Goal: Task Accomplishment & Management: Manage account settings

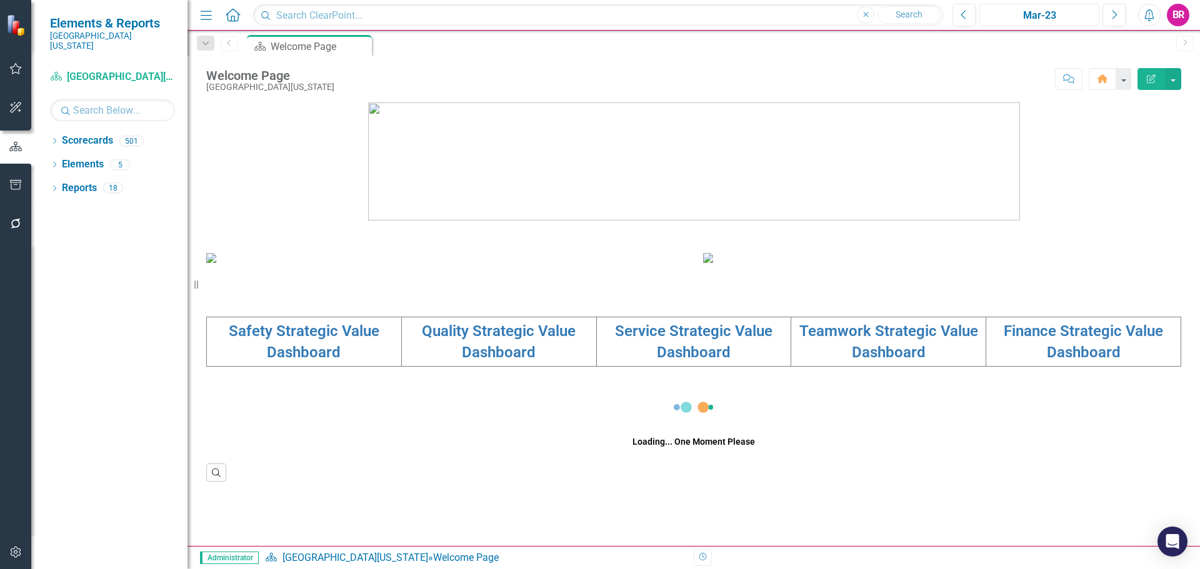
click at [1045, 13] on div "Mar-23" at bounding box center [1039, 15] width 111 height 15
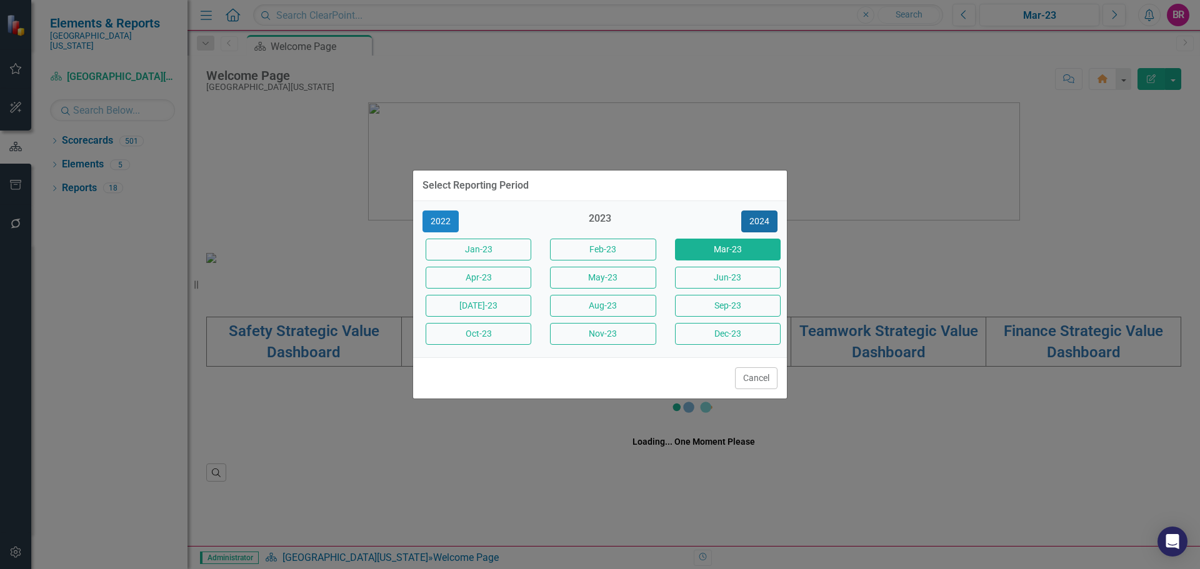
click at [761, 216] on button "2024" at bounding box center [759, 222] width 36 height 22
click at [761, 216] on button "2025" at bounding box center [759, 222] width 36 height 22
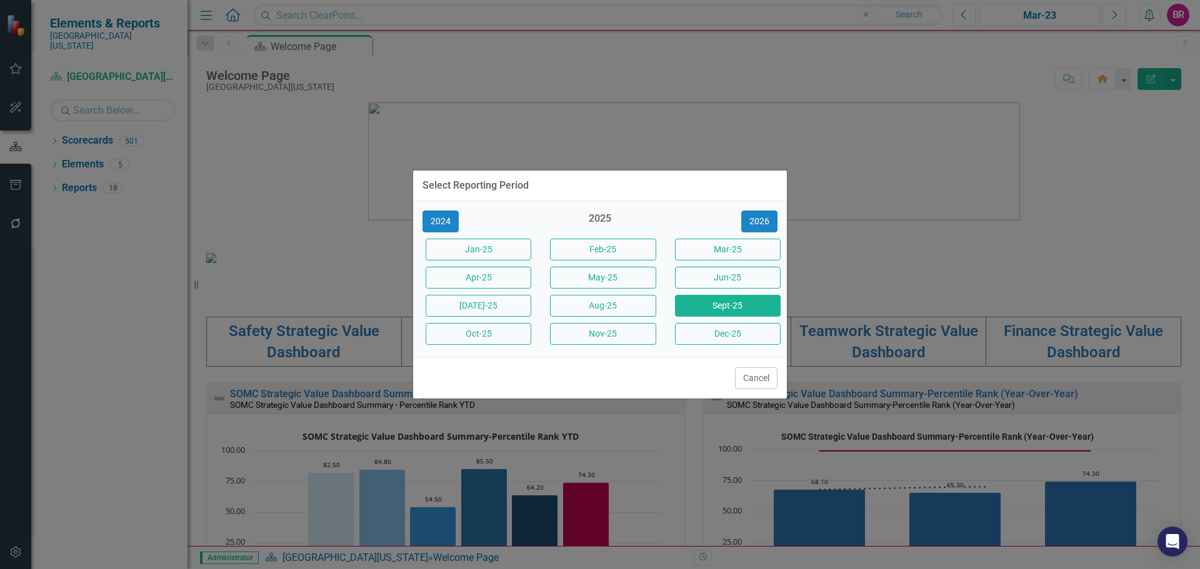
click at [739, 306] on button "Sept-25" at bounding box center [728, 306] width 106 height 22
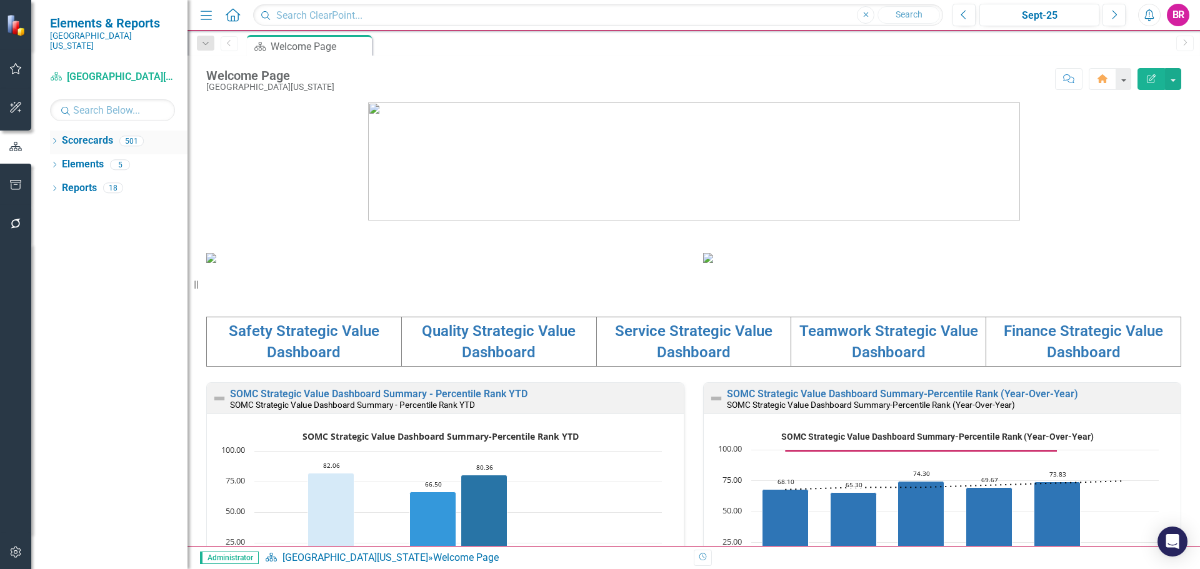
click at [53, 139] on icon "Dropdown" at bounding box center [54, 142] width 9 height 7
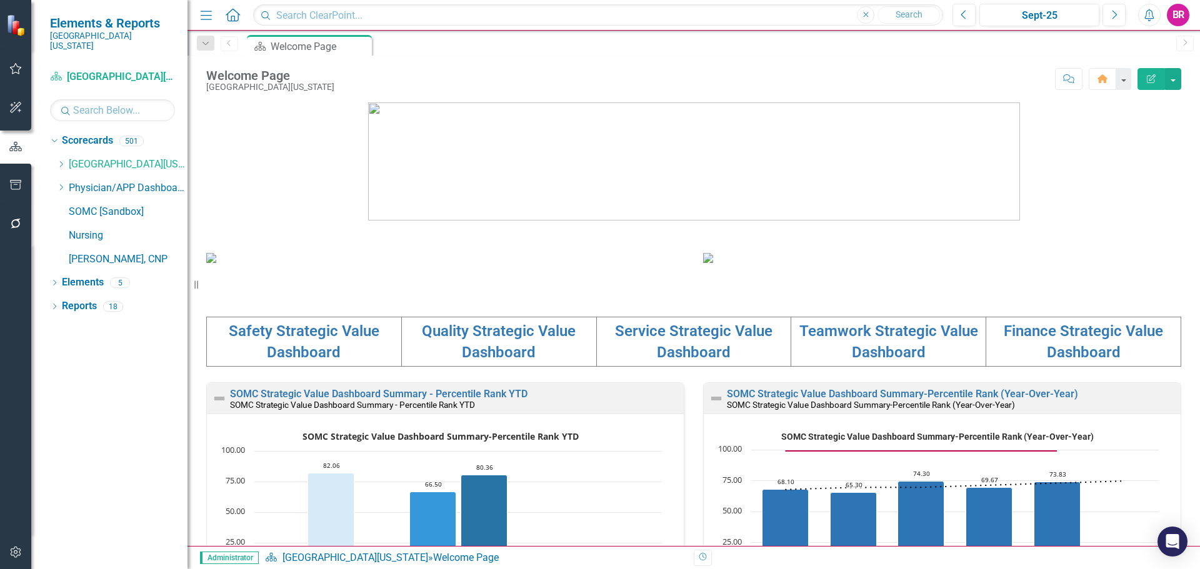
click at [56, 149] on div "Dropdown Scorecards 501 Dropdown Southern Ohio Medical Center Safety Quality Te…" at bounding box center [119, 202] width 138 height 142
click at [58, 161] on icon "Dropdown" at bounding box center [60, 165] width 9 height 8
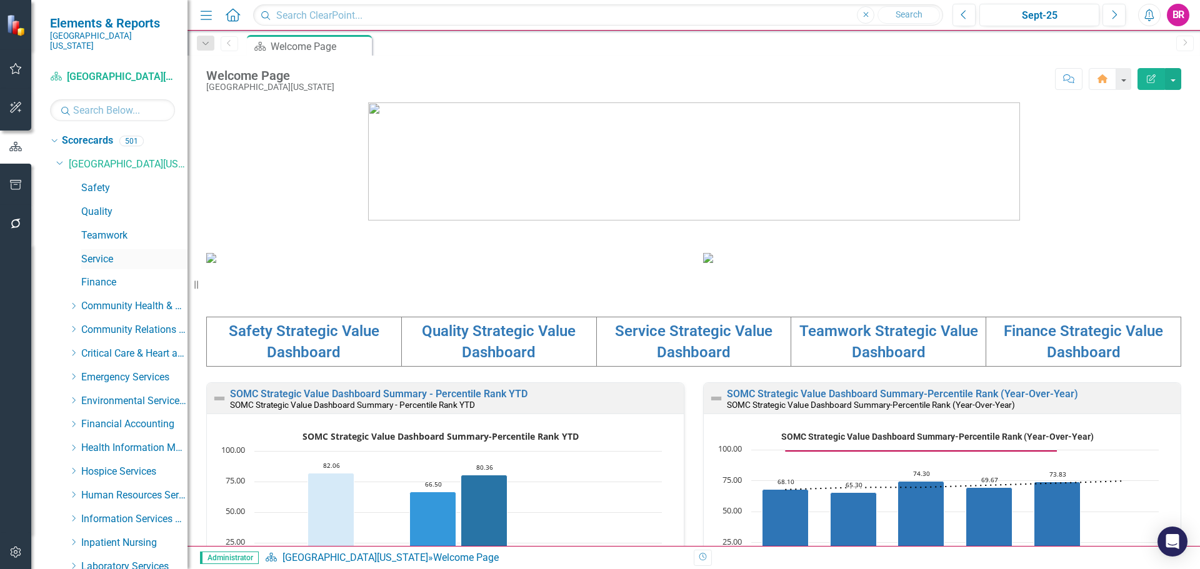
click at [109, 253] on link "Service" at bounding box center [134, 260] width 106 height 14
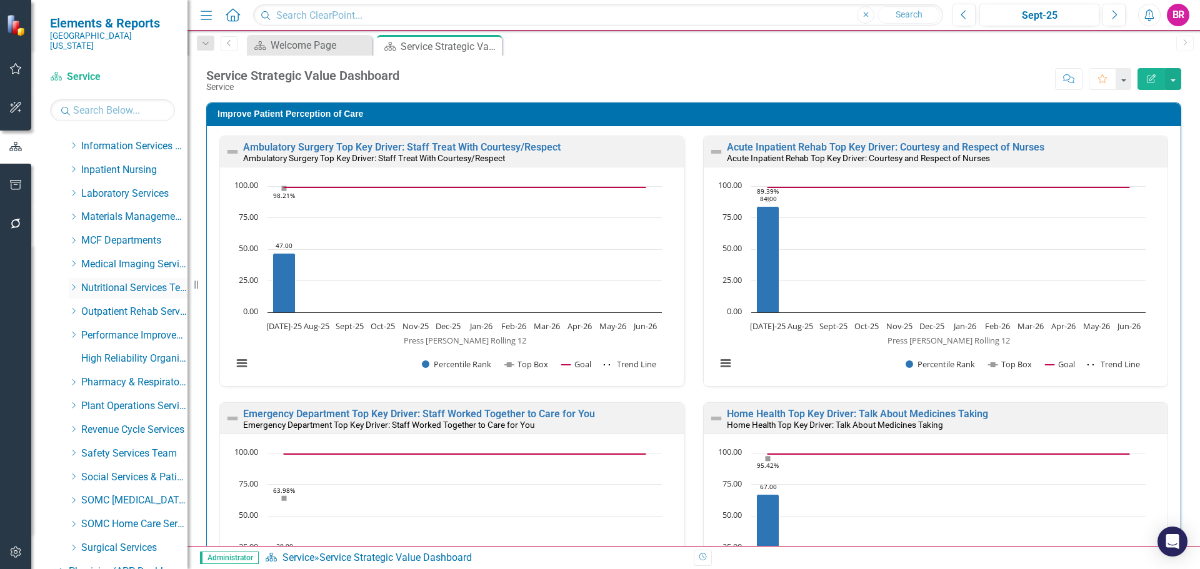
scroll to position [375, 0]
click at [71, 229] on div "Dropdown MCF Departments" at bounding box center [128, 239] width 119 height 21
click at [76, 235] on icon "Dropdown" at bounding box center [73, 239] width 9 height 8
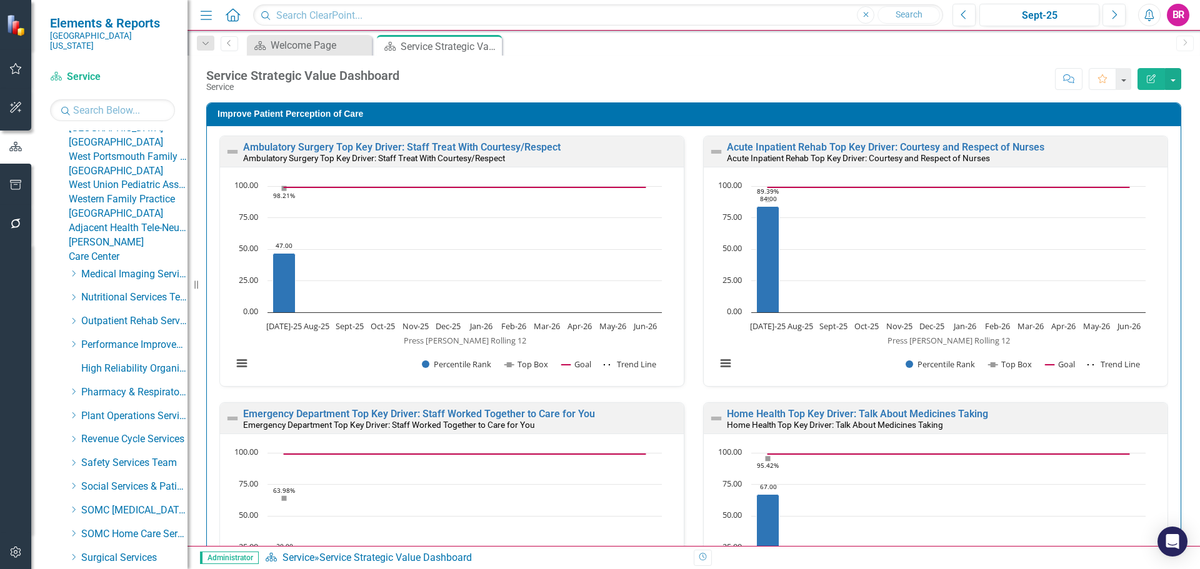
scroll to position [1063, 0]
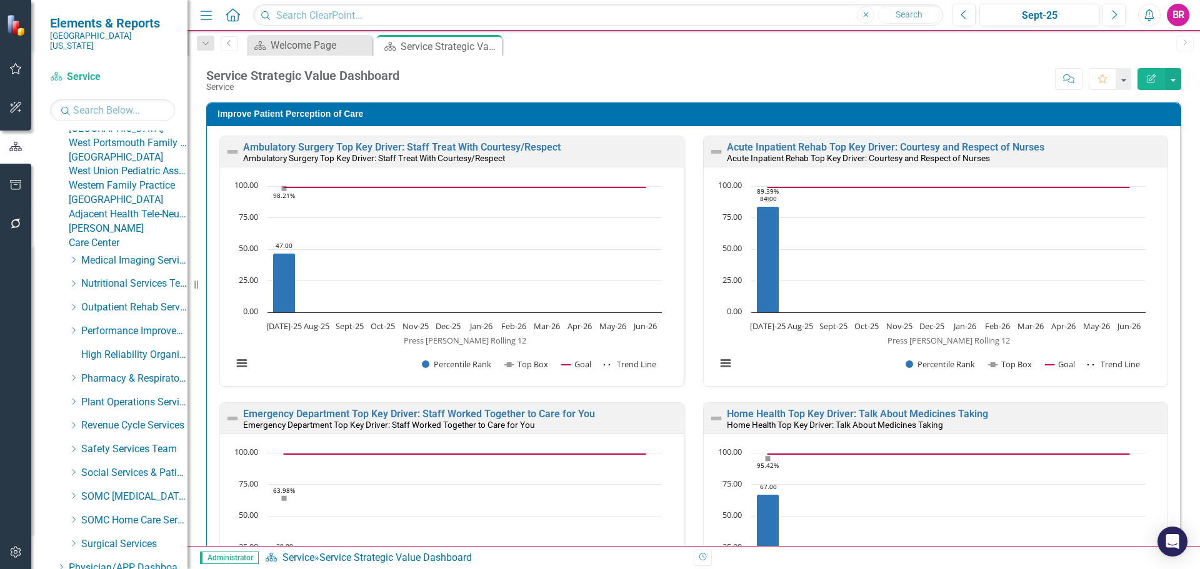
click at [135, 79] on link "Surgical Associates" at bounding box center [128, 72] width 119 height 14
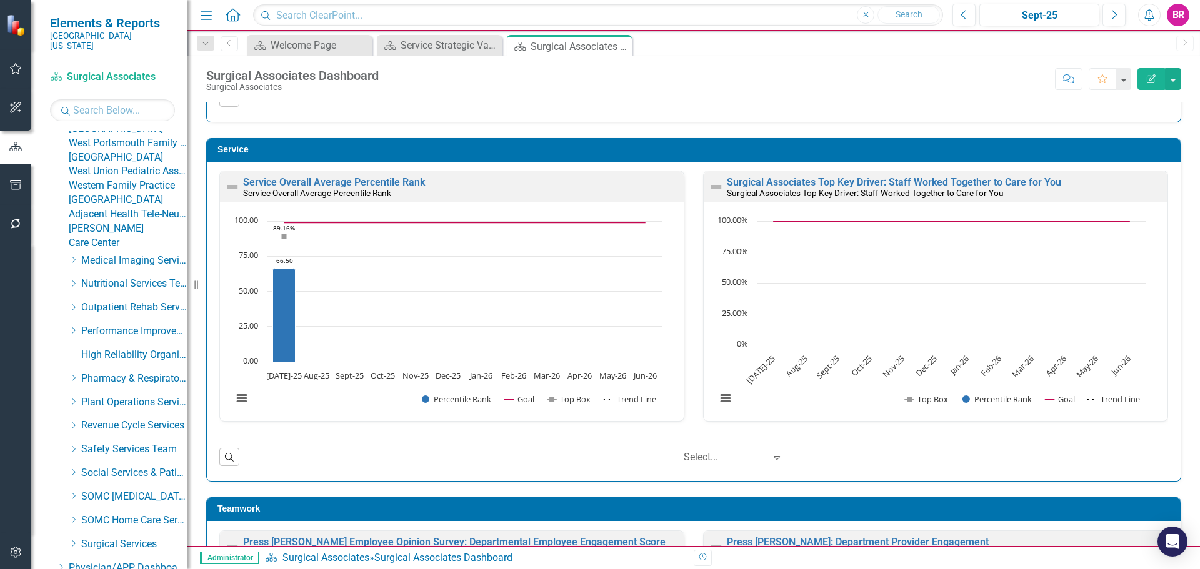
scroll to position [688, 0]
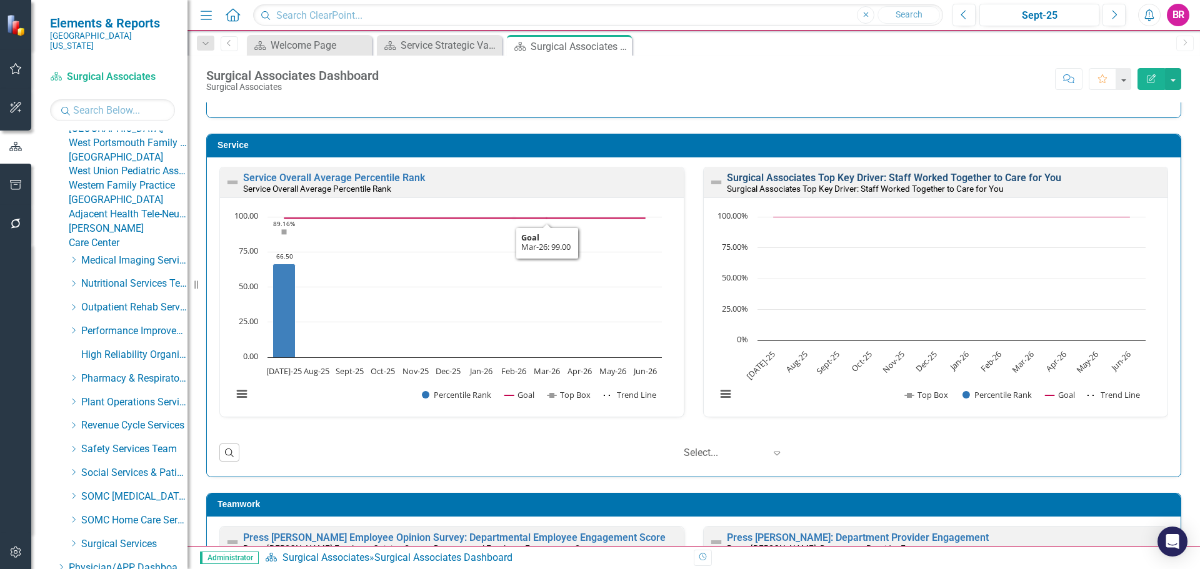
click at [839, 178] on link "Surgical Associates Top Key Driver: Staff Worked Together to Care for You" at bounding box center [894, 178] width 334 height 12
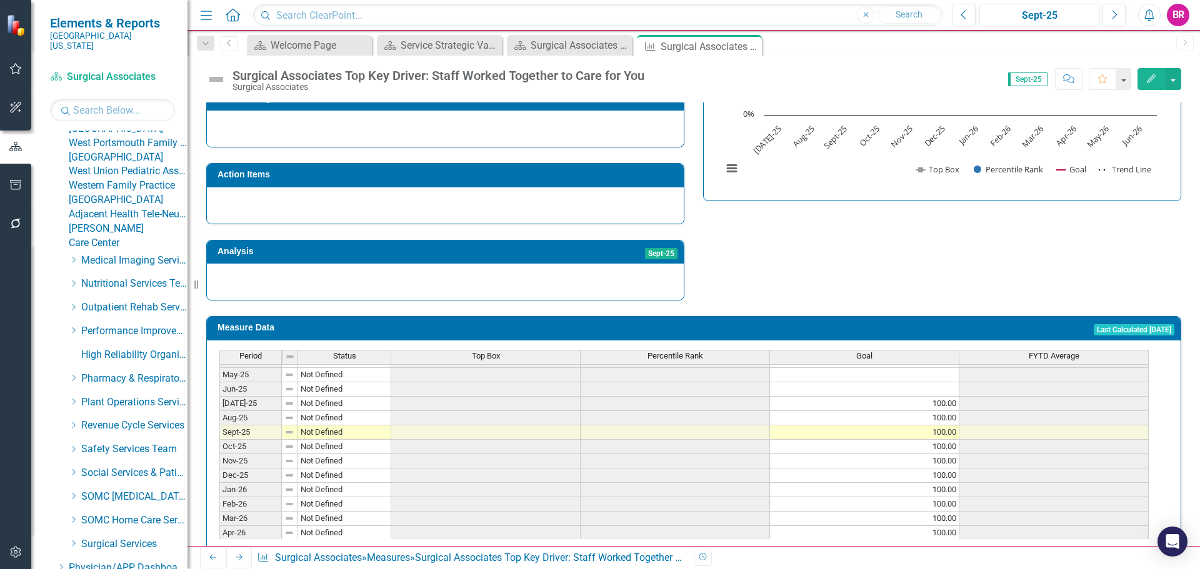
scroll to position [517, 0]
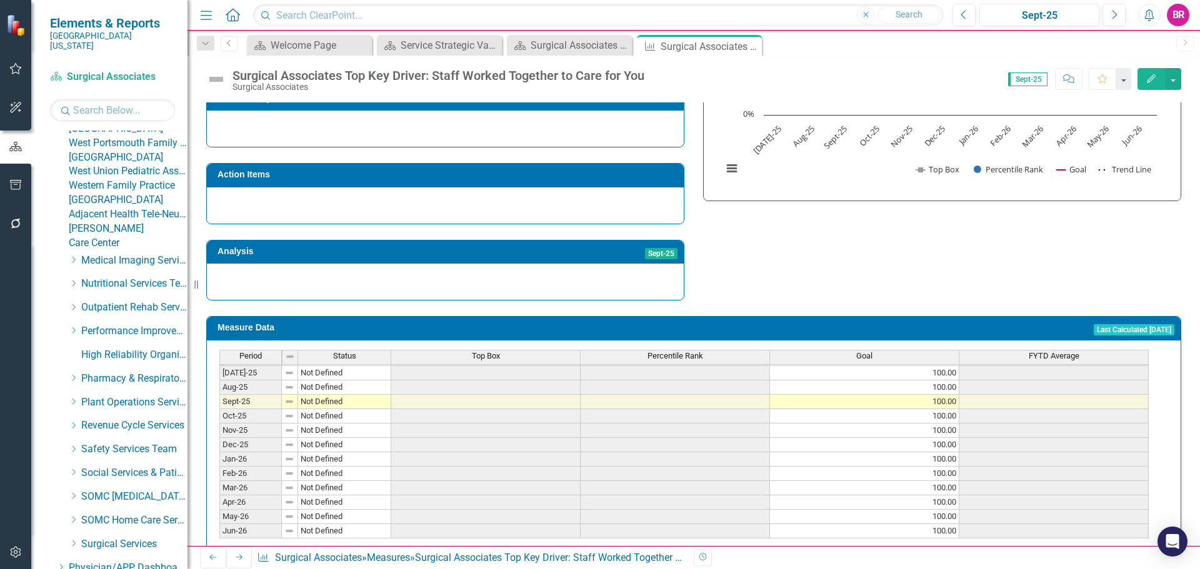
click at [549, 351] on div "Top Box" at bounding box center [485, 356] width 189 height 11
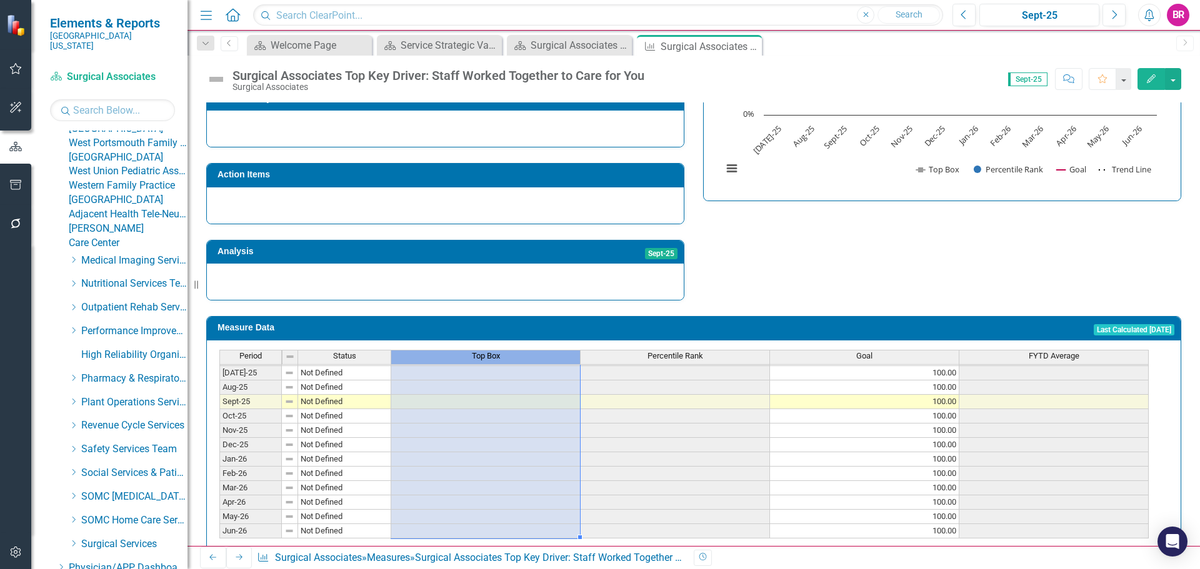
click at [549, 351] on div "Top Box" at bounding box center [485, 356] width 189 height 11
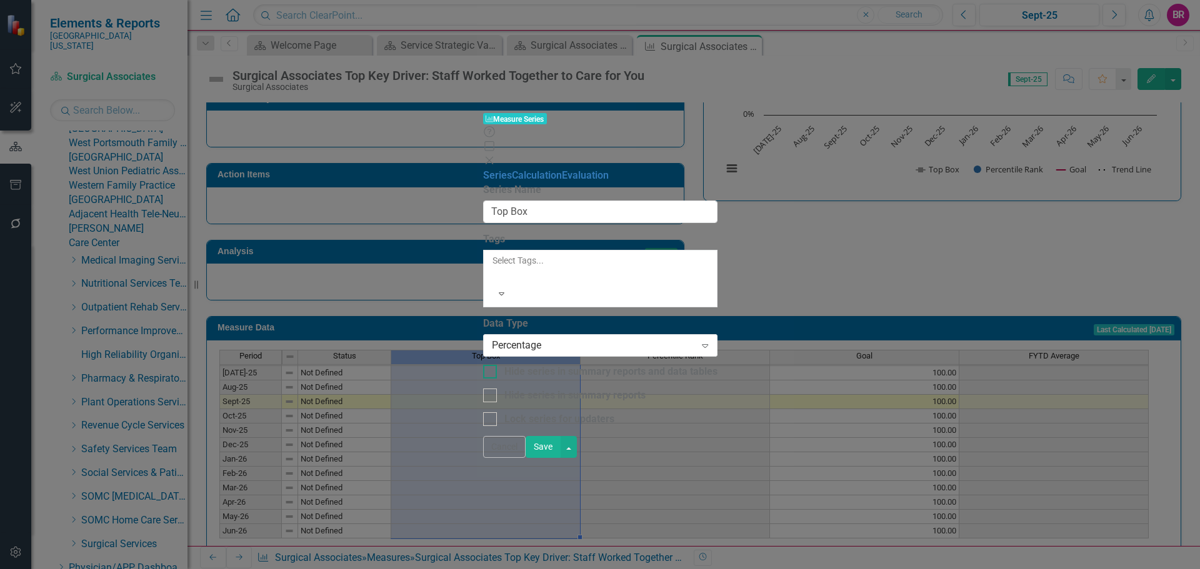
type input "Top Box"
click at [512, 169] on link "Calculation" at bounding box center [537, 175] width 50 height 12
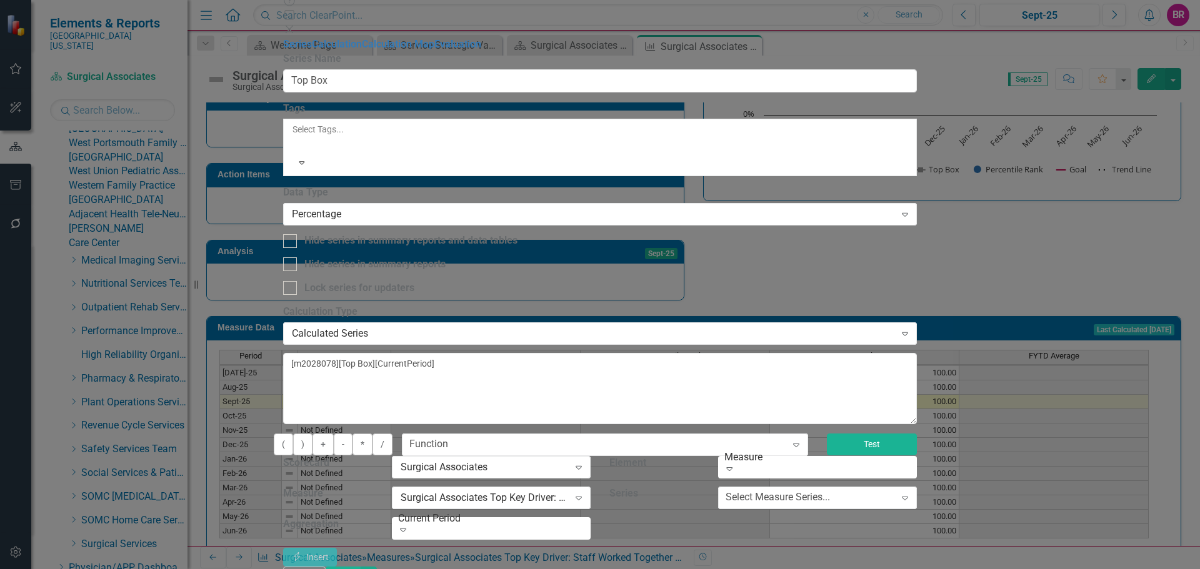
click at [917, 434] on button "Test" at bounding box center [872, 445] width 90 height 22
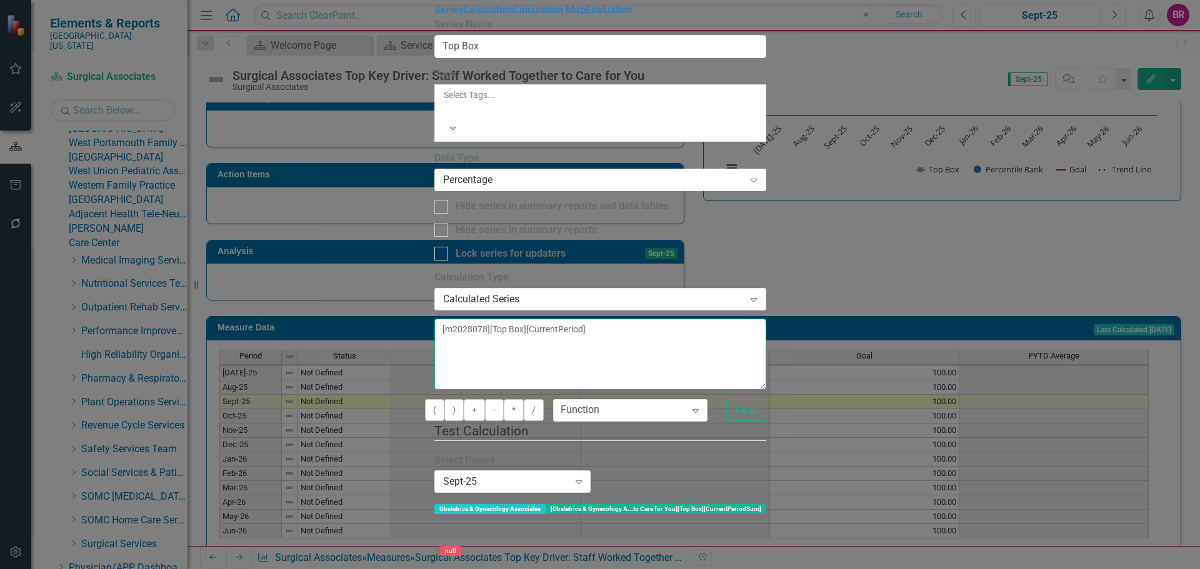
drag, startPoint x: 709, startPoint y: 103, endPoint x: 36, endPoint y: 16, distance: 678.8
click at [434, 17] on div "Measure Series Measure Series Top Box Help Maximize Close Series Calculation Ca…" at bounding box center [600, 285] width 332 height 678
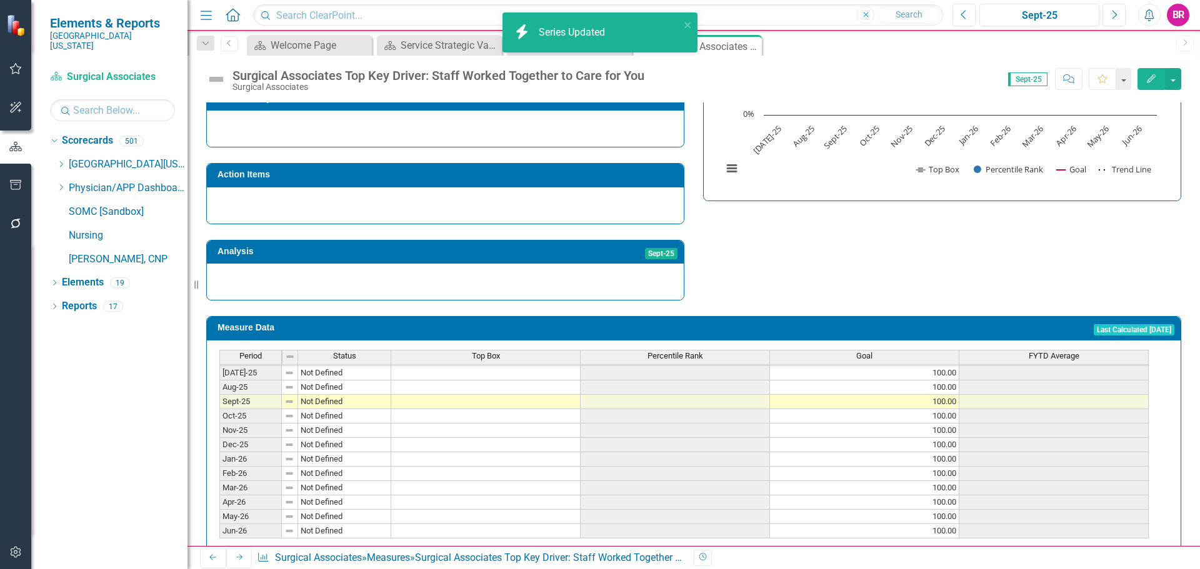
scroll to position [0, 0]
click at [669, 352] on span "Percentile Rank" at bounding box center [676, 356] width 56 height 9
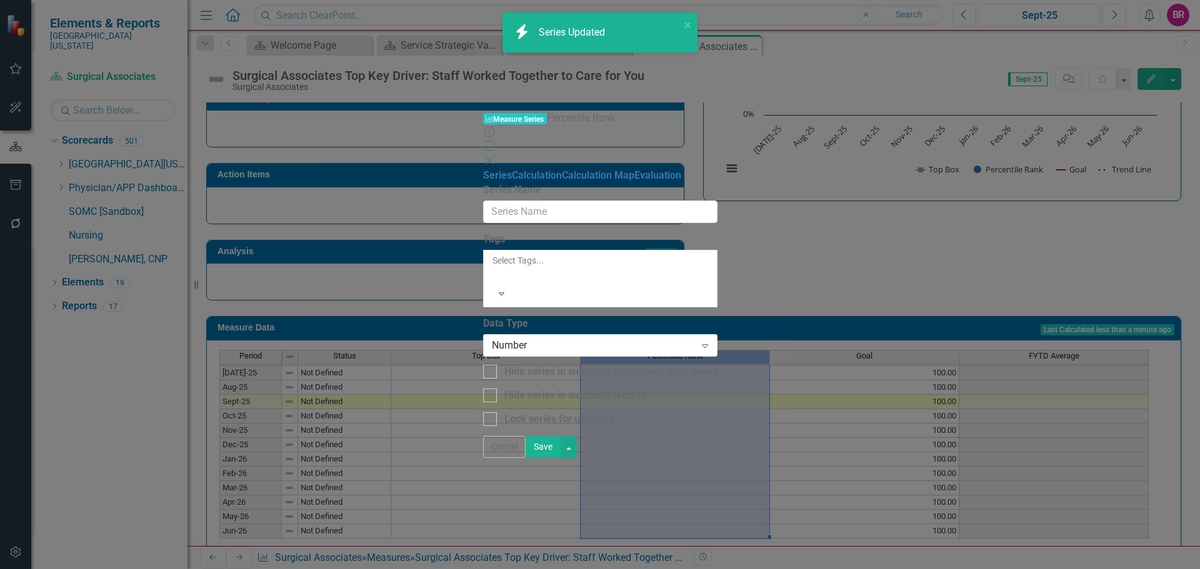
type input "Percentile Rank"
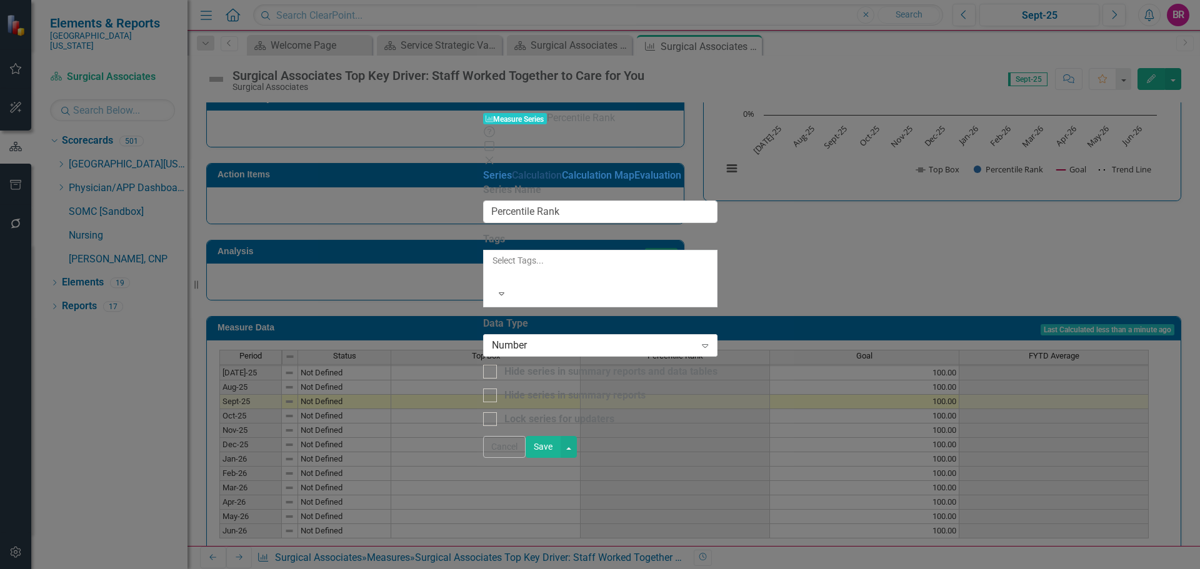
click at [512, 169] on link "Calculation" at bounding box center [537, 175] width 50 height 12
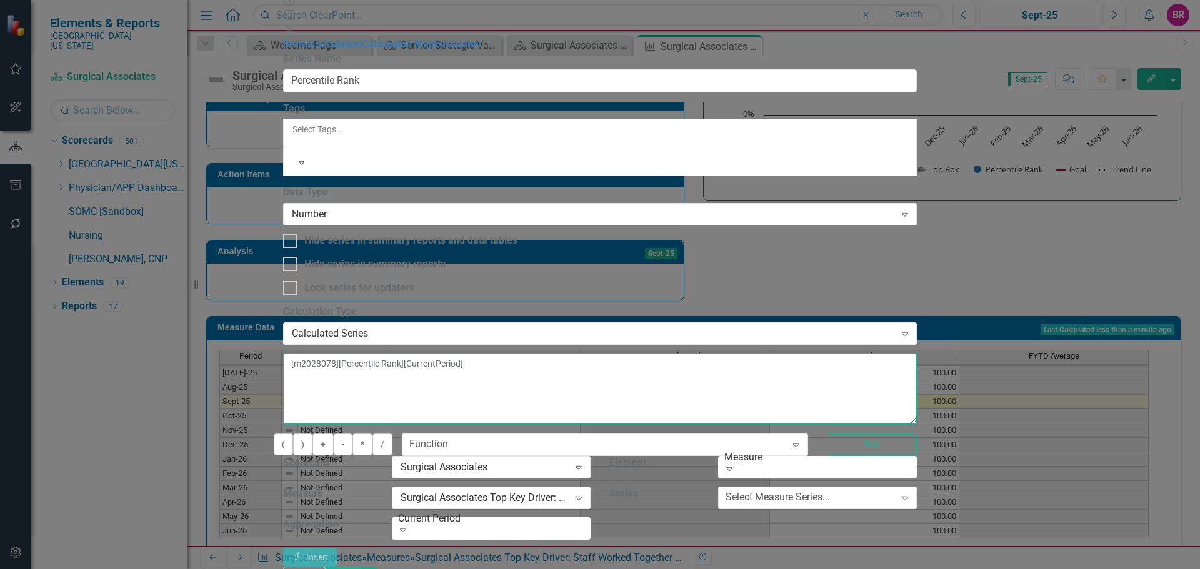
drag, startPoint x: 741, startPoint y: 113, endPoint x: 38, endPoint y: 31, distance: 708.0
click at [283, 31] on div "Measure Series Measure Series Percentile Rank Help Maximize Close Series Calcul…" at bounding box center [600, 285] width 634 height 609
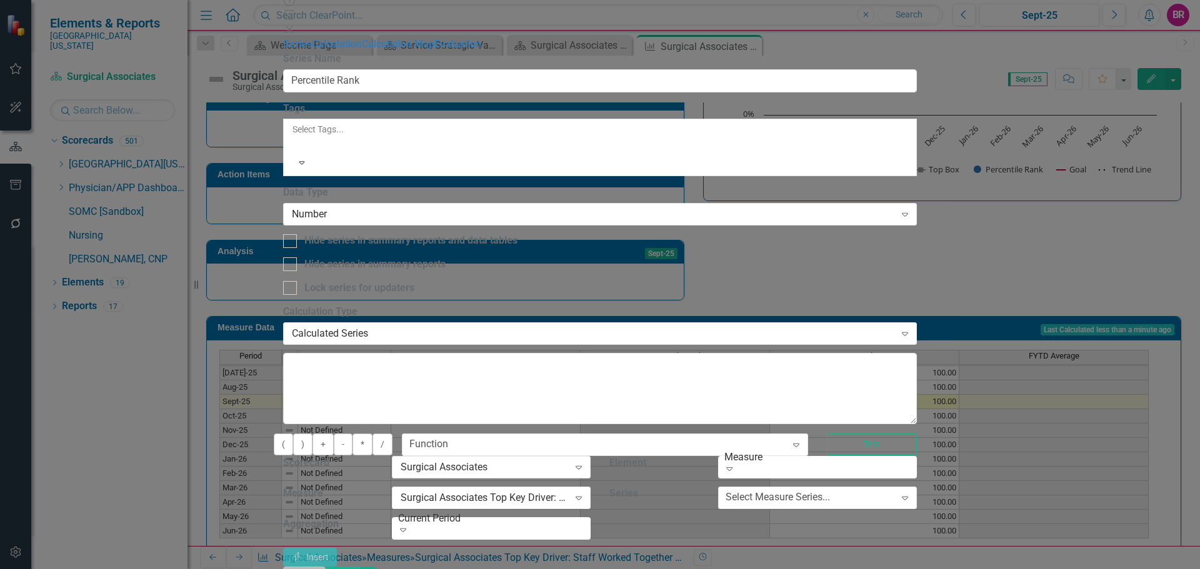
click at [326, 567] on button "Cancel" at bounding box center [304, 578] width 43 height 22
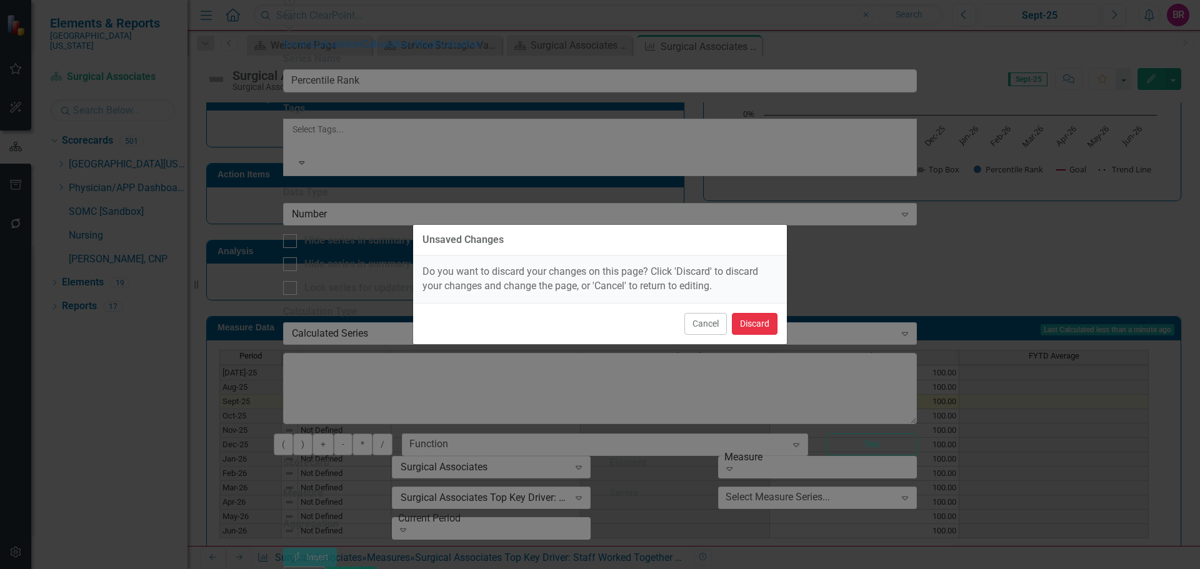
drag, startPoint x: 755, startPoint y: 326, endPoint x: 846, endPoint y: 374, distance: 102.3
click at [754, 328] on button "Discard" at bounding box center [755, 324] width 46 height 22
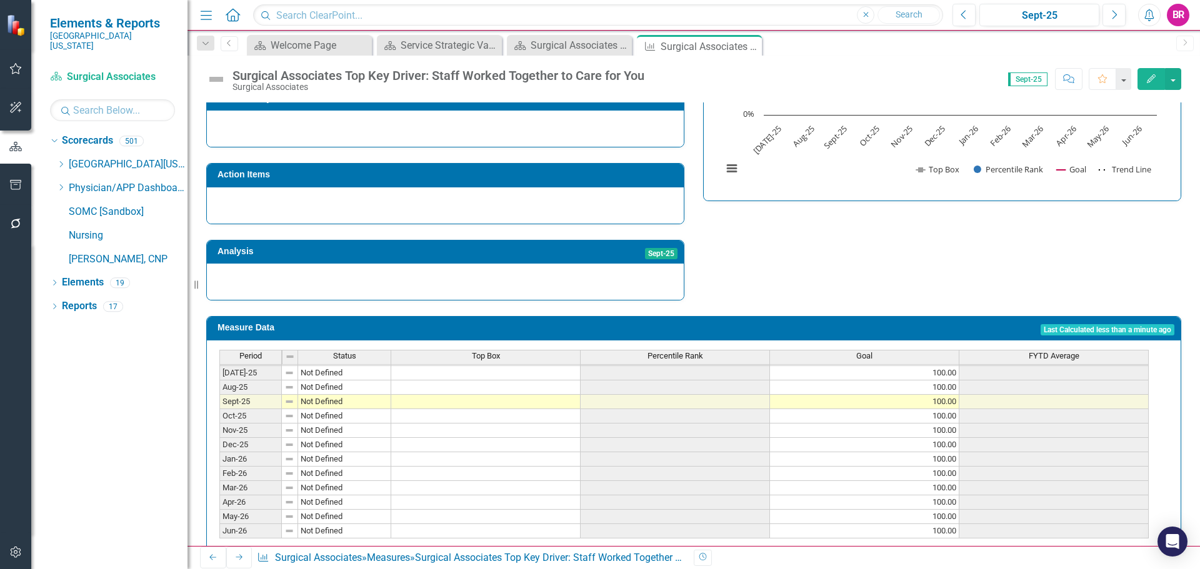
click at [709, 351] on div "Percentile Rank" at bounding box center [675, 356] width 189 height 11
click at [710, 351] on div "Percentile Rank" at bounding box center [675, 356] width 189 height 11
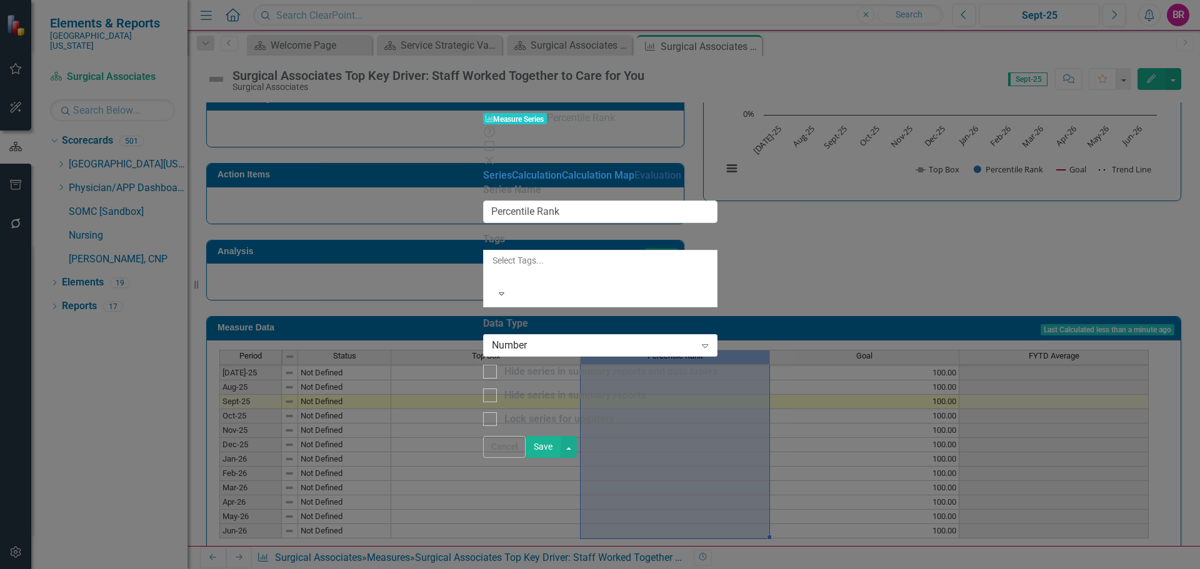
click at [634, 169] on link "Evaluation" at bounding box center [657, 175] width 47 height 12
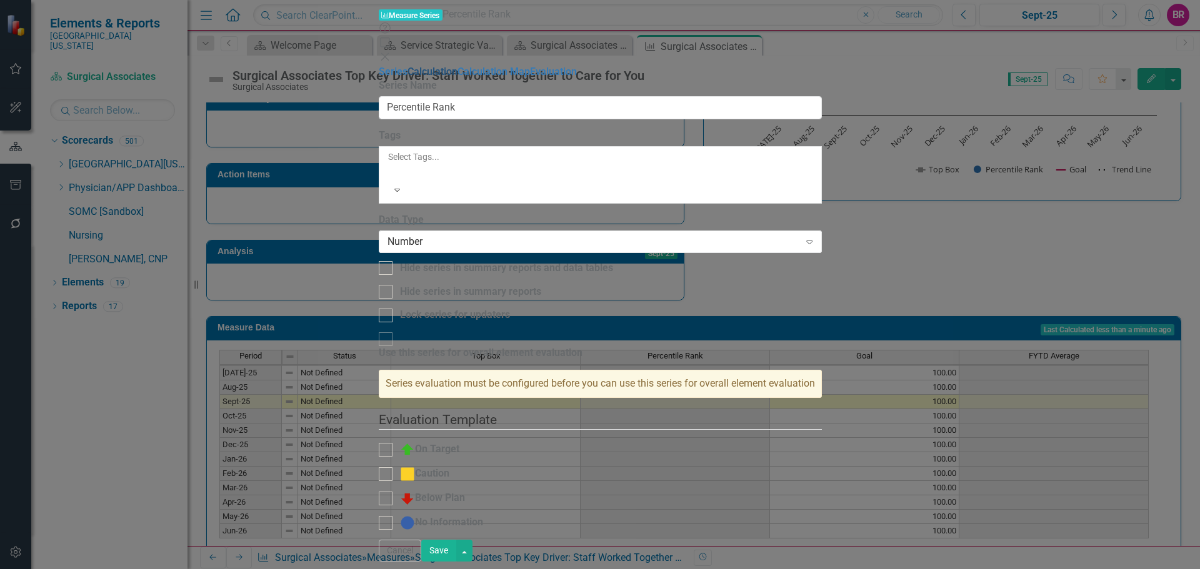
click at [408, 71] on link "Calculation" at bounding box center [433, 72] width 50 height 12
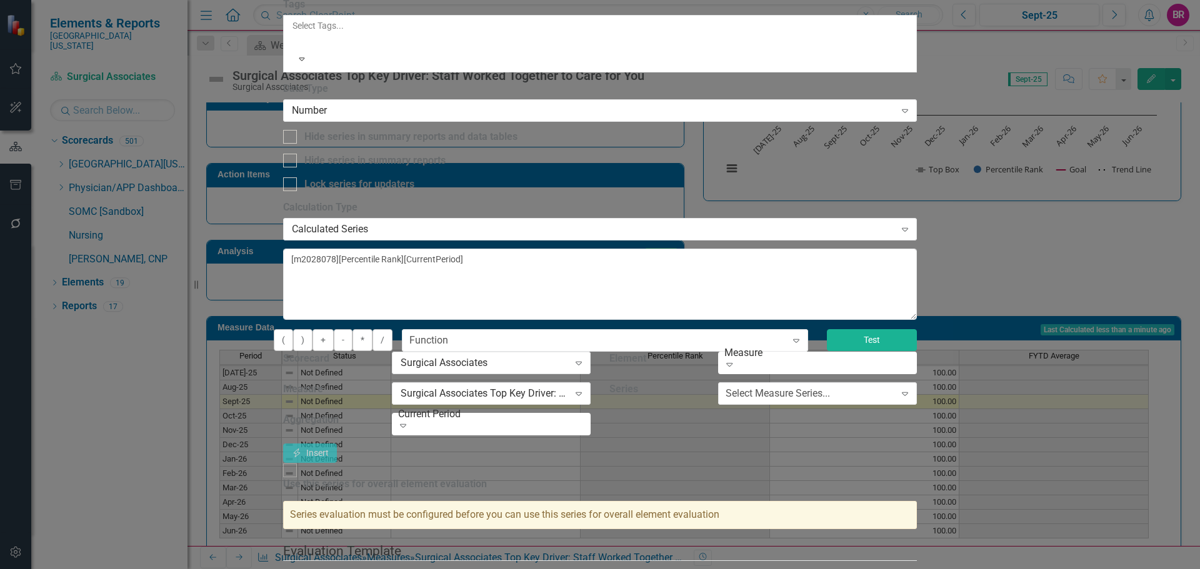
click at [917, 329] on button "Test" at bounding box center [872, 340] width 90 height 22
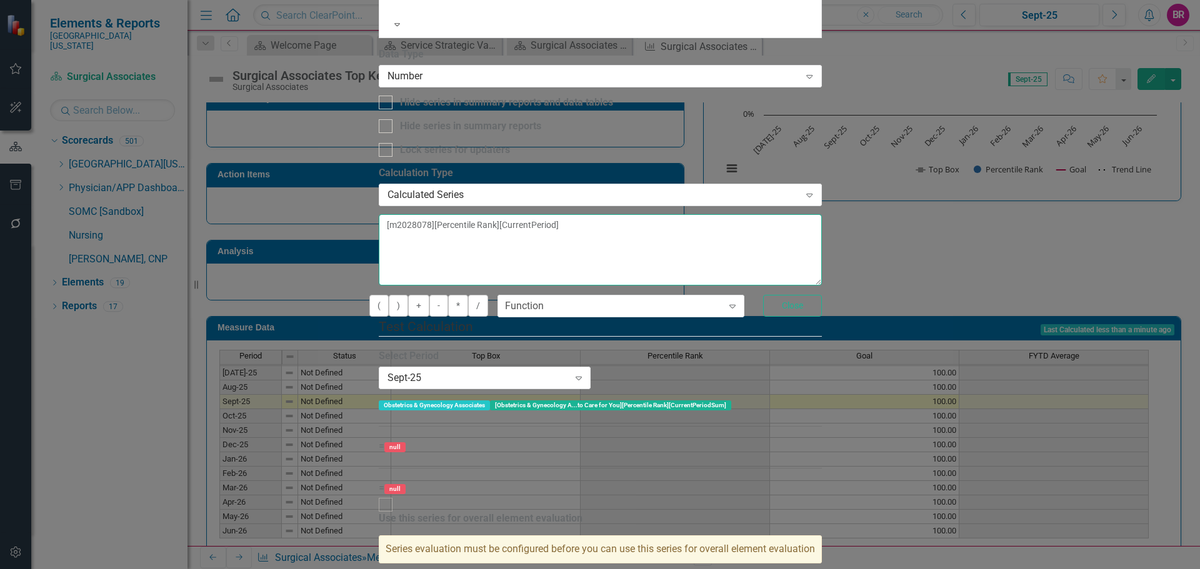
drag, startPoint x: 669, startPoint y: 88, endPoint x: 214, endPoint y: 48, distance: 456.8
click at [379, 48] on div "Measure Series Measure Series Percentile Rank Help Maximize Close Series Calcul…" at bounding box center [600, 284] width 443 height 885
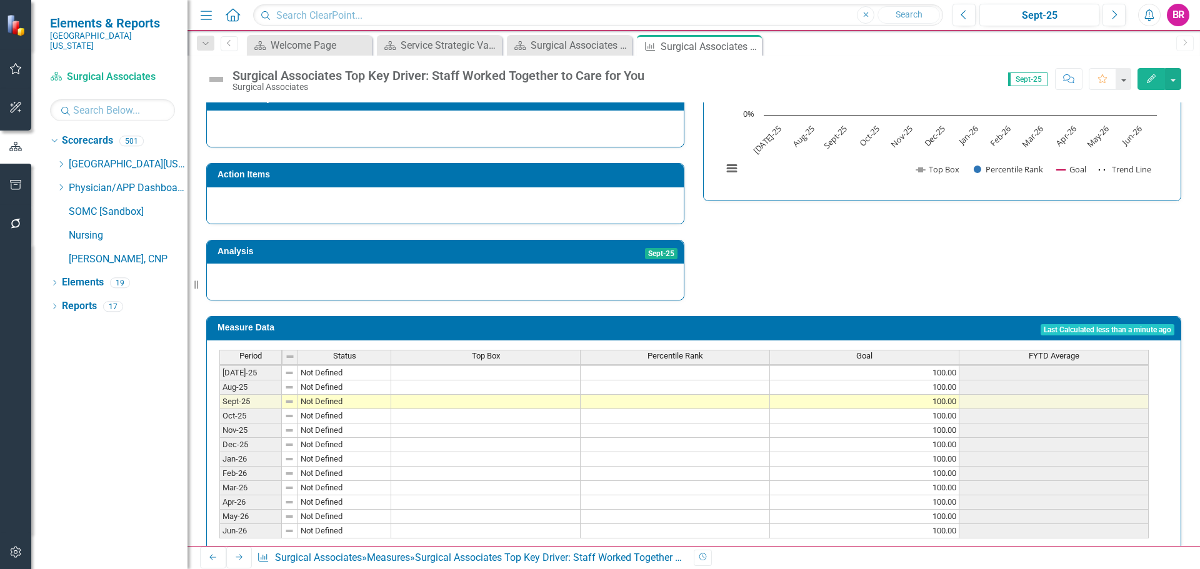
scroll to position [366, 0]
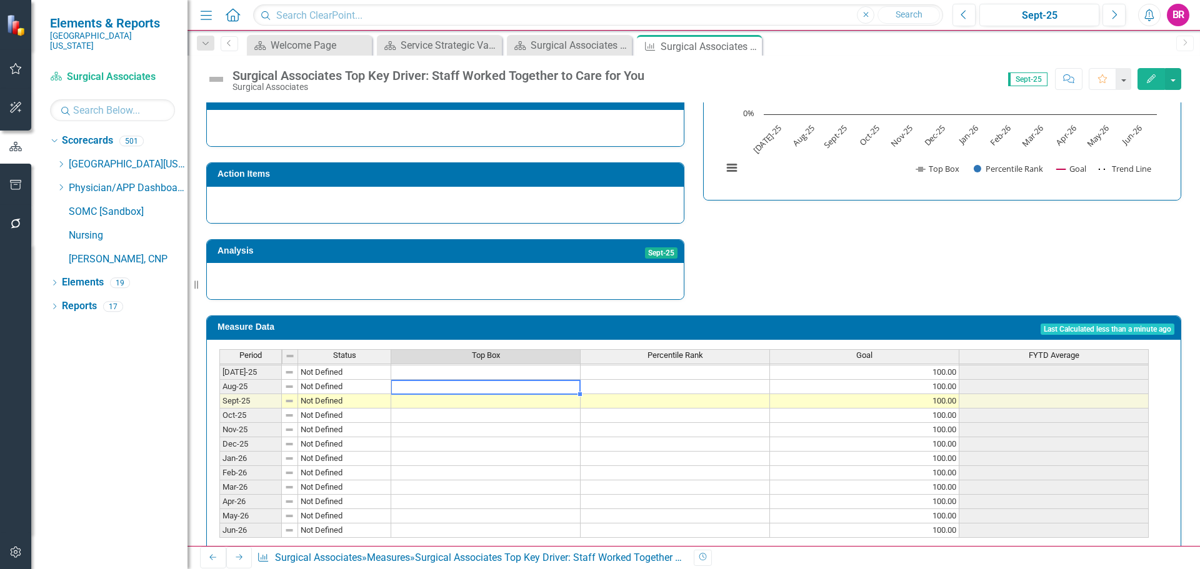
click at [464, 380] on td at bounding box center [485, 387] width 189 height 14
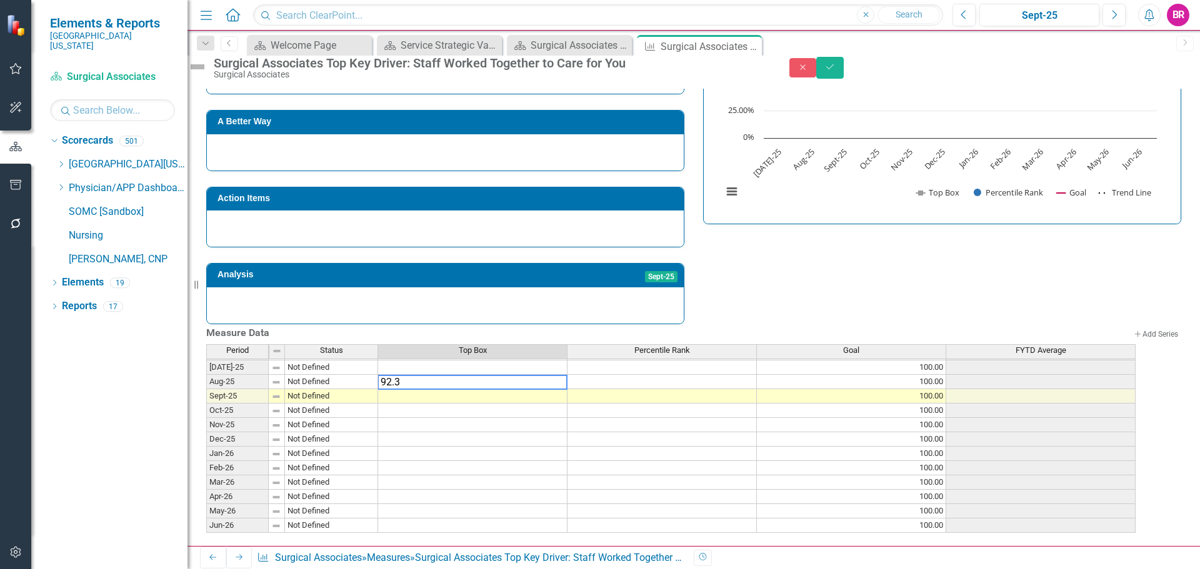
type textarea "92.33"
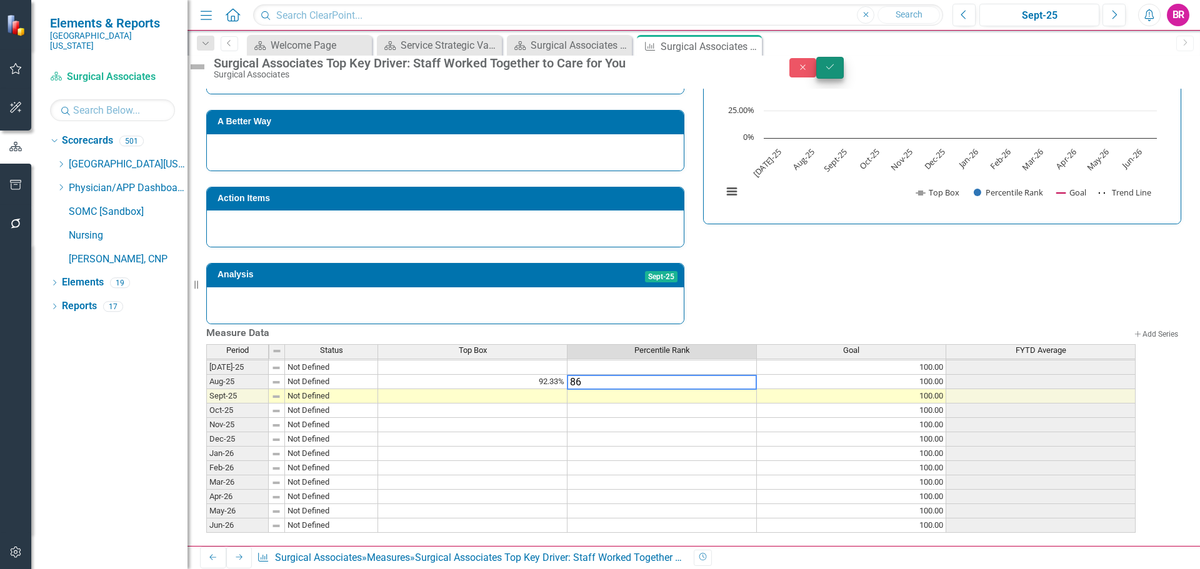
type textarea "86"
click at [836, 71] on icon "Save" at bounding box center [829, 67] width 11 height 9
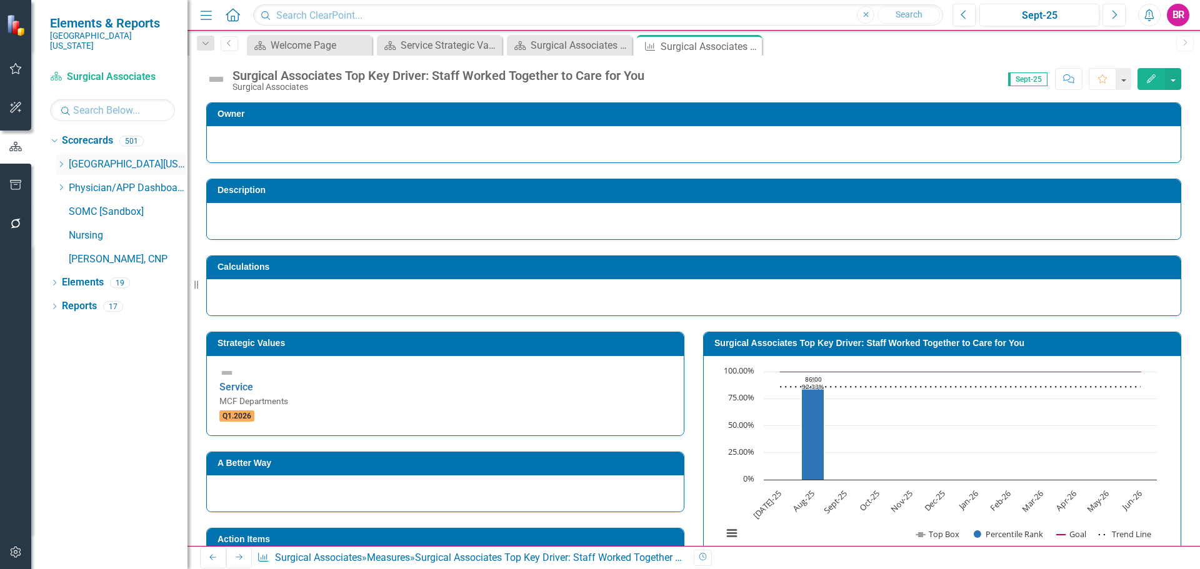
click at [61, 159] on div "Dropdown" at bounding box center [60, 164] width 9 height 11
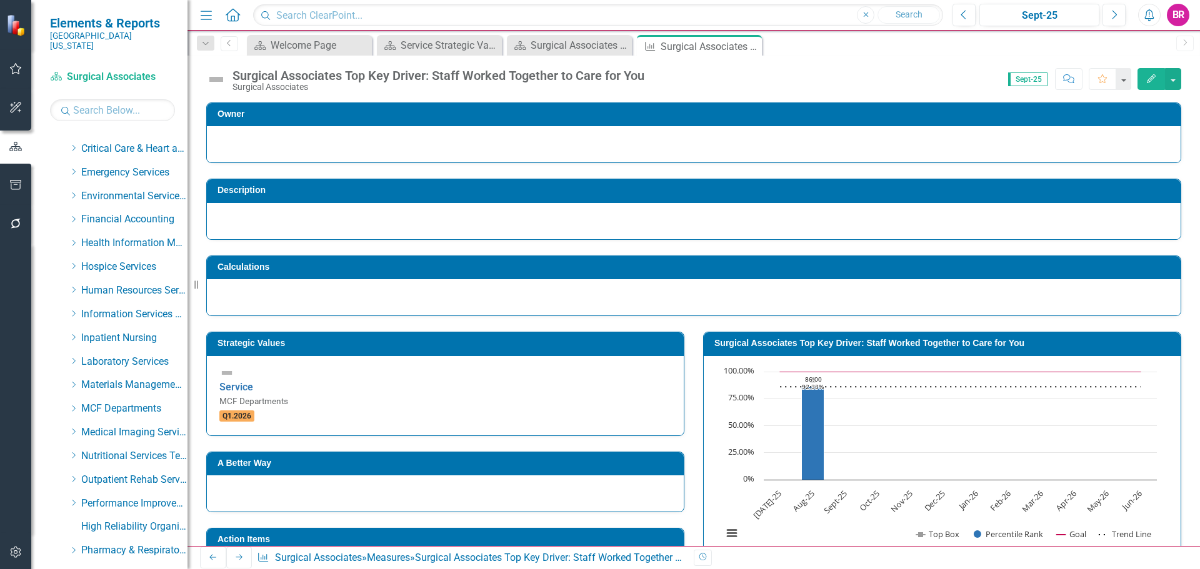
scroll to position [250, 0]
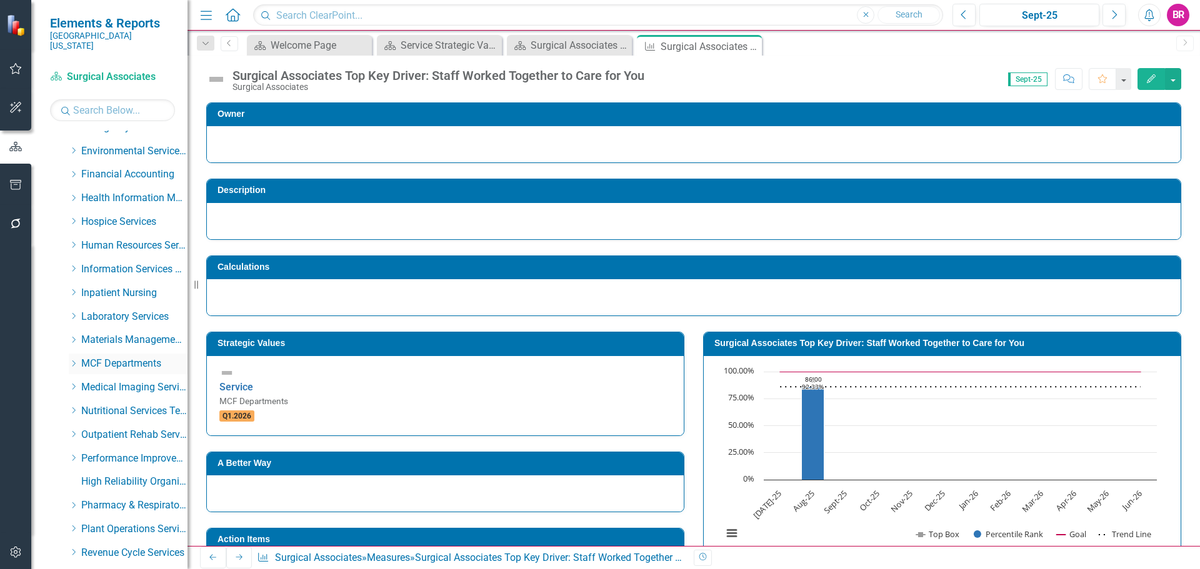
click at [75, 361] on icon at bounding box center [74, 364] width 3 height 6
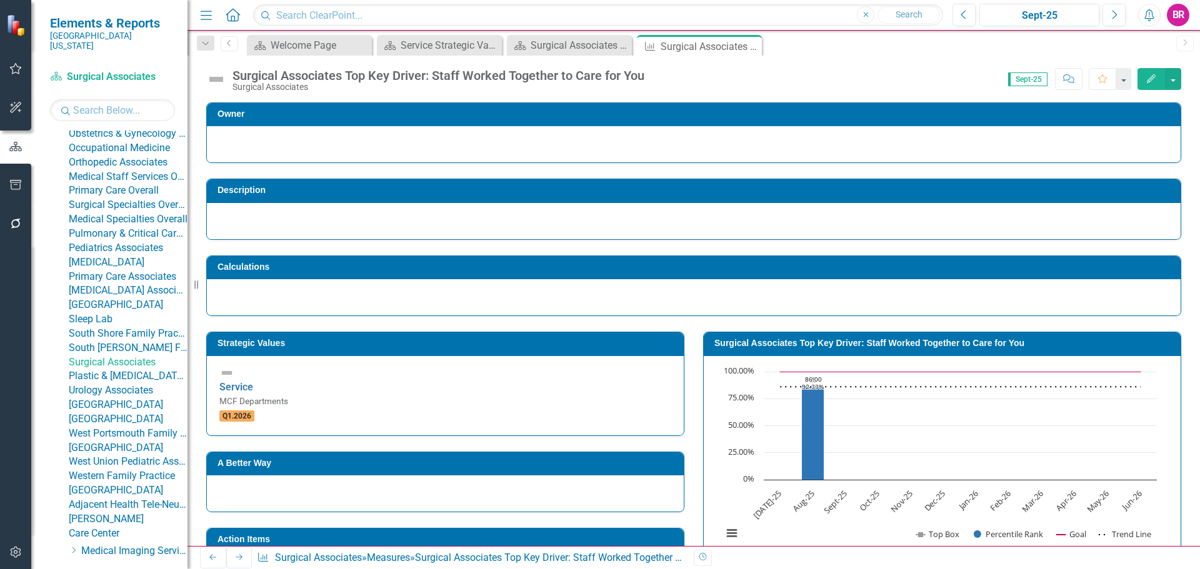
scroll to position [750, 0]
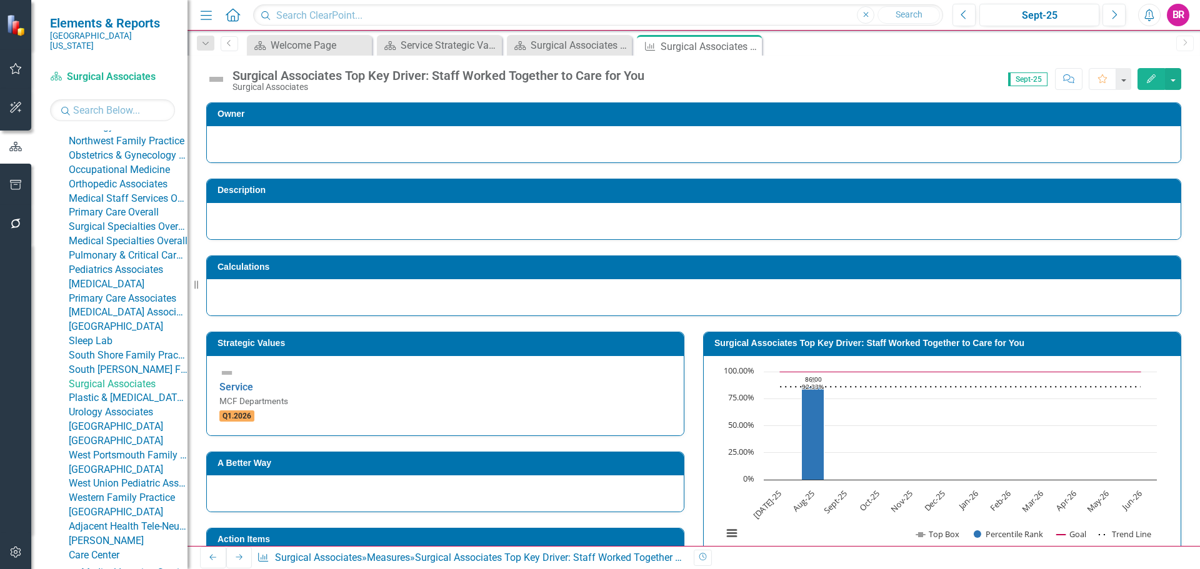
click at [121, 149] on link "Northwest Family Practice" at bounding box center [128, 141] width 119 height 14
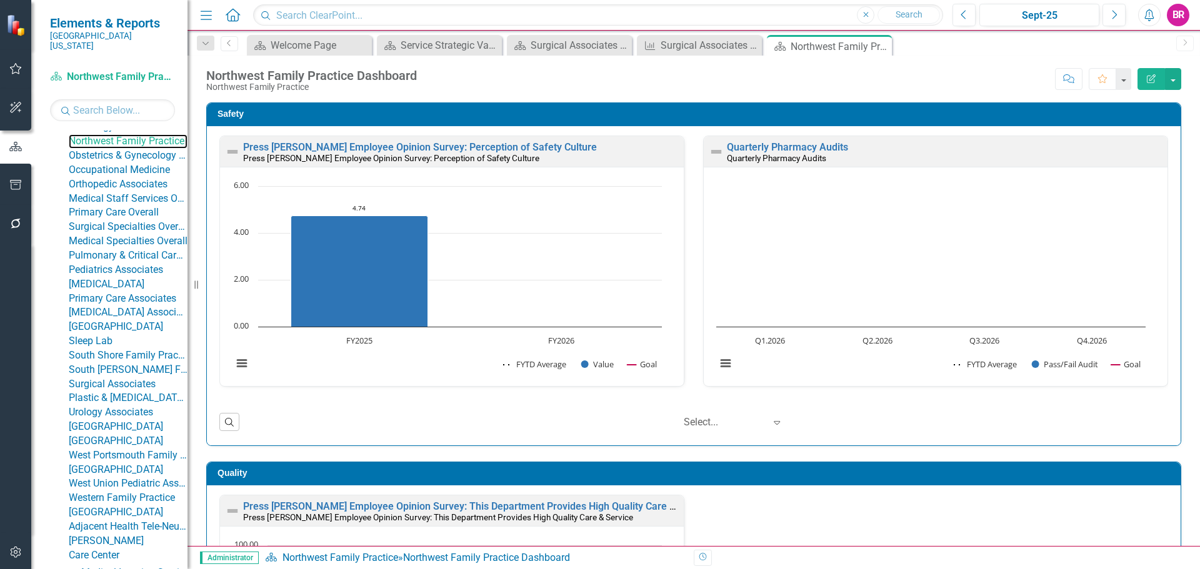
scroll to position [576, 0]
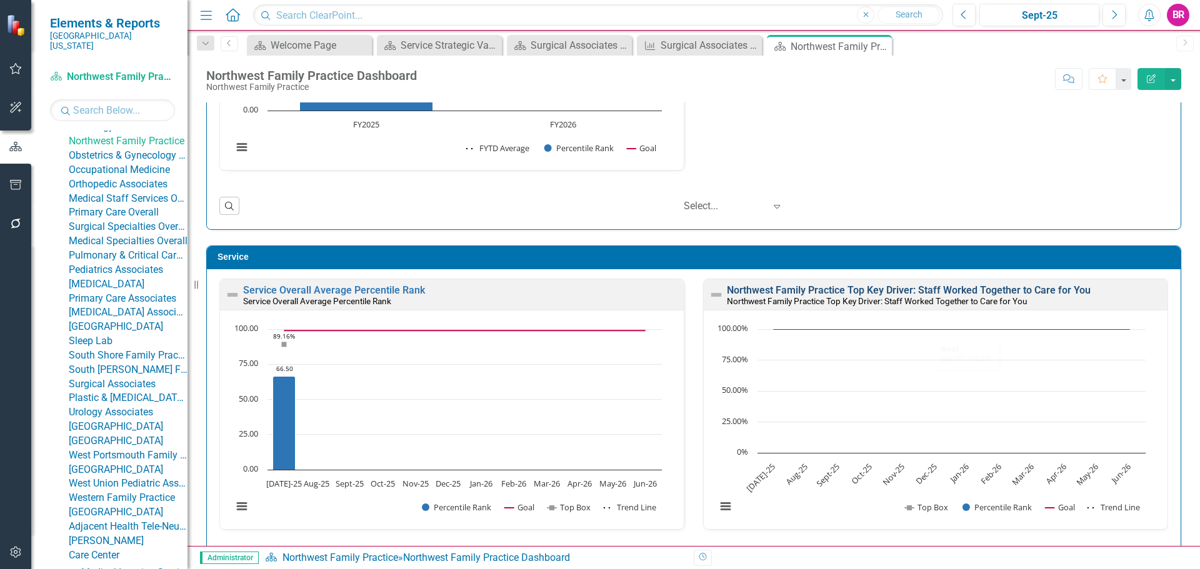
click at [948, 291] on link "Northwest Family Practice Top Key Driver: Staff Worked Together to Care for You" at bounding box center [909, 290] width 364 height 12
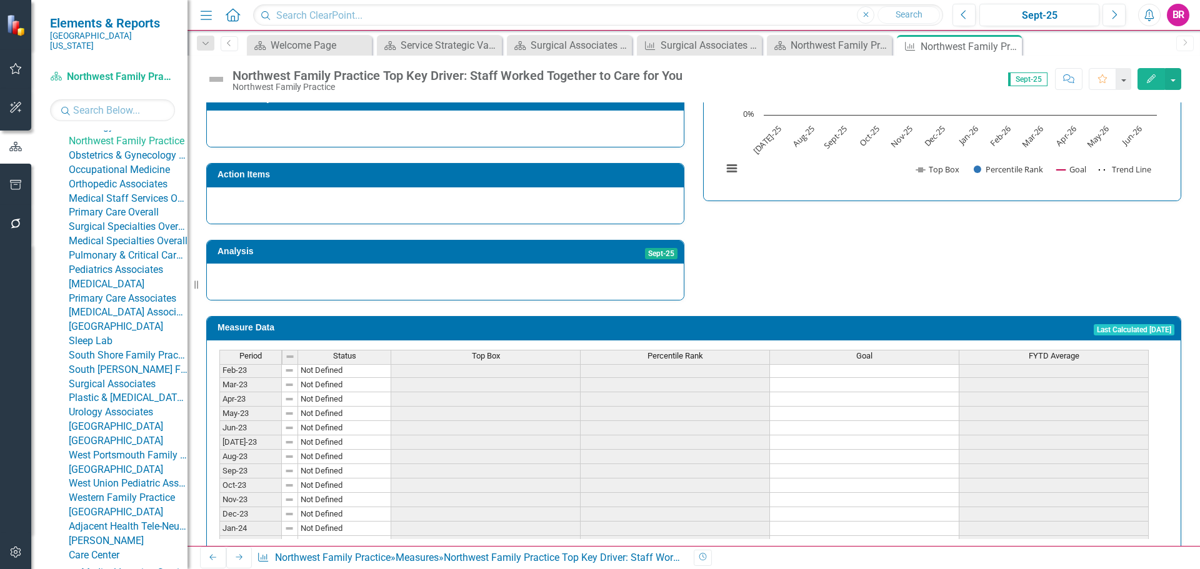
scroll to position [125, 0]
click at [523, 351] on div "Top Box" at bounding box center [485, 356] width 189 height 11
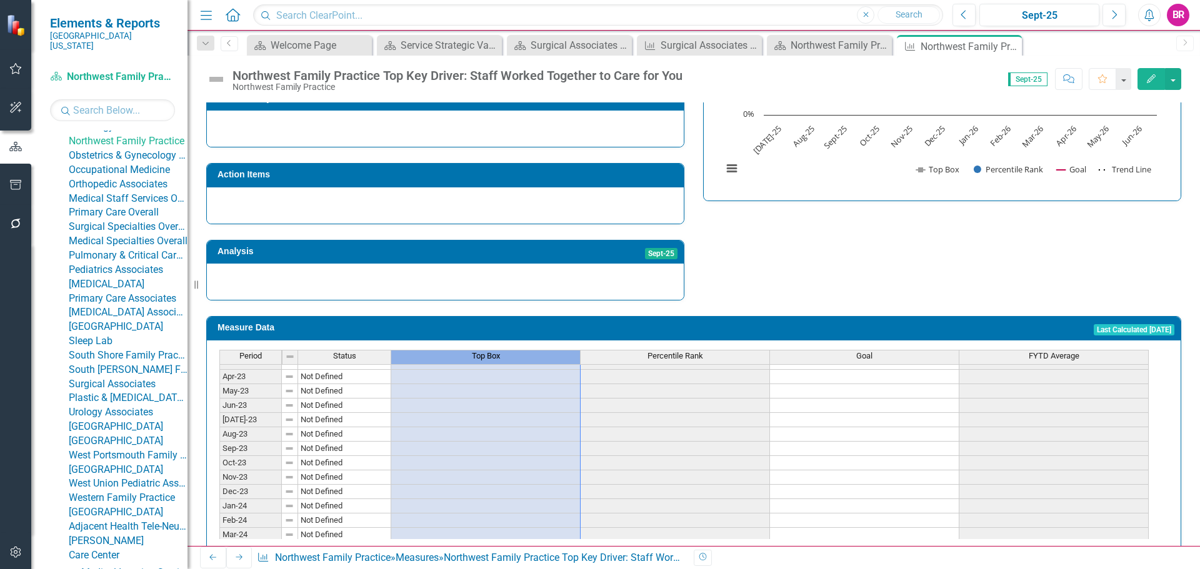
click at [523, 351] on div "Top Box" at bounding box center [485, 356] width 189 height 11
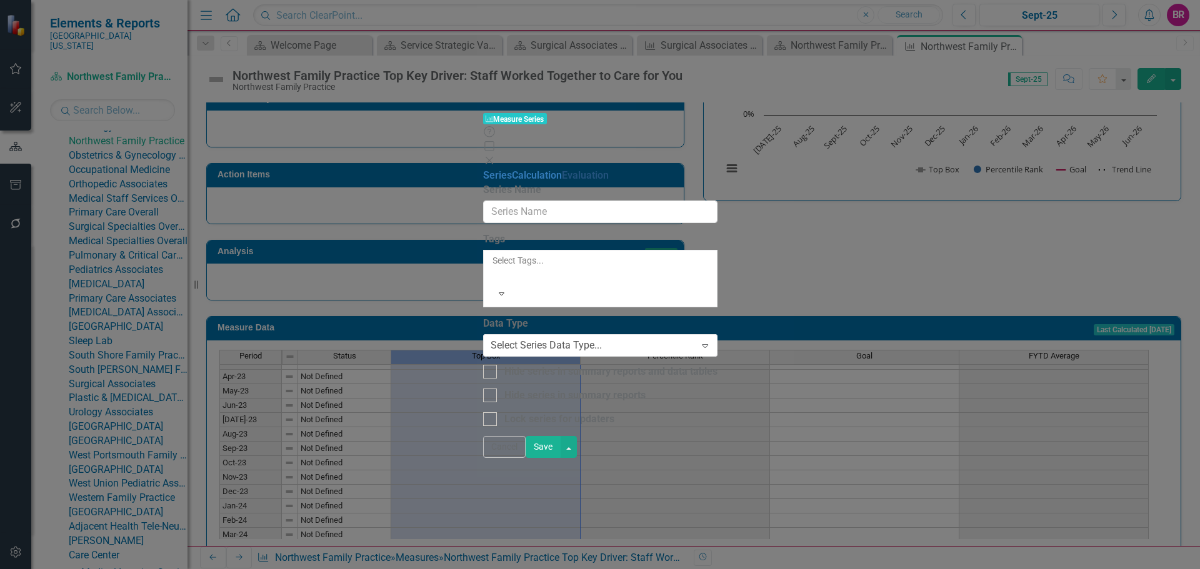
type input "Top Box"
click at [512, 169] on link "Calculation" at bounding box center [537, 175] width 50 height 12
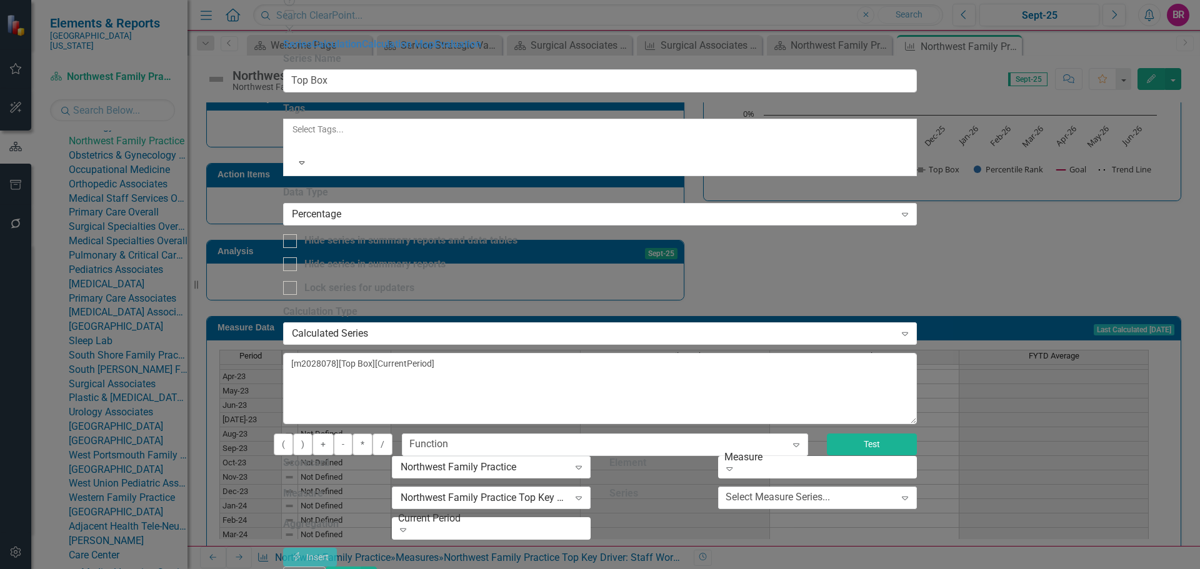
click at [917, 434] on button "Test" at bounding box center [872, 445] width 90 height 22
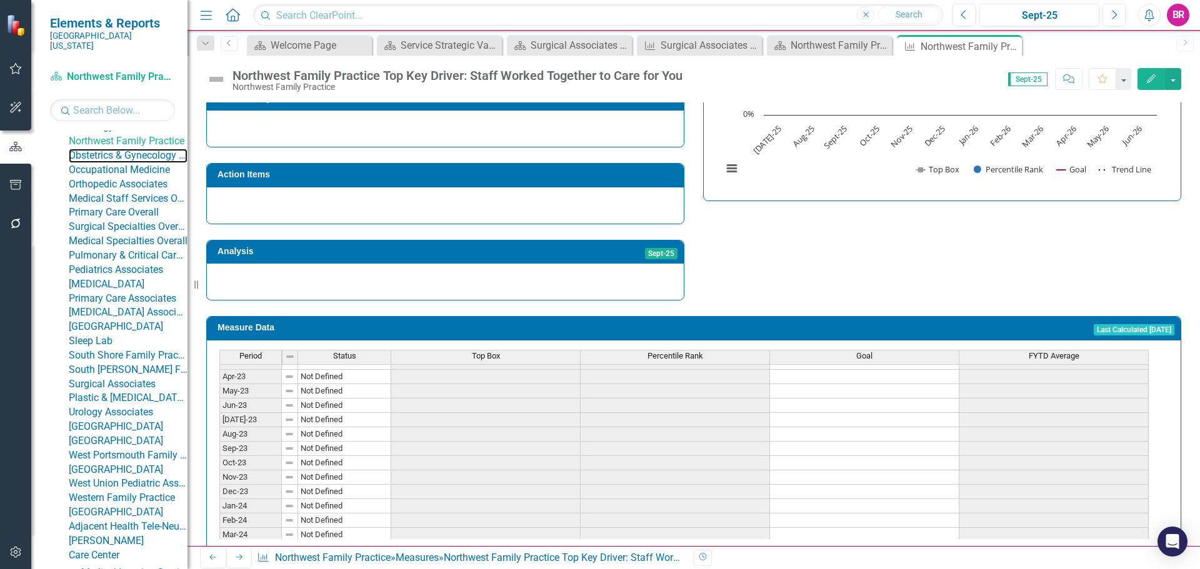
drag, startPoint x: 136, startPoint y: 321, endPoint x: 254, endPoint y: 346, distance: 120.3
click at [136, 163] on link "Obstetrics & Gynecology Associates" at bounding box center [128, 156] width 119 height 14
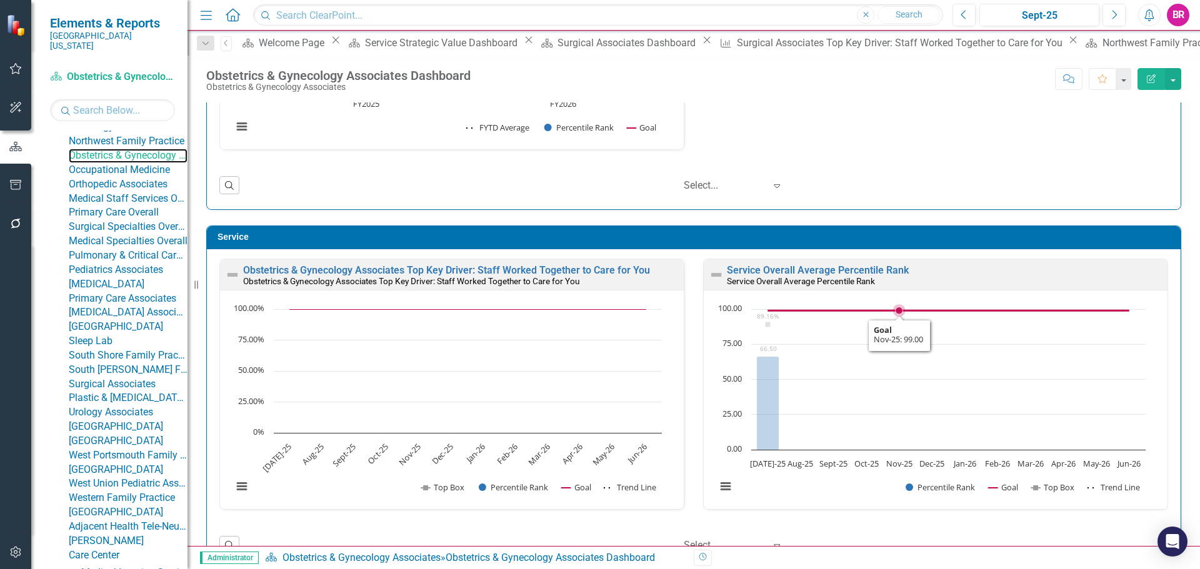
scroll to position [625, 0]
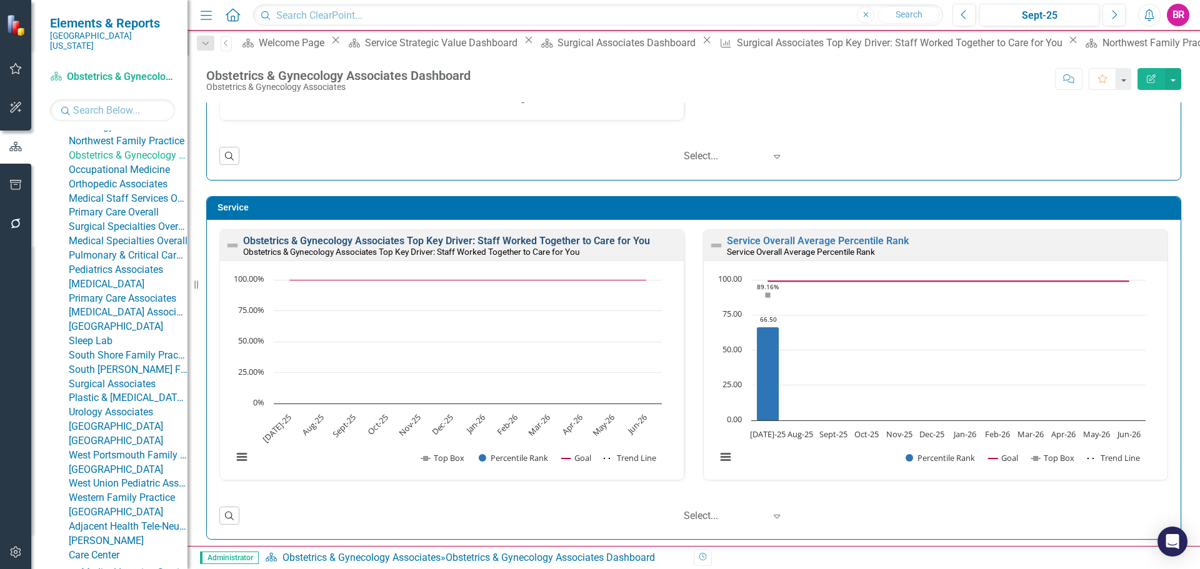
click at [399, 241] on link "Obstetrics & Gynecology Associates Top Key Driver: Staff Worked Together to Car…" at bounding box center [446, 241] width 407 height 12
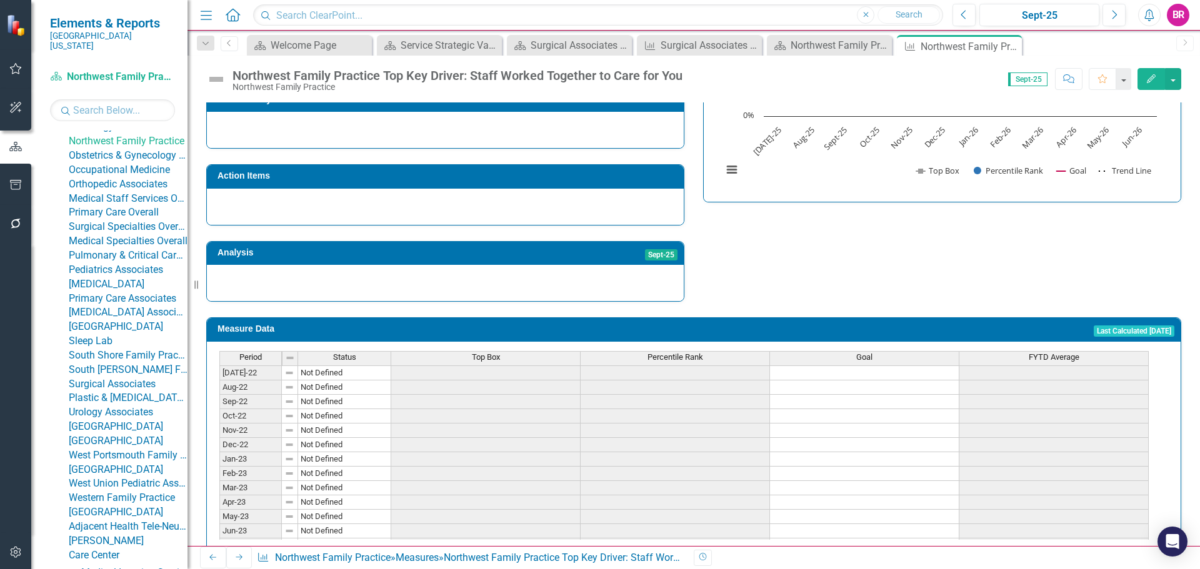
scroll to position [365, 0]
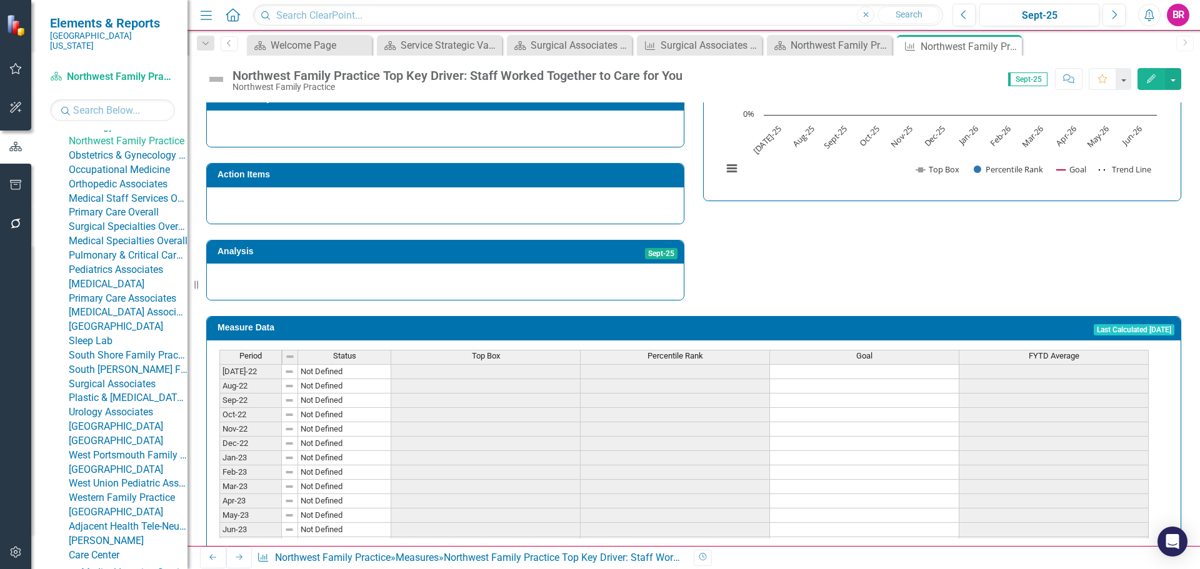
click at [519, 351] on div "Top Box" at bounding box center [485, 356] width 189 height 11
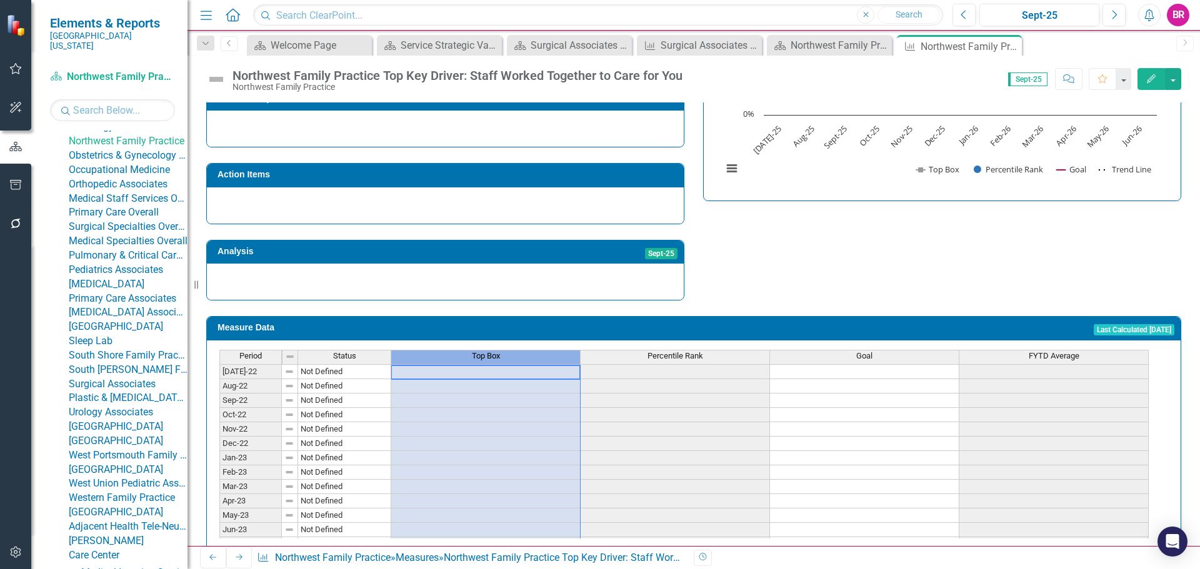
click at [519, 351] on div "Top Box" at bounding box center [485, 356] width 189 height 11
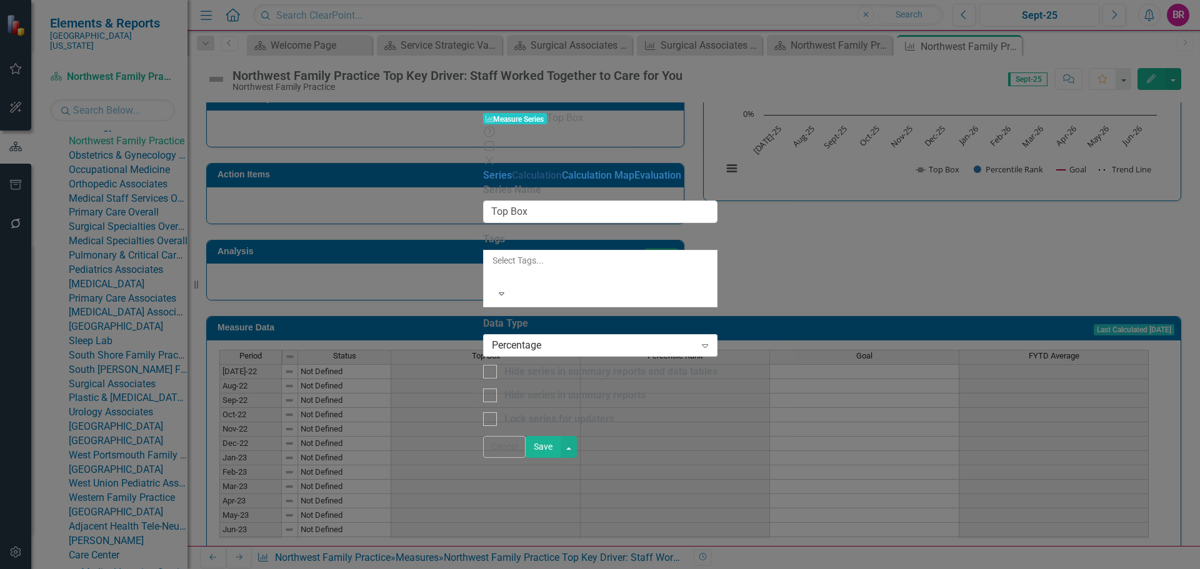
click at [512, 169] on link "Calculation" at bounding box center [537, 175] width 50 height 12
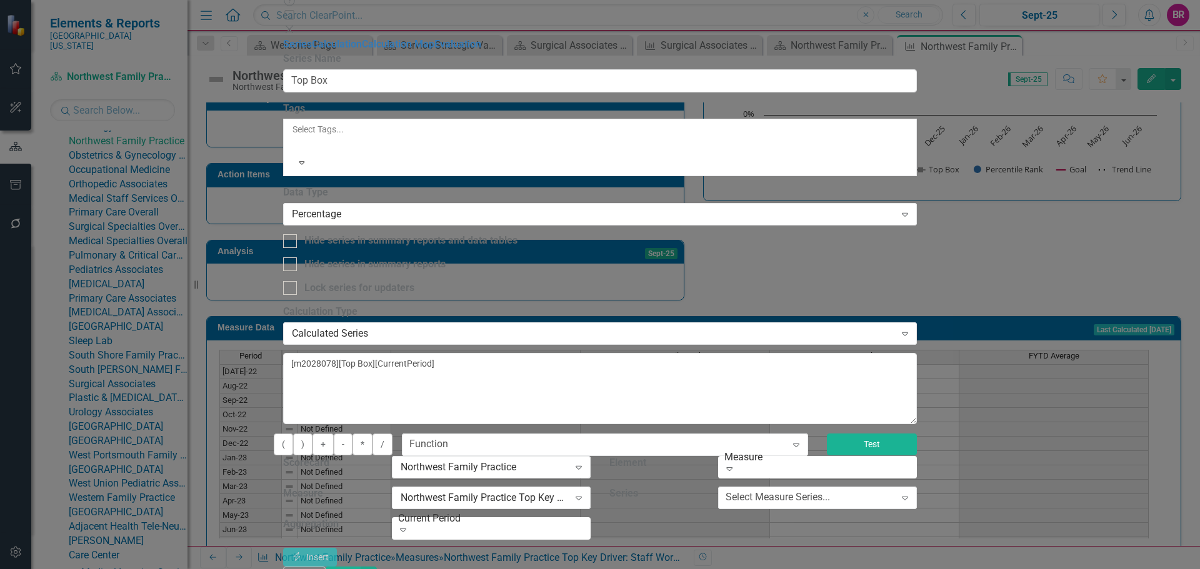
click at [917, 434] on button "Test" at bounding box center [872, 445] width 90 height 22
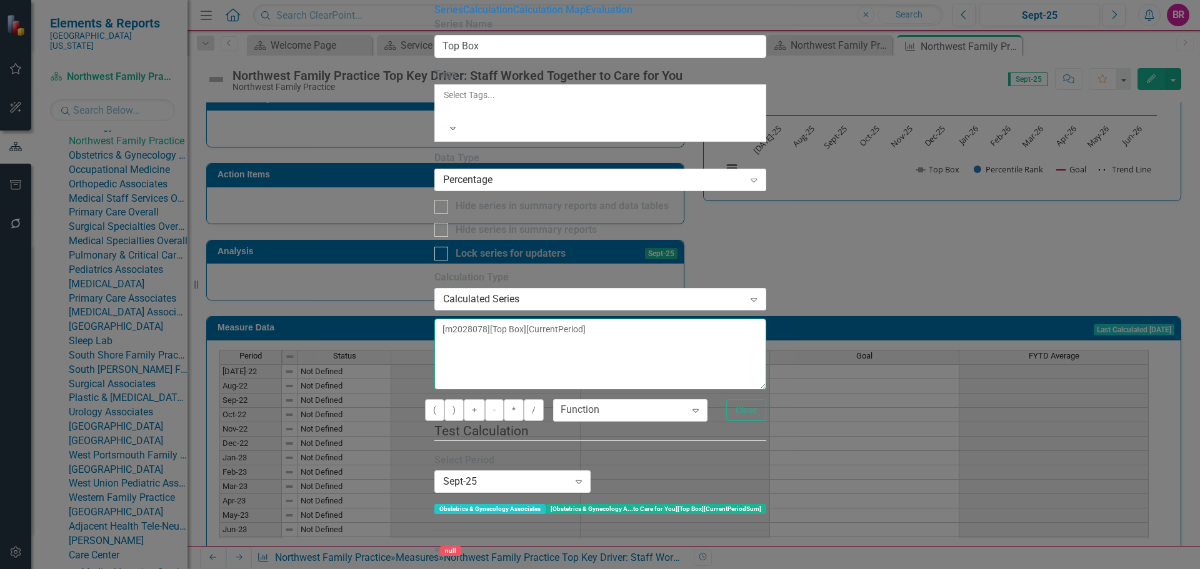
drag, startPoint x: 644, startPoint y: 111, endPoint x: 68, endPoint y: 108, distance: 576.9
click at [434, 108] on div "Measure Series Measure Series Top Box Help Maximize Close Series Calculation Ca…" at bounding box center [600, 285] width 332 height 678
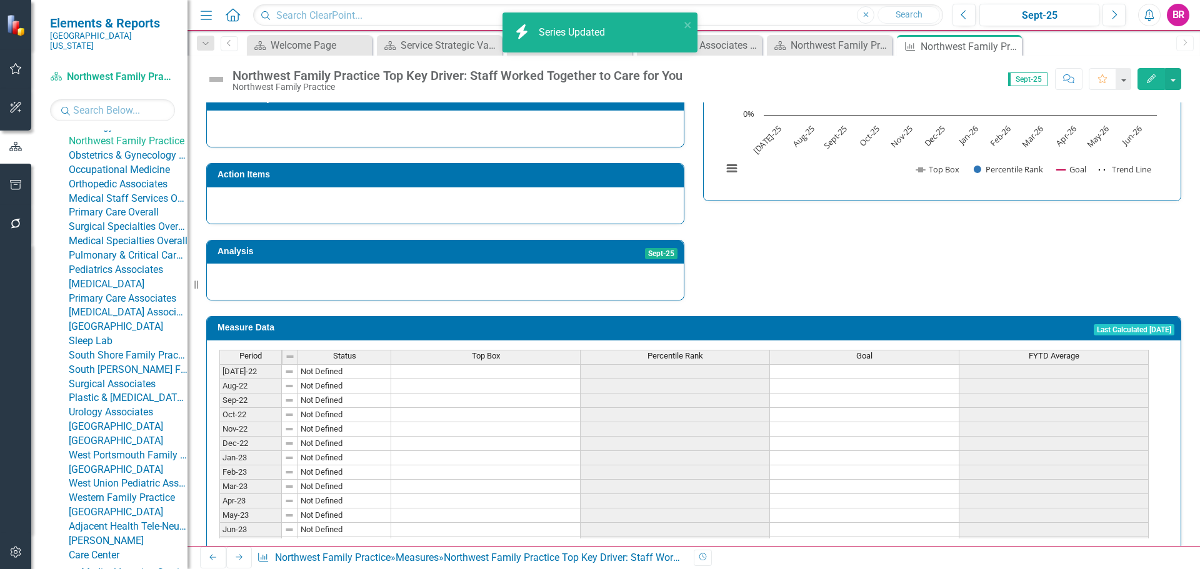
click at [688, 352] on span "Percentile Rank" at bounding box center [676, 356] width 56 height 9
click at [691, 352] on span "Percentile Rank" at bounding box center [676, 356] width 56 height 9
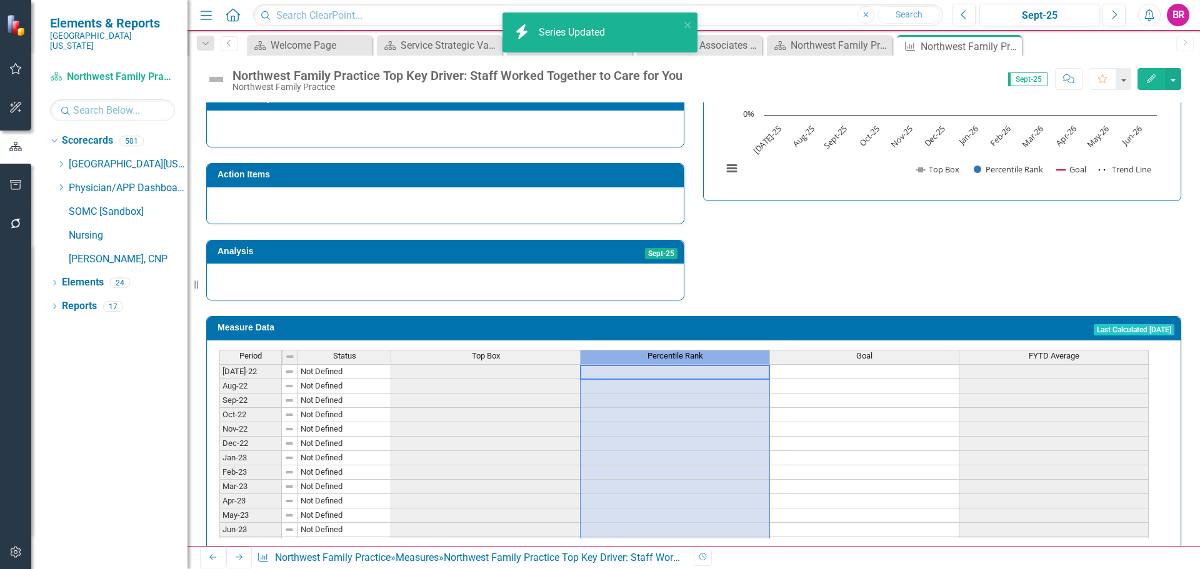
scroll to position [0, 0]
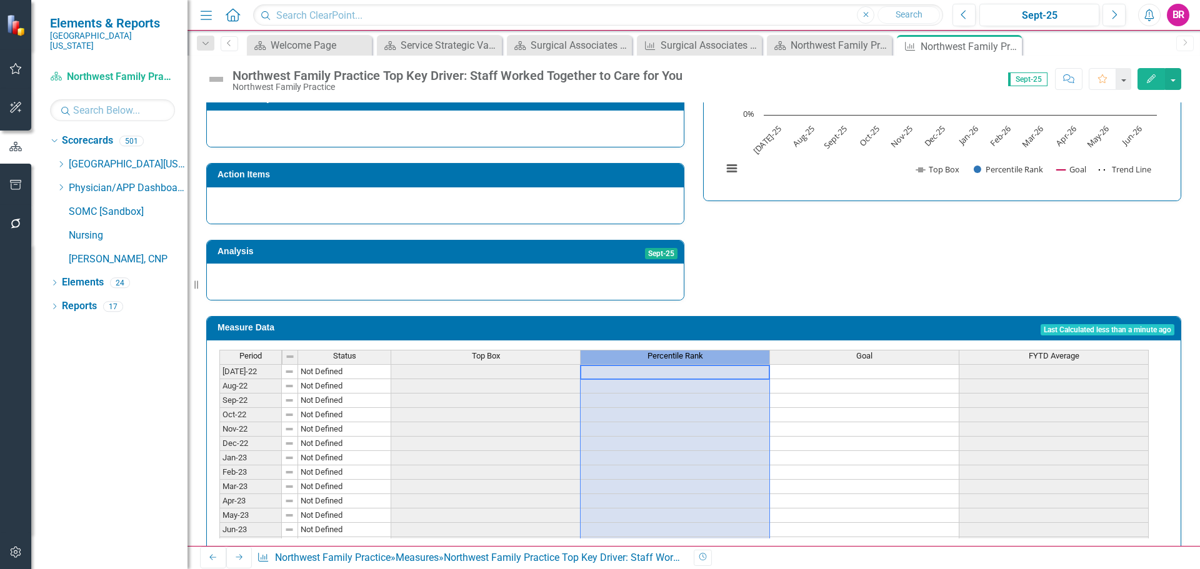
click at [678, 352] on span "Percentile Rank" at bounding box center [676, 356] width 56 height 9
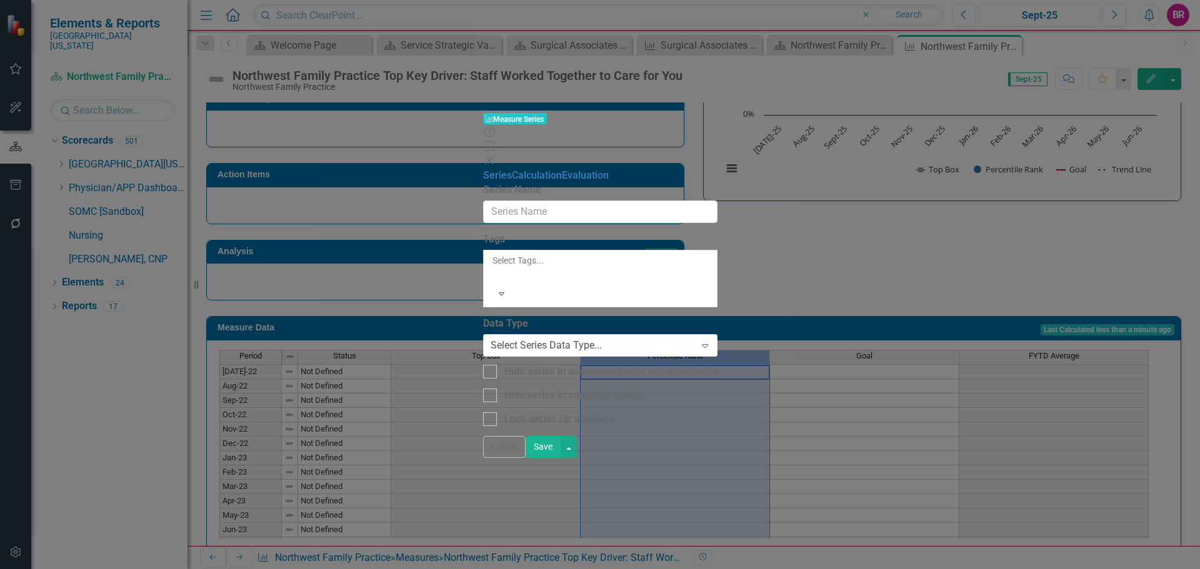
type input "Percentile Rank"
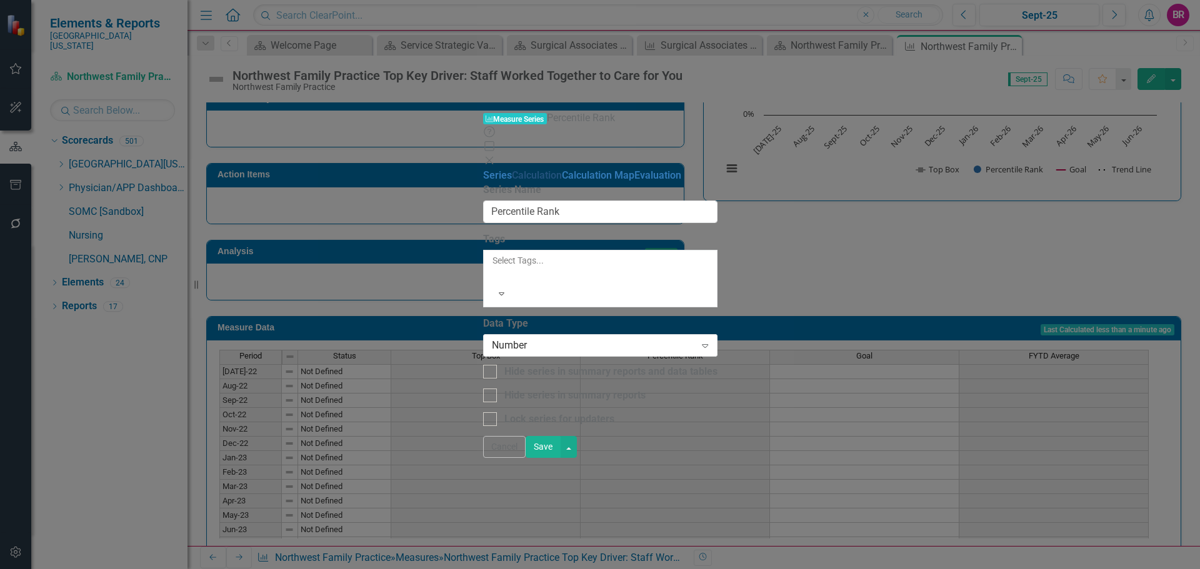
click at [512, 169] on link "Calculation" at bounding box center [537, 175] width 50 height 12
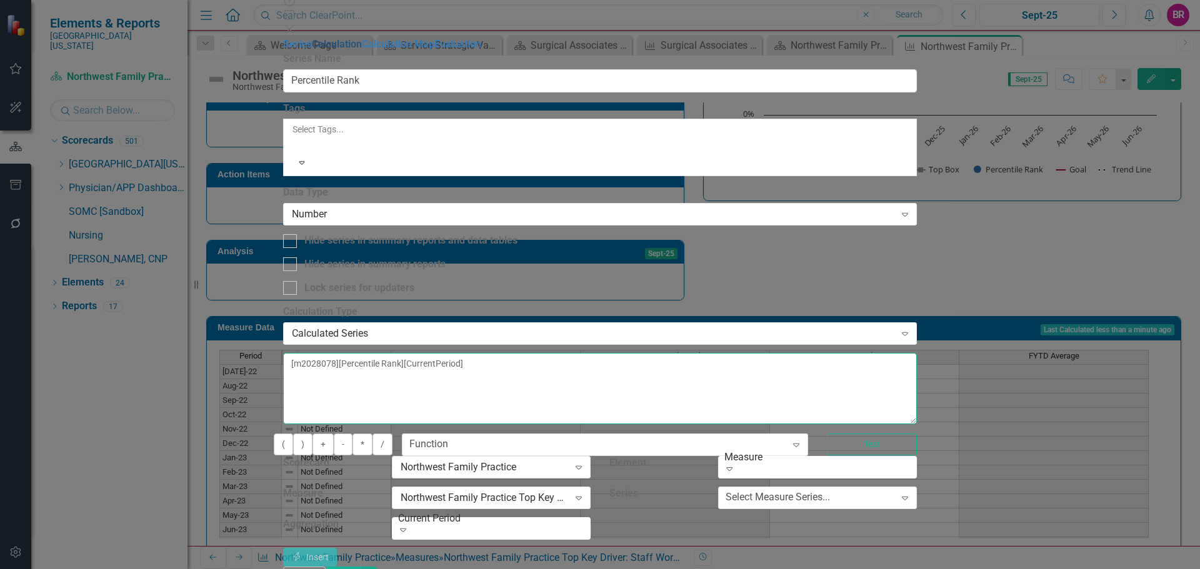
drag, startPoint x: 646, startPoint y: 99, endPoint x: 381, endPoint y: 71, distance: 266.5
click at [405, 75] on div "Series Calculation Calculation Map Evaluation From this page, you can edit the …" at bounding box center [600, 302] width 634 height 529
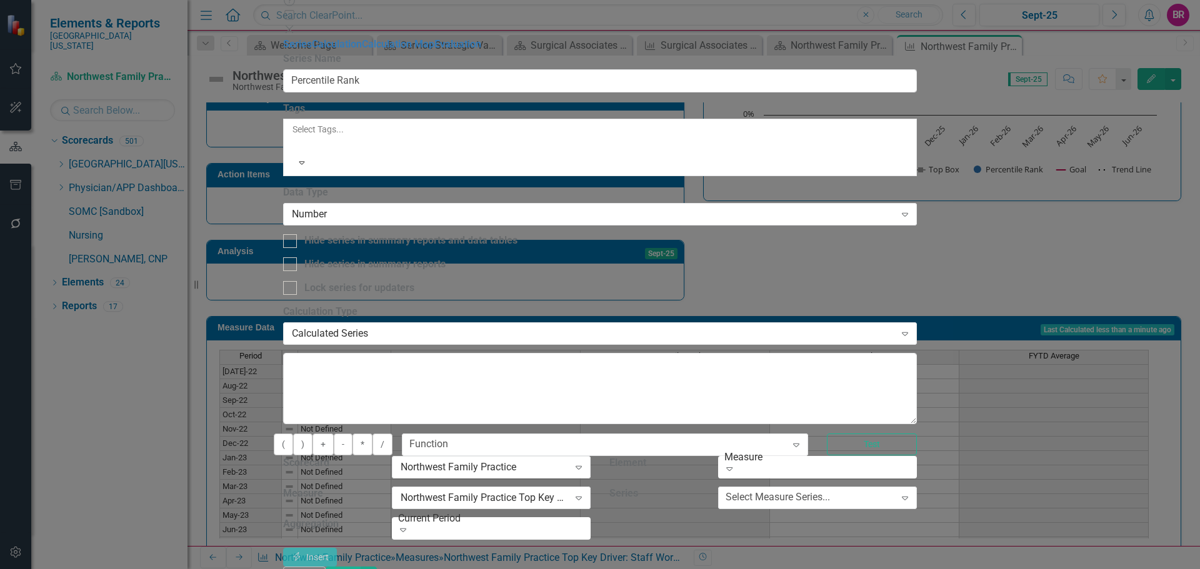
click at [361, 567] on button "Save" at bounding box center [343, 578] width 35 height 22
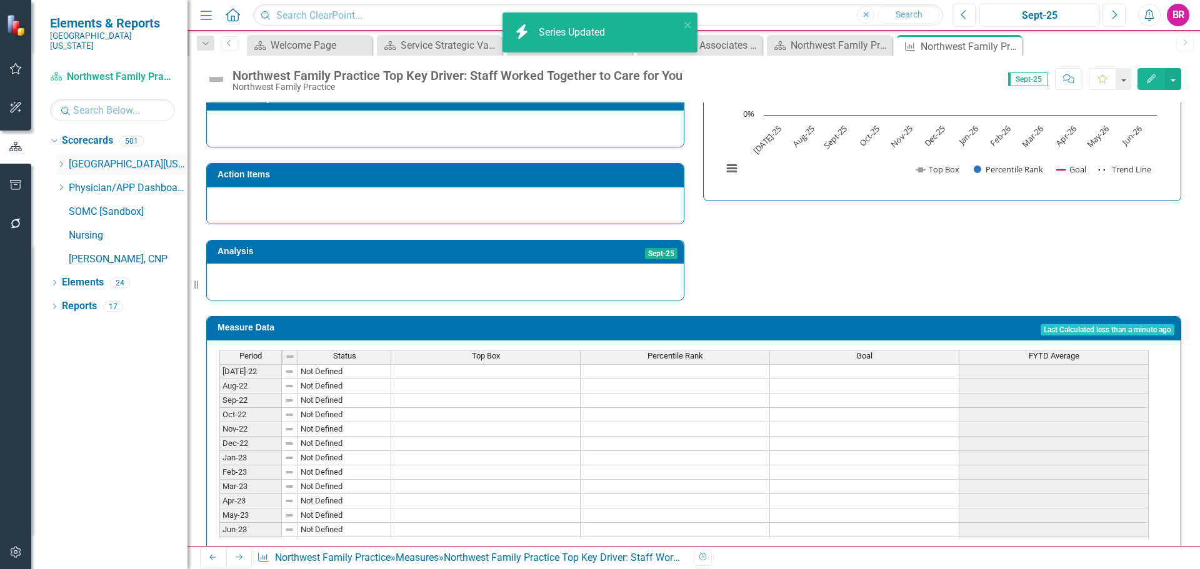
click at [58, 161] on icon "Dropdown" at bounding box center [60, 165] width 9 height 8
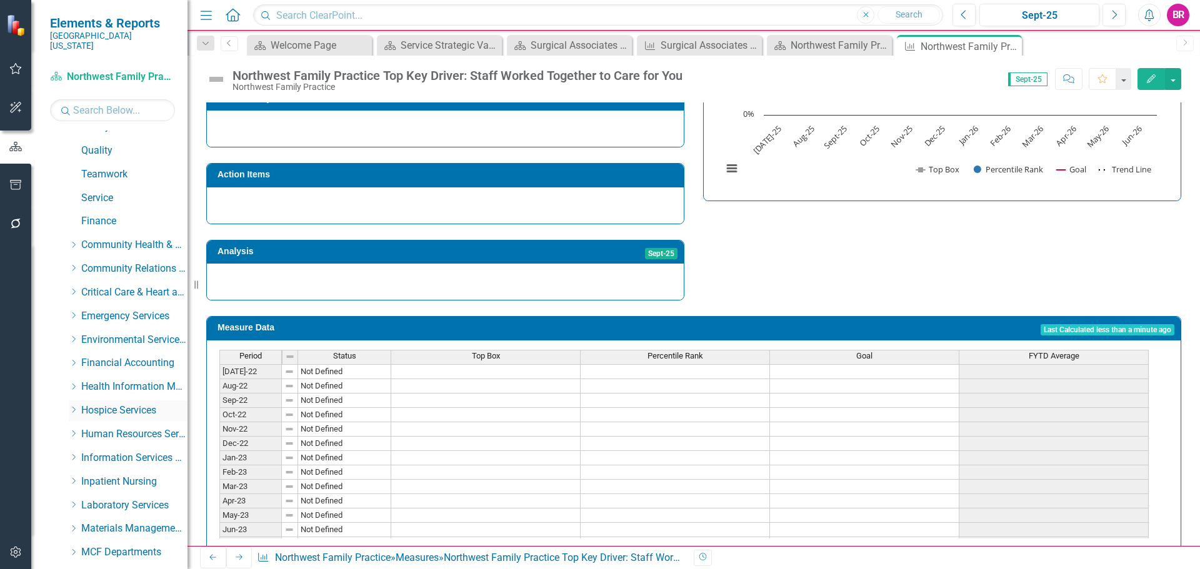
scroll to position [125, 0]
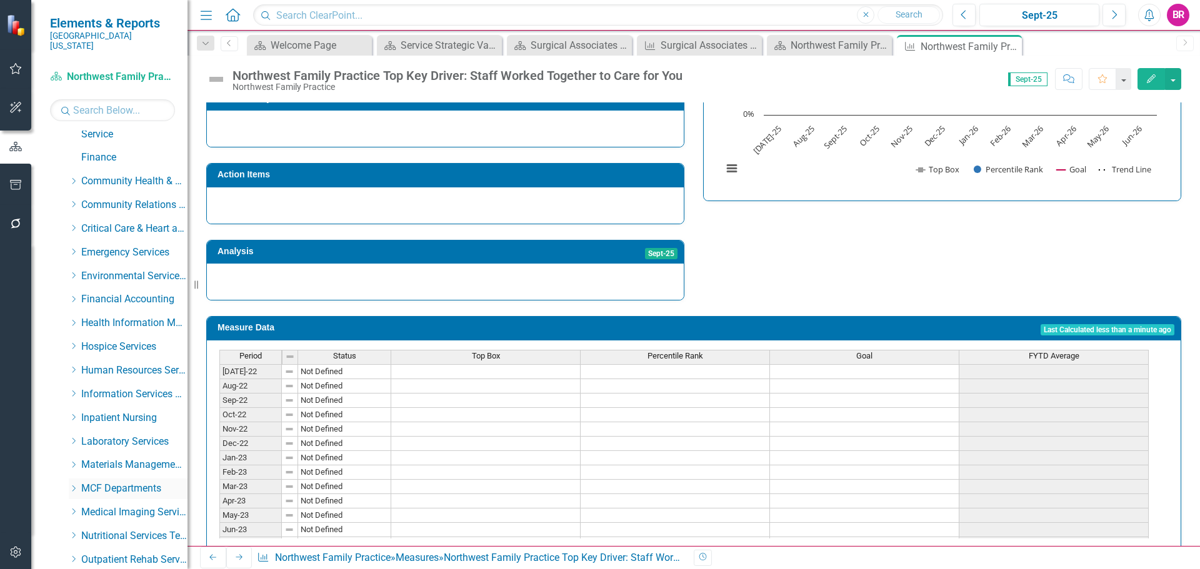
click at [74, 485] on icon "Dropdown" at bounding box center [73, 489] width 9 height 8
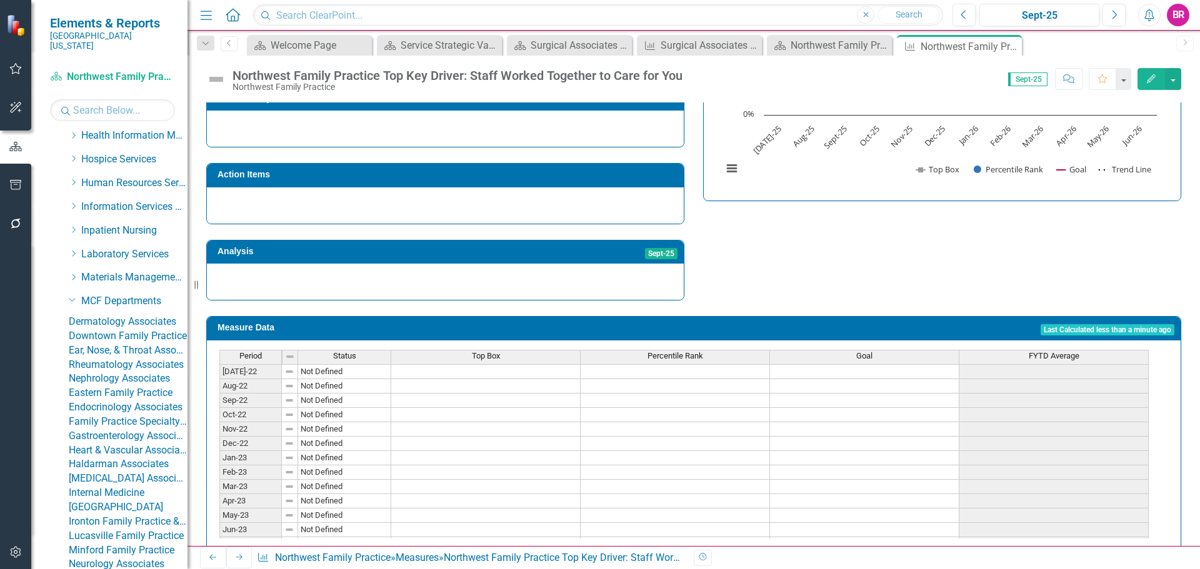
click at [134, 315] on link "Dermatology Associates" at bounding box center [128, 322] width 119 height 14
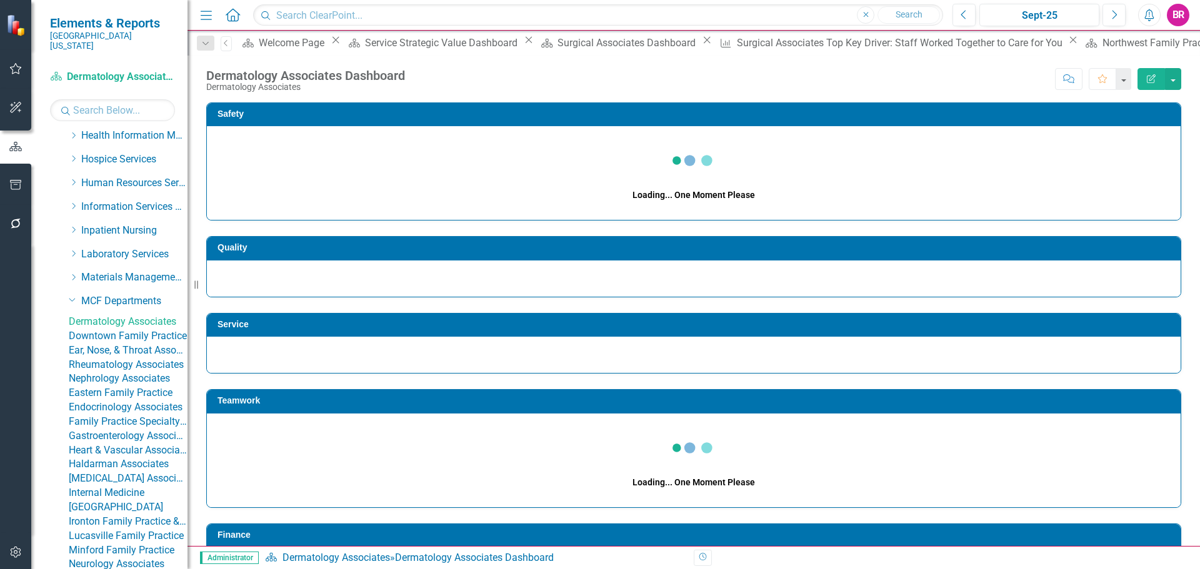
click at [526, 44] on icon at bounding box center [529, 40] width 7 height 7
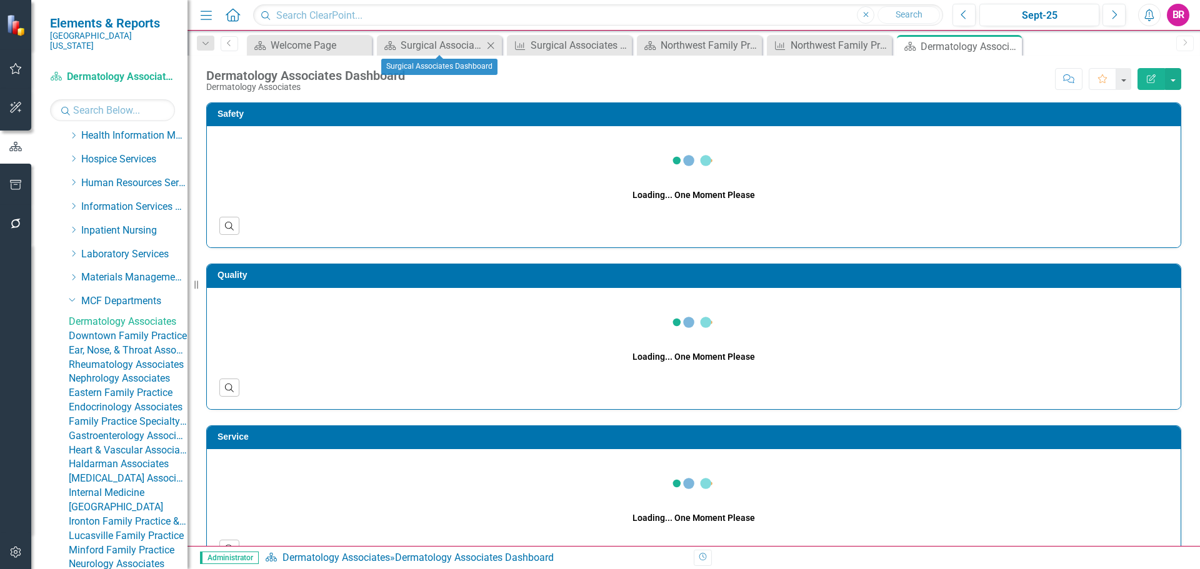
click at [496, 45] on icon "Close" at bounding box center [490, 46] width 13 height 10
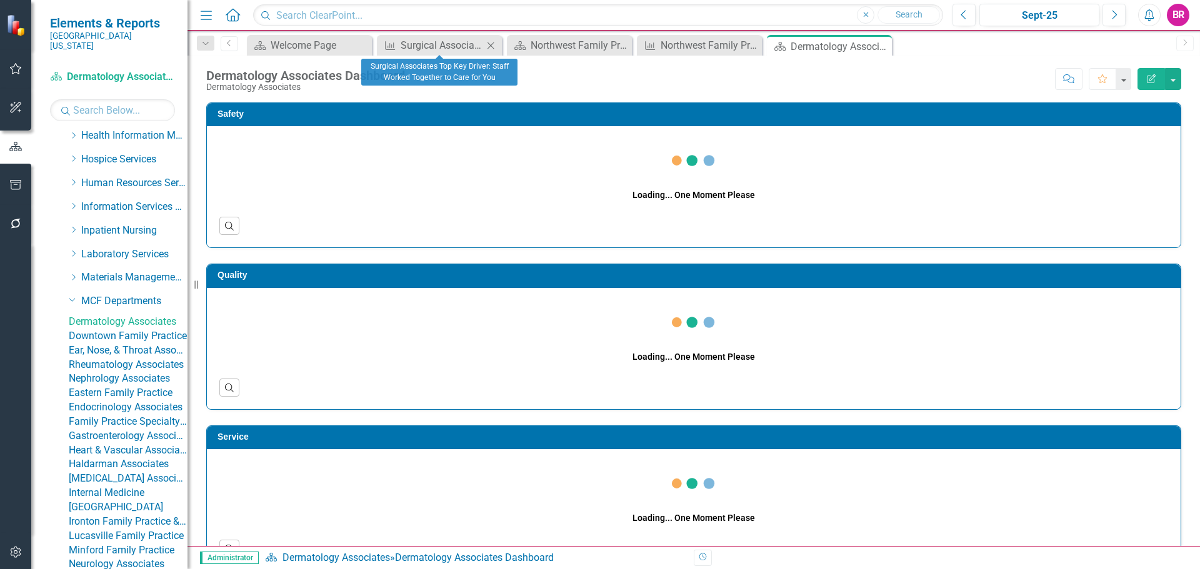
click at [494, 47] on icon "Close" at bounding box center [490, 46] width 13 height 10
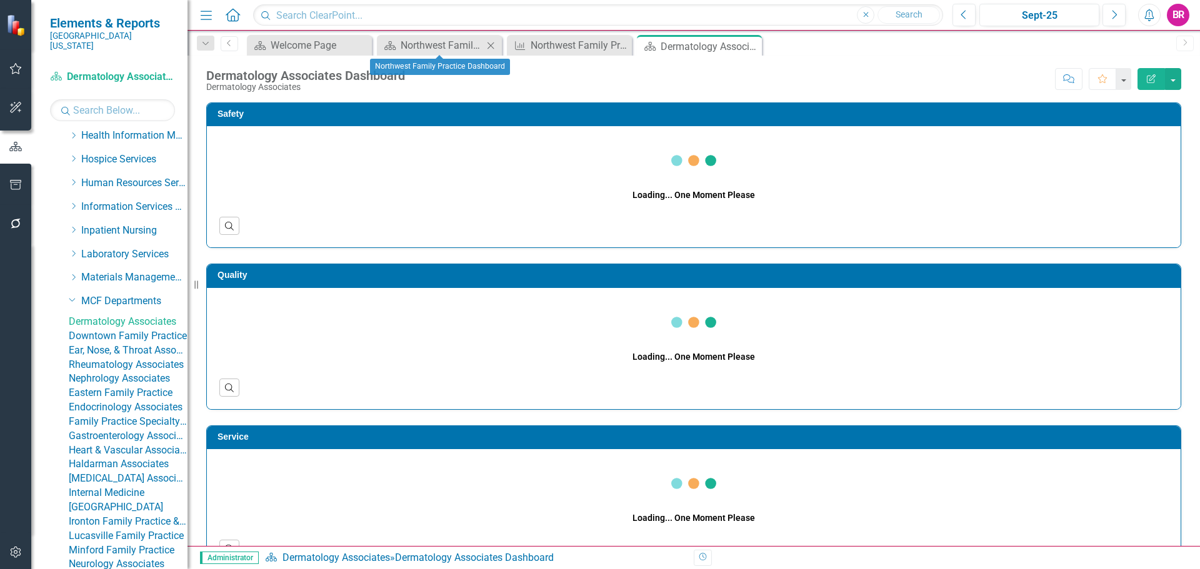
click at [494, 47] on icon "Close" at bounding box center [490, 46] width 13 height 10
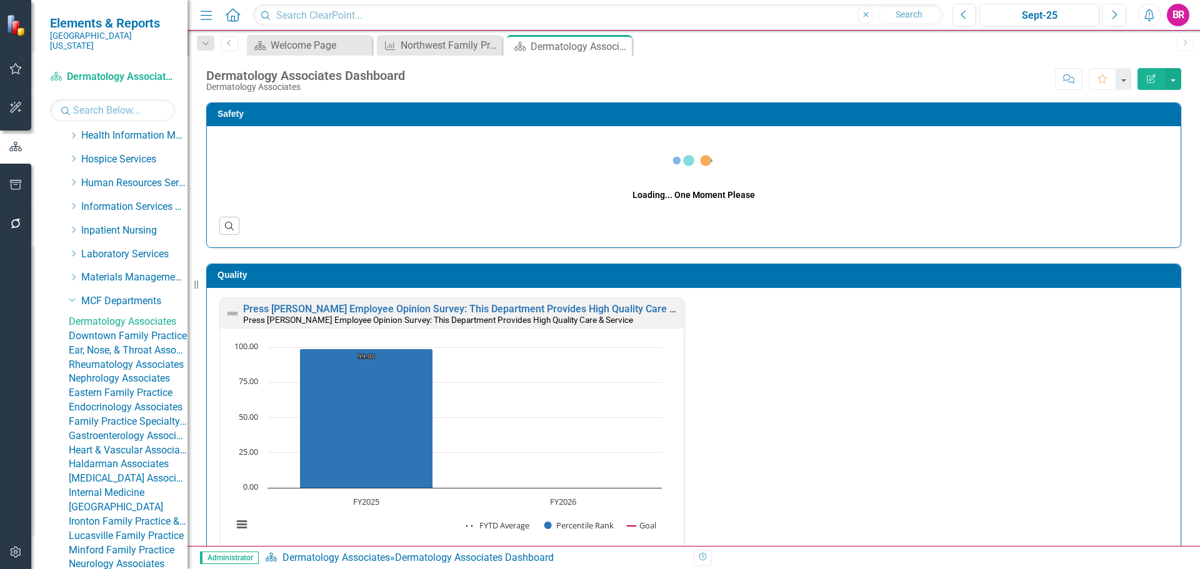
click at [0, 0] on icon "Close" at bounding box center [0, 0] width 0 height 0
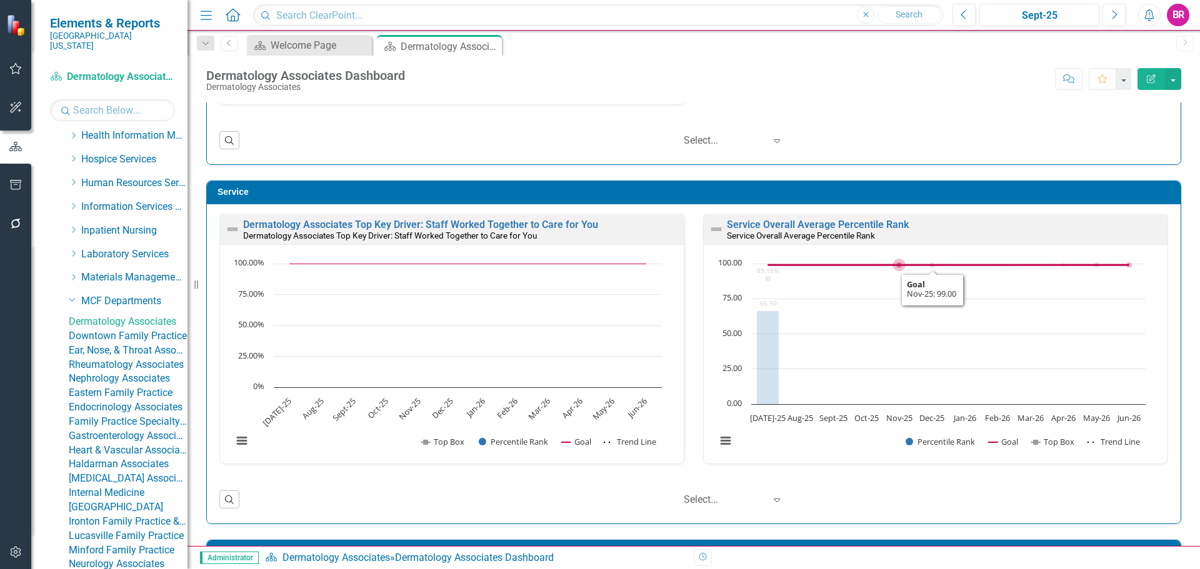
scroll to position [701, 0]
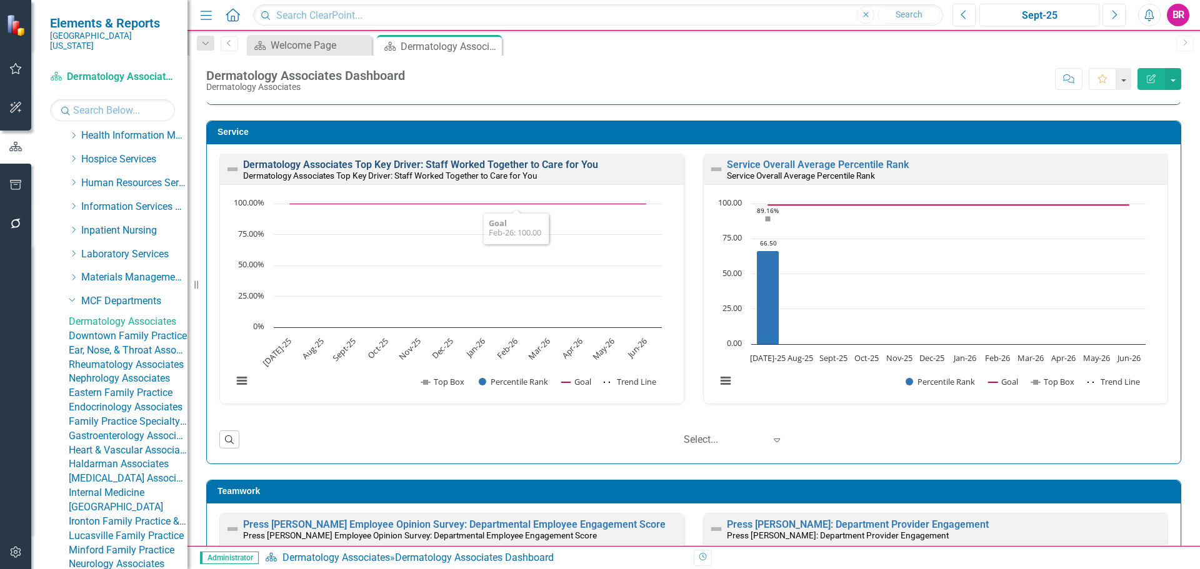
click at [504, 164] on link "Dermatology Associates Top Key Driver: Staff Worked Together to Care for You" at bounding box center [420, 165] width 355 height 12
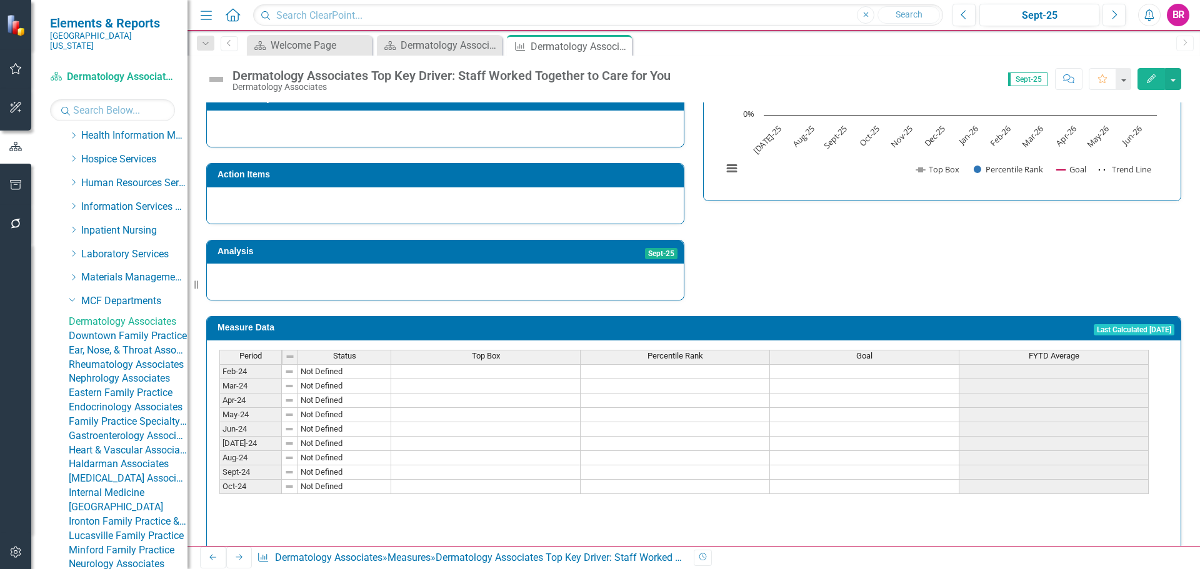
scroll to position [313, 0]
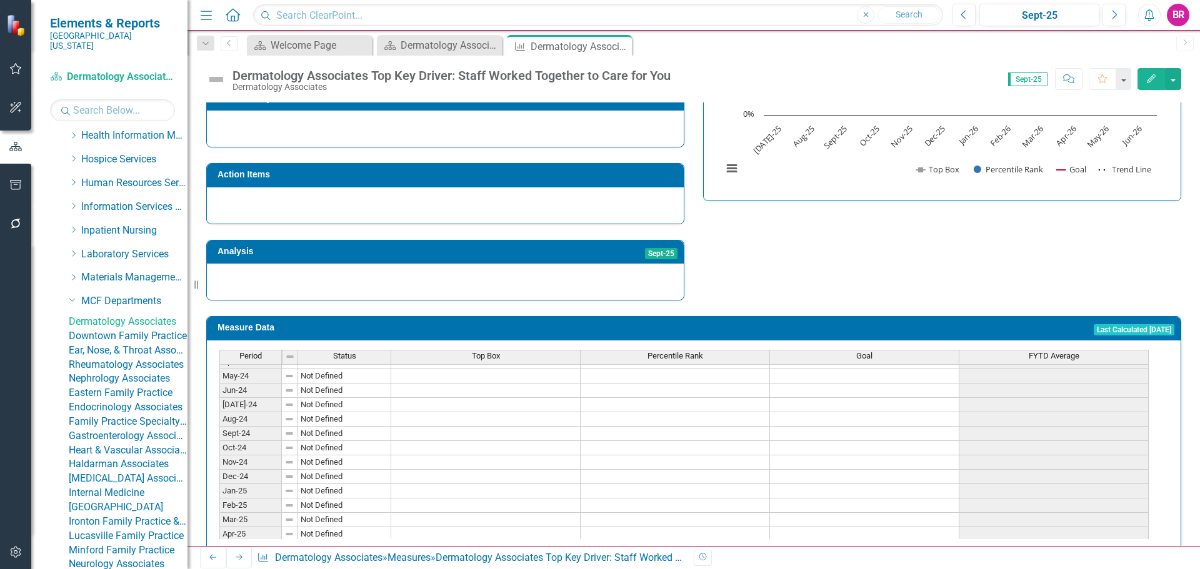
click at [148, 338] on link "Downtown Family Practice" at bounding box center [128, 336] width 119 height 14
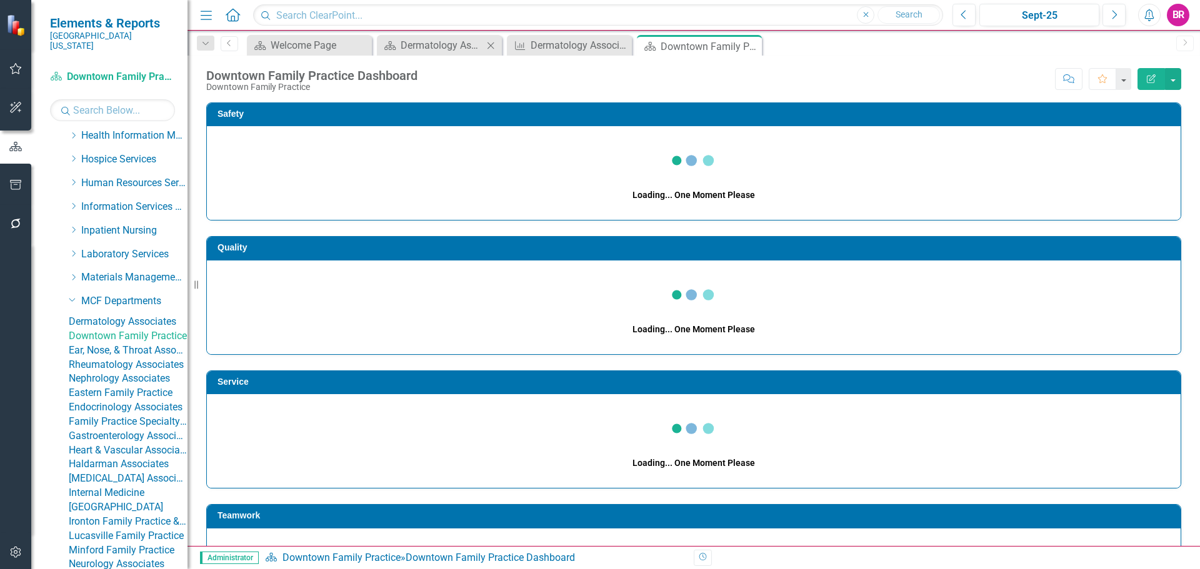
click at [488, 43] on icon "Close" at bounding box center [490, 46] width 13 height 10
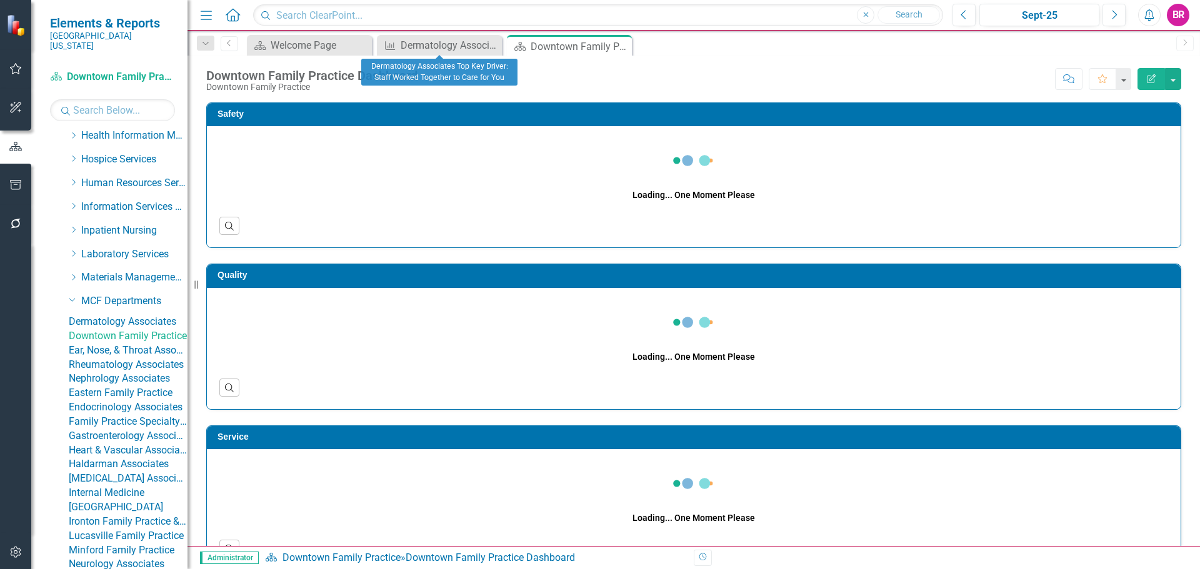
click at [0, 0] on icon "Close" at bounding box center [0, 0] width 0 height 0
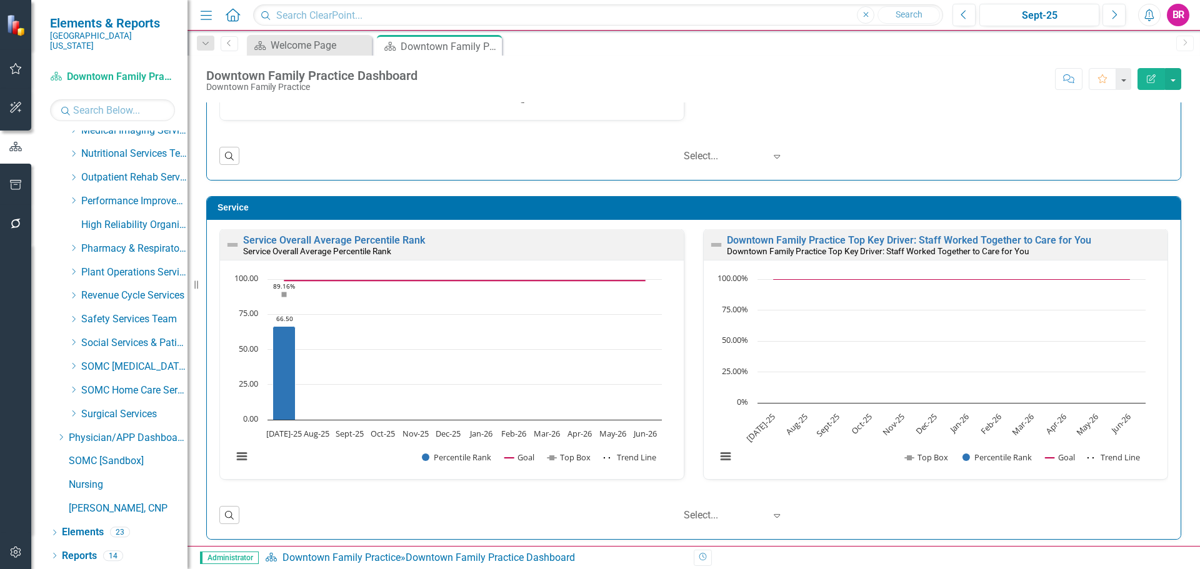
scroll to position [1633, 0]
click at [76, 557] on link "Reports" at bounding box center [79, 556] width 35 height 14
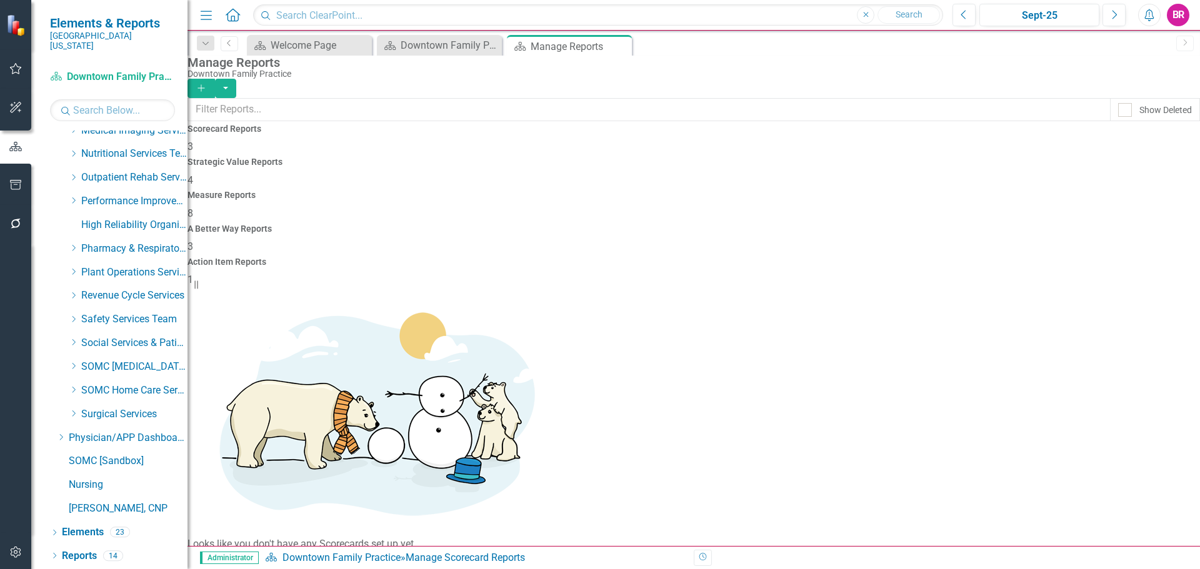
click at [703, 191] on h4 "Measure Reports" at bounding box center [694, 195] width 1013 height 9
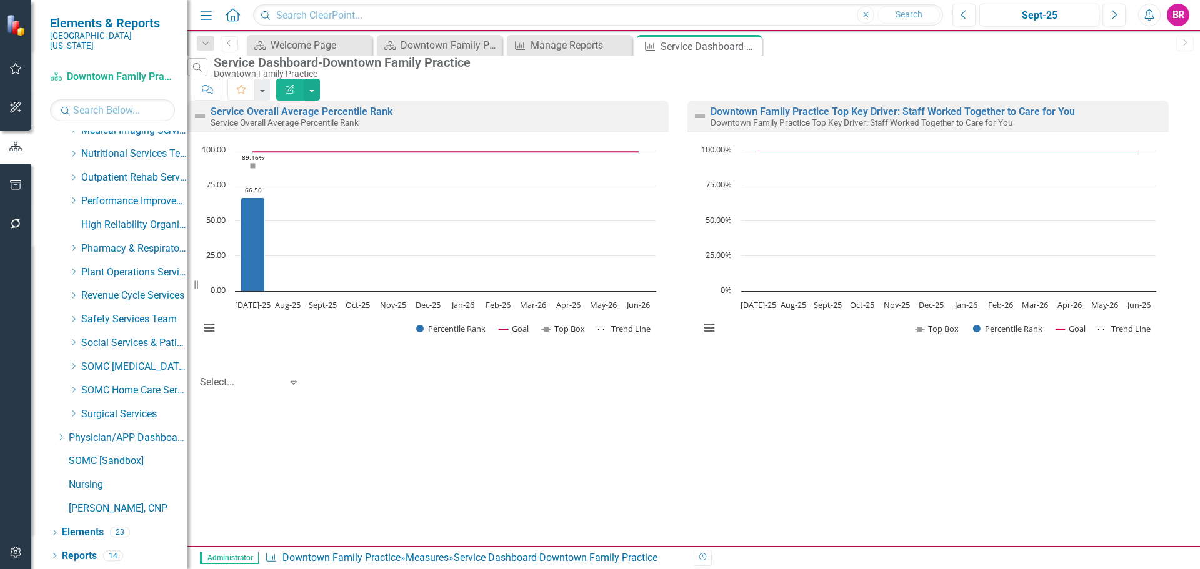
click at [304, 79] on button "Edit Report" at bounding box center [290, 90] width 28 height 22
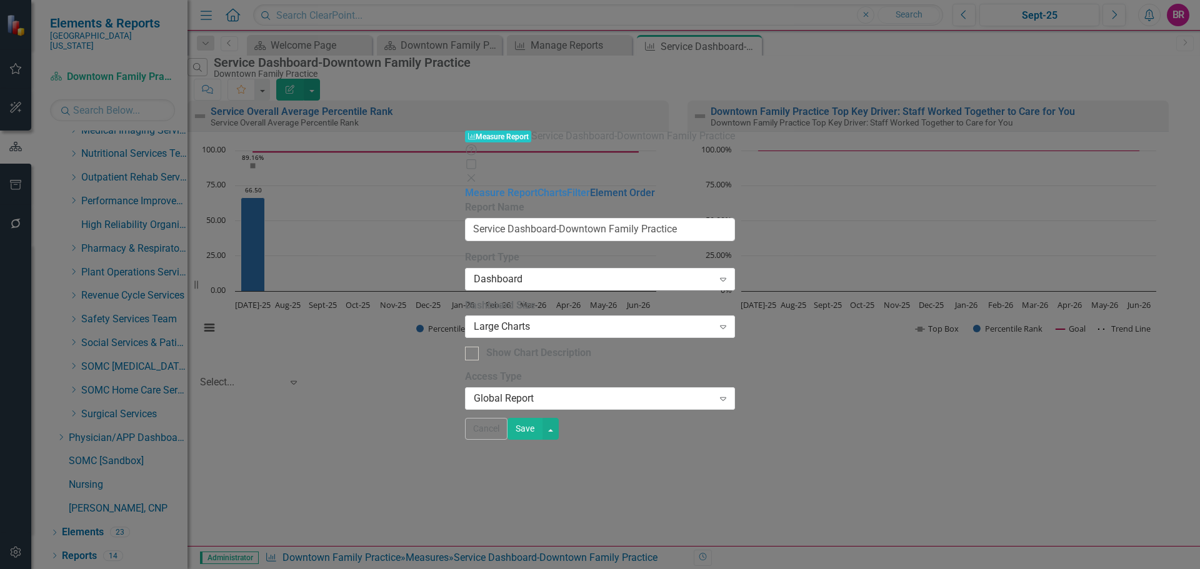
click at [590, 187] on link "Element Order" at bounding box center [622, 193] width 65 height 12
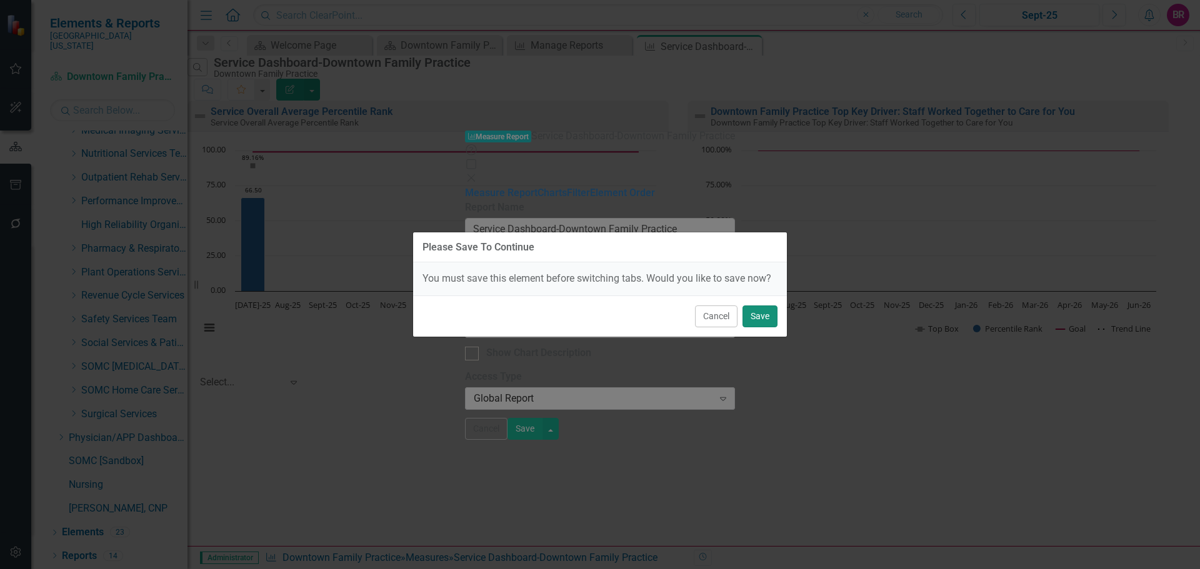
click at [763, 319] on button "Save" at bounding box center [760, 317] width 35 height 22
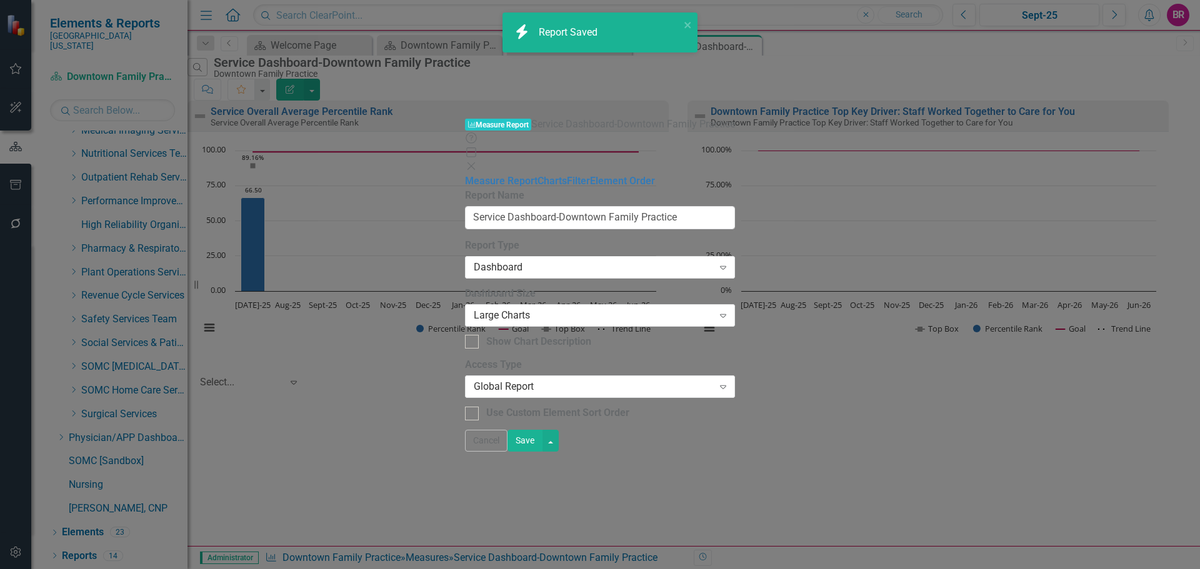
click at [465, 407] on div at bounding box center [472, 414] width 14 height 14
click at [465, 407] on input "Use Custom Element Sort Order" at bounding box center [469, 411] width 8 height 8
checkbox input "true"
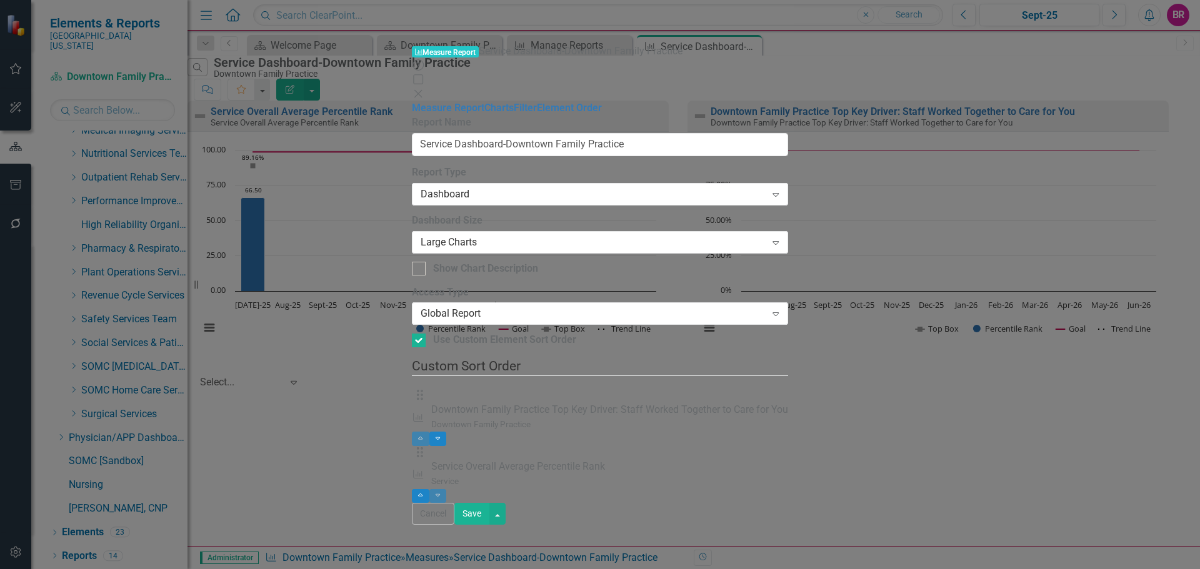
click at [489, 525] on button "Save" at bounding box center [471, 514] width 35 height 22
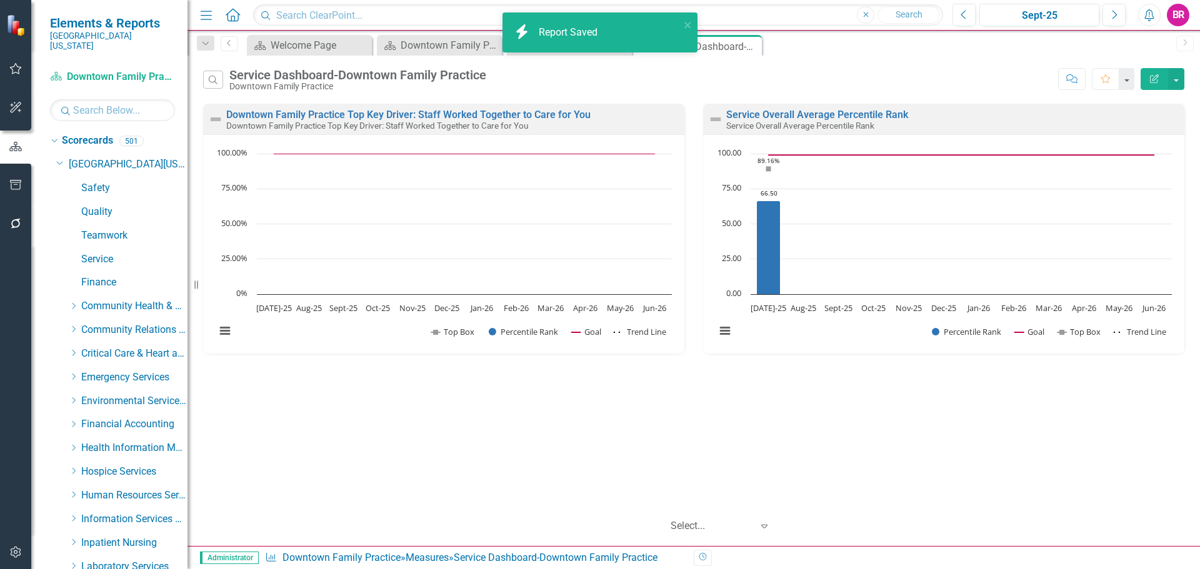
scroll to position [1633, 0]
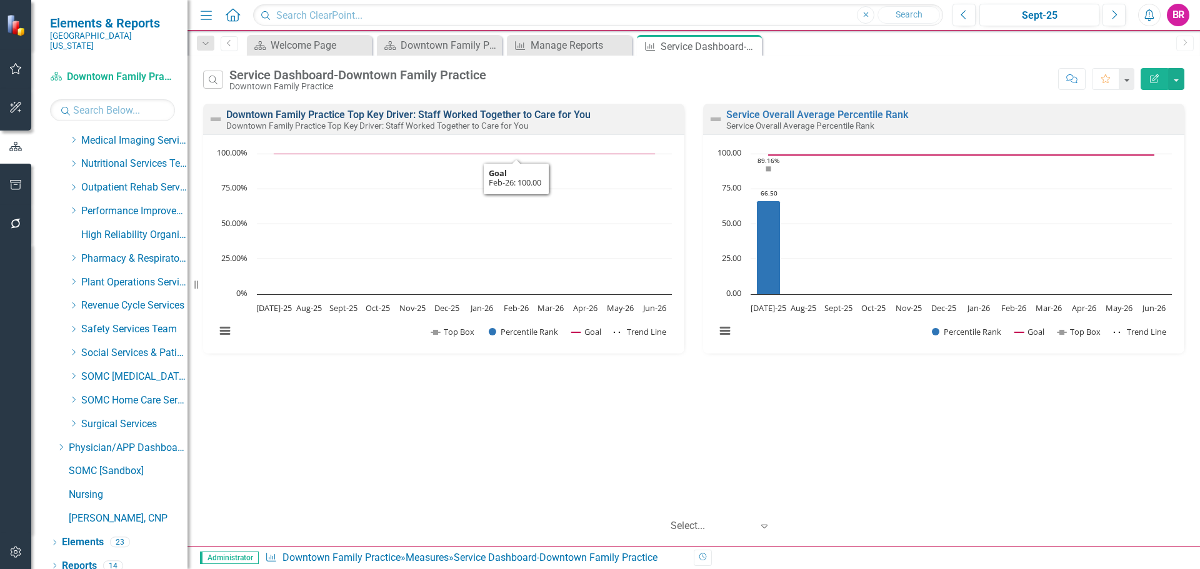
click at [509, 114] on link "Downtown Family Practice Top Key Driver: Staff Worked Together to Care for You" at bounding box center [408, 115] width 364 height 12
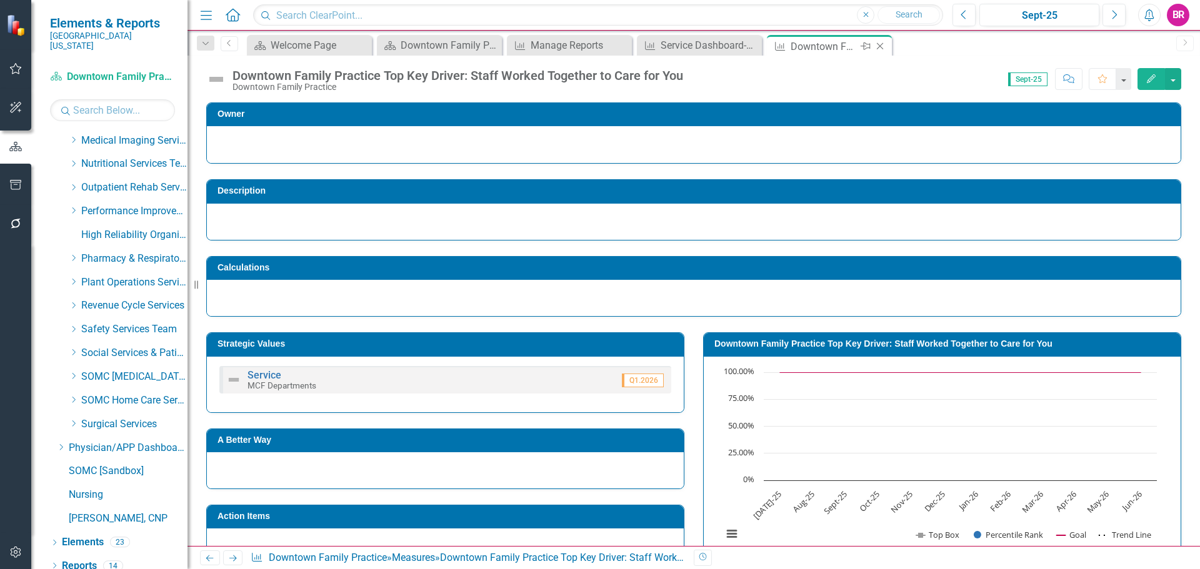
click at [878, 44] on icon "Close" at bounding box center [880, 46] width 13 height 10
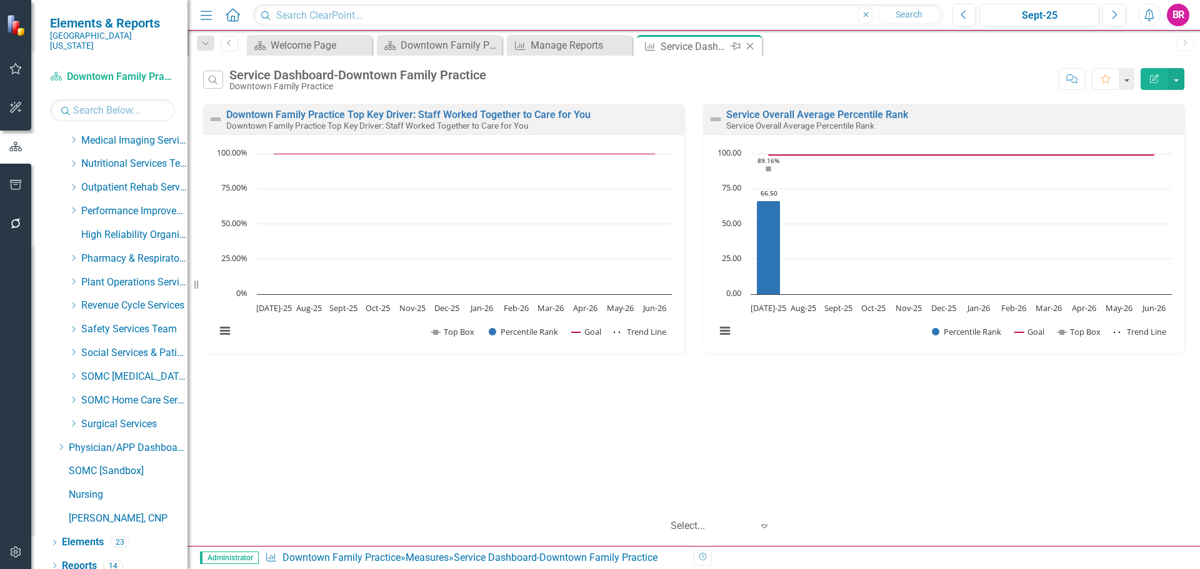
click at [751, 49] on icon "Close" at bounding box center [750, 46] width 13 height 10
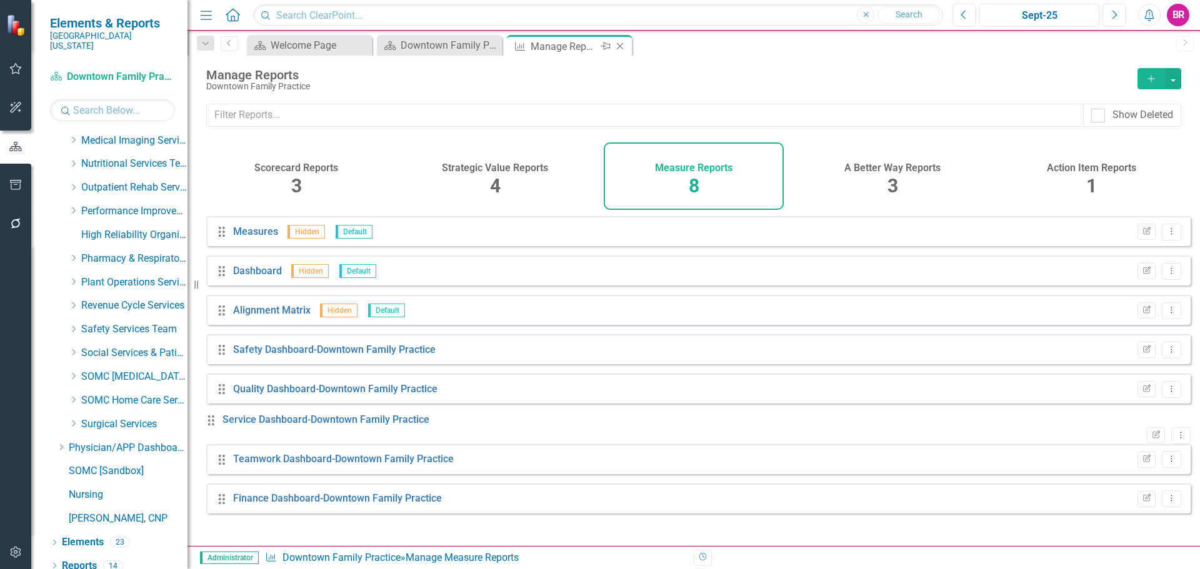
click at [618, 46] on icon "Close" at bounding box center [620, 46] width 13 height 10
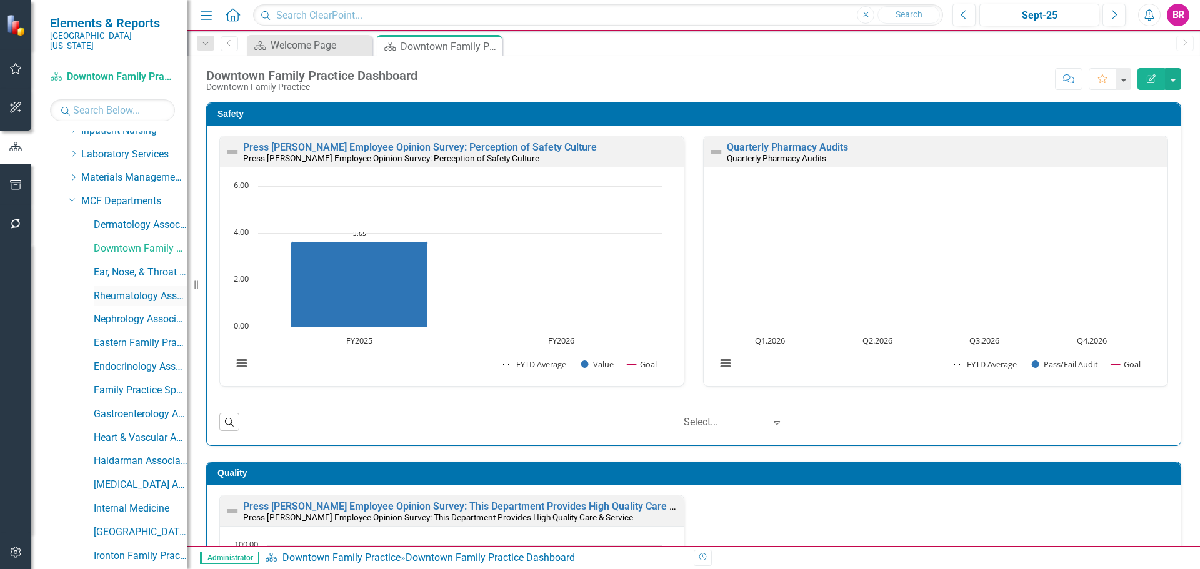
scroll to position [445, 0]
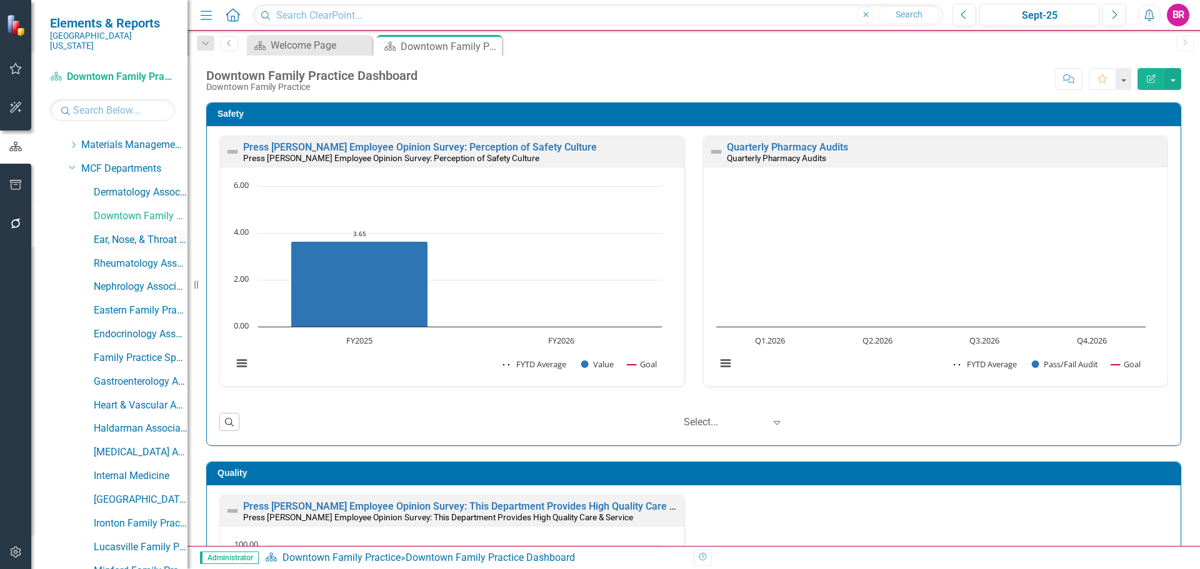
click at [128, 233] on link "Ear, Nose, & Throat Associates" at bounding box center [141, 240] width 94 height 14
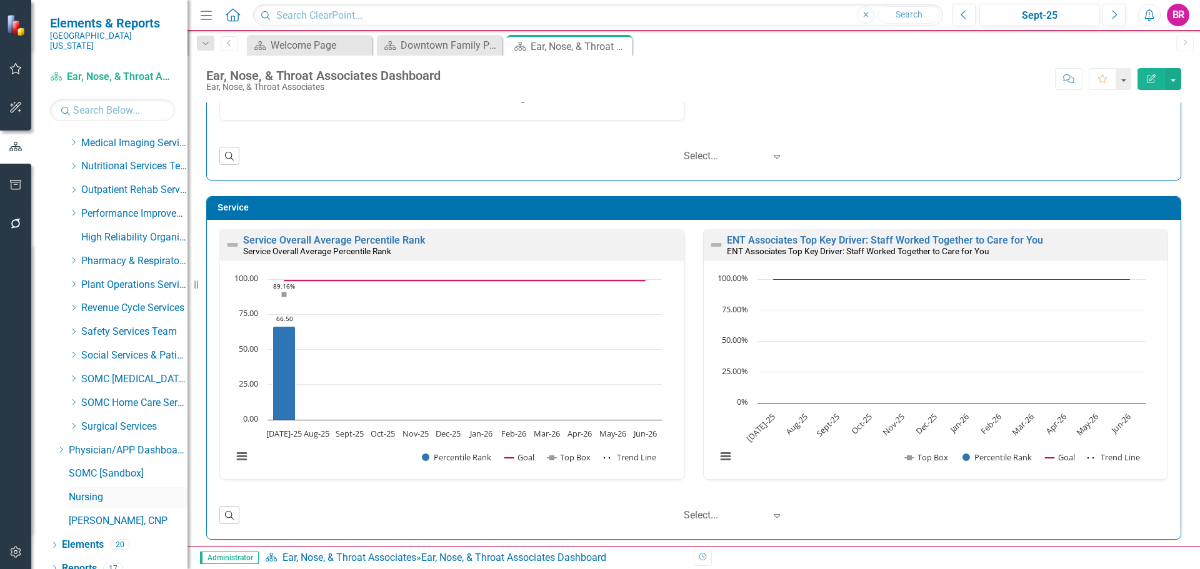
scroll to position [1633, 0]
click at [79, 559] on link "Reports" at bounding box center [79, 566] width 35 height 14
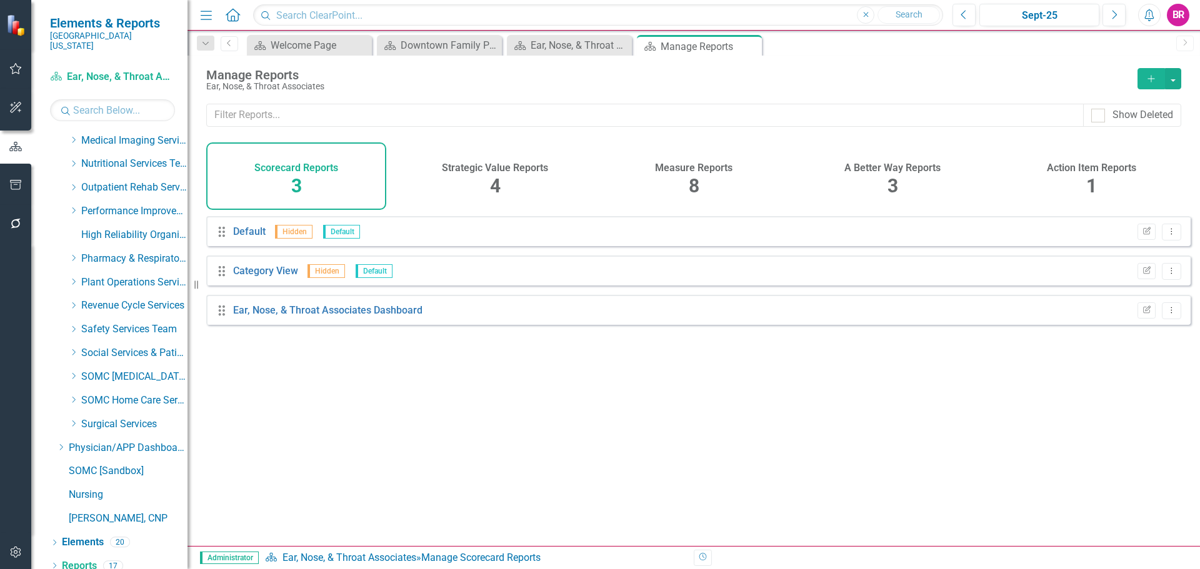
click at [686, 174] on div "Measure Reports 8" at bounding box center [694, 177] width 180 height 68
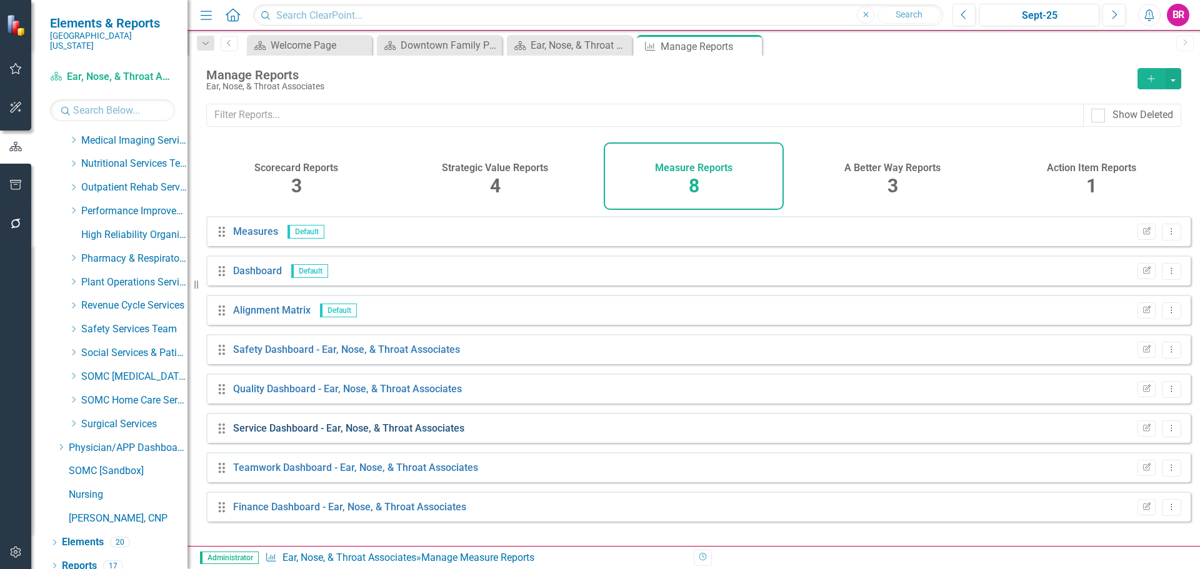
click at [390, 434] on link "Service Dashboard - Ear, Nose, & Throat Associates" at bounding box center [348, 429] width 231 height 12
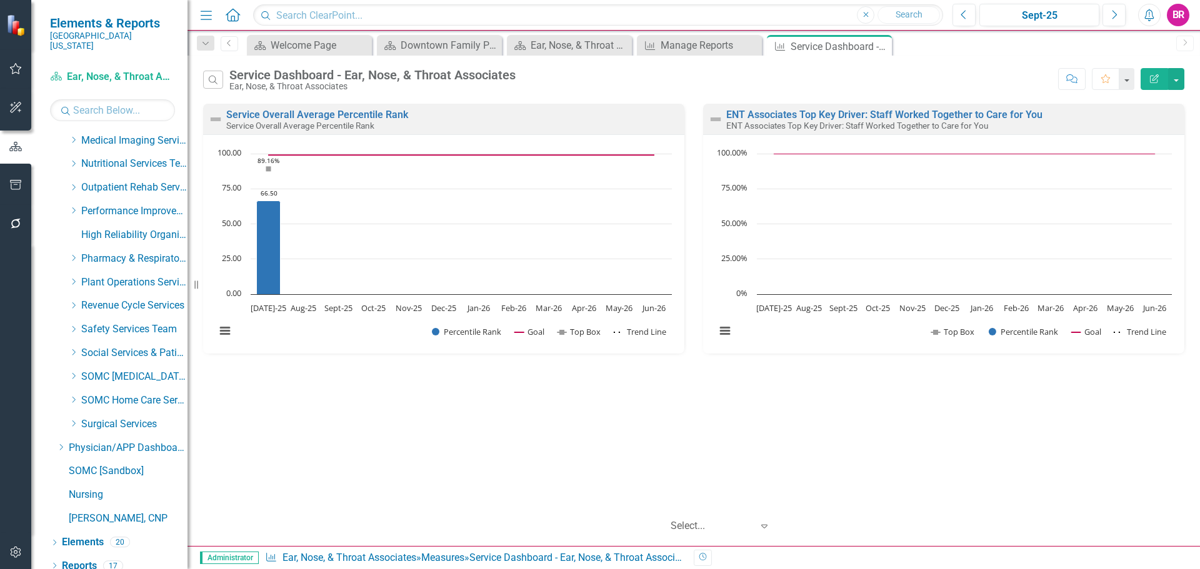
click at [1156, 84] on button "Edit Report" at bounding box center [1155, 79] width 28 height 22
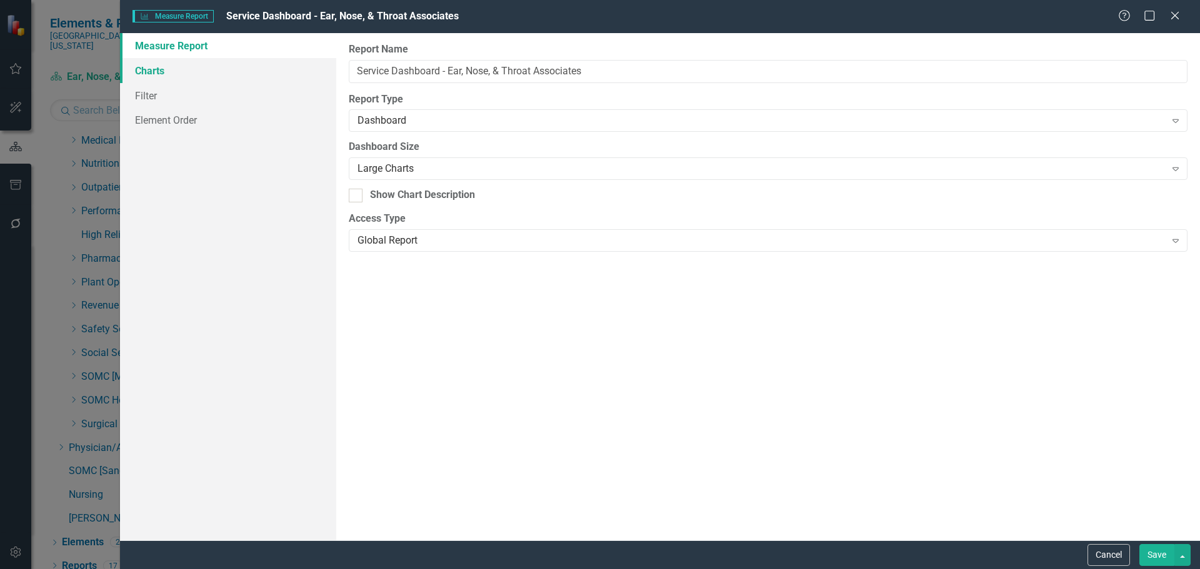
click at [156, 64] on link "Charts" at bounding box center [228, 70] width 216 height 25
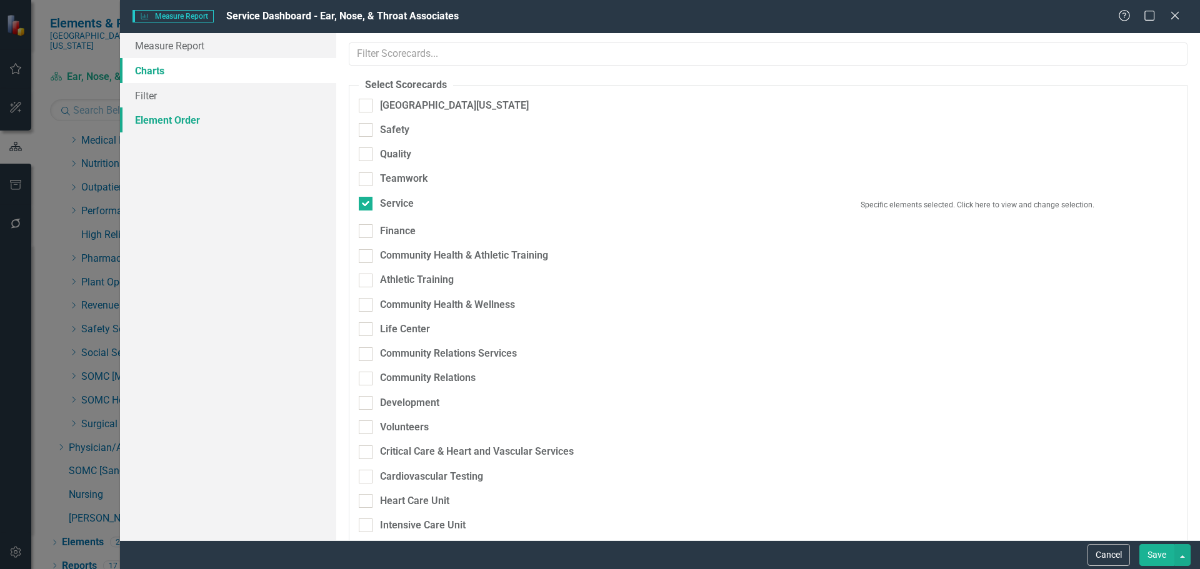
click at [174, 119] on link "Element Order" at bounding box center [228, 120] width 216 height 25
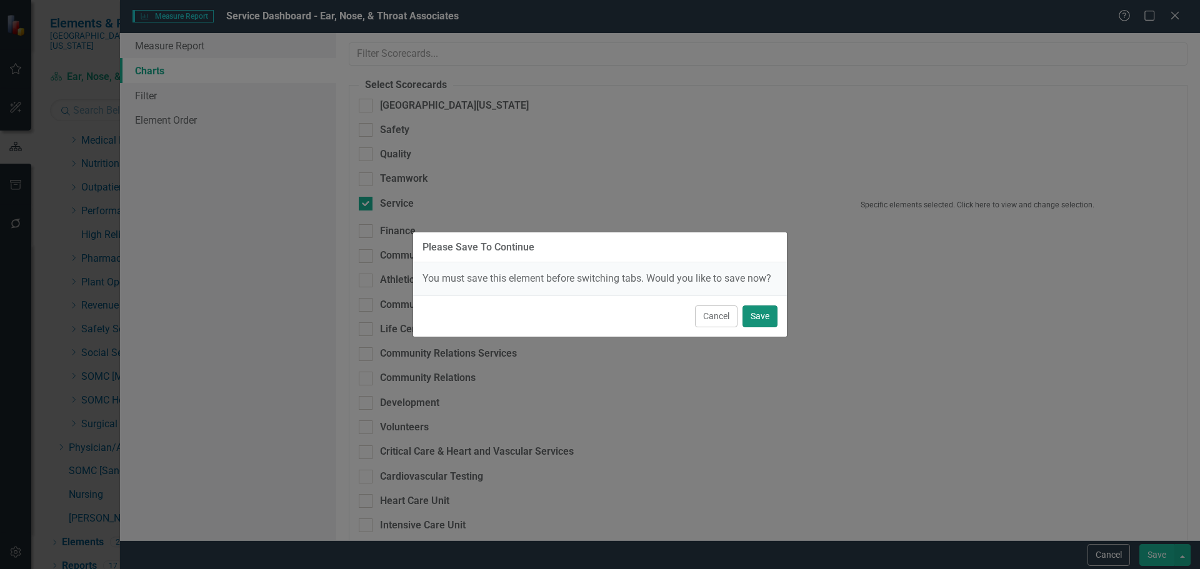
click at [762, 313] on button "Save" at bounding box center [760, 317] width 35 height 22
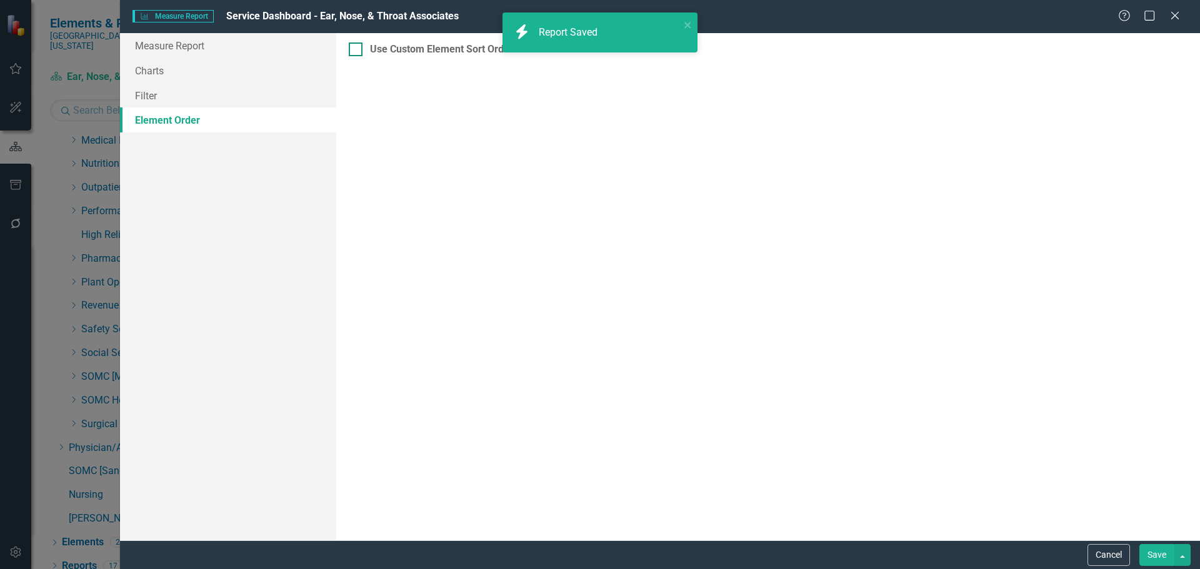
click at [359, 51] on div at bounding box center [356, 50] width 14 height 14
click at [357, 51] on input "Use Custom Element Sort Order" at bounding box center [353, 47] width 8 height 8
checkbox input "true"
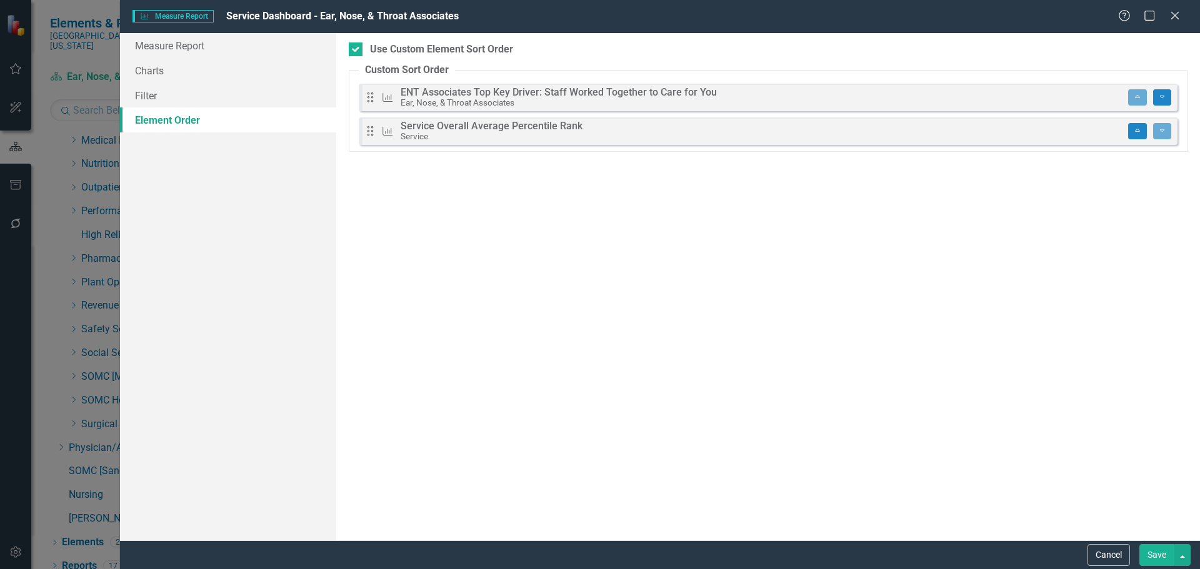
click at [1148, 551] on button "Save" at bounding box center [1156, 555] width 35 height 22
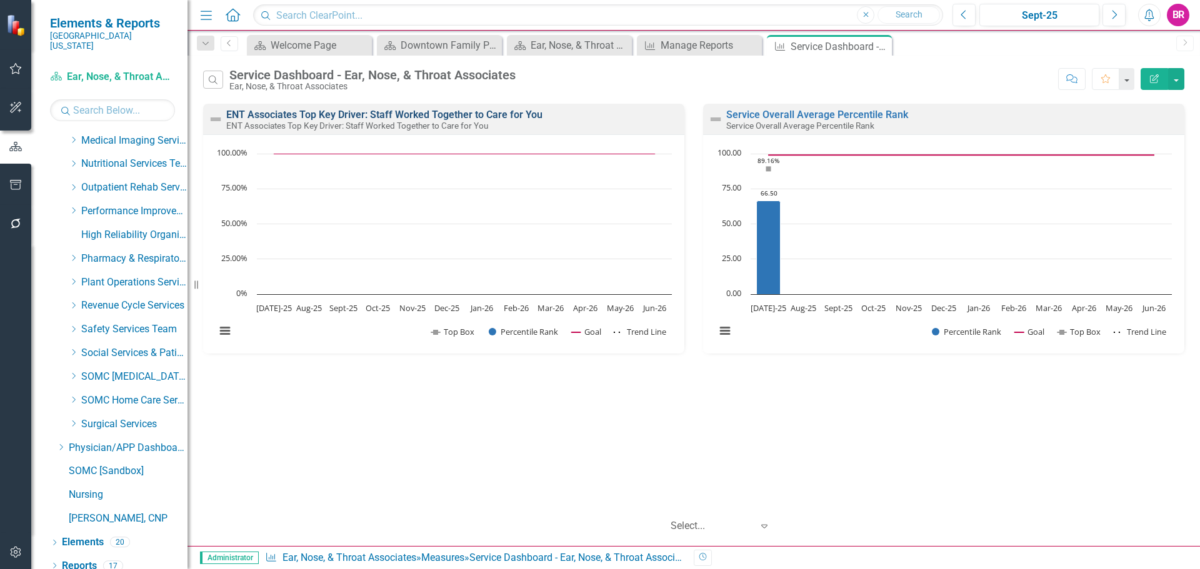
click at [462, 113] on link "ENT Associates Top Key Driver: Staff Worked Together to Care for You" at bounding box center [384, 115] width 316 height 12
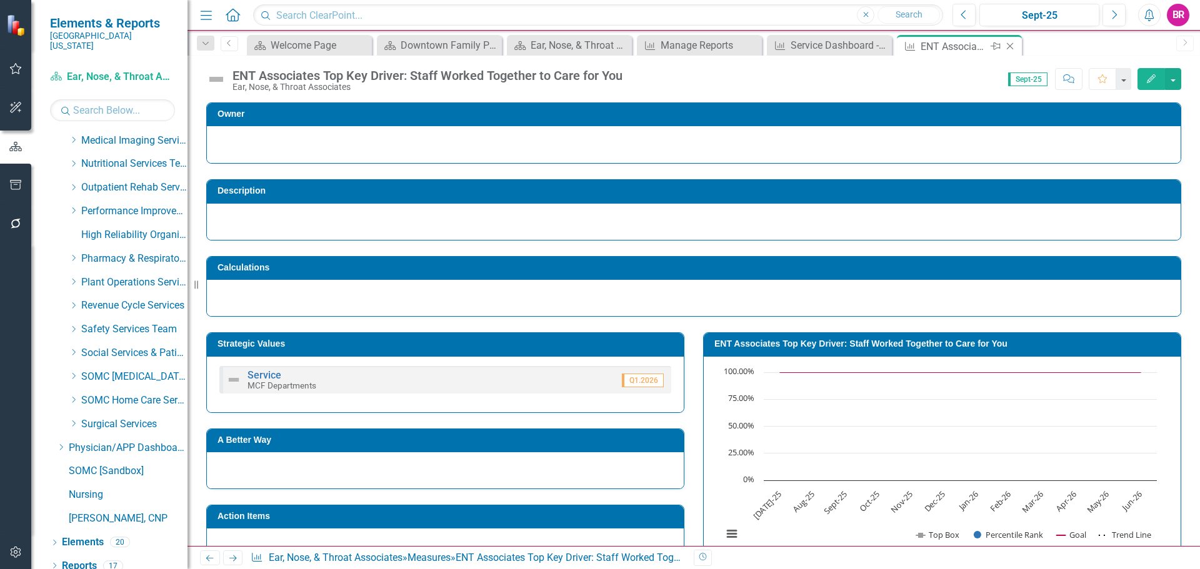
click at [1014, 45] on icon "Close" at bounding box center [1010, 46] width 13 height 10
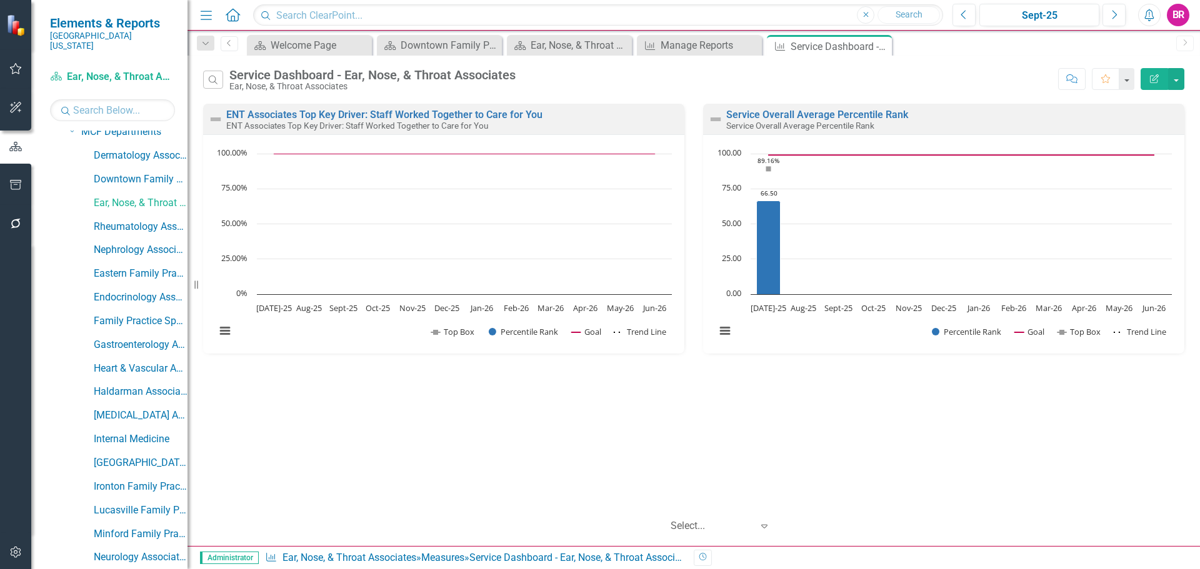
scroll to position [445, 0]
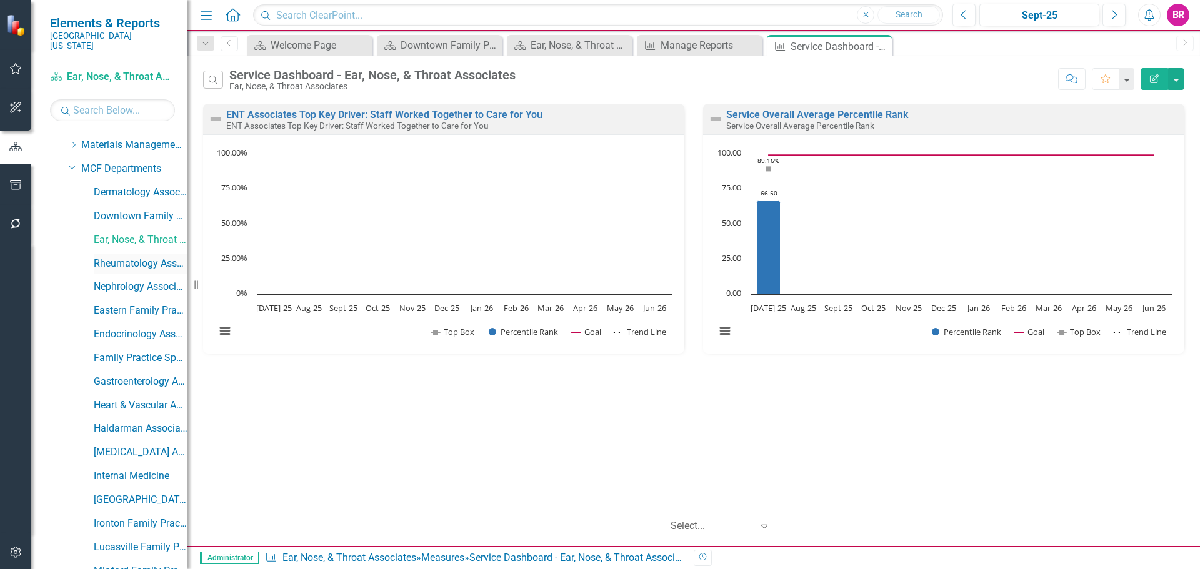
click at [128, 257] on link "Rheumatology Associates" at bounding box center [141, 264] width 94 height 14
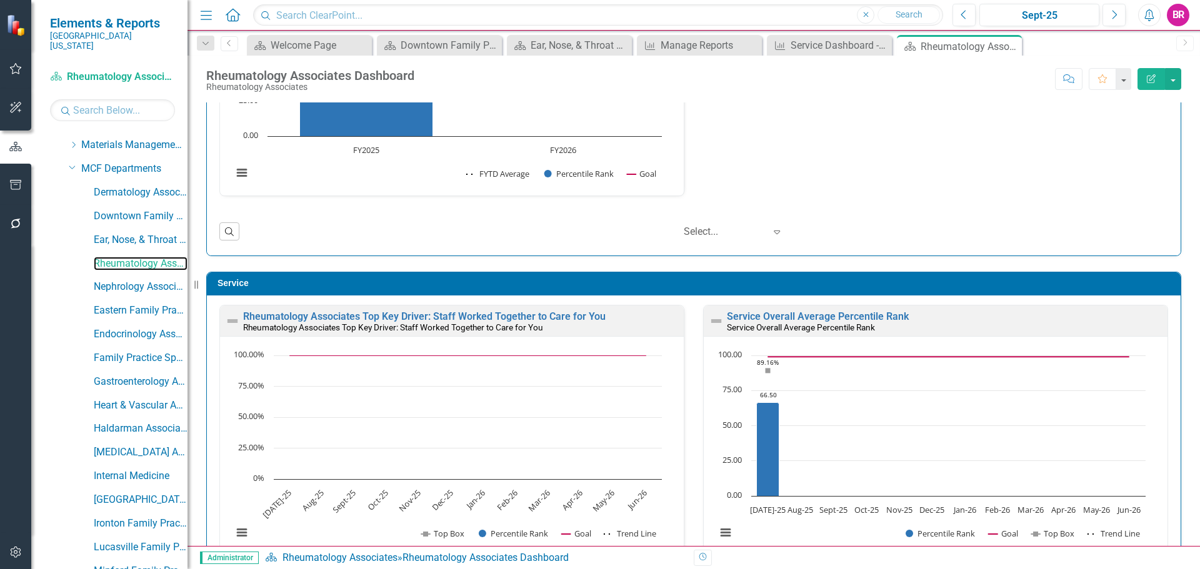
scroll to position [563, 0]
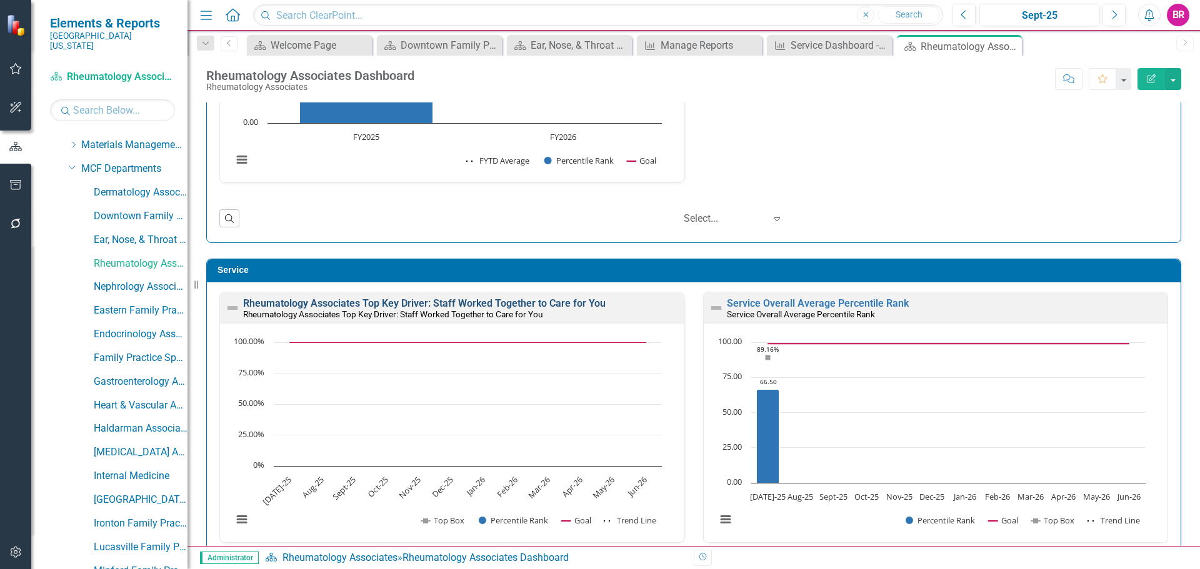
click at [524, 306] on link "Rheumatology Associates Top Key Driver: Staff Worked Together to Care for You" at bounding box center [424, 304] width 363 height 12
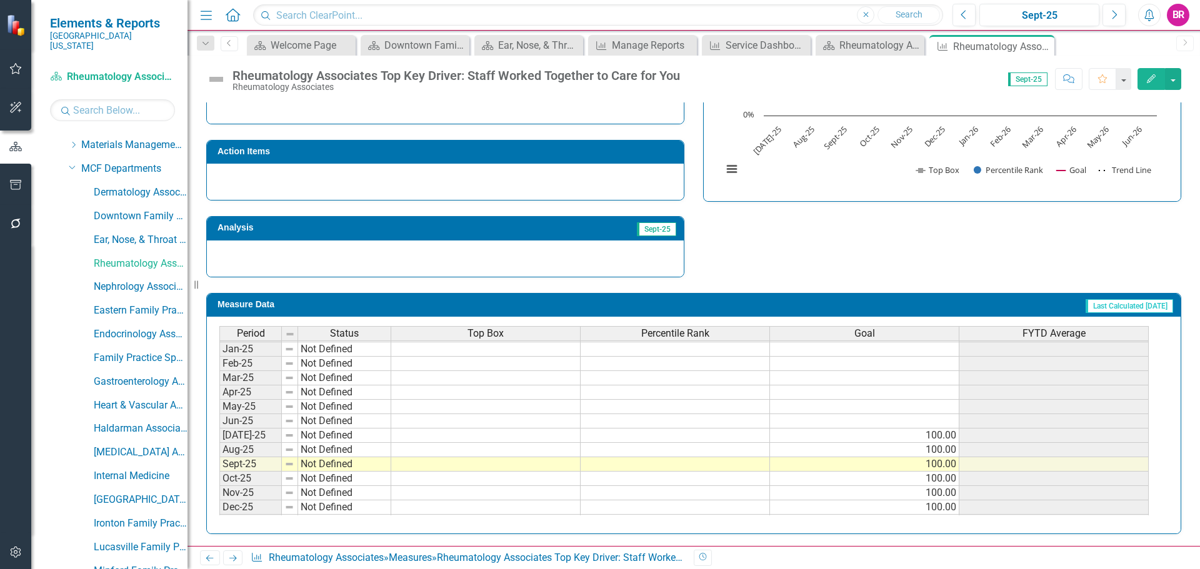
scroll to position [438, 0]
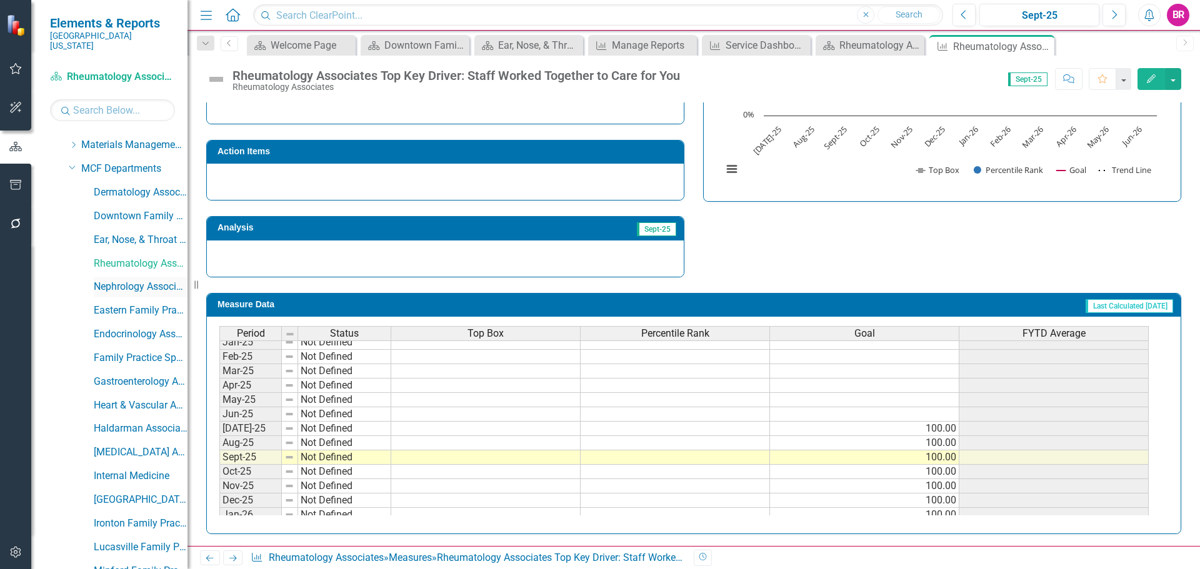
click at [149, 280] on link "Nephrology Associates" at bounding box center [141, 287] width 94 height 14
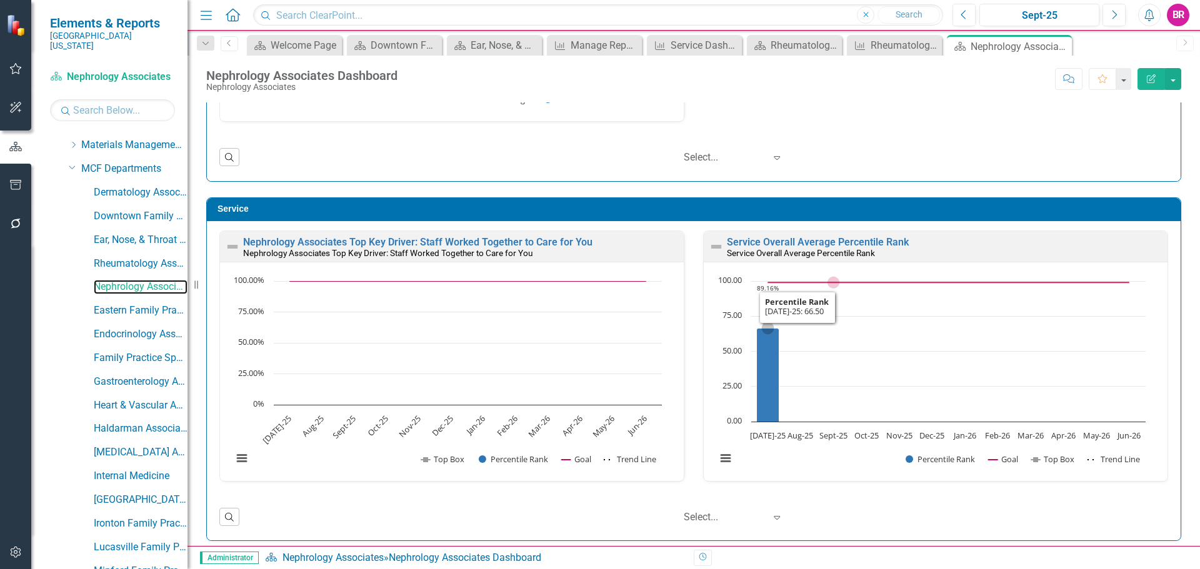
scroll to position [625, 0]
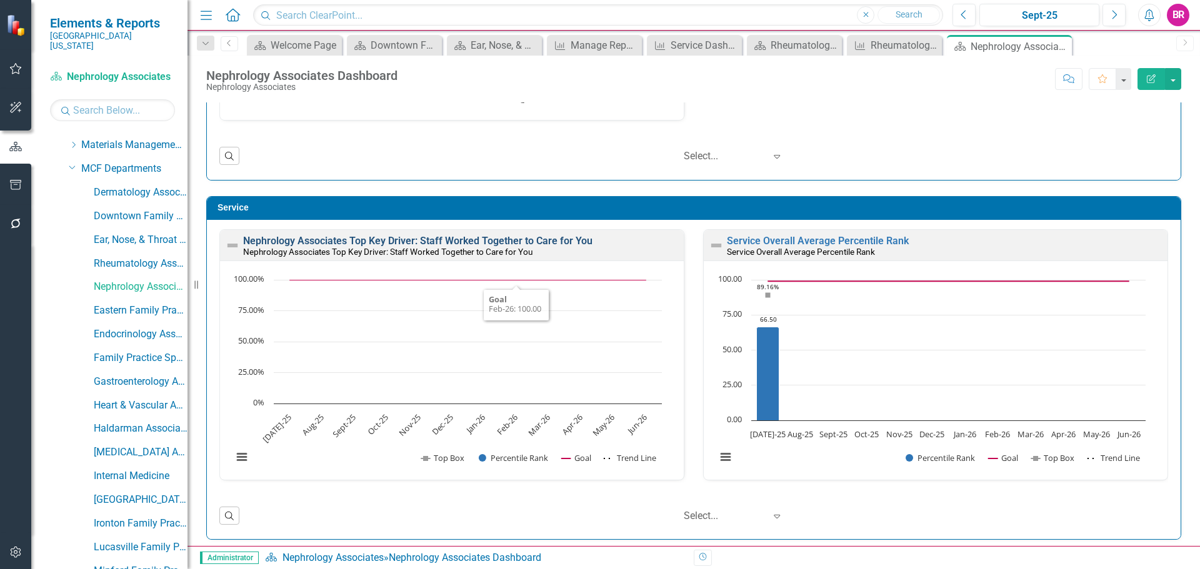
click at [483, 240] on link "Nephrology Associates Top Key Driver: Staff Worked Together to Care for You" at bounding box center [417, 241] width 349 height 12
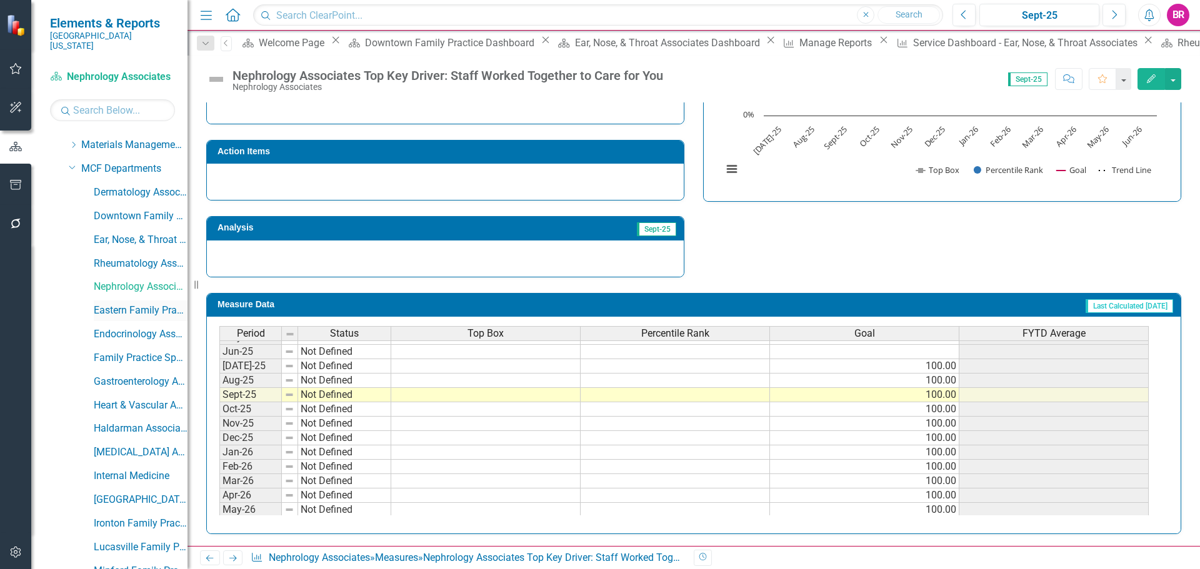
click at [138, 304] on link "Eastern Family Practice" at bounding box center [141, 311] width 94 height 14
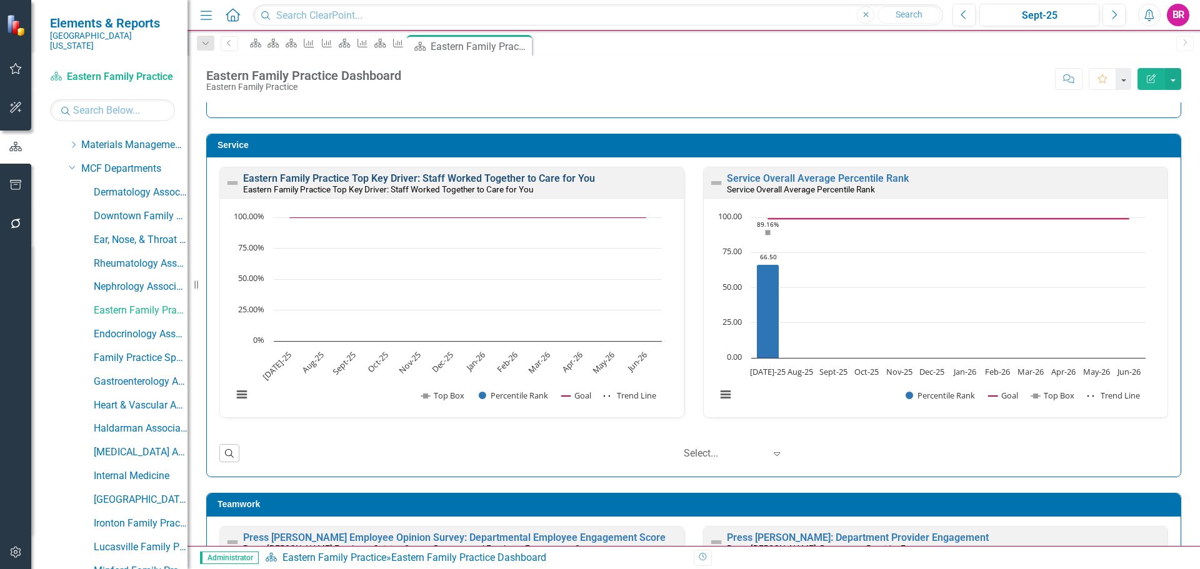
click at [391, 183] on link "Eastern Family Practice Top Key Driver: Staff Worked Together to Care for You" at bounding box center [419, 179] width 352 height 12
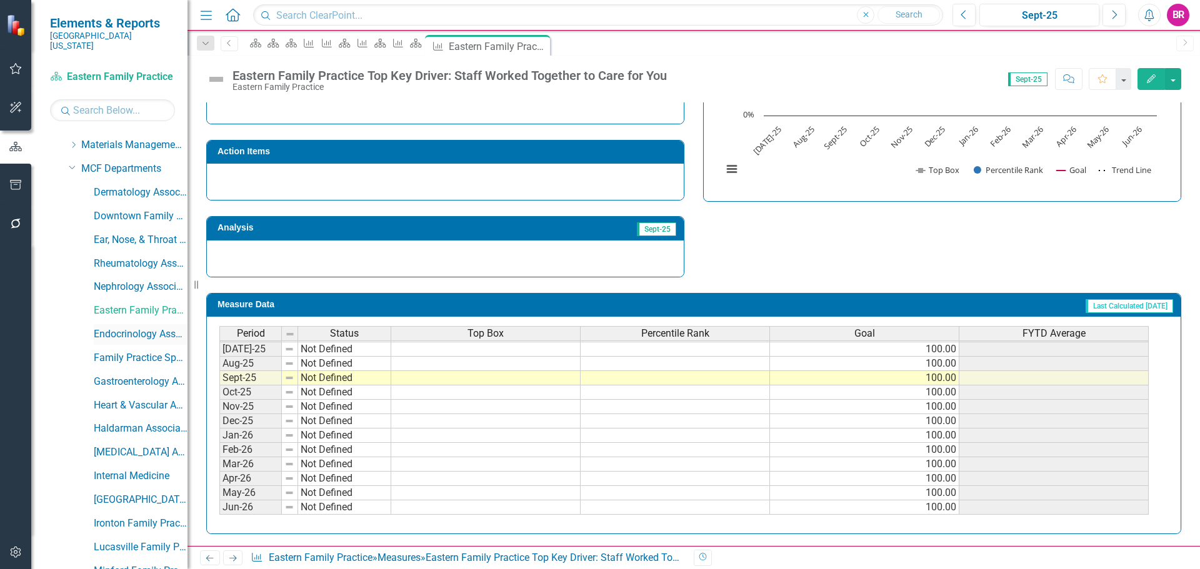
click at [153, 328] on link "Endocrinology Associates" at bounding box center [141, 335] width 94 height 14
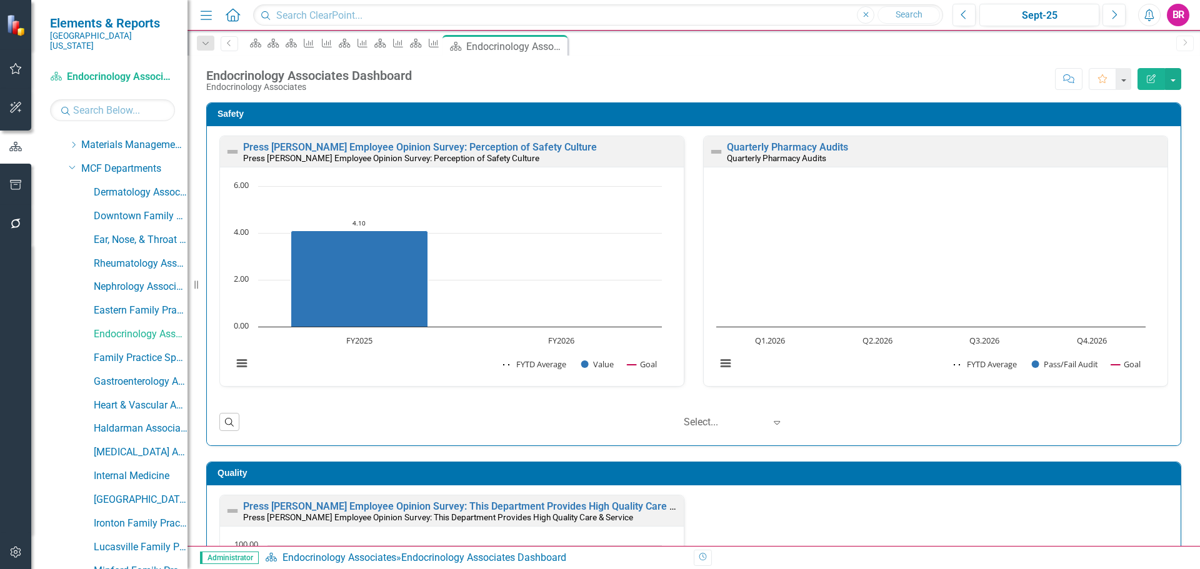
click at [1173, 287] on div "Safety Press Ganey Employee Opinion Survey: Perception of Safety Culture Press …" at bounding box center [694, 266] width 994 height 359
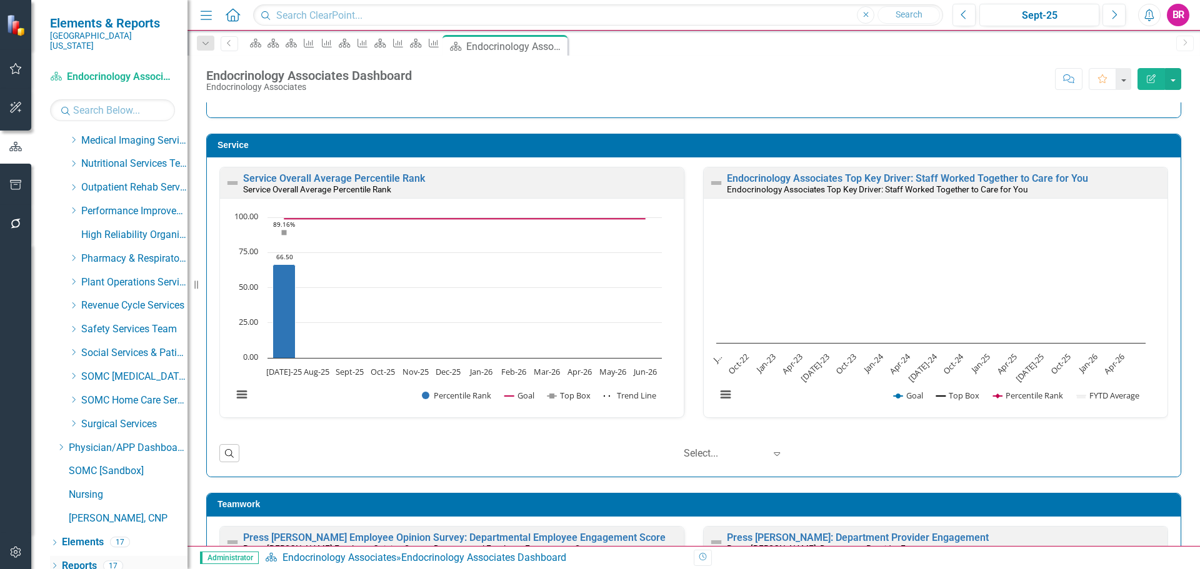
click at [83, 559] on link "Reports" at bounding box center [79, 566] width 35 height 14
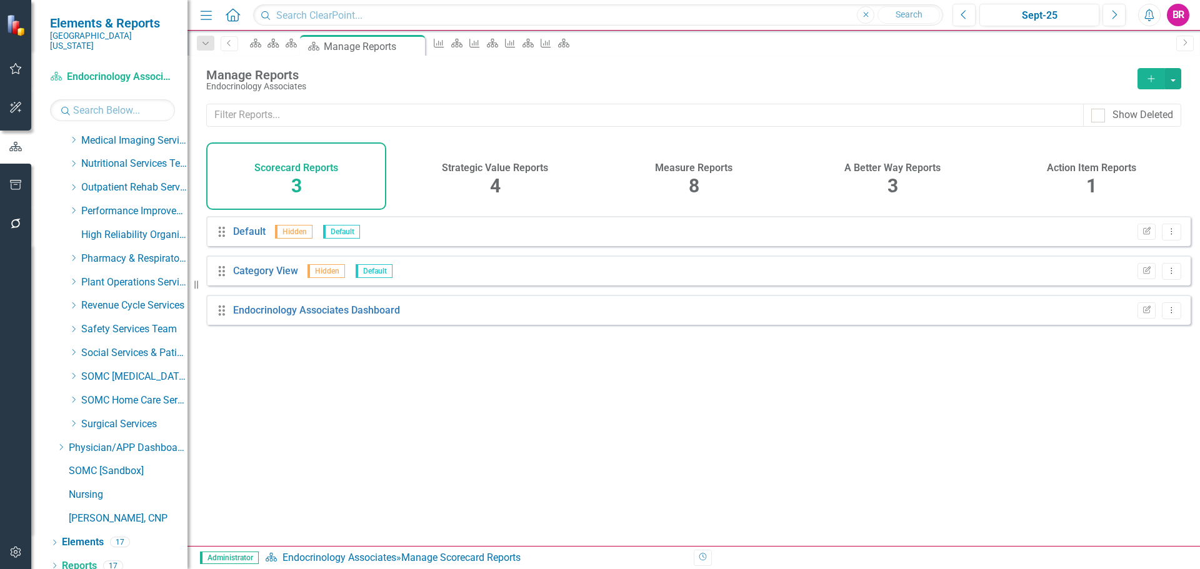
click at [691, 176] on span "8" at bounding box center [694, 186] width 11 height 22
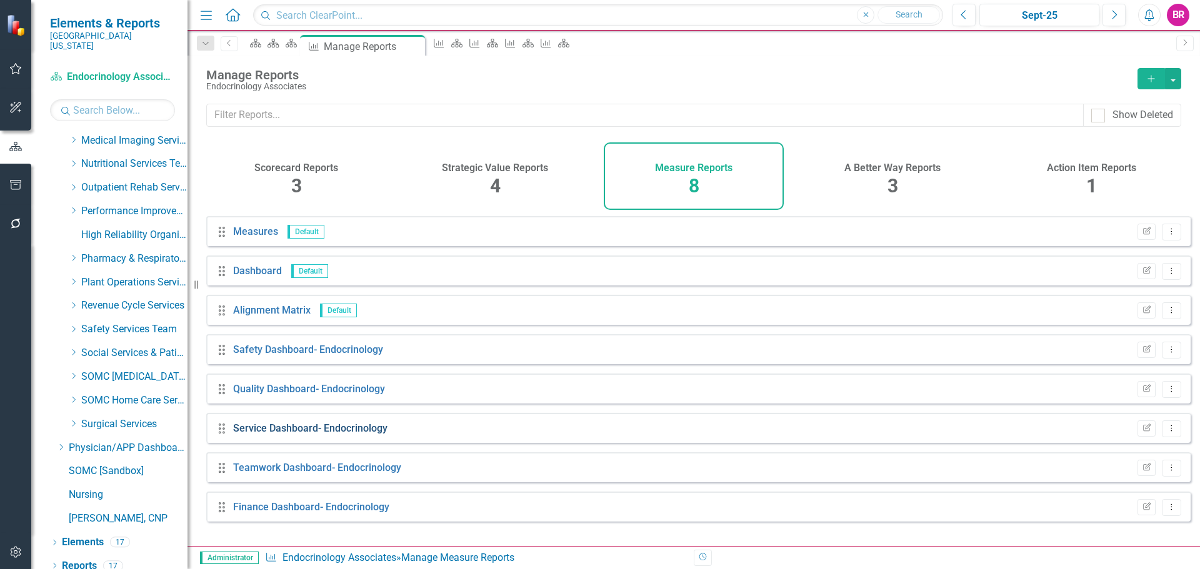
click at [270, 434] on link "Service Dashboard- Endocrinology" at bounding box center [310, 429] width 154 height 12
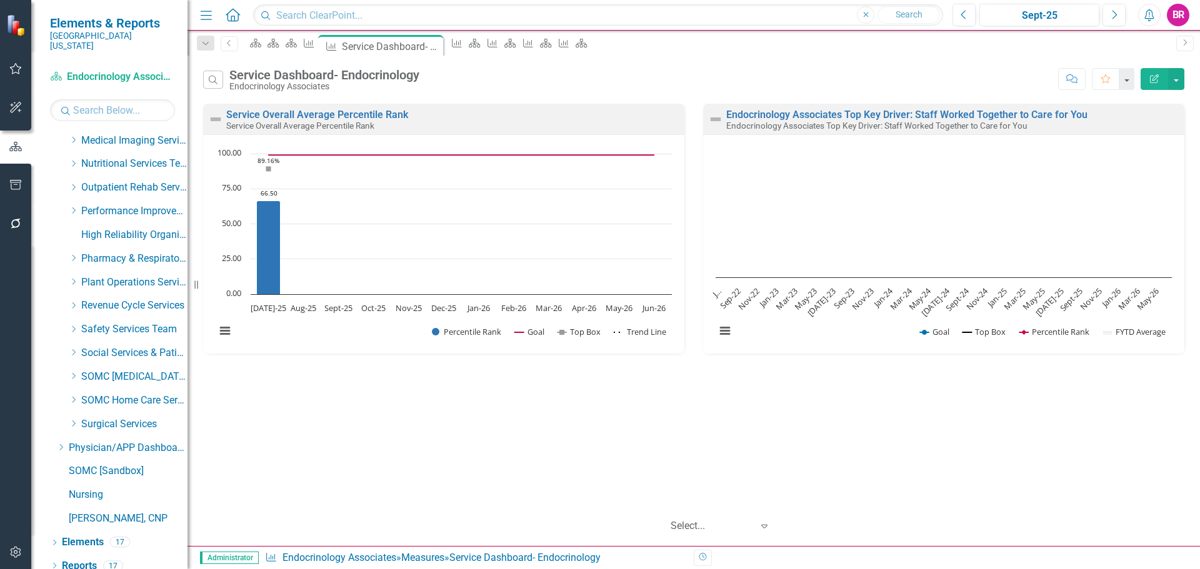
click at [1150, 76] on icon "Edit Report" at bounding box center [1154, 78] width 11 height 9
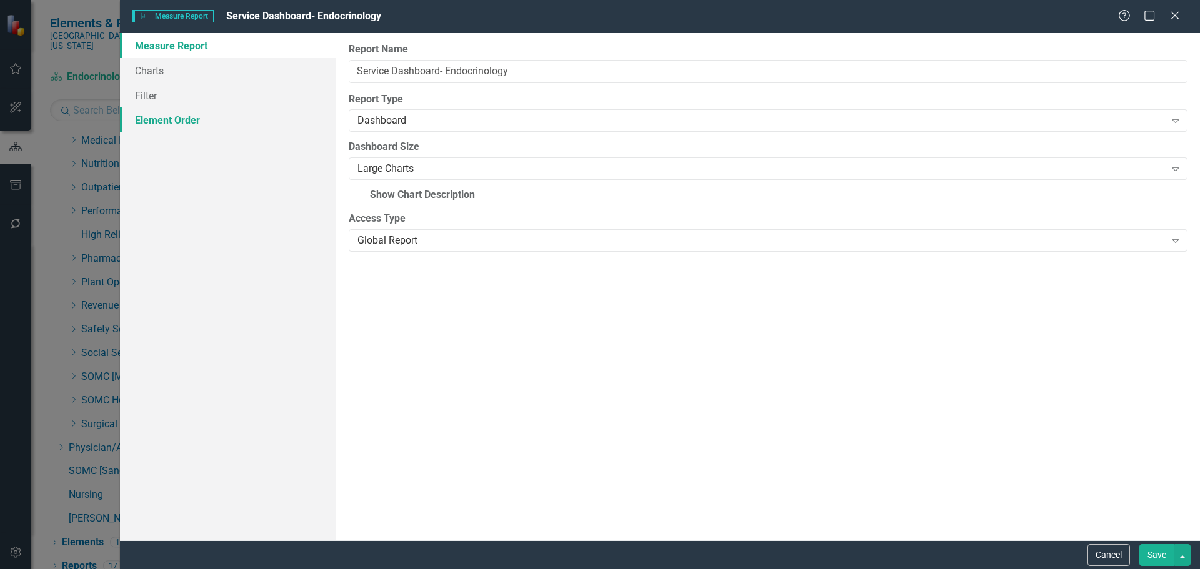
click at [143, 119] on link "Element Order" at bounding box center [228, 120] width 216 height 25
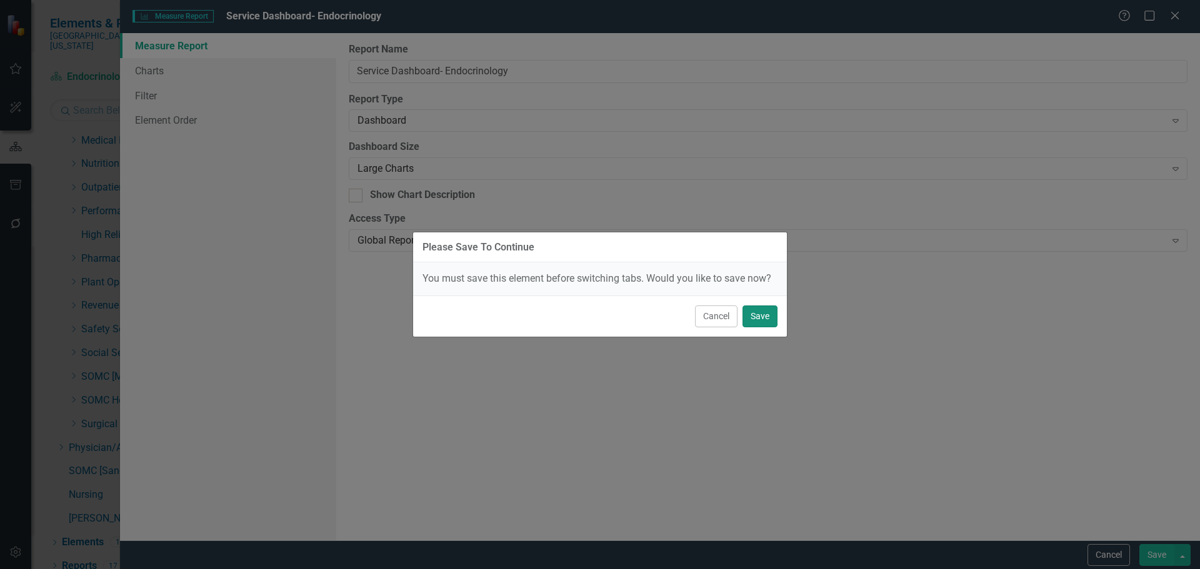
click at [773, 325] on button "Save" at bounding box center [760, 317] width 35 height 22
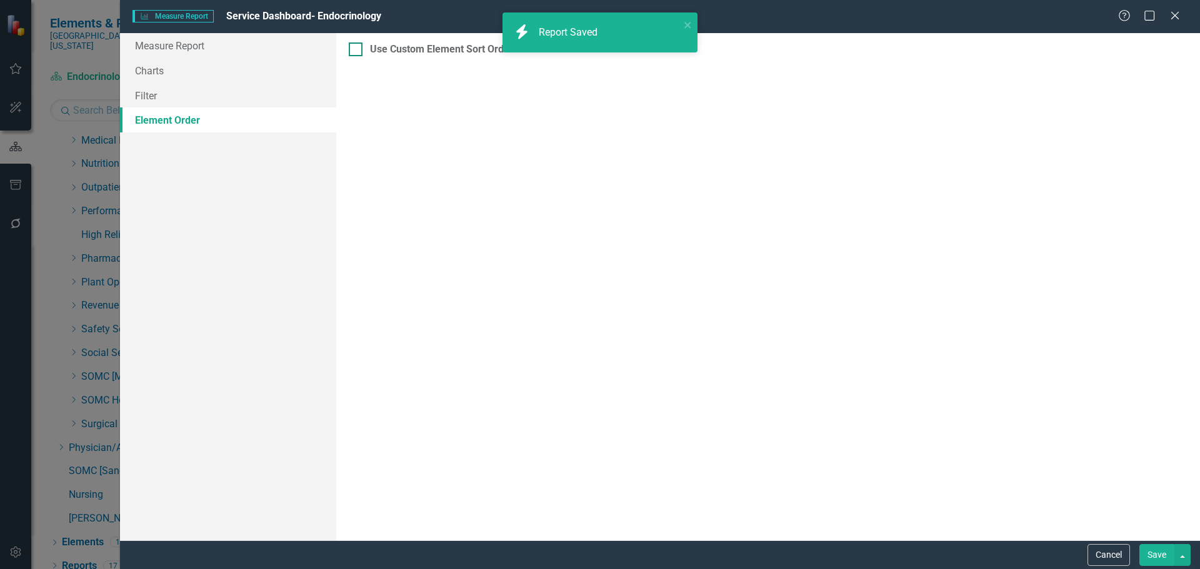
click at [360, 49] on div at bounding box center [356, 50] width 14 height 14
click at [357, 49] on input "Use Custom Element Sort Order" at bounding box center [353, 47] width 8 height 8
checkbox input "true"
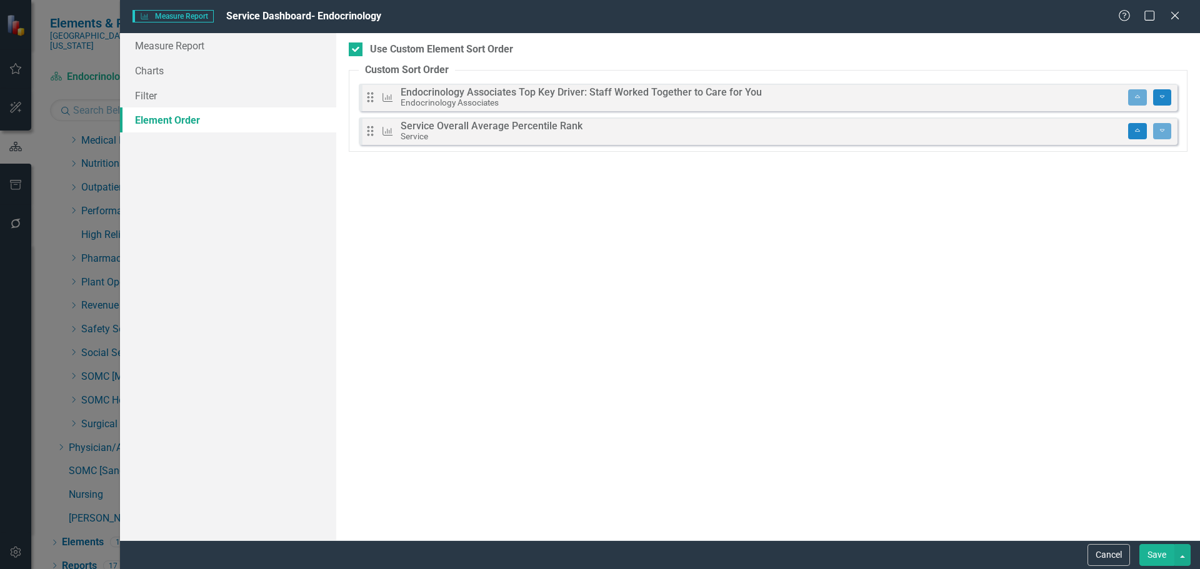
click at [1160, 554] on button "Save" at bounding box center [1156, 555] width 35 height 22
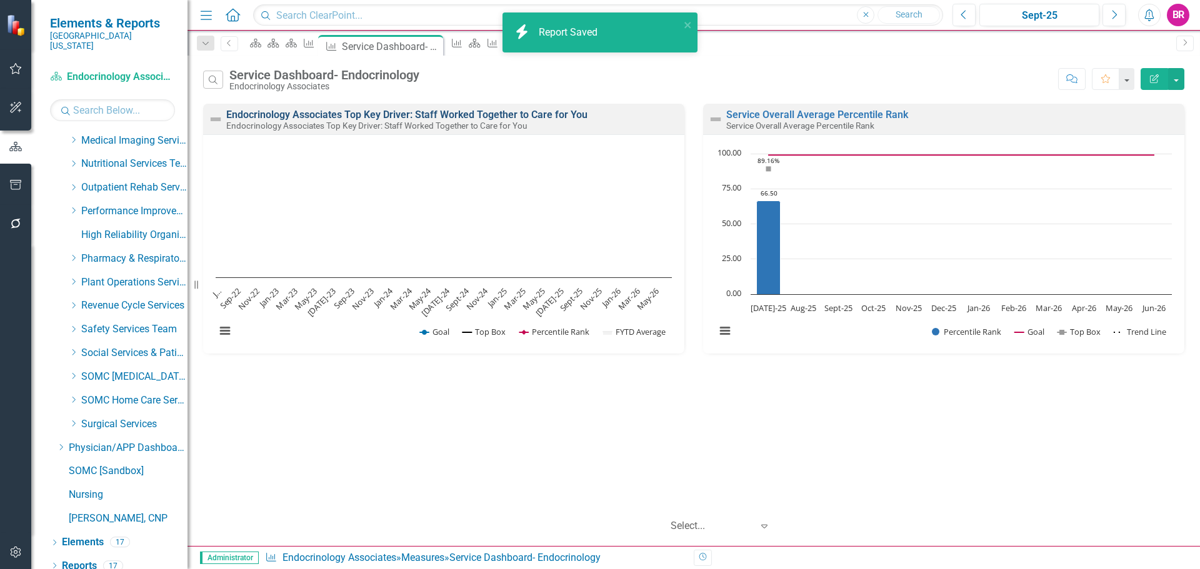
click at [451, 114] on link "Endocrinology Associates Top Key Driver: Staff Worked Together to Care for You" at bounding box center [406, 115] width 361 height 12
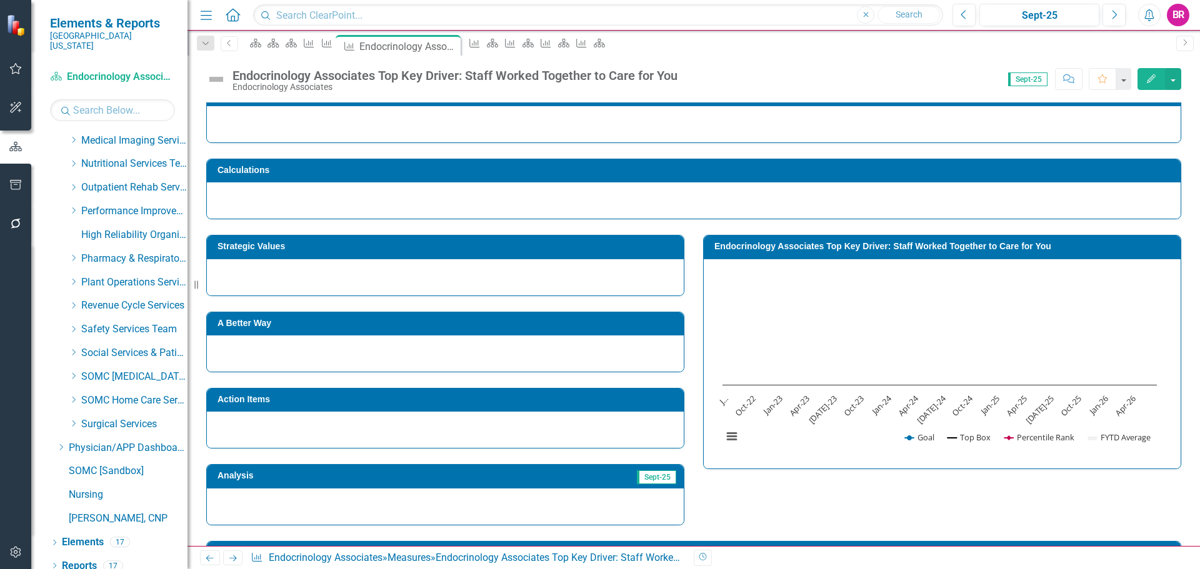
scroll to position [125, 0]
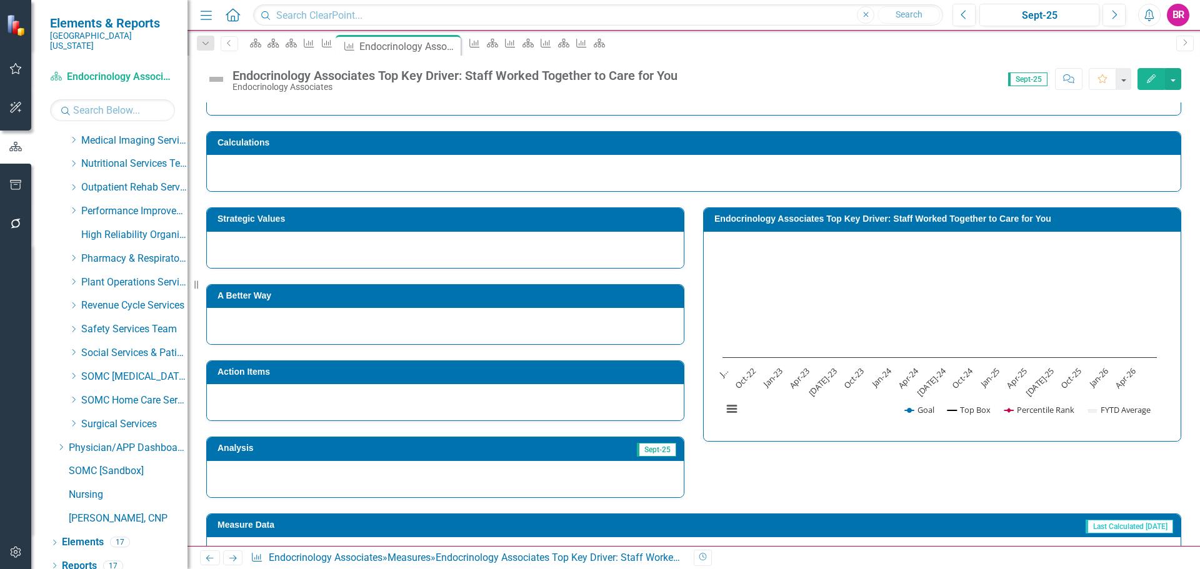
click at [782, 217] on h3 "Endocrinology Associates Top Key Driver: Staff Worked Together to Care for You" at bounding box center [944, 218] width 460 height 9
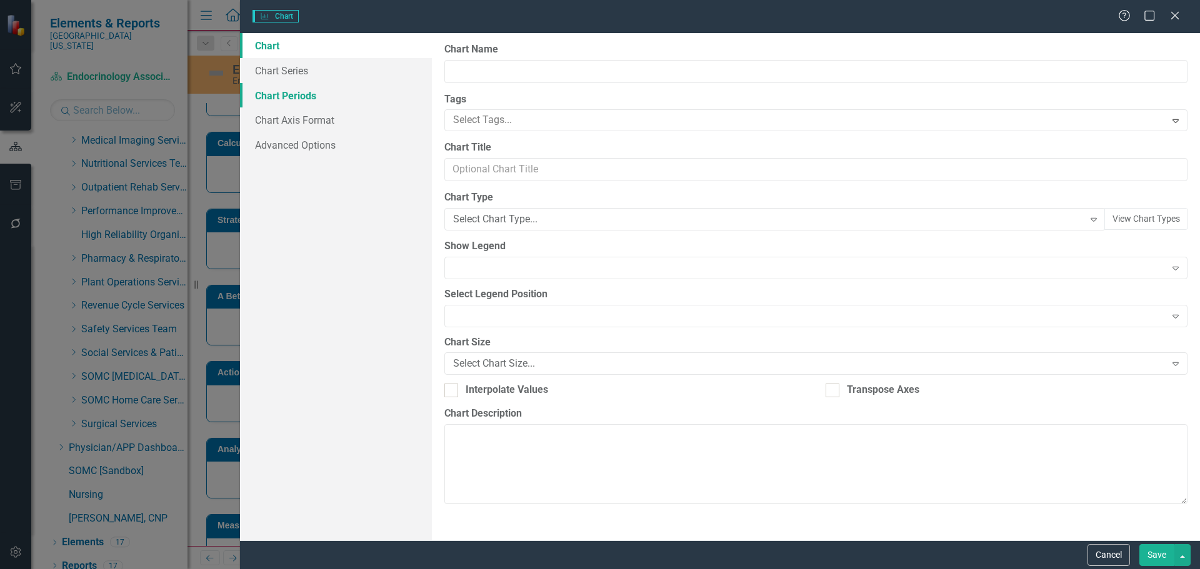
type input "Endocrinology Associates Top Key Driver: Staff Worked Together to Care for You"
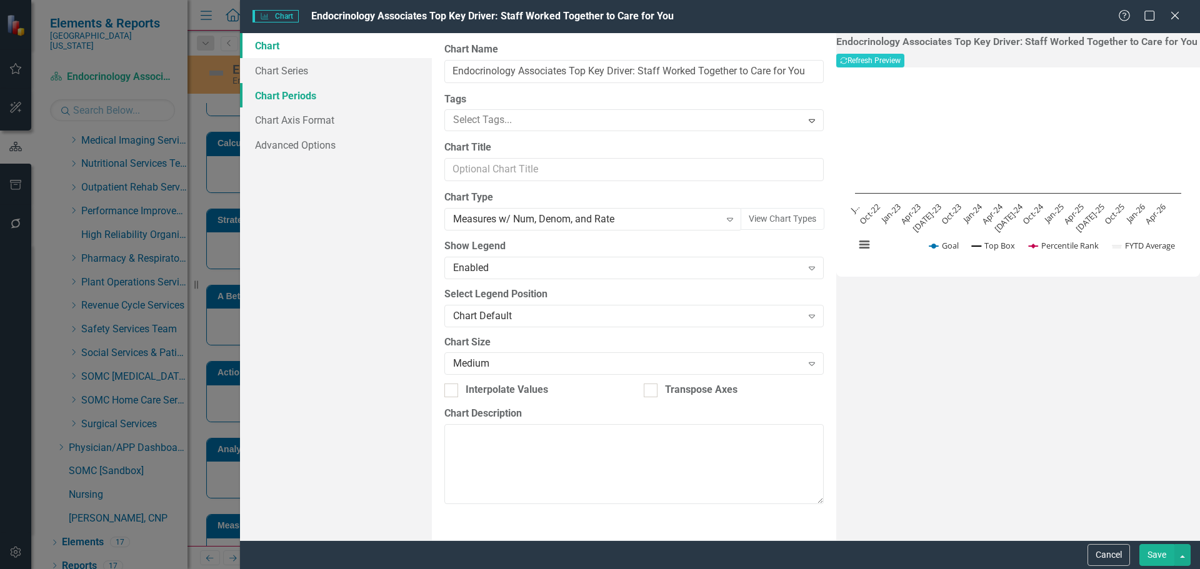
click at [281, 97] on link "Chart Periods" at bounding box center [336, 95] width 192 height 25
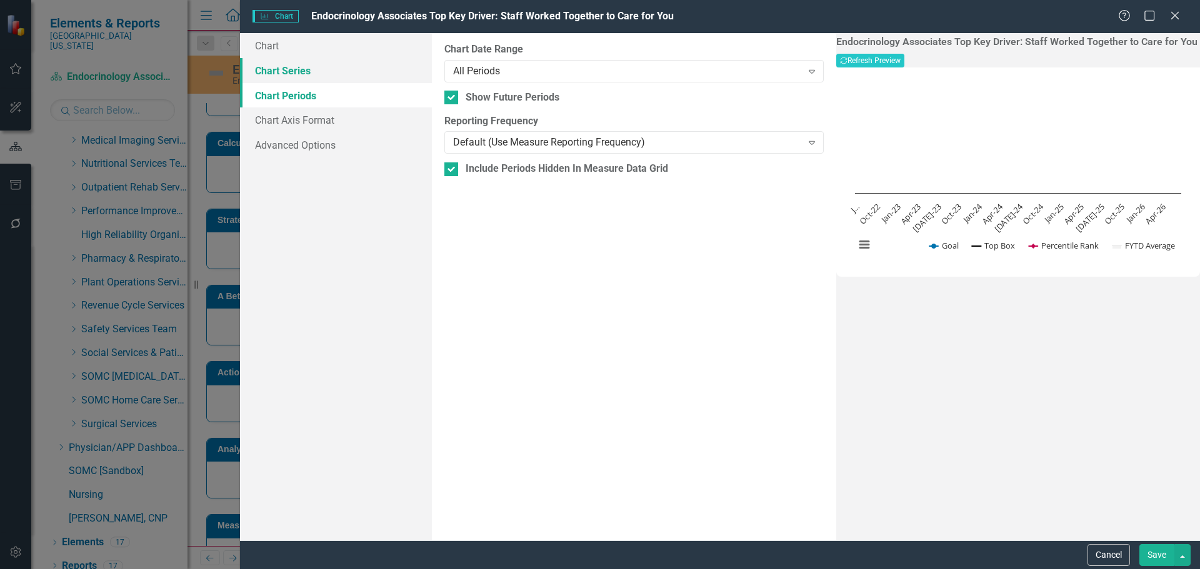
click at [316, 73] on link "Chart Series" at bounding box center [336, 70] width 192 height 25
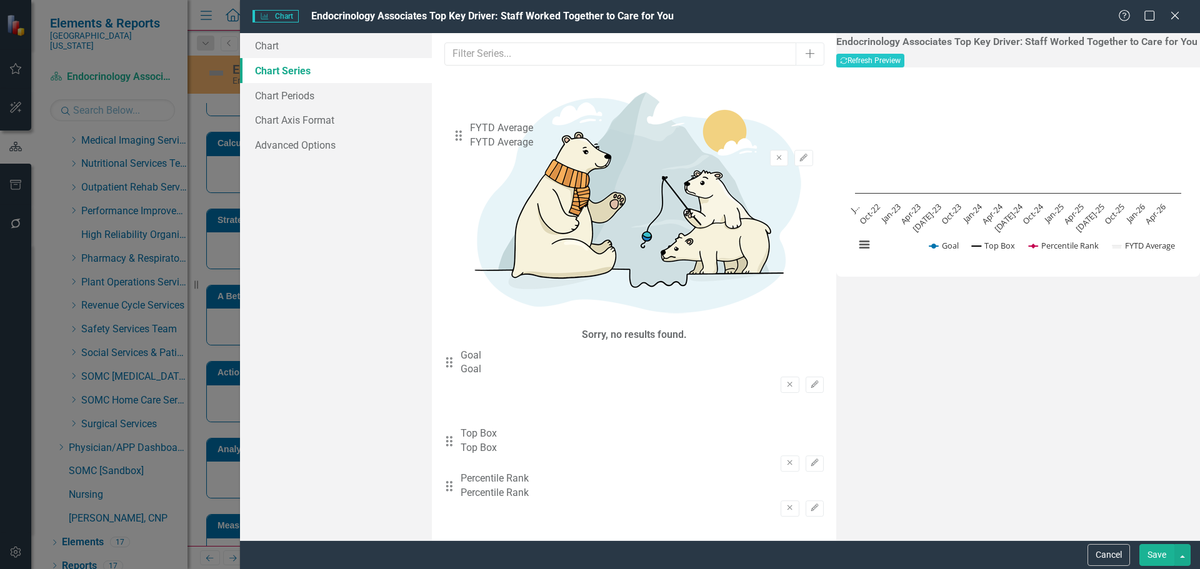
drag, startPoint x: 461, startPoint y: 229, endPoint x: 468, endPoint y: 106, distance: 122.7
click at [468, 349] on div "Drag Goal Goal Remove Edit Drag Top Box Top Box Remove Edit Drag Percentile Ran…" at bounding box center [633, 438] width 379 height 179
drag, startPoint x: 456, startPoint y: 141, endPoint x: 460, endPoint y: 234, distance: 93.2
click at [460, 349] on div "Drag FYTD Average FYTD Average Remove Edit Drag Goal Goal Remove Edit Drag Top …" at bounding box center [633, 438] width 379 height 179
click at [810, 381] on icon "Edit" at bounding box center [814, 385] width 9 height 8
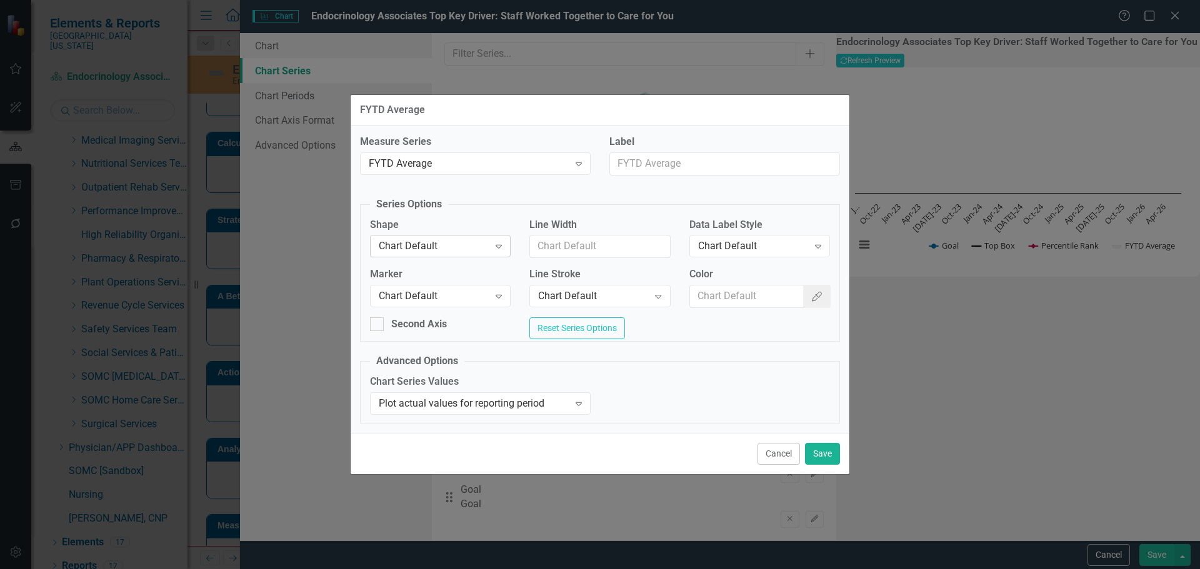
click at [440, 252] on div "Chart Default Expand" at bounding box center [440, 246] width 141 height 23
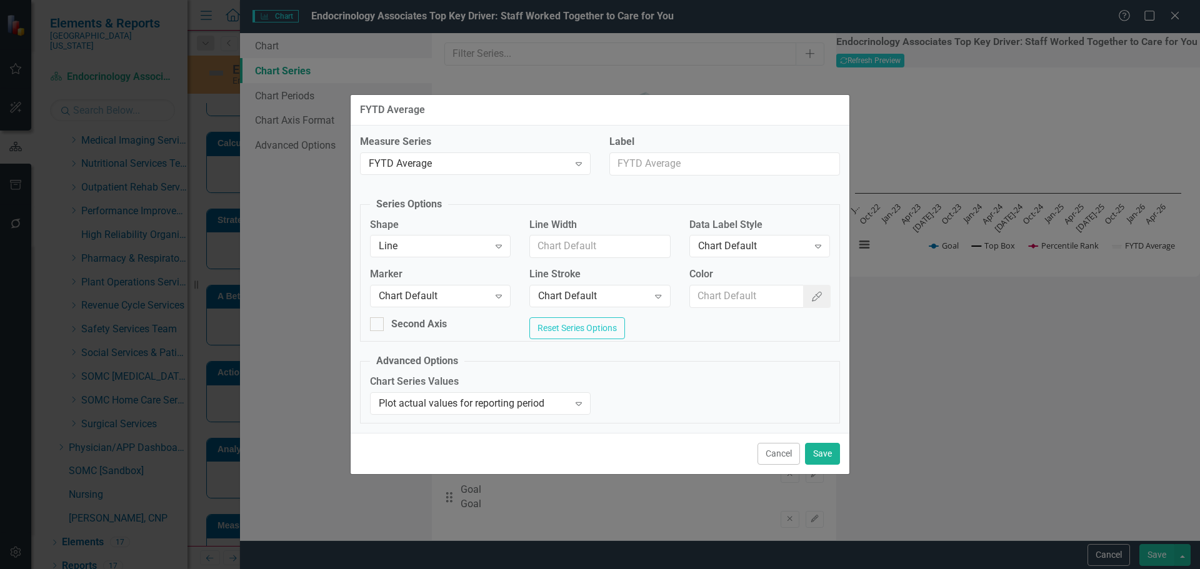
click at [473, 308] on div "Marker Chart Default Expand" at bounding box center [440, 292] width 159 height 48
click at [482, 289] on div "Chart Default" at bounding box center [434, 296] width 110 height 14
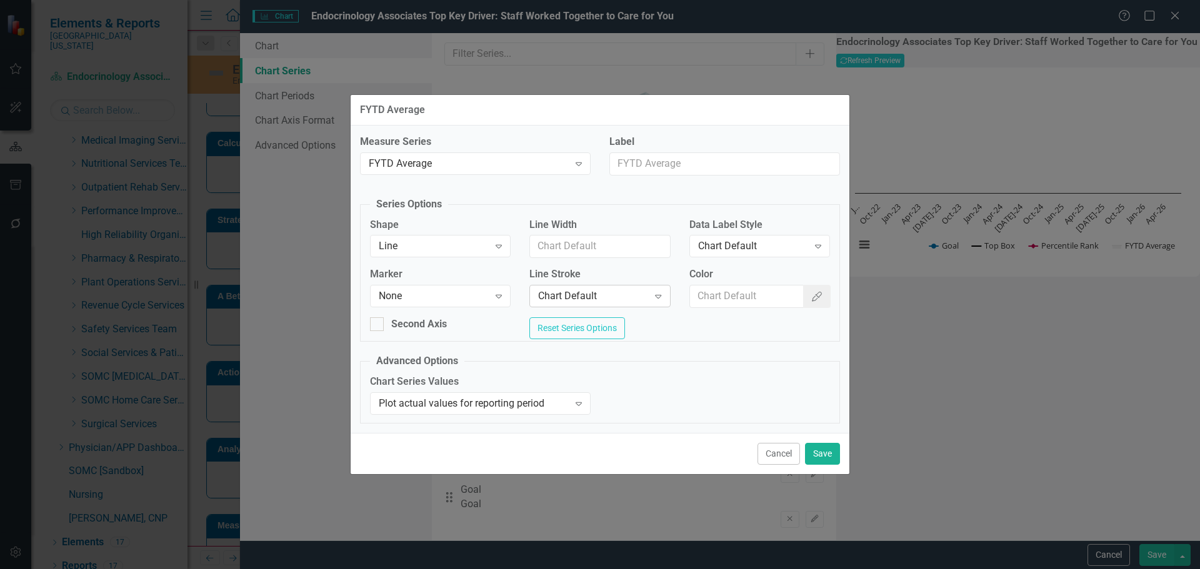
click at [583, 293] on div "Chart Default" at bounding box center [593, 296] width 110 height 14
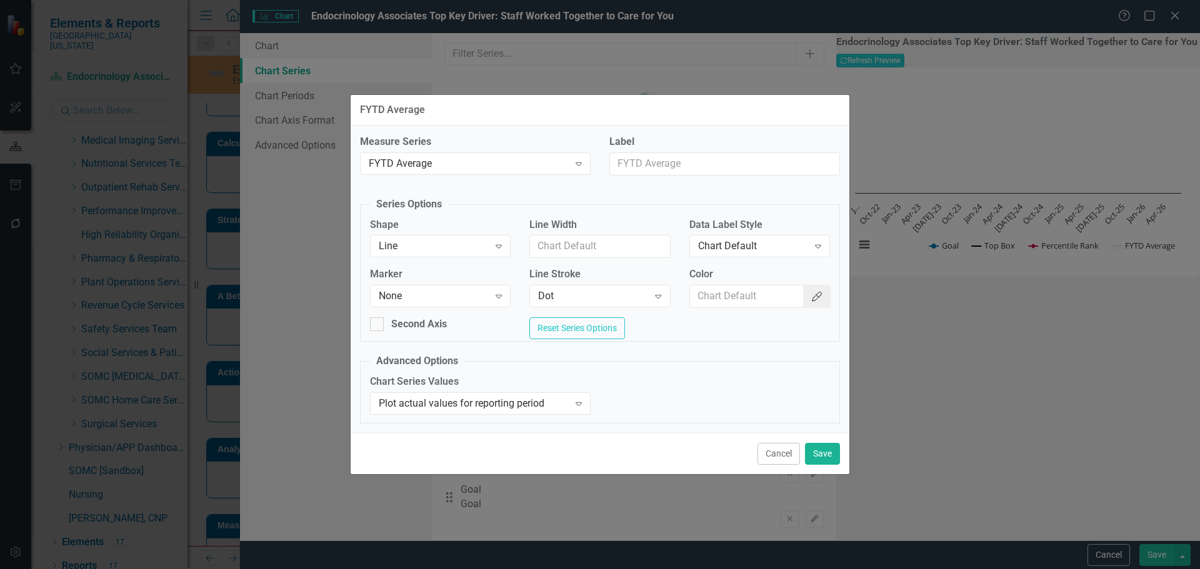
click at [806, 293] on button "Color Picker" at bounding box center [817, 296] width 28 height 23
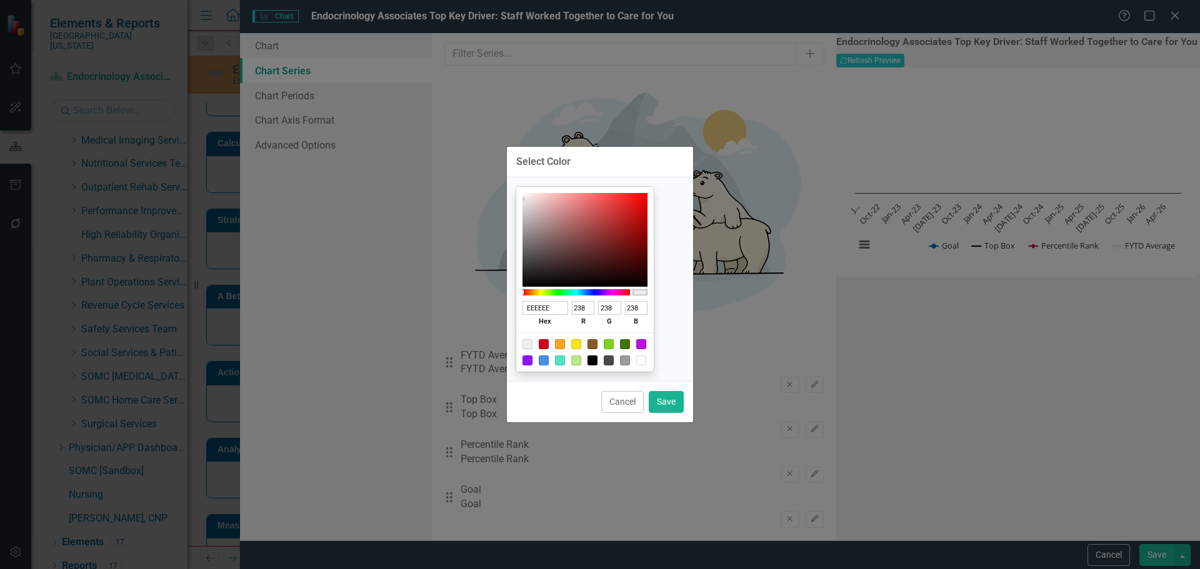
click at [598, 358] on div at bounding box center [593, 361] width 10 height 10
type input "000000"
type input "0"
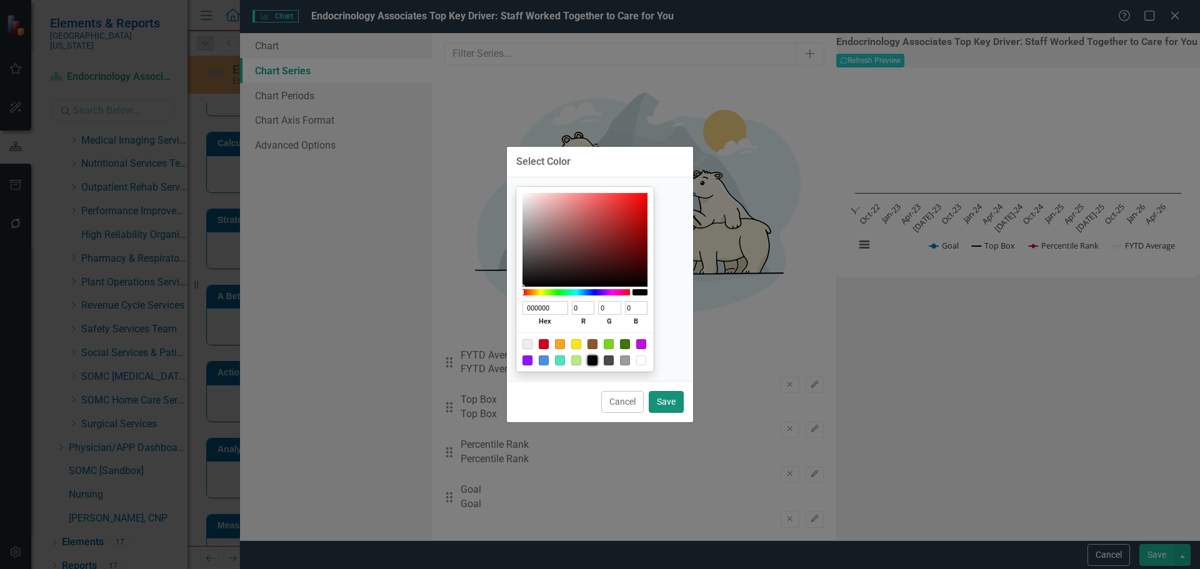
click at [668, 409] on button "Save" at bounding box center [666, 402] width 35 height 22
type input "#000000"
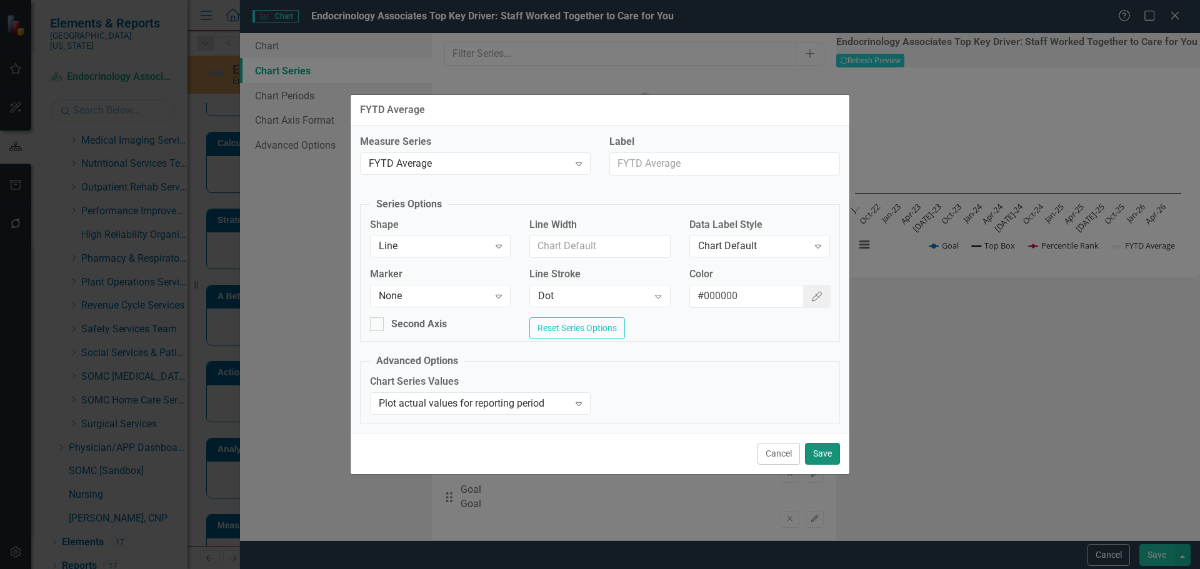
drag, startPoint x: 823, startPoint y: 461, endPoint x: 826, endPoint y: 448, distance: 14.1
click at [823, 461] on button "Save" at bounding box center [822, 454] width 35 height 22
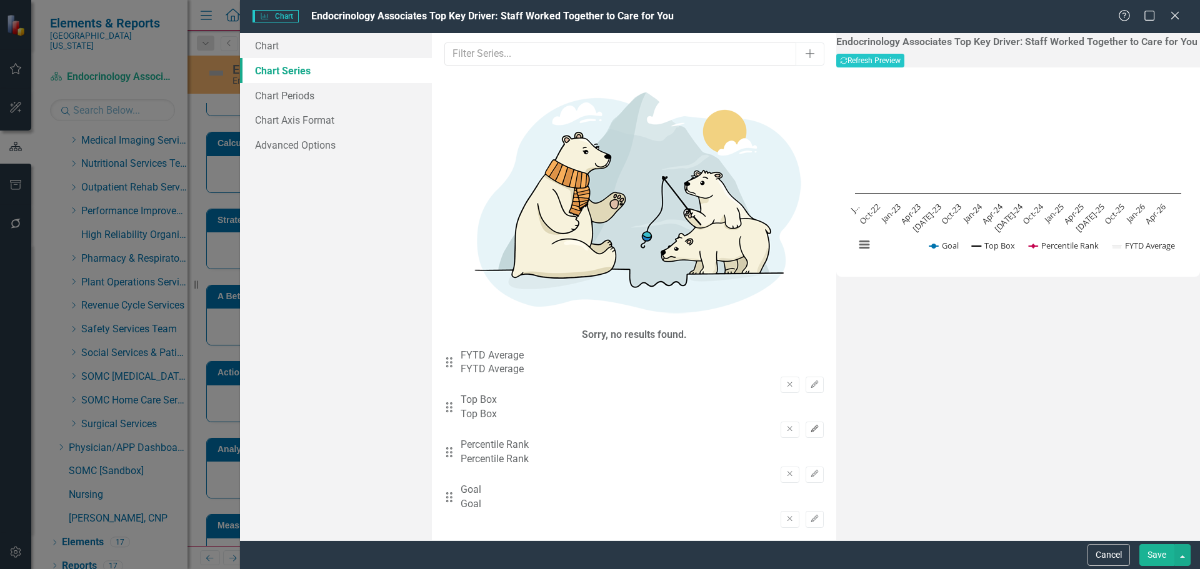
click at [806, 422] on button "Edit" at bounding box center [815, 430] width 18 height 16
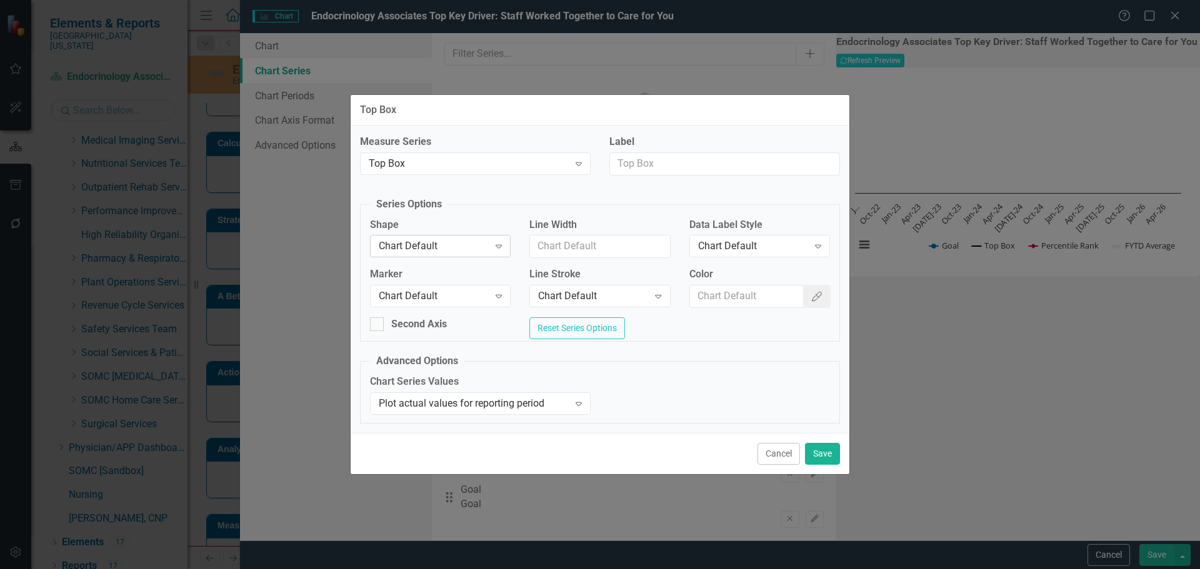
click at [486, 250] on div "Chart Default Expand" at bounding box center [440, 246] width 141 height 23
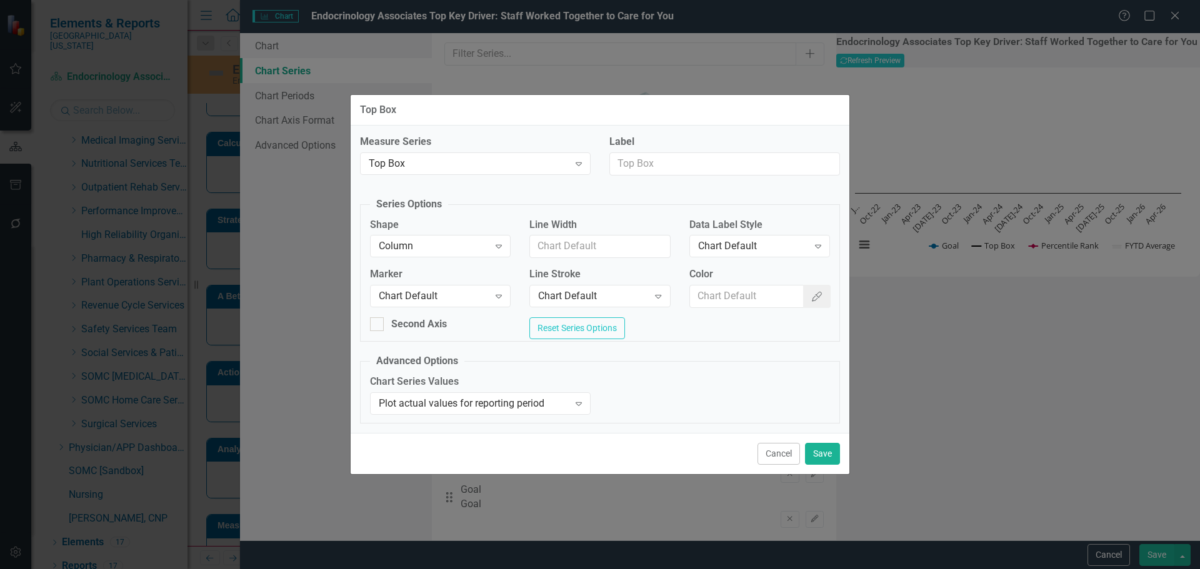
click at [439, 285] on div "Chart Default Expand" at bounding box center [440, 296] width 141 height 23
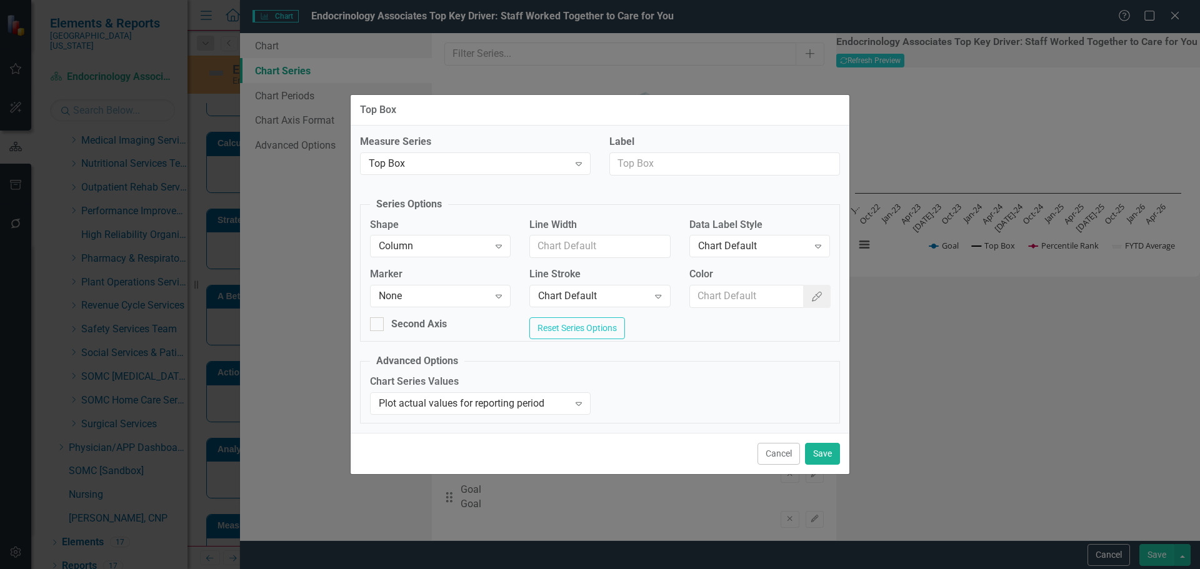
click at [752, 306] on div "Color Color Picker" at bounding box center [759, 293] width 159 height 50
click at [756, 294] on input "Color" at bounding box center [747, 296] width 114 height 23
click at [767, 240] on div "Chart Default" at bounding box center [753, 246] width 110 height 14
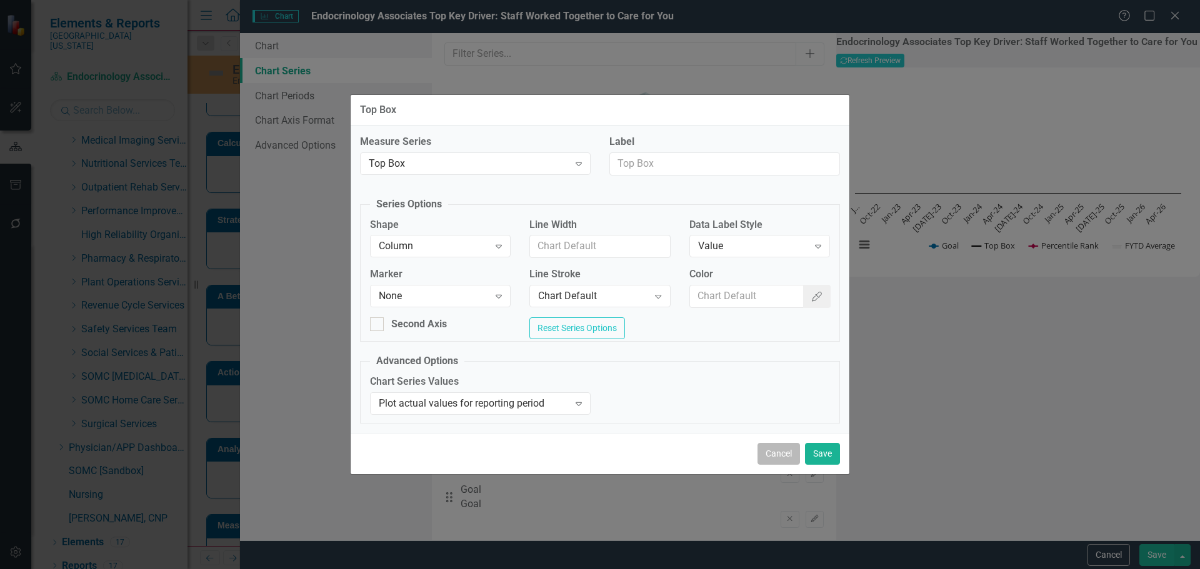
click at [786, 464] on button "Cancel" at bounding box center [779, 454] width 43 height 22
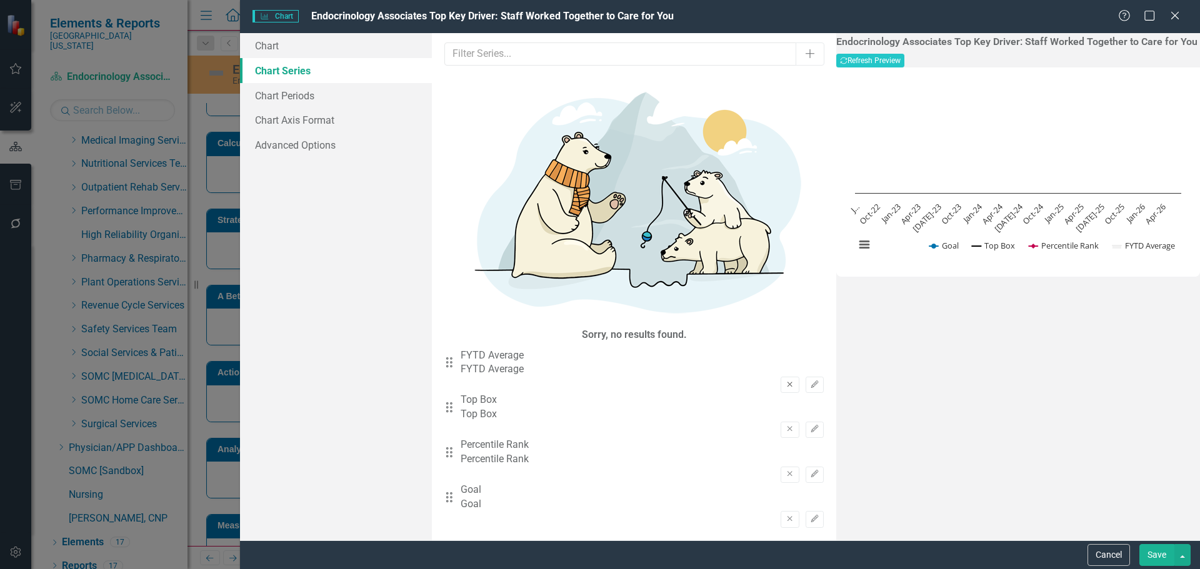
click at [785, 381] on icon "Remove" at bounding box center [789, 385] width 9 height 8
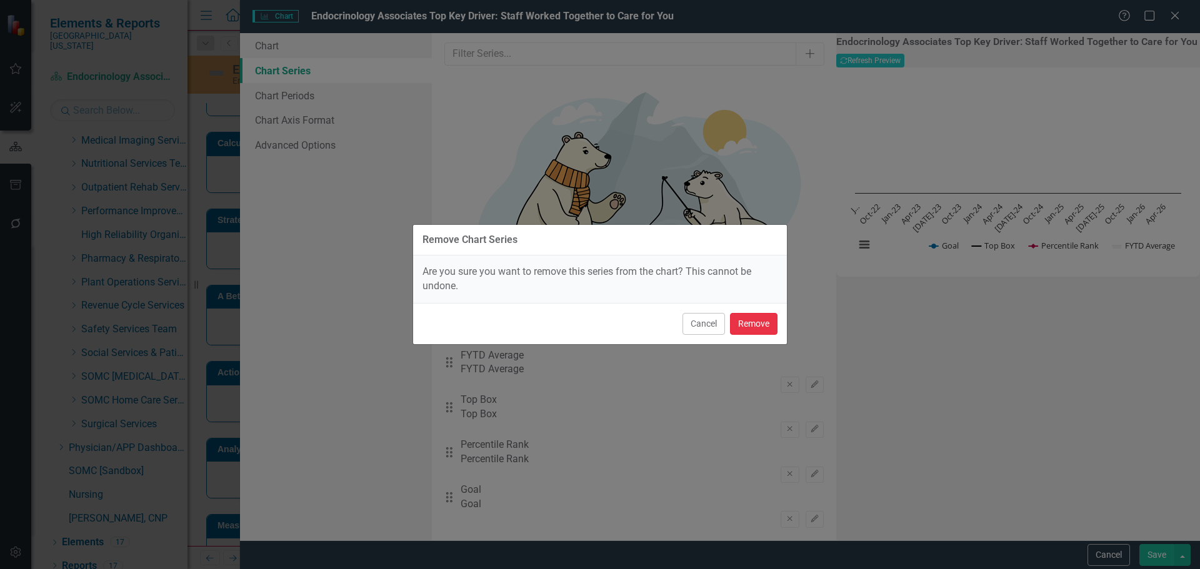
click at [753, 326] on button "Remove" at bounding box center [754, 324] width 48 height 22
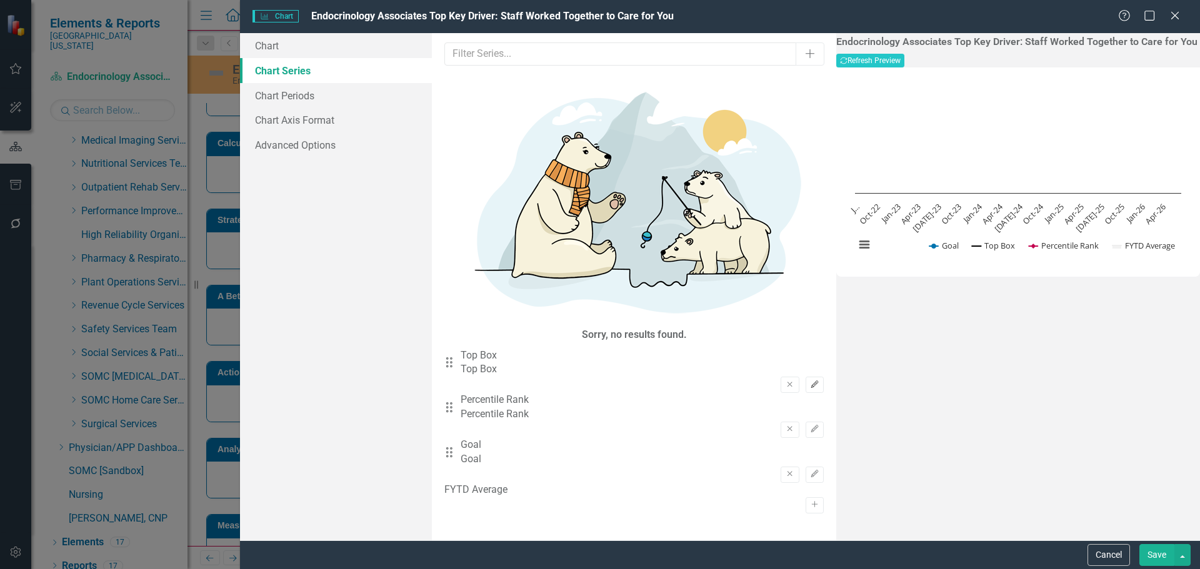
click at [810, 381] on icon "Edit" at bounding box center [814, 385] width 9 height 8
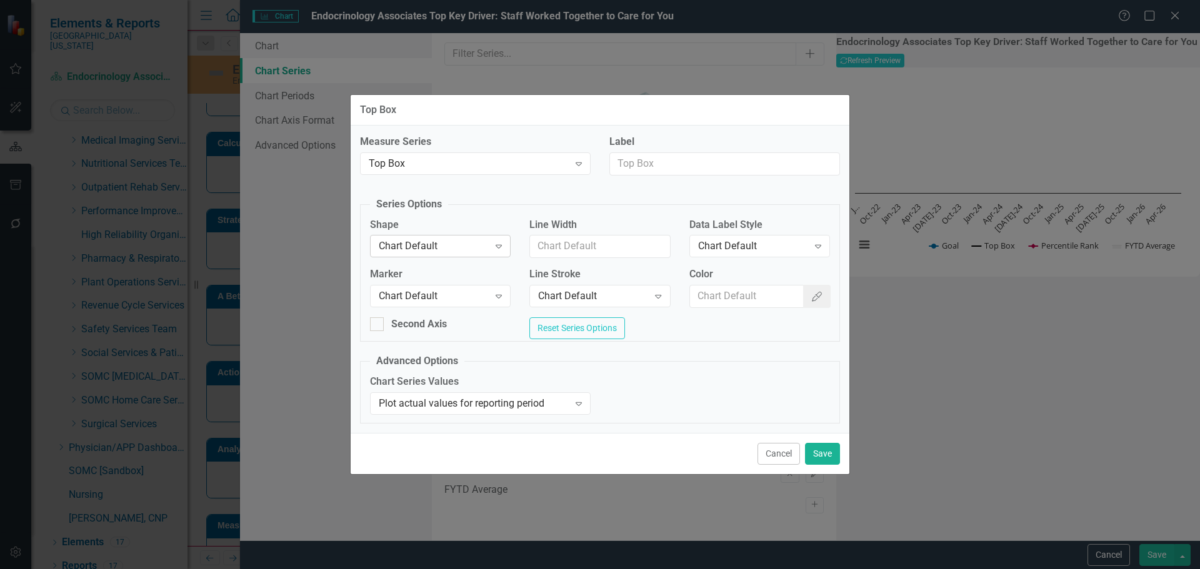
click at [383, 248] on div "Chart Default" at bounding box center [434, 246] width 110 height 14
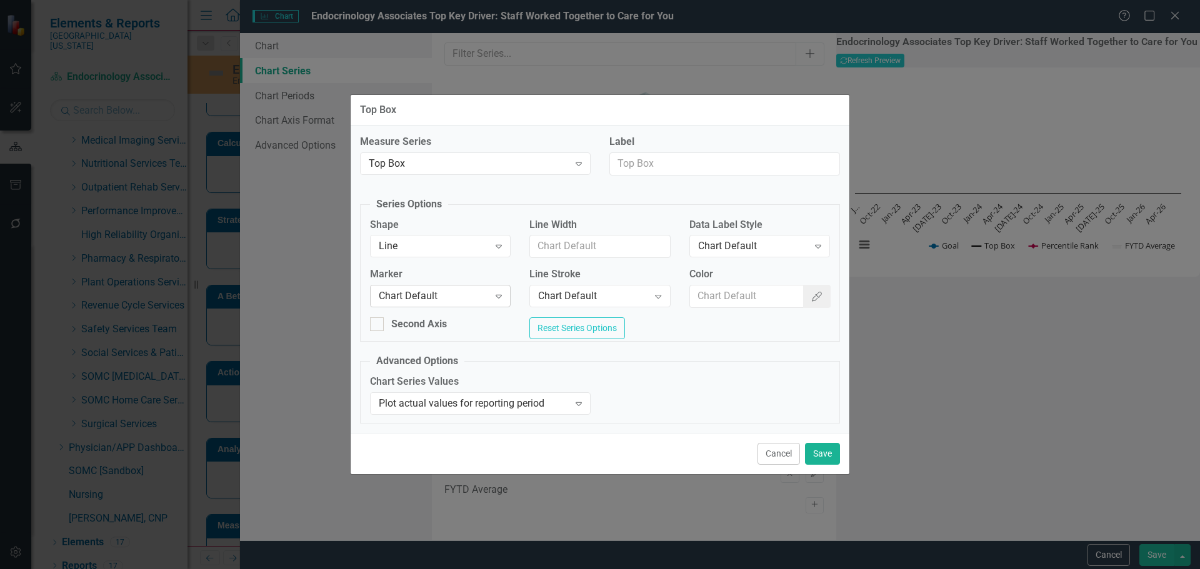
click at [410, 289] on div "Chart Default" at bounding box center [434, 296] width 110 height 14
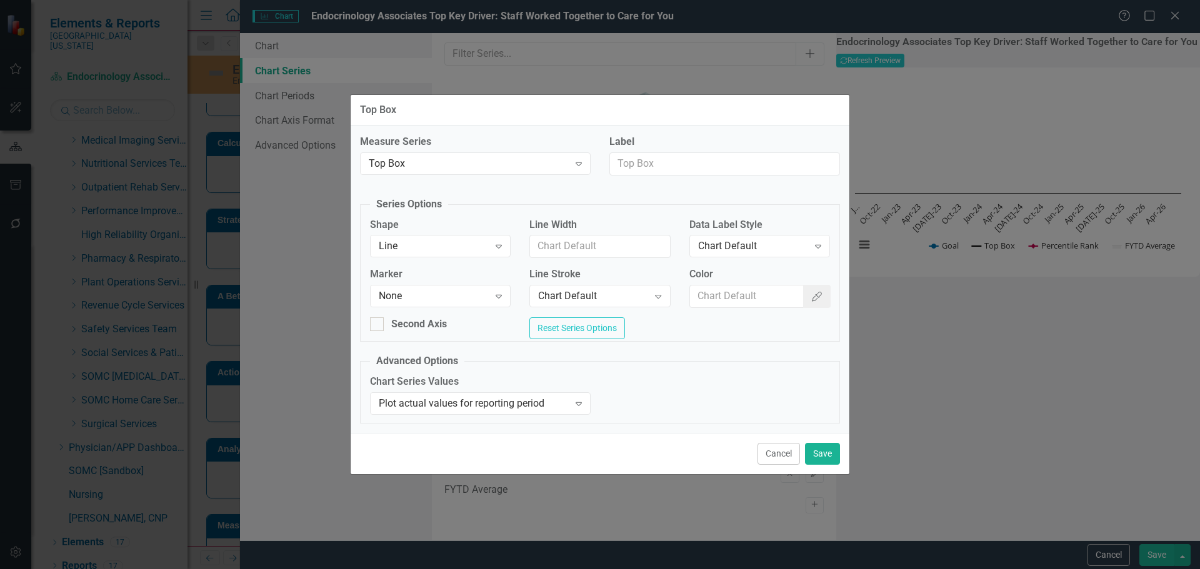
click at [834, 291] on div "Color Color Picker" at bounding box center [759, 293] width 159 height 50
click at [821, 294] on icon "Color Picker" at bounding box center [817, 297] width 13 height 10
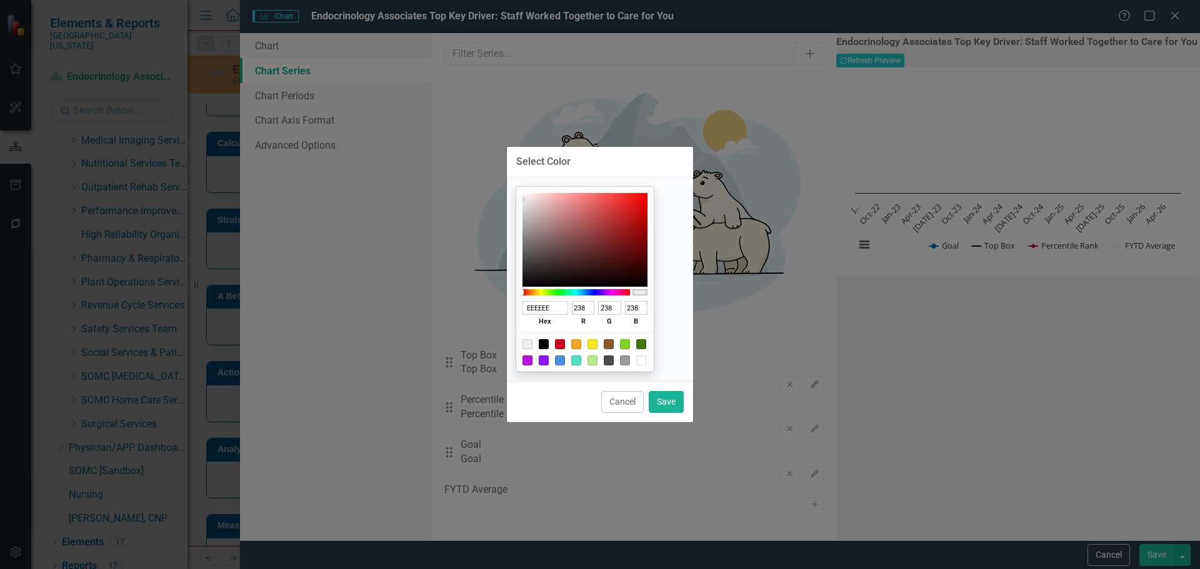
click at [549, 343] on div at bounding box center [544, 344] width 10 height 10
type input "000000"
type input "0"
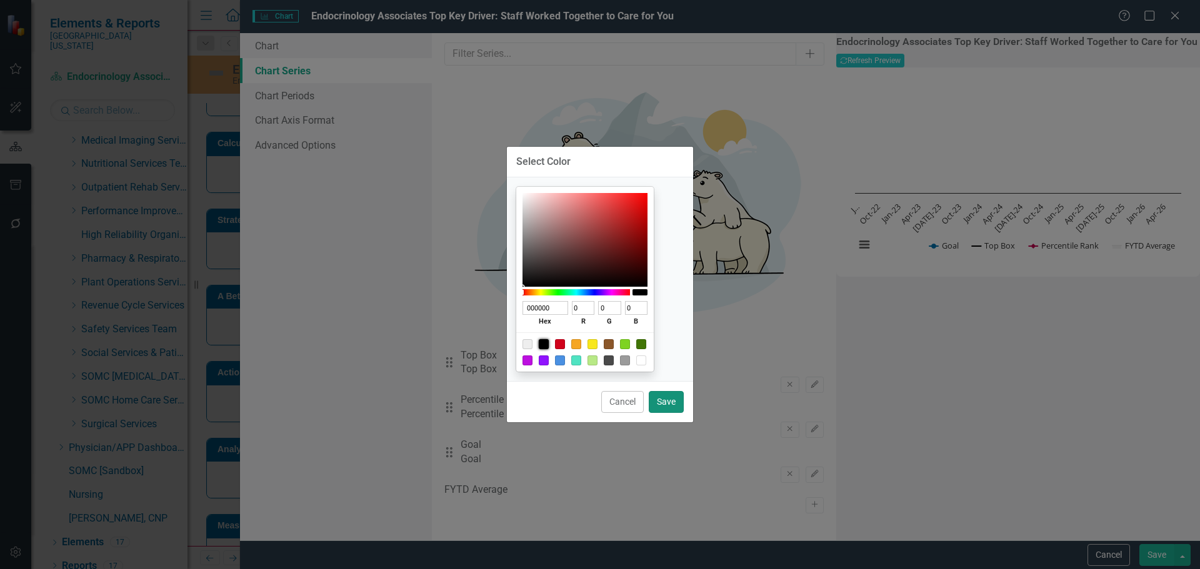
click at [673, 409] on button "Save" at bounding box center [666, 402] width 35 height 22
type input "#000000"
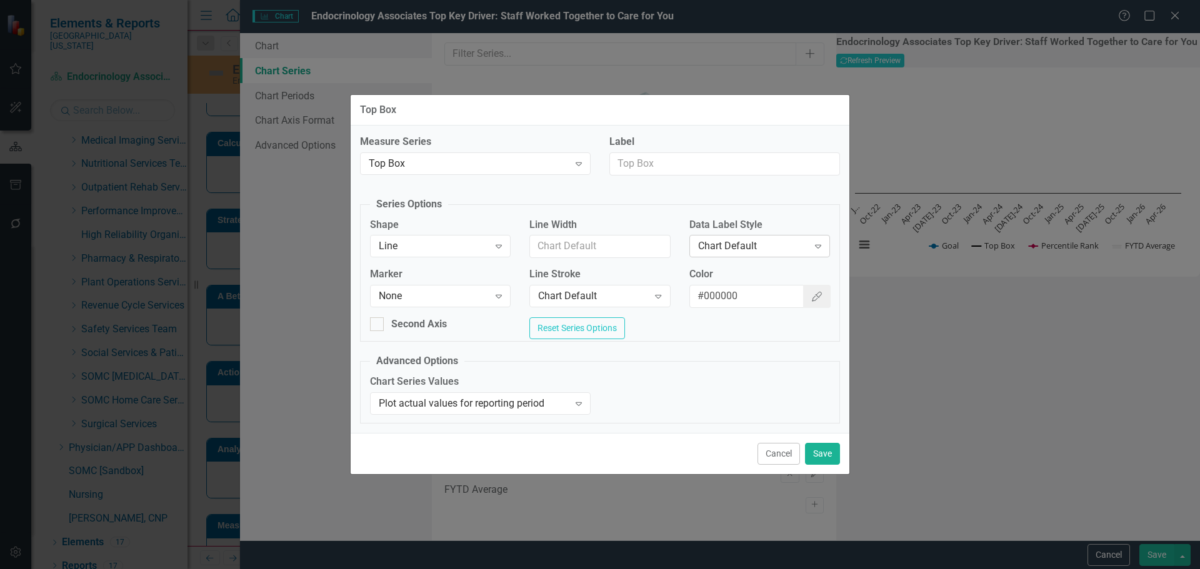
click at [780, 241] on div "Chart Default" at bounding box center [753, 246] width 110 height 14
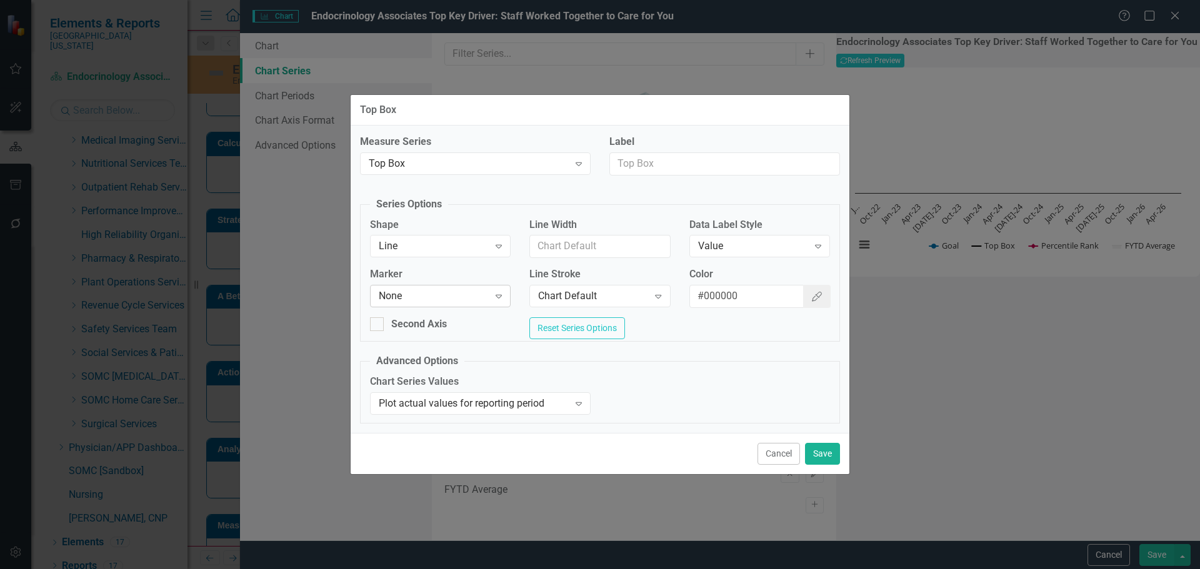
click at [480, 294] on div "None" at bounding box center [434, 296] width 110 height 14
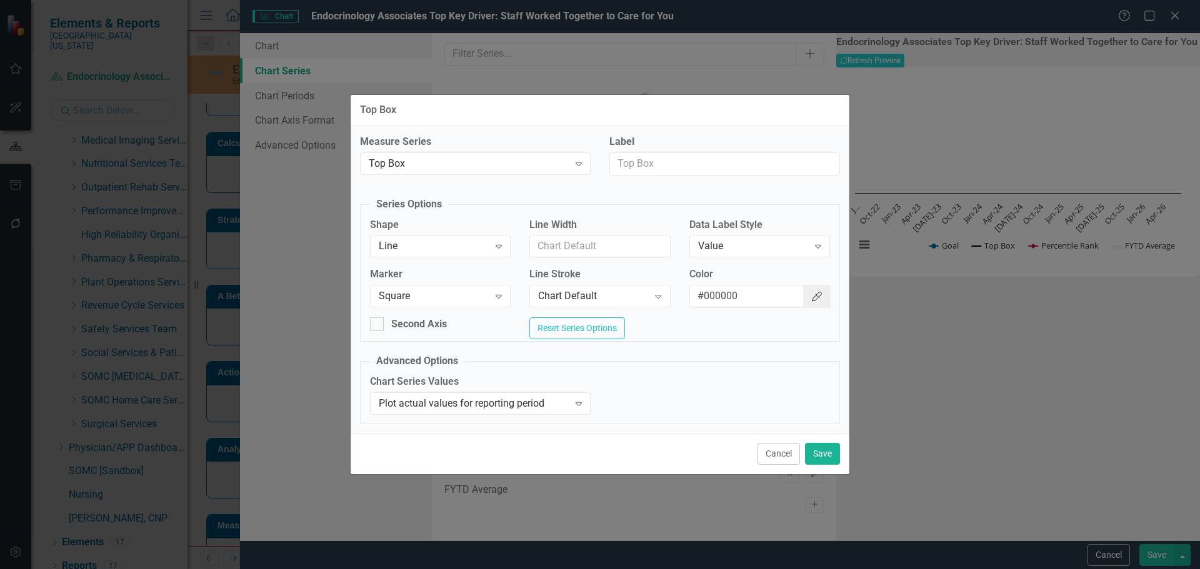
click at [824, 296] on button "Color Picker" at bounding box center [817, 296] width 28 height 23
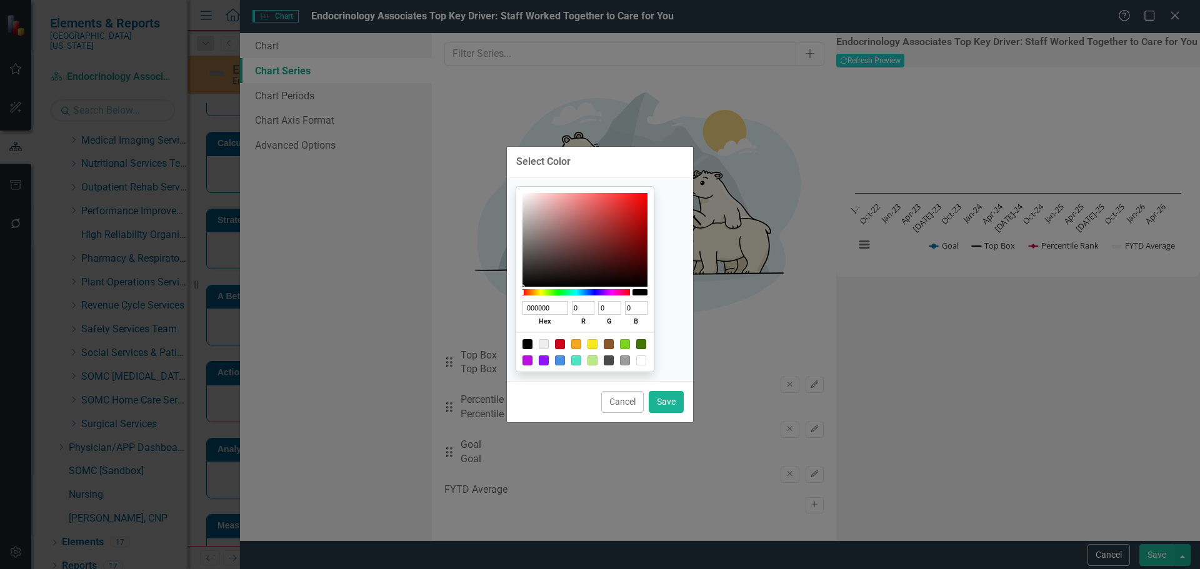
click at [630, 363] on div at bounding box center [625, 361] width 10 height 10
type input "9B9B9B"
type input "155"
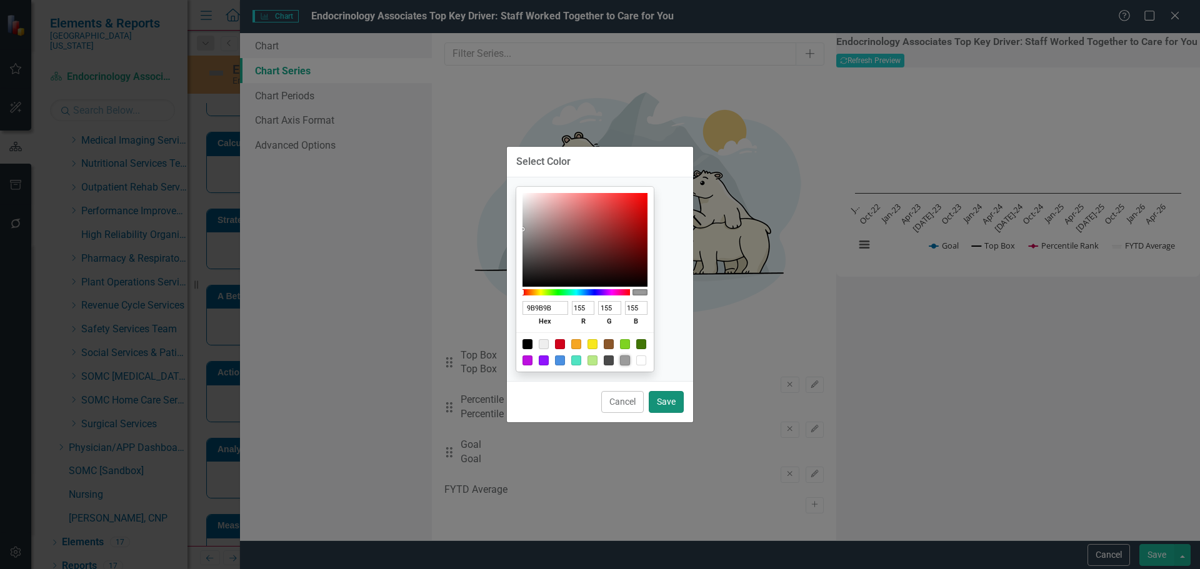
click at [663, 398] on button "Save" at bounding box center [666, 402] width 35 height 22
type input "#9b9b9b"
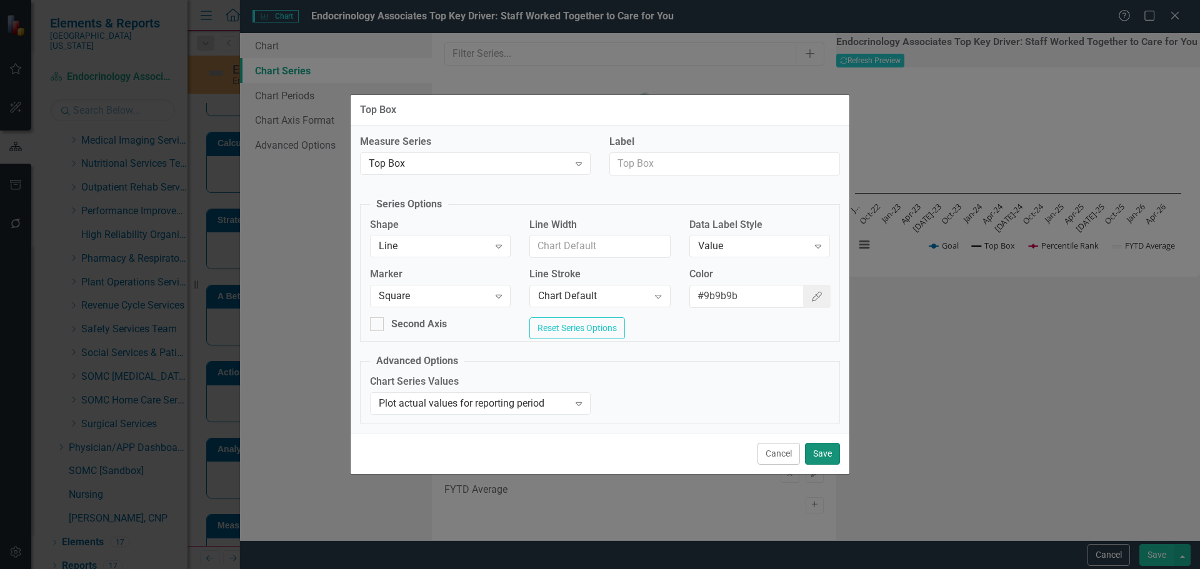
click at [824, 451] on button "Save" at bounding box center [822, 454] width 35 height 22
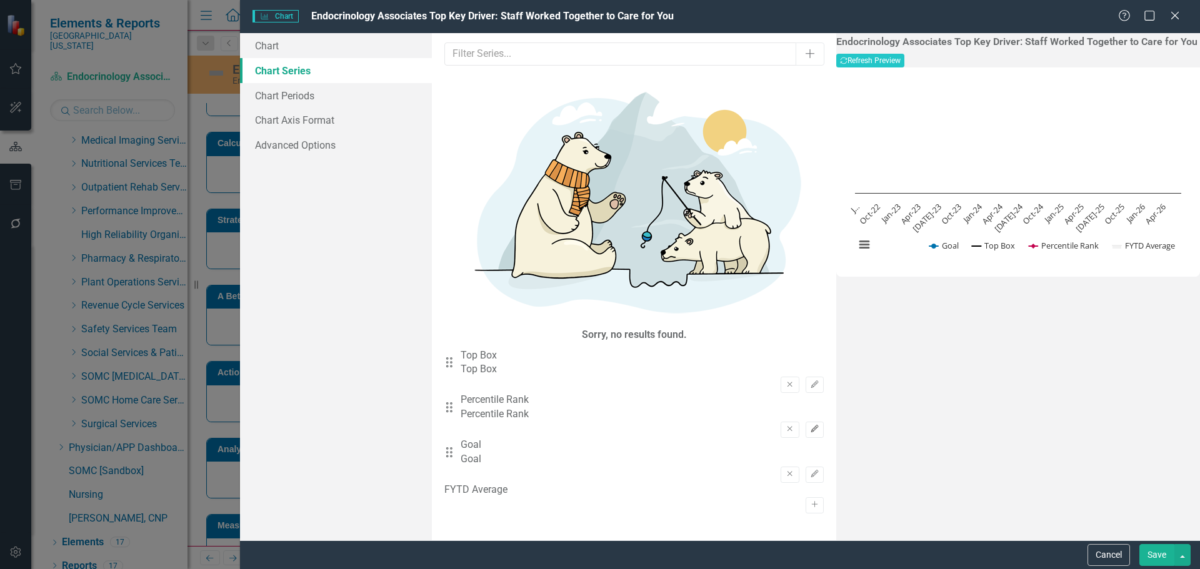
click at [810, 426] on icon "Edit" at bounding box center [814, 430] width 9 height 8
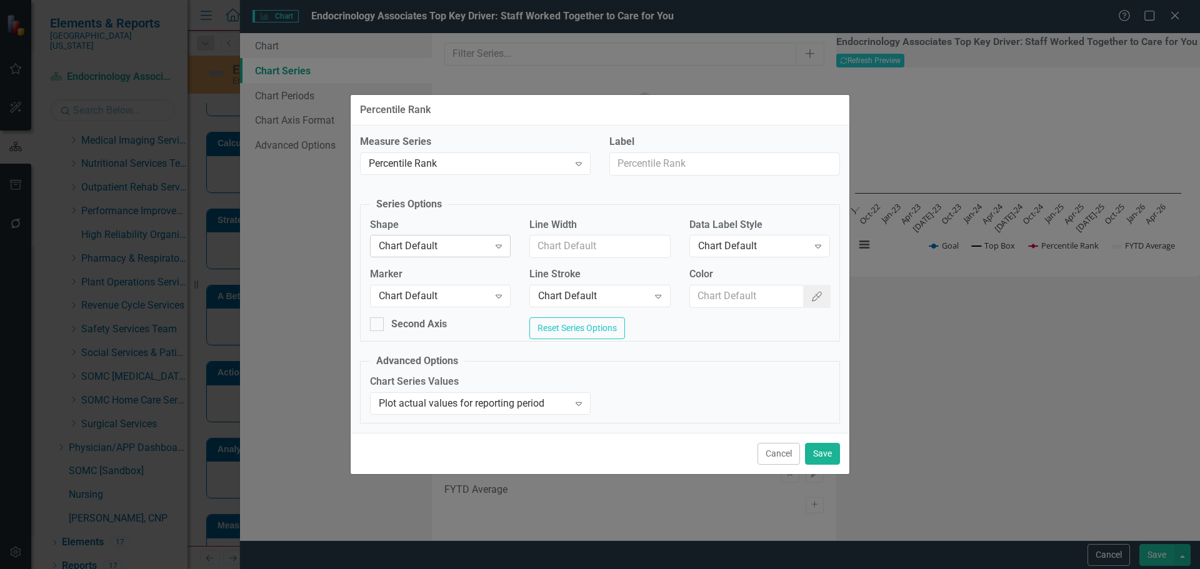
click at [409, 243] on div "Chart Default" at bounding box center [434, 246] width 110 height 14
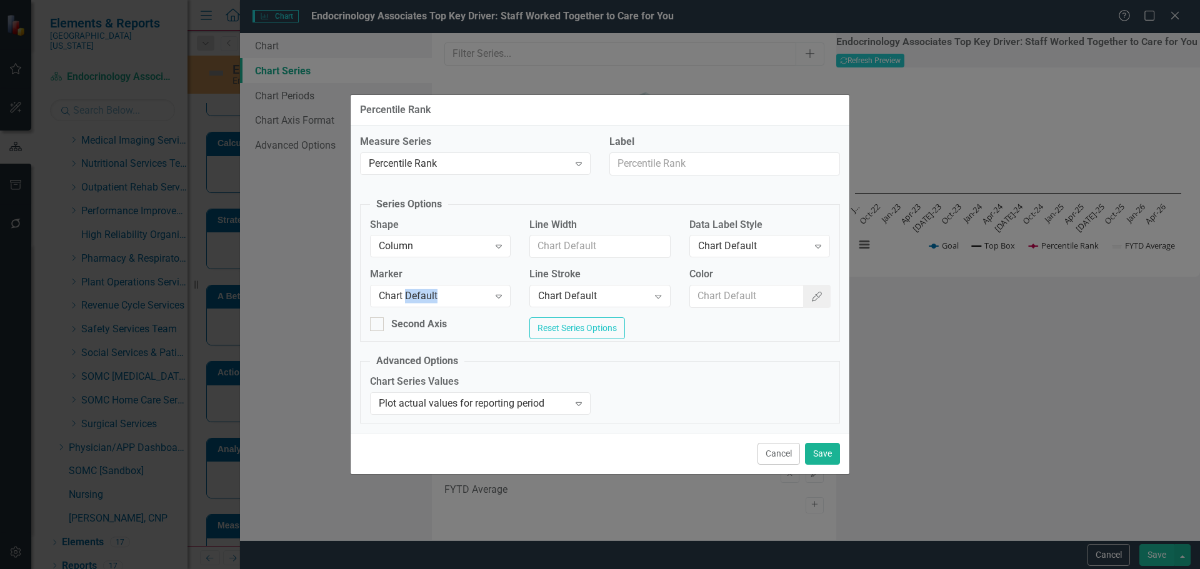
click at [427, 289] on div "Chart Default" at bounding box center [434, 296] width 110 height 14
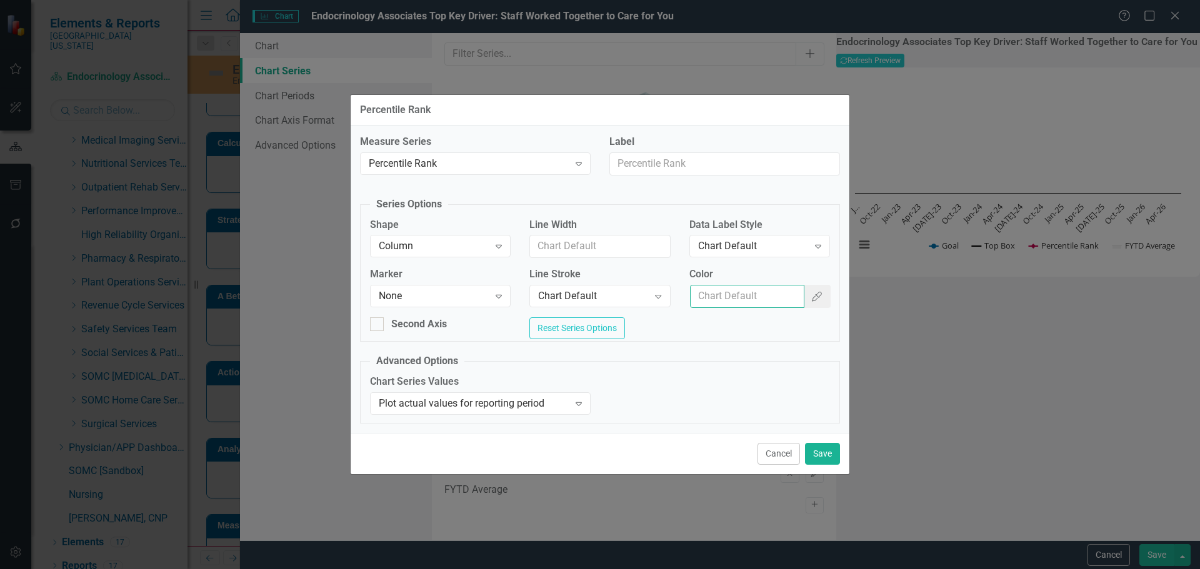
click at [759, 292] on input "Color" at bounding box center [747, 296] width 114 height 23
type input "#2e75b6"
click at [761, 239] on div "Chart Default" at bounding box center [753, 246] width 110 height 14
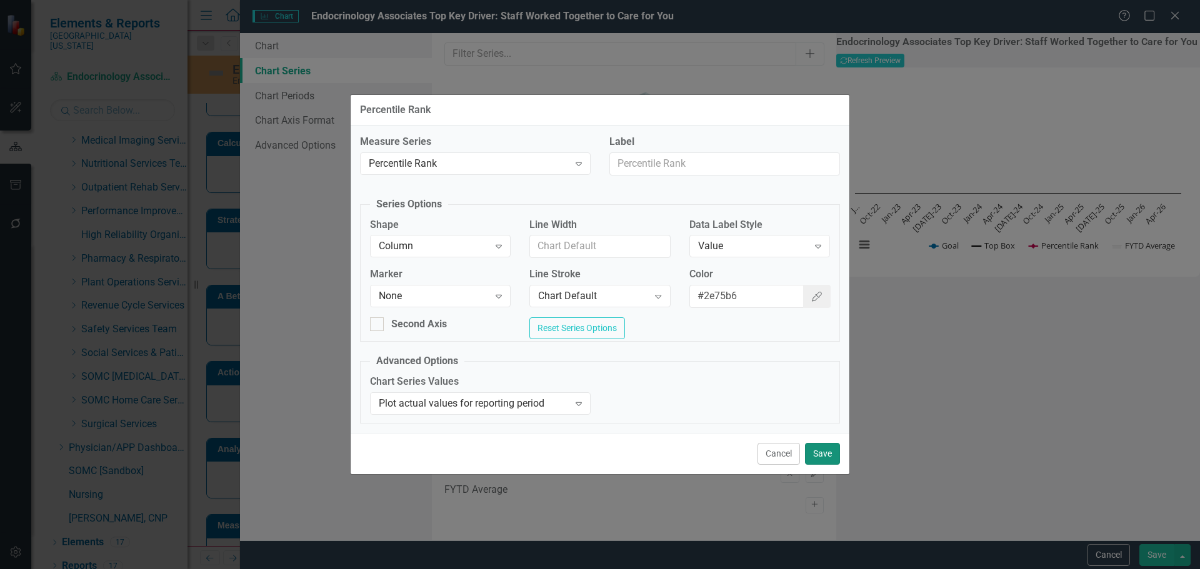
click at [818, 459] on button "Save" at bounding box center [822, 454] width 35 height 22
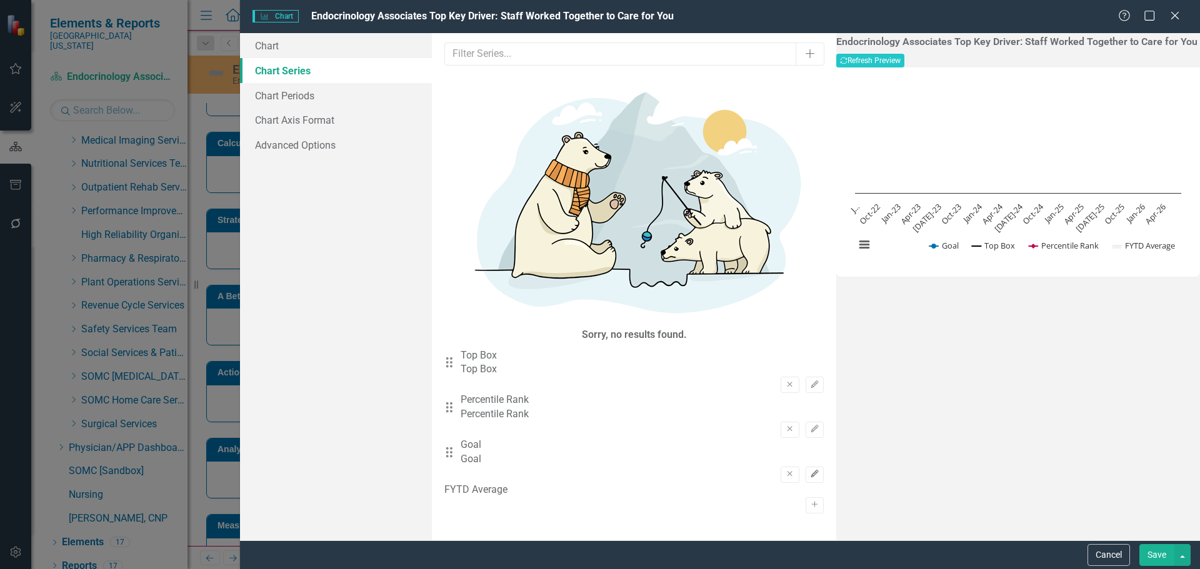
click at [810, 471] on icon "Edit" at bounding box center [814, 475] width 9 height 8
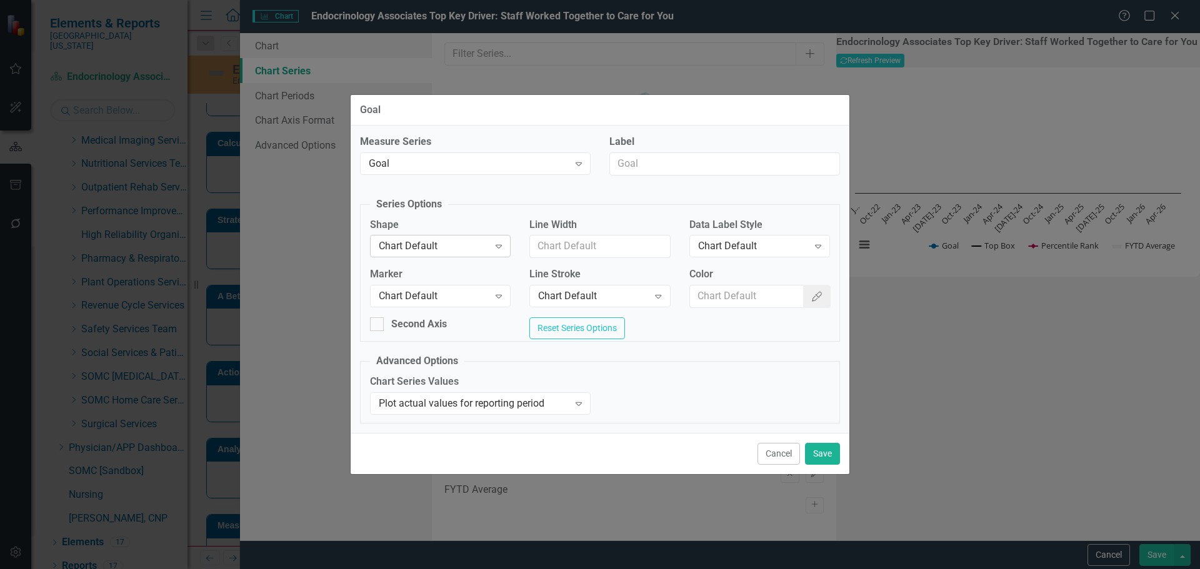
click at [454, 240] on div "Chart Default" at bounding box center [434, 246] width 110 height 14
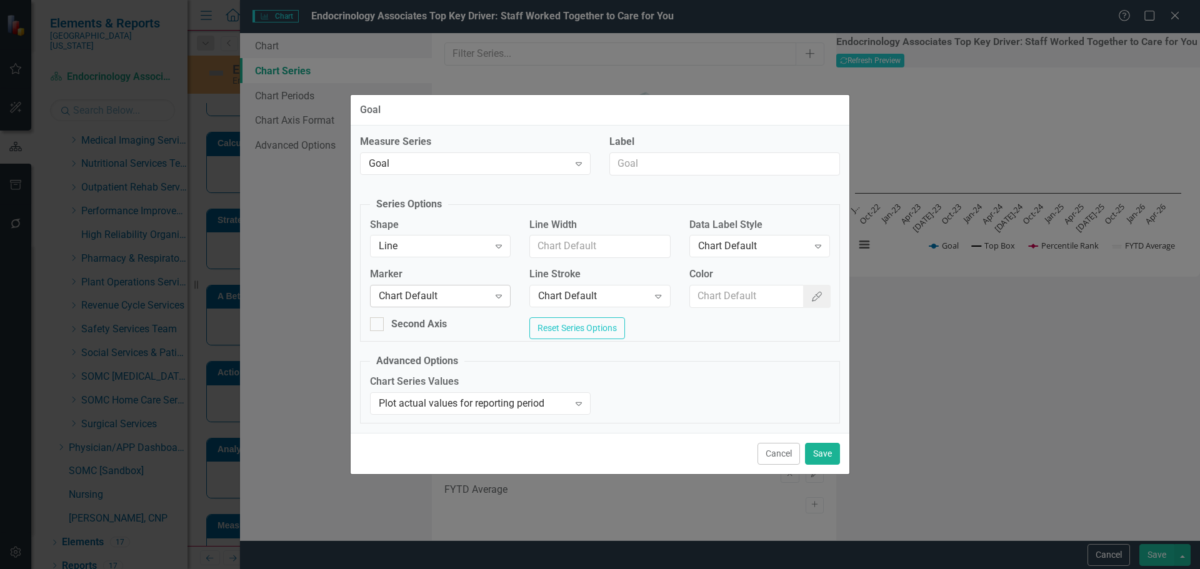
click at [454, 291] on div "Chart Default" at bounding box center [434, 296] width 110 height 14
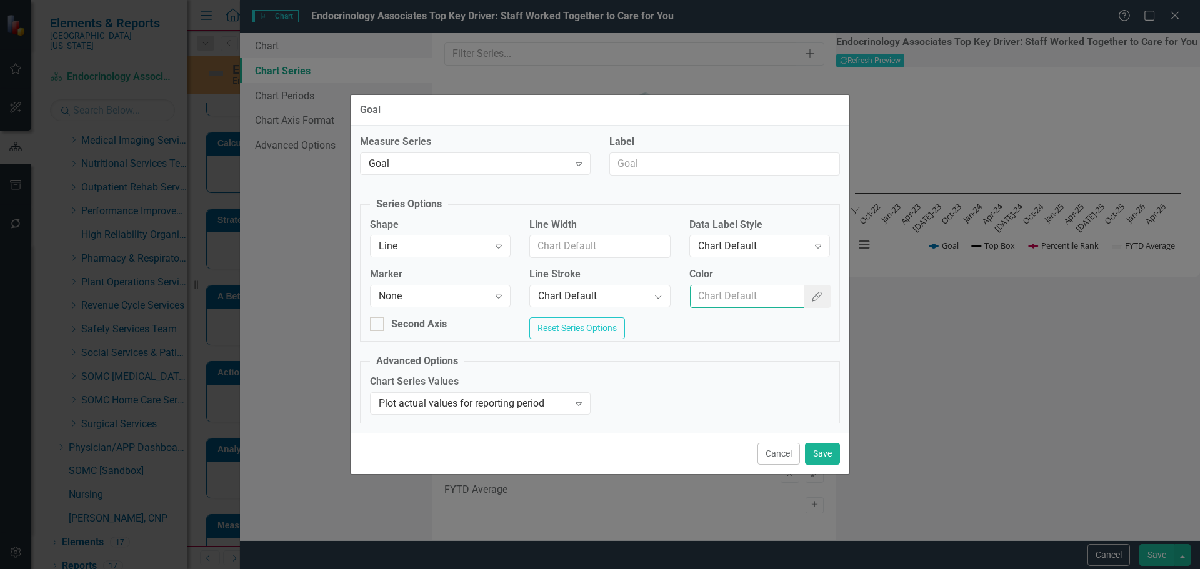
click at [766, 302] on input "Color" at bounding box center [747, 296] width 114 height 23
type input "#c40650"
click at [821, 454] on button "Save" at bounding box center [822, 454] width 35 height 22
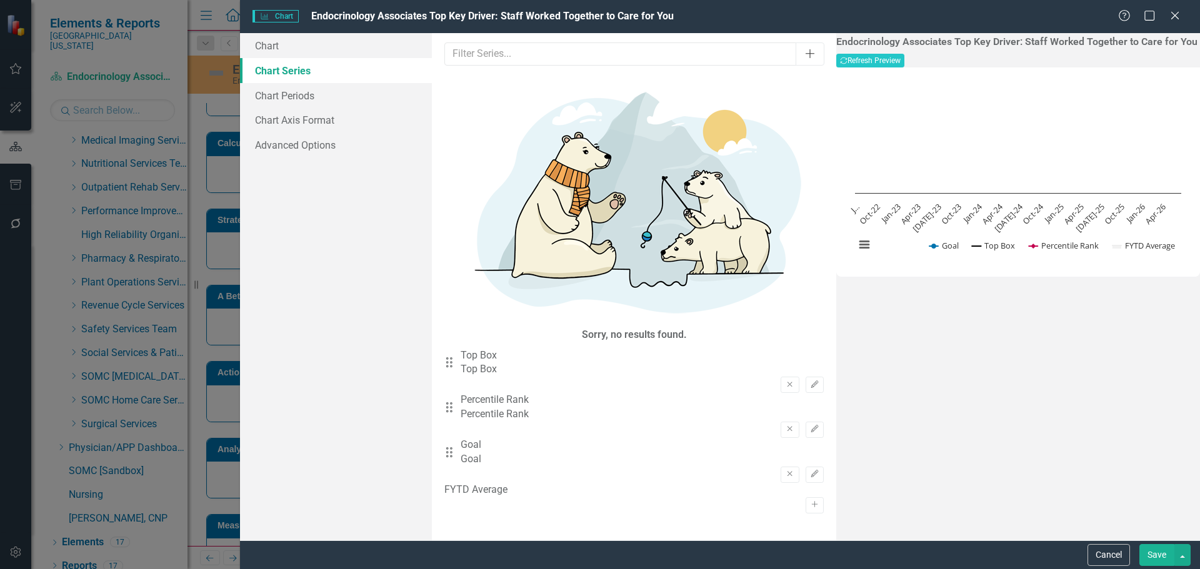
click at [804, 58] on icon "Add" at bounding box center [810, 54] width 13 height 10
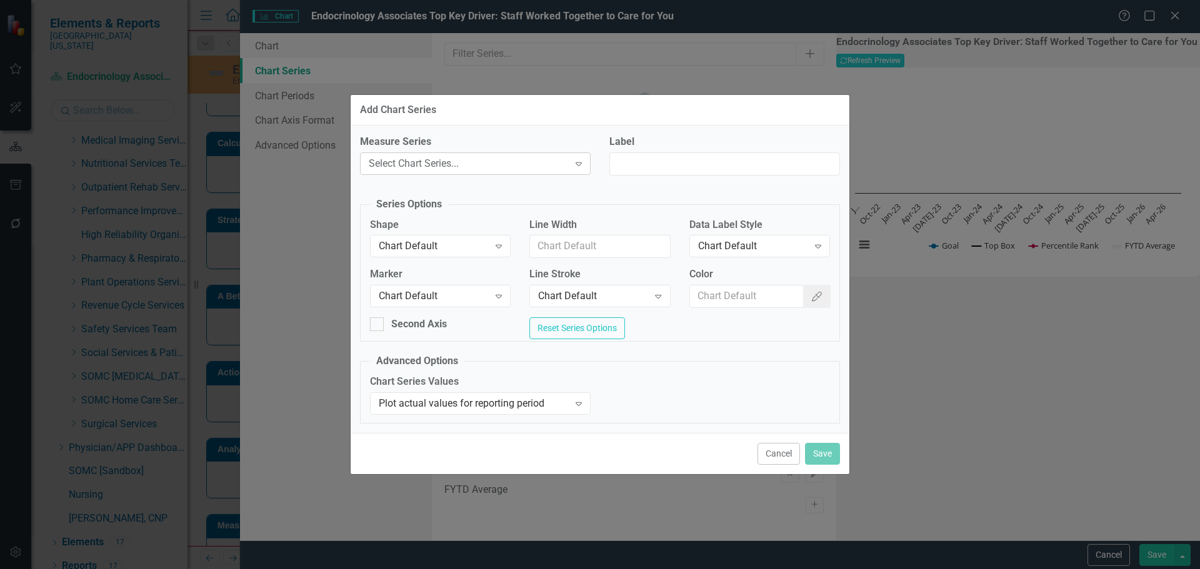
click at [503, 163] on div "Select Chart Series..." at bounding box center [469, 164] width 200 height 14
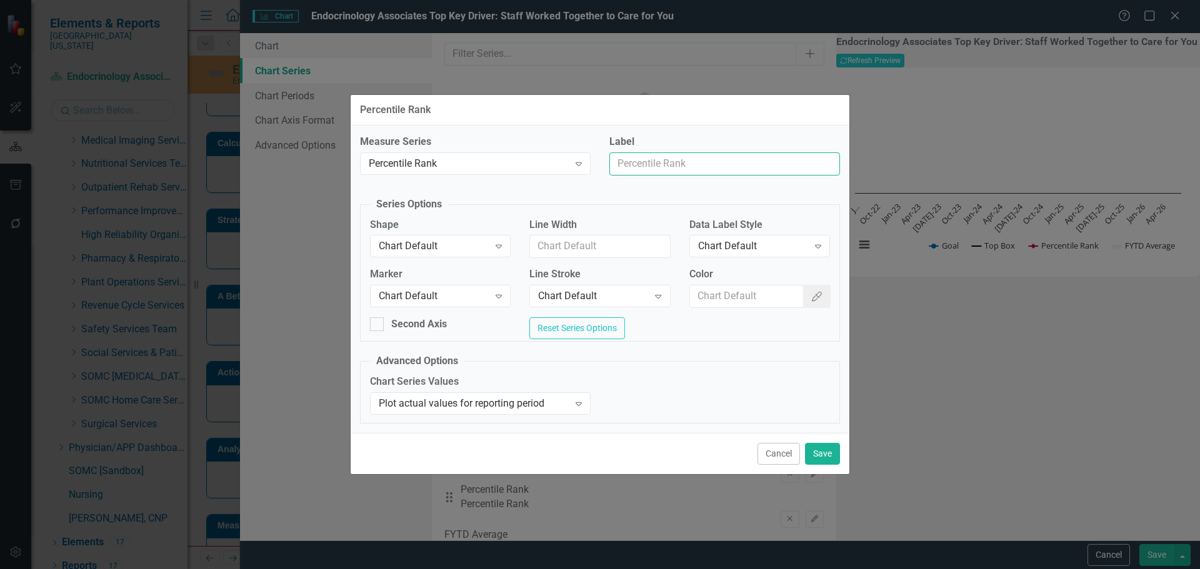
click at [655, 161] on input "Label" at bounding box center [724, 164] width 231 height 23
type input "Trend Line"
click at [483, 242] on div "Chart Default" at bounding box center [434, 246] width 110 height 14
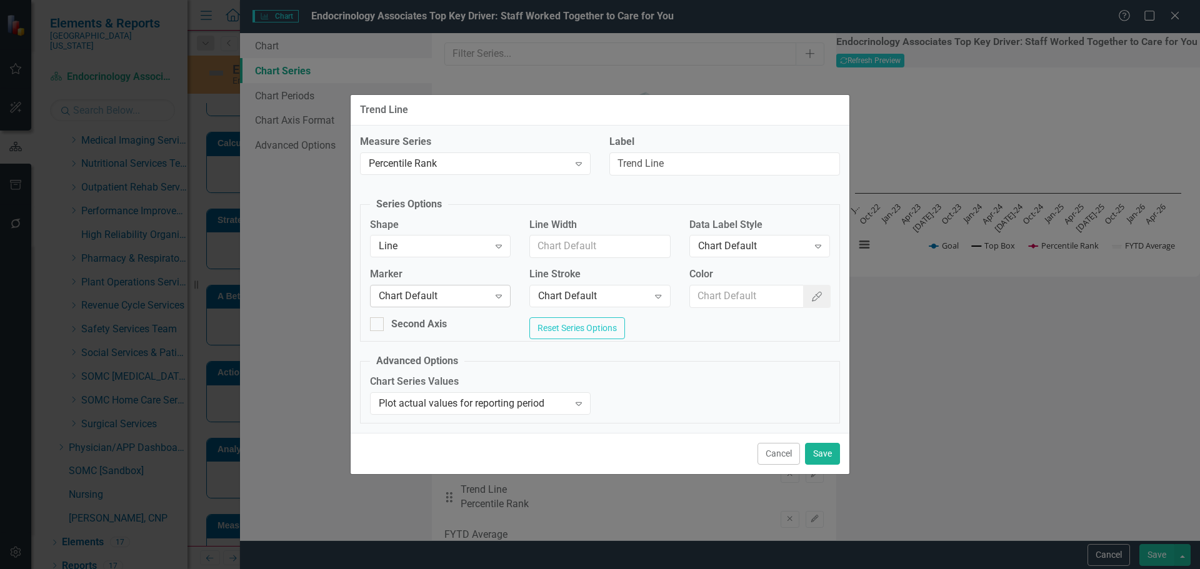
click at [461, 295] on div "Chart Default" at bounding box center [434, 296] width 110 height 14
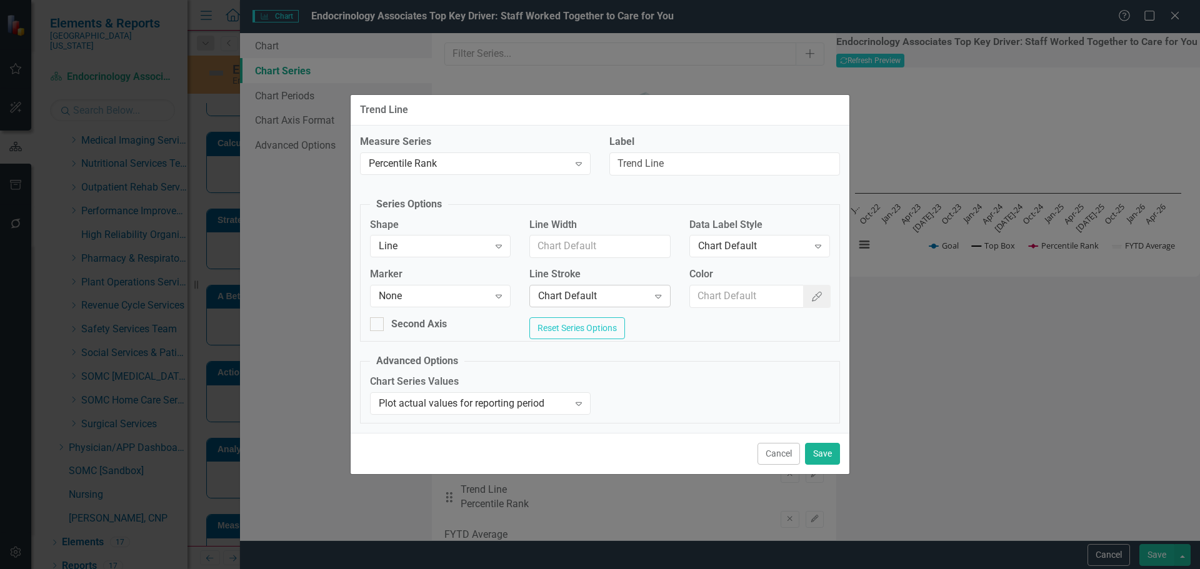
click at [591, 289] on div "Chart Default" at bounding box center [593, 296] width 110 height 14
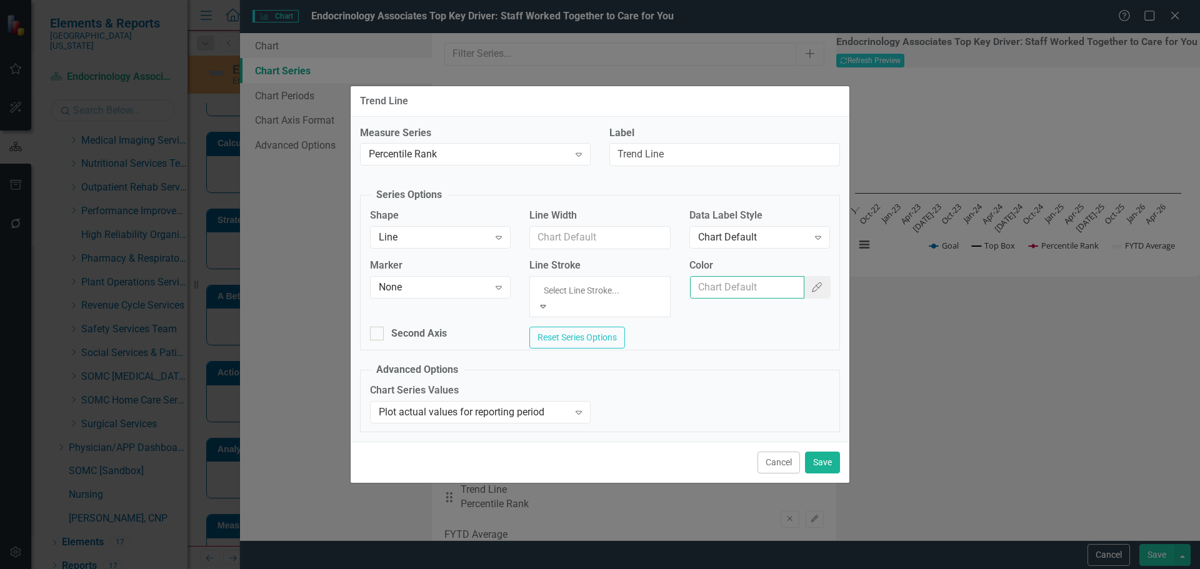
click at [772, 289] on input "Color" at bounding box center [747, 287] width 114 height 23
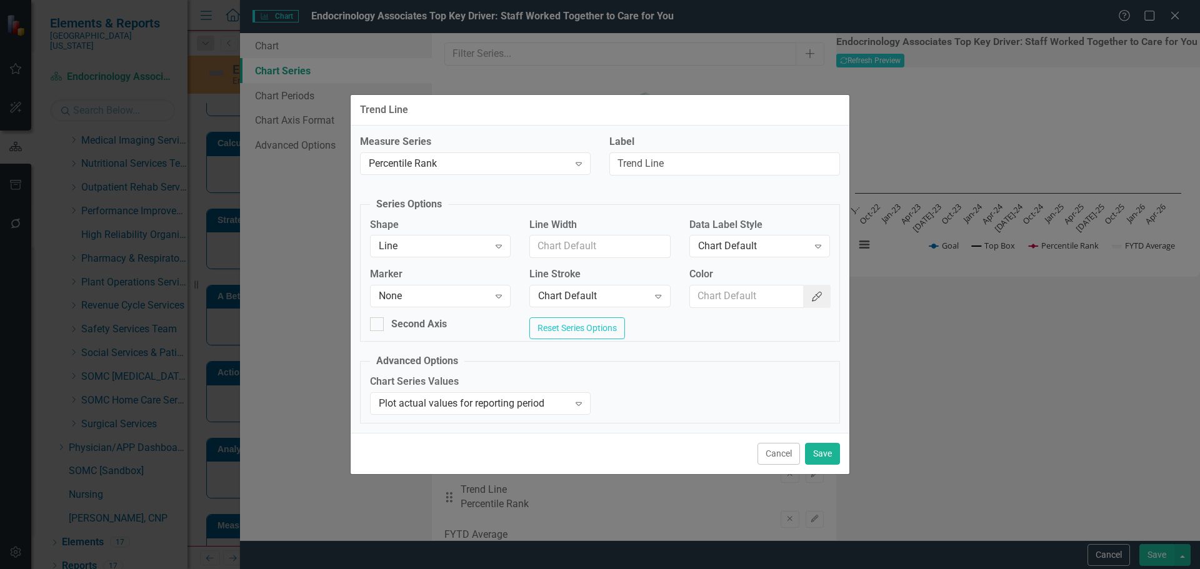
click at [824, 285] on button "Color Picker" at bounding box center [817, 296] width 28 height 23
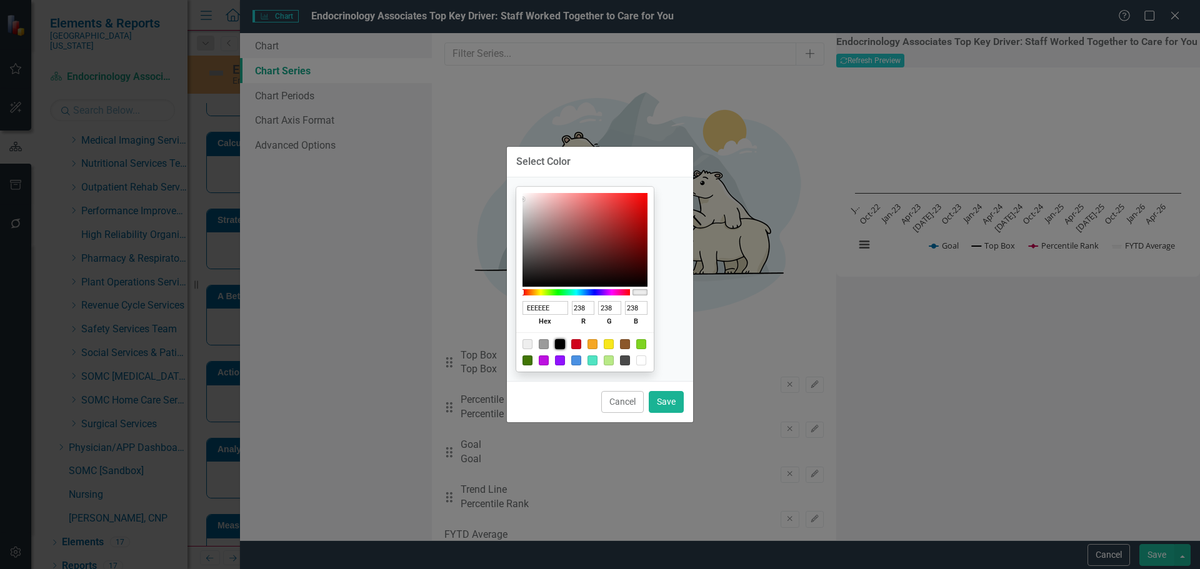
click at [565, 345] on div at bounding box center [560, 344] width 10 height 10
type input "000000"
type input "0"
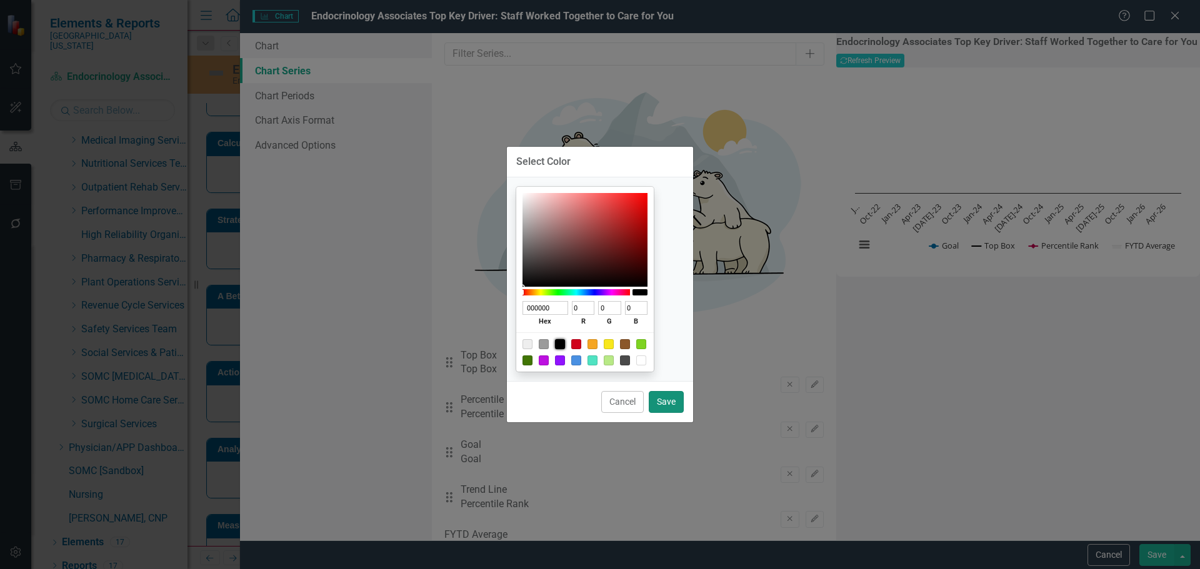
click at [669, 399] on button "Save" at bounding box center [666, 402] width 35 height 22
type input "#000000"
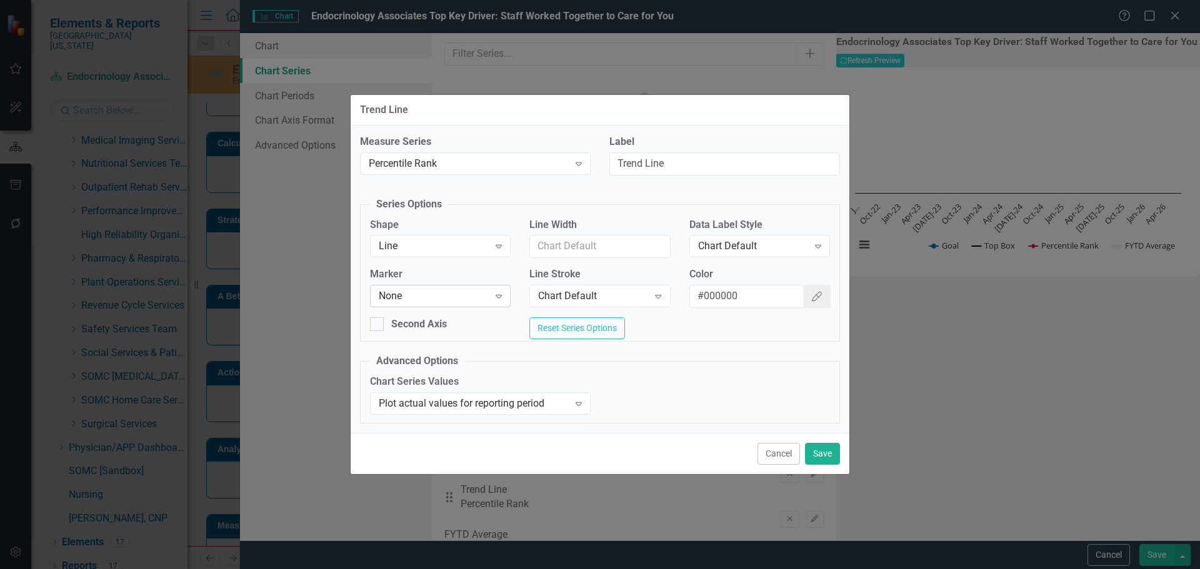
click at [464, 289] on div "None" at bounding box center [434, 296] width 110 height 14
click at [639, 294] on div "Chart Default" at bounding box center [593, 296] width 110 height 14
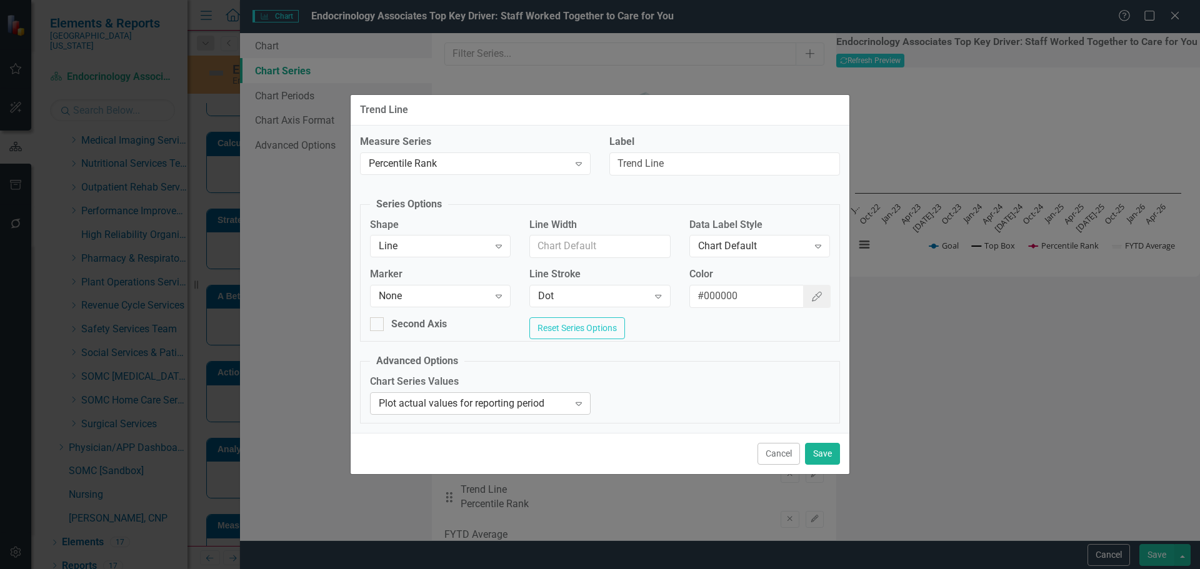
click at [562, 410] on div "Plot actual values for reporting period" at bounding box center [474, 403] width 190 height 14
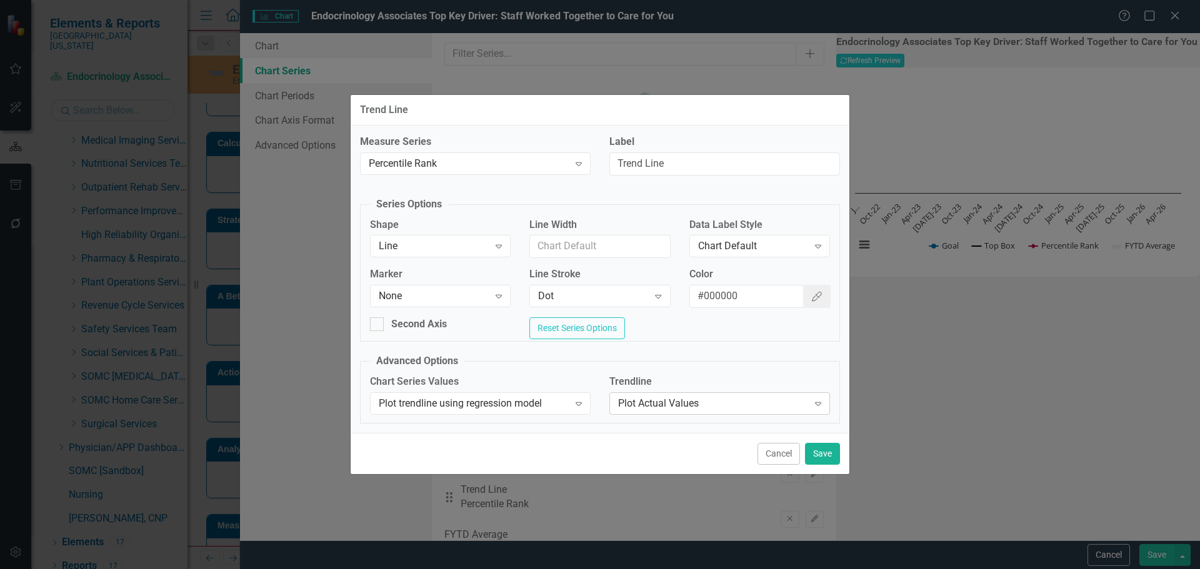
drag, startPoint x: 651, startPoint y: 395, endPoint x: 671, endPoint y: 413, distance: 27.1
click at [653, 396] on div "Trendline Plot Actual Values Expand" at bounding box center [719, 394] width 221 height 39
click at [671, 411] on div "Plot Actual Values" at bounding box center [713, 403] width 190 height 14
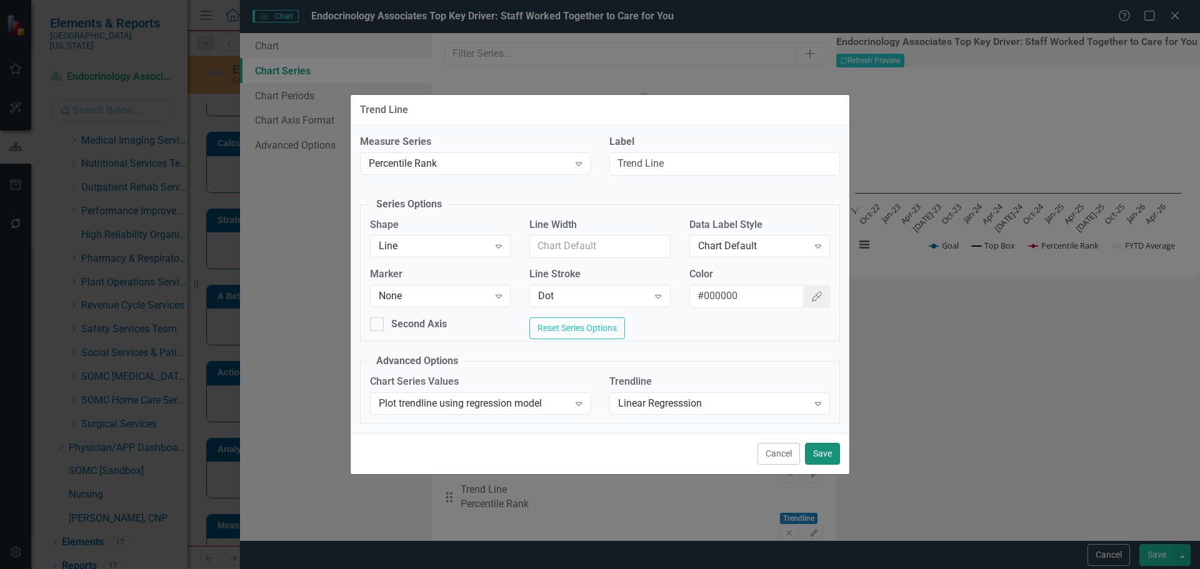
click at [821, 452] on button "Save" at bounding box center [822, 454] width 35 height 22
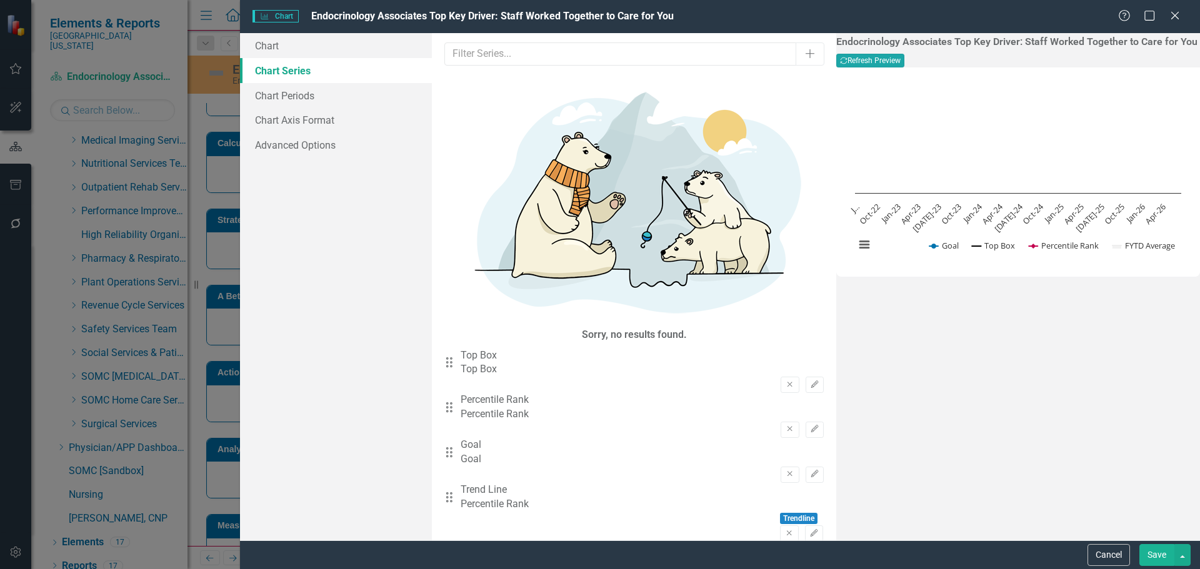
click at [904, 61] on button "Recalculate Refresh Preview" at bounding box center [870, 61] width 68 height 14
click at [1155, 555] on button "Save" at bounding box center [1156, 555] width 35 height 22
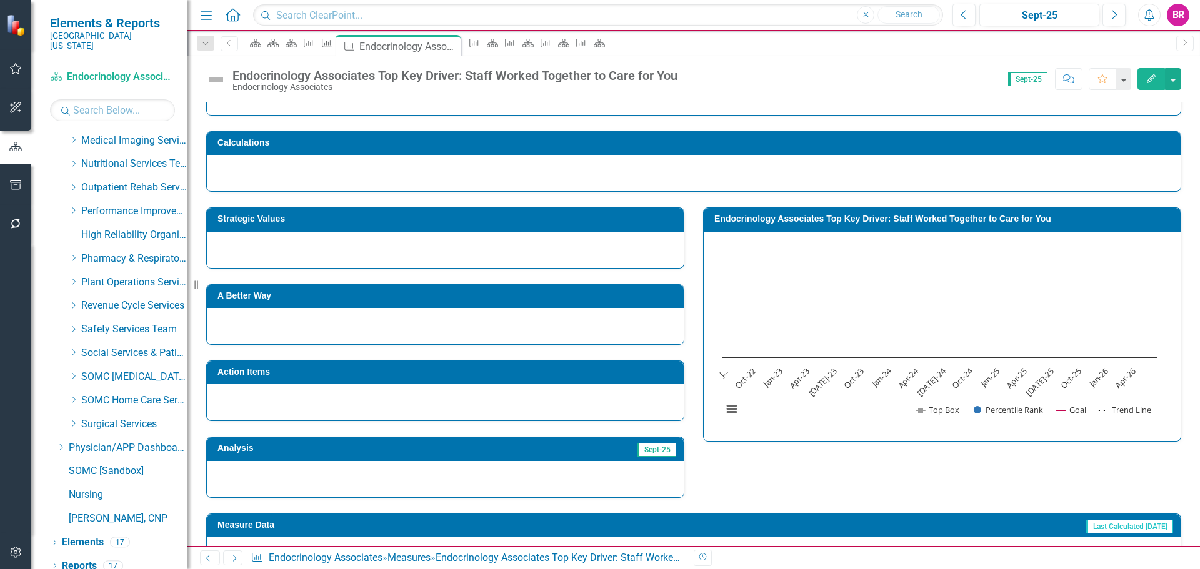
click at [339, 219] on h3 "Strategic Values" at bounding box center [448, 218] width 460 height 9
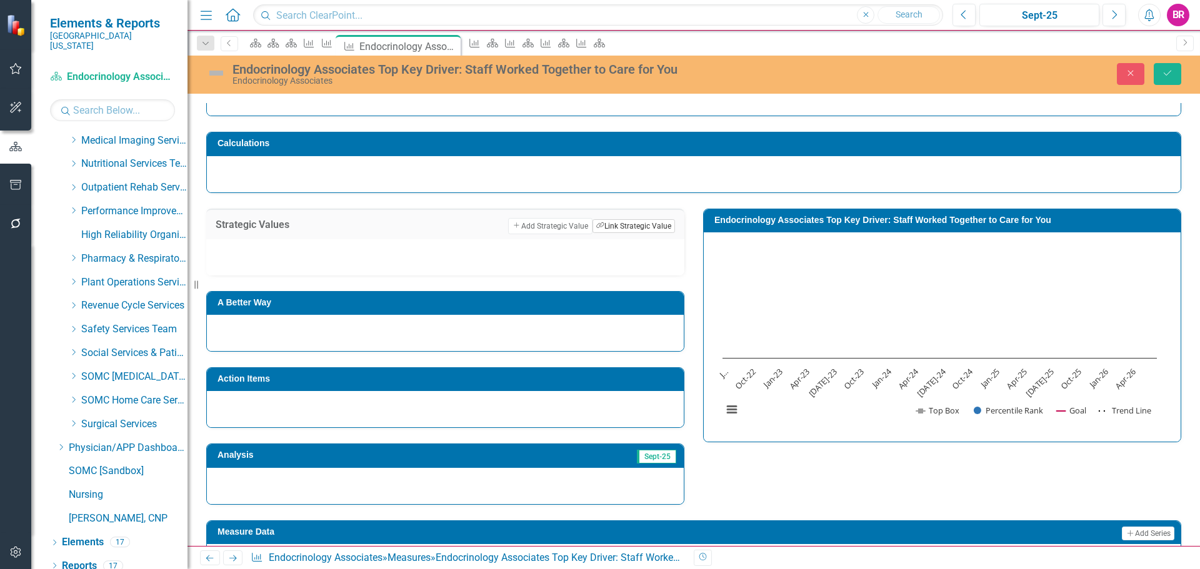
click at [635, 223] on button "Link Tag Link Strategic Value" at bounding box center [634, 226] width 83 height 14
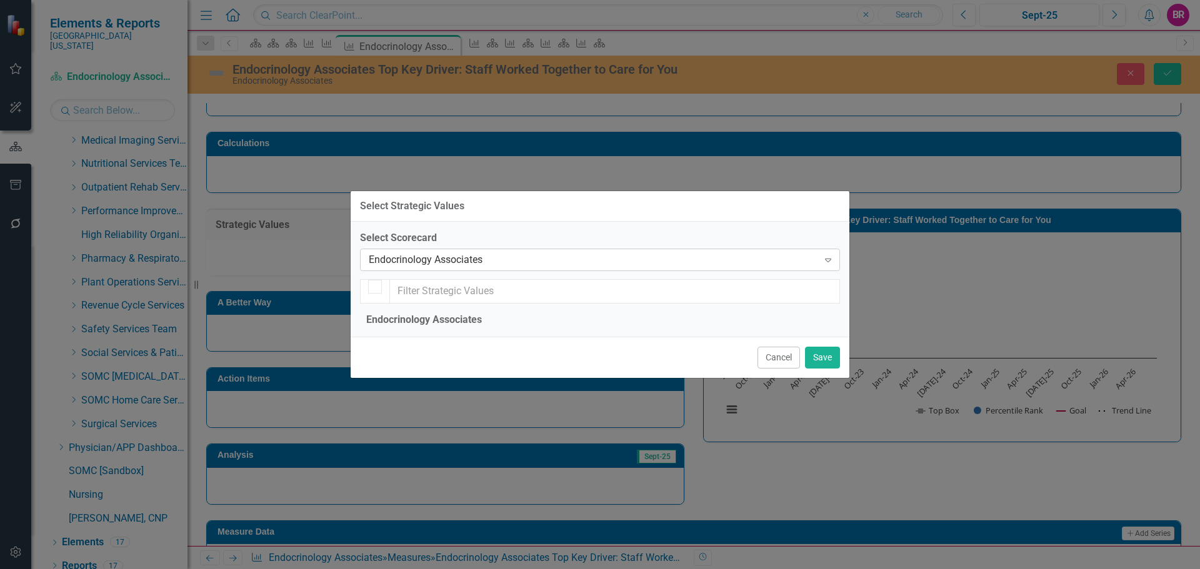
click at [391, 249] on div "Endocrinology Associates Expand" at bounding box center [600, 260] width 480 height 23
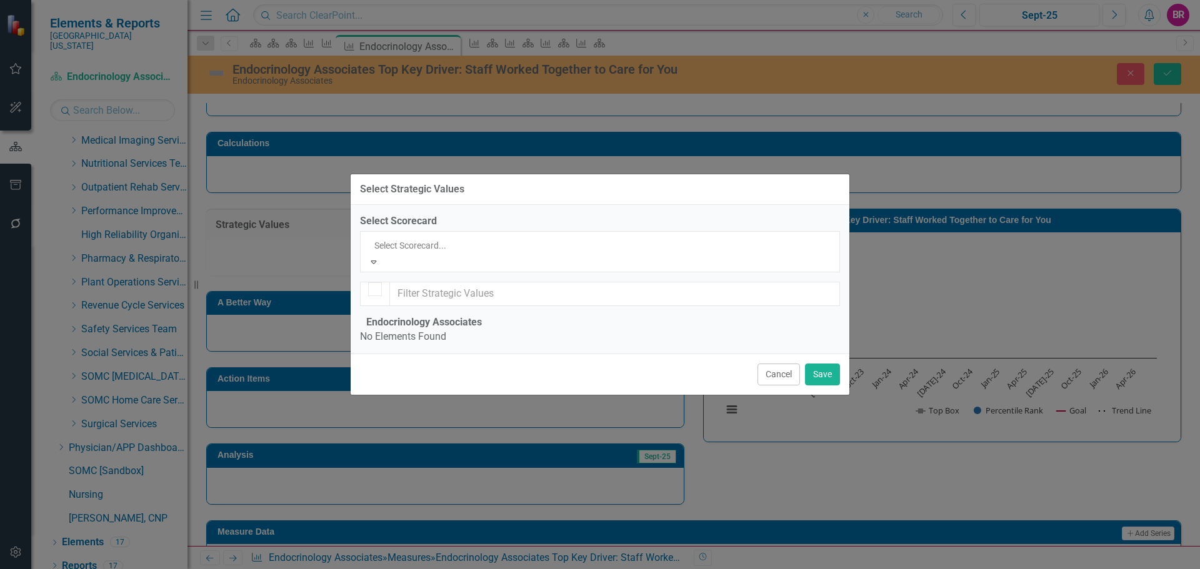
scroll to position [1186, 0]
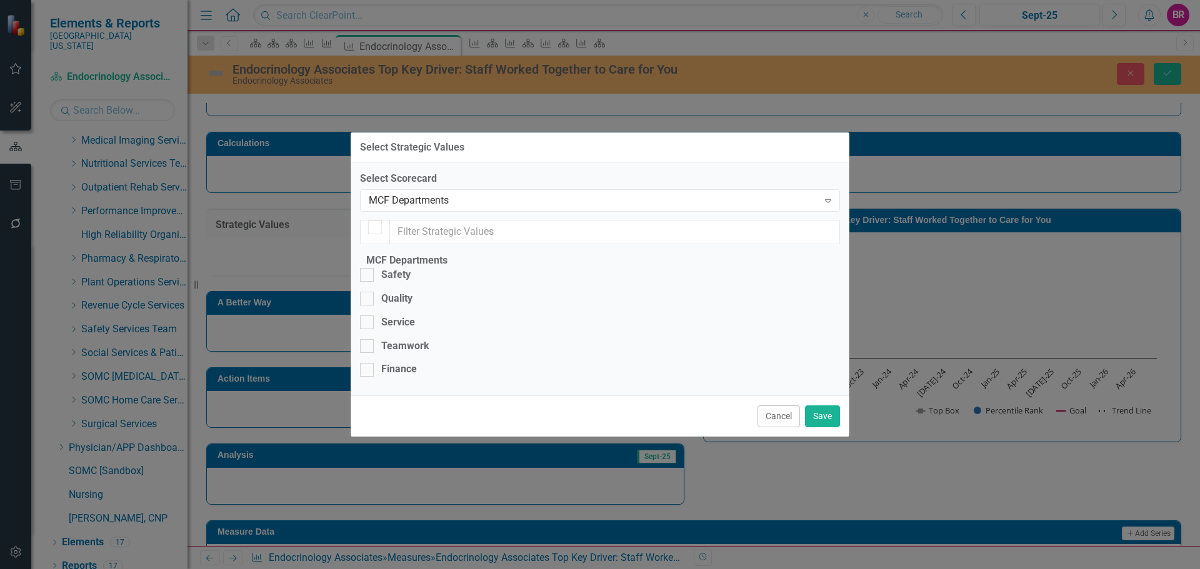
checkbox input "false"
click at [407, 316] on div "Service" at bounding box center [398, 323] width 34 height 14
click at [368, 316] on input "Service" at bounding box center [364, 320] width 8 height 8
checkbox input "true"
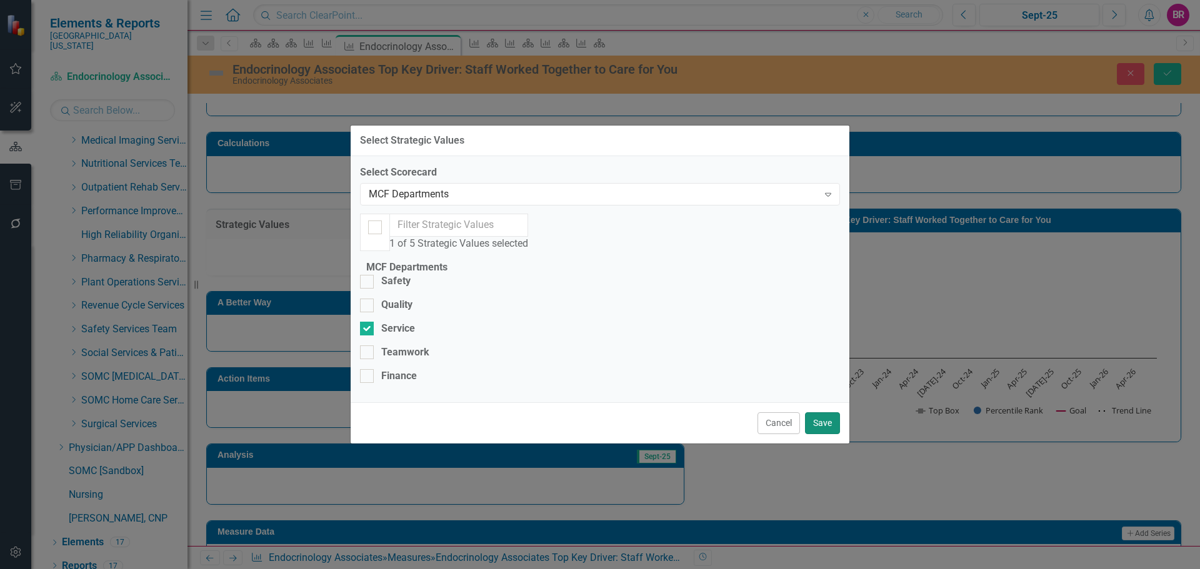
click at [831, 434] on button "Save" at bounding box center [822, 424] width 35 height 22
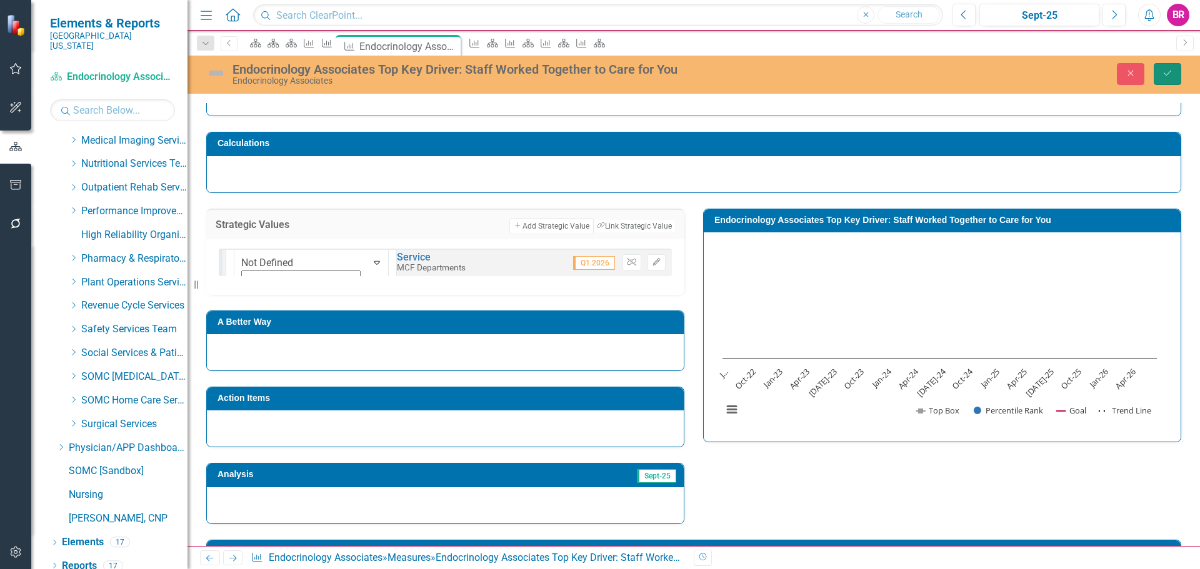
click at [1168, 76] on icon "Save" at bounding box center [1167, 73] width 11 height 9
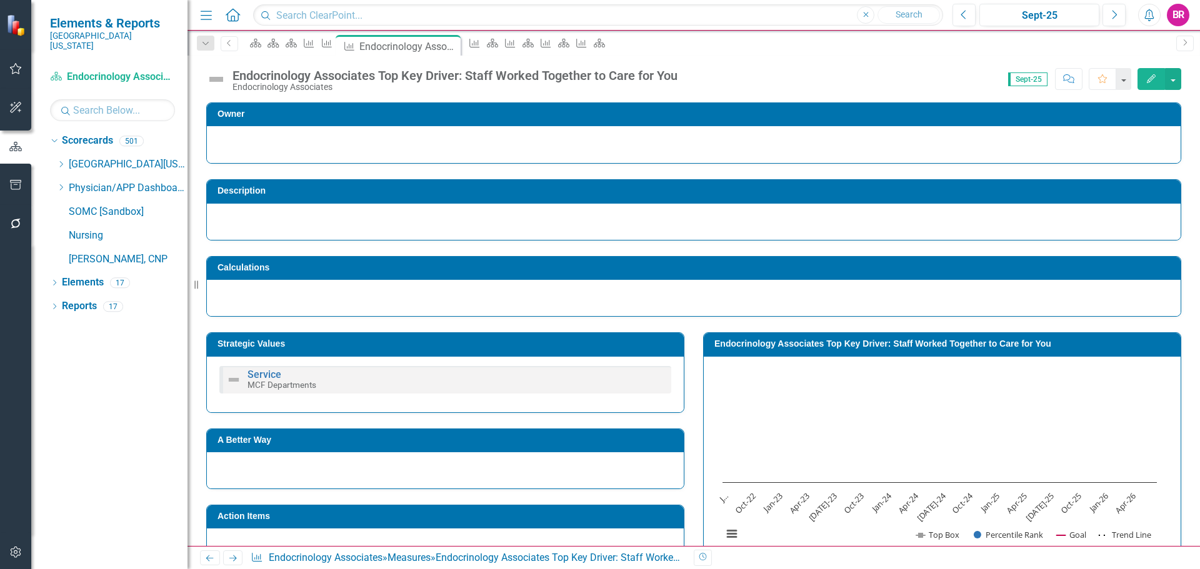
scroll to position [0, 0]
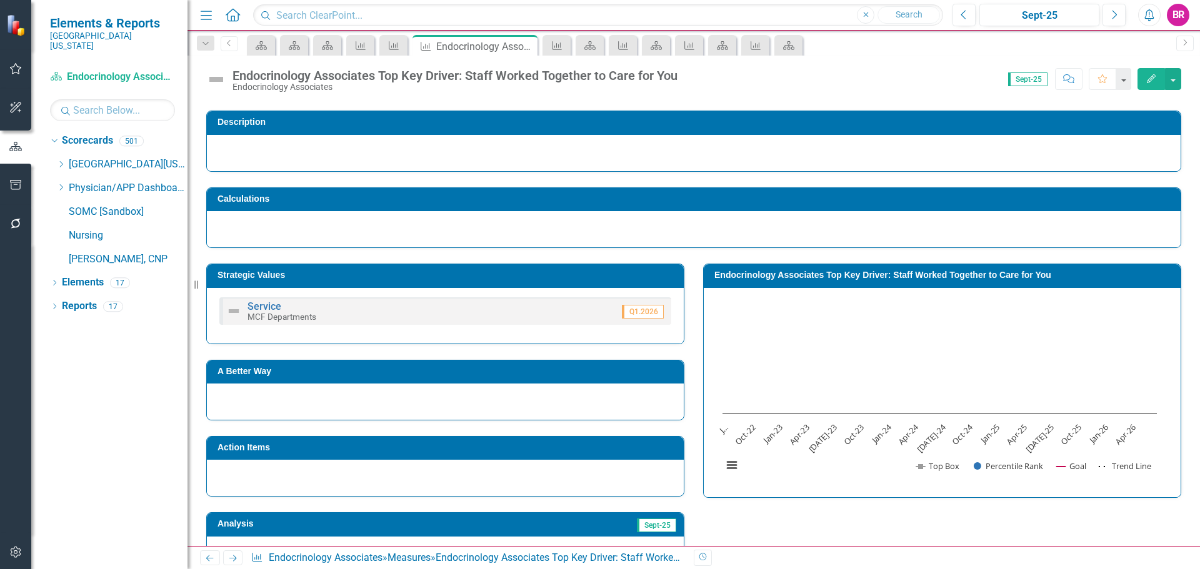
scroll to position [63, 0]
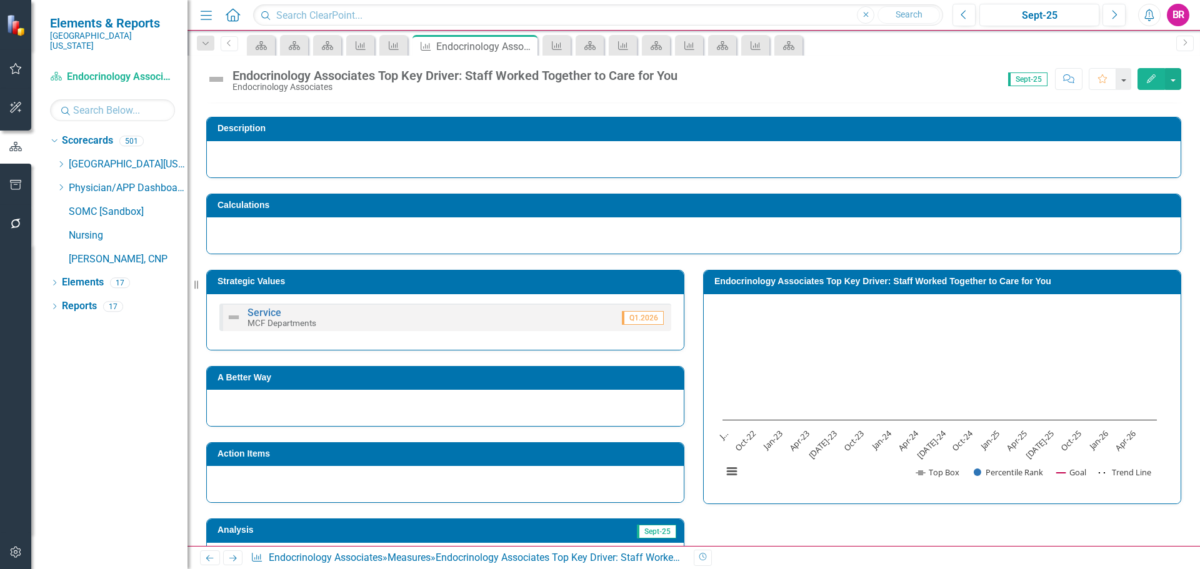
click at [784, 286] on h3 "Endocrinology Associates Top Key Driver: Staff Worked Together to Care for You" at bounding box center [944, 281] width 460 height 9
drag, startPoint x: 784, startPoint y: 286, endPoint x: 774, endPoint y: 281, distance: 11.2
click at [784, 286] on h3 "Endocrinology Associates Top Key Driver: Staff Worked Together to Care for You" at bounding box center [944, 281] width 460 height 9
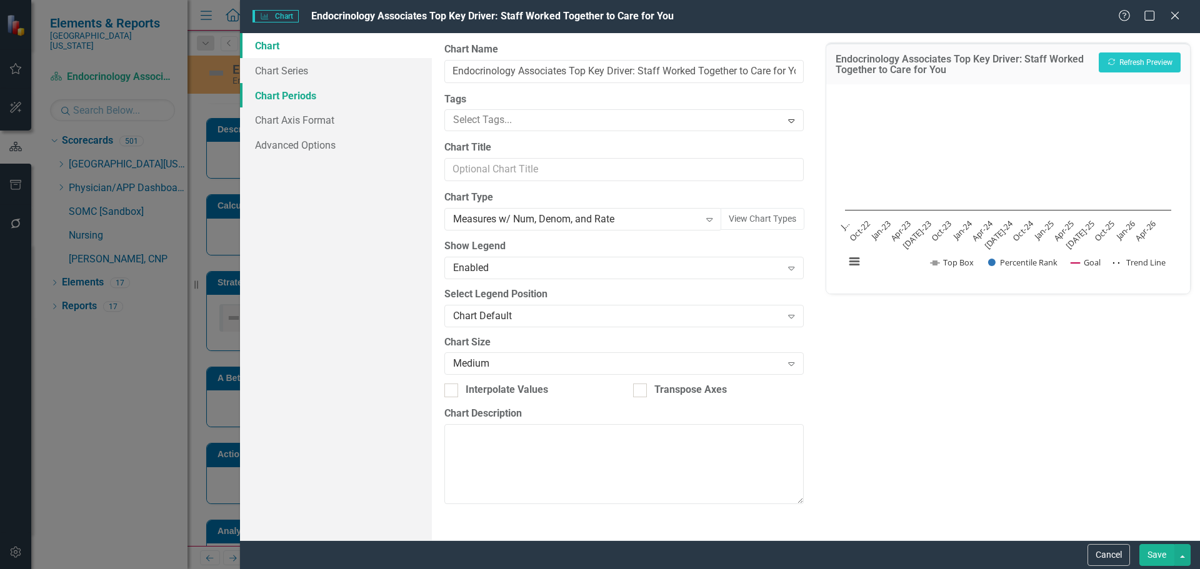
click at [293, 90] on link "Chart Periods" at bounding box center [336, 95] width 192 height 25
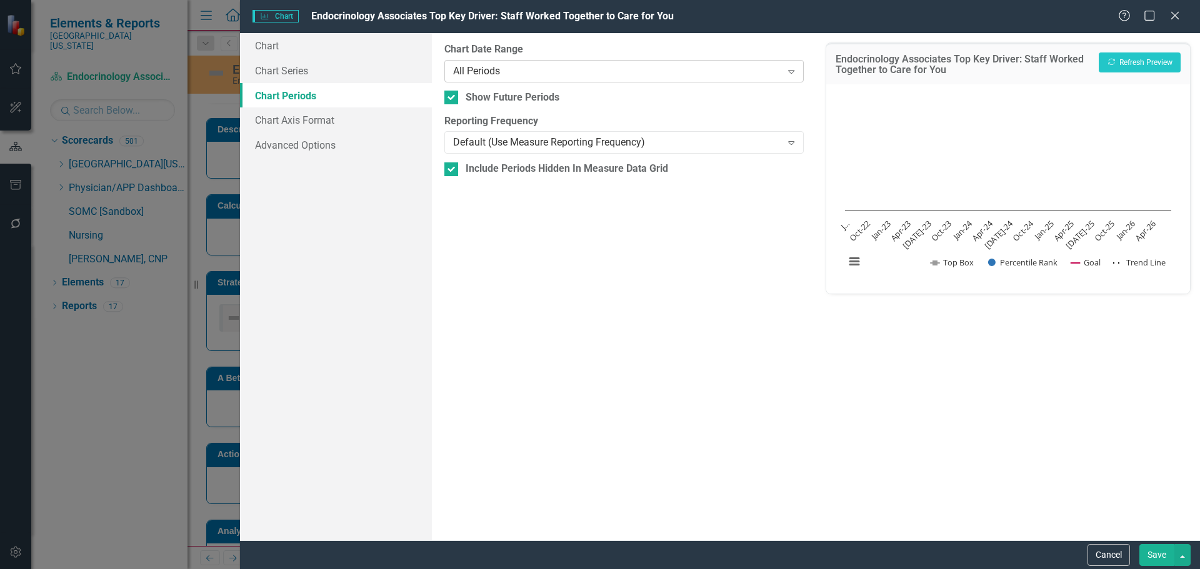
click at [536, 71] on div "All Periods" at bounding box center [617, 71] width 328 height 14
click at [1157, 57] on button "Recalculate Refresh Preview" at bounding box center [1140, 63] width 82 height 20
click at [1146, 558] on button "Save" at bounding box center [1156, 555] width 35 height 22
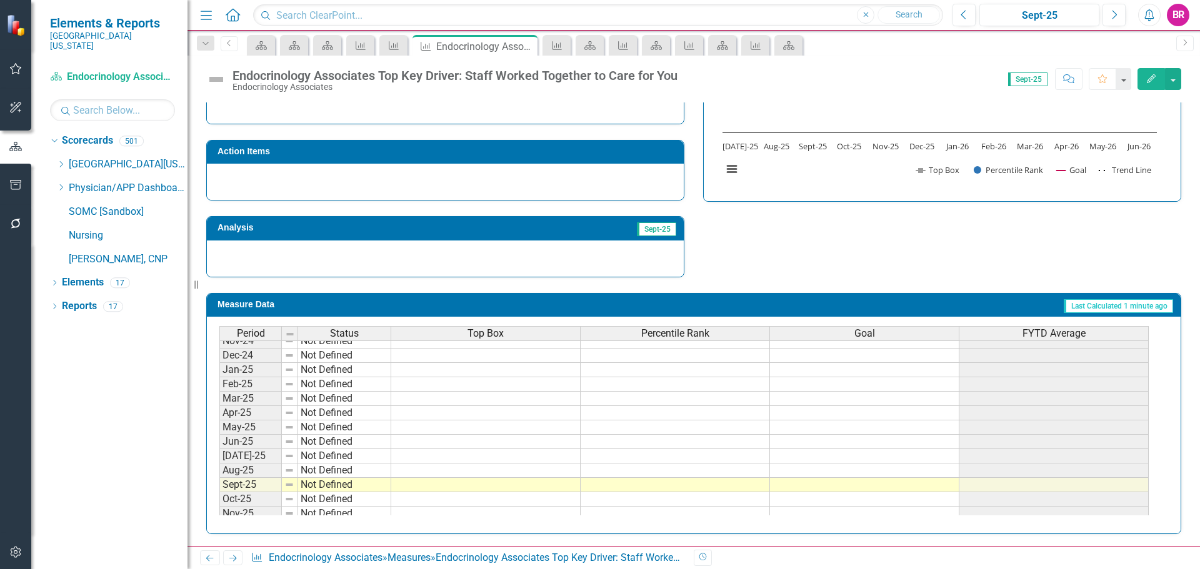
scroll to position [517, 0]
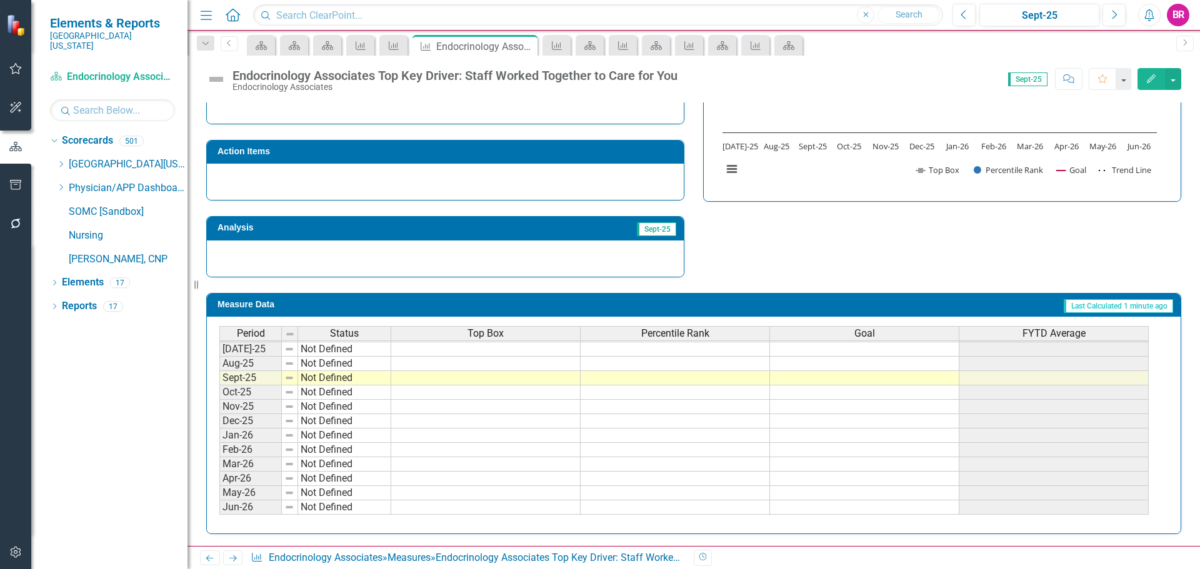
click at [875, 352] on tbody "Oct-23 Not Defined Nov-23 Not Defined Dec-23 Not Defined Jan-24 Not Defined Feb…" at bounding box center [683, 277] width 929 height 475
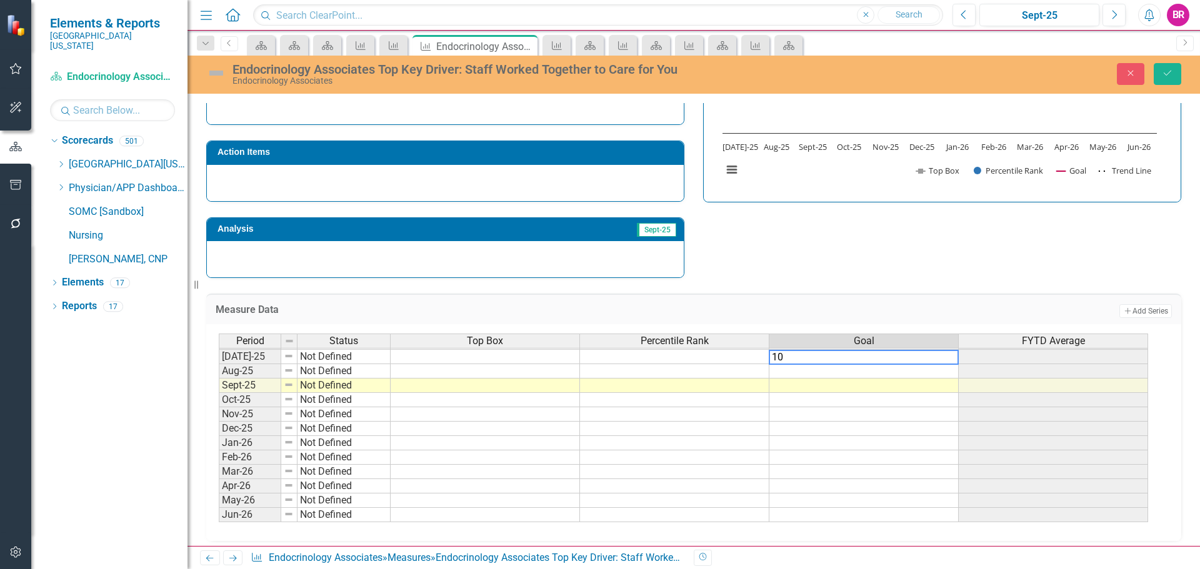
type textarea "100"
click at [925, 354] on td "100.00" at bounding box center [863, 357] width 189 height 14
drag, startPoint x: 959, startPoint y: 363, endPoint x: 936, endPoint y: 556, distance: 194.5
click at [936, 556] on div "Menu Home Search Close Search Previous Sept-25 Next Alerts BR User Edit Profile…" at bounding box center [694, 284] width 1013 height 569
type textarea "100"
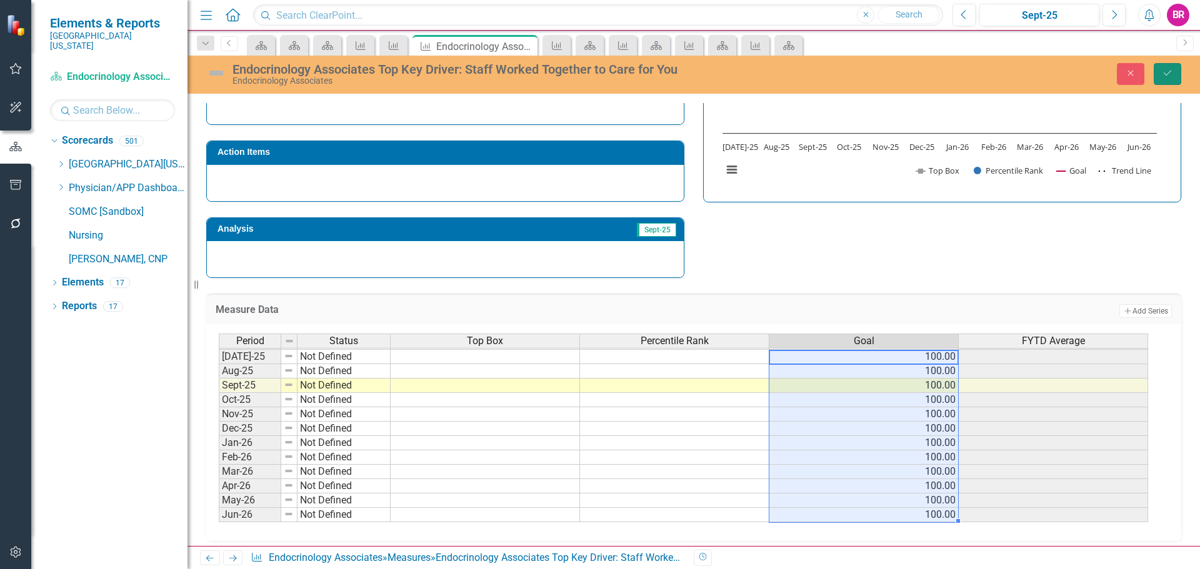
click at [1168, 83] on button "Save" at bounding box center [1168, 74] width 28 height 22
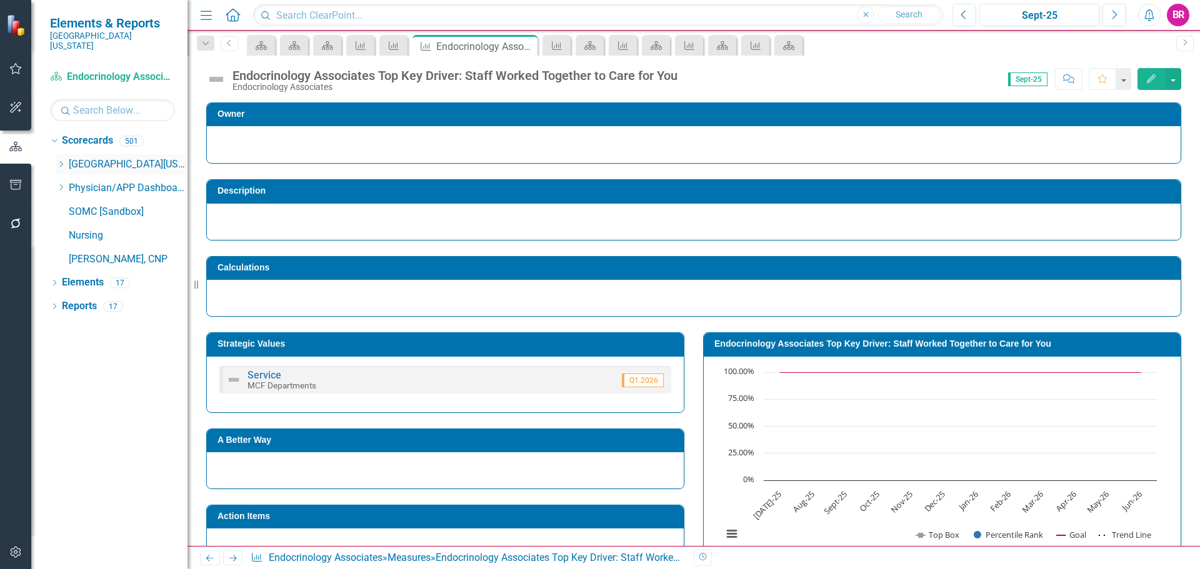
click at [61, 161] on icon "Dropdown" at bounding box center [60, 165] width 9 height 8
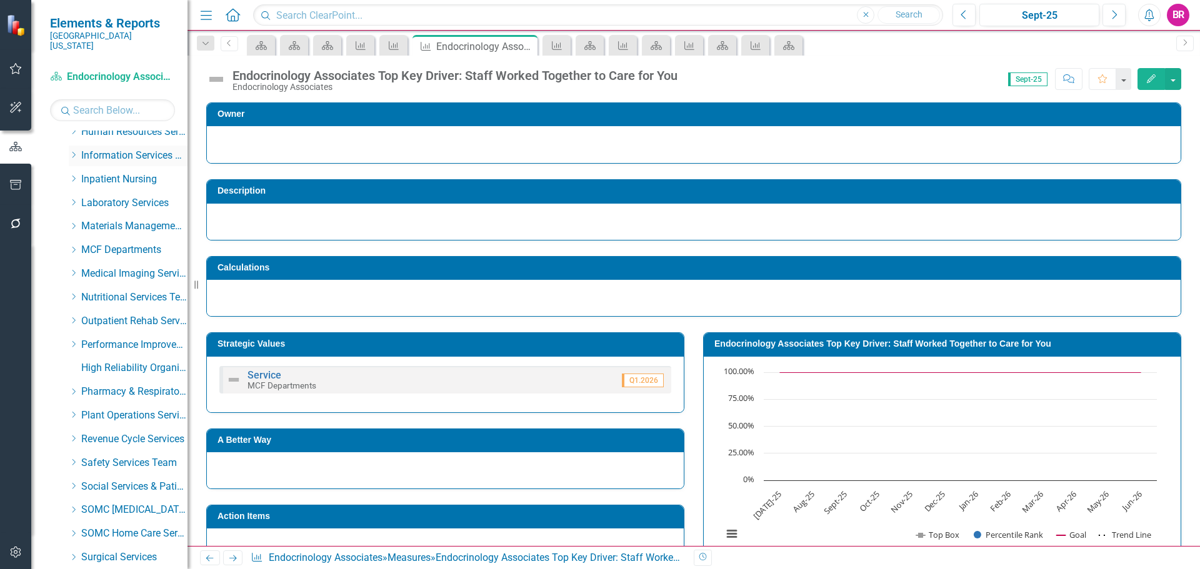
scroll to position [375, 0]
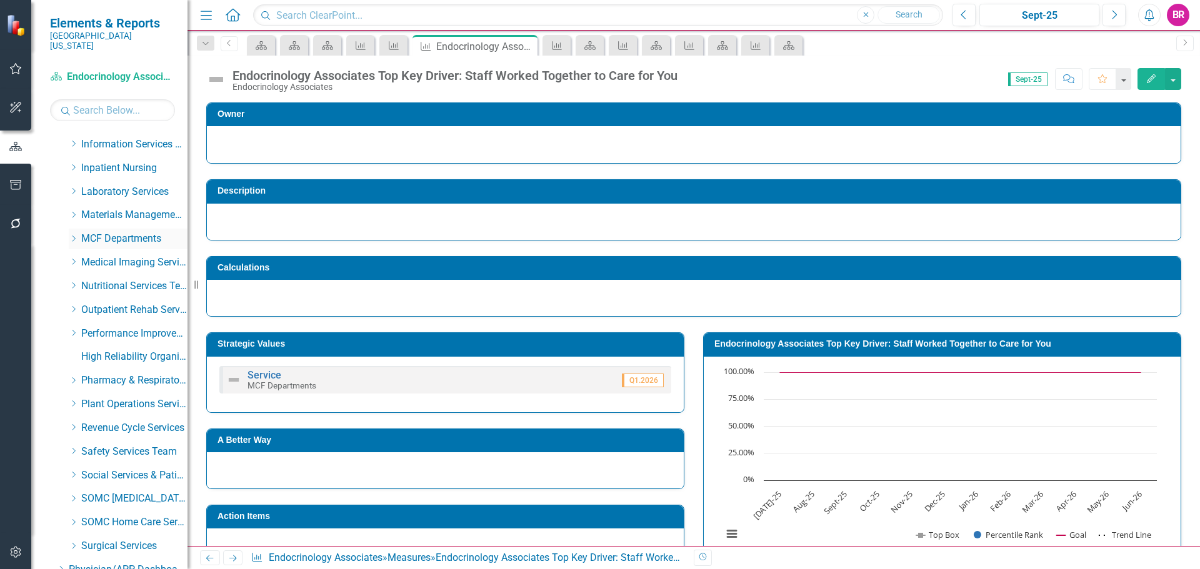
click at [72, 235] on icon "Dropdown" at bounding box center [73, 239] width 9 height 8
click at [132, 421] on link "Family Practice Specialty Associates" at bounding box center [141, 428] width 94 height 14
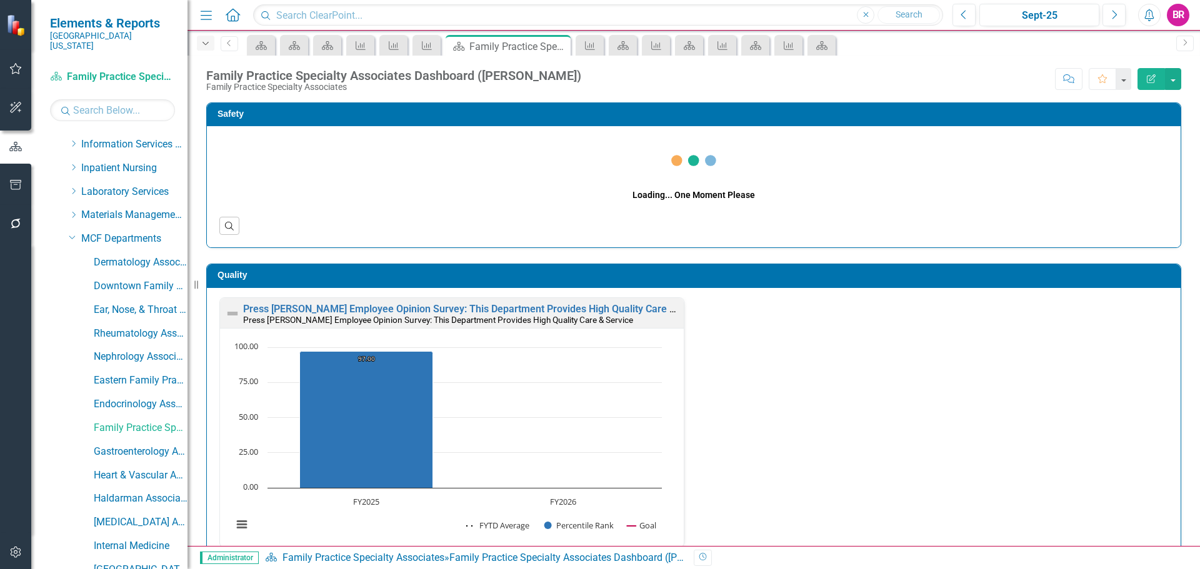
click at [204, 44] on icon "Dropdown" at bounding box center [205, 43] width 11 height 9
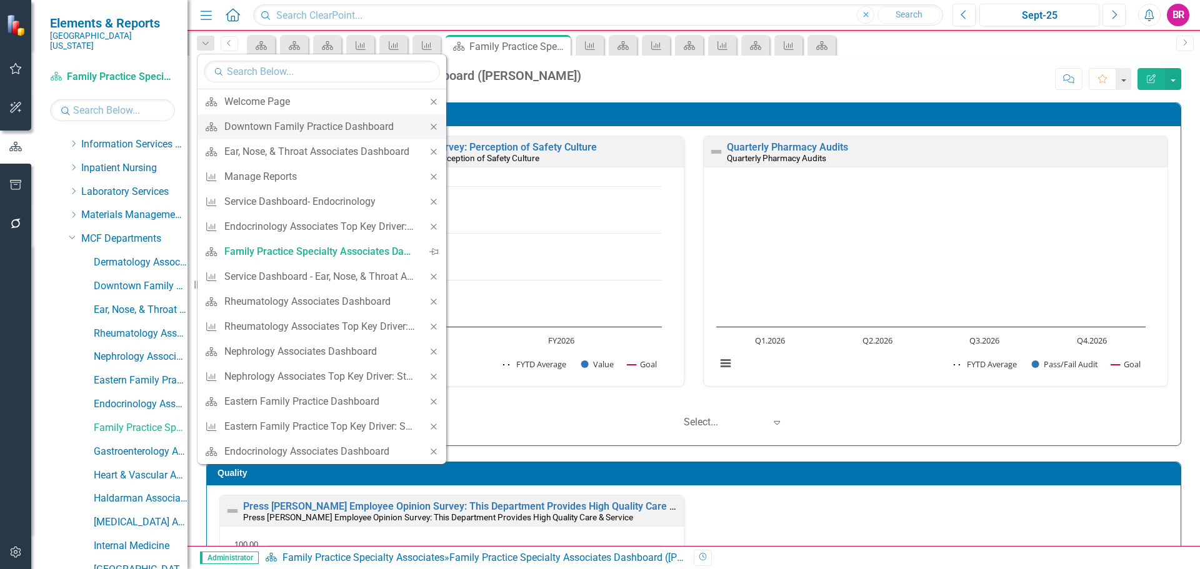
click at [431, 126] on icon "Close" at bounding box center [433, 127] width 11 height 9
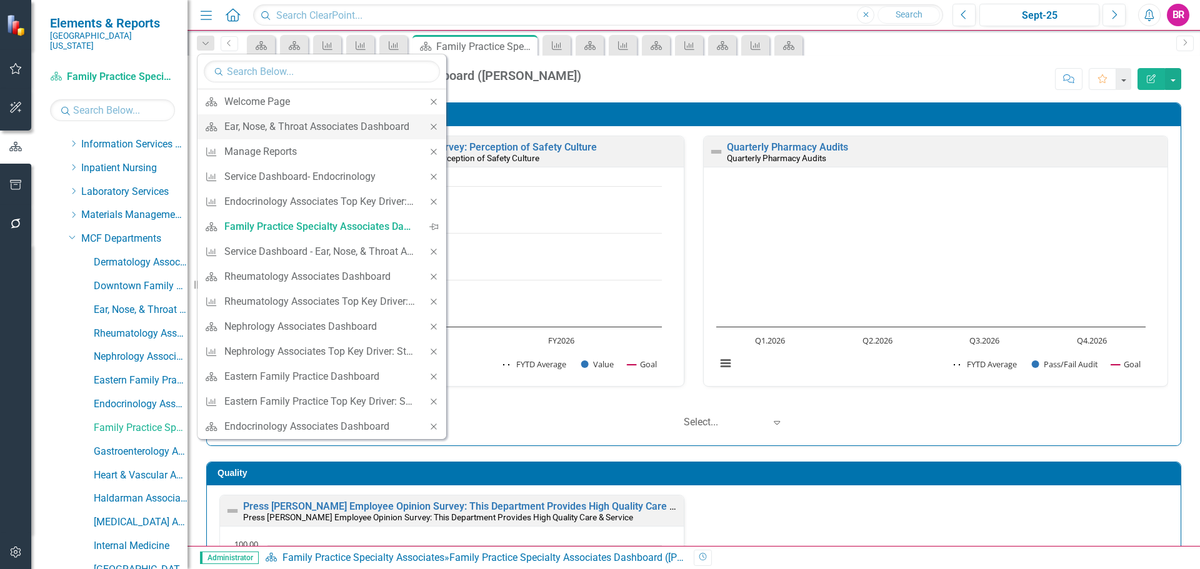
click at [431, 126] on icon "Close" at bounding box center [433, 127] width 11 height 9
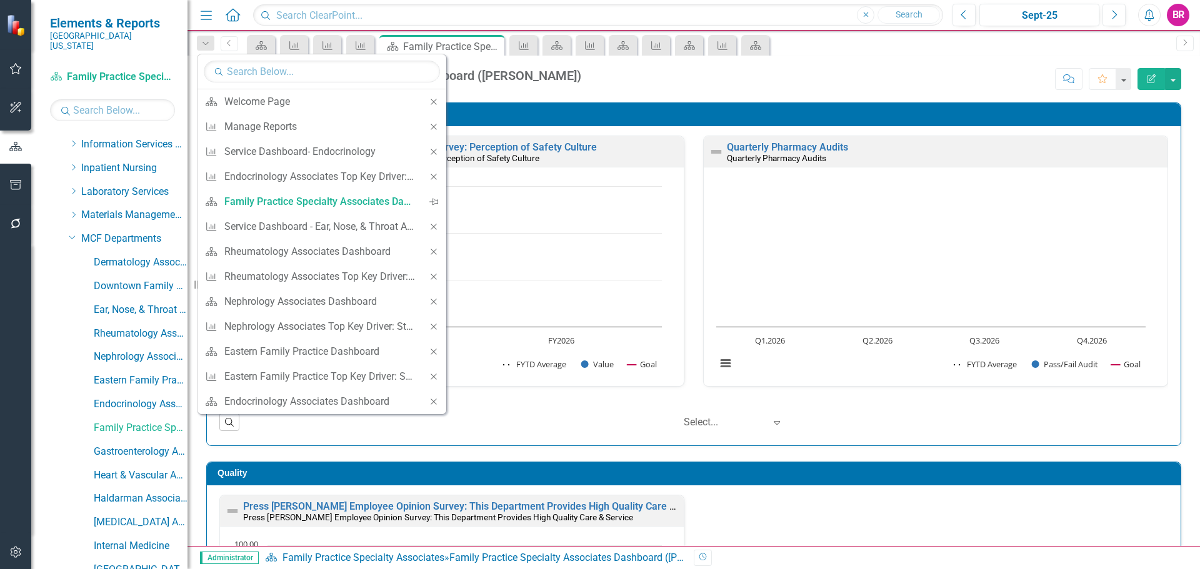
click at [431, 126] on icon "Close" at bounding box center [433, 127] width 11 height 9
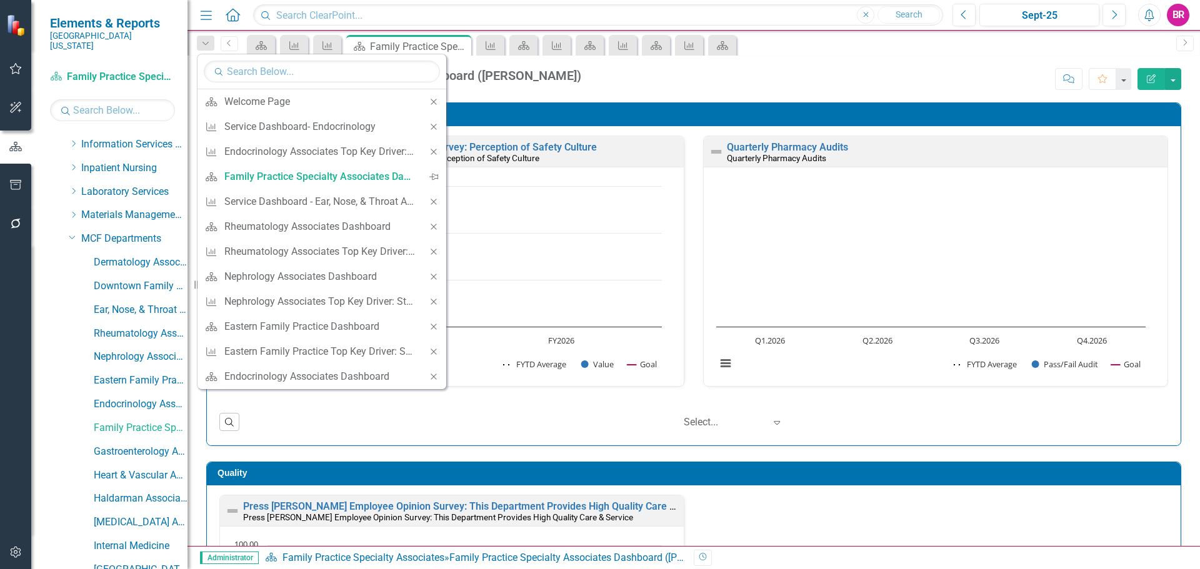
click at [431, 126] on icon "Close" at bounding box center [433, 127] width 11 height 9
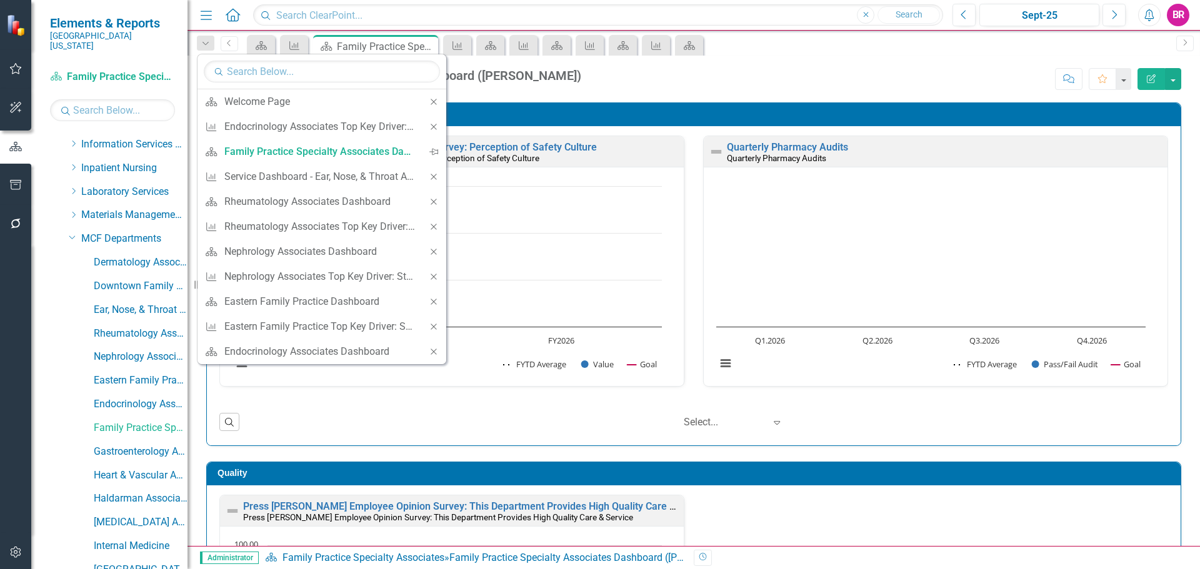
click at [431, 126] on icon "Close" at bounding box center [433, 127] width 11 height 9
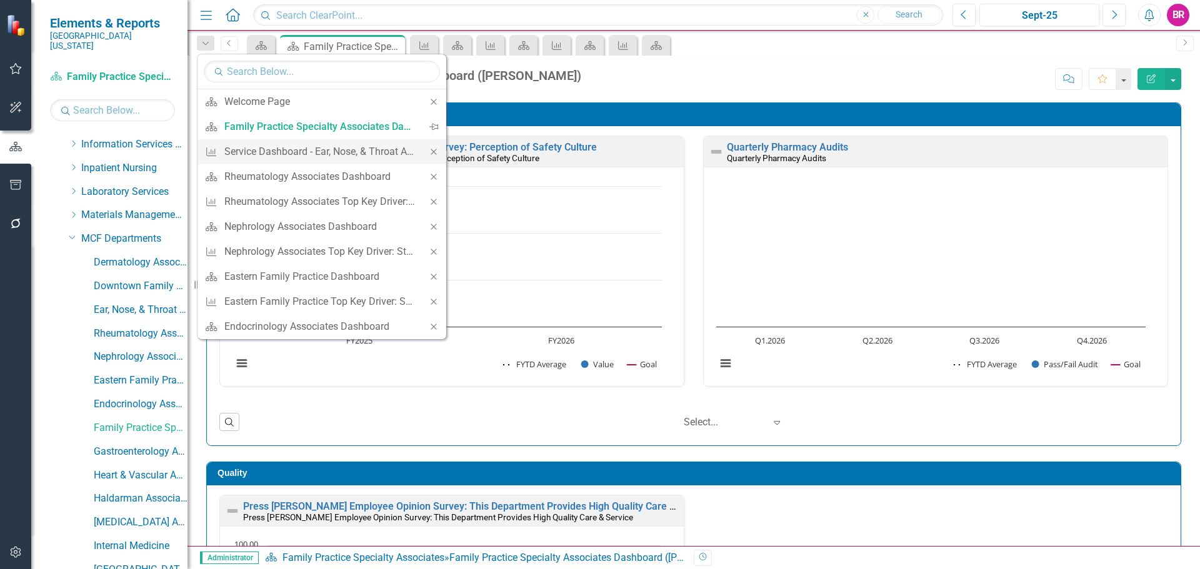
click at [433, 149] on icon "Close" at bounding box center [433, 152] width 11 height 9
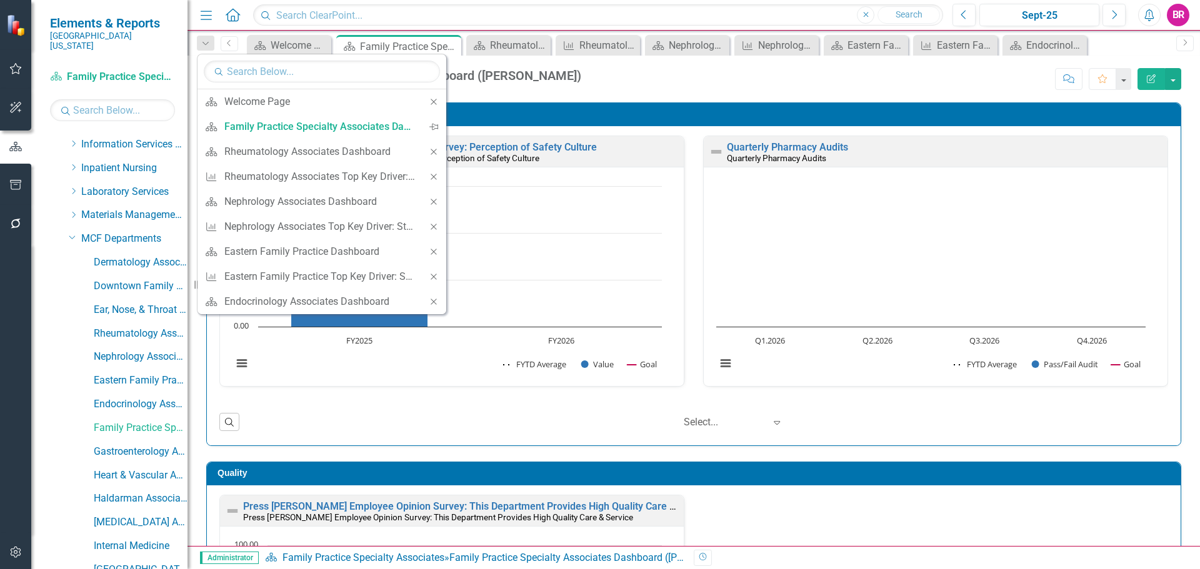
click at [433, 149] on icon "Close" at bounding box center [433, 152] width 11 height 9
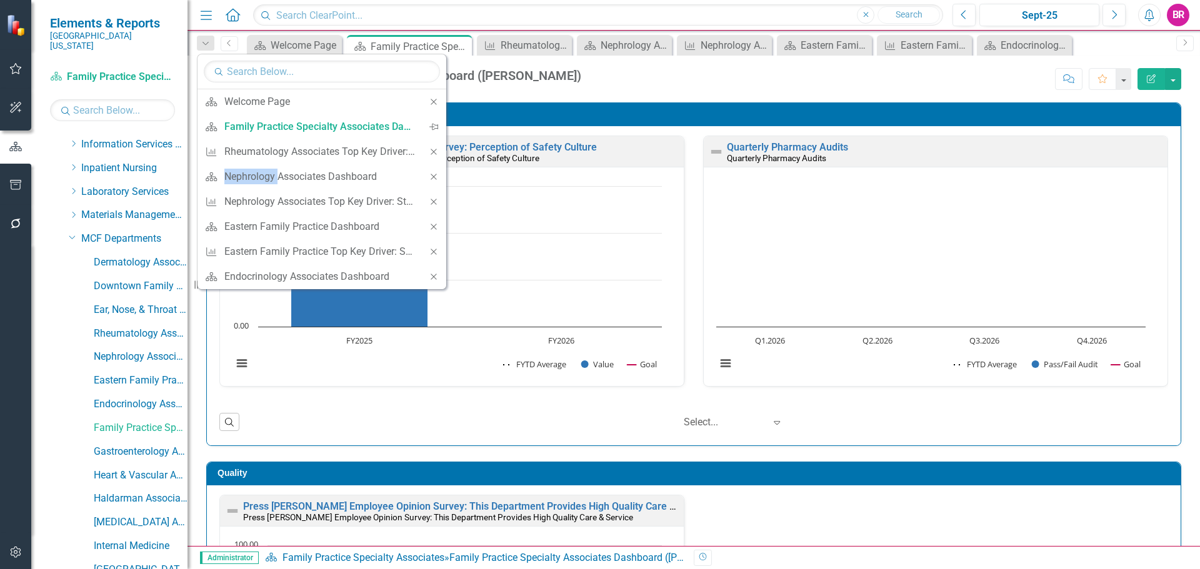
click at [433, 149] on icon "Close" at bounding box center [433, 152] width 11 height 9
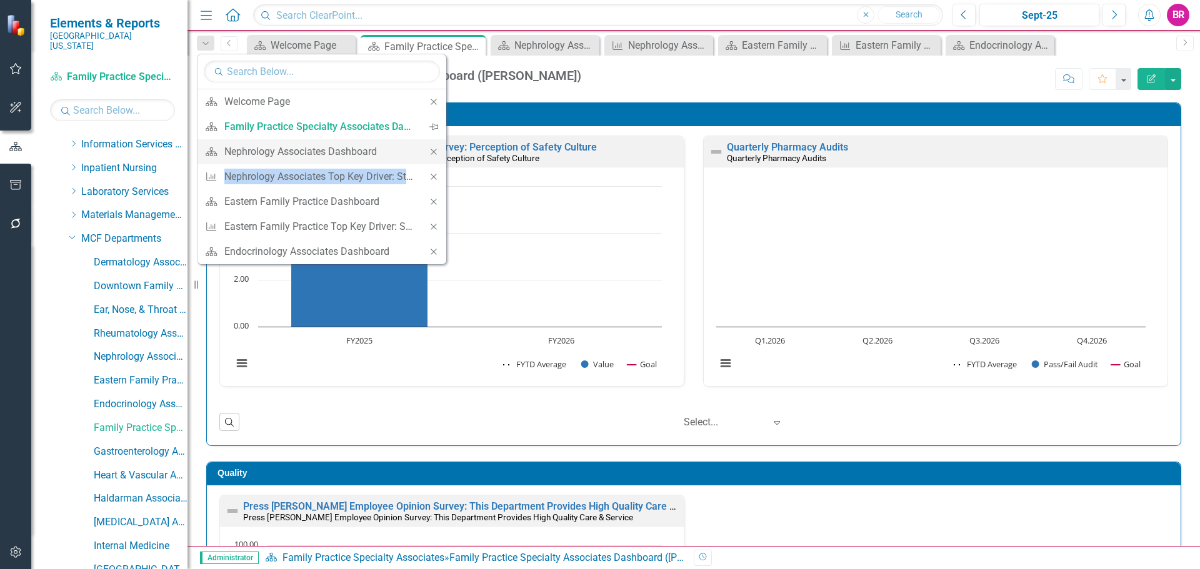
click at [433, 149] on icon "Close" at bounding box center [433, 152] width 11 height 9
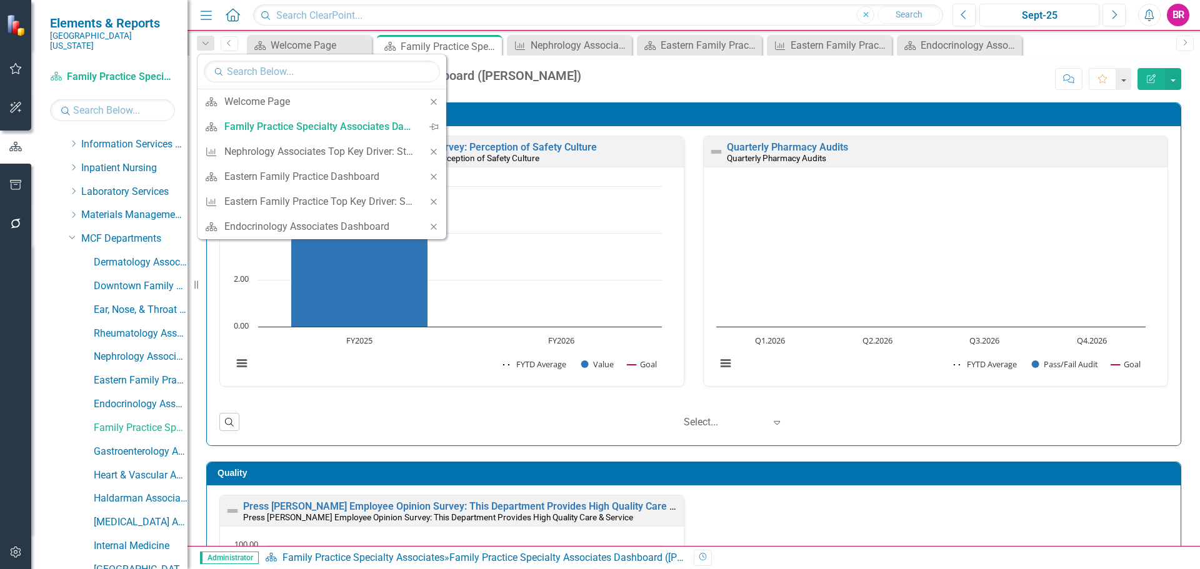
click at [433, 149] on icon "Close" at bounding box center [433, 152] width 11 height 9
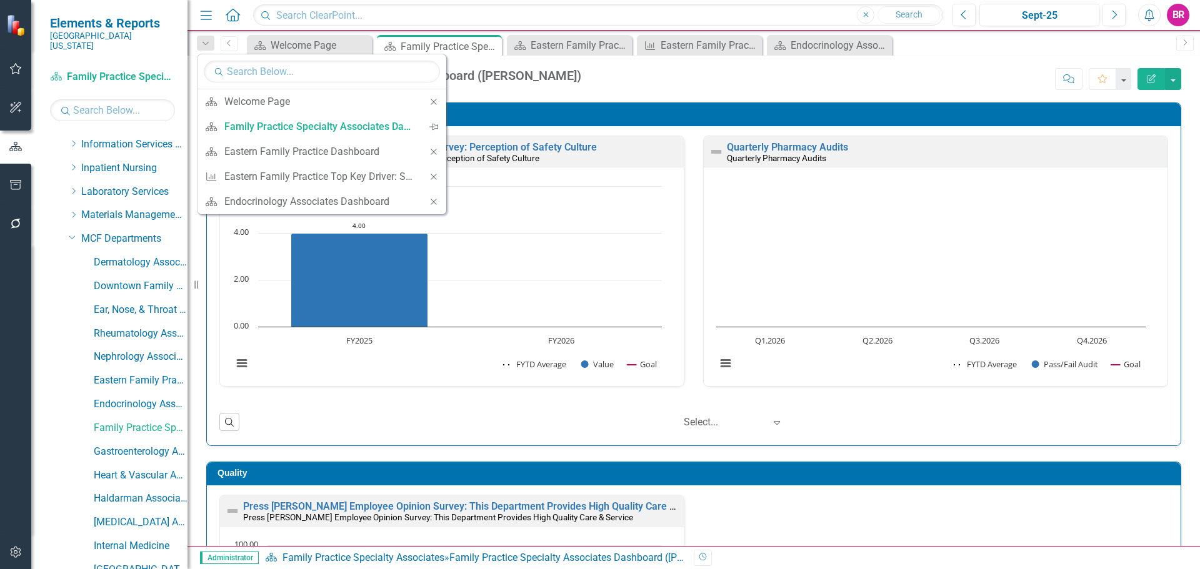
click at [433, 149] on icon "Close" at bounding box center [433, 152] width 11 height 9
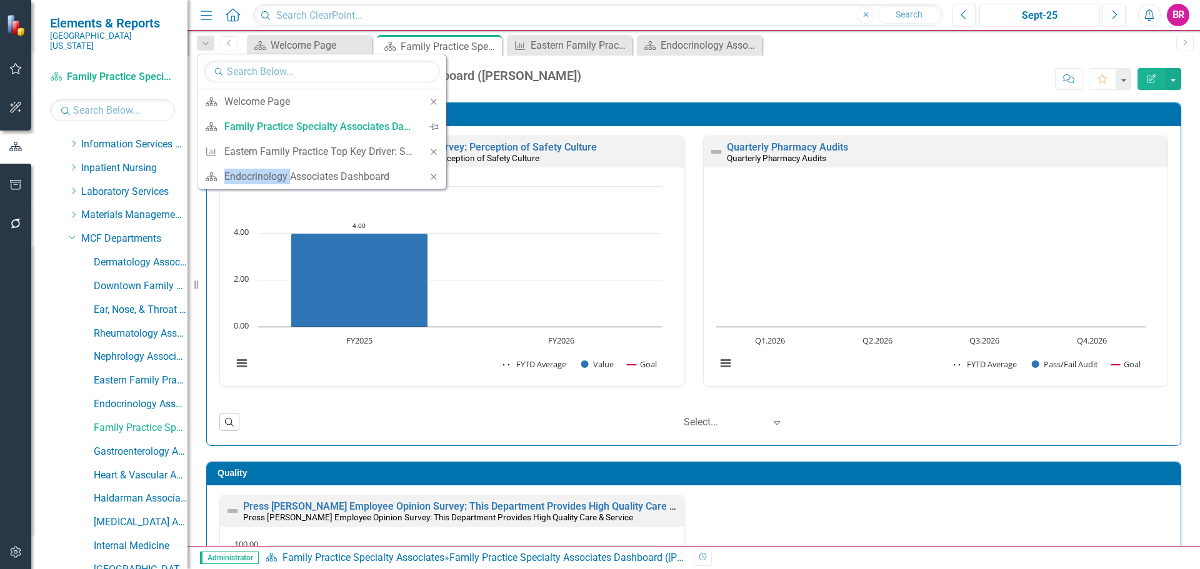
click at [433, 149] on icon "Close" at bounding box center [433, 152] width 11 height 9
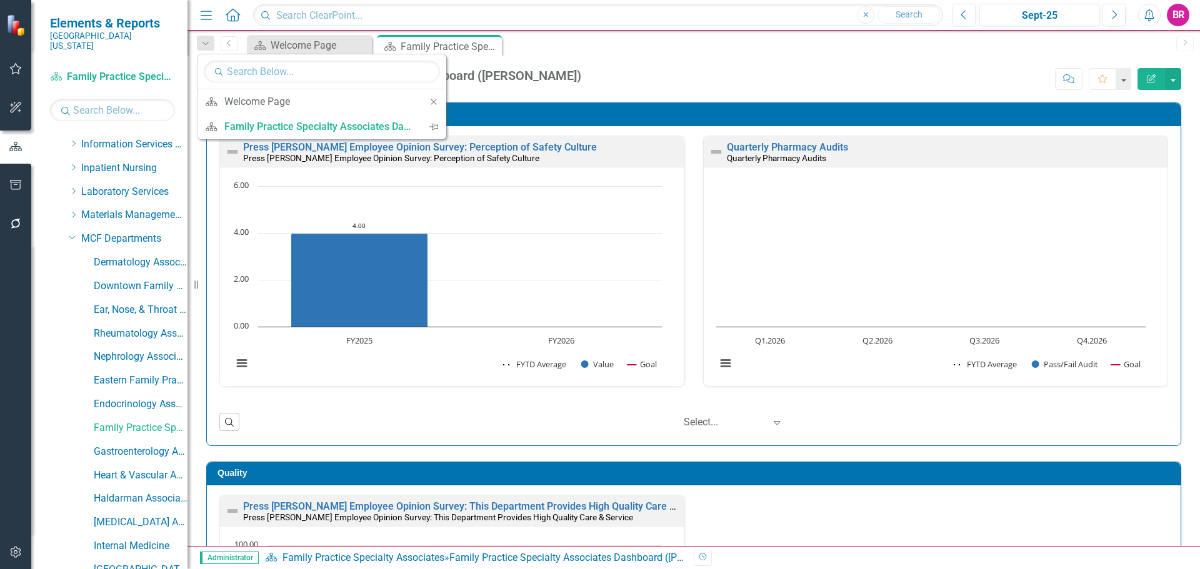
click at [653, 45] on div "Scorecard Welcome Page Close Scorecard Family Practice Specialty Associates Das…" at bounding box center [707, 45] width 926 height 20
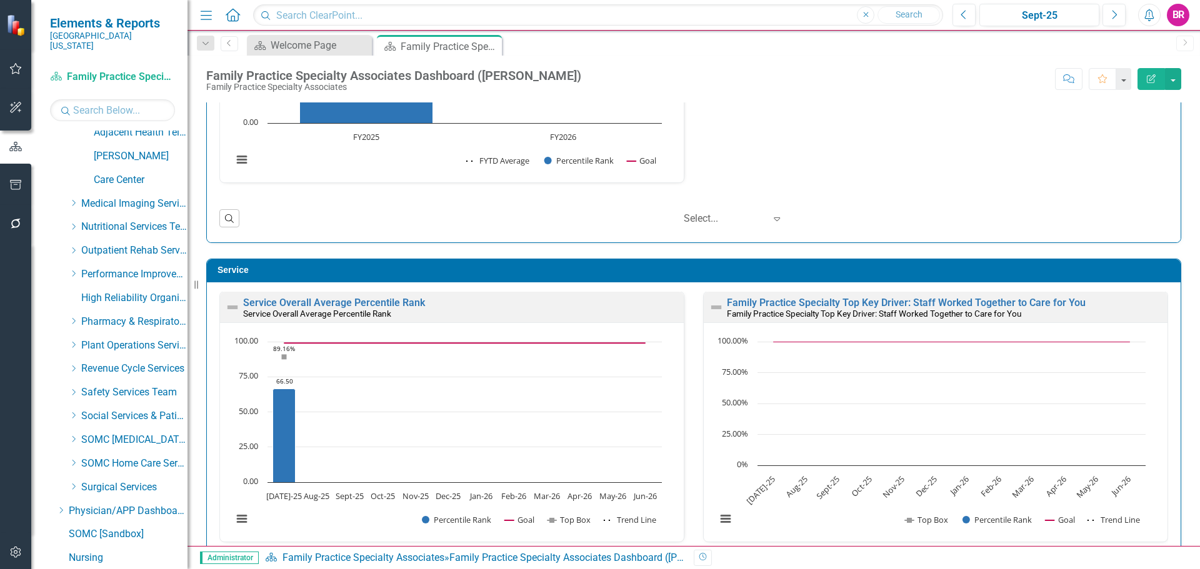
scroll to position [1633, 0]
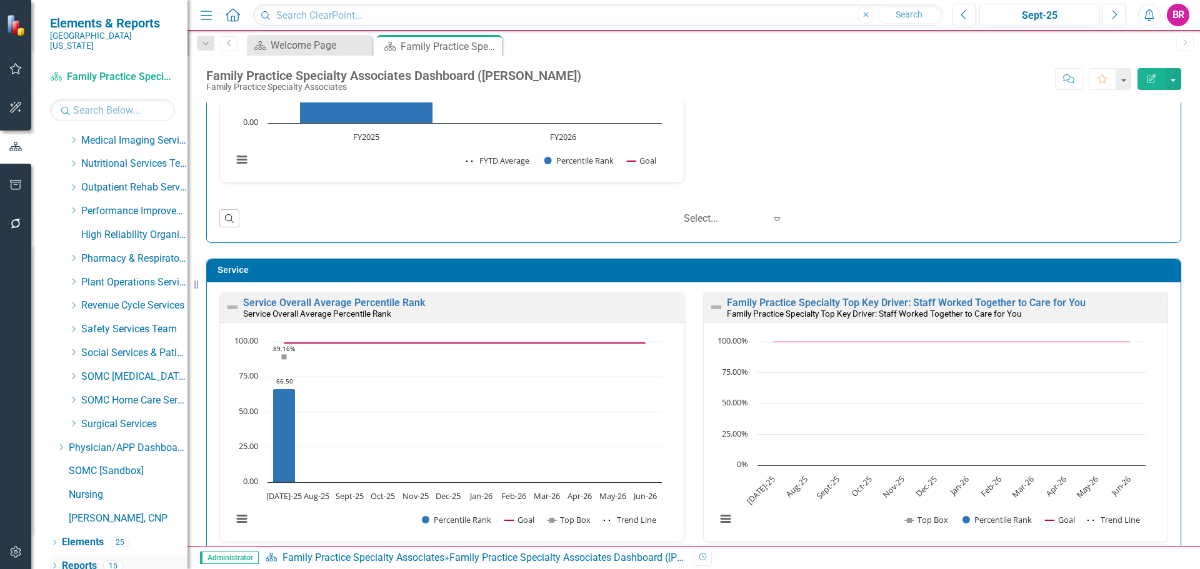
click at [88, 559] on link "Reports" at bounding box center [79, 566] width 35 height 14
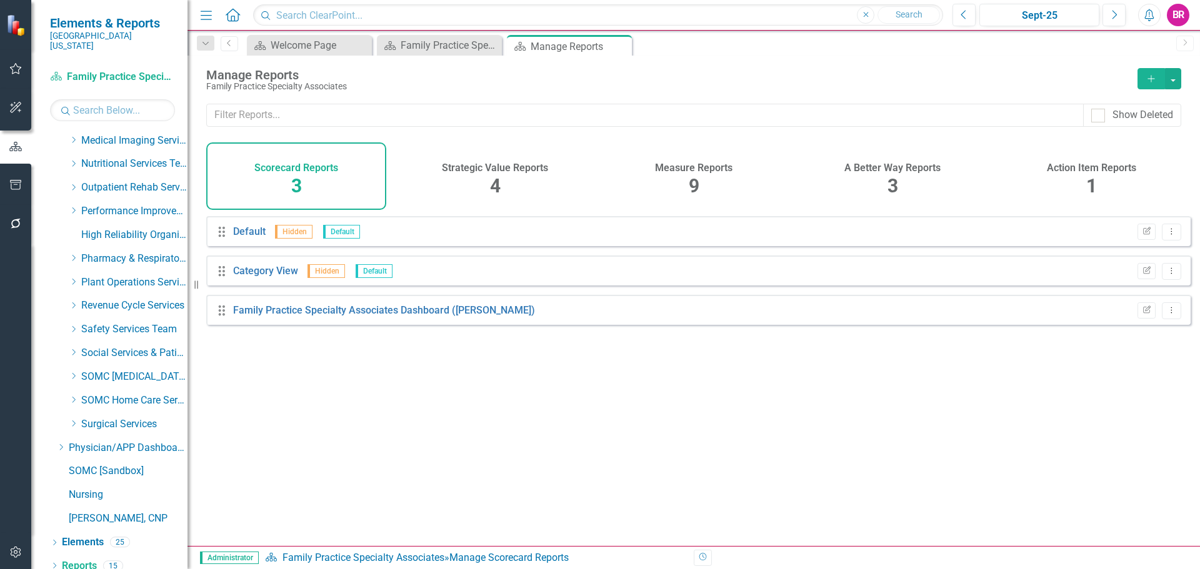
click at [668, 168] on h4 "Measure Reports" at bounding box center [694, 168] width 78 height 11
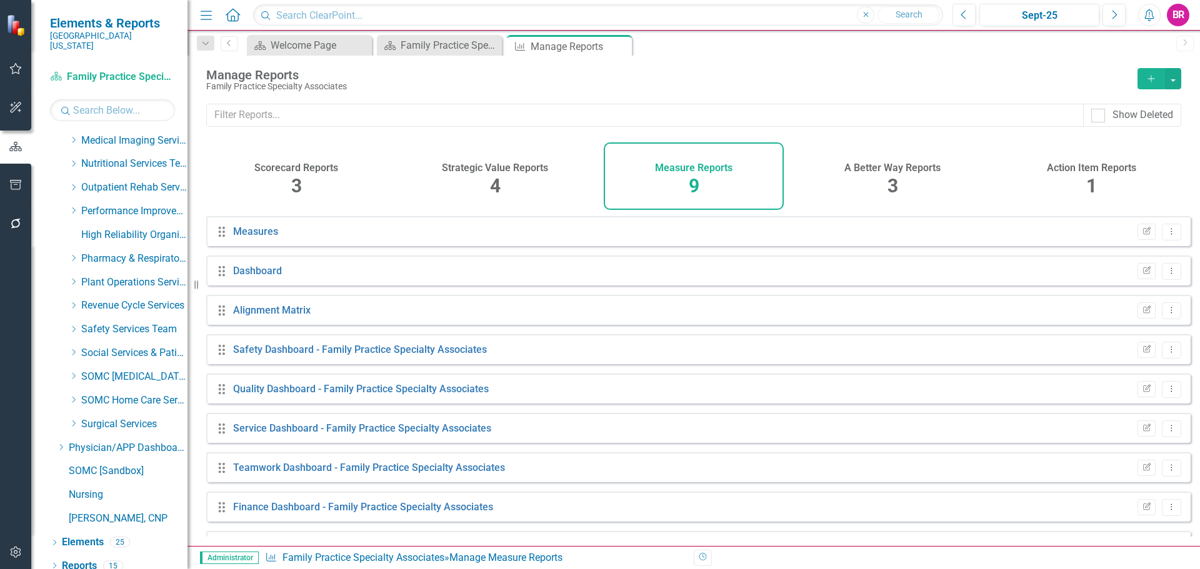
scroll to position [34, 0]
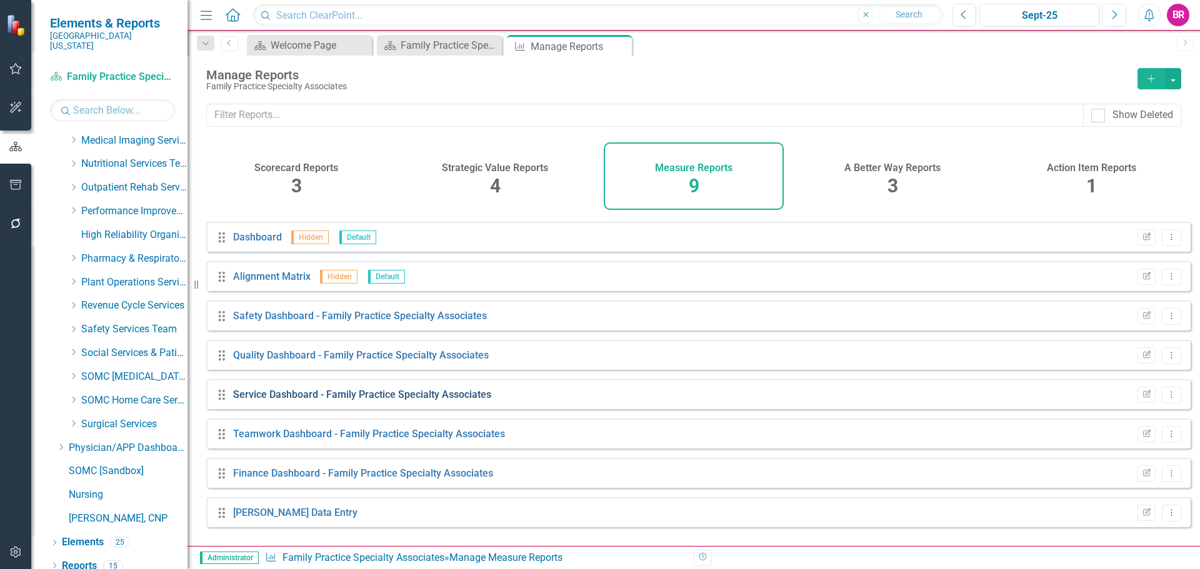
click at [348, 401] on link "Service Dashboard - Family Practice Specialty Associates" at bounding box center [362, 395] width 258 height 12
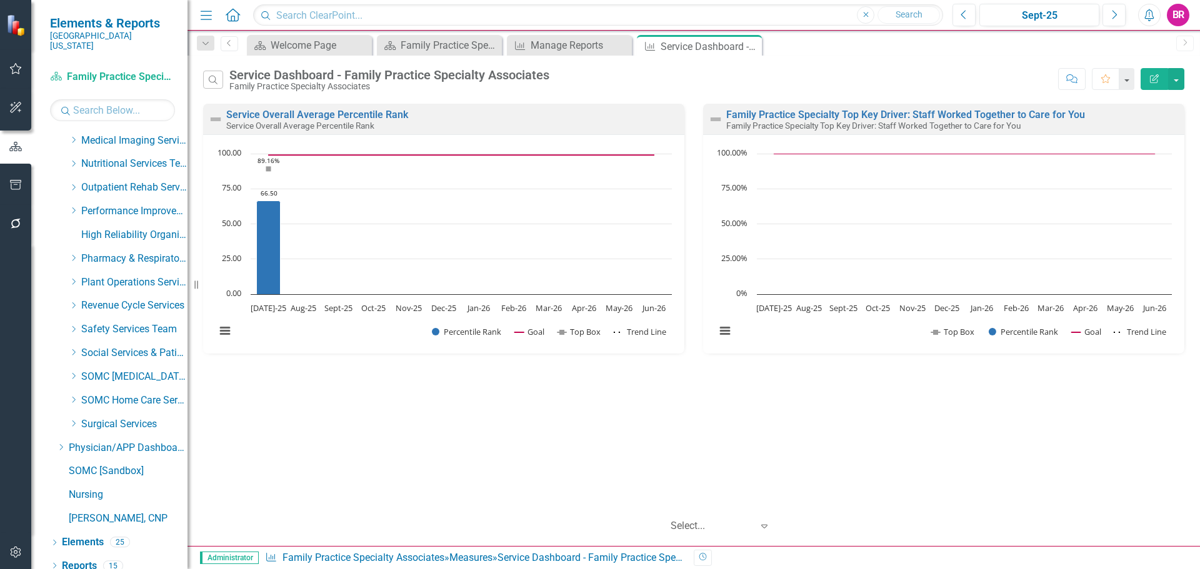
click at [1150, 76] on icon "Edit Report" at bounding box center [1154, 78] width 11 height 9
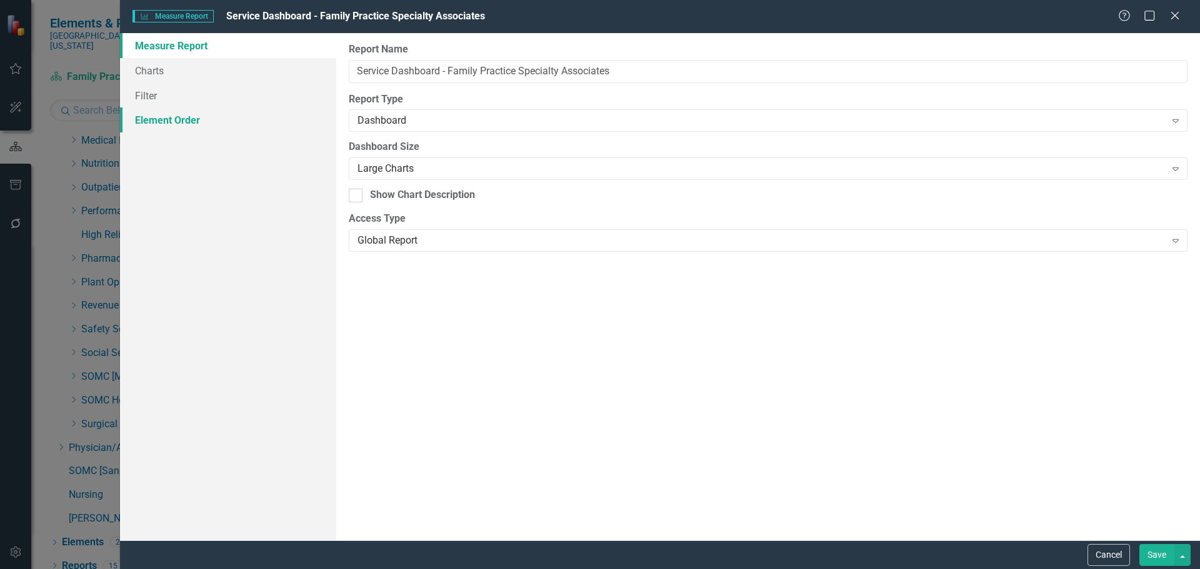
click at [154, 118] on link "Element Order" at bounding box center [228, 120] width 216 height 25
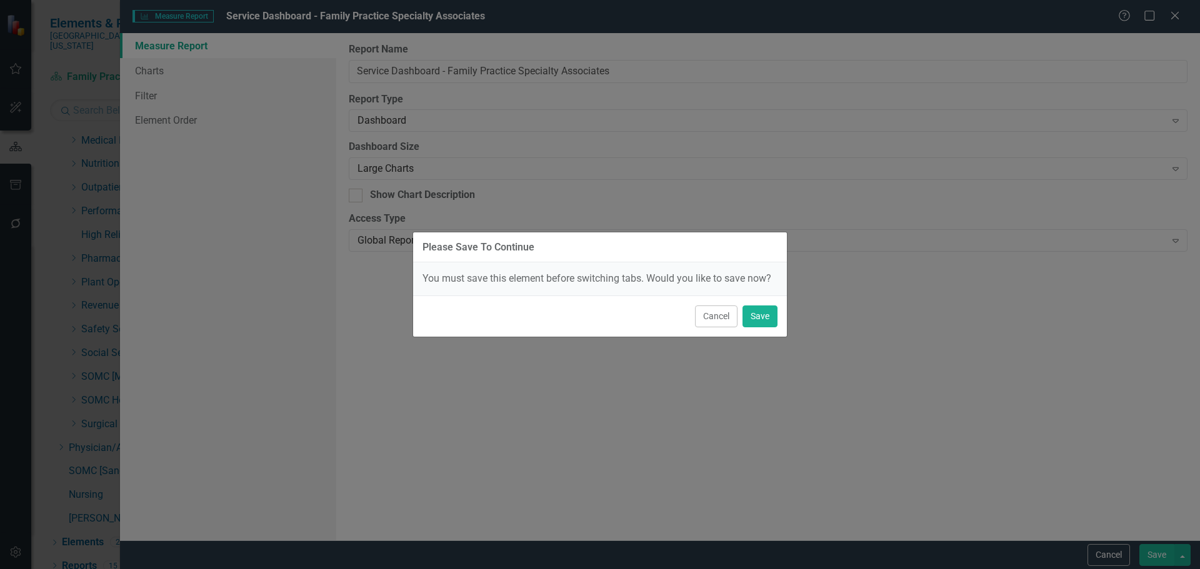
click at [766, 331] on div "Cancel Save" at bounding box center [600, 316] width 374 height 41
click at [766, 313] on button "Save" at bounding box center [760, 317] width 35 height 22
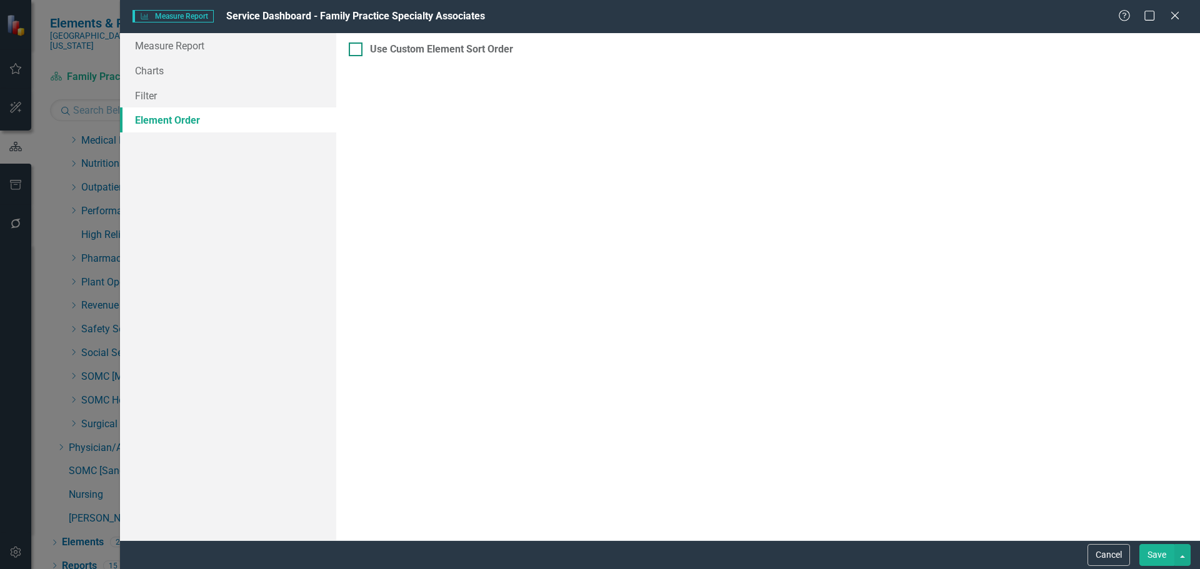
click at [350, 51] on div at bounding box center [356, 50] width 14 height 14
click at [350, 51] on input "Use Custom Element Sort Order" at bounding box center [353, 47] width 8 height 8
checkbox input "true"
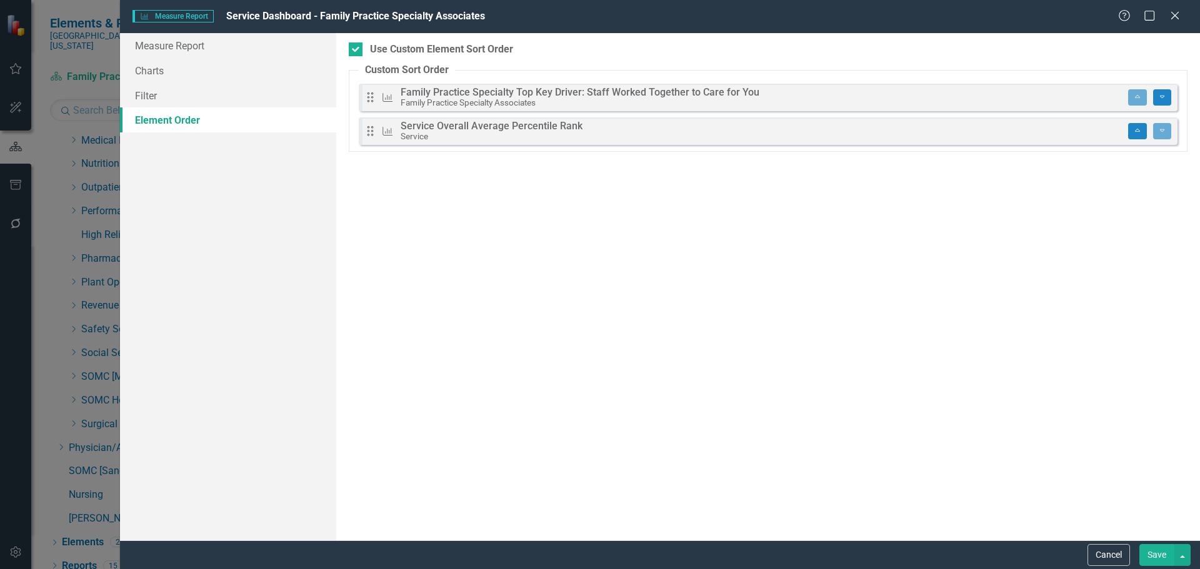
click at [1168, 563] on button "Save" at bounding box center [1156, 555] width 35 height 22
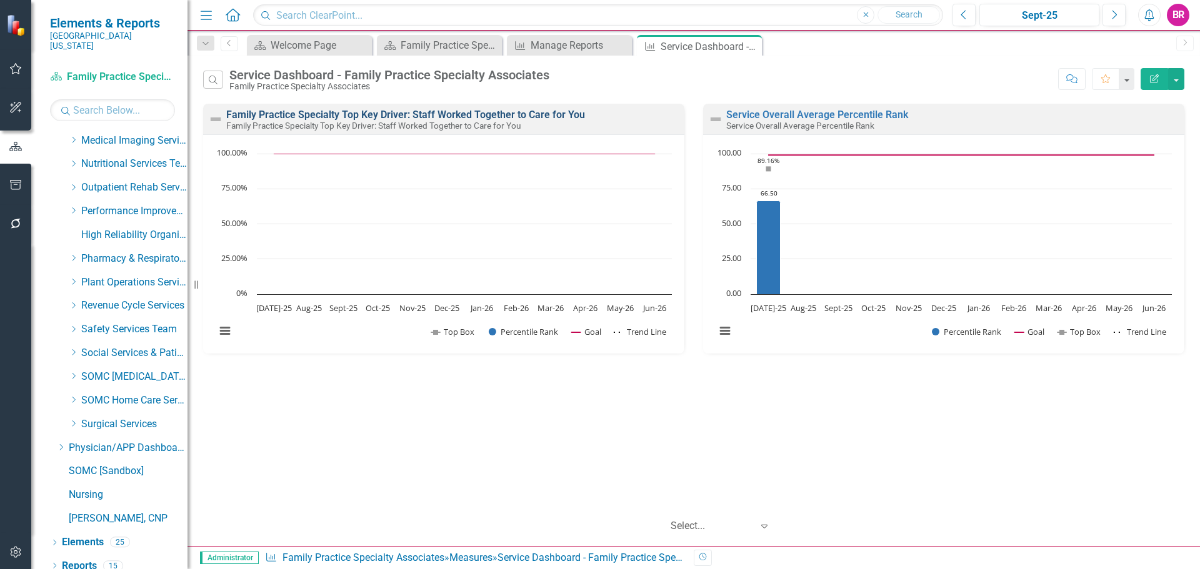
click at [383, 114] on link "Family Practice Specialty Top Key Driver: Staff Worked Together to Care for You" at bounding box center [405, 115] width 359 height 12
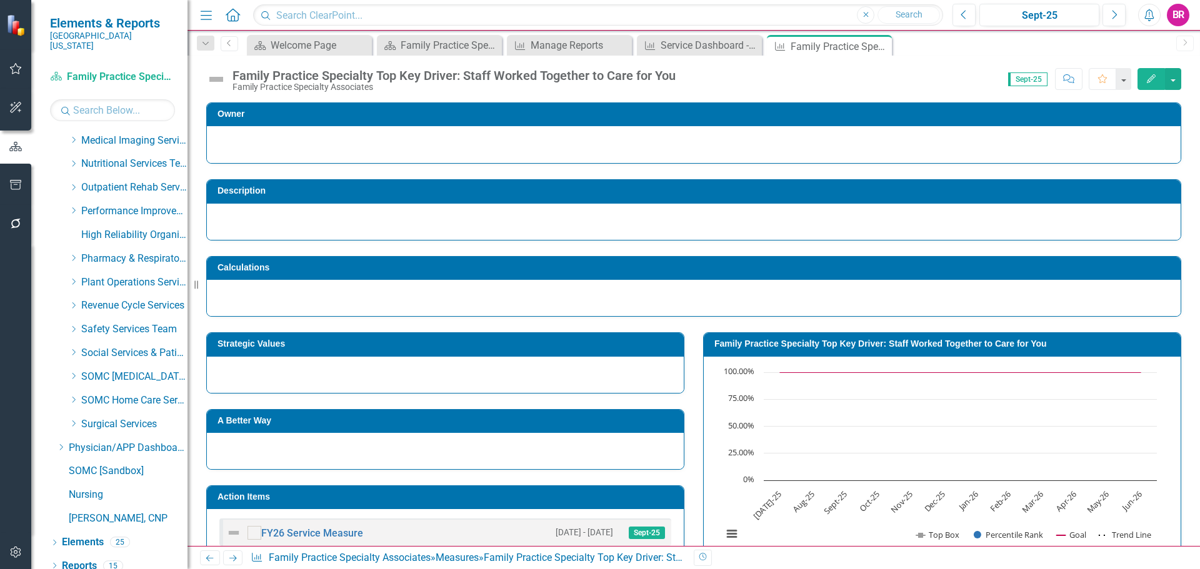
click at [468, 352] on td "Strategic Values" at bounding box center [448, 345] width 460 height 19
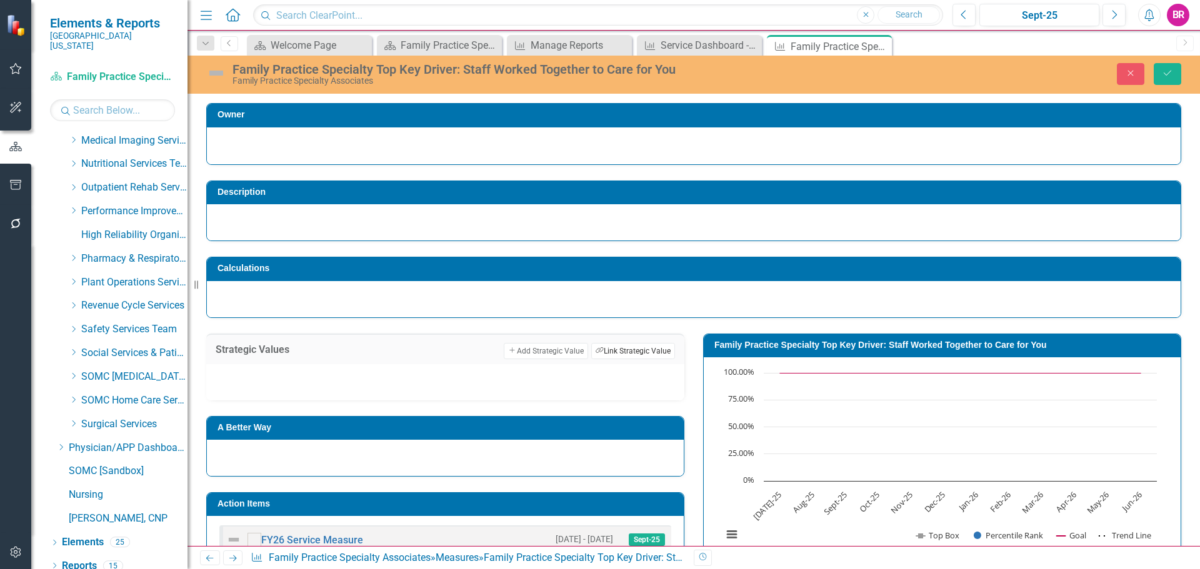
click at [639, 347] on button "Link Tag Link Strategic Value" at bounding box center [633, 351] width 84 height 16
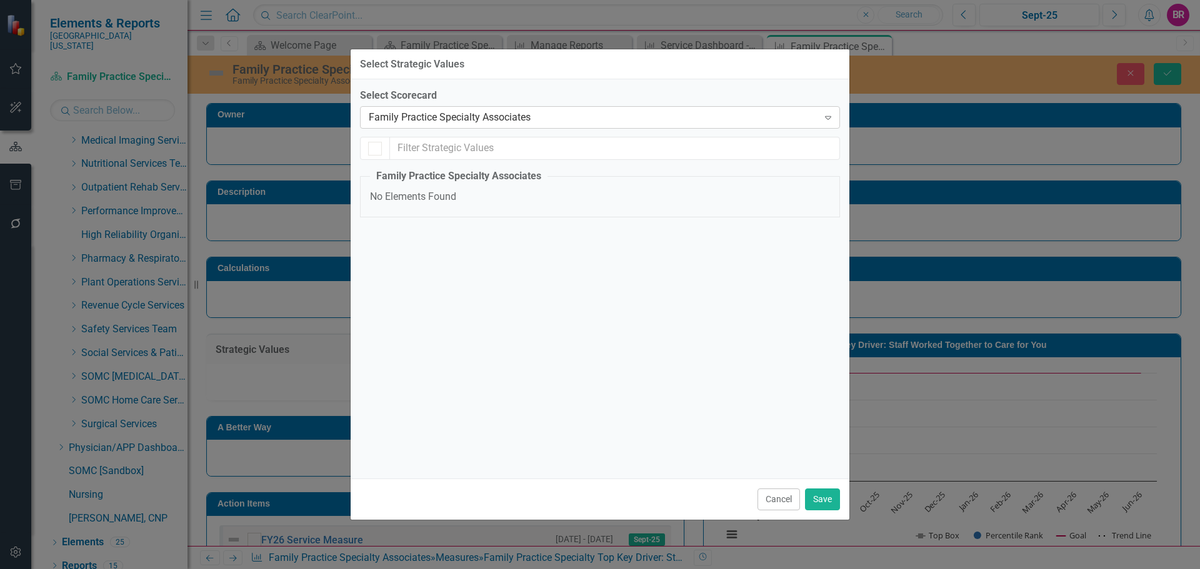
click at [526, 121] on div "Family Practice Specialty Associates" at bounding box center [593, 118] width 449 height 14
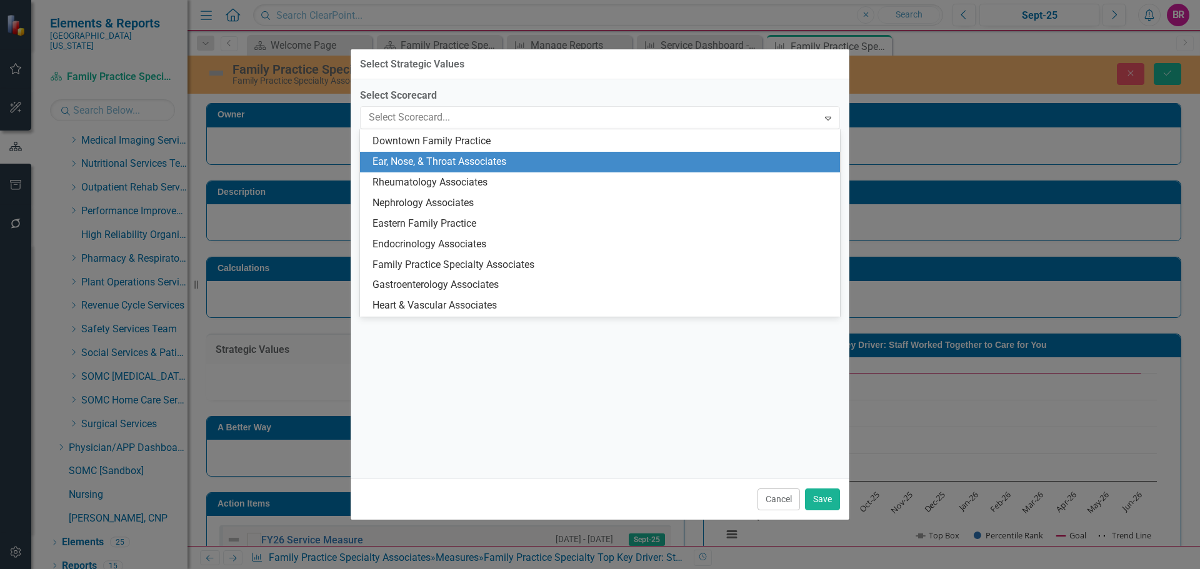
scroll to position [1269, 0]
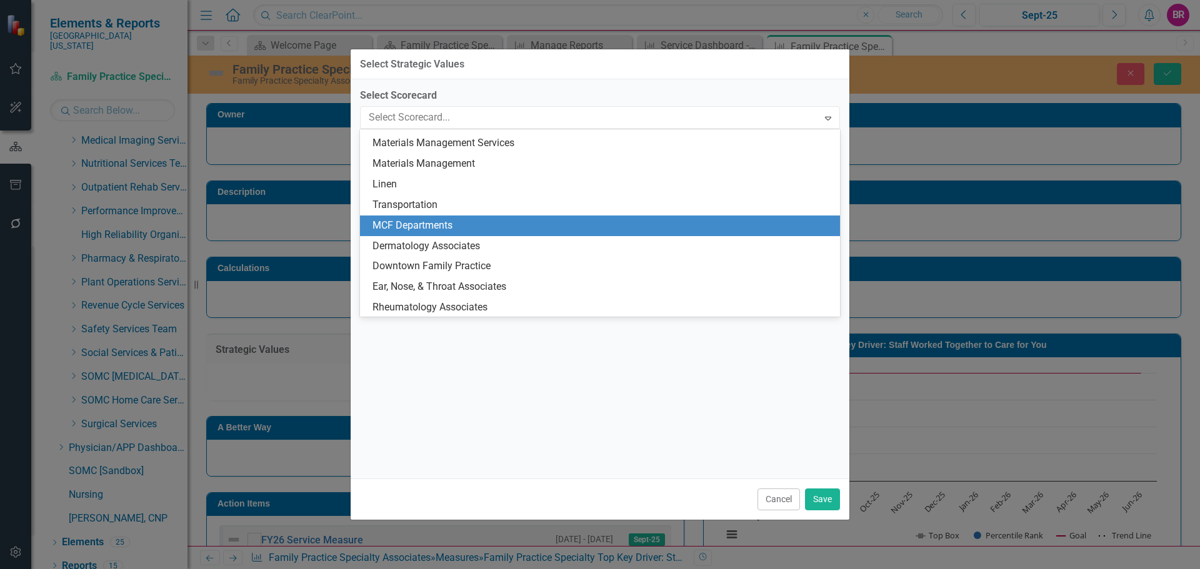
click at [491, 227] on div "MCF Departments" at bounding box center [603, 226] width 460 height 14
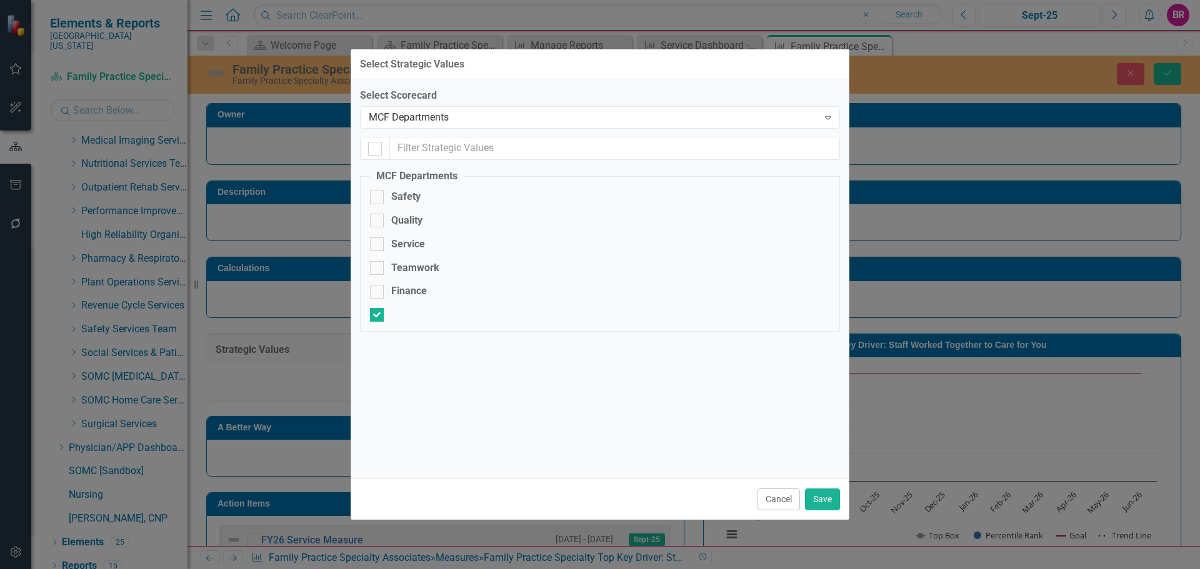
checkbox input "false"
click at [384, 244] on div "Service" at bounding box center [600, 245] width 460 height 14
click at [378, 244] on input "Service" at bounding box center [374, 242] width 8 height 8
checkbox input "true"
click at [826, 498] on button "Save" at bounding box center [822, 500] width 35 height 22
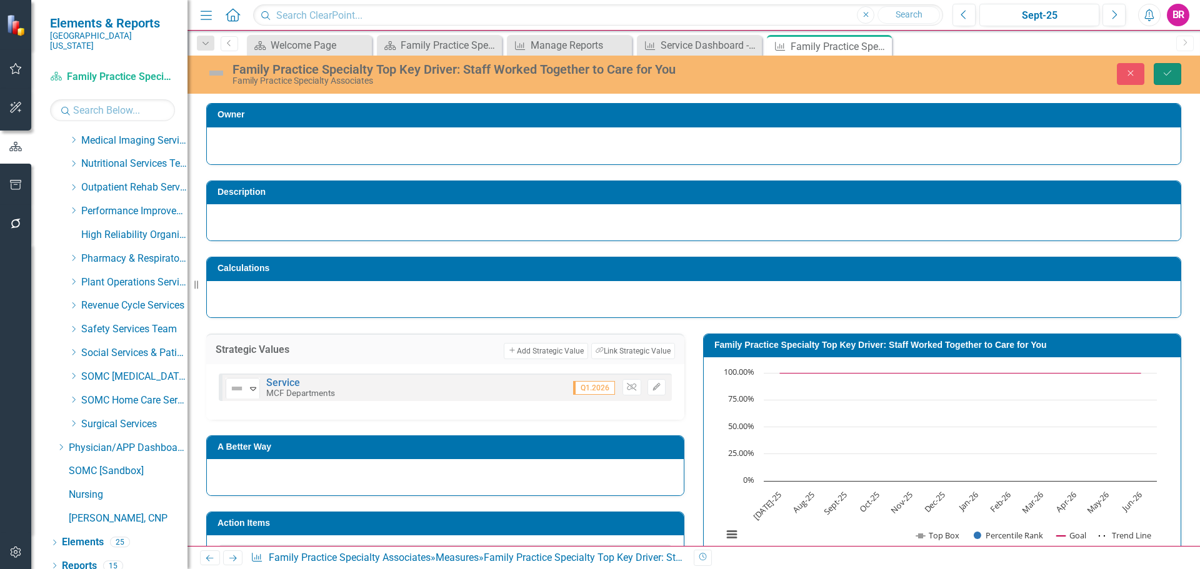
click at [1173, 76] on button "Save" at bounding box center [1168, 74] width 28 height 22
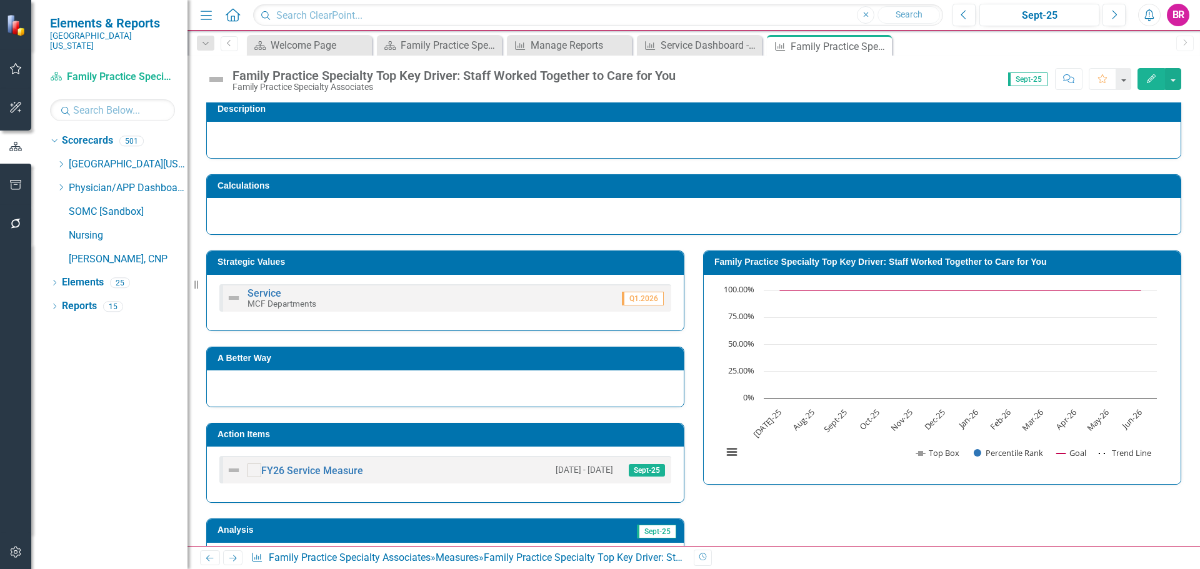
scroll to position [188, 0]
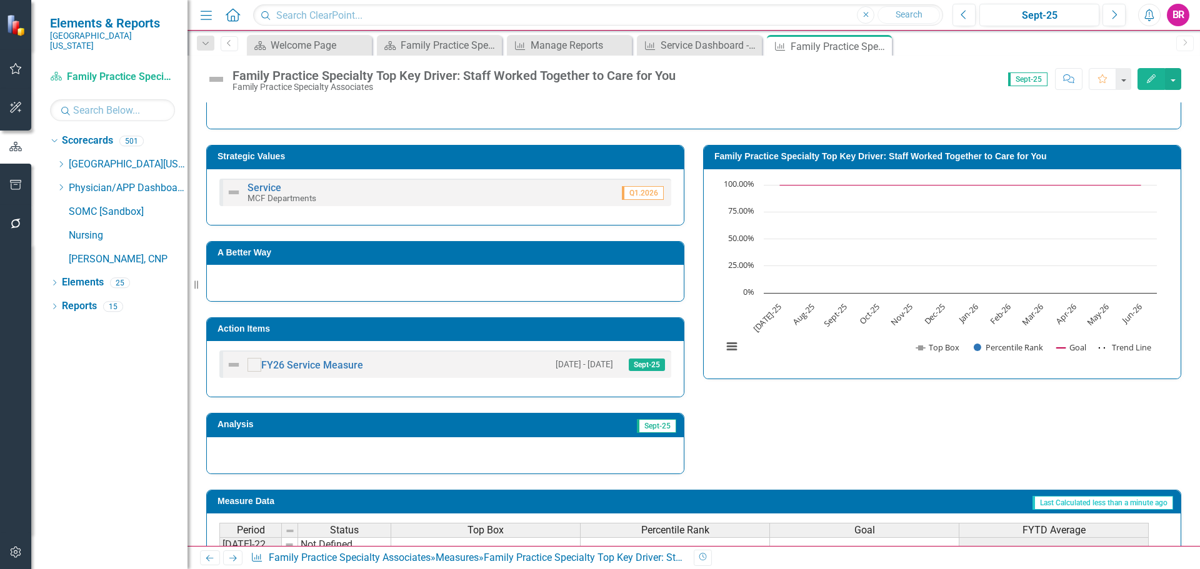
drag, startPoint x: 882, startPoint y: 45, endPoint x: 843, endPoint y: 54, distance: 39.7
click at [0, 0] on icon "Close" at bounding box center [0, 0] width 0 height 0
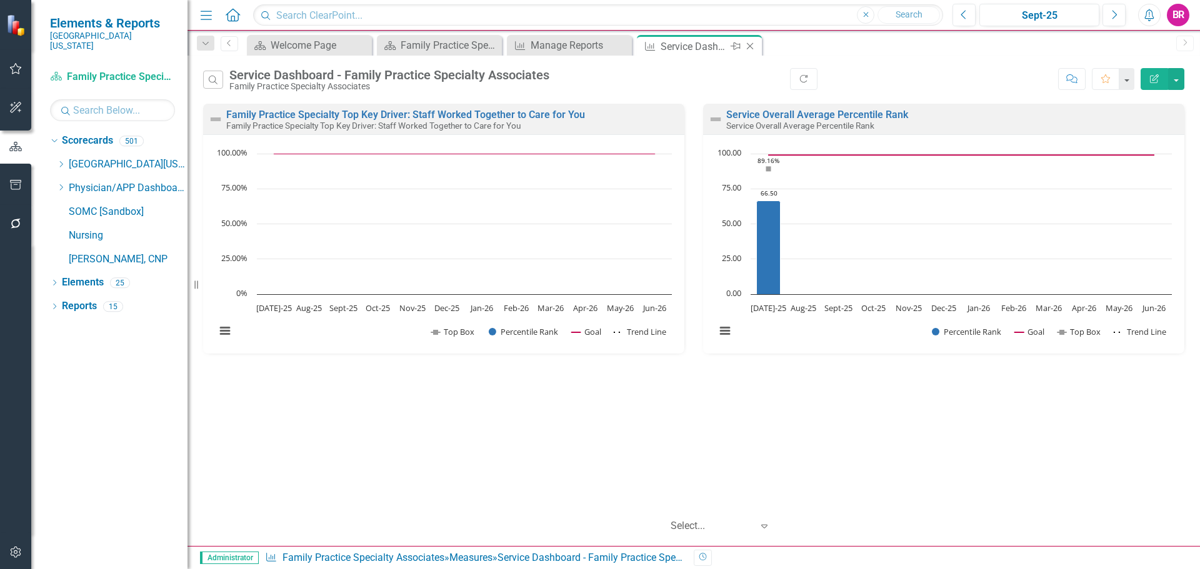
click at [746, 44] on icon "Close" at bounding box center [750, 46] width 13 height 10
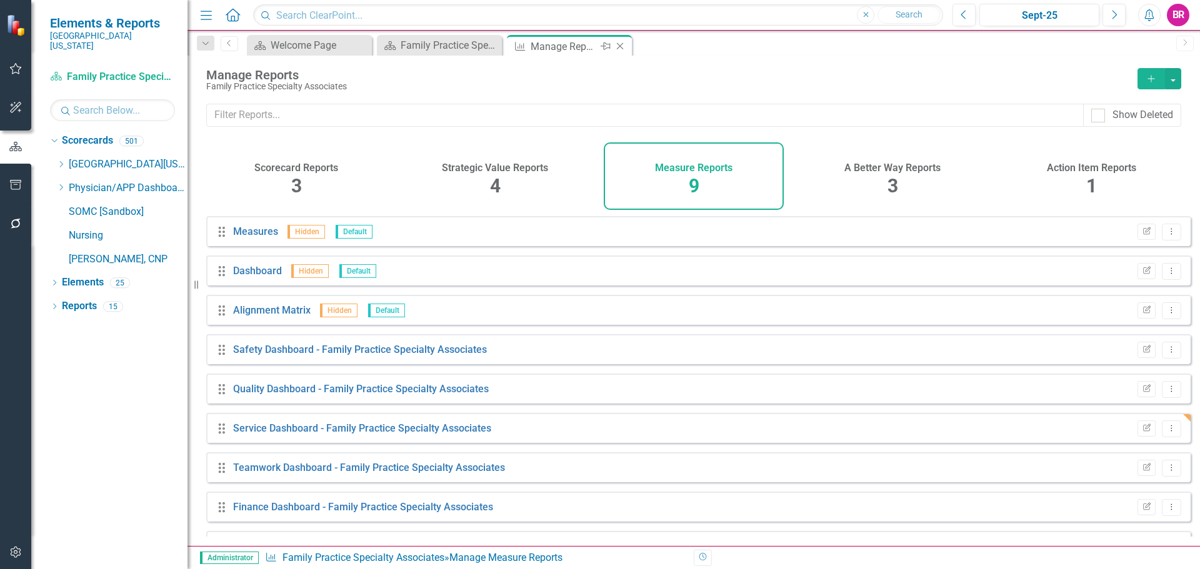
click at [624, 49] on icon "Close" at bounding box center [620, 46] width 13 height 10
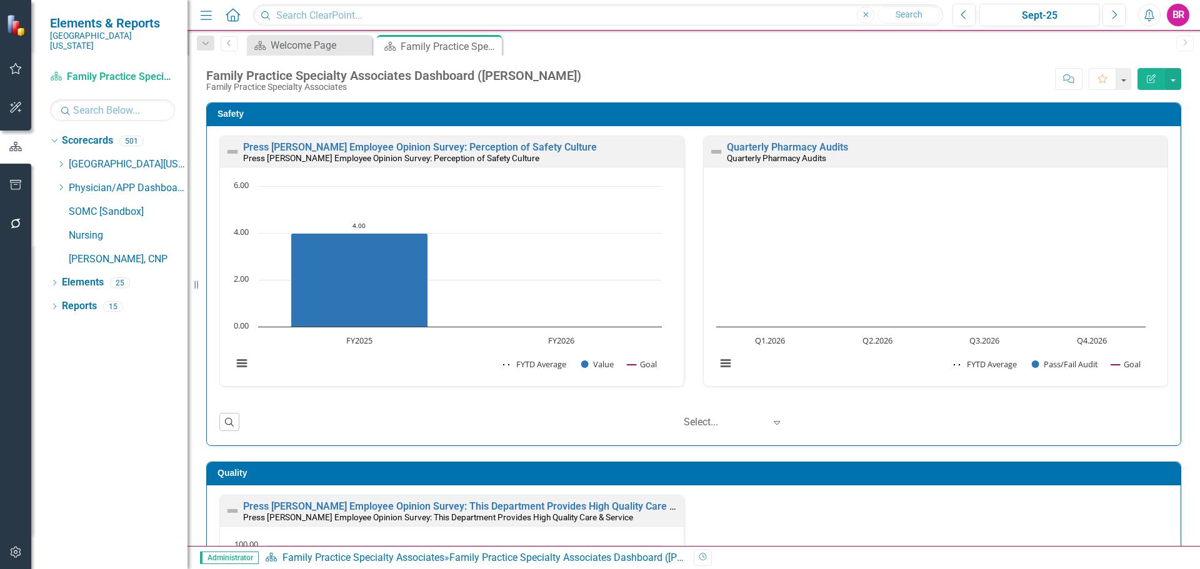
click at [62, 161] on icon at bounding box center [61, 164] width 3 height 6
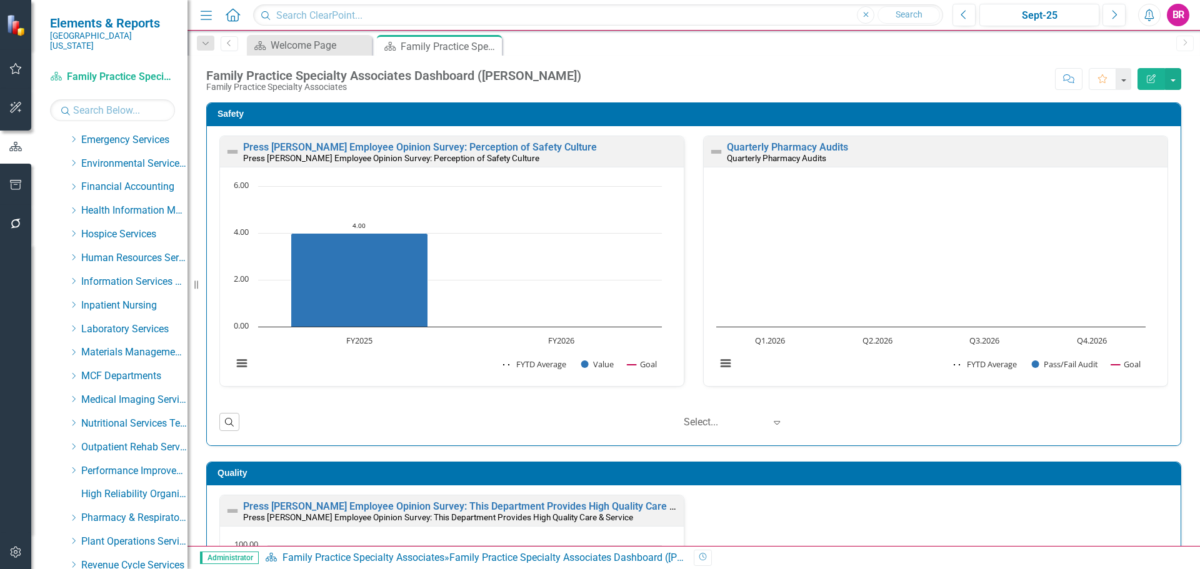
scroll to position [313, 0]
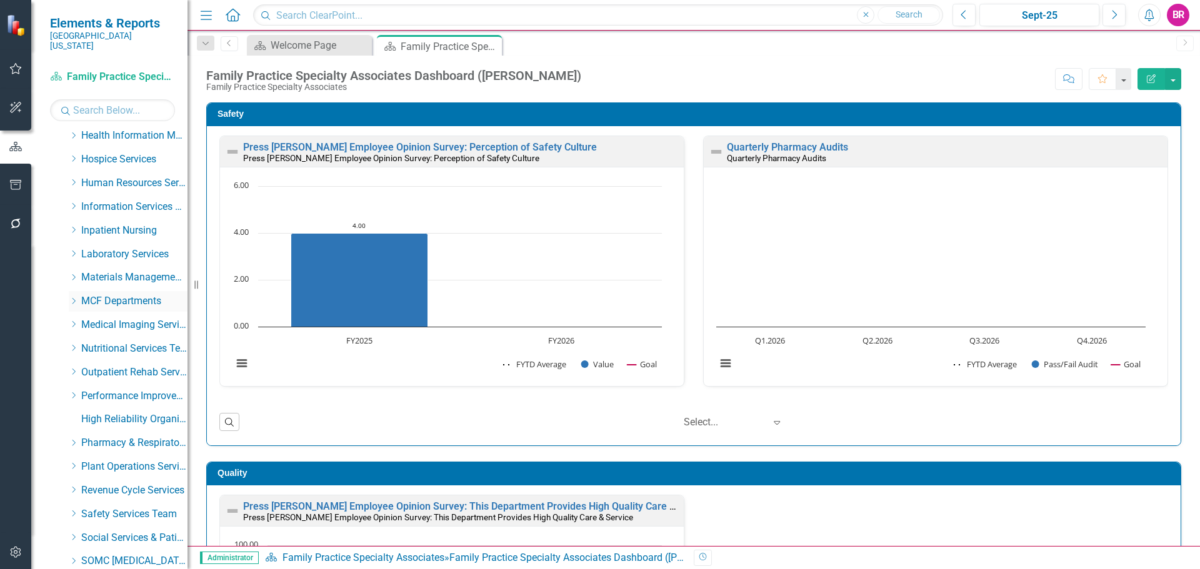
click at [70, 298] on icon "Dropdown" at bounding box center [73, 302] width 9 height 8
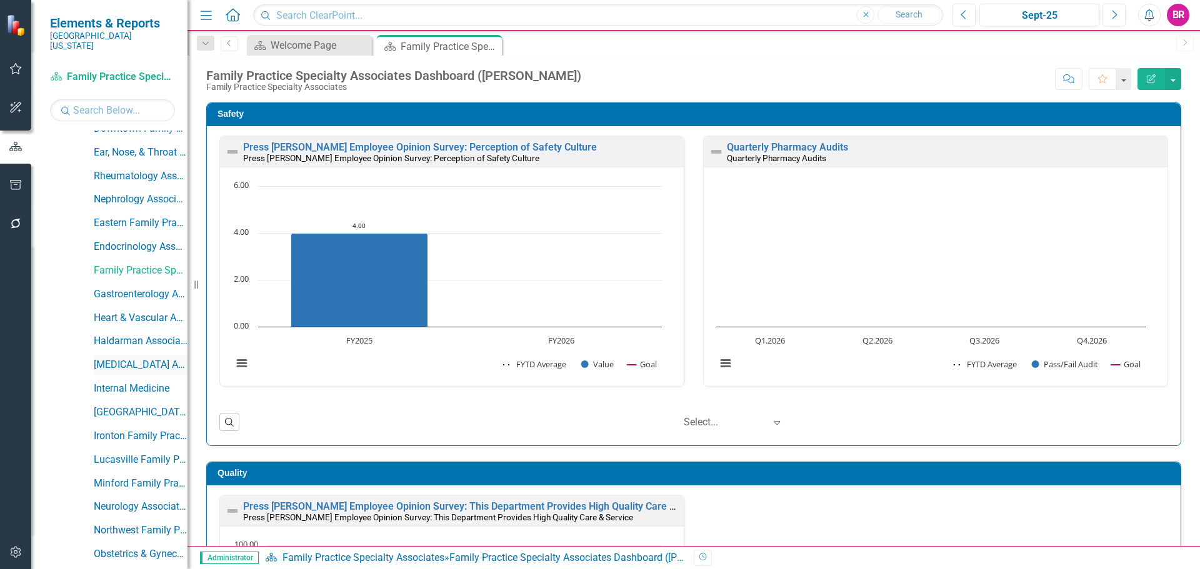
scroll to position [563, 0]
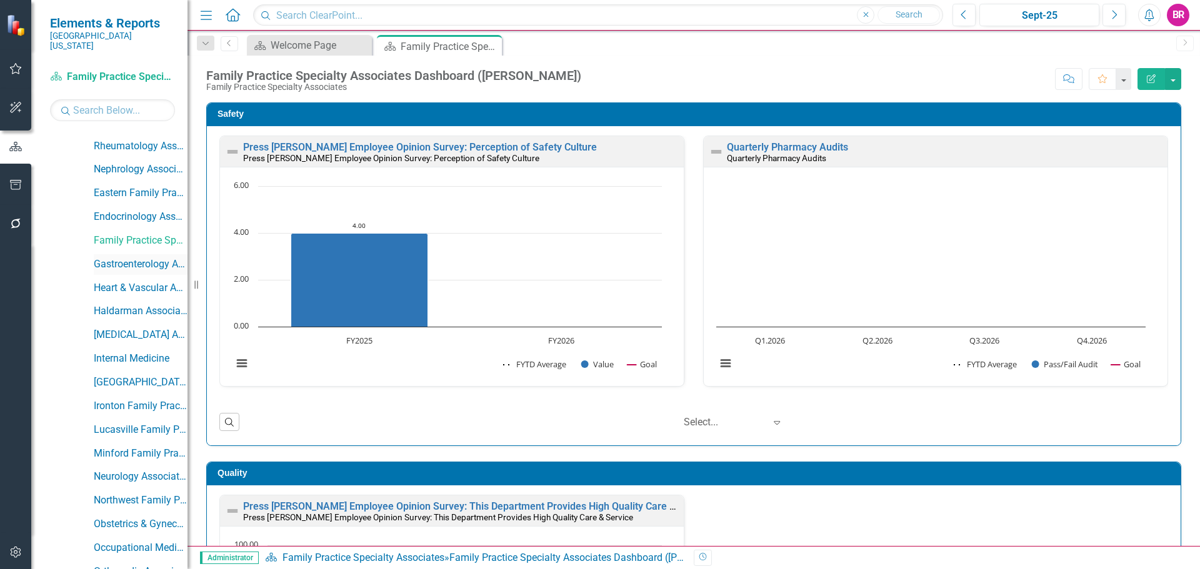
click at [129, 258] on link "Gastroenterology Associates" at bounding box center [141, 265] width 94 height 14
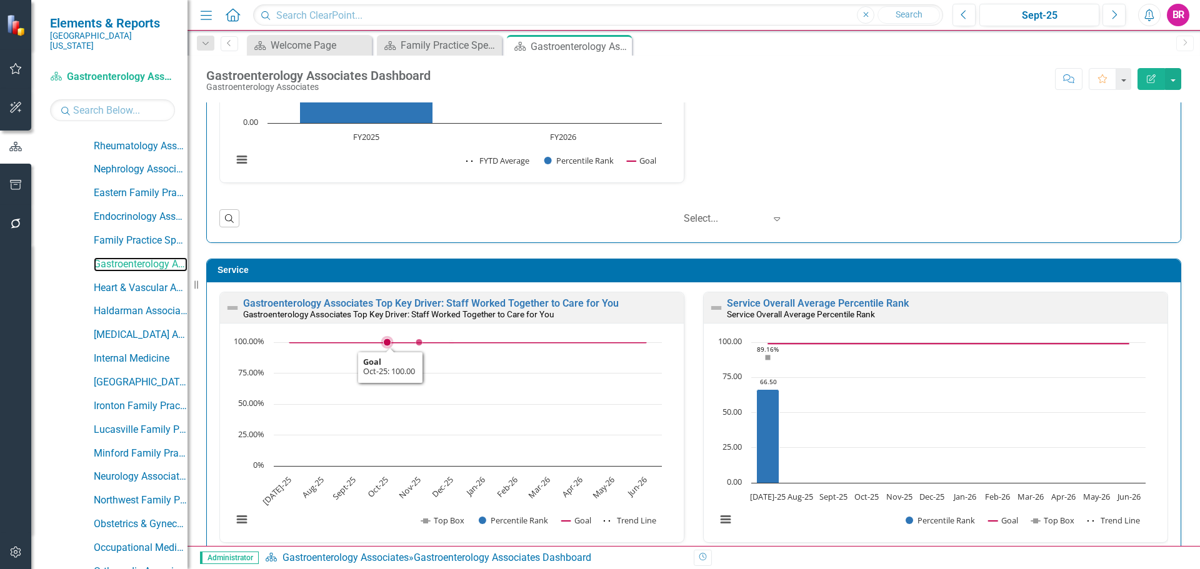
scroll to position [1, 0]
click at [314, 294] on div "Gastroenterology Associates Top Key Driver: Staff Worked Together to Care for Y…" at bounding box center [452, 307] width 464 height 31
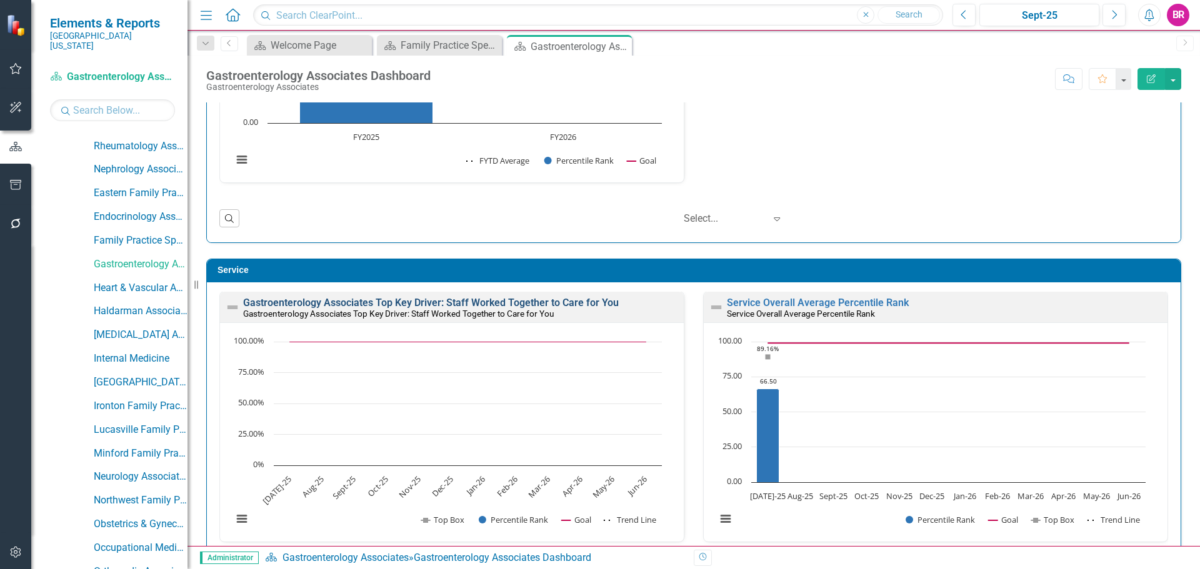
click at [323, 304] on link "Gastroenterology Associates Top Key Driver: Staff Worked Together to Care for Y…" at bounding box center [431, 303] width 376 height 12
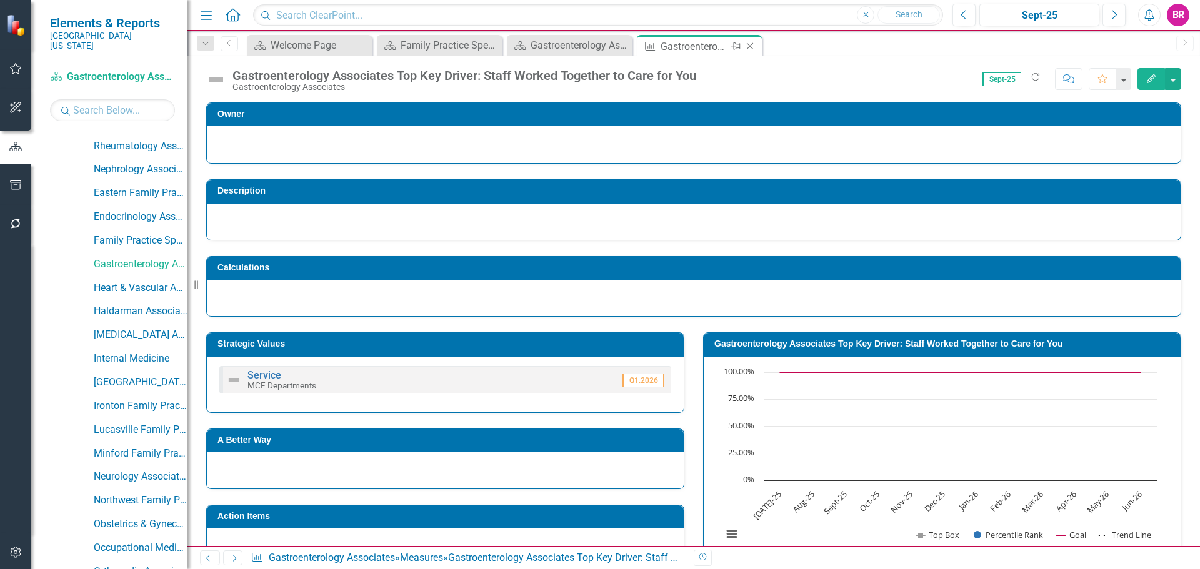
click at [754, 46] on icon "Close" at bounding box center [750, 46] width 13 height 10
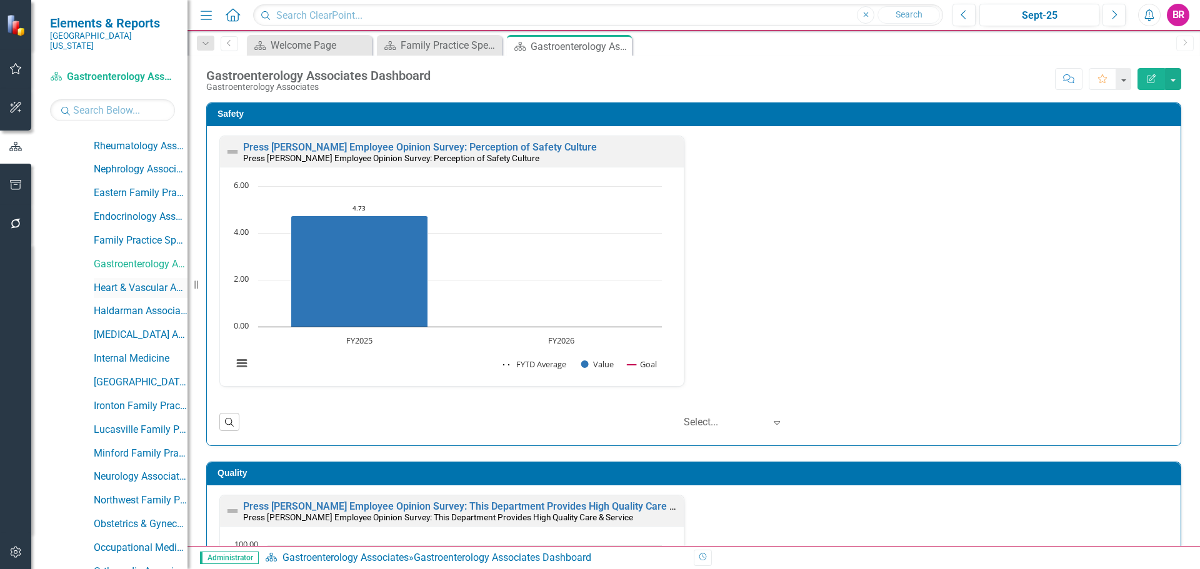
click at [121, 281] on link "Heart & Vascular Associates" at bounding box center [141, 288] width 94 height 14
click at [494, 46] on icon "Close" at bounding box center [490, 46] width 13 height 10
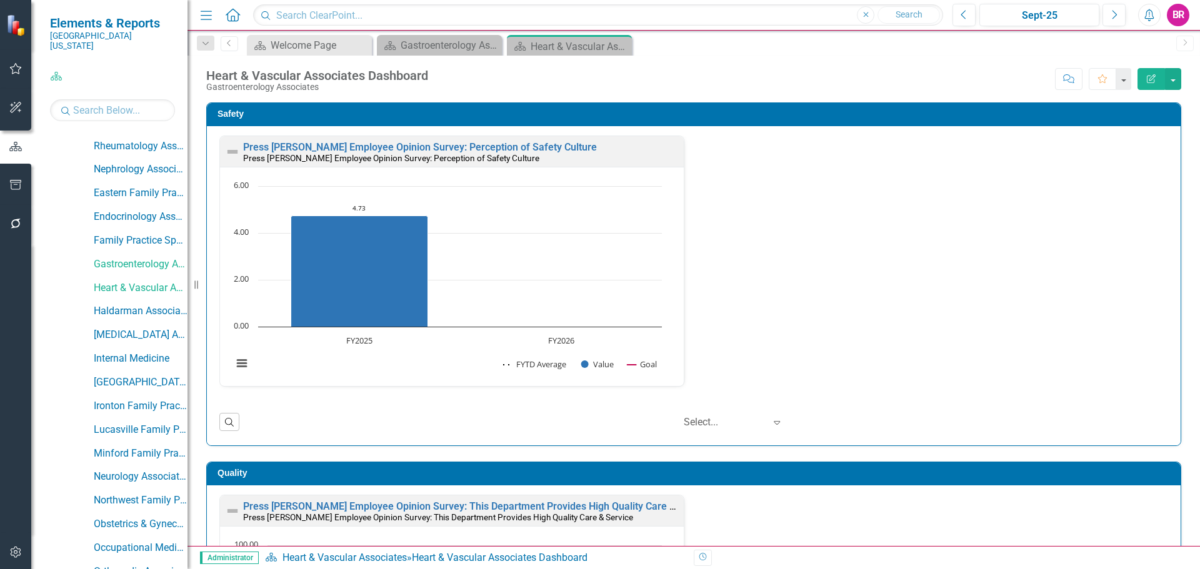
click at [0, 0] on icon "Close" at bounding box center [0, 0] width 0 height 0
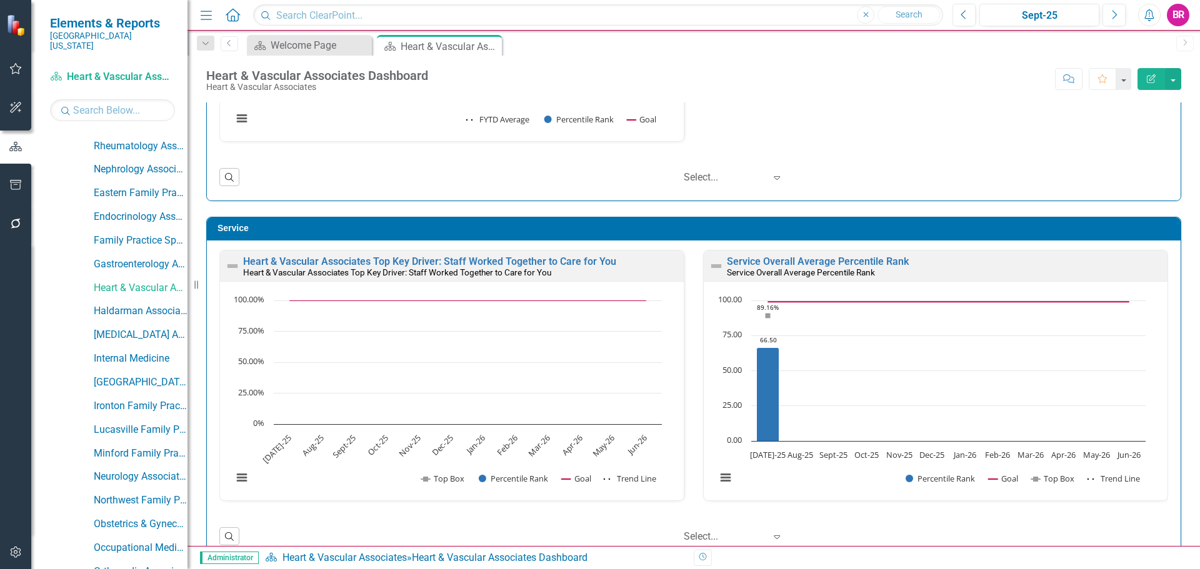
scroll to position [625, 0]
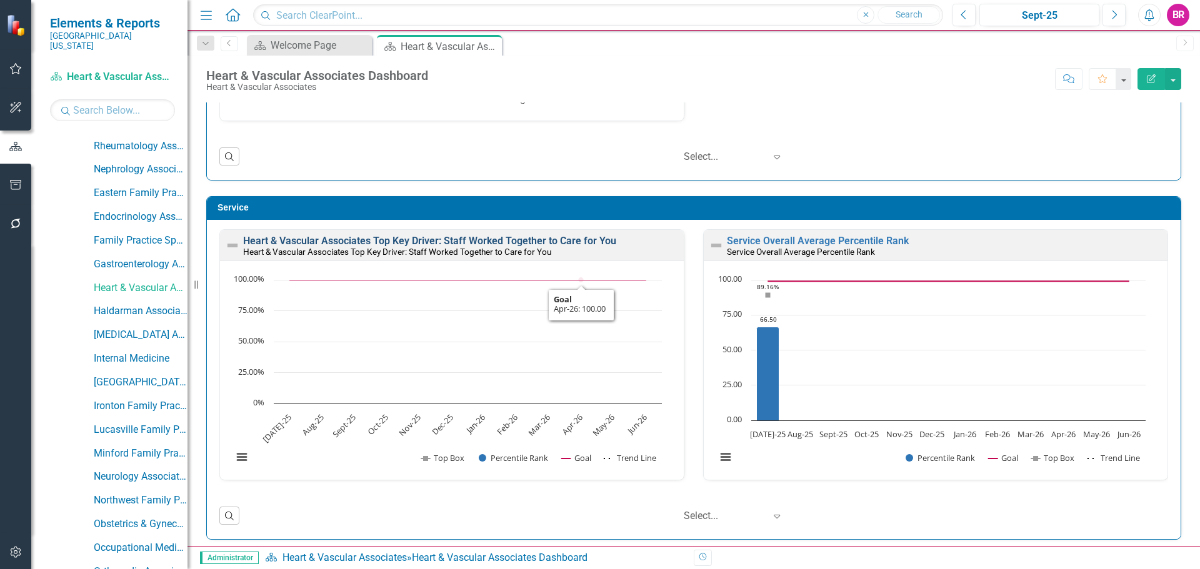
click at [515, 244] on link "Heart & Vascular Associates Top Key Driver: Staff Worked Together to Care for Y…" at bounding box center [429, 241] width 373 height 12
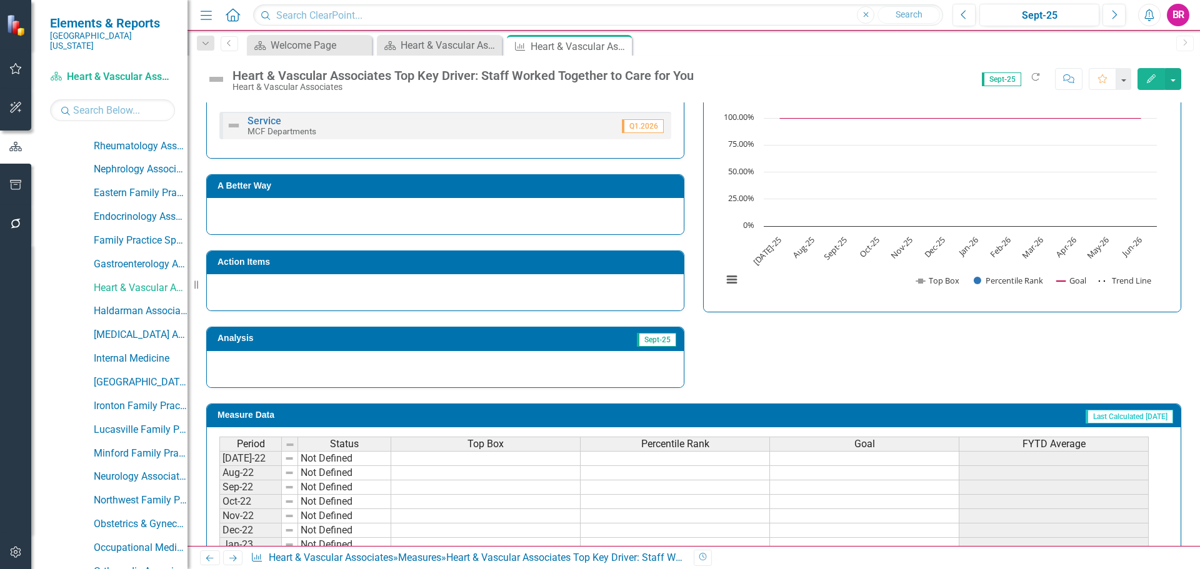
scroll to position [53, 0]
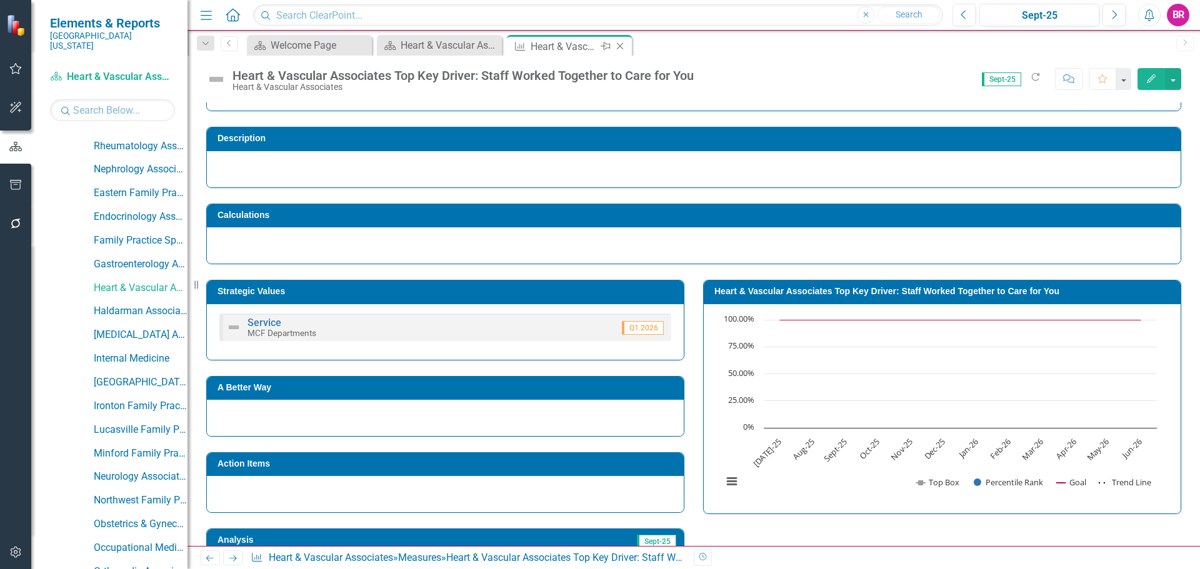
click at [619, 43] on icon "Close" at bounding box center [620, 46] width 13 height 10
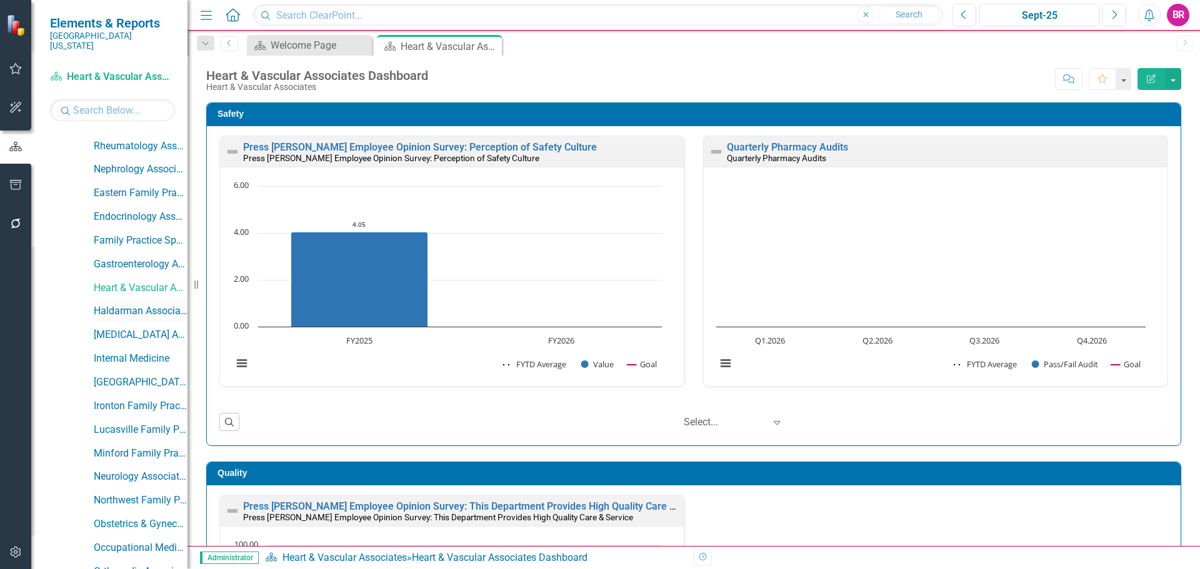
drag, startPoint x: 117, startPoint y: 302, endPoint x: 131, endPoint y: 303, distance: 14.4
click at [117, 304] on link "Haldarman Associates" at bounding box center [141, 311] width 94 height 14
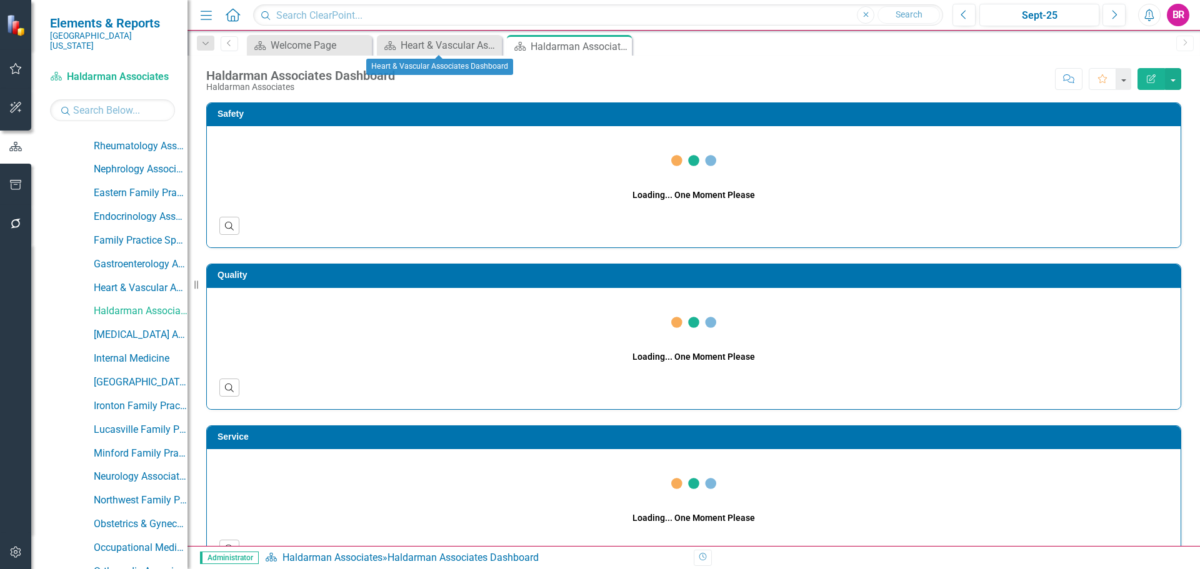
click at [0, 0] on icon "Close" at bounding box center [0, 0] width 0 height 0
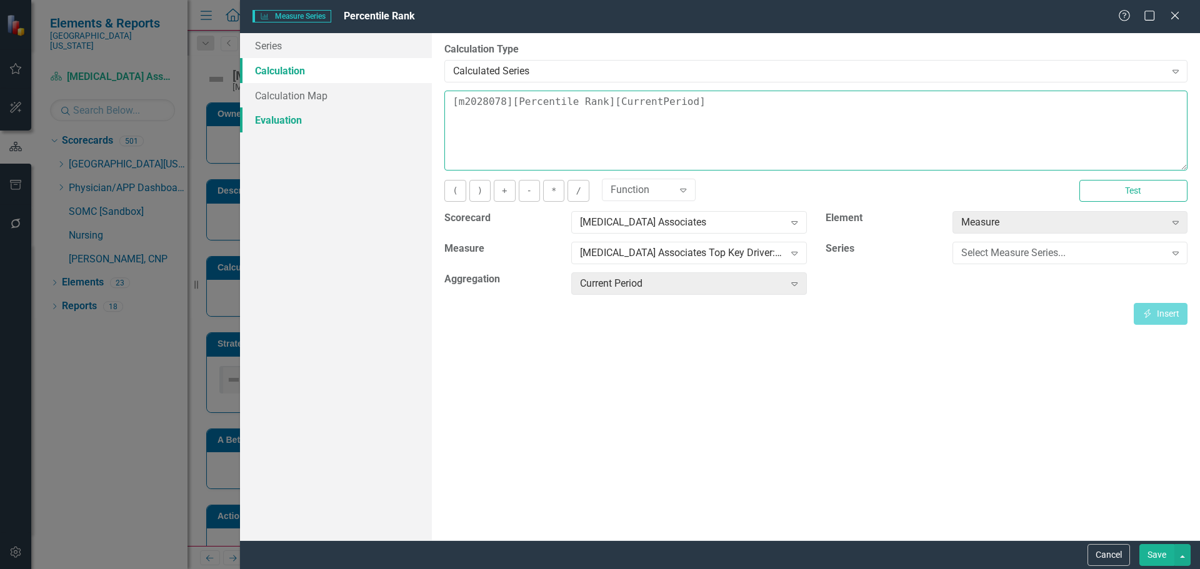
drag, startPoint x: 451, startPoint y: 118, endPoint x: 351, endPoint y: 116, distance: 100.6
click at [351, 117] on div "Series Calculation Calculation Map Evaluation From this page, you can edit the …" at bounding box center [720, 287] width 960 height 508
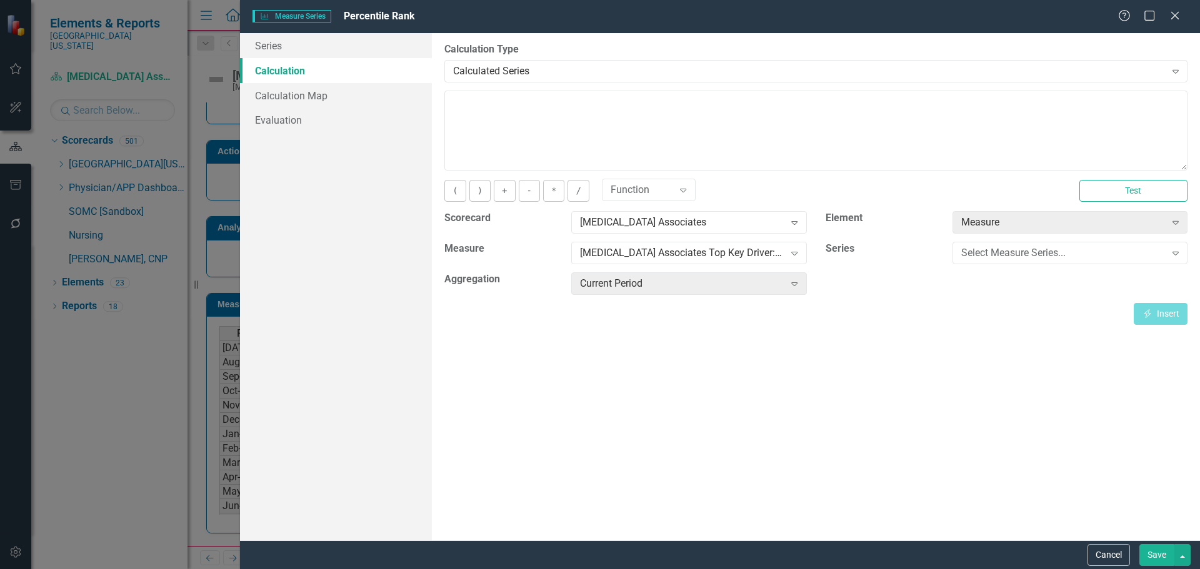
click at [1161, 559] on button "Save" at bounding box center [1156, 555] width 35 height 22
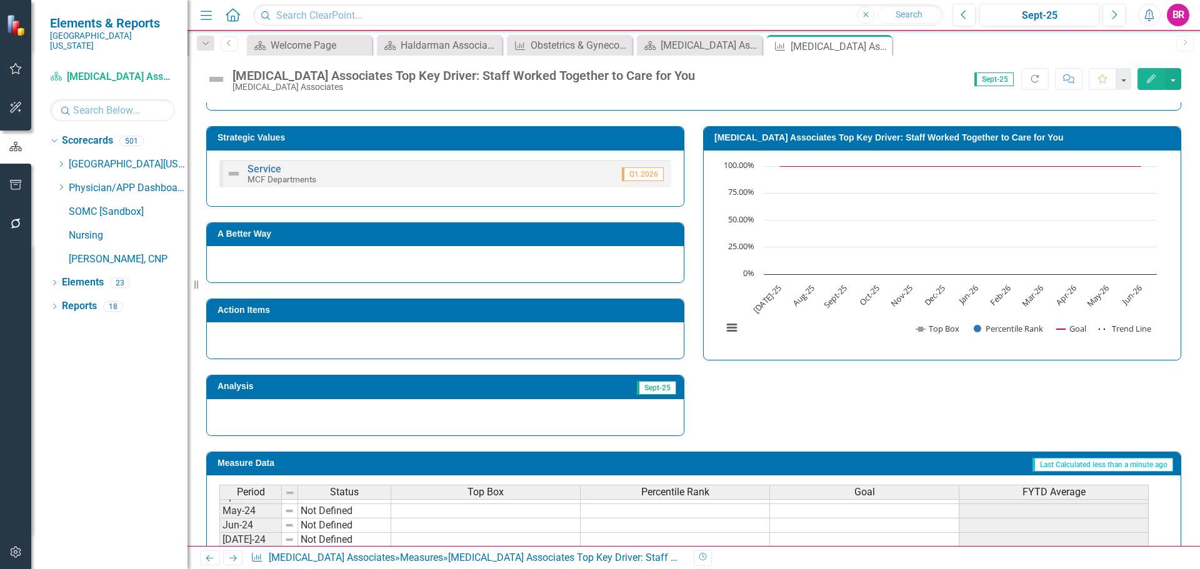
scroll to position [0, 0]
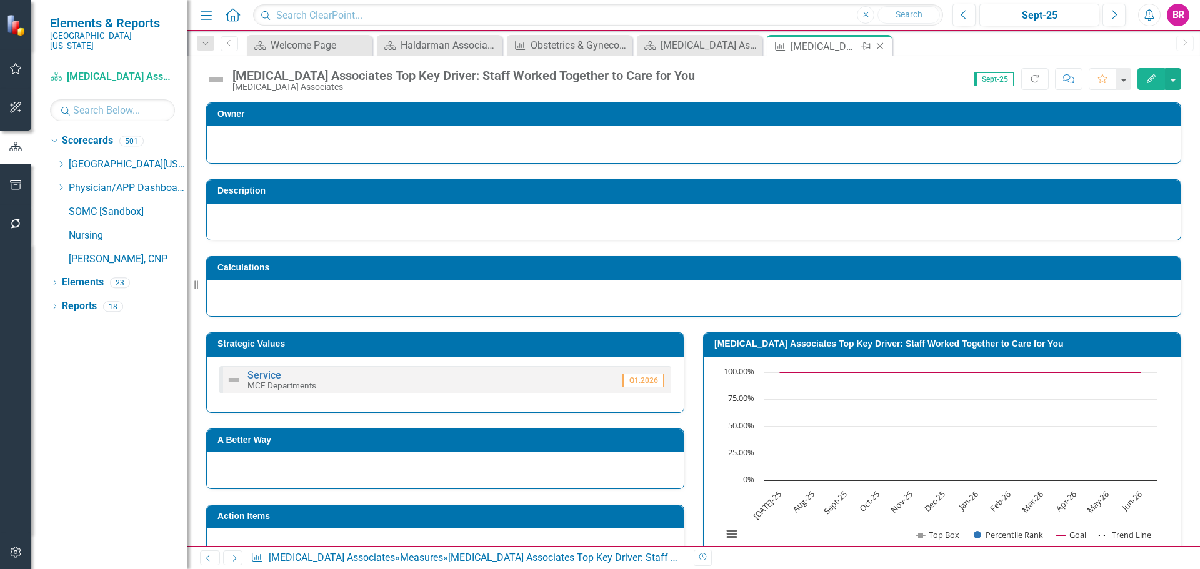
click at [880, 49] on icon "Close" at bounding box center [880, 46] width 13 height 10
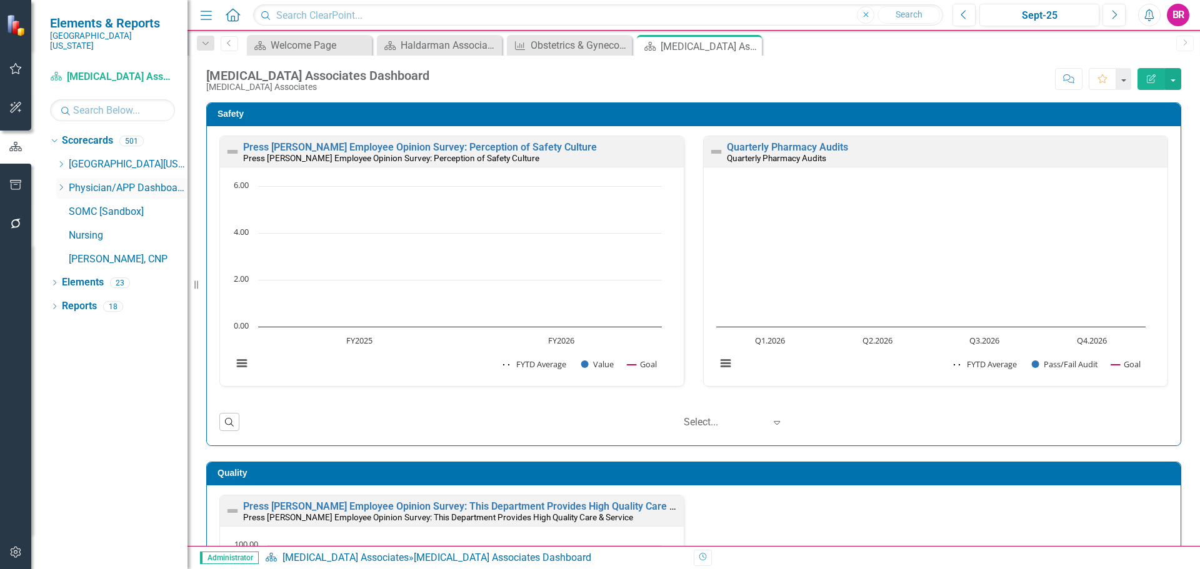
scroll to position [1, 0]
click at [59, 161] on icon "Dropdown" at bounding box center [60, 165] width 9 height 8
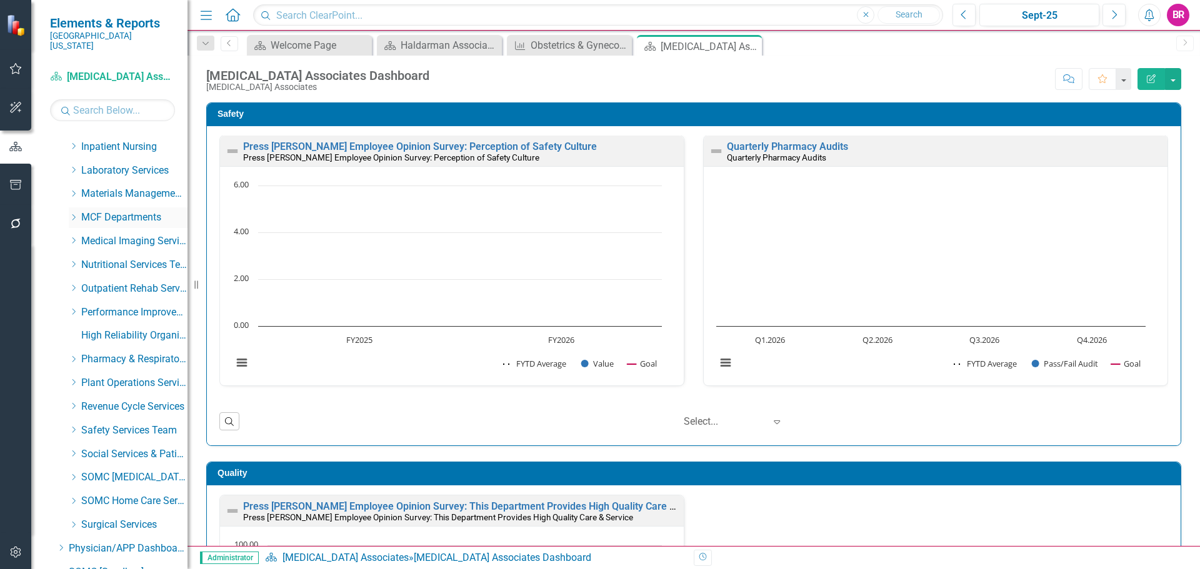
scroll to position [375, 0]
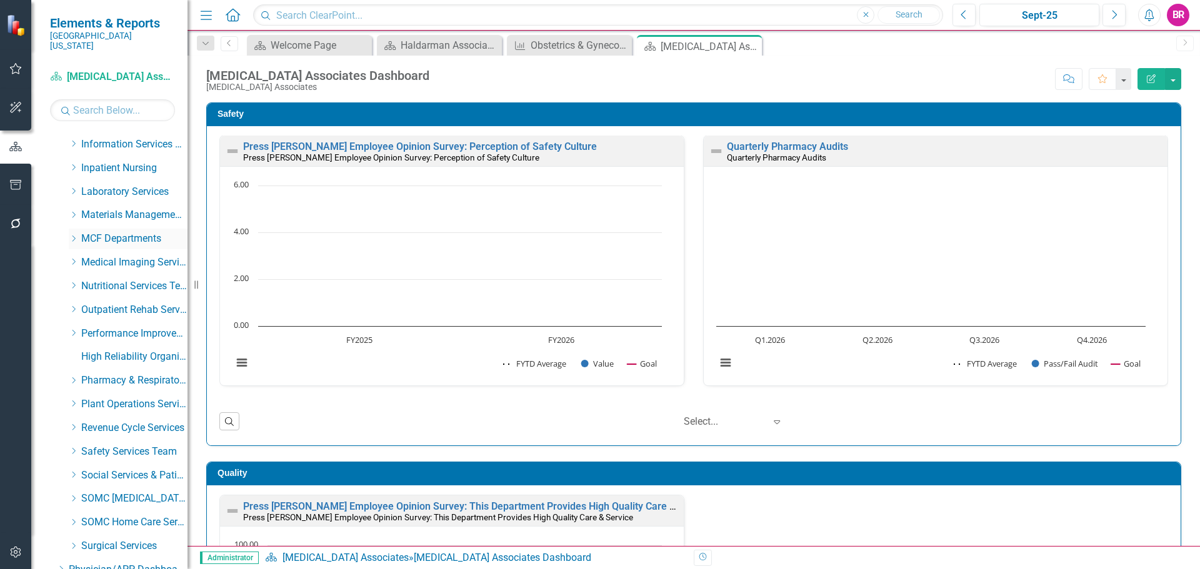
click at [75, 235] on icon "Dropdown" at bounding box center [73, 239] width 9 height 8
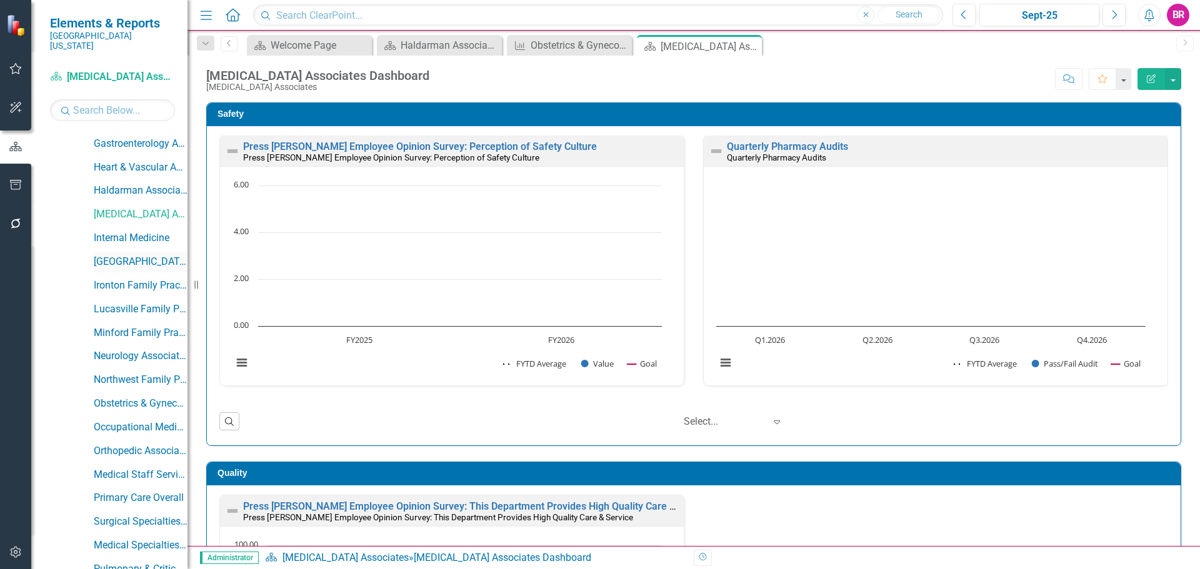
scroll to position [688, 0]
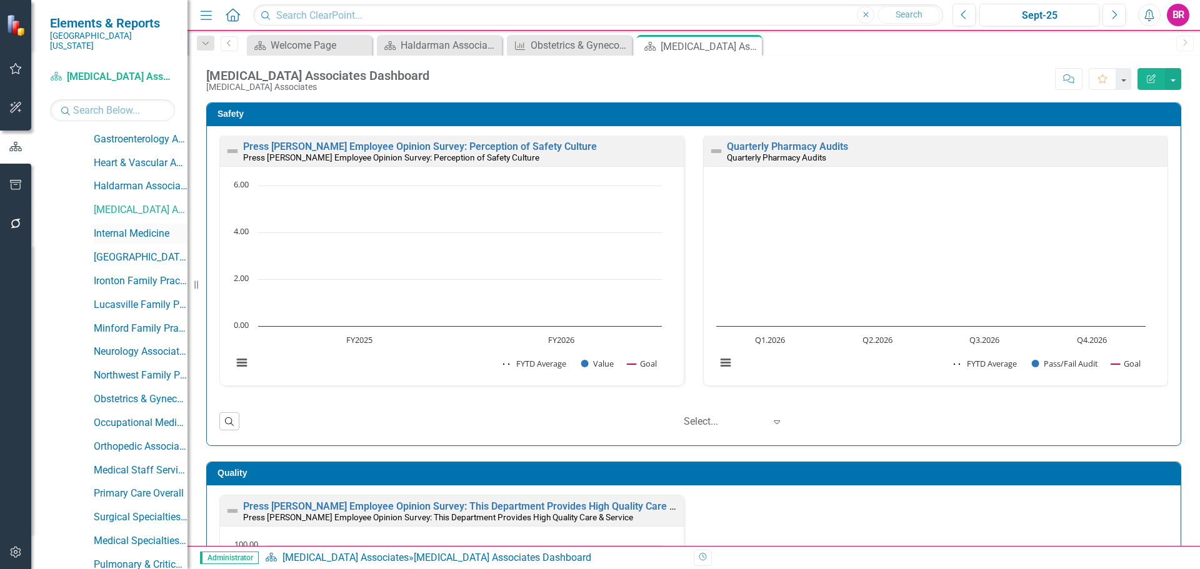
click at [120, 227] on link "Internal Medicine" at bounding box center [141, 234] width 94 height 14
click at [493, 46] on icon "Close" at bounding box center [490, 46] width 13 height 10
click at [0, 0] on icon "Close" at bounding box center [0, 0] width 0 height 0
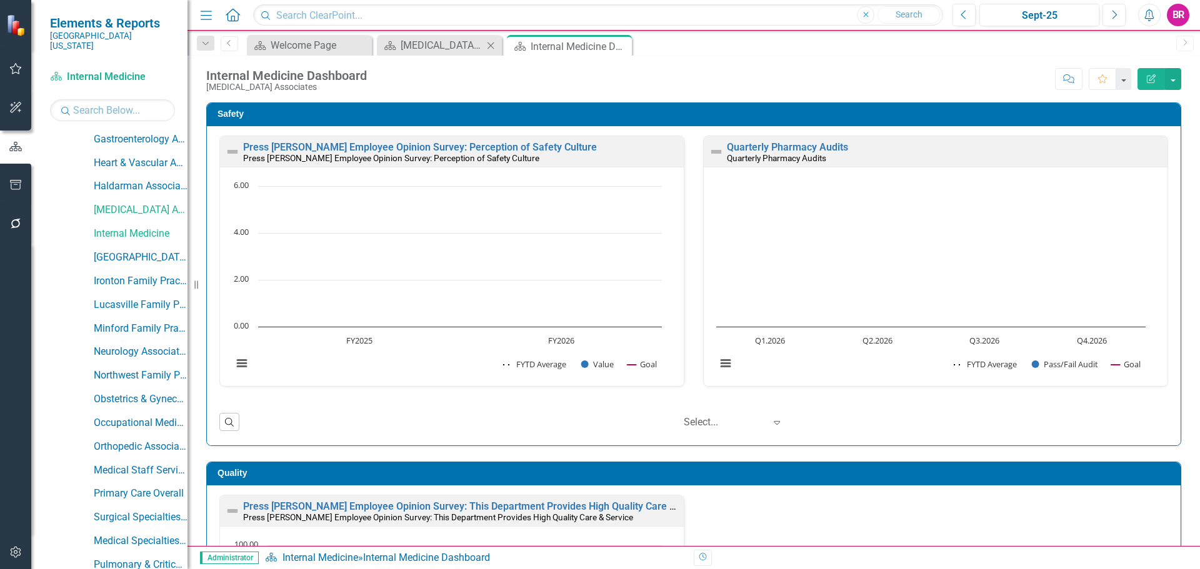
click at [493, 46] on icon "Close" at bounding box center [490, 46] width 13 height 10
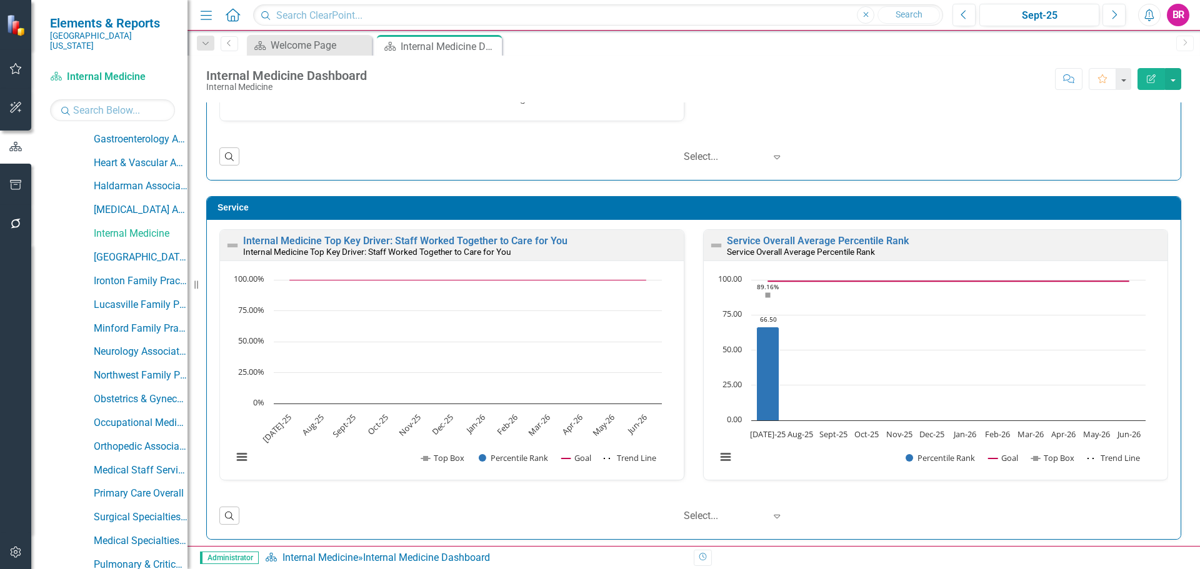
scroll to position [688, 0]
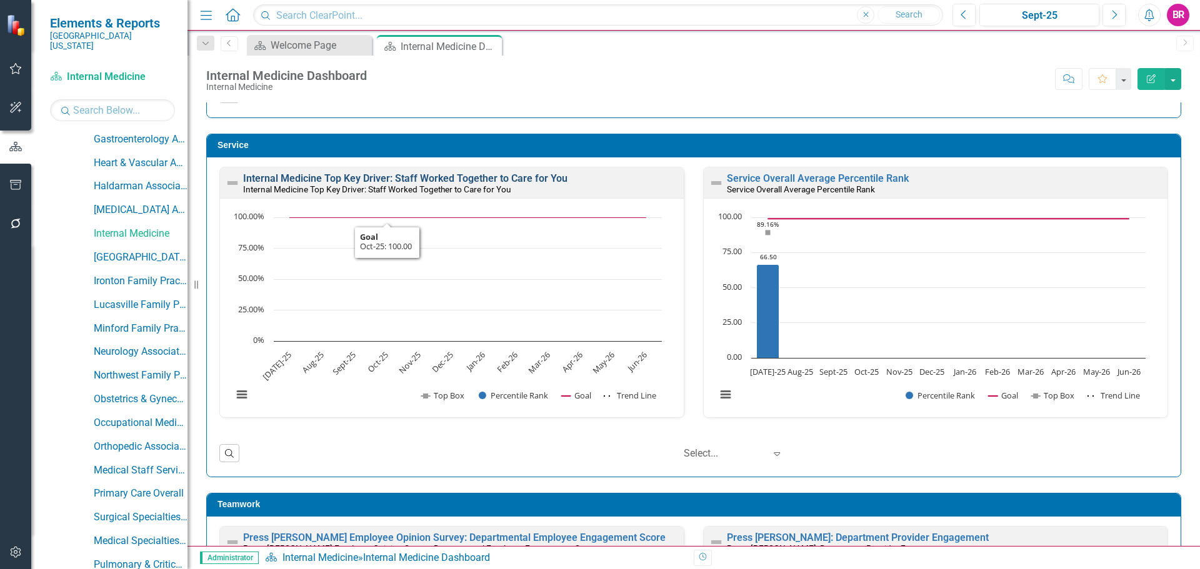
click at [427, 176] on link "Internal Medicine Top Key Driver: Staff Worked Together to Care for You" at bounding box center [405, 179] width 324 height 12
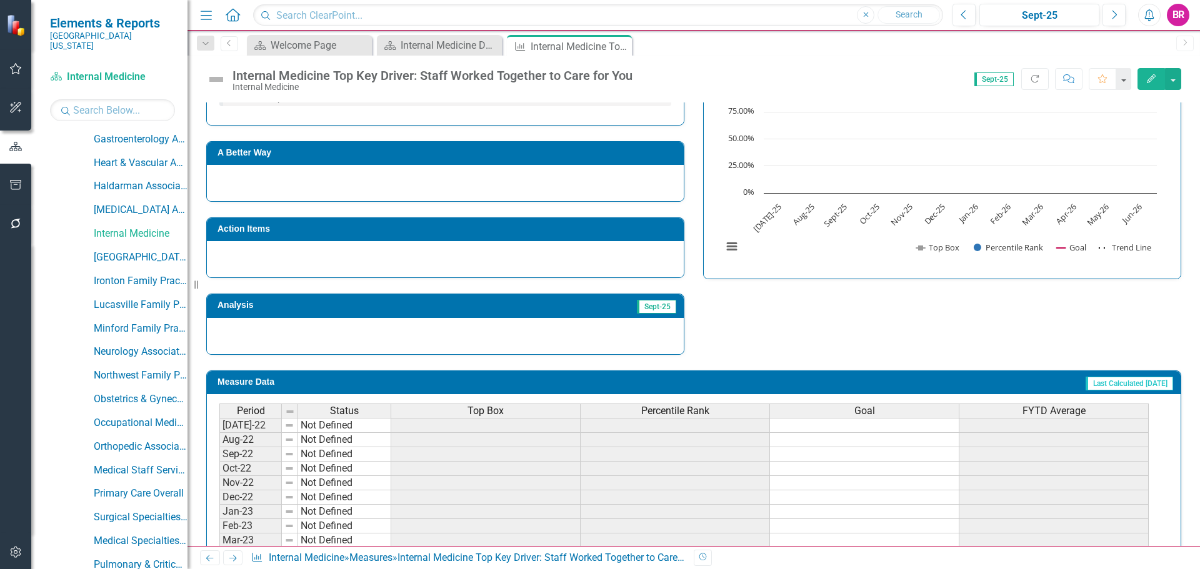
scroll to position [365, 0]
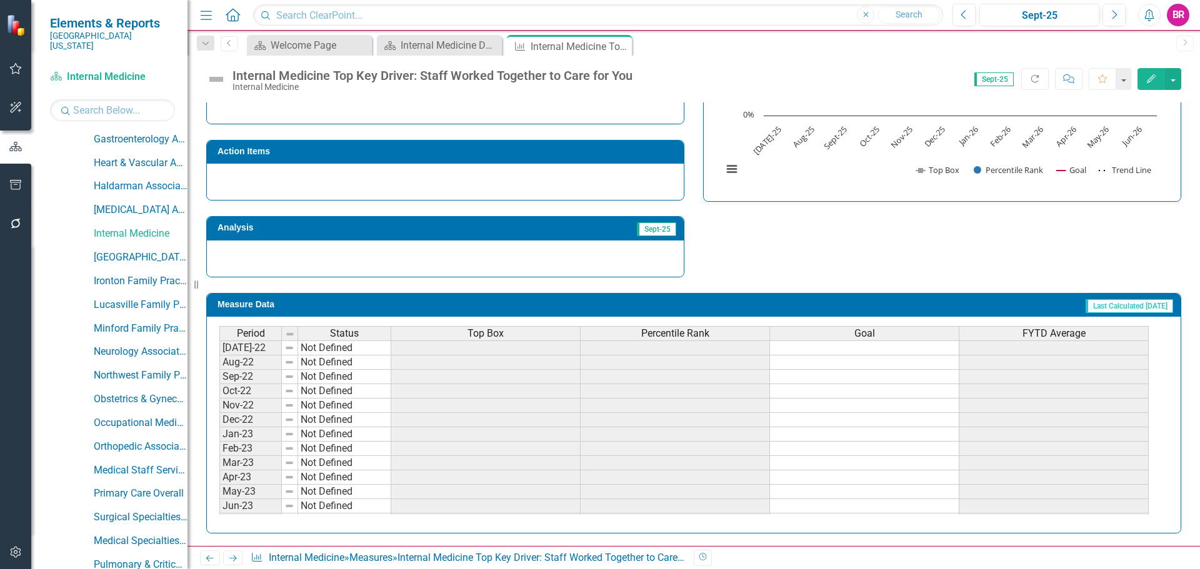
click at [505, 338] on div "Top Box" at bounding box center [485, 334] width 189 height 14
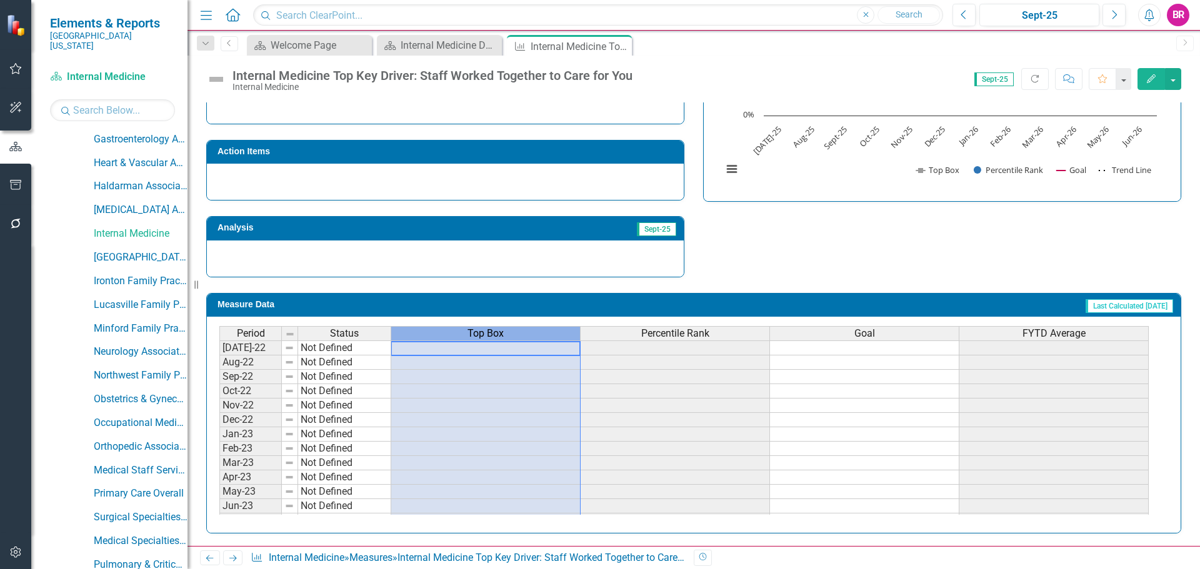
click at [505, 338] on div "Top Box" at bounding box center [485, 334] width 189 height 14
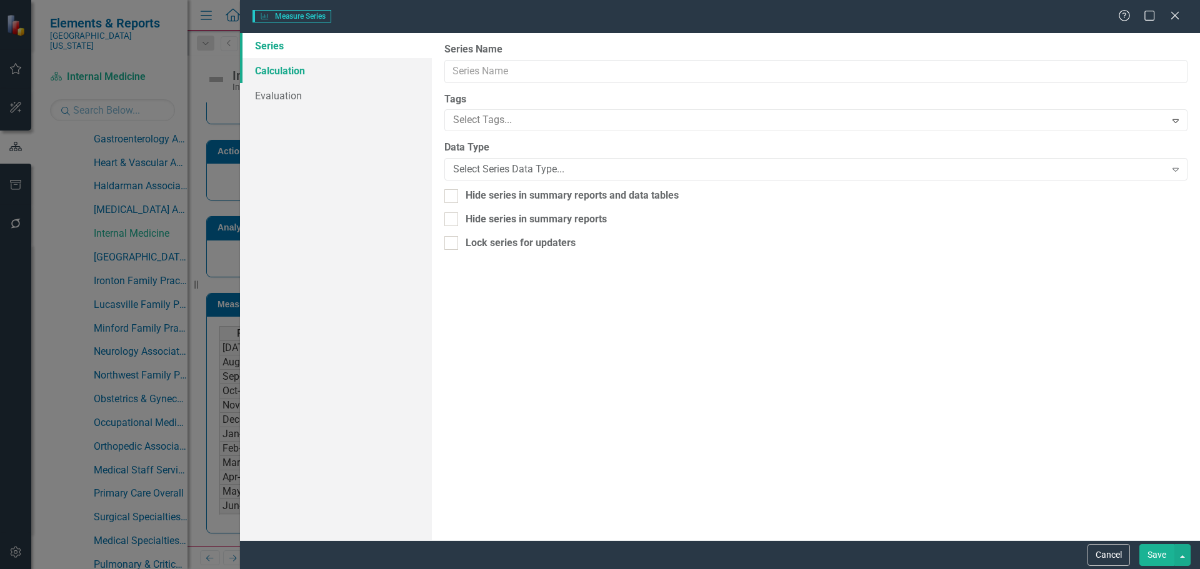
type input "Top Box"
click at [264, 69] on link "Calculation" at bounding box center [336, 70] width 192 height 25
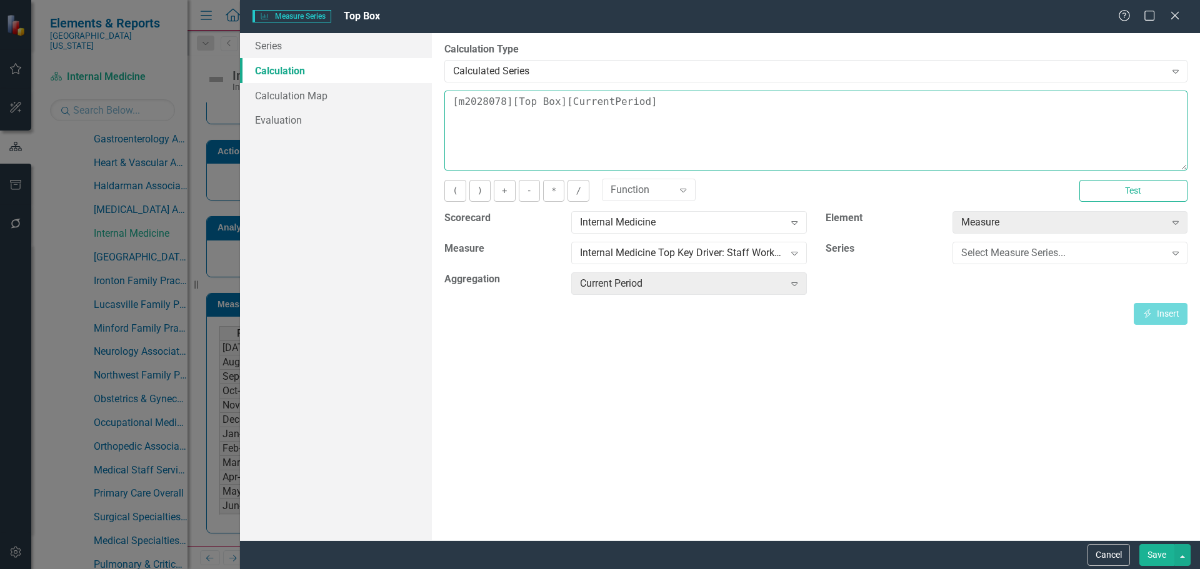
click at [661, 109] on textarea "[m2028078][Top Box][CurrentPeriod]" at bounding box center [815, 131] width 743 height 80
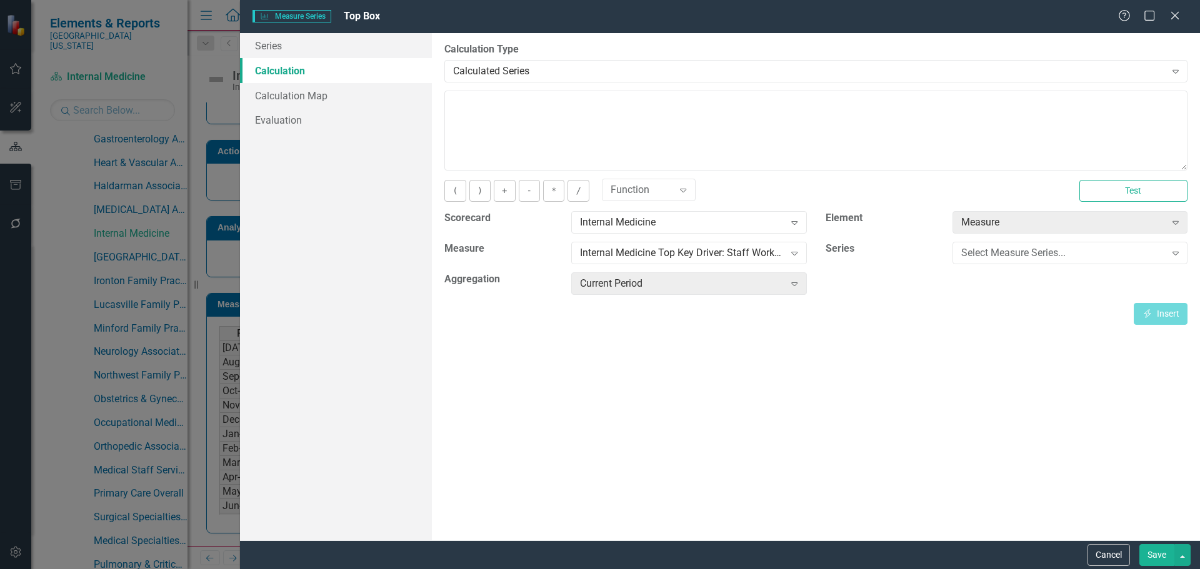
click at [1162, 567] on div "Cancel Save" at bounding box center [720, 555] width 960 height 29
click at [1145, 538] on div "By default, series in ClearPoint are not calculated. So, if you leave the form …" at bounding box center [816, 287] width 768 height 508
click at [1166, 553] on button "Save" at bounding box center [1156, 555] width 35 height 22
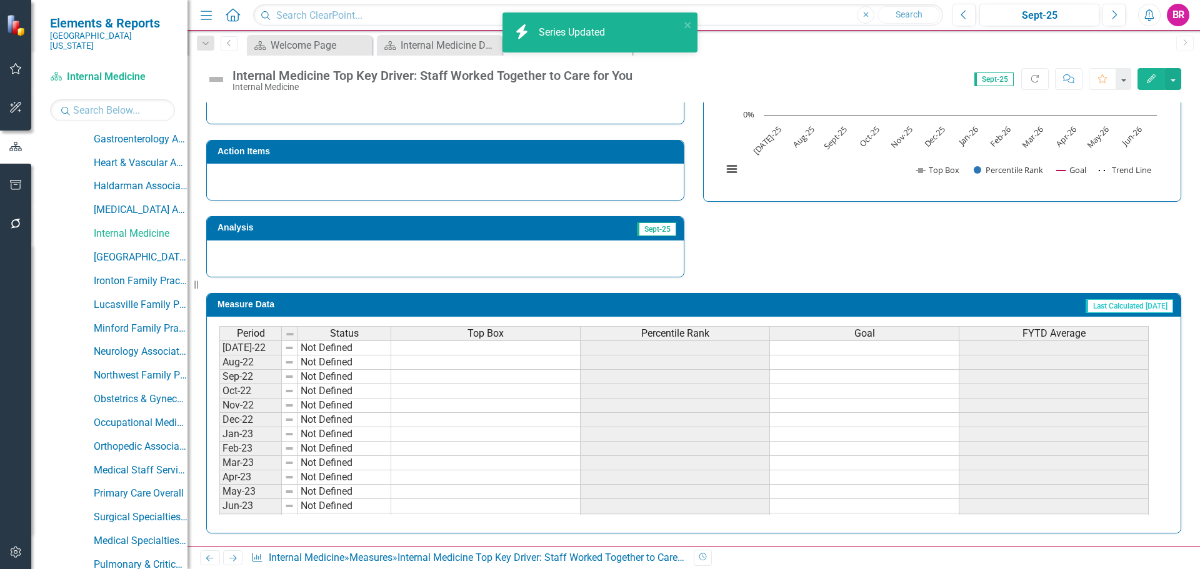
click at [687, 334] on span "Percentile Rank" at bounding box center [675, 333] width 68 height 11
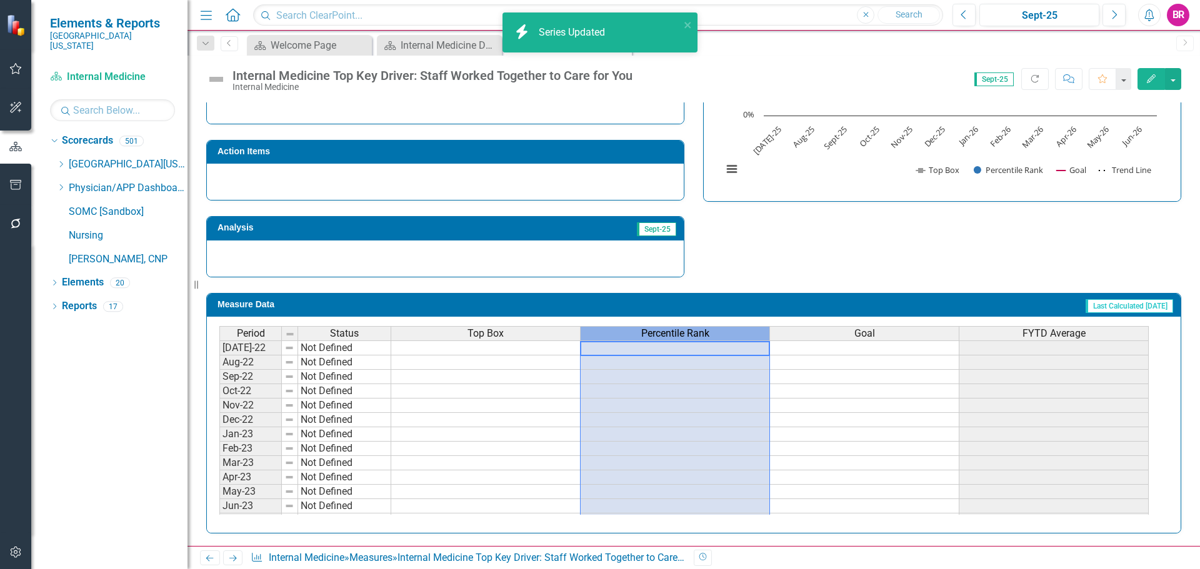
click at [687, 334] on span "Percentile Rank" at bounding box center [675, 333] width 68 height 11
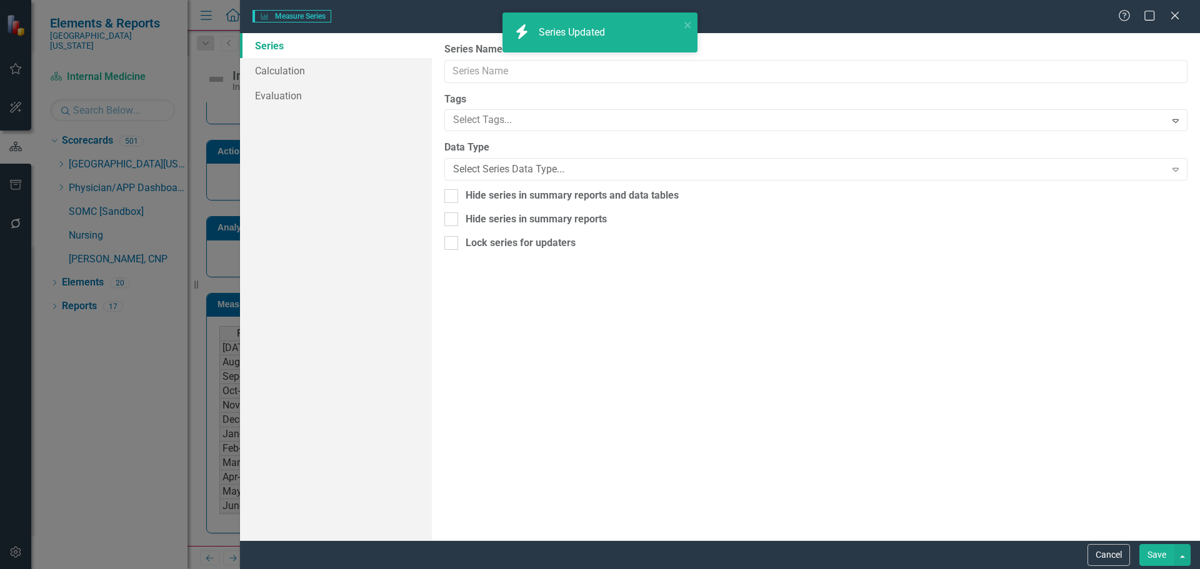
scroll to position [0, 0]
type input "Percentile Rank"
click at [275, 74] on link "Calculation" at bounding box center [336, 70] width 192 height 25
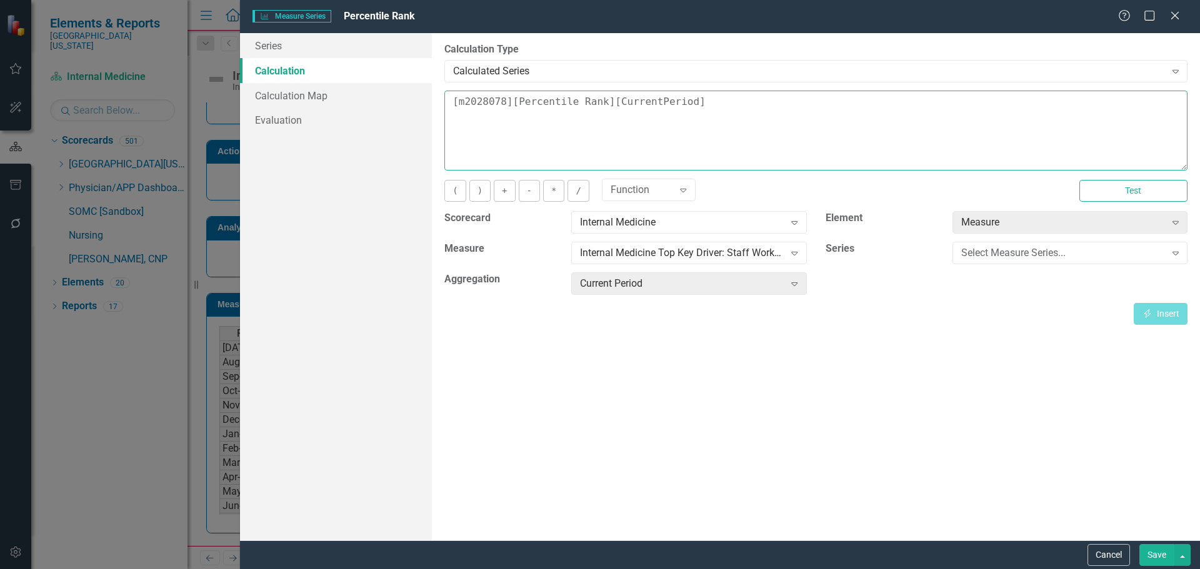
drag, startPoint x: 721, startPoint y: 107, endPoint x: 469, endPoint y: 113, distance: 252.6
click at [469, 113] on textarea "[m2028078][Percentile Rank][CurrentPeriod]" at bounding box center [815, 131] width 743 height 80
type textarea "["
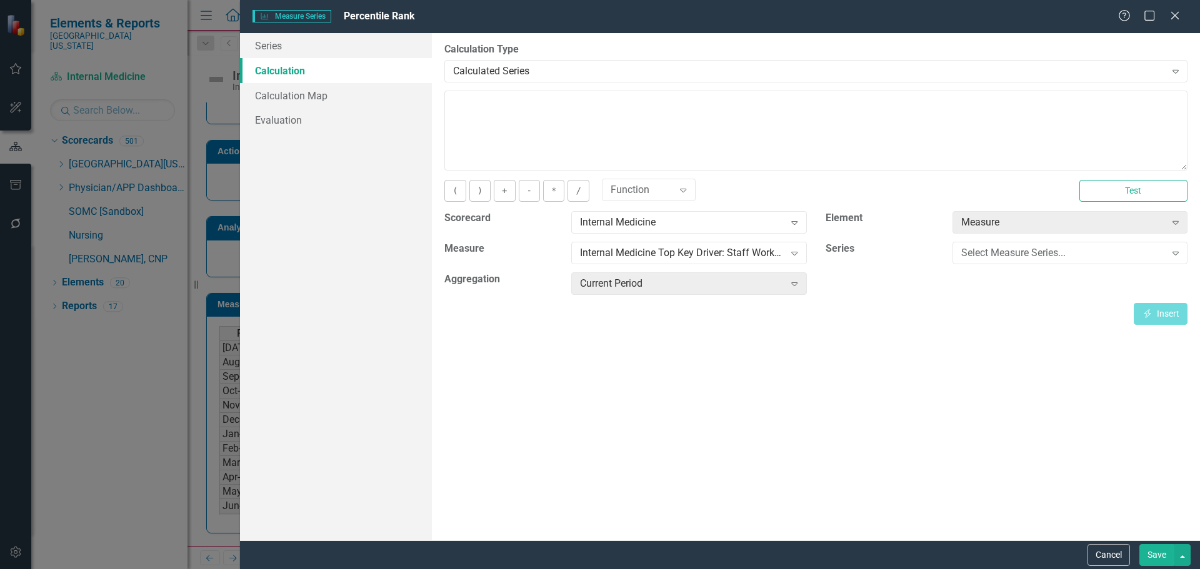
click at [1163, 549] on button "Save" at bounding box center [1156, 555] width 35 height 22
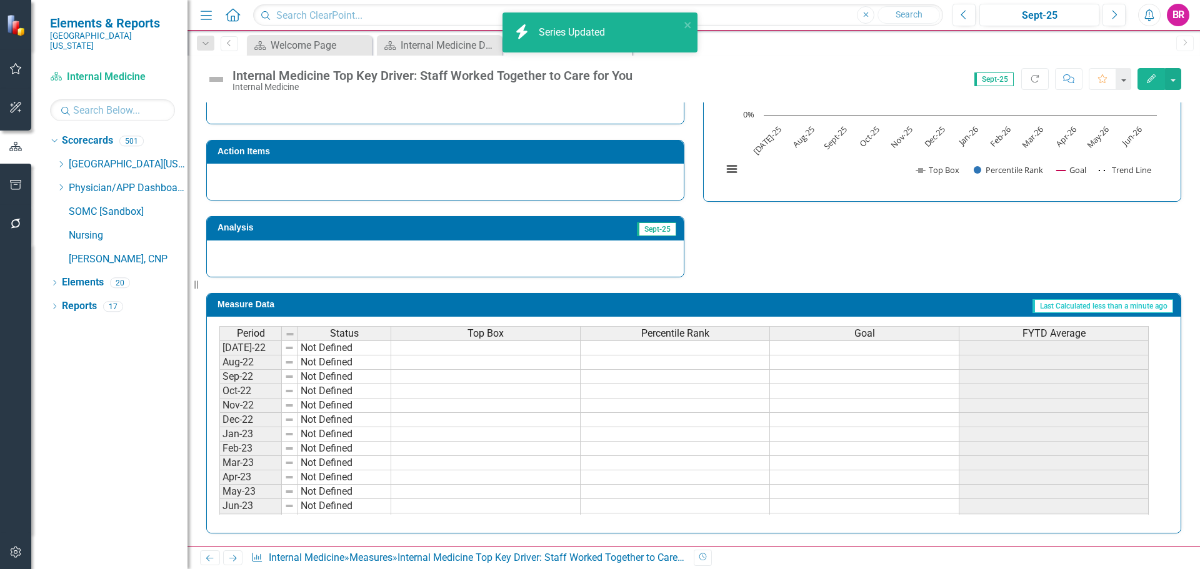
scroll to position [240, 0]
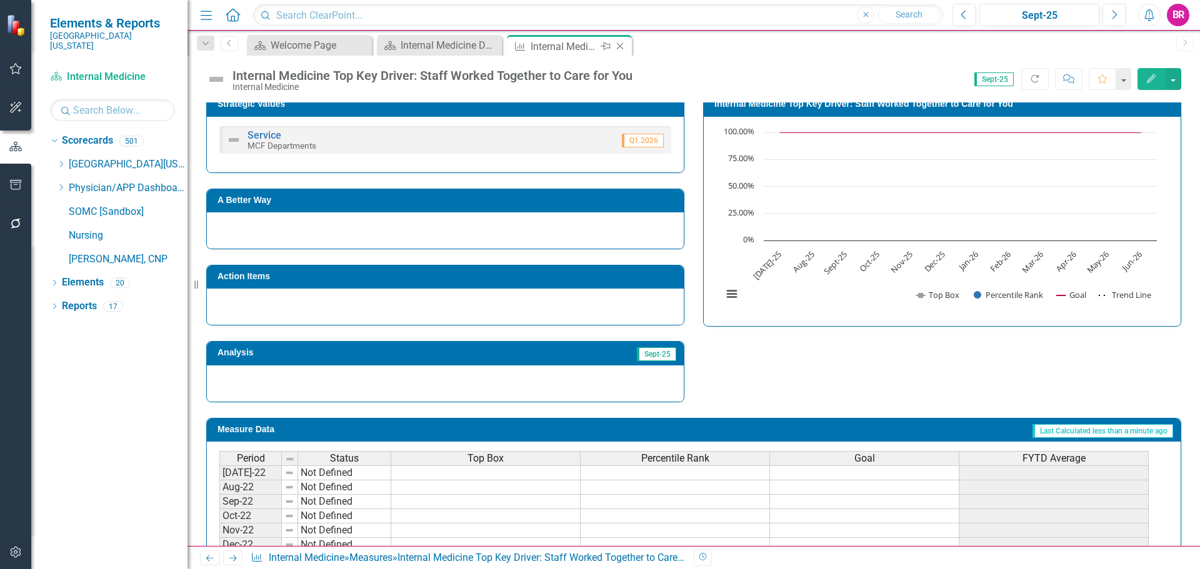
click at [623, 49] on icon "Close" at bounding box center [620, 46] width 13 height 10
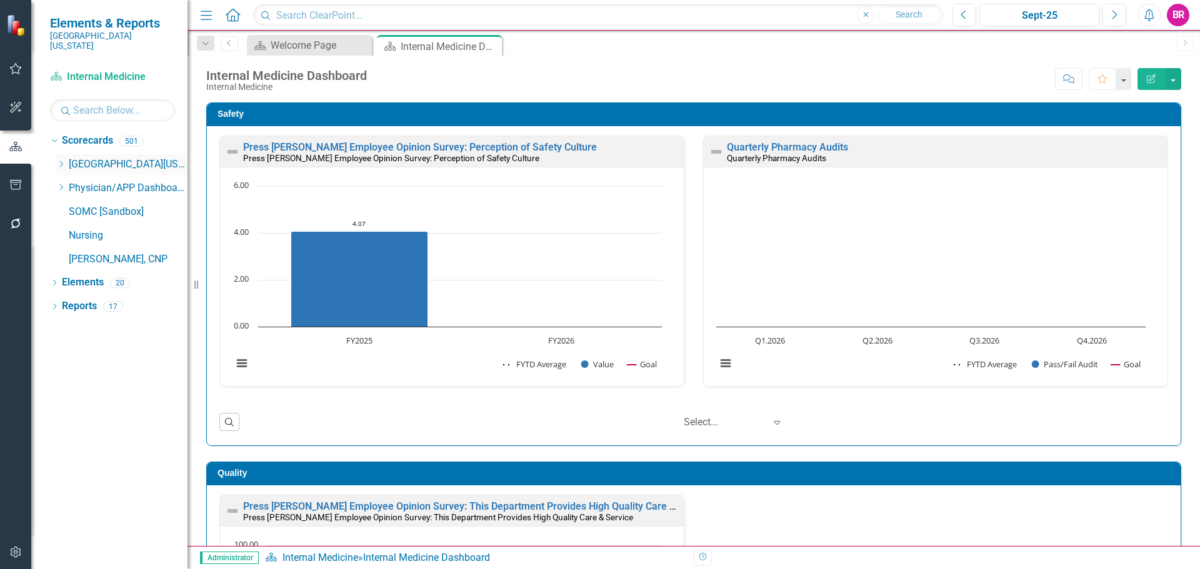
click at [60, 161] on icon "Dropdown" at bounding box center [60, 165] width 9 height 8
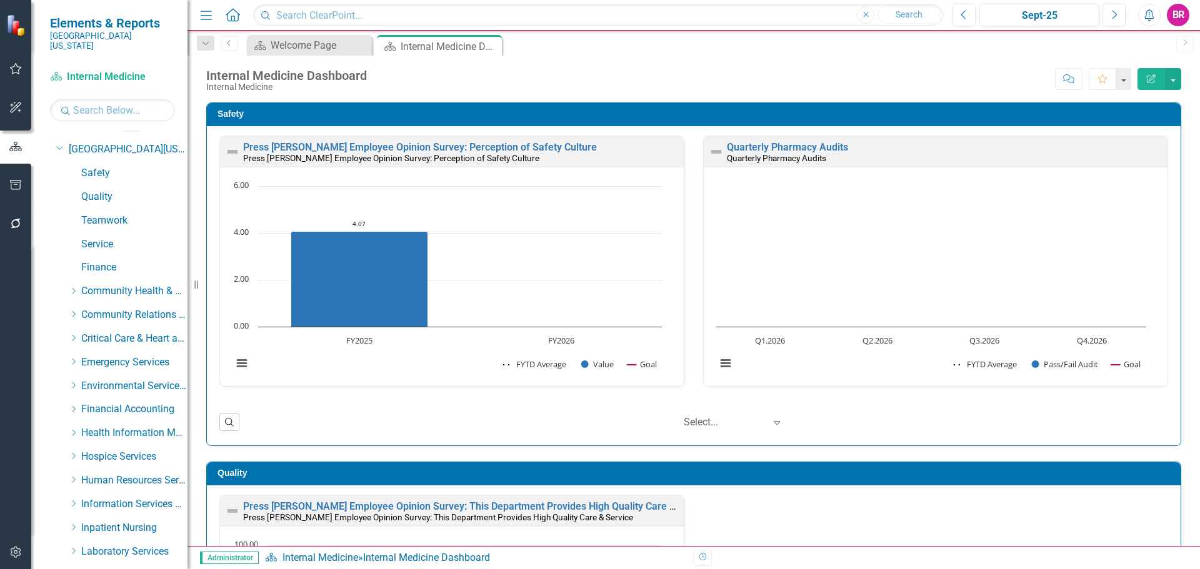
scroll to position [438, 0]
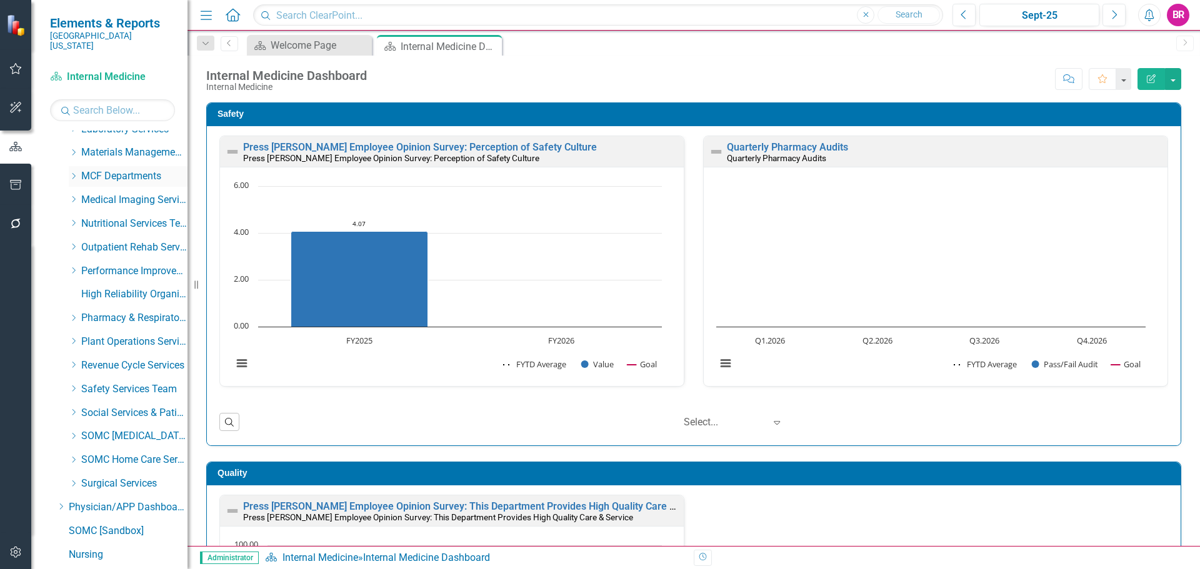
click at [74, 173] on icon "Dropdown" at bounding box center [73, 177] width 9 height 8
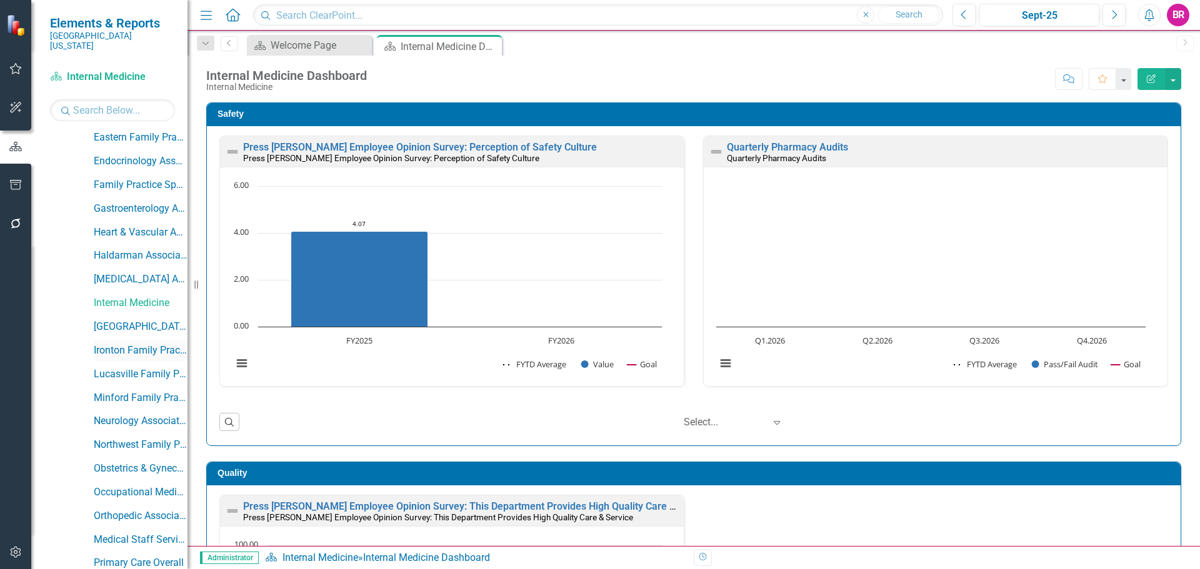
scroll to position [625, 0]
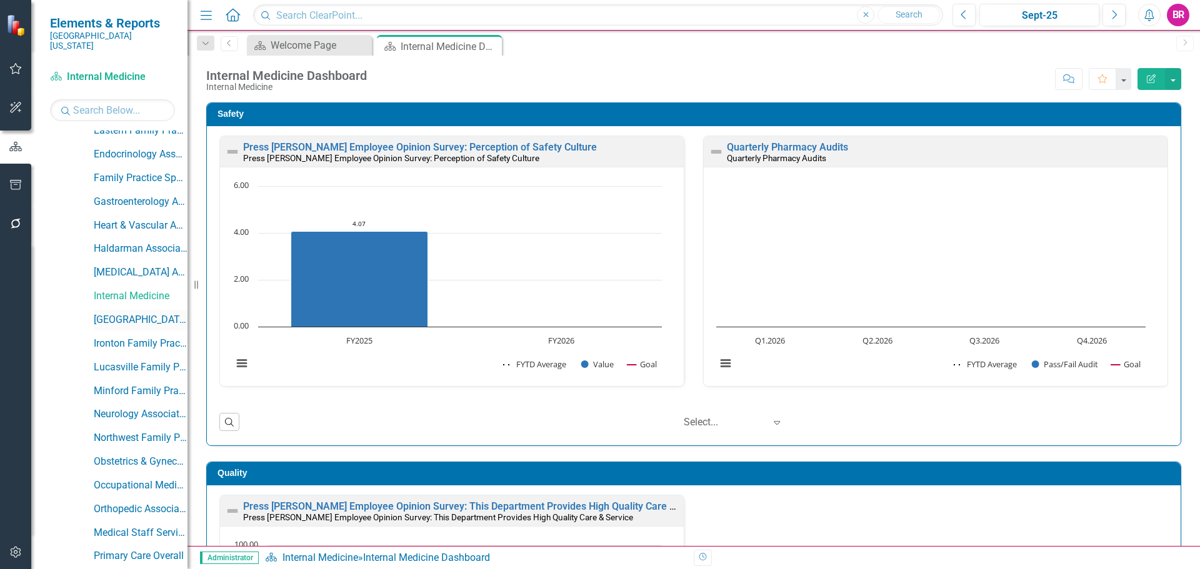
click at [133, 316] on link "[GEOGRAPHIC_DATA]" at bounding box center [141, 320] width 94 height 14
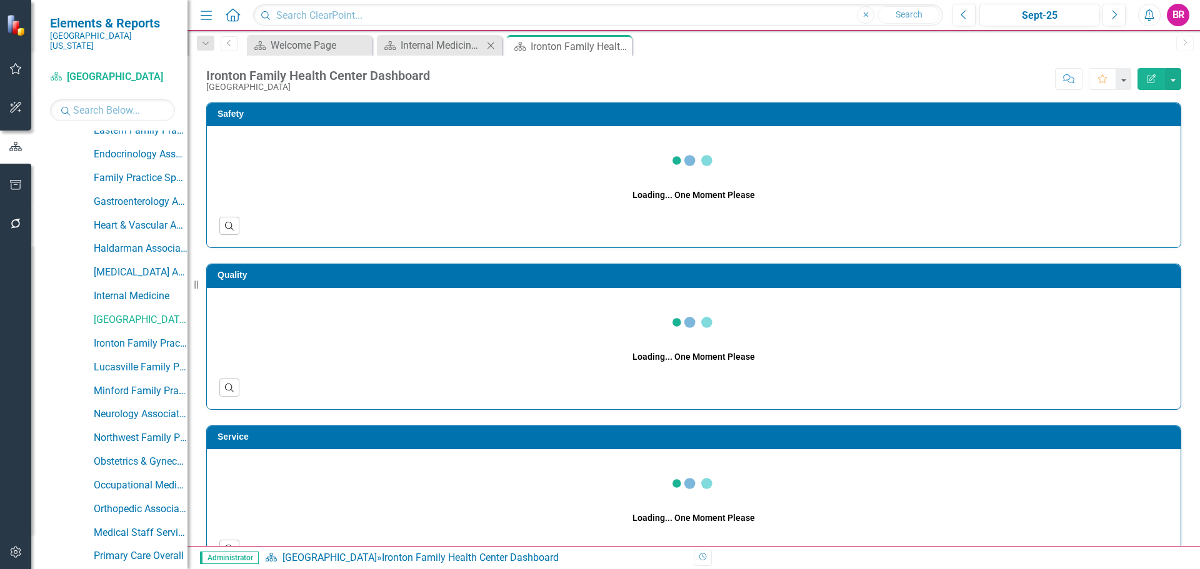
click at [494, 47] on icon "Close" at bounding box center [490, 46] width 13 height 10
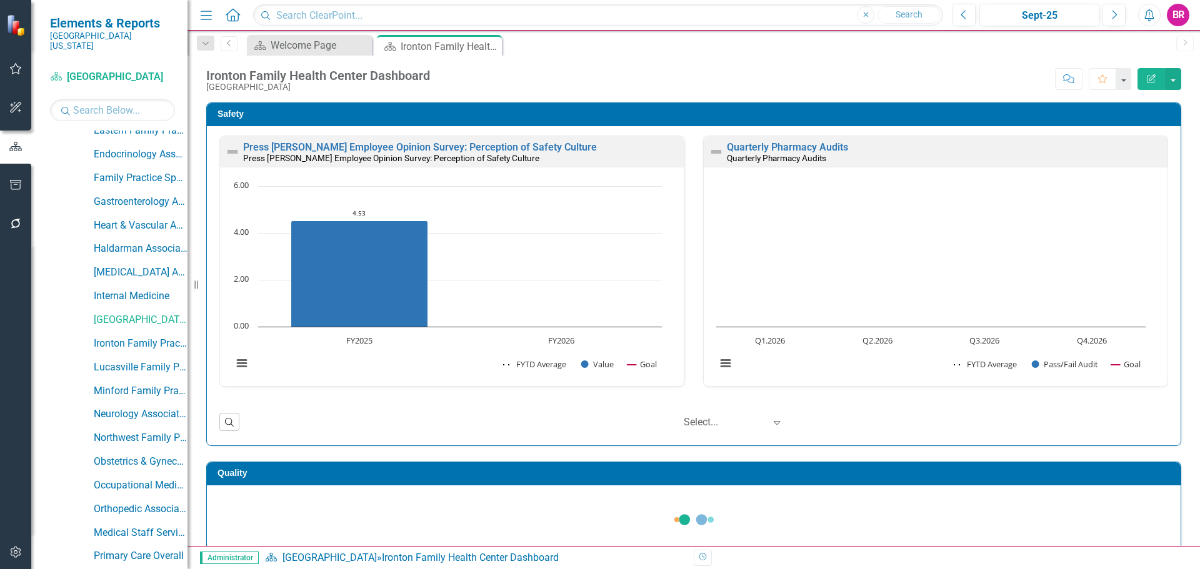
click at [1181, 190] on div "Safety Press Ganey Employee Opinion Survey: Perception of Safety Culture Press …" at bounding box center [694, 266] width 994 height 359
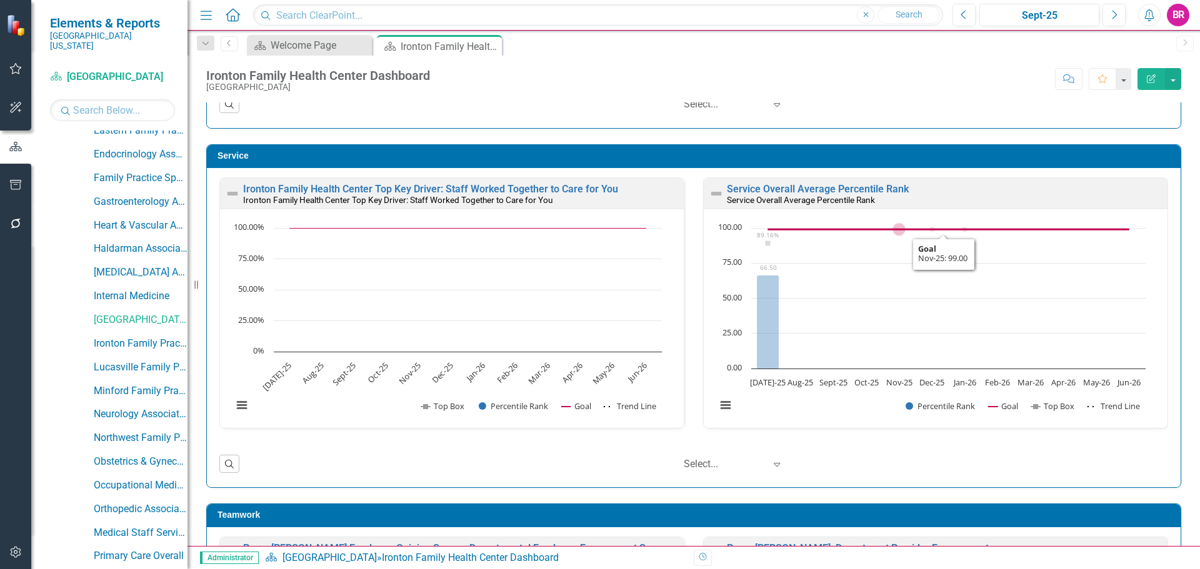
scroll to position [688, 0]
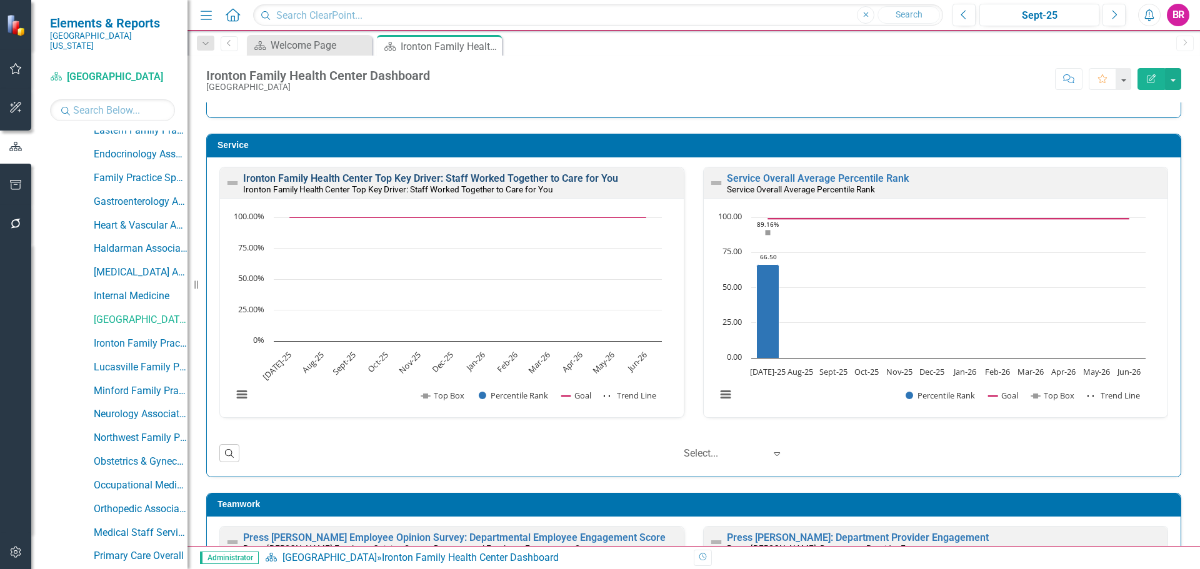
click at [511, 182] on link "Ironton Family Health Center Top Key Driver: Staff Worked Together to Care for …" at bounding box center [430, 179] width 375 height 12
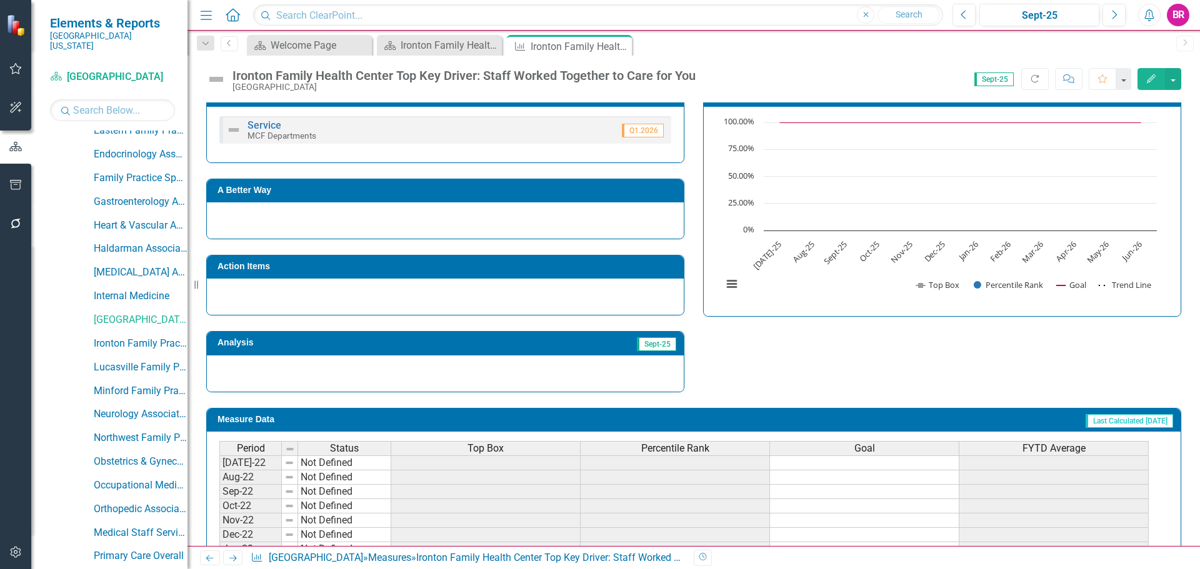
scroll to position [365, 0]
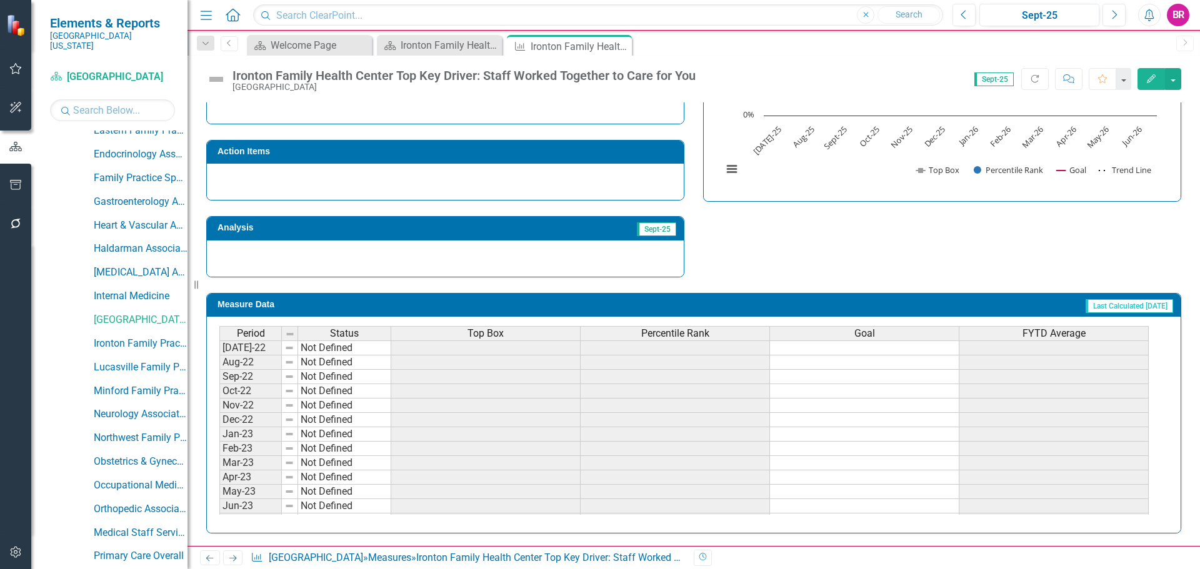
click at [534, 342] on div "Period Status Top Box Percentile Rank Goal FYTD Average" at bounding box center [684, 334] width 930 height 17
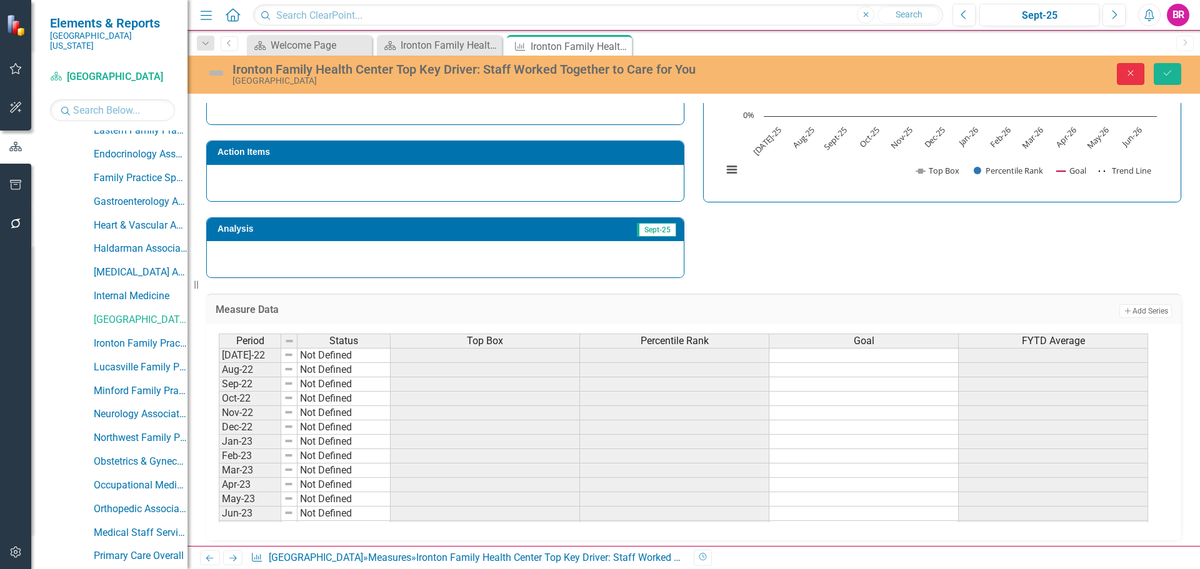
click at [1143, 76] on button "Close" at bounding box center [1131, 74] width 28 height 22
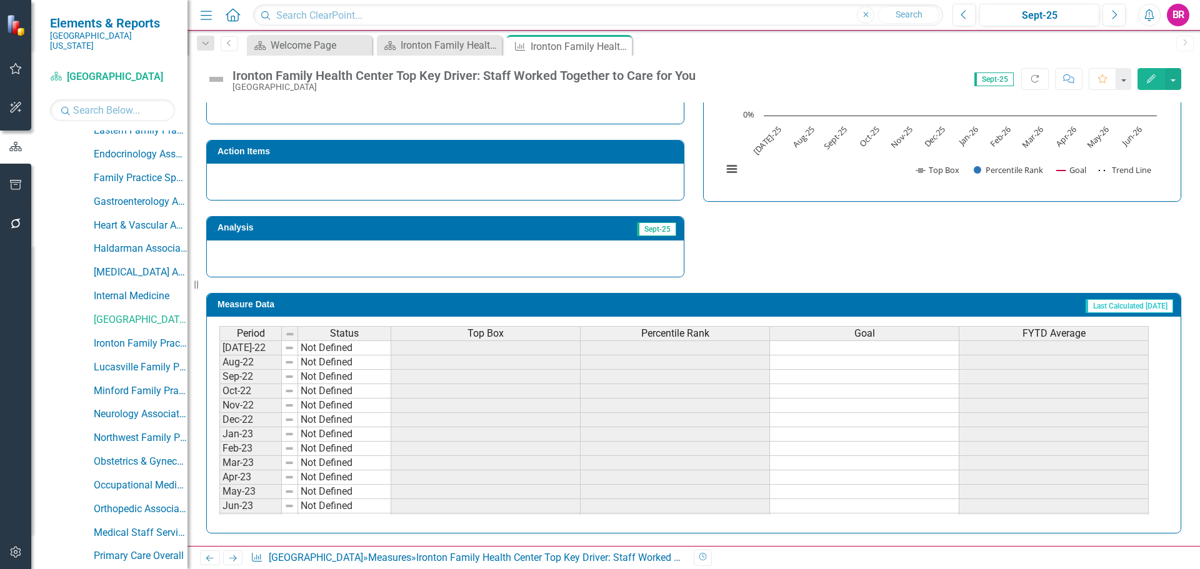
click at [505, 331] on div "Top Box" at bounding box center [485, 334] width 189 height 14
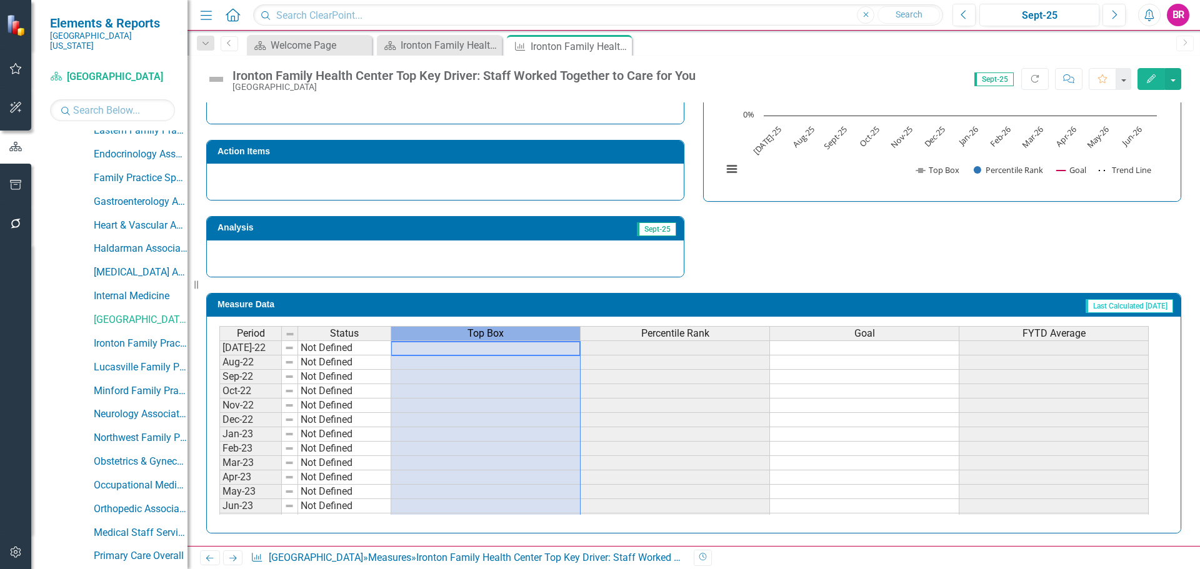
click at [505, 331] on div "Top Box" at bounding box center [485, 334] width 189 height 14
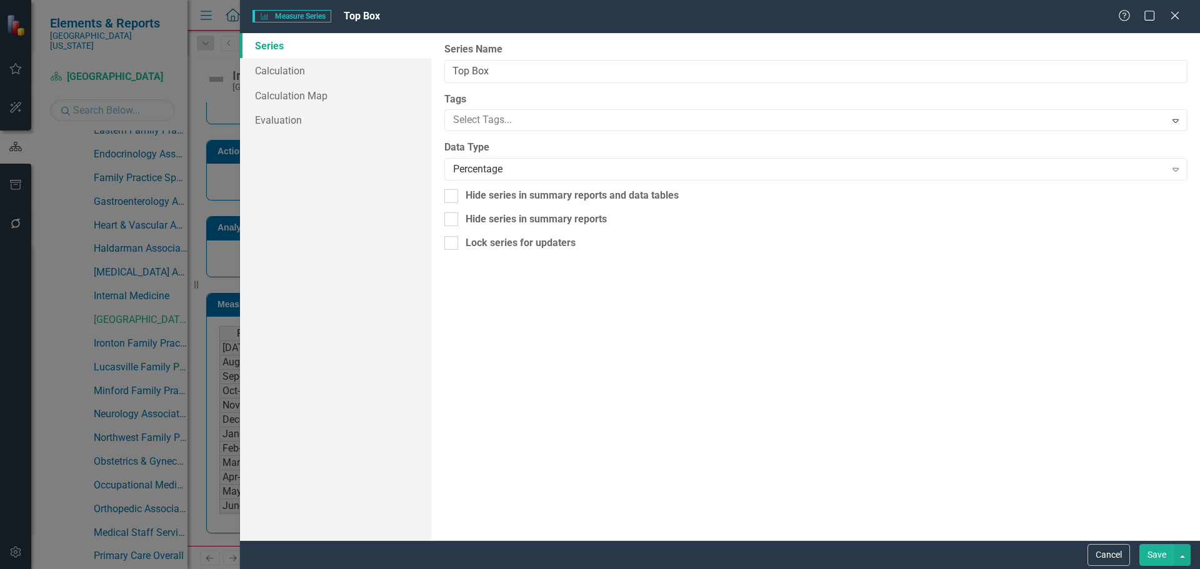
type input "Top Box"
drag, startPoint x: 291, startPoint y: 76, endPoint x: 312, endPoint y: 77, distance: 21.3
click at [291, 76] on link "Calculation" at bounding box center [336, 70] width 192 height 25
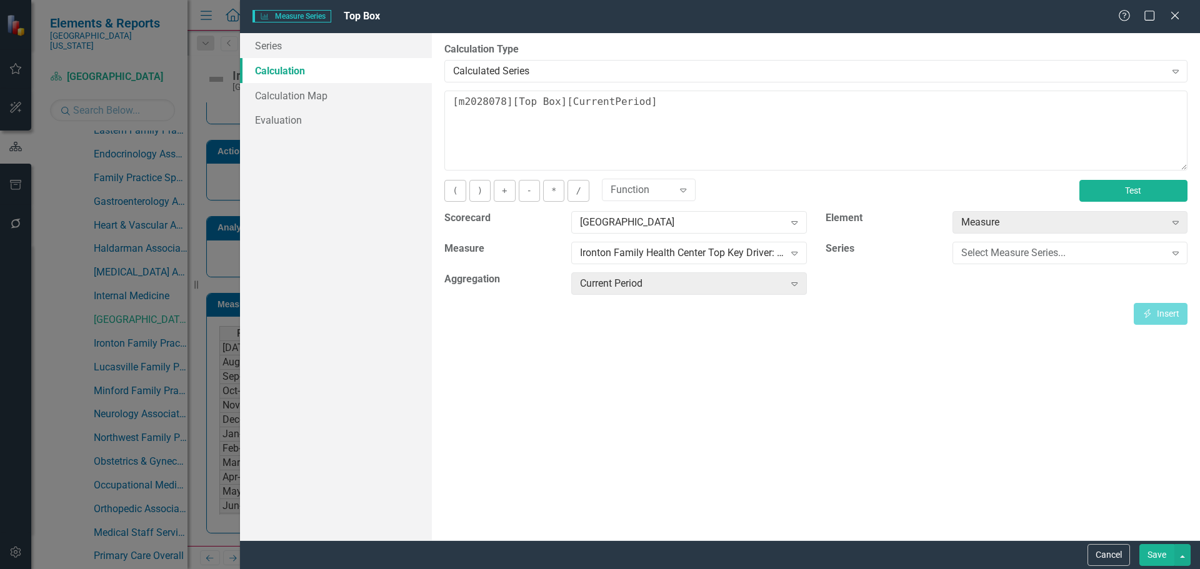
click at [1149, 191] on button "Test" at bounding box center [1133, 191] width 108 height 22
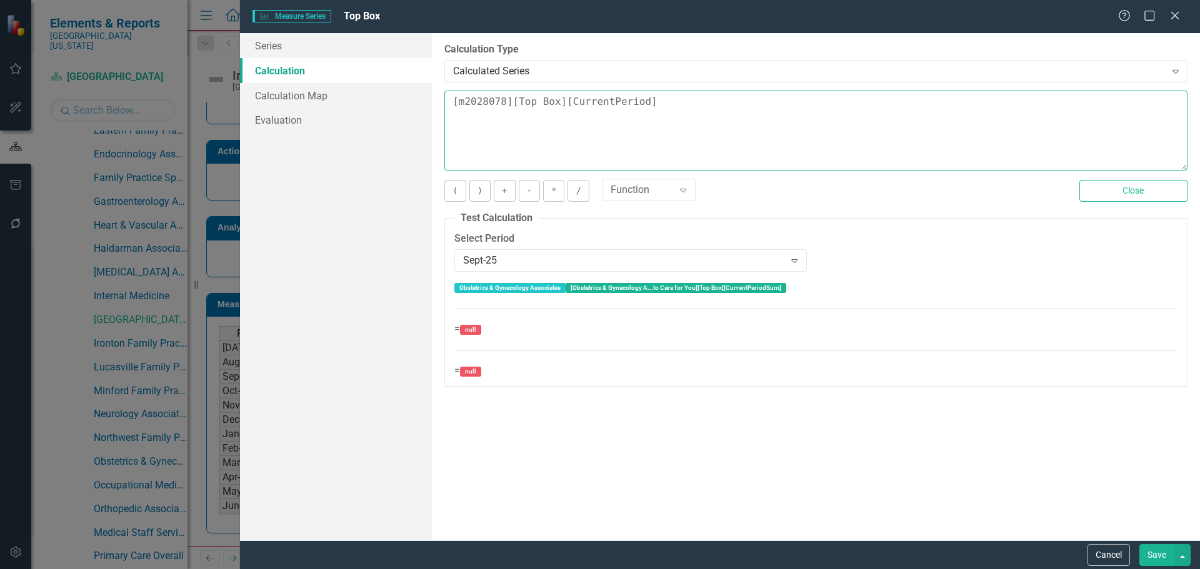
click at [729, 98] on textarea "[m2028078][Top Box][CurrentPeriod]" at bounding box center [815, 131] width 743 height 80
click at [728, 99] on textarea "[m2028078][Top Box][CurrentPeriod]" at bounding box center [815, 131] width 743 height 80
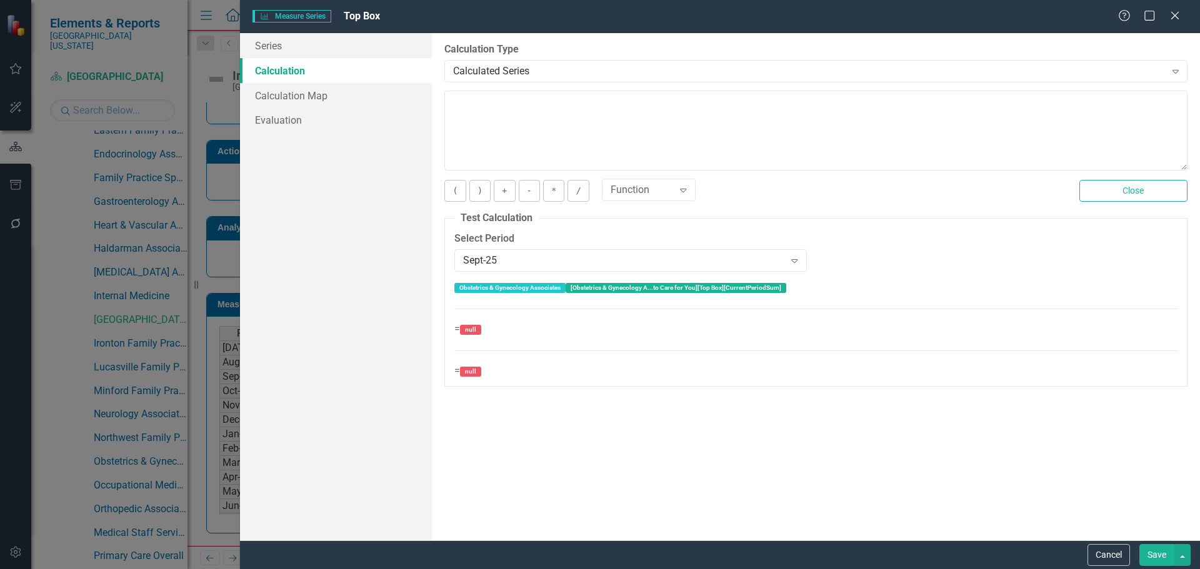
click at [1153, 554] on button "Save" at bounding box center [1156, 555] width 35 height 22
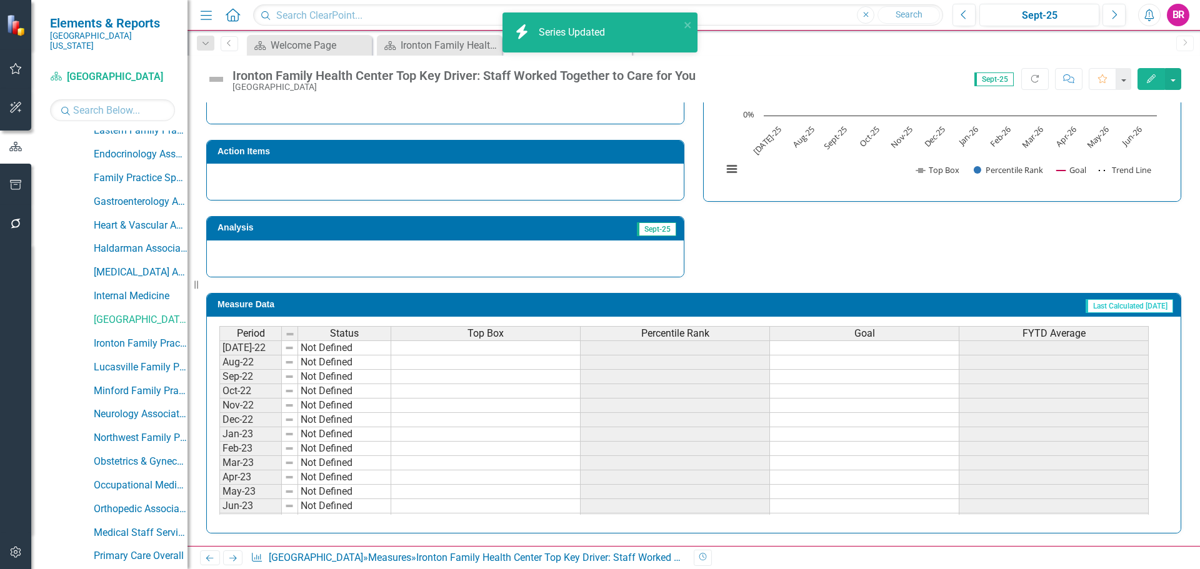
click at [678, 333] on span "Percentile Rank" at bounding box center [675, 333] width 68 height 11
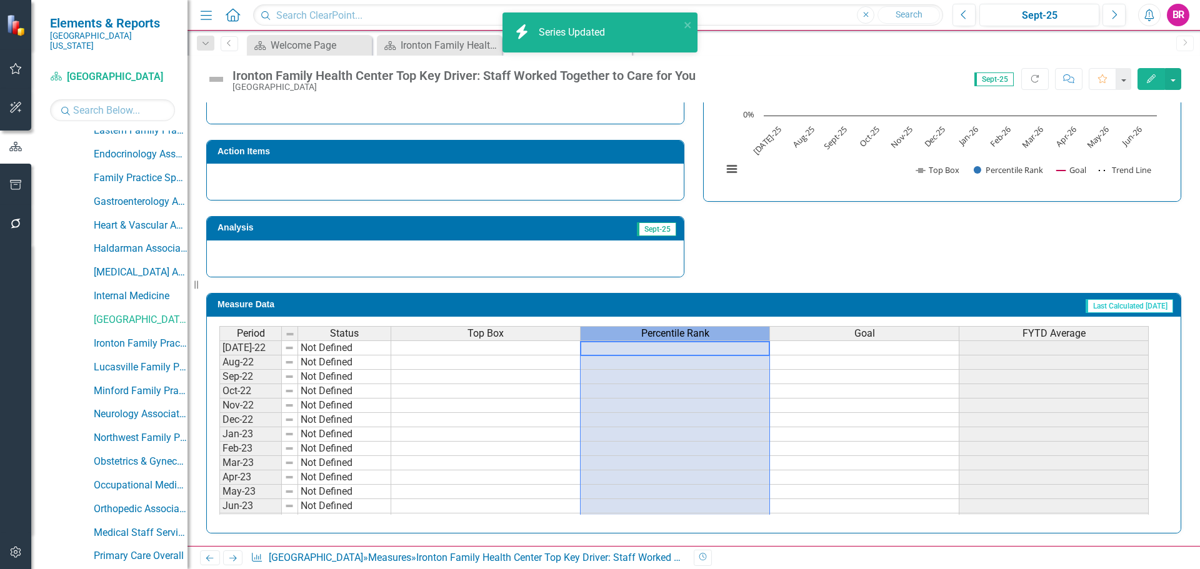
click at [678, 333] on span "Percentile Rank" at bounding box center [675, 333] width 68 height 11
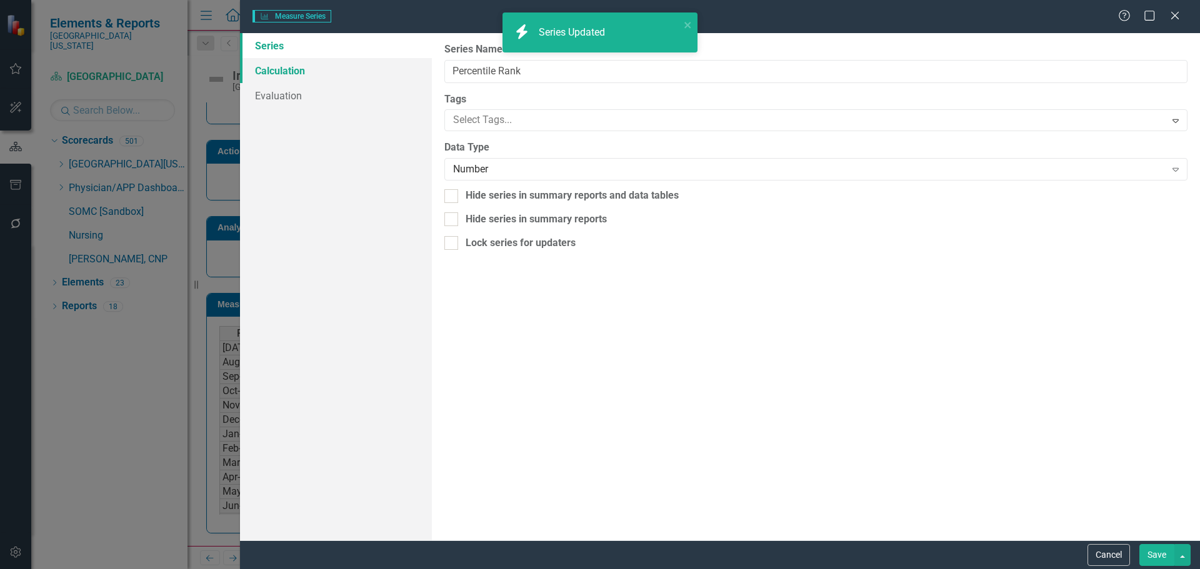
scroll to position [0, 0]
type input "Percentile Rank"
click at [281, 74] on link "Calculation" at bounding box center [336, 70] width 192 height 25
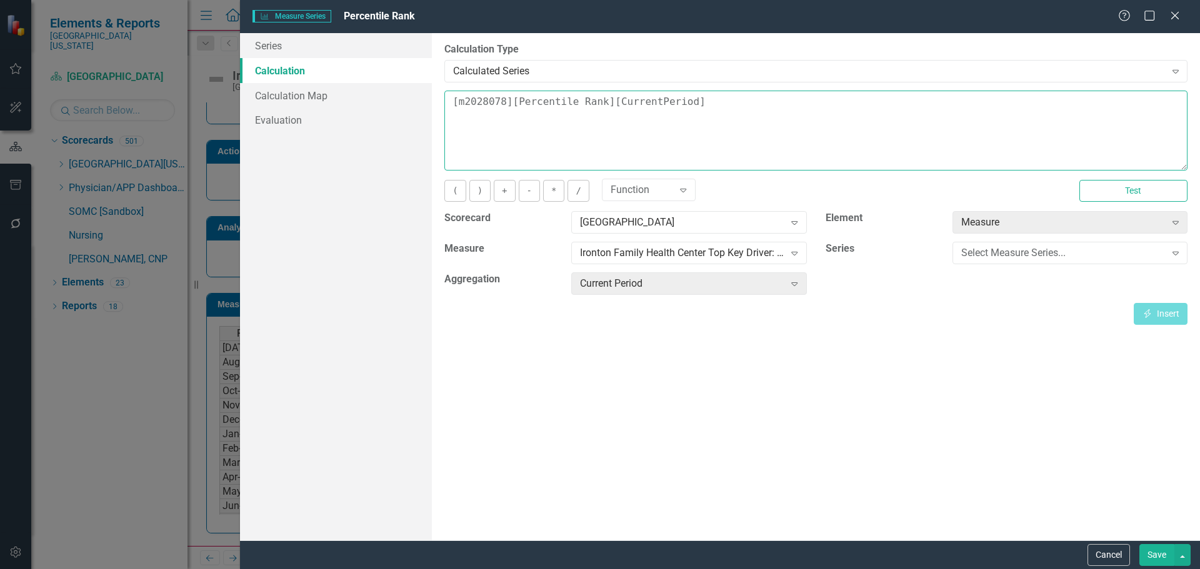
click at [783, 111] on textarea "[m2028078][Percentile Rank][CurrentPeriod]" at bounding box center [815, 131] width 743 height 80
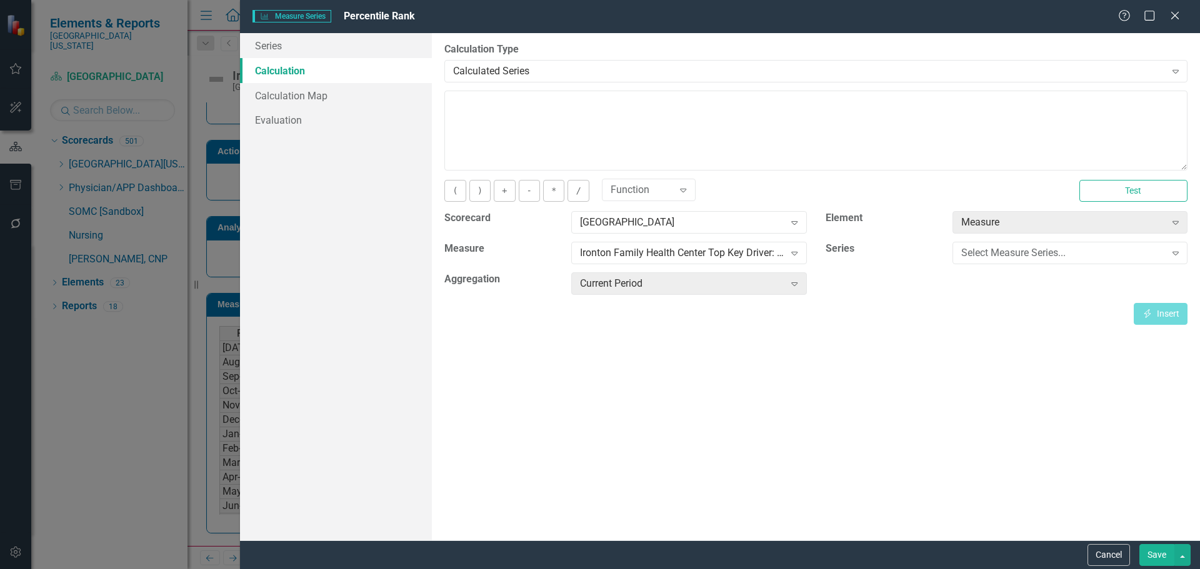
click at [1163, 556] on button "Save" at bounding box center [1156, 555] width 35 height 22
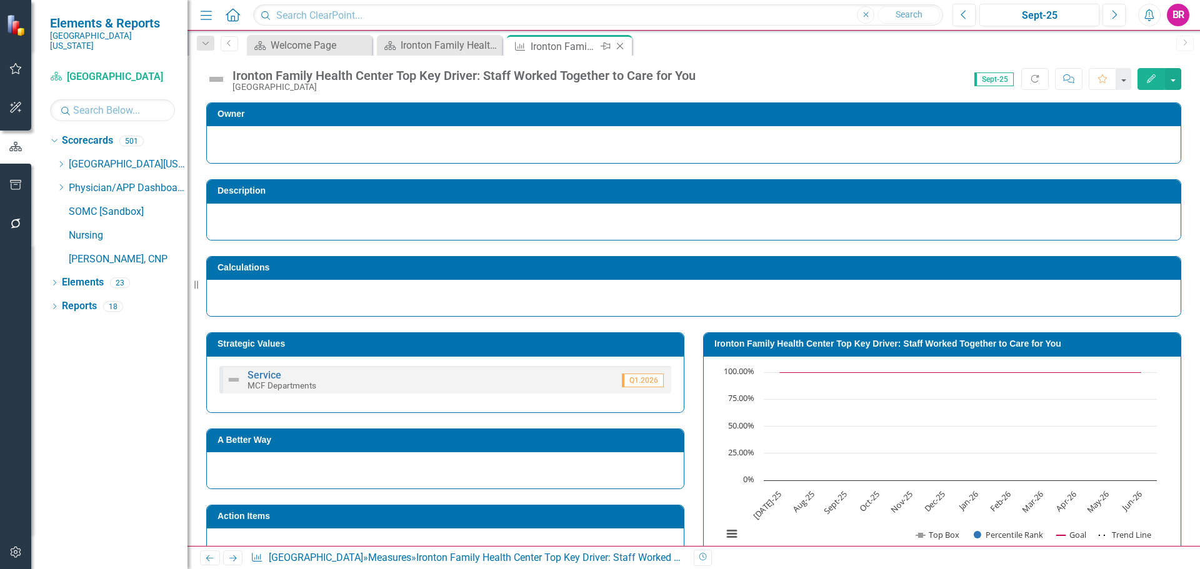
click at [620, 48] on icon "Close" at bounding box center [620, 46] width 13 height 10
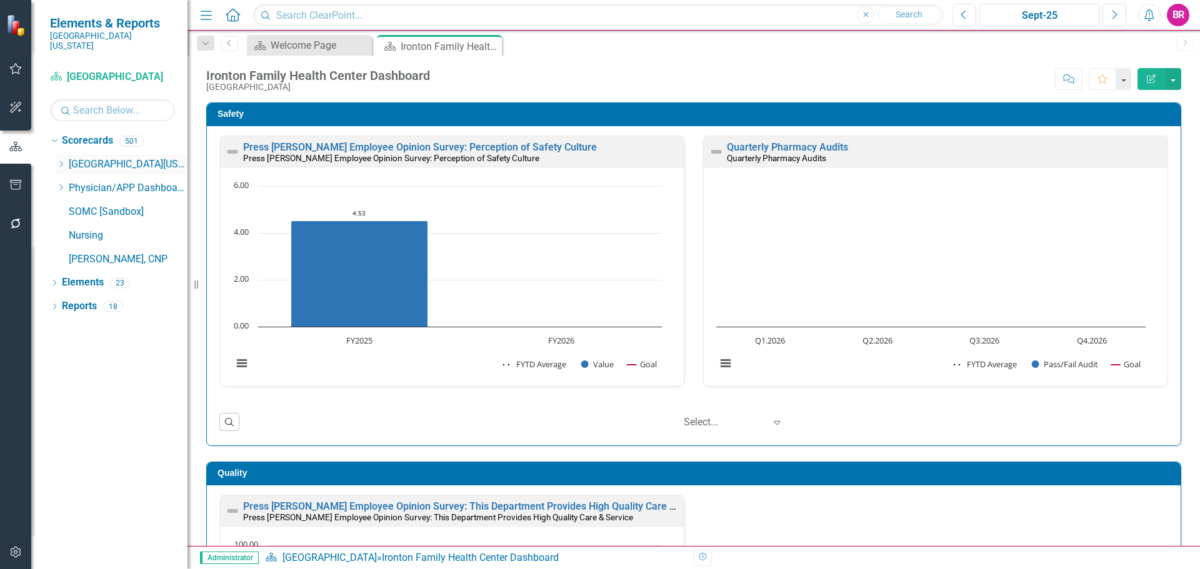
click at [60, 161] on icon "Dropdown" at bounding box center [60, 165] width 9 height 8
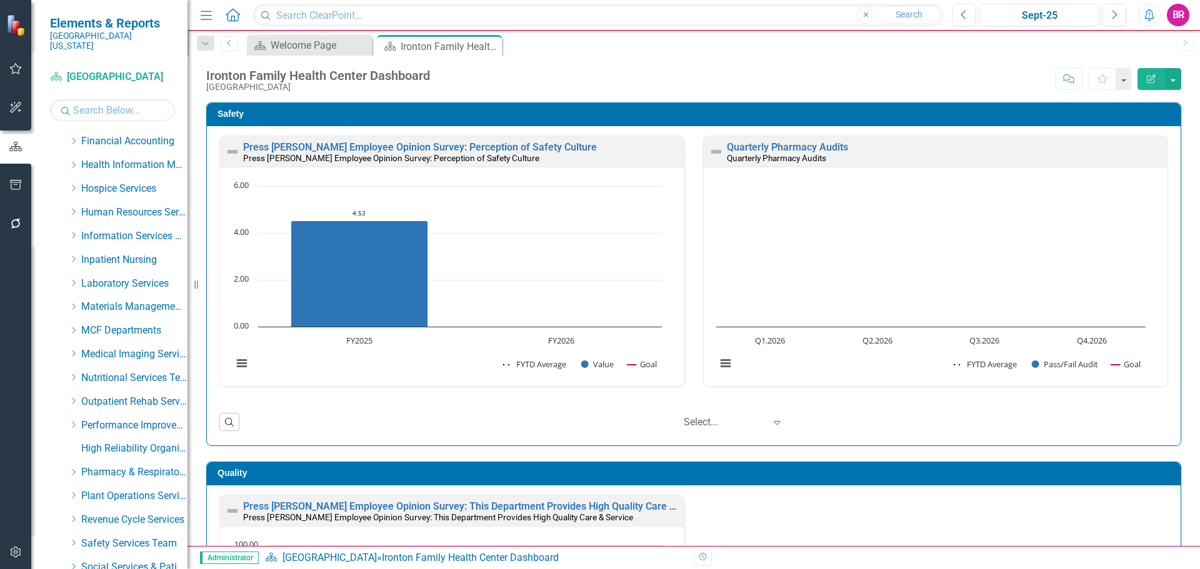
scroll to position [438, 0]
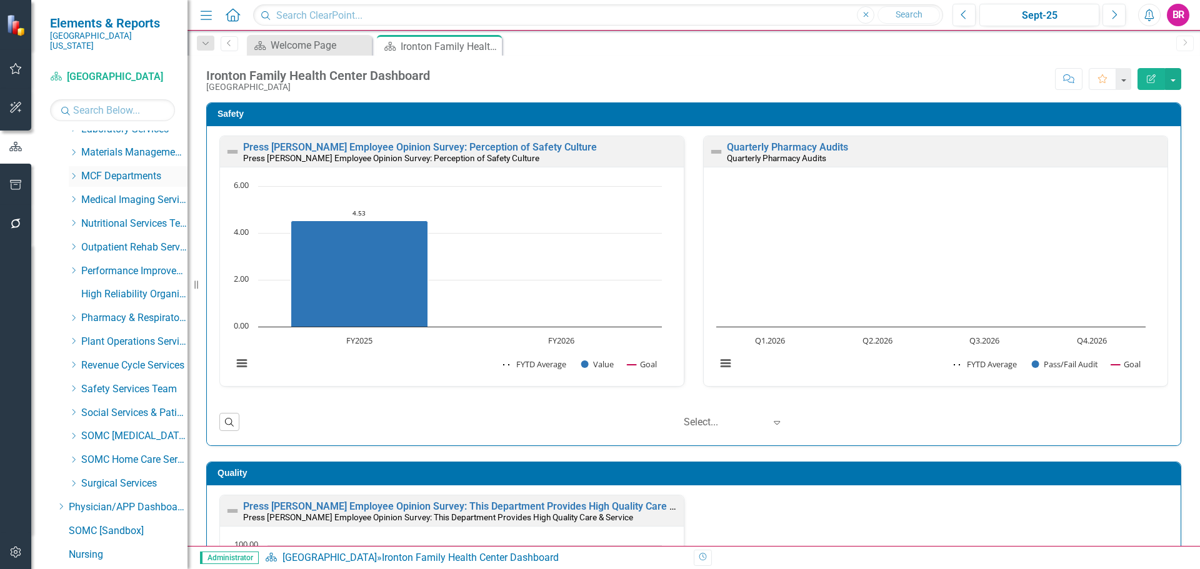
click at [74, 173] on icon "Dropdown" at bounding box center [73, 177] width 9 height 8
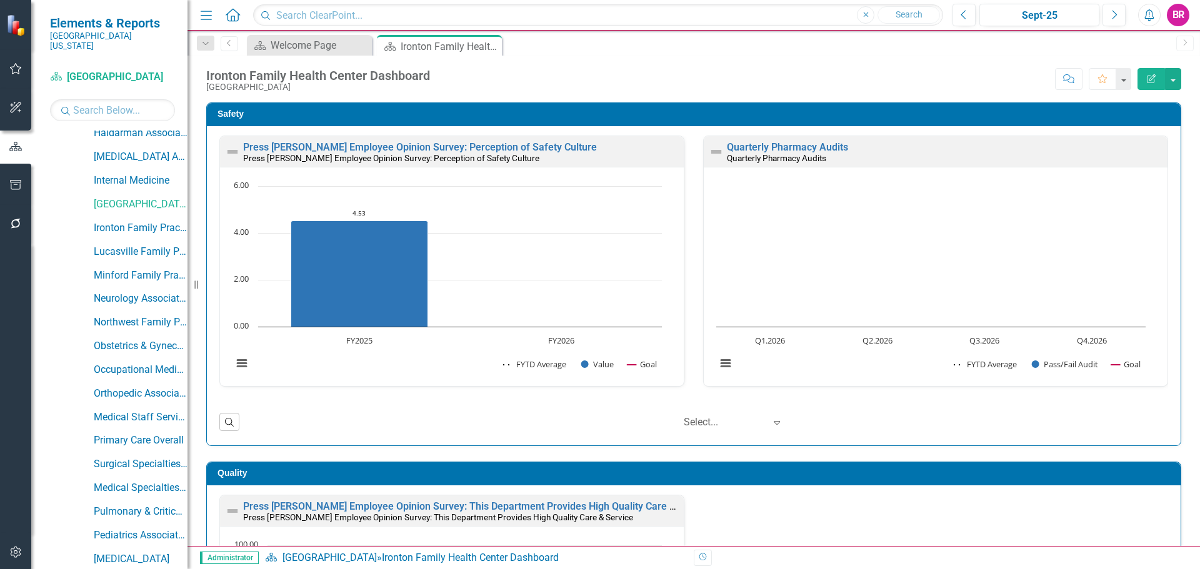
scroll to position [750, 0]
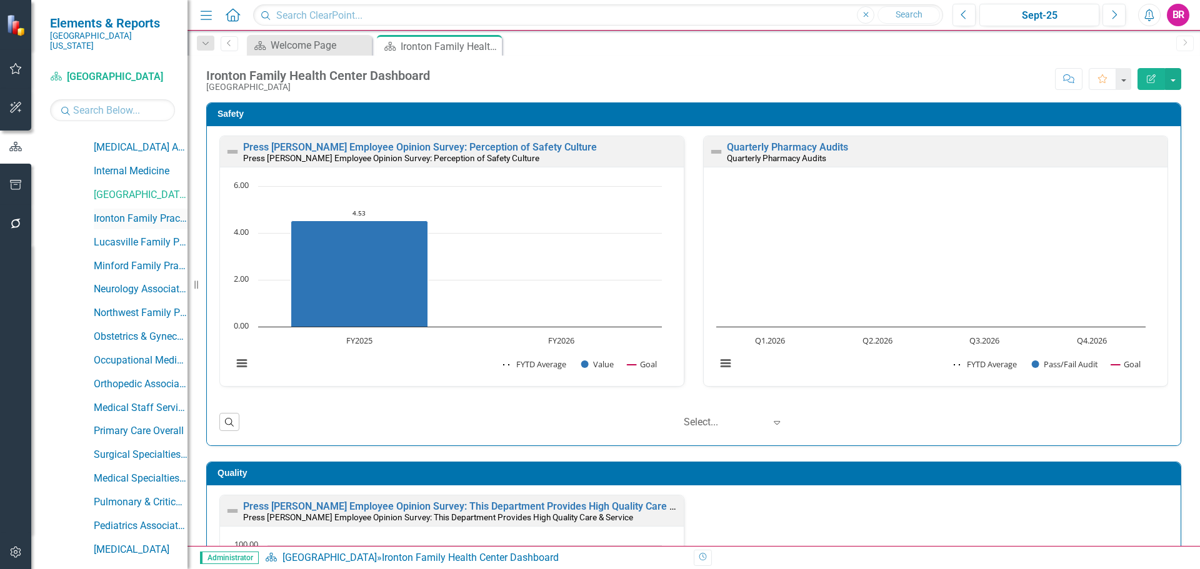
click at [139, 212] on link "Ironton Family Practice & Specialty" at bounding box center [141, 219] width 94 height 14
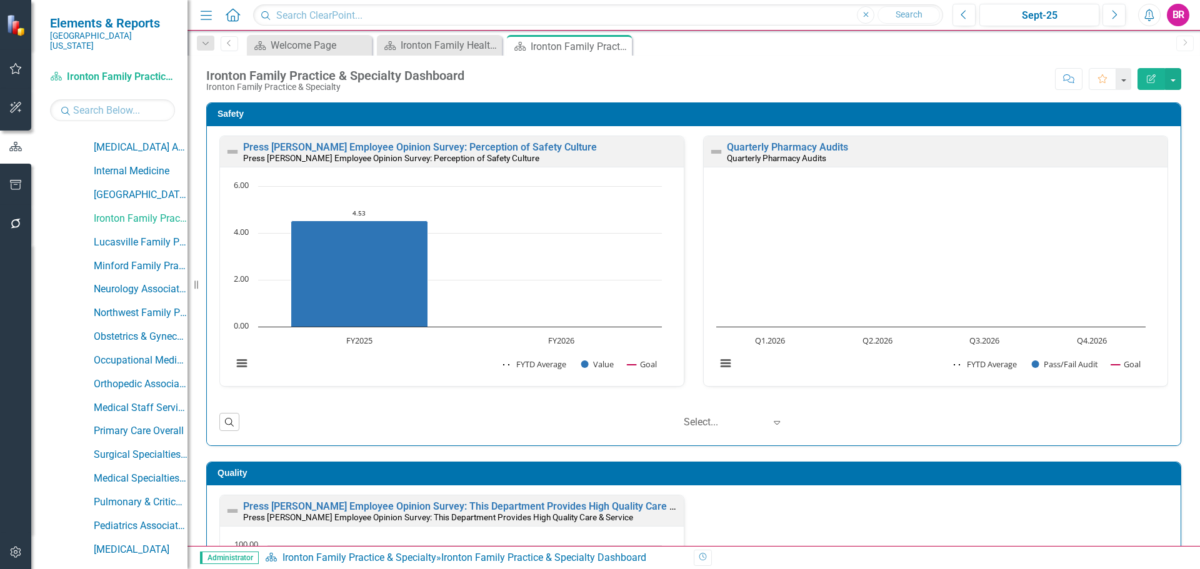
click at [1179, 264] on div "Safety Press Ganey Employee Opinion Survey: Perception of Safety Culture Press …" at bounding box center [694, 266] width 994 height 359
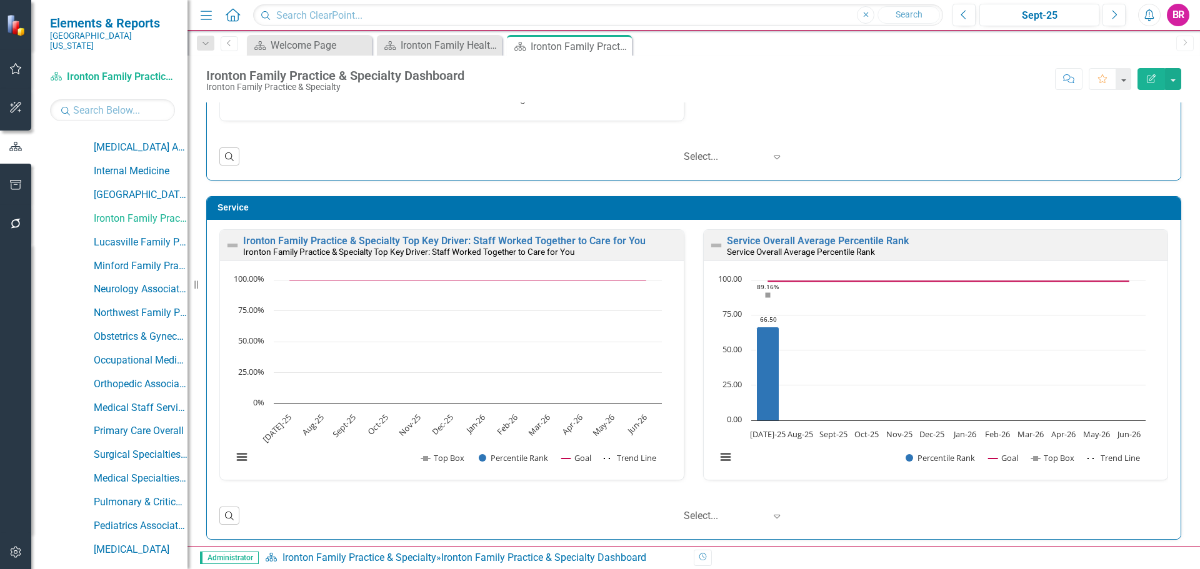
scroll to position [688, 0]
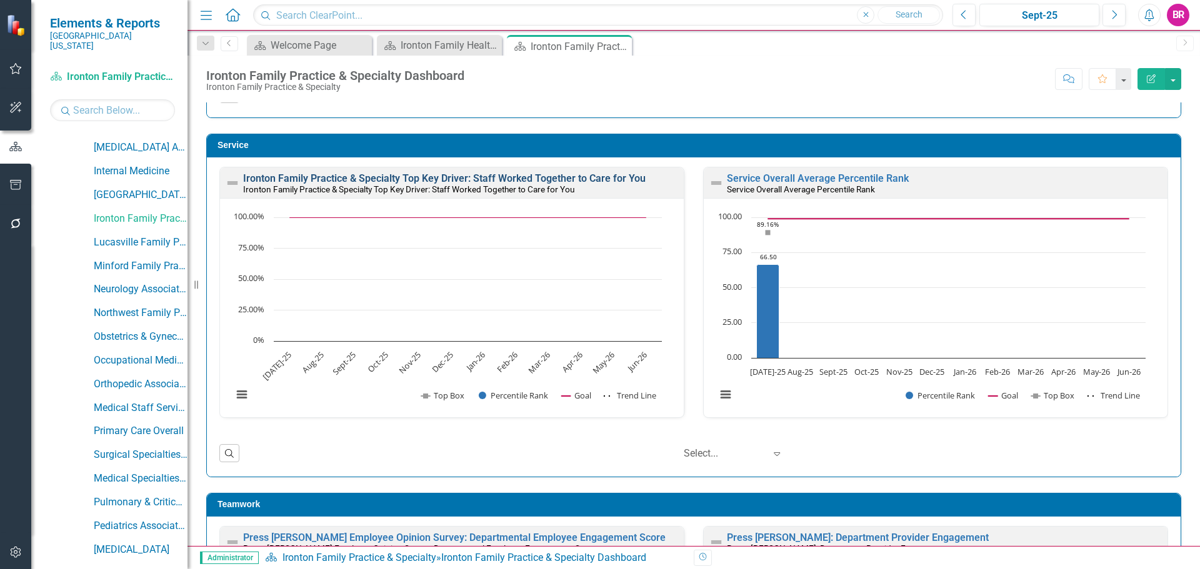
click at [603, 181] on link "Ironton Family Practice & Specialty Top Key Driver: Staff Worked Together to Ca…" at bounding box center [444, 179] width 403 height 12
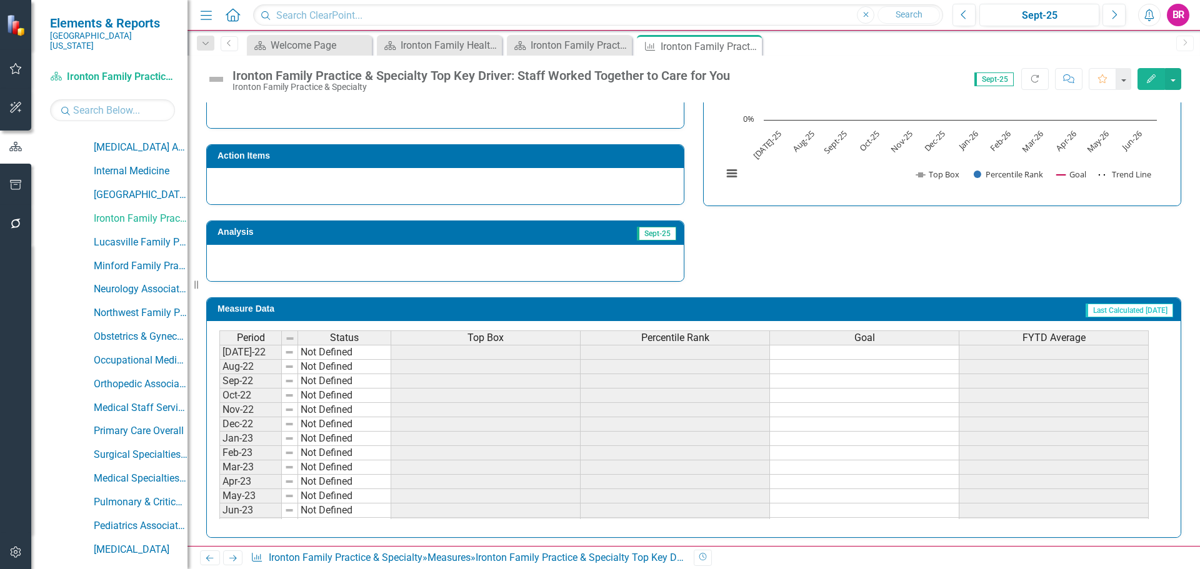
scroll to position [365, 0]
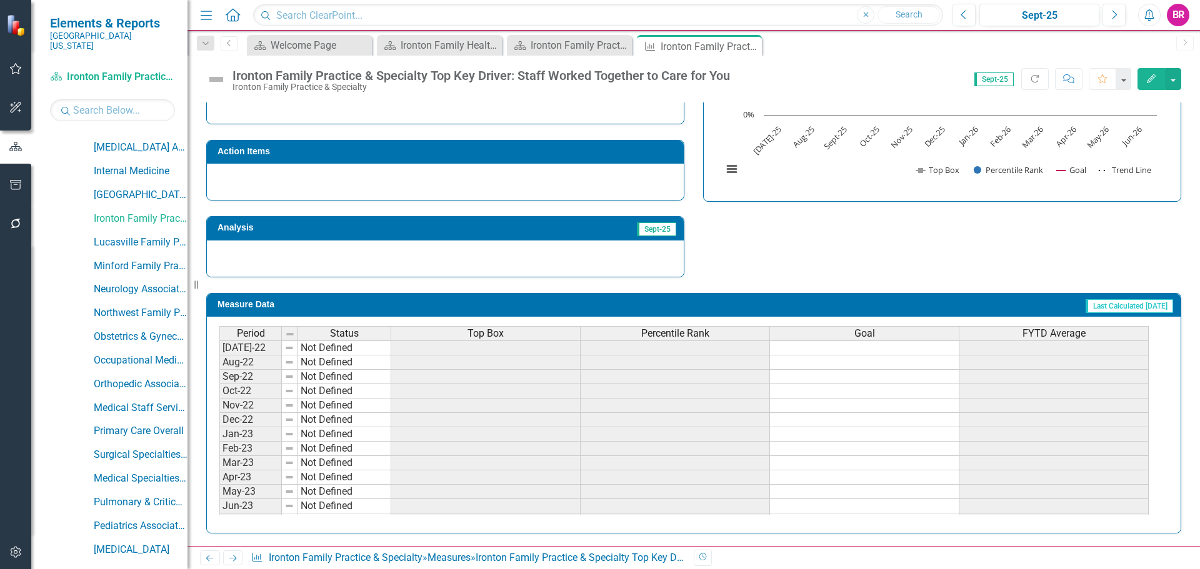
click at [540, 337] on div "Top Box" at bounding box center [485, 334] width 189 height 14
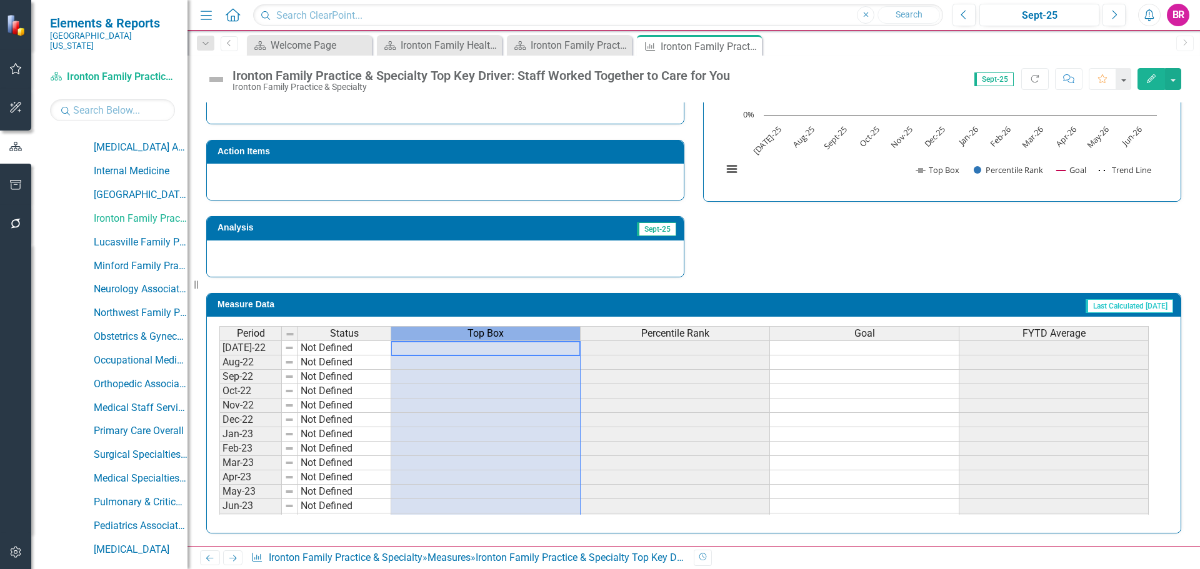
click at [540, 337] on div "Top Box" at bounding box center [485, 334] width 189 height 14
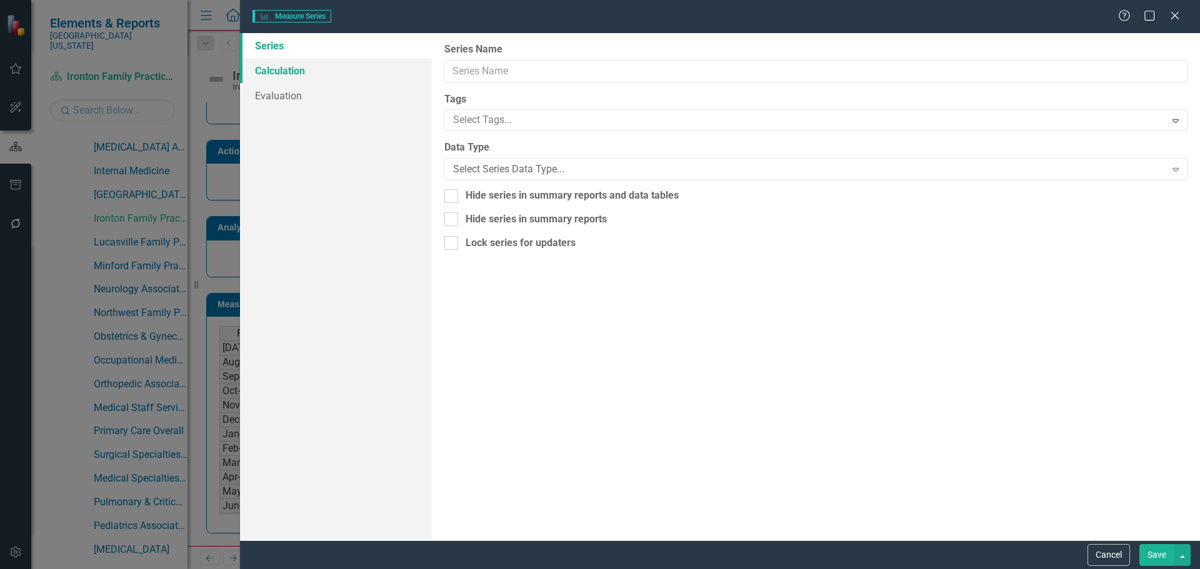
type input "Top Box"
click at [310, 64] on link "Calculation" at bounding box center [336, 70] width 192 height 25
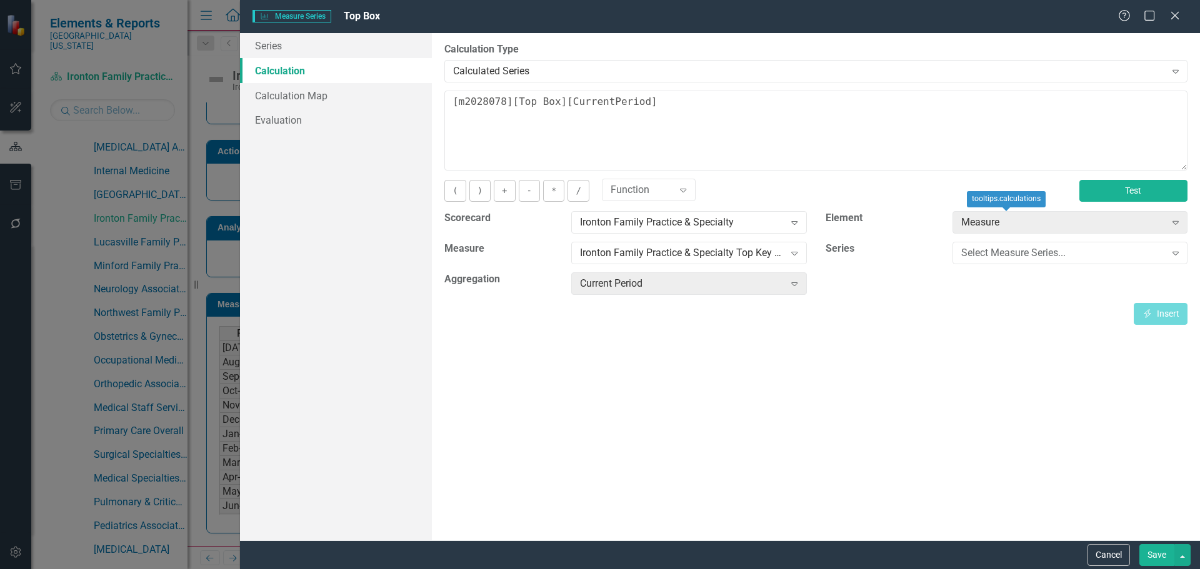
click at [1137, 188] on button "Test" at bounding box center [1133, 191] width 108 height 22
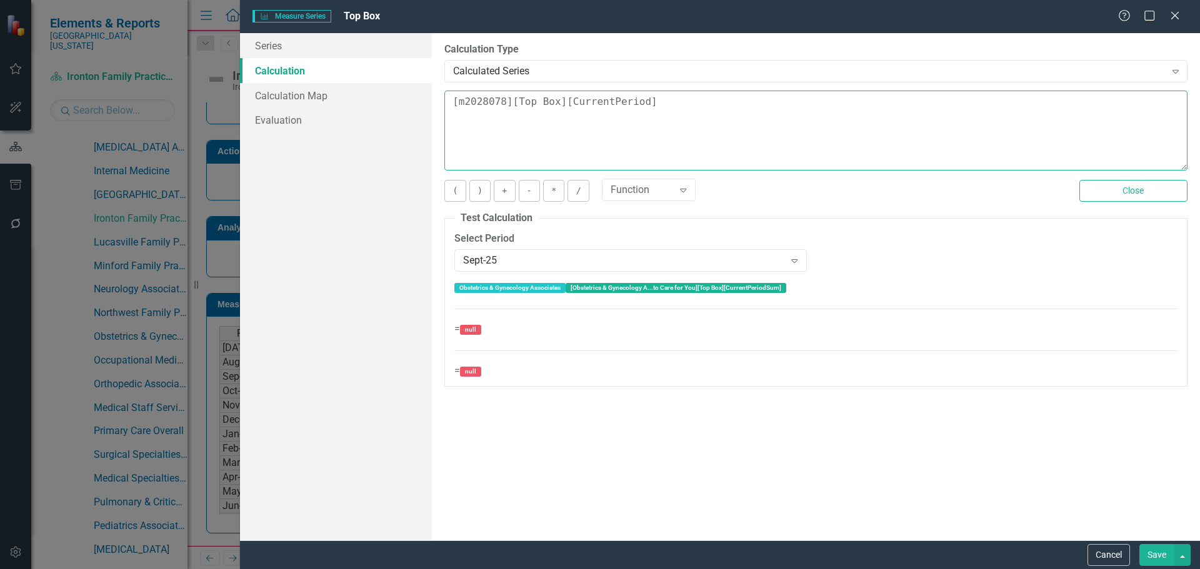
click at [651, 103] on textarea "[m2028078][Top Box][CurrentPeriod]" at bounding box center [815, 131] width 743 height 80
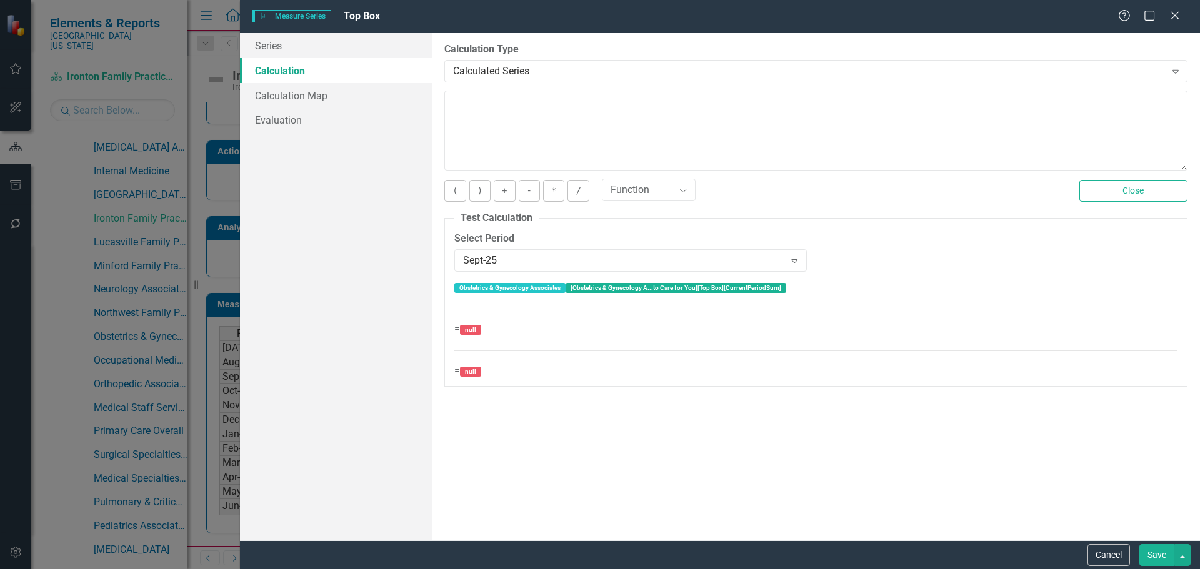
click at [1167, 559] on button "Save" at bounding box center [1156, 555] width 35 height 22
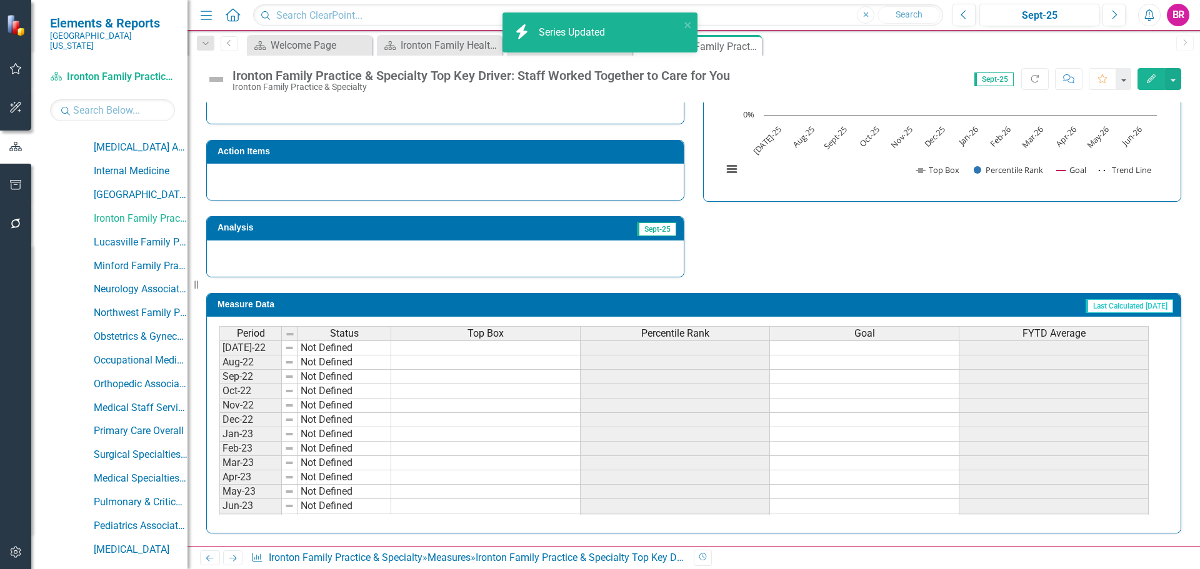
click at [679, 333] on span "Percentile Rank" at bounding box center [675, 333] width 68 height 11
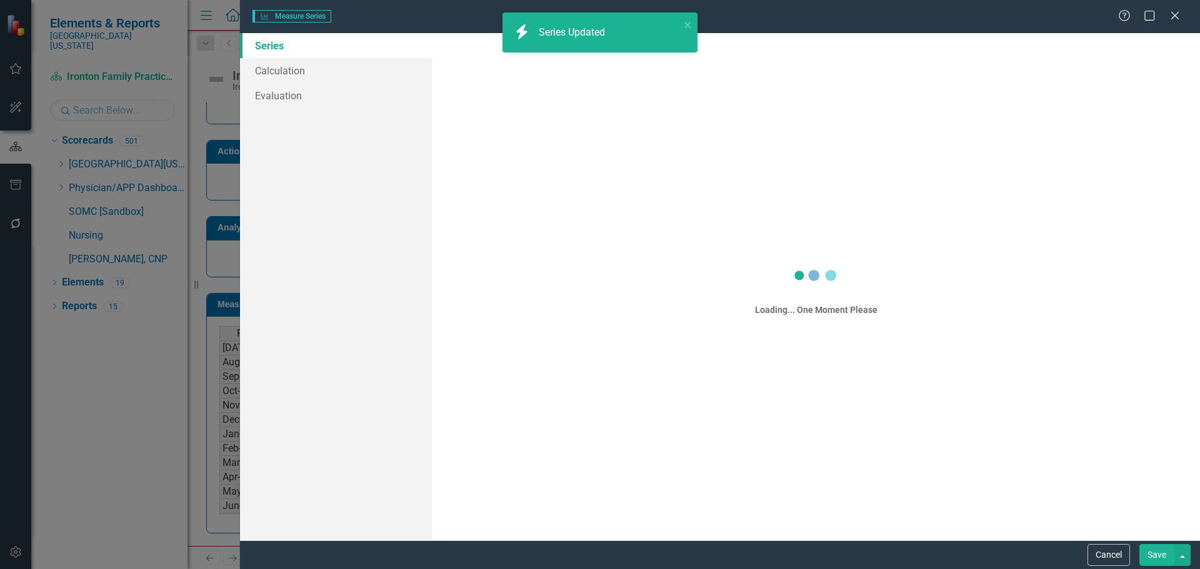
scroll to position [0, 0]
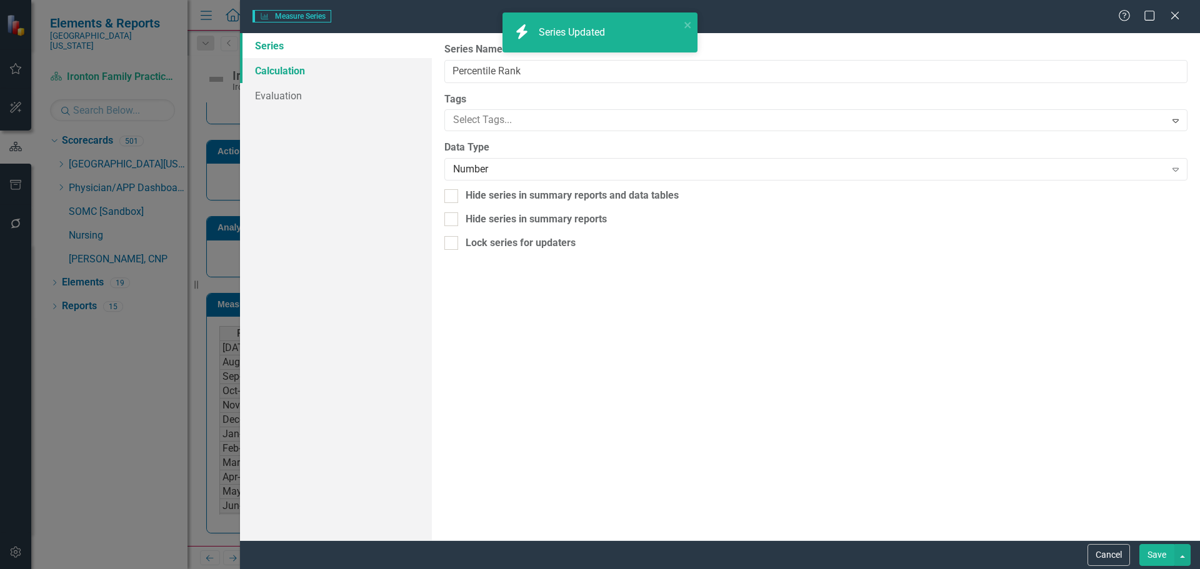
type input "Percentile Rank"
click at [289, 75] on link "Calculation" at bounding box center [336, 70] width 192 height 25
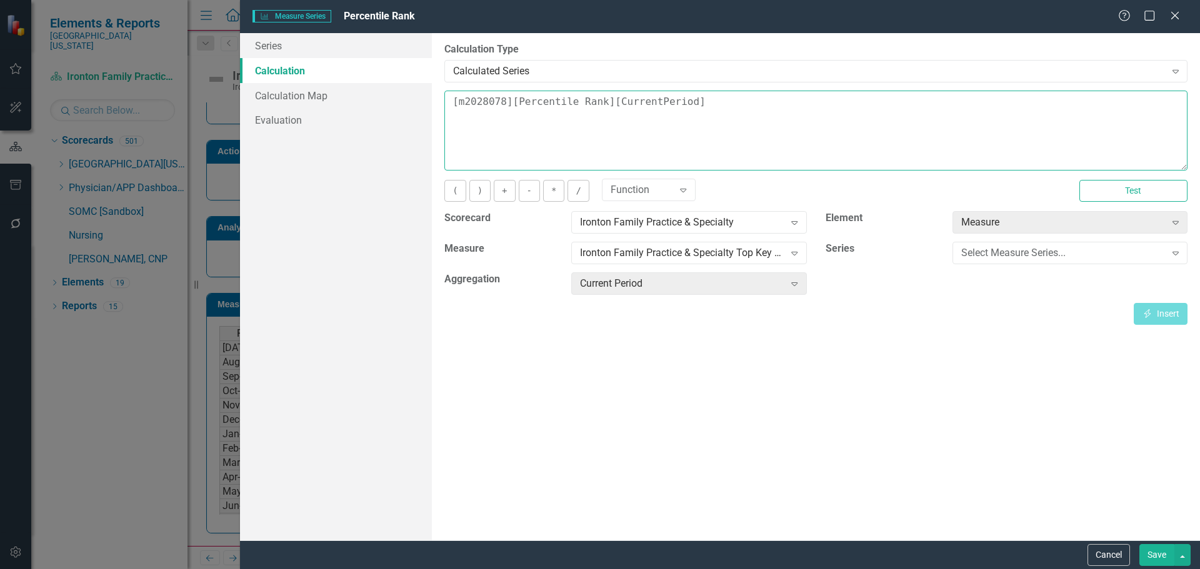
click at [728, 101] on textarea "[m2028078][Percentile Rank][CurrentPeriod]" at bounding box center [815, 131] width 743 height 80
click at [728, 102] on textarea "[m2028078][Percentile Rank][CurrentPeriod]" at bounding box center [815, 131] width 743 height 80
click at [728, 103] on textarea "[m2028078][Percentile Rank][CurrentPeriod]" at bounding box center [815, 131] width 743 height 80
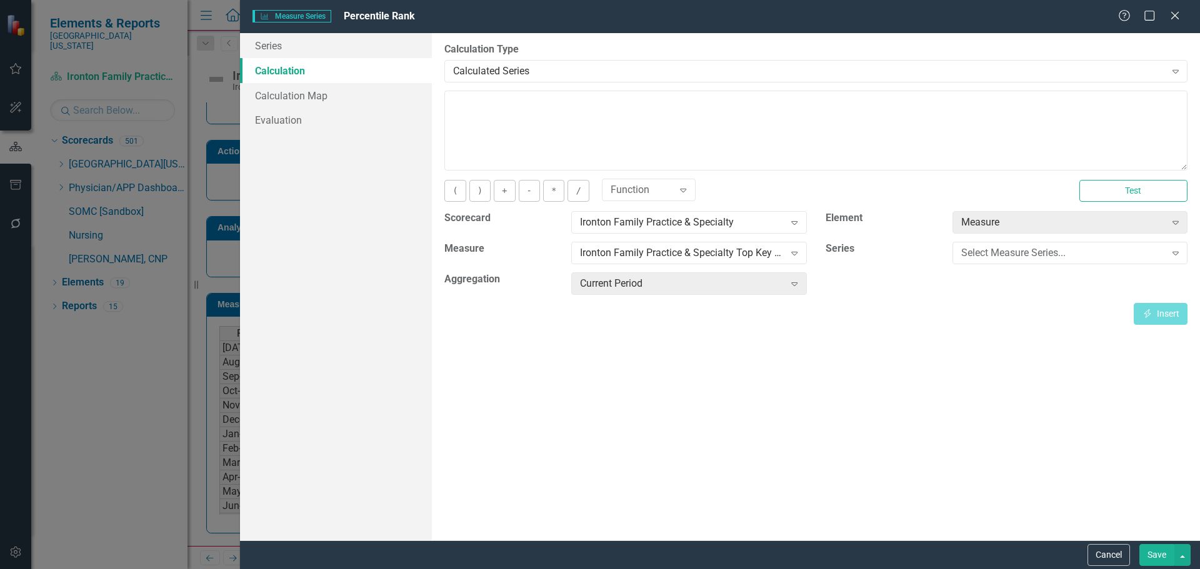
click at [1170, 553] on button "Save" at bounding box center [1156, 555] width 35 height 22
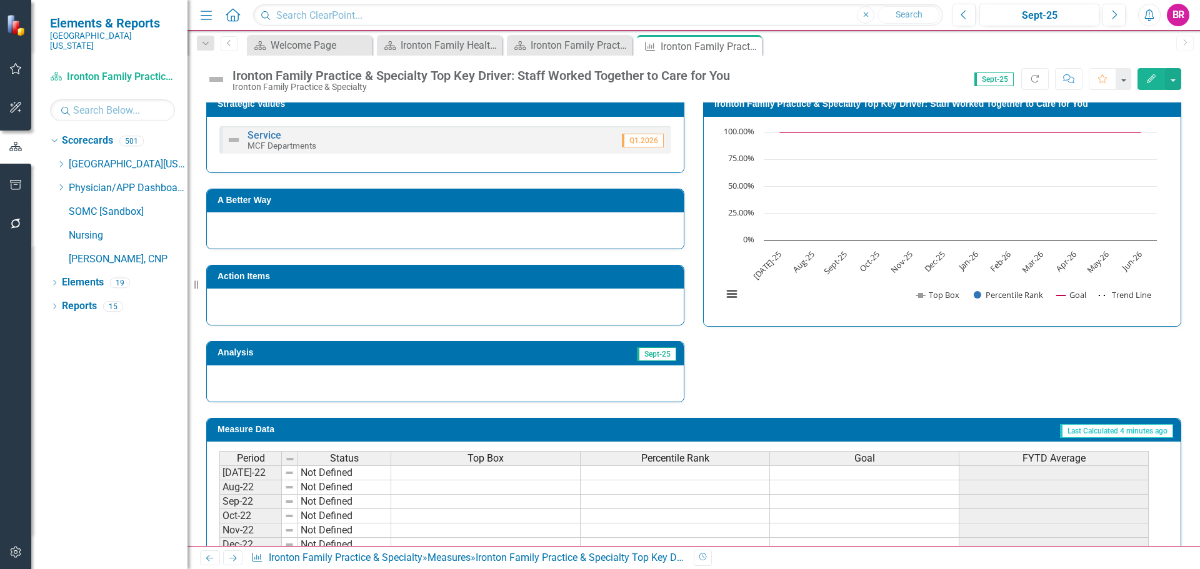
scroll to position [178, 0]
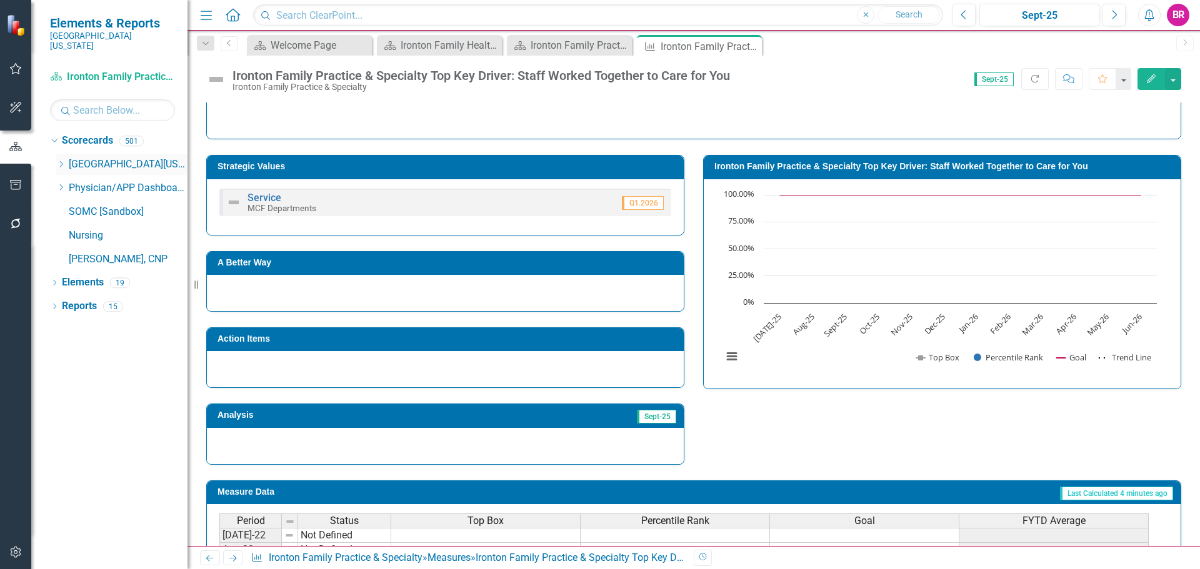
click at [0, 0] on icon "Close" at bounding box center [0, 0] width 0 height 0
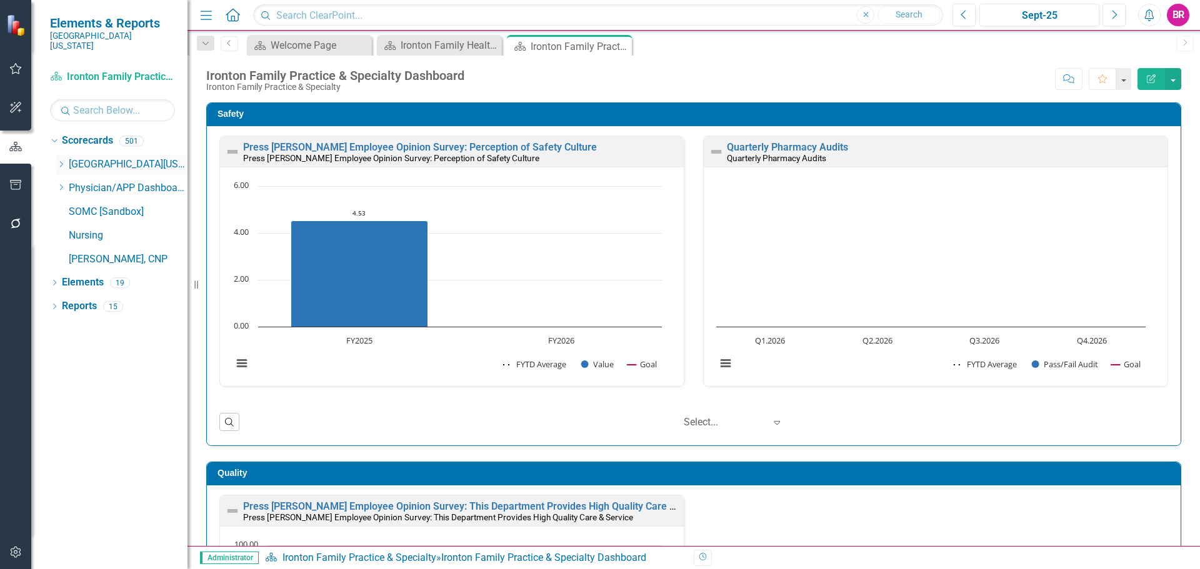
click at [59, 161] on icon "Dropdown" at bounding box center [60, 165] width 9 height 8
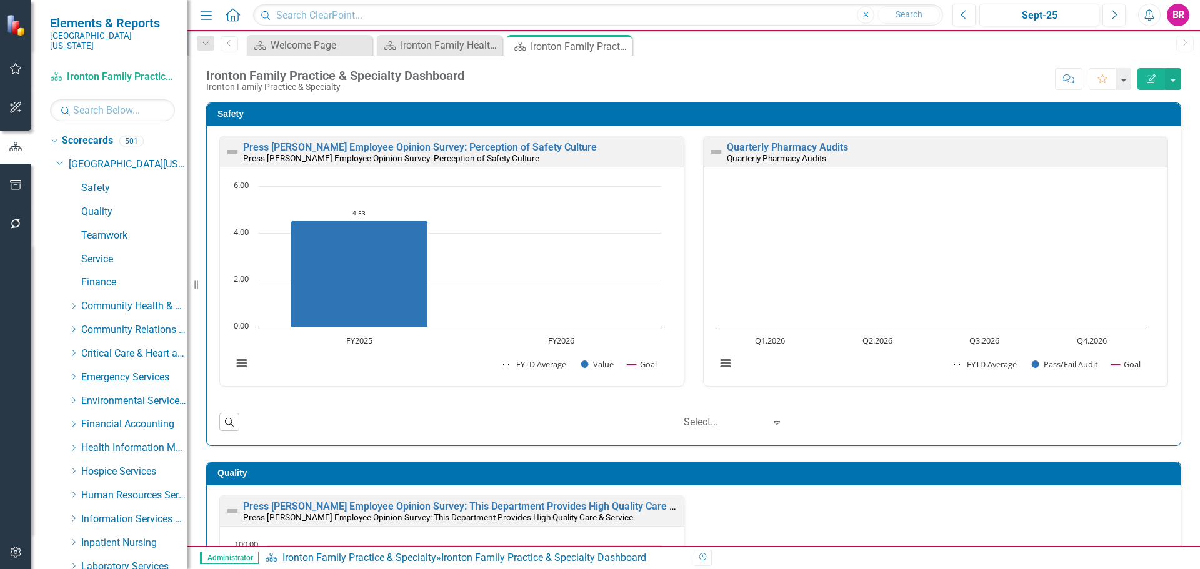
scroll to position [313, 0]
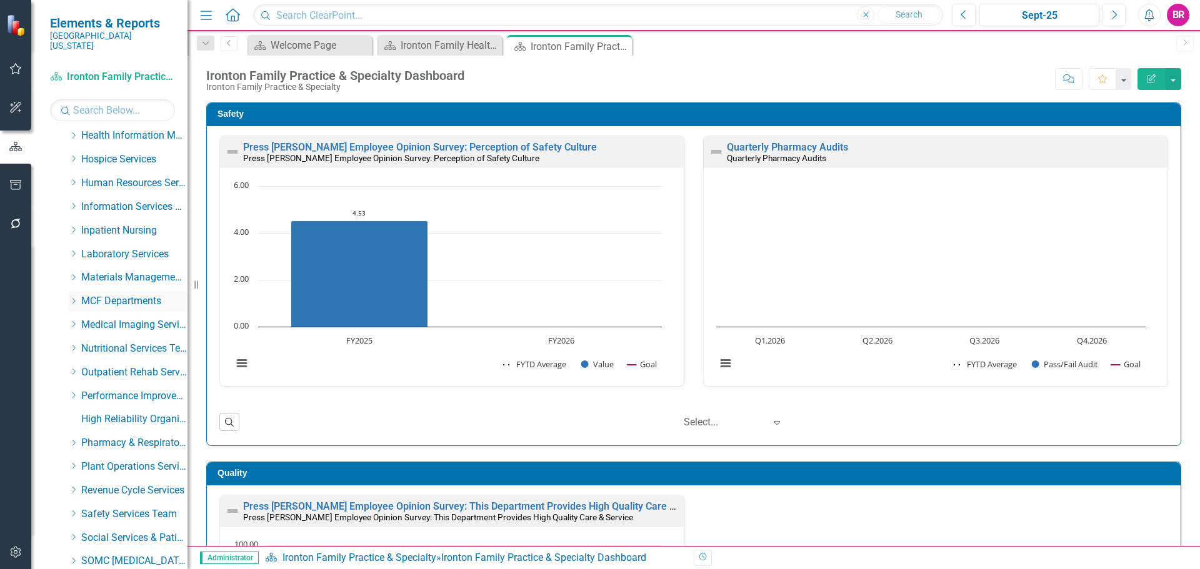
click at [71, 298] on icon "Dropdown" at bounding box center [73, 302] width 9 height 8
click at [76, 294] on icon "Dropdown" at bounding box center [73, 298] width 8 height 9
click at [76, 298] on icon "Dropdown" at bounding box center [73, 302] width 9 height 8
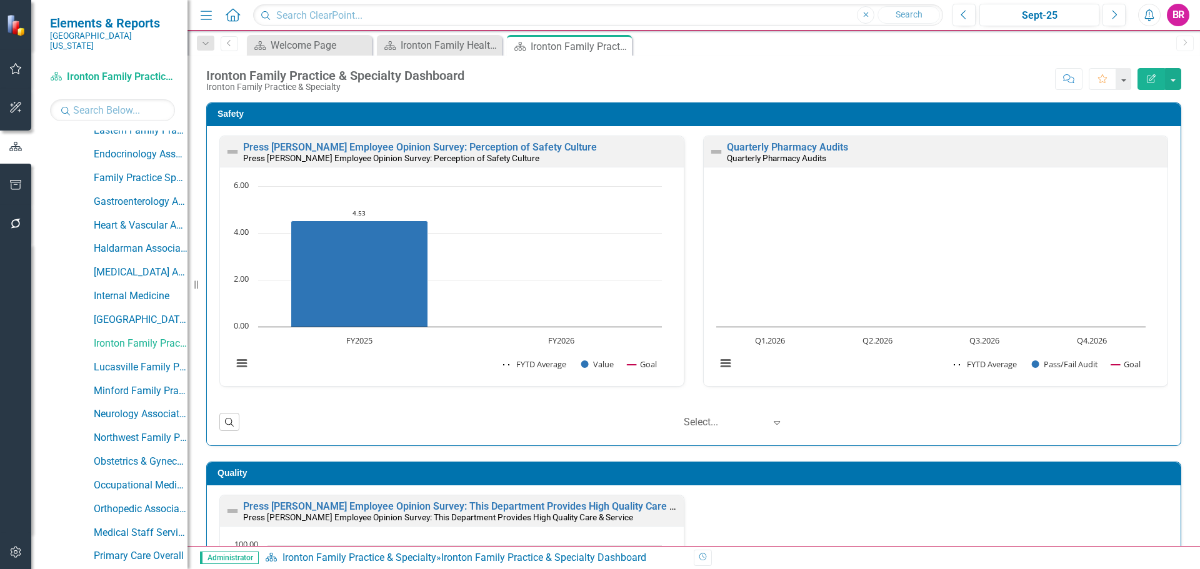
scroll to position [688, 0]
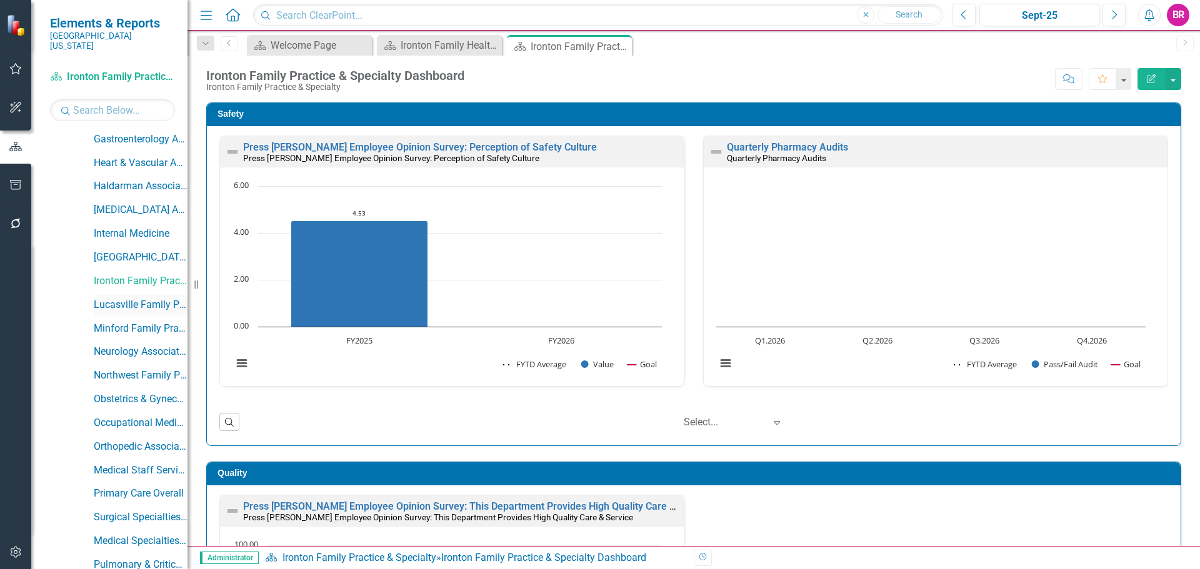
click at [140, 298] on link "Lucasville Family Practice" at bounding box center [141, 305] width 94 height 14
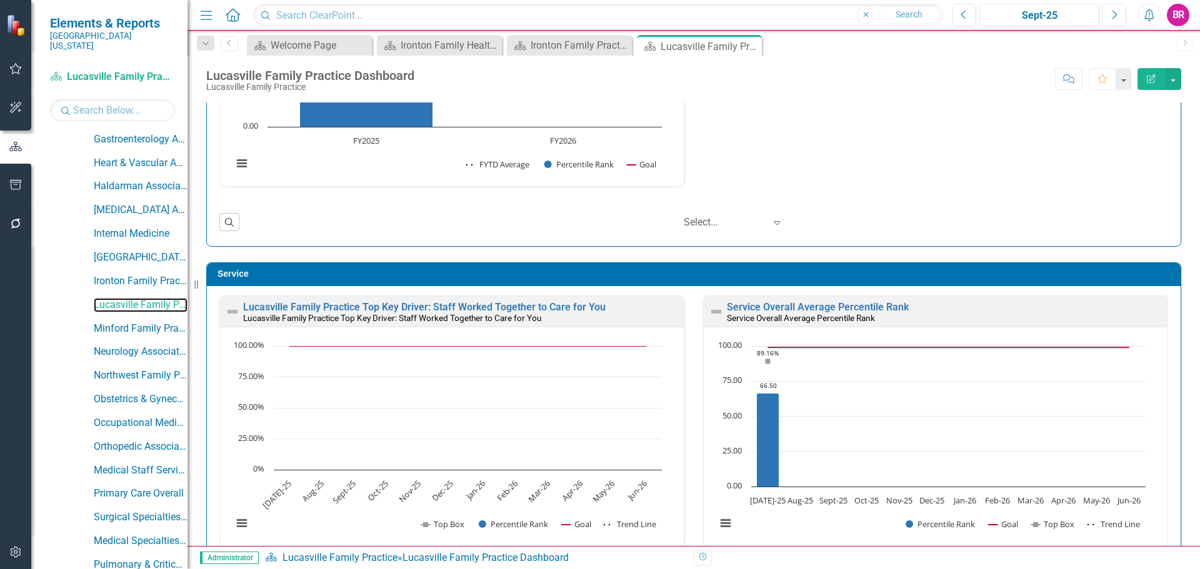
scroll to position [563, 0]
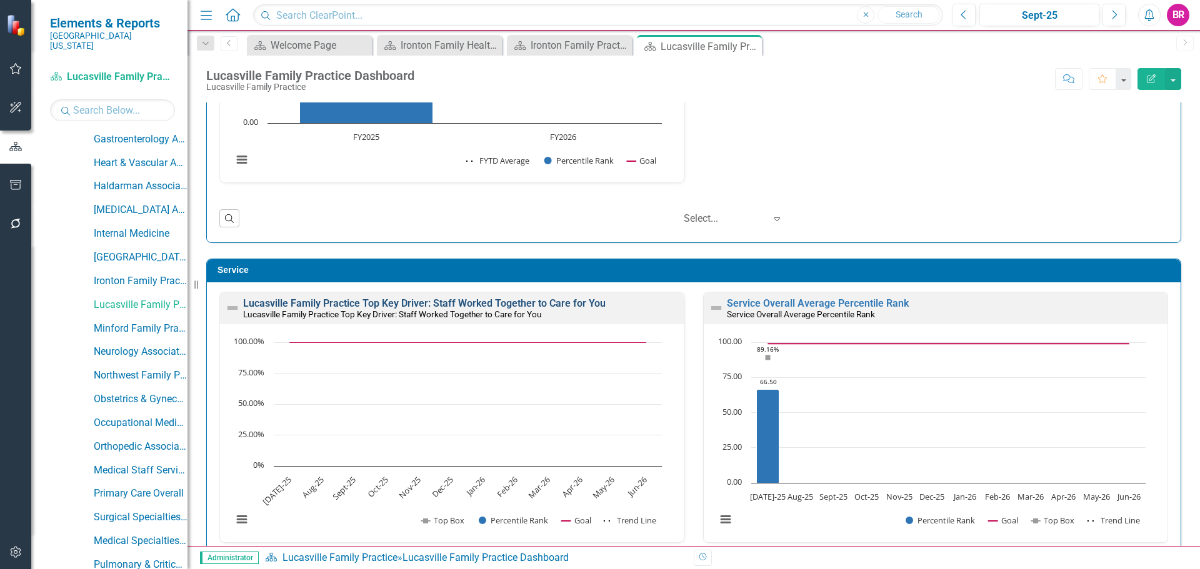
click at [473, 303] on link "Lucasville Family Practice Top Key Driver: Staff Worked Together to Care for You" at bounding box center [424, 304] width 363 height 12
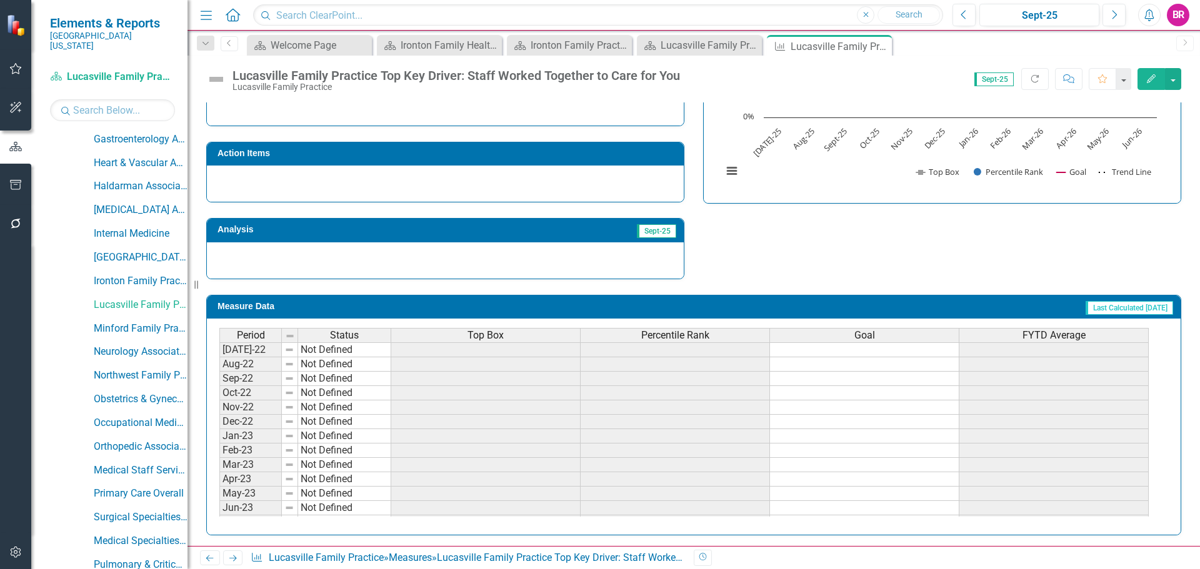
scroll to position [365, 0]
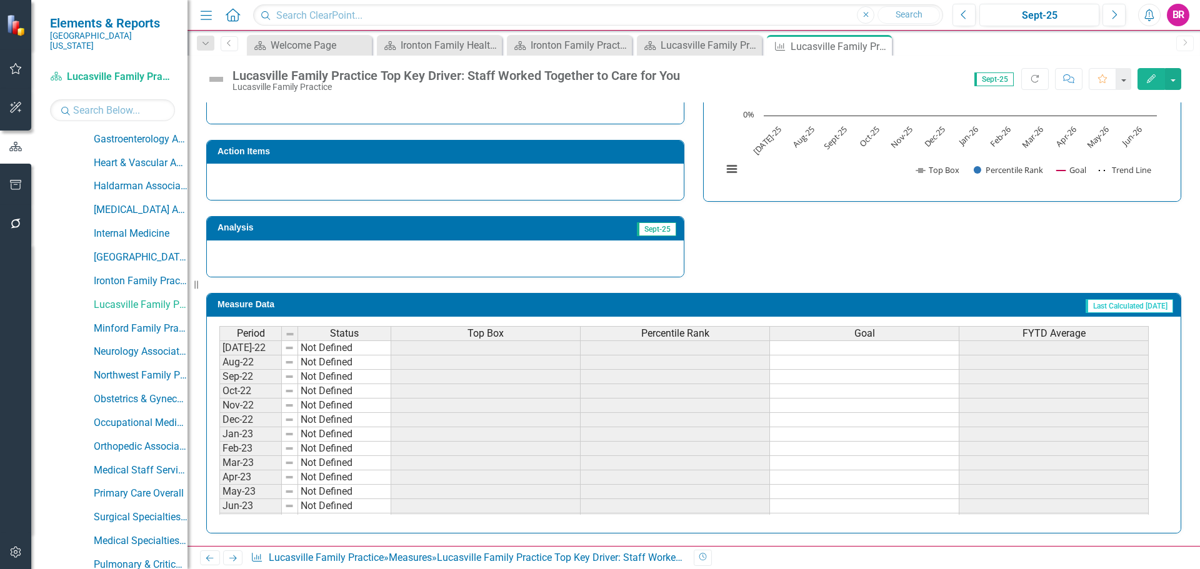
click at [490, 334] on span "Top Box" at bounding box center [486, 333] width 36 height 11
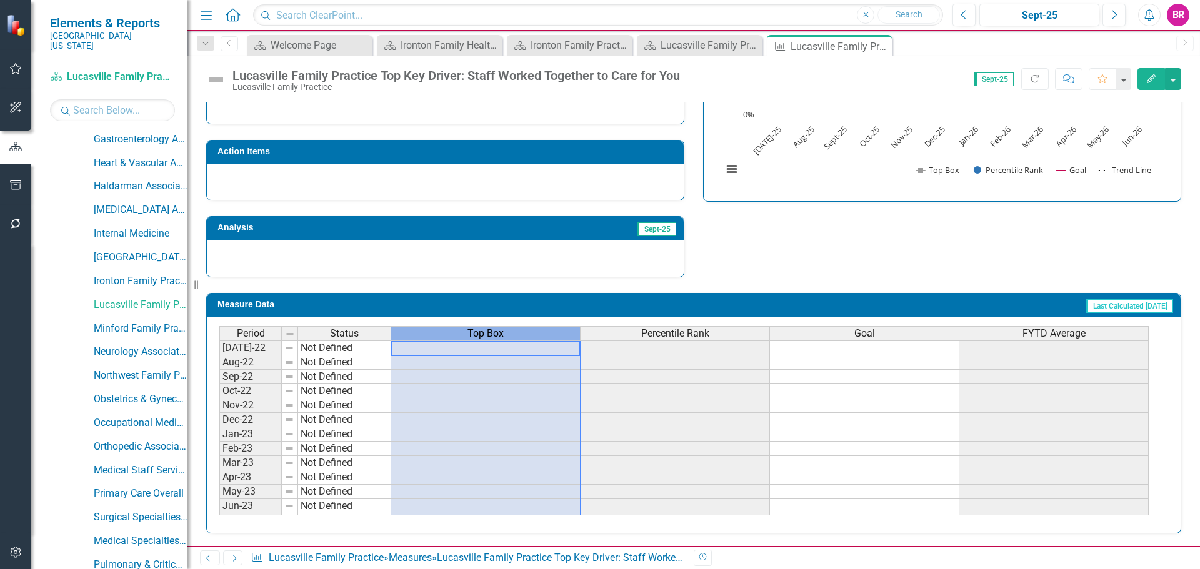
click at [490, 334] on span "Top Box" at bounding box center [486, 333] width 36 height 11
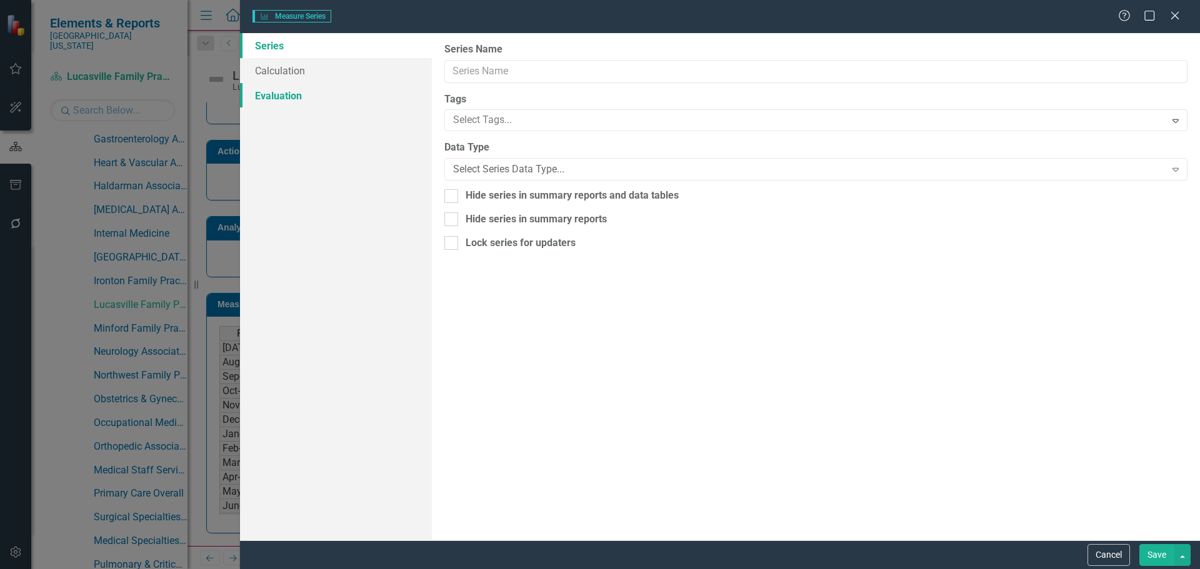
type input "Top Box"
click at [301, 73] on link "Calculation" at bounding box center [336, 70] width 192 height 25
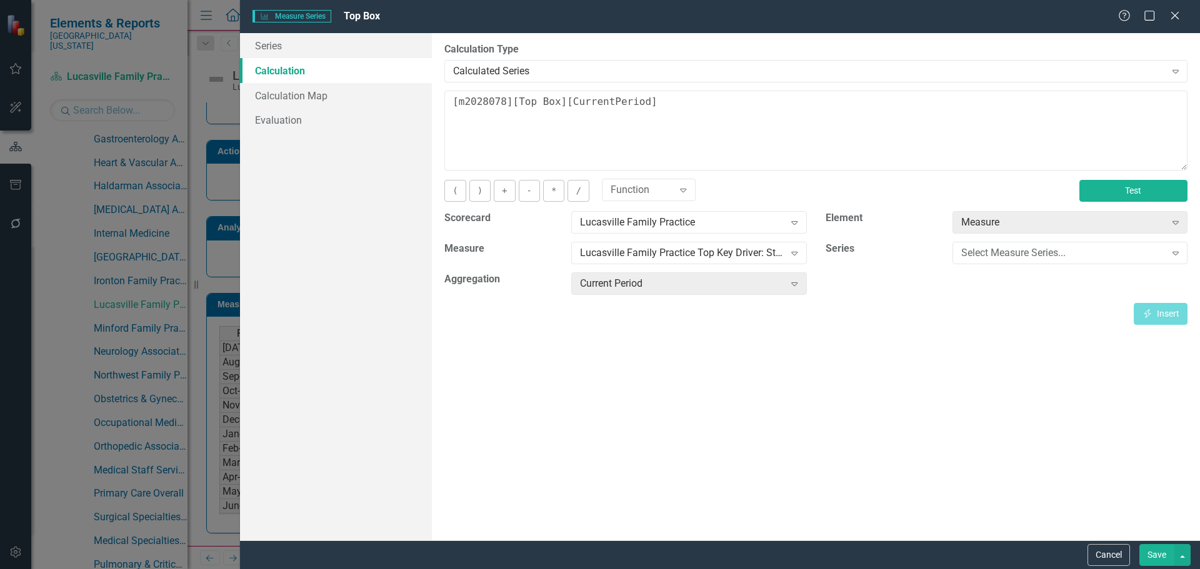
click at [1180, 199] on button "Test" at bounding box center [1133, 191] width 108 height 22
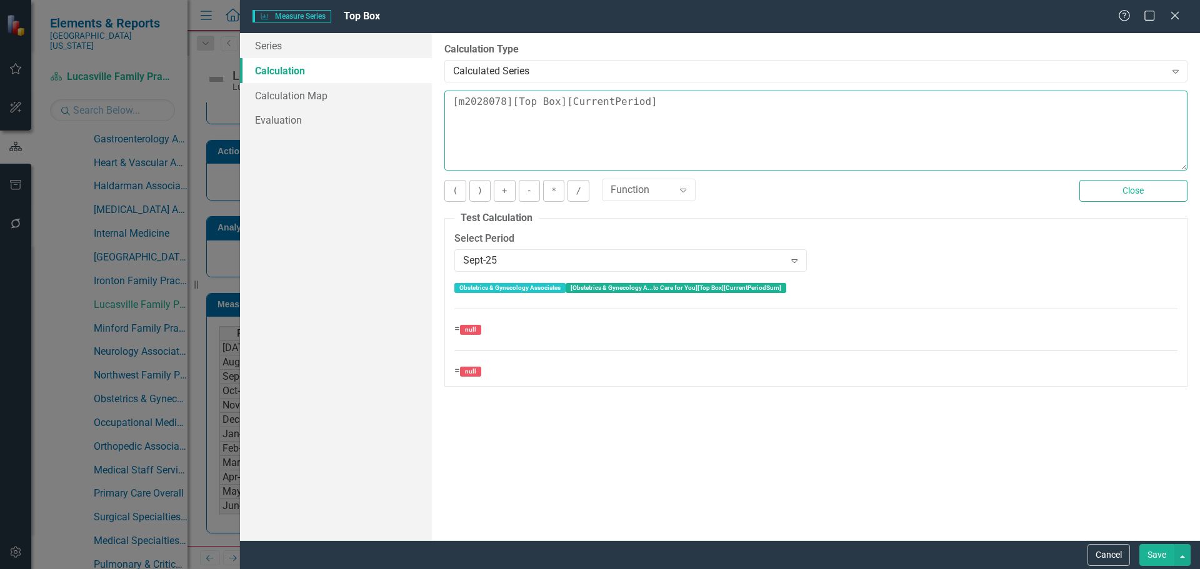
click at [670, 101] on textarea "[m2028078][Top Box][CurrentPeriod]" at bounding box center [815, 131] width 743 height 80
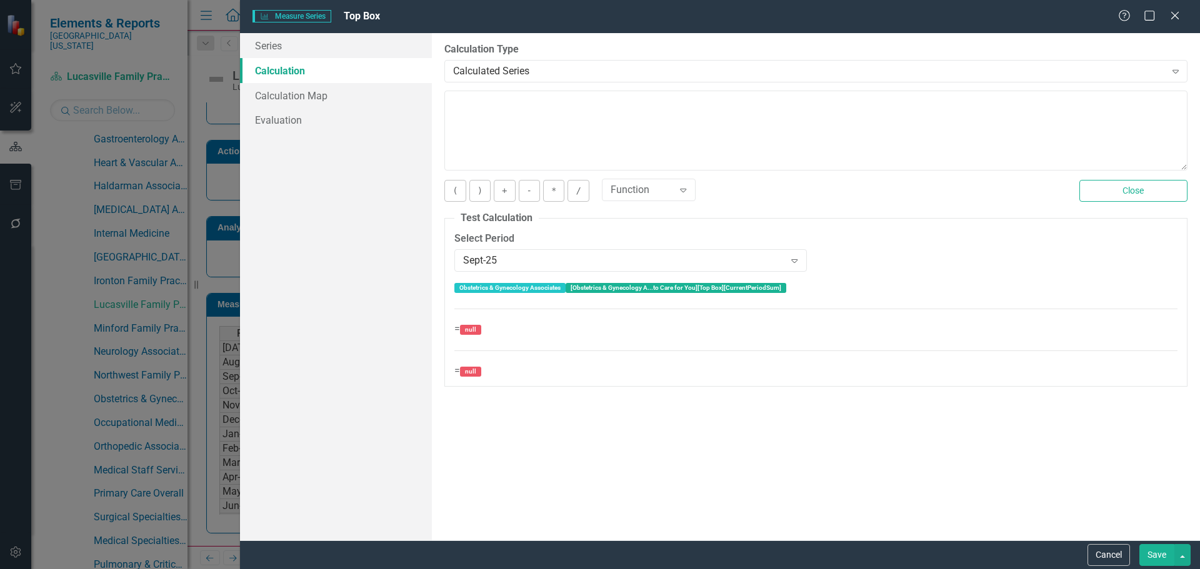
click at [1161, 561] on button "Save" at bounding box center [1156, 555] width 35 height 22
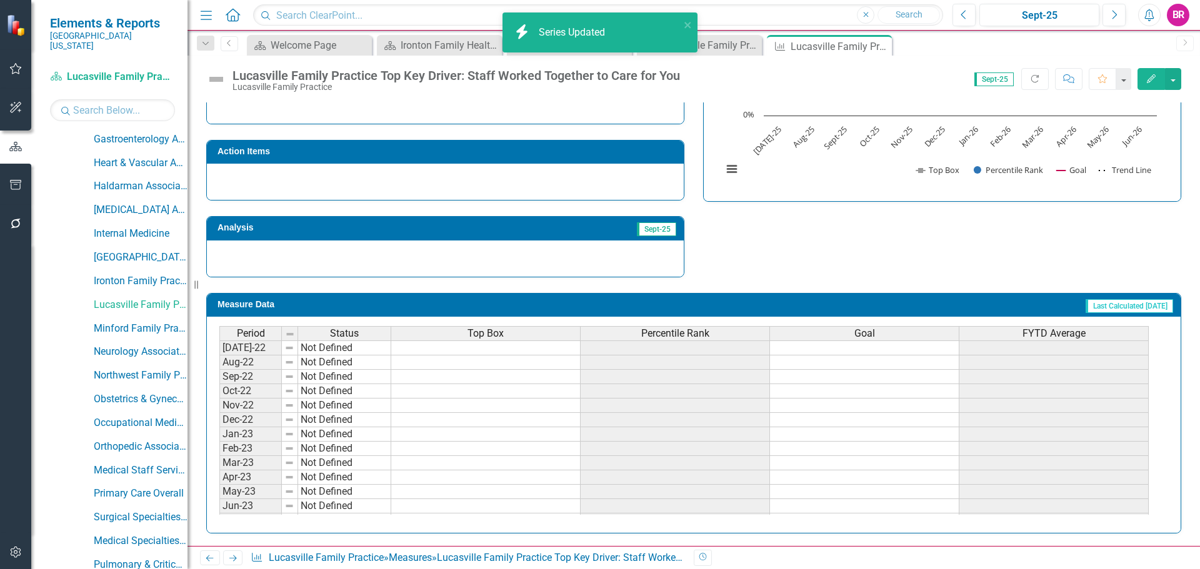
click at [688, 336] on span "Percentile Rank" at bounding box center [675, 333] width 68 height 11
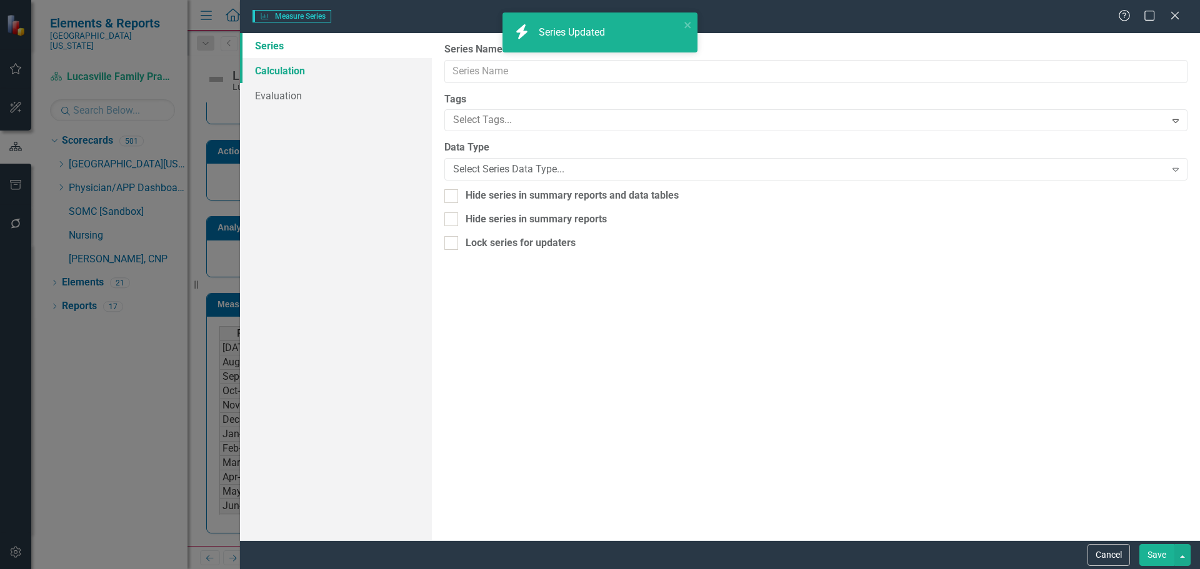
click at [293, 73] on link "Calculation" at bounding box center [336, 70] width 192 height 25
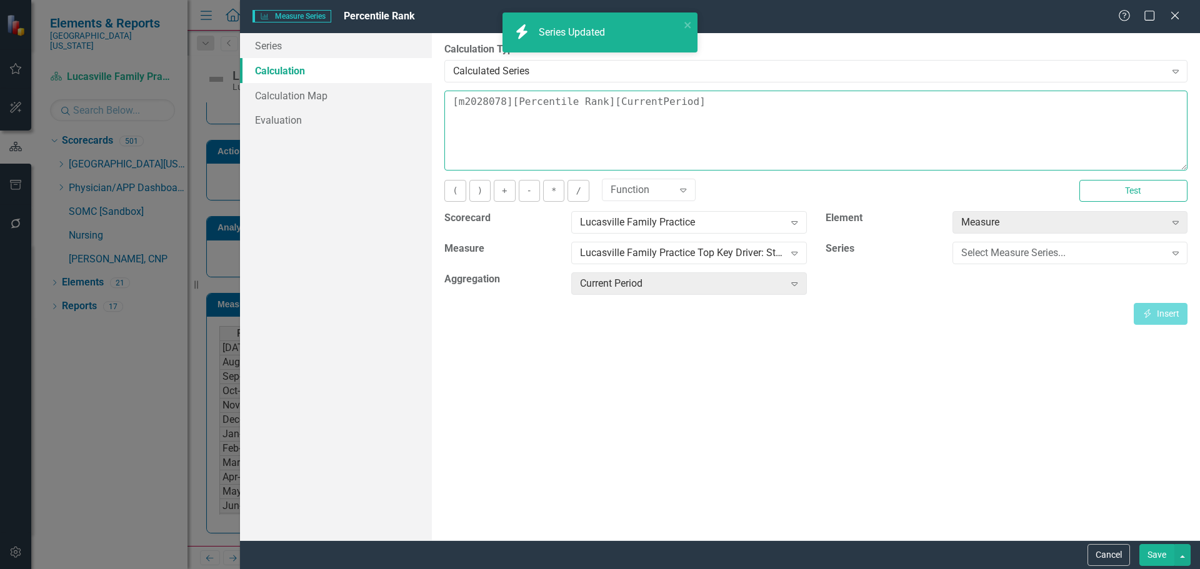
click at [750, 109] on textarea "[m2028078][Percentile Rank][CurrentPeriod]" at bounding box center [815, 131] width 743 height 80
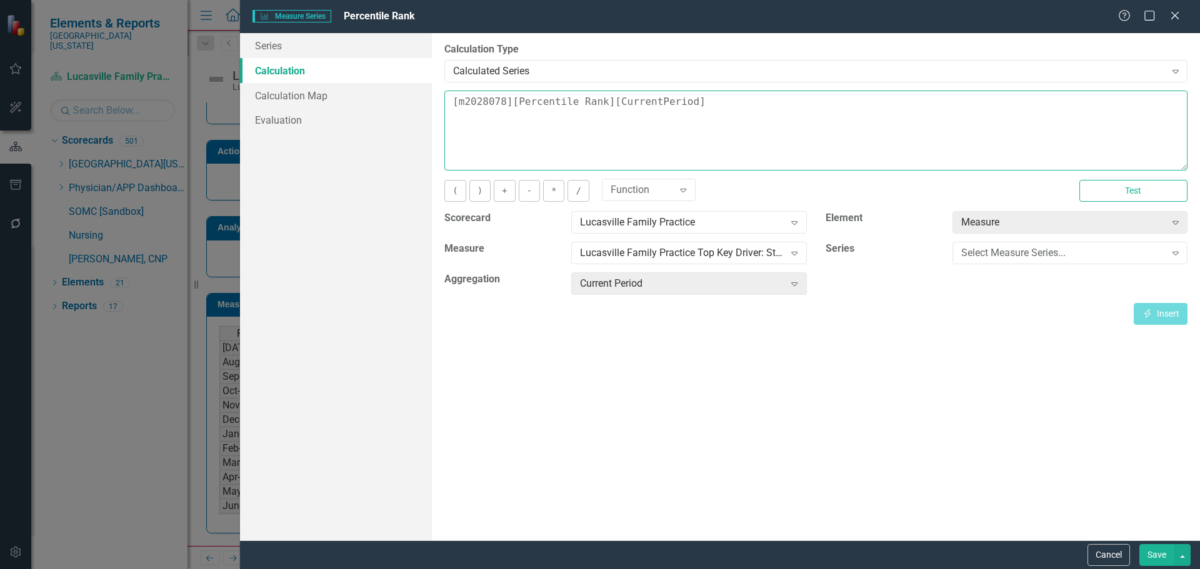
click at [750, 109] on textarea "[m2028078][Percentile Rank][CurrentPeriod]" at bounding box center [815, 131] width 743 height 80
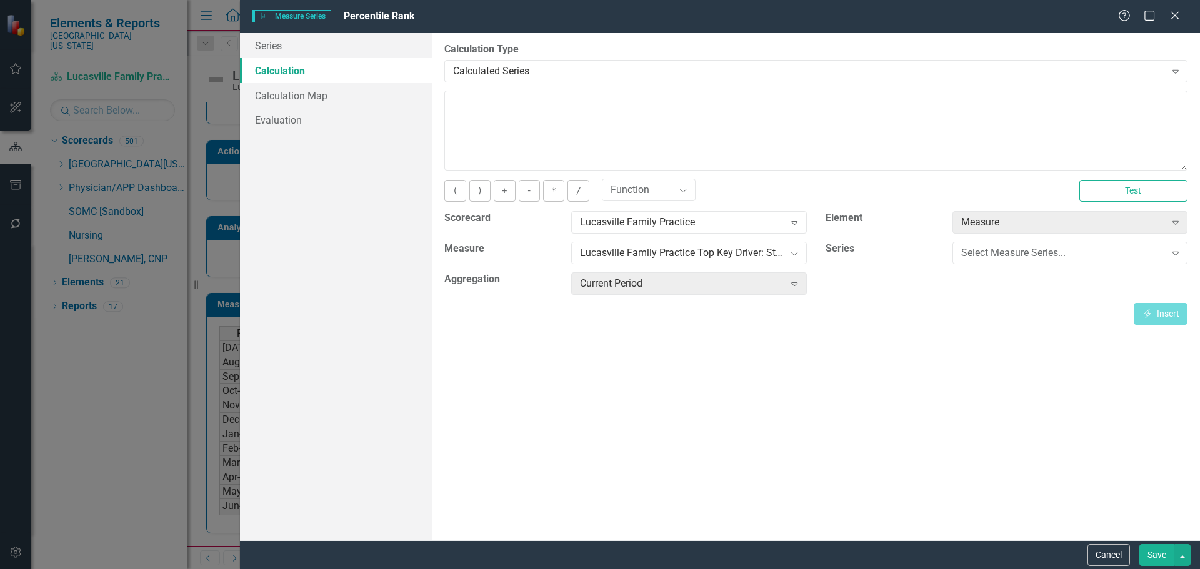
click at [1159, 556] on button "Save" at bounding box center [1156, 555] width 35 height 22
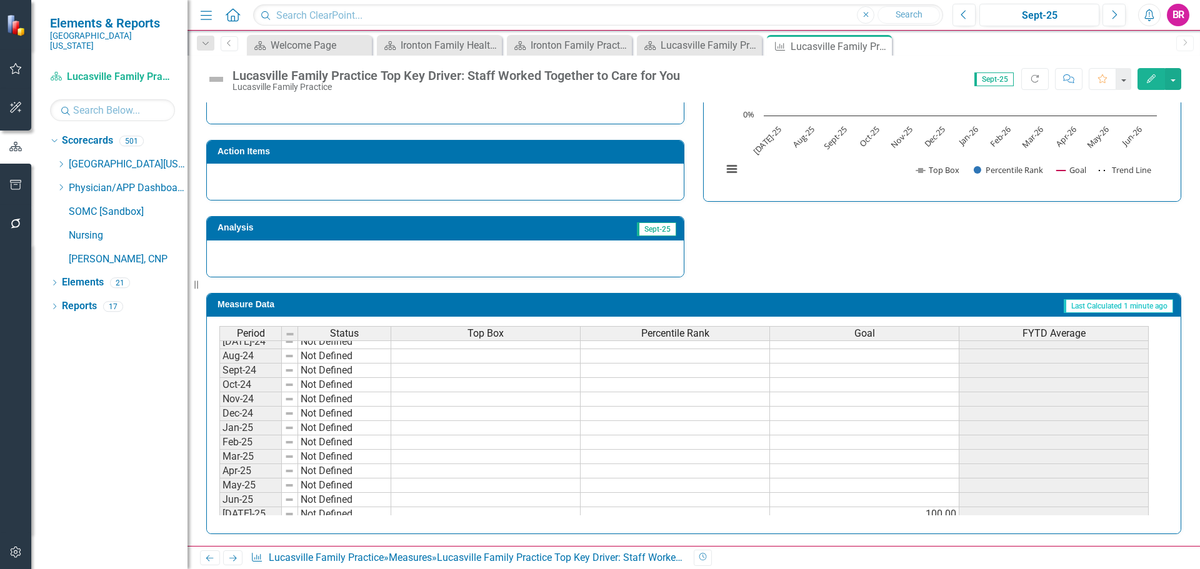
scroll to position [438, 0]
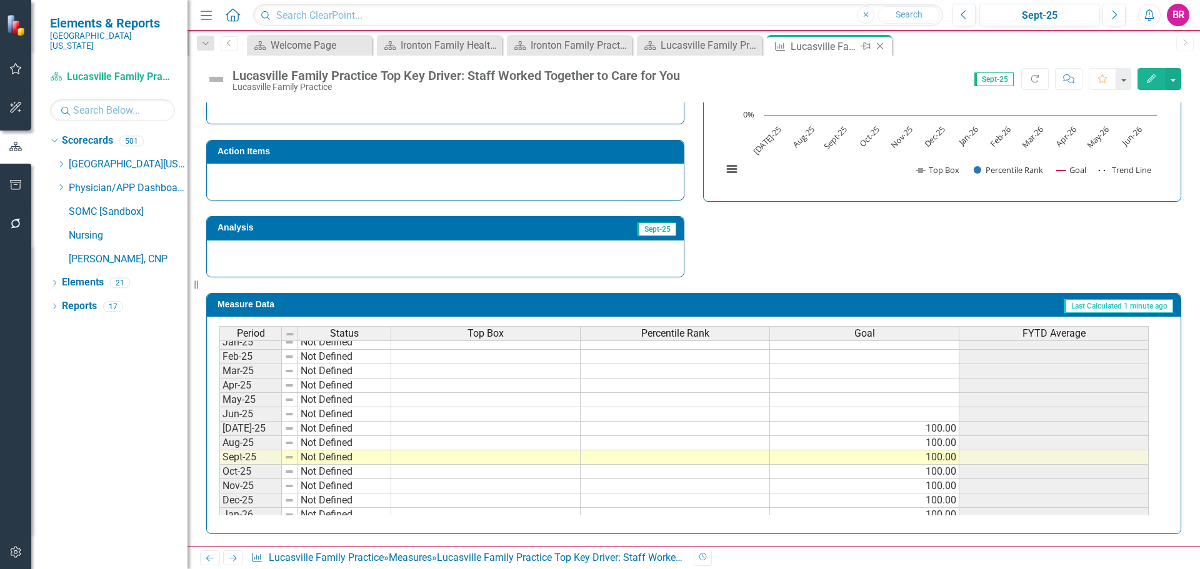
click at [879, 44] on icon "Close" at bounding box center [880, 46] width 13 height 10
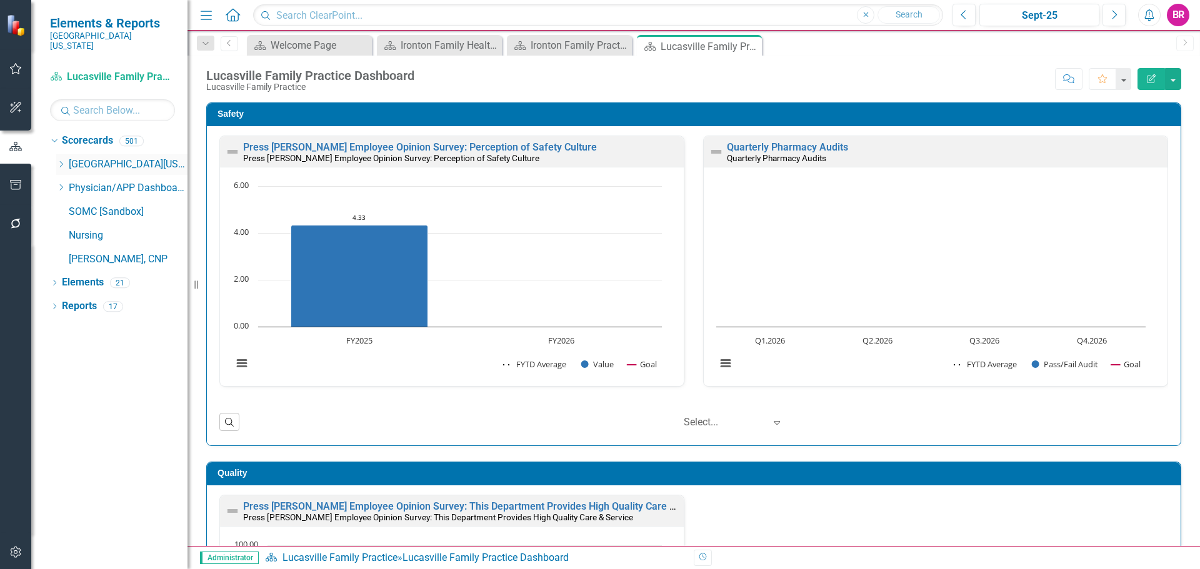
click at [59, 161] on icon "Dropdown" at bounding box center [60, 165] width 9 height 8
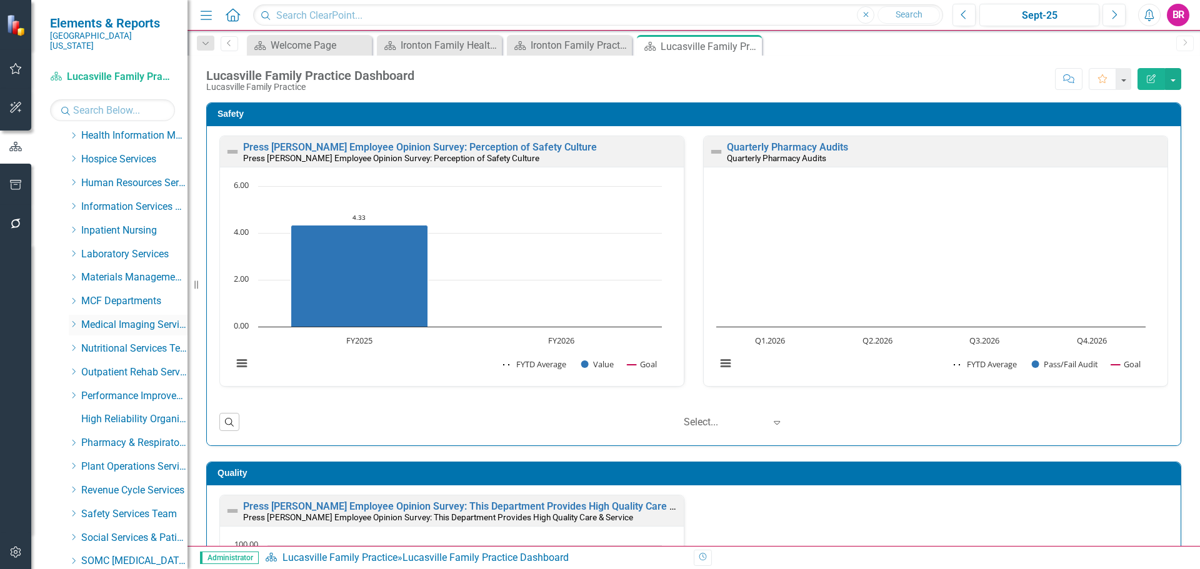
scroll to position [409, 0]
click at [75, 209] on icon "Dropdown" at bounding box center [73, 205] width 9 height 8
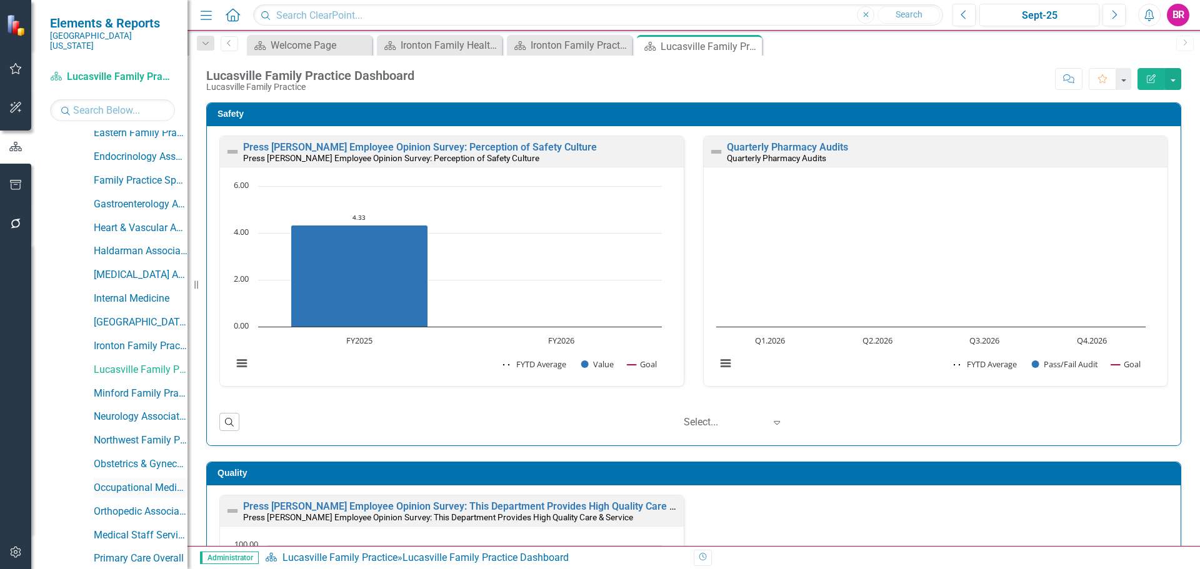
scroll to position [810, 0]
click at [111, 199] on link "Minford Family Practice" at bounding box center [141, 206] width 94 height 14
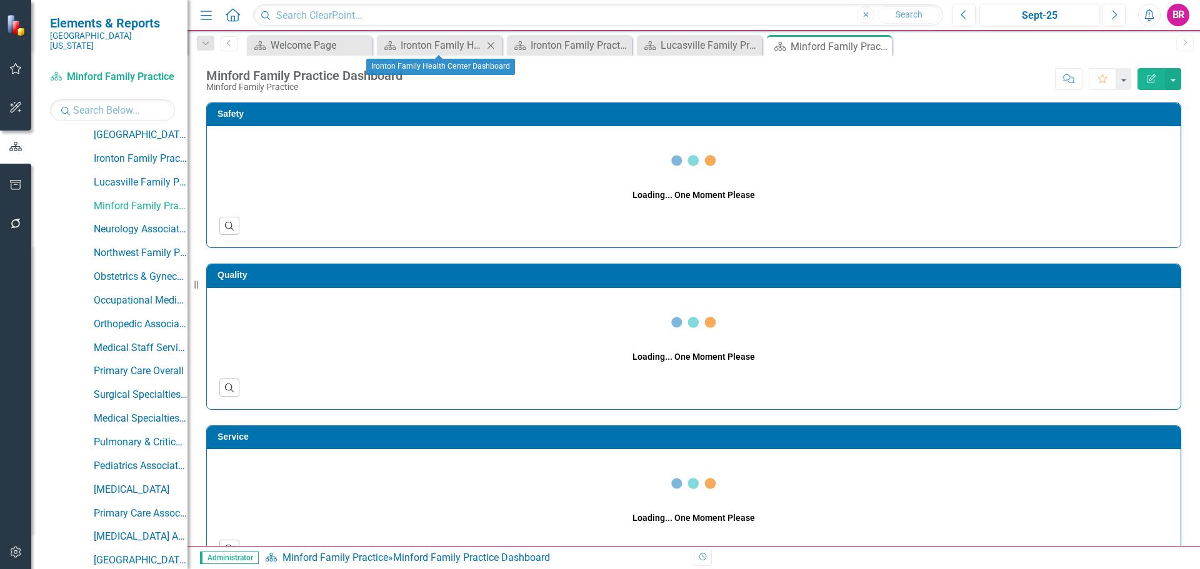
click at [489, 44] on icon "Close" at bounding box center [490, 46] width 13 height 10
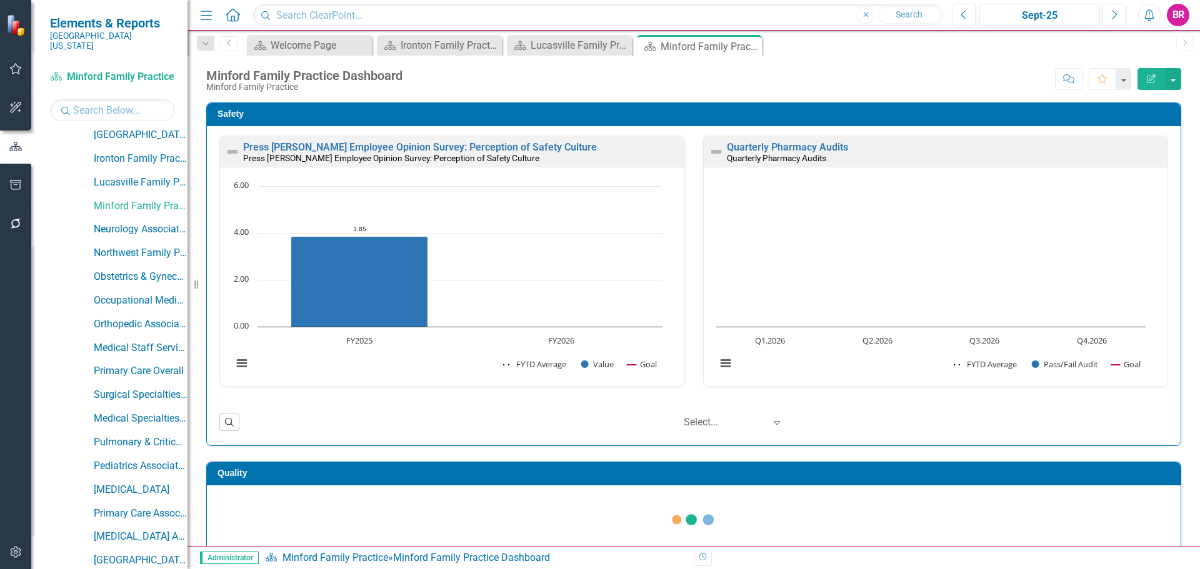
click at [0, 0] on icon "Close" at bounding box center [0, 0] width 0 height 0
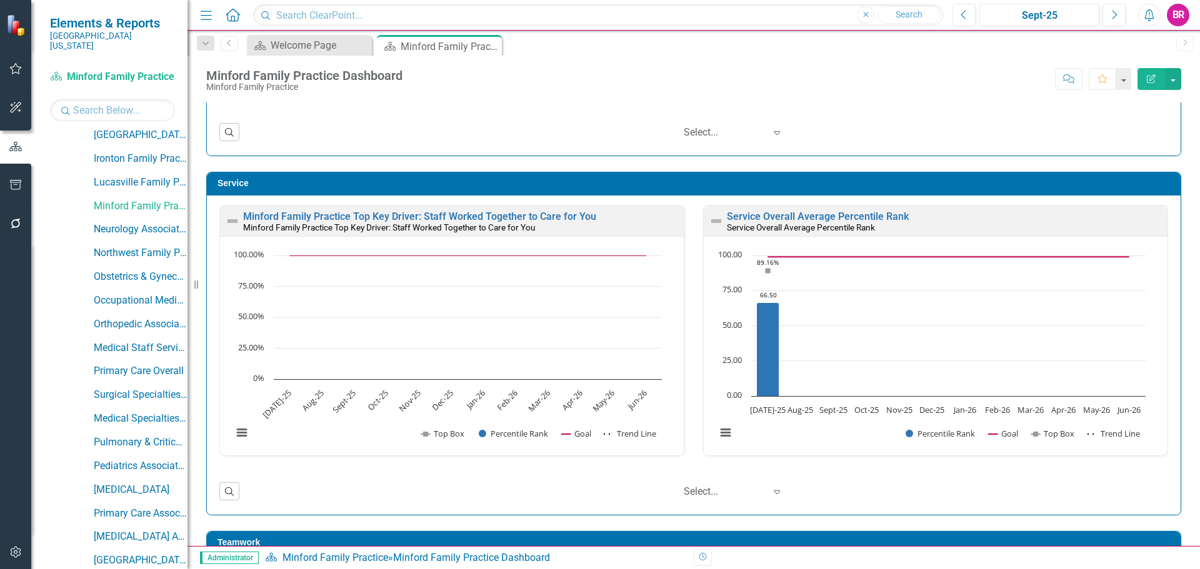
scroll to position [688, 0]
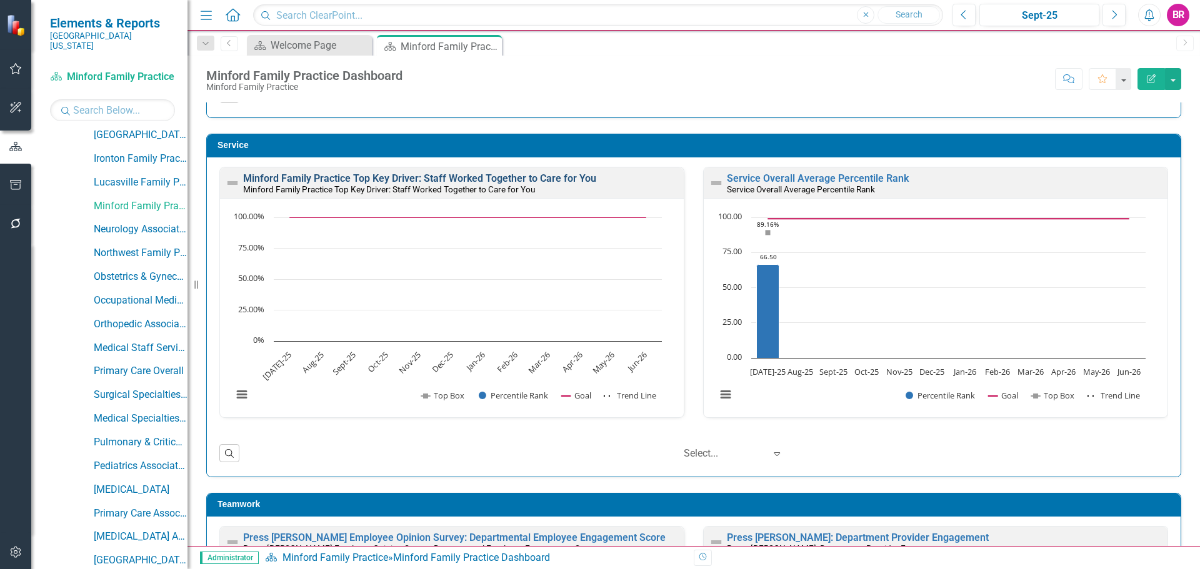
click at [538, 178] on link "Minford Family Practice Top Key Driver: Staff Worked Together to Care for You" at bounding box center [419, 179] width 353 height 12
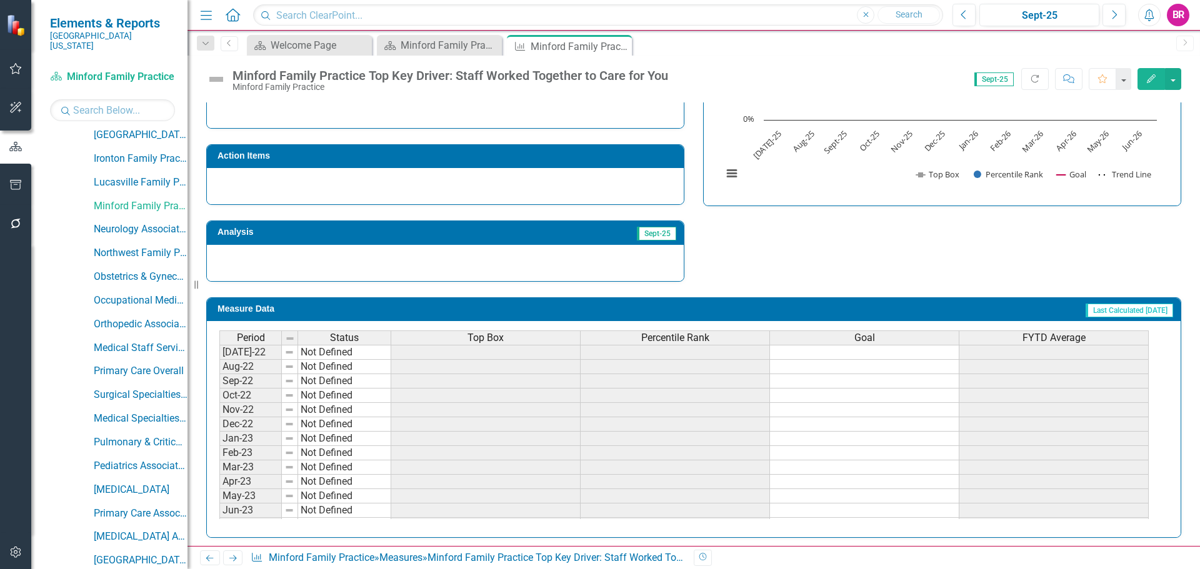
scroll to position [365, 0]
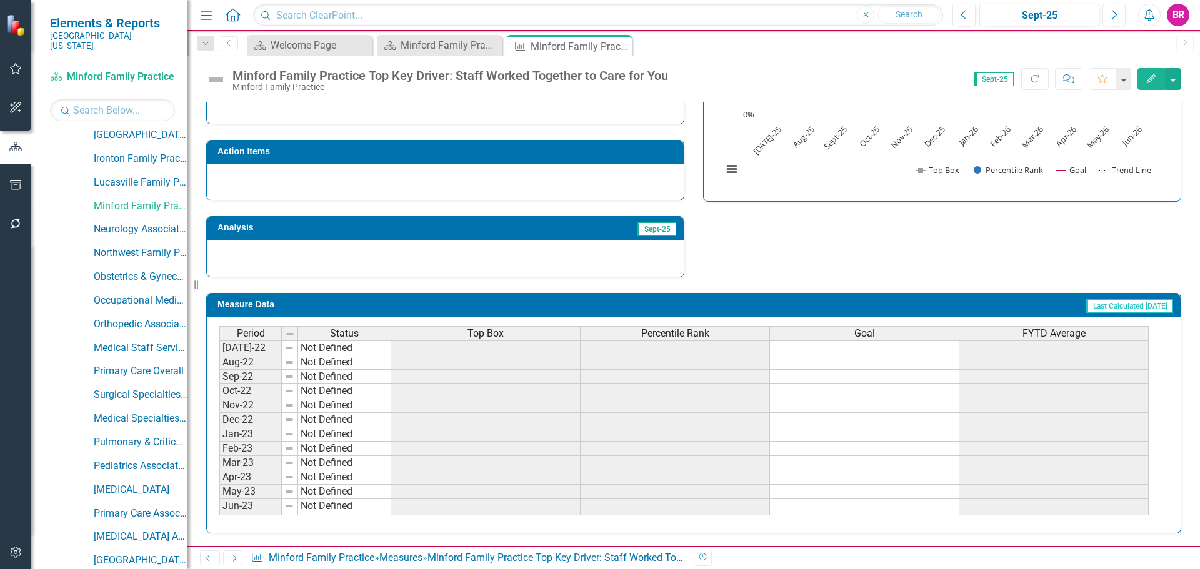
click at [540, 337] on div "Top Box" at bounding box center [485, 334] width 189 height 14
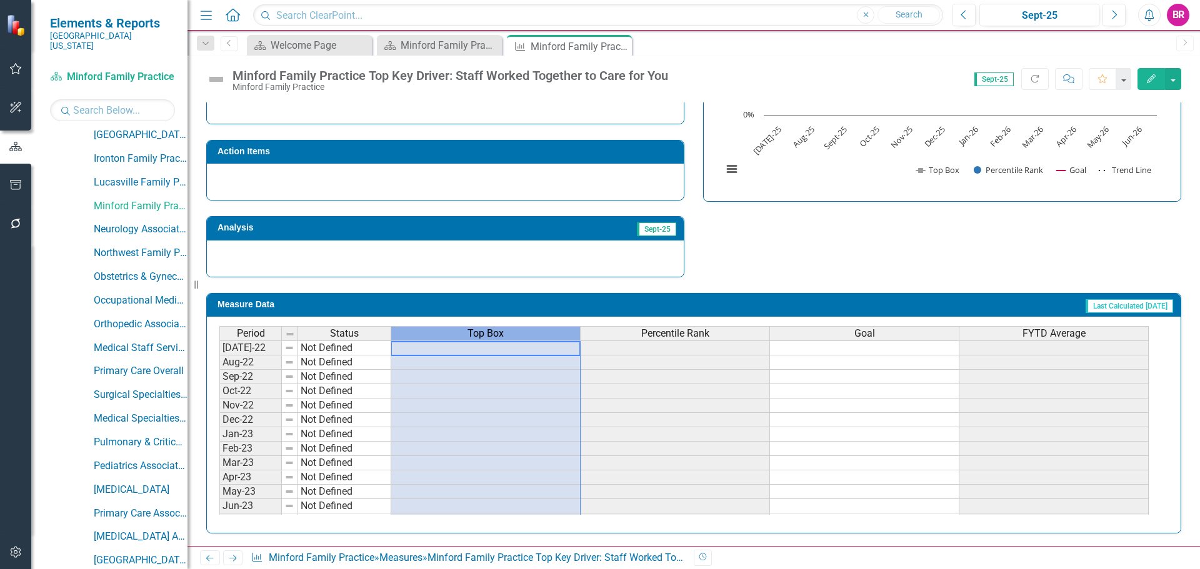
click at [540, 337] on div "Top Box" at bounding box center [485, 334] width 189 height 14
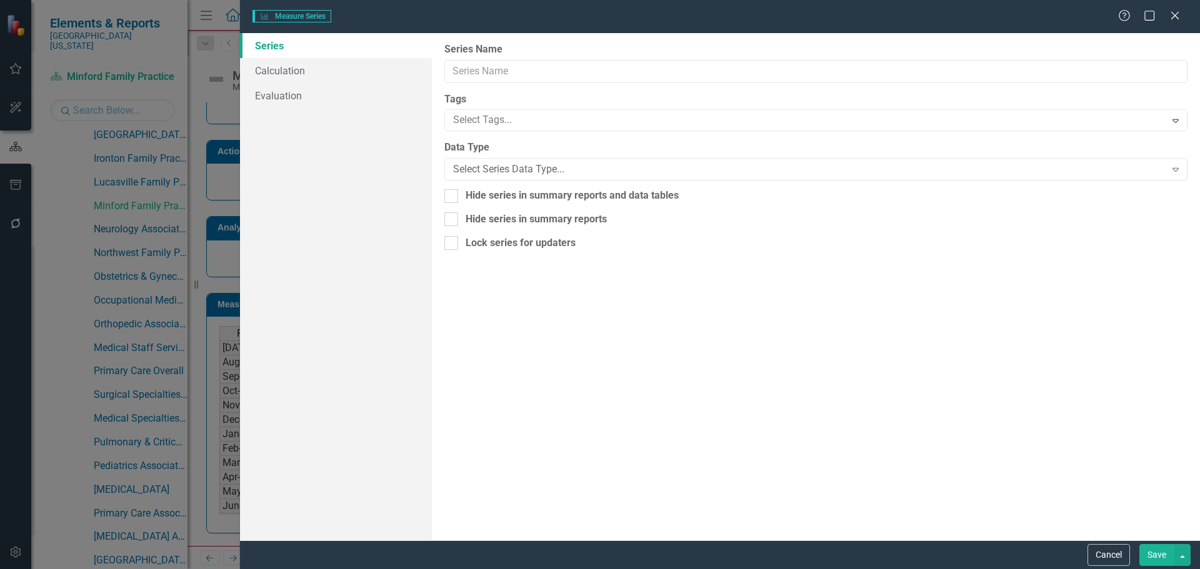
type input "Top Box"
click at [288, 78] on link "Calculation" at bounding box center [336, 70] width 192 height 25
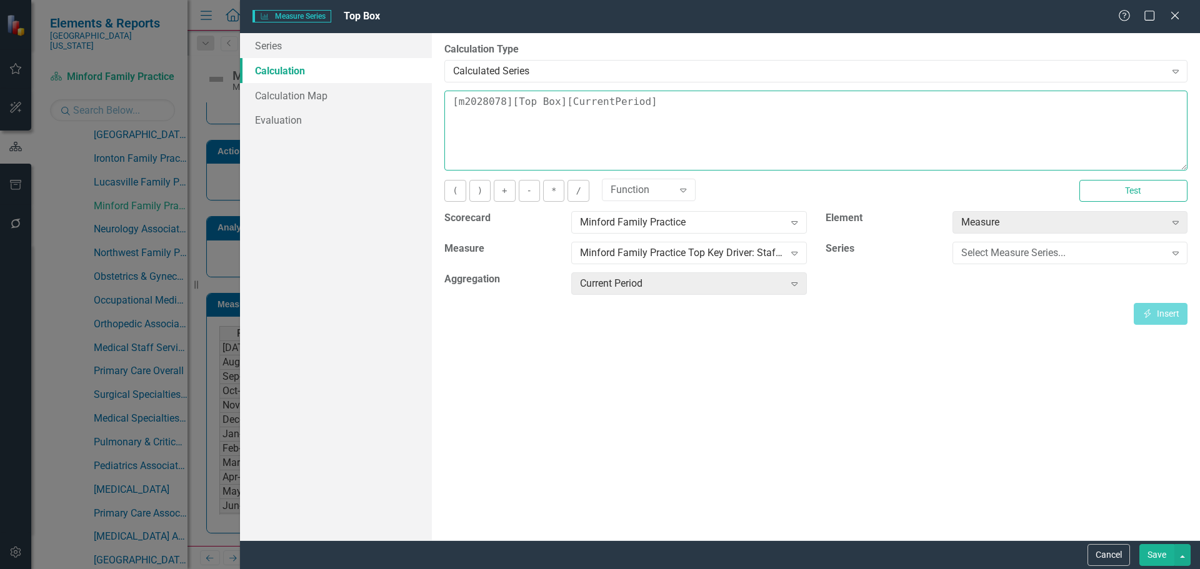
click at [713, 117] on textarea "[m2028078][Top Box][CurrentPeriod]" at bounding box center [815, 131] width 743 height 80
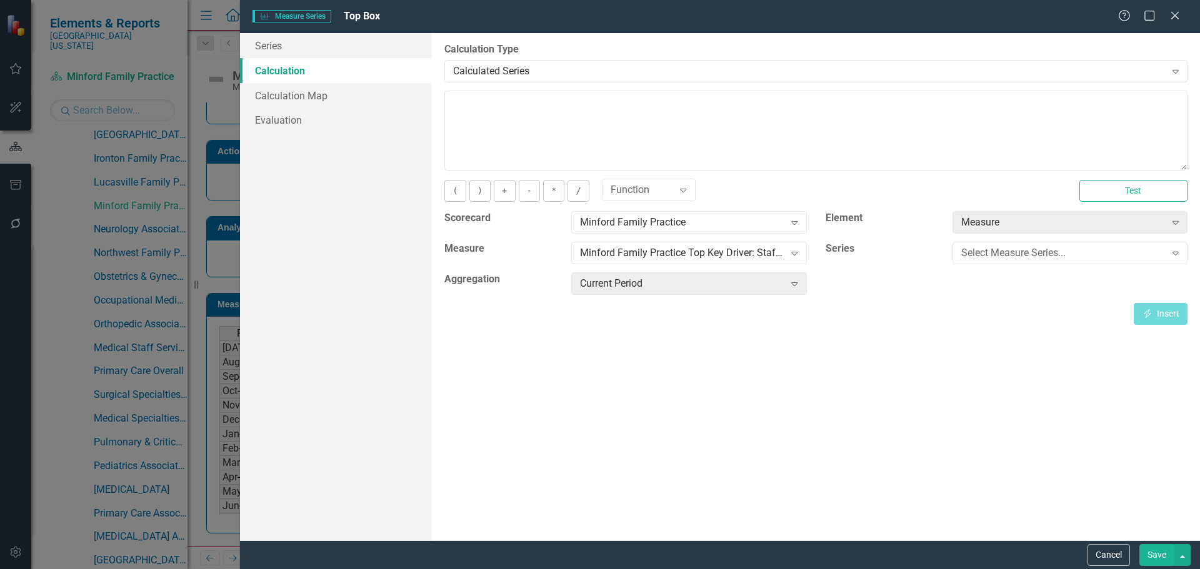
click at [1152, 548] on button "Save" at bounding box center [1156, 555] width 35 height 22
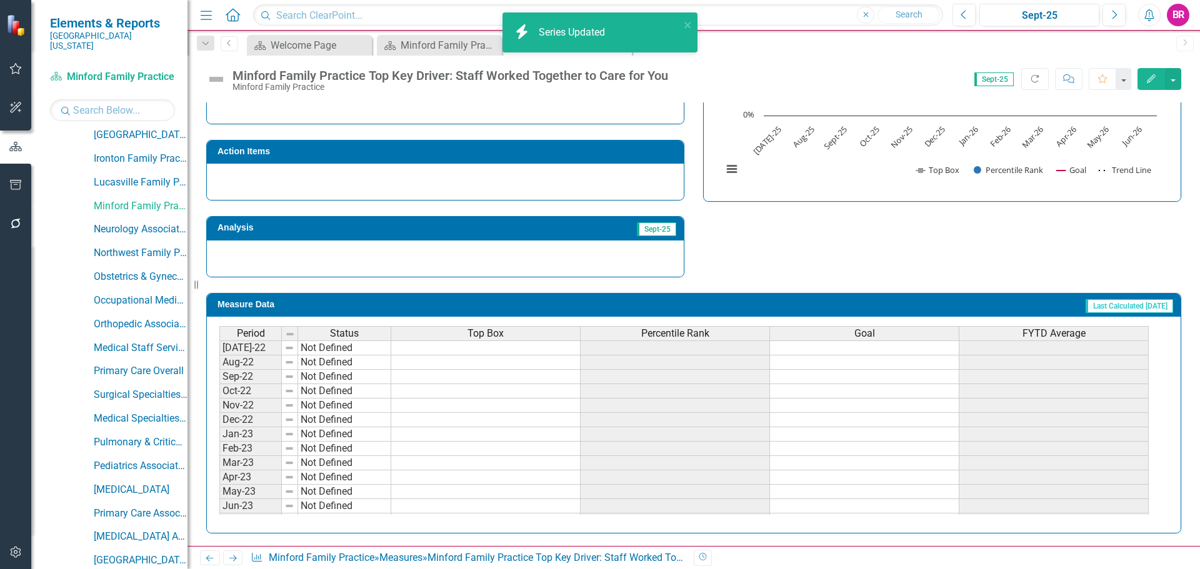
click at [682, 332] on span "Percentile Rank" at bounding box center [675, 333] width 68 height 11
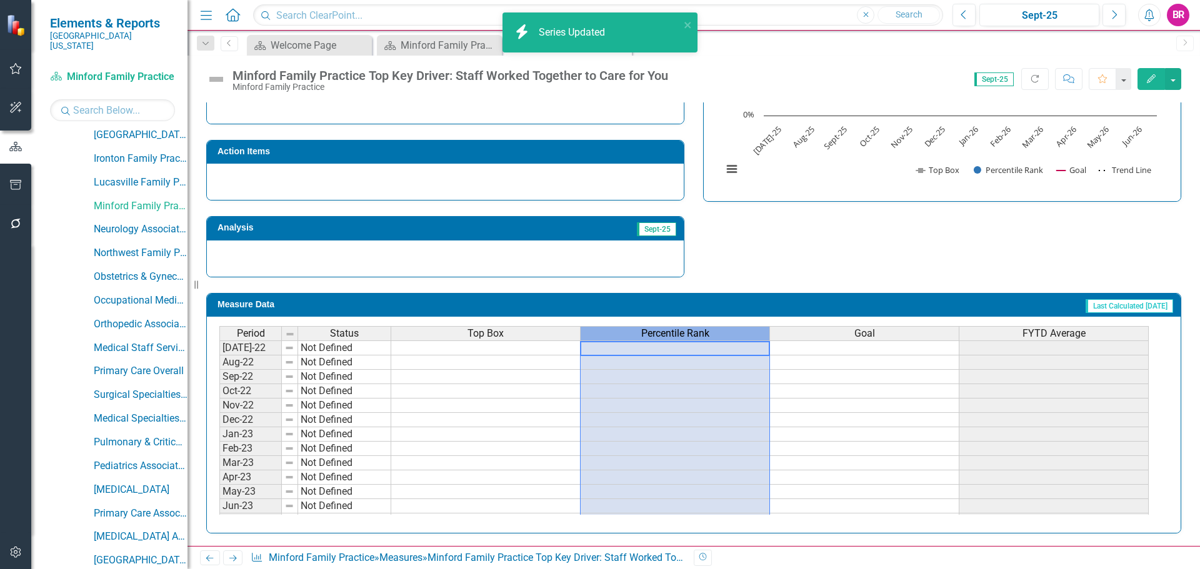
click at [682, 332] on span "Percentile Rank" at bounding box center [675, 333] width 68 height 11
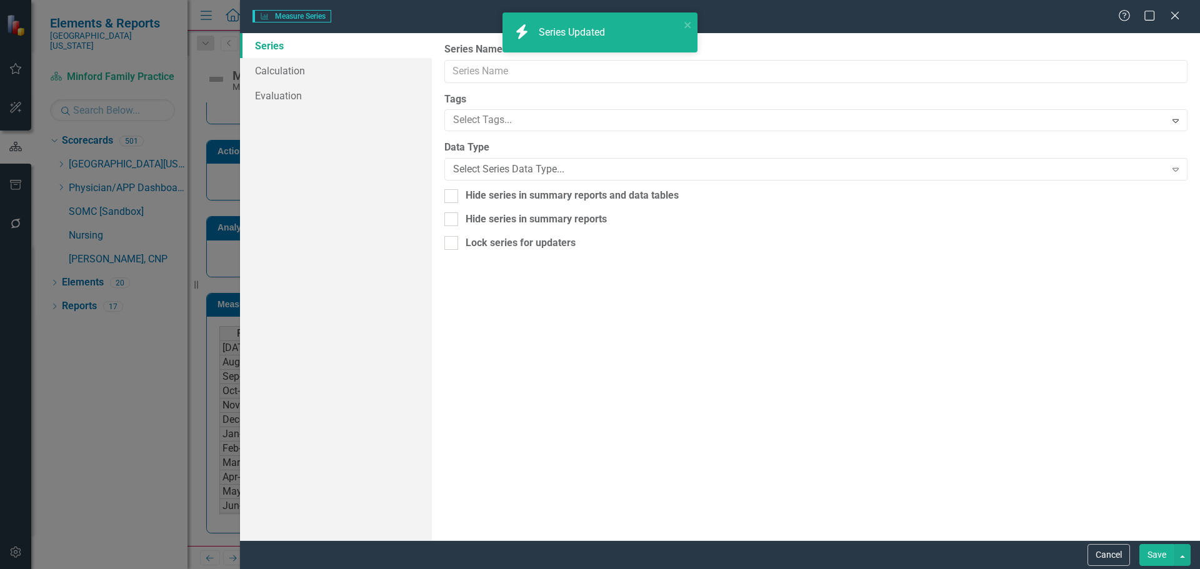
click at [288, 78] on div "Measure Series Measure Series Help Maximize Close Series Calculation Evaluation…" at bounding box center [600, 284] width 1200 height 569
type input "Percentile Rank"
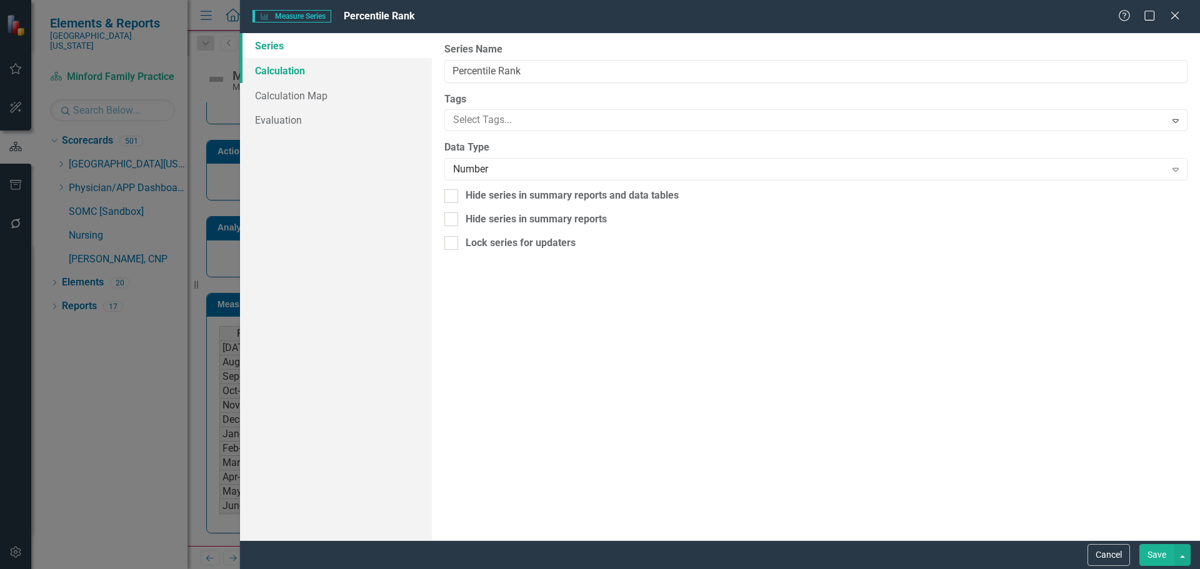
click at [312, 66] on link "Calculation" at bounding box center [336, 70] width 192 height 25
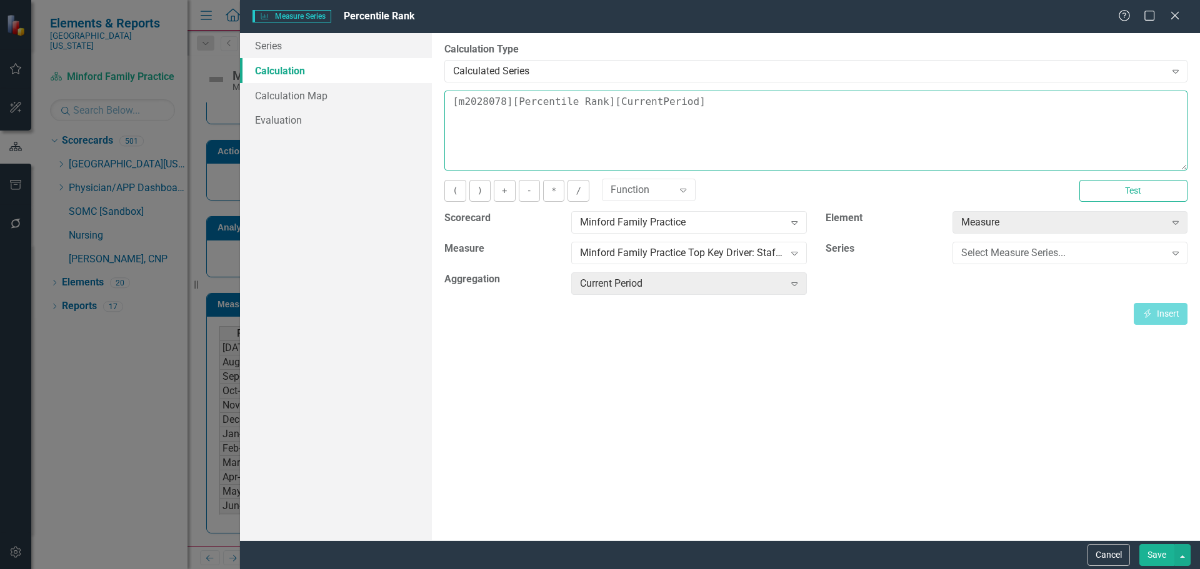
click at [674, 111] on textarea "[m2028078][Percentile Rank][CurrentPeriod]" at bounding box center [815, 131] width 743 height 80
click at [676, 110] on textarea "[m2028078][Percentile Rank][CurrentPeriod]" at bounding box center [815, 131] width 743 height 80
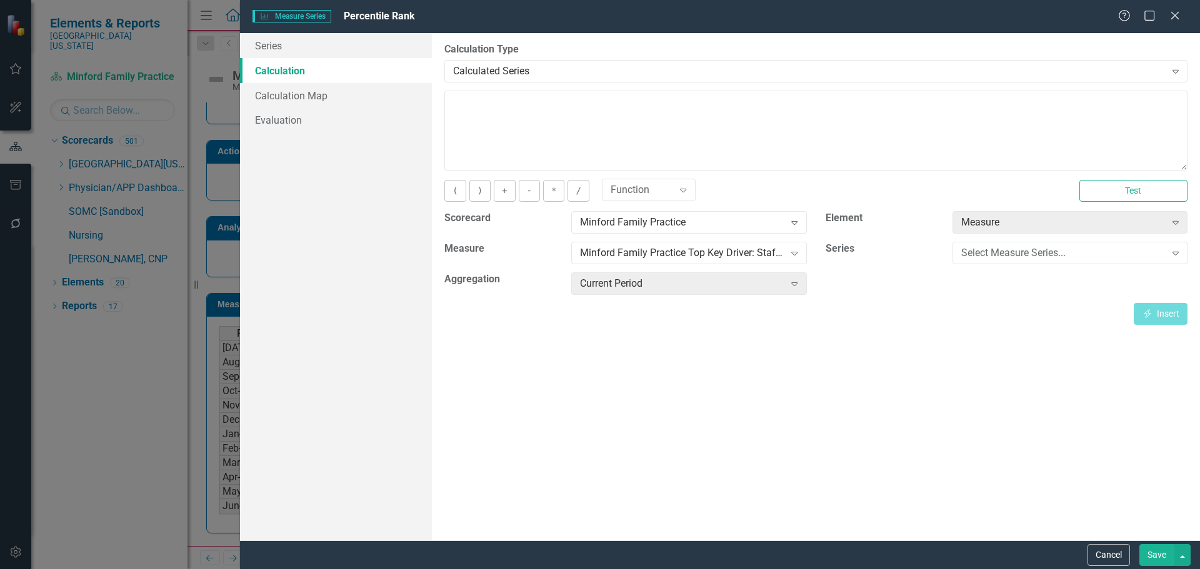
click at [1159, 548] on button "Save" at bounding box center [1156, 555] width 35 height 22
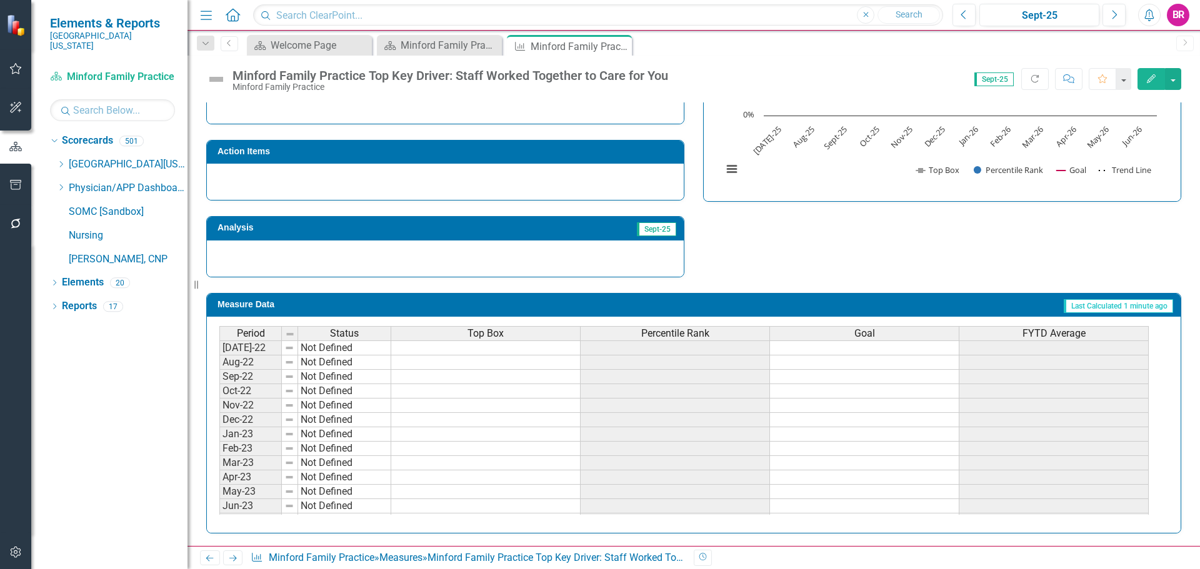
click at [681, 334] on span "Percentile Rank" at bounding box center [675, 333] width 68 height 11
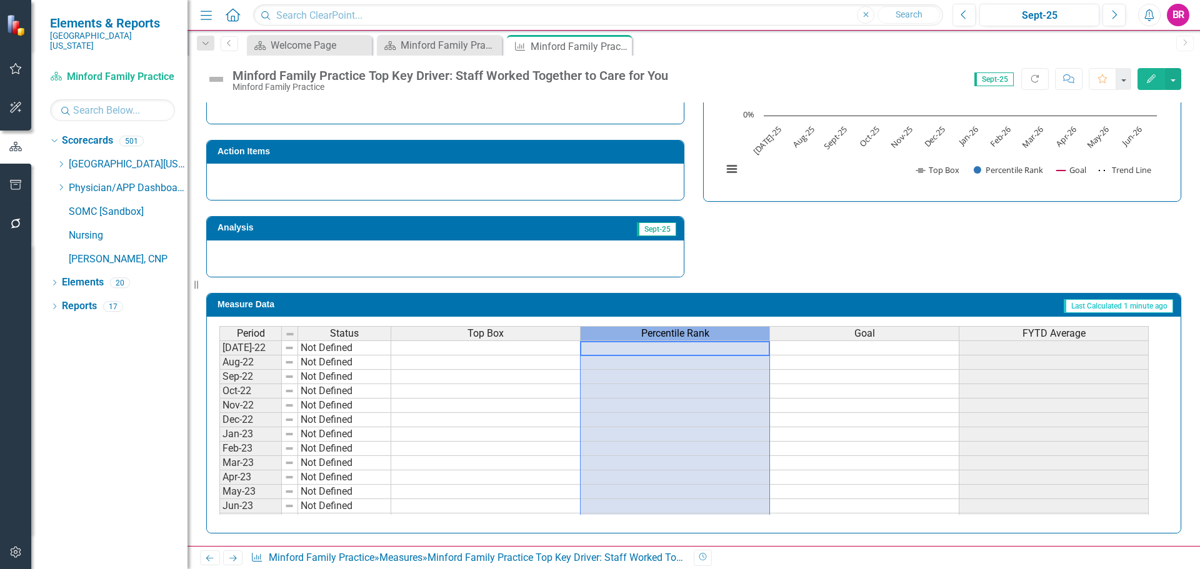
click at [681, 334] on span "Percentile Rank" at bounding box center [675, 333] width 68 height 11
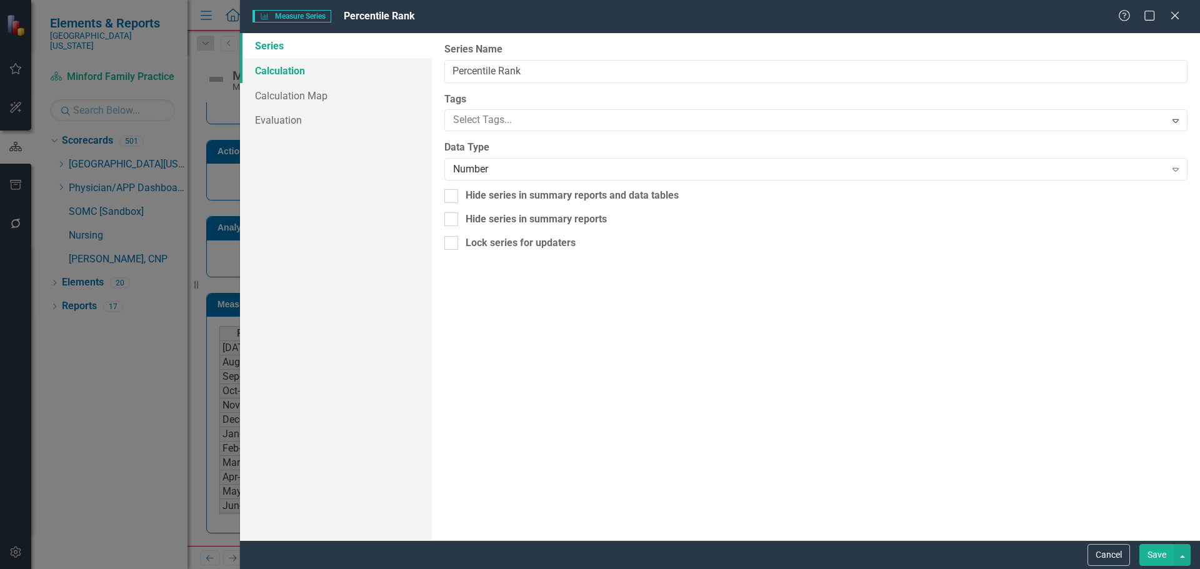
click at [275, 61] on link "Calculation" at bounding box center [336, 70] width 192 height 25
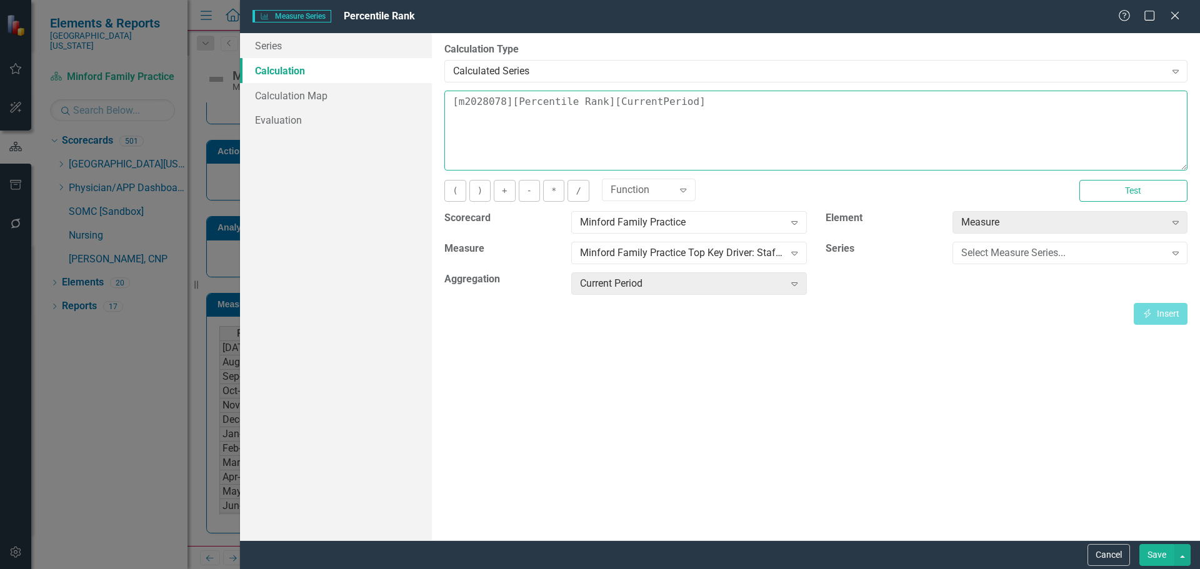
click at [749, 109] on textarea "[m2028078][Percentile Rank][CurrentPeriod]" at bounding box center [815, 131] width 743 height 80
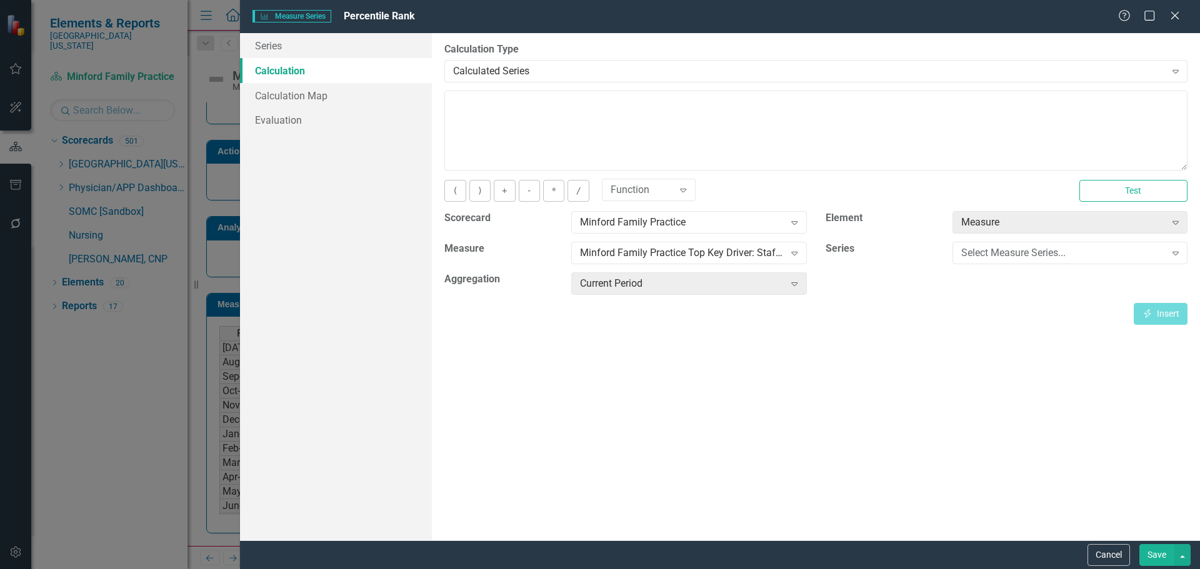
click at [1159, 554] on button "Save" at bounding box center [1156, 555] width 35 height 22
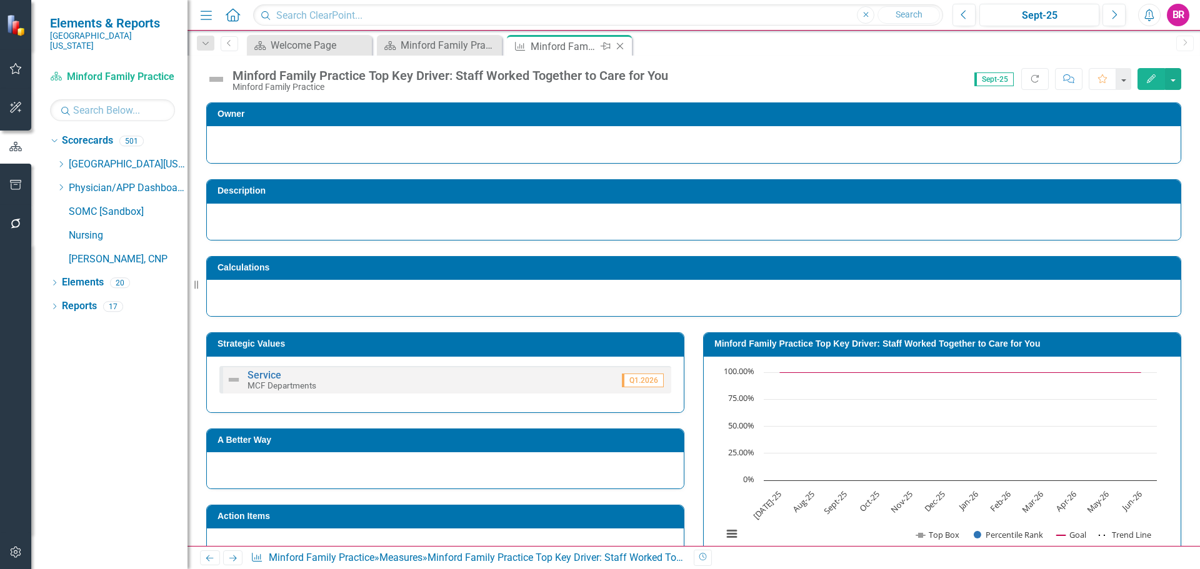
click at [616, 43] on icon "Close" at bounding box center [620, 46] width 13 height 10
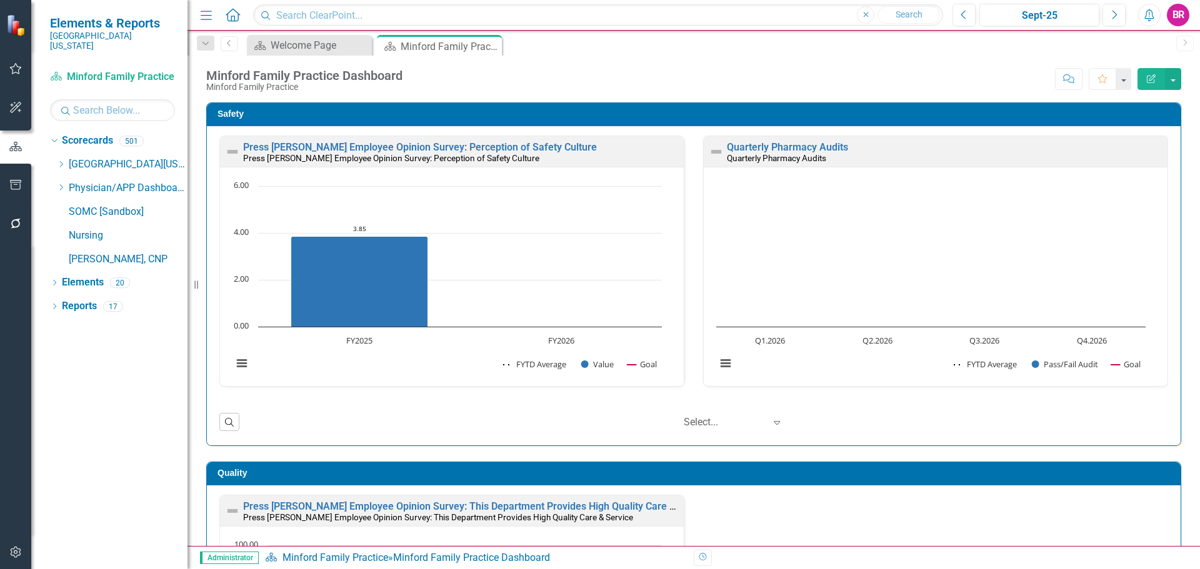
click at [60, 161] on icon "Dropdown" at bounding box center [60, 165] width 9 height 8
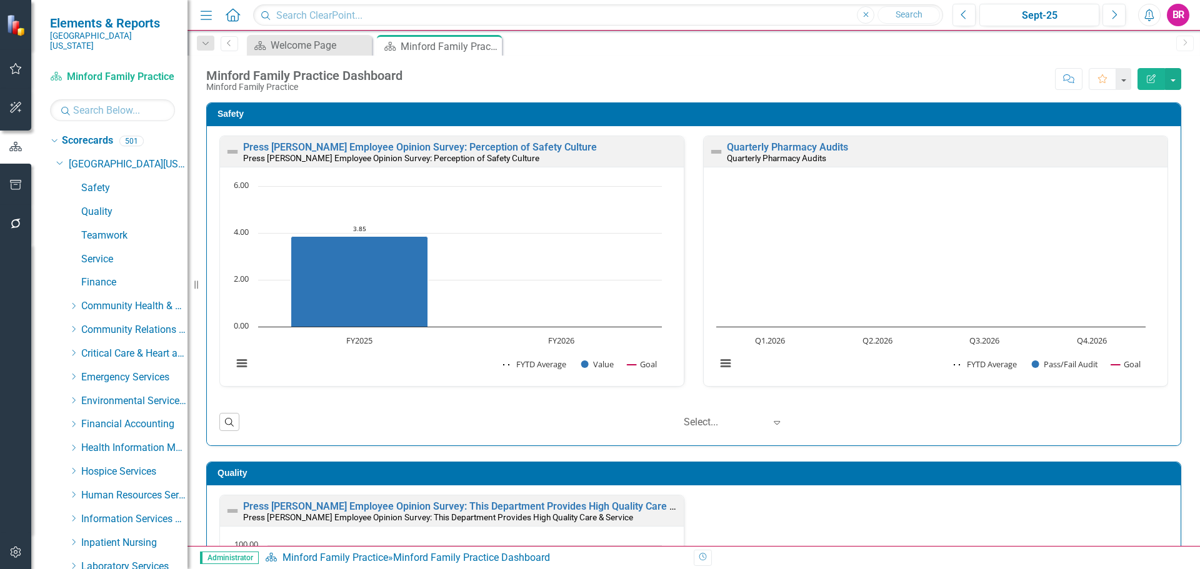
scroll to position [313, 0]
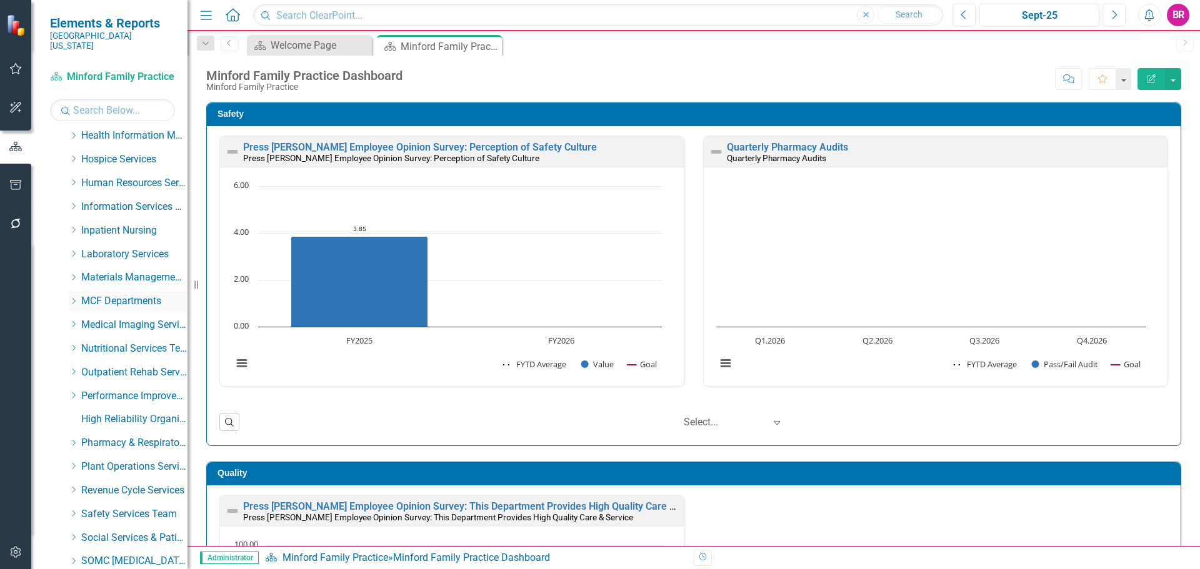
click at [73, 298] on icon "Dropdown" at bounding box center [73, 302] width 9 height 8
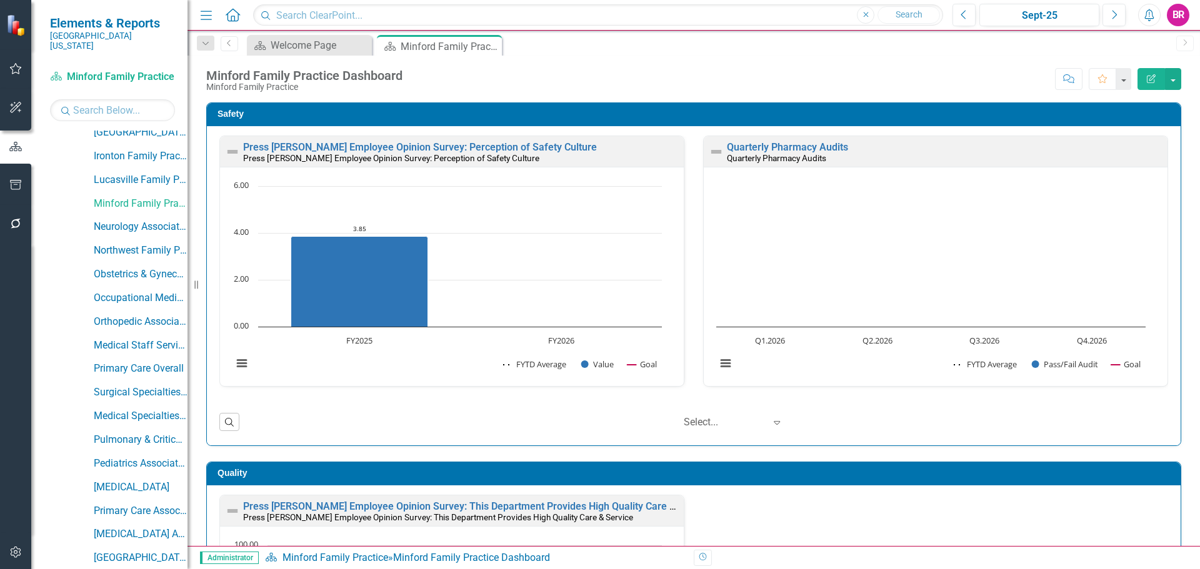
scroll to position [875, 0]
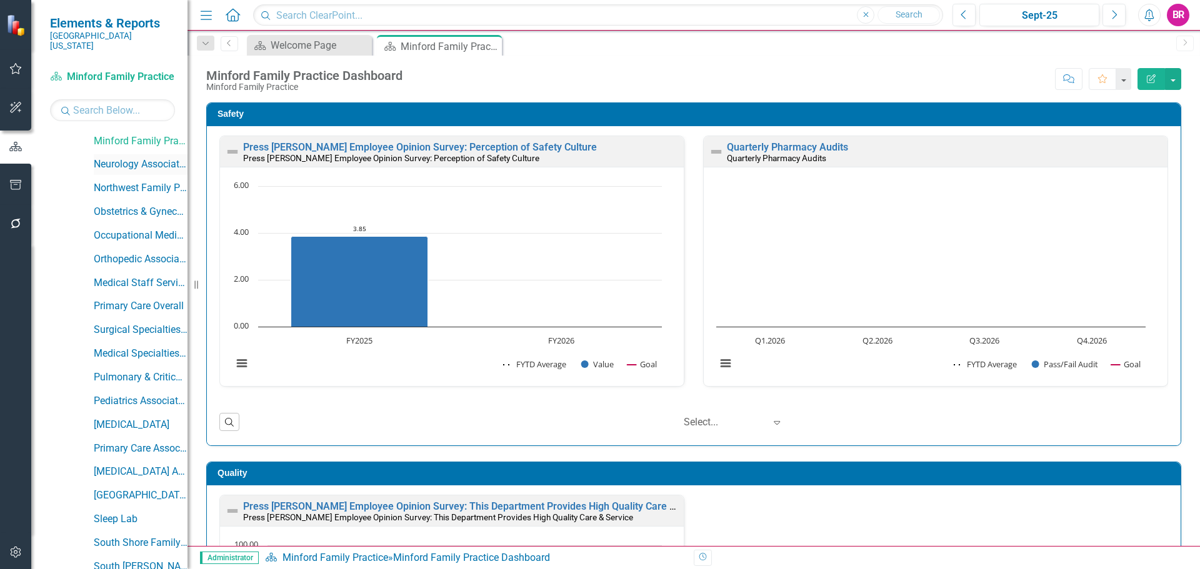
click at [129, 158] on link "Neurology Associates" at bounding box center [141, 165] width 94 height 14
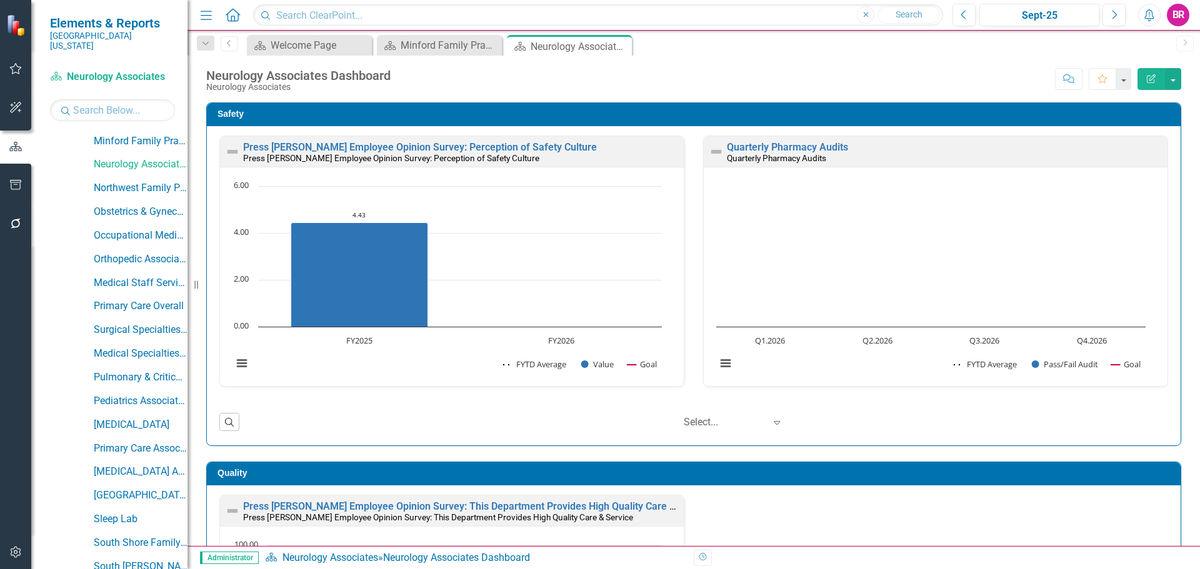
click at [1177, 300] on div "Safety Press Ganey Employee Opinion Survey: Perception of Safety Culture Press …" at bounding box center [694, 266] width 994 height 359
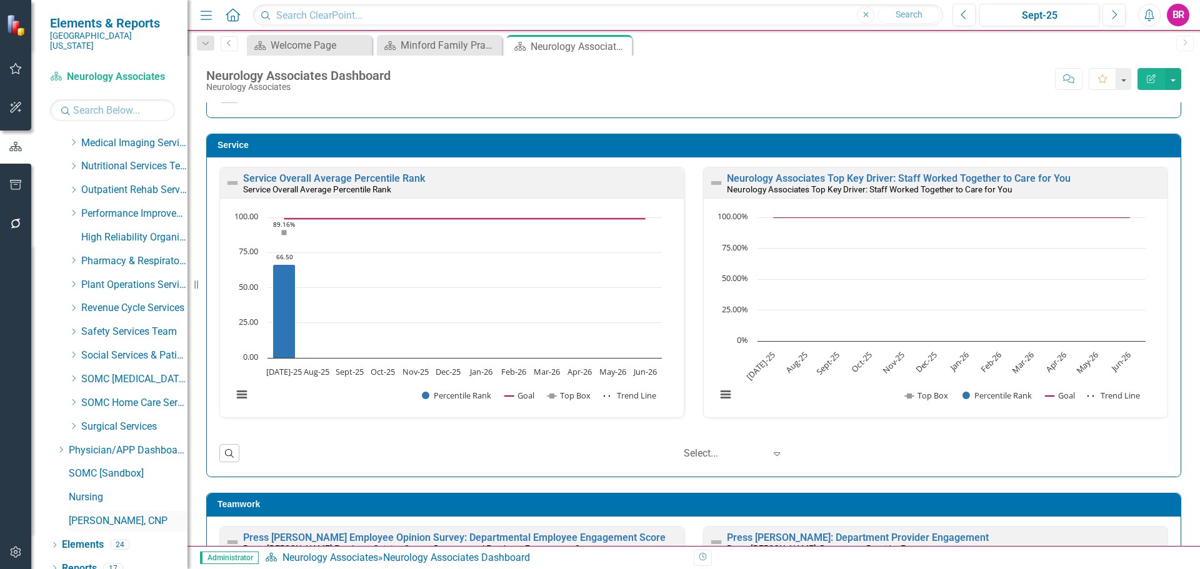
scroll to position [1633, 0]
click at [72, 559] on link "Reports" at bounding box center [79, 566] width 35 height 14
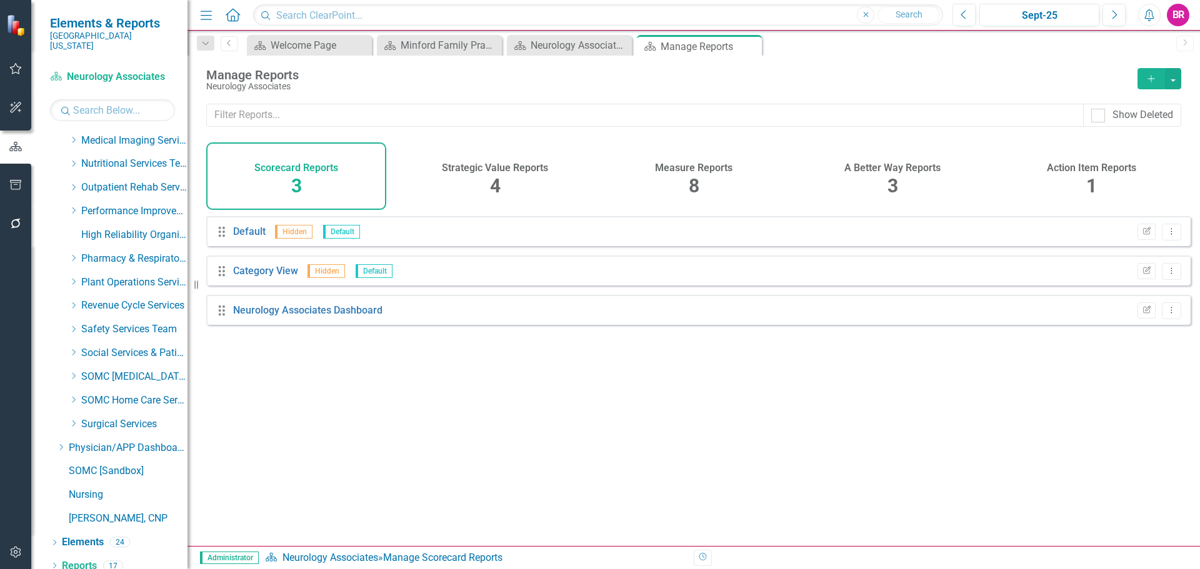
click at [705, 169] on h4 "Measure Reports" at bounding box center [694, 168] width 78 height 11
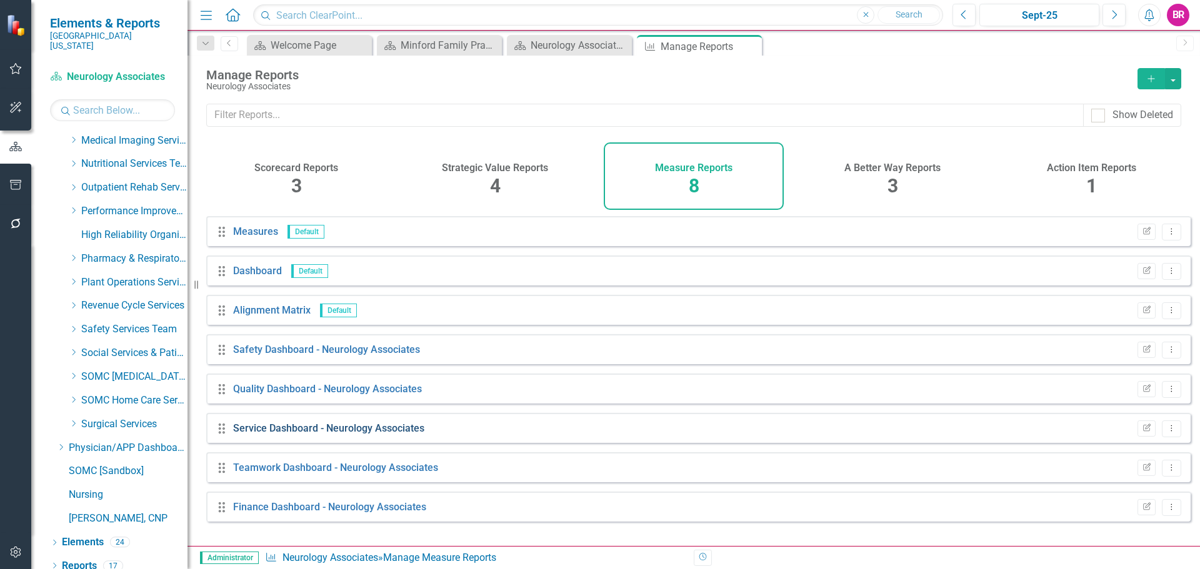
click at [301, 433] on link "Service Dashboard - Neurology Associates" at bounding box center [328, 429] width 191 height 12
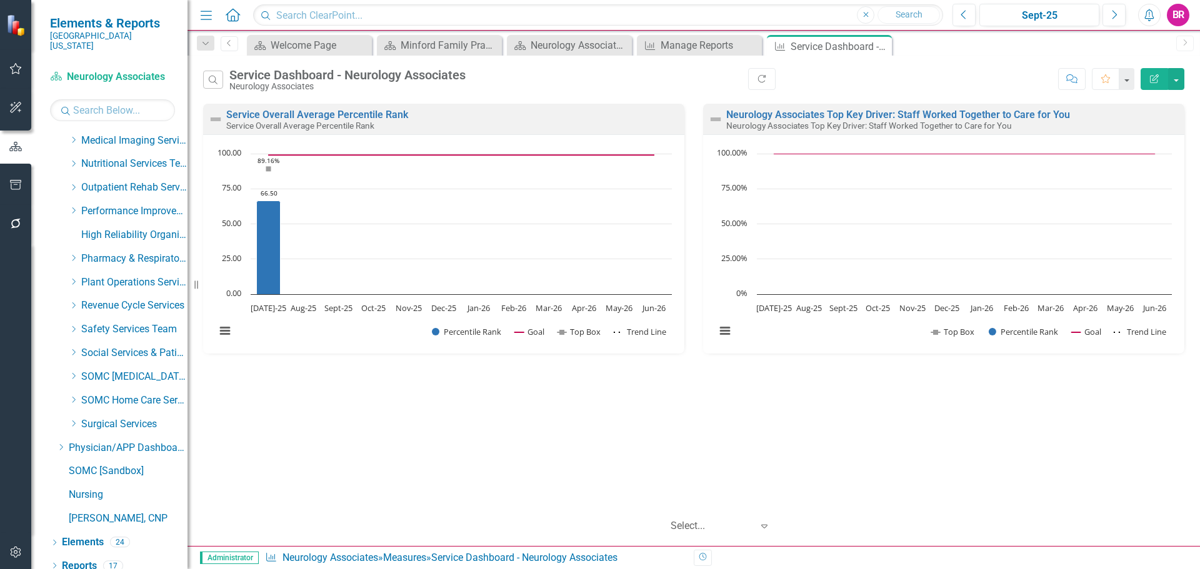
click at [1158, 84] on button "Edit Report" at bounding box center [1155, 79] width 28 height 22
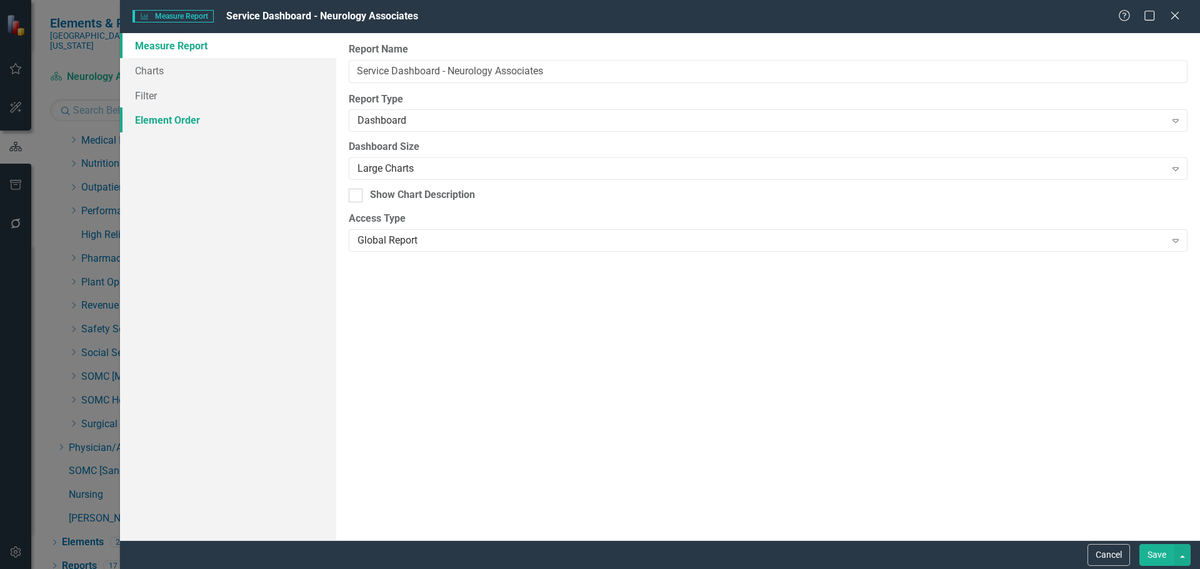
click at [168, 119] on link "Element Order" at bounding box center [228, 120] width 216 height 25
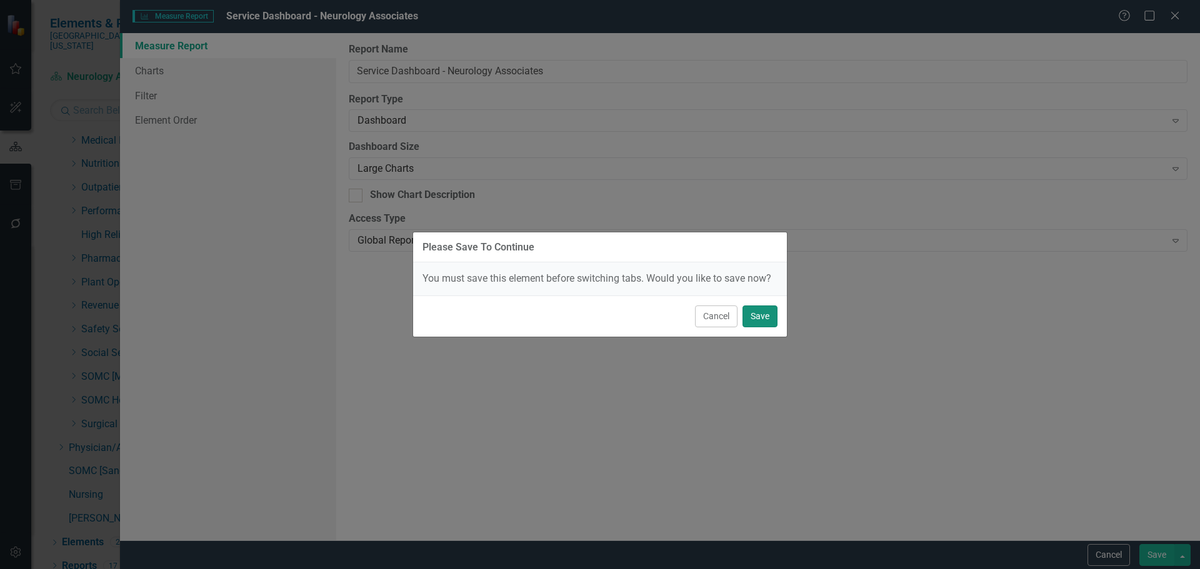
click at [760, 319] on button "Save" at bounding box center [760, 317] width 35 height 22
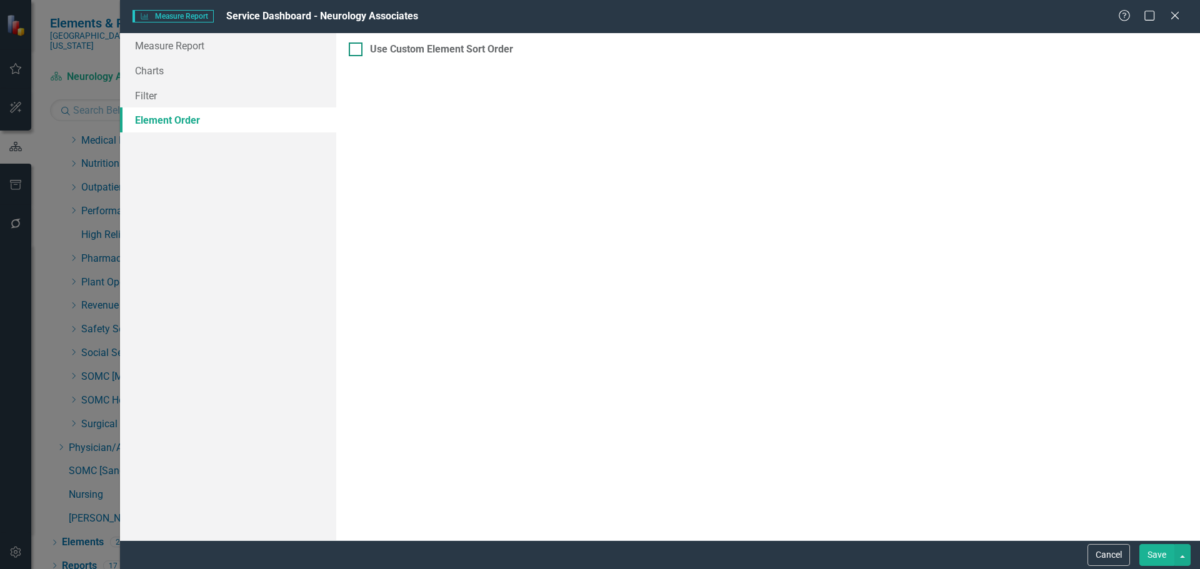
click at [356, 53] on div at bounding box center [356, 50] width 14 height 14
click at [356, 51] on input "Use Custom Element Sort Order" at bounding box center [353, 47] width 8 height 8
checkbox input "true"
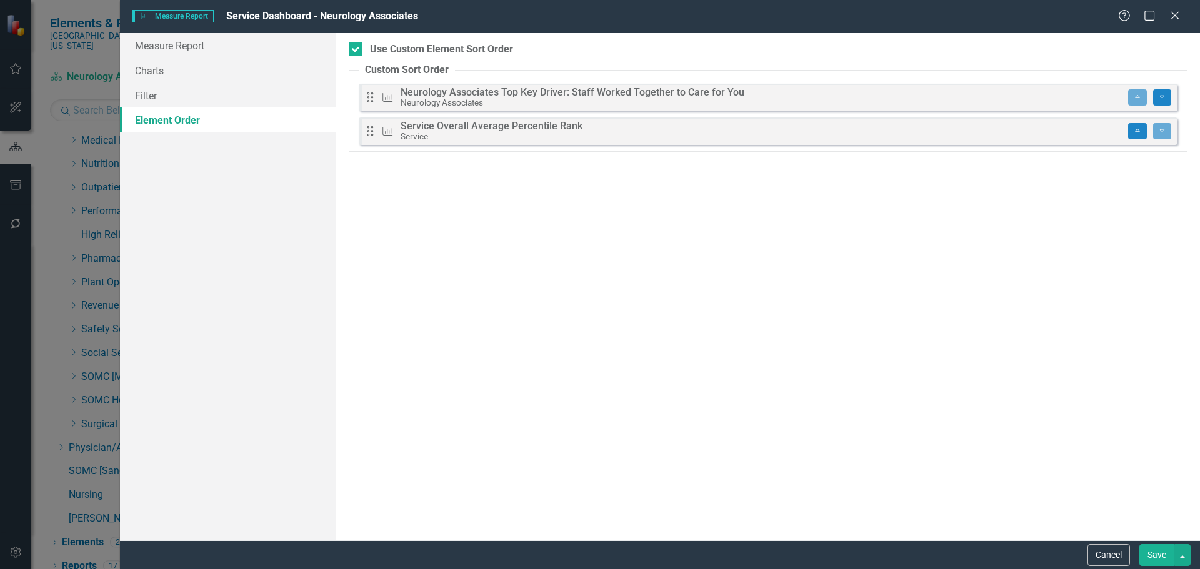
click at [1158, 556] on button "Save" at bounding box center [1156, 555] width 35 height 22
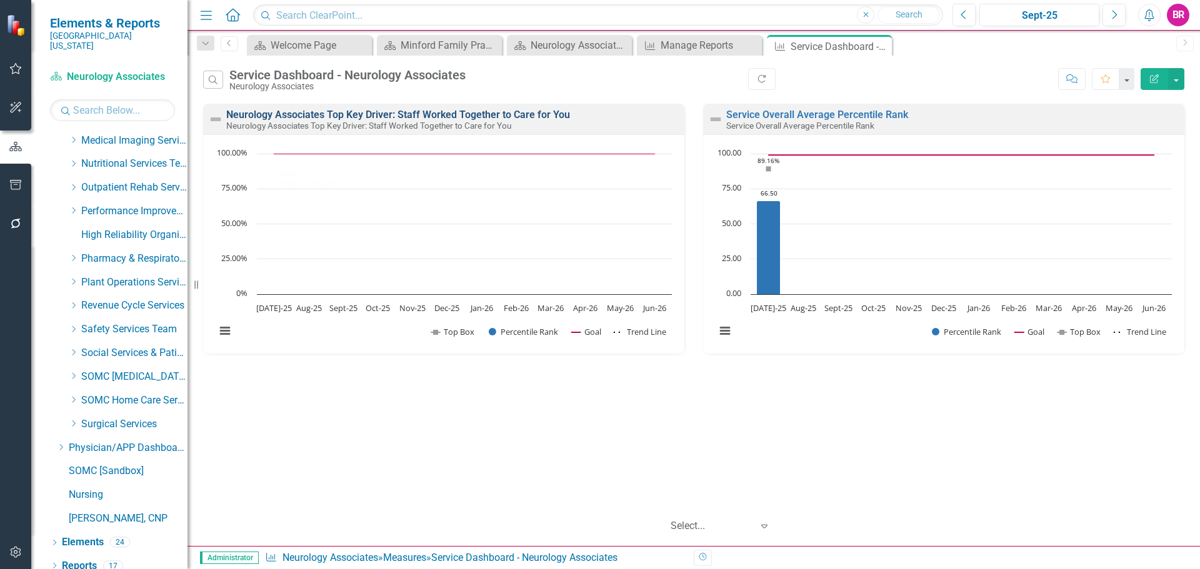
click at [462, 118] on link "Neurology Associates Top Key Driver: Staff Worked Together to Care for You" at bounding box center [398, 115] width 344 height 12
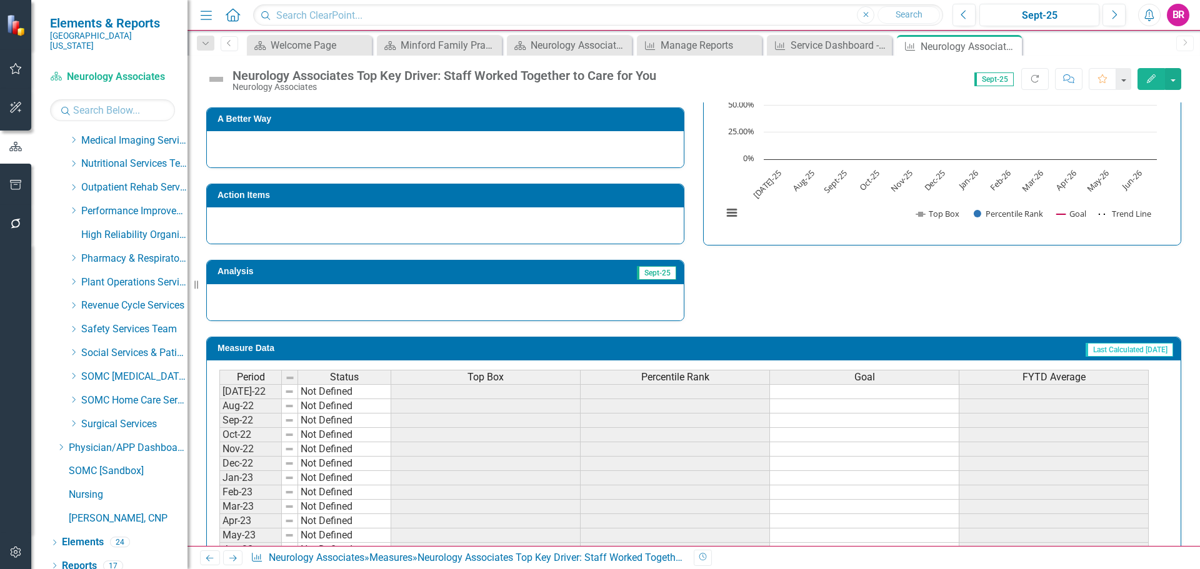
scroll to position [365, 0]
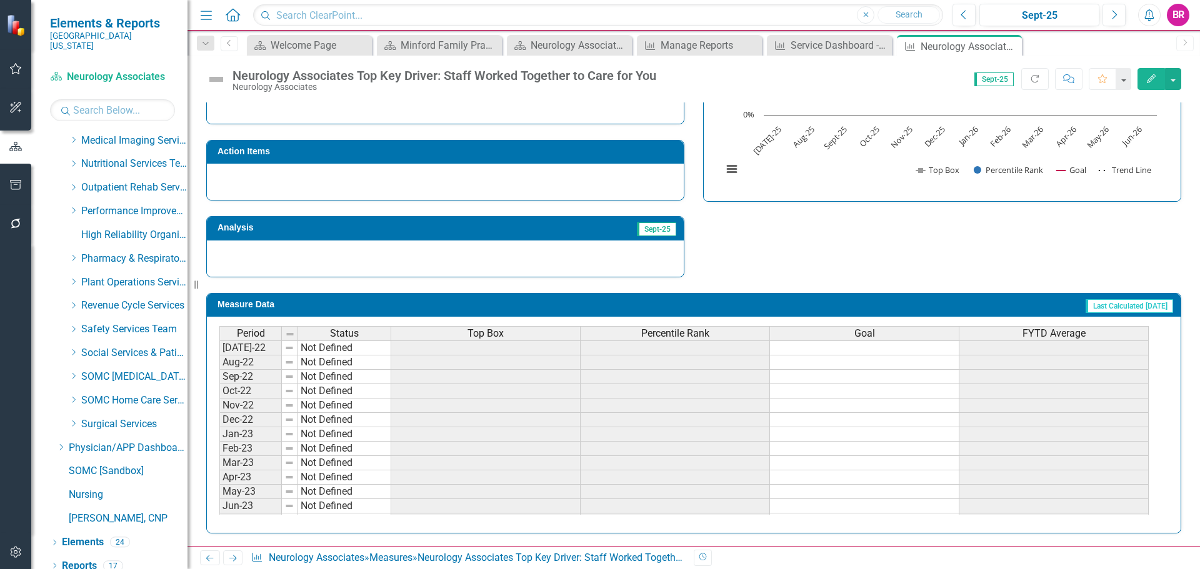
click at [487, 334] on span "Top Box" at bounding box center [486, 333] width 36 height 11
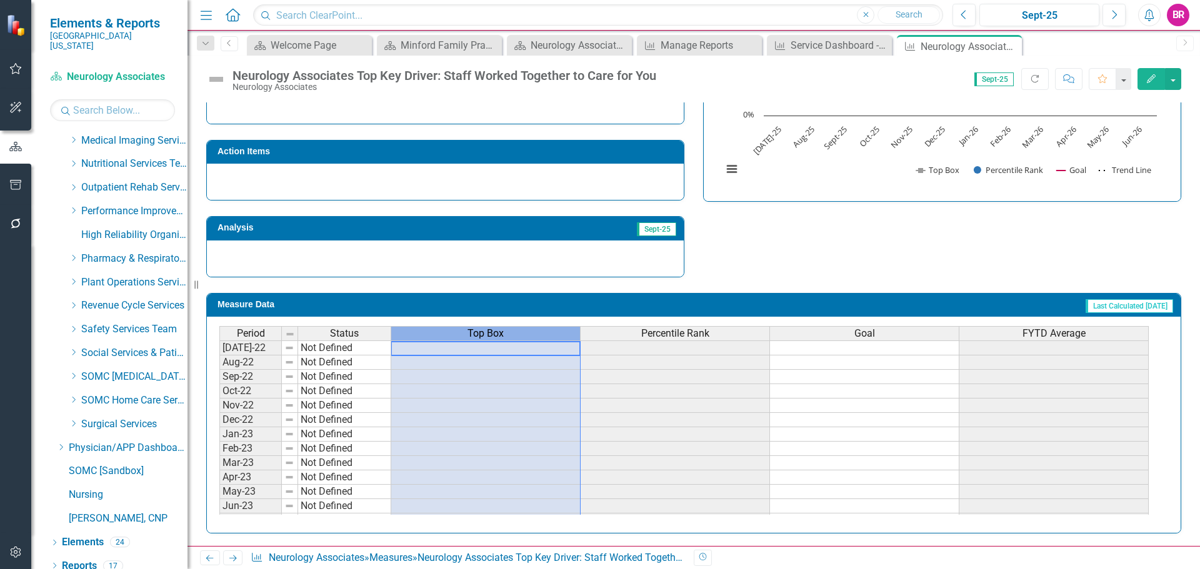
click at [487, 334] on span "Top Box" at bounding box center [486, 333] width 36 height 11
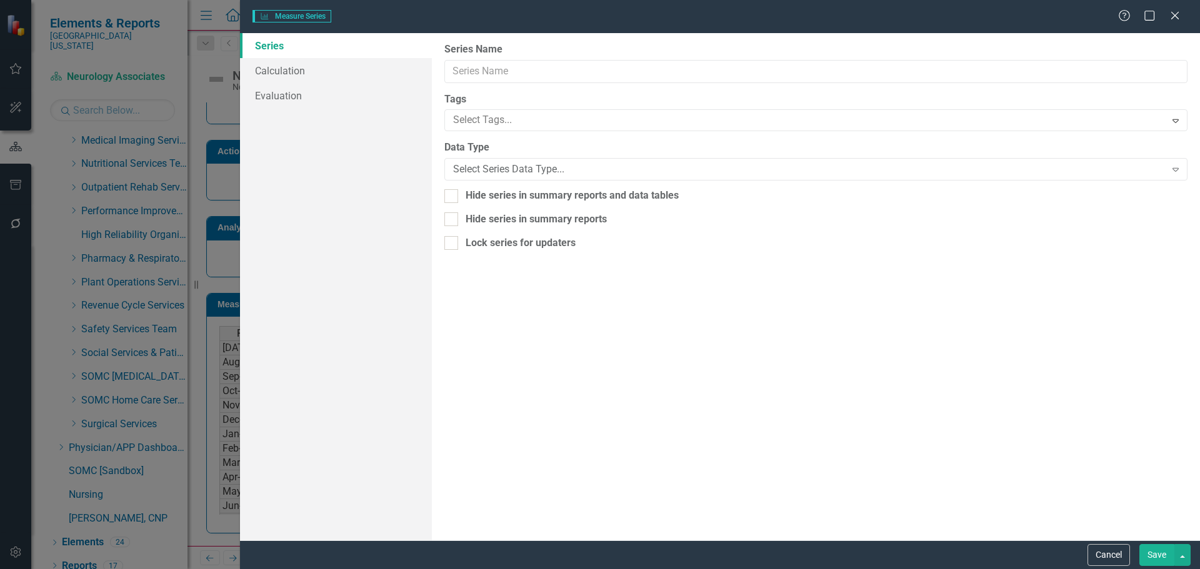
type input "Top Box"
click at [273, 112] on link "Evaluation" at bounding box center [336, 120] width 192 height 25
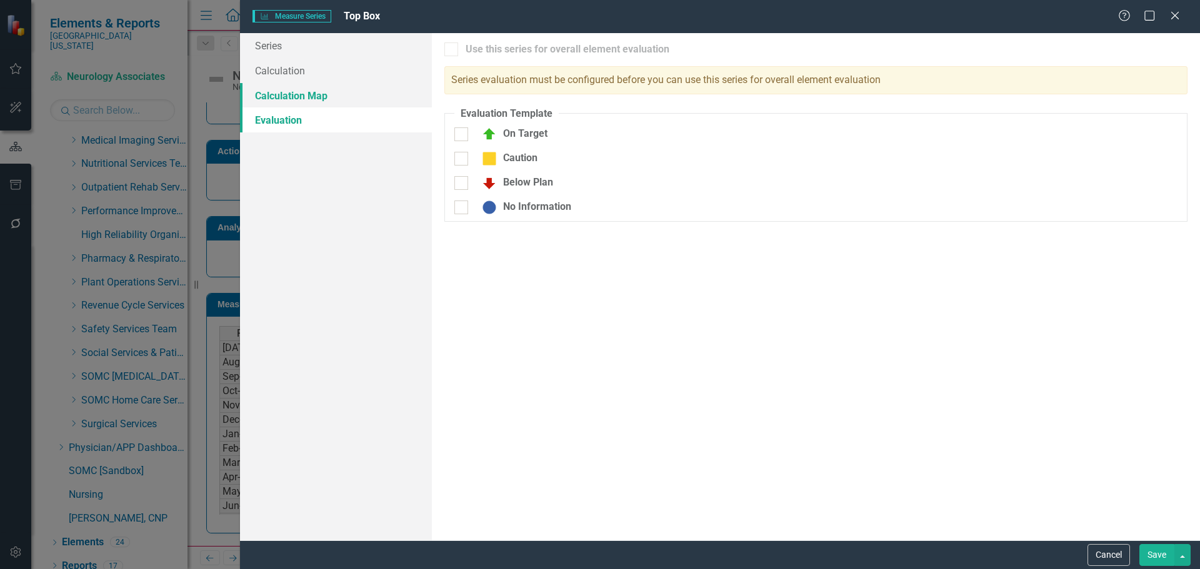
click at [278, 103] on link "Calculation Map" at bounding box center [336, 95] width 192 height 25
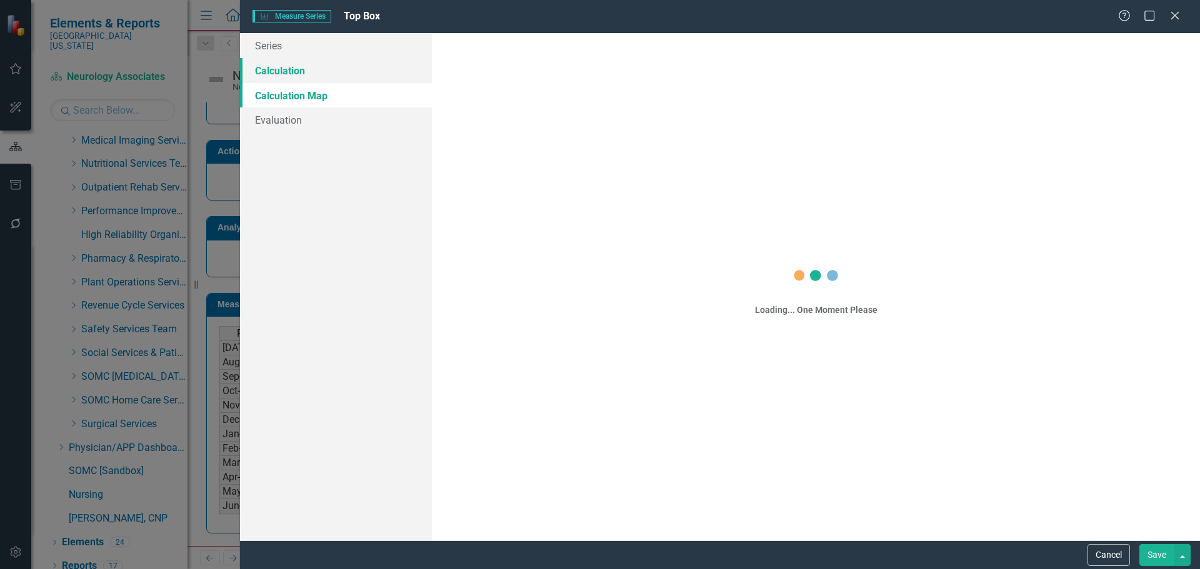
click at [273, 67] on link "Calculation" at bounding box center [336, 70] width 192 height 25
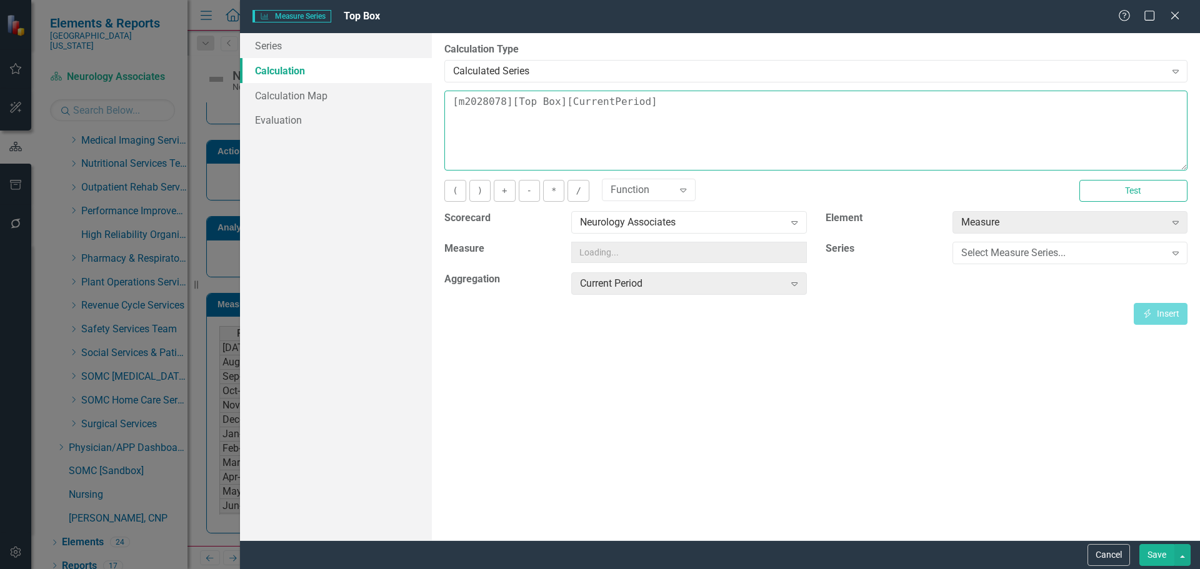
click at [683, 97] on textarea "[m2028078][Top Box][CurrentPeriod]" at bounding box center [815, 131] width 743 height 80
click at [681, 100] on textarea "[m2028078][Top Box][CurrentPeriod]" at bounding box center [815, 131] width 743 height 80
click at [680, 100] on textarea "[m2028078][Top Box][CurrentPeriod]" at bounding box center [815, 131] width 743 height 80
click at [678, 103] on textarea "[m2028078][Top Box][CurrentPeriod]" at bounding box center [815, 131] width 743 height 80
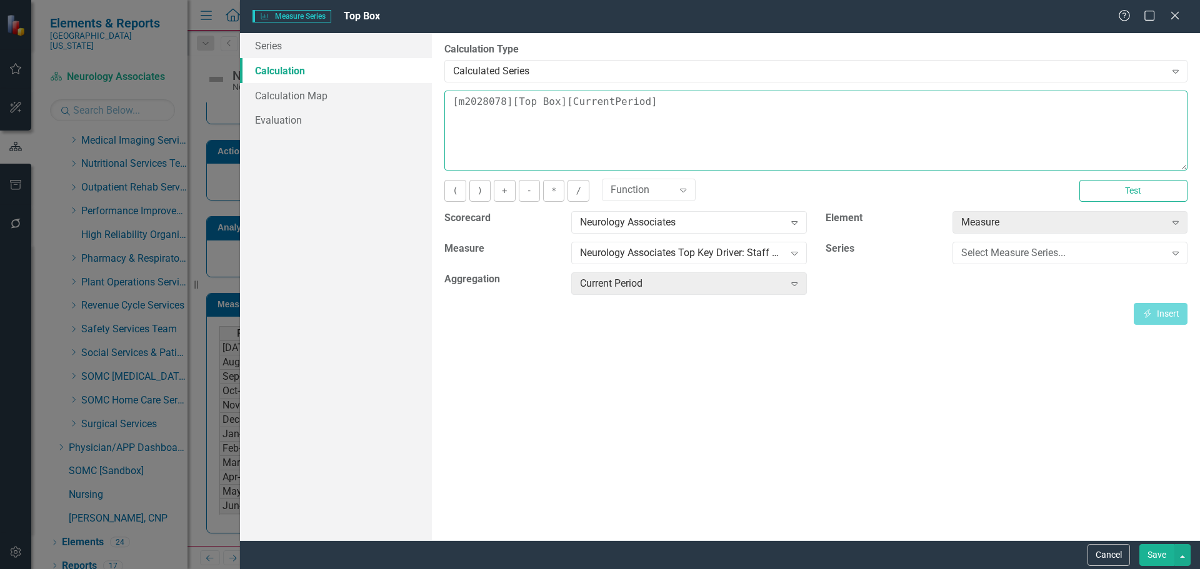
click at [678, 103] on textarea "[m2028078][Top Box][CurrentPeriod]" at bounding box center [815, 131] width 743 height 80
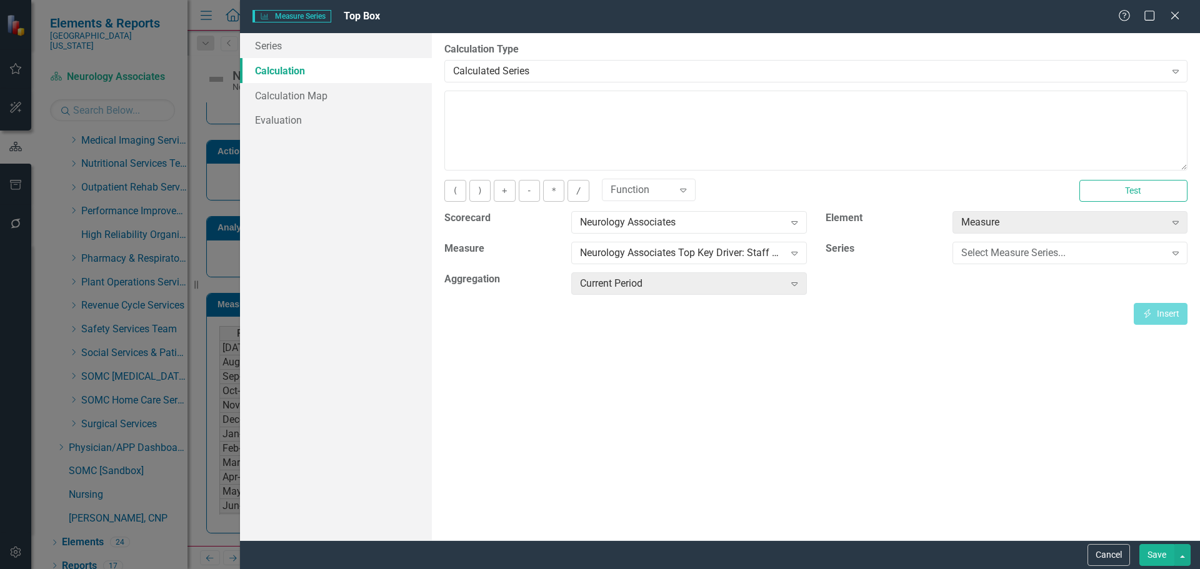
click at [1157, 558] on button "Save" at bounding box center [1156, 555] width 35 height 22
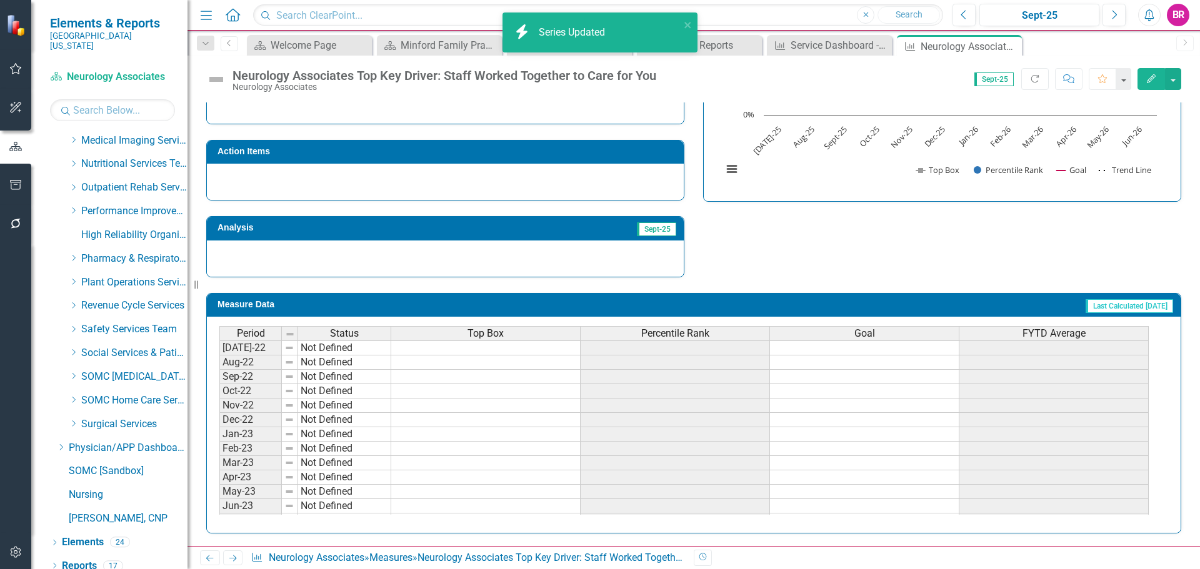
click at [711, 323] on div "Period Status Top Box Percentile Rank Goal FYTD Average Jul-22 Not Defined Aug-…" at bounding box center [694, 425] width 974 height 216
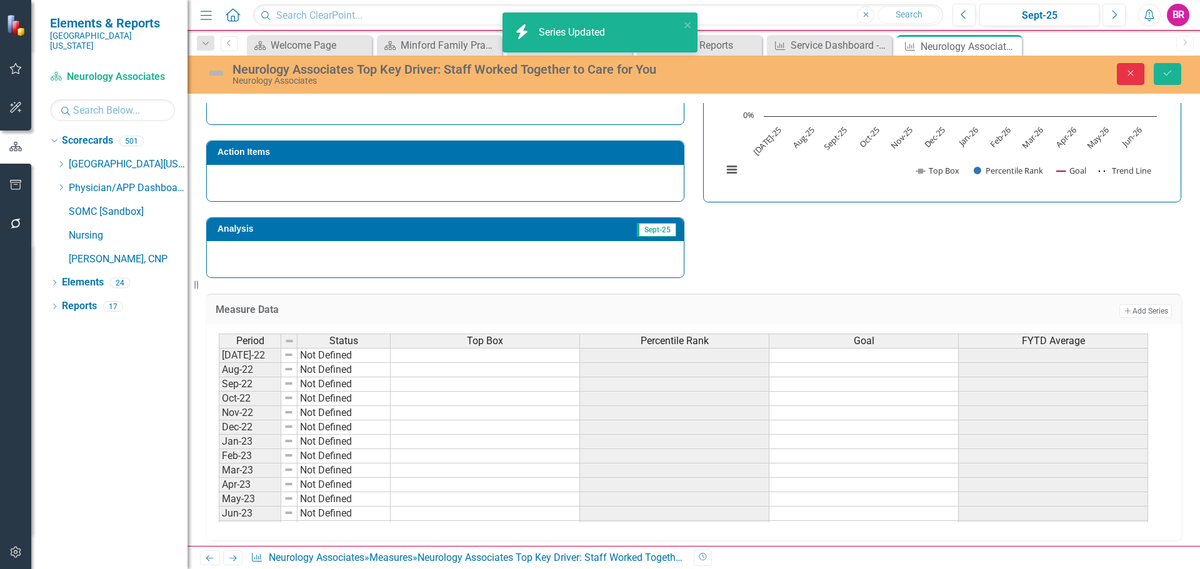
click at [1136, 75] on icon "Close" at bounding box center [1130, 73] width 11 height 9
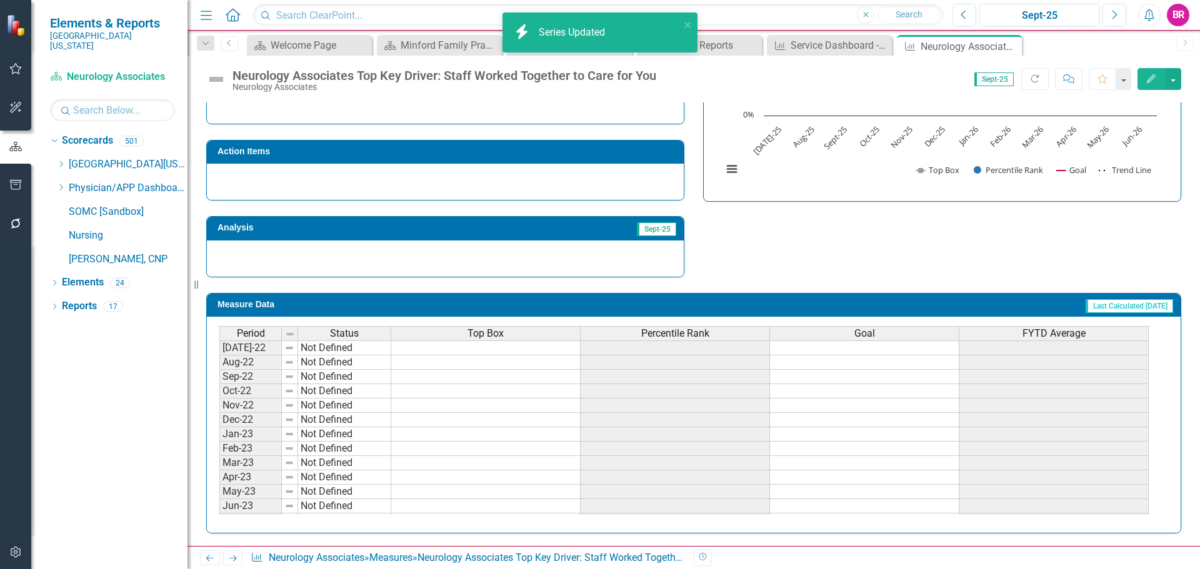
scroll to position [0, 0]
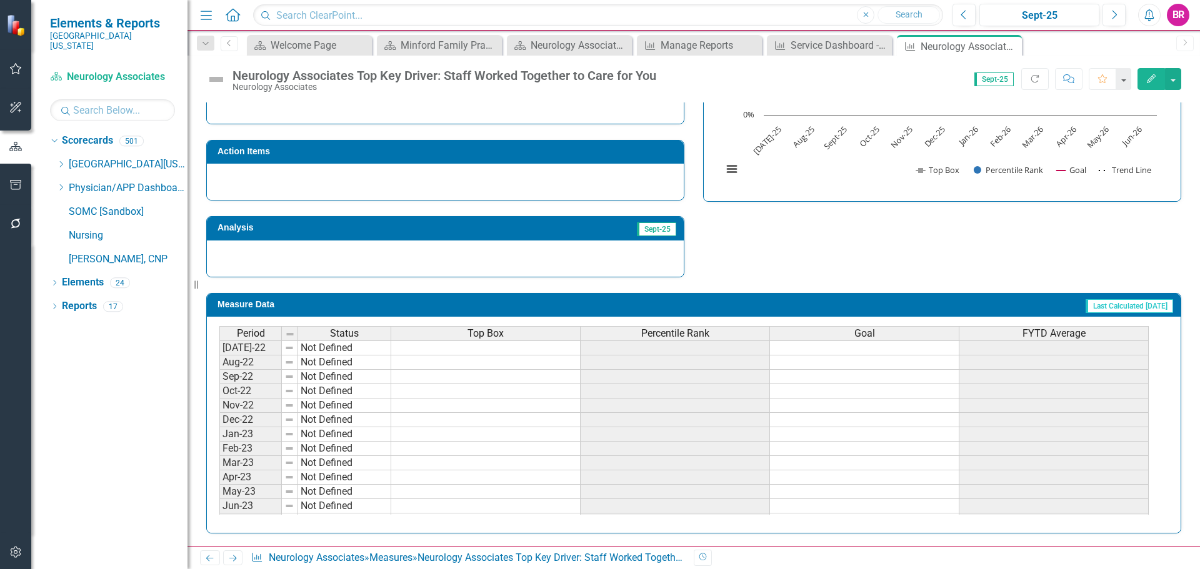
click at [683, 330] on span "Percentile Rank" at bounding box center [675, 333] width 68 height 11
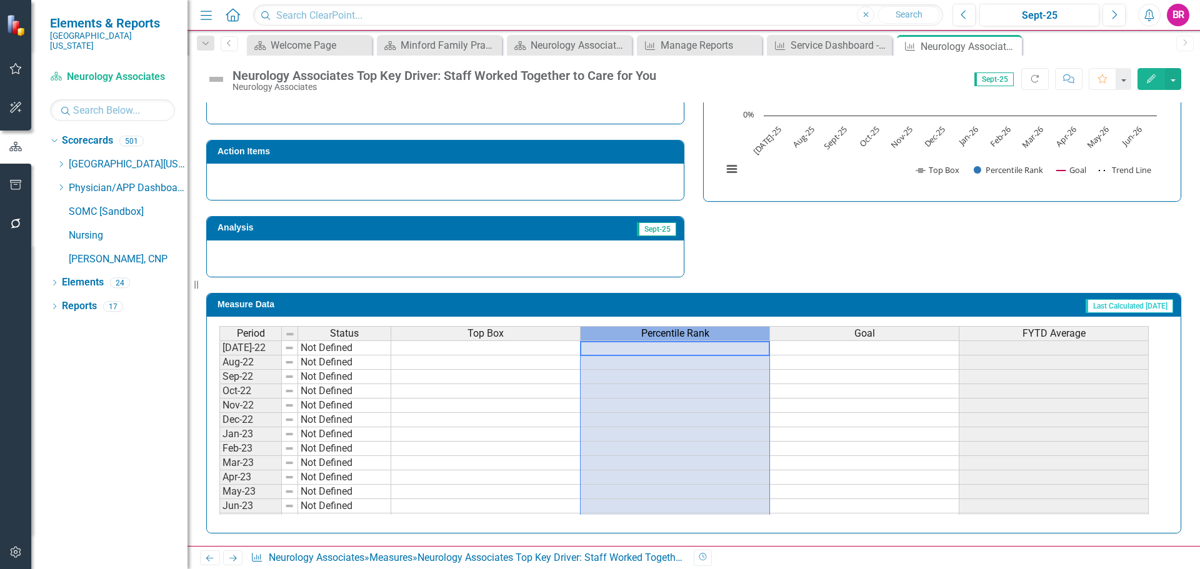
click at [683, 330] on span "Percentile Rank" at bounding box center [675, 333] width 68 height 11
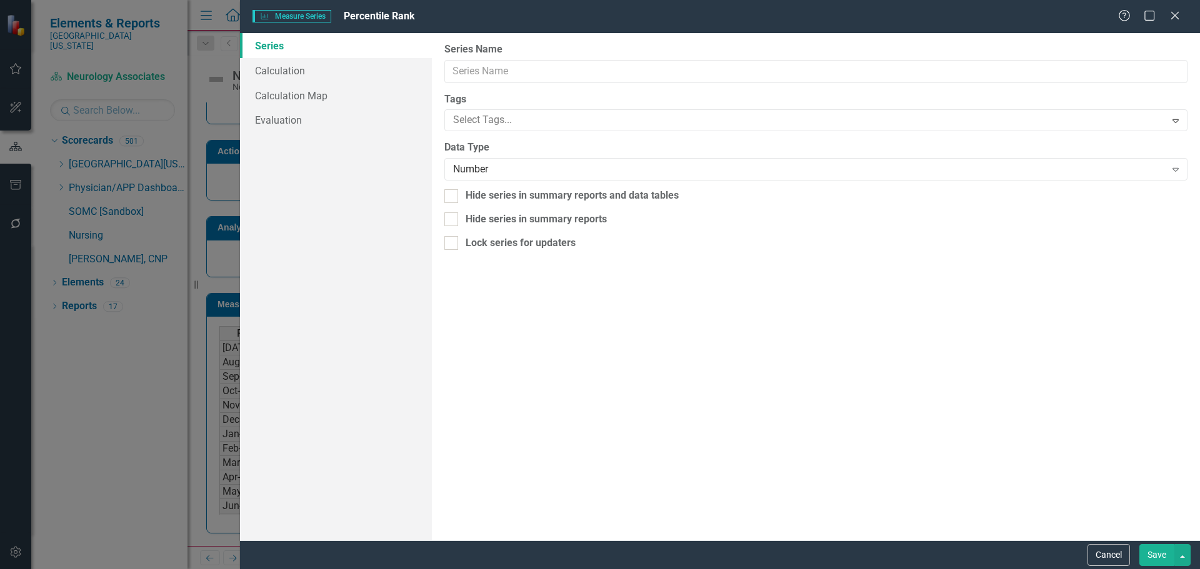
type input "Percentile Rank"
click at [289, 63] on link "Calculation" at bounding box center [336, 70] width 192 height 25
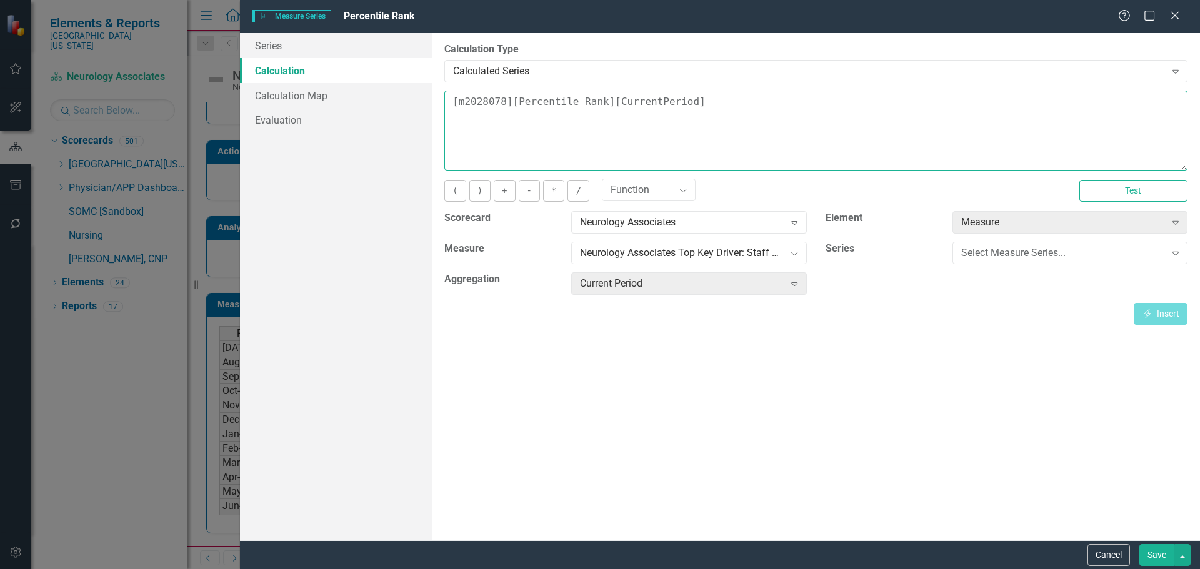
click at [692, 99] on textarea "[m2028078][Percentile Rank][CurrentPeriod]" at bounding box center [815, 131] width 743 height 80
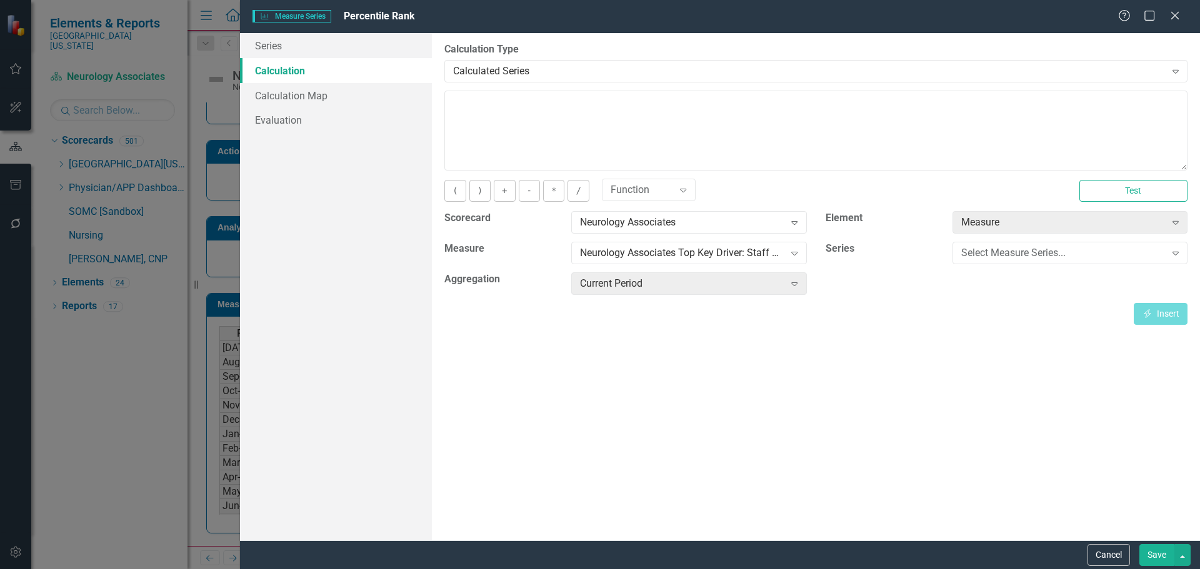
click at [1161, 549] on button "Save" at bounding box center [1156, 555] width 35 height 22
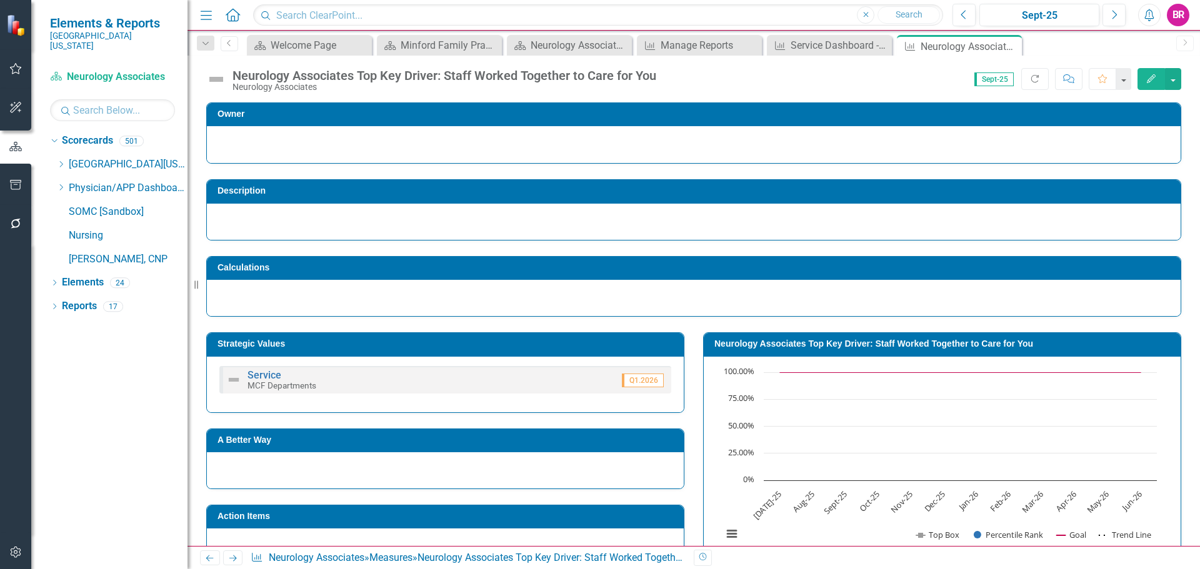
scroll to position [365, 0]
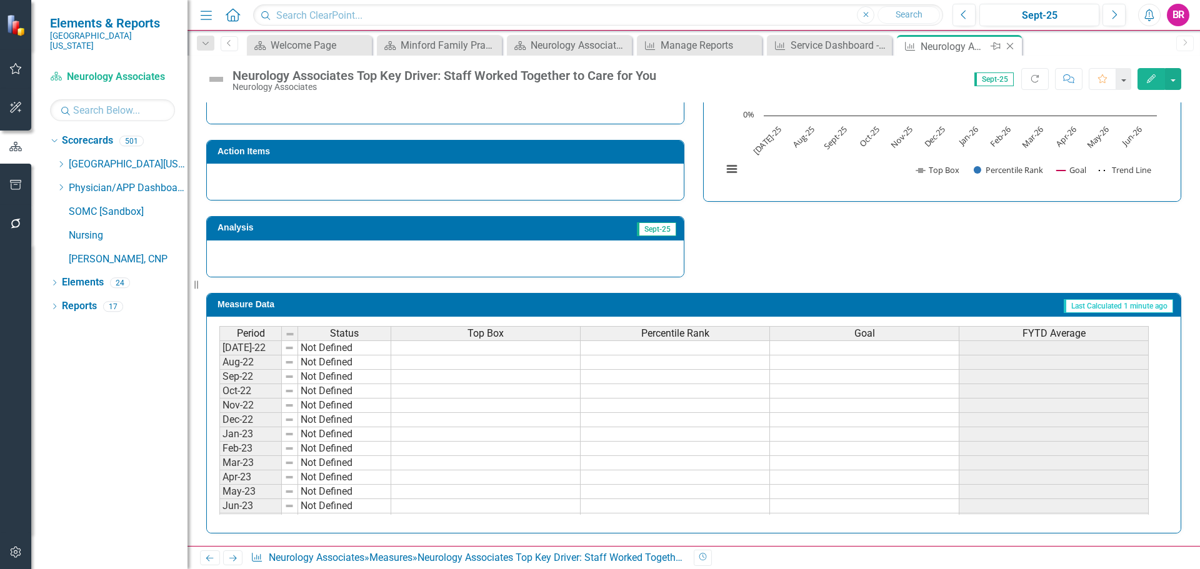
click at [1016, 43] on icon "Close" at bounding box center [1010, 46] width 13 height 10
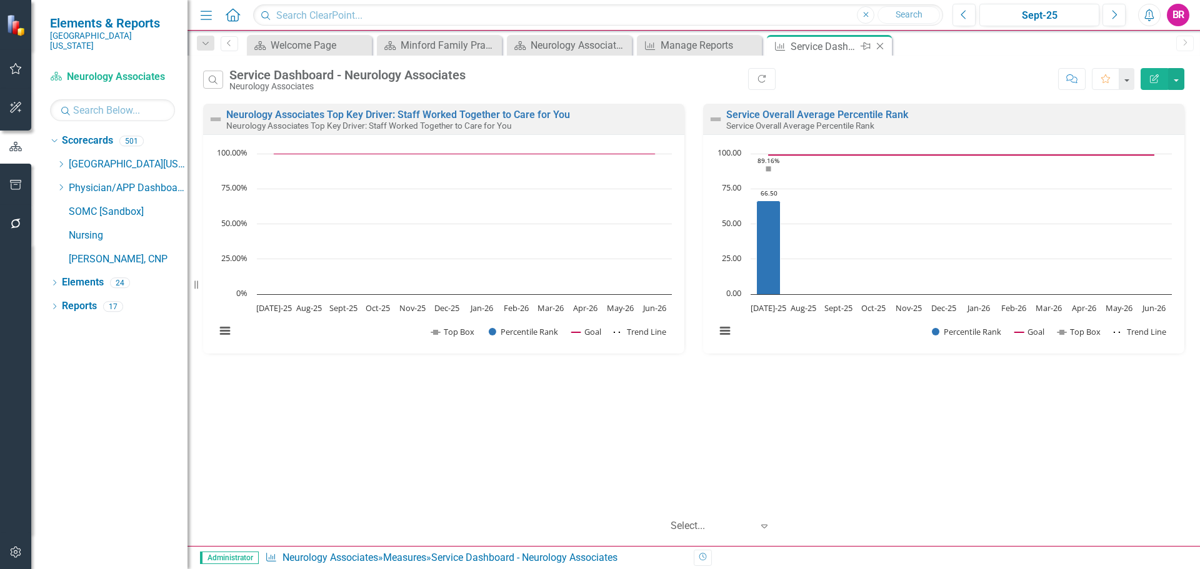
click at [877, 48] on icon "Close" at bounding box center [880, 46] width 13 height 10
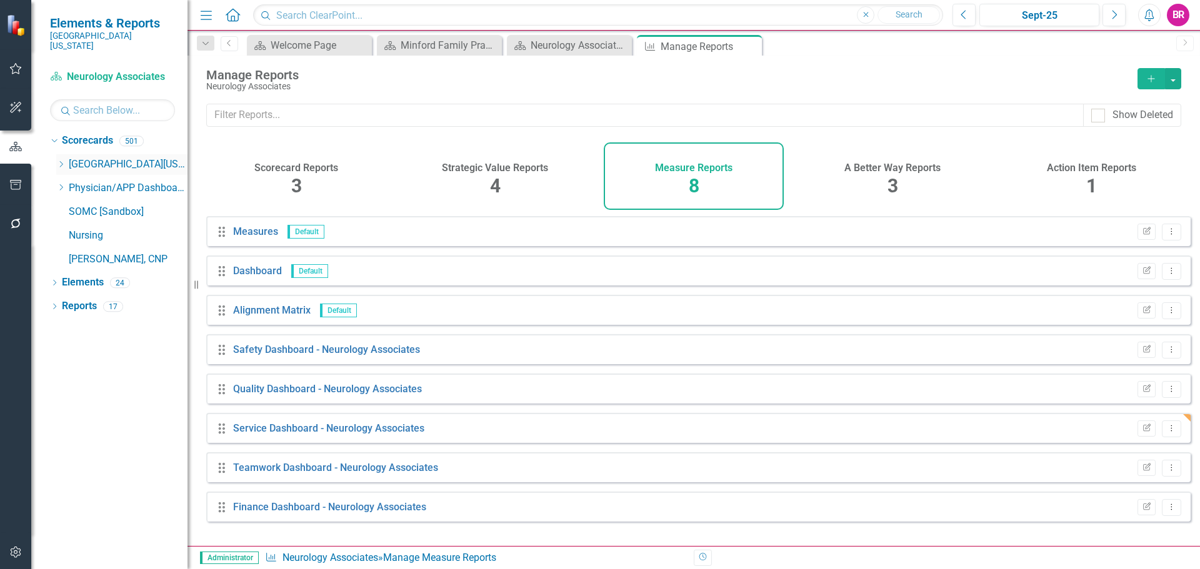
click at [63, 161] on icon "Dropdown" at bounding box center [60, 165] width 9 height 8
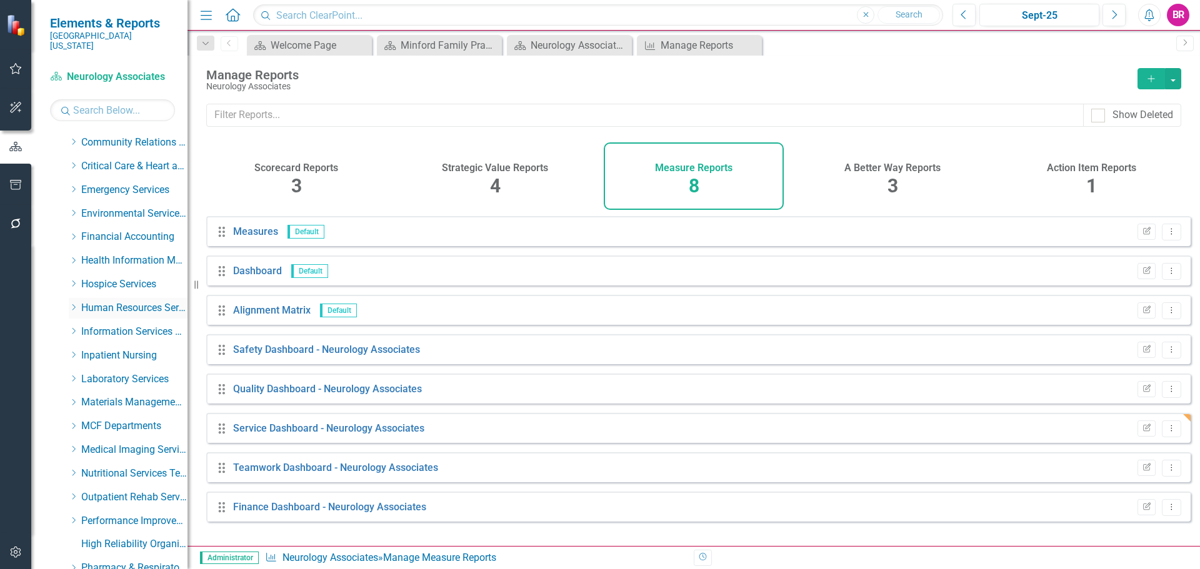
scroll to position [313, 0]
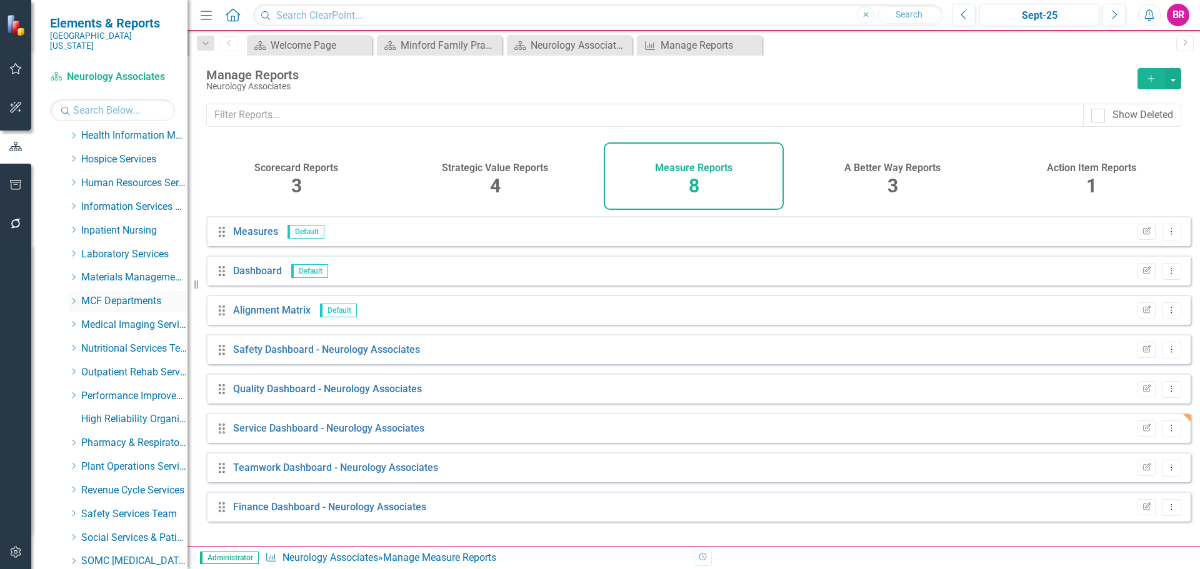
drag, startPoint x: 68, startPoint y: 296, endPoint x: 83, endPoint y: 295, distance: 15.6
click at [68, 296] on div "Dropdown MCF Departments" at bounding box center [121, 303] width 131 height 24
click at [74, 298] on icon "Dropdown" at bounding box center [73, 302] width 9 height 8
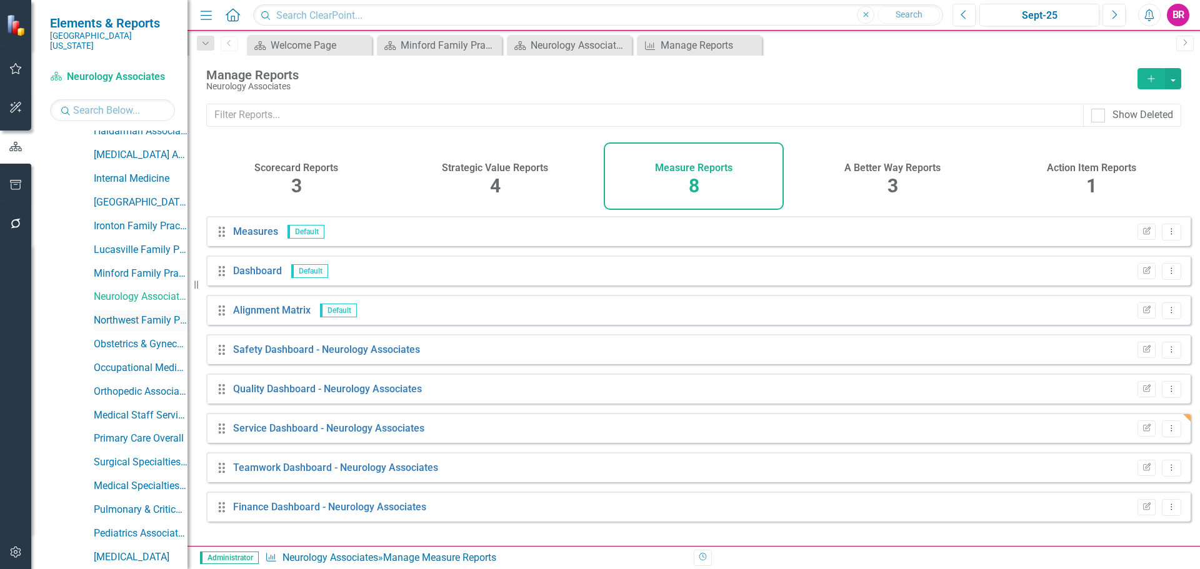
scroll to position [750, 0]
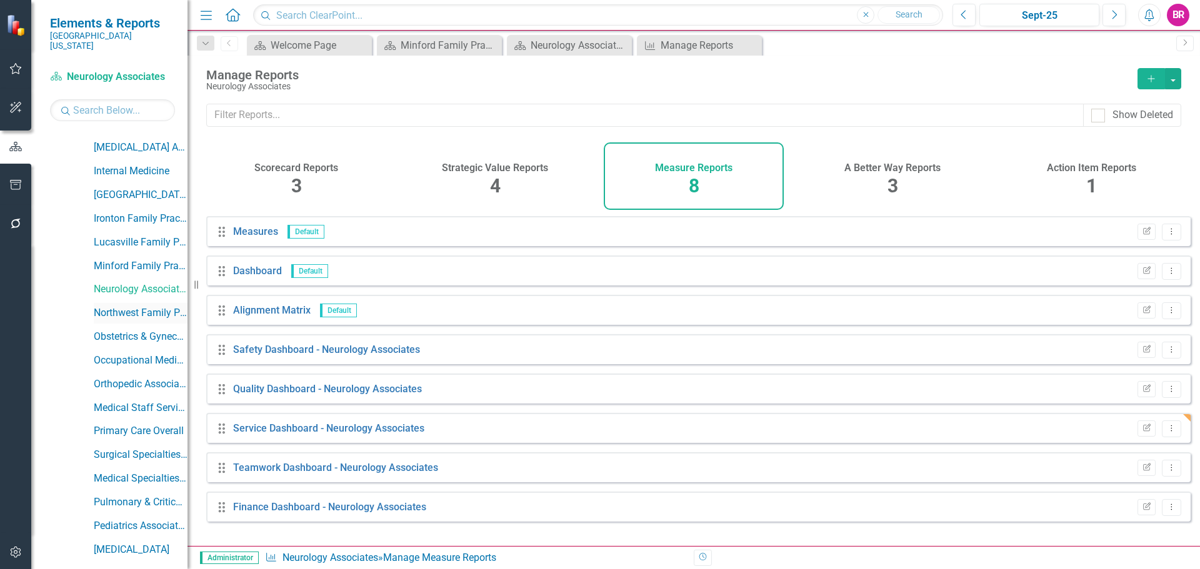
click at [127, 306] on link "Northwest Family Practice" at bounding box center [141, 313] width 94 height 14
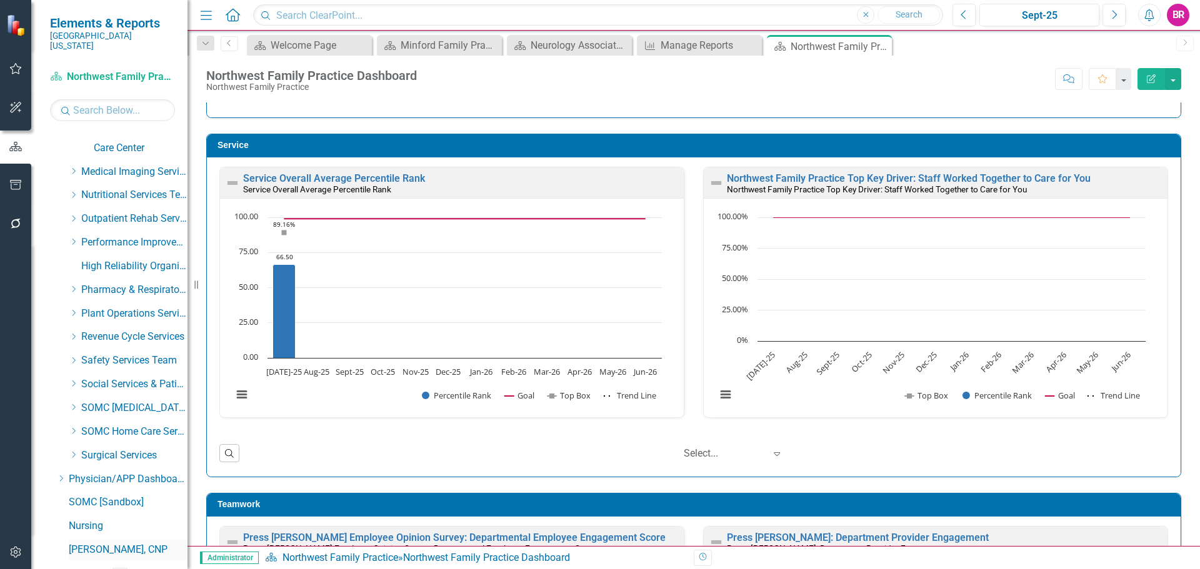
scroll to position [1633, 0]
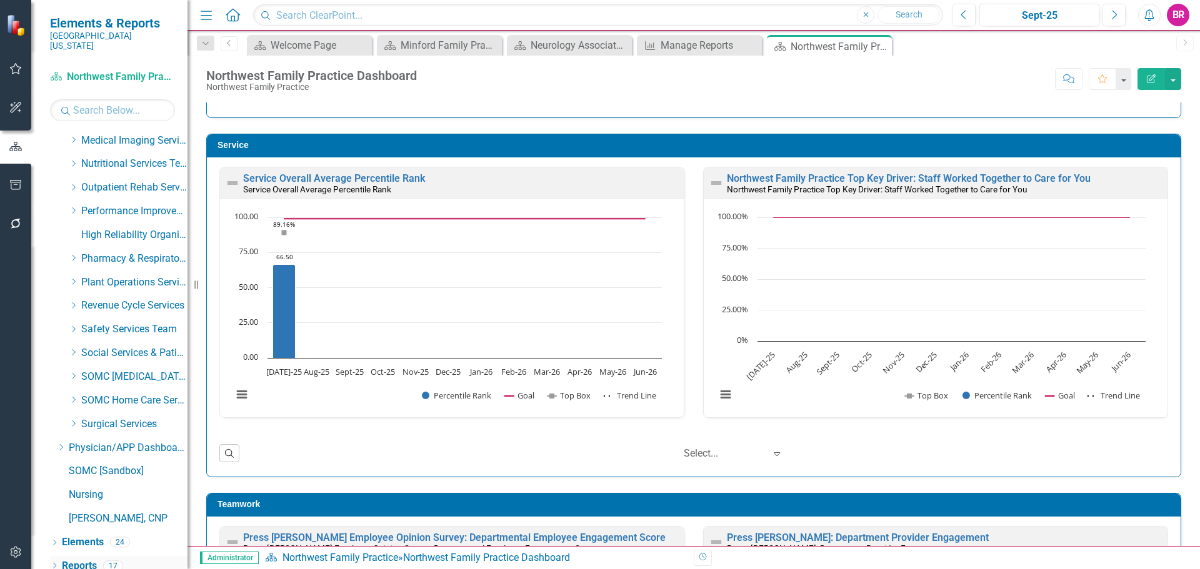
click at [85, 559] on link "Reports" at bounding box center [79, 566] width 35 height 14
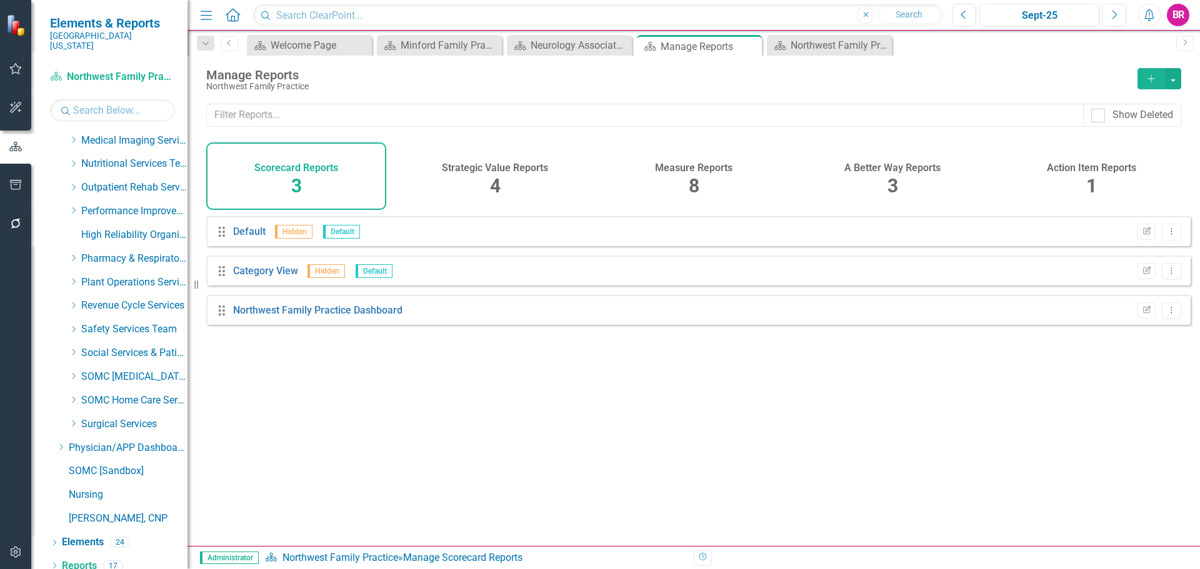
click at [704, 175] on div "Measure Reports 8" at bounding box center [694, 177] width 180 height 68
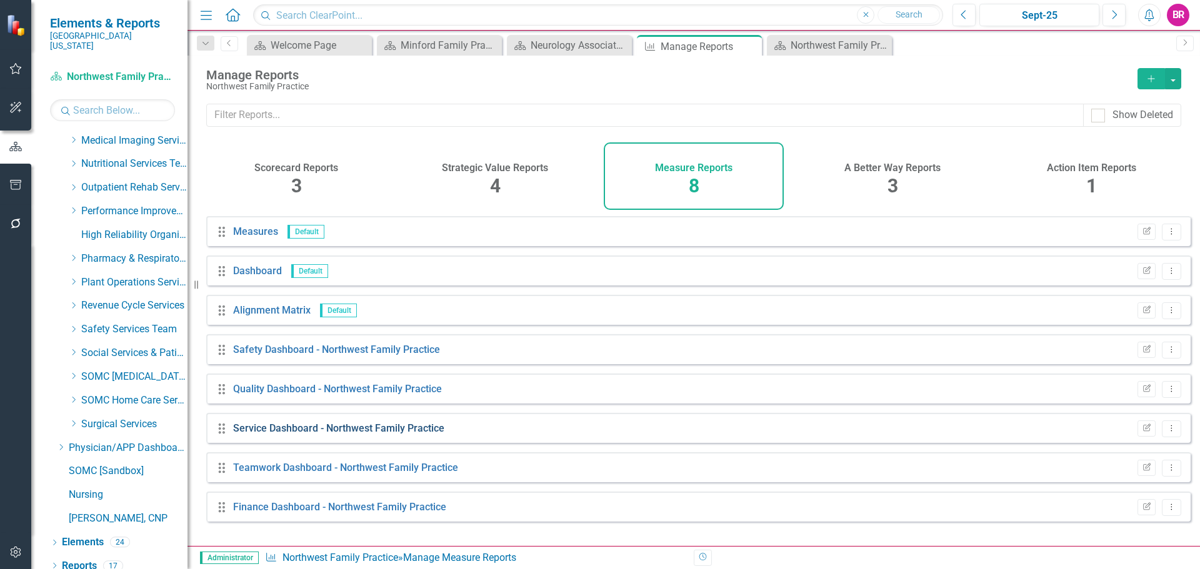
click at [350, 434] on link "Service Dashboard - Northwest Family Practice" at bounding box center [338, 429] width 211 height 12
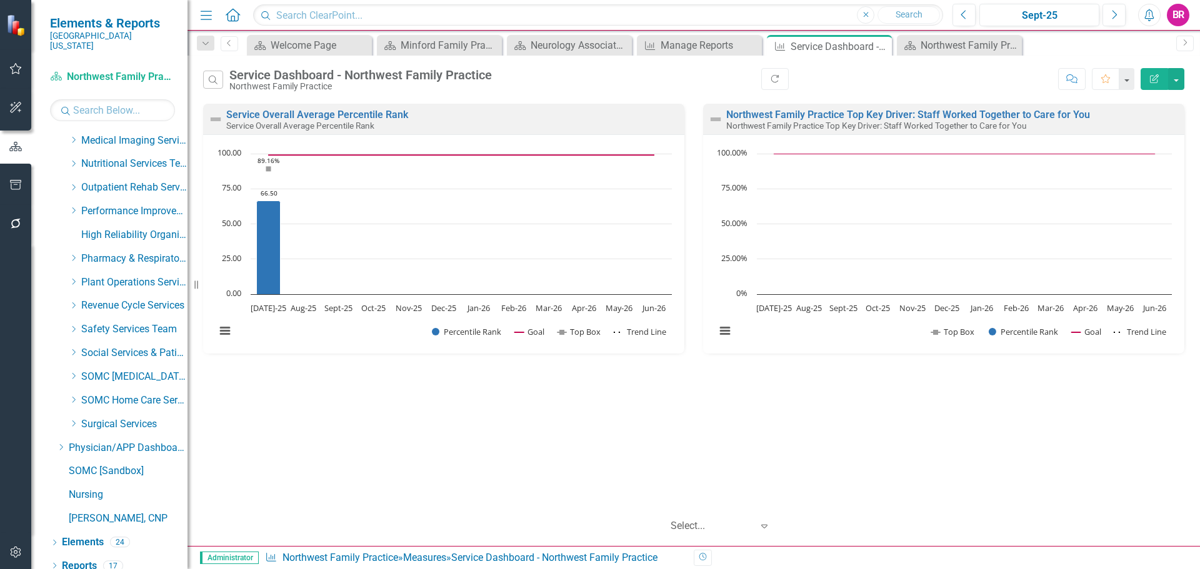
click at [1157, 84] on button "Edit Report" at bounding box center [1155, 79] width 28 height 22
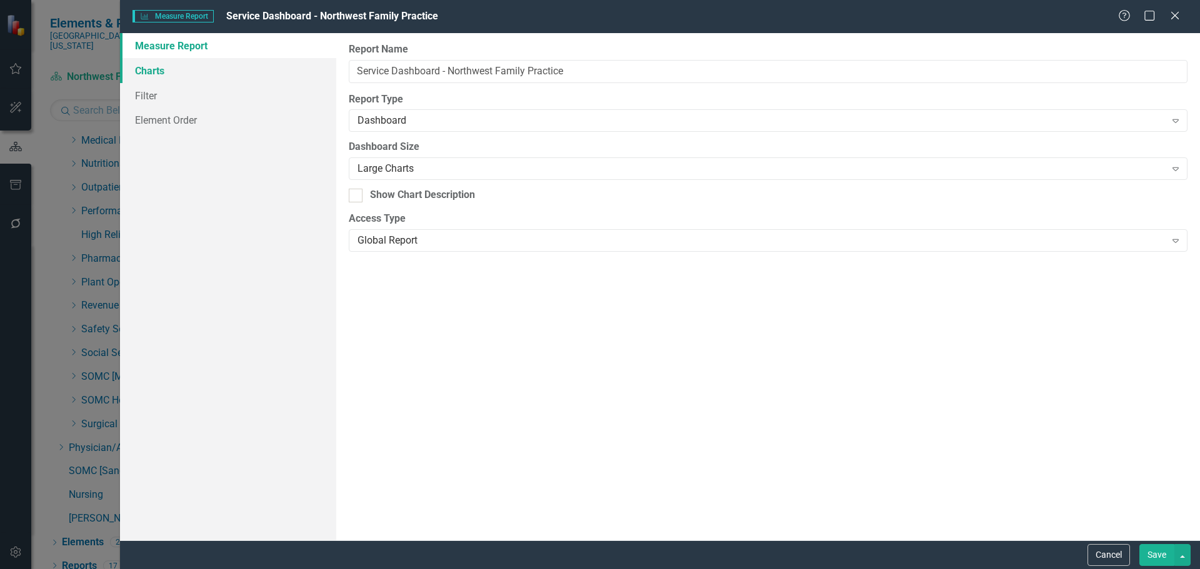
click at [162, 74] on link "Charts" at bounding box center [228, 70] width 216 height 25
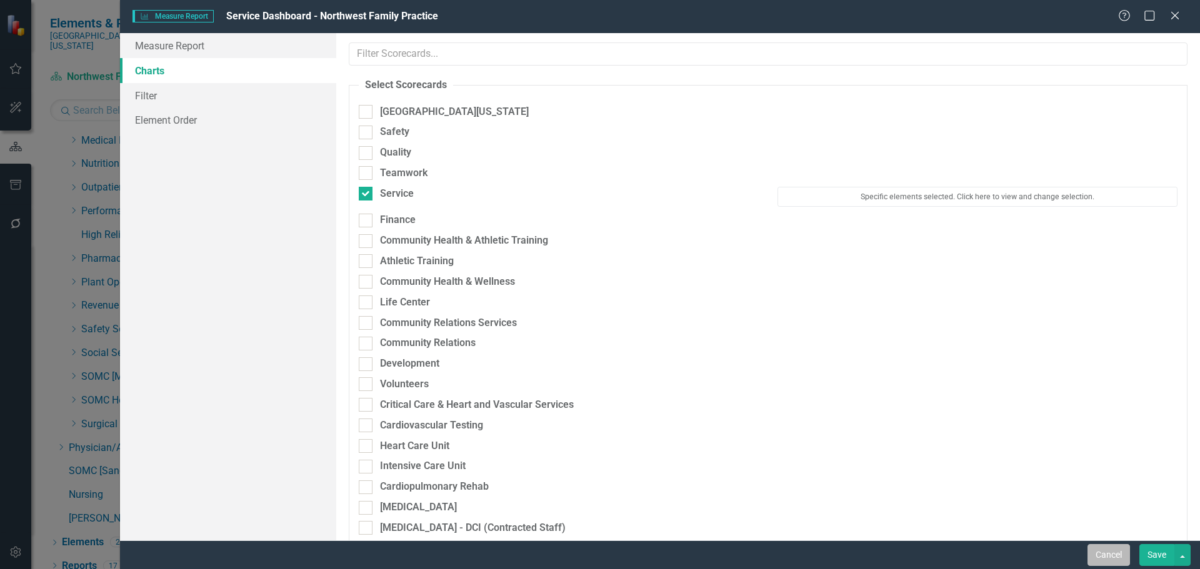
click at [1108, 555] on button "Cancel" at bounding box center [1109, 555] width 43 height 22
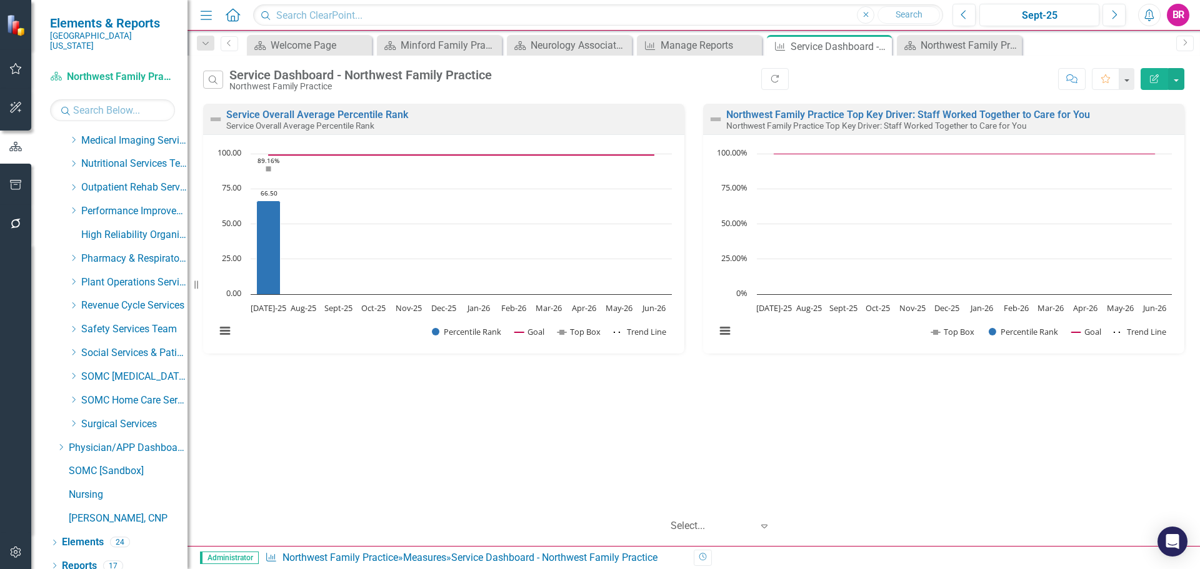
click at [1158, 73] on button "Edit Report" at bounding box center [1155, 79] width 28 height 22
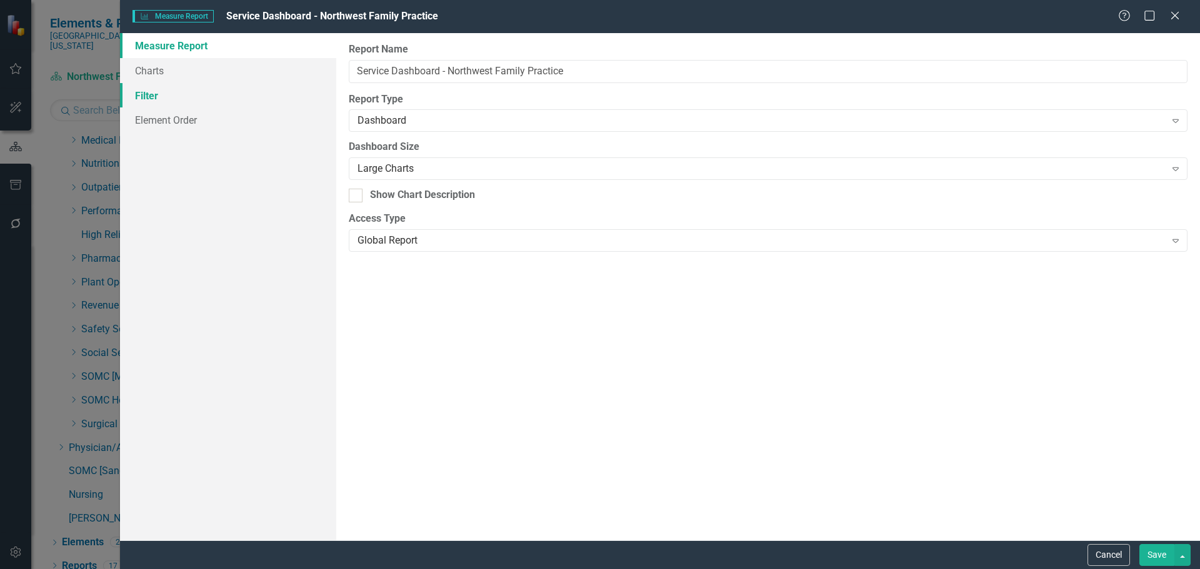
click at [154, 97] on link "Filter" at bounding box center [228, 95] width 216 height 25
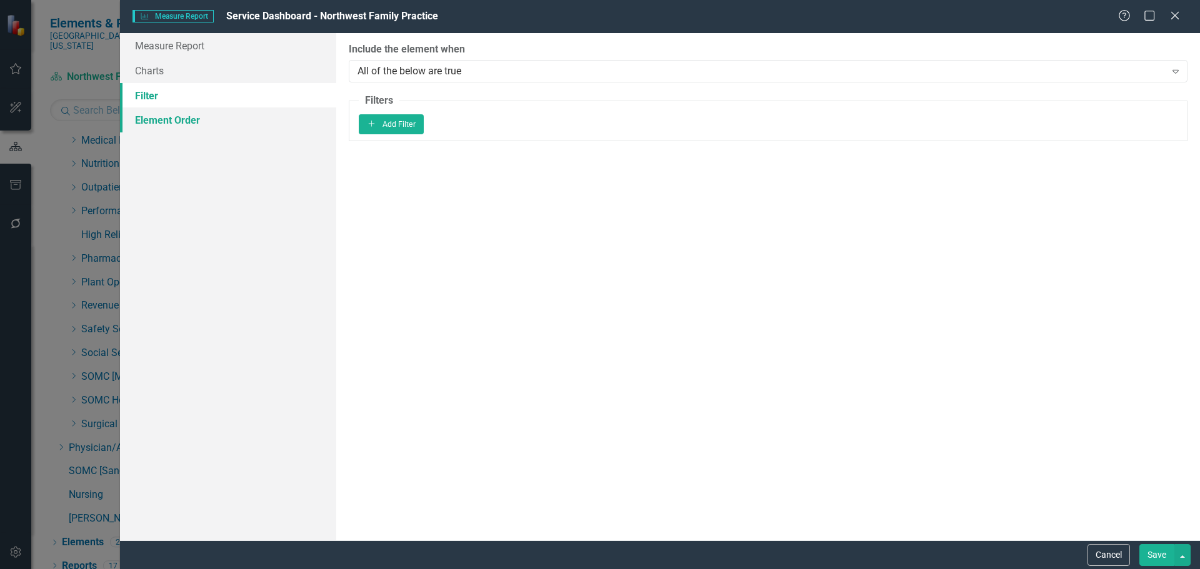
click at [181, 116] on link "Element Order" at bounding box center [228, 120] width 216 height 25
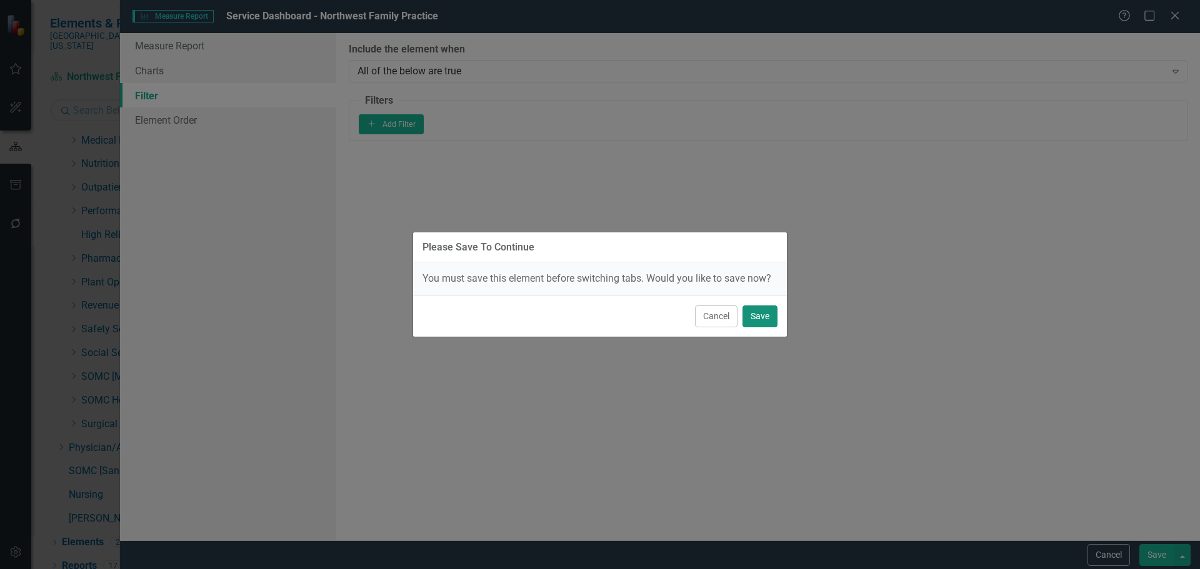
click at [767, 318] on button "Save" at bounding box center [760, 317] width 35 height 22
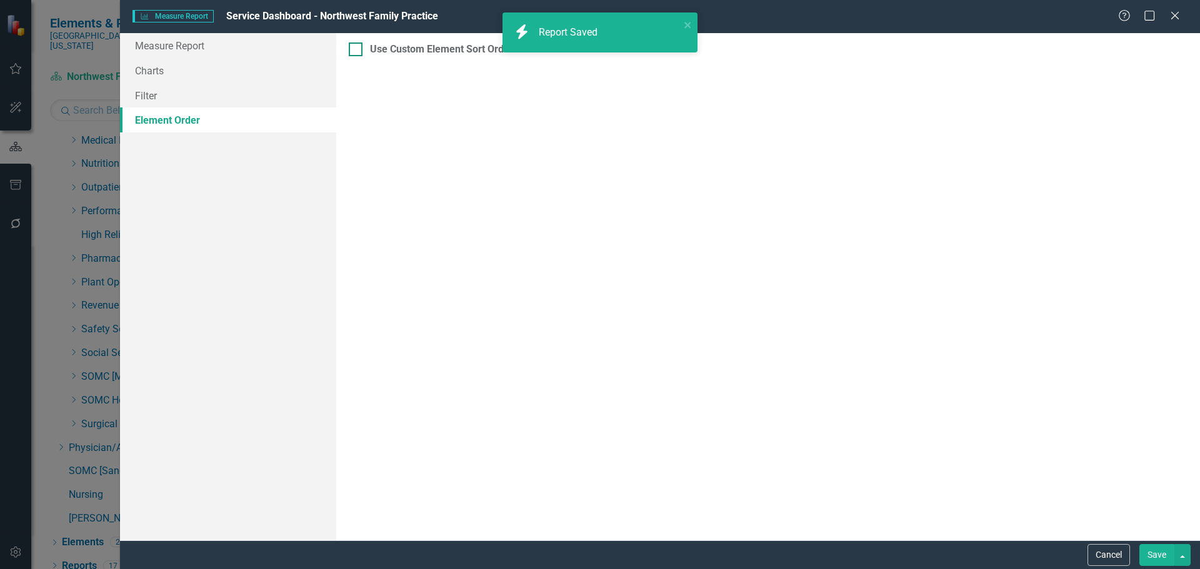
click at [376, 45] on div "Use Custom Element Sort Order" at bounding box center [441, 50] width 143 height 14
click at [357, 45] on input "Use Custom Element Sort Order" at bounding box center [353, 47] width 8 height 8
checkbox input "true"
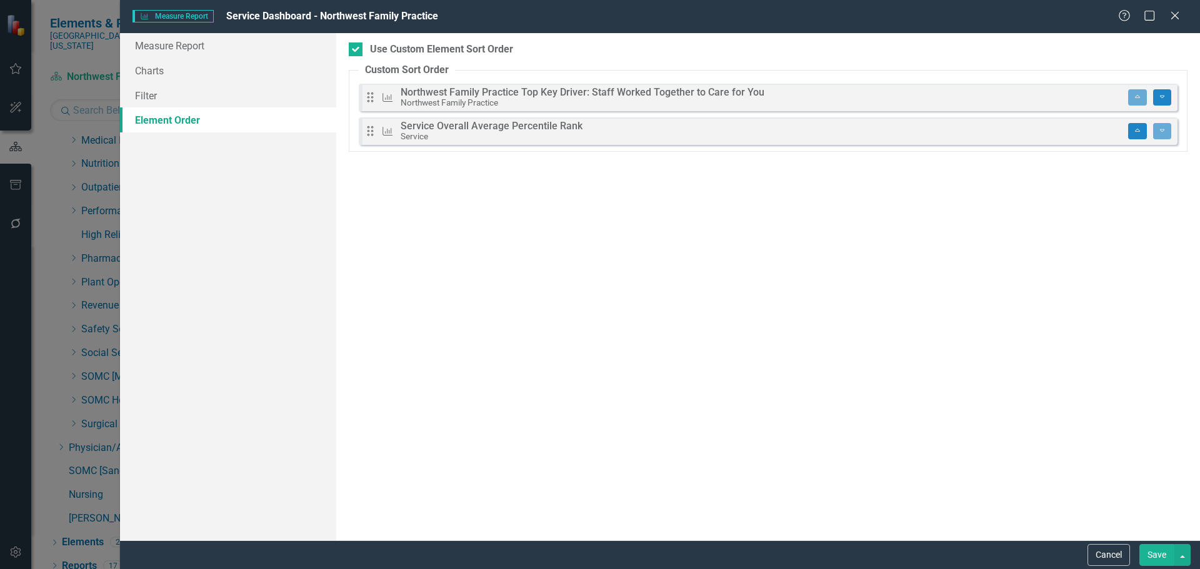
click at [1156, 560] on button "Save" at bounding box center [1156, 555] width 35 height 22
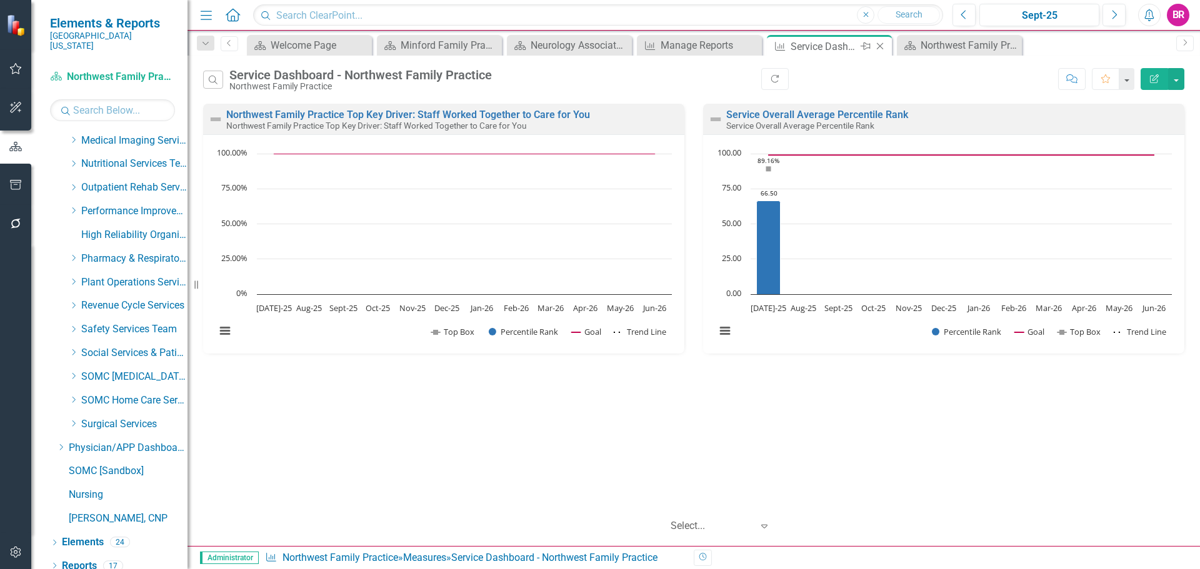
click at [881, 48] on icon "Close" at bounding box center [880, 46] width 13 height 10
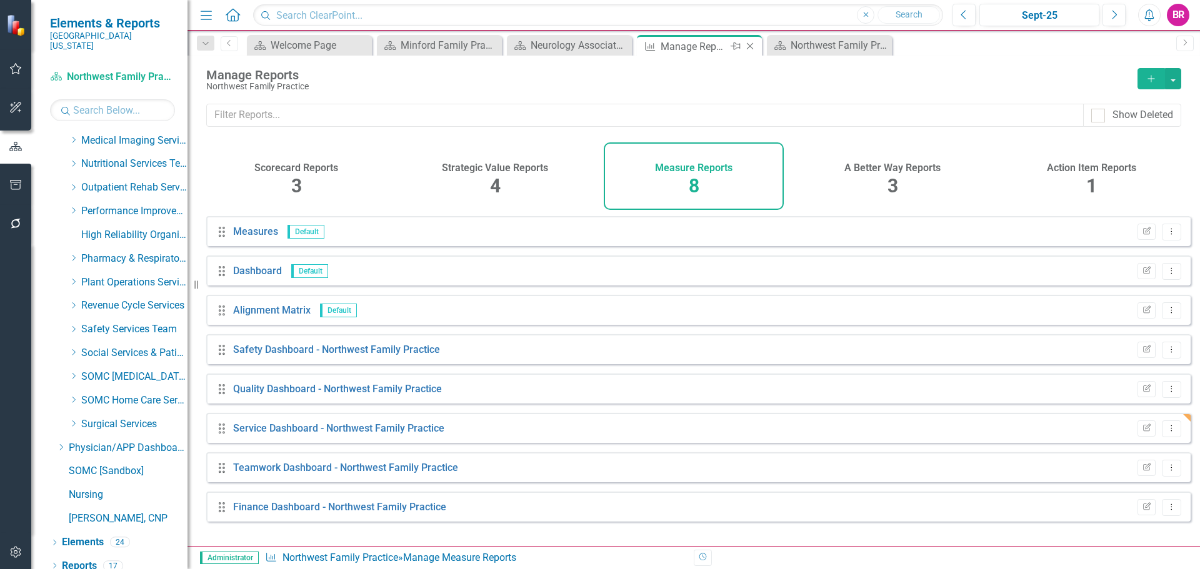
click at [746, 46] on icon "Close" at bounding box center [750, 46] width 13 height 10
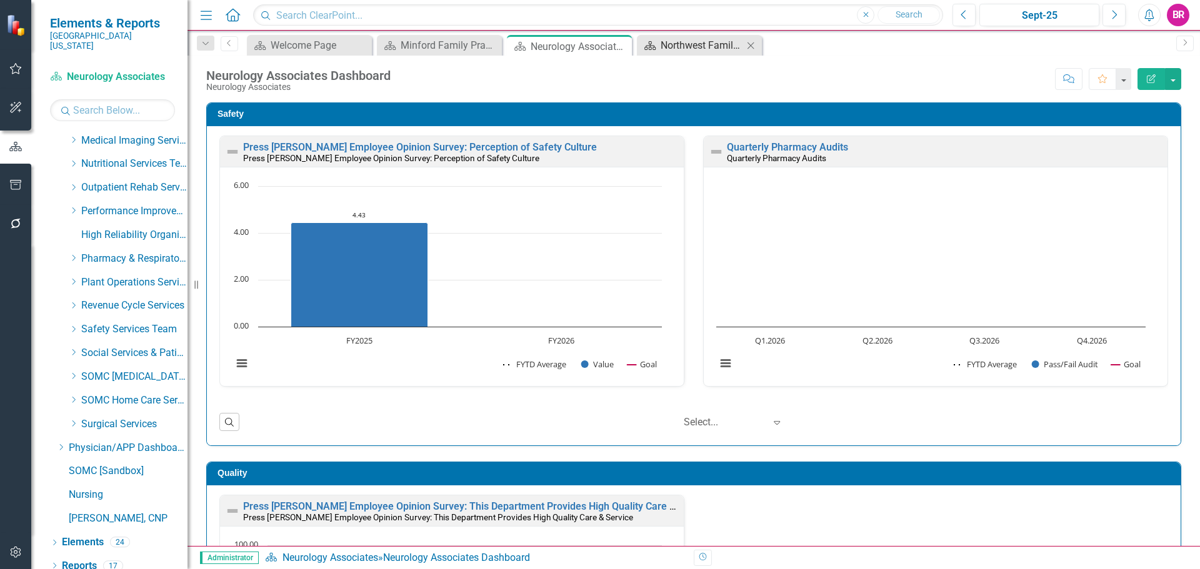
click at [683, 44] on div "Northwest Family Practice Dashboard" at bounding box center [702, 46] width 83 height 16
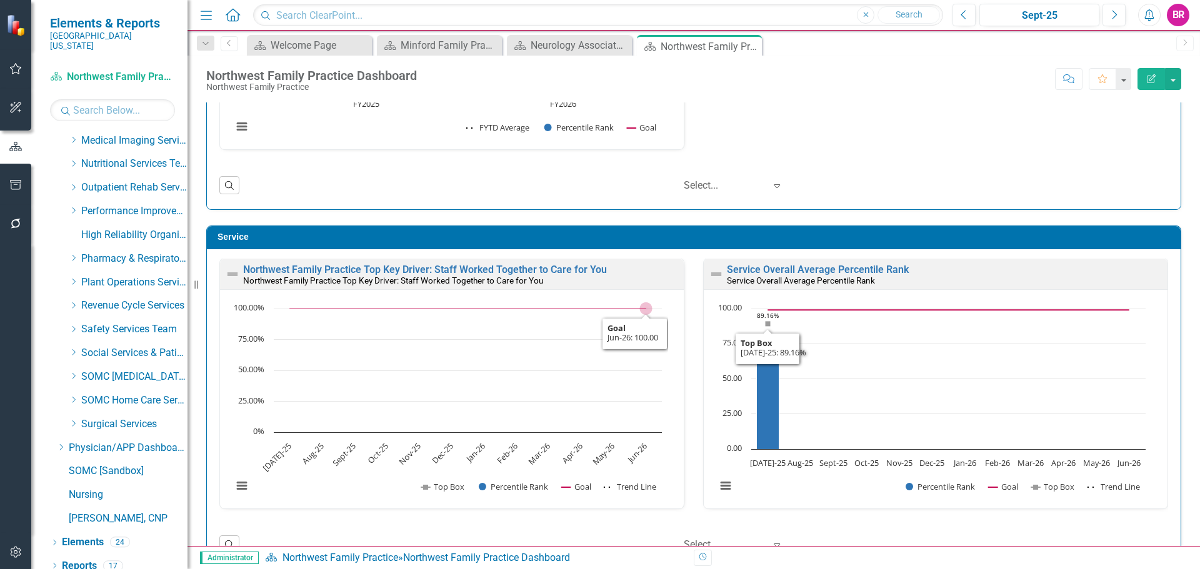
scroll to position [625, 0]
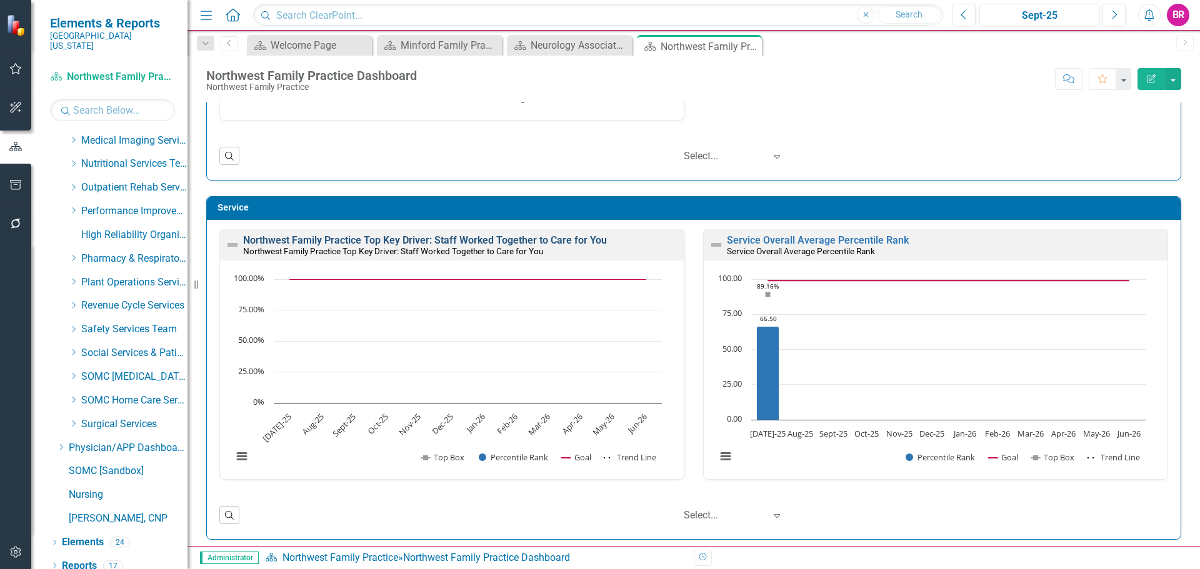
click at [550, 243] on link "Northwest Family Practice Top Key Driver: Staff Worked Together to Care for You" at bounding box center [425, 240] width 364 height 12
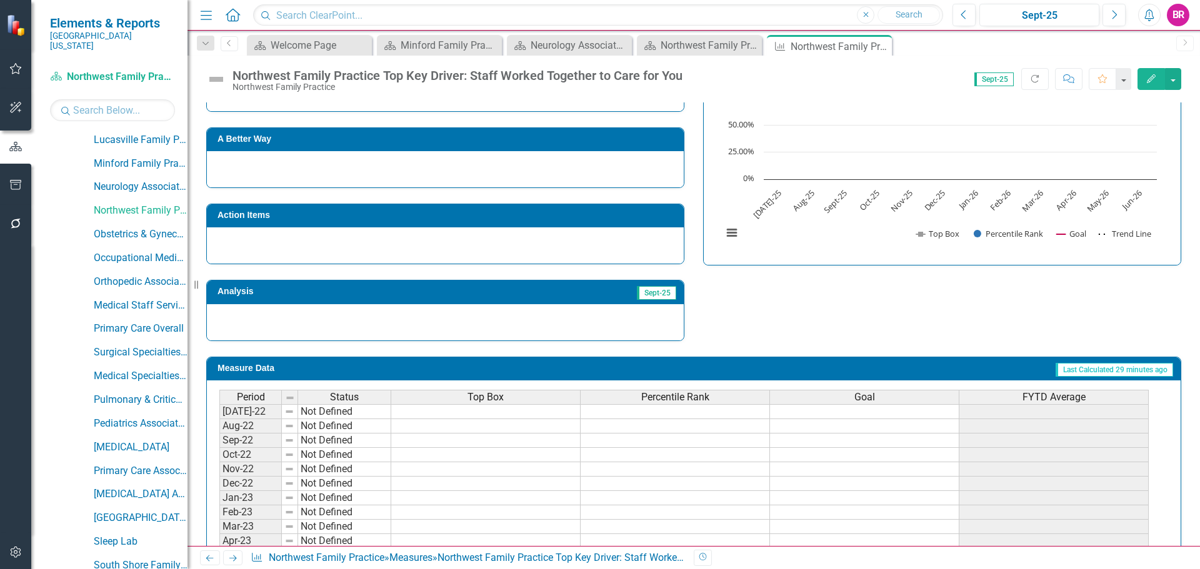
scroll to position [820, 0]
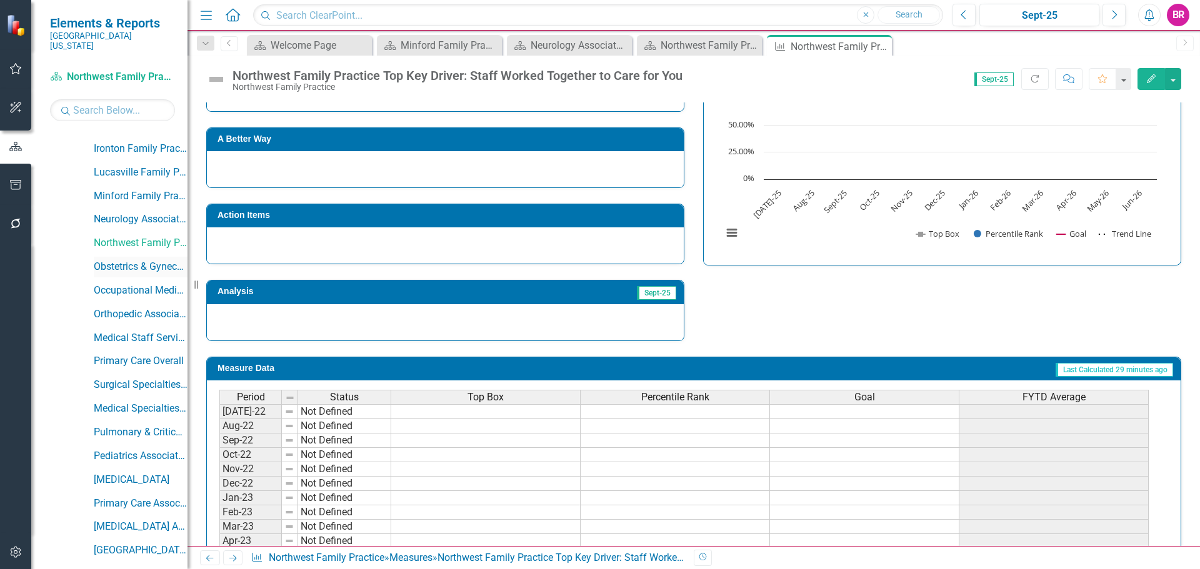
click at [119, 260] on link "Obstetrics & Gynecology Associates" at bounding box center [141, 267] width 94 height 14
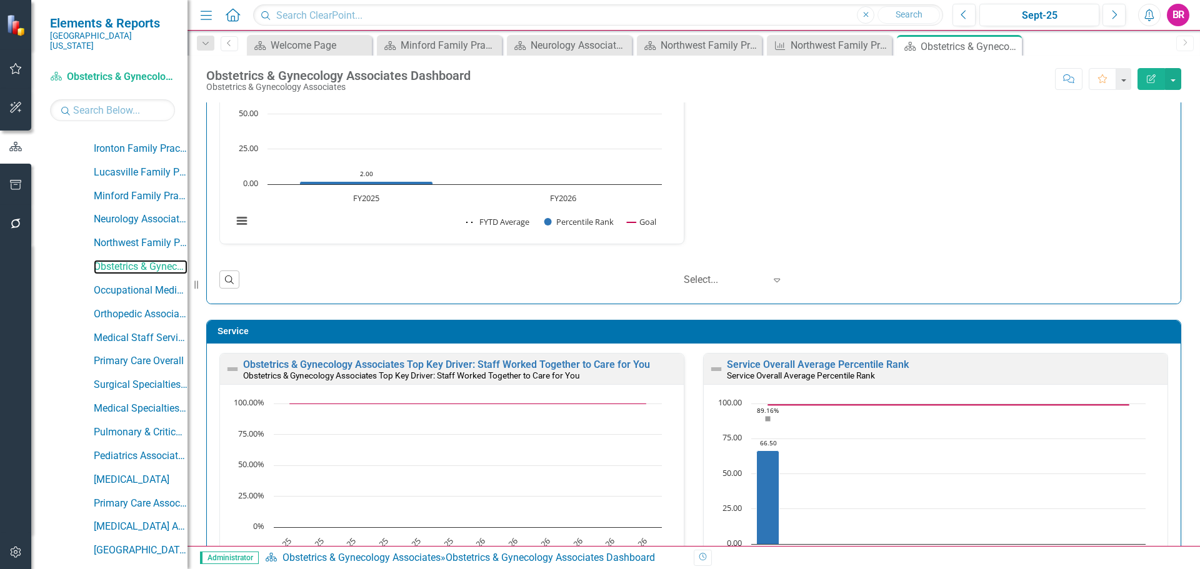
scroll to position [688, 0]
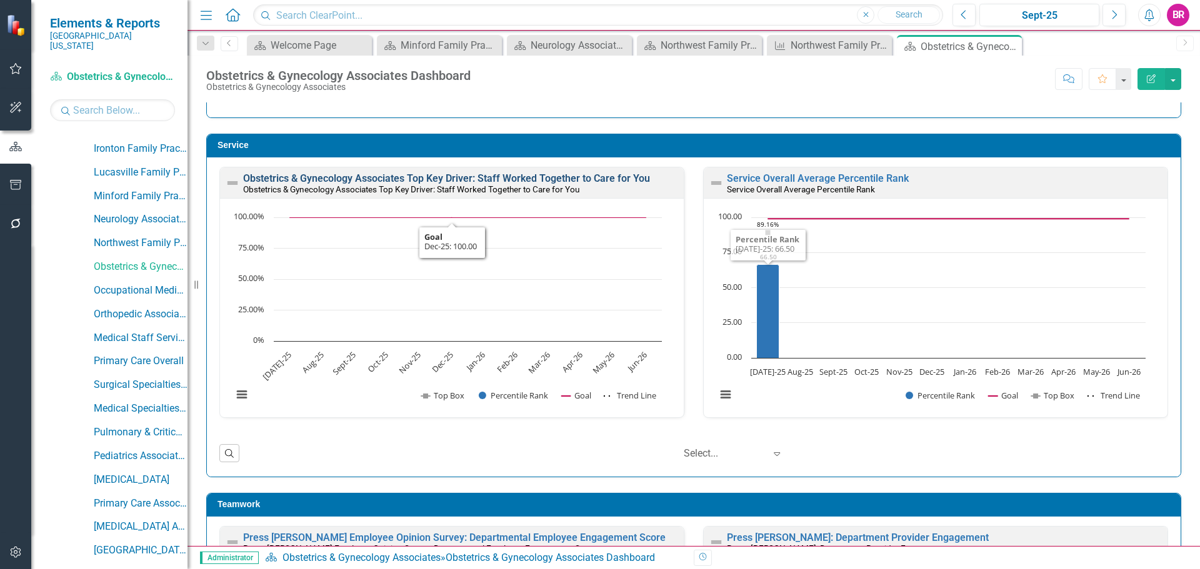
click at [408, 178] on link "Obstetrics & Gynecology Associates Top Key Driver: Staff Worked Together to Car…" at bounding box center [446, 179] width 407 height 12
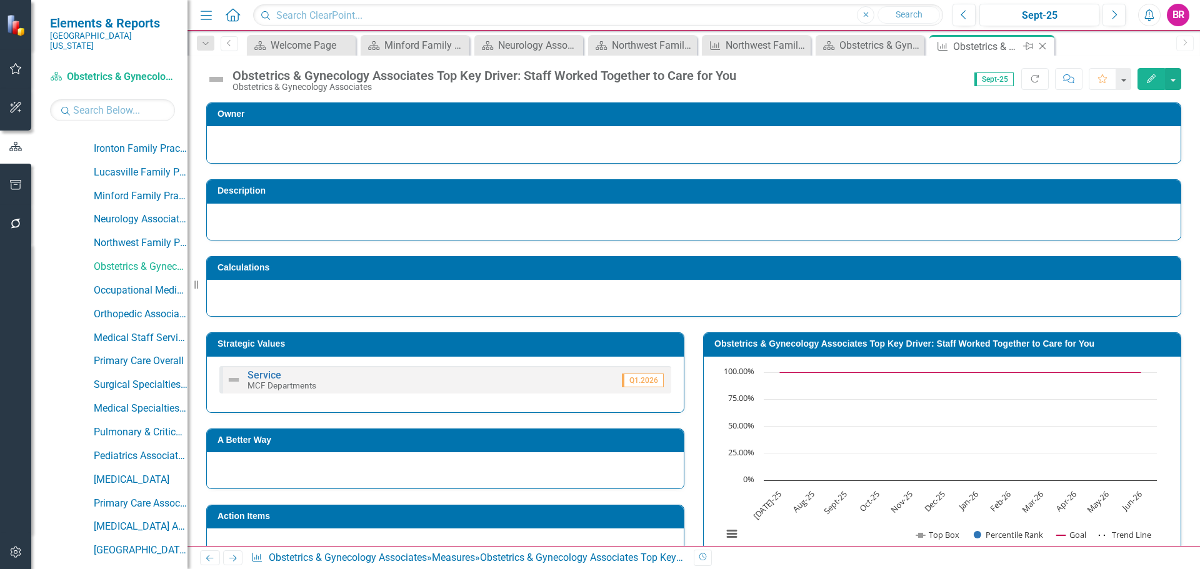
click at [1048, 49] on icon "Close" at bounding box center [1042, 46] width 13 height 10
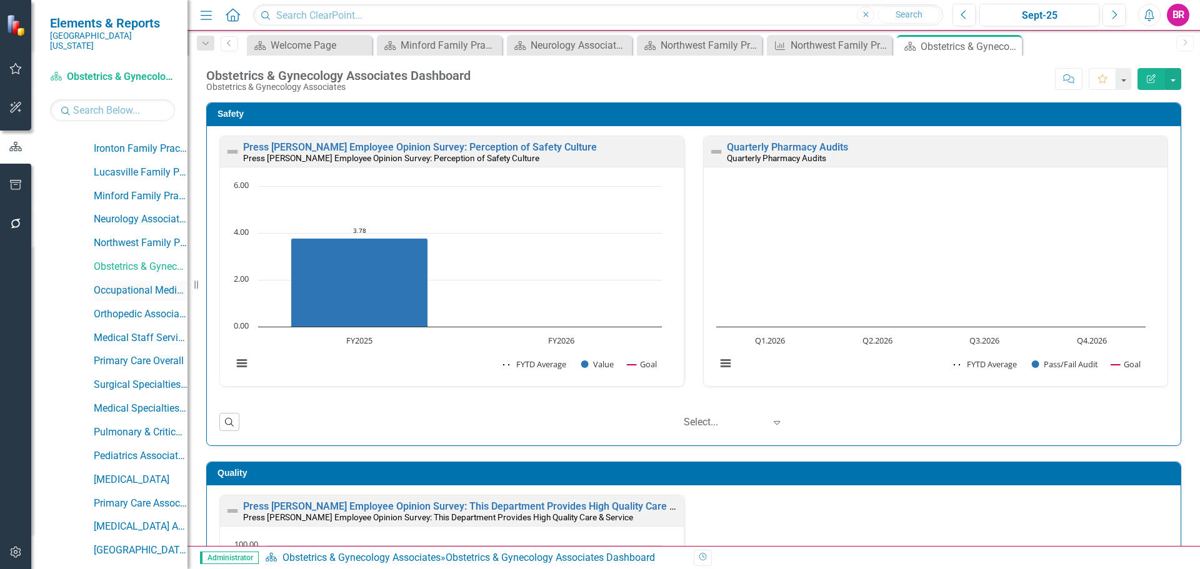
click at [144, 284] on link "Occupational Medicine" at bounding box center [141, 291] width 94 height 14
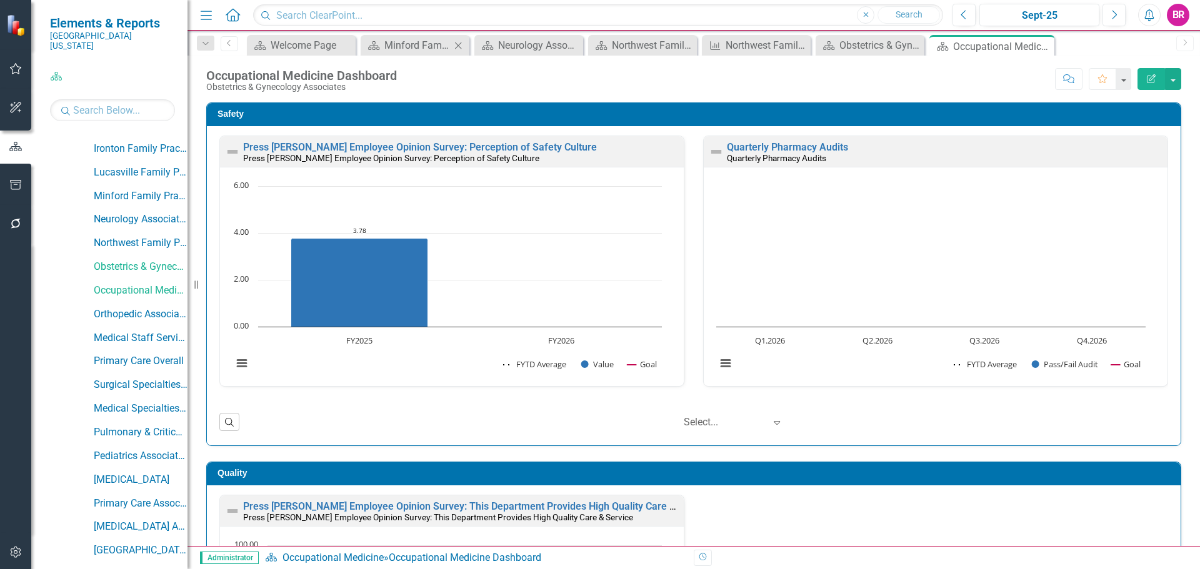
click at [456, 47] on icon "Close" at bounding box center [458, 46] width 13 height 10
click at [491, 47] on icon "Close" at bounding box center [490, 46] width 13 height 10
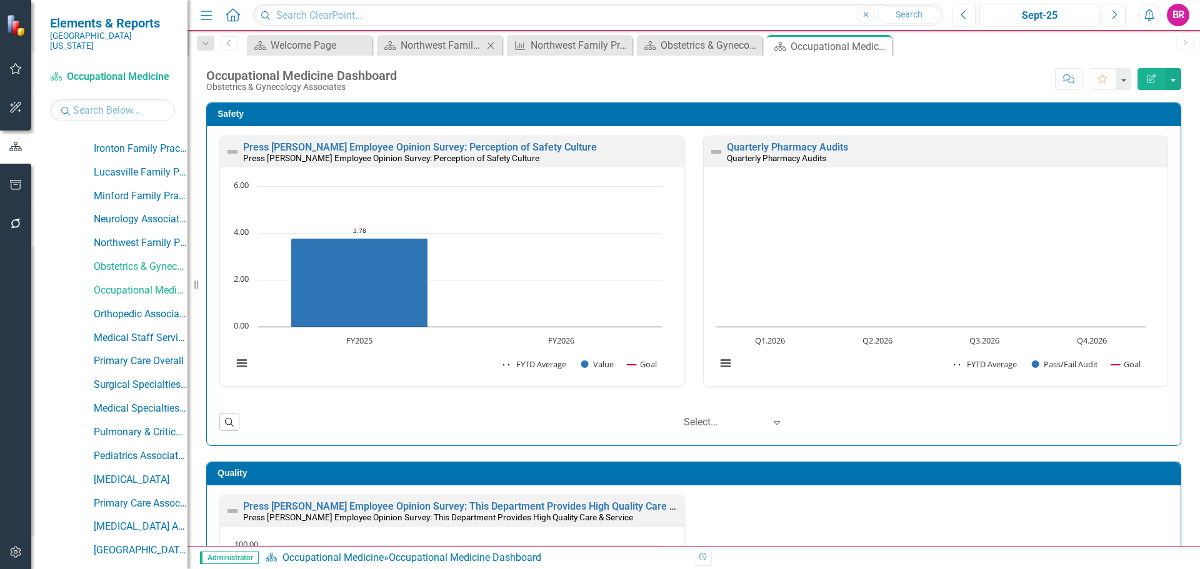
click at [493, 49] on icon "Close" at bounding box center [490, 46] width 13 height 10
click at [0, 0] on icon "Close" at bounding box center [0, 0] width 0 height 0
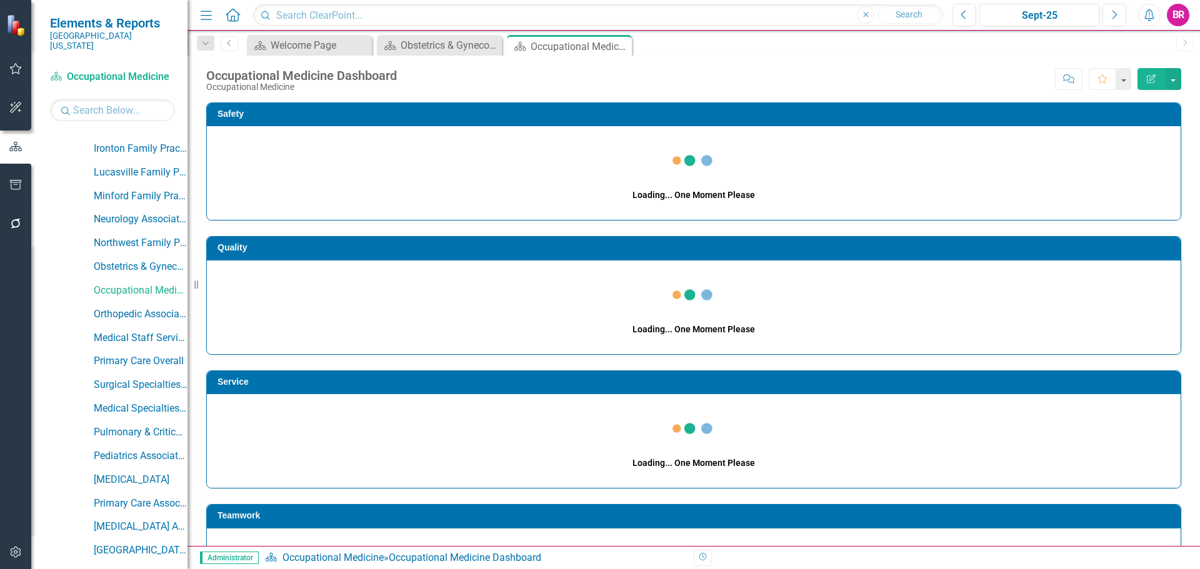
drag, startPoint x: 493, startPoint y: 49, endPoint x: 539, endPoint y: 69, distance: 49.8
click at [0, 0] on icon "Close" at bounding box center [0, 0] width 0 height 0
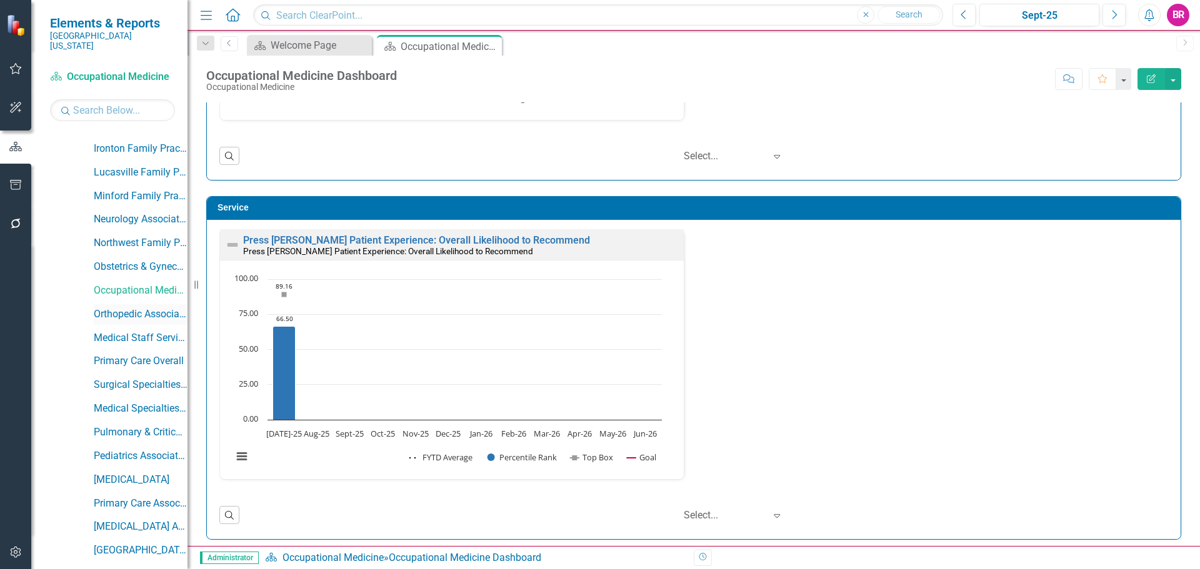
click at [128, 308] on link "Orthopedic Associates" at bounding box center [141, 315] width 94 height 14
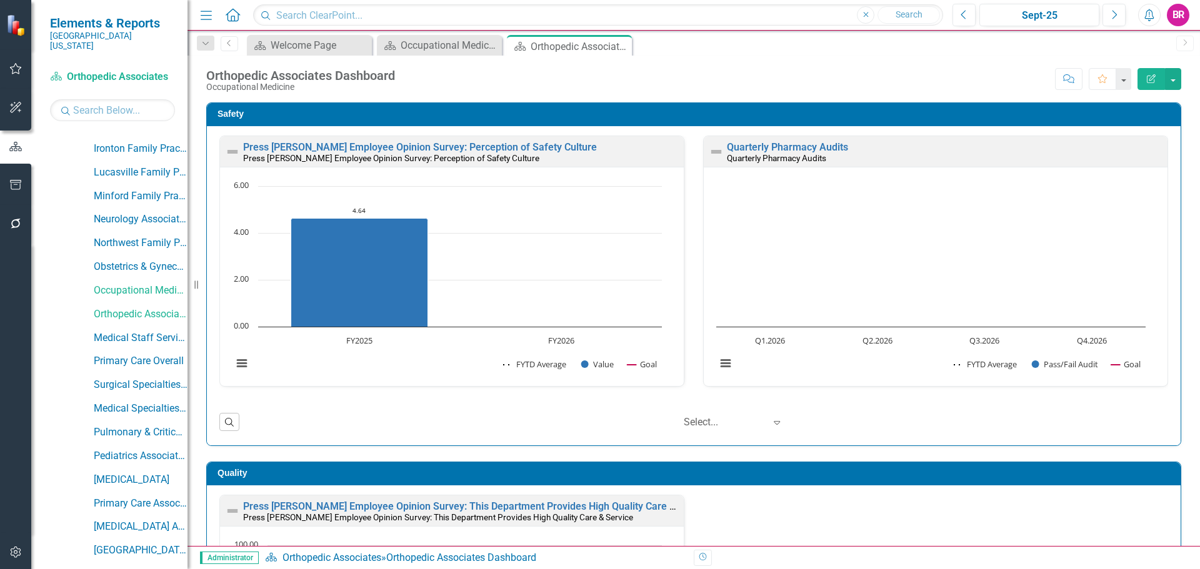
click at [1178, 293] on div "Safety Press Ganey Employee Opinion Survey: Perception of Safety Culture Press …" at bounding box center [694, 266] width 994 height 359
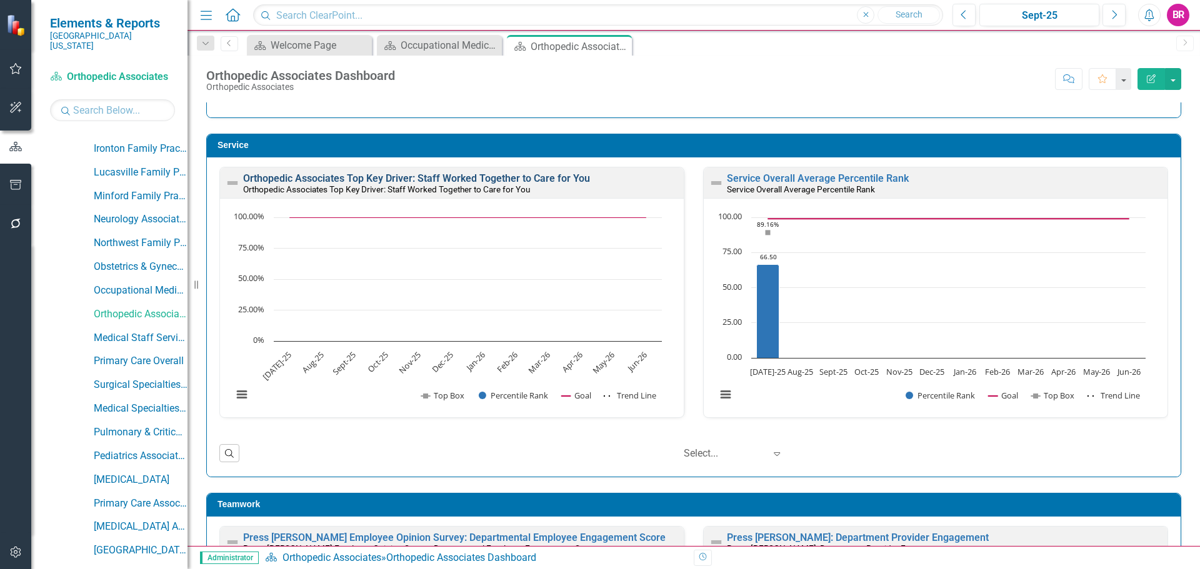
click at [483, 177] on link "Orthopedic Associates Top Key Driver: Staff Worked Together to Care for You" at bounding box center [416, 179] width 347 height 12
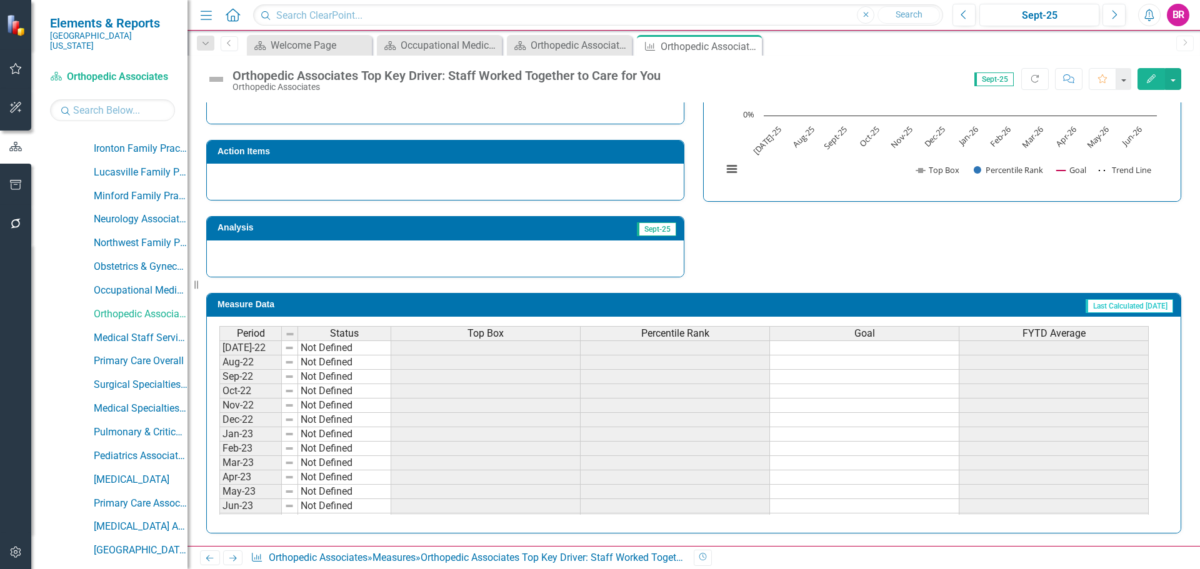
click at [511, 336] on div "Top Box" at bounding box center [485, 334] width 189 height 14
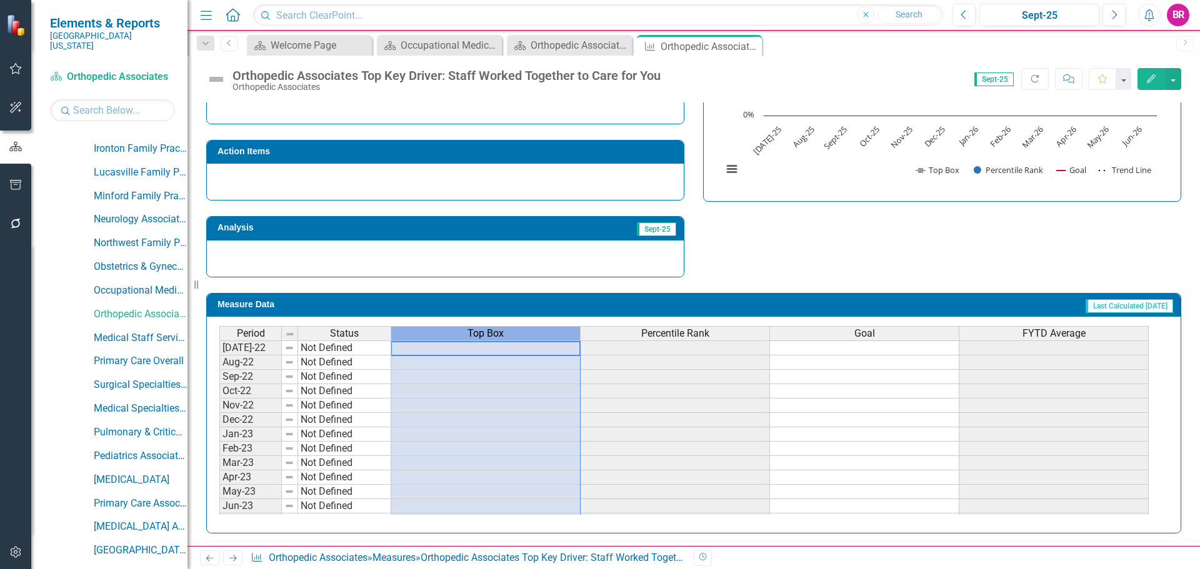
click at [511, 336] on div "Top Box" at bounding box center [485, 334] width 189 height 14
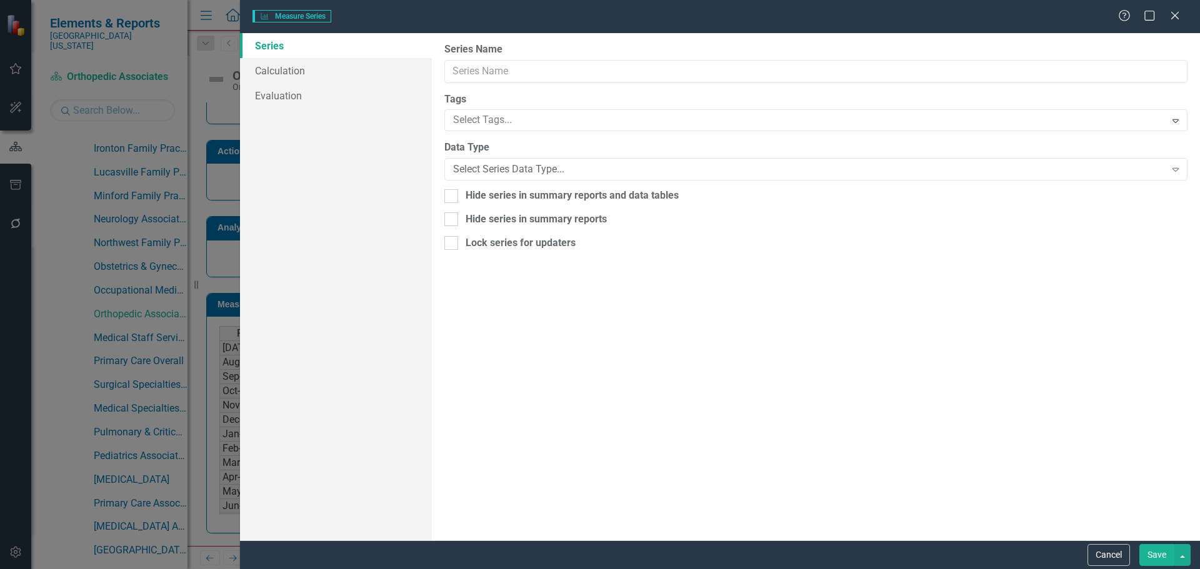
type input "Top Box"
drag, startPoint x: 264, startPoint y: 66, endPoint x: 314, endPoint y: 66, distance: 50.0
click at [264, 66] on link "Calculation" at bounding box center [336, 70] width 192 height 25
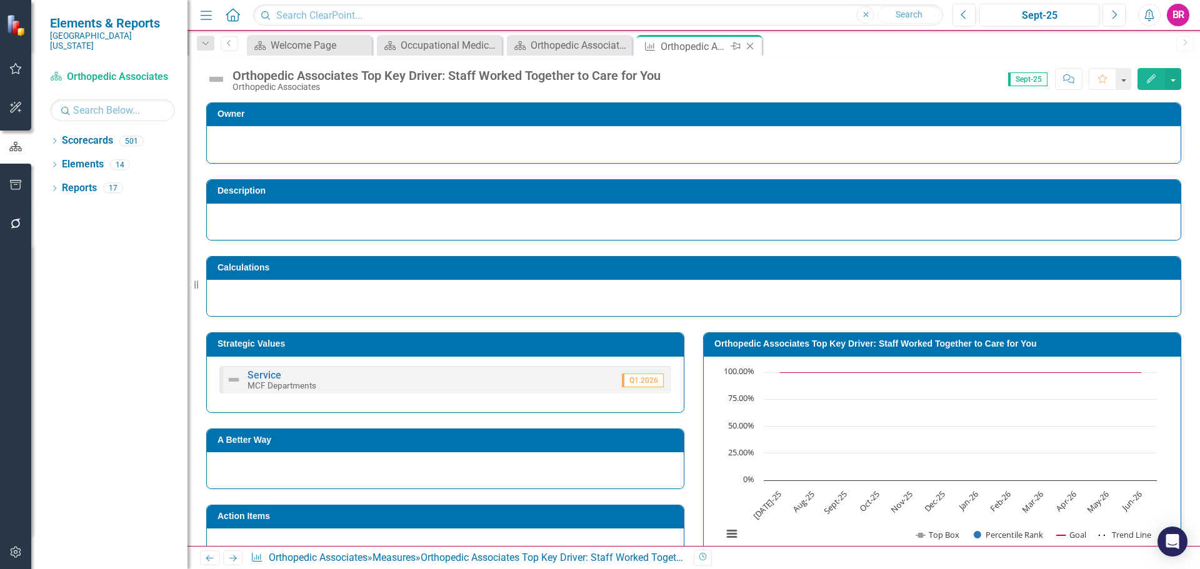
click at [752, 50] on icon "Close" at bounding box center [750, 46] width 13 height 10
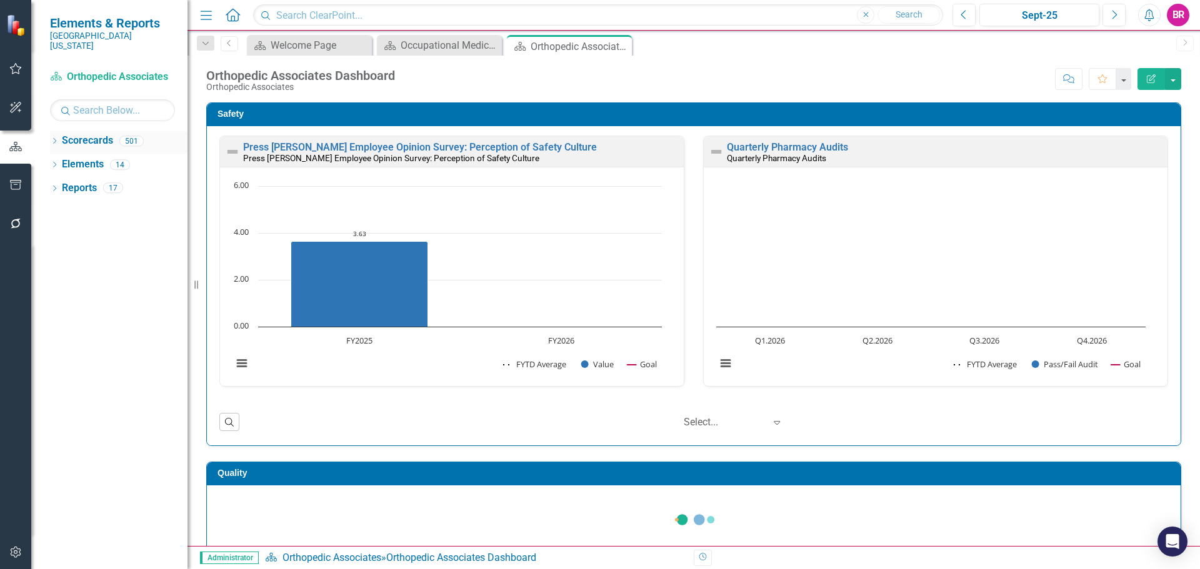
click at [53, 139] on icon "Dropdown" at bounding box center [54, 142] width 9 height 7
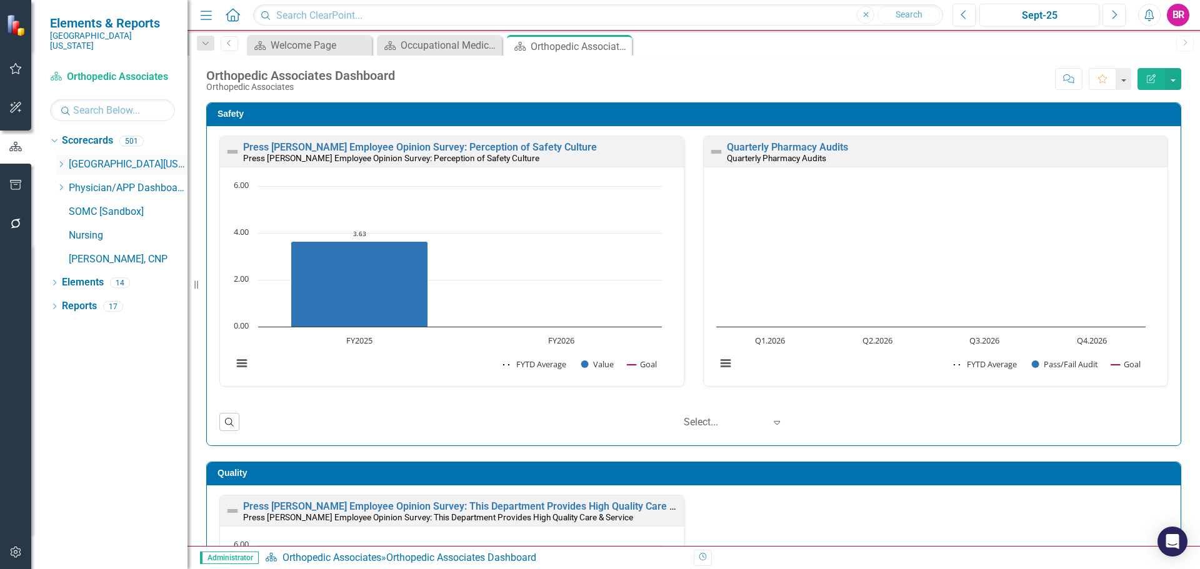
click at [60, 161] on icon "Dropdown" at bounding box center [60, 165] width 9 height 8
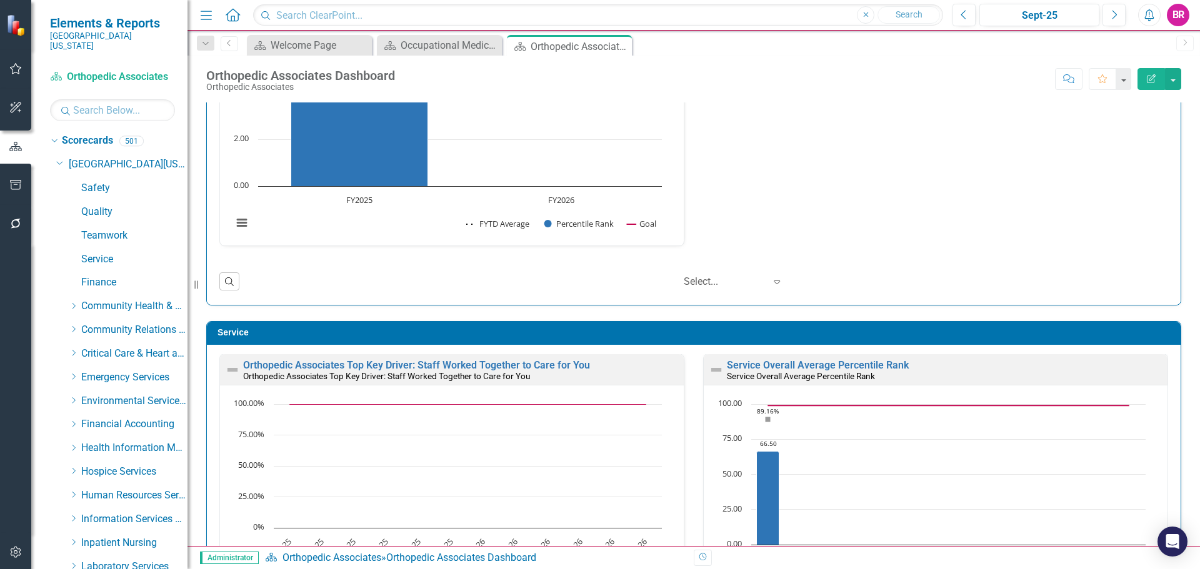
scroll to position [1, 0]
click at [488, 358] on div "Orthopedic Associates Top Key Driver: Staff Worked Together to Care for You Ort…" at bounding box center [452, 369] width 464 height 31
click at [494, 369] on link "Orthopedic Associates Top Key Driver: Staff Worked Together to Care for You" at bounding box center [416, 365] width 347 height 12
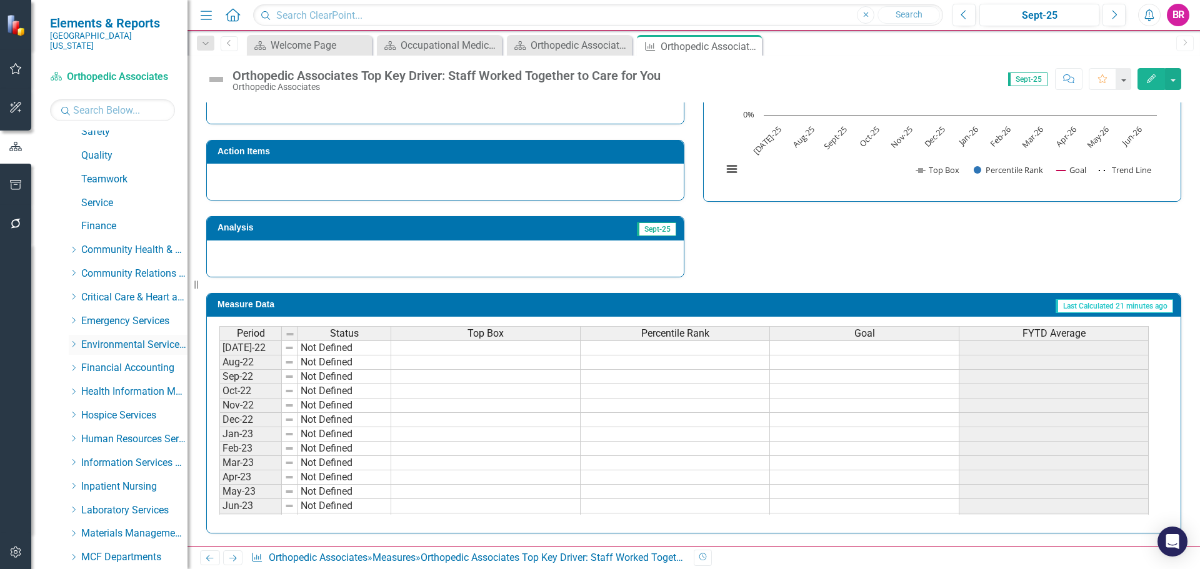
scroll to position [250, 0]
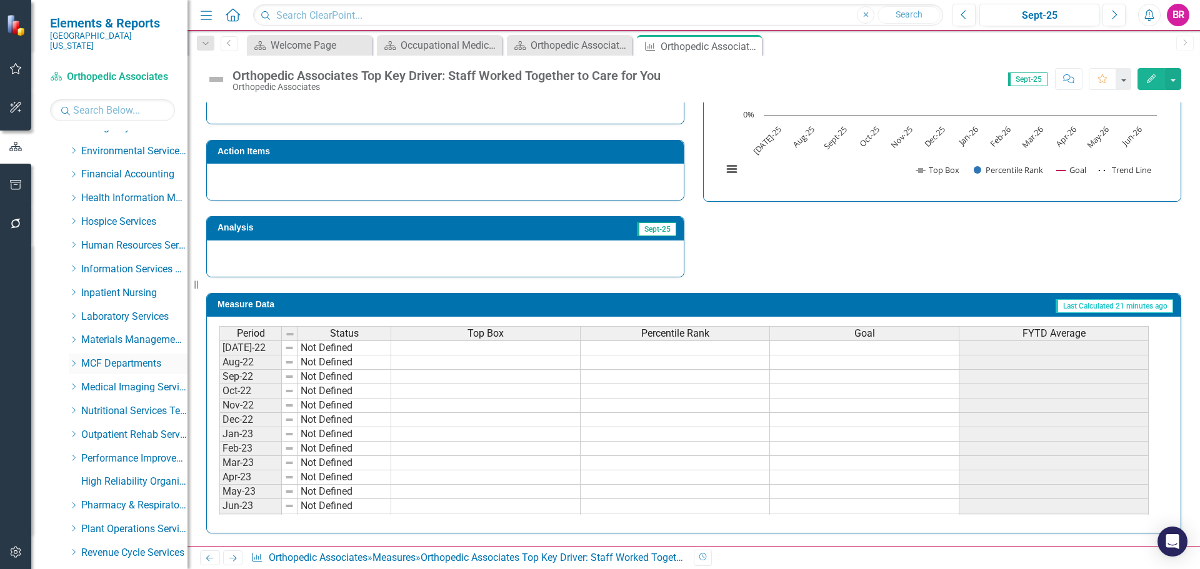
click at [71, 360] on icon "Dropdown" at bounding box center [73, 364] width 9 height 8
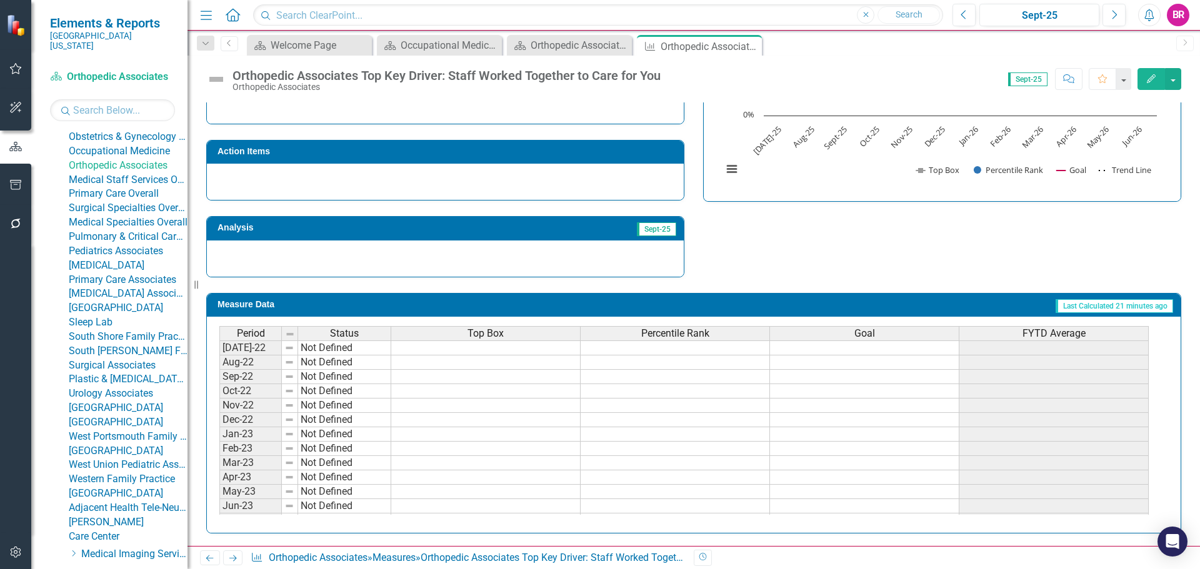
scroll to position [938, 0]
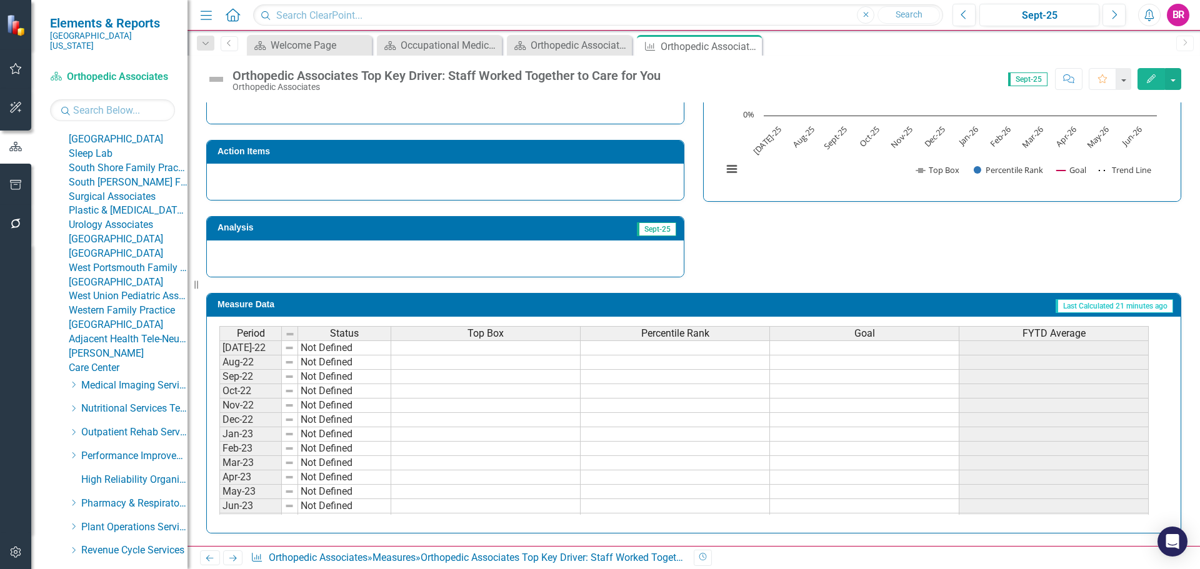
click at [119, 76] on link "Pulmonary & Critical Care Associates" at bounding box center [128, 68] width 119 height 14
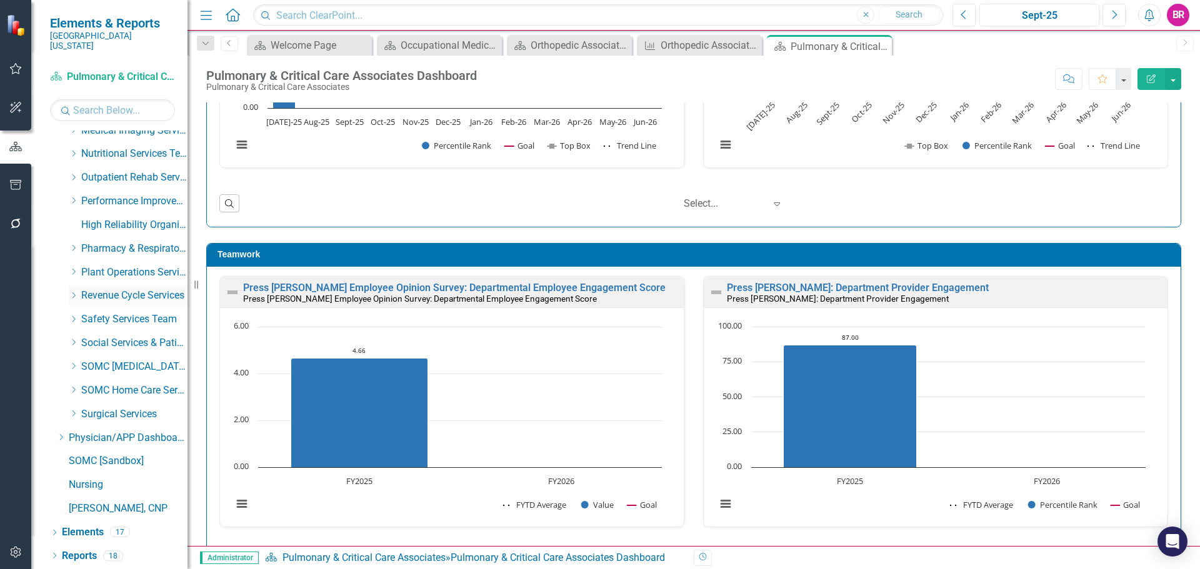
scroll to position [1633, 0]
click at [79, 557] on link "Reports" at bounding box center [79, 556] width 35 height 14
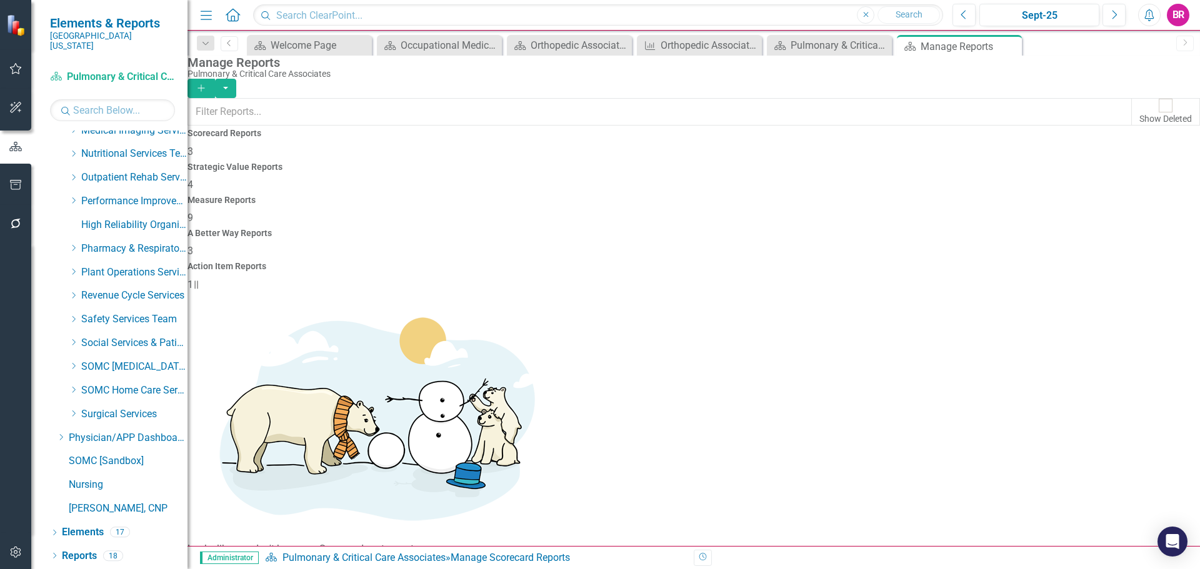
click at [696, 196] on h4 "Measure Reports" at bounding box center [694, 200] width 1013 height 9
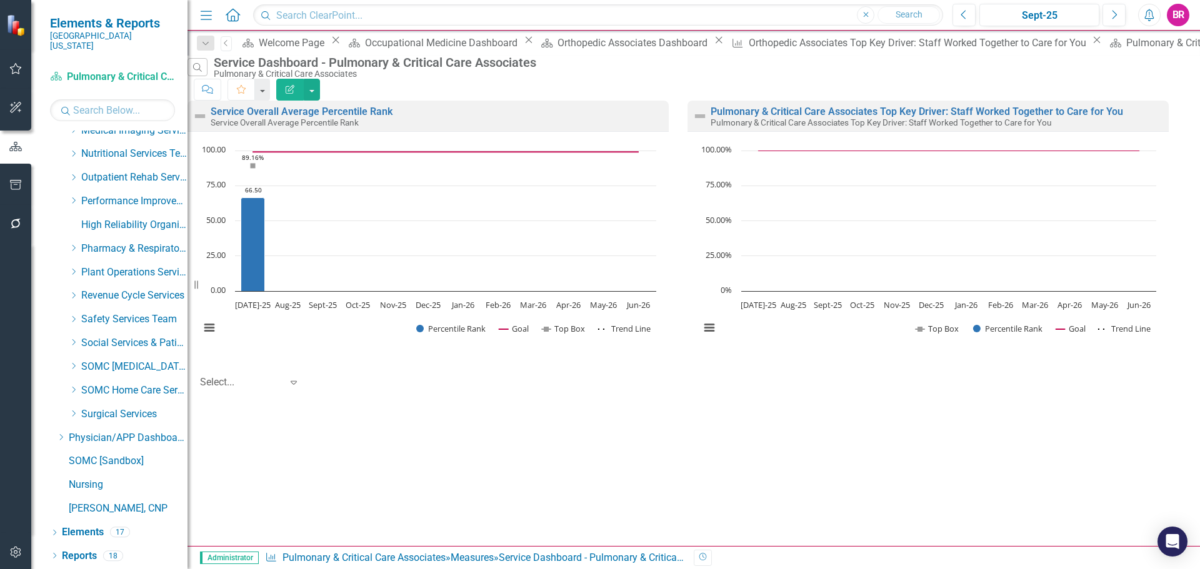
click at [304, 83] on button "Edit Report" at bounding box center [290, 90] width 28 height 22
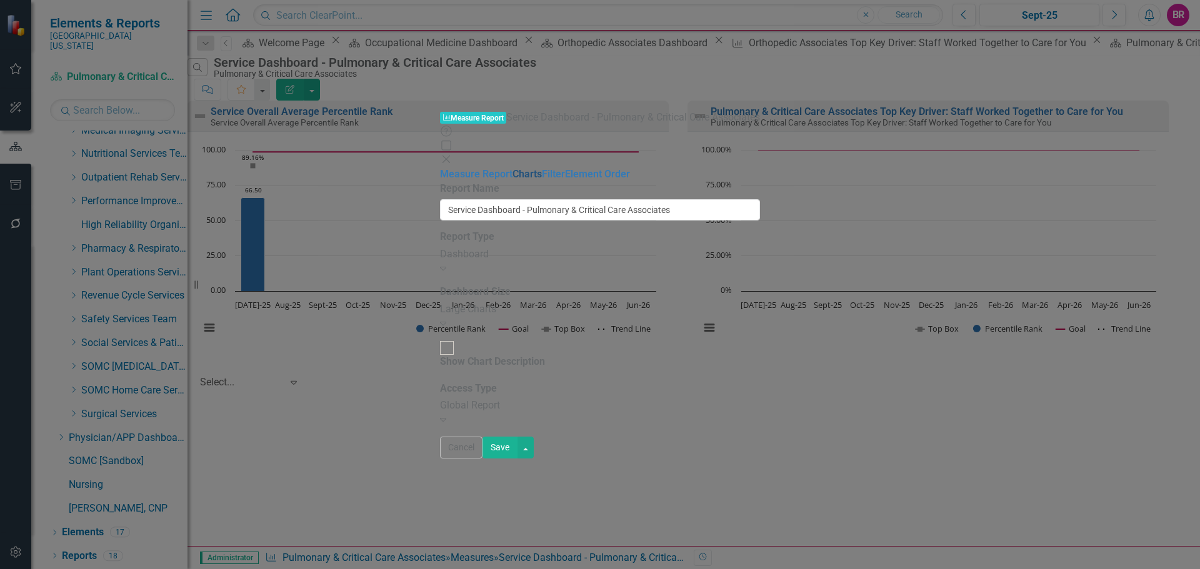
click at [513, 168] on link "Charts" at bounding box center [527, 174] width 29 height 12
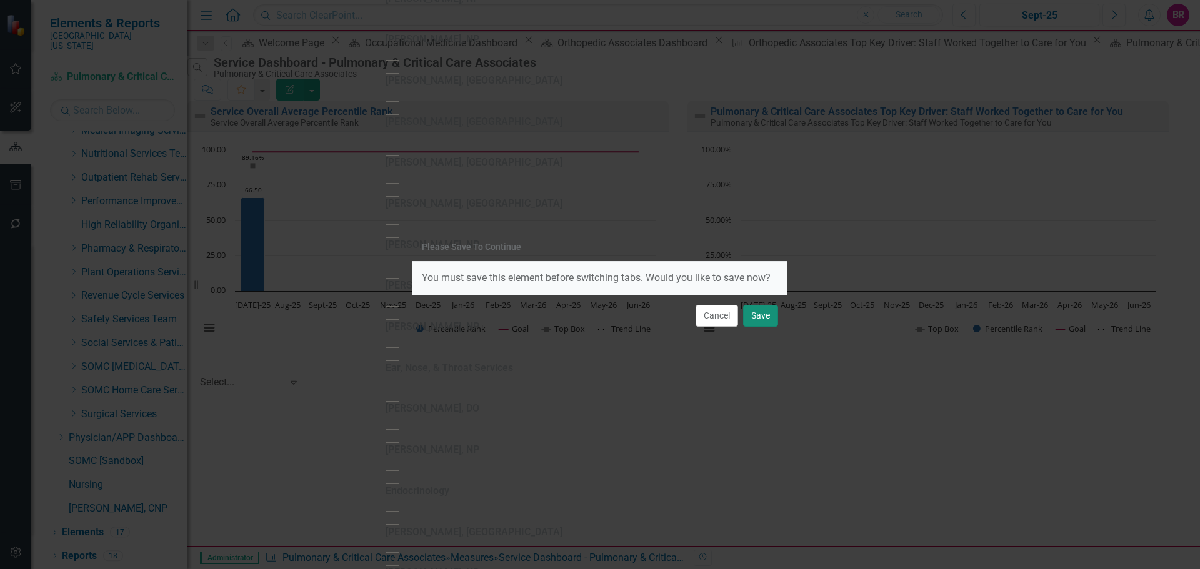
click at [760, 315] on button "Save" at bounding box center [760, 316] width 35 height 22
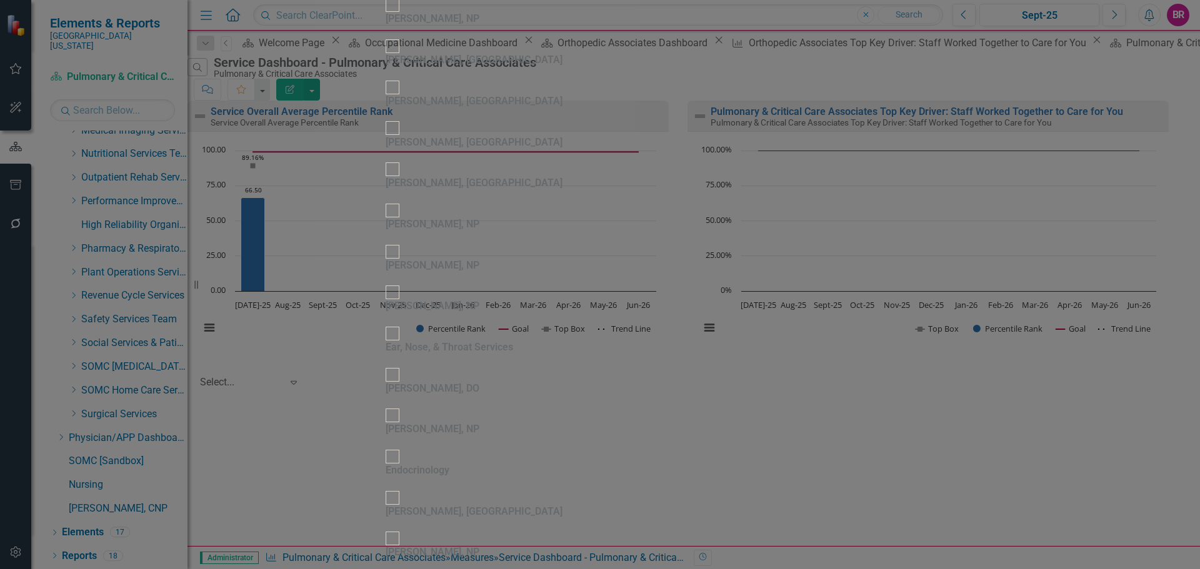
checkbox input "true"
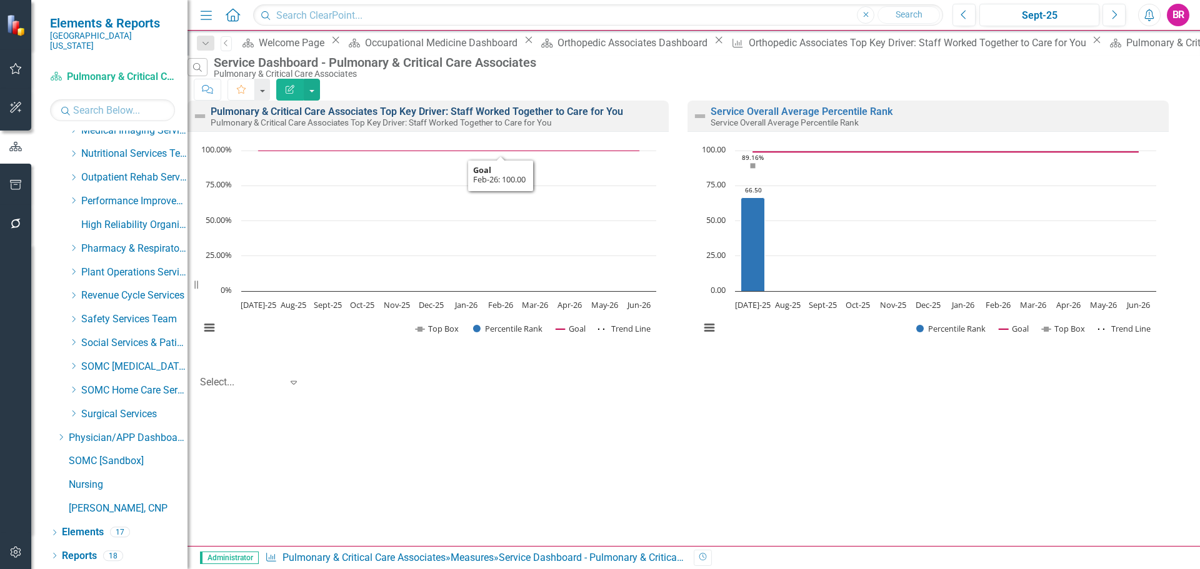
click at [495, 115] on link "Pulmonary & Critical Care Associates Top Key Driver: Staff Worked Together to C…" at bounding box center [417, 112] width 413 height 12
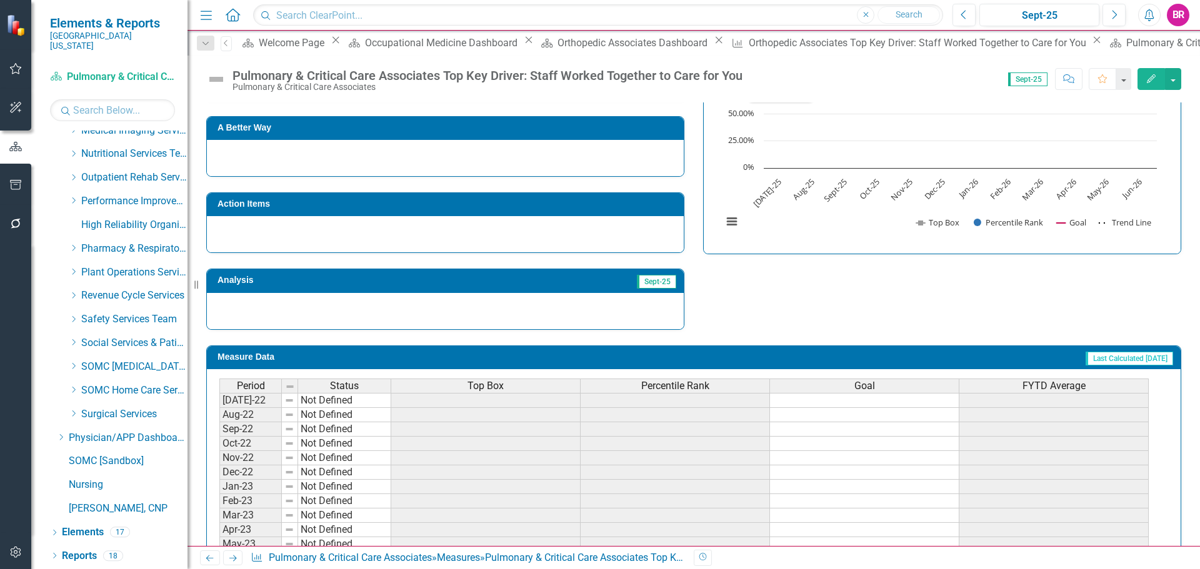
scroll to position [365, 0]
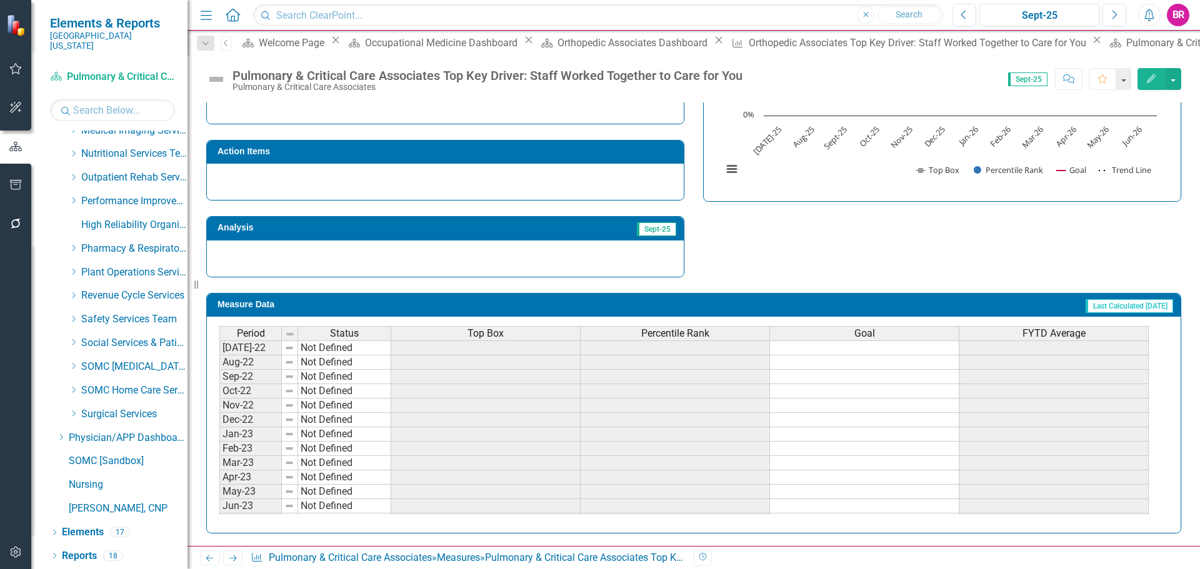
click at [519, 338] on div "Top Box" at bounding box center [485, 334] width 189 height 14
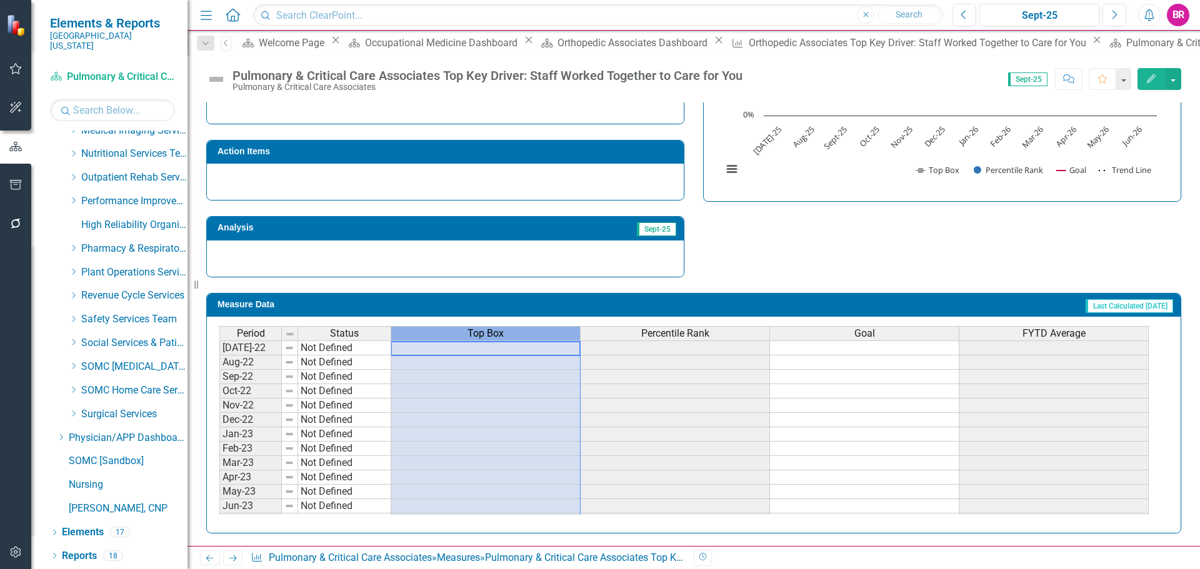
click at [519, 338] on div "Top Box" at bounding box center [485, 334] width 189 height 14
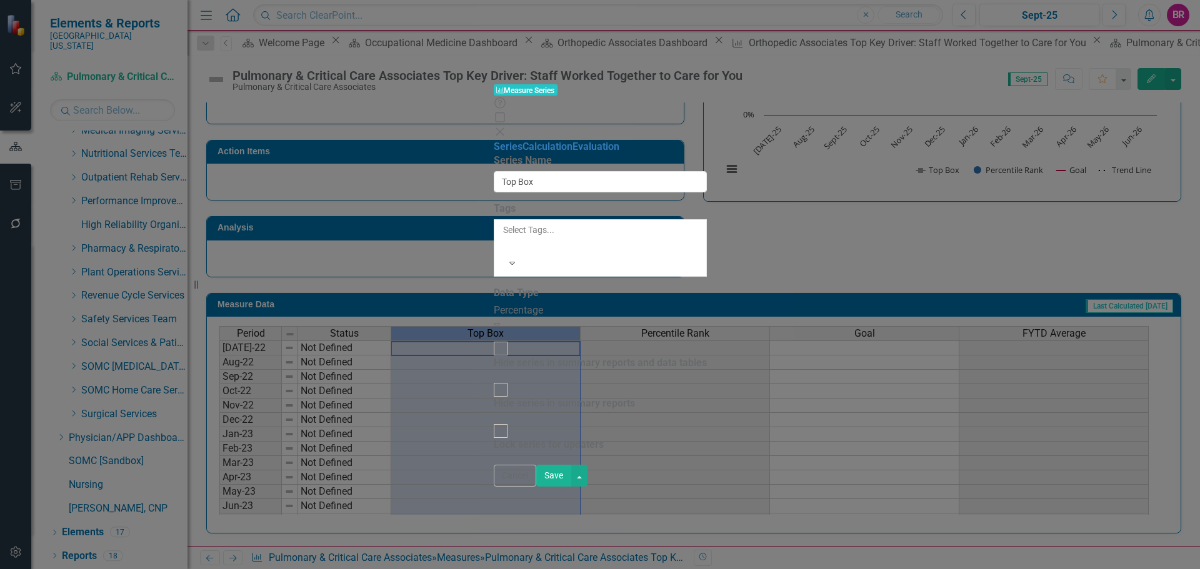
type input "Top Box"
click at [645, 141] on link "Evaluation" at bounding box center [668, 147] width 47 height 12
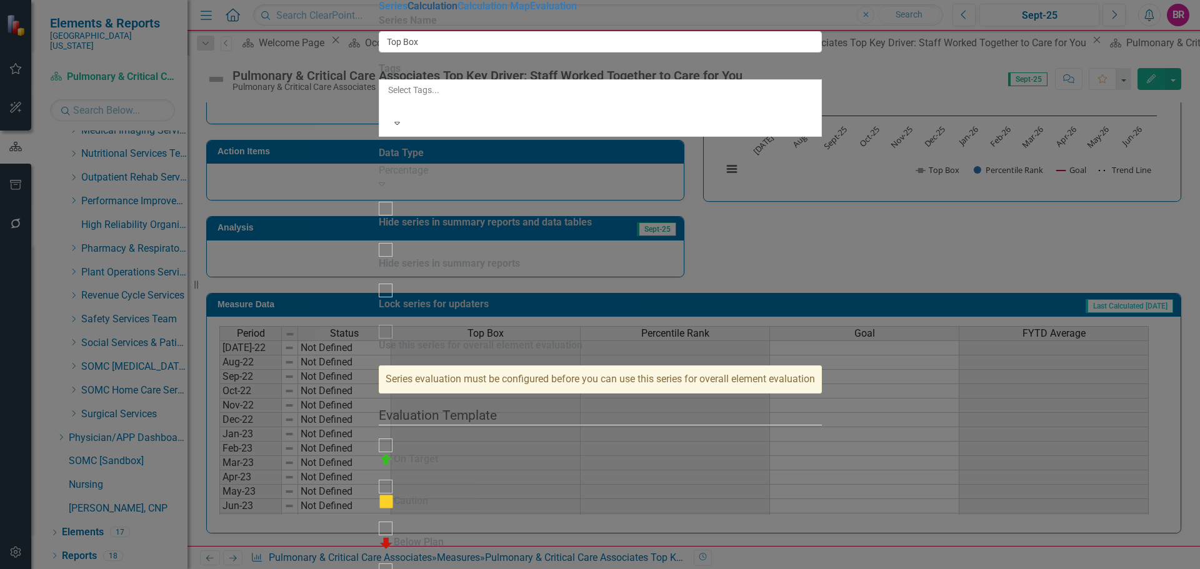
click at [408, 12] on link "Calculation" at bounding box center [433, 6] width 50 height 12
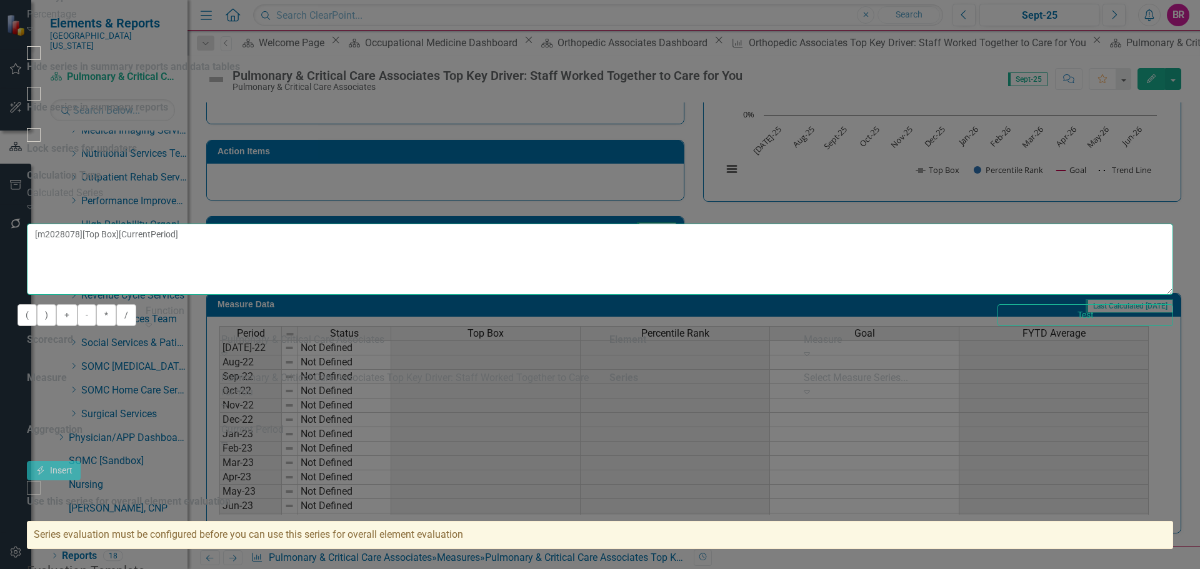
click at [706, 224] on textarea "[m2028078][Top Box][CurrentPeriod]" at bounding box center [600, 259] width 1146 height 71
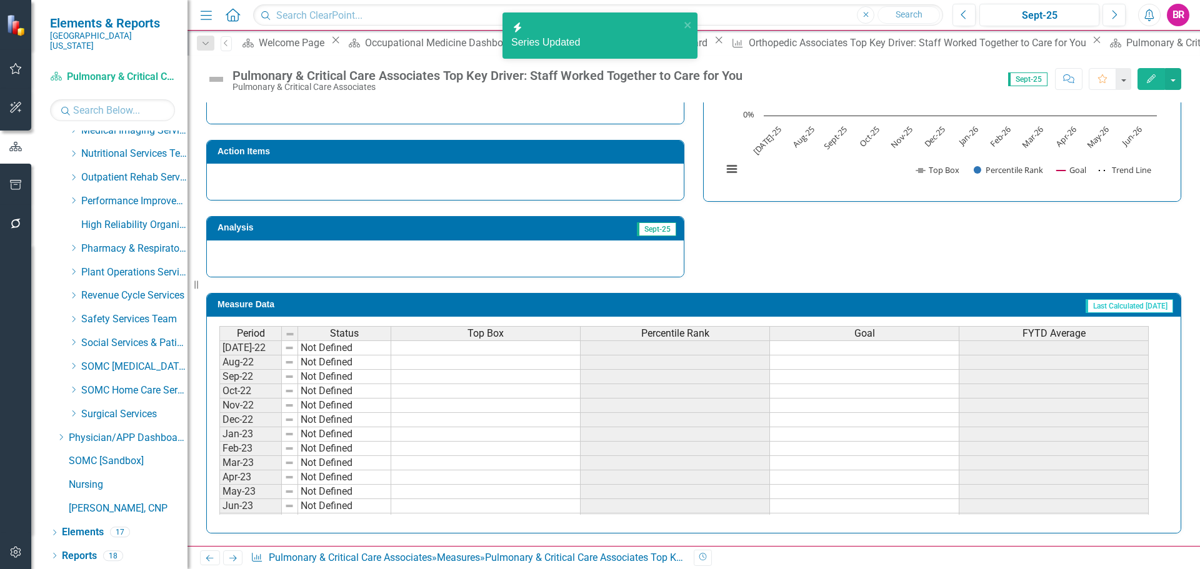
click at [706, 334] on span "Percentile Rank" at bounding box center [675, 333] width 68 height 11
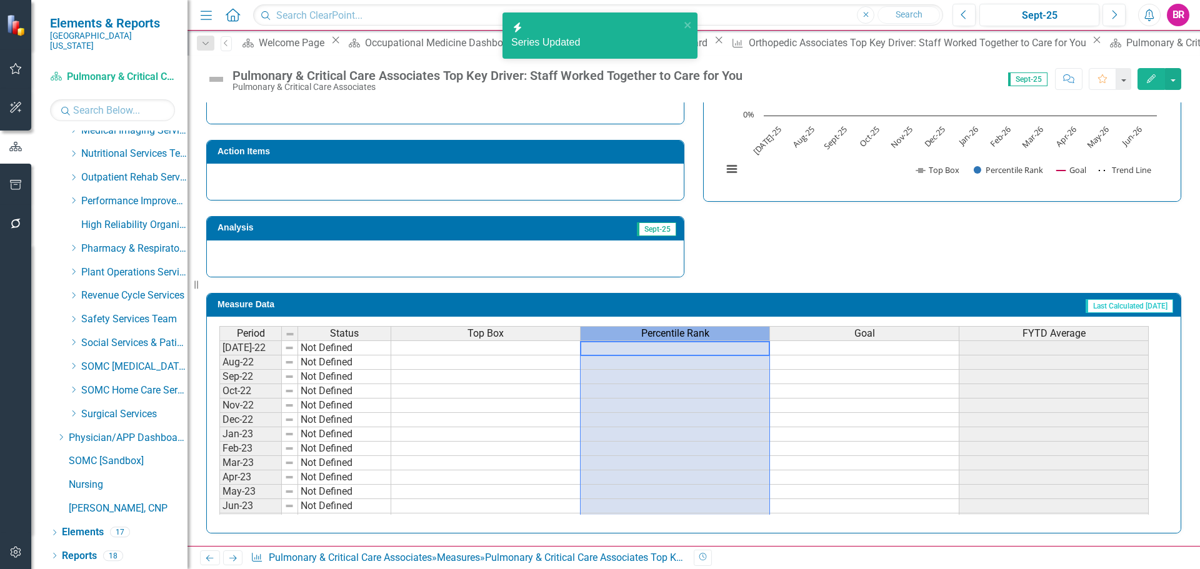
click at [706, 334] on span "Percentile Rank" at bounding box center [675, 333] width 68 height 11
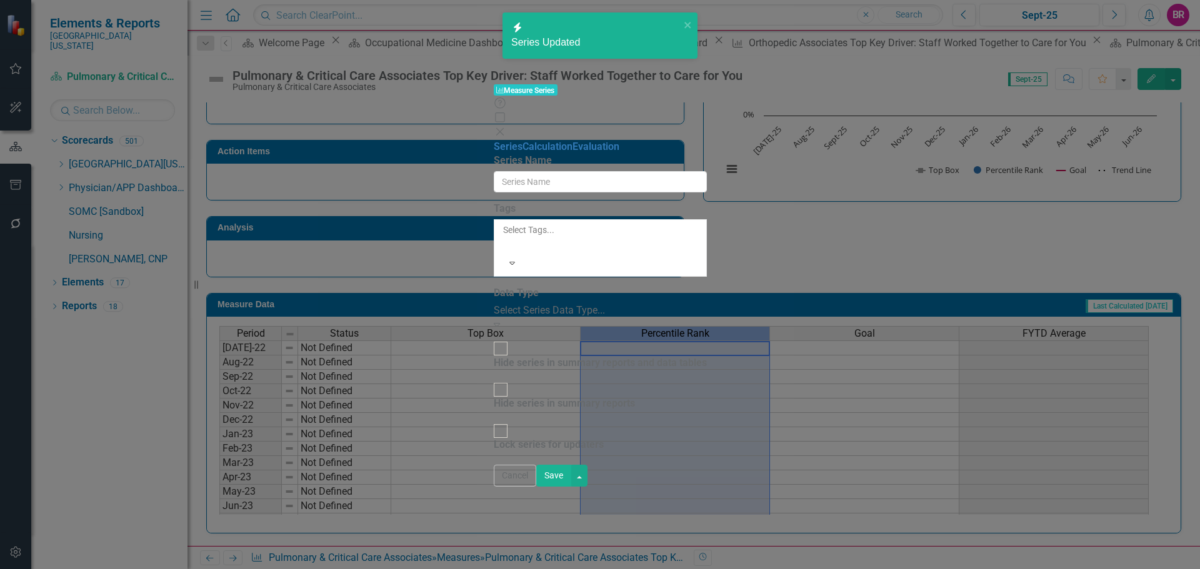
scroll to position [0, 0]
type input "Percentile Rank"
drag, startPoint x: 273, startPoint y: 71, endPoint x: 287, endPoint y: 71, distance: 13.8
click at [523, 141] on link "Calculation" at bounding box center [548, 147] width 50 height 12
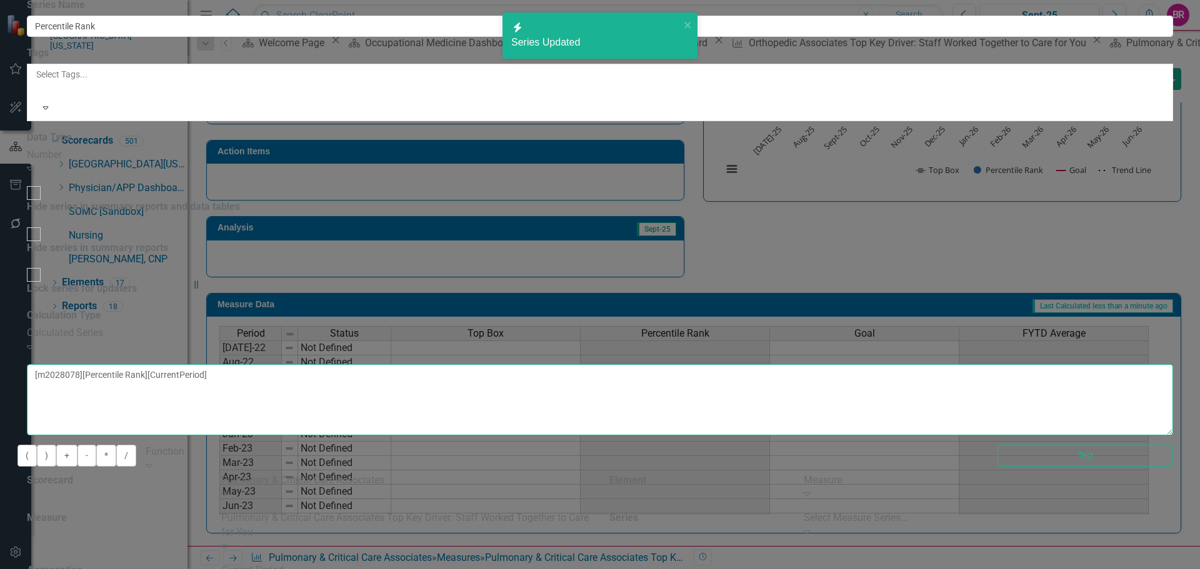
click at [694, 364] on textarea "[m2028078][Percentile Rank][CurrentPeriod]" at bounding box center [600, 399] width 1146 height 71
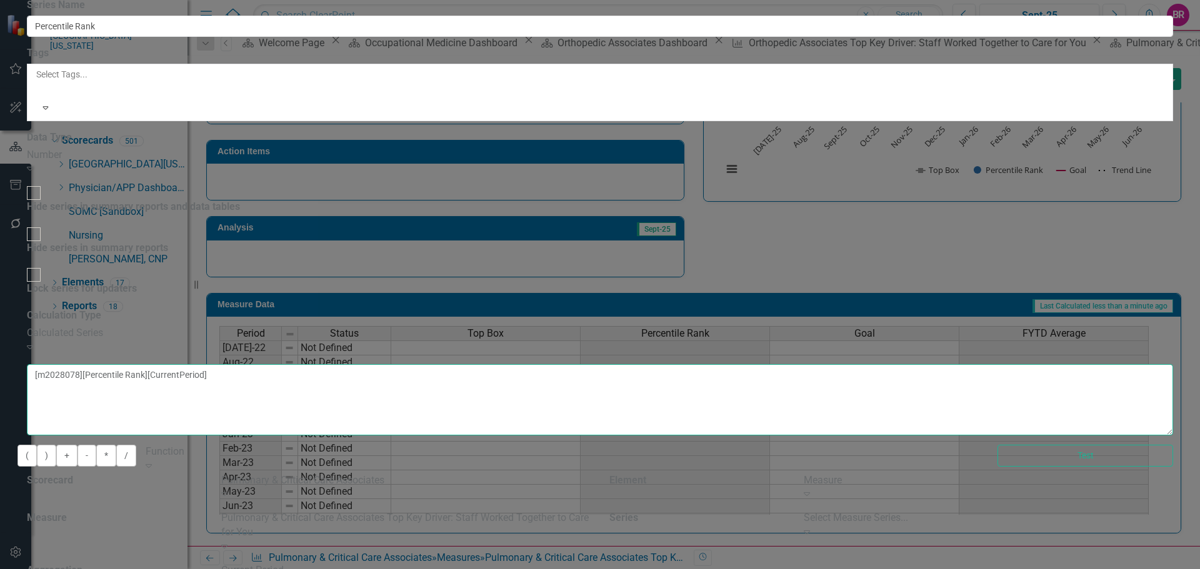
click at [694, 364] on textarea "[m2028078][Percentile Rank][CurrentPeriod]" at bounding box center [600, 399] width 1146 height 71
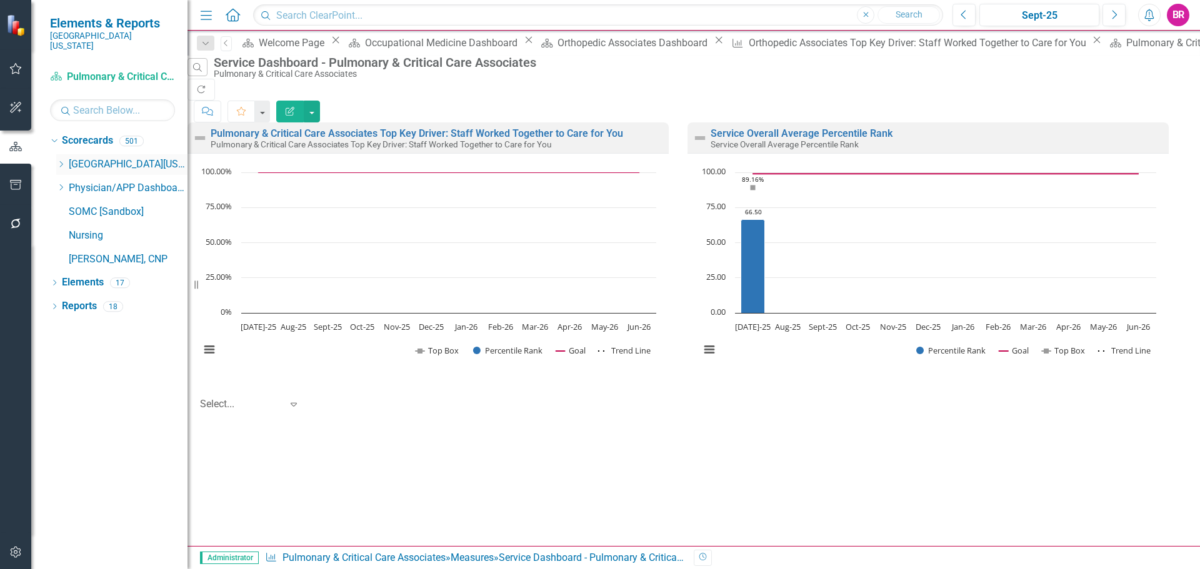
click at [63, 161] on icon "Dropdown" at bounding box center [60, 165] width 9 height 8
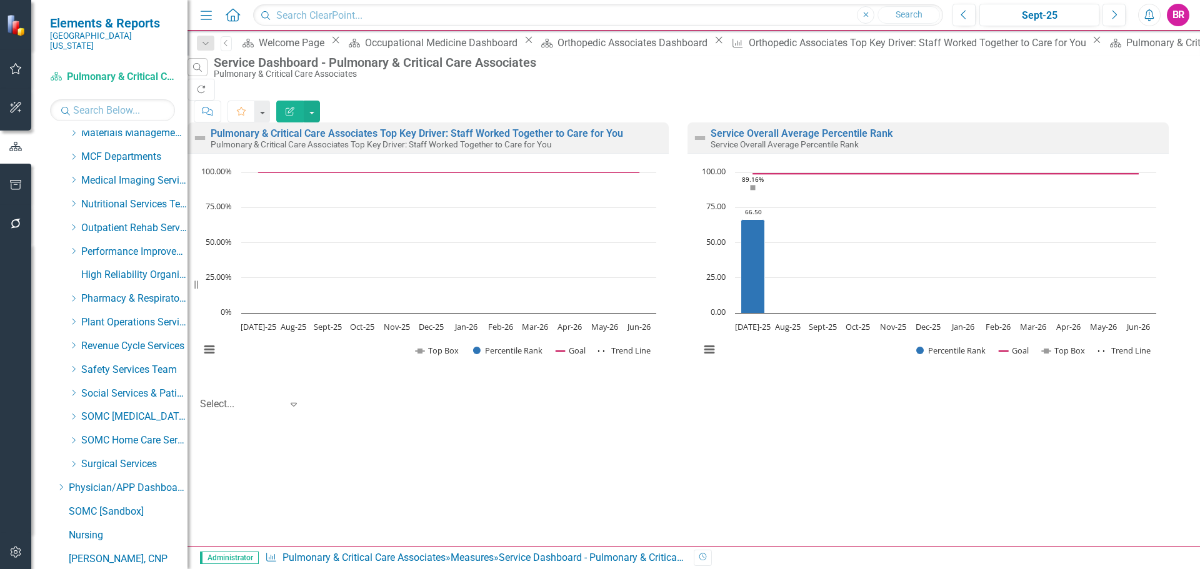
scroll to position [435, 0]
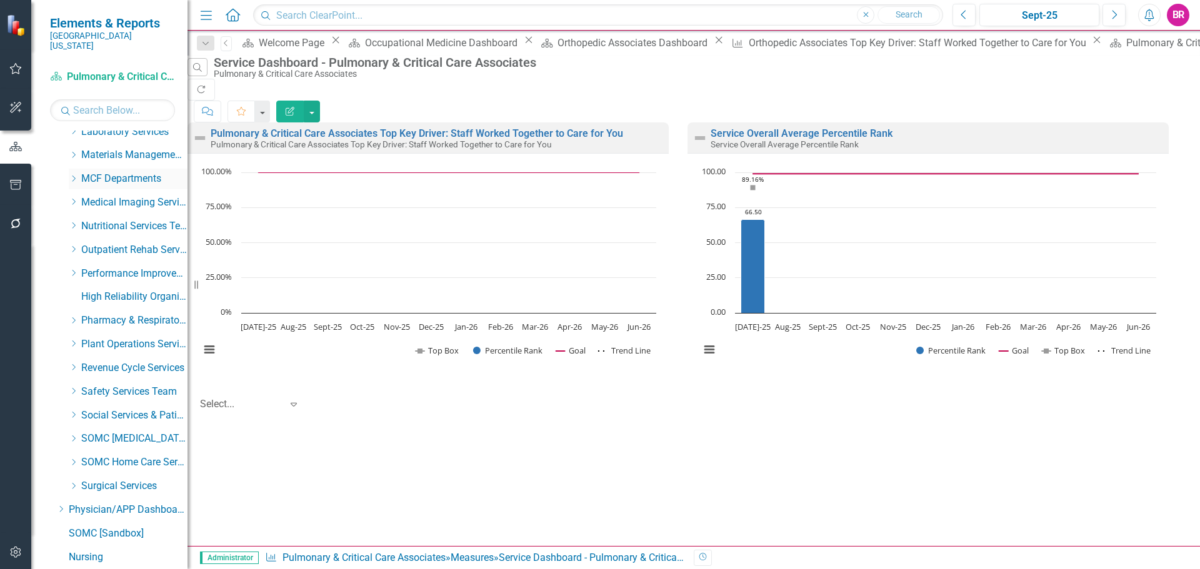
click at [73, 175] on icon "Dropdown" at bounding box center [73, 179] width 9 height 8
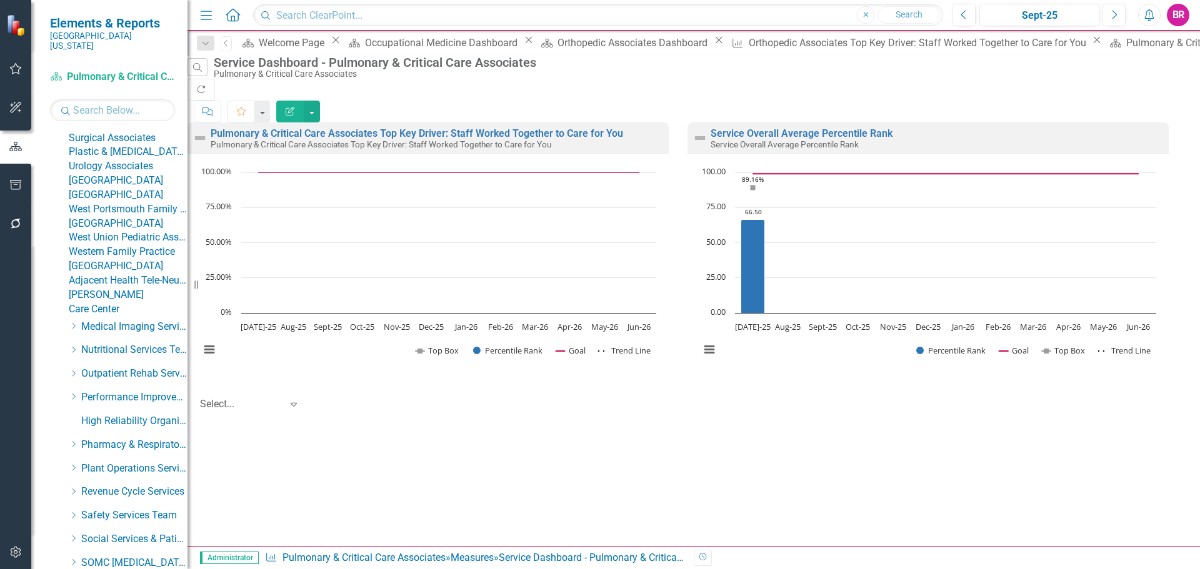
scroll to position [998, 0]
click at [128, 30] on link "Pediatrics Associates" at bounding box center [128, 23] width 119 height 14
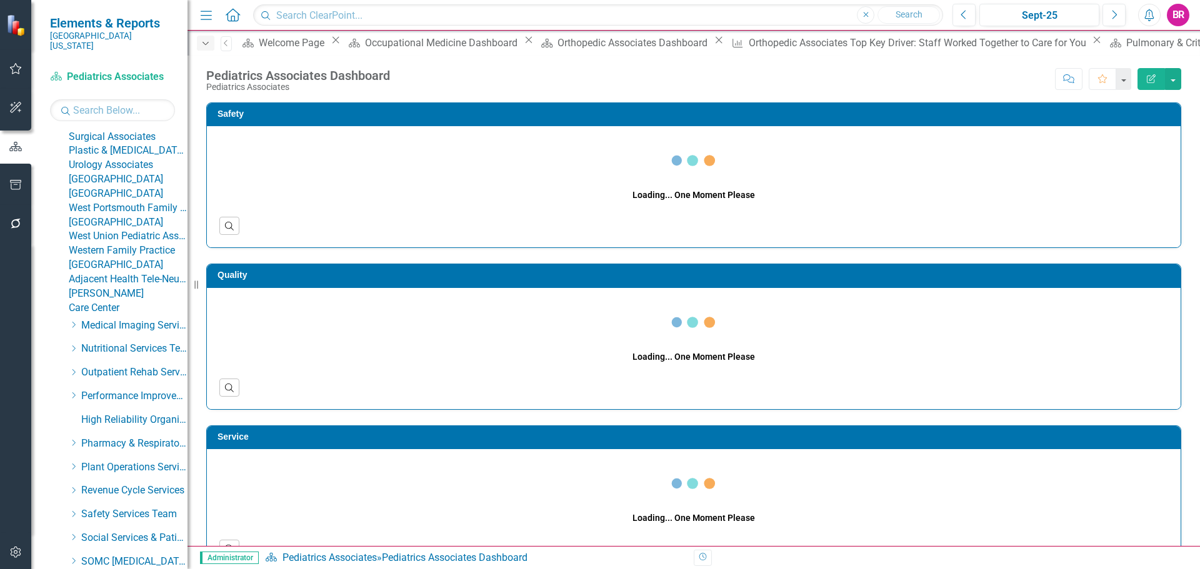
click at [204, 45] on icon "Dropdown" at bounding box center [205, 43] width 11 height 9
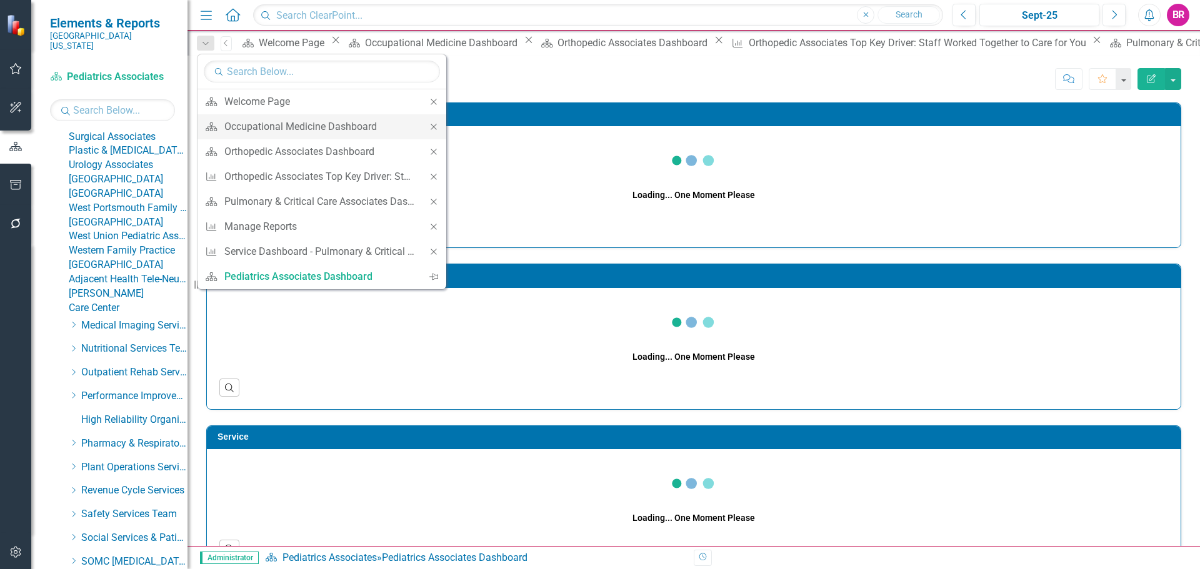
click at [439, 128] on icon "Close" at bounding box center [433, 127] width 11 height 9
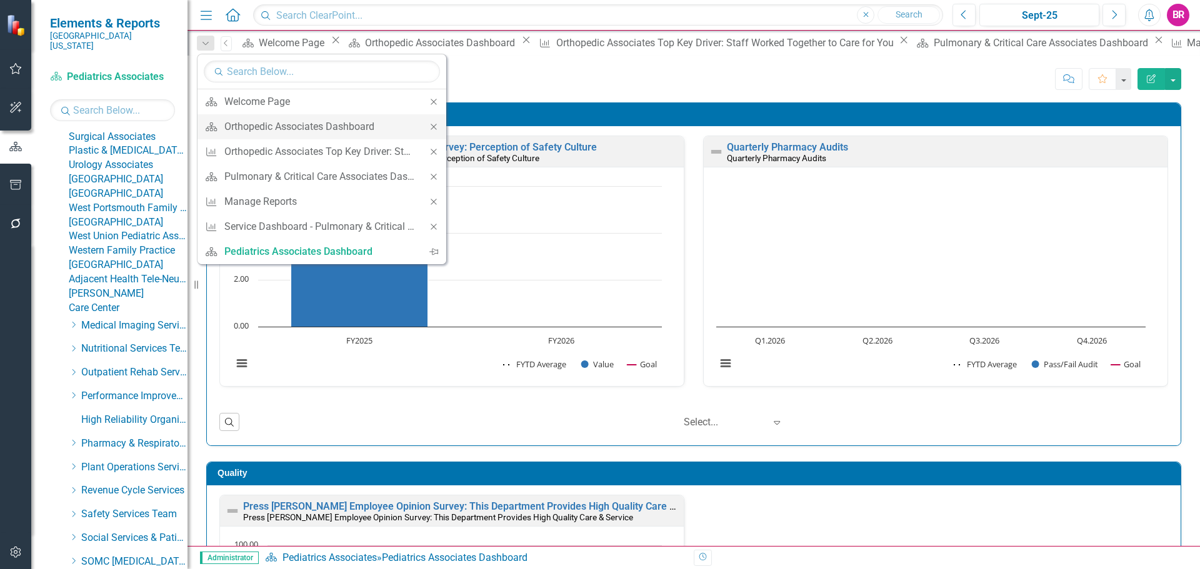
click at [436, 127] on icon "Close" at bounding box center [433, 127] width 11 height 9
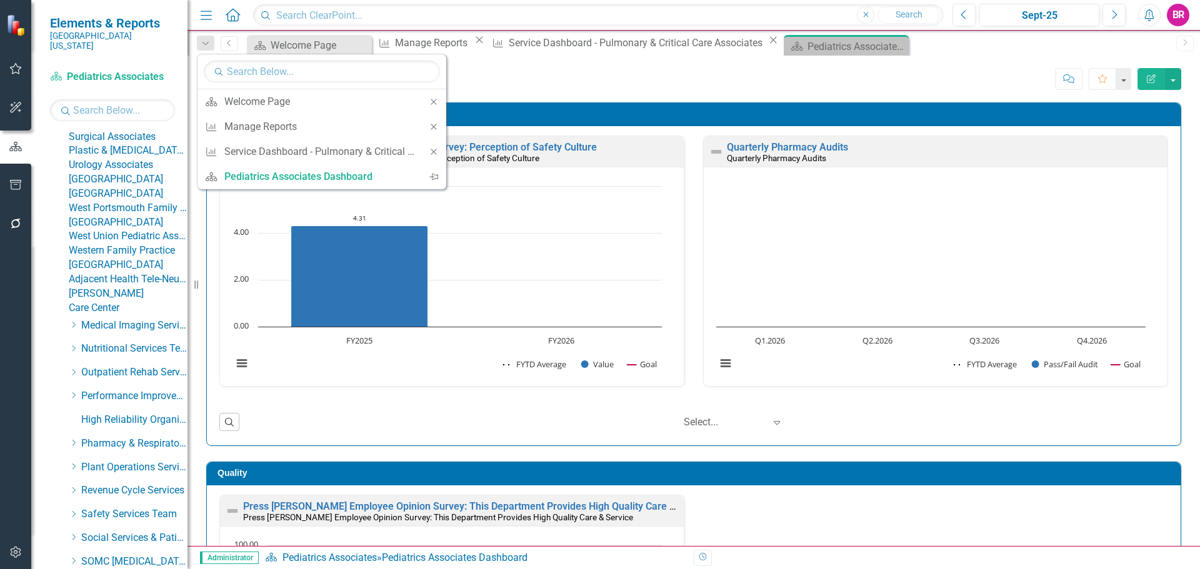
click at [436, 127] on icon "Close" at bounding box center [433, 127] width 11 height 9
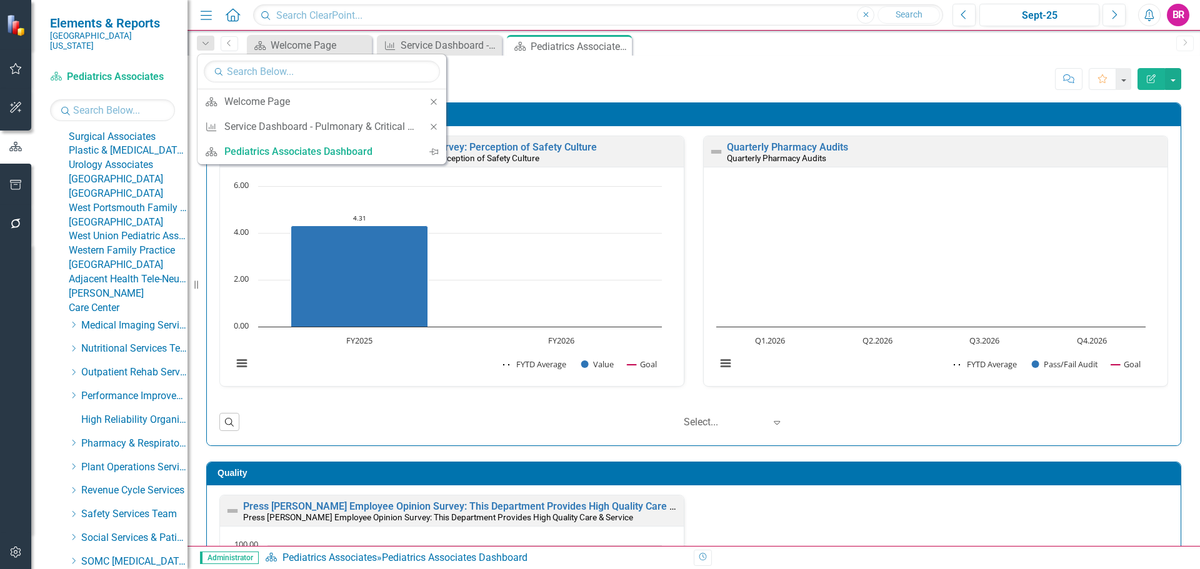
click at [436, 127] on icon "Close" at bounding box center [433, 127] width 11 height 9
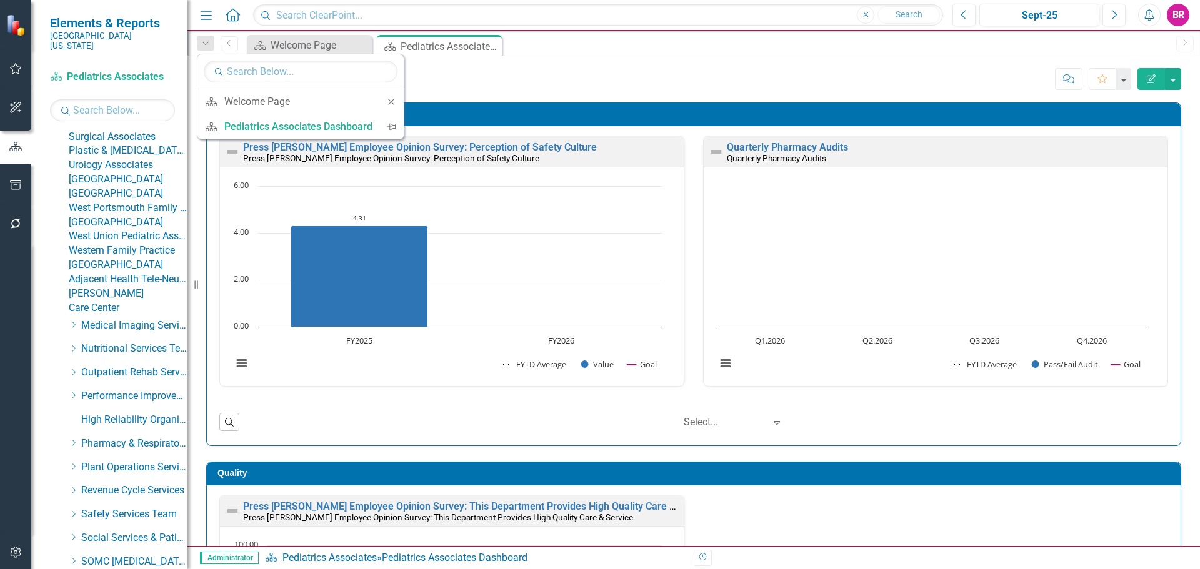
click at [648, 59] on div "Pediatrics Associates Dashboard Pediatrics Associates Score: N/A Sept-25 Comple…" at bounding box center [694, 75] width 1013 height 38
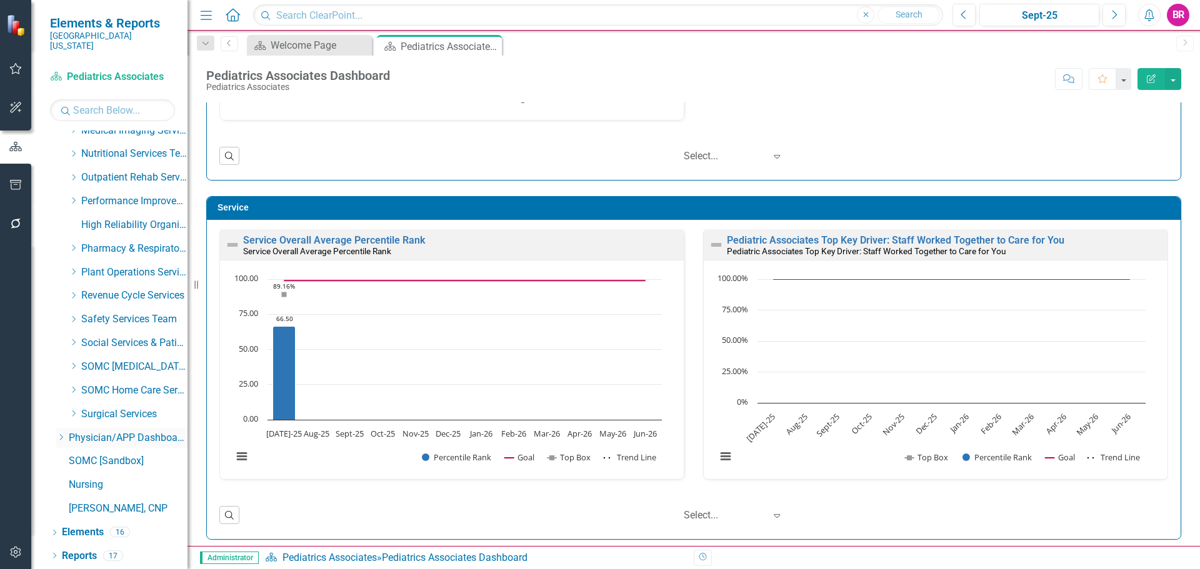
scroll to position [1633, 0]
click at [86, 558] on link "Reports" at bounding box center [79, 556] width 35 height 14
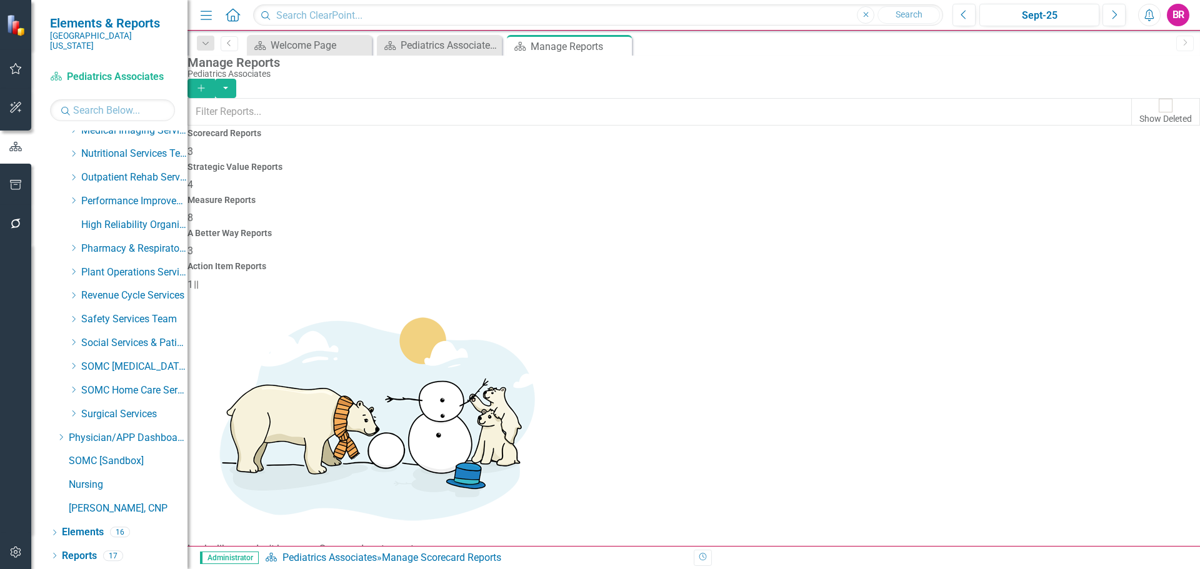
click at [706, 196] on div "Measure Reports 8" at bounding box center [694, 211] width 1013 height 30
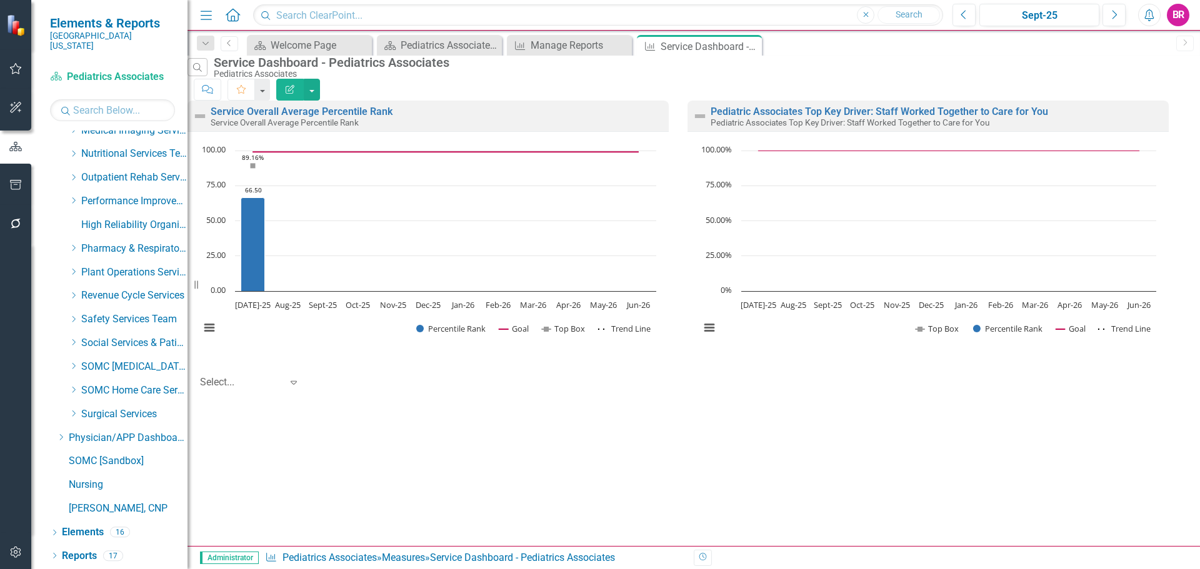
click at [320, 80] on div "Edit Report" at bounding box center [295, 90] width 50 height 22
click at [296, 85] on icon "Edit Report" at bounding box center [289, 89] width 11 height 9
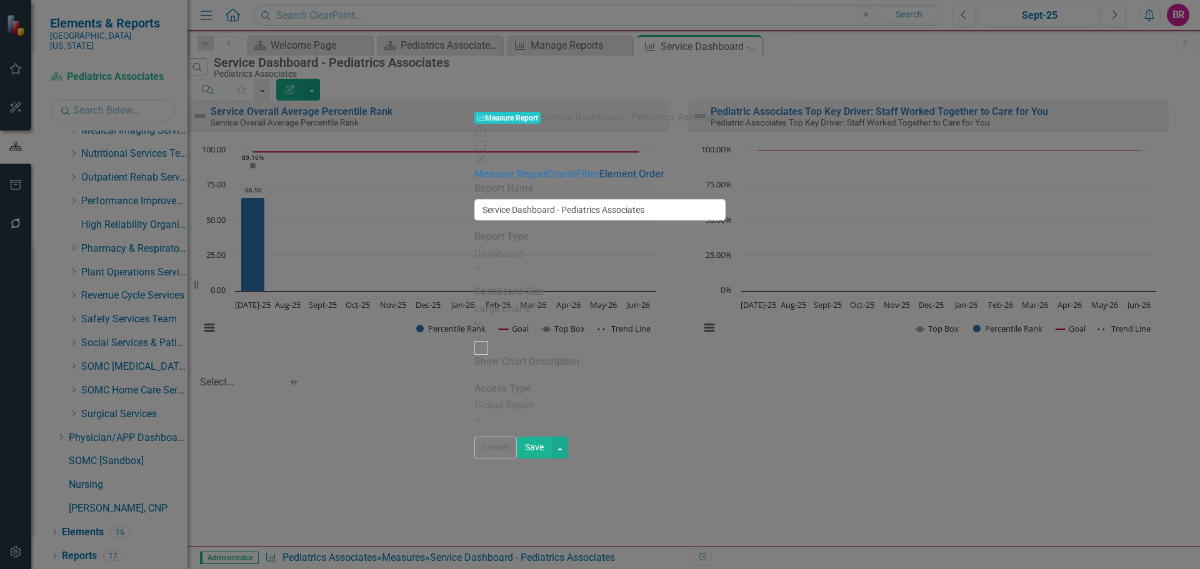
click at [599, 168] on link "Element Order" at bounding box center [631, 174] width 65 height 12
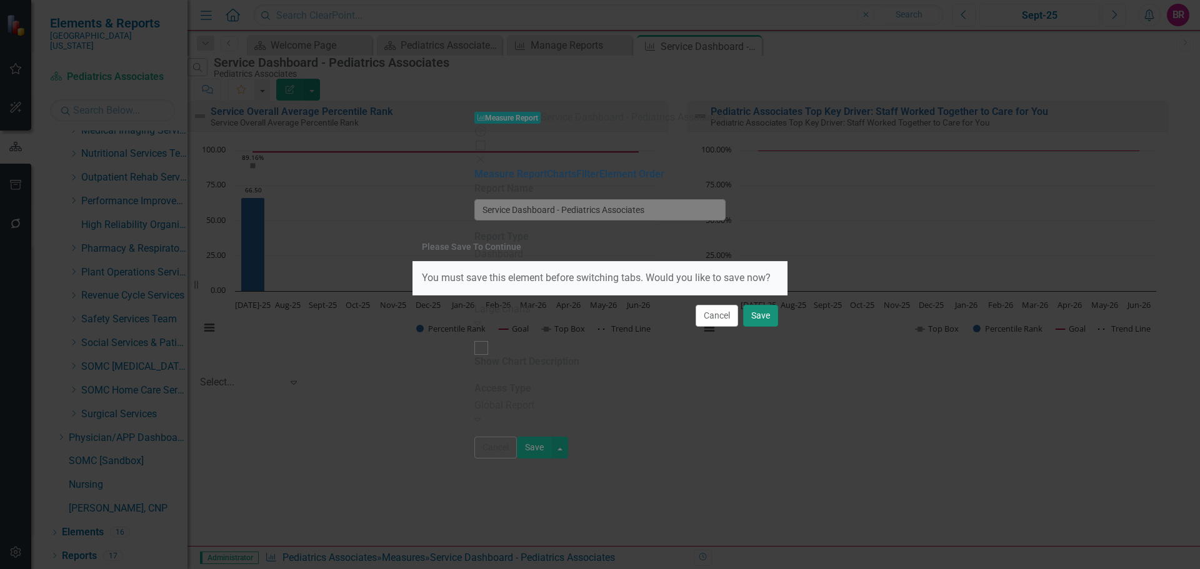
click at [762, 319] on button "Save" at bounding box center [760, 316] width 35 height 22
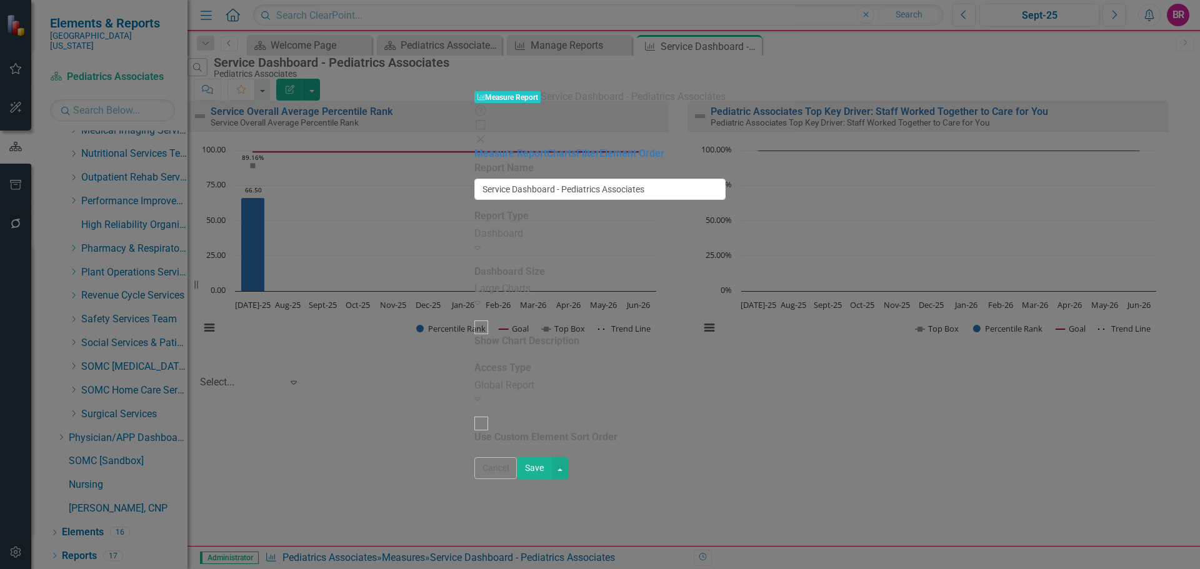
click at [474, 416] on div "Use Custom Element Sort Order" at bounding box center [545, 430] width 143 height 29
click at [471, 414] on input "Use Custom Element Sort Order" at bounding box center [480, 423] width 19 height 19
checkbox input "true"
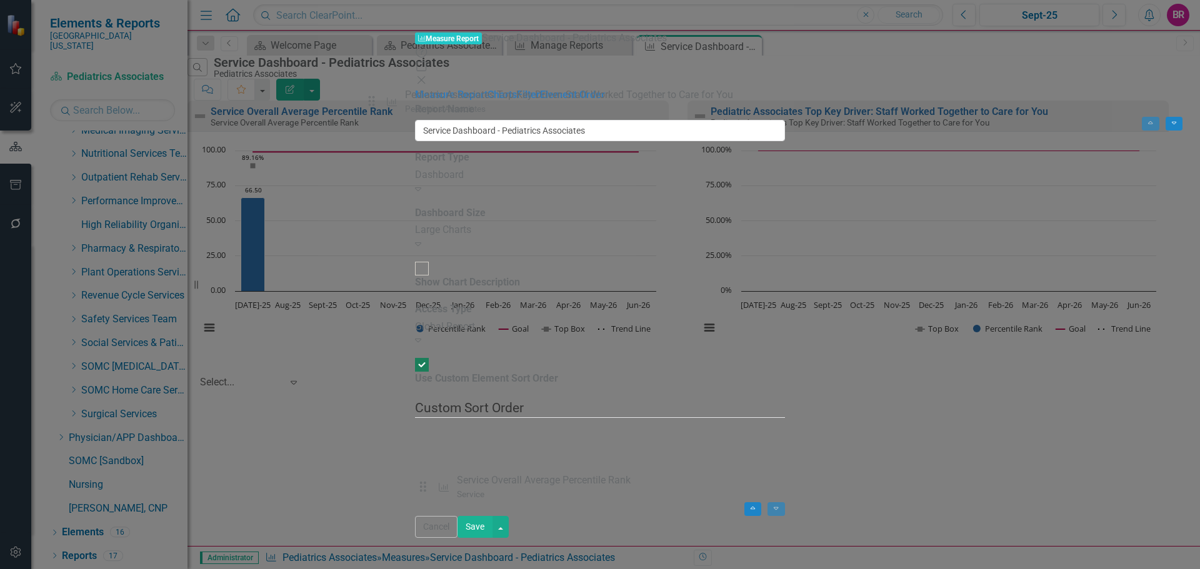
drag, startPoint x: 371, startPoint y: 98, endPoint x: 376, endPoint y: 103, distance: 6.6
click at [415, 431] on div "Drag Measure Pediatric Associates Top Key Driver: Staff Worked Together to Care…" at bounding box center [599, 474] width 369 height 86
click at [493, 538] on button "Save" at bounding box center [475, 527] width 35 height 22
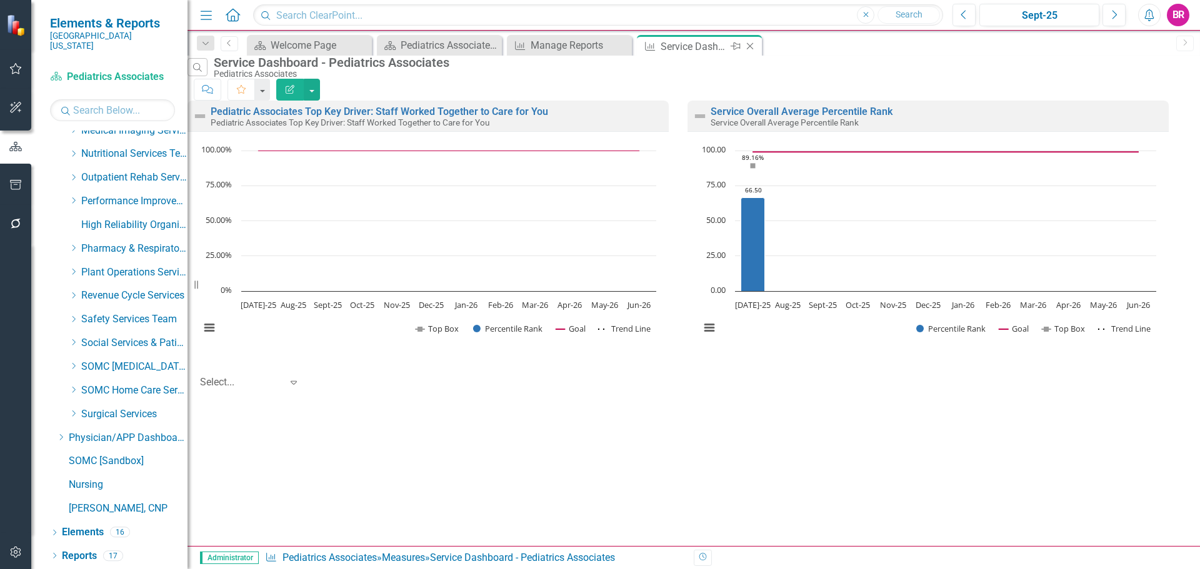
click at [753, 46] on icon "Close" at bounding box center [750, 46] width 13 height 10
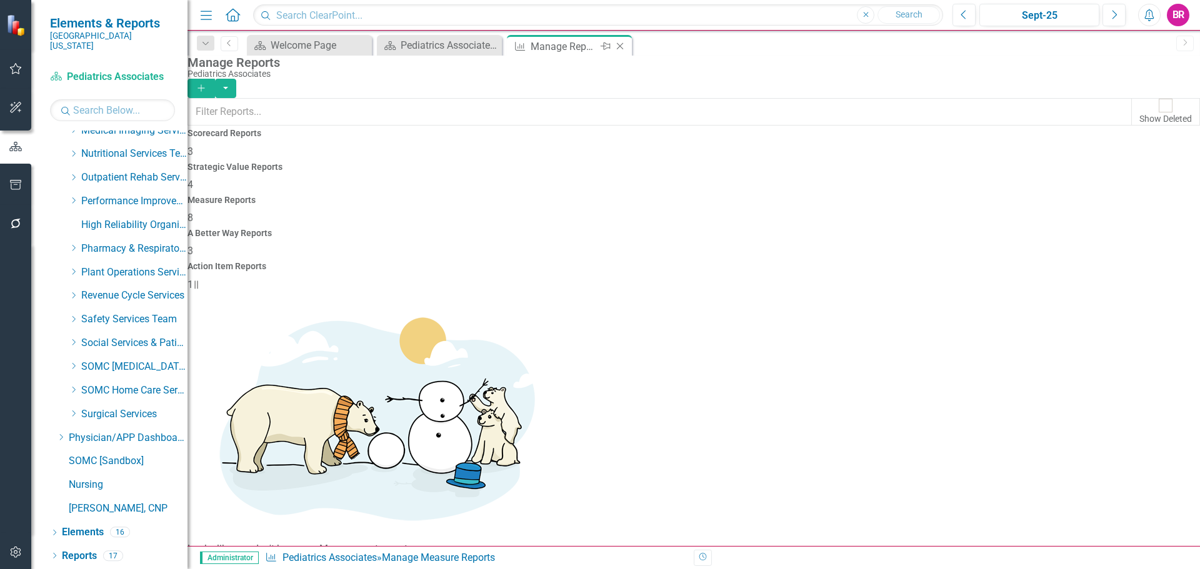
click at [617, 48] on icon "Close" at bounding box center [620, 46] width 13 height 10
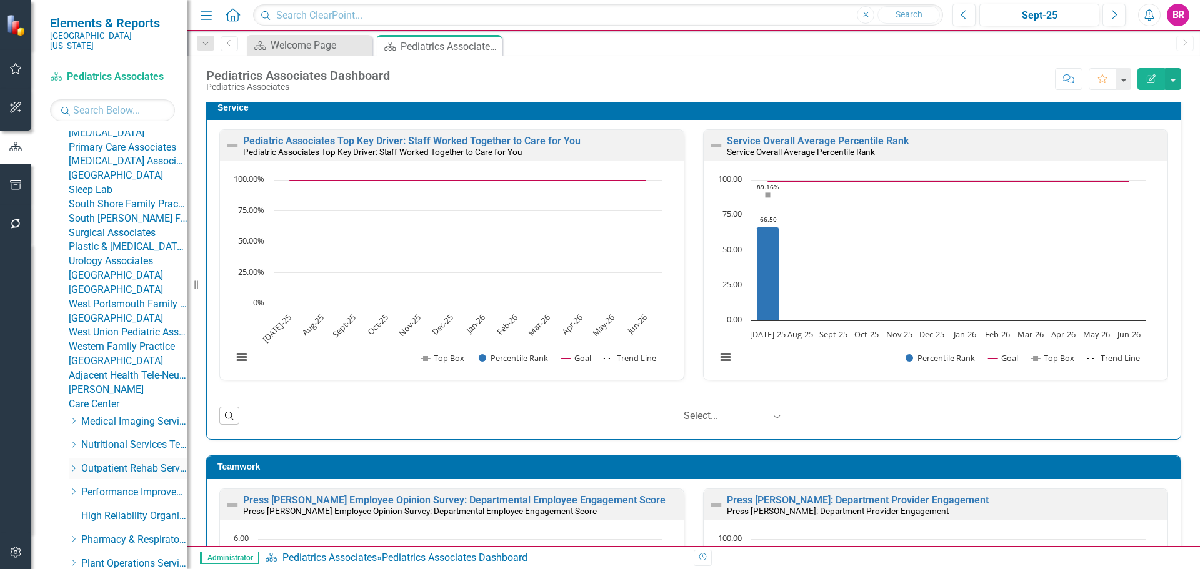
scroll to position [883, 0]
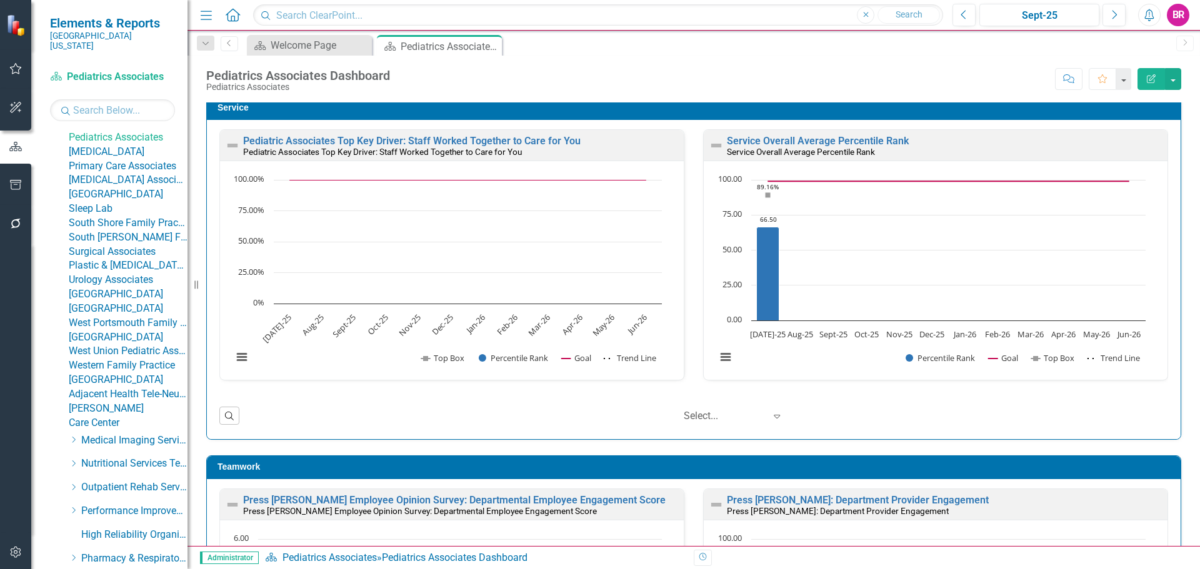
click at [137, 159] on link "[MEDICAL_DATA]" at bounding box center [128, 152] width 119 height 14
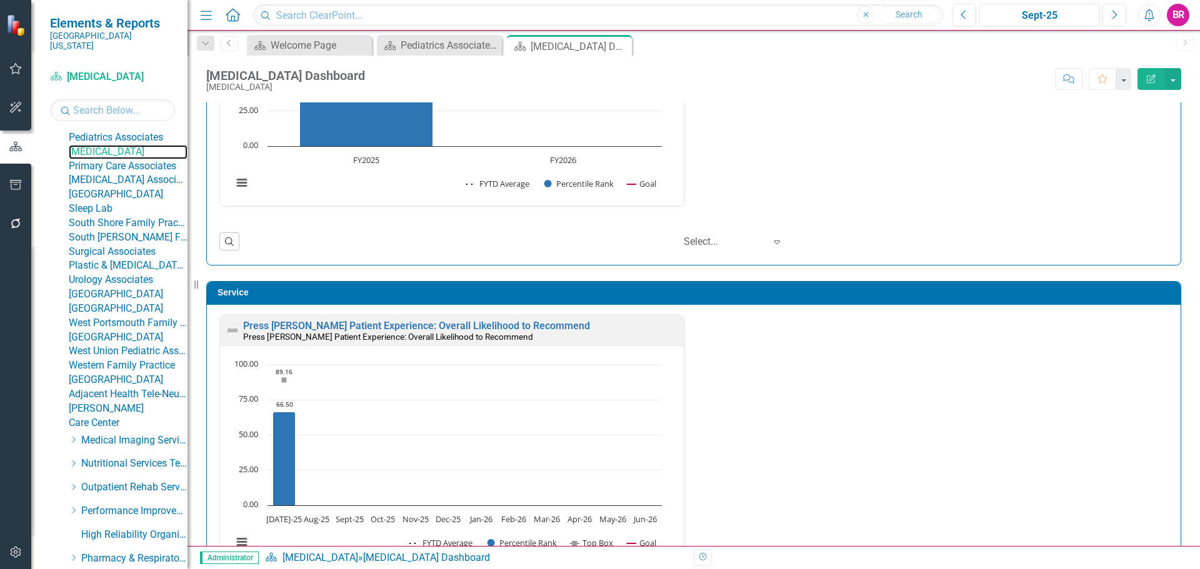
scroll to position [576, 0]
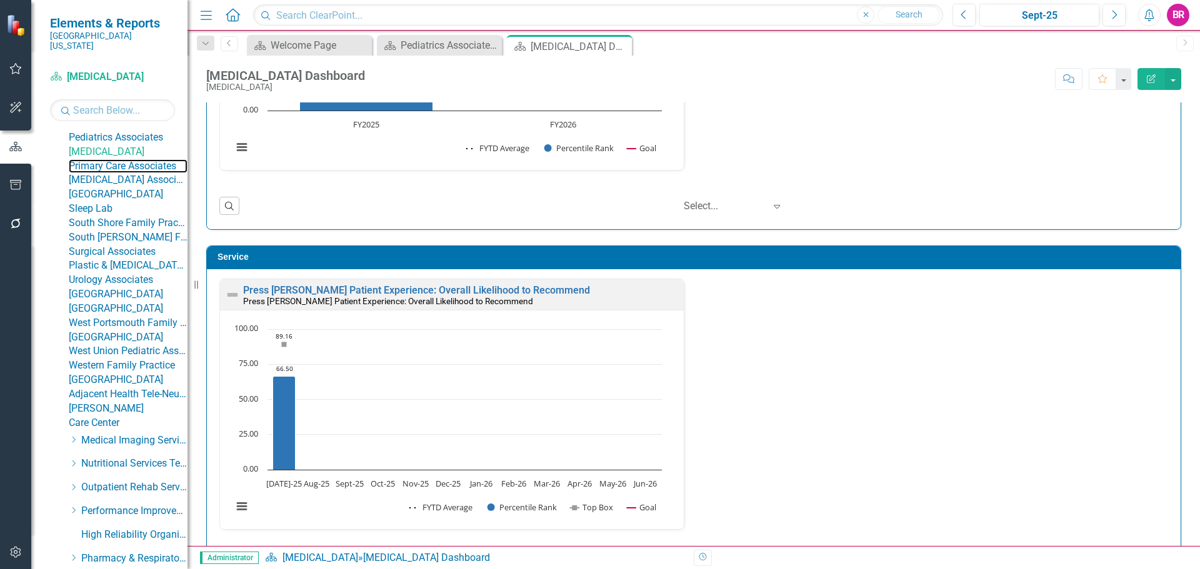
drag, startPoint x: 128, startPoint y: 429, endPoint x: 845, endPoint y: 548, distance: 727.3
click at [128, 174] on link "Primary Care Associates" at bounding box center [128, 166] width 119 height 14
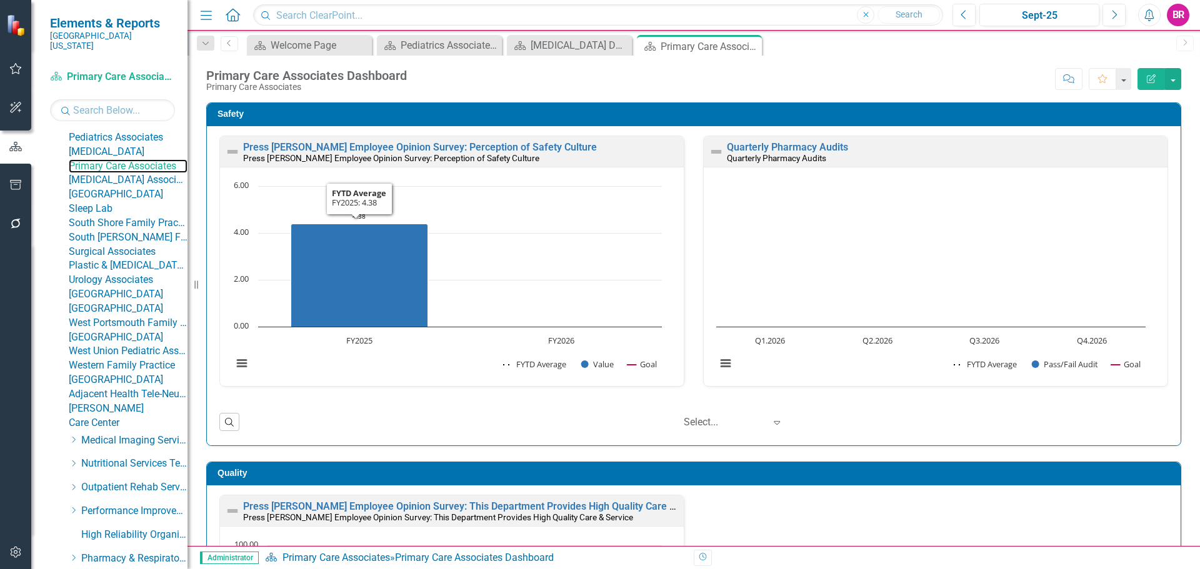
scroll to position [1, 0]
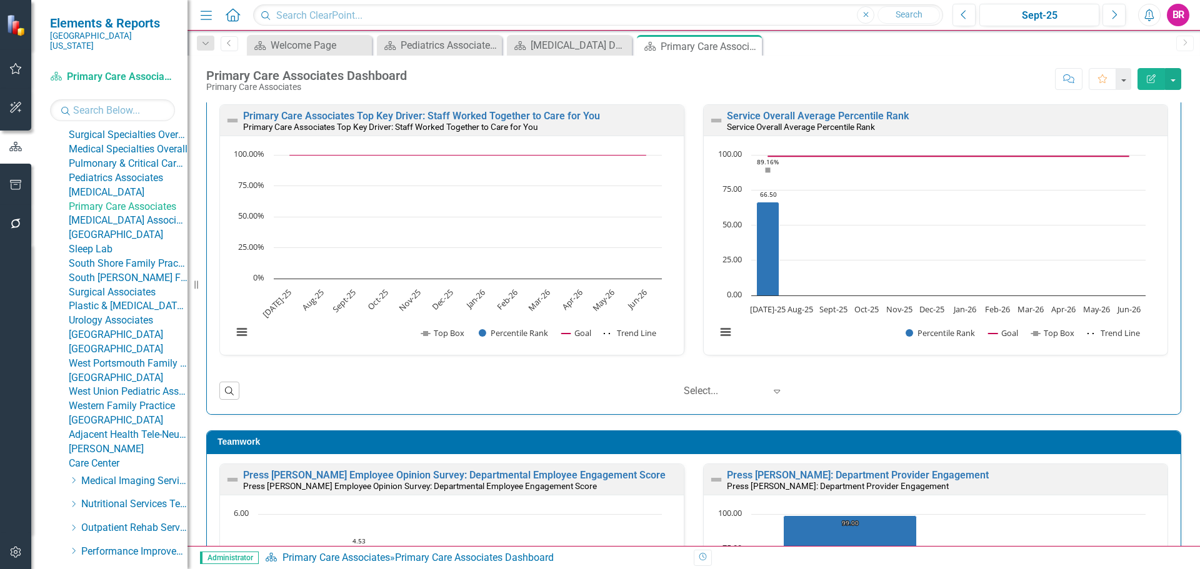
scroll to position [820, 0]
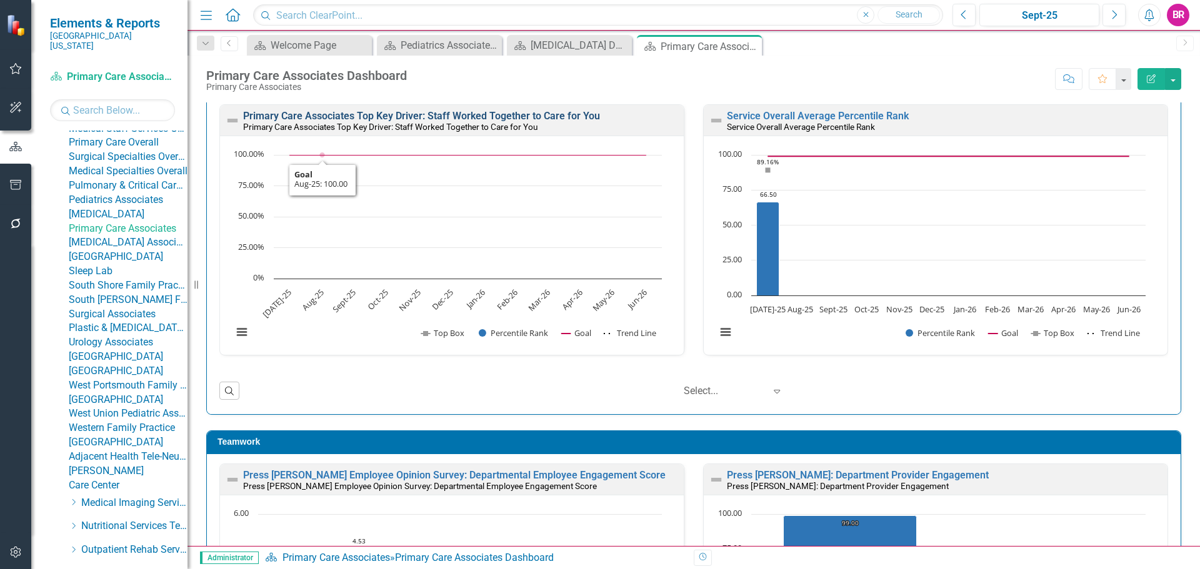
click at [373, 112] on link "Primary Care Associates Top Key Driver: Staff Worked Together to Care for You" at bounding box center [421, 116] width 357 height 12
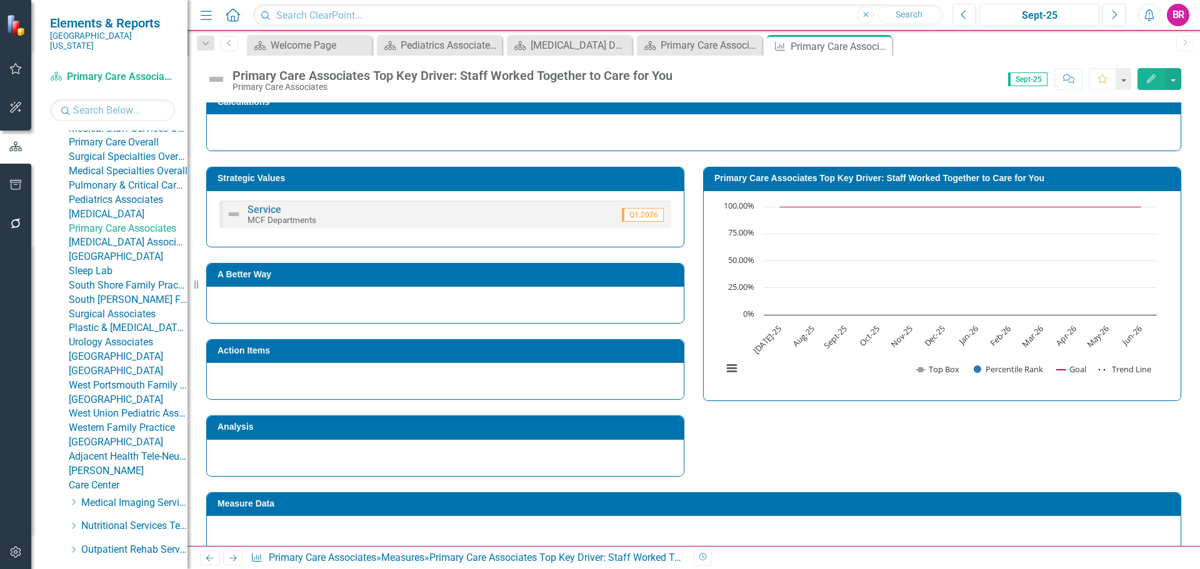
scroll to position [301, 0]
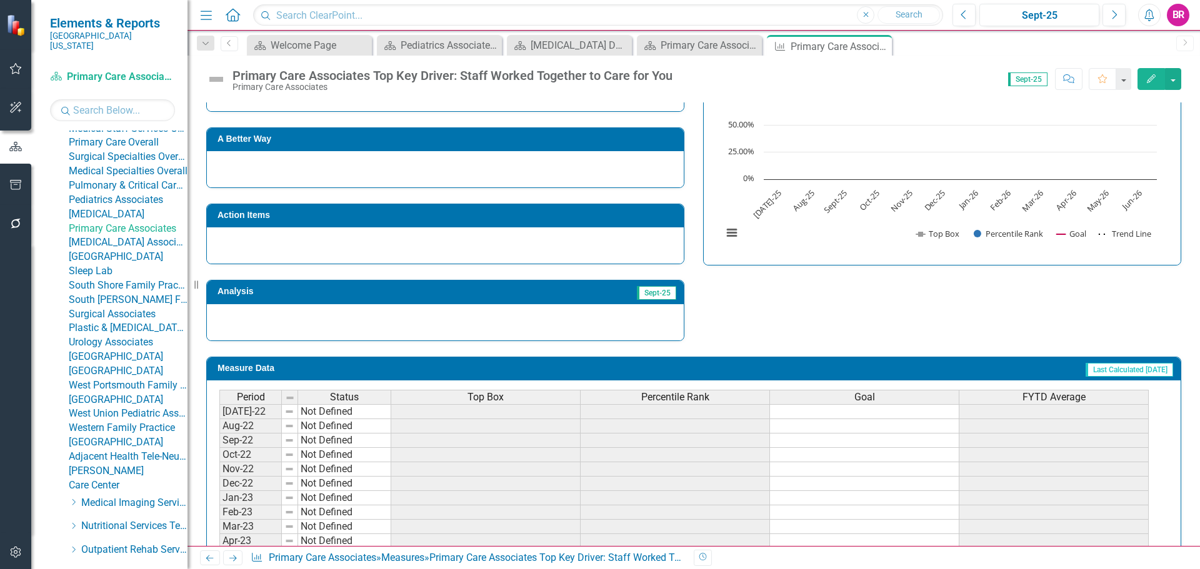
click at [530, 398] on div "Top Box" at bounding box center [485, 398] width 189 height 14
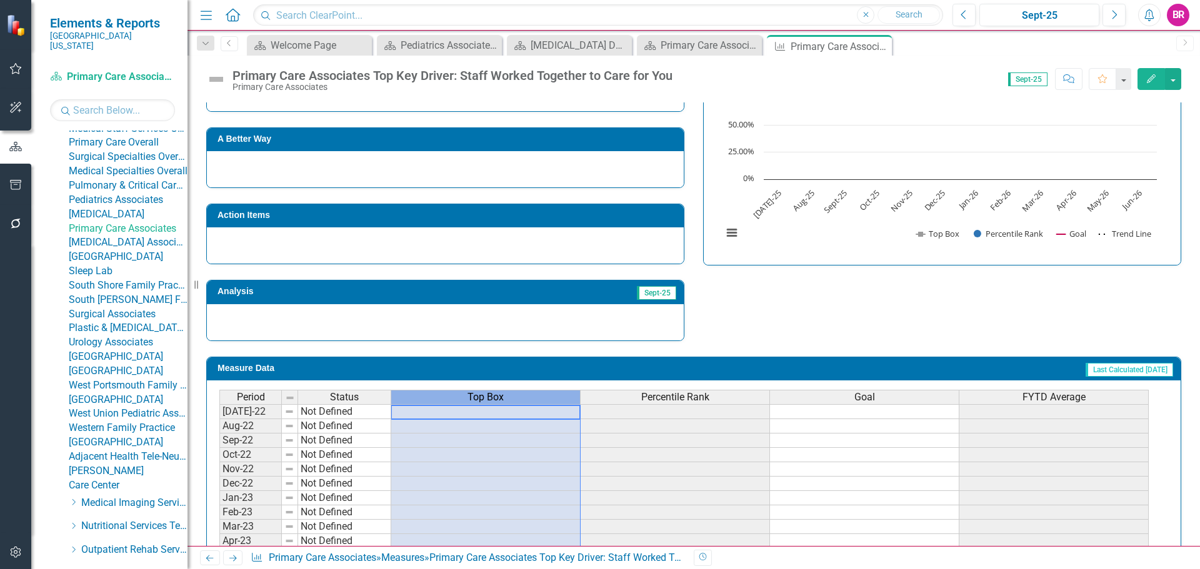
click at [530, 398] on div "Top Box" at bounding box center [485, 398] width 189 height 14
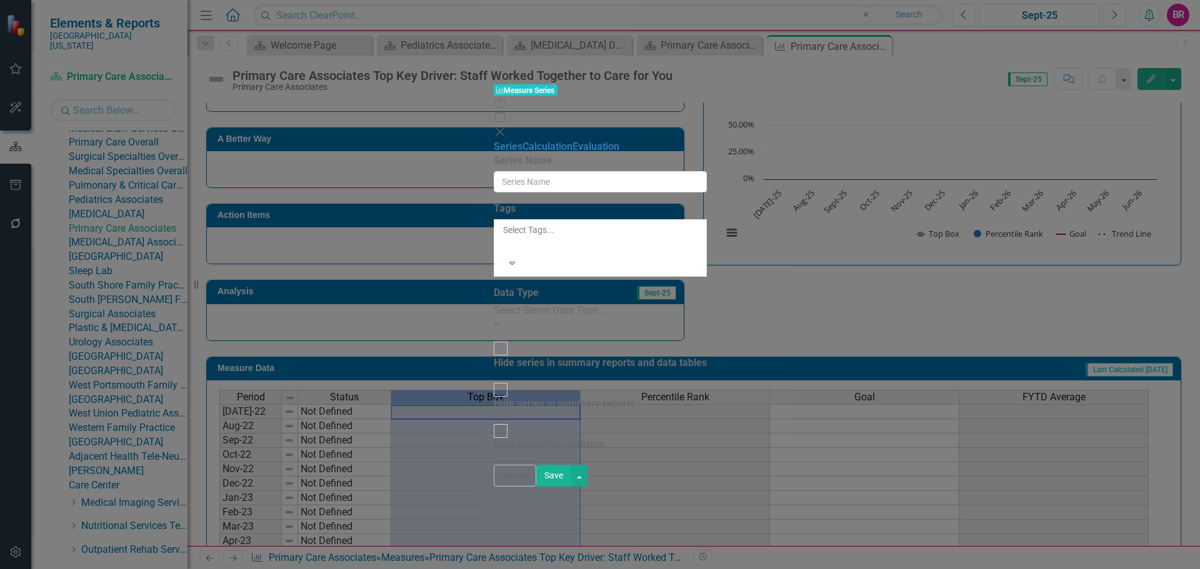
type input "Top Box"
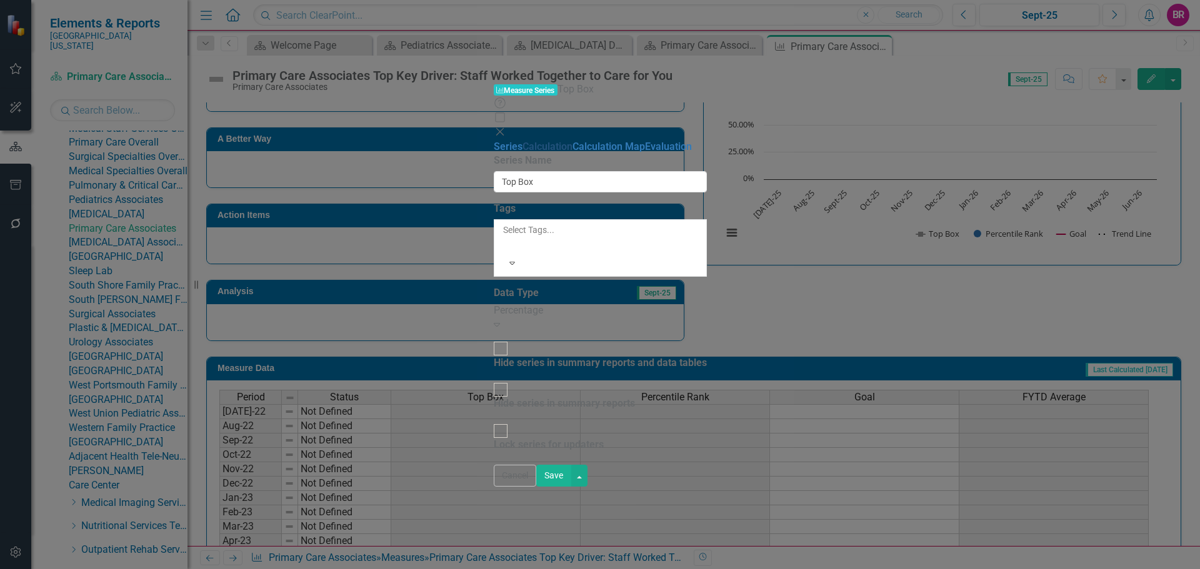
click at [523, 141] on link "Calculation" at bounding box center [548, 147] width 50 height 12
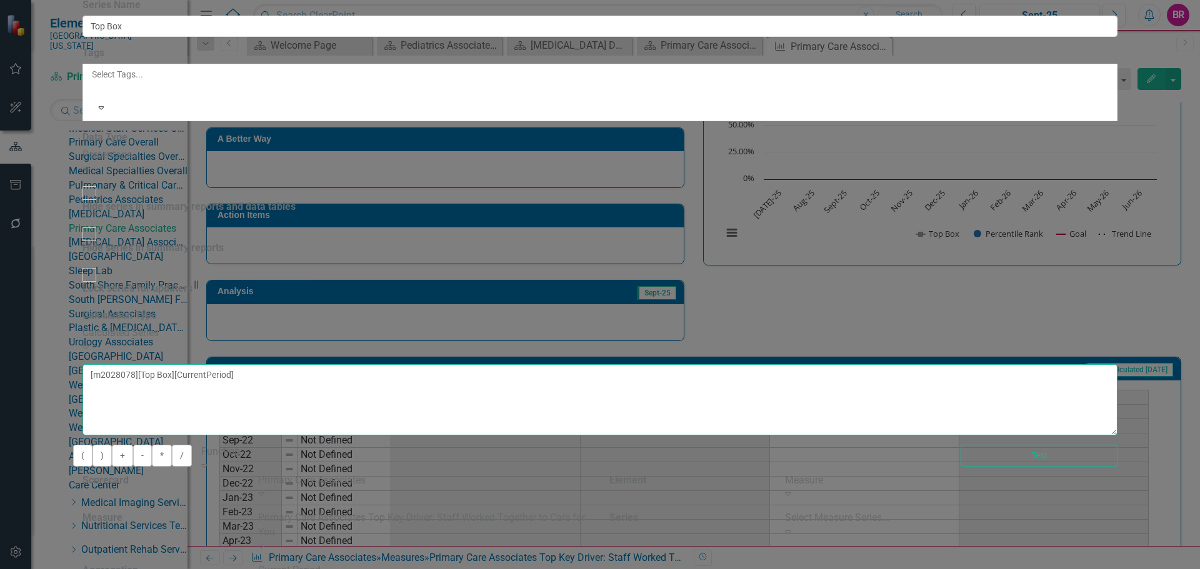
click at [693, 364] on textarea "[m2028078][Top Box][CurrentPeriod]" at bounding box center [600, 399] width 1035 height 71
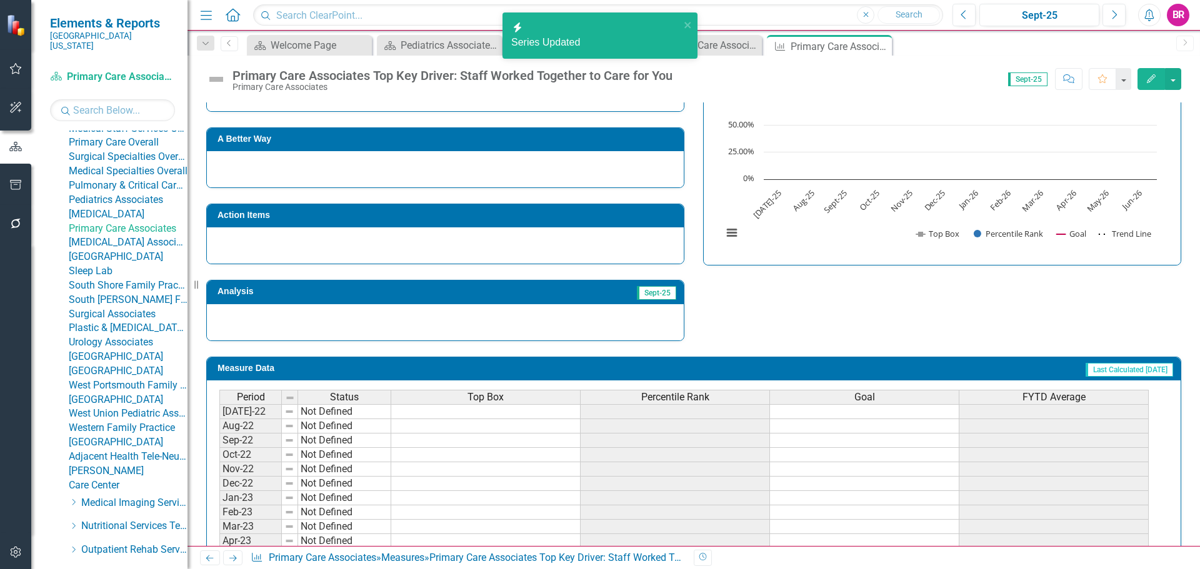
click at [693, 394] on span "Percentile Rank" at bounding box center [675, 397] width 68 height 11
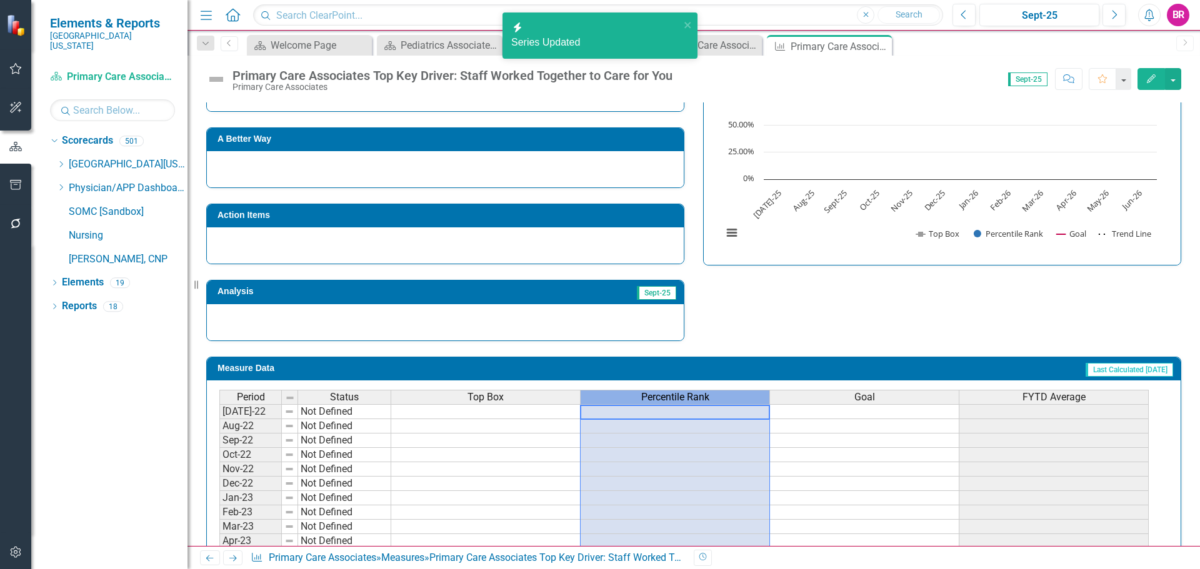
scroll to position [0, 0]
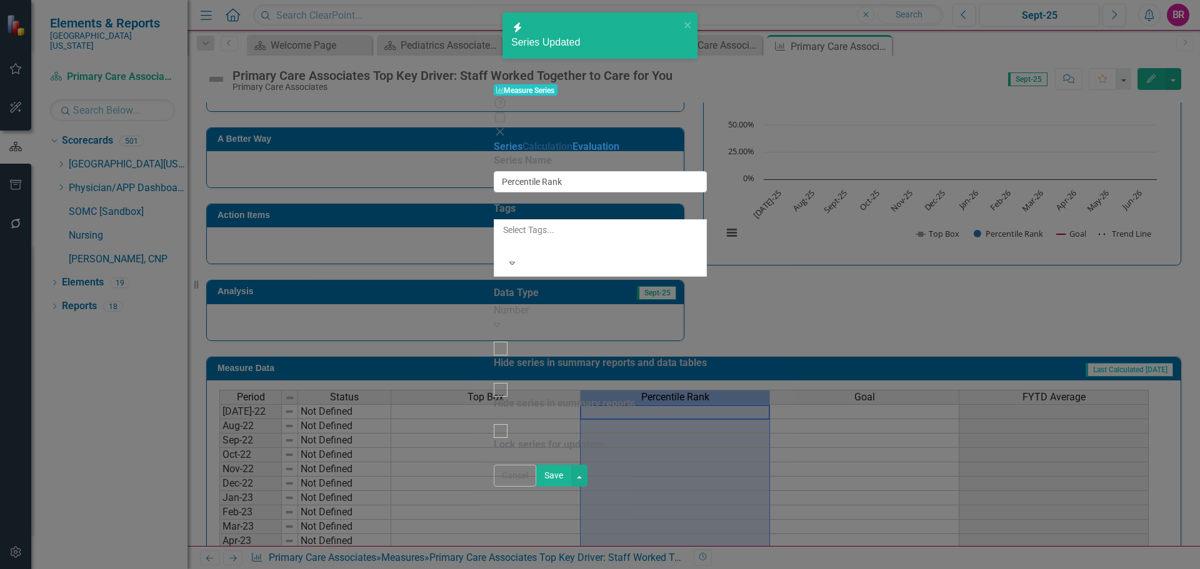
type input "Percentile Rank"
click at [523, 141] on link "Calculation" at bounding box center [548, 147] width 50 height 12
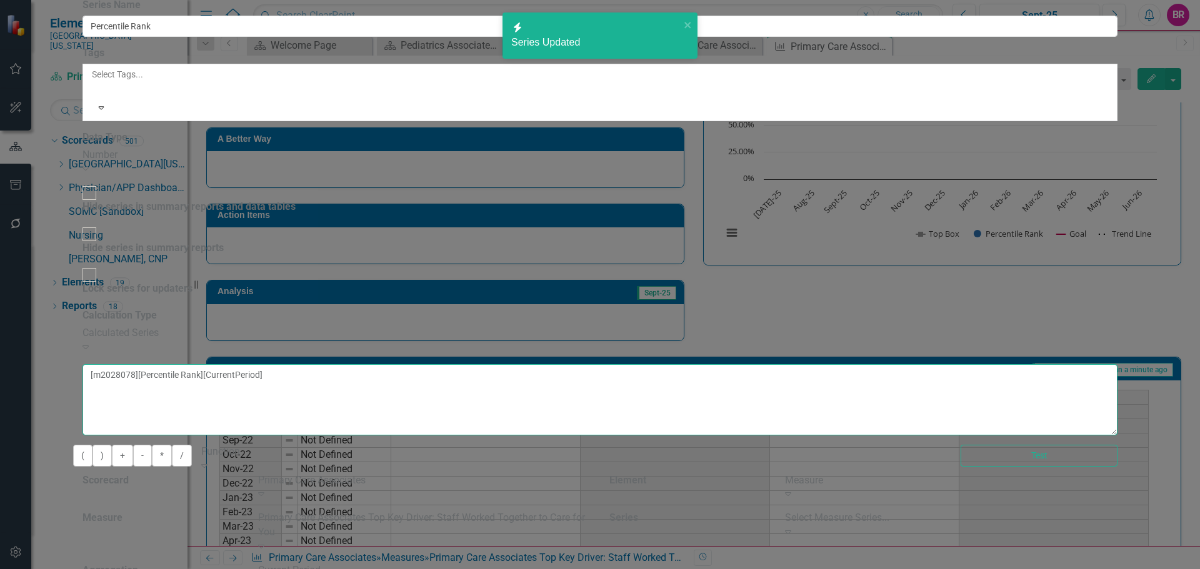
click at [719, 364] on textarea "[m2028078][Percentile Rank][CurrentPeriod]" at bounding box center [600, 399] width 1035 height 71
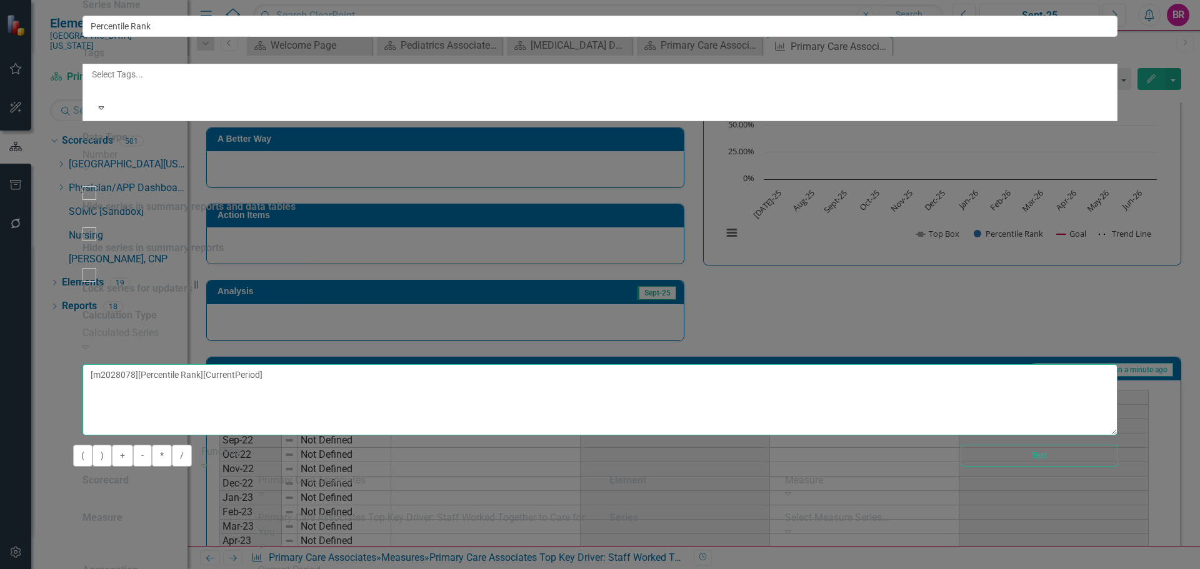
click at [719, 364] on textarea "[m2028078][Percentile Rank][CurrentPeriod]" at bounding box center [600, 399] width 1035 height 71
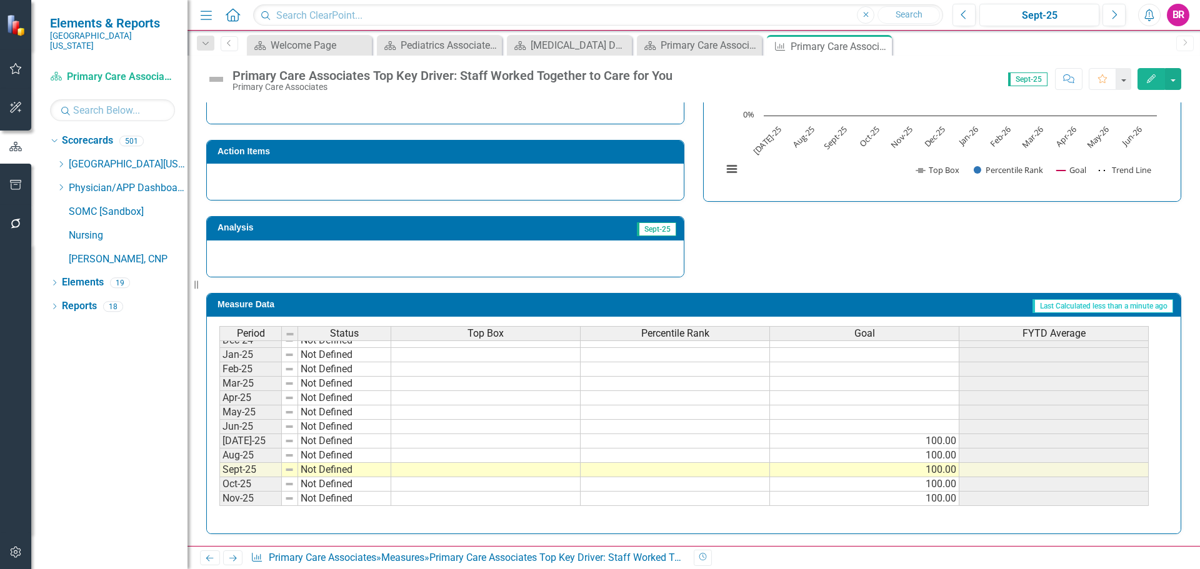
scroll to position [204, 0]
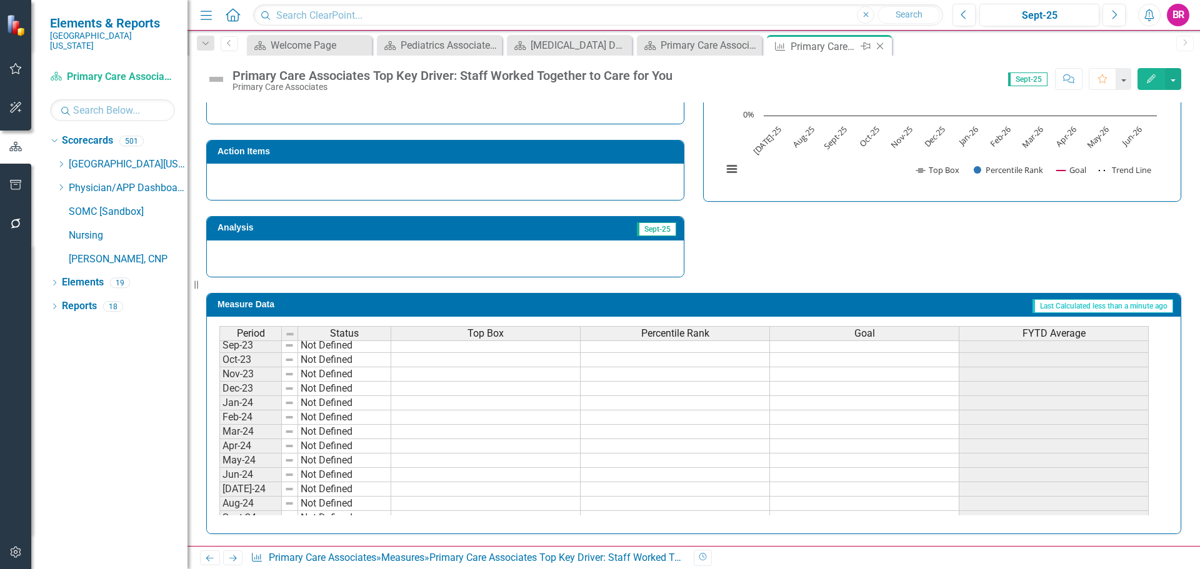
click at [881, 48] on icon "Close" at bounding box center [880, 46] width 13 height 10
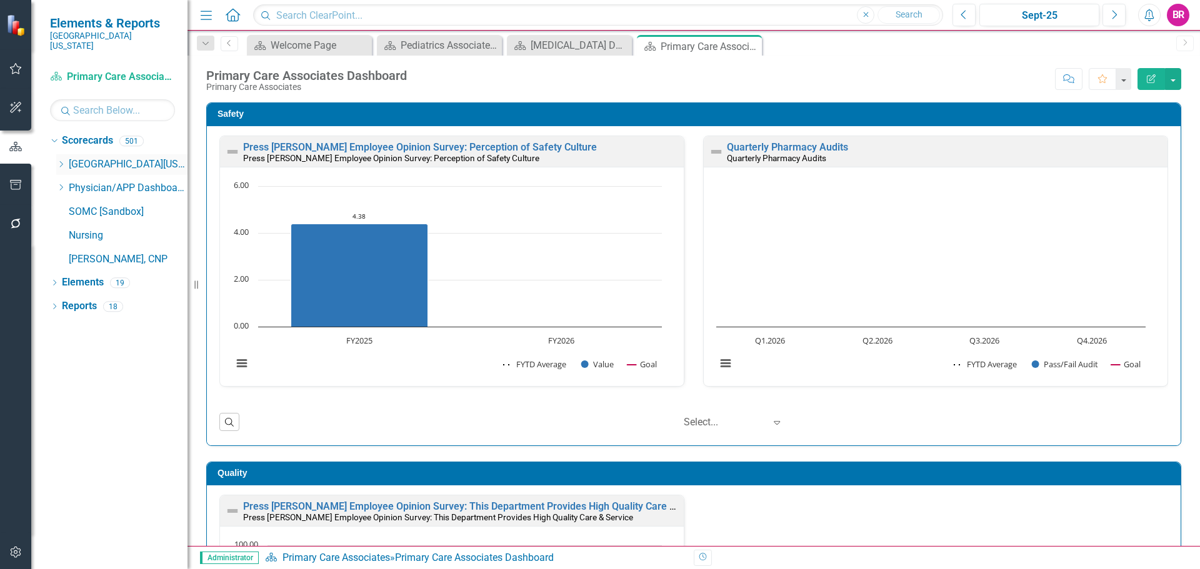
drag, startPoint x: 59, startPoint y: 154, endPoint x: 160, endPoint y: 183, distance: 104.8
click at [59, 161] on icon "Dropdown" at bounding box center [60, 165] width 9 height 8
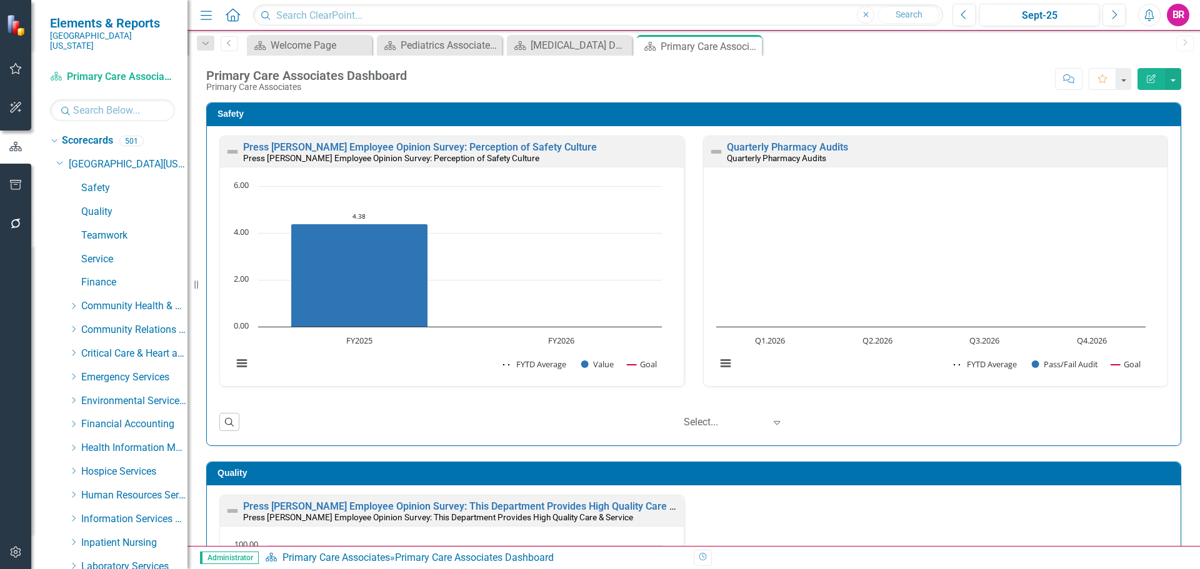
scroll to position [375, 0]
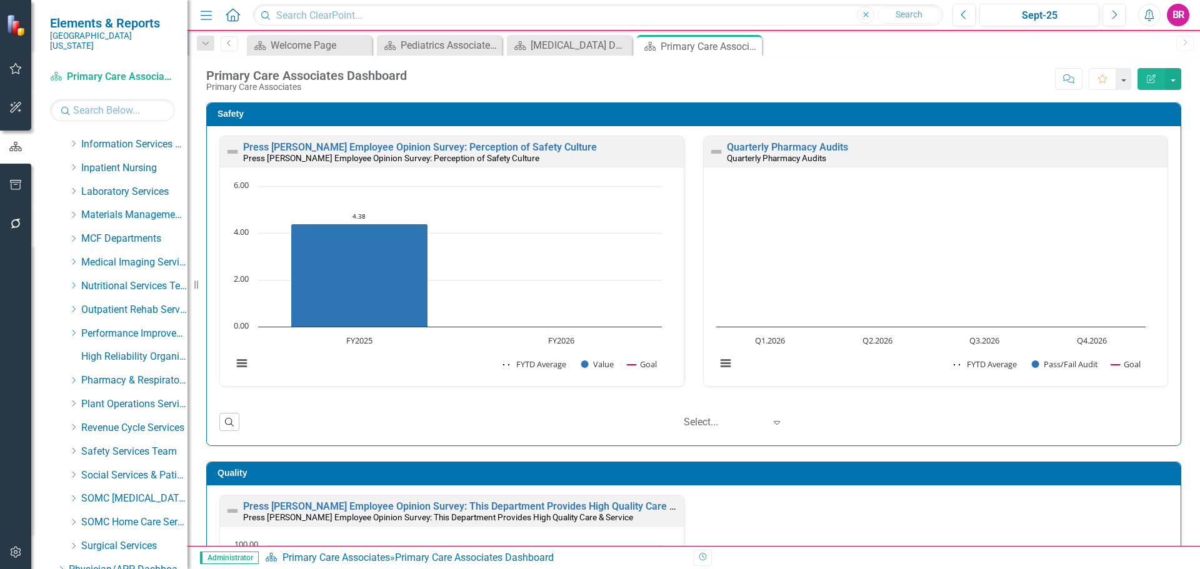
click at [72, 235] on icon "Dropdown" at bounding box center [73, 239] width 9 height 8
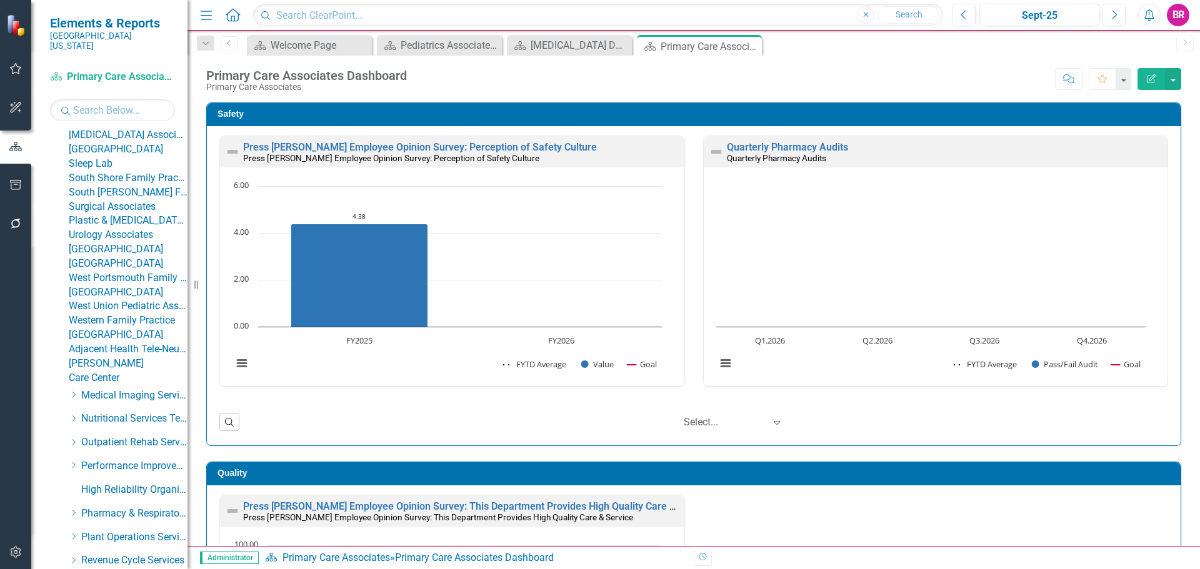
scroll to position [938, 0]
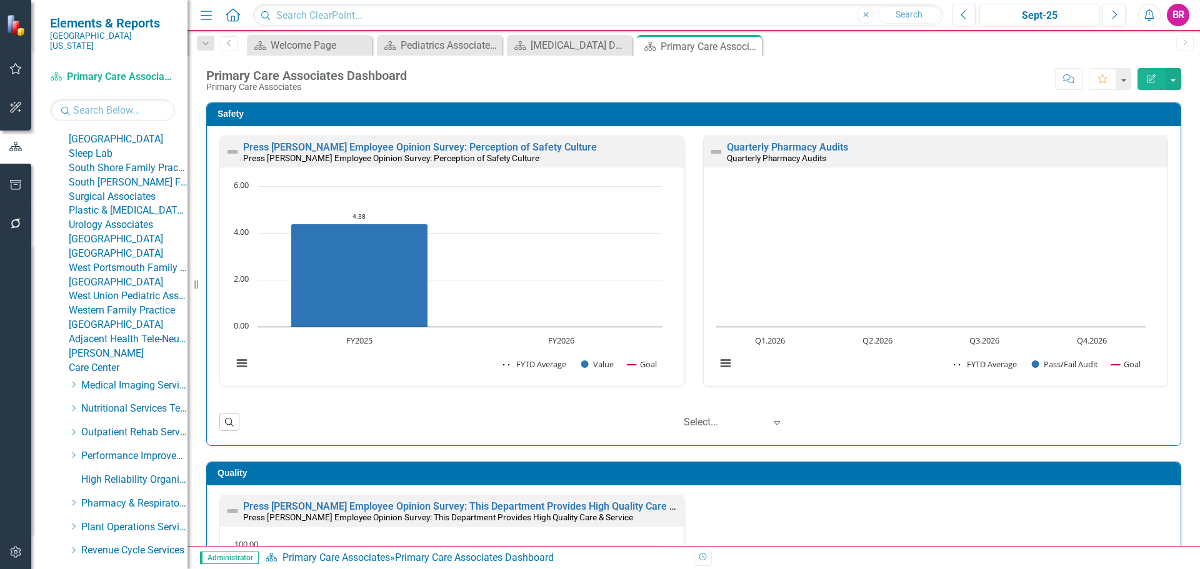
click at [126, 133] on link "[MEDICAL_DATA] Associates" at bounding box center [128, 125] width 119 height 14
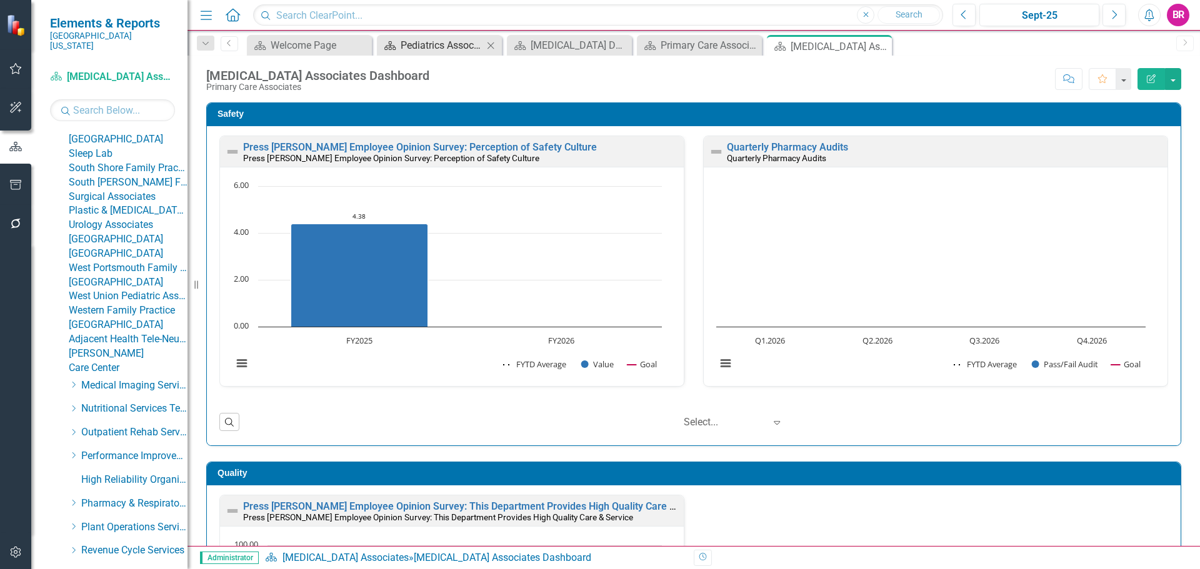
click at [491, 48] on icon "Close" at bounding box center [490, 46] width 13 height 10
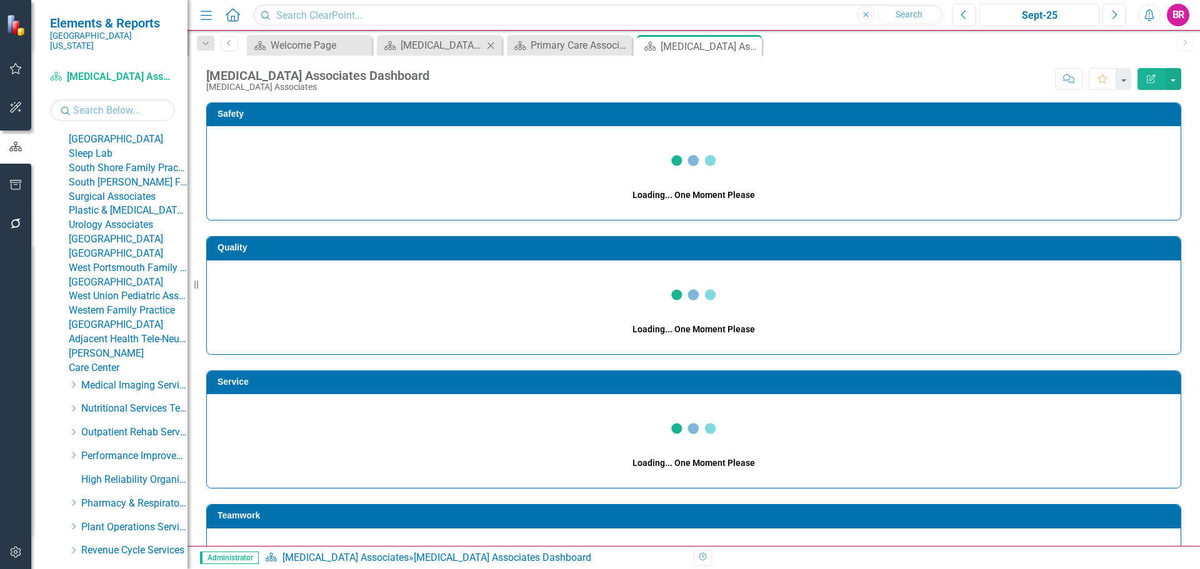
click at [491, 48] on icon "Close" at bounding box center [490, 46] width 13 height 10
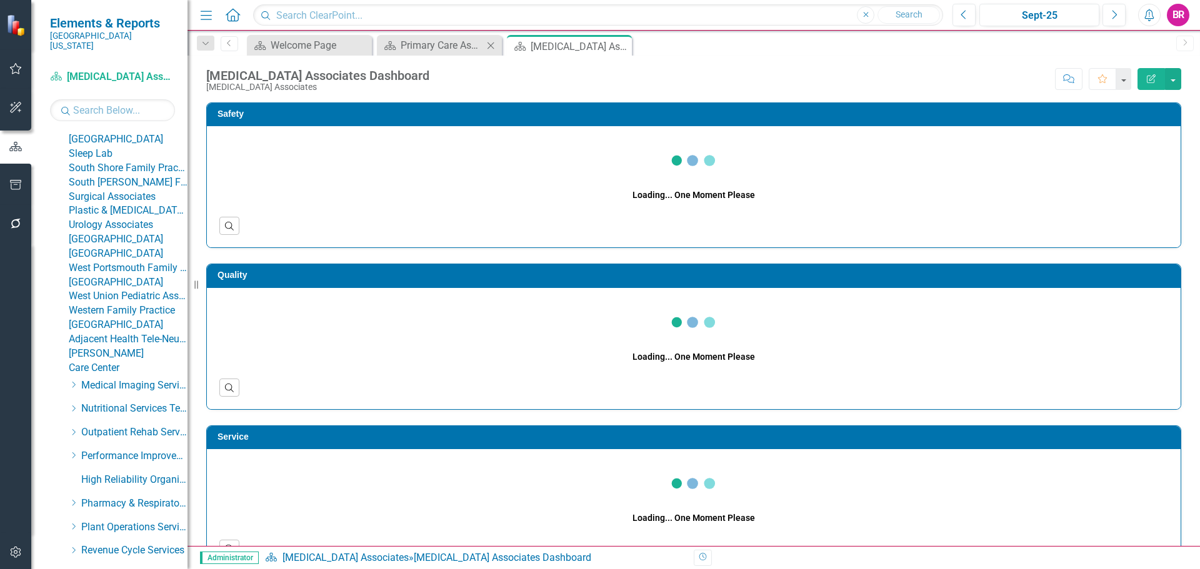
click at [491, 48] on icon "Close" at bounding box center [490, 46] width 13 height 10
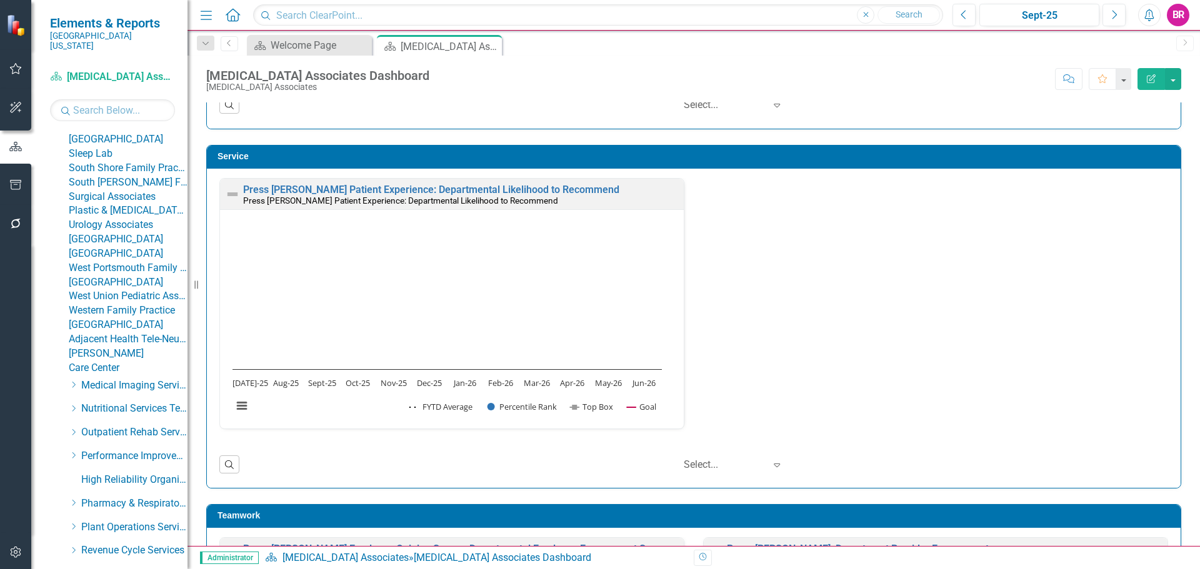
scroll to position [688, 0]
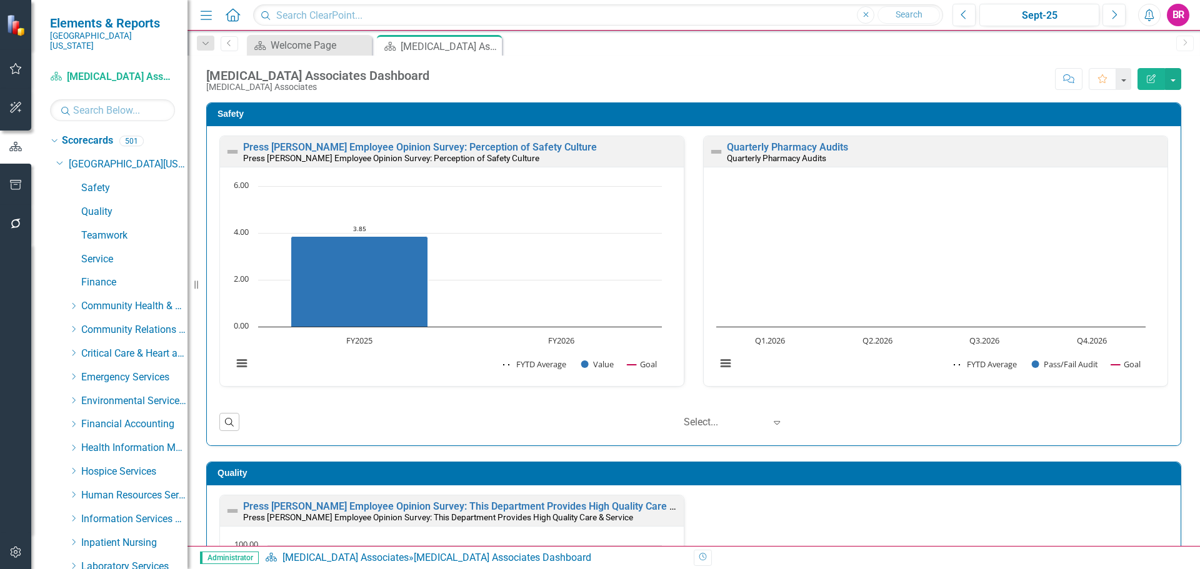
scroll to position [1, 0]
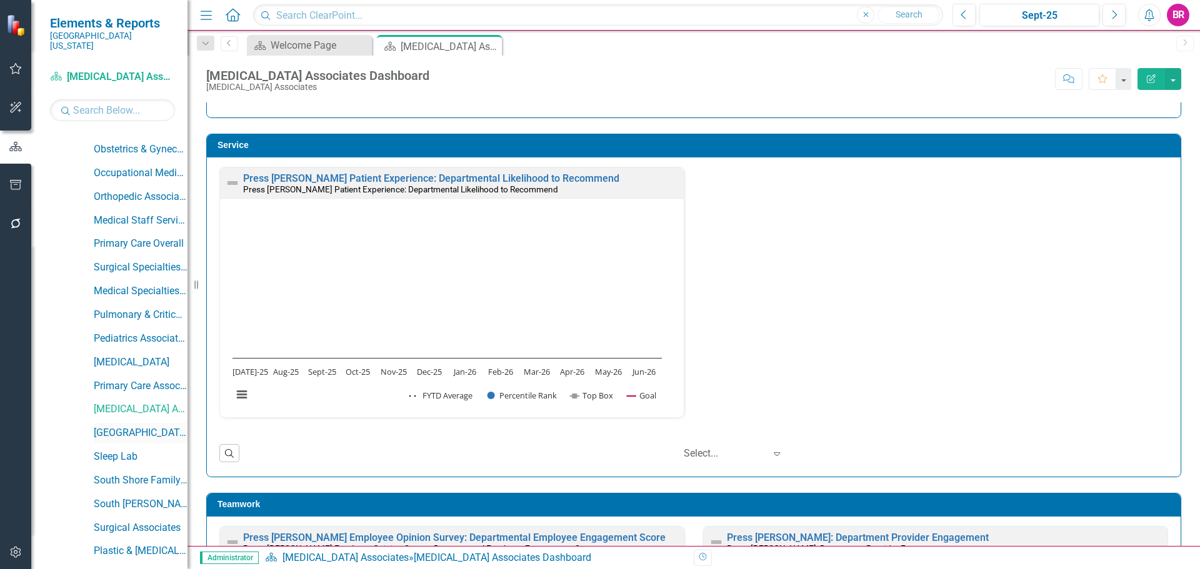
click at [135, 426] on link "[GEOGRAPHIC_DATA]" at bounding box center [141, 433] width 94 height 14
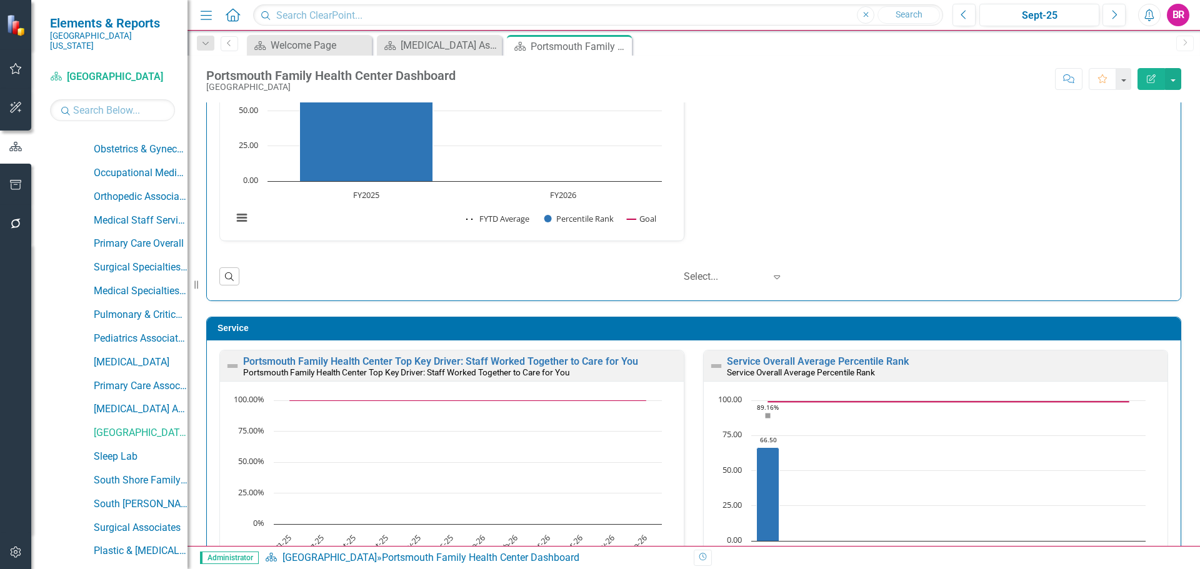
scroll to position [625, 0]
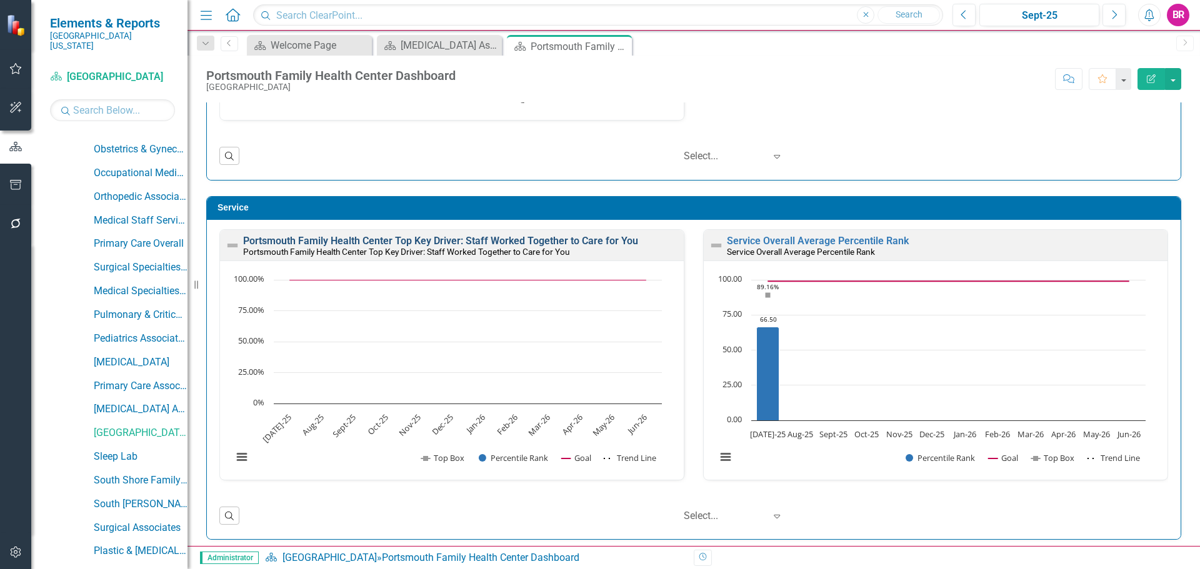
click at [511, 241] on link "Portsmouth Family Health Center Top Key Driver: Staff Worked Together to Care f…" at bounding box center [440, 241] width 395 height 12
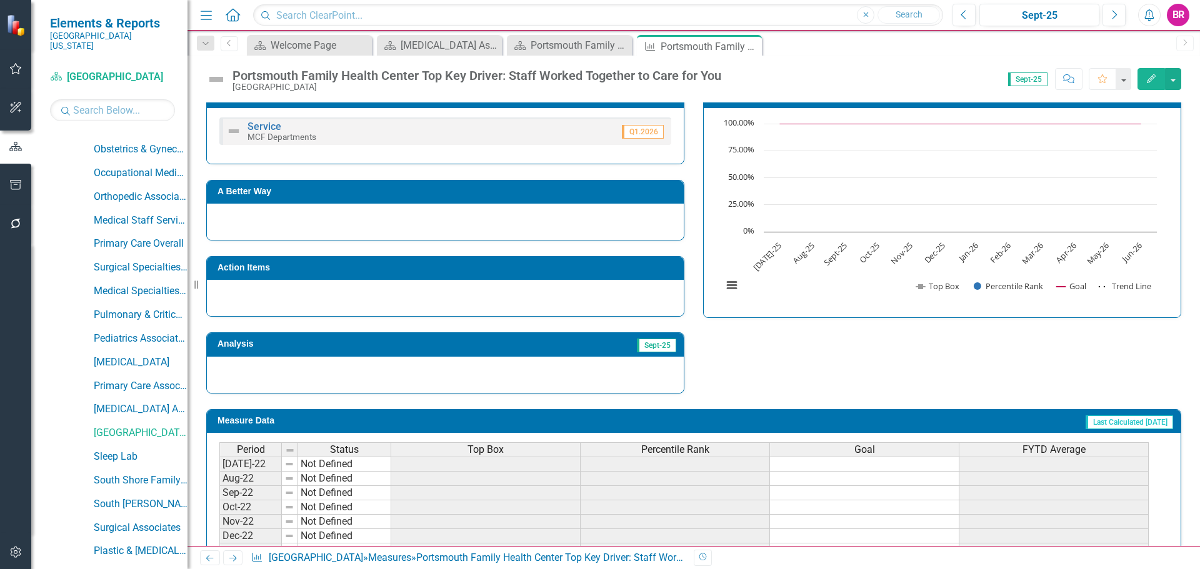
scroll to position [365, 0]
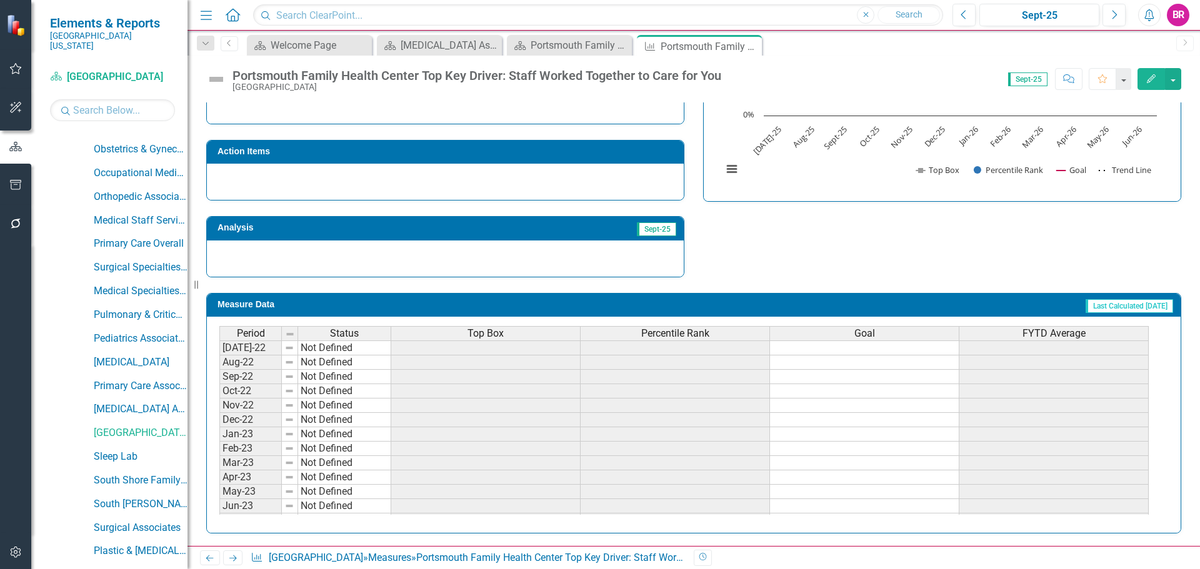
click at [519, 335] on div "Top Box" at bounding box center [485, 334] width 189 height 14
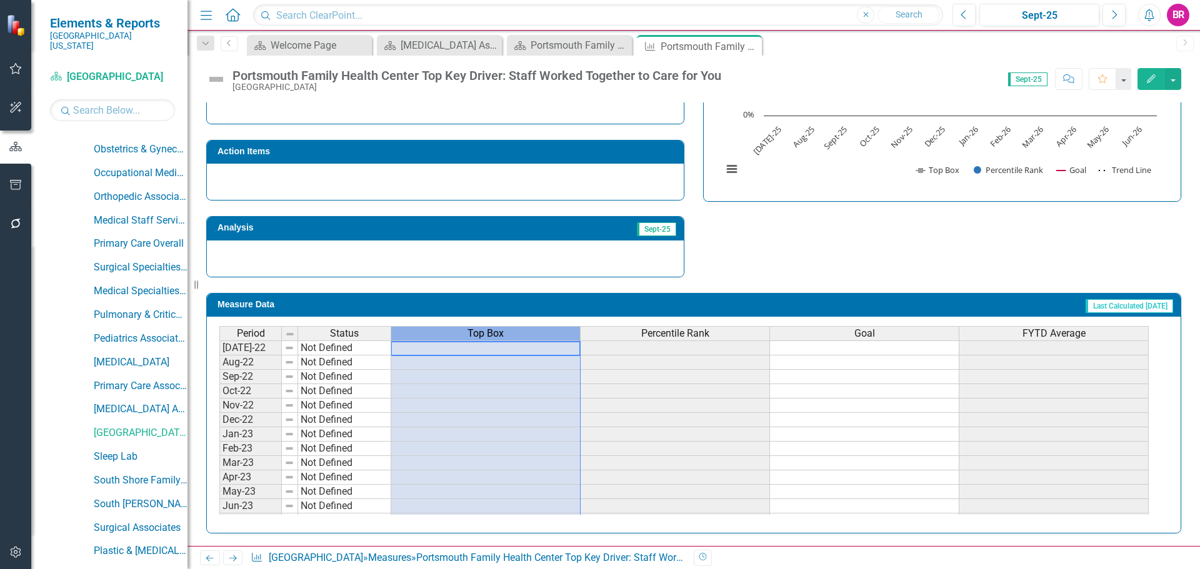
click at [519, 335] on div "Top Box" at bounding box center [485, 334] width 189 height 14
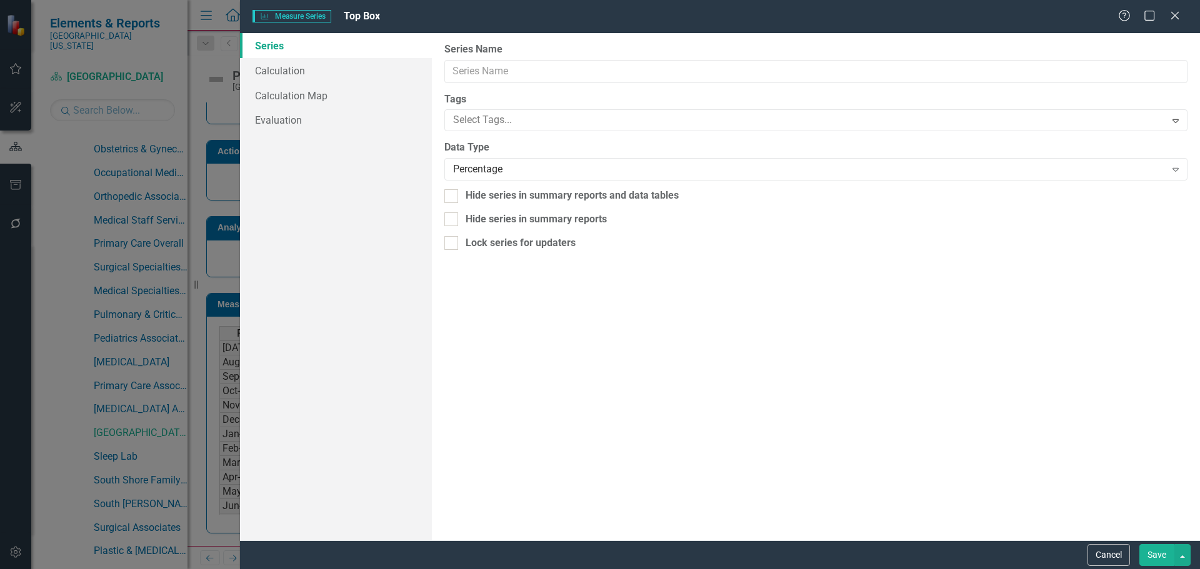
type input "Top Box"
click at [287, 115] on link "Evaluation" at bounding box center [336, 120] width 192 height 25
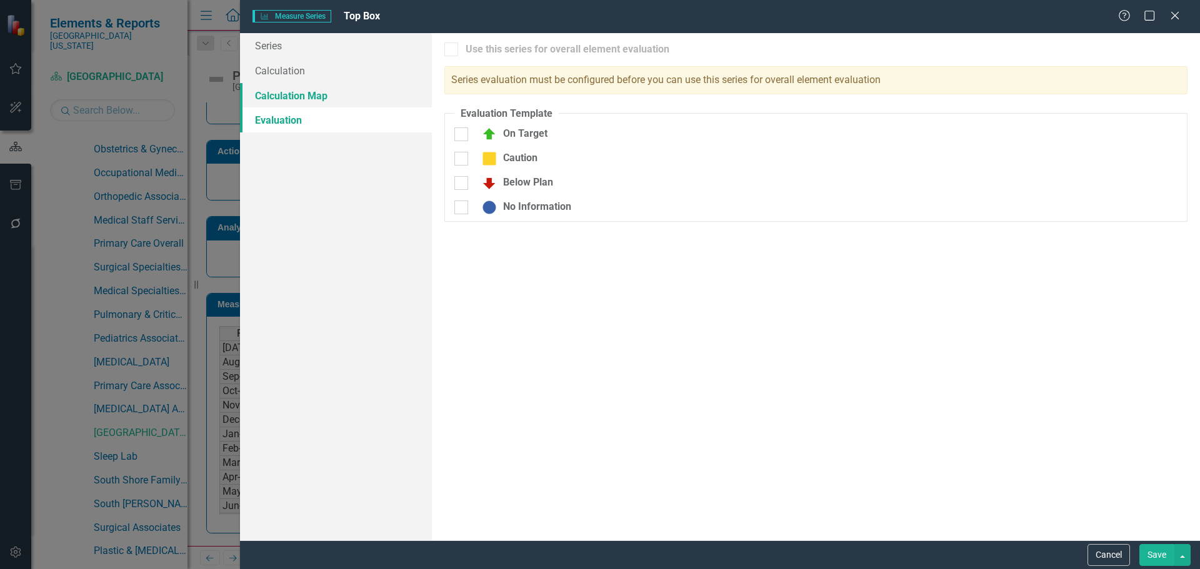
click at [293, 98] on link "Calculation Map" at bounding box center [336, 95] width 192 height 25
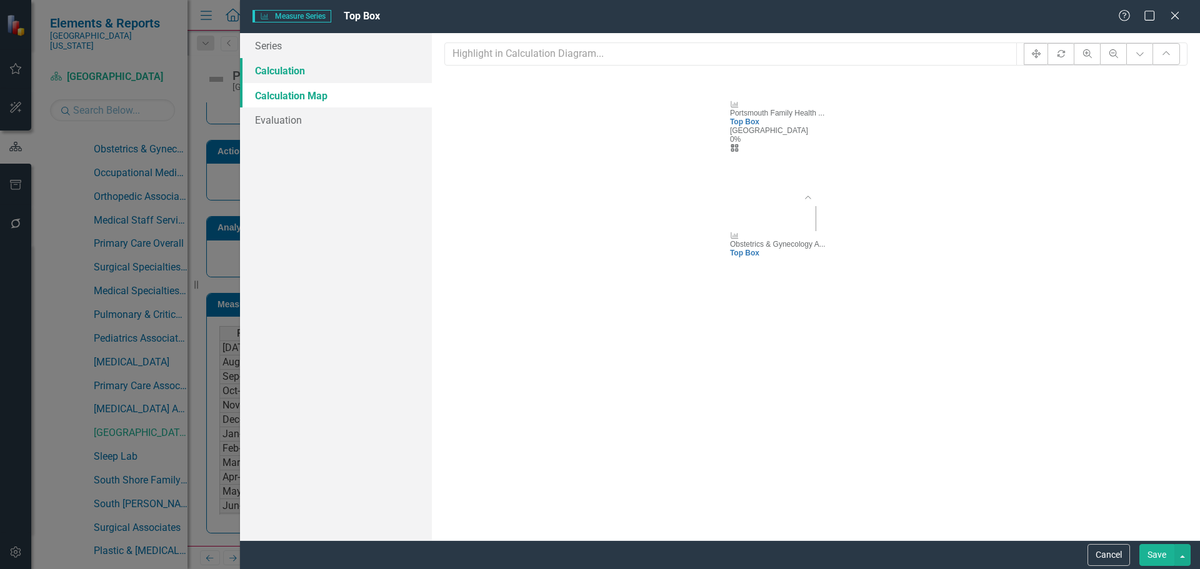
click at [268, 73] on link "Calculation" at bounding box center [336, 70] width 192 height 25
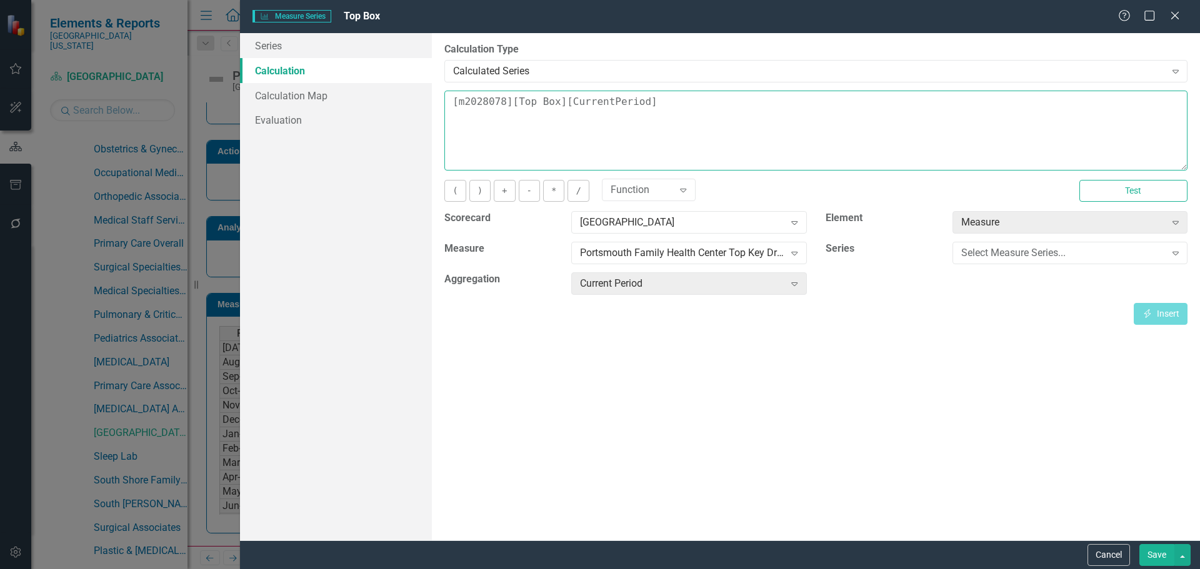
click at [681, 106] on textarea "[m2028078][Top Box][CurrentPeriod]" at bounding box center [815, 131] width 743 height 80
drag, startPoint x: 644, startPoint y: 106, endPoint x: 319, endPoint y: 83, distance: 325.2
click at [319, 83] on div "Series Calculation Calculation Map Evaluation From this page, you can edit the …" at bounding box center [720, 287] width 960 height 508
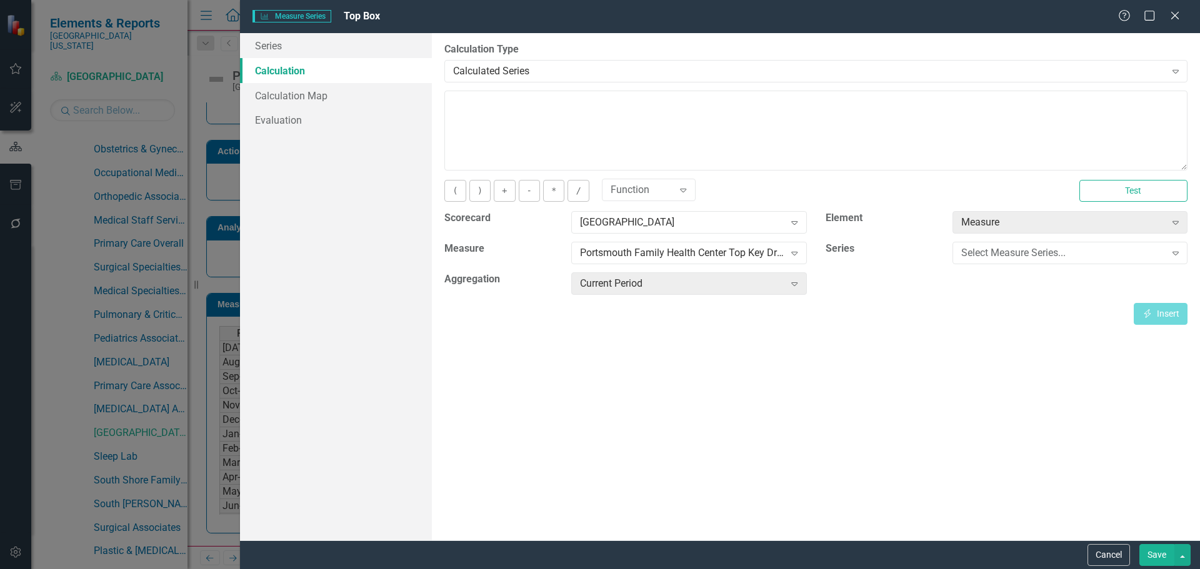
click at [1168, 556] on button "Save" at bounding box center [1156, 555] width 35 height 22
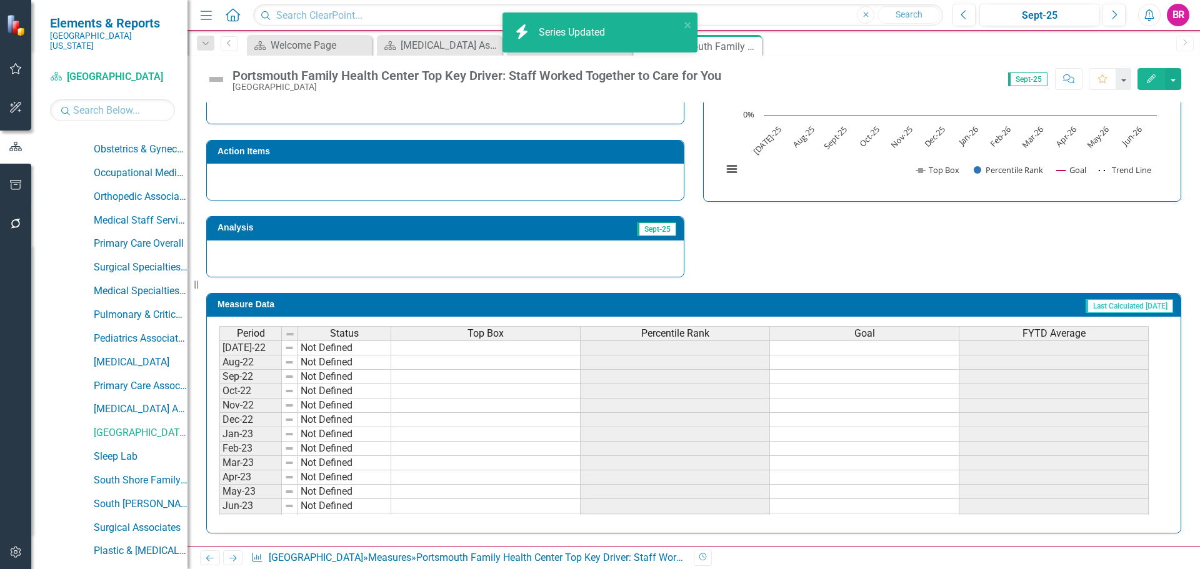
click at [641, 330] on div "Percentile Rank" at bounding box center [675, 334] width 189 height 14
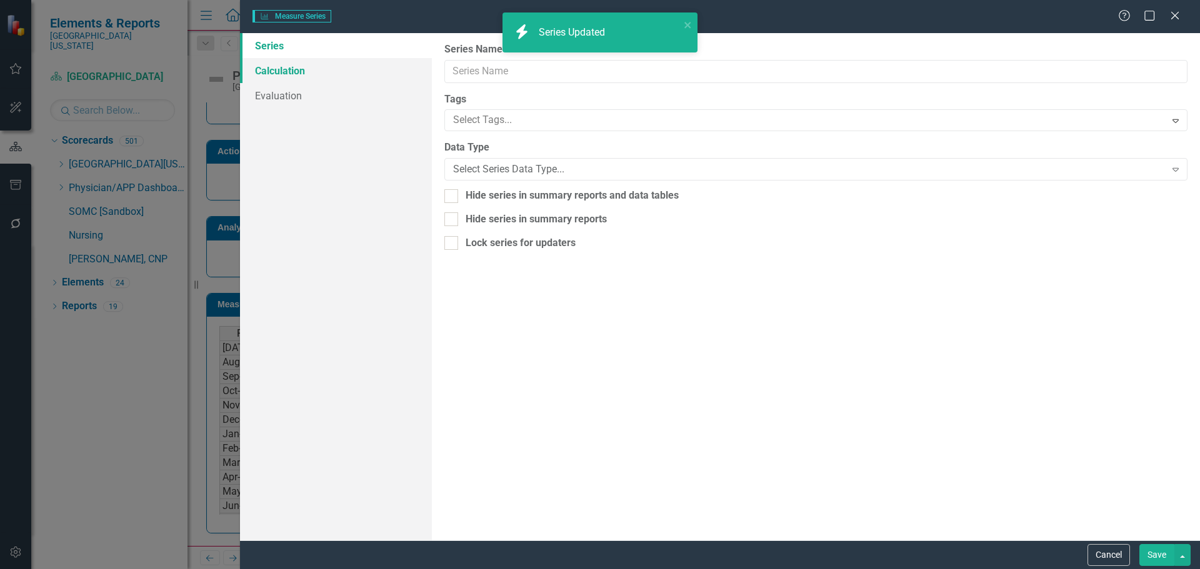
scroll to position [0, 0]
type input "Percentile Rank"
drag, startPoint x: 281, startPoint y: 72, endPoint x: 314, endPoint y: 75, distance: 32.7
click at [281, 72] on link "Calculation" at bounding box center [336, 70] width 192 height 25
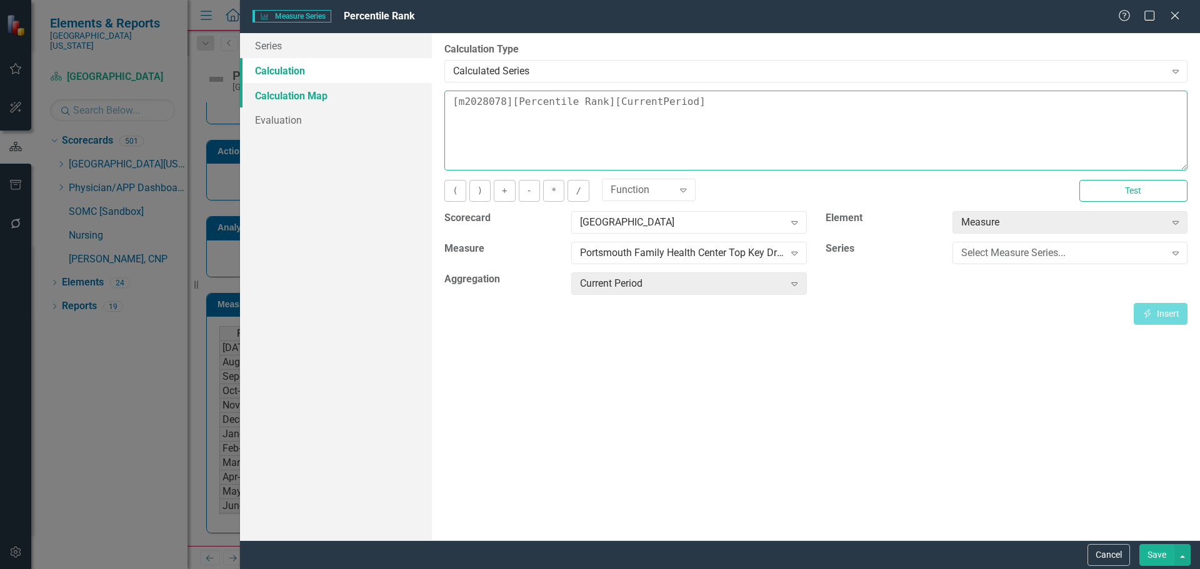
drag, startPoint x: 753, startPoint y: 109, endPoint x: 378, endPoint y: 88, distance: 375.7
click at [378, 88] on div "Series Calculation Calculation Map Evaluation From this page, you can edit the …" at bounding box center [720, 287] width 960 height 508
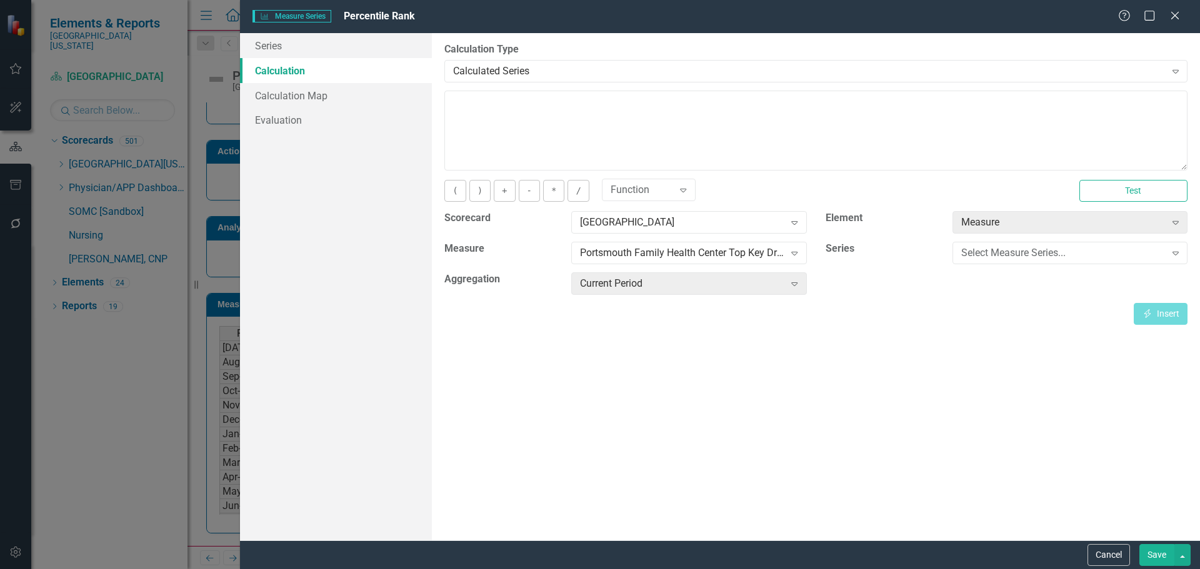
click at [1151, 554] on button "Save" at bounding box center [1156, 555] width 35 height 22
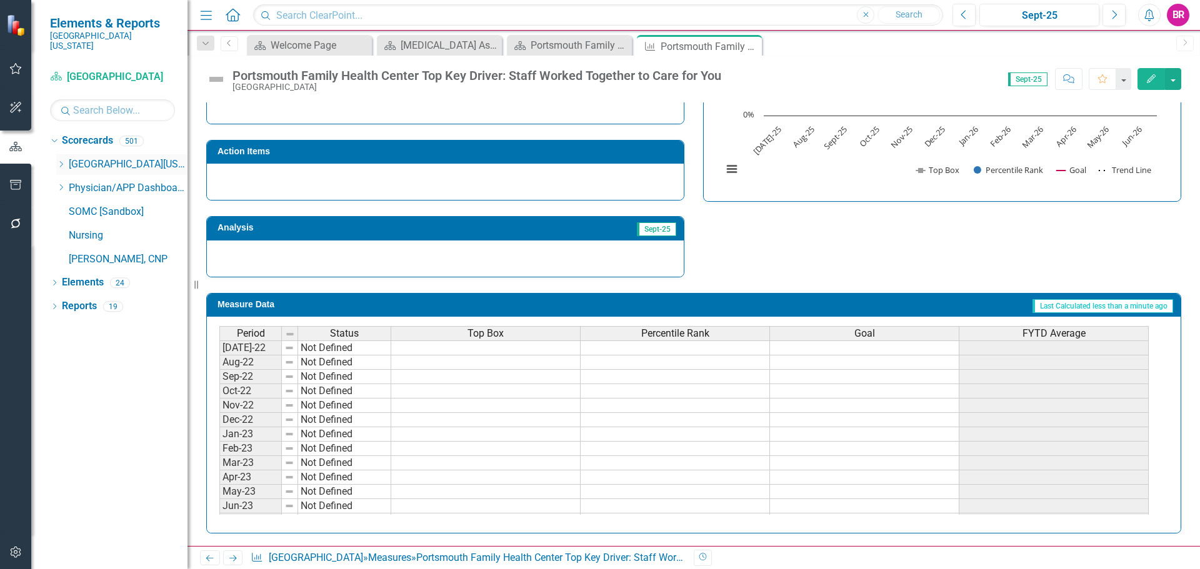
click at [60, 161] on icon "Dropdown" at bounding box center [60, 165] width 9 height 8
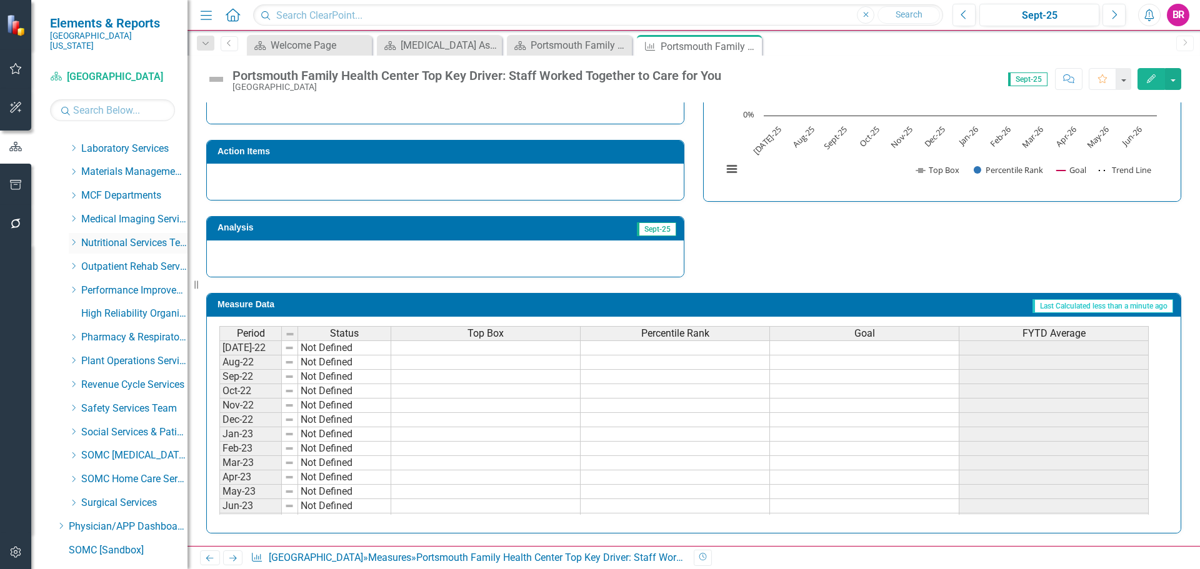
scroll to position [373, 0]
drag, startPoint x: 74, startPoint y: 230, endPoint x: 111, endPoint y: 243, distance: 39.7
click at [74, 238] on icon "Dropdown" at bounding box center [73, 242] width 9 height 8
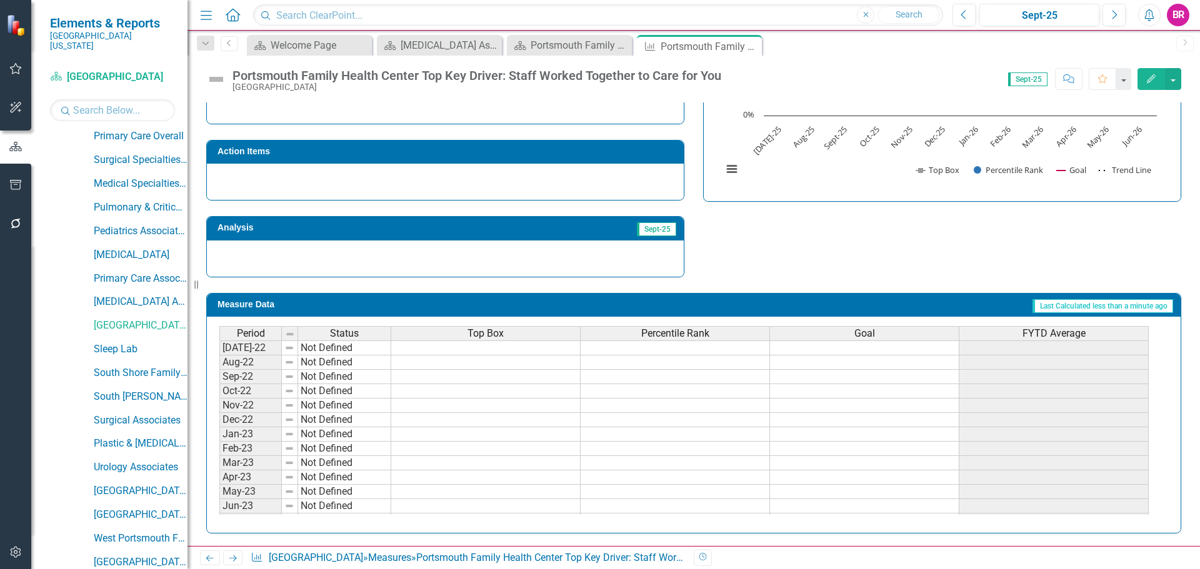
scroll to position [1060, 0]
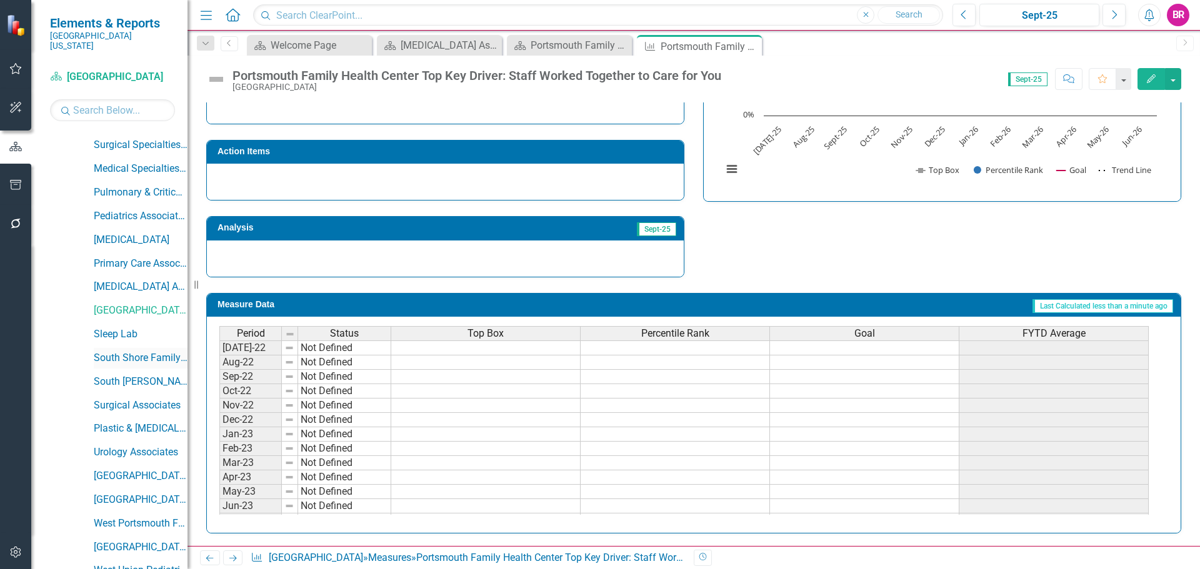
click at [132, 351] on link "South Shore Family Practice" at bounding box center [141, 358] width 94 height 14
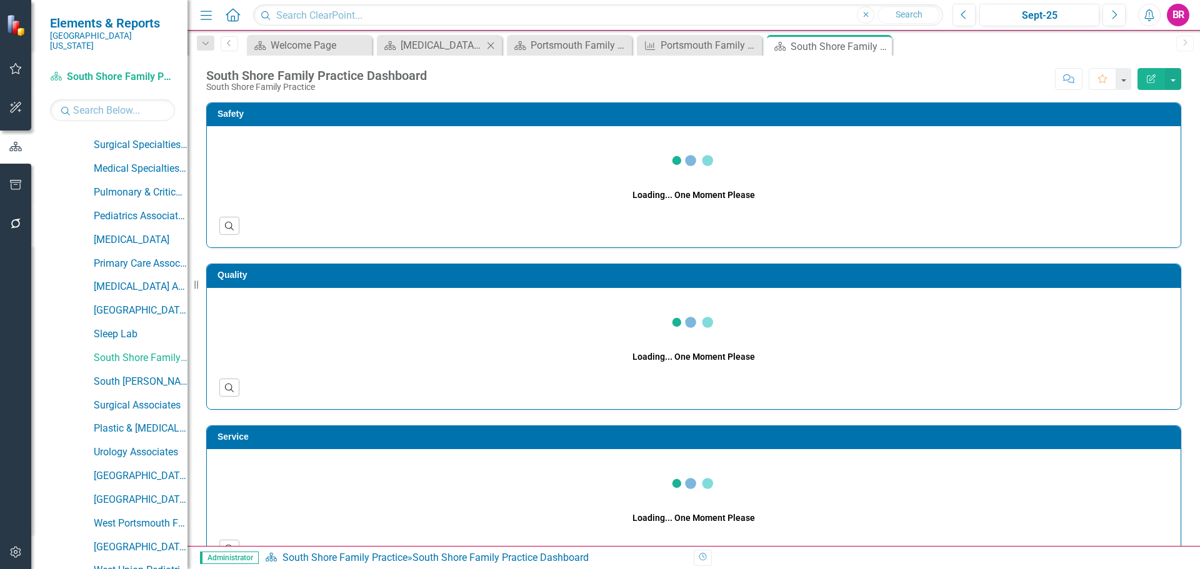
click at [490, 44] on icon "Close" at bounding box center [490, 46] width 13 height 10
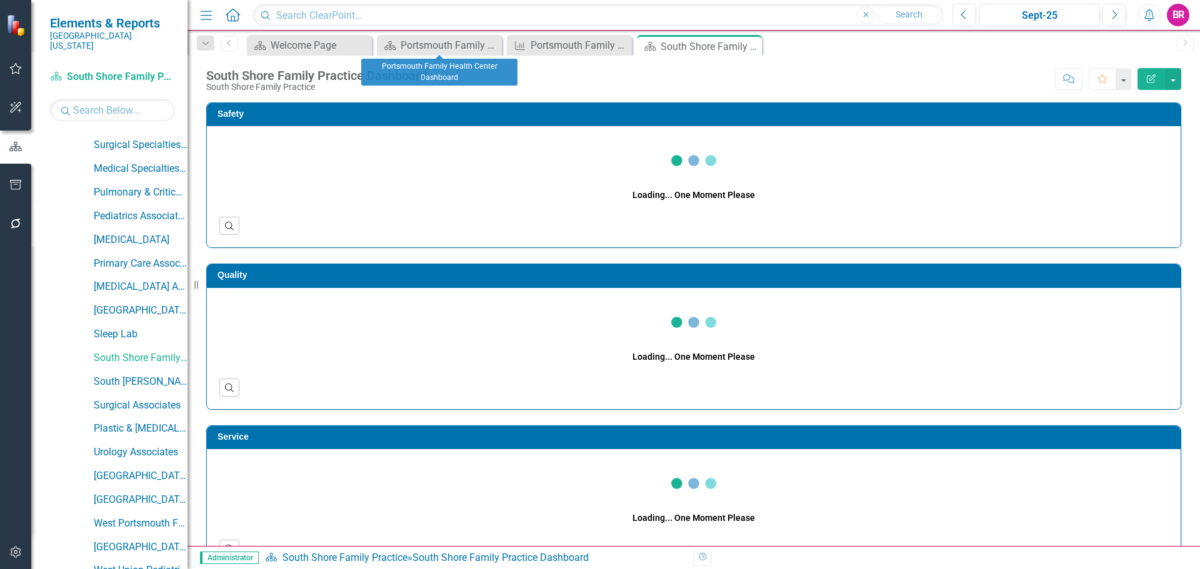
click at [0, 0] on icon "Close" at bounding box center [0, 0] width 0 height 0
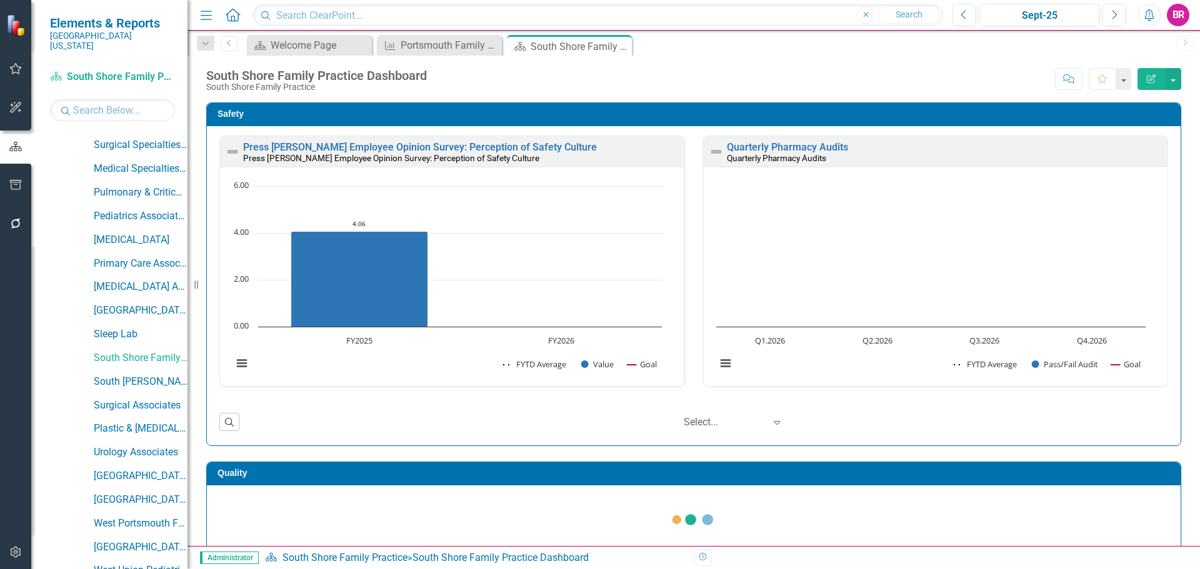
drag, startPoint x: 490, startPoint y: 44, endPoint x: 484, endPoint y: 78, distance: 34.3
click at [0, 0] on icon "Close" at bounding box center [0, 0] width 0 height 0
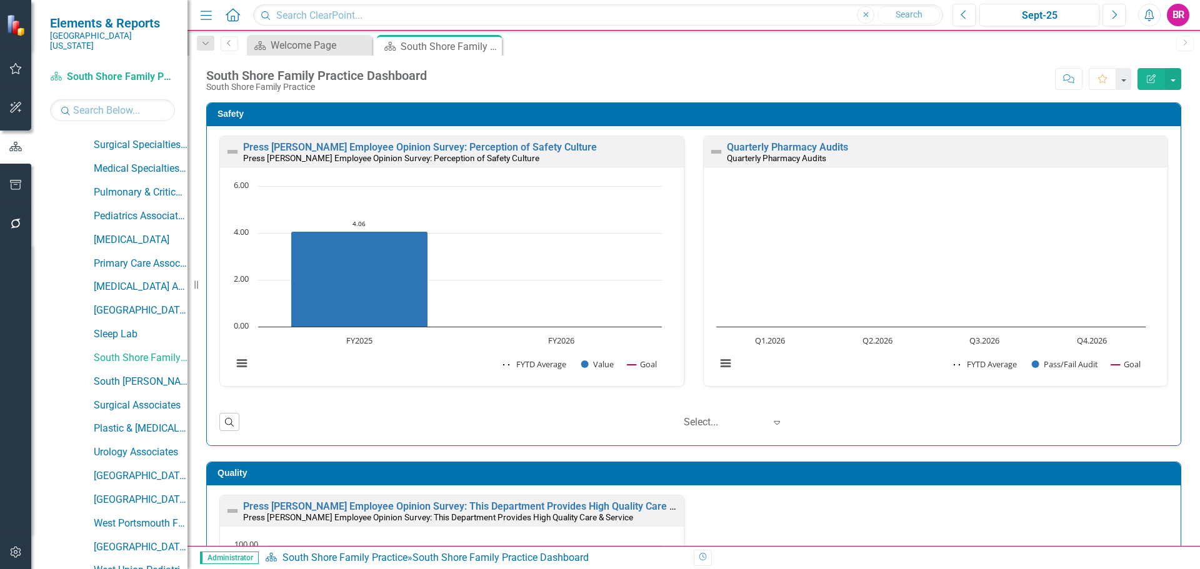
click at [1180, 227] on div "Safety Press [PERSON_NAME] Employee Opinion Survey: Perception of Safety Cultur…" at bounding box center [694, 266] width 994 height 359
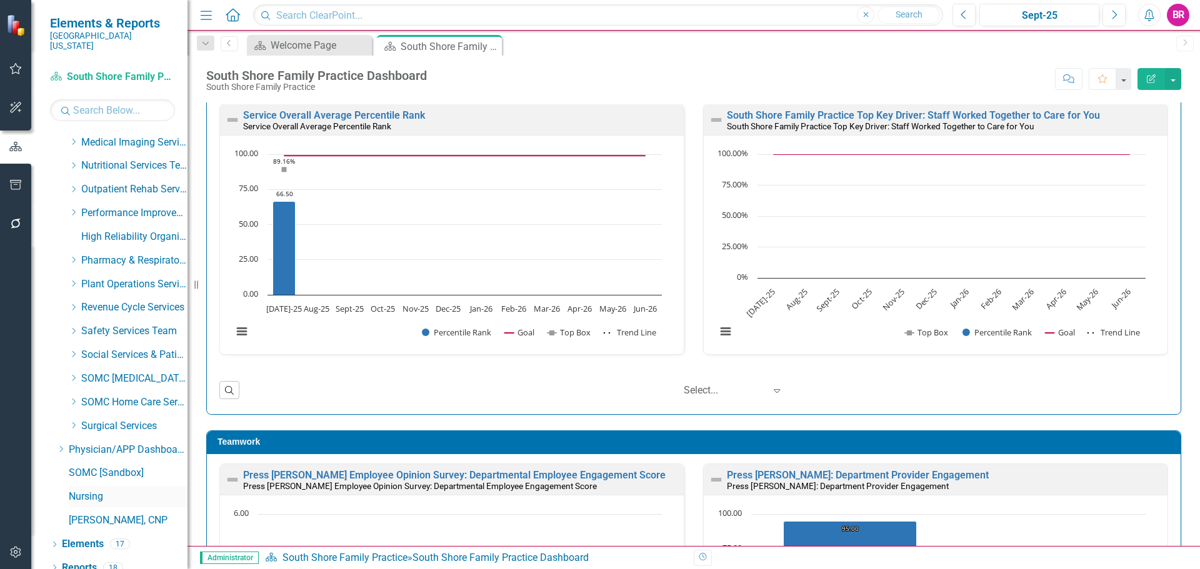
scroll to position [1633, 0]
click at [85, 563] on link "Reports" at bounding box center [79, 566] width 35 height 14
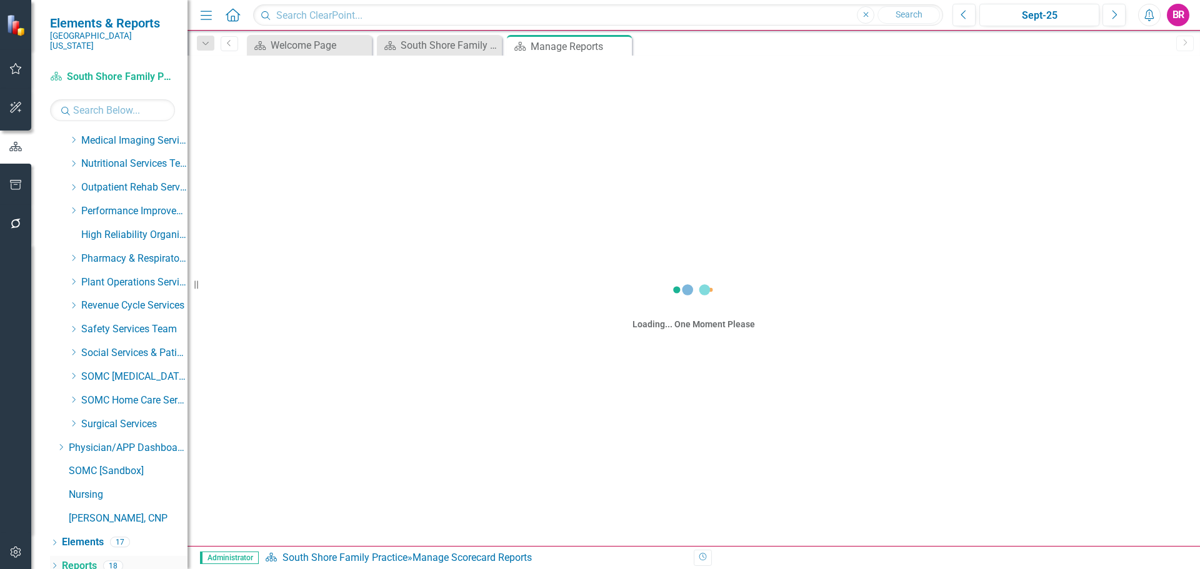
click at [85, 559] on link "Reports" at bounding box center [79, 566] width 35 height 14
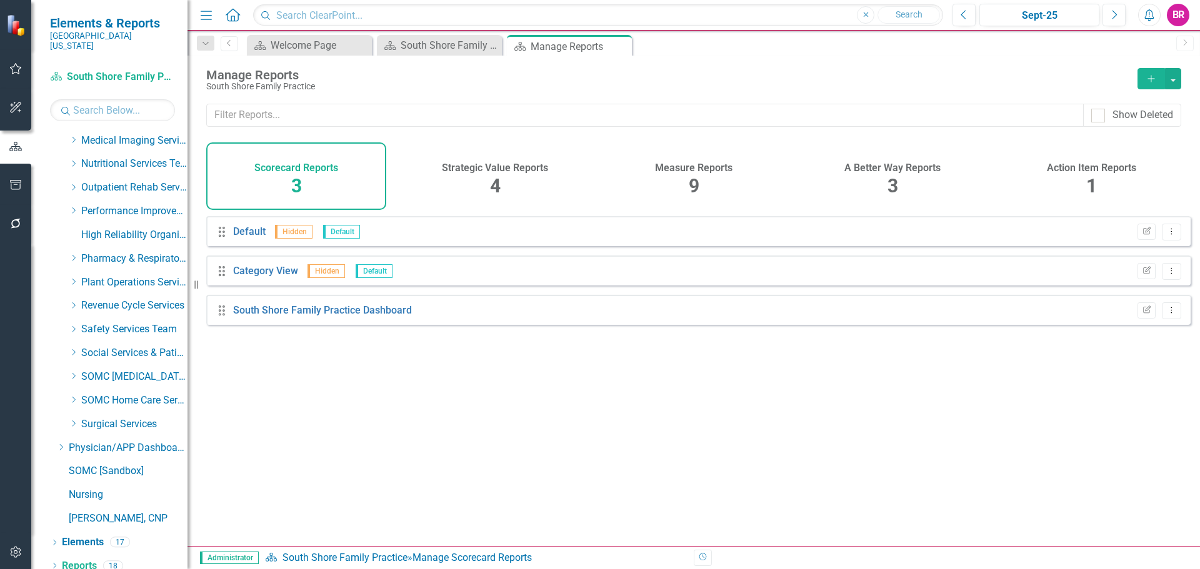
click at [678, 179] on div "Measure Reports 9" at bounding box center [694, 177] width 180 height 68
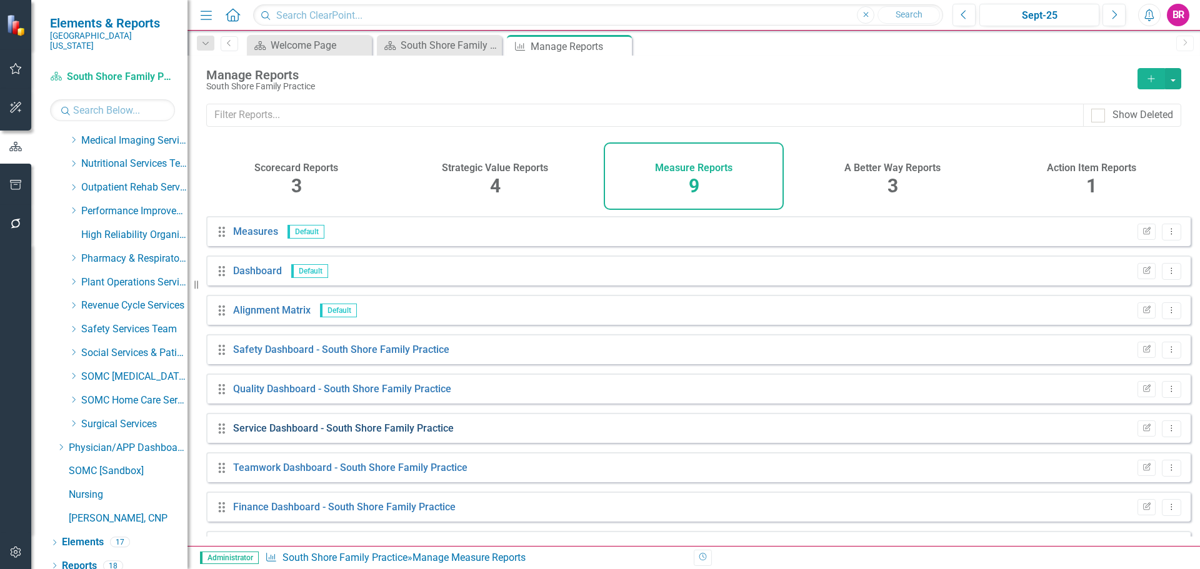
click at [285, 434] on link "Service Dashboard - South Shore Family Practice" at bounding box center [343, 429] width 221 height 12
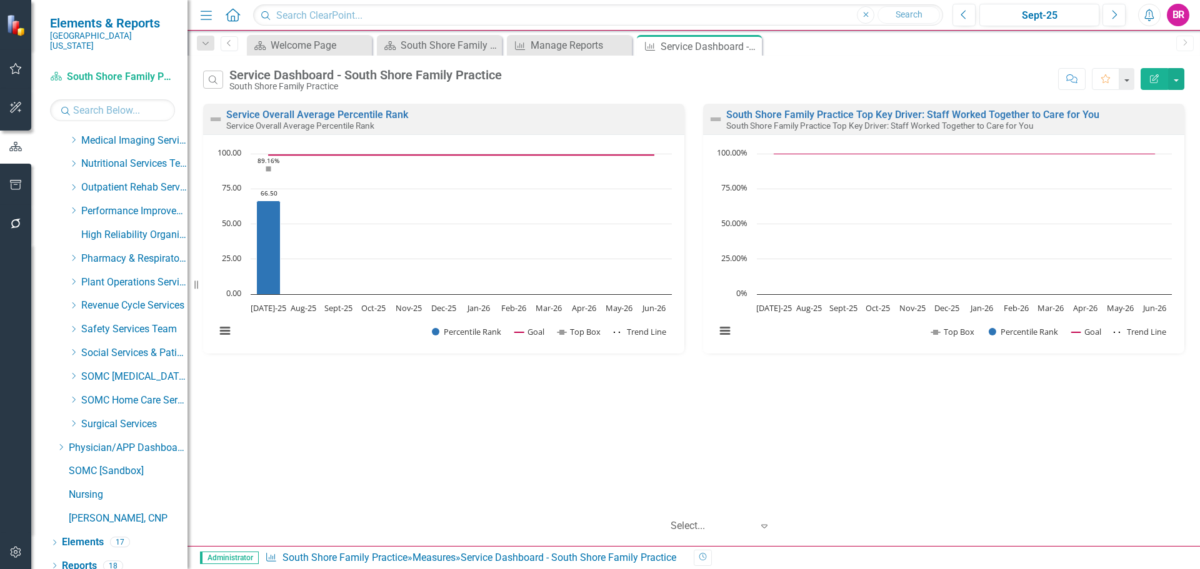
click at [1158, 81] on icon "button" at bounding box center [1154, 78] width 9 height 9
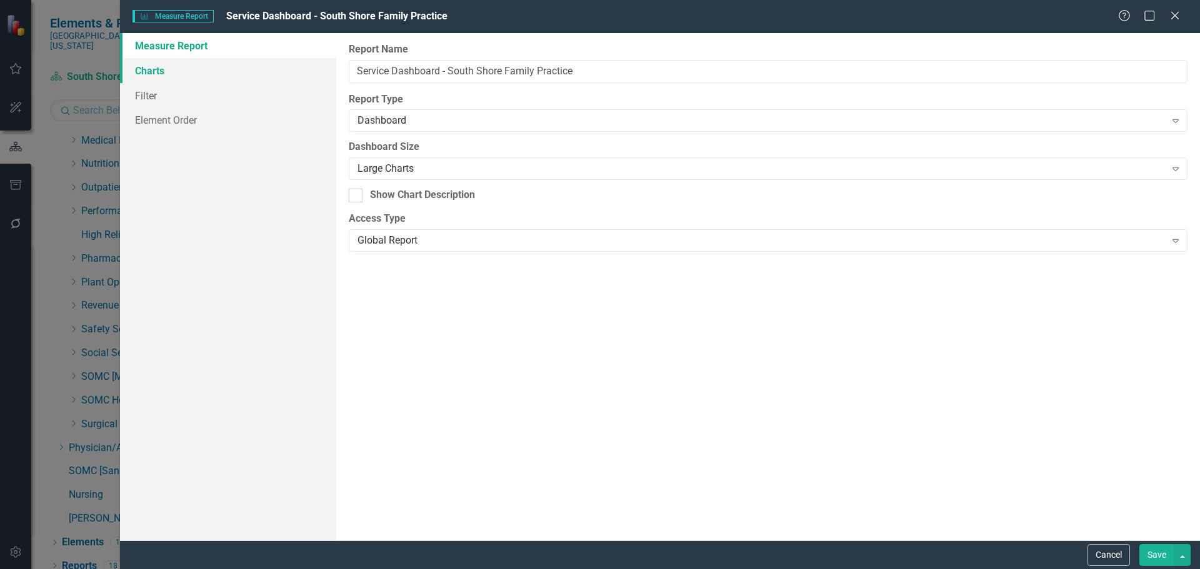
click at [151, 74] on link "Charts" at bounding box center [228, 70] width 216 height 25
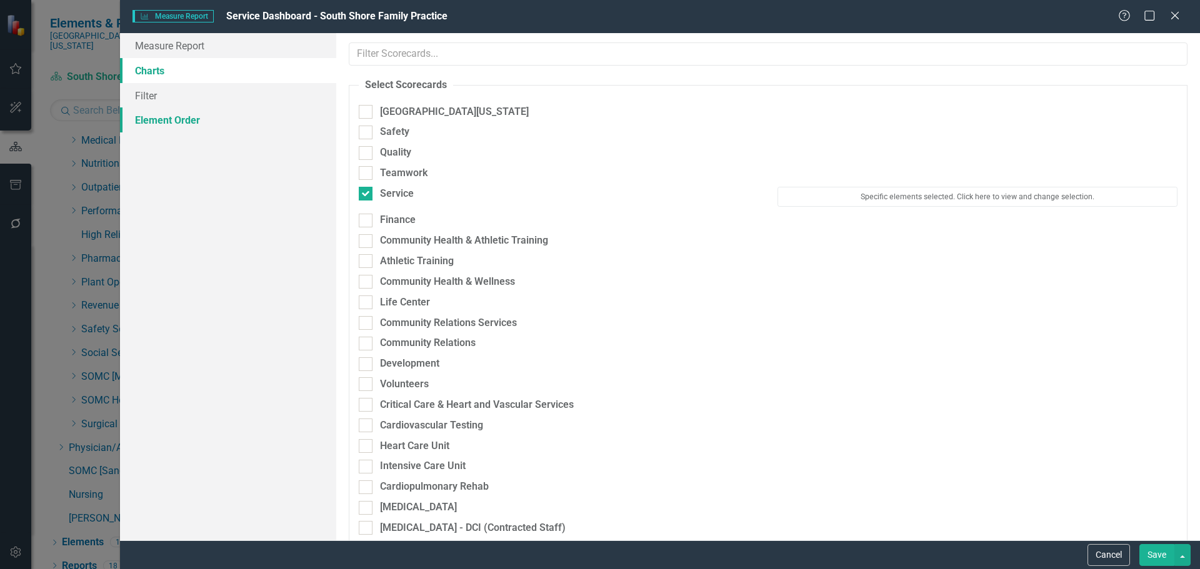
click at [166, 110] on link "Element Order" at bounding box center [228, 120] width 216 height 25
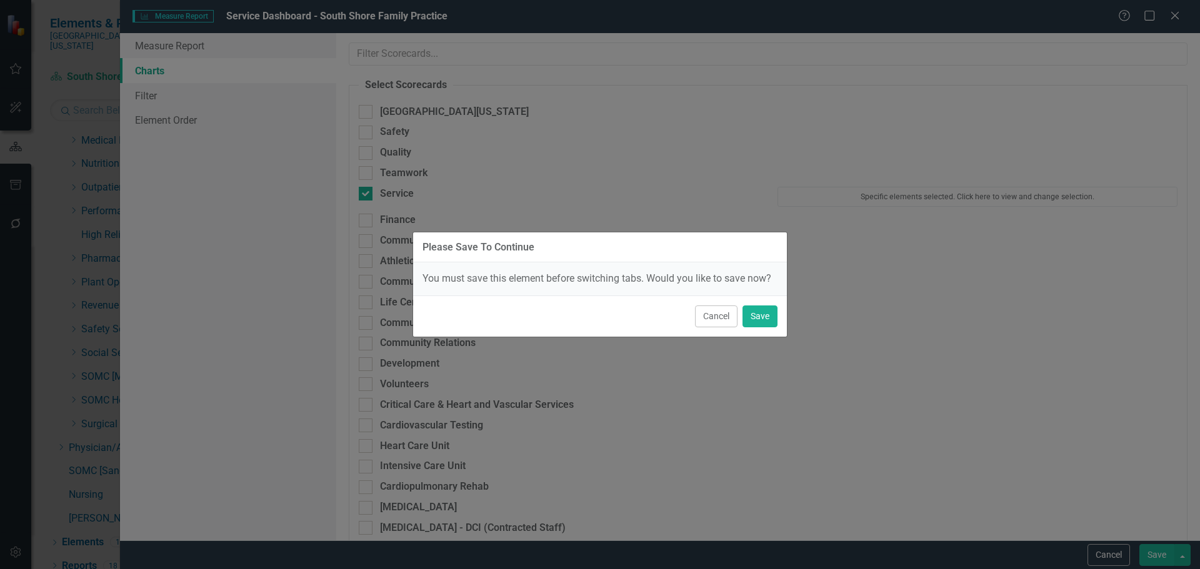
click at [770, 329] on div "Cancel Save" at bounding box center [600, 316] width 374 height 41
click at [769, 316] on button "Save" at bounding box center [760, 317] width 35 height 22
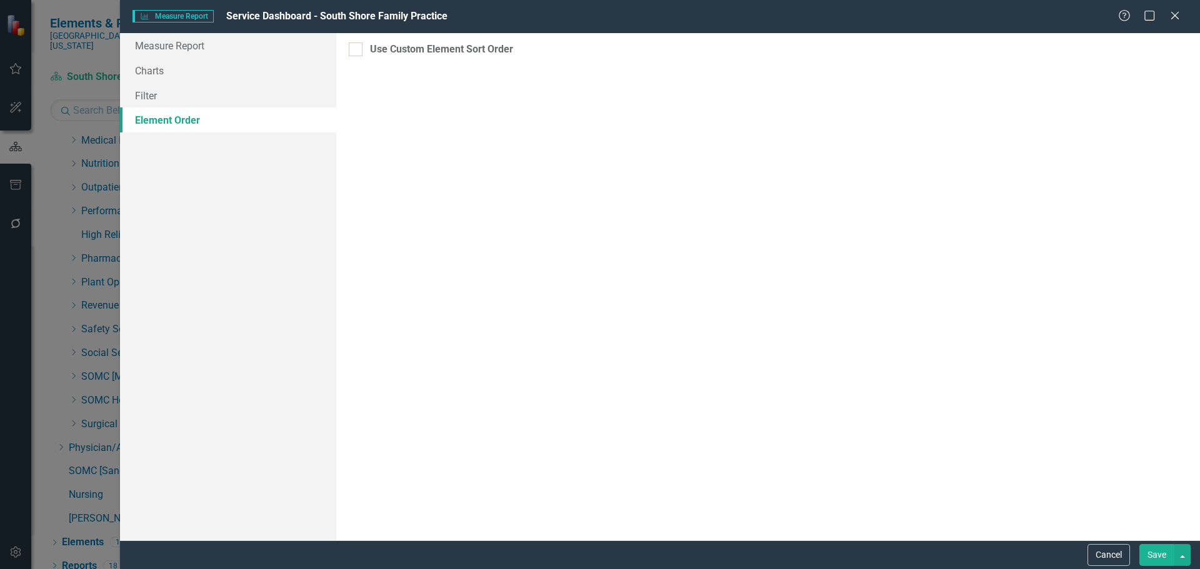
click at [361, 54] on div at bounding box center [356, 50] width 14 height 14
click at [357, 51] on input "Use Custom Element Sort Order" at bounding box center [353, 47] width 8 height 8
checkbox input "true"
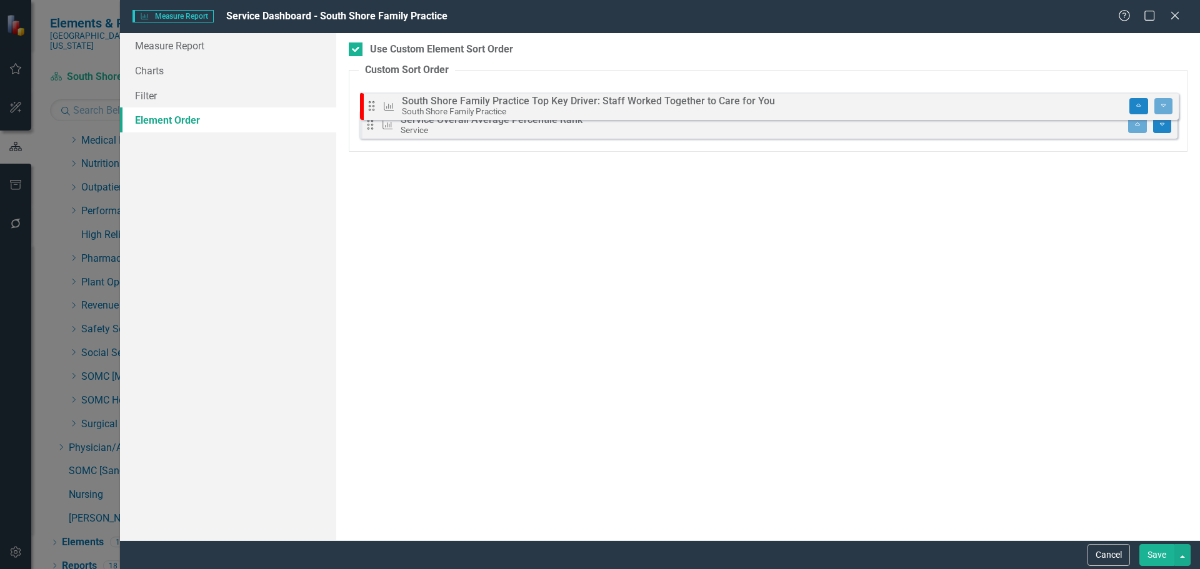
drag, startPoint x: 369, startPoint y: 132, endPoint x: 370, endPoint y: 107, distance: 25.0
click at [370, 107] on div "Drag Measure Service Overall Average Percentile Rank Service Move to Top Move T…" at bounding box center [768, 114] width 819 height 61
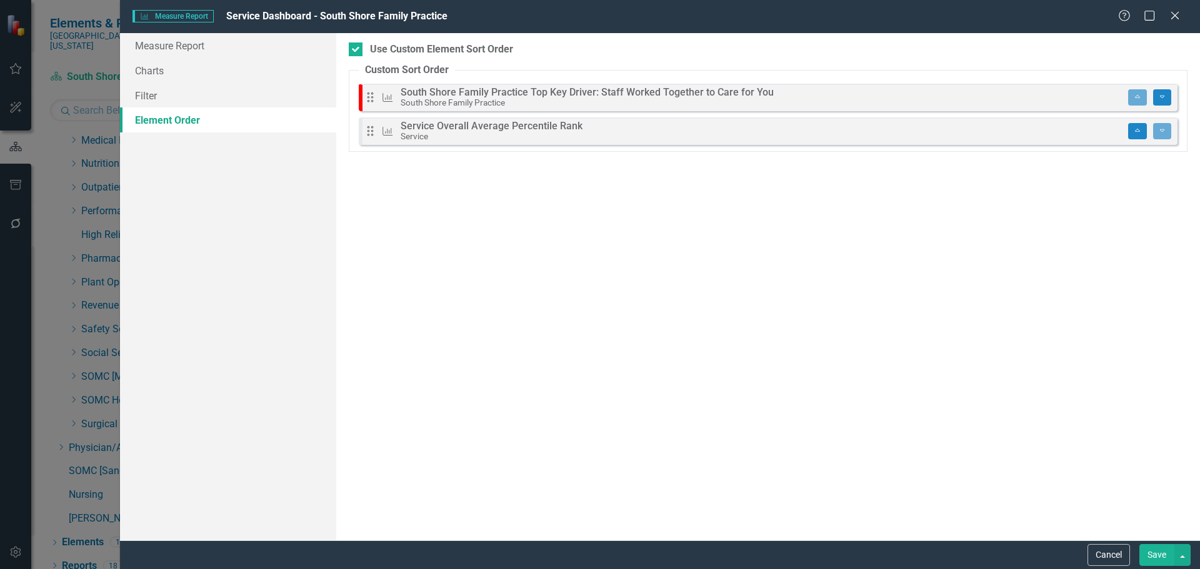
click at [1162, 564] on button "Save" at bounding box center [1156, 555] width 35 height 22
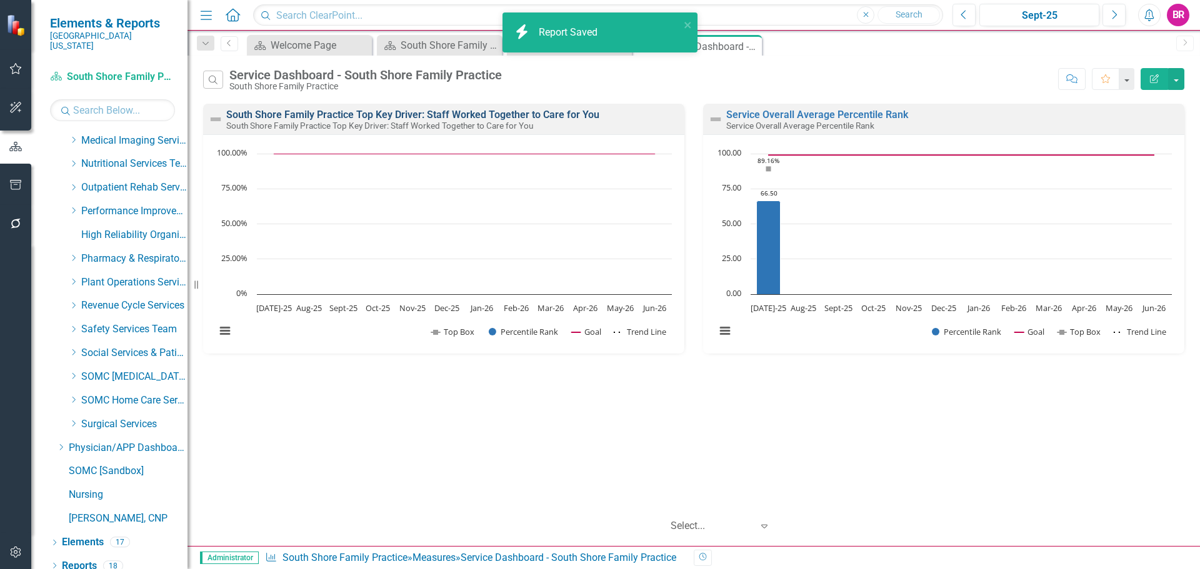
click at [434, 115] on link "South Shore Family Practice Top Key Driver: Staff Worked Together to Care for Y…" at bounding box center [412, 115] width 373 height 12
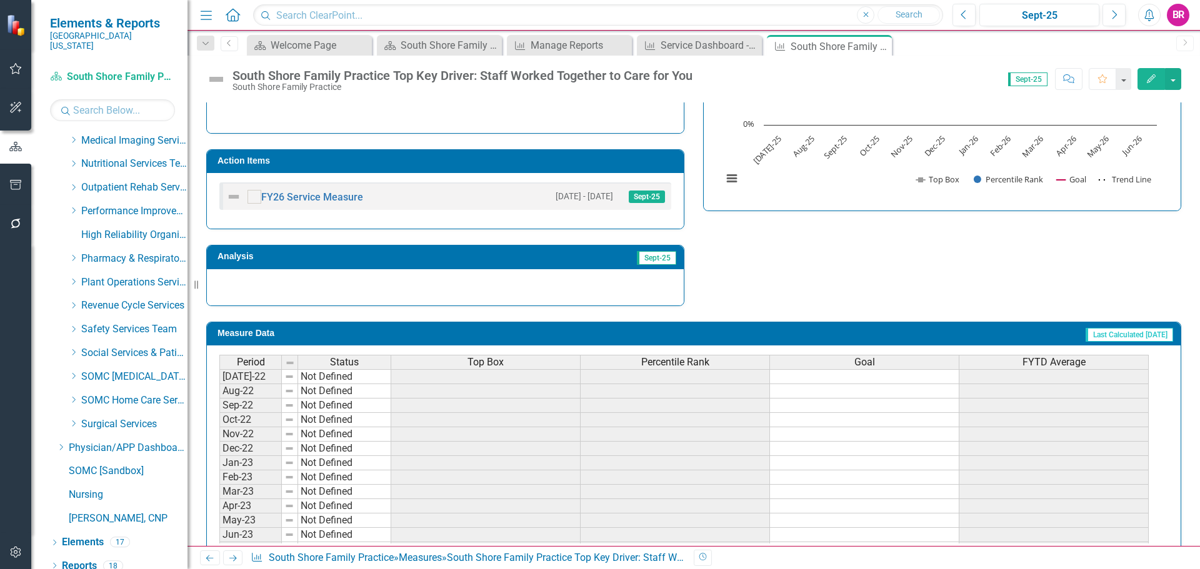
scroll to position [375, 0]
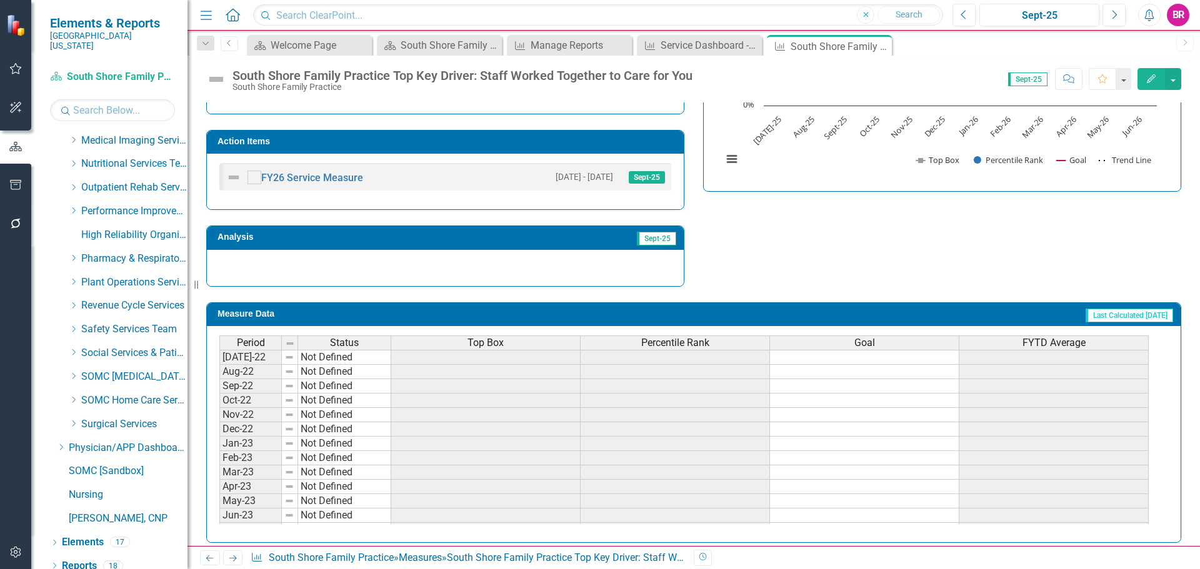
click at [514, 343] on div "Top Box" at bounding box center [485, 343] width 189 height 14
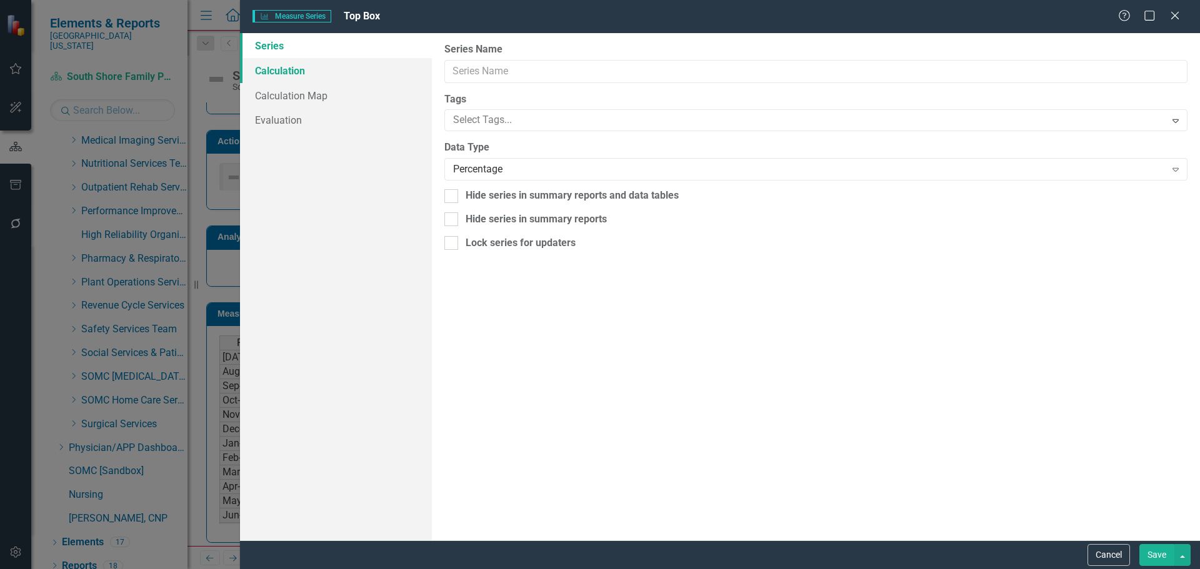
type input "Top Box"
click at [294, 78] on link "Calculation" at bounding box center [336, 70] width 192 height 25
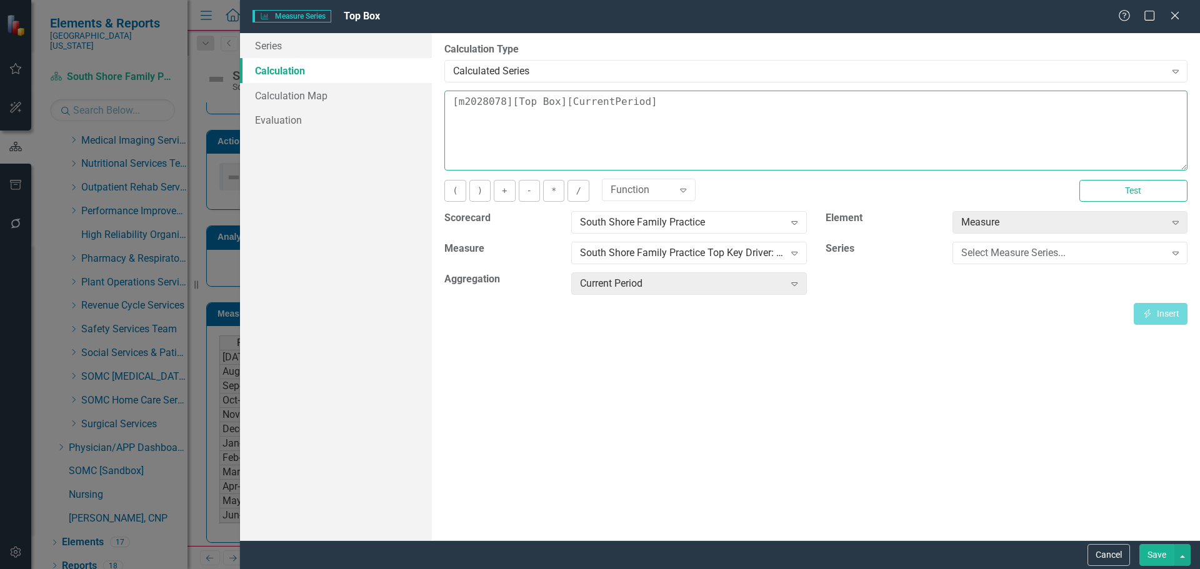
click at [738, 121] on textarea "[m2028078][Top Box][CurrentPeriod]" at bounding box center [815, 131] width 743 height 80
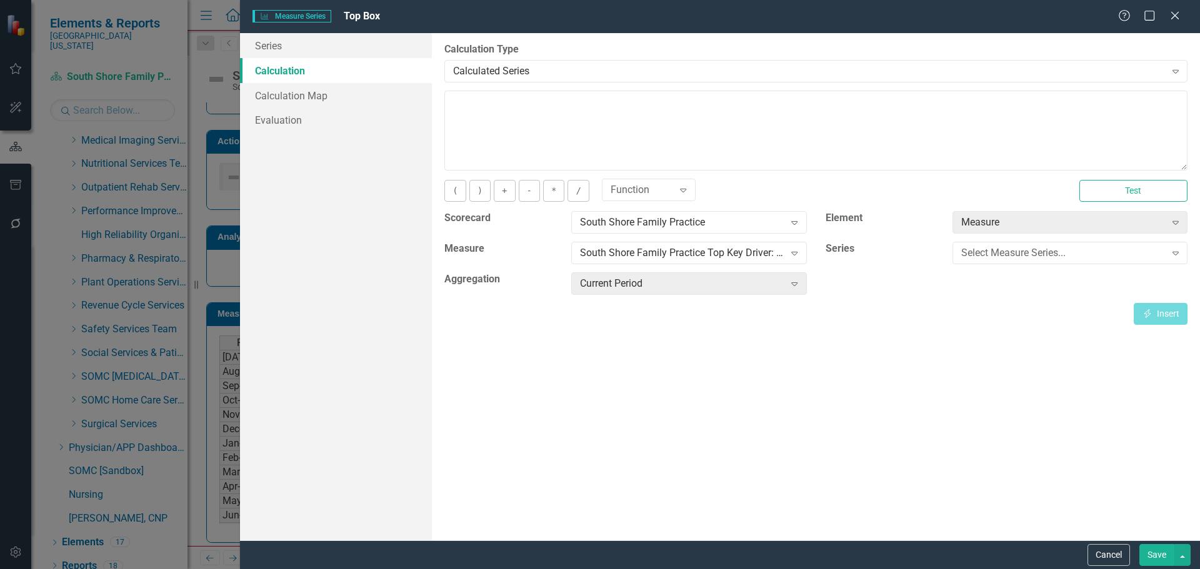
click at [1154, 556] on button "Save" at bounding box center [1156, 555] width 35 height 22
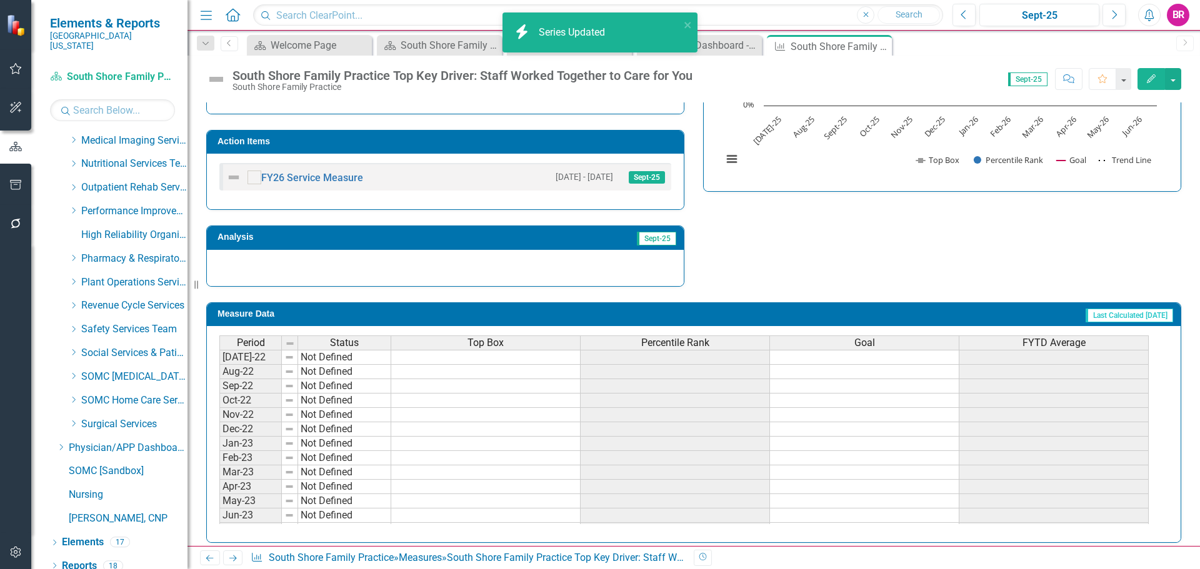
click at [687, 343] on span "Percentile Rank" at bounding box center [675, 343] width 68 height 11
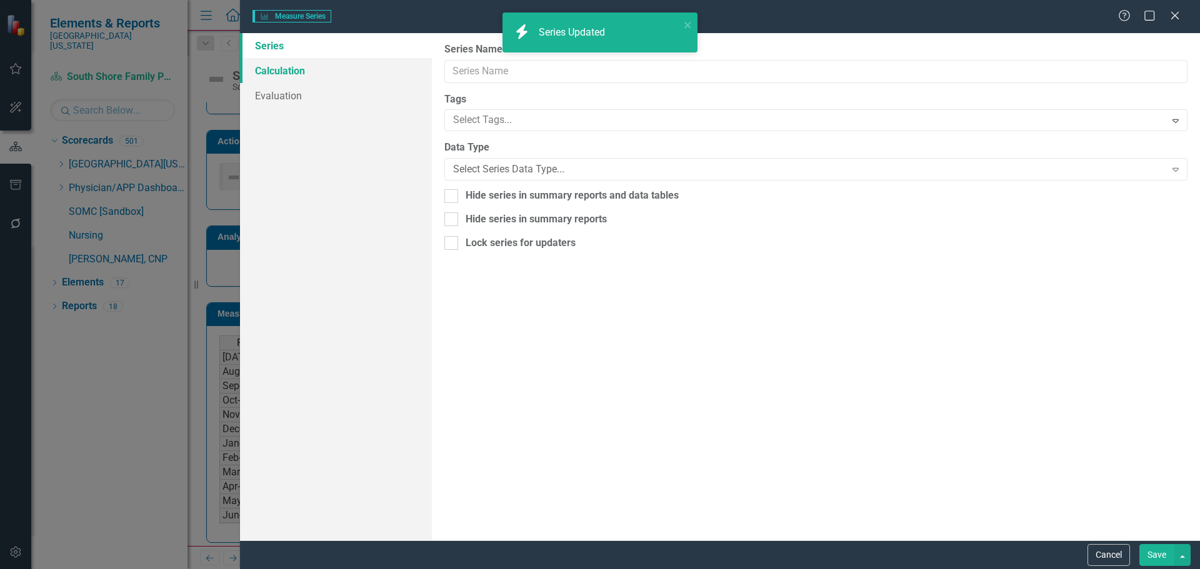
scroll to position [0, 0]
type input "Percentile Rank"
click at [294, 68] on link "Calculation" at bounding box center [336, 70] width 192 height 25
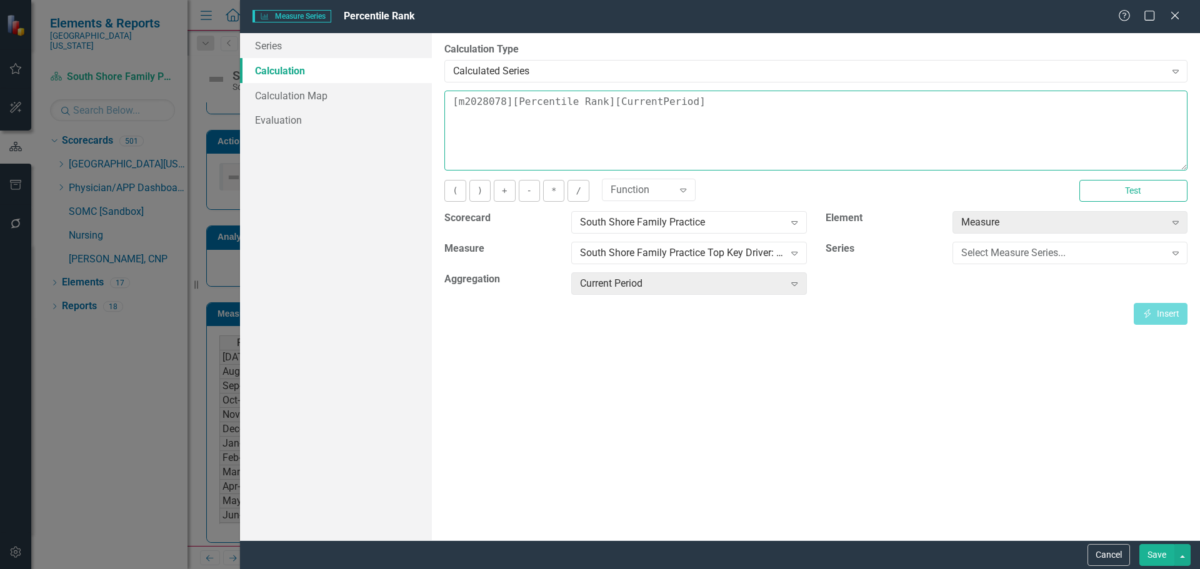
click at [741, 102] on textarea "[m2028078][Percentile Rank][CurrentPeriod]" at bounding box center [815, 131] width 743 height 80
click at [734, 107] on textarea "[m2028078][Percentile Rank][CurrentPeriod]" at bounding box center [815, 131] width 743 height 80
click at [733, 107] on textarea "[m2028078][Percentile Rank][CurrentPeriod]" at bounding box center [815, 131] width 743 height 80
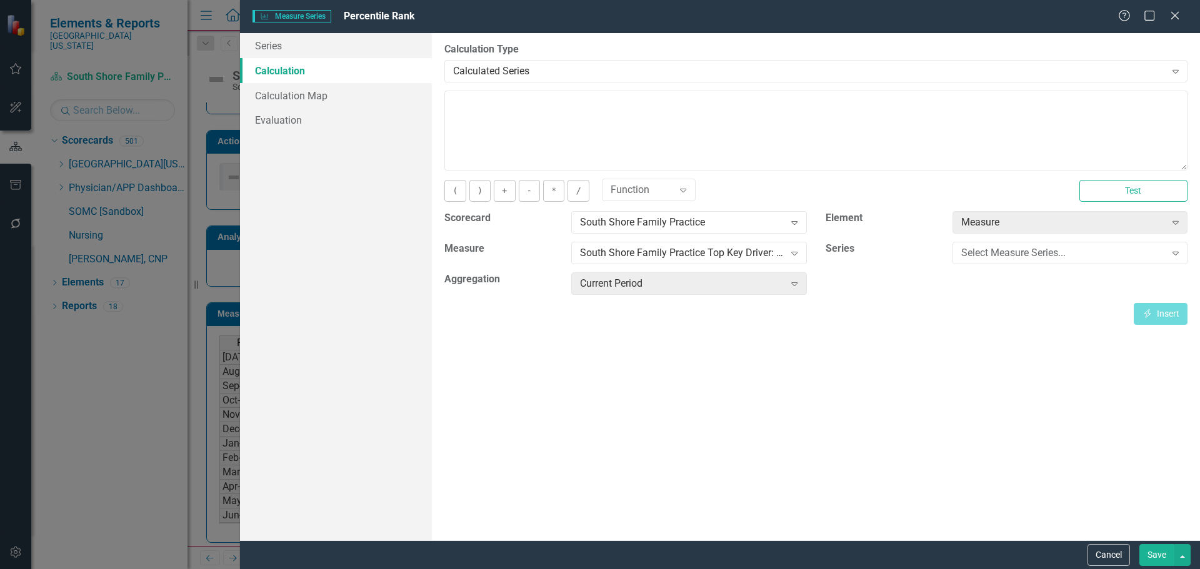
click at [1163, 556] on button "Save" at bounding box center [1156, 555] width 35 height 22
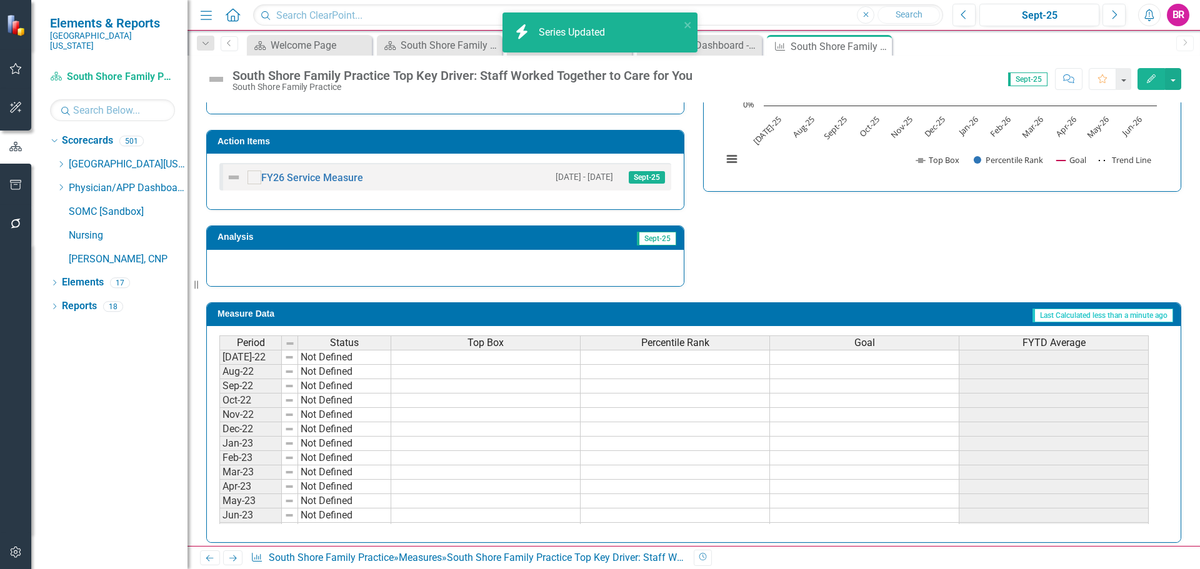
scroll to position [250, 0]
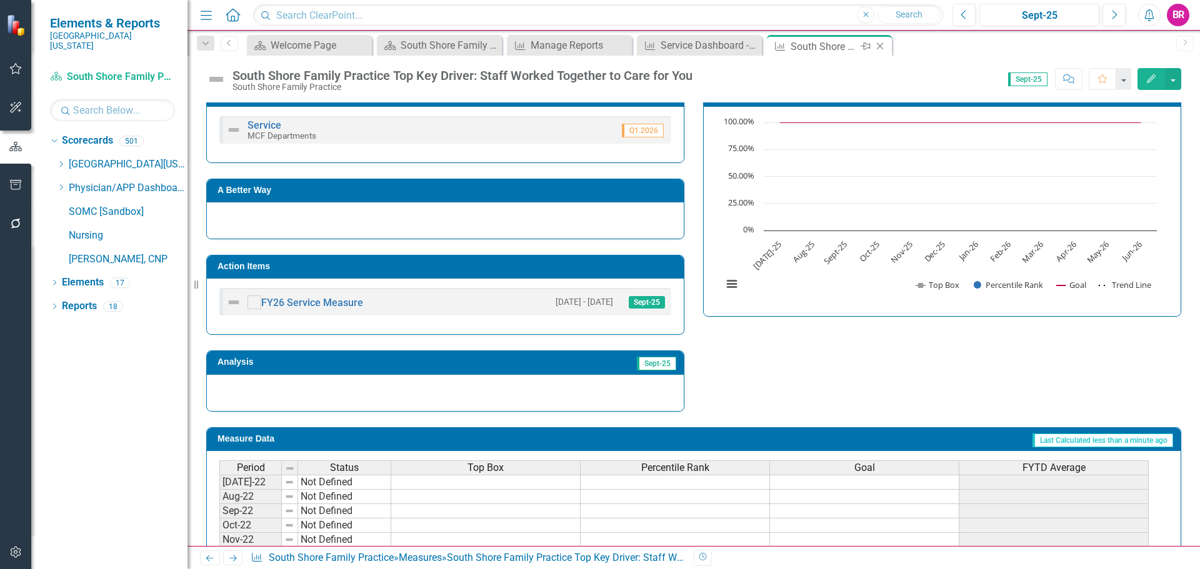
click at [882, 43] on icon "Close" at bounding box center [880, 46] width 13 height 10
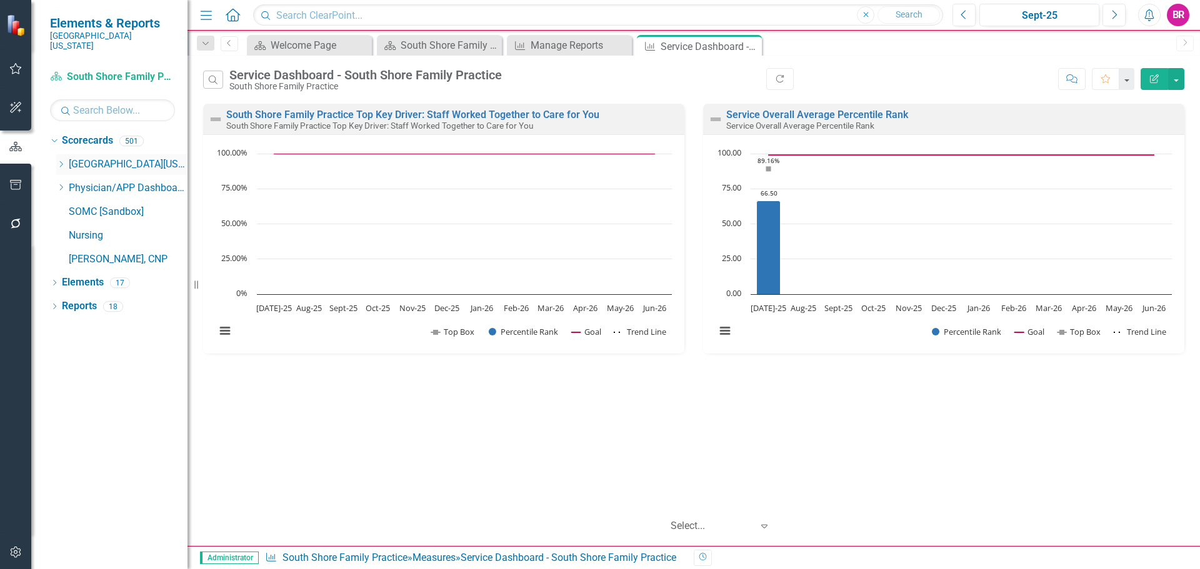
click at [64, 161] on icon "Dropdown" at bounding box center [60, 165] width 9 height 8
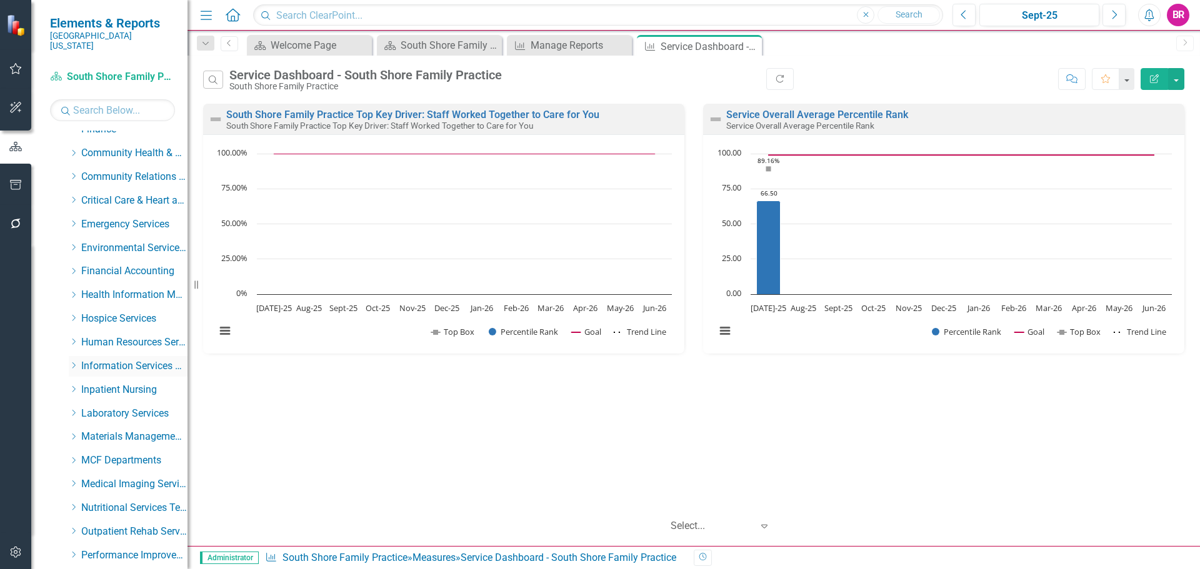
scroll to position [313, 0]
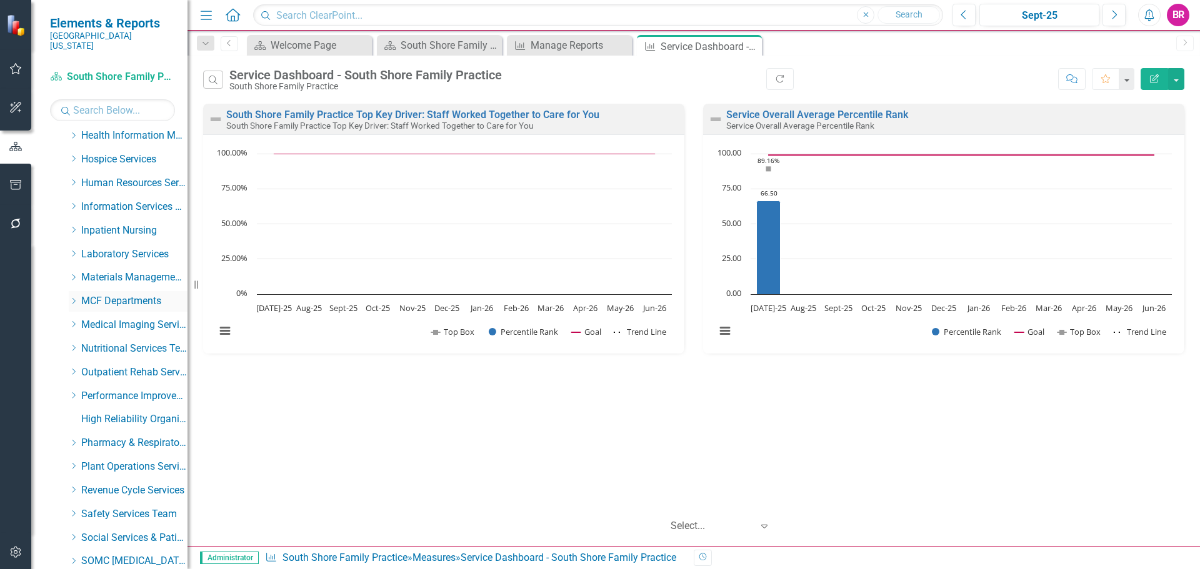
click at [71, 298] on icon "Dropdown" at bounding box center [73, 302] width 9 height 8
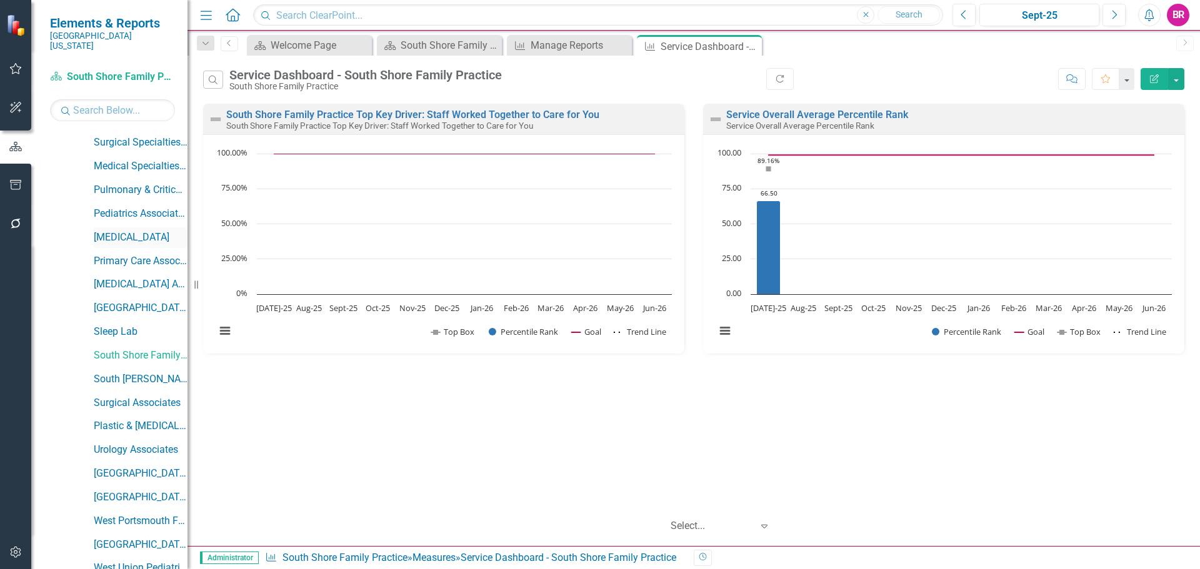
scroll to position [1188, 0]
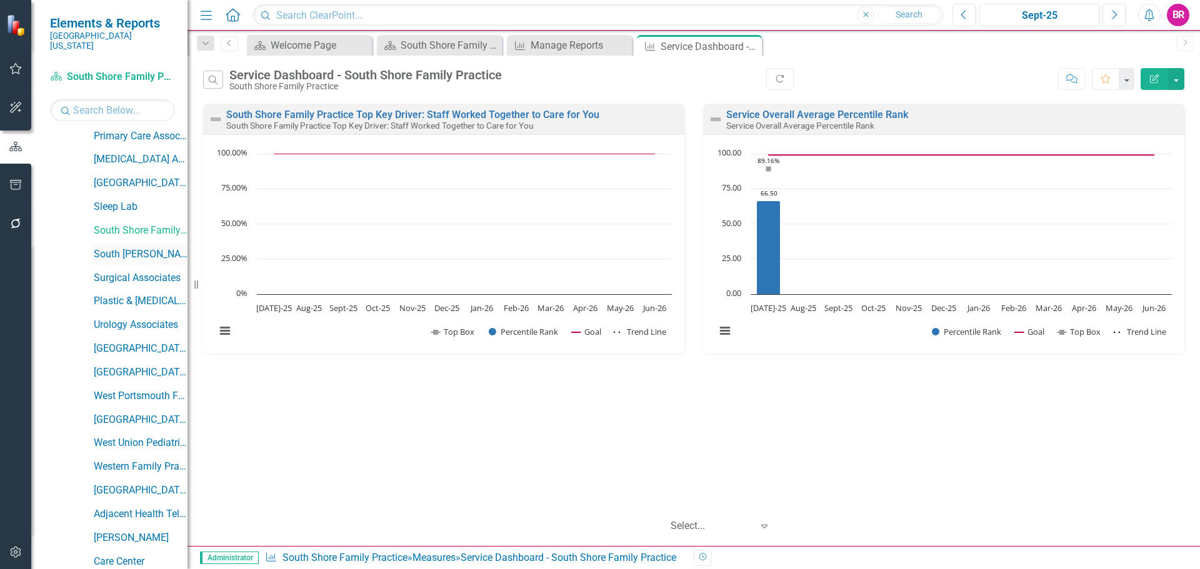
click at [138, 248] on link "South [PERSON_NAME] Family Practice" at bounding box center [141, 255] width 94 height 14
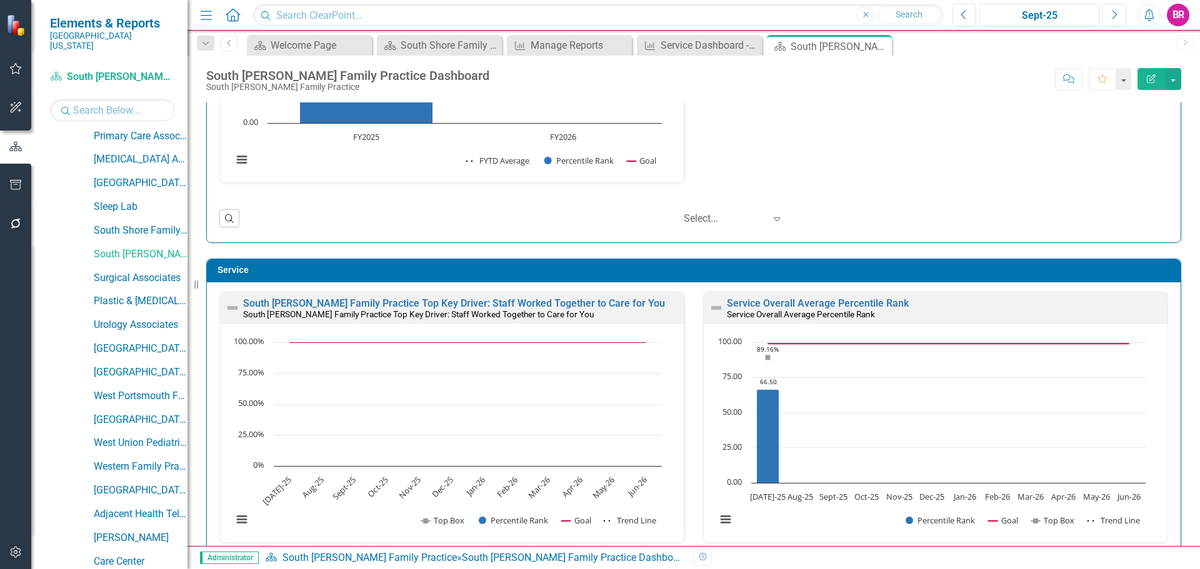
scroll to position [1, 0]
click at [375, 298] on link "South [PERSON_NAME] Family Practice Top Key Driver: Staff Worked Together to Ca…" at bounding box center [454, 303] width 422 height 12
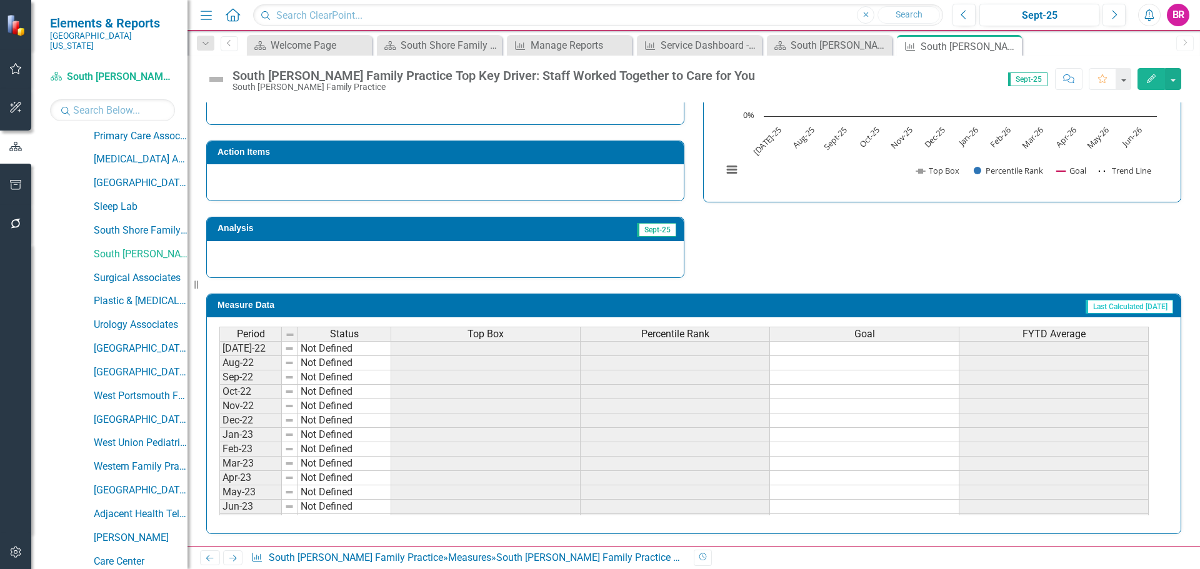
scroll to position [365, 0]
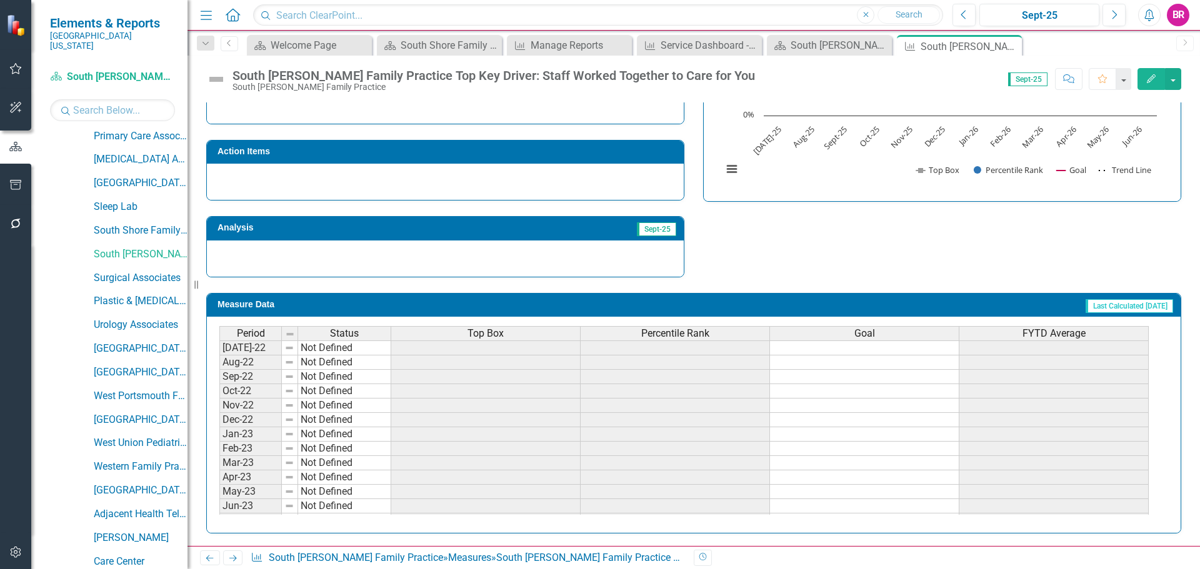
click at [506, 338] on div "Top Box" at bounding box center [485, 334] width 189 height 14
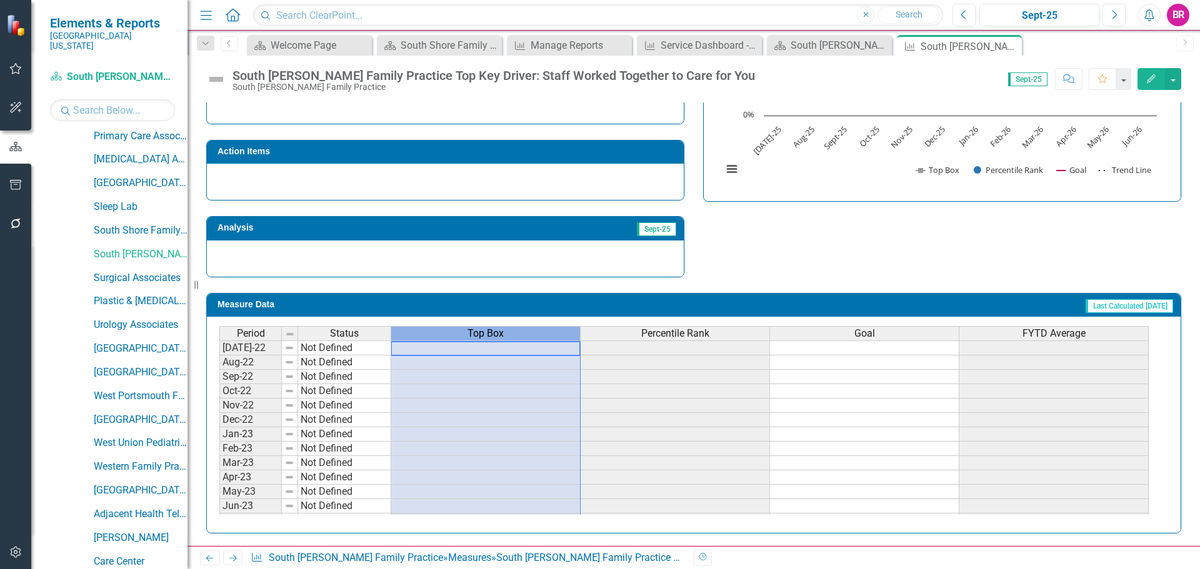
click at [507, 339] on div "Top Box" at bounding box center [485, 334] width 189 height 14
click at [501, 334] on span "Top Box" at bounding box center [486, 333] width 36 height 11
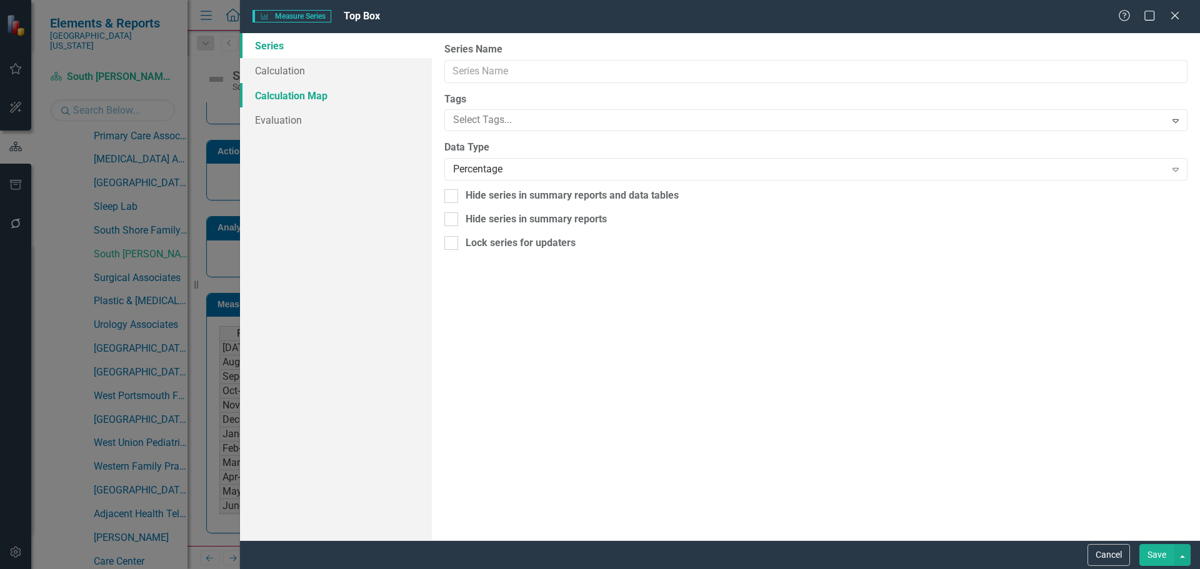
type input "Top Box"
click at [289, 123] on link "Evaluation" at bounding box center [336, 120] width 192 height 25
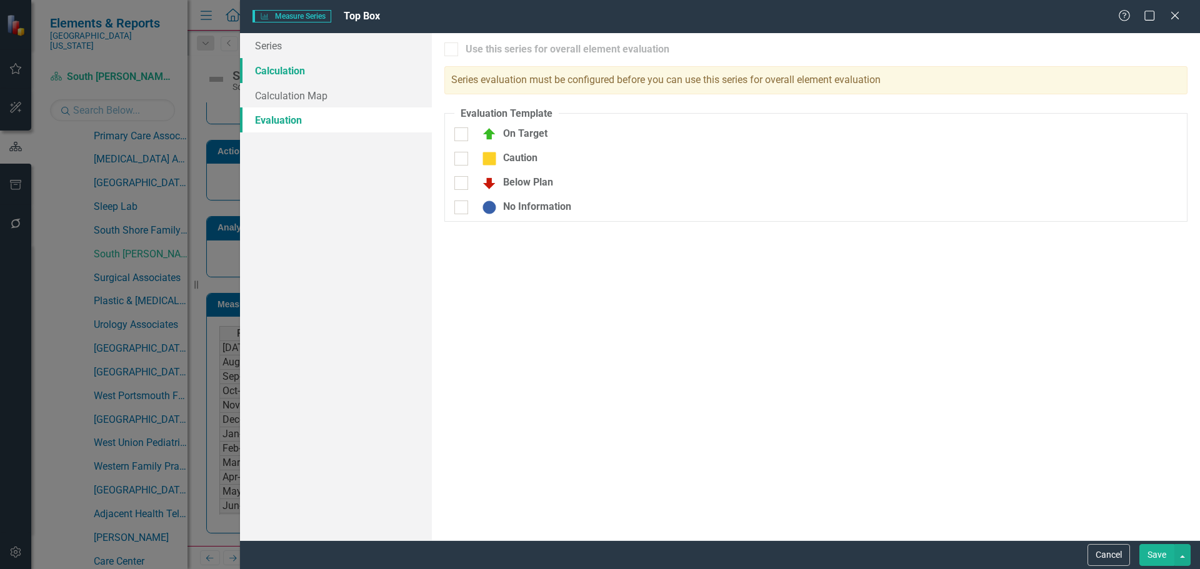
click at [284, 75] on link "Calculation" at bounding box center [336, 70] width 192 height 25
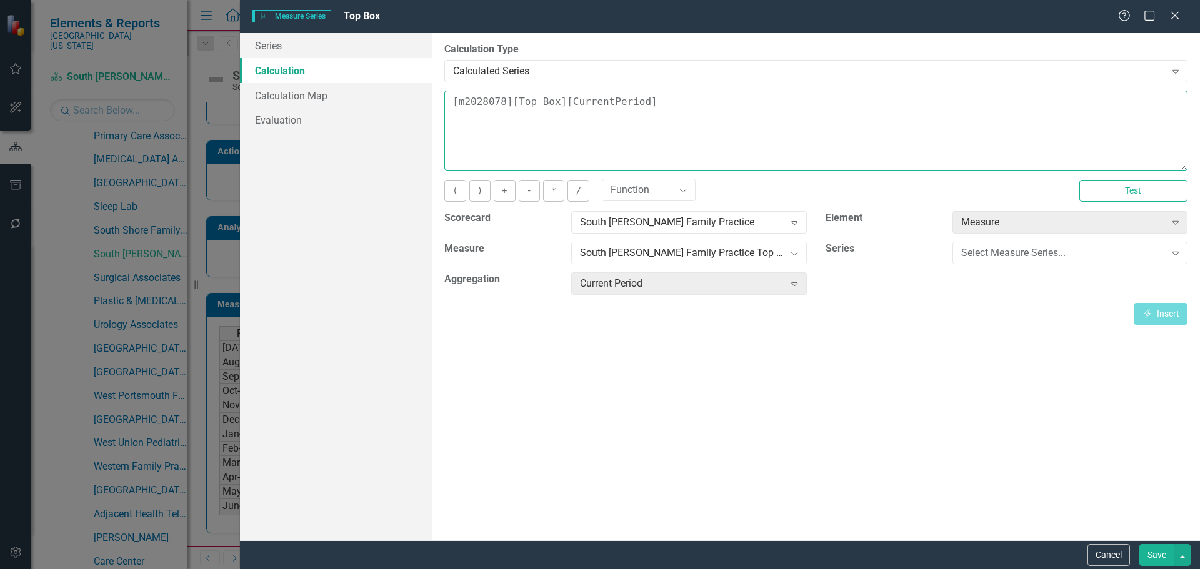
click at [719, 117] on textarea "[m2028078][Top Box][CurrentPeriod]" at bounding box center [815, 131] width 743 height 80
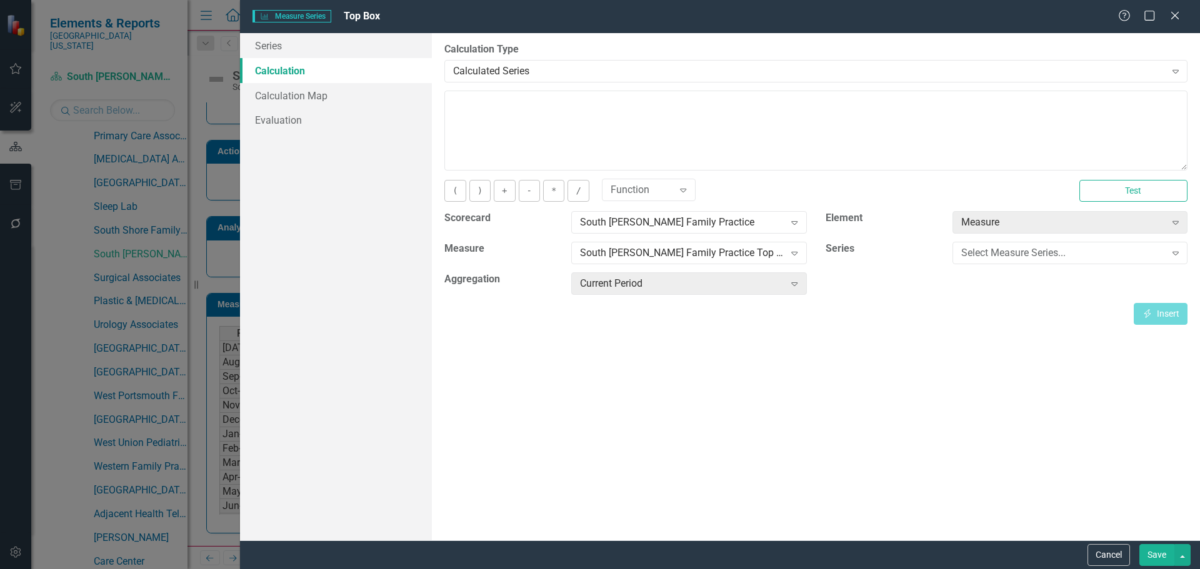
click at [1154, 554] on button "Save" at bounding box center [1156, 555] width 35 height 22
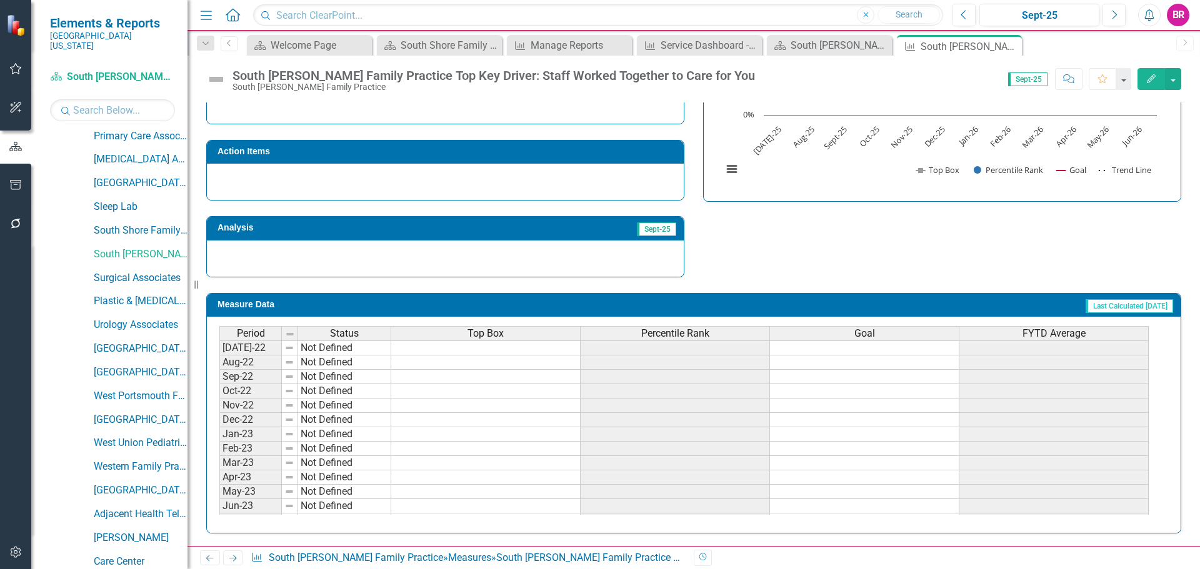
click at [656, 333] on span "Percentile Rank" at bounding box center [675, 333] width 68 height 11
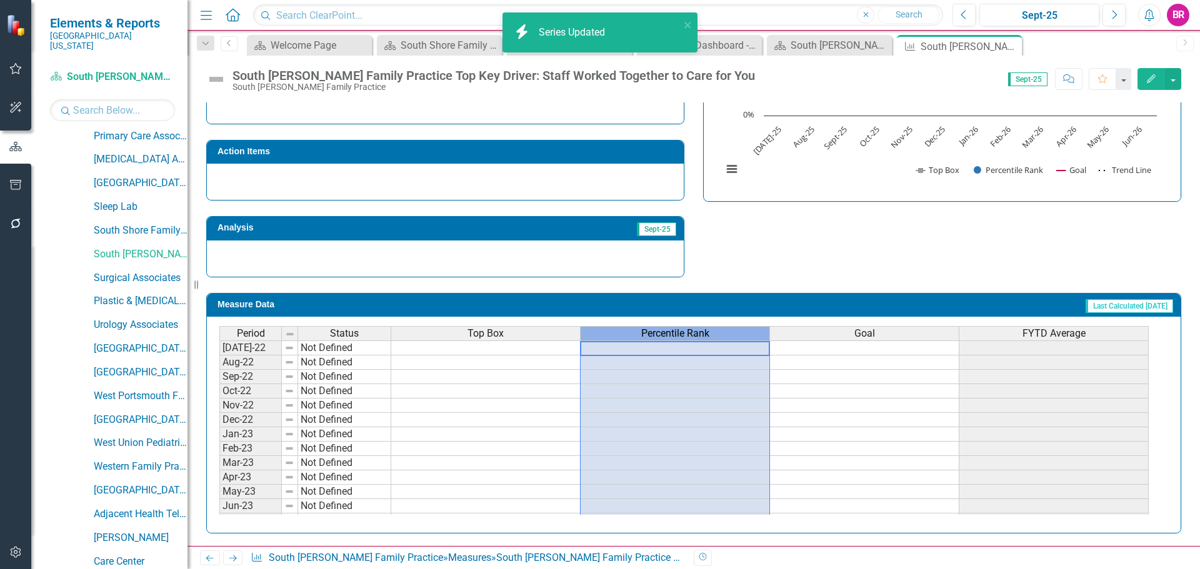
click at [656, 333] on span "Percentile Rank" at bounding box center [675, 333] width 68 height 11
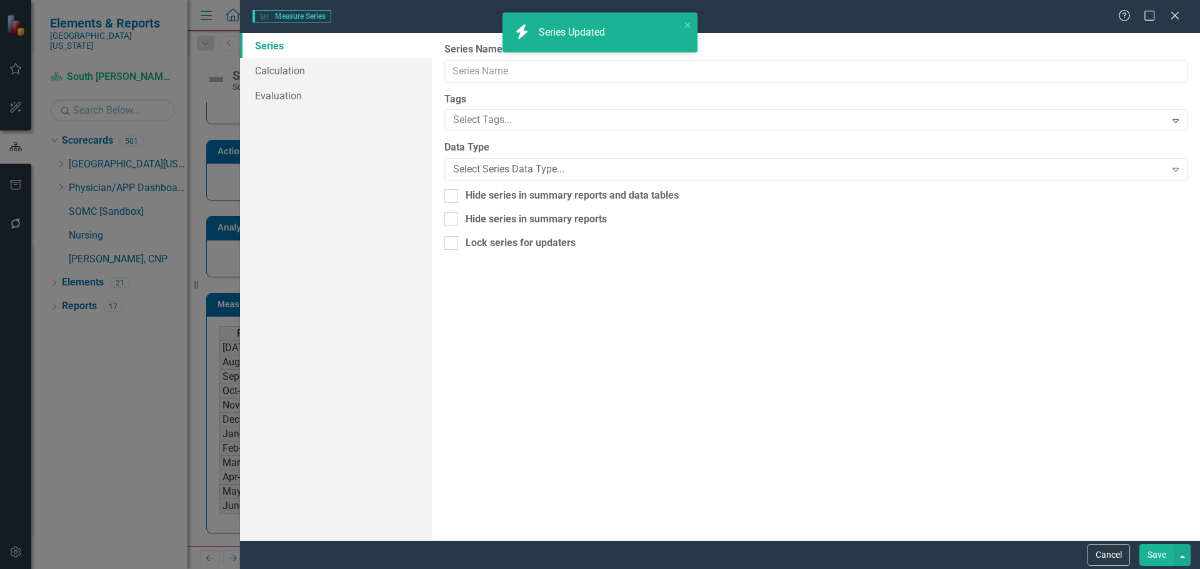
scroll to position [0, 0]
click at [281, 71] on link "Calculation" at bounding box center [336, 70] width 192 height 25
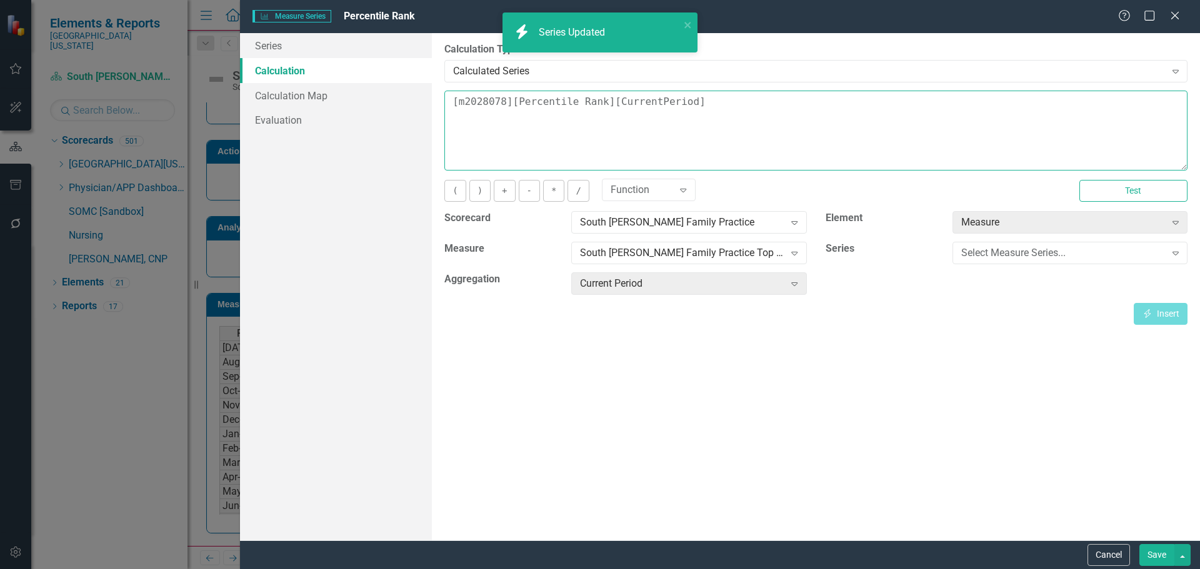
click at [725, 106] on textarea "[m2028078][Percentile Rank][CurrentPeriod]" at bounding box center [815, 131] width 743 height 80
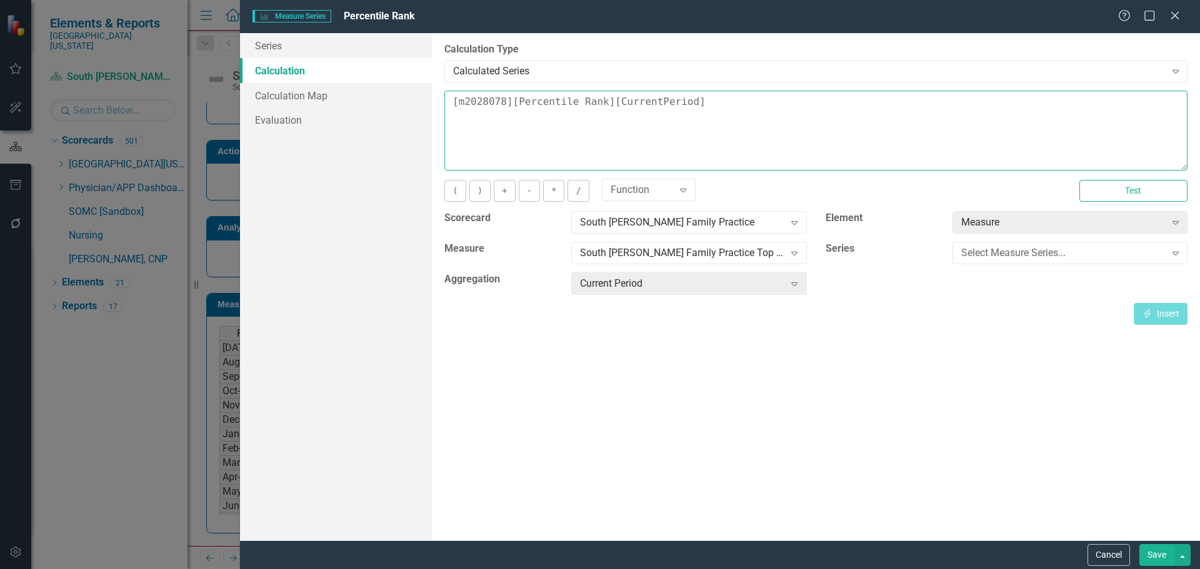
click at [725, 106] on textarea "[m2028078][Percentile Rank][CurrentPeriod]" at bounding box center [815, 131] width 743 height 80
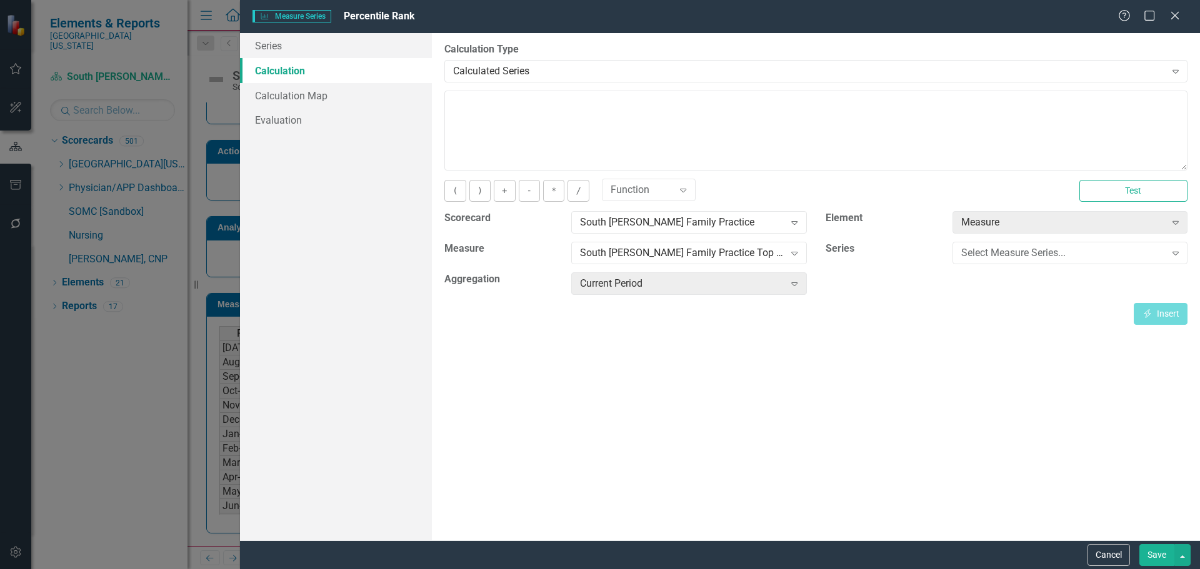
click at [1154, 554] on button "Save" at bounding box center [1156, 555] width 35 height 22
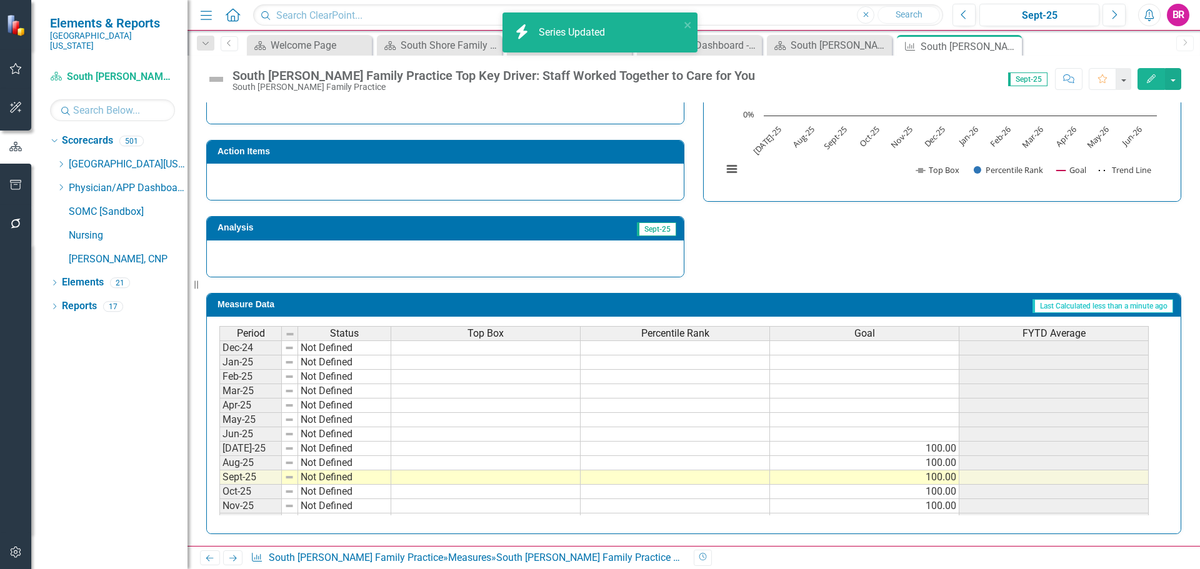
scroll to position [517, 0]
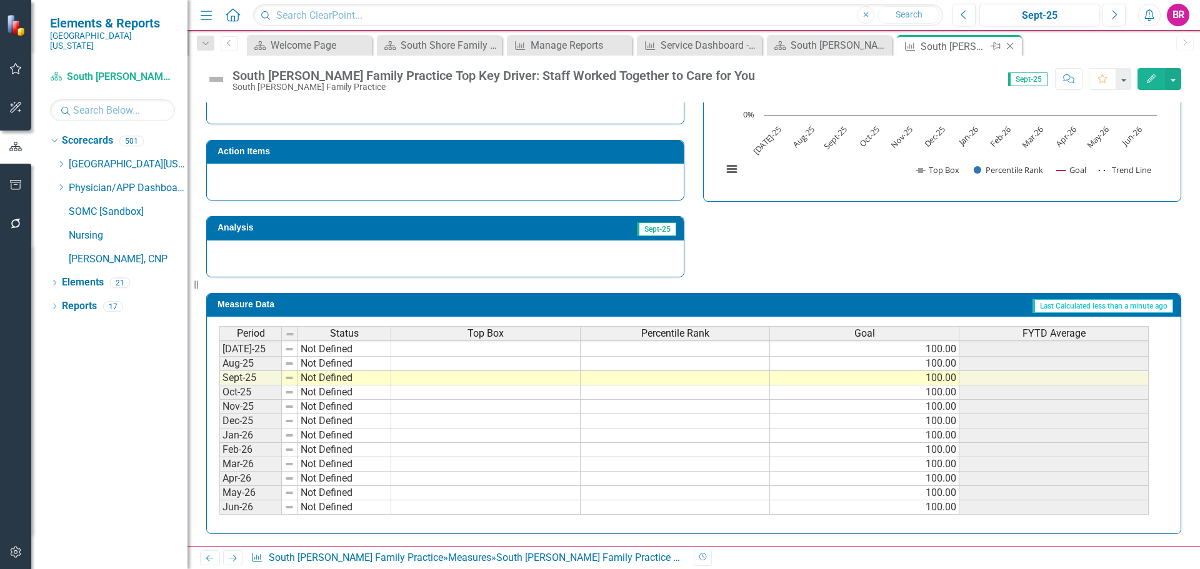
click at [1011, 48] on icon "Close" at bounding box center [1010, 46] width 13 height 10
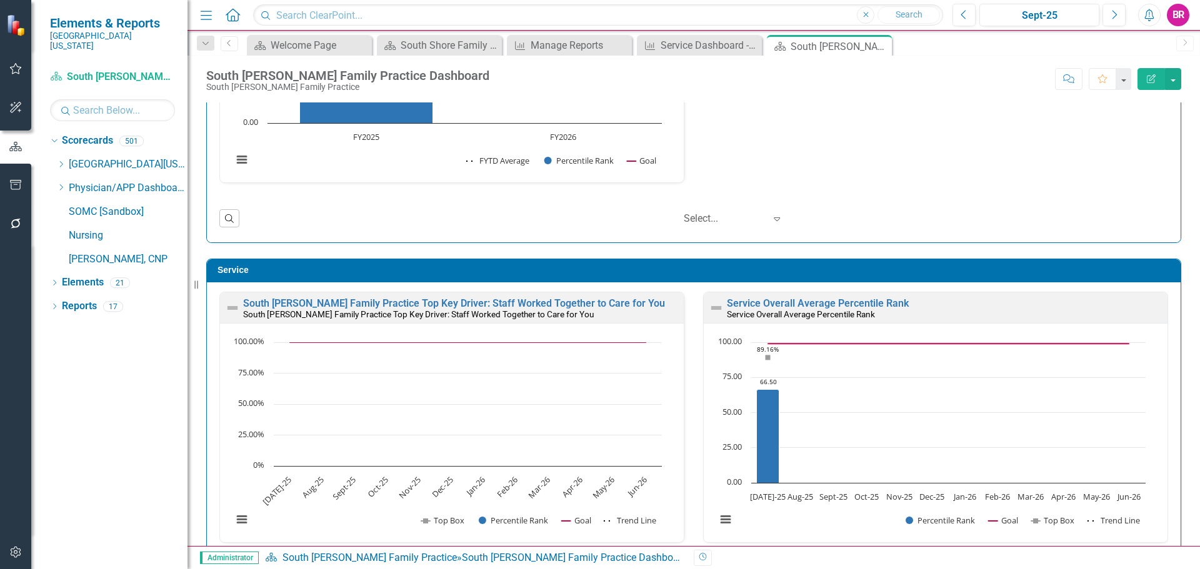
scroll to position [1, 0]
click at [58, 161] on icon "Dropdown" at bounding box center [60, 165] width 9 height 8
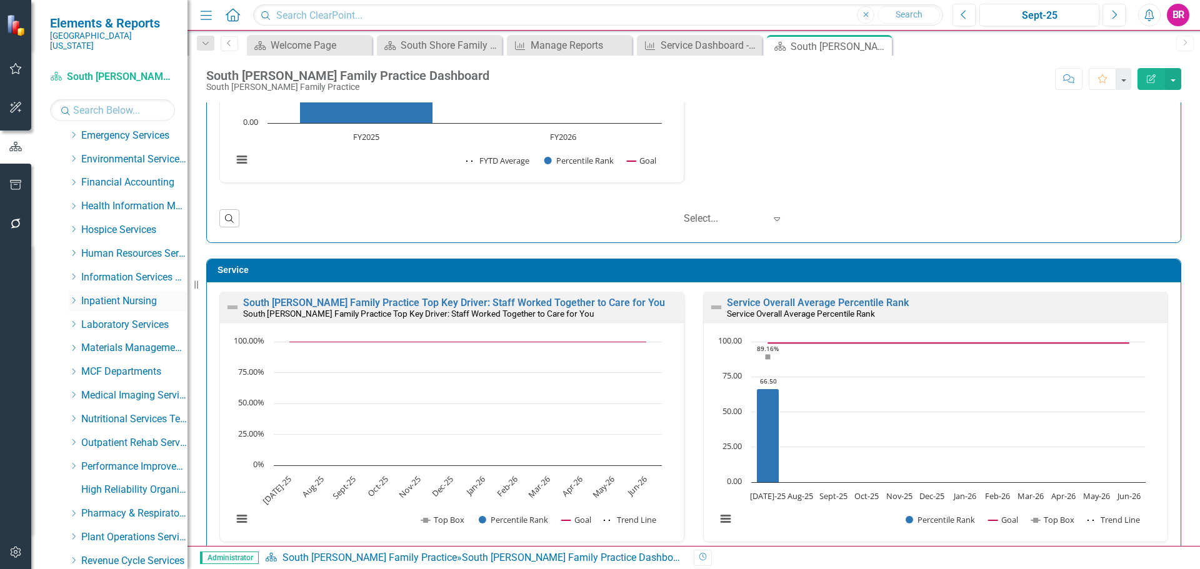
scroll to position [438, 0]
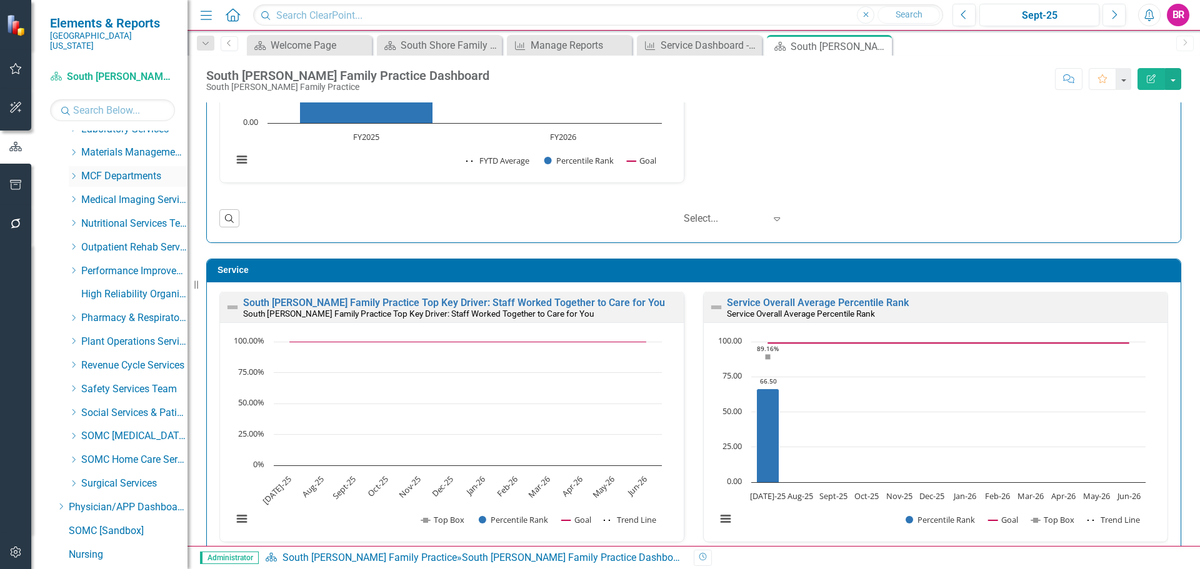
click at [72, 173] on icon "Dropdown" at bounding box center [73, 177] width 9 height 8
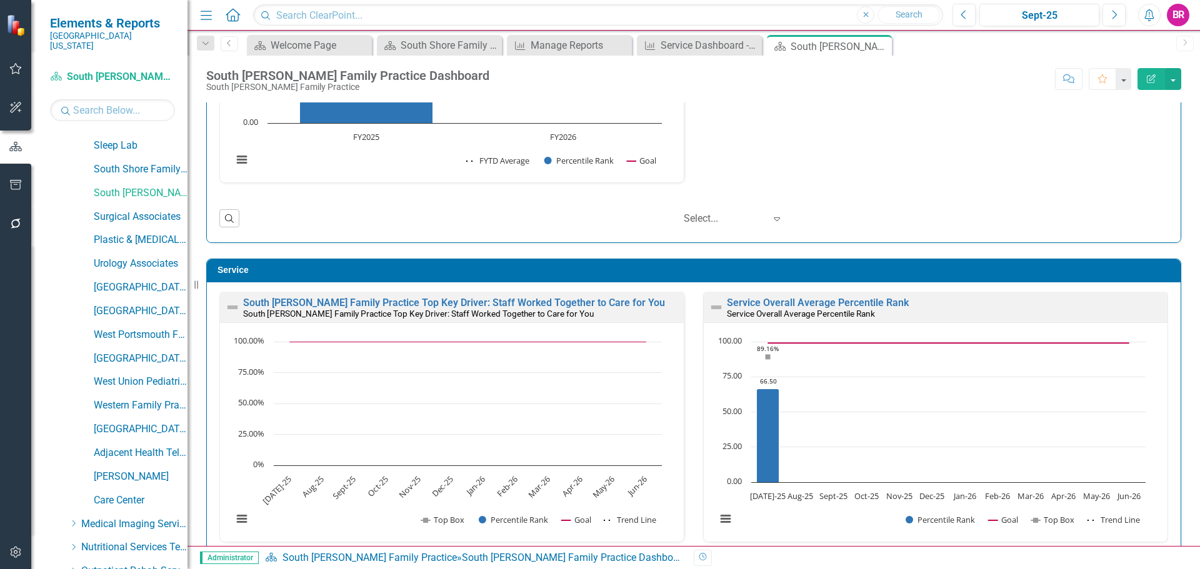
scroll to position [1250, 0]
click at [114, 209] on link "Surgical Associates" at bounding box center [141, 216] width 94 height 14
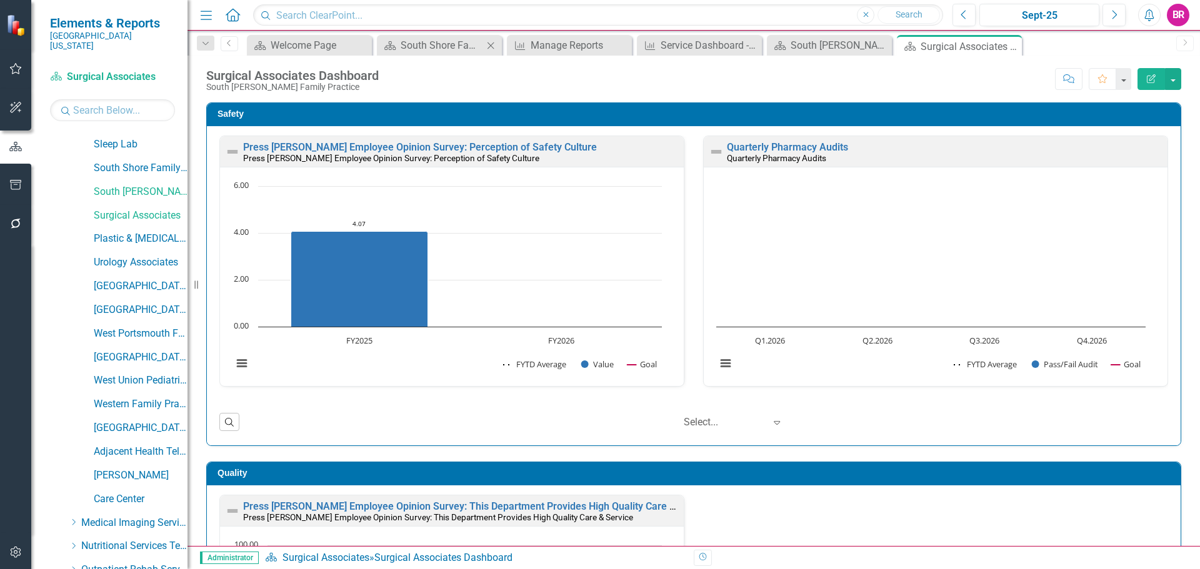
click at [489, 42] on icon "Close" at bounding box center [490, 46] width 13 height 10
click at [619, 46] on icon "Close" at bounding box center [620, 46] width 13 height 10
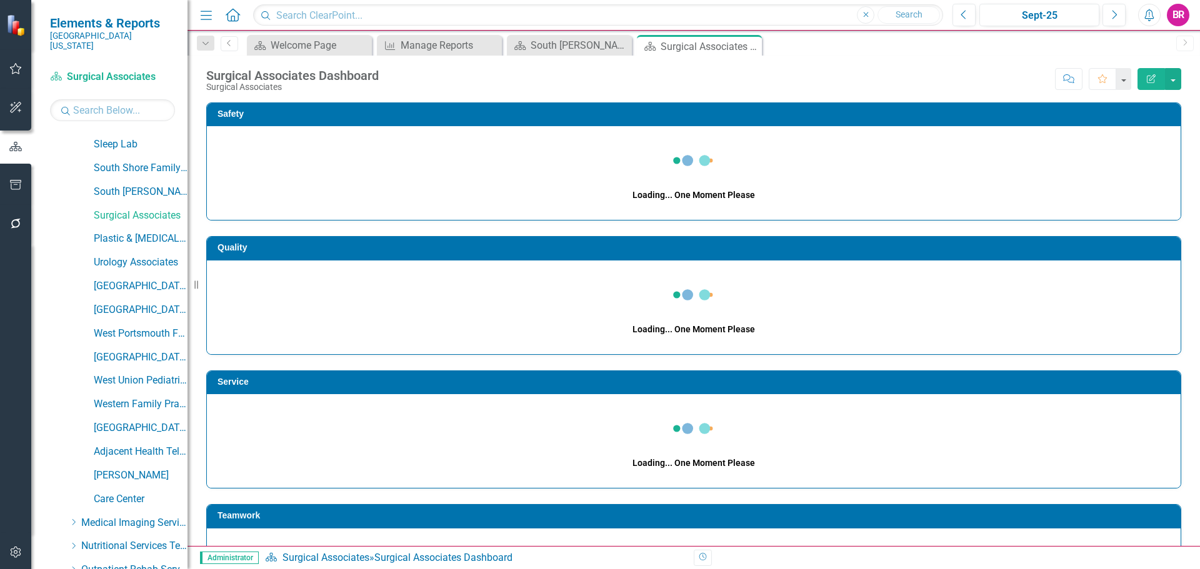
click at [0, 0] on icon "Close" at bounding box center [0, 0] width 0 height 0
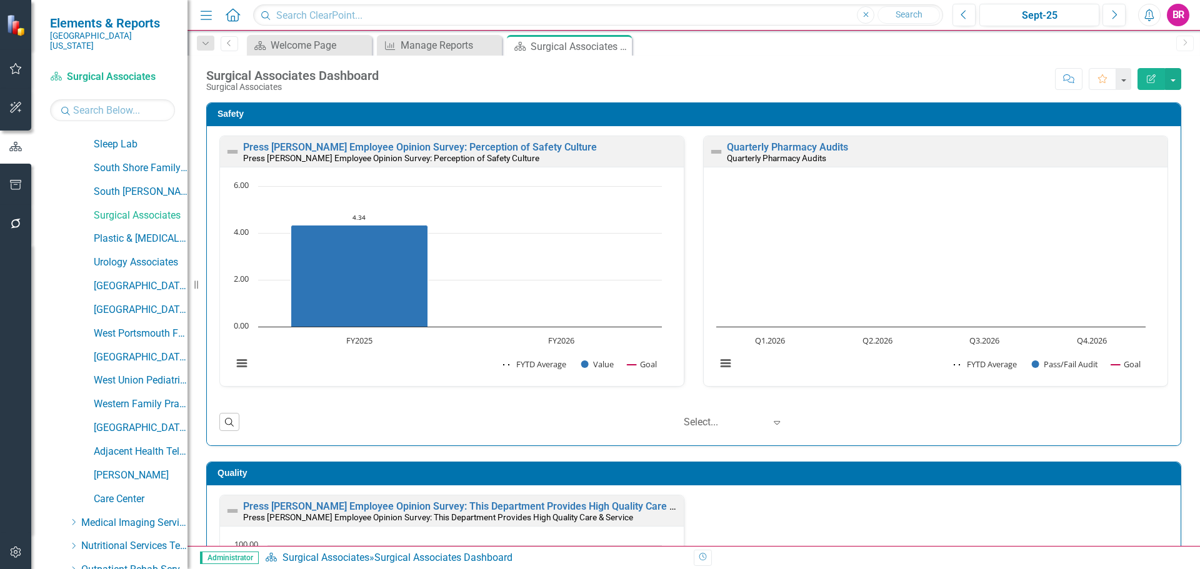
click at [1180, 222] on div "Safety Press [PERSON_NAME] Employee Opinion Survey: Perception of Safety Cultur…" at bounding box center [694, 266] width 994 height 359
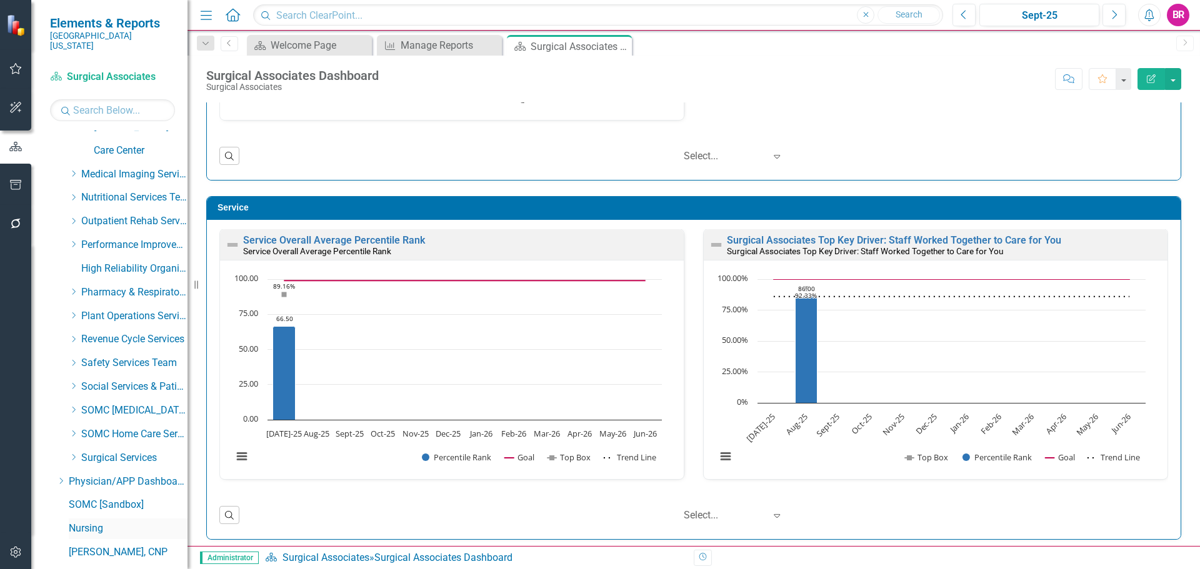
scroll to position [1633, 0]
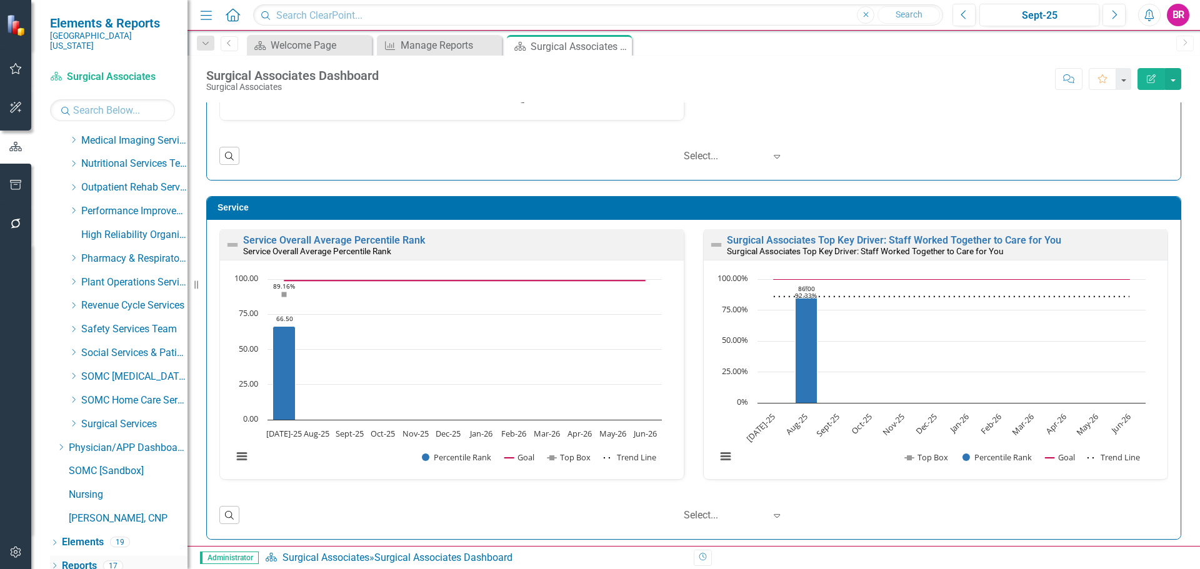
click at [87, 559] on link "Reports" at bounding box center [79, 566] width 35 height 14
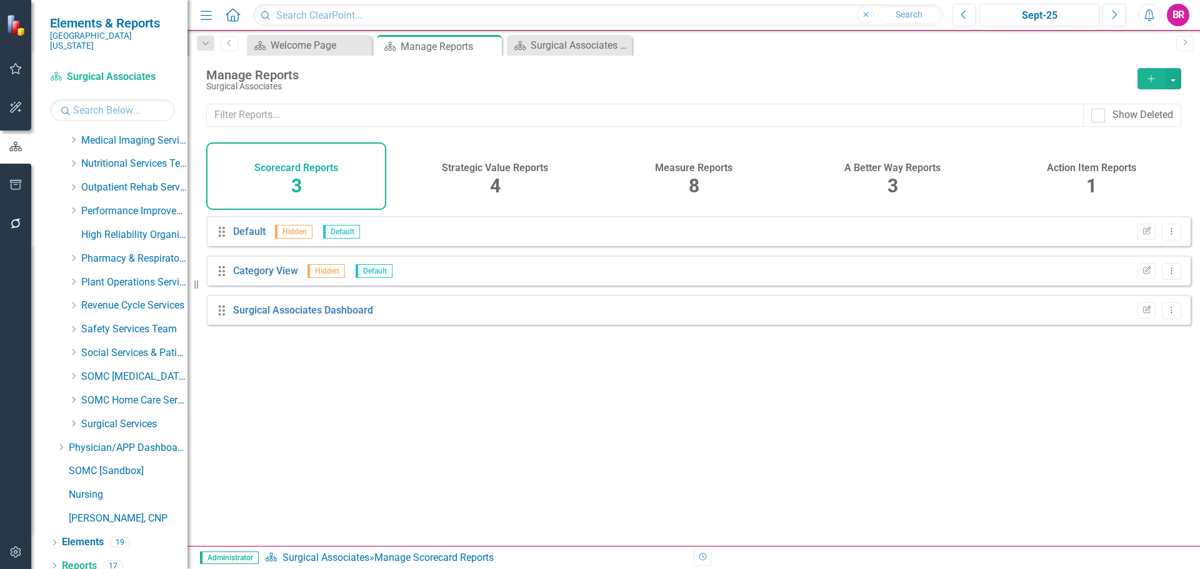
drag, startPoint x: 670, startPoint y: 171, endPoint x: 679, endPoint y: 172, distance: 8.8
click at [669, 171] on h4 "Measure Reports" at bounding box center [694, 168] width 78 height 11
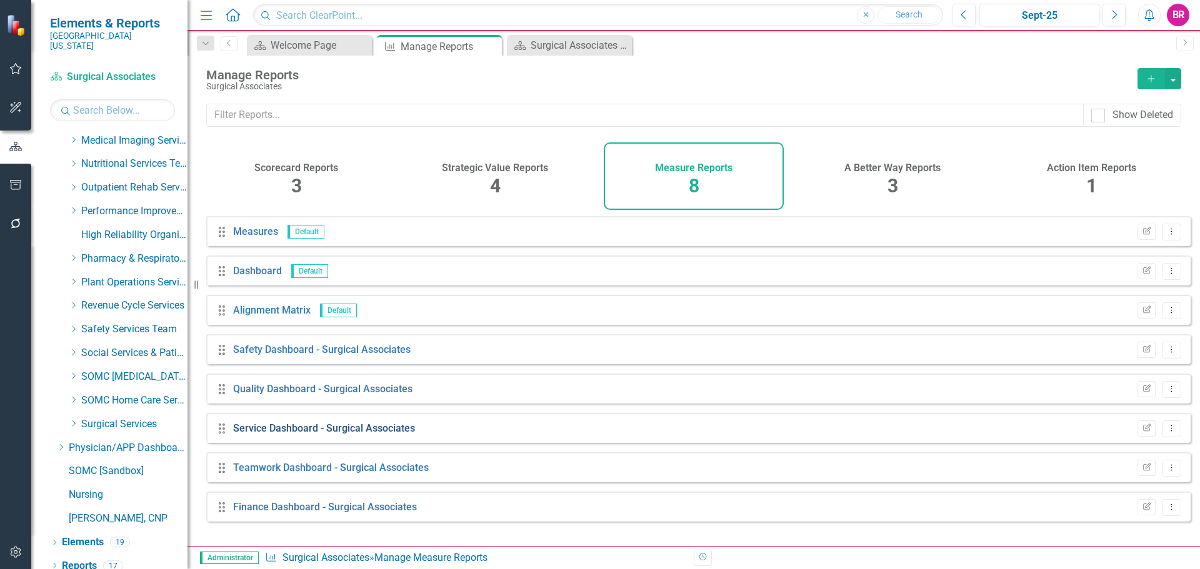
click at [314, 433] on link "Service Dashboard - Surgical Associates" at bounding box center [324, 429] width 182 height 12
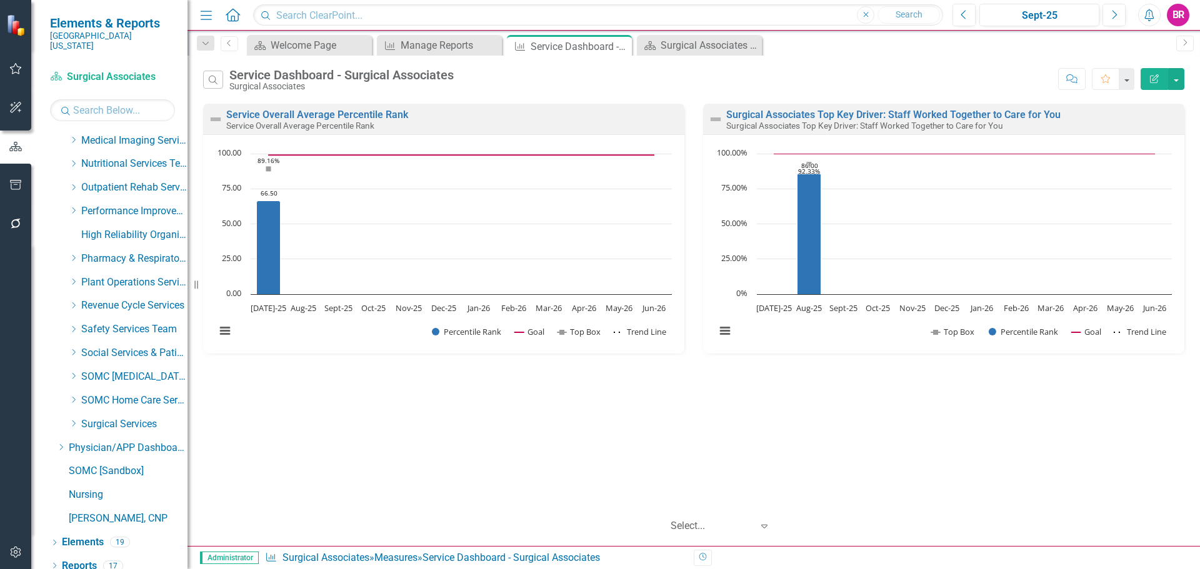
click at [1159, 85] on button "Edit Report" at bounding box center [1155, 79] width 28 height 22
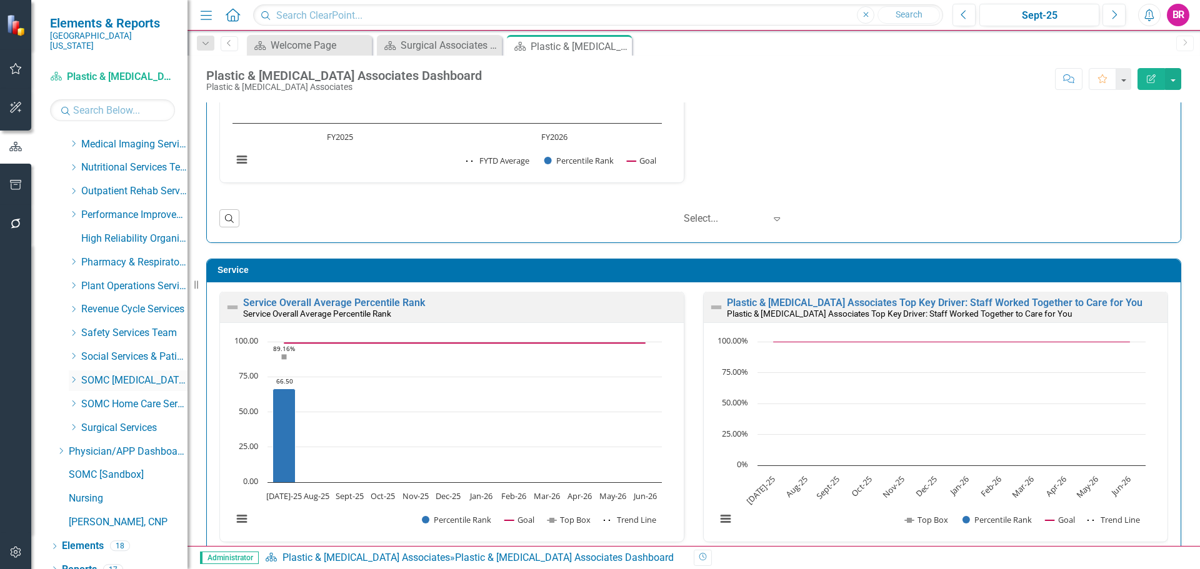
scroll to position [1633, 0]
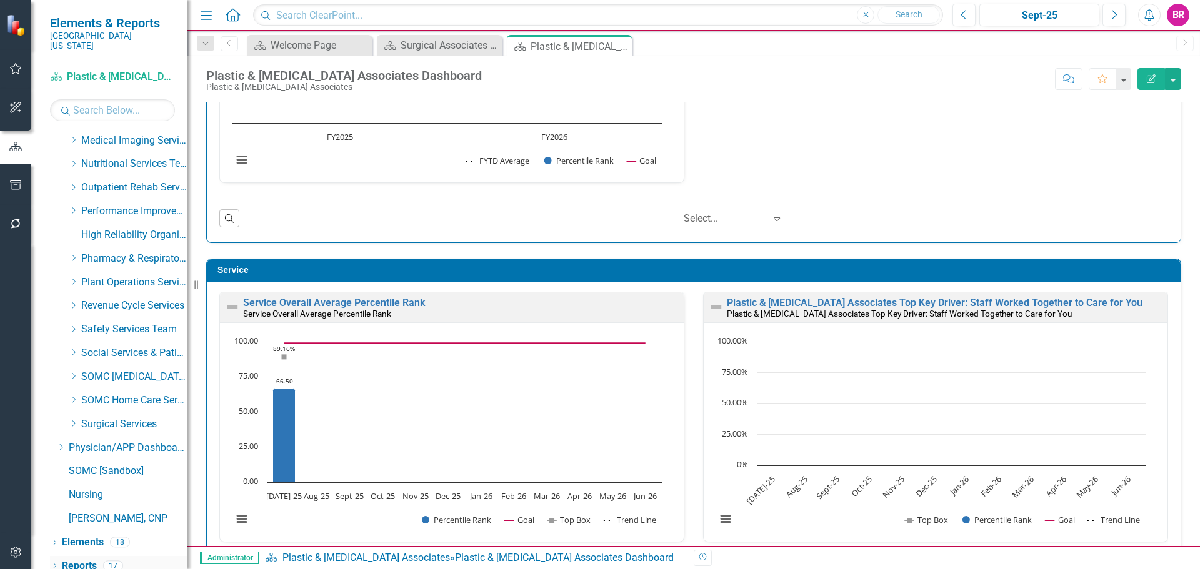
click at [89, 559] on link "Reports" at bounding box center [79, 566] width 35 height 14
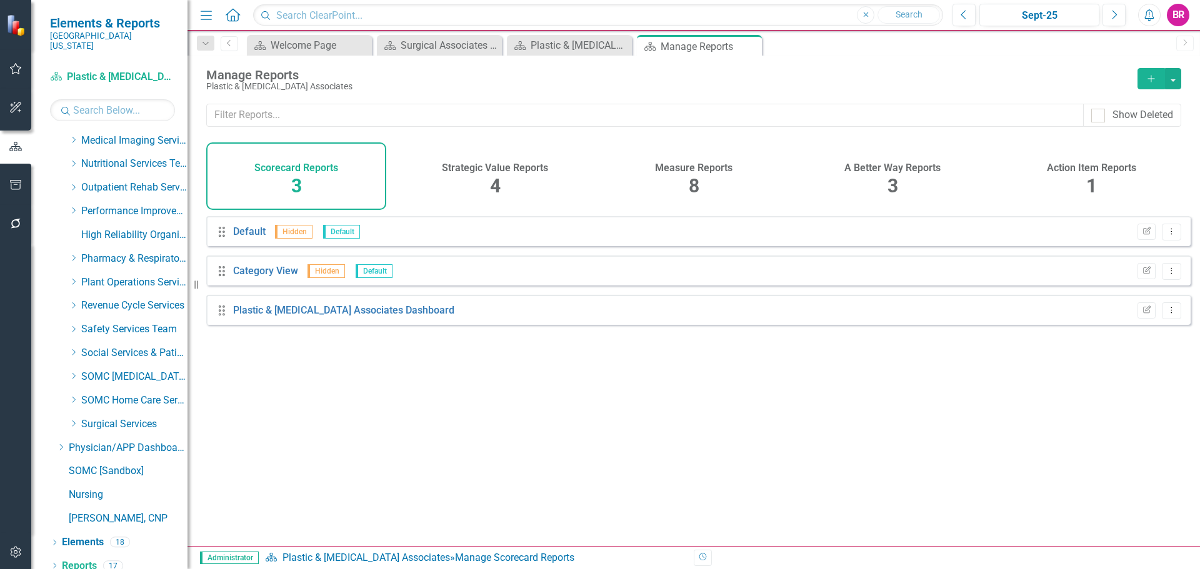
click at [684, 177] on div "Measure Reports 8" at bounding box center [694, 177] width 180 height 68
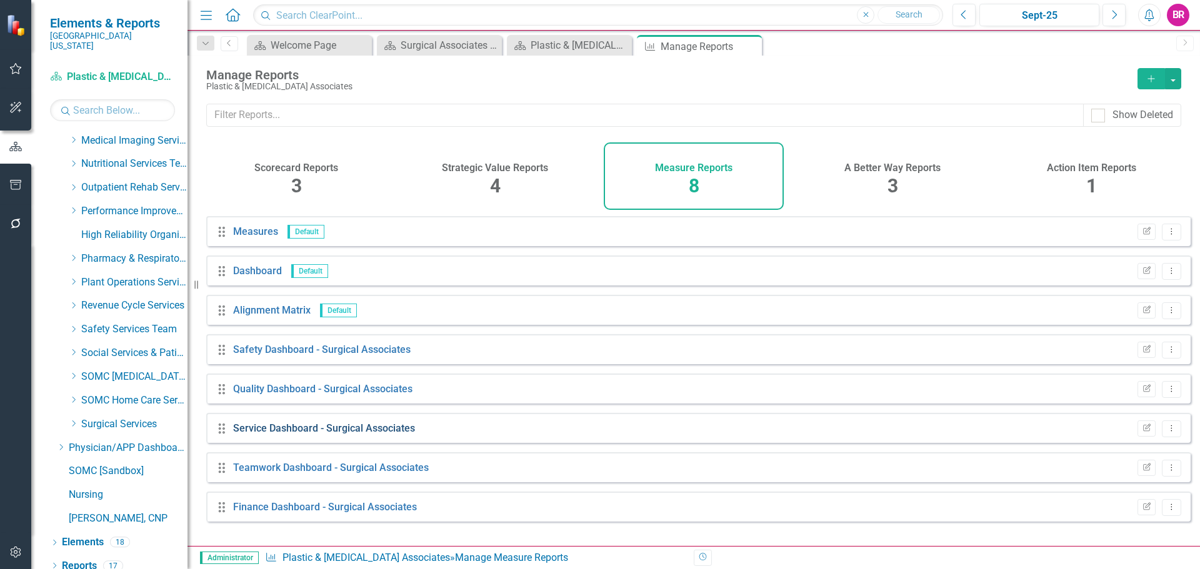
click at [287, 434] on link "Service Dashboard - Surgical Associates" at bounding box center [324, 429] width 182 height 12
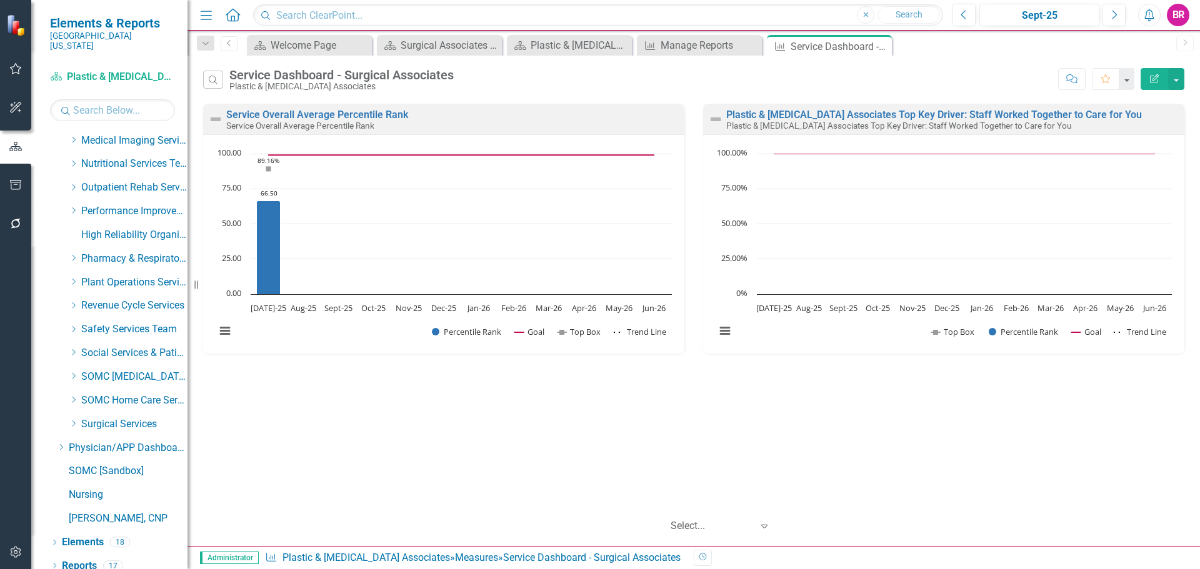
click at [1148, 87] on button "Edit Report" at bounding box center [1155, 79] width 28 height 22
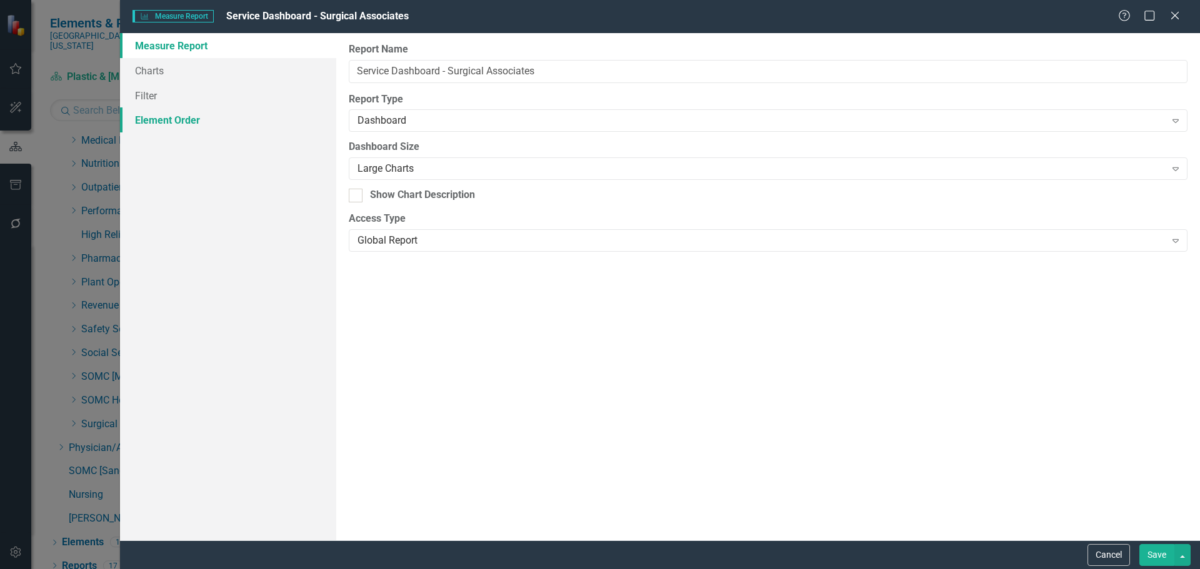
click at [185, 119] on link "Element Order" at bounding box center [228, 120] width 216 height 25
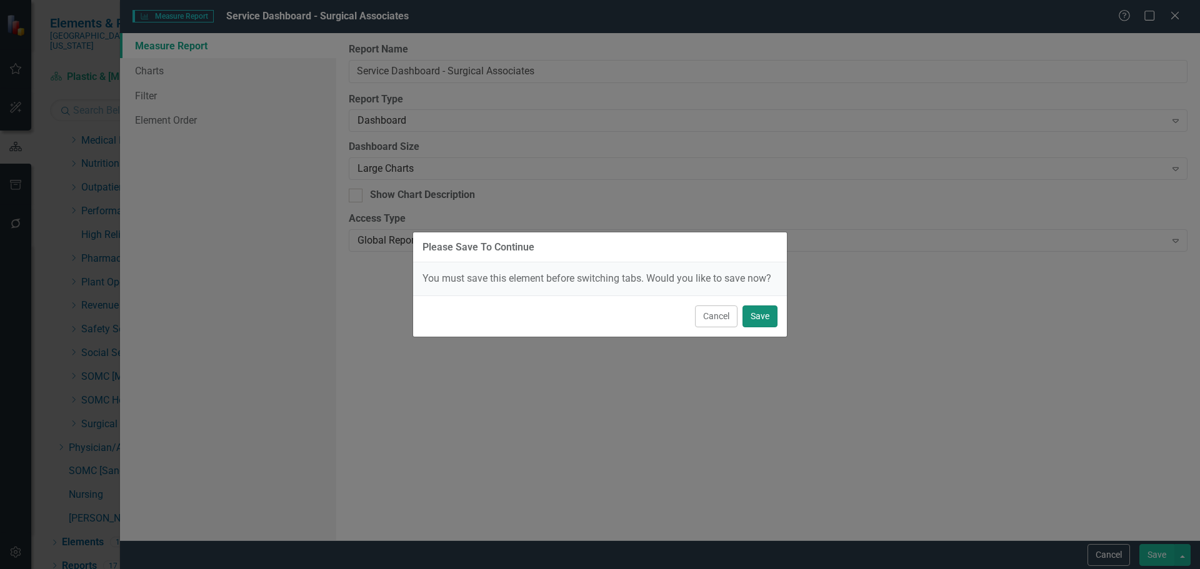
click at [759, 315] on button "Save" at bounding box center [760, 317] width 35 height 22
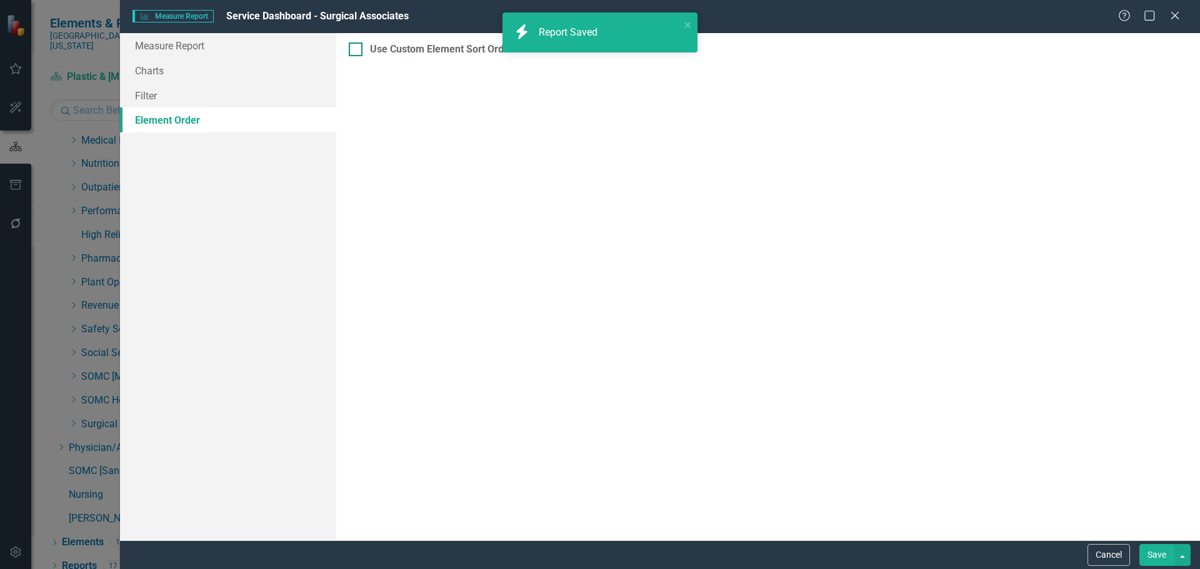
click at [353, 49] on input "Use Custom Element Sort Order" at bounding box center [353, 47] width 8 height 8
checkbox input "true"
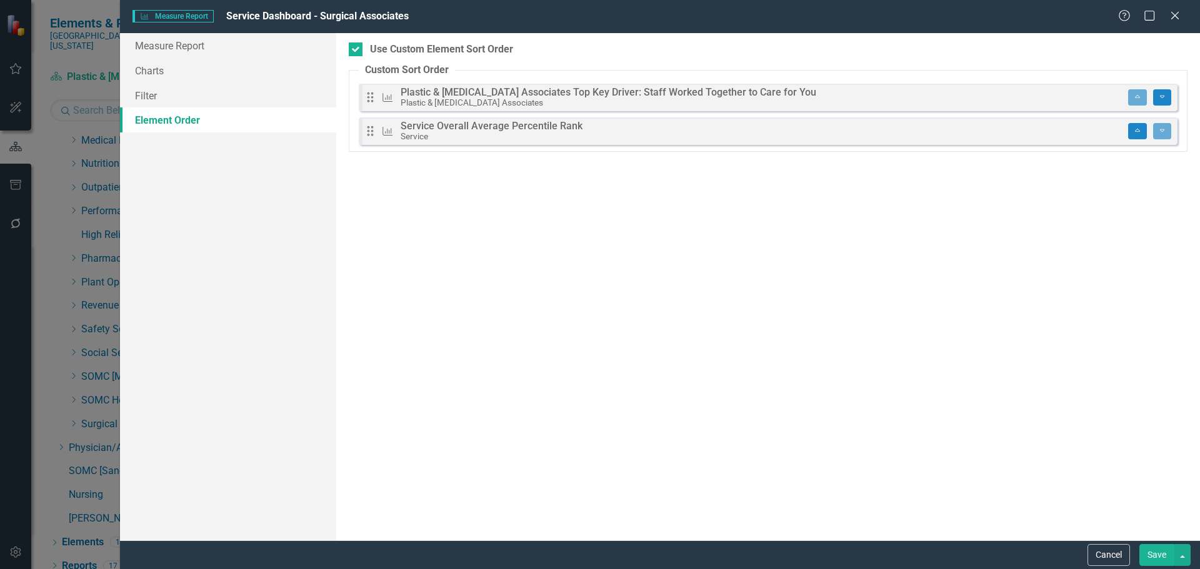
click at [1161, 552] on button "Save" at bounding box center [1156, 555] width 35 height 22
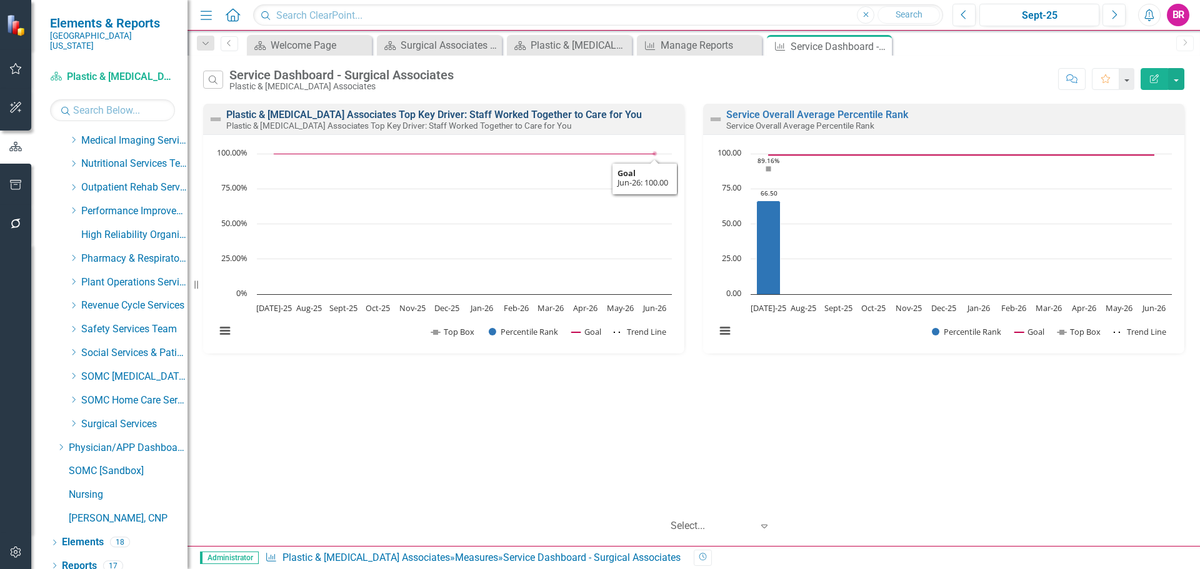
click at [628, 113] on link "Plastic & [MEDICAL_DATA] Associates Top Key Driver: Staff Worked Together to Ca…" at bounding box center [434, 115] width 416 height 12
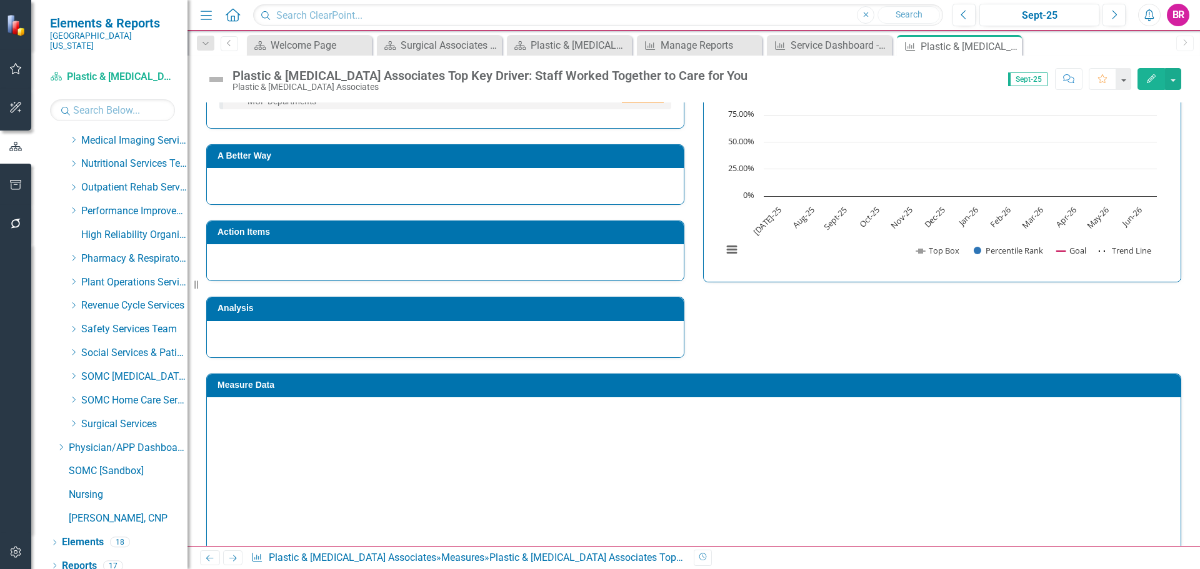
scroll to position [301, 0]
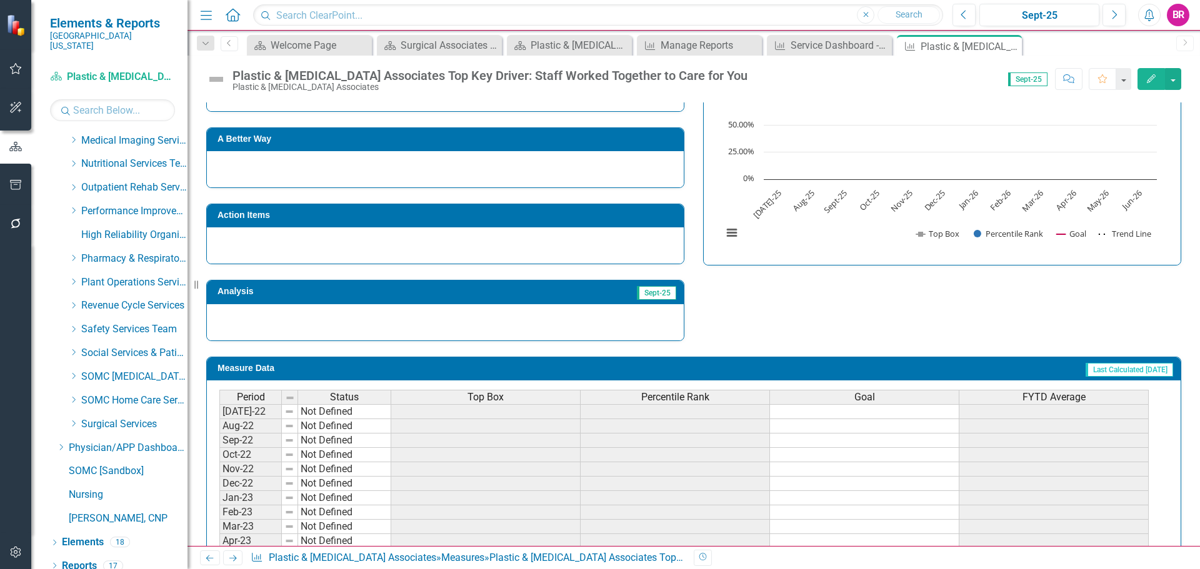
click at [551, 399] on div "Top Box" at bounding box center [485, 398] width 189 height 14
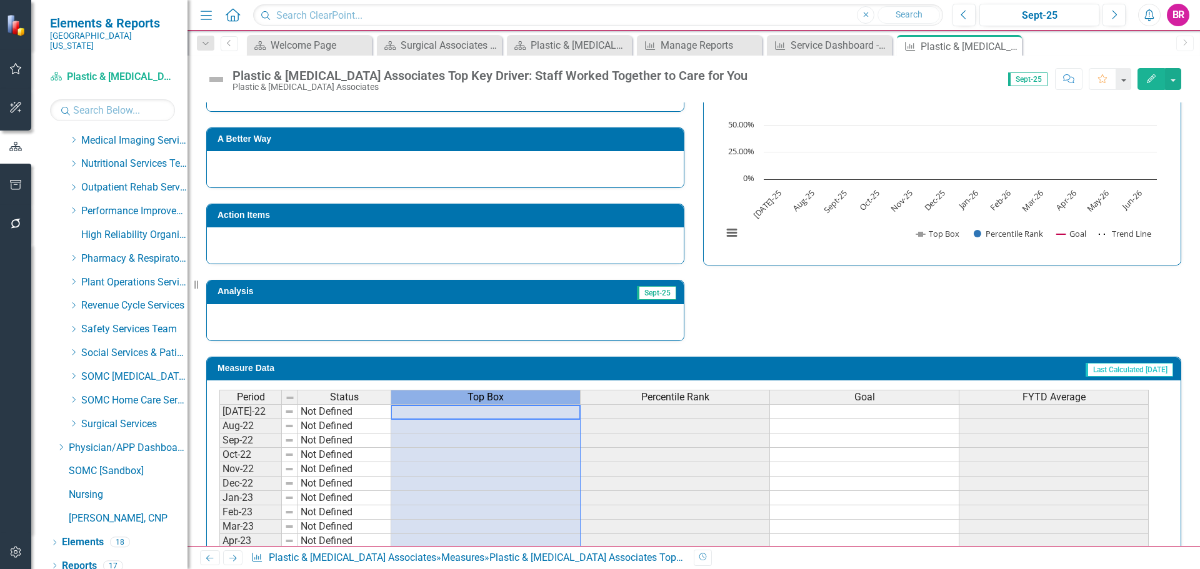
click at [551, 399] on div "Top Box" at bounding box center [485, 398] width 189 height 14
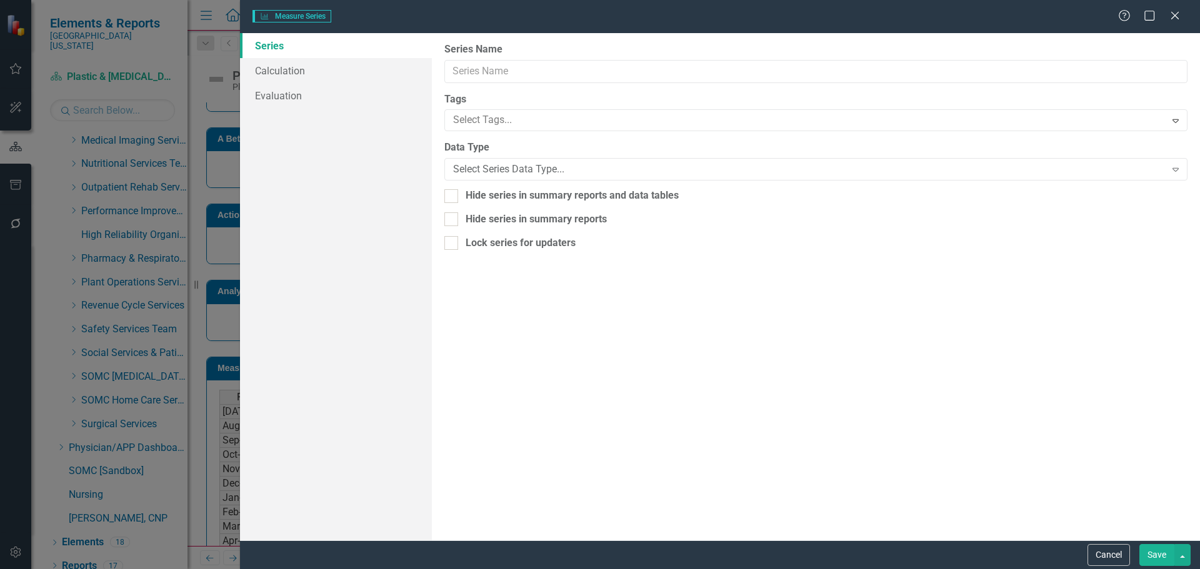
type input "Top Box"
click at [282, 116] on link "Evaluation" at bounding box center [336, 120] width 192 height 25
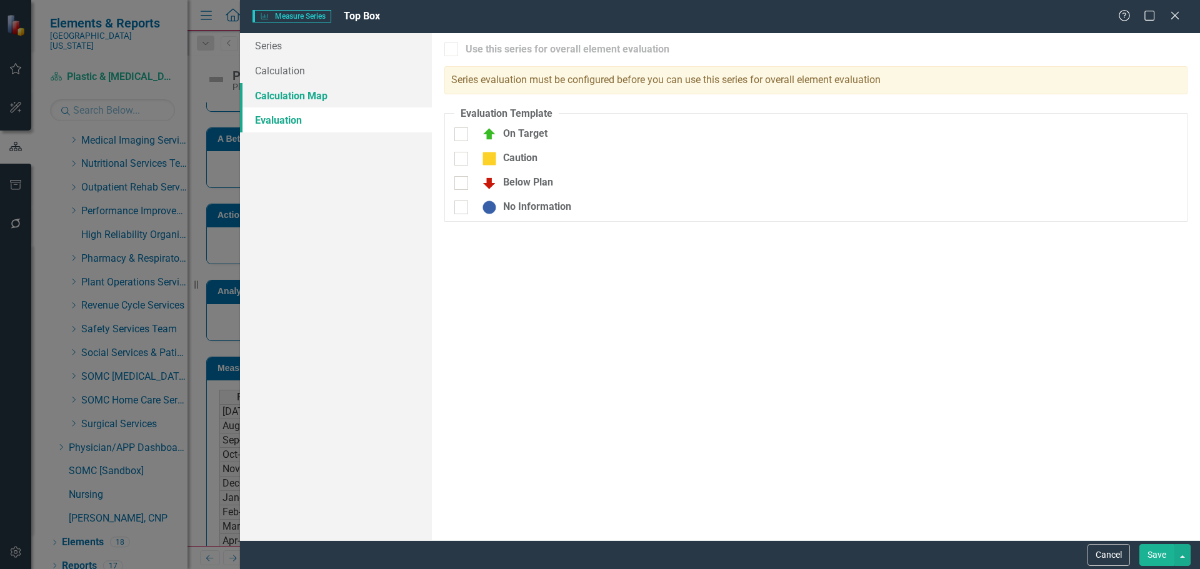
click at [301, 98] on link "Calculation Map" at bounding box center [336, 95] width 192 height 25
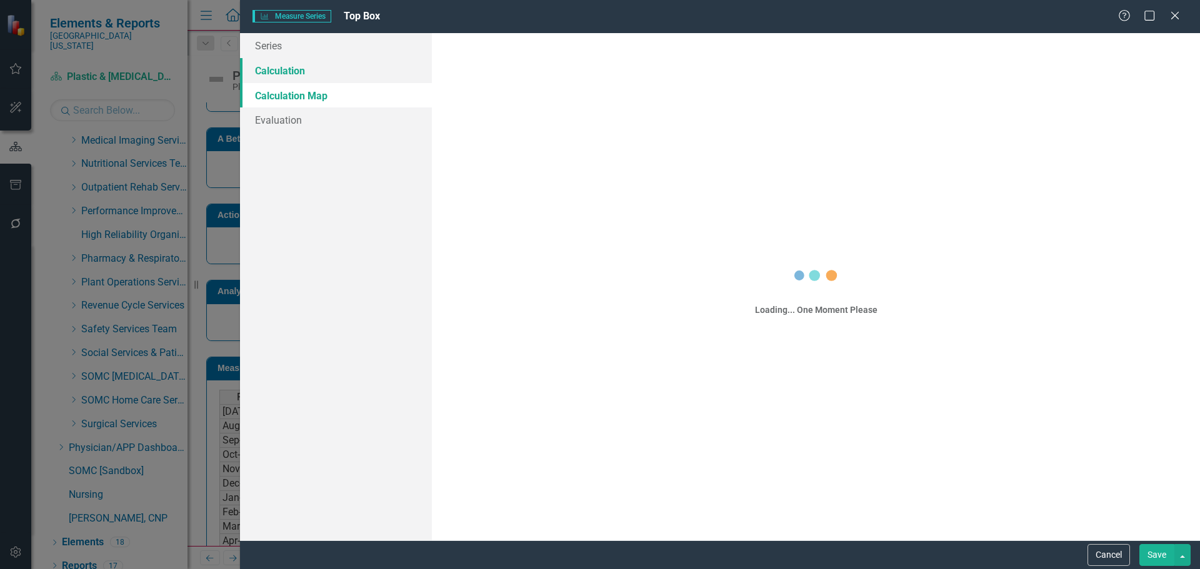
click at [290, 64] on link "Calculation" at bounding box center [336, 70] width 192 height 25
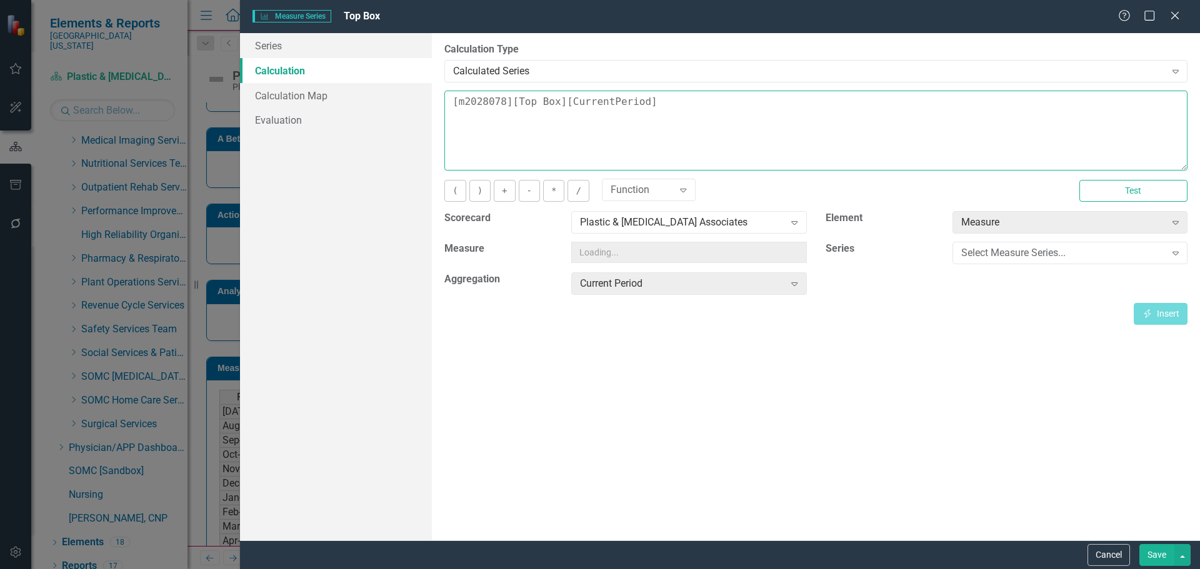
click at [661, 111] on textarea "[m2028078][Top Box][CurrentPeriod]" at bounding box center [815, 131] width 743 height 80
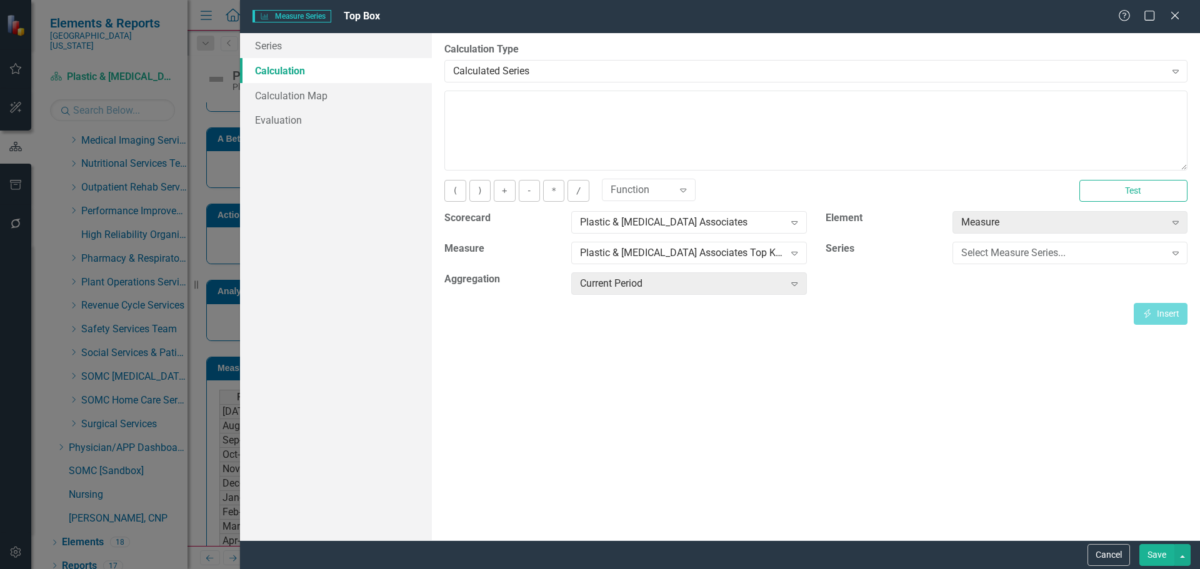
click at [1157, 552] on button "Save" at bounding box center [1156, 555] width 35 height 22
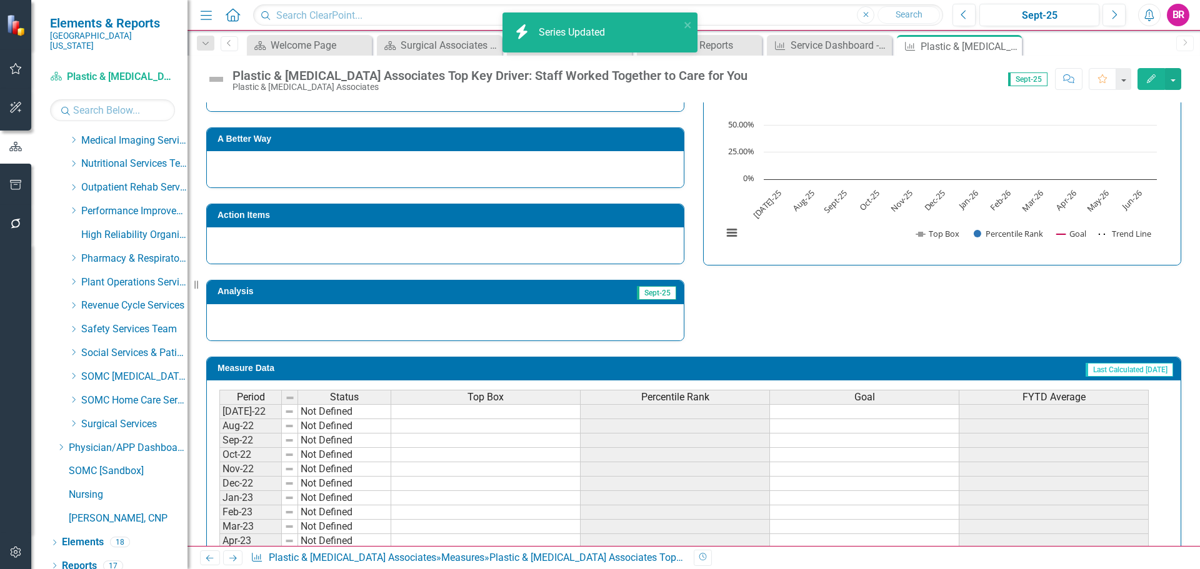
click at [713, 394] on div "Percentile Rank" at bounding box center [675, 398] width 189 height 14
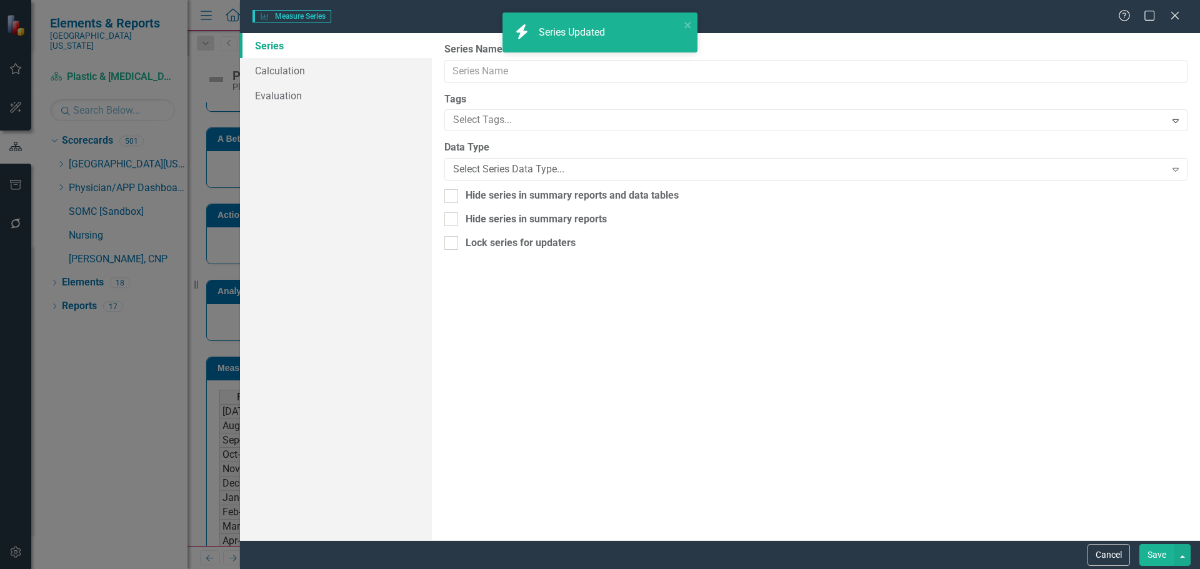
scroll to position [0, 0]
click at [284, 73] on link "Calculation" at bounding box center [336, 70] width 192 height 25
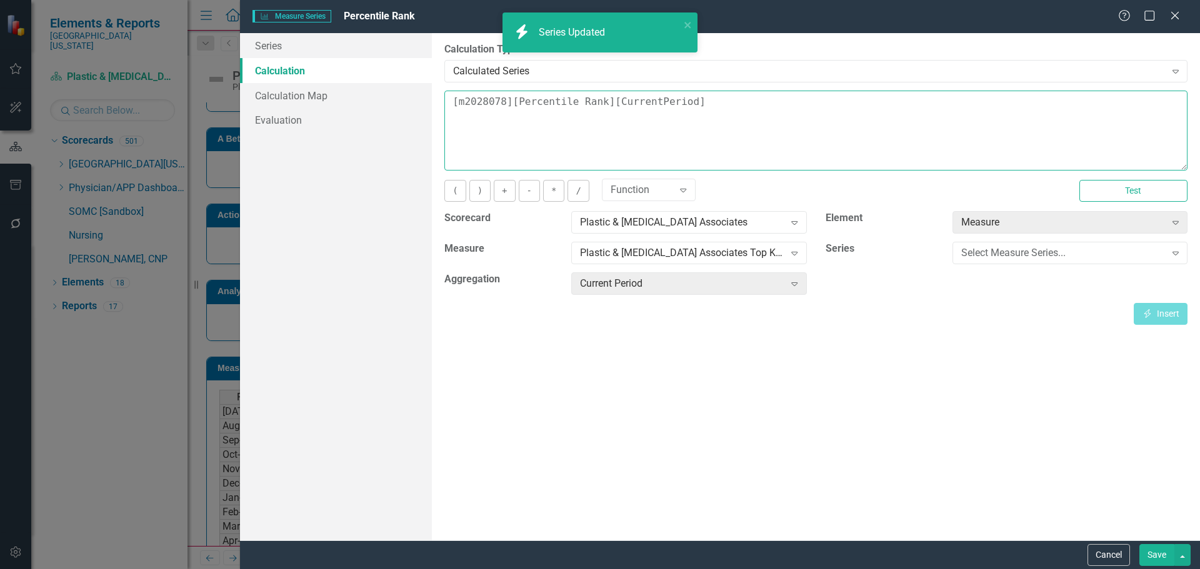
click at [732, 96] on textarea "[m2028078][Percentile Rank][CurrentPeriod]" at bounding box center [815, 131] width 743 height 80
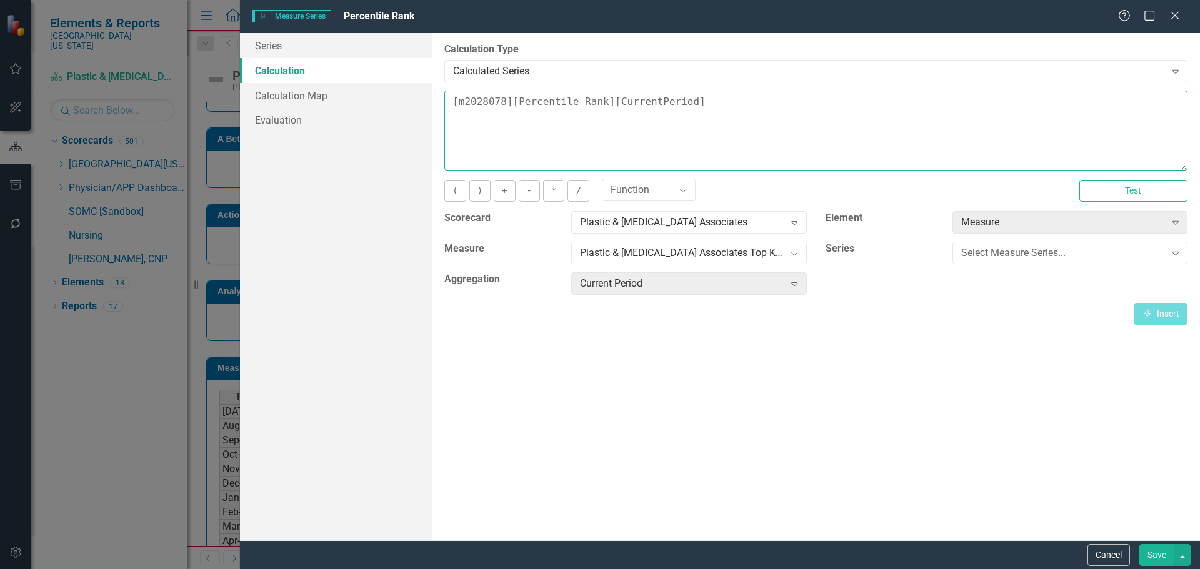
click at [732, 96] on textarea "[m2028078][Percentile Rank][CurrentPeriod]" at bounding box center [815, 131] width 743 height 80
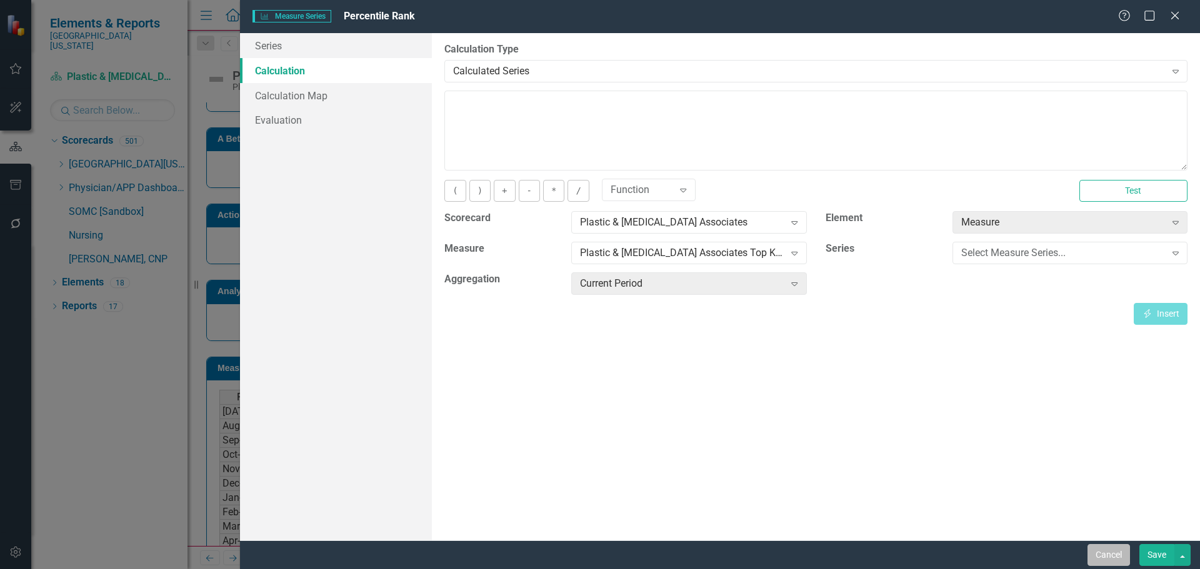
click at [1119, 549] on button "Cancel" at bounding box center [1109, 555] width 43 height 22
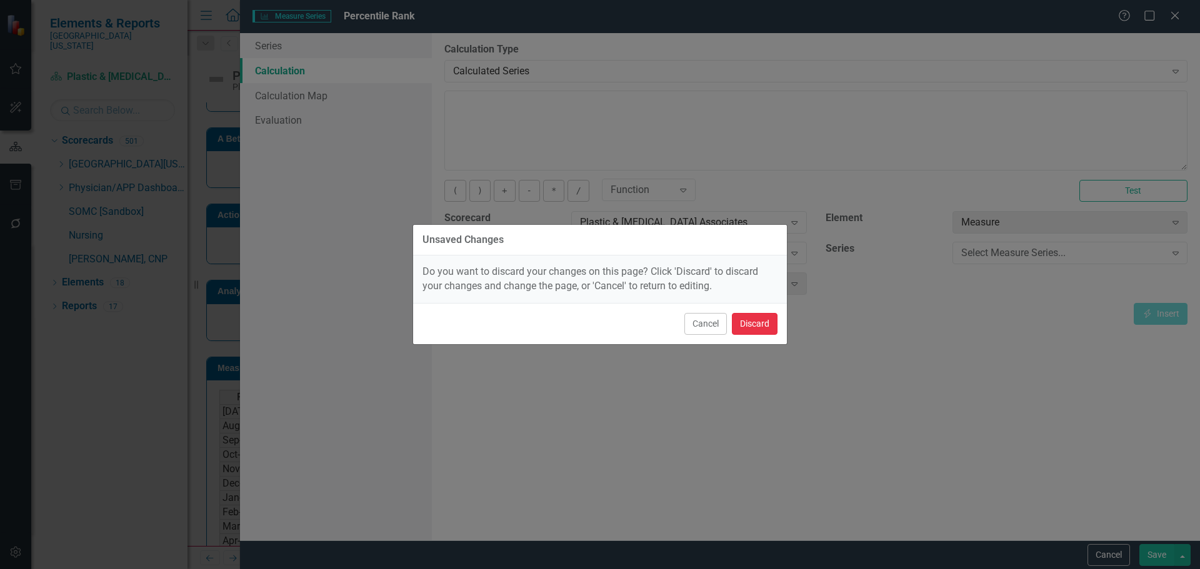
click at [747, 318] on button "Discard" at bounding box center [755, 324] width 46 height 22
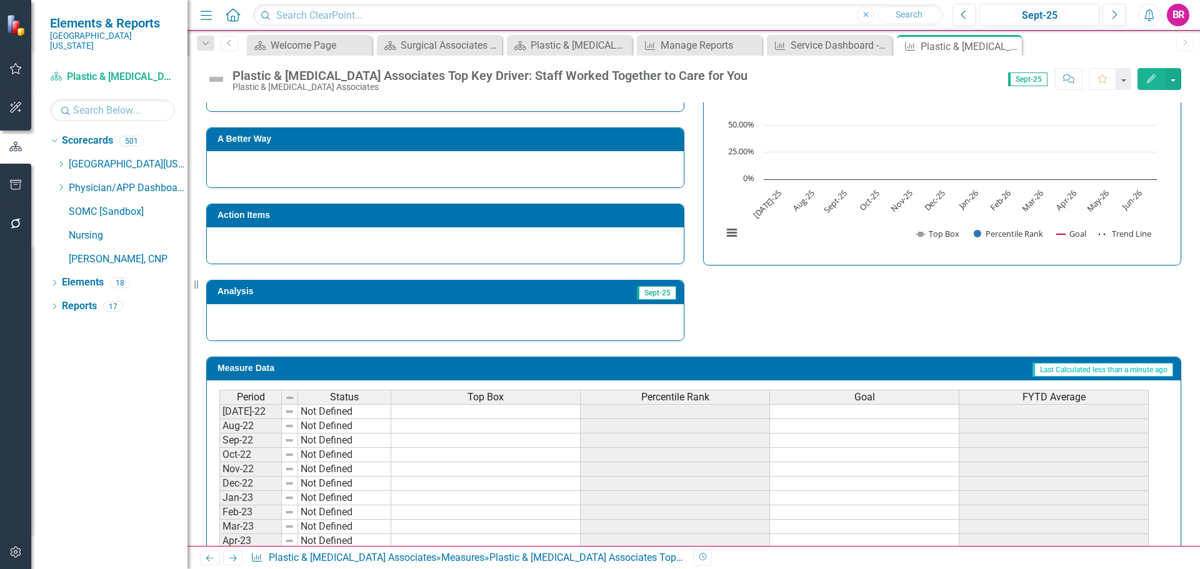
click at [708, 406] on div "Period Status Top Box Percentile Rank Goal FYTD Average" at bounding box center [684, 398] width 930 height 17
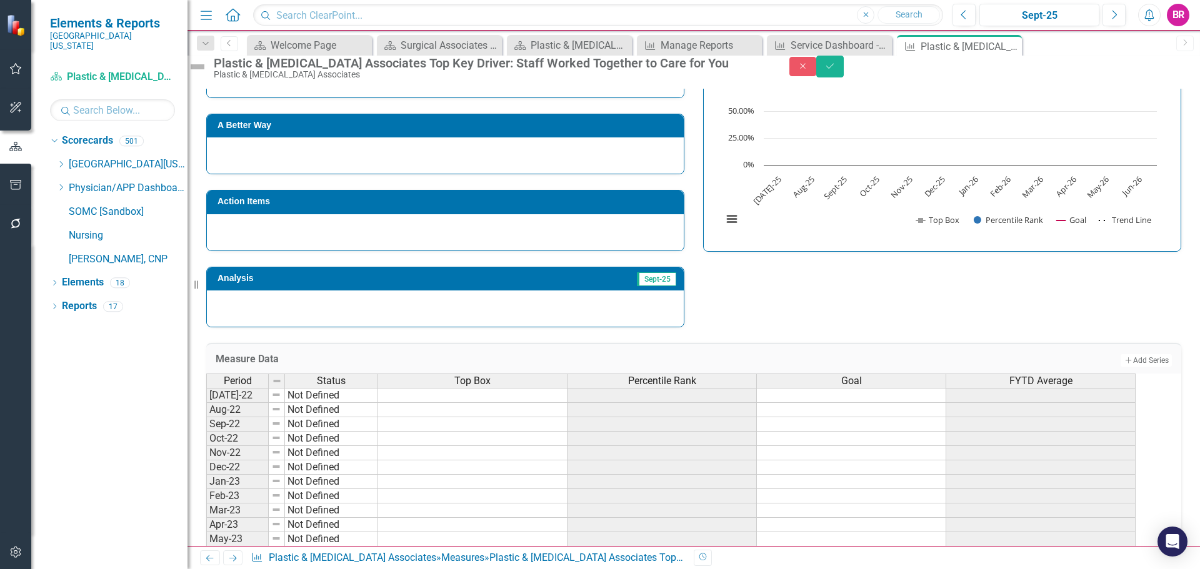
click at [715, 388] on div "Percentile Rank" at bounding box center [662, 381] width 189 height 14
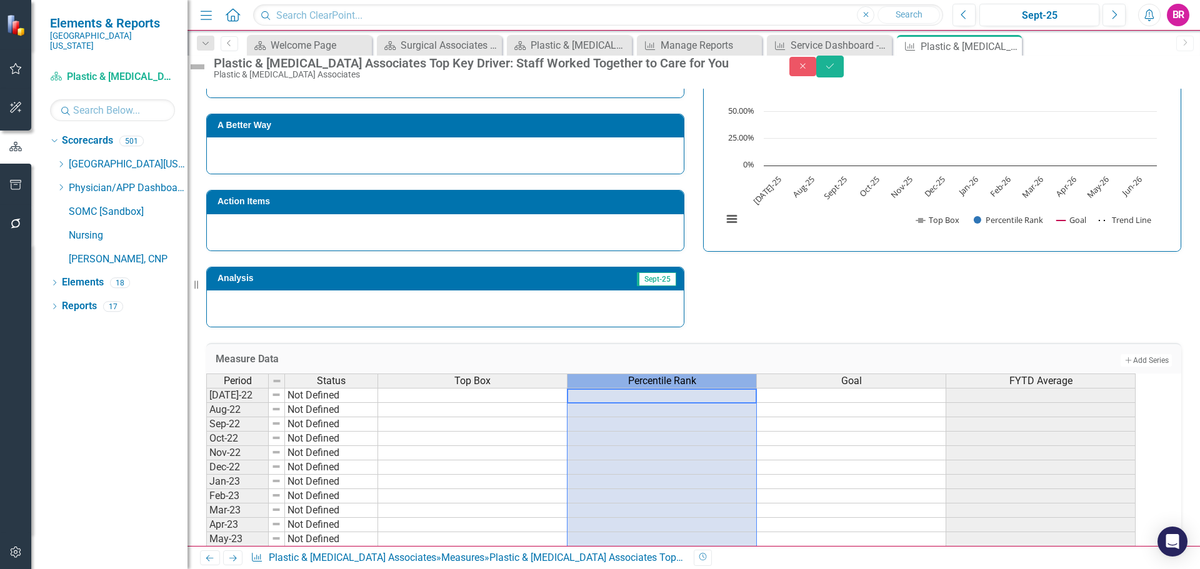
click at [715, 388] on div "Percentile Rank" at bounding box center [662, 381] width 189 height 14
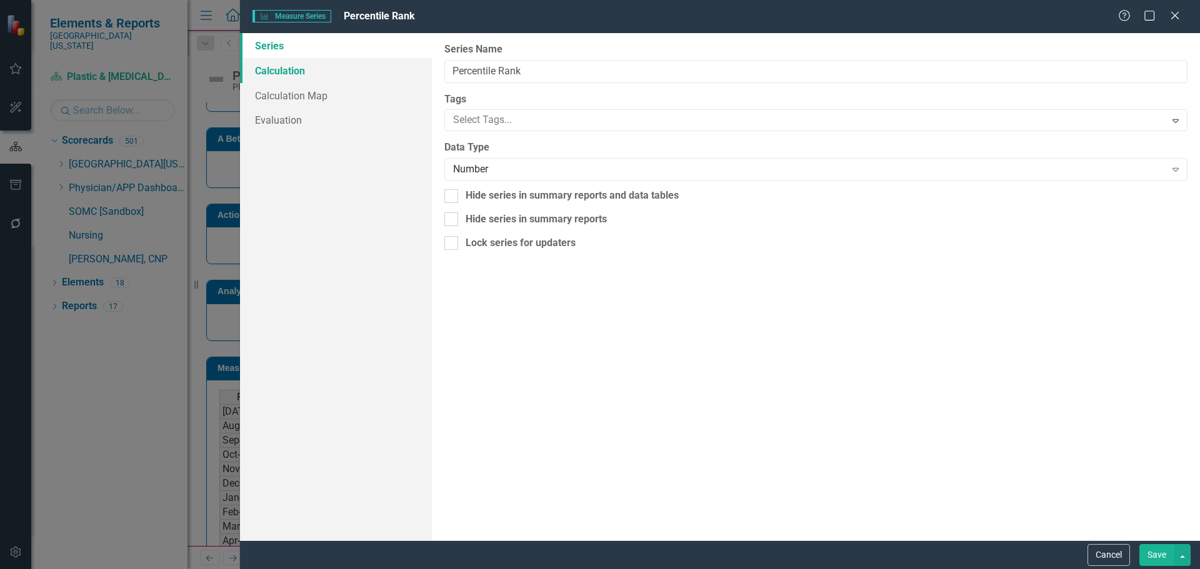
click at [284, 78] on link "Calculation" at bounding box center [336, 70] width 192 height 25
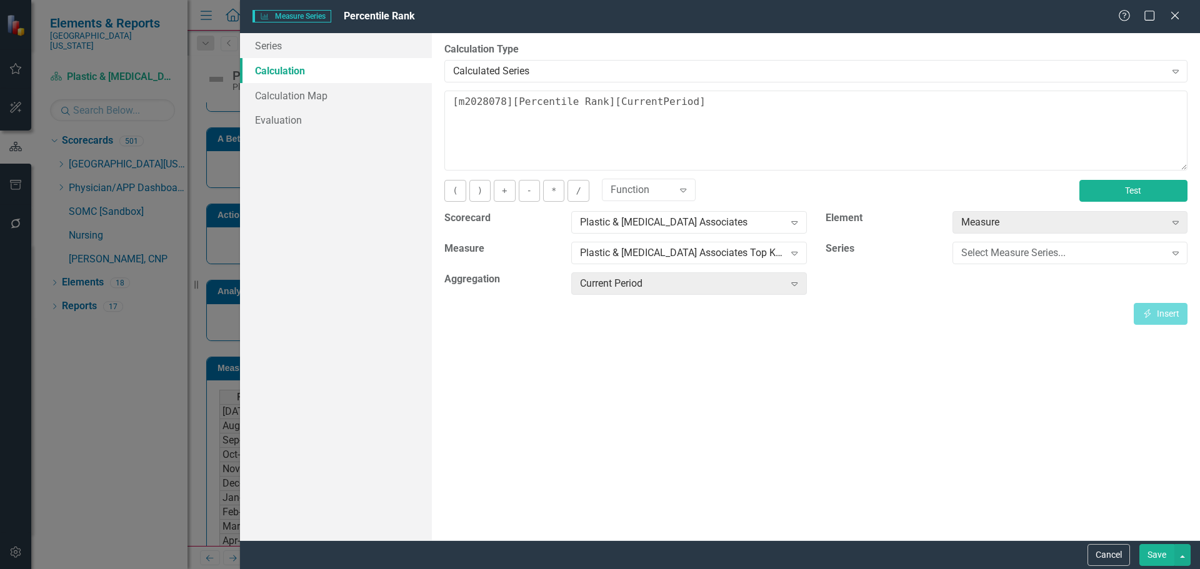
click at [1095, 189] on button "Test" at bounding box center [1133, 191] width 108 height 22
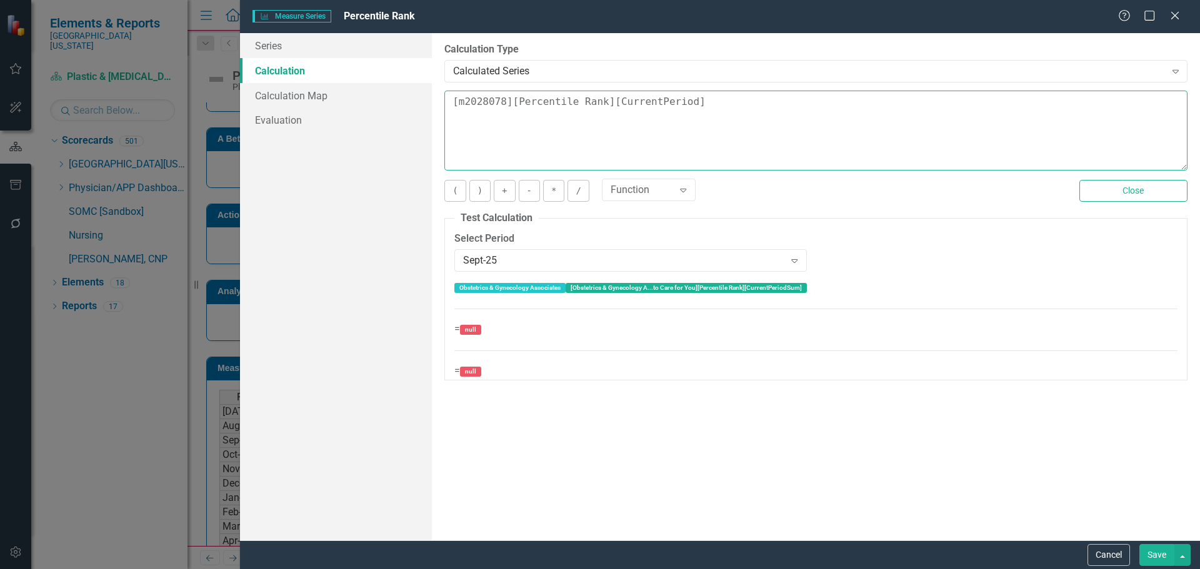
click at [815, 134] on textarea "[m2028078][Percentile Rank][CurrentPeriod]" at bounding box center [815, 131] width 743 height 80
click at [811, 134] on textarea "[m2028078][Percentile Rank][CurrentPeriod]" at bounding box center [815, 131] width 743 height 80
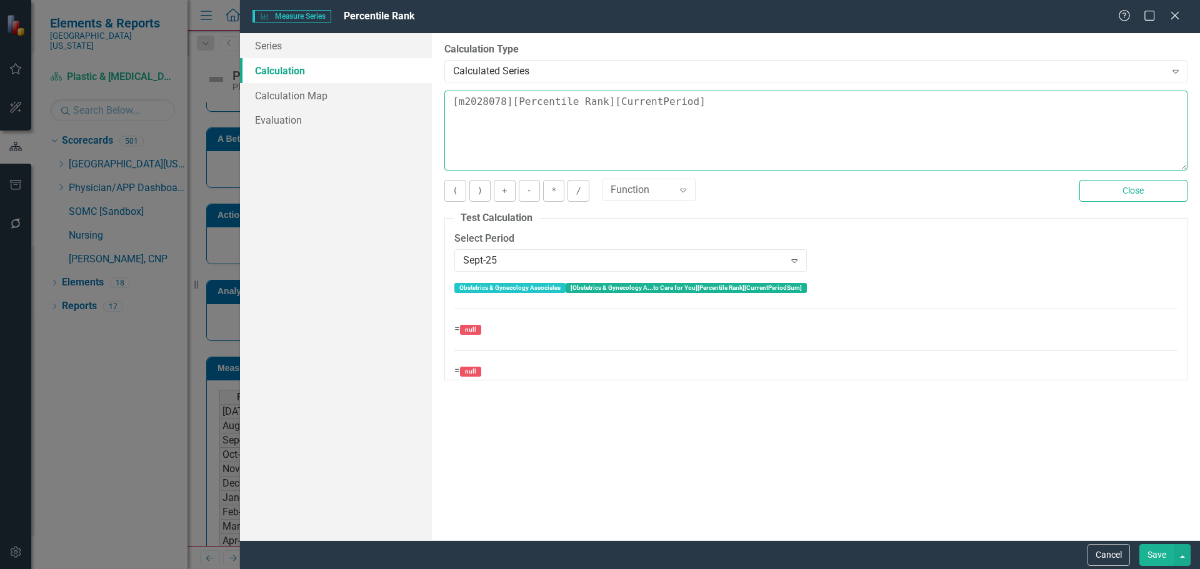
click at [811, 134] on textarea "[m2028078][Percentile Rank][CurrentPeriod]" at bounding box center [815, 131] width 743 height 80
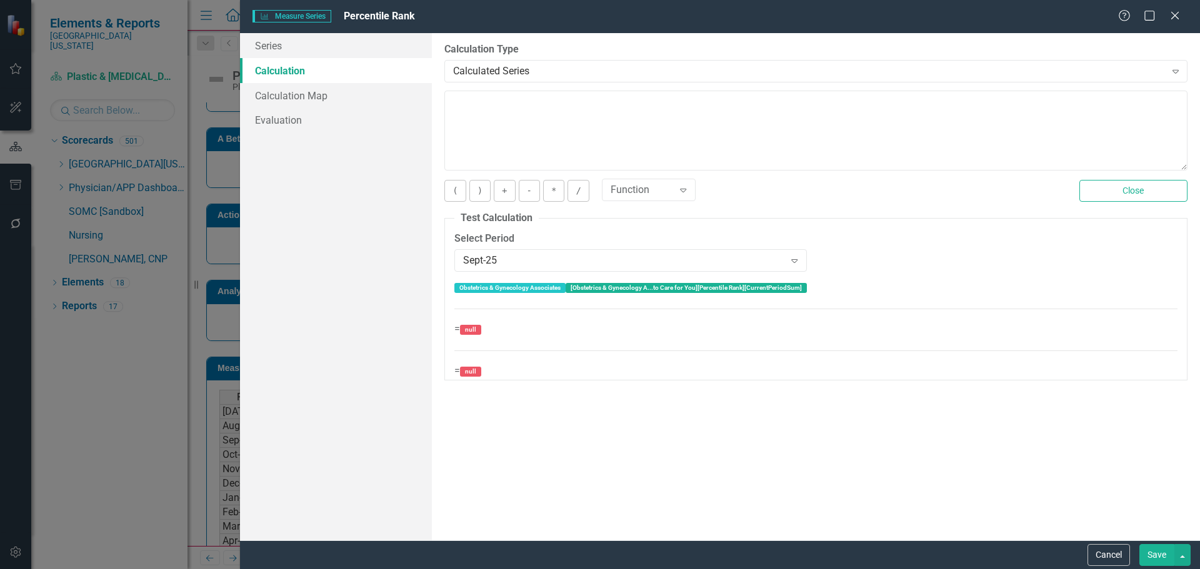
click at [1149, 553] on button "Save" at bounding box center [1156, 555] width 35 height 22
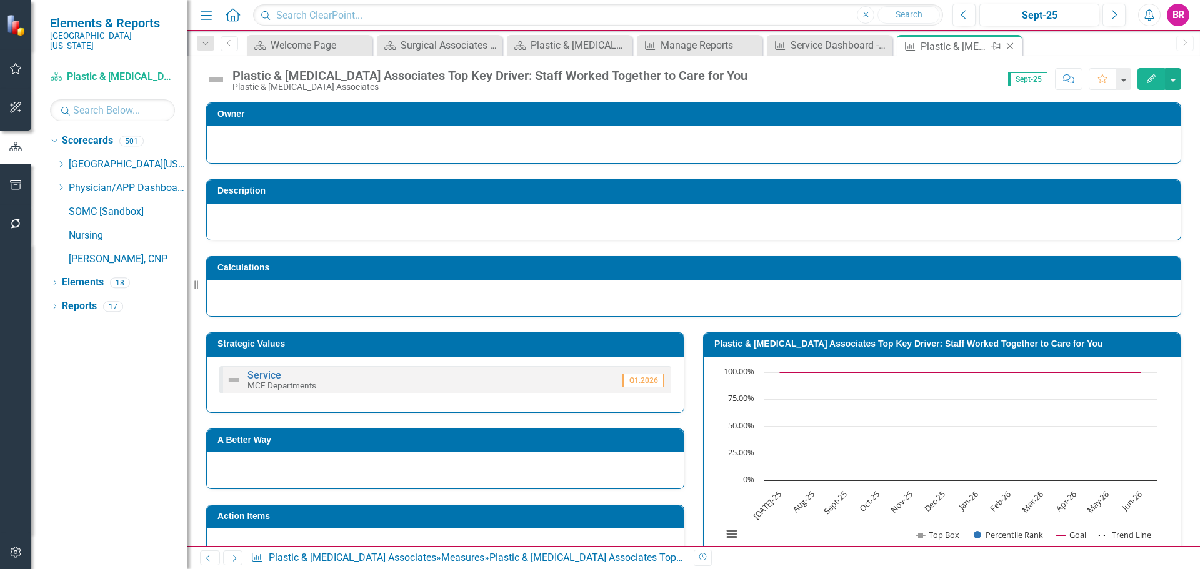
click at [1009, 45] on icon "Close" at bounding box center [1010, 46] width 13 height 10
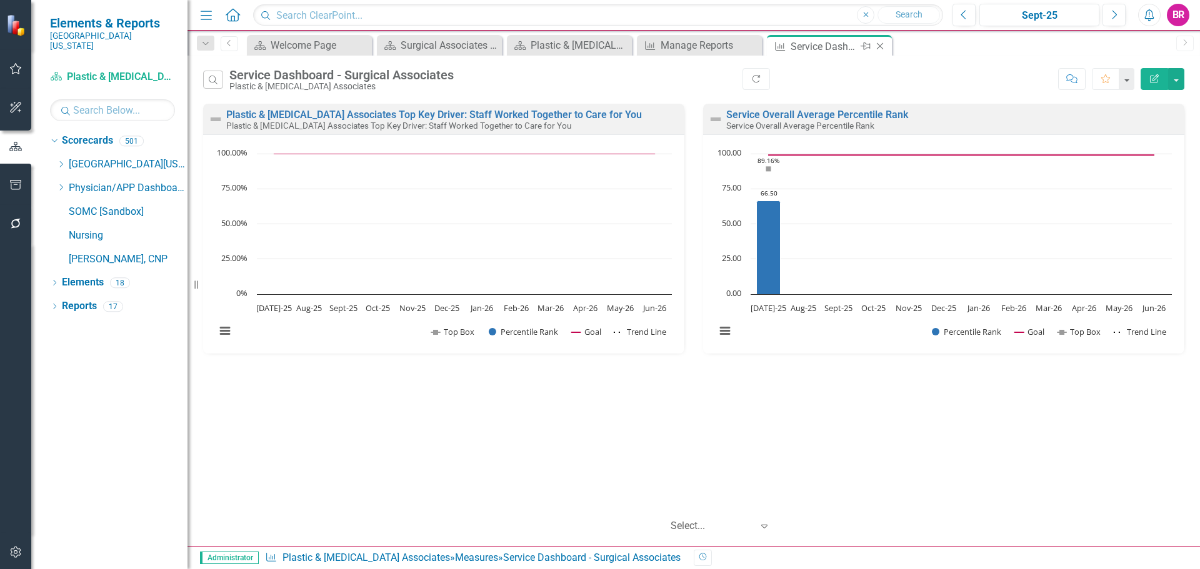
click at [879, 44] on icon "Close" at bounding box center [880, 46] width 13 height 10
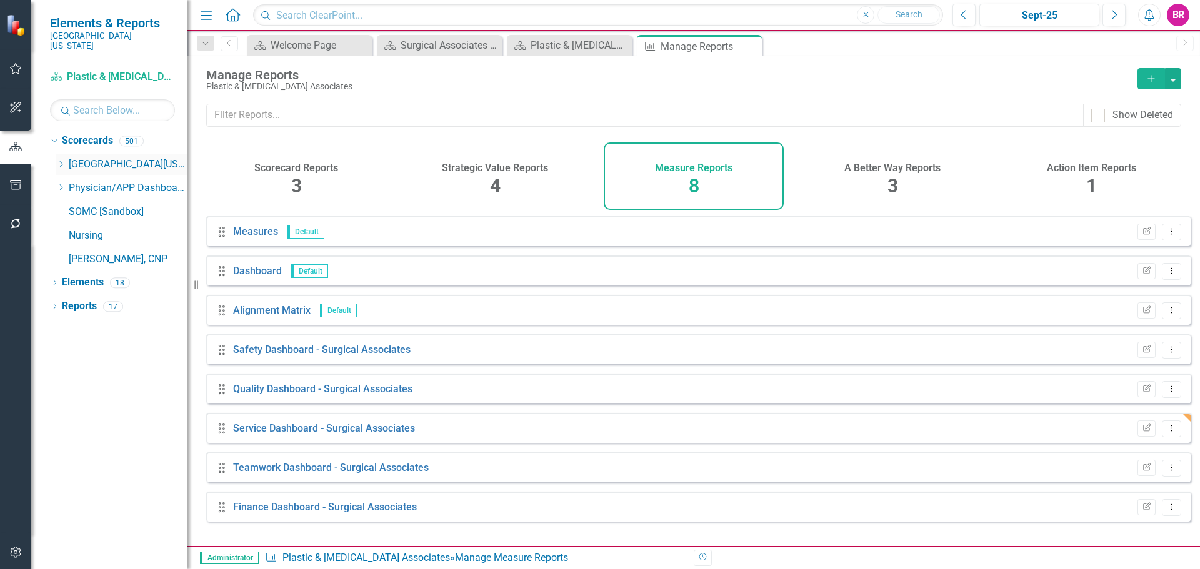
click at [56, 161] on icon "Dropdown" at bounding box center [60, 165] width 9 height 8
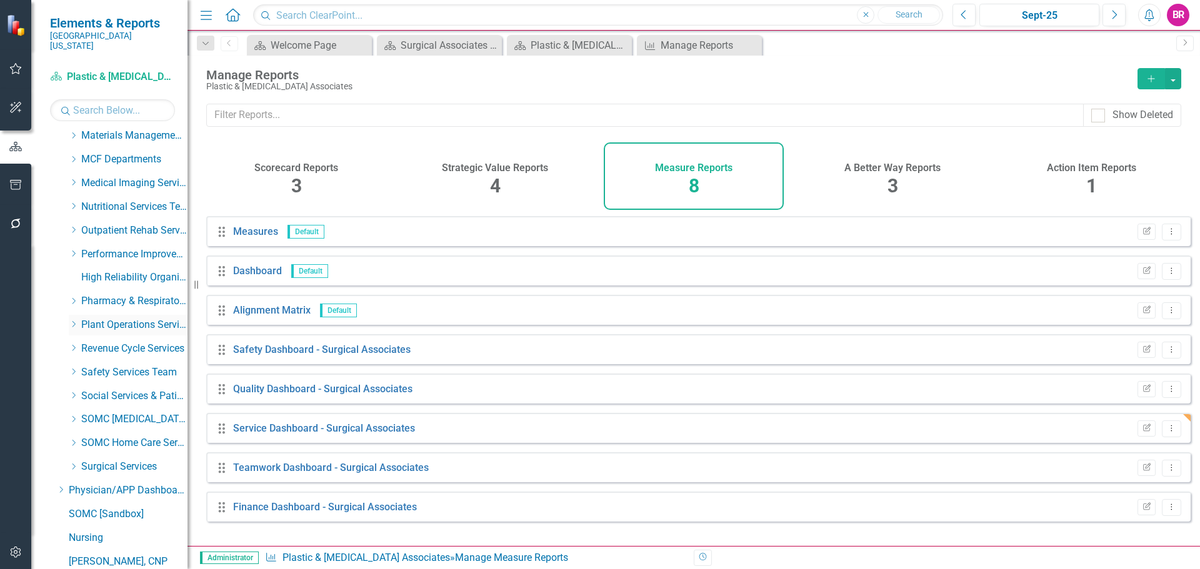
scroll to position [435, 0]
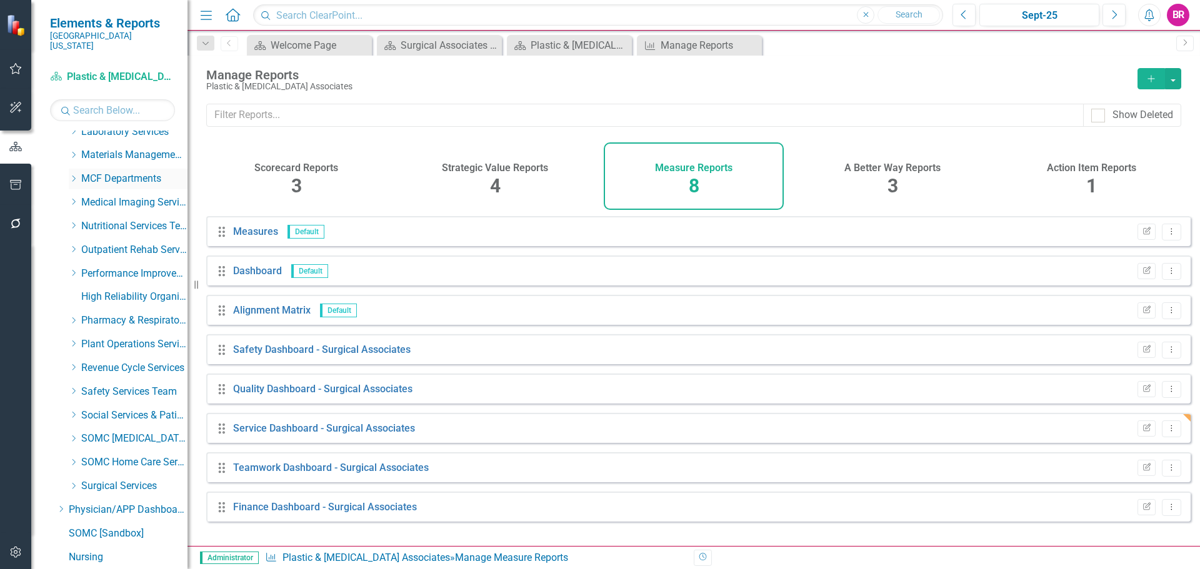
click at [69, 175] on icon "Dropdown" at bounding box center [73, 179] width 9 height 8
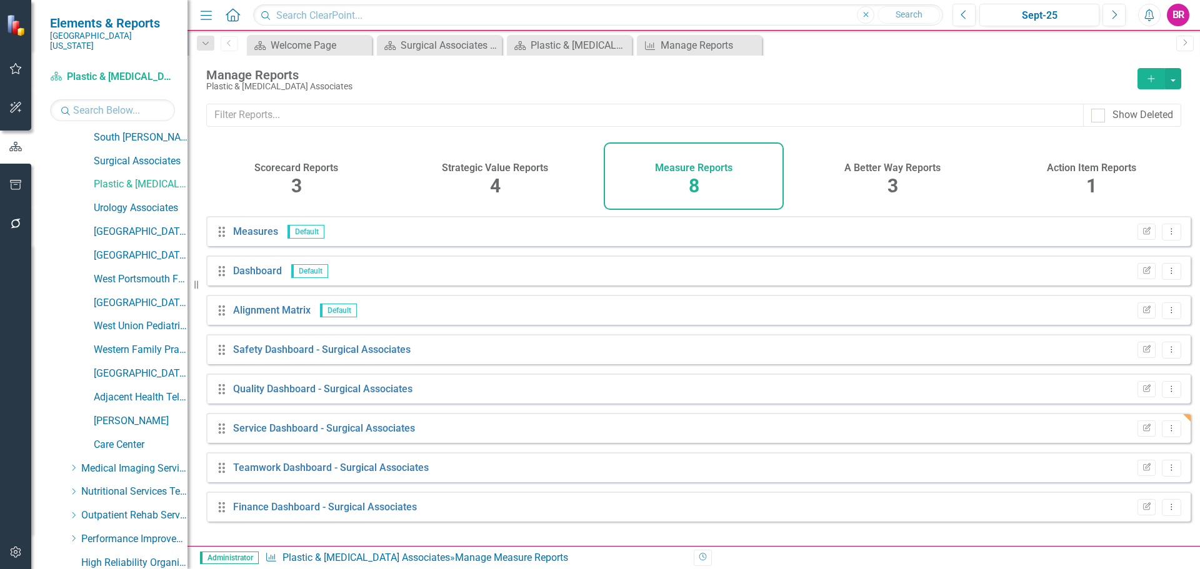
scroll to position [1310, 0]
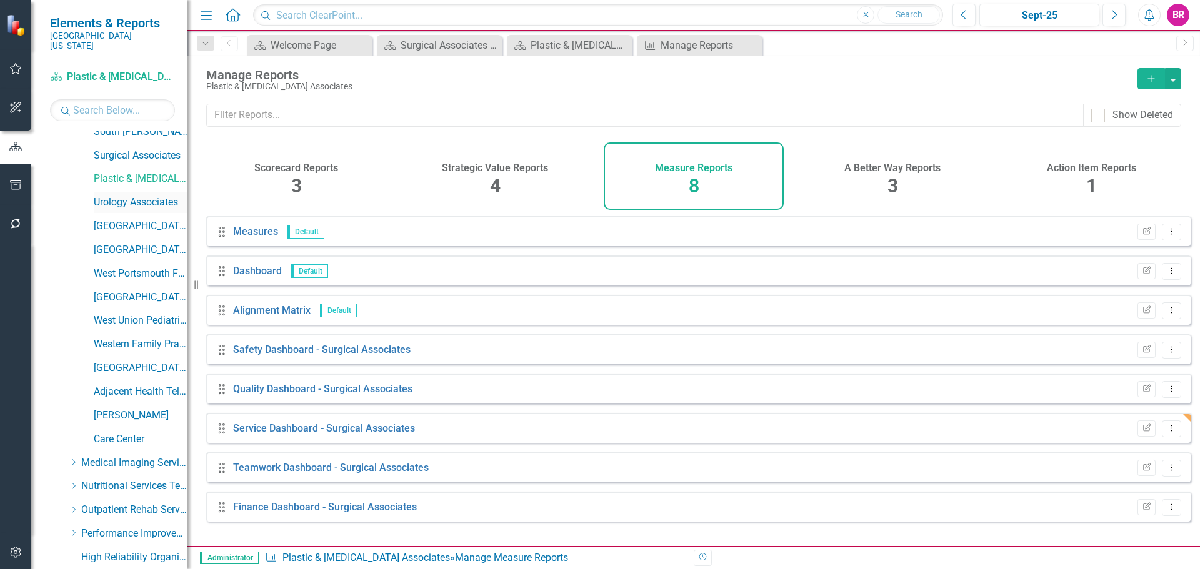
click at [127, 196] on link "Urology Associates" at bounding box center [141, 203] width 94 height 14
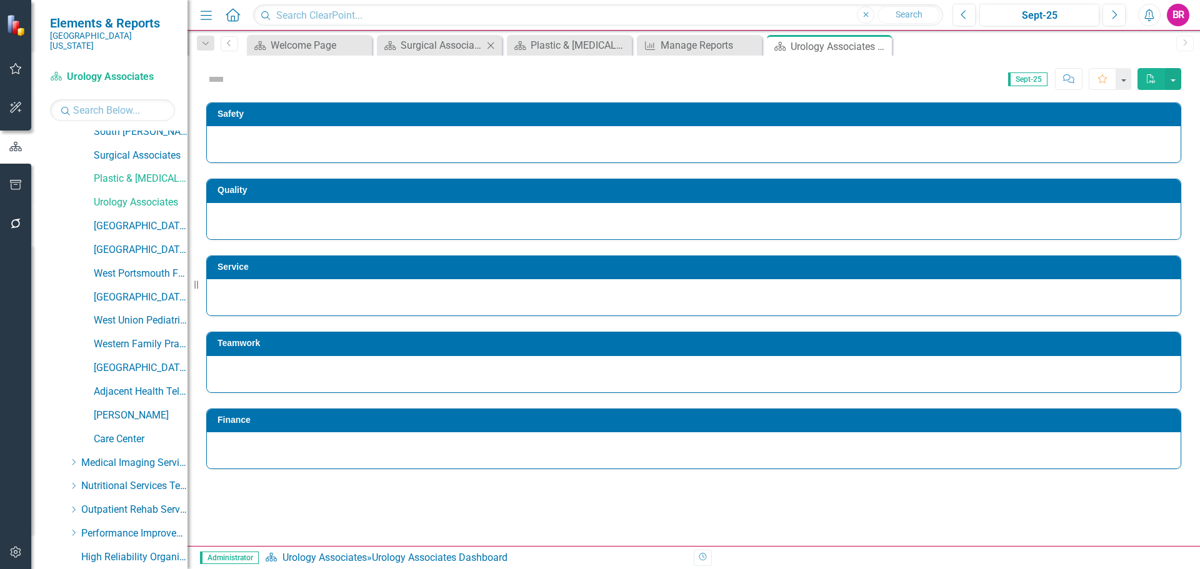
click at [488, 46] on icon "Close" at bounding box center [490, 46] width 13 height 10
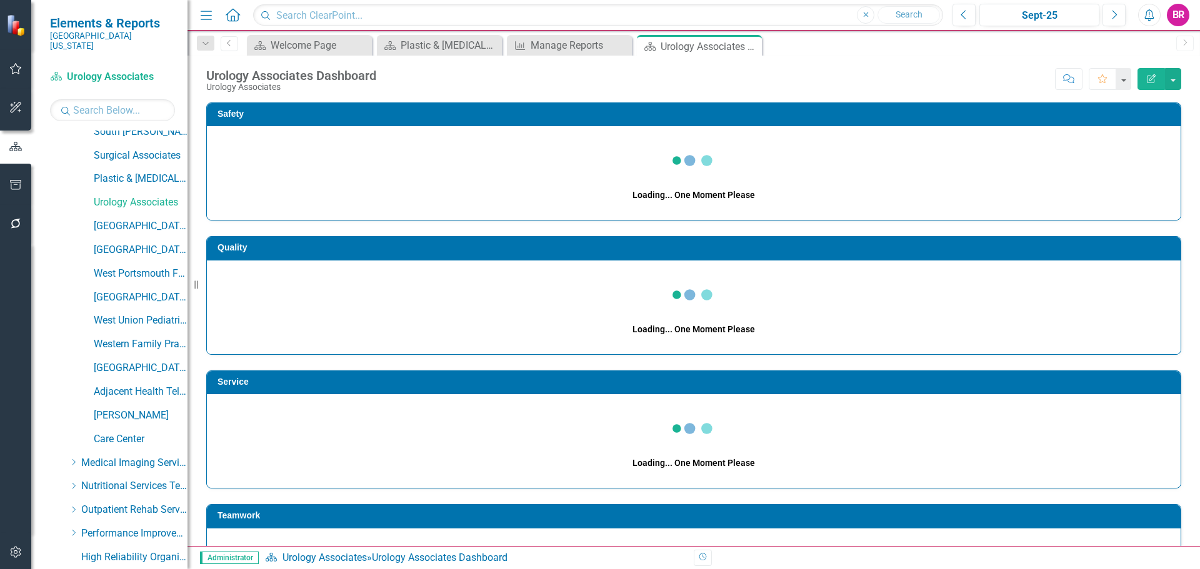
click at [0, 0] on icon "Close" at bounding box center [0, 0] width 0 height 0
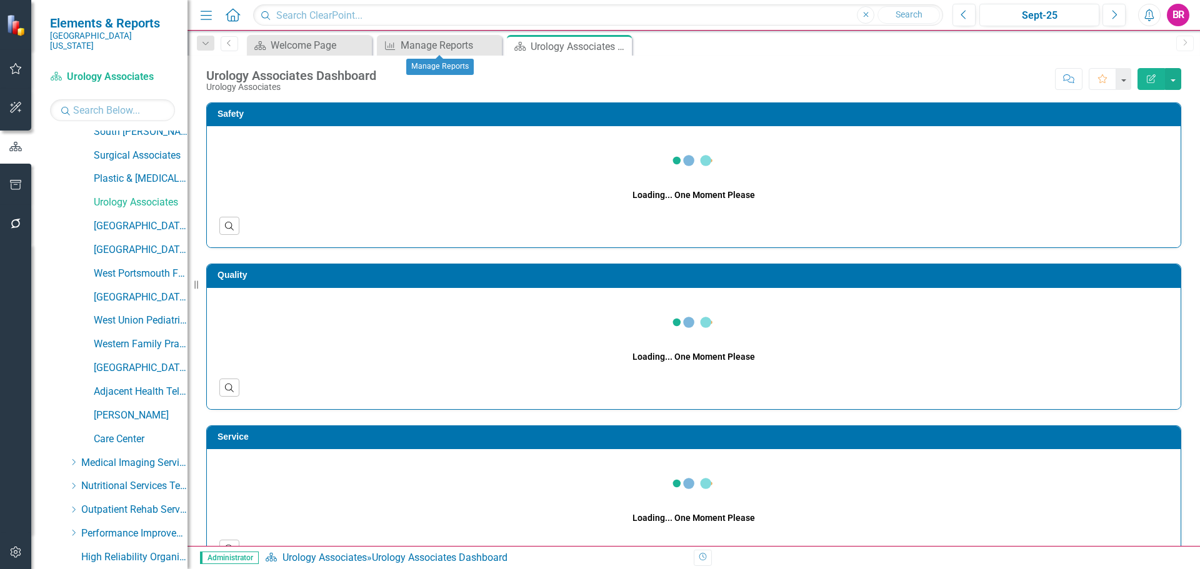
click at [0, 0] on icon "Close" at bounding box center [0, 0] width 0 height 0
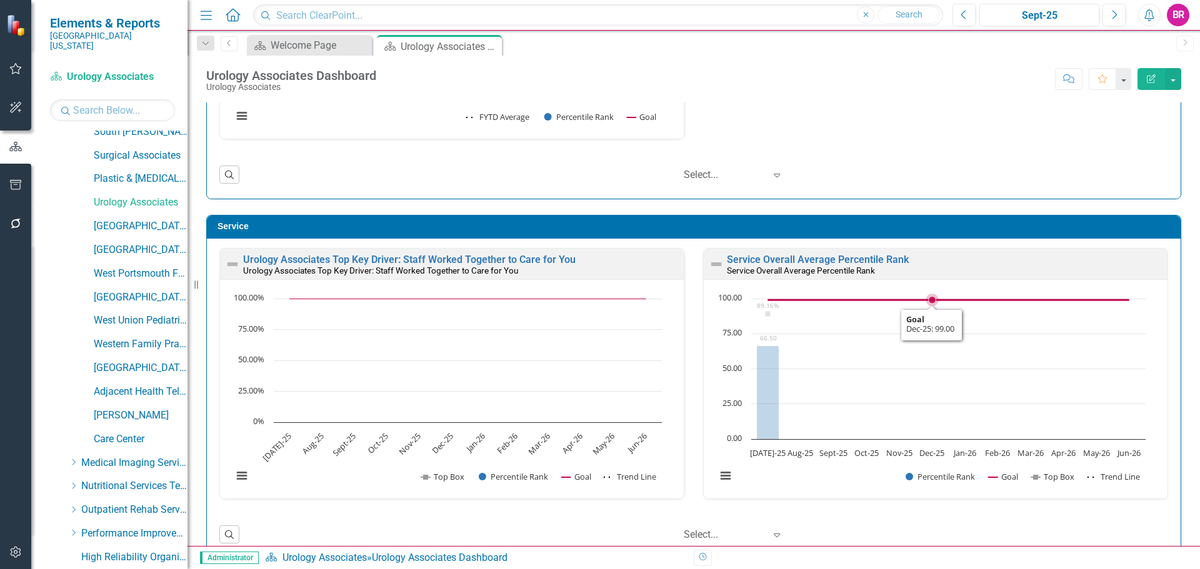
scroll to position [625, 0]
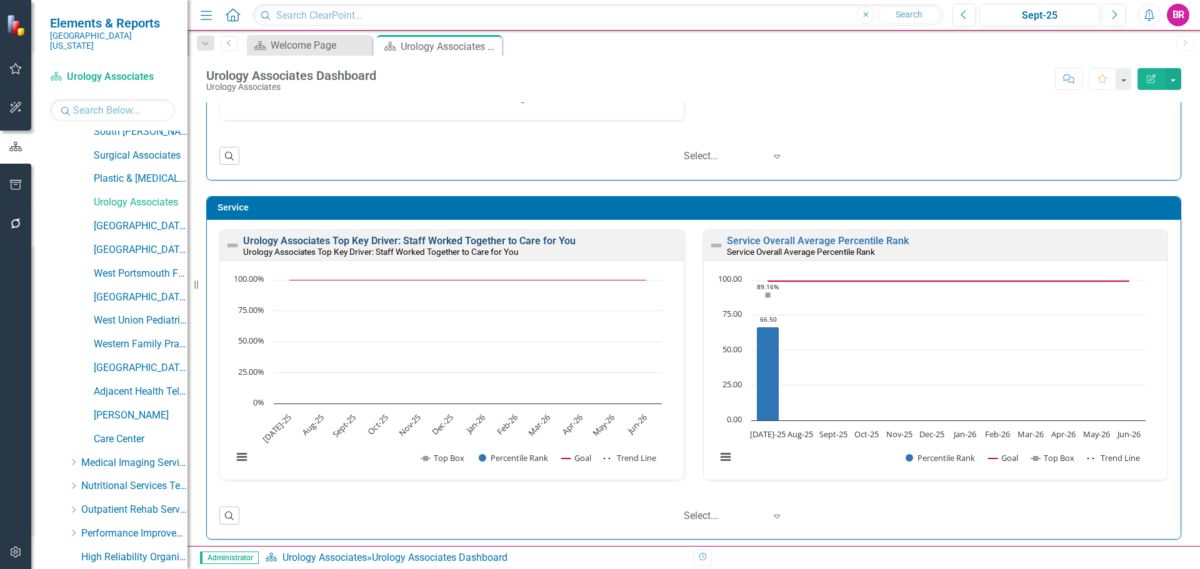
click at [361, 243] on link "Urology Associates Top Key Driver: Staff Worked Together to Care for You" at bounding box center [409, 241] width 333 height 12
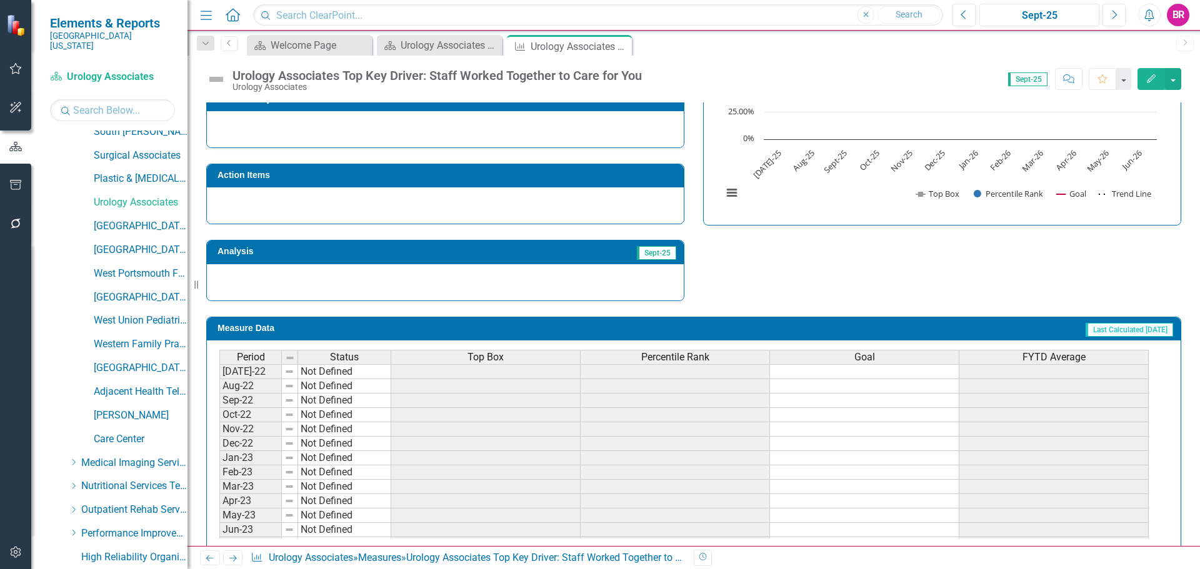
scroll to position [365, 0]
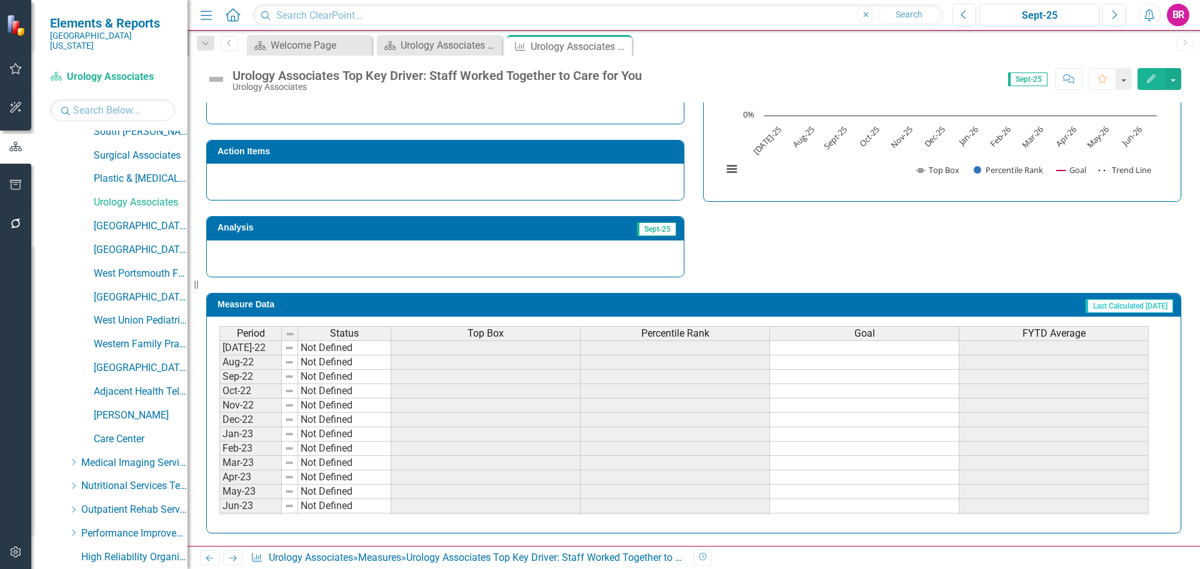
click at [520, 332] on div "Top Box" at bounding box center [485, 334] width 189 height 14
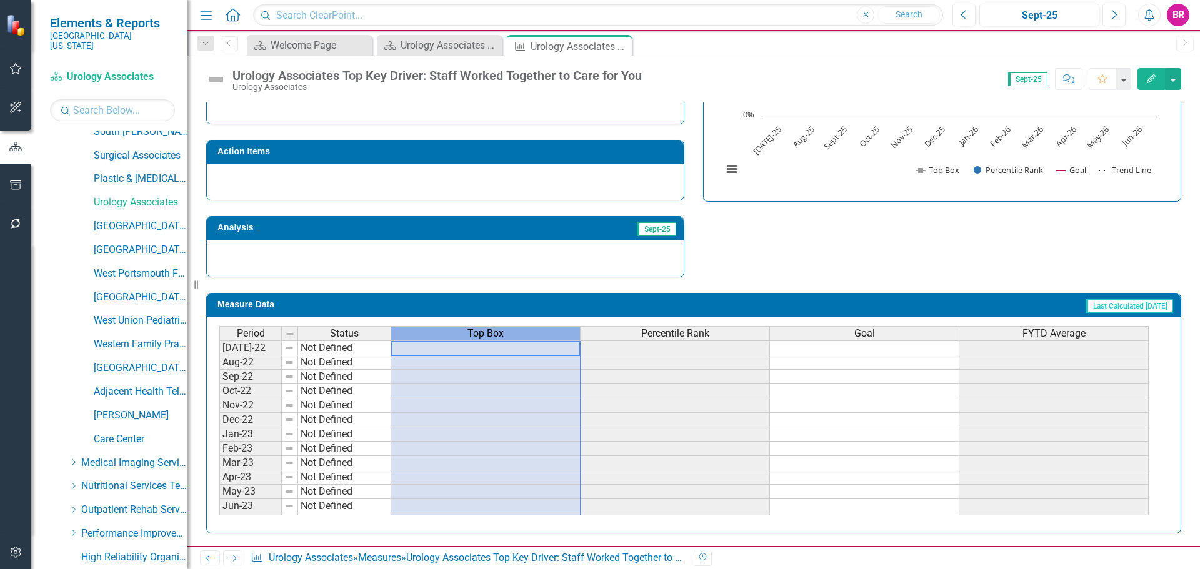
click at [520, 332] on div "Top Box" at bounding box center [485, 334] width 189 height 14
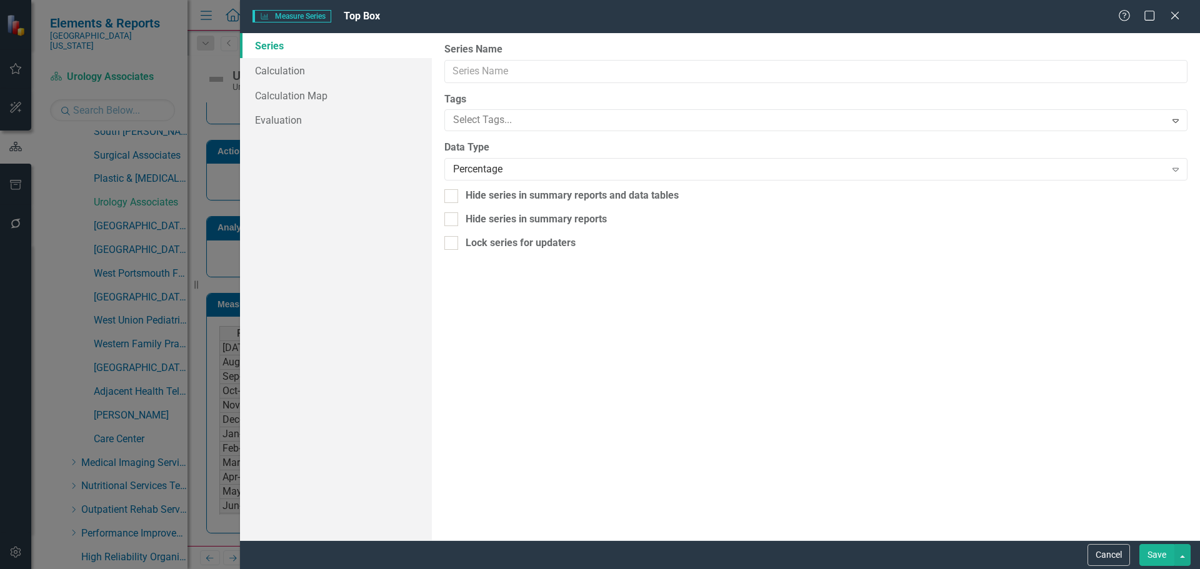
type input "Top Box"
click at [282, 73] on link "Calculation" at bounding box center [336, 70] width 192 height 25
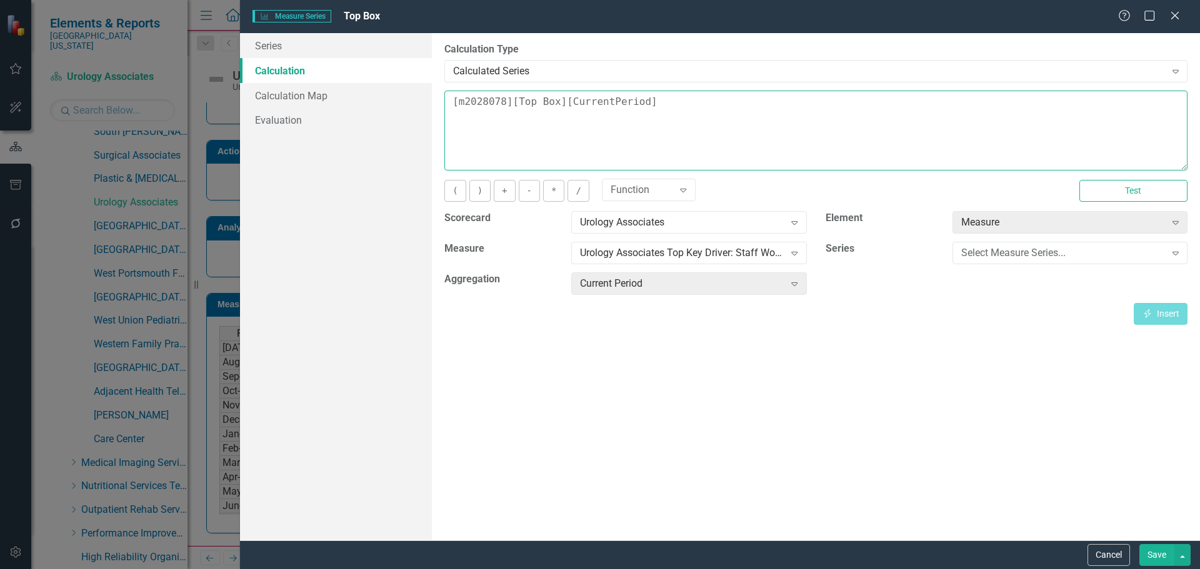
click at [638, 113] on textarea "[m2028078][Top Box][CurrentPeriod]" at bounding box center [815, 131] width 743 height 80
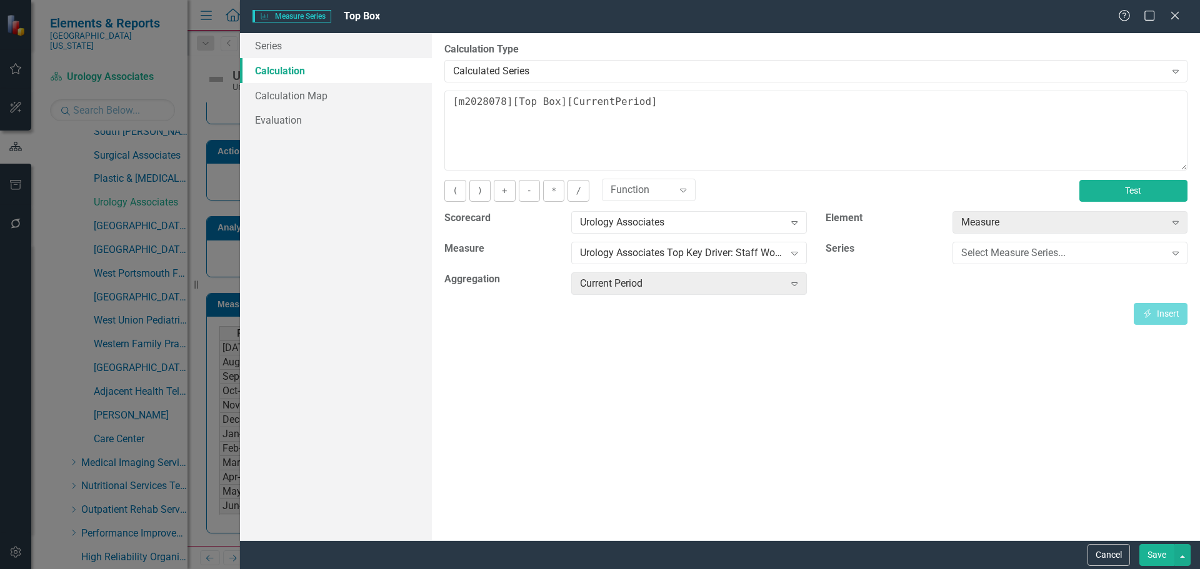
click at [1186, 191] on button "Test" at bounding box center [1133, 191] width 108 height 22
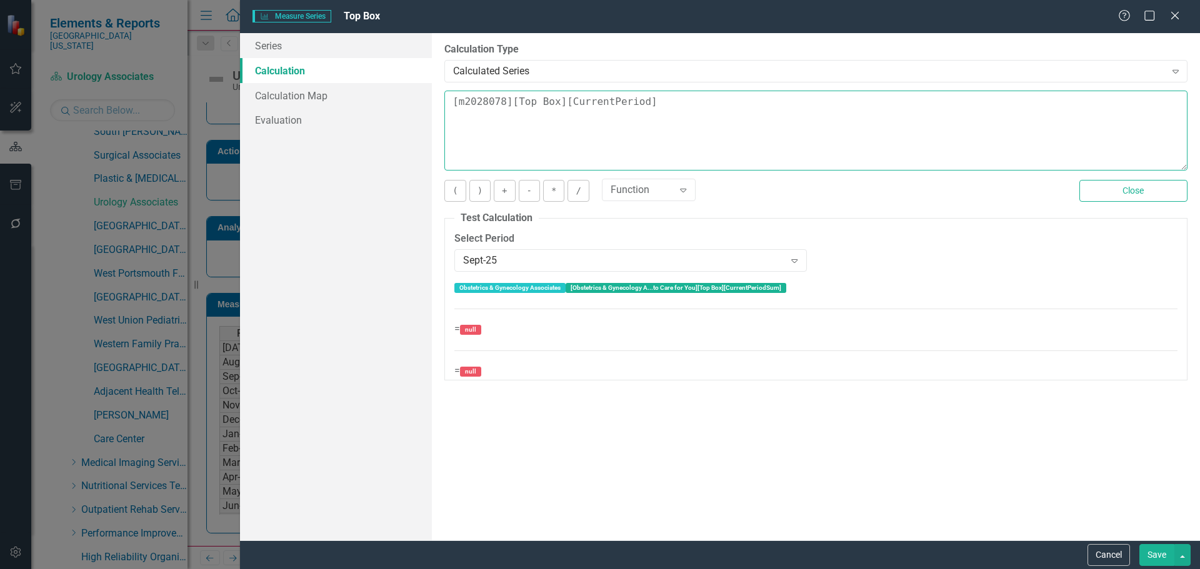
click at [686, 118] on textarea "[m2028078][Top Box][CurrentPeriod]" at bounding box center [815, 131] width 743 height 80
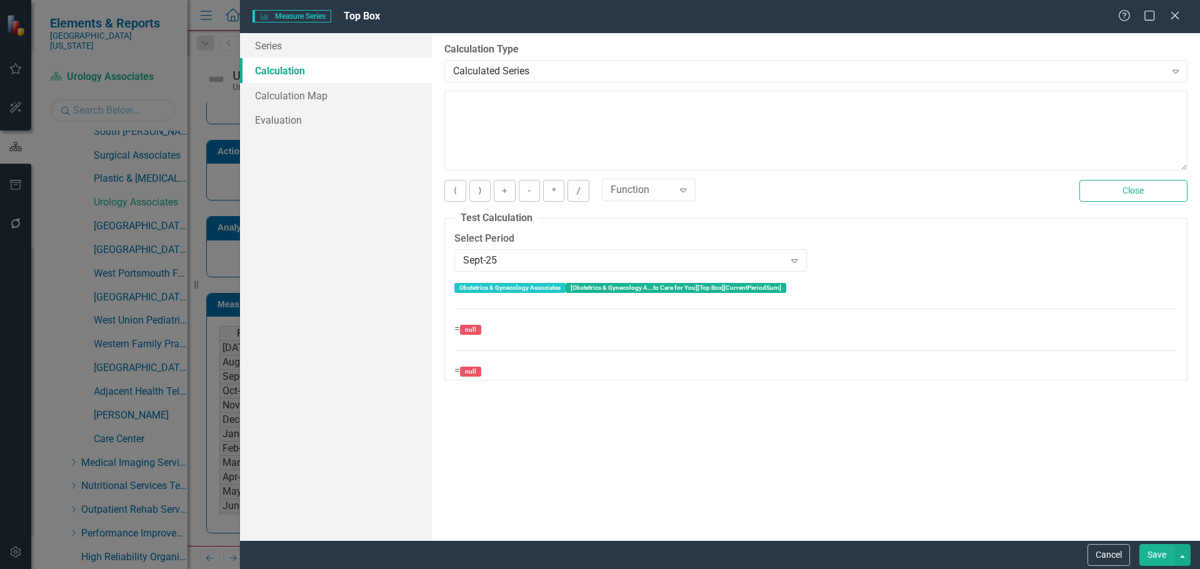
click at [1153, 559] on button "Save" at bounding box center [1156, 555] width 35 height 22
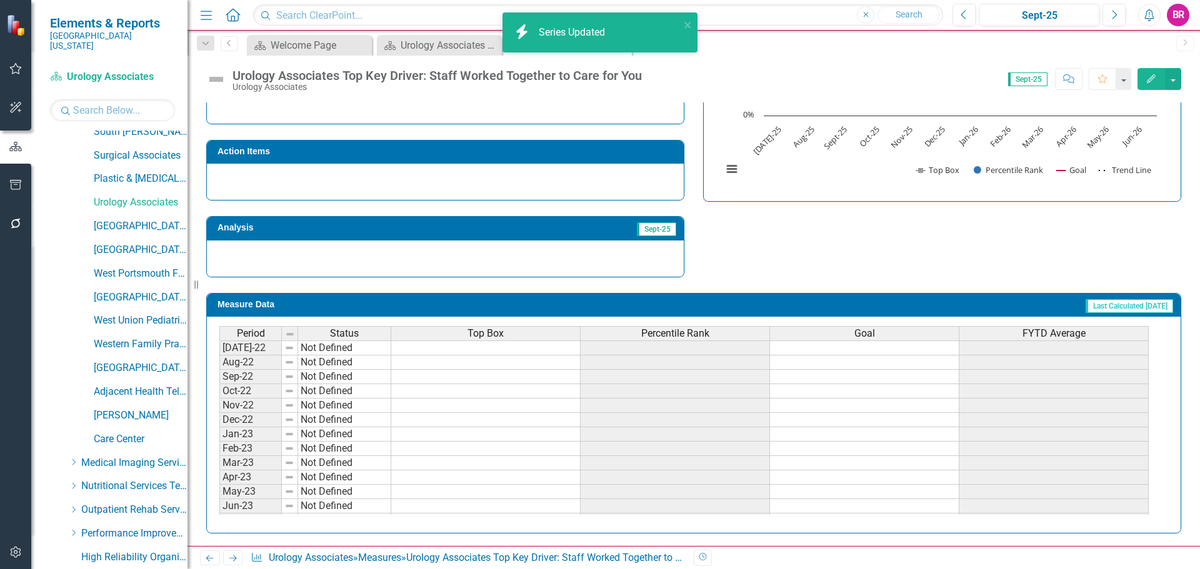
click at [669, 332] on span "Percentile Rank" at bounding box center [675, 333] width 68 height 11
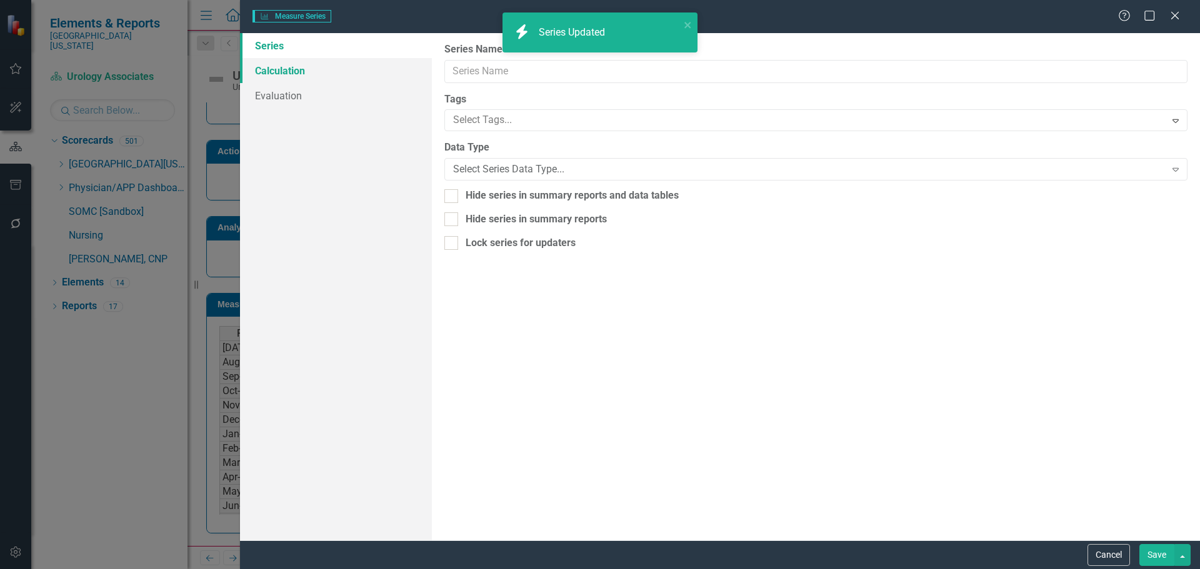
scroll to position [0, 0]
type input "Percentile Rank"
click at [290, 73] on link "Calculation" at bounding box center [336, 70] width 192 height 25
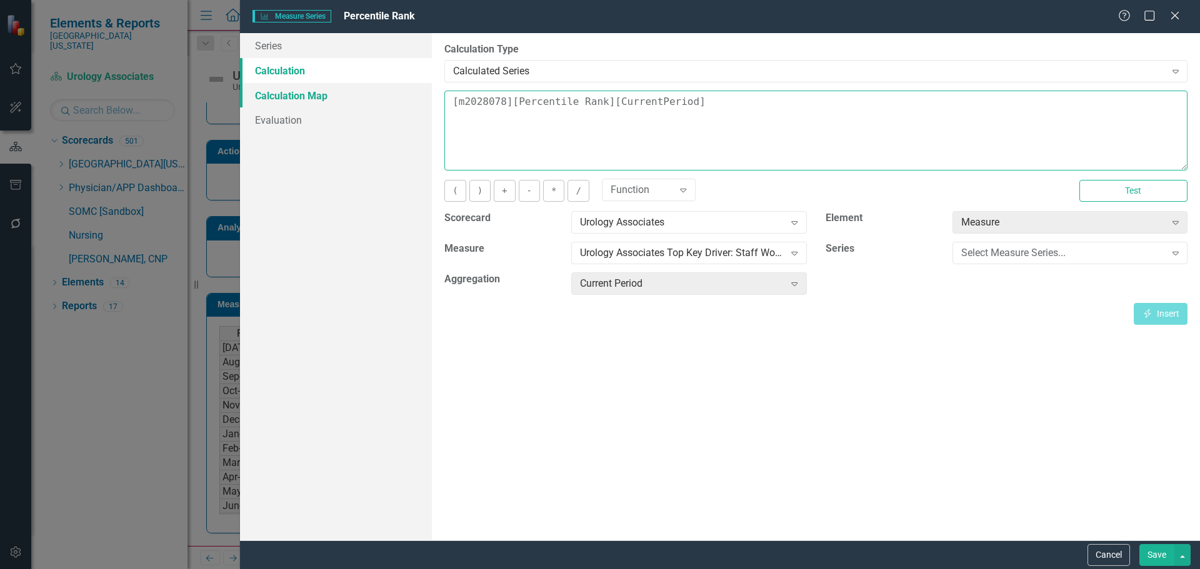
drag, startPoint x: 631, startPoint y: 109, endPoint x: 273, endPoint y: 101, distance: 358.9
click at [269, 101] on div "Series Calculation Calculation Map Evaluation From this page, you can edit the …" at bounding box center [720, 287] width 960 height 508
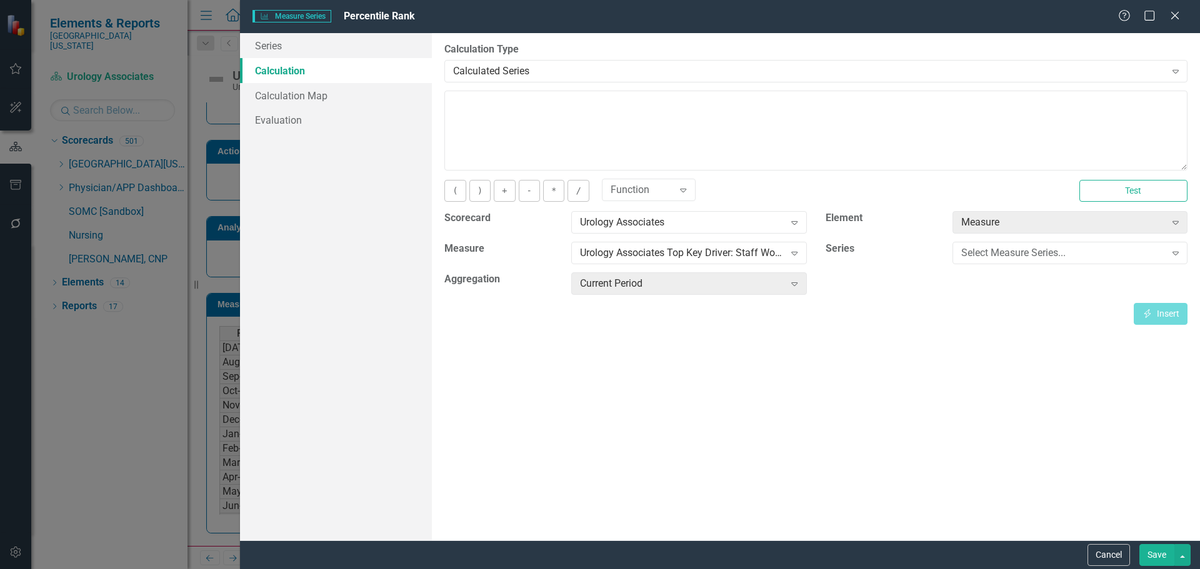
click at [1164, 559] on button "Save" at bounding box center [1156, 555] width 35 height 22
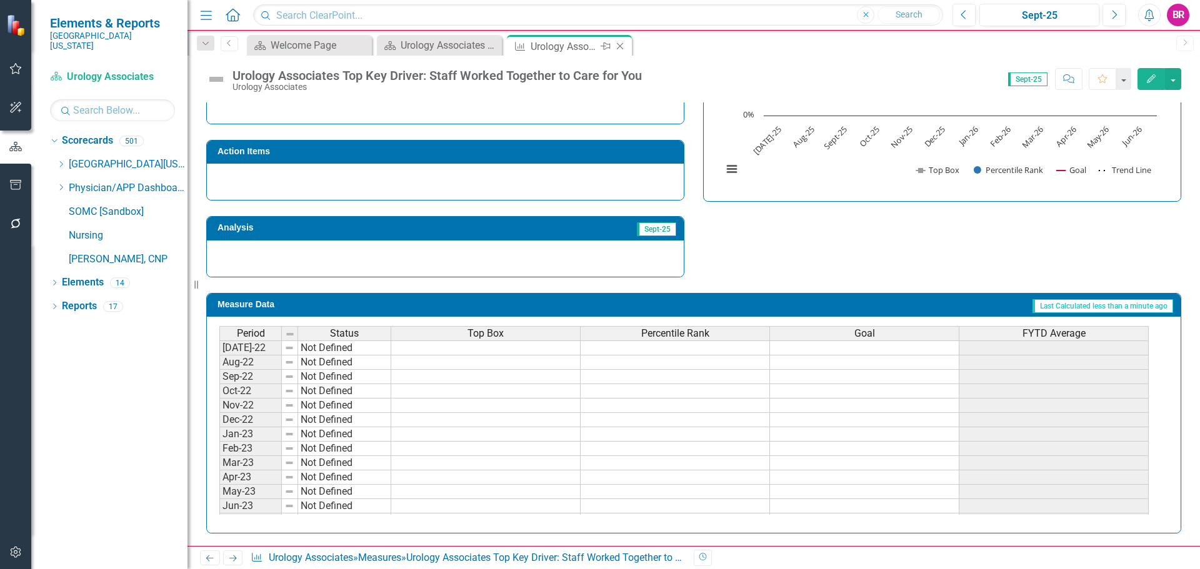
click at [624, 48] on icon "Close" at bounding box center [620, 46] width 13 height 10
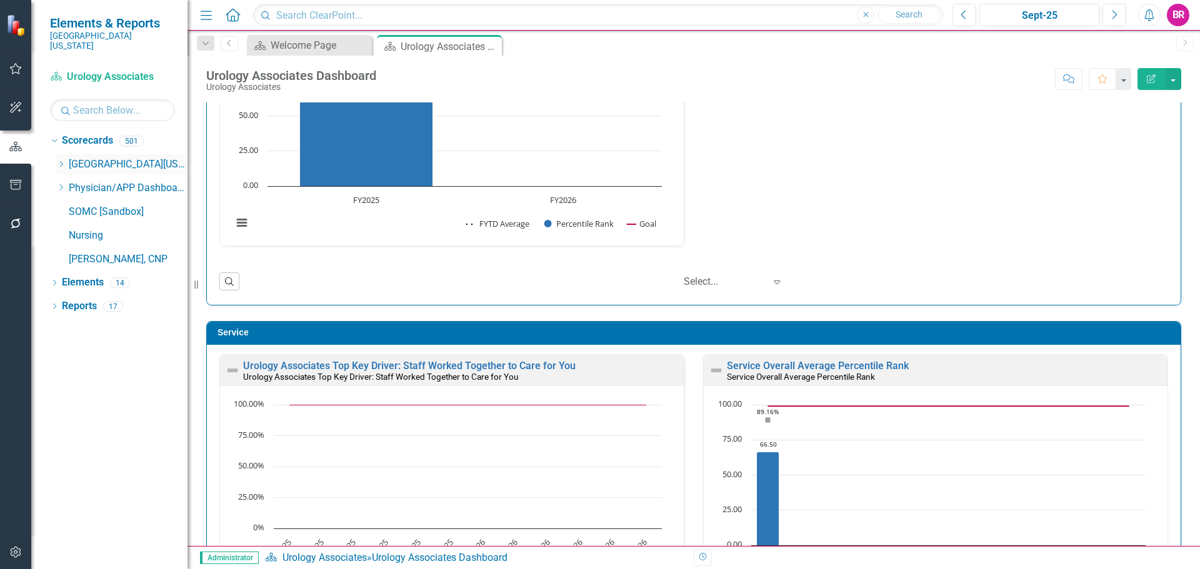
scroll to position [1, 0]
click at [62, 161] on icon "Dropdown" at bounding box center [60, 165] width 9 height 8
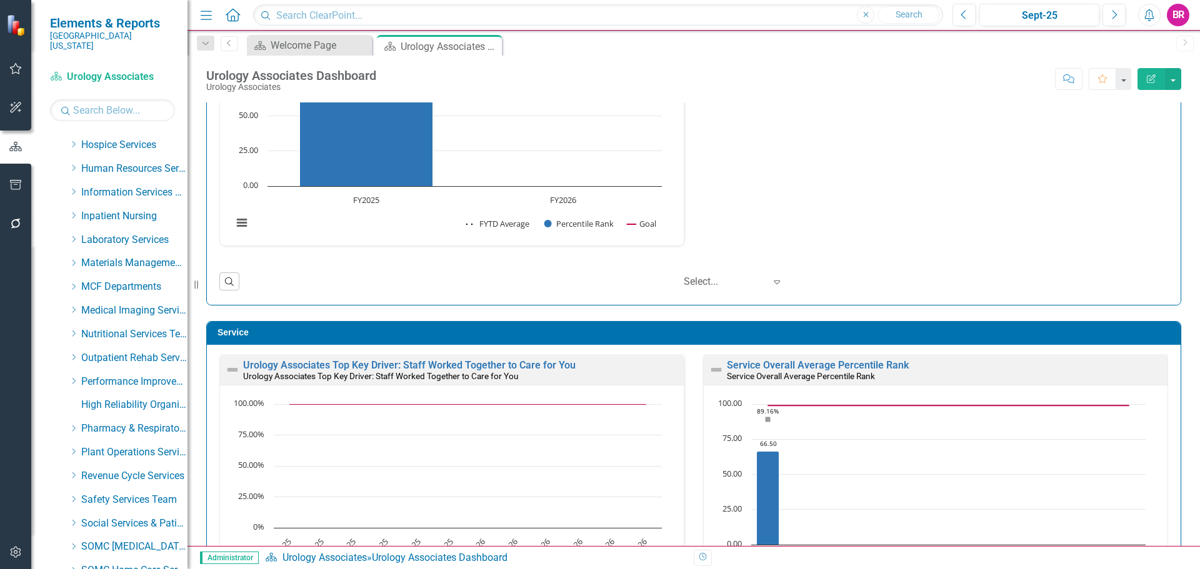
scroll to position [375, 0]
click at [76, 235] on icon "Dropdown" at bounding box center [73, 239] width 9 height 8
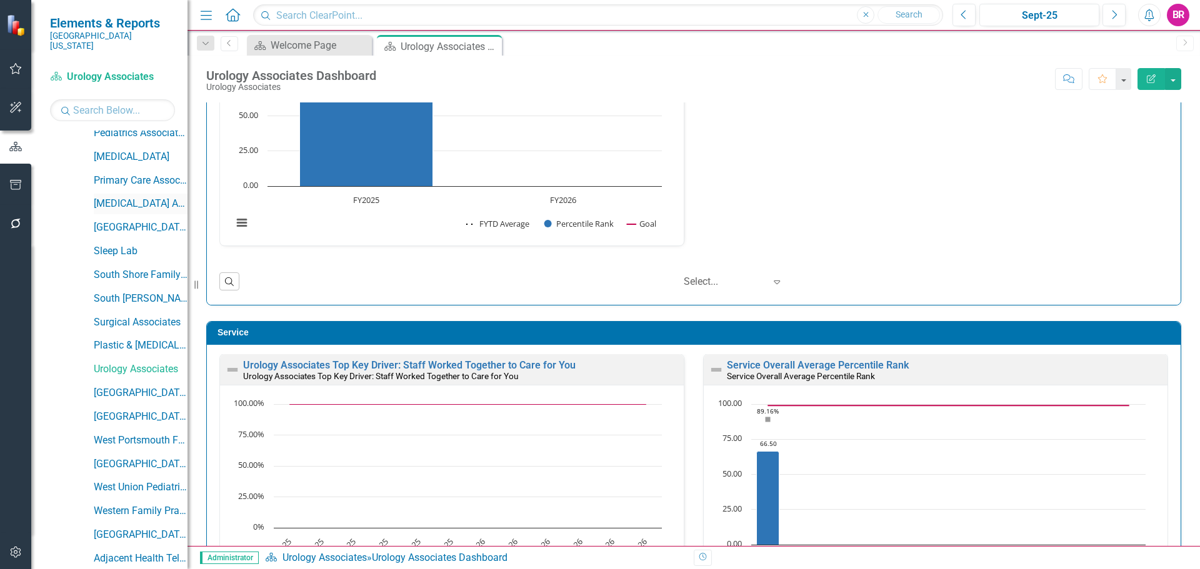
scroll to position [1250, 0]
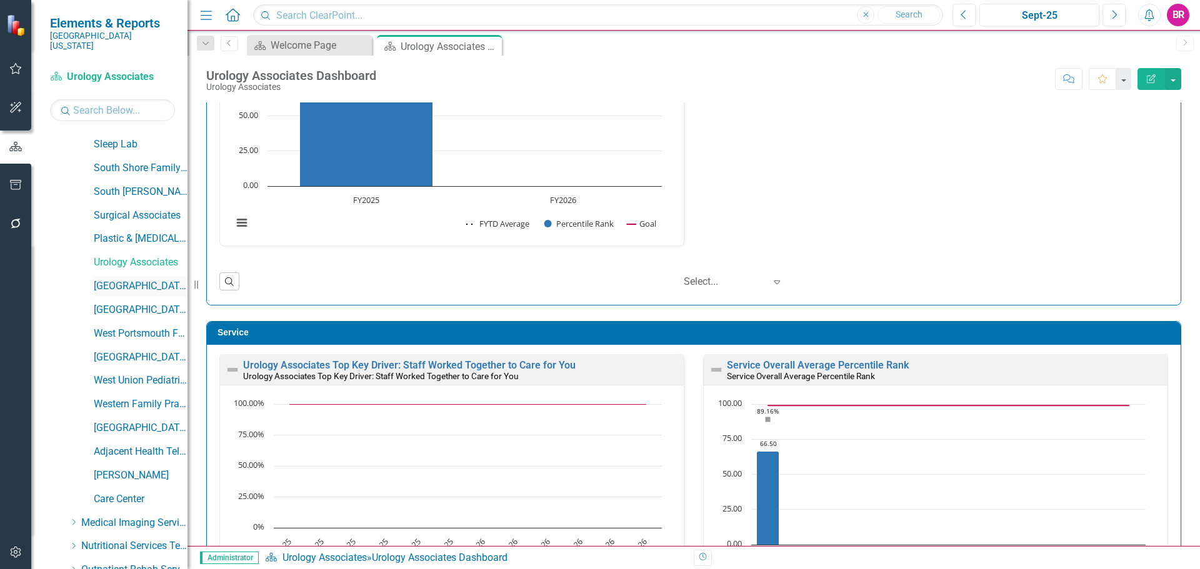
click at [159, 279] on link "[GEOGRAPHIC_DATA]" at bounding box center [141, 286] width 94 height 14
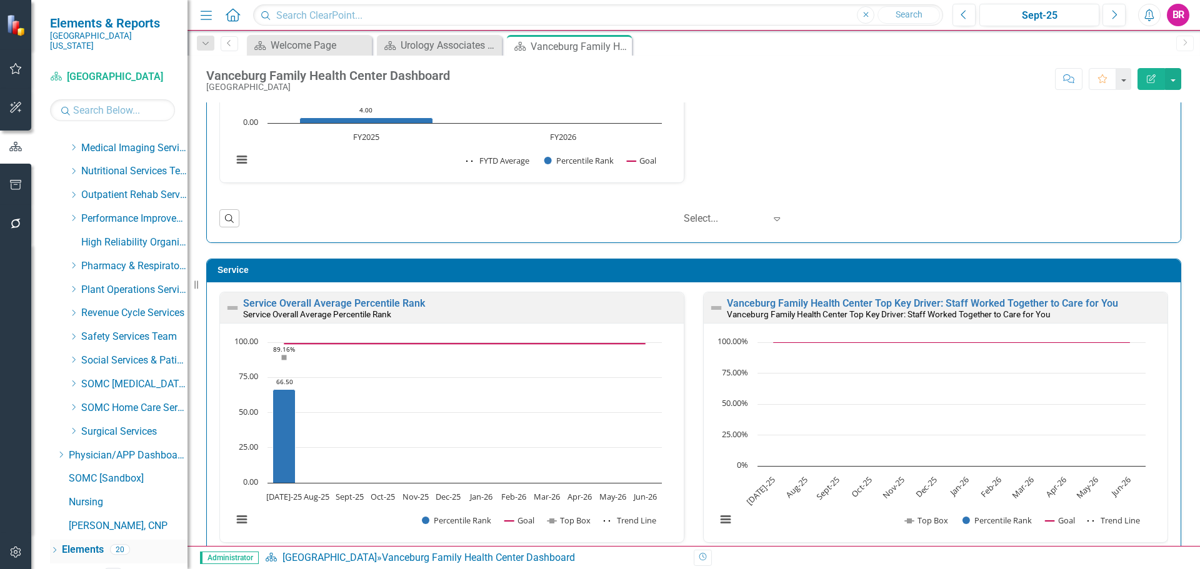
scroll to position [1633, 0]
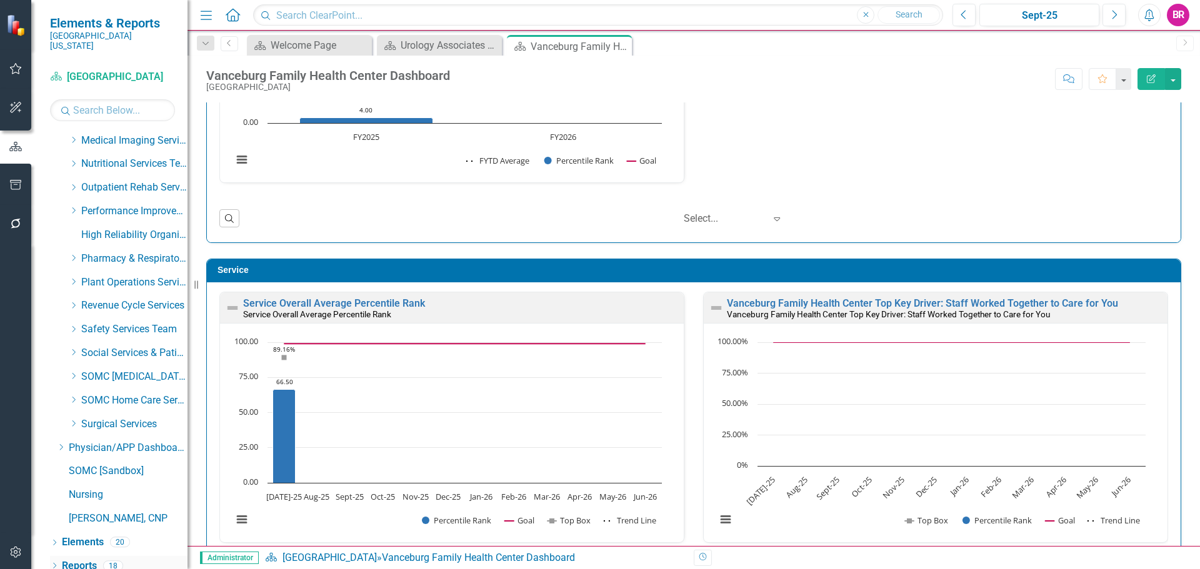
click at [77, 559] on link "Reports" at bounding box center [79, 566] width 35 height 14
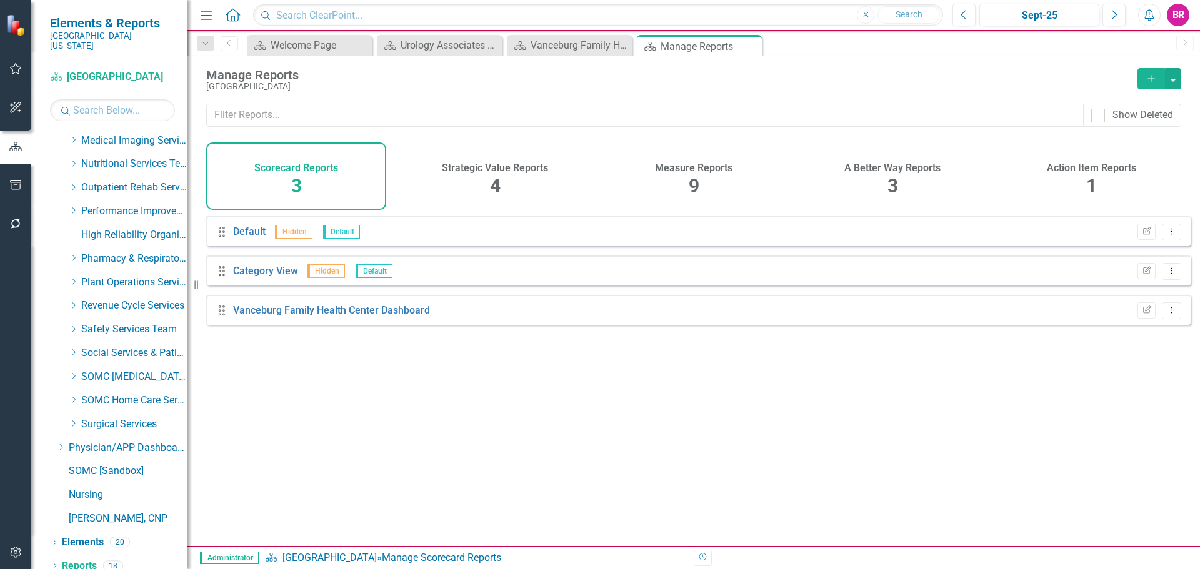
click at [678, 169] on h4 "Measure Reports" at bounding box center [694, 168] width 78 height 11
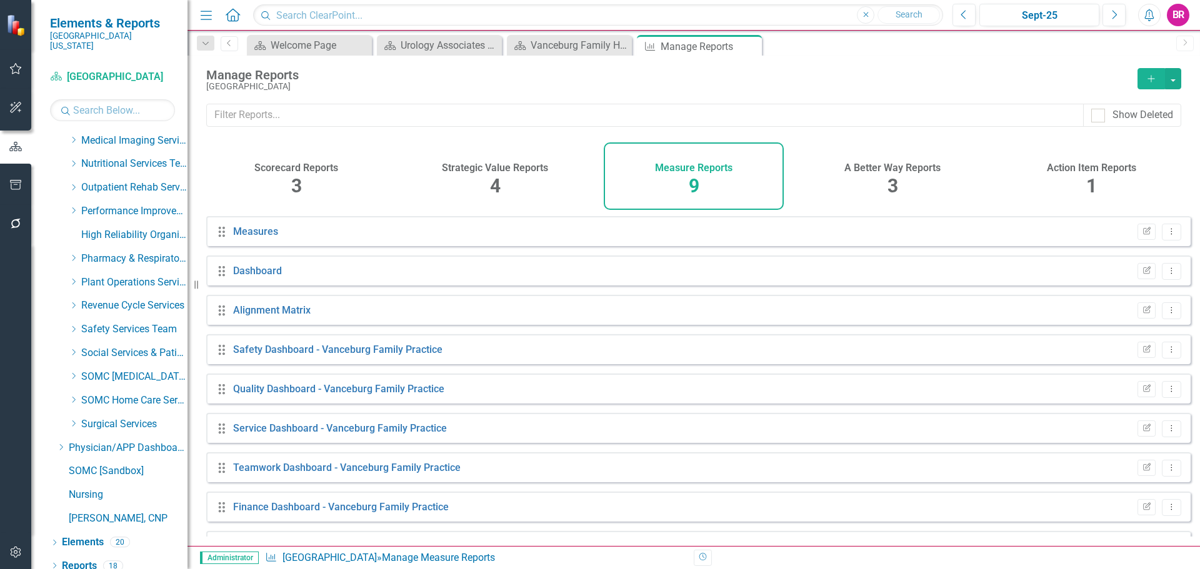
scroll to position [34, 0]
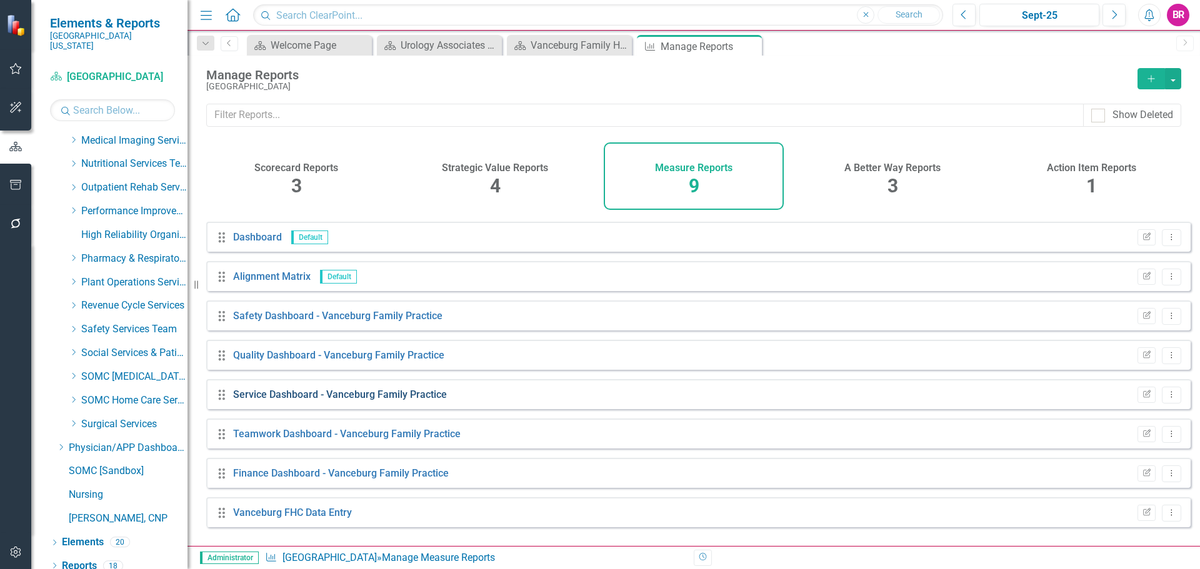
click at [336, 401] on link "Service Dashboard - Vanceburg Family Practice" at bounding box center [340, 395] width 214 height 12
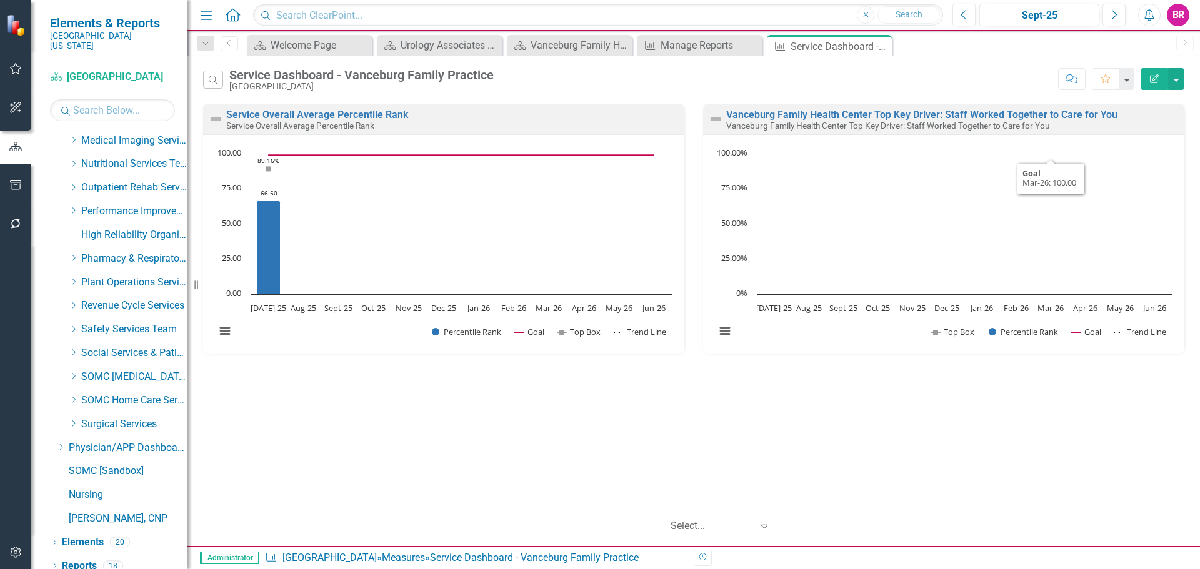
click at [1163, 81] on button "Edit Report" at bounding box center [1155, 79] width 28 height 22
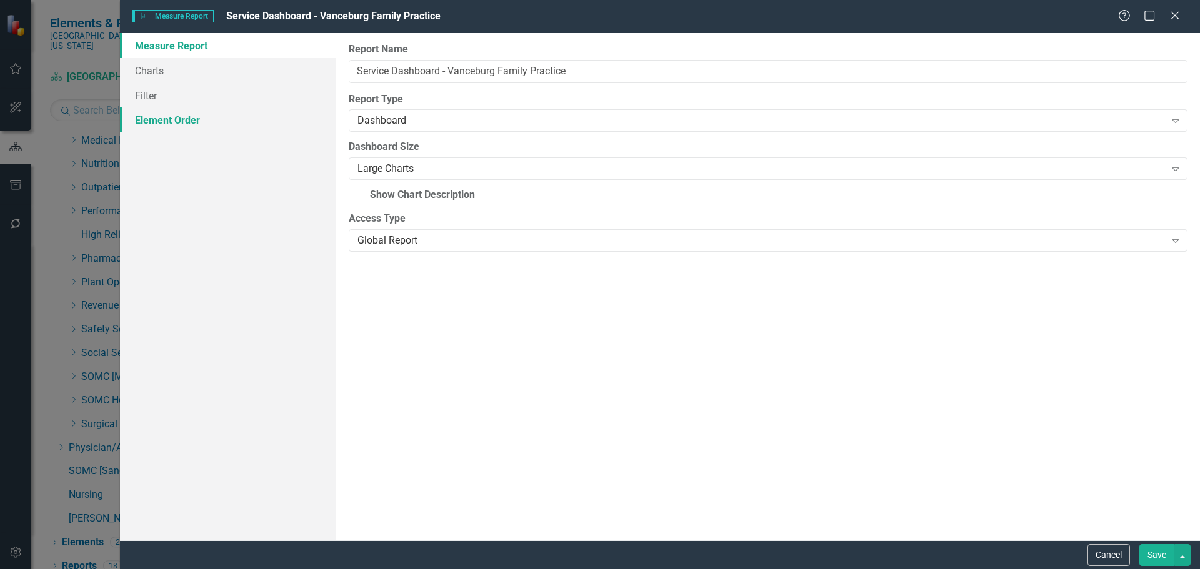
click at [190, 118] on link "Element Order" at bounding box center [228, 120] width 216 height 25
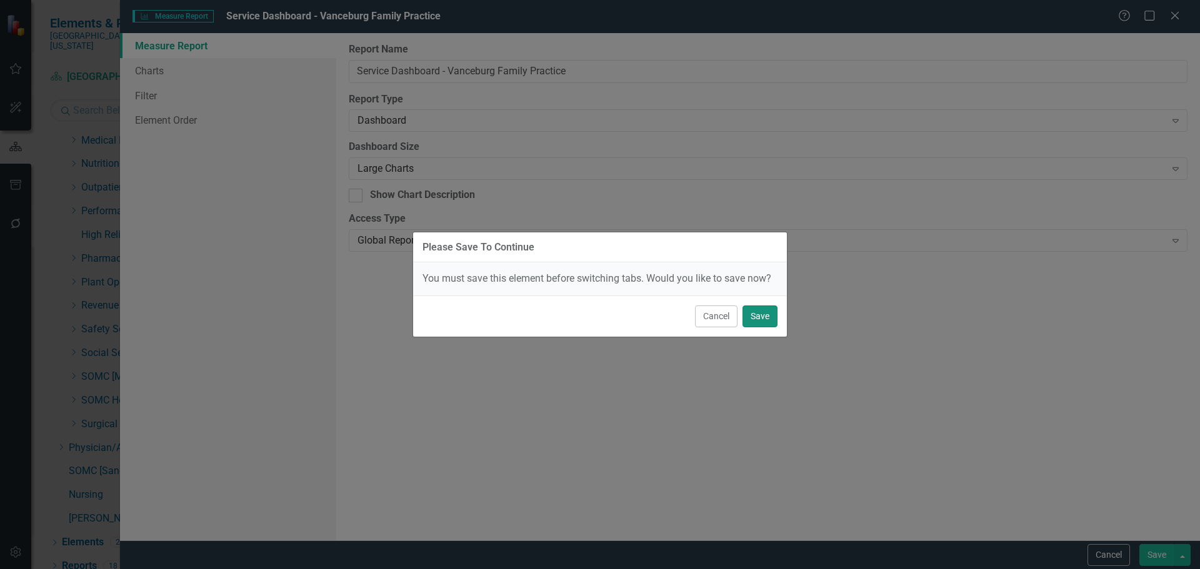
click at [754, 321] on button "Save" at bounding box center [760, 317] width 35 height 22
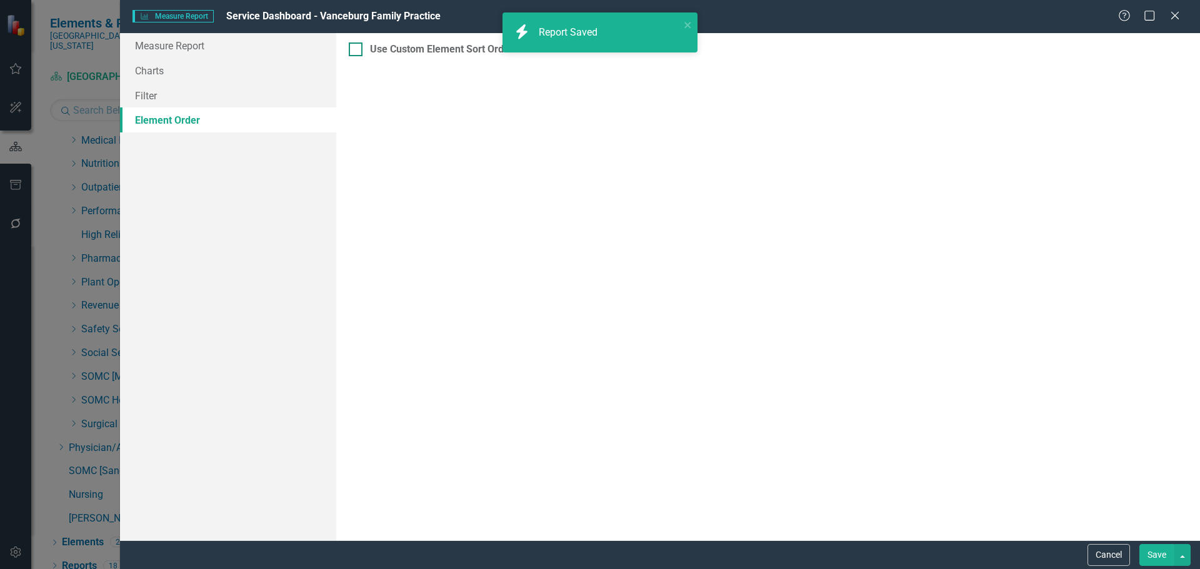
click at [357, 49] on div at bounding box center [356, 50] width 14 height 14
click at [357, 49] on input "Use Custom Element Sort Order" at bounding box center [353, 47] width 8 height 8
checkbox input "true"
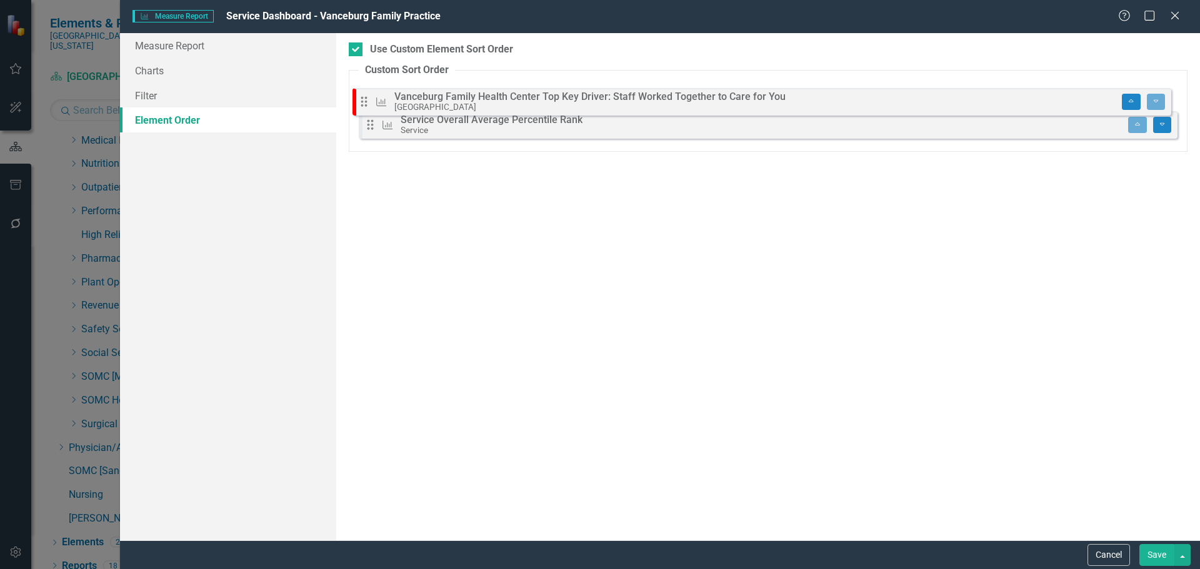
drag, startPoint x: 375, startPoint y: 136, endPoint x: 369, endPoint y: 106, distance: 30.0
click at [369, 106] on div "Drag Measure Service Overall Average Percentile Rank Service Move to Top Move T…" at bounding box center [768, 114] width 819 height 61
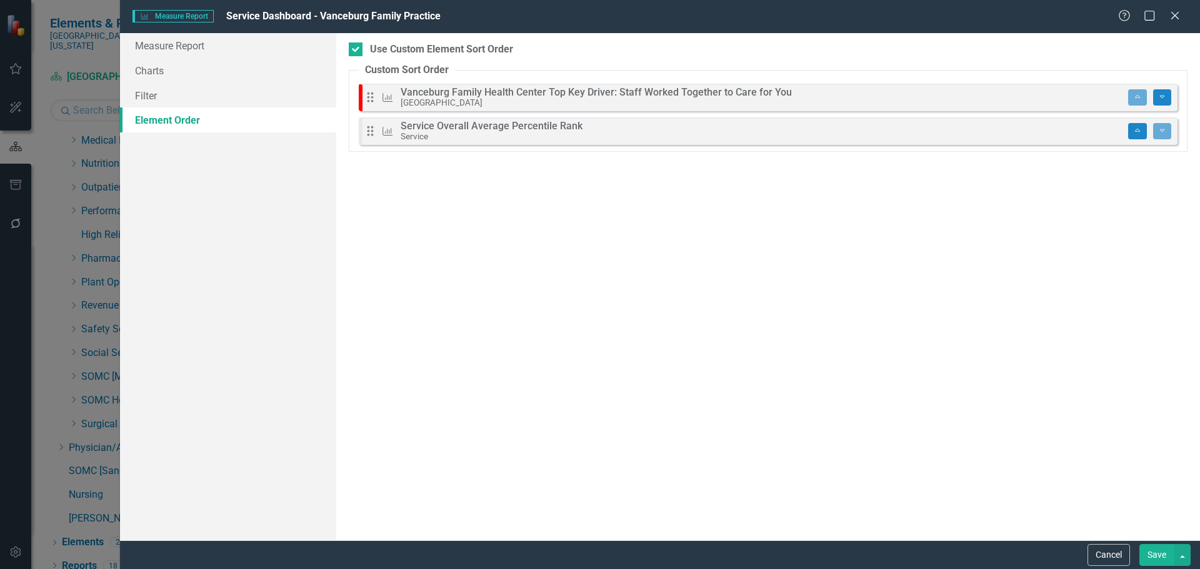
click at [1156, 559] on button "Save" at bounding box center [1156, 555] width 35 height 22
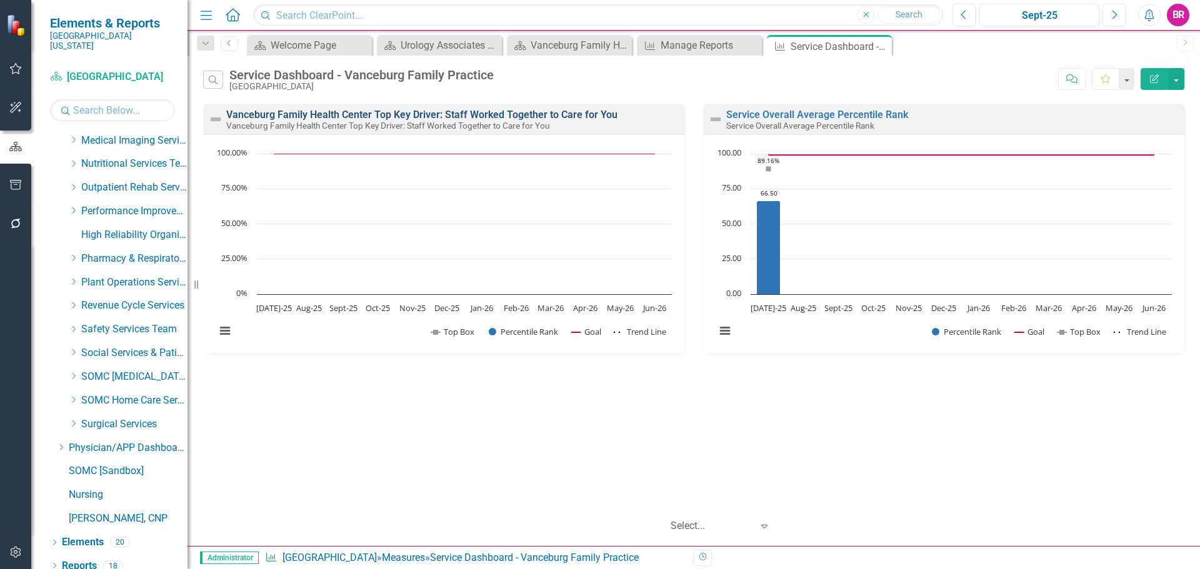
click at [520, 118] on link "Vanceburg Family Health Center Top Key Driver: Staff Worked Together to Care fo…" at bounding box center [421, 115] width 391 height 12
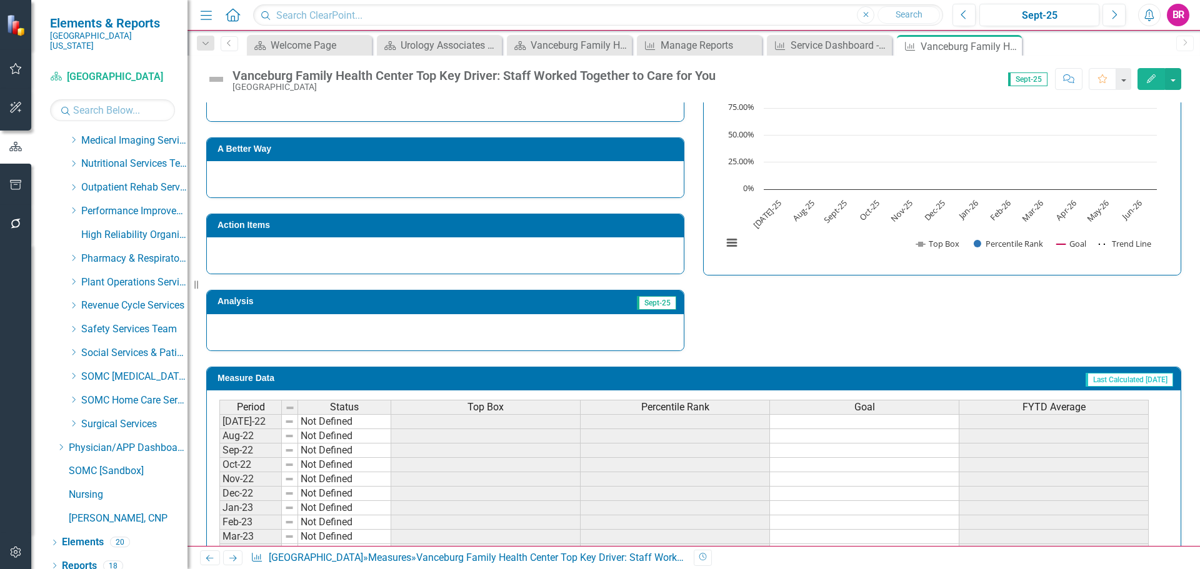
scroll to position [313, 0]
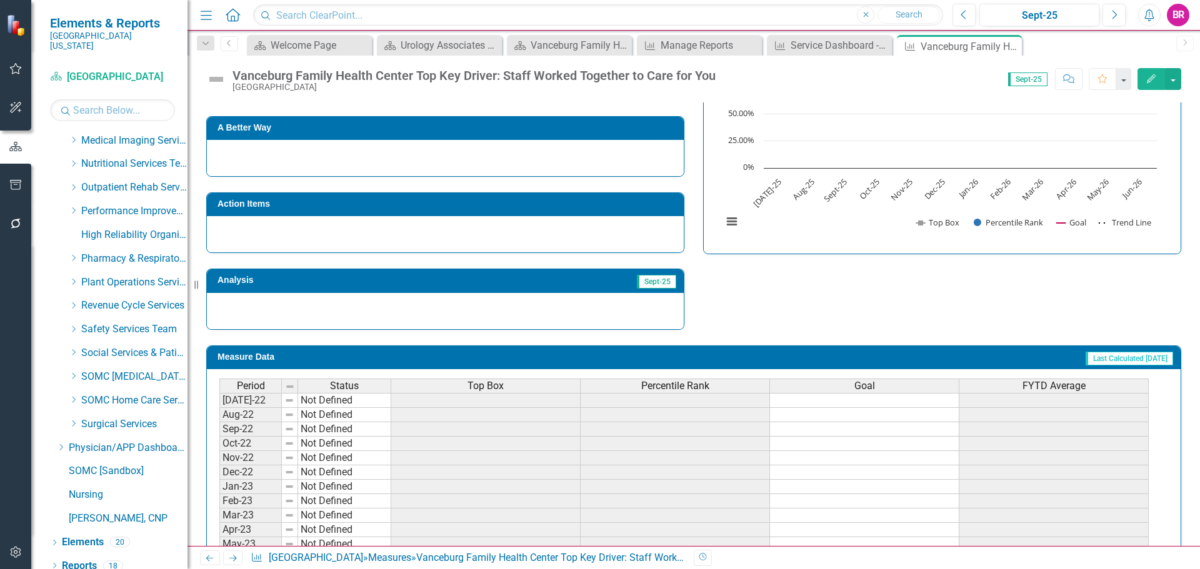
click at [534, 387] on div "Top Box" at bounding box center [485, 386] width 189 height 14
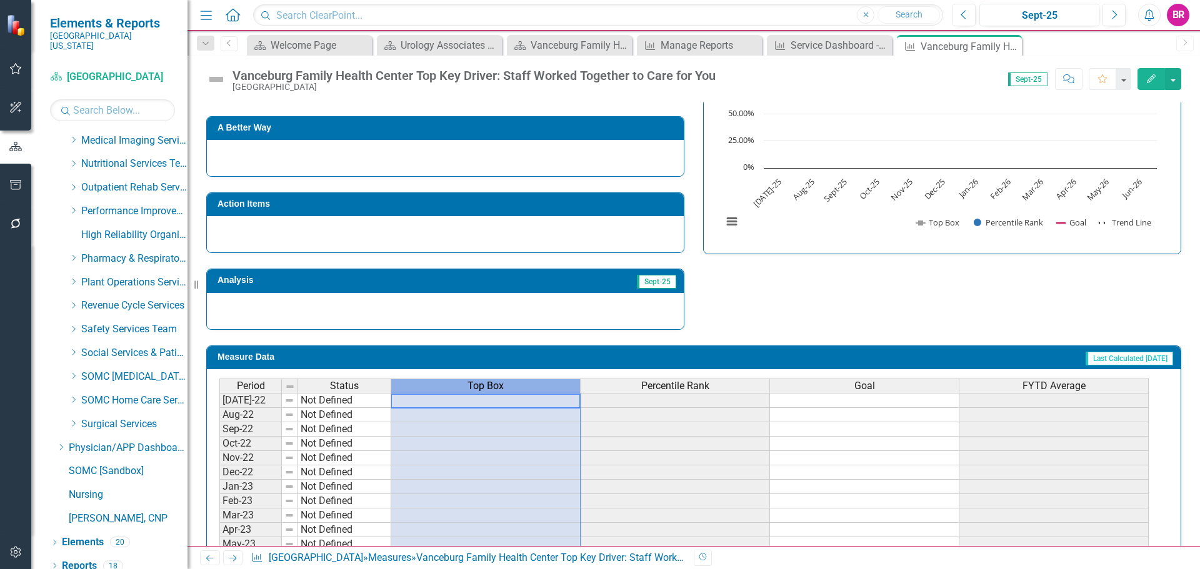
click at [533, 386] on div "Top Box" at bounding box center [485, 386] width 189 height 14
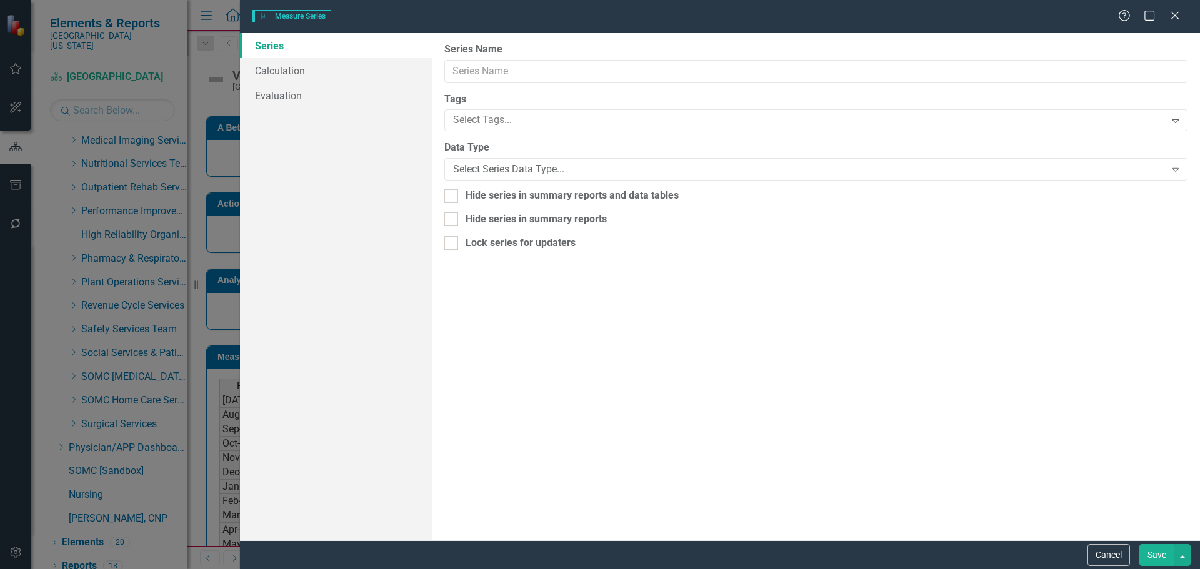
type input "Top Box"
click at [279, 74] on link "Calculation" at bounding box center [336, 70] width 192 height 25
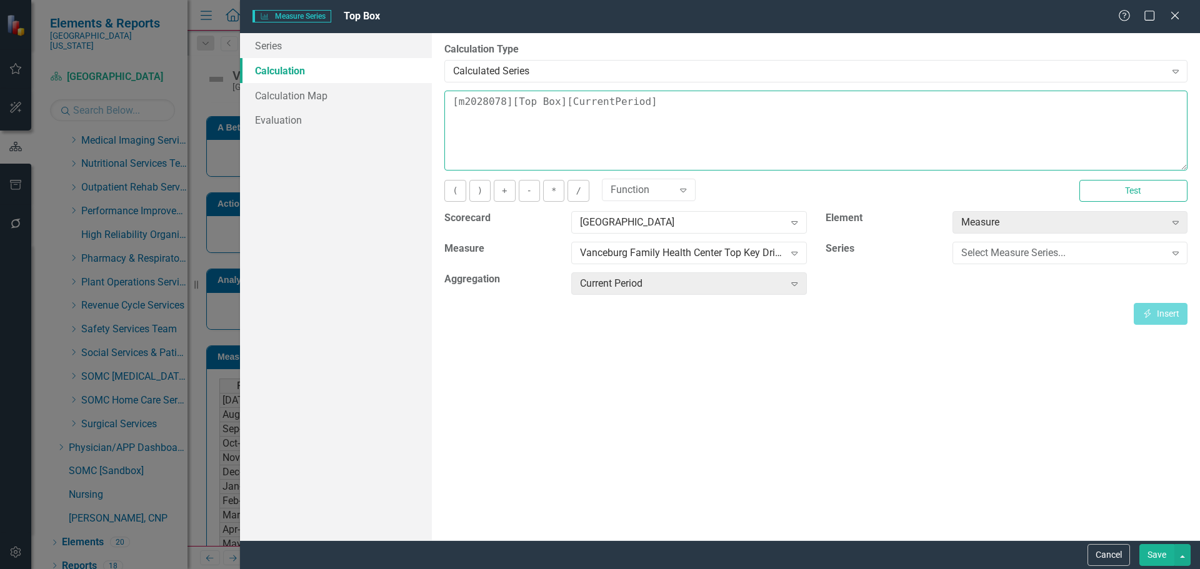
click at [688, 109] on textarea "[m2028078][Top Box][CurrentPeriod]" at bounding box center [815, 131] width 743 height 80
click at [687, 109] on textarea "[m2028078][Top Box][CurrentPeriod]" at bounding box center [815, 131] width 743 height 80
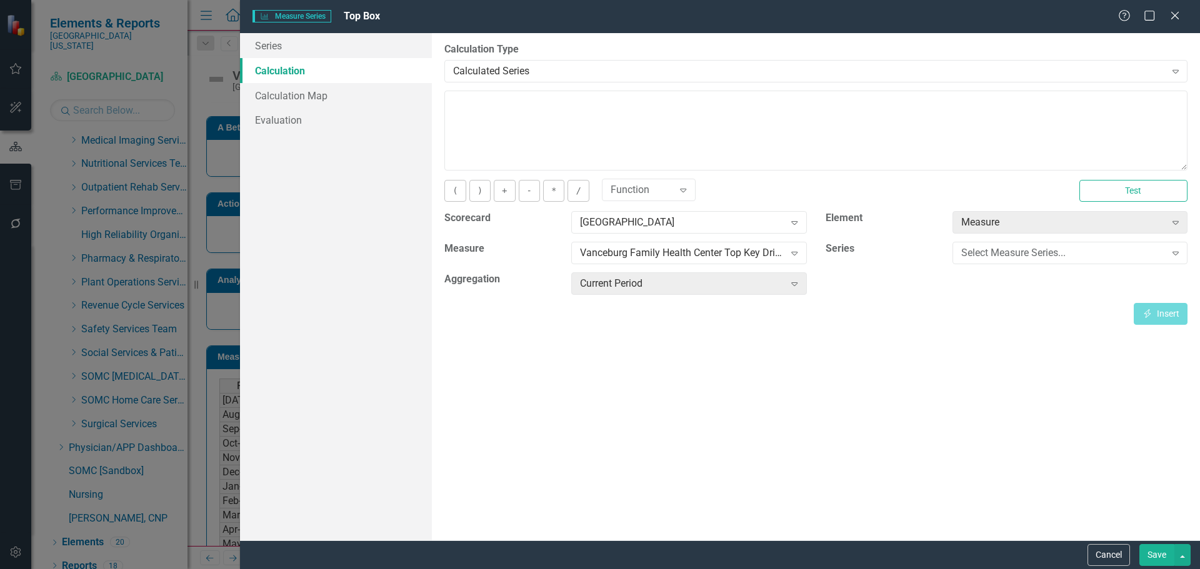
click at [1145, 552] on button "Save" at bounding box center [1156, 555] width 35 height 22
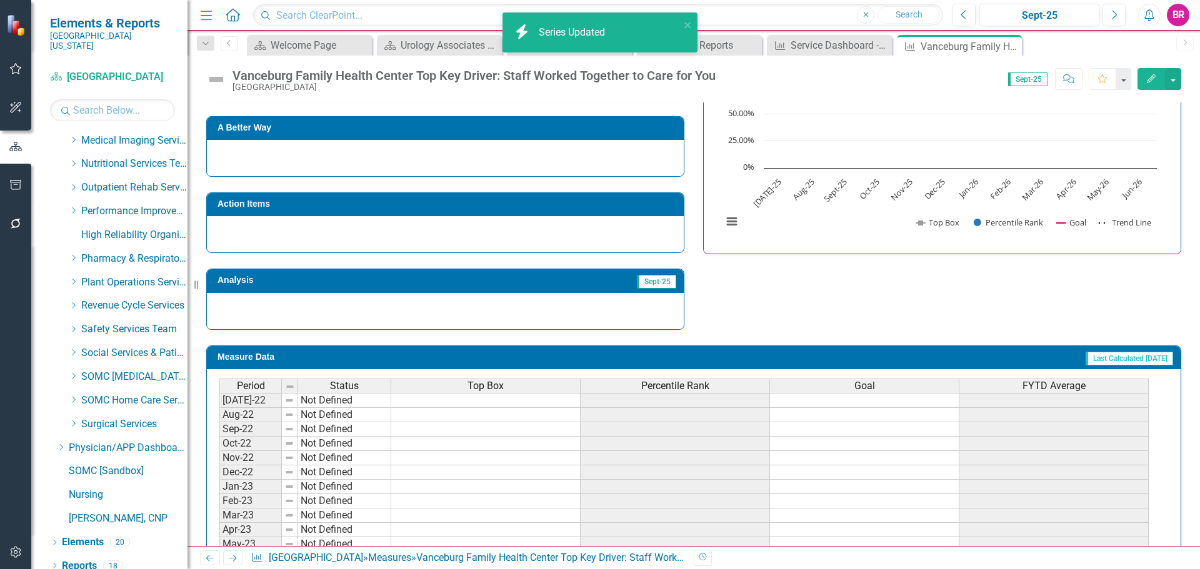
click at [670, 393] on div "Percentile Rank" at bounding box center [675, 386] width 189 height 14
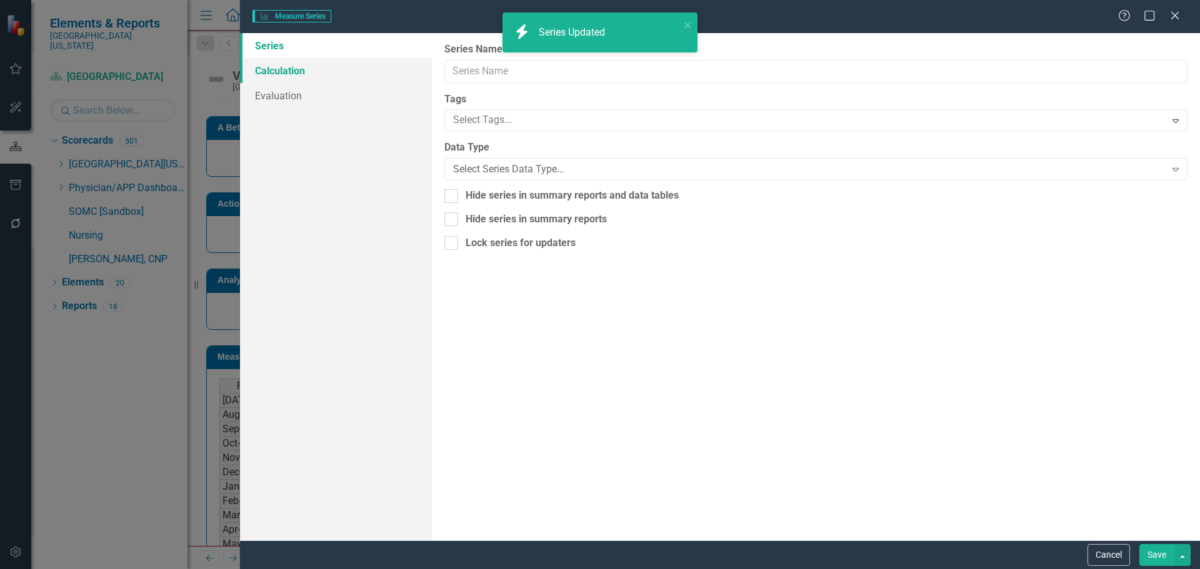
type input "Percentile Rank"
click at [270, 73] on link "Calculation" at bounding box center [336, 70] width 192 height 25
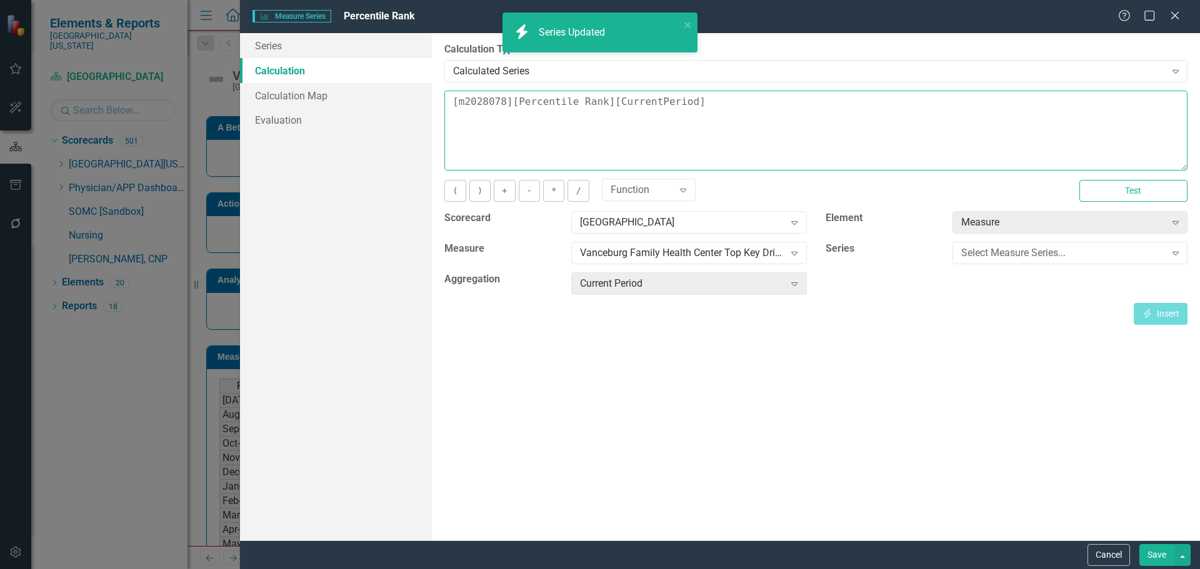
click at [681, 105] on textarea "[m2028078][Percentile Rank][CurrentPeriod]" at bounding box center [815, 131] width 743 height 80
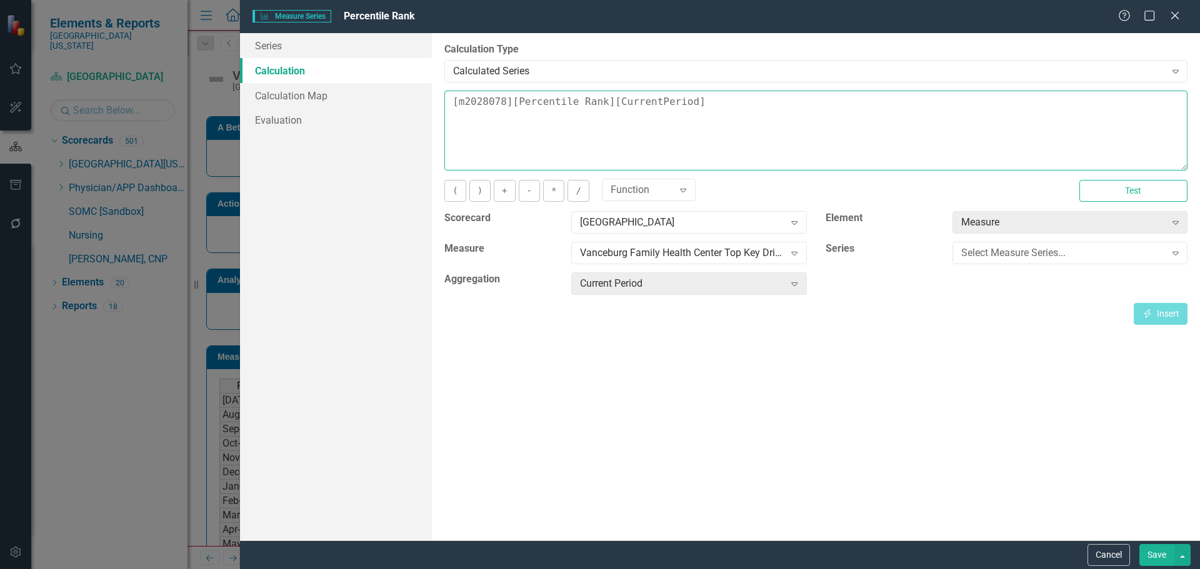
click at [681, 105] on textarea "[m2028078][Percentile Rank][CurrentPeriod]" at bounding box center [815, 131] width 743 height 80
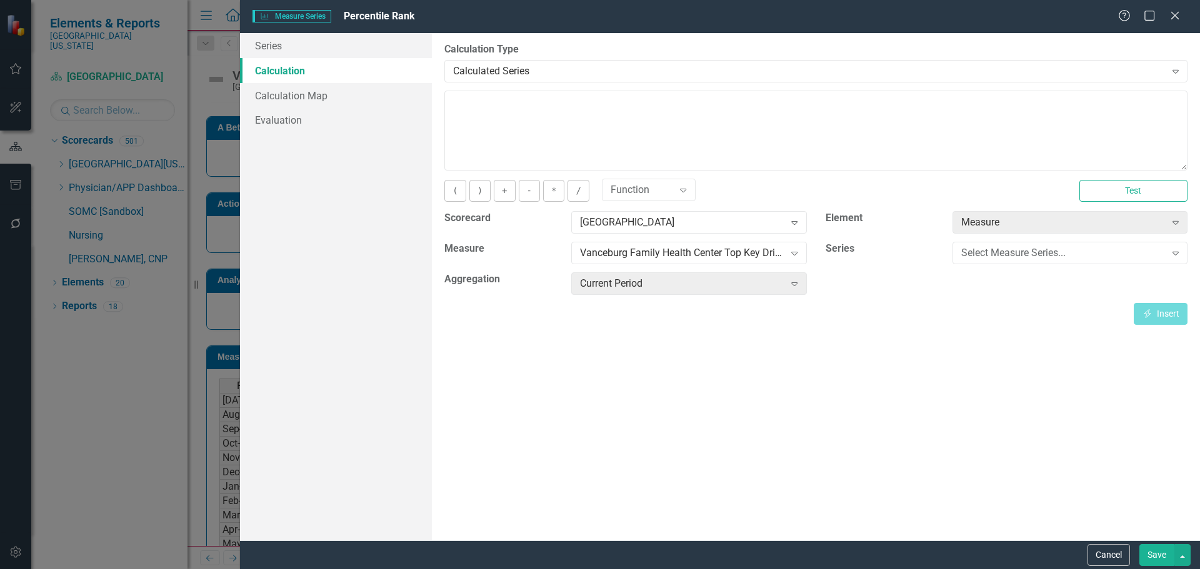
click at [1143, 554] on button "Save" at bounding box center [1156, 555] width 35 height 22
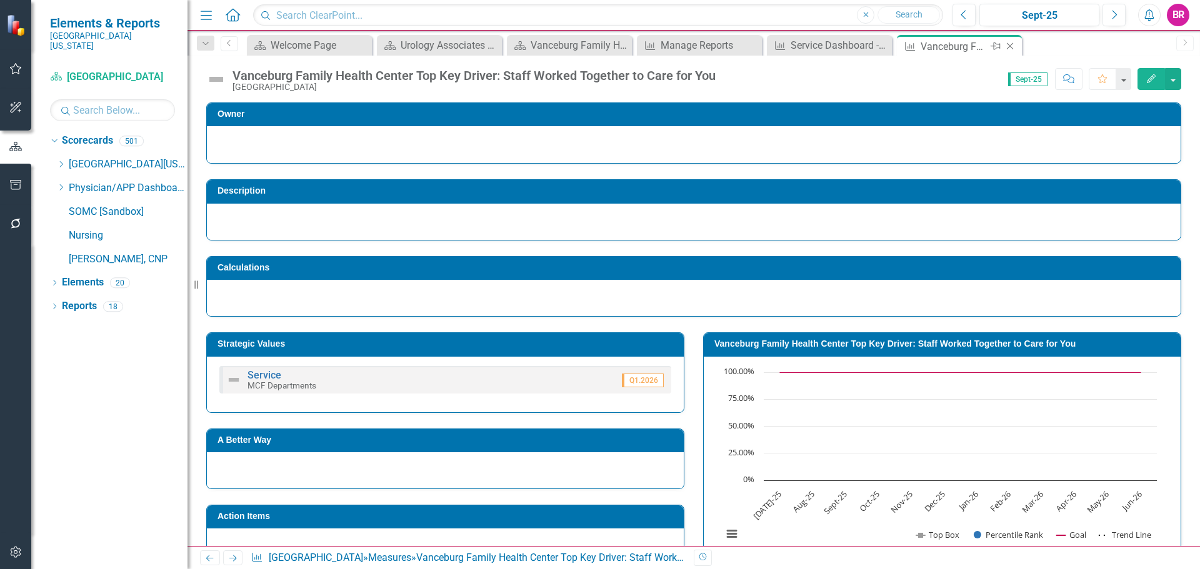
click at [1016, 50] on icon "Close" at bounding box center [1010, 46] width 13 height 10
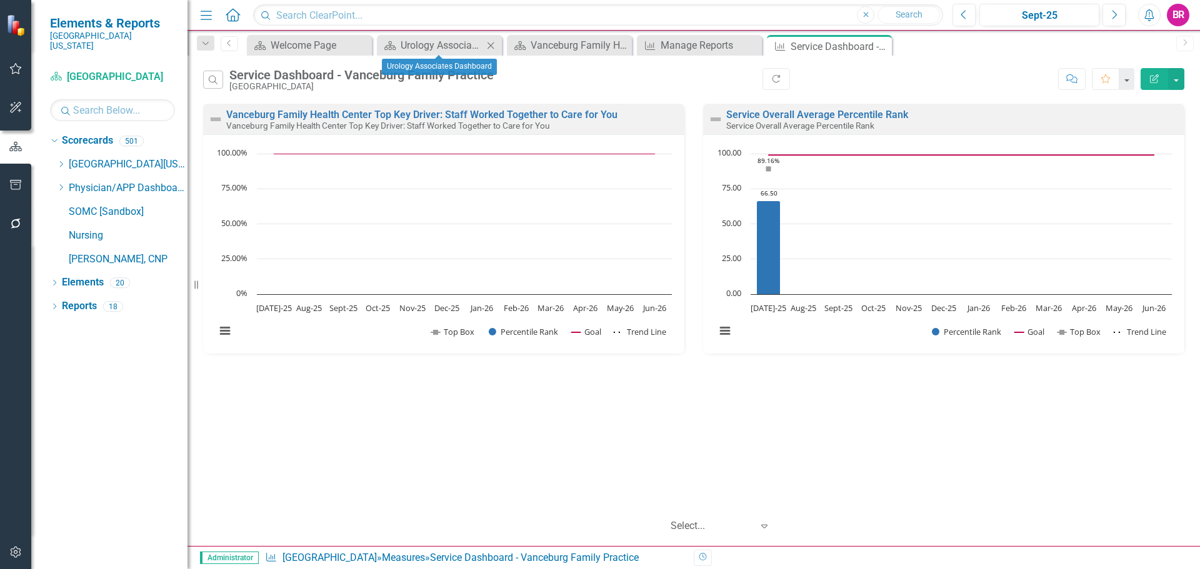
click at [489, 49] on icon "Close" at bounding box center [490, 46] width 13 height 10
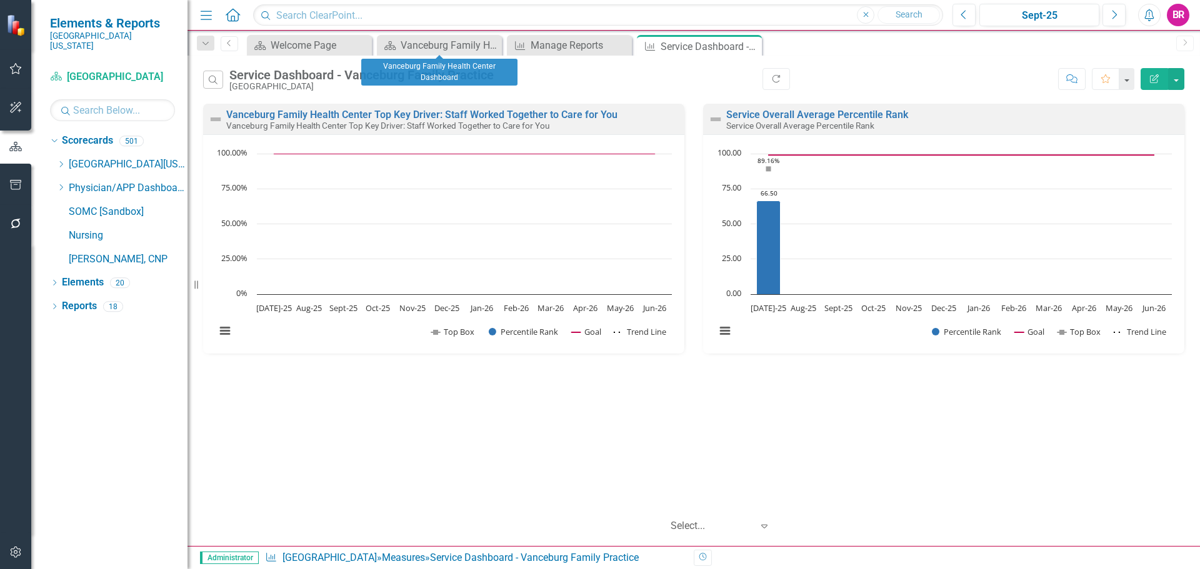
click at [0, 0] on icon "Close" at bounding box center [0, 0] width 0 height 0
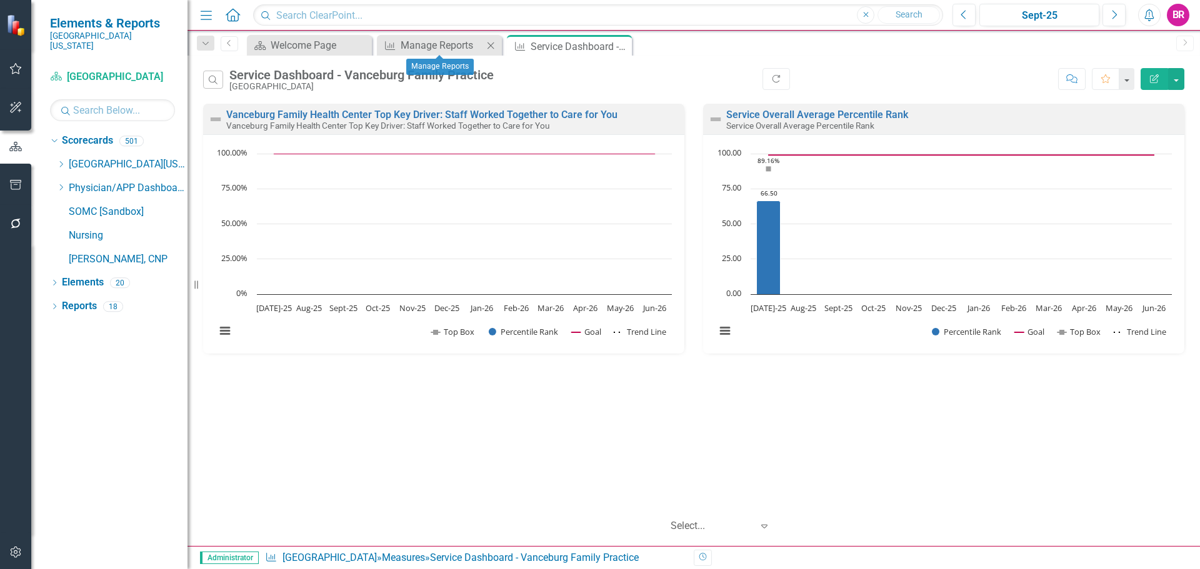
click at [489, 49] on icon "Close" at bounding box center [490, 46] width 13 height 10
click at [714, 496] on div "Vanceburg Family Health Center Top Key Driver: Staff Worked Together to Care fo…" at bounding box center [694, 305] width 1013 height 403
click at [61, 161] on icon "Dropdown" at bounding box center [60, 165] width 9 height 8
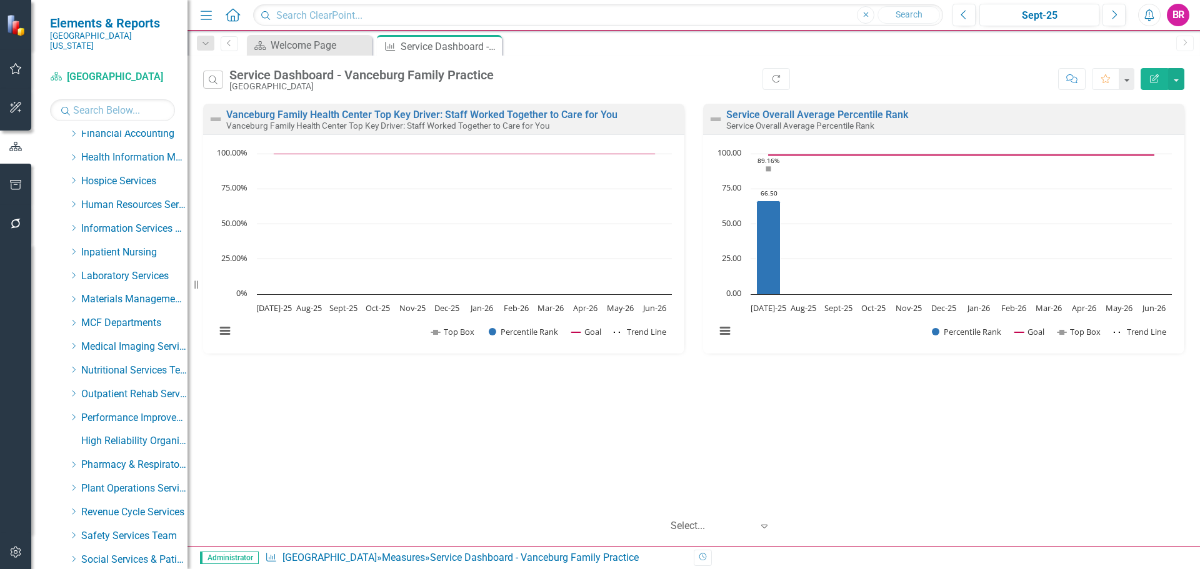
scroll to position [313, 0]
click at [74, 298] on icon "Dropdown" at bounding box center [73, 302] width 9 height 8
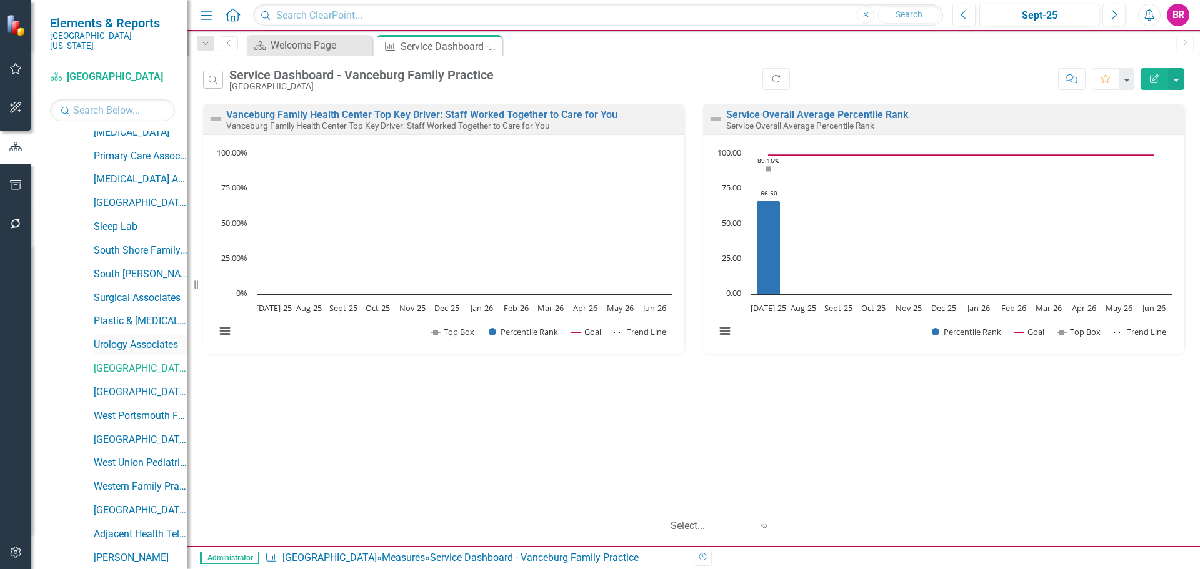
scroll to position [1250, 0]
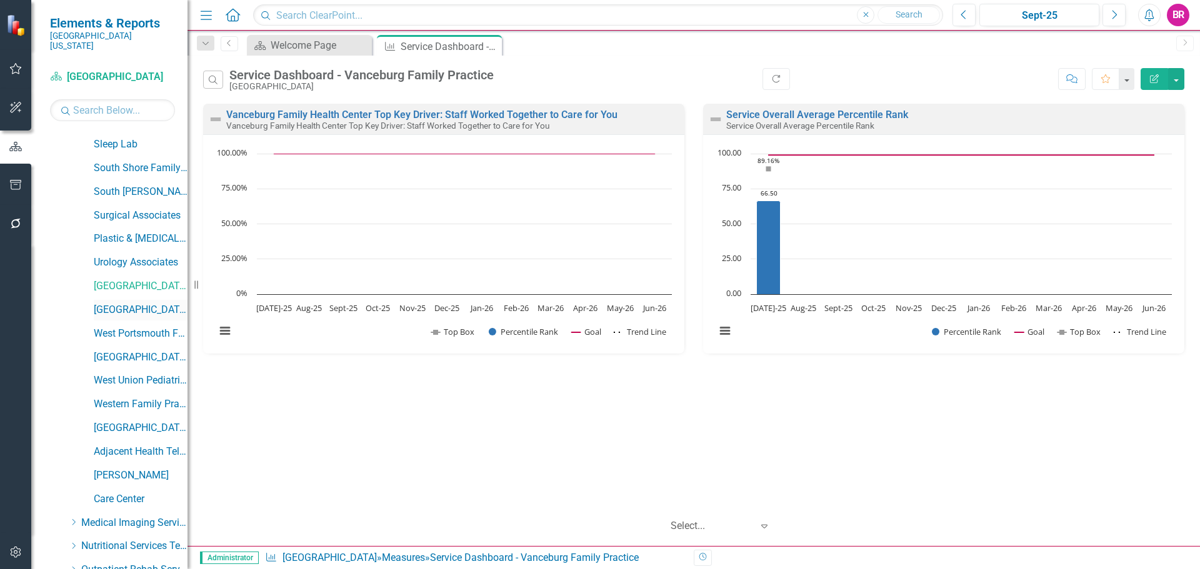
click at [132, 303] on link "[GEOGRAPHIC_DATA]" at bounding box center [141, 310] width 94 height 14
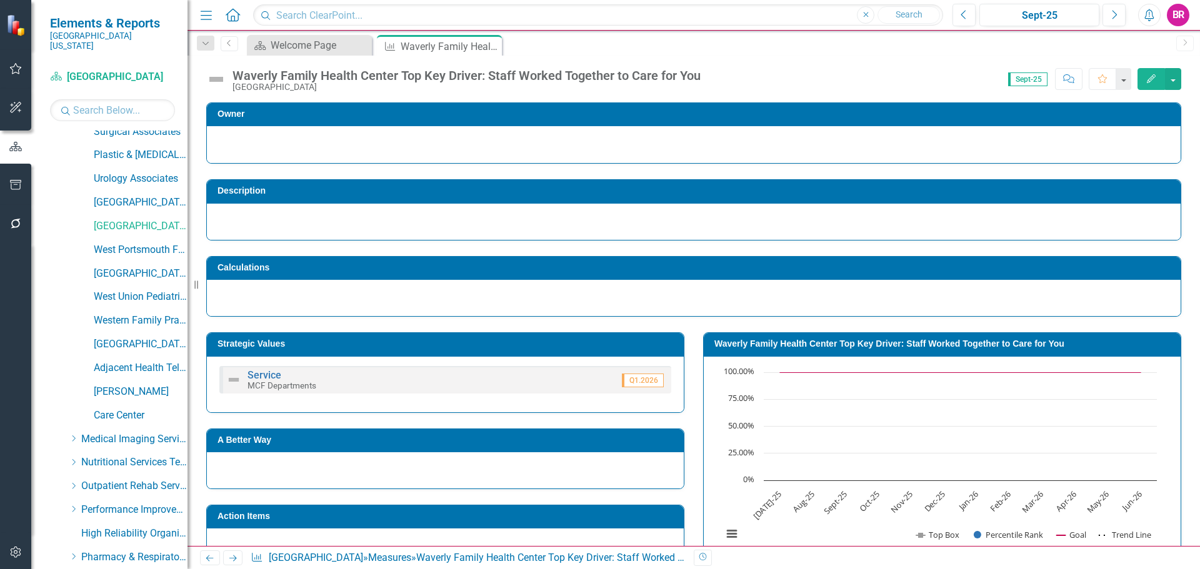
scroll to position [1373, 0]
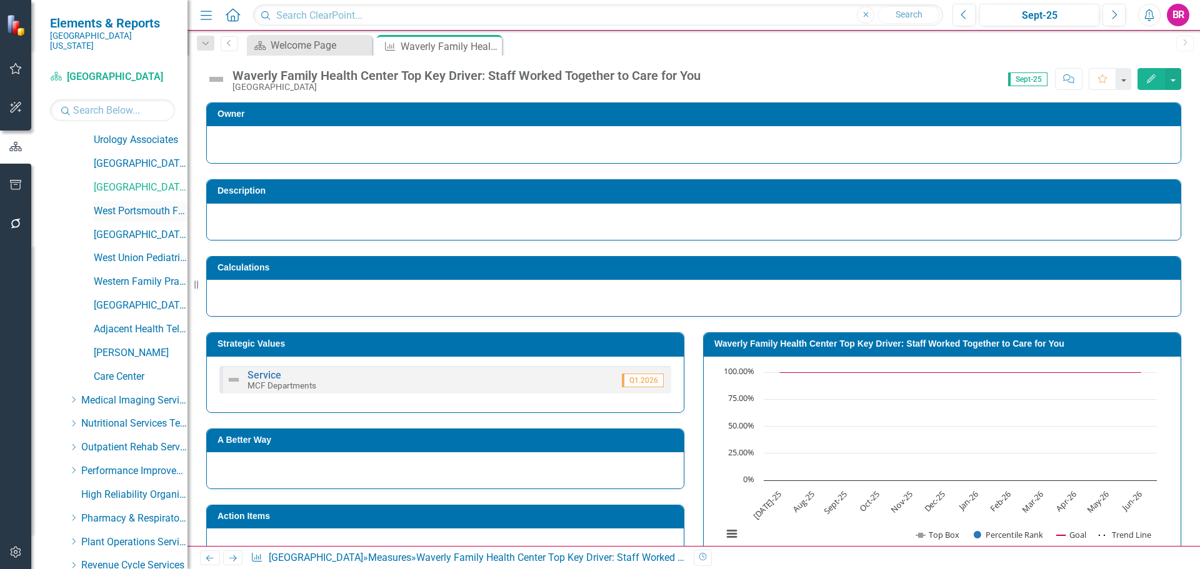
click at [136, 204] on link "West Portsmouth Family Practice" at bounding box center [141, 211] width 94 height 14
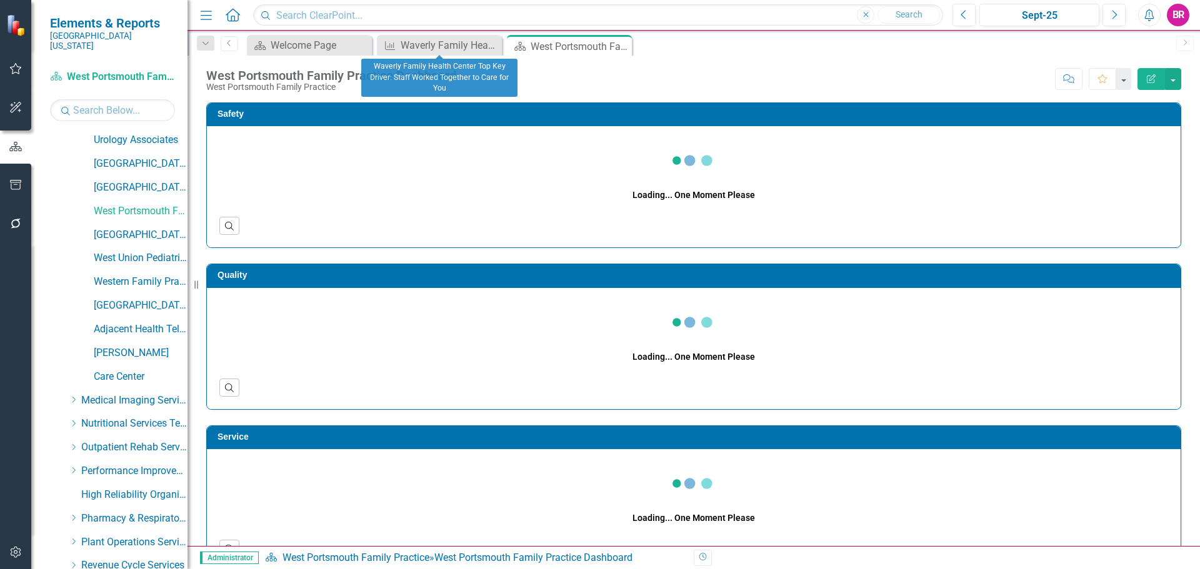
drag, startPoint x: 493, startPoint y: 46, endPoint x: 1154, endPoint y: 206, distance: 681.0
click at [0, 0] on icon "Close" at bounding box center [0, 0] width 0 height 0
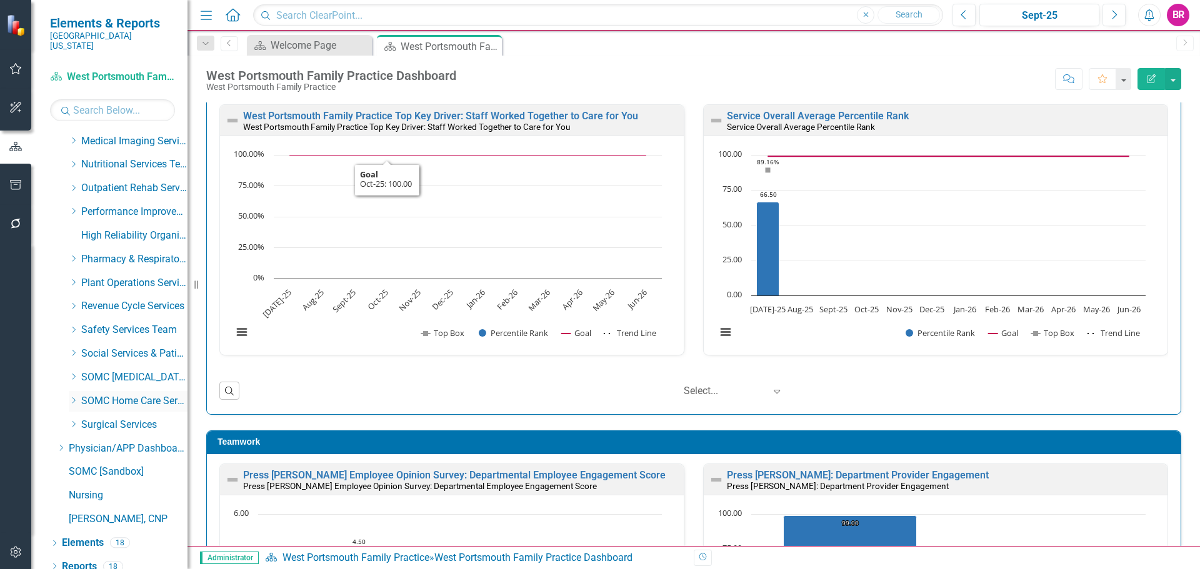
scroll to position [1633, 0]
click at [531, 116] on link "West Portsmouth Family Practice Top Key Driver: Staff Worked Together to Care f…" at bounding box center [440, 116] width 395 height 12
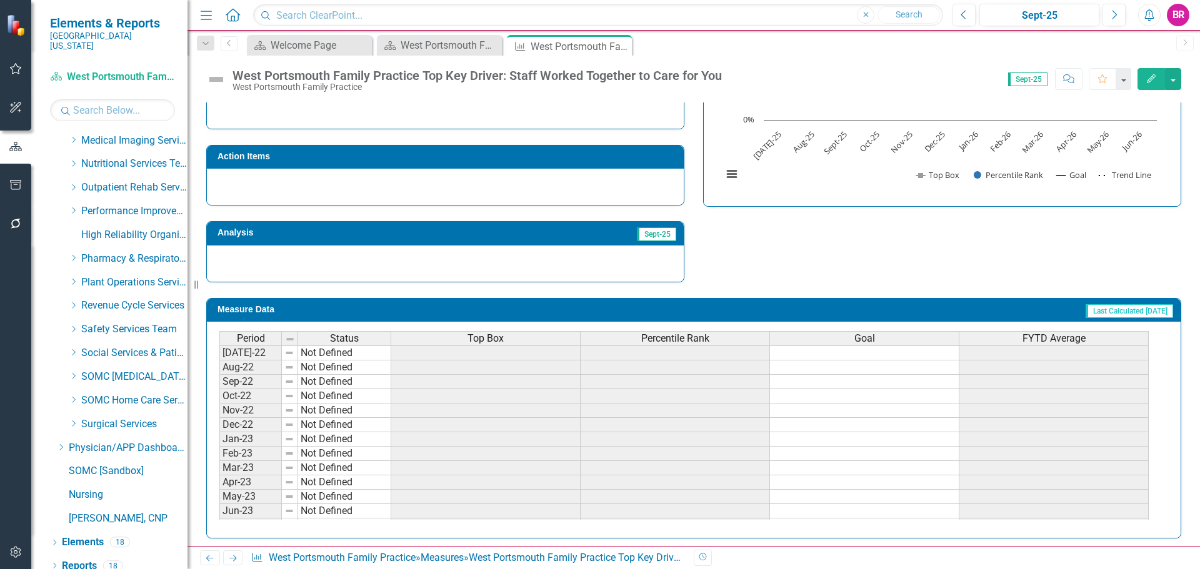
scroll to position [365, 0]
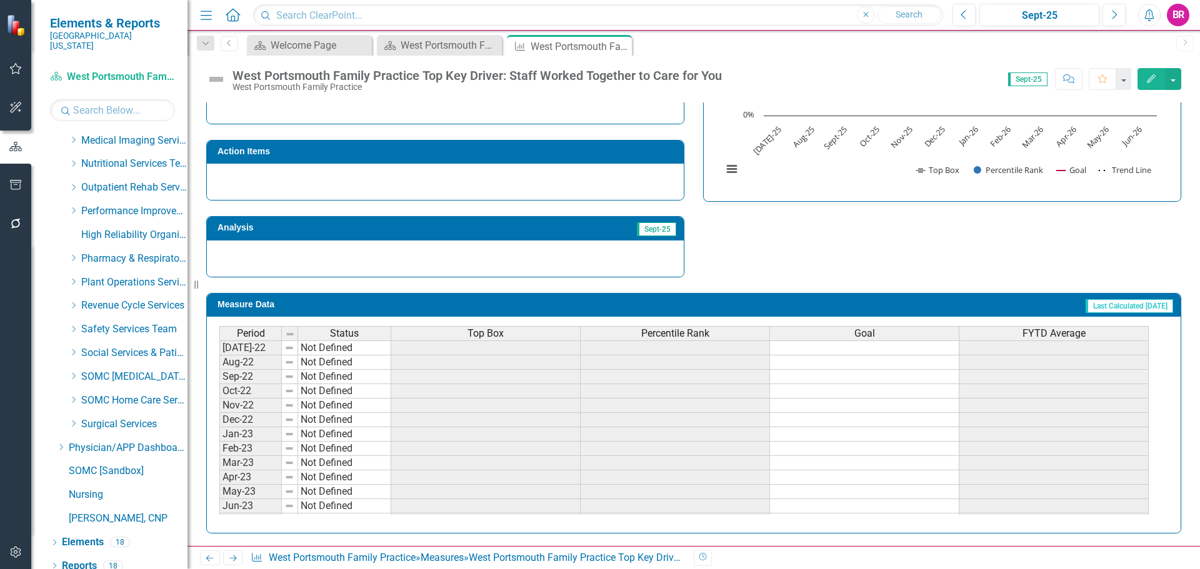
click at [513, 327] on div "Top Box" at bounding box center [485, 334] width 189 height 14
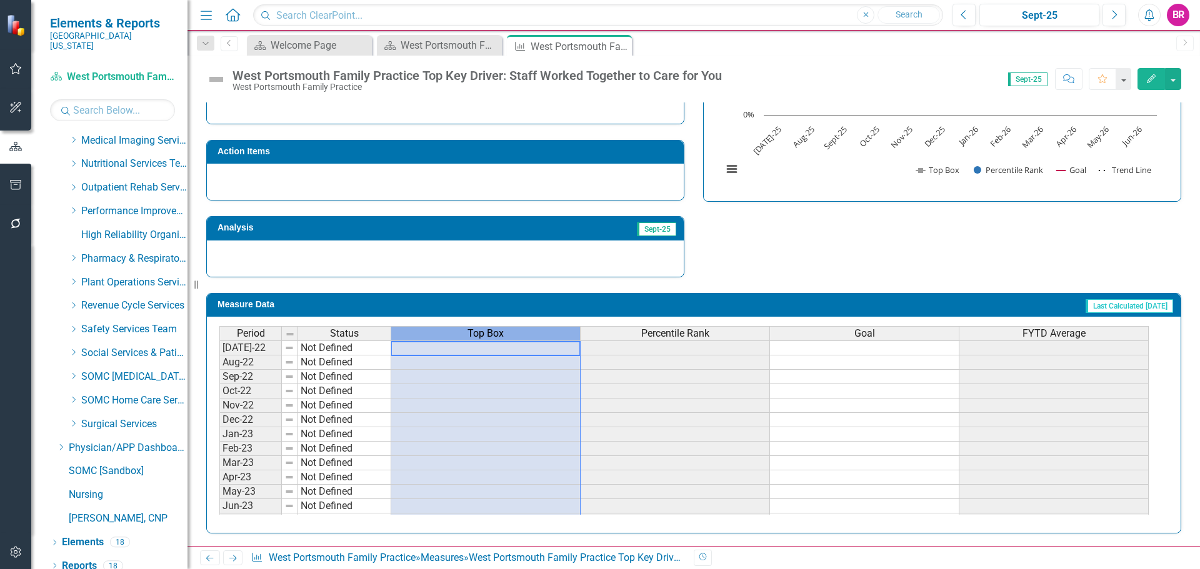
click at [513, 327] on div "Top Box" at bounding box center [485, 334] width 189 height 14
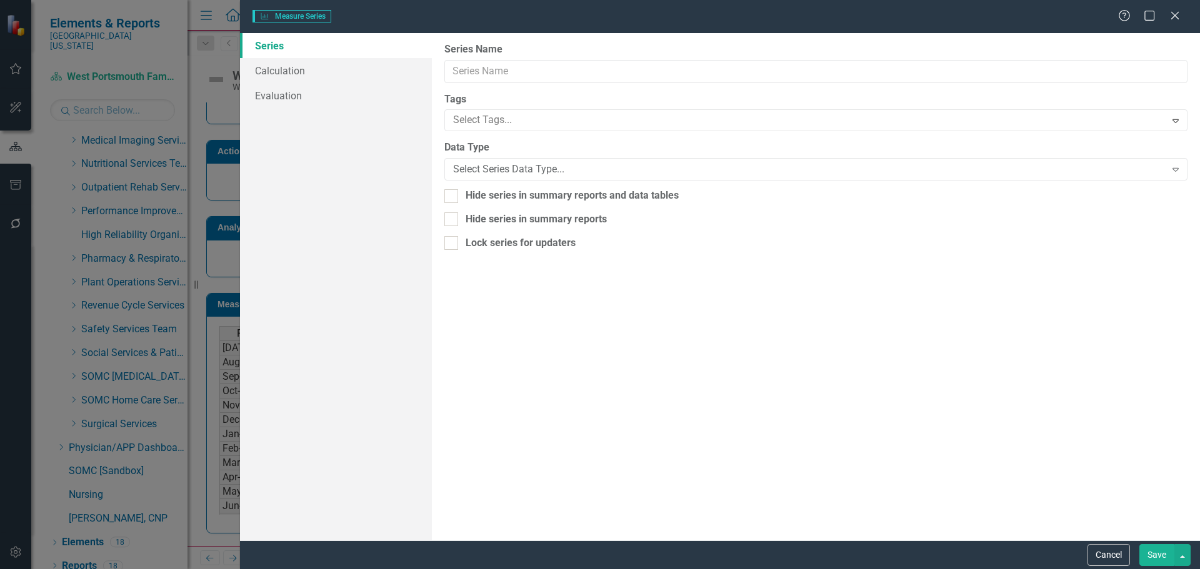
type input "Top Box"
click at [286, 126] on link "Evaluation" at bounding box center [336, 120] width 192 height 25
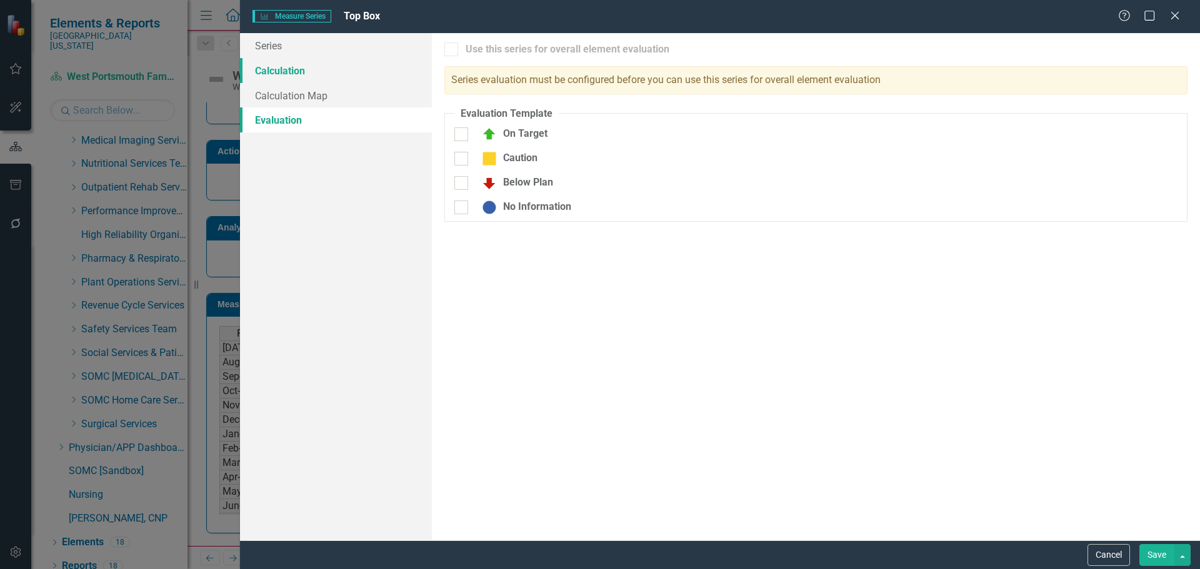
click at [294, 68] on link "Calculation" at bounding box center [336, 70] width 192 height 25
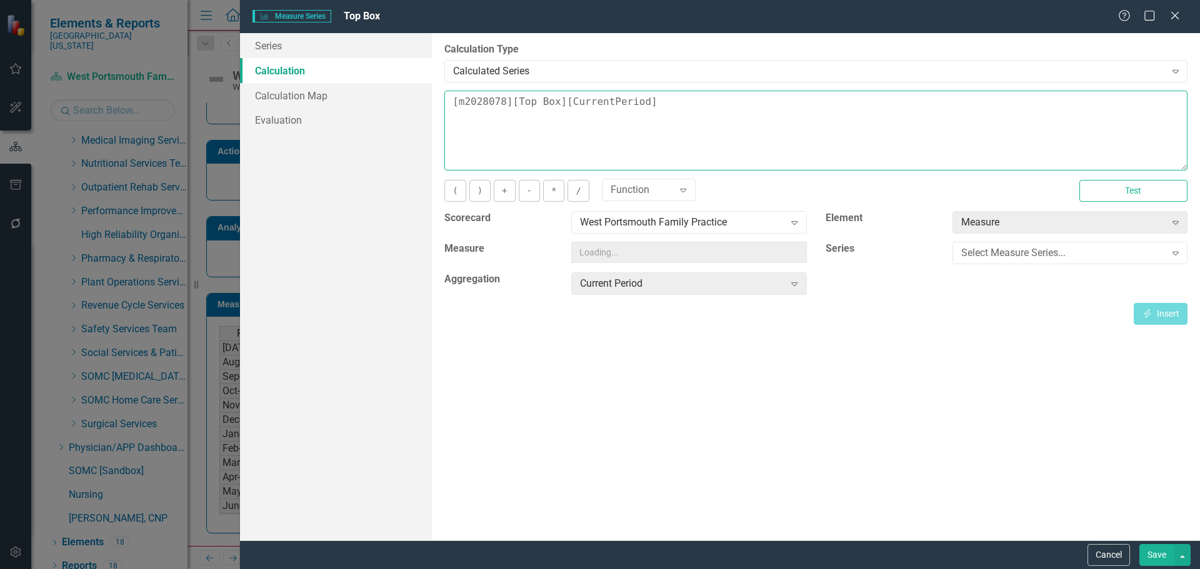
click at [696, 108] on textarea "[m2028078][Top Box][CurrentPeriod]" at bounding box center [815, 131] width 743 height 80
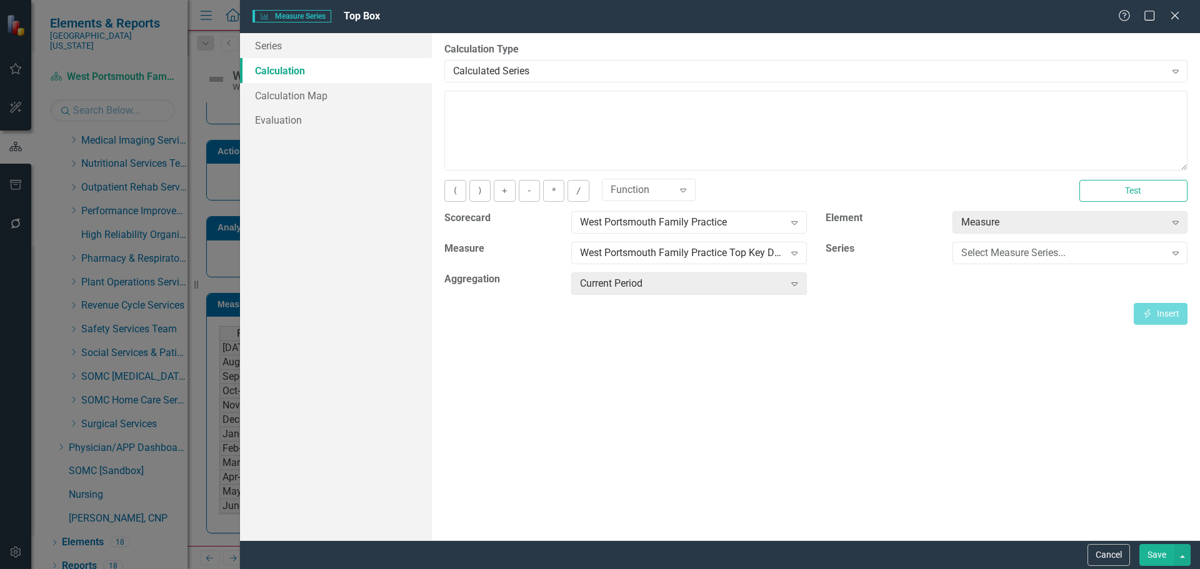
click at [1154, 553] on button "Save" at bounding box center [1156, 555] width 35 height 22
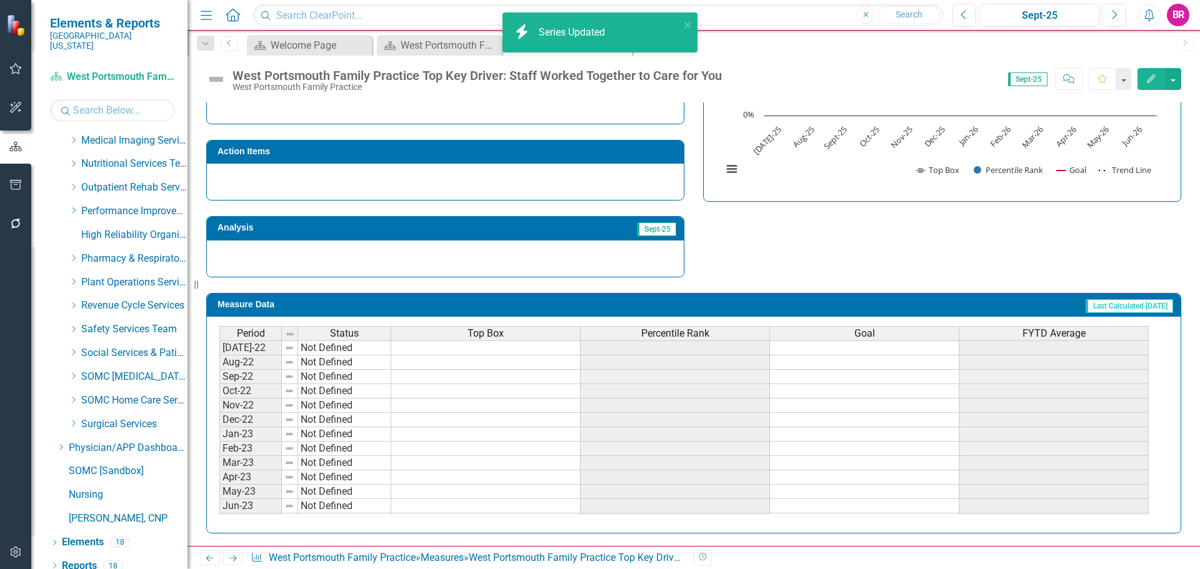
click at [670, 337] on span "Percentile Rank" at bounding box center [675, 333] width 68 height 11
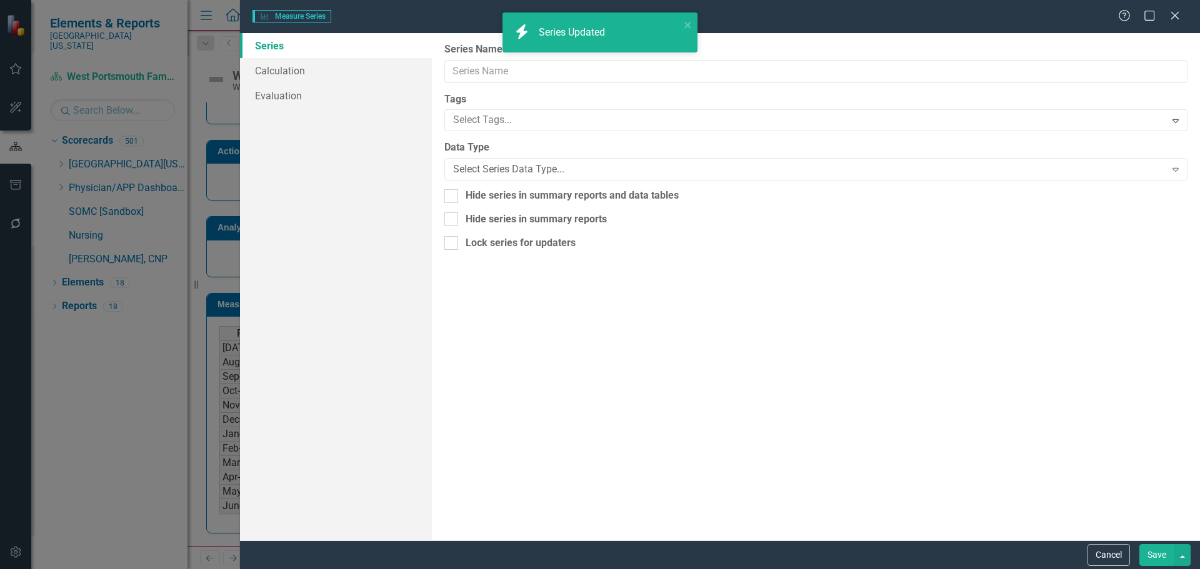
scroll to position [0, 0]
click at [272, 71] on link "Calculation" at bounding box center [336, 70] width 192 height 25
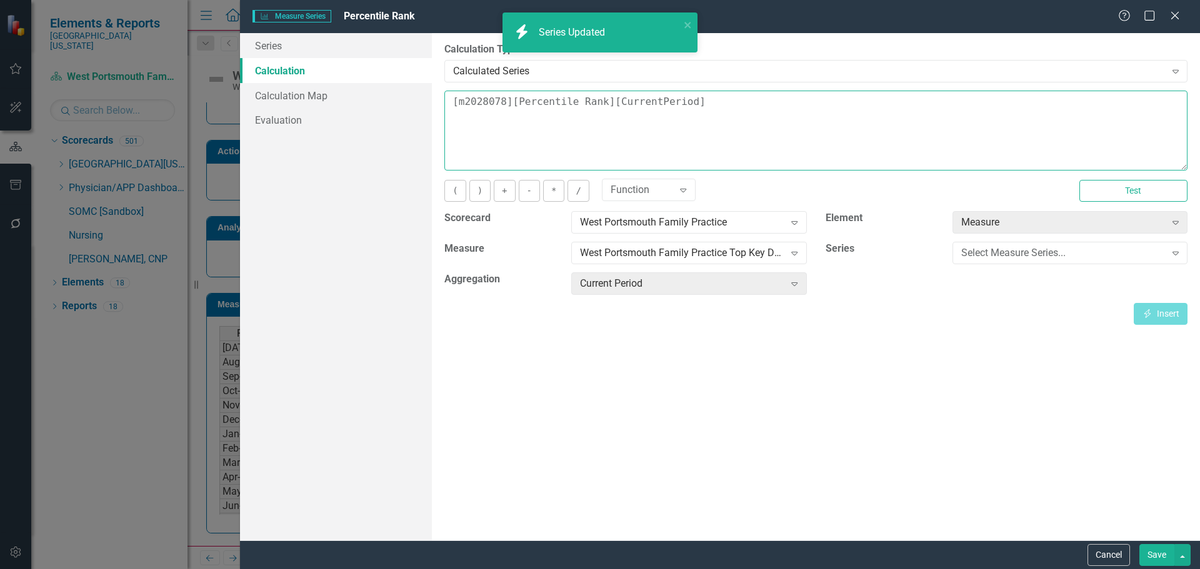
click at [746, 129] on textarea "[m2028078][Percentile Rank][CurrentPeriod]" at bounding box center [815, 131] width 743 height 80
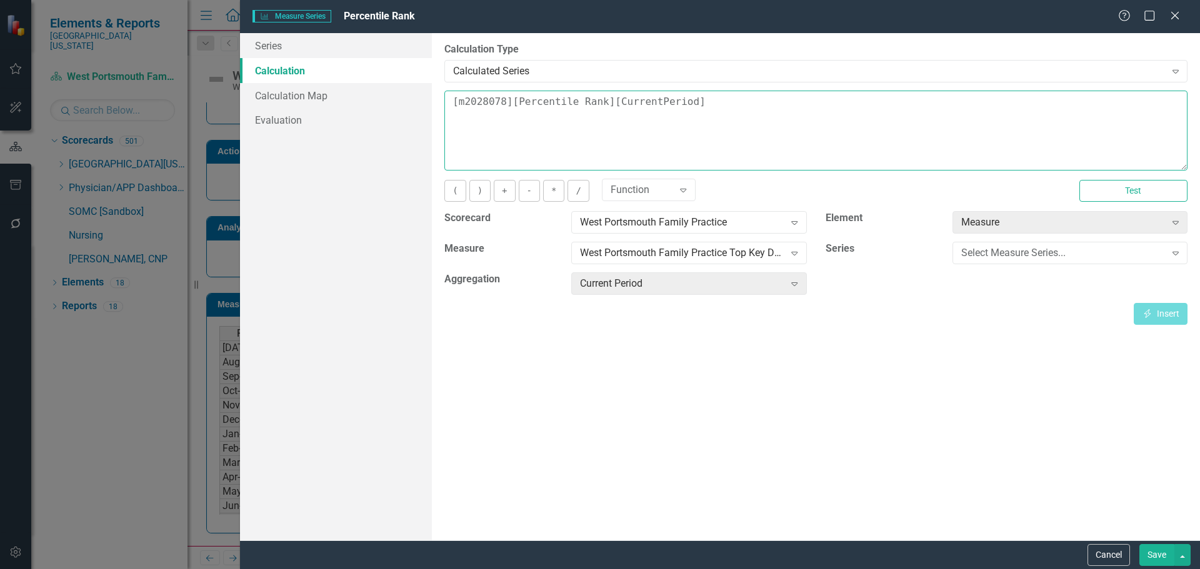
click at [743, 124] on textarea "[m2028078][Percentile Rank][CurrentPeriod]" at bounding box center [815, 131] width 743 height 80
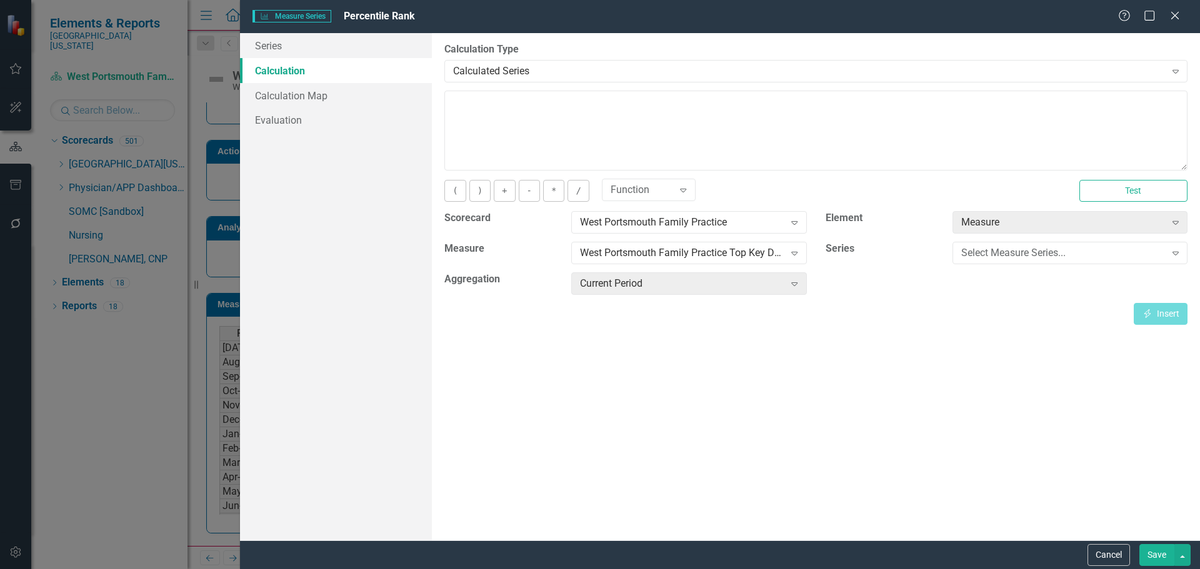
click at [1152, 556] on button "Save" at bounding box center [1156, 555] width 35 height 22
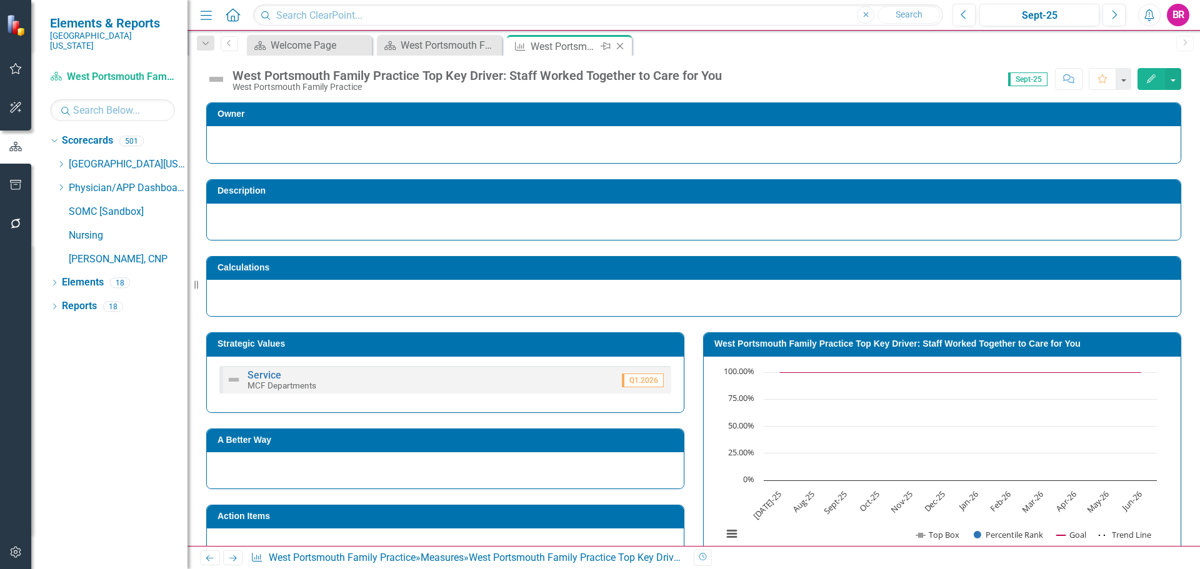
click at [623, 48] on icon "Close" at bounding box center [620, 46] width 13 height 10
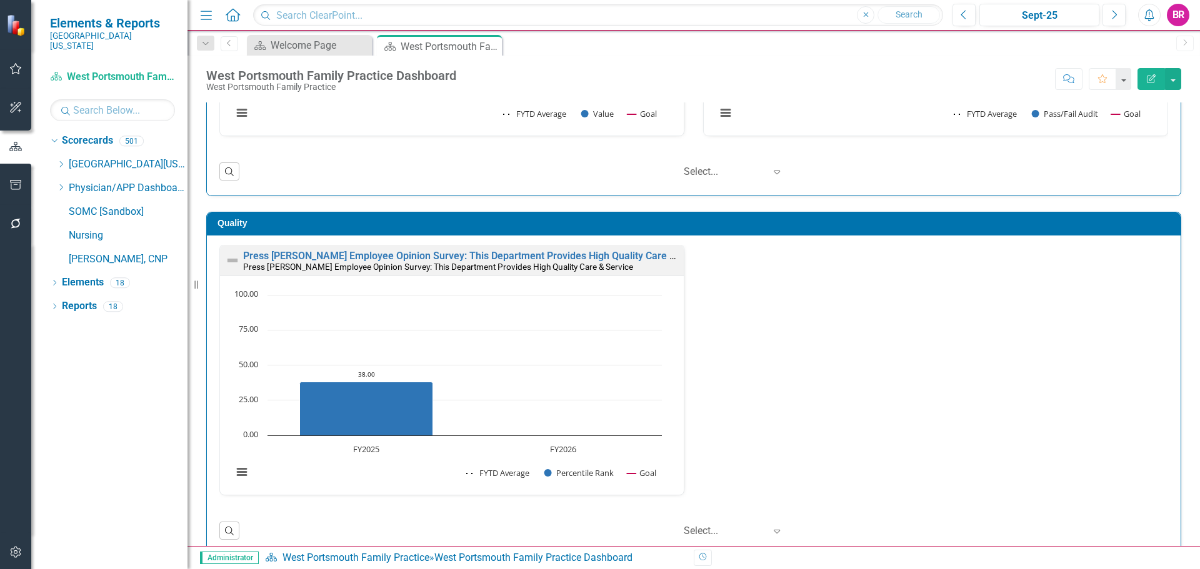
scroll to position [625, 0]
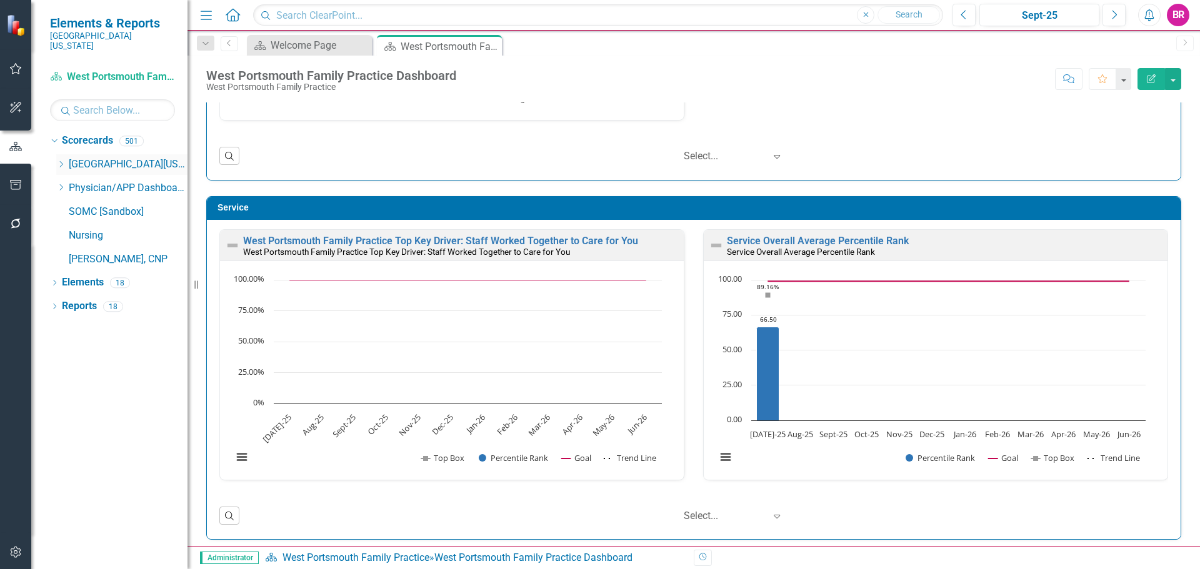
click at [63, 161] on icon "Dropdown" at bounding box center [60, 165] width 9 height 8
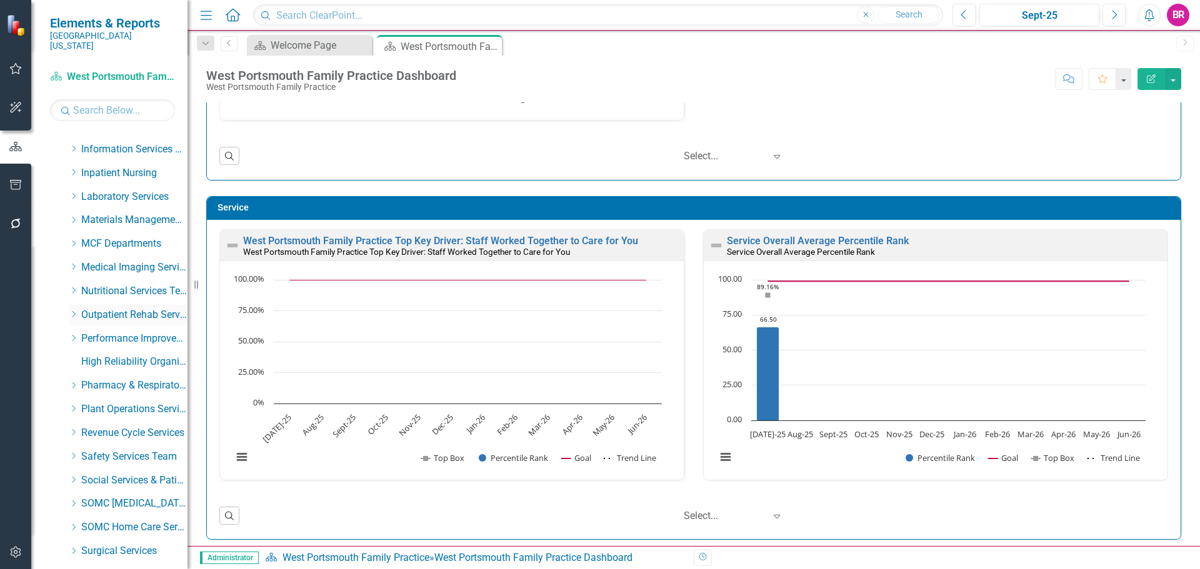
scroll to position [375, 0]
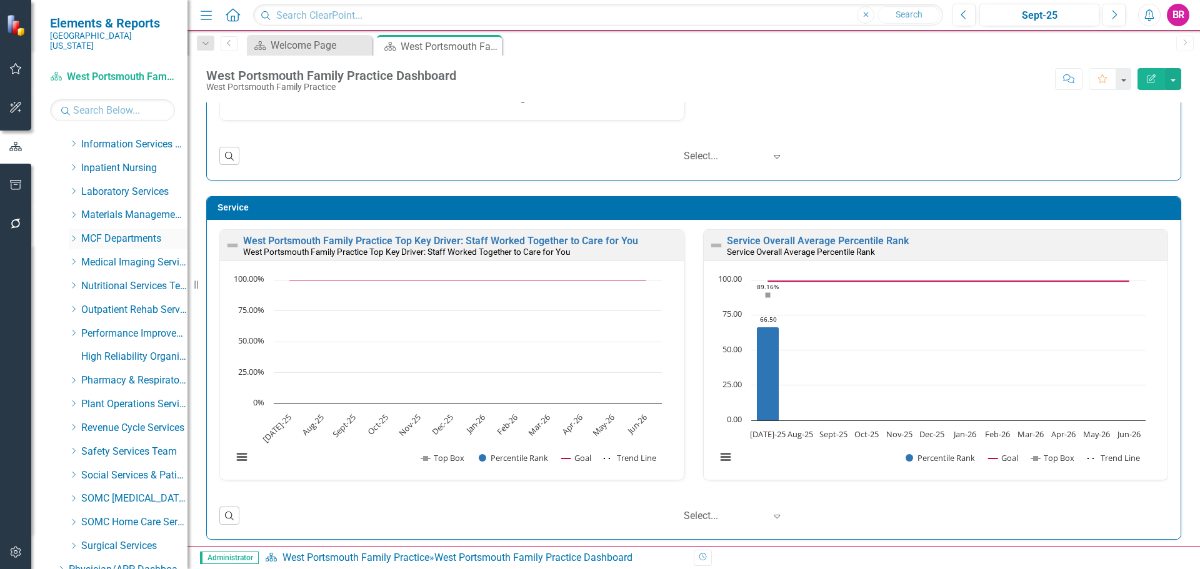
click at [76, 235] on icon "Dropdown" at bounding box center [73, 239] width 9 height 8
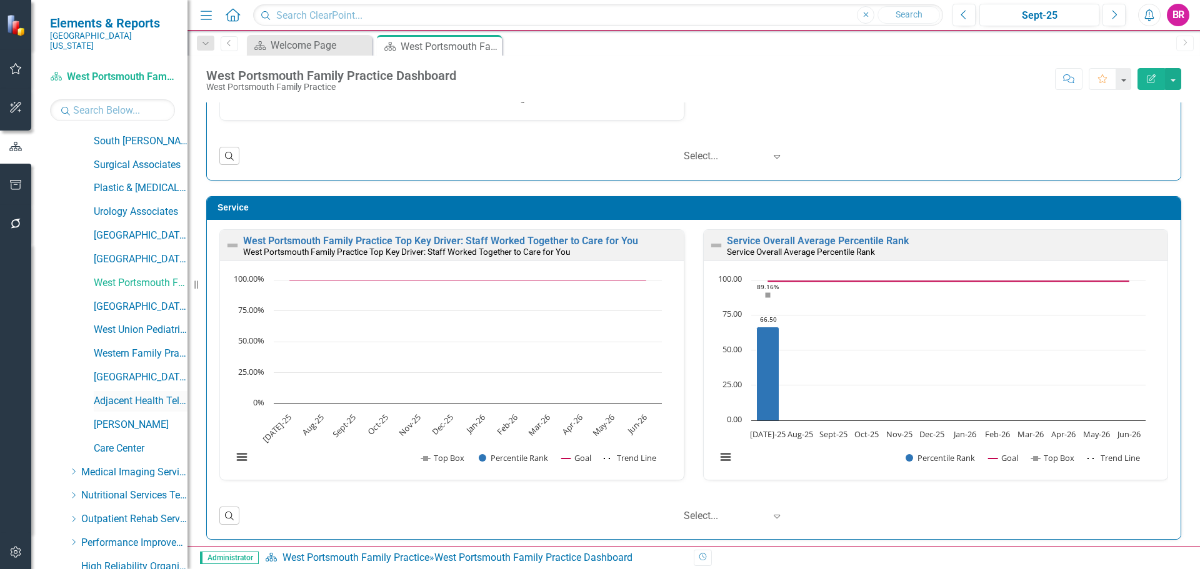
scroll to position [1313, 0]
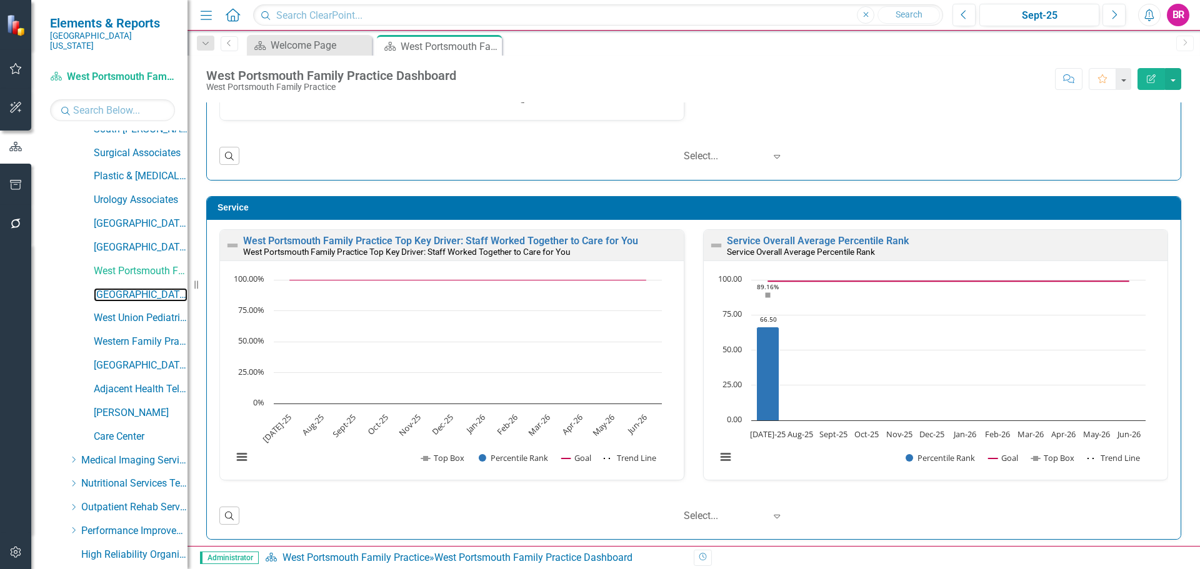
drag, startPoint x: 120, startPoint y: 286, endPoint x: 133, endPoint y: 100, distance: 186.7
click at [120, 288] on link "[GEOGRAPHIC_DATA]" at bounding box center [141, 295] width 94 height 14
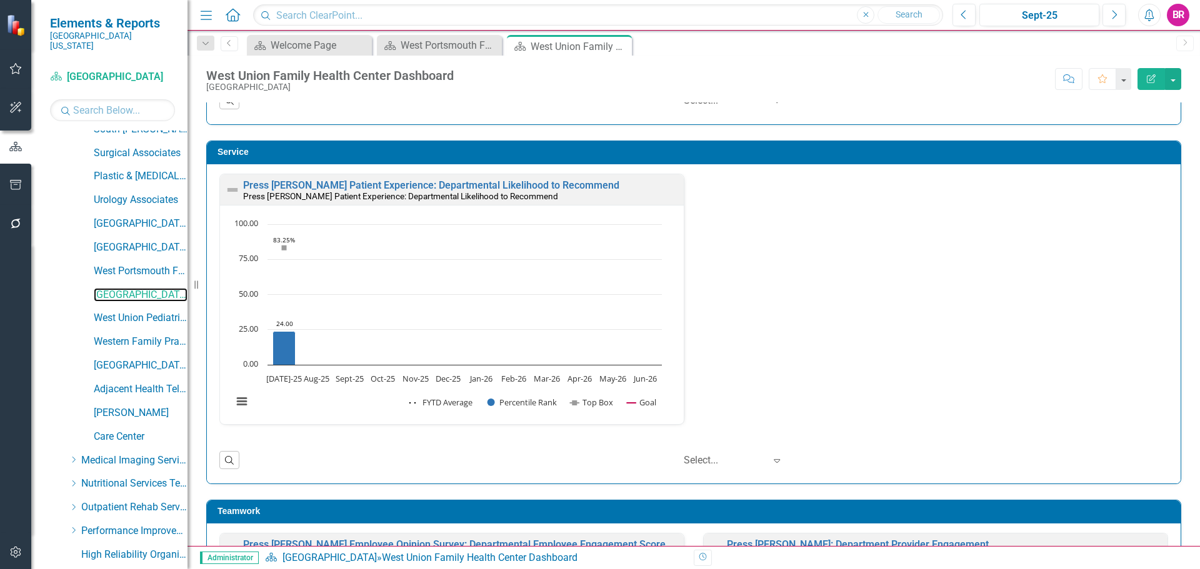
scroll to position [688, 0]
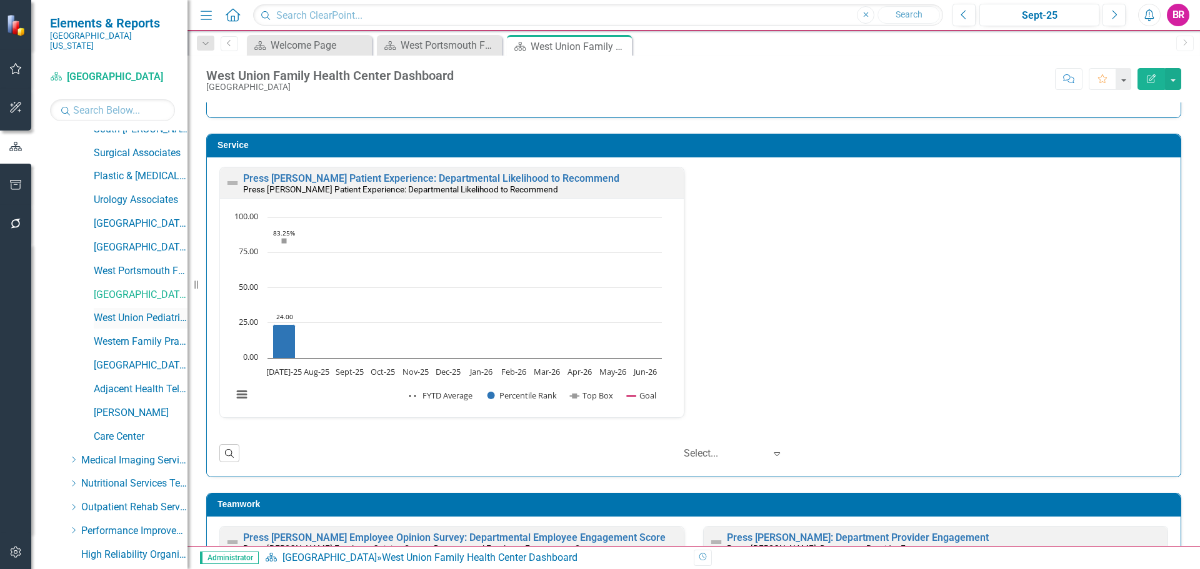
click at [126, 311] on link "West Union Pediatric Associates" at bounding box center [141, 318] width 94 height 14
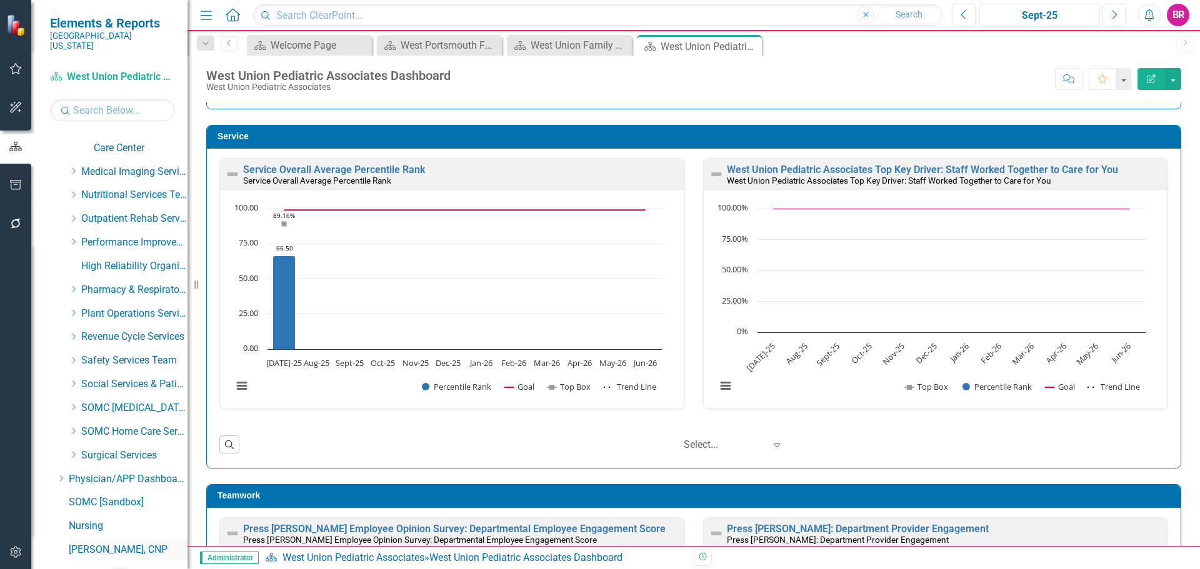
scroll to position [1633, 0]
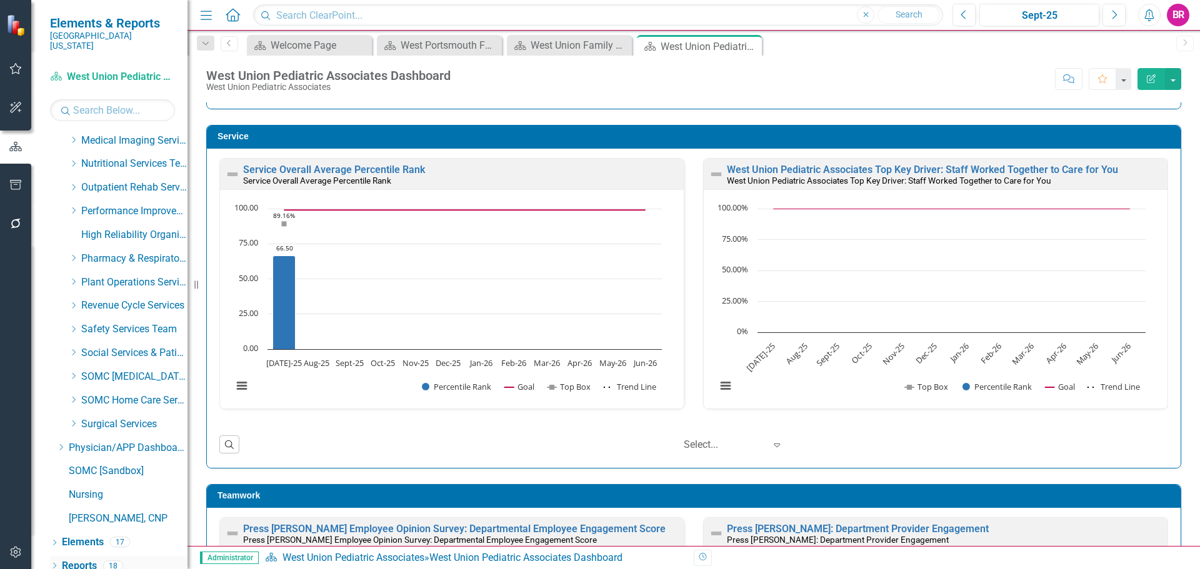
click at [87, 559] on link "Reports" at bounding box center [79, 566] width 35 height 14
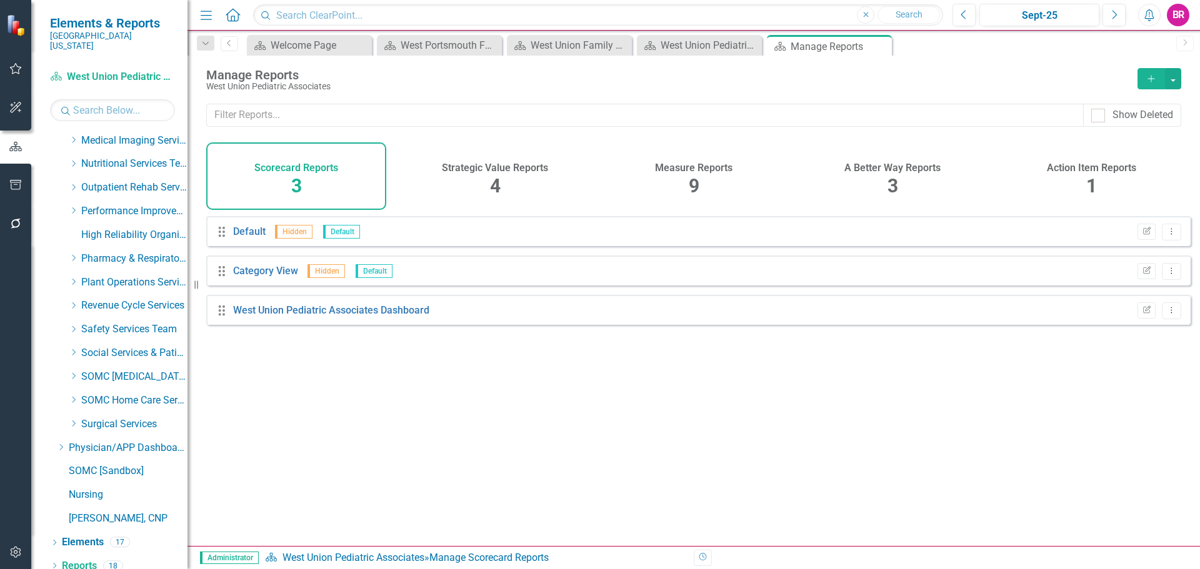
click at [702, 186] on div "Measure Reports 9" at bounding box center [694, 177] width 180 height 68
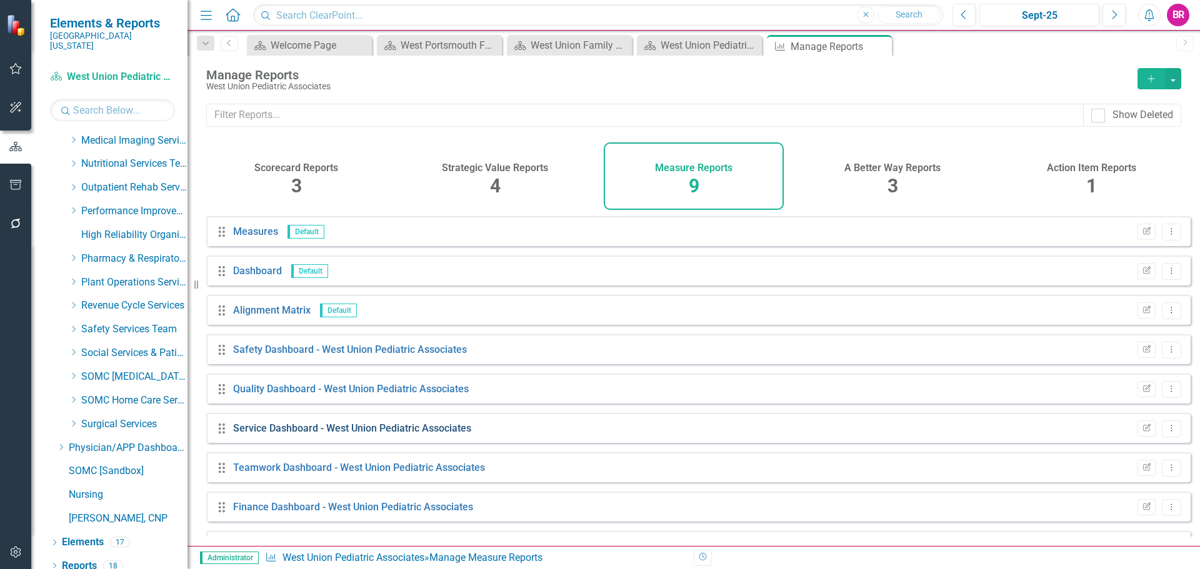
click at [349, 434] on link "Service Dashboard - West Union Pediatric Associates" at bounding box center [352, 429] width 238 height 12
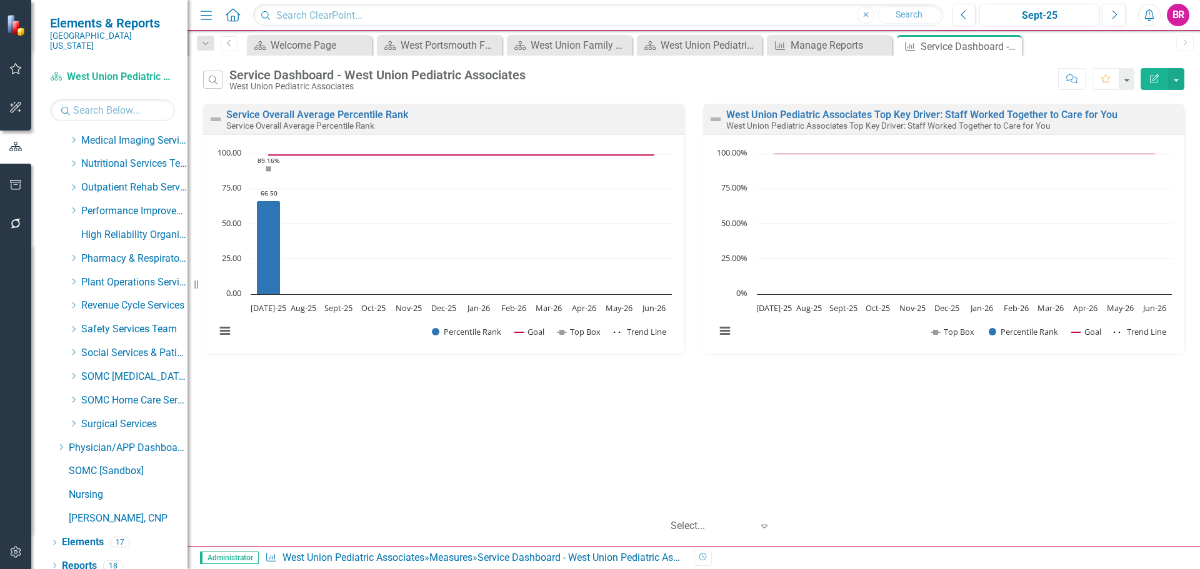
click at [1160, 83] on icon "Edit Report" at bounding box center [1154, 78] width 11 height 9
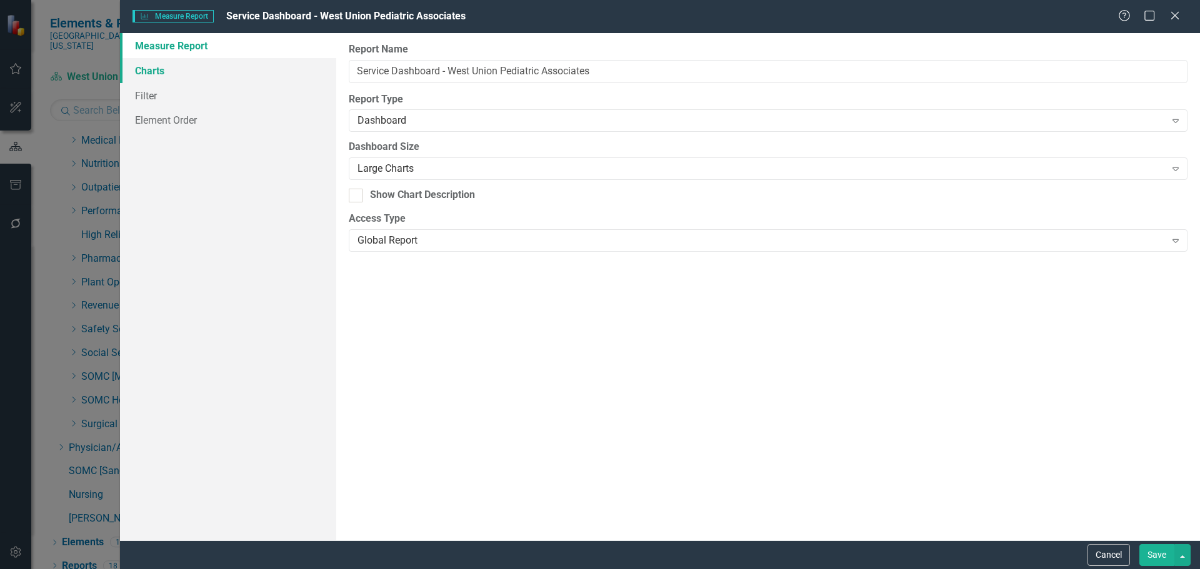
click at [168, 77] on link "Charts" at bounding box center [228, 70] width 216 height 25
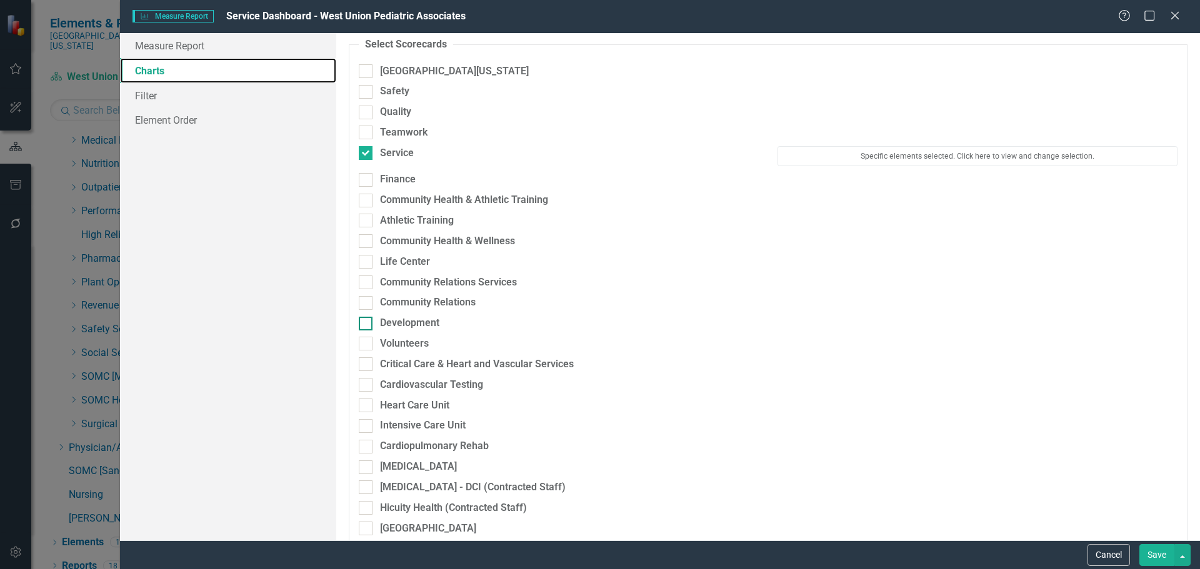
scroll to position [63, 0]
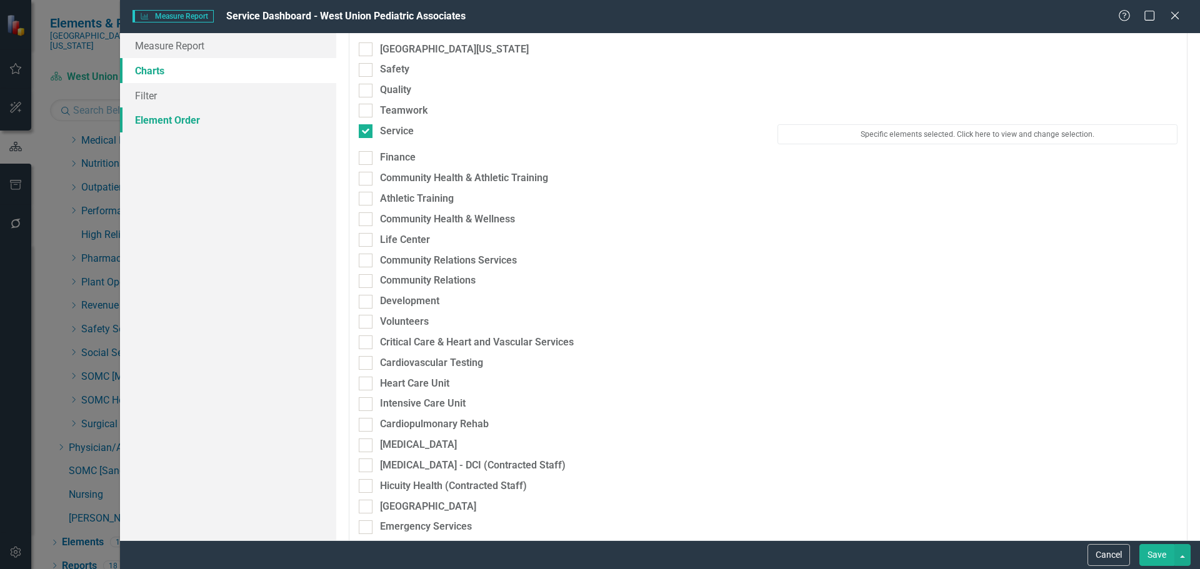
click at [189, 114] on link "Element Order" at bounding box center [228, 120] width 216 height 25
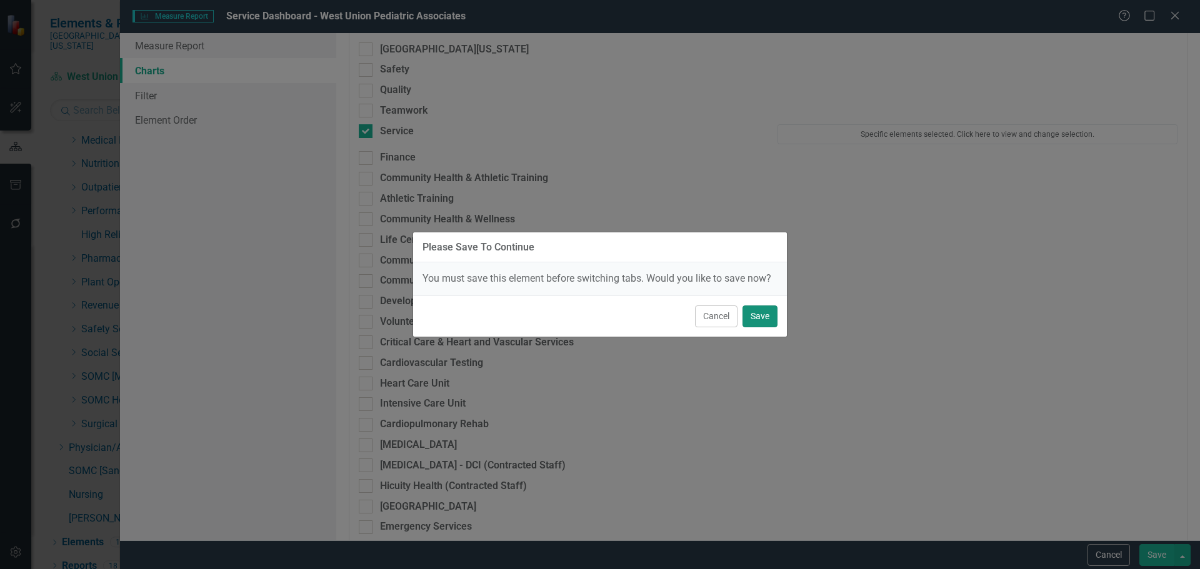
click at [775, 315] on button "Save" at bounding box center [760, 317] width 35 height 22
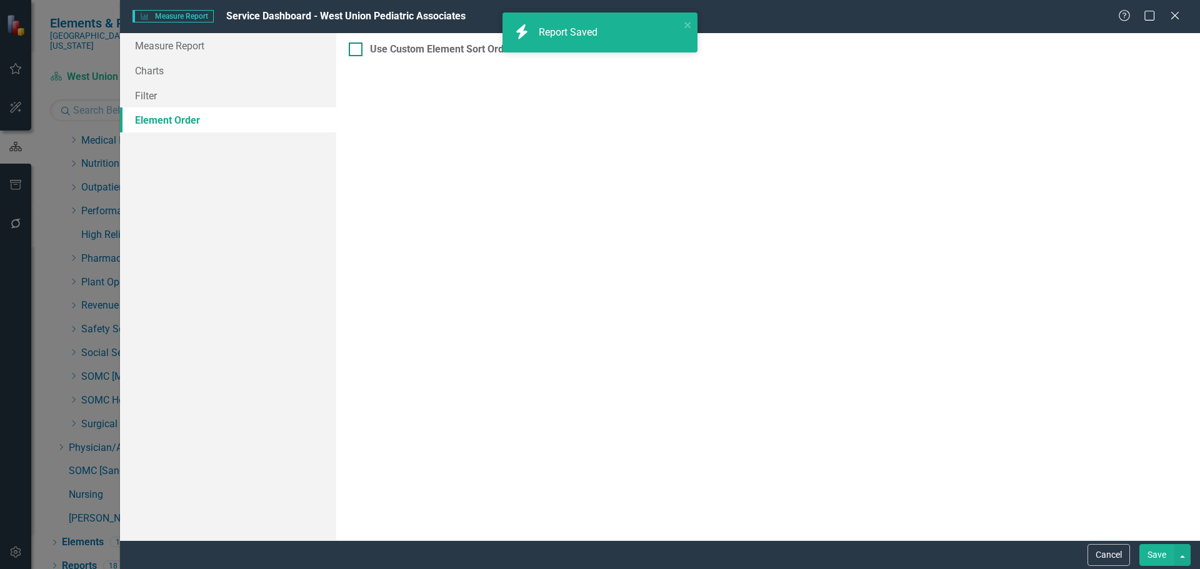
click at [354, 49] on input "Use Custom Element Sort Order" at bounding box center [353, 47] width 8 height 8
checkbox input "true"
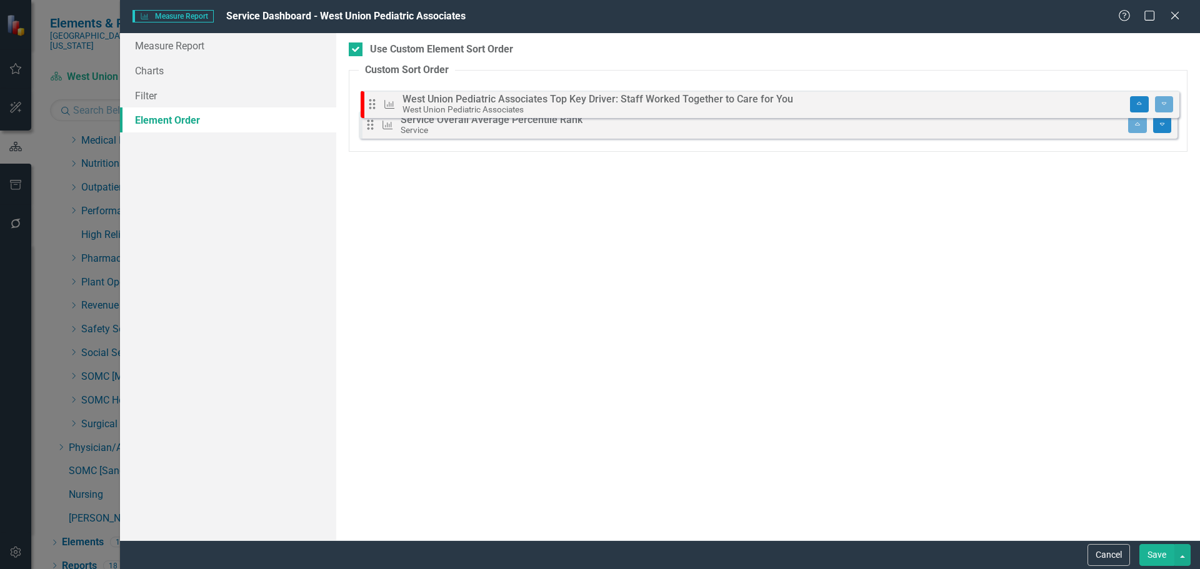
drag, startPoint x: 365, startPoint y: 133, endPoint x: 368, endPoint y: 101, distance: 32.6
click at [368, 101] on div "Drag Measure Service Overall Average Percentile Rank Service Move to Top Move T…" at bounding box center [768, 114] width 819 height 61
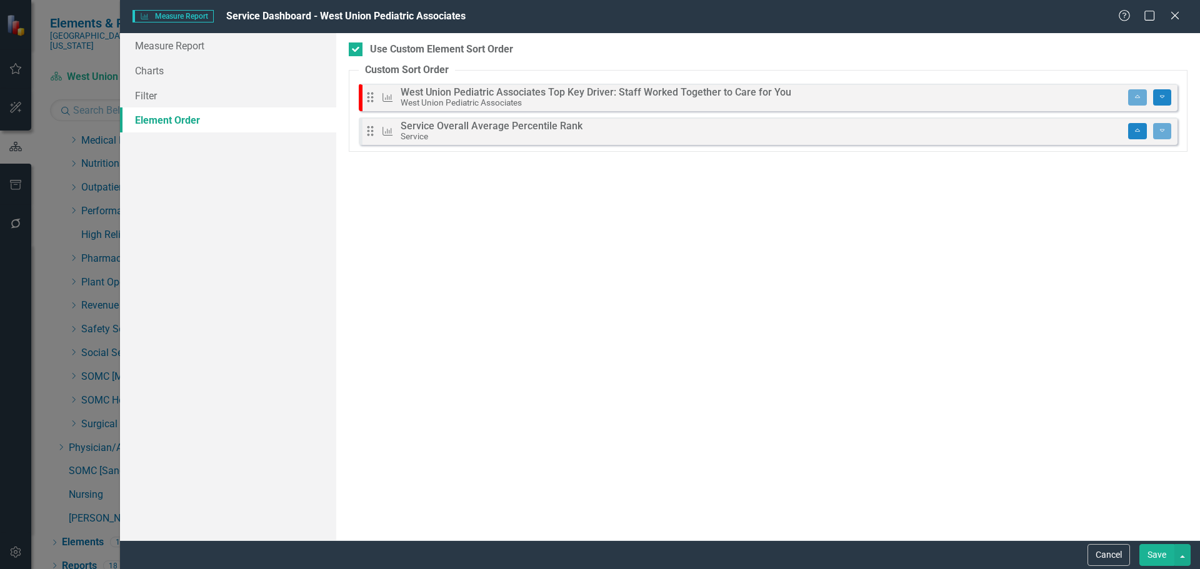
click at [1166, 567] on div "Cancel Save" at bounding box center [660, 555] width 1080 height 29
click at [1166, 552] on button "Save" at bounding box center [1156, 555] width 35 height 22
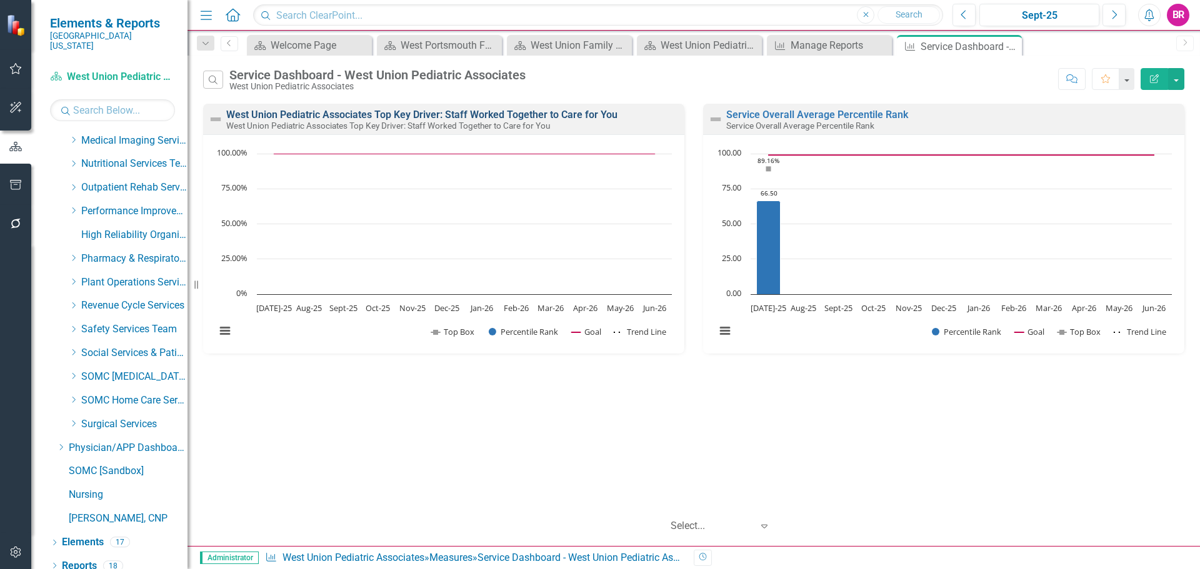
click at [551, 112] on link "West Union Pediatric Associates Top Key Driver: Staff Worked Together to Care f…" at bounding box center [421, 115] width 391 height 12
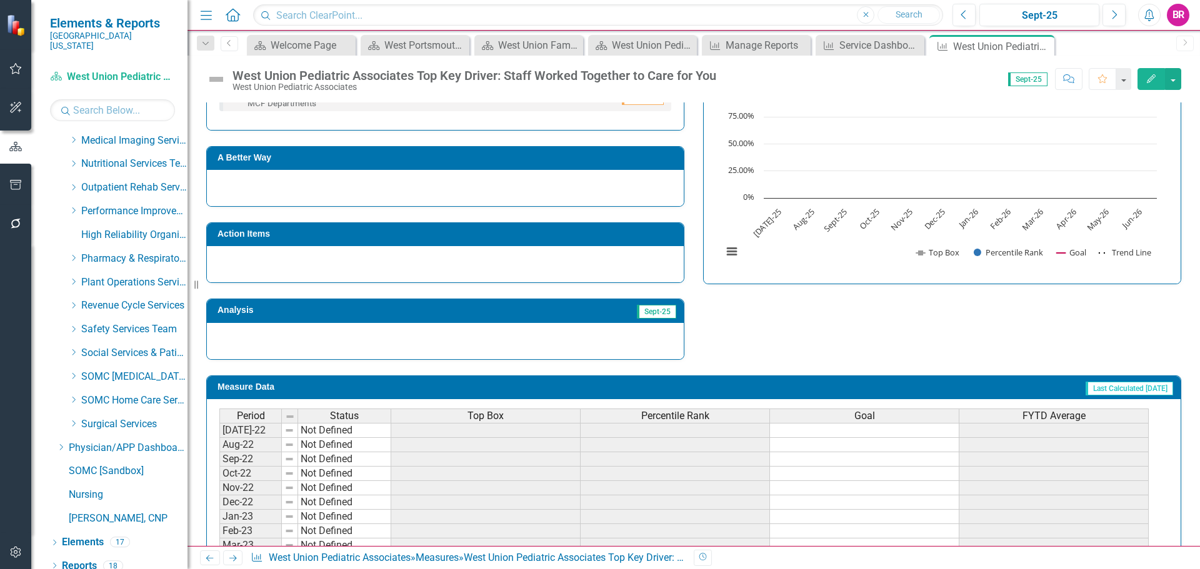
scroll to position [63, 0]
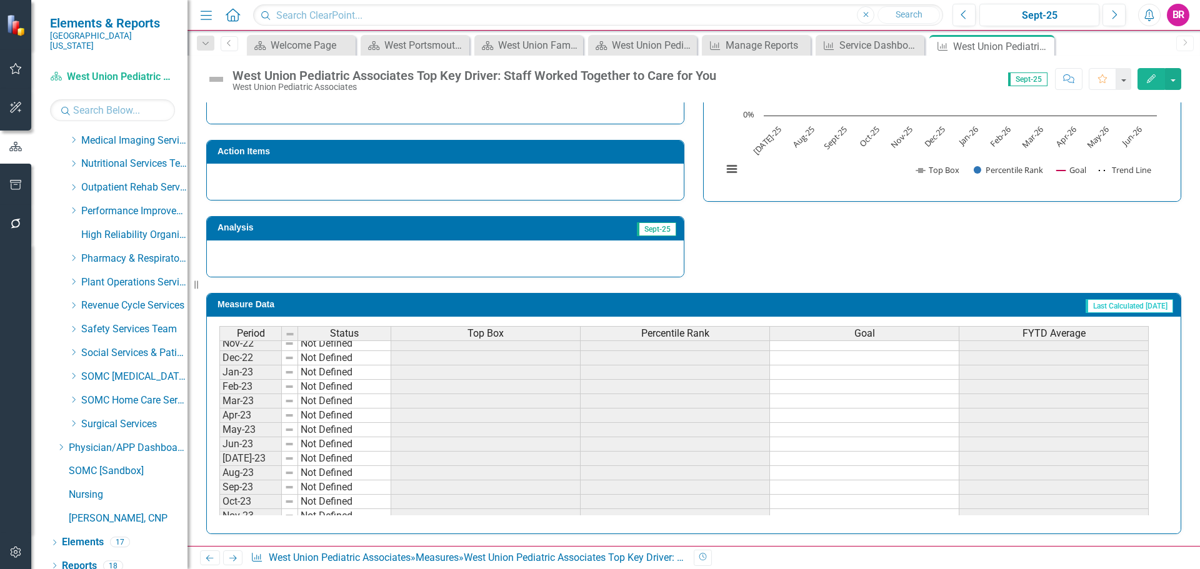
click at [524, 338] on div "Top Box" at bounding box center [485, 334] width 189 height 14
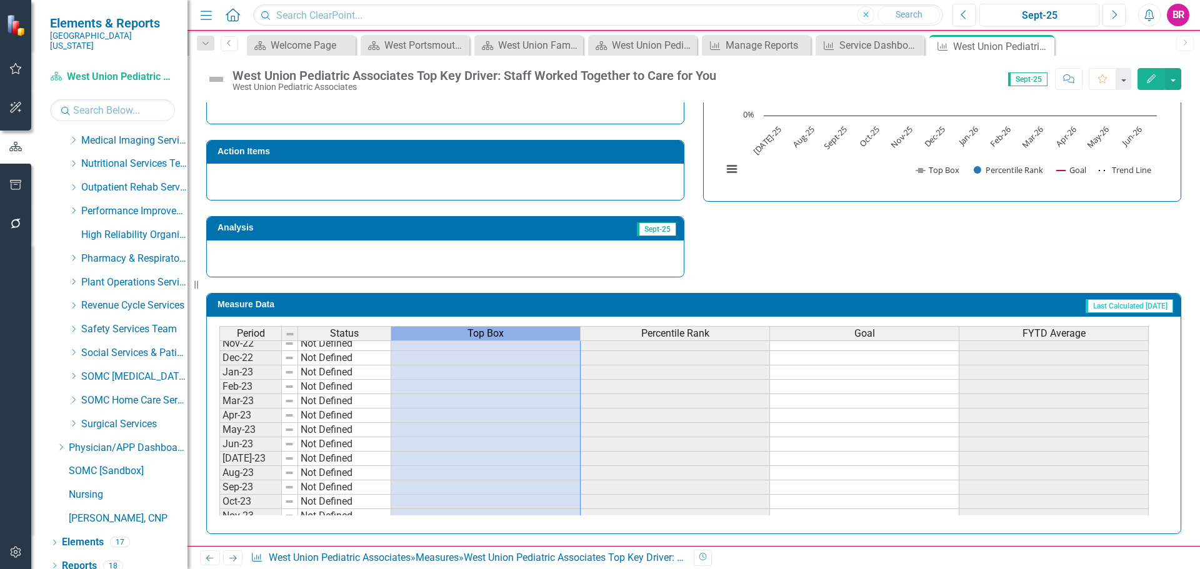
click at [524, 338] on div "Top Box" at bounding box center [485, 334] width 189 height 14
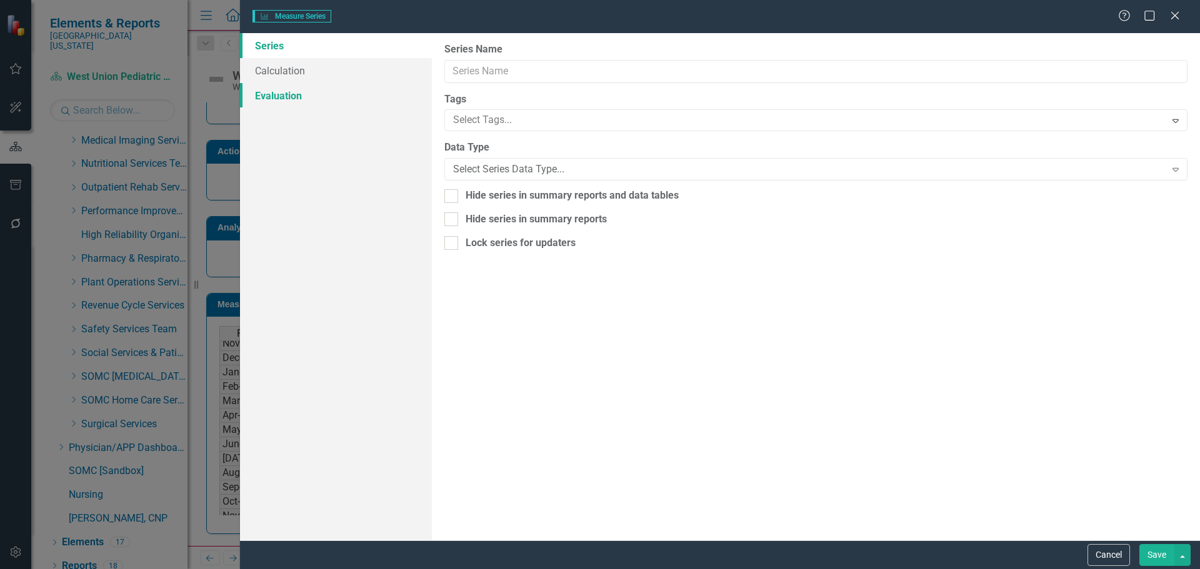
type input "Top Box"
click at [293, 80] on link "Calculation" at bounding box center [336, 70] width 192 height 25
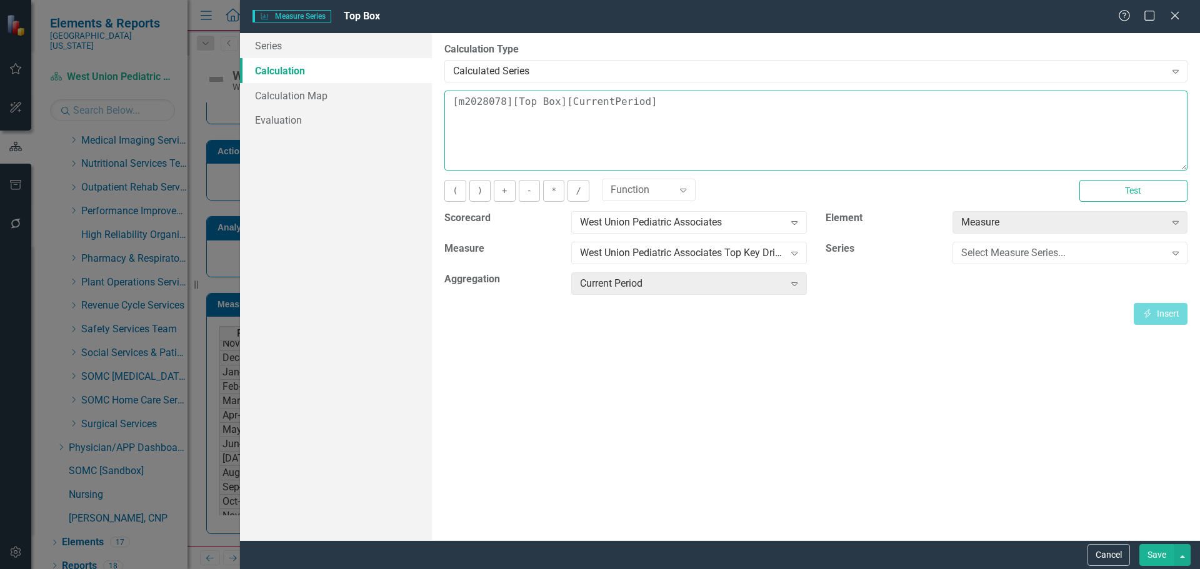
click at [742, 106] on textarea "[m2028078][Top Box][CurrentPeriod]" at bounding box center [815, 131] width 743 height 80
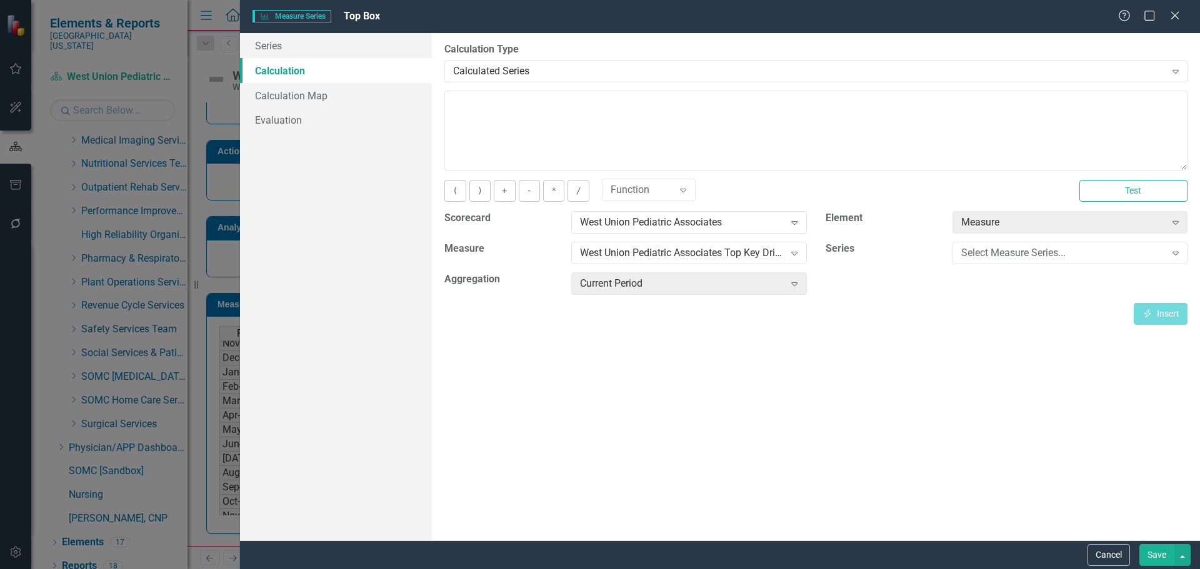
click at [1157, 554] on button "Save" at bounding box center [1156, 555] width 35 height 22
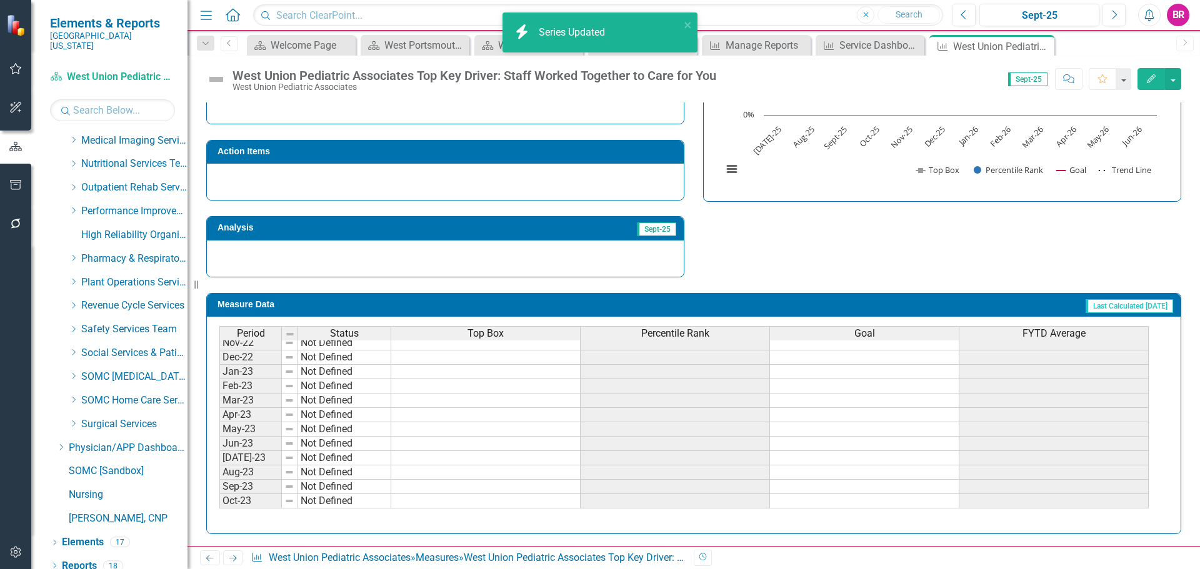
click at [684, 331] on span "Percentile Rank" at bounding box center [675, 333] width 68 height 11
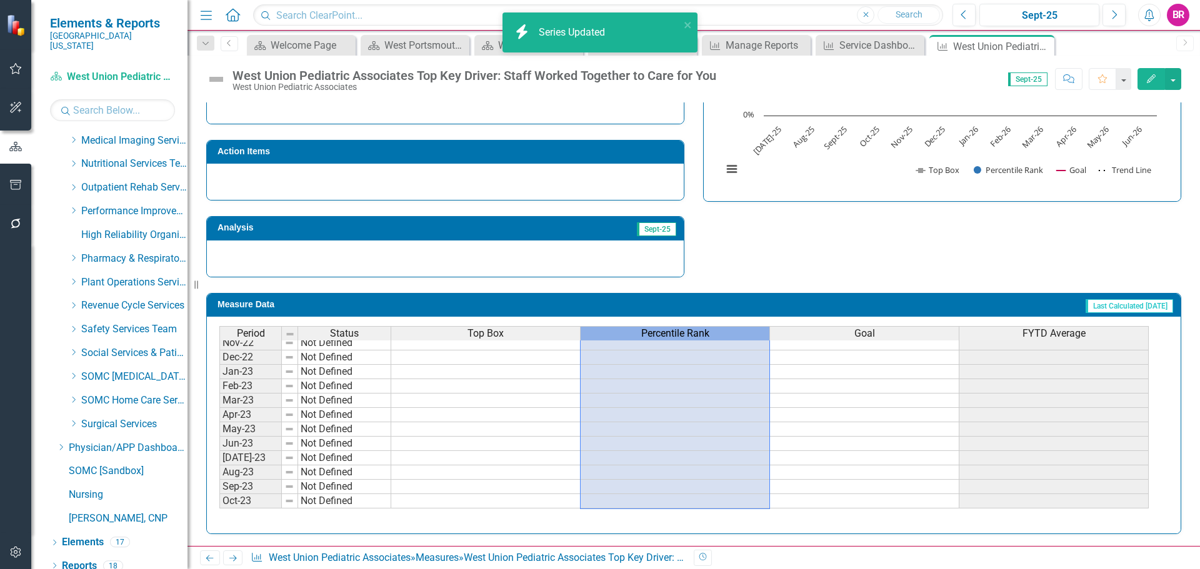
scroll to position [0, 0]
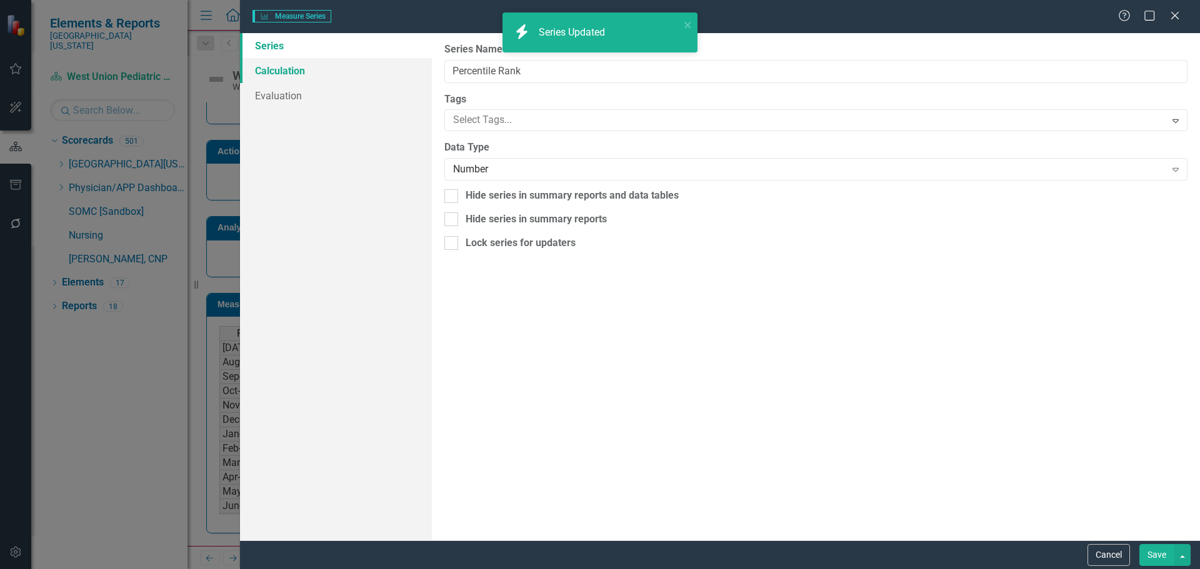
type input "Percentile Rank"
click at [268, 75] on link "Calculation" at bounding box center [336, 70] width 192 height 25
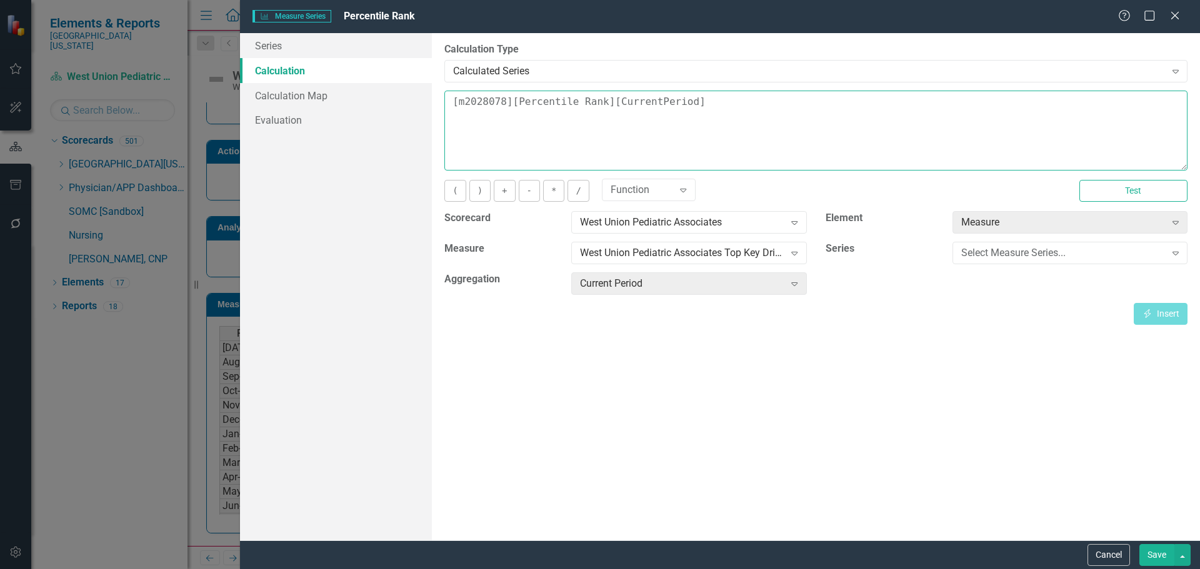
click at [708, 101] on textarea "[m2028078][Percentile Rank][CurrentPeriod]" at bounding box center [815, 131] width 743 height 80
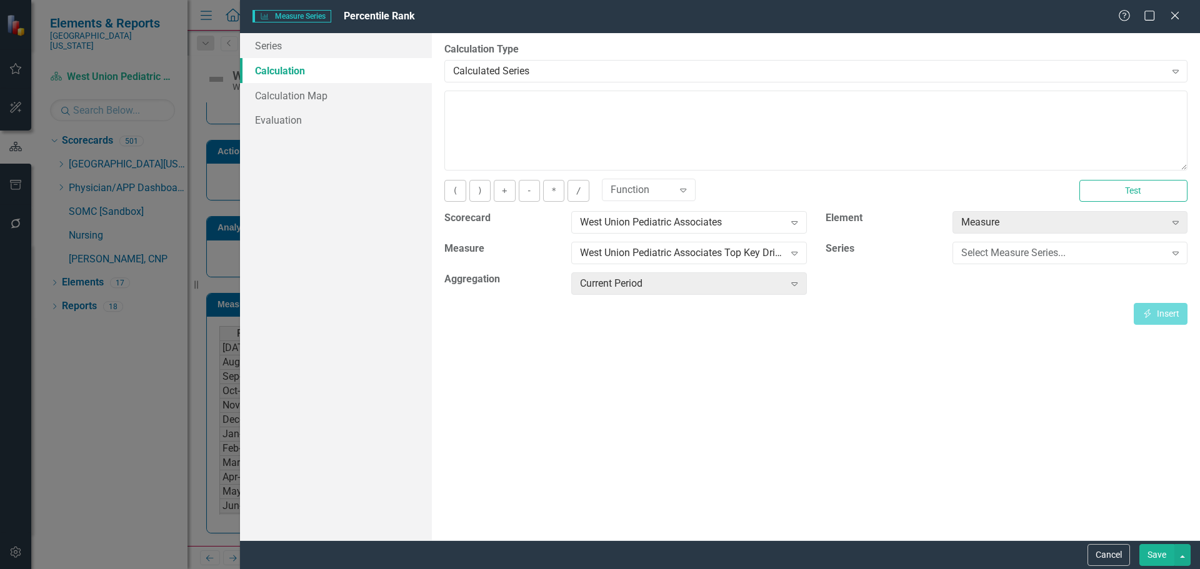
click at [1146, 563] on button "Save" at bounding box center [1156, 555] width 35 height 22
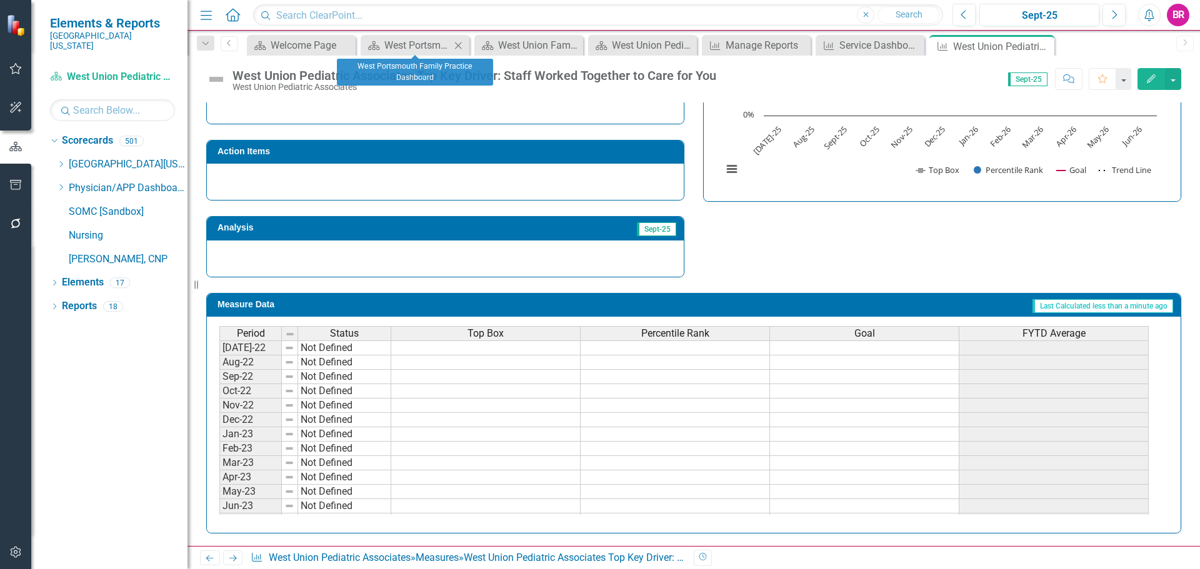
click at [460, 47] on icon at bounding box center [458, 45] width 7 height 7
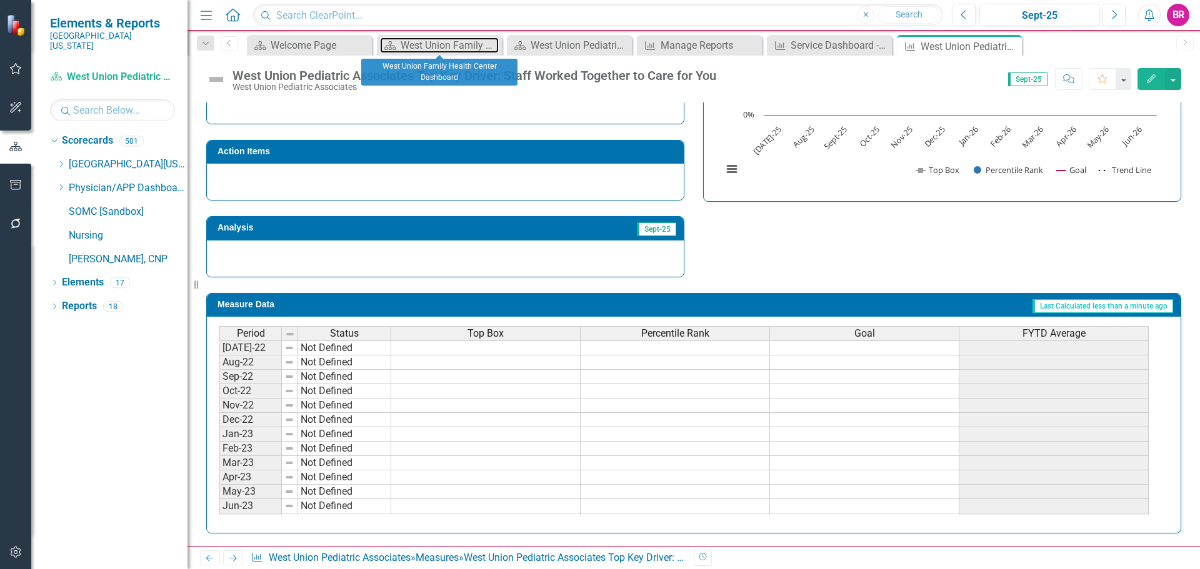
click at [460, 47] on div "West Union Family Health Center Dashboard" at bounding box center [450, 46] width 98 height 16
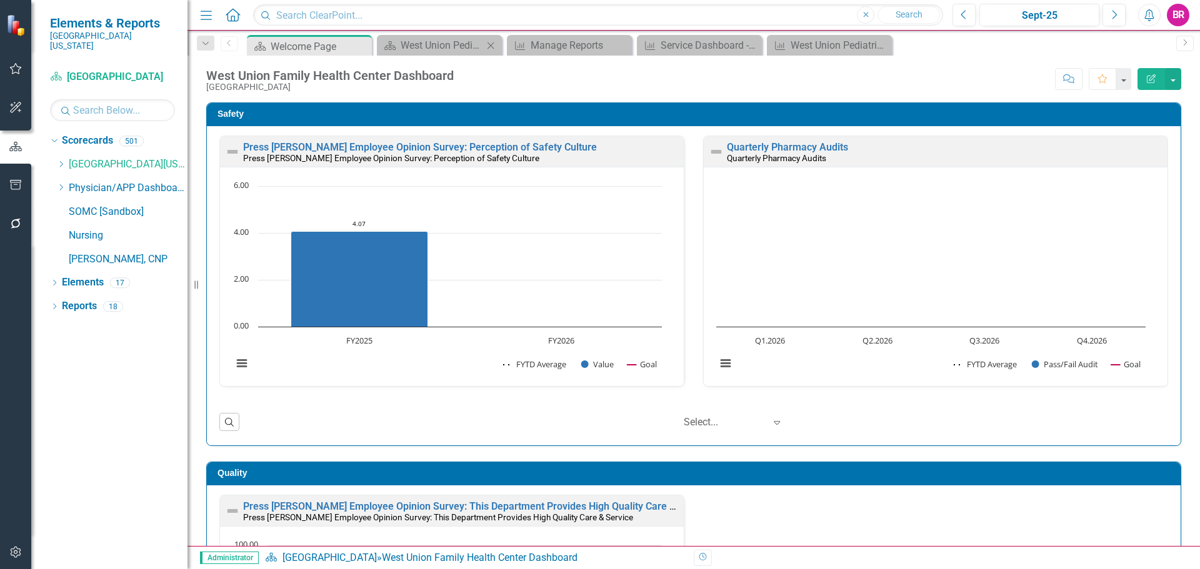
click at [494, 46] on icon "Close" at bounding box center [490, 46] width 13 height 10
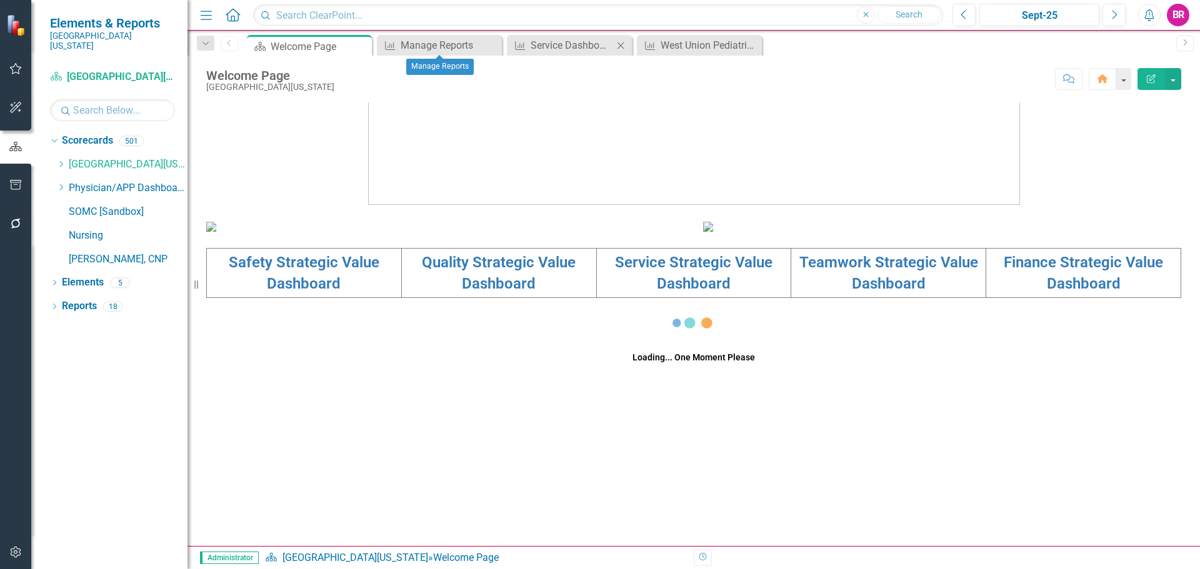
click at [621, 49] on icon "Close" at bounding box center [620, 46] width 13 height 10
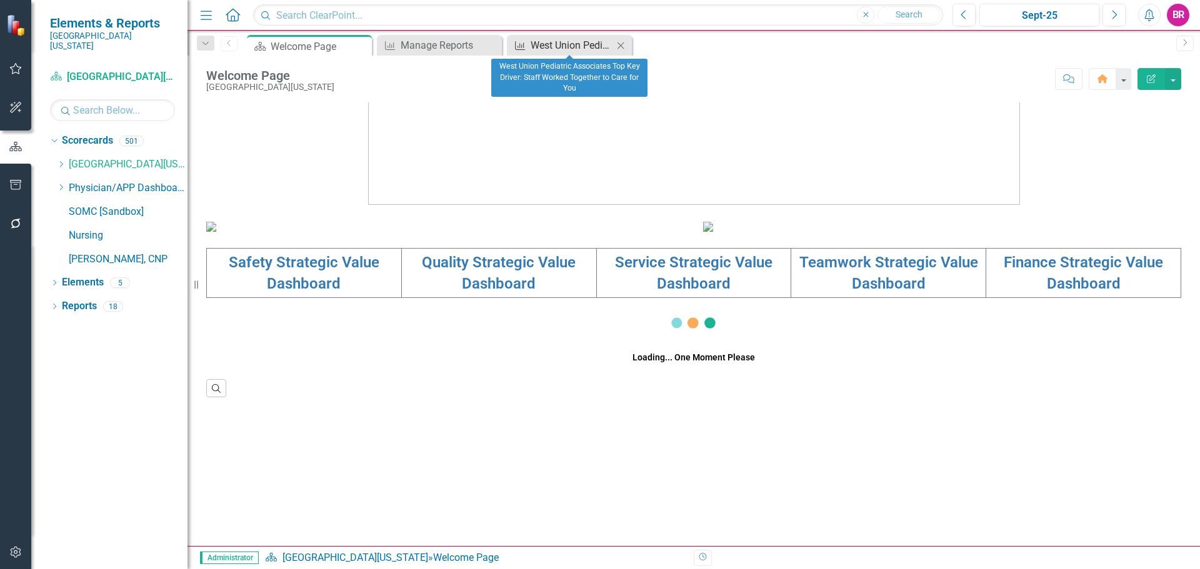
click at [523, 46] on icon "Measure" at bounding box center [520, 46] width 13 height 10
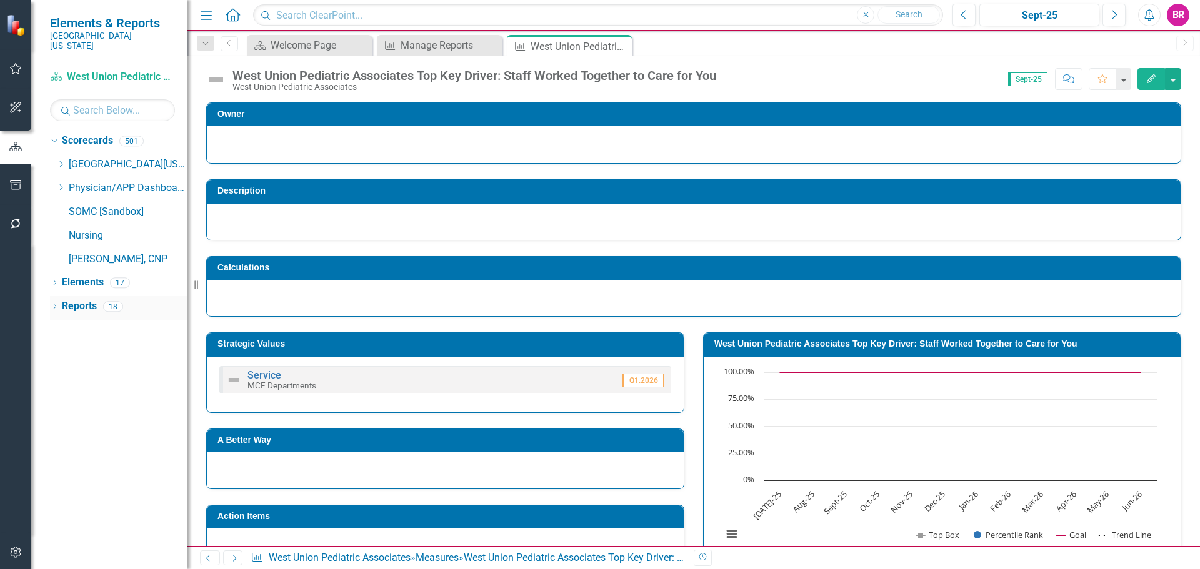
click at [89, 296] on div "Reports" at bounding box center [79, 306] width 35 height 21
click at [83, 276] on link "Elements" at bounding box center [83, 283] width 42 height 14
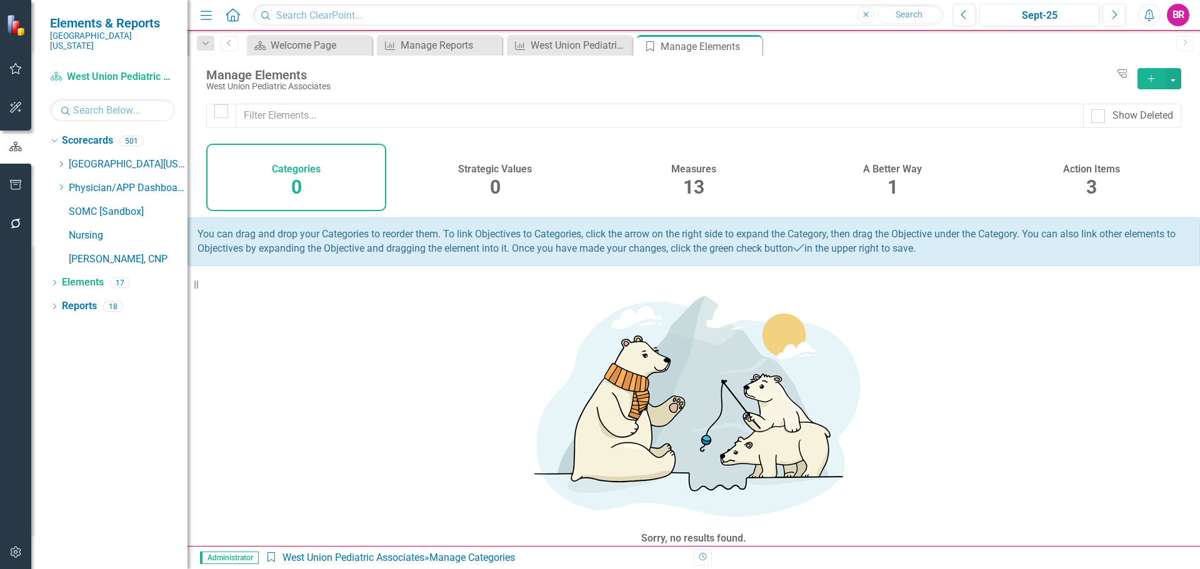
click at [692, 172] on h4 "Measures" at bounding box center [693, 169] width 45 height 11
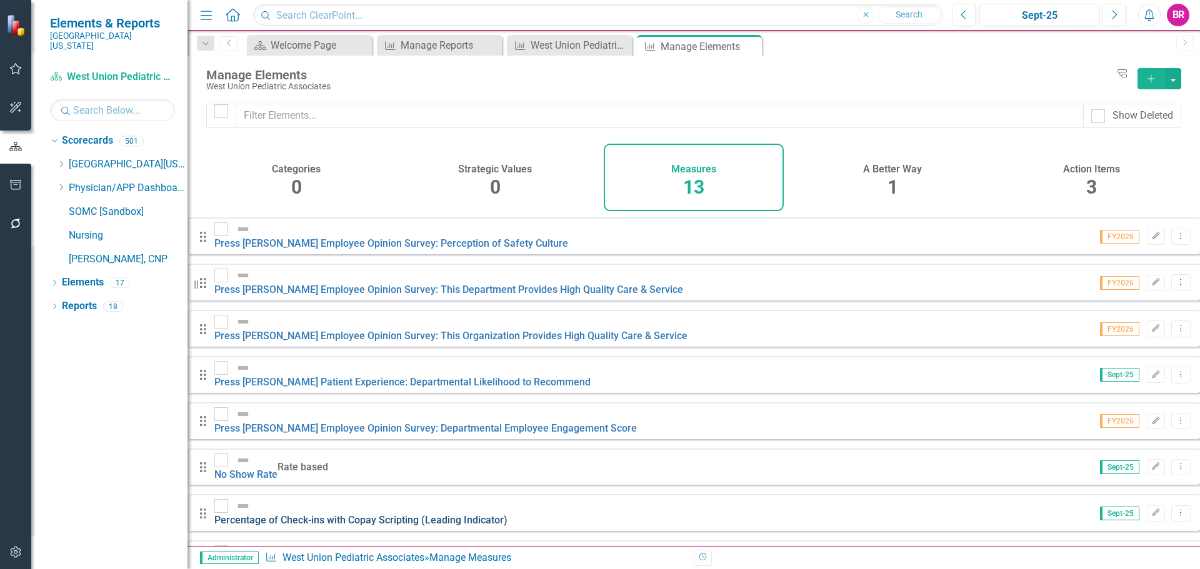
scroll to position [191, 0]
click at [1136, 477] on link "Copy Duplicate Measure" at bounding box center [1115, 479] width 113 height 23
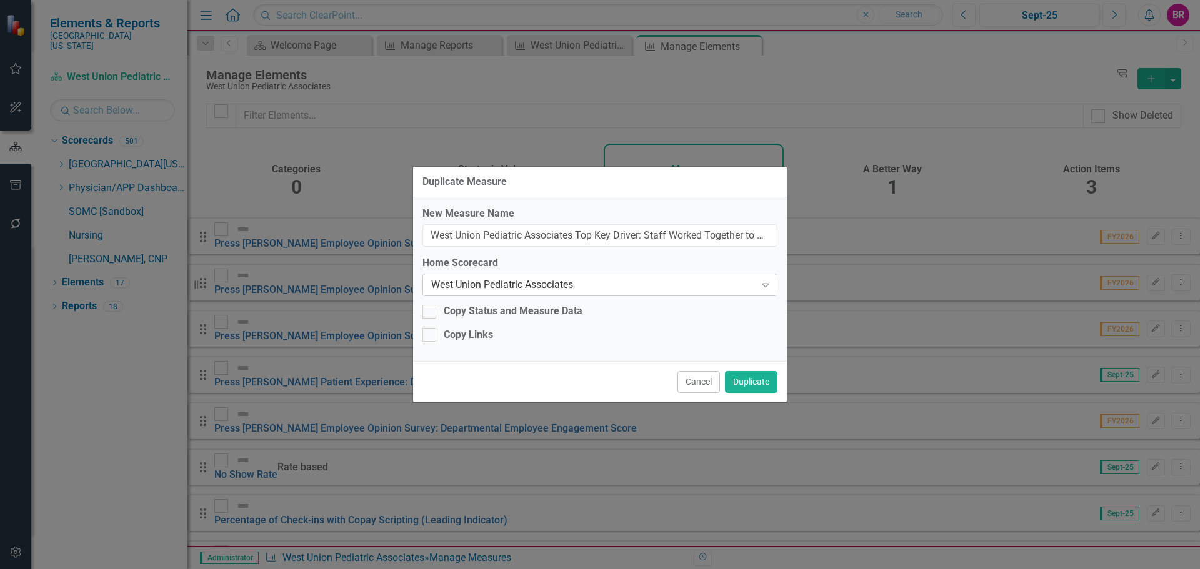
click at [667, 291] on div "West Union Pediatric Associates" at bounding box center [593, 285] width 324 height 14
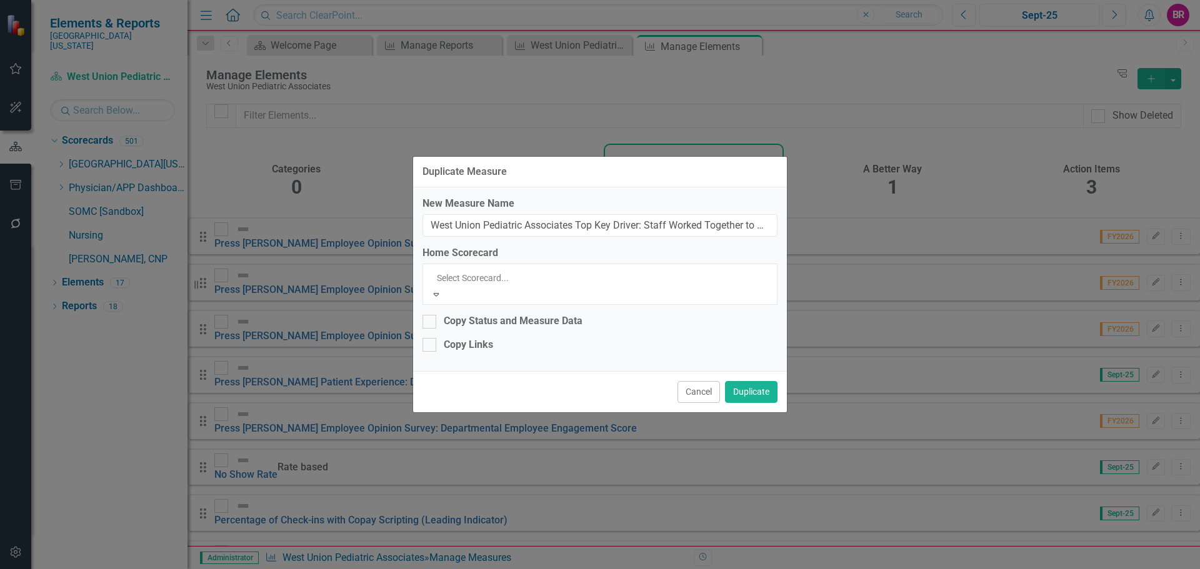
scroll to position [2175, 0]
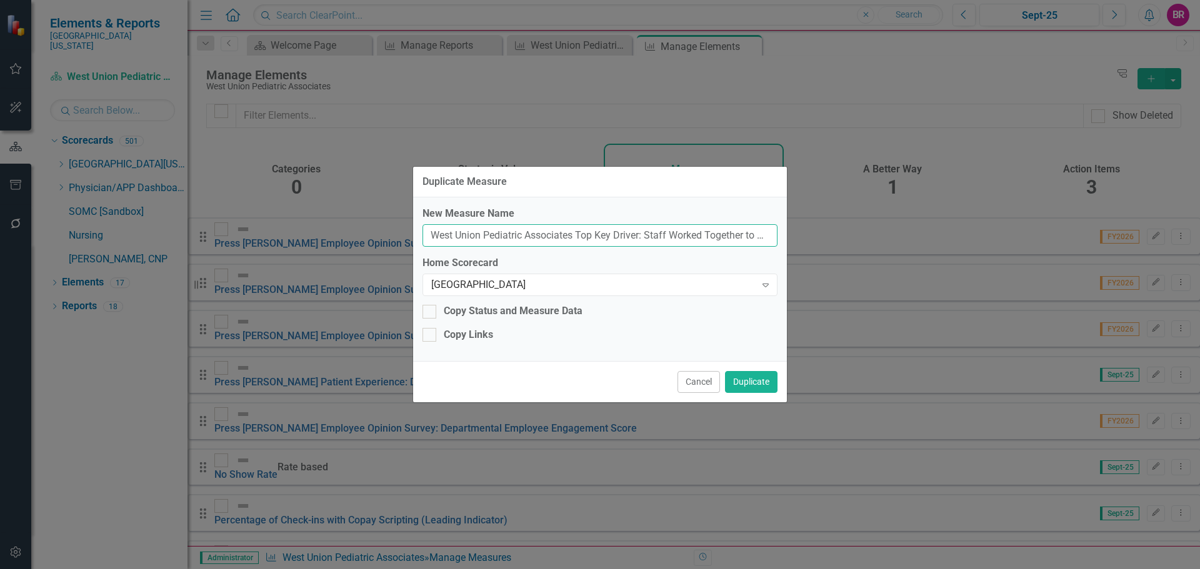
drag, startPoint x: 483, startPoint y: 233, endPoint x: 521, endPoint y: 240, distance: 38.1
click at [521, 240] on input "West Union Pediatric Associates Top Key Driver: Staff Worked Together to Care f…" at bounding box center [600, 235] width 355 height 23
drag, startPoint x: 574, startPoint y: 235, endPoint x: 486, endPoint y: 229, distance: 87.7
click at [486, 229] on input "West Union Pediatric Associates Top Key Driver: Staff Worked Together to Care f…" at bounding box center [600, 235] width 355 height 23
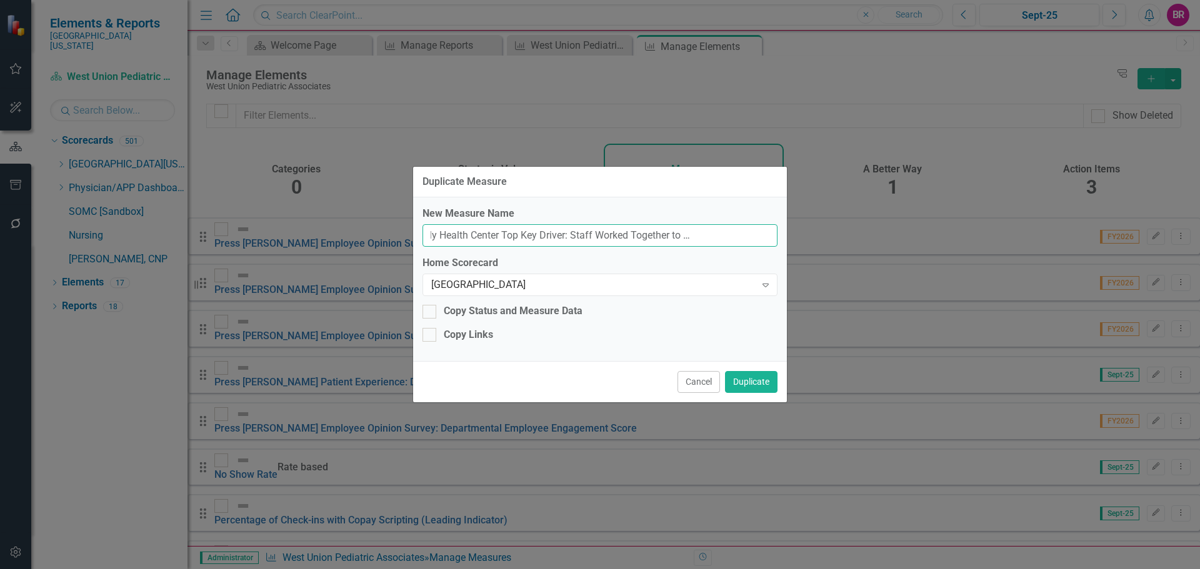
drag, startPoint x: 758, startPoint y: 233, endPoint x: 796, endPoint y: 236, distance: 37.6
click at [796, 236] on div "Duplicate Measure New Measure Name West Union Family Health Center Top Key Driv…" at bounding box center [600, 284] width 1200 height 569
click at [774, 239] on input "West Union Family Health Center Top Key Driver: Staff Worked Together to Care f…" at bounding box center [600, 235] width 355 height 23
type input "West Union Family Health Center Top Key Driver: Staff Worked Together to Care f…"
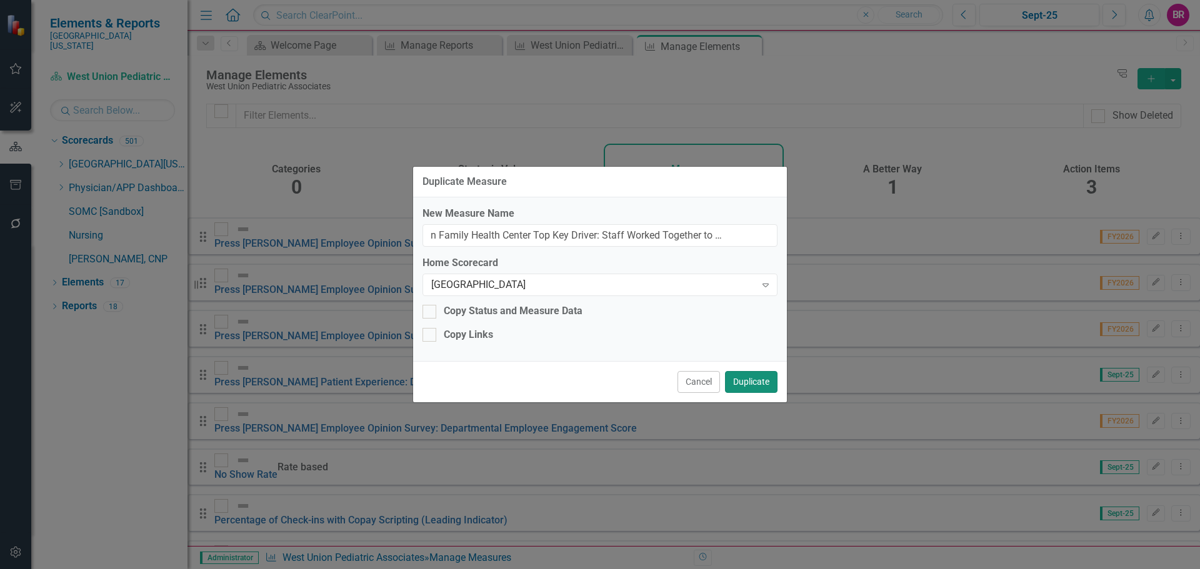
click at [755, 386] on button "Duplicate" at bounding box center [751, 382] width 53 height 22
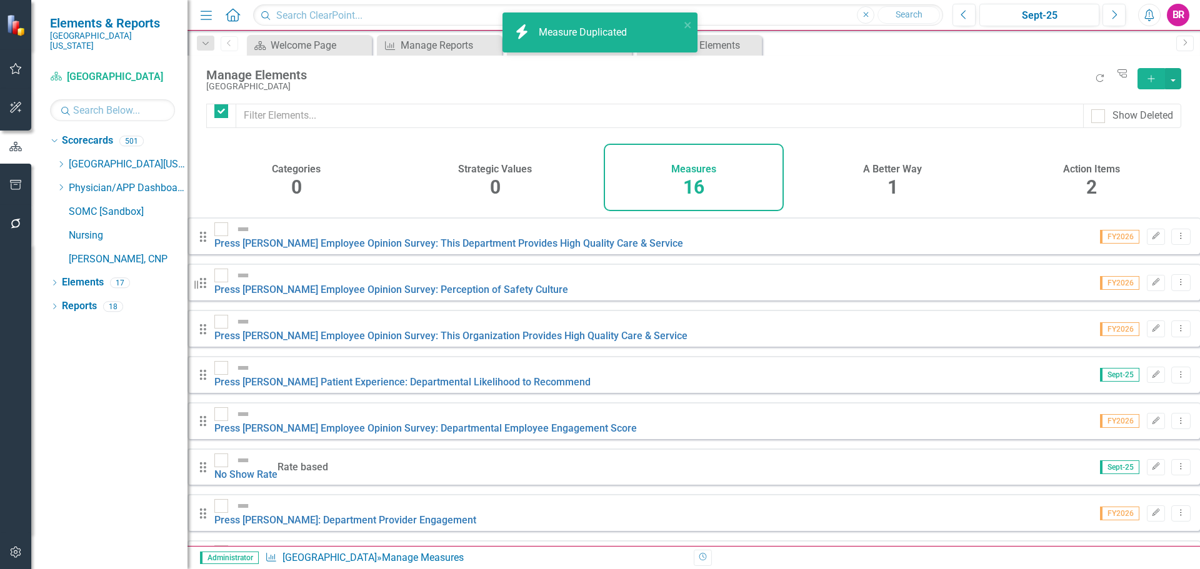
checkbox input "false"
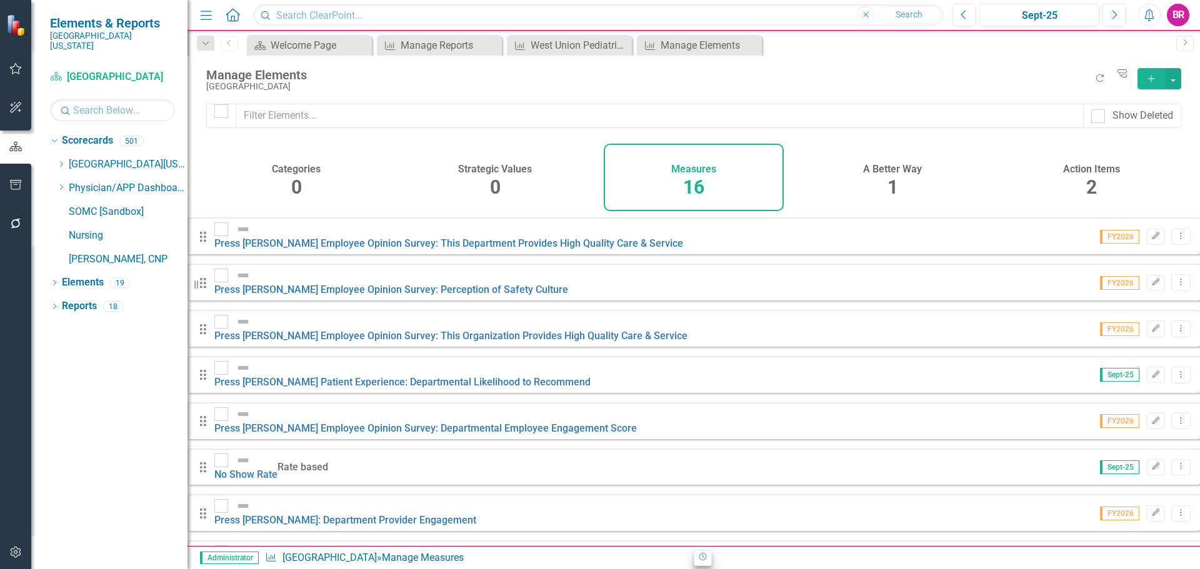
drag, startPoint x: 566, startPoint y: 526, endPoint x: 706, endPoint y: 549, distance: 142.0
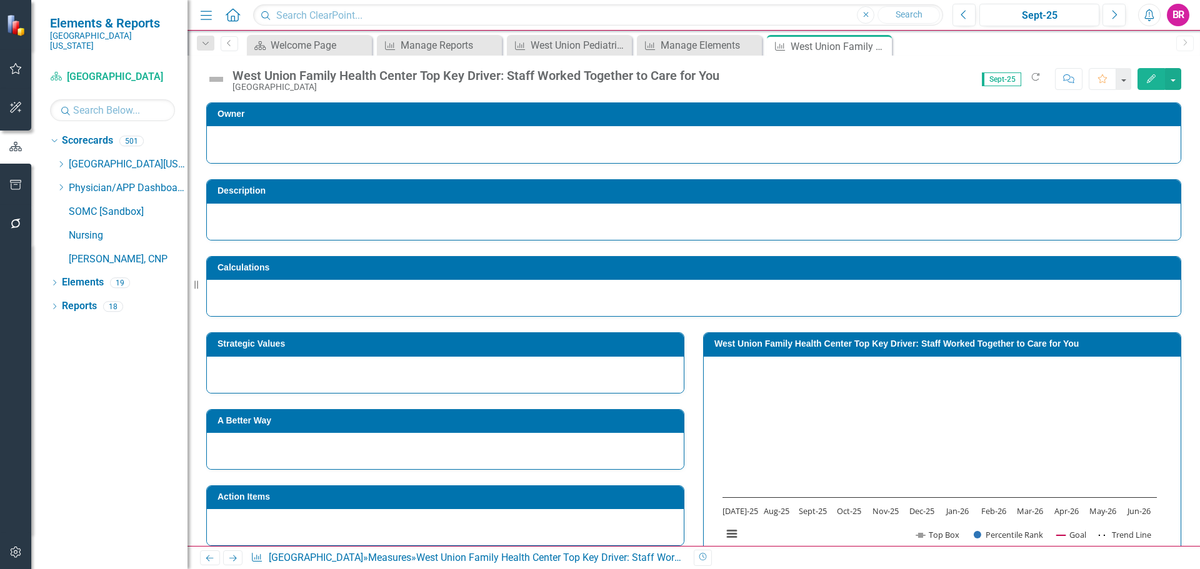
click at [524, 339] on h3 "Strategic Values" at bounding box center [448, 343] width 460 height 9
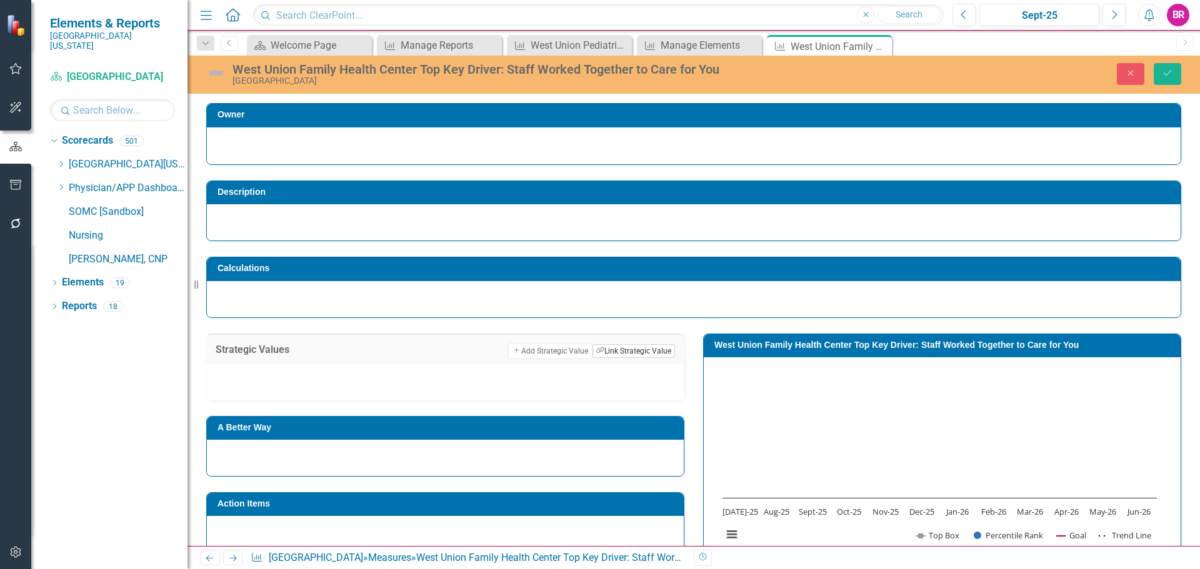
click at [643, 357] on button "Link Tag Link Strategic Value" at bounding box center [634, 351] width 83 height 14
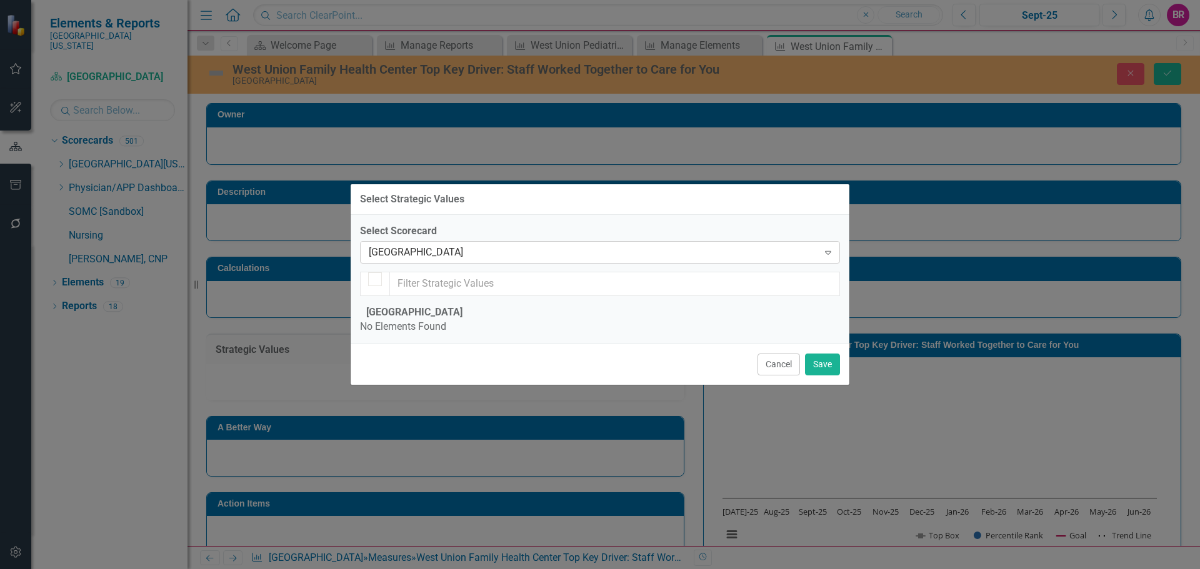
click at [424, 246] on div "[GEOGRAPHIC_DATA]" at bounding box center [593, 253] width 449 height 14
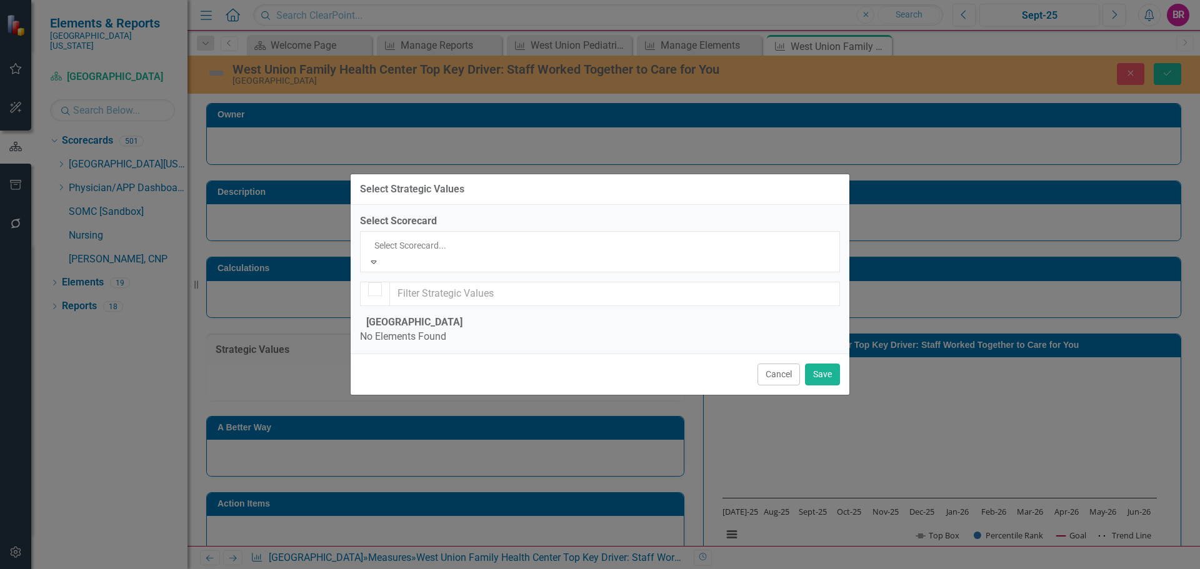
scroll to position [1217, 0]
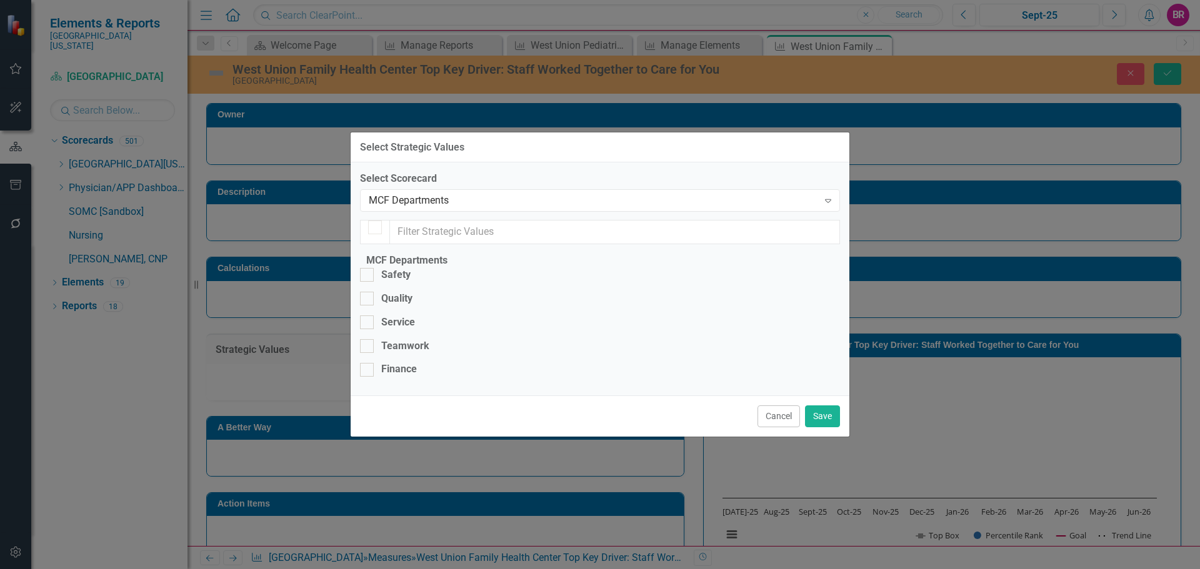
checkbox input "false"
click at [412, 316] on div "Service" at bounding box center [398, 323] width 34 height 14
click at [368, 316] on input "Service" at bounding box center [364, 320] width 8 height 8
checkbox input "true"
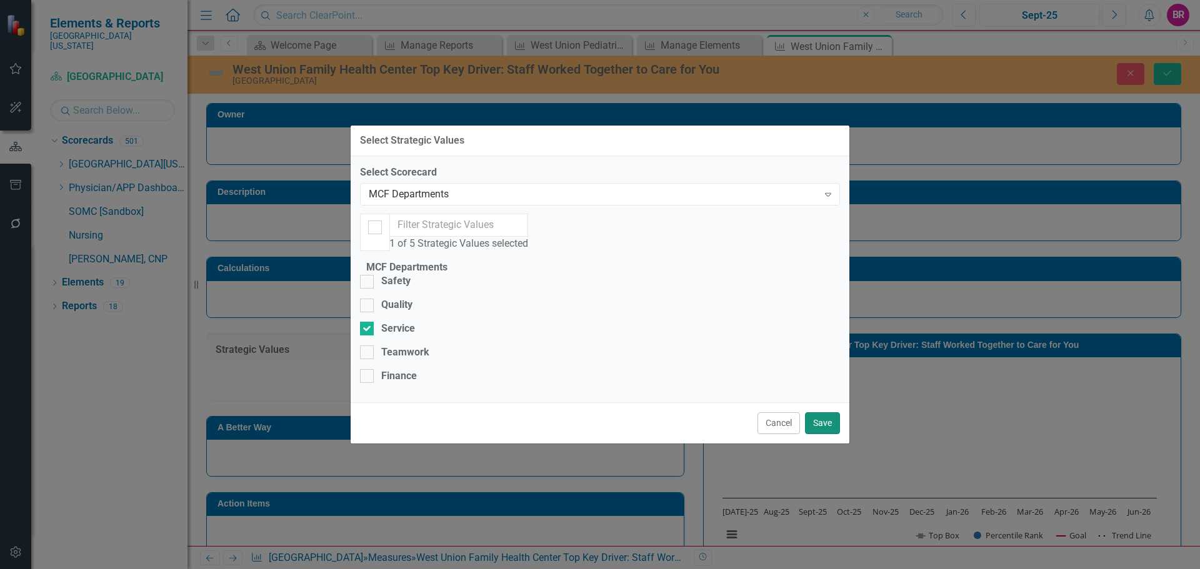
click at [828, 434] on button "Save" at bounding box center [822, 424] width 35 height 22
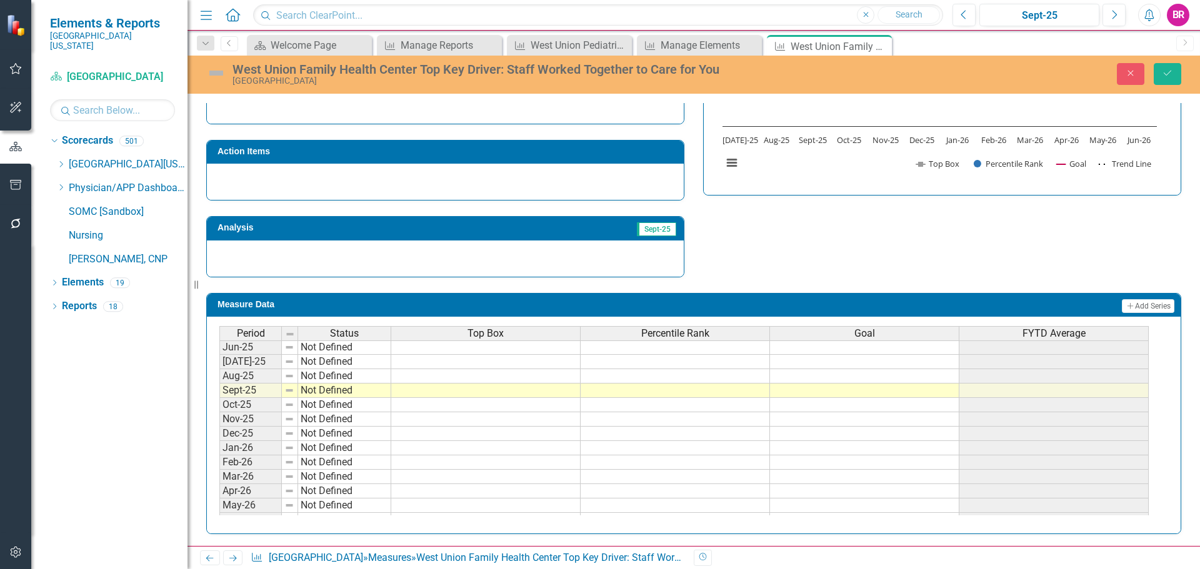
scroll to position [517, 0]
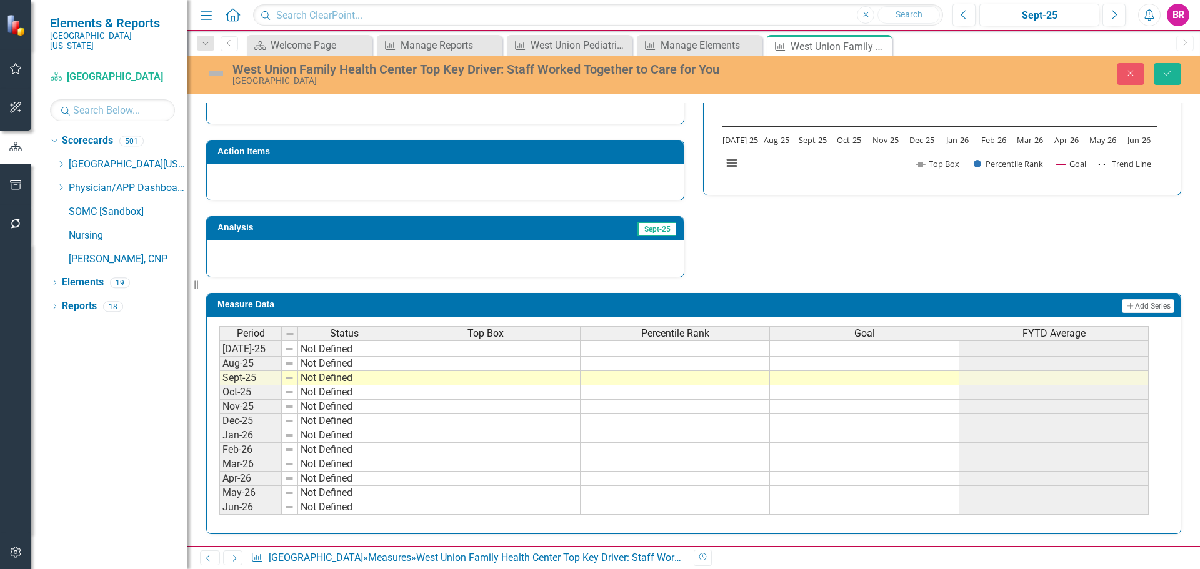
click at [842, 355] on tbody "May-24 Not Defined Jun-24 Not Defined Jul-24 Not Defined Aug-24 Not Defined Sep…" at bounding box center [683, 328] width 929 height 374
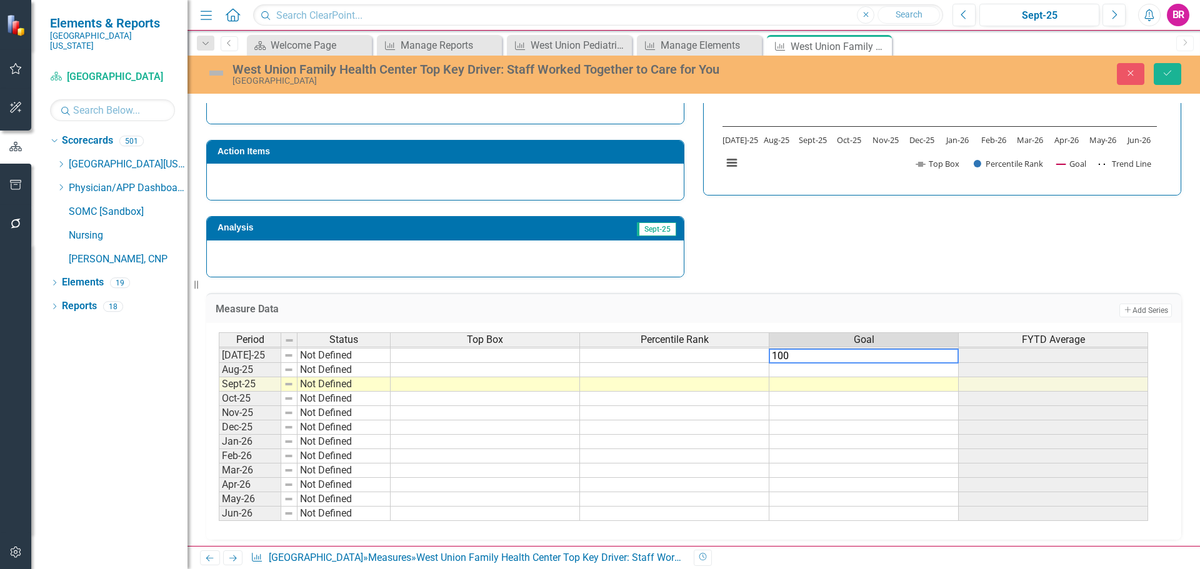
type textarea "100"
click at [901, 258] on div "Strategic Values Add Add Strategic Value Link Tag Link Strategic Value Not Defi…" at bounding box center [694, 111] width 994 height 331
click at [943, 356] on td "100.00" at bounding box center [863, 356] width 189 height 14
drag, startPoint x: 959, startPoint y: 363, endPoint x: 948, endPoint y: 520, distance: 157.9
click at [949, 531] on div "Period Status Top Box Percentile Rank Goal FYTD Average Jun-24 Not Defined Jul-…" at bounding box center [693, 431] width 975 height 217
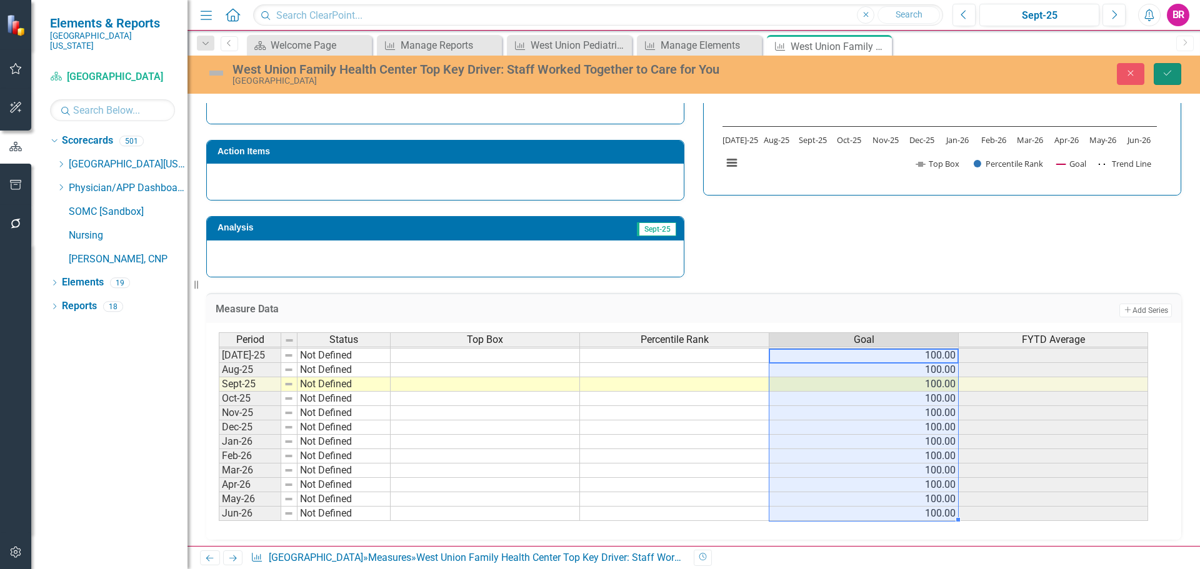
click at [1171, 71] on icon "Save" at bounding box center [1167, 73] width 11 height 9
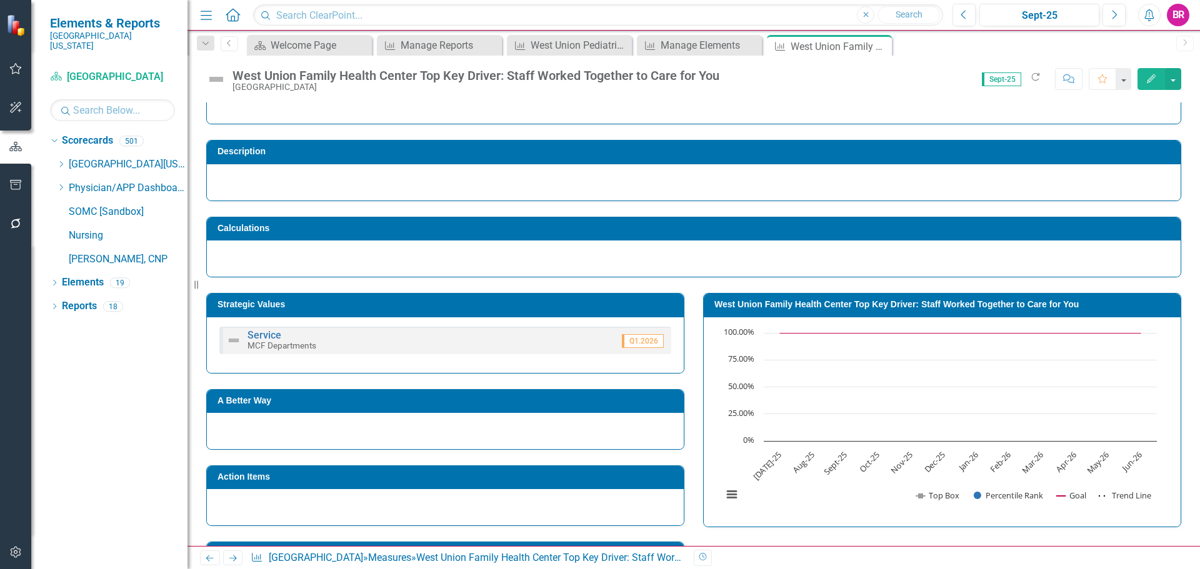
scroll to position [0, 0]
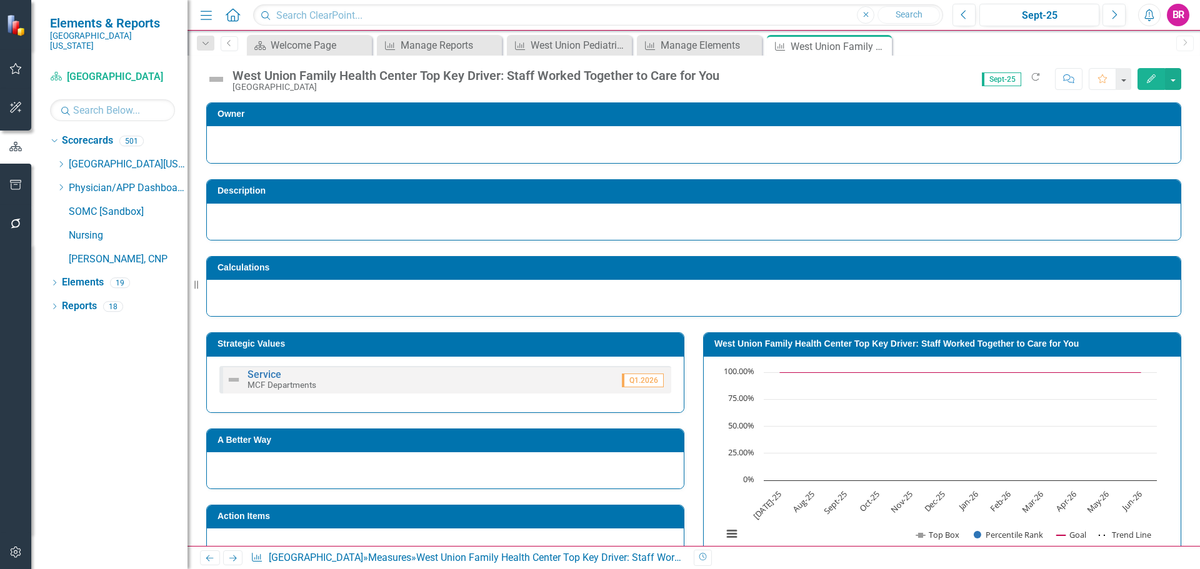
drag, startPoint x: 878, startPoint y: 45, endPoint x: 876, endPoint y: 25, distance: 20.0
click at [0, 0] on icon "Close" at bounding box center [0, 0] width 0 height 0
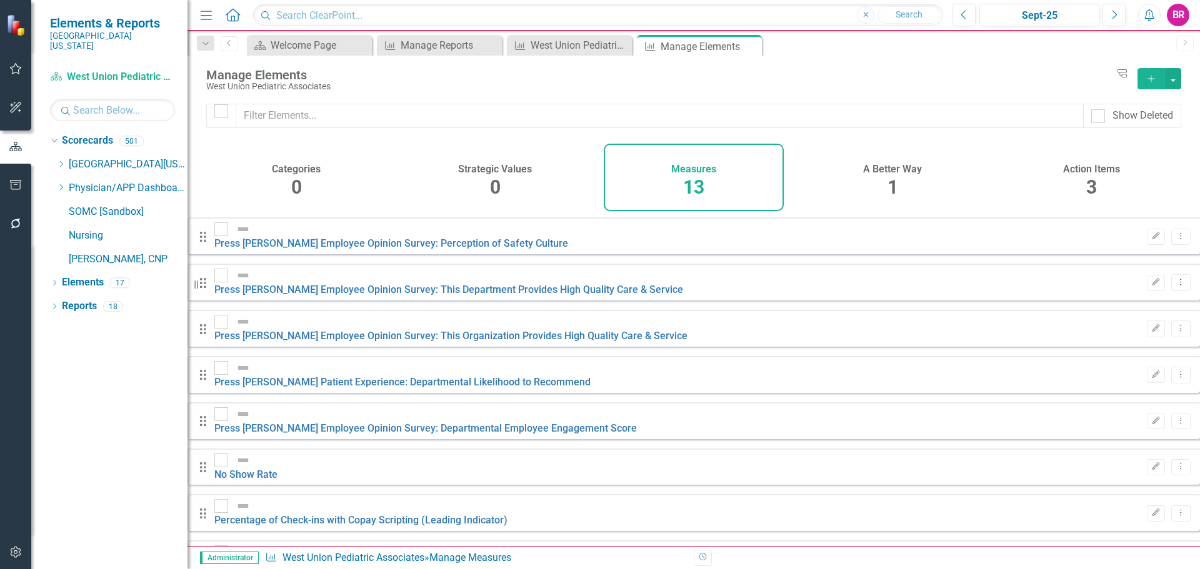
checkbox input "false"
click at [71, 299] on link "Reports" at bounding box center [79, 306] width 35 height 14
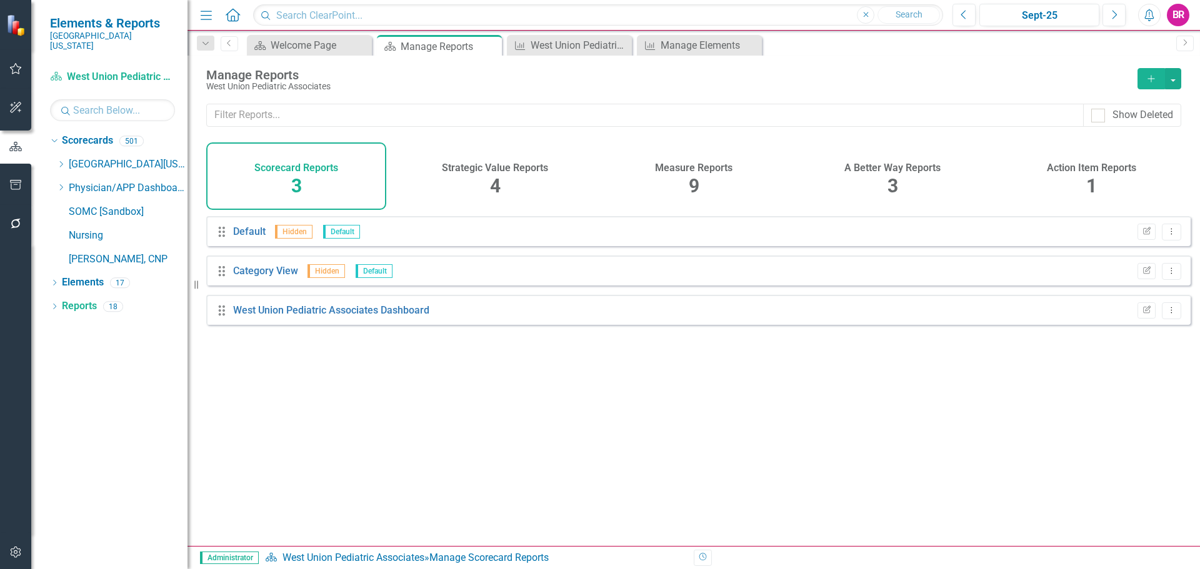
click at [708, 180] on div "Measure Reports 9" at bounding box center [694, 177] width 180 height 68
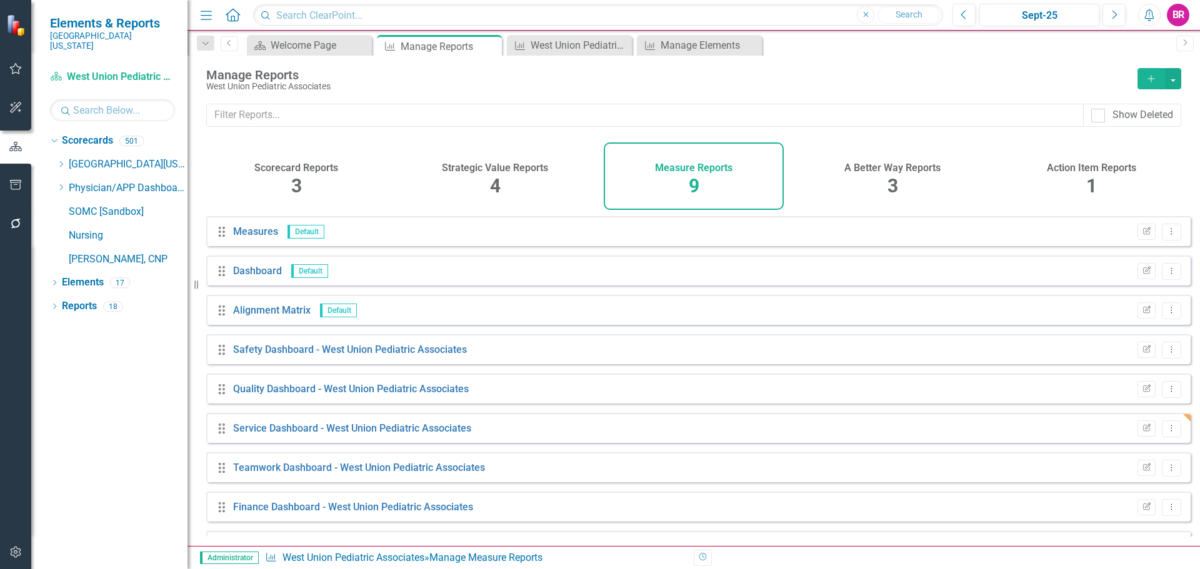
scroll to position [34, 0]
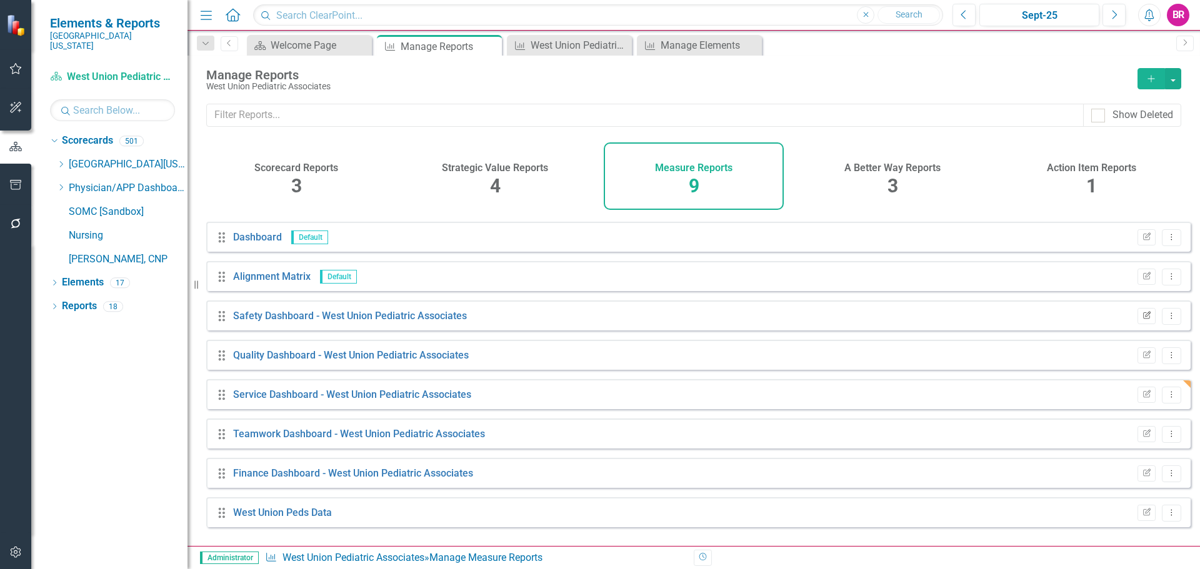
click at [1142, 320] on icon "Edit Report" at bounding box center [1146, 317] width 9 height 8
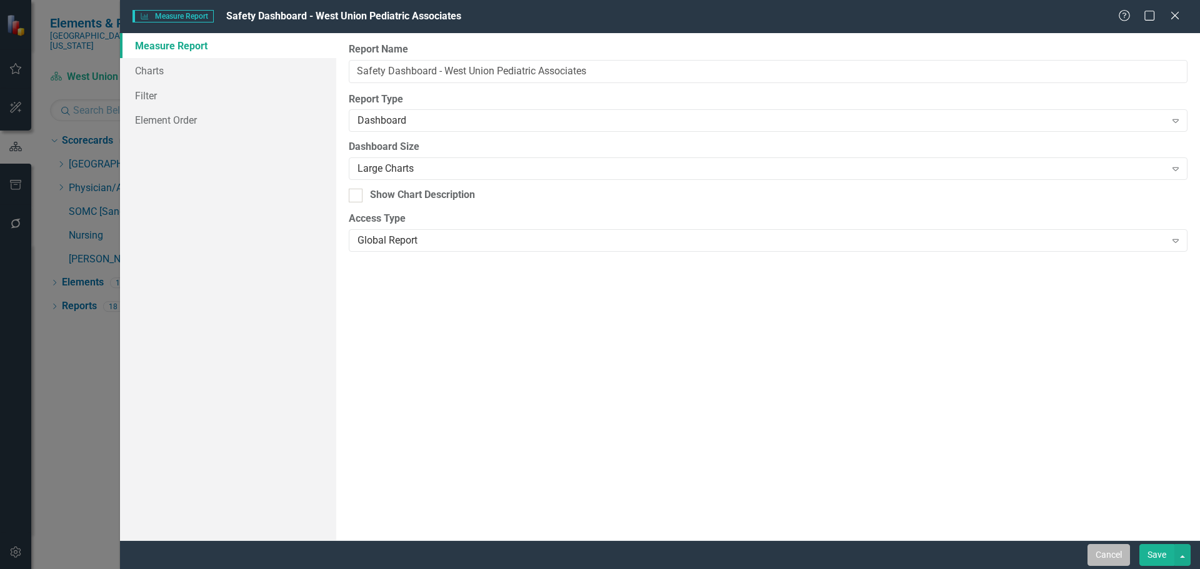
click at [1111, 551] on button "Cancel" at bounding box center [1109, 555] width 43 height 22
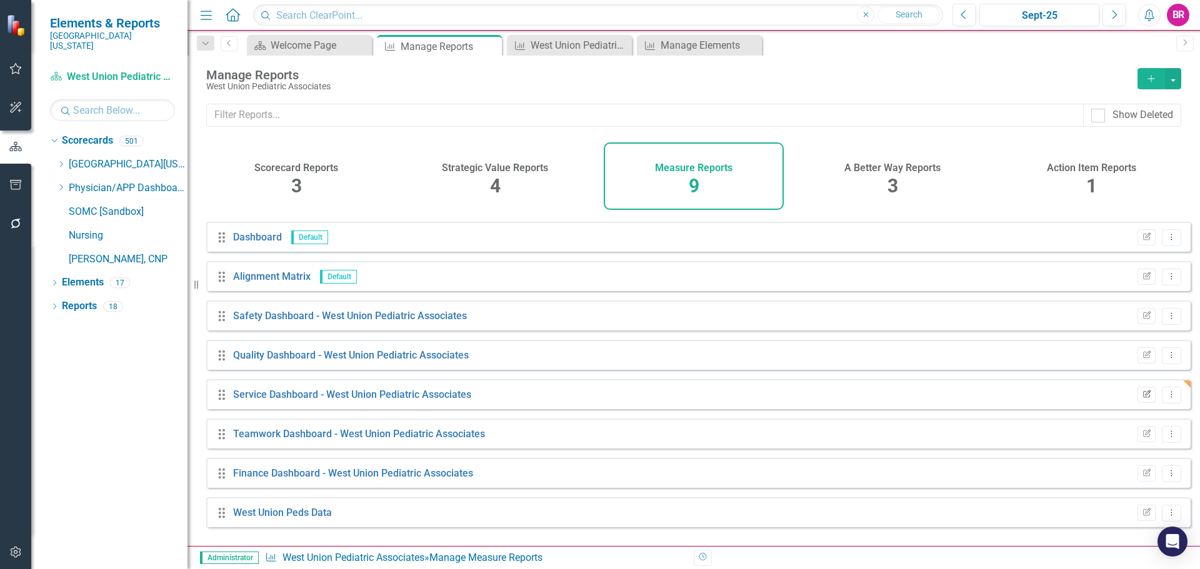
click at [1138, 399] on button "Edit Report" at bounding box center [1147, 395] width 18 height 16
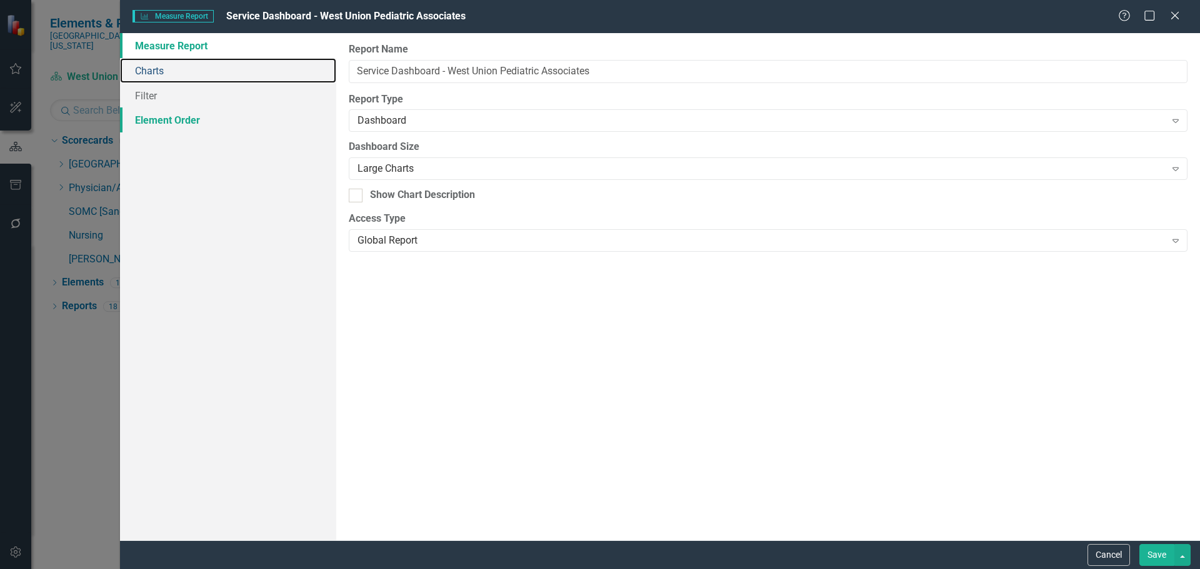
drag, startPoint x: 165, startPoint y: 59, endPoint x: 151, endPoint y: 108, distance: 50.7
click at [165, 59] on link "Charts" at bounding box center [228, 70] width 216 height 25
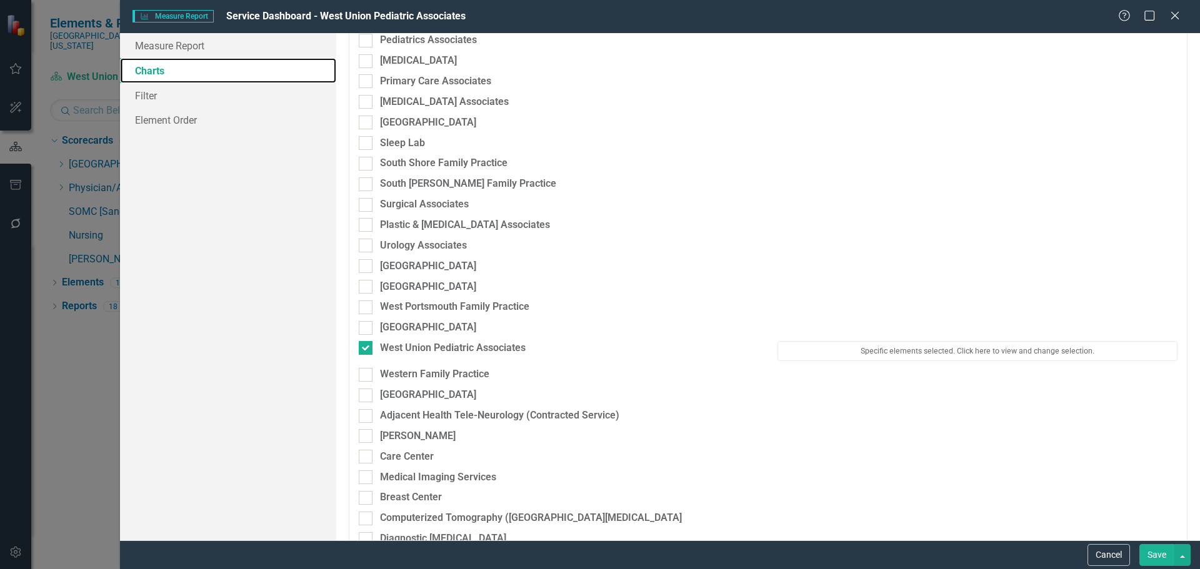
scroll to position [2000, 0]
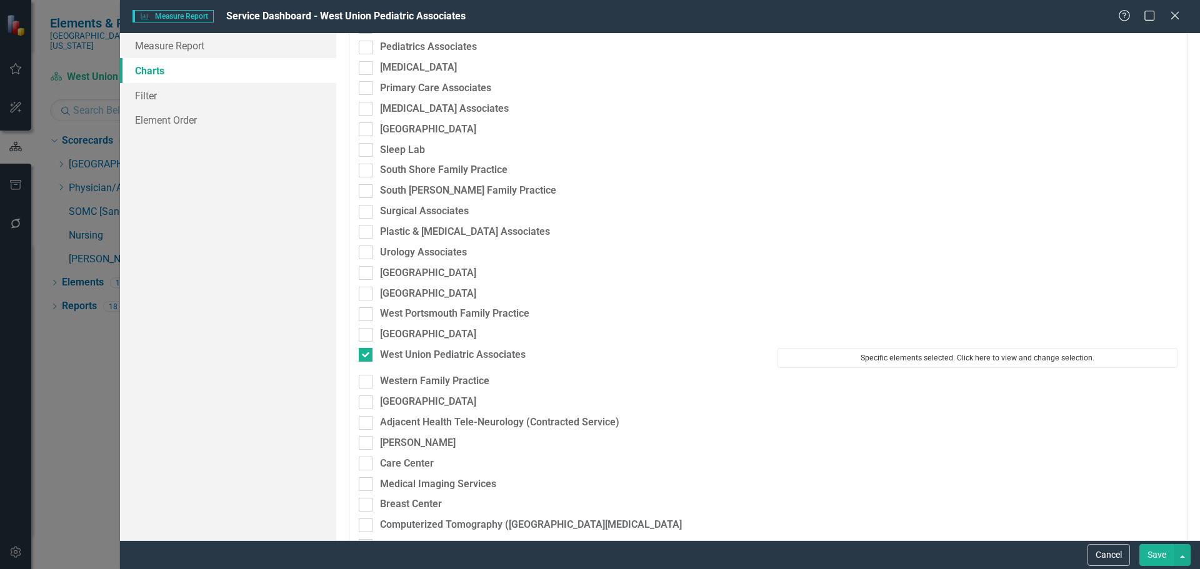
click at [934, 354] on button "Specific elements selected. Click here to view and change selection." at bounding box center [978, 358] width 400 height 20
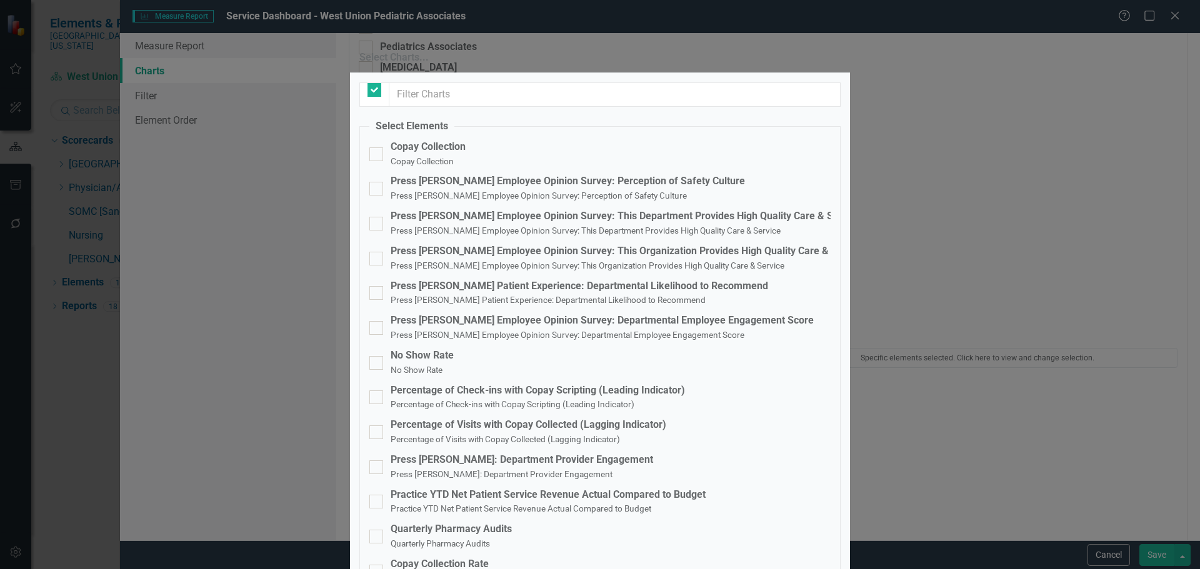
checkbox input "false"
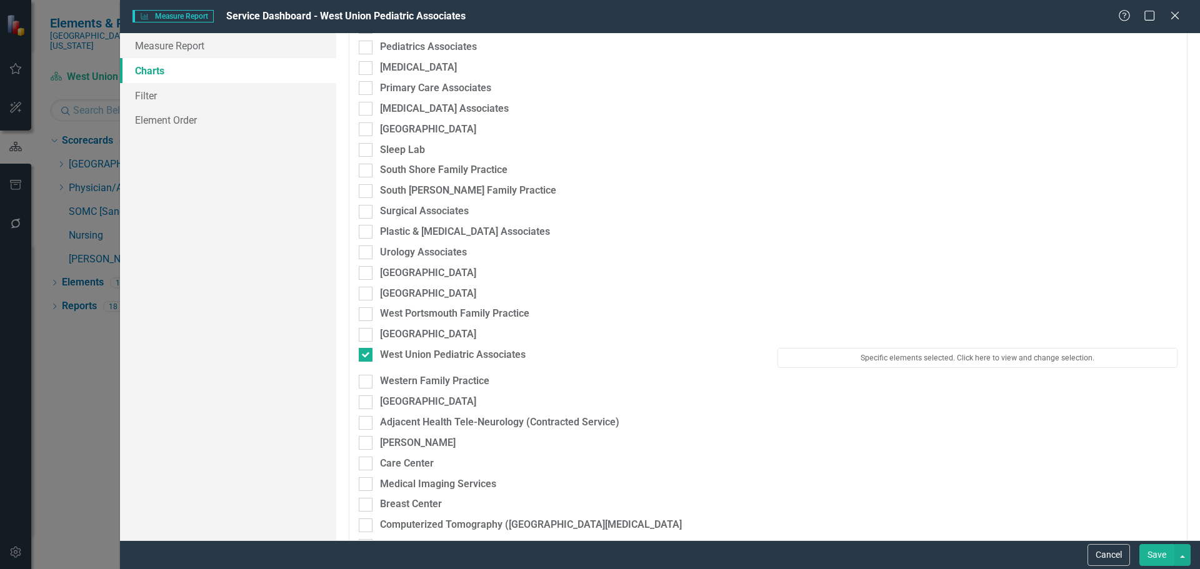
click at [1088, 540] on div "Diagnostic [MEDICAL_DATA]" at bounding box center [768, 549] width 838 height 21
click at [1103, 553] on button "Cancel" at bounding box center [1109, 555] width 43 height 22
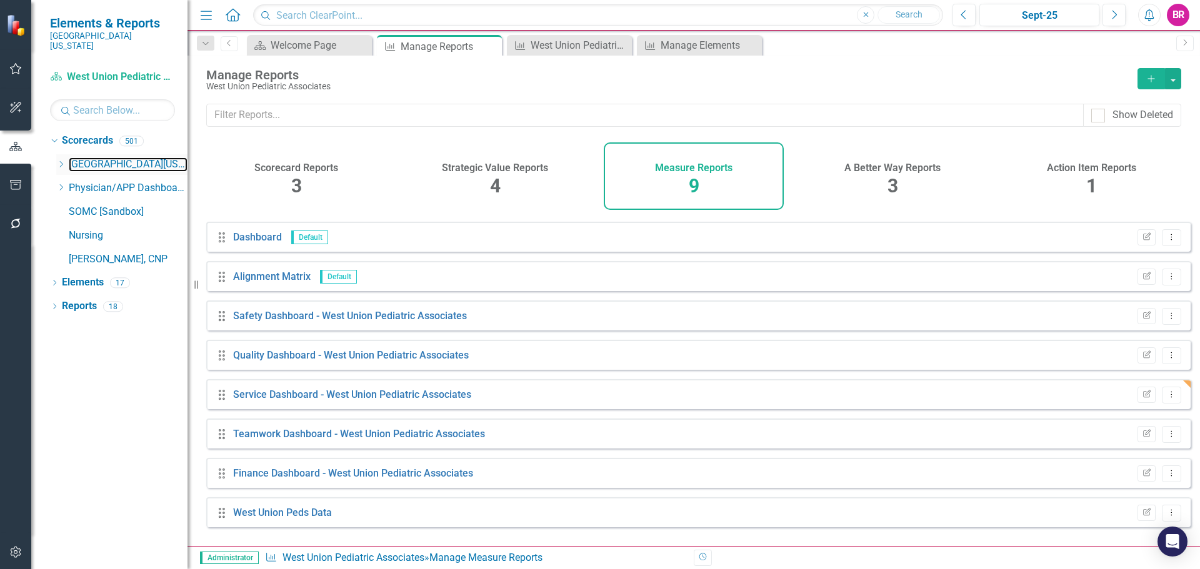
drag, startPoint x: 74, startPoint y: 155, endPoint x: 57, endPoint y: 154, distance: 16.9
click at [74, 158] on link "[GEOGRAPHIC_DATA][US_STATE]" at bounding box center [128, 165] width 119 height 14
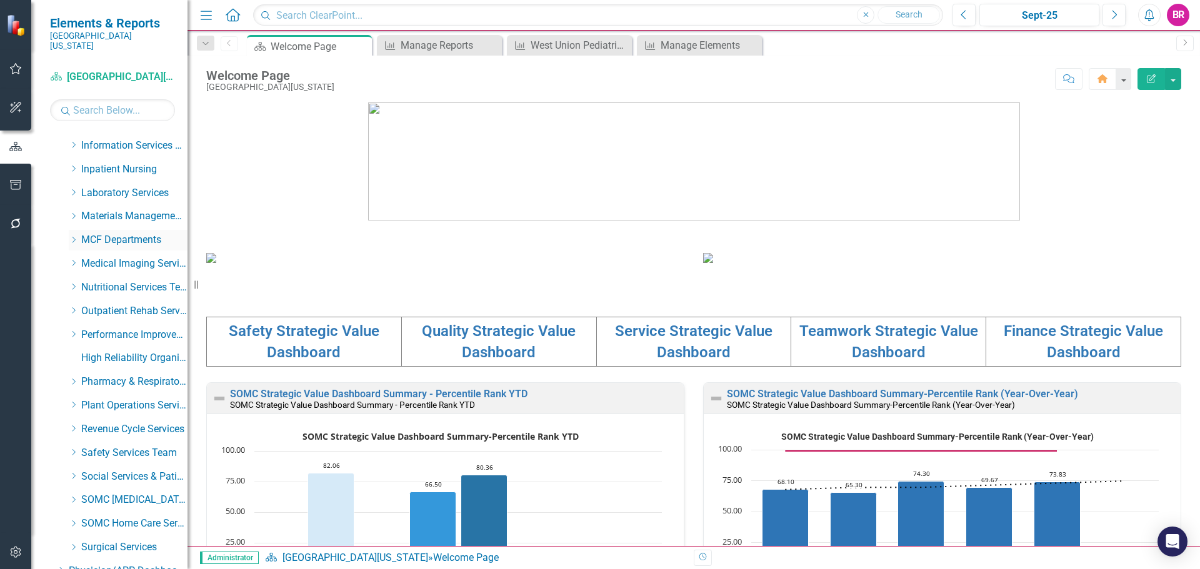
scroll to position [373, 0]
click at [73, 236] on div "Dropdown" at bounding box center [73, 241] width 9 height 11
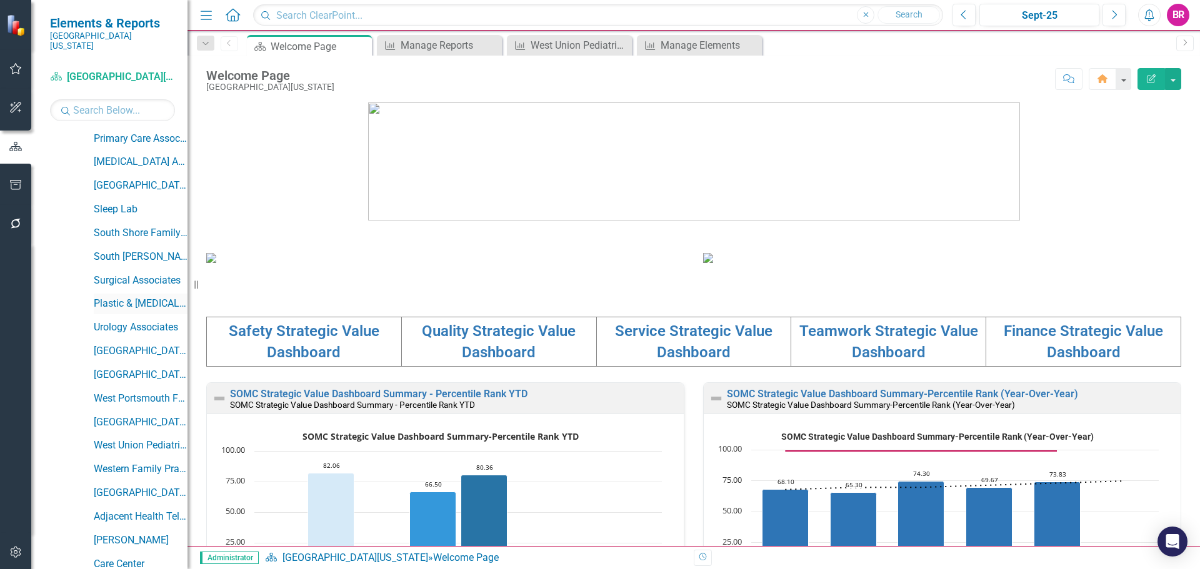
scroll to position [1248, 0]
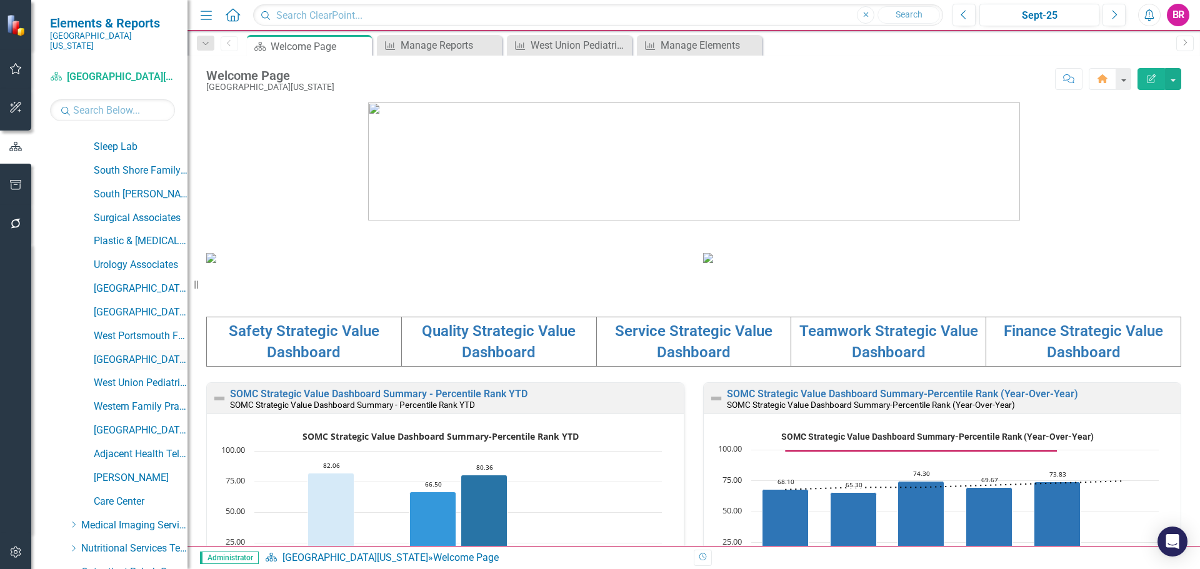
click at [127, 353] on link "[GEOGRAPHIC_DATA]" at bounding box center [141, 360] width 94 height 14
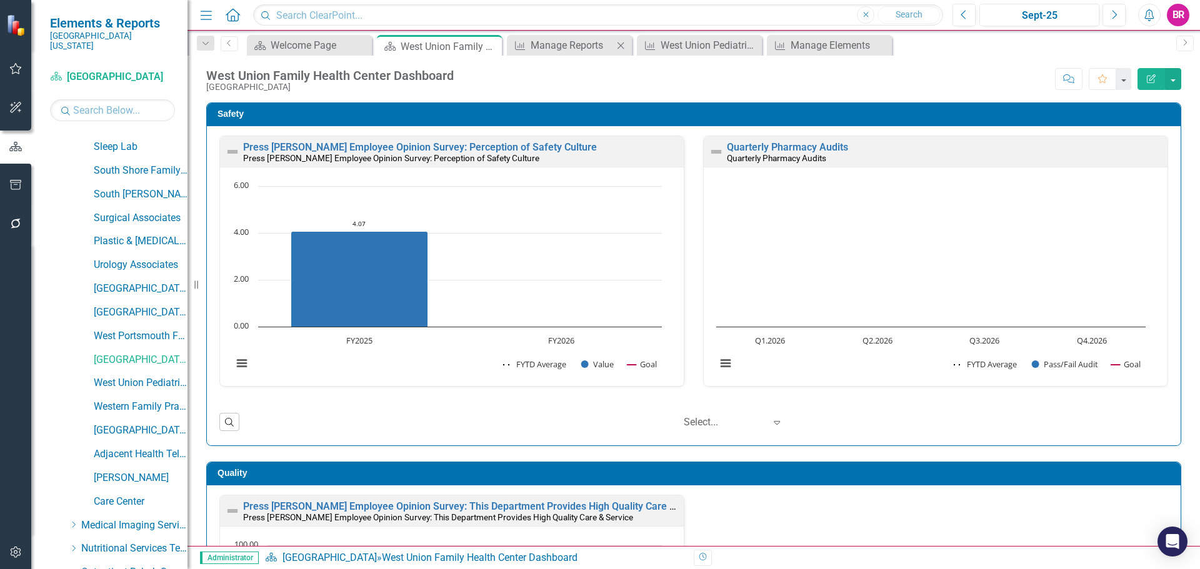
click at [623, 45] on icon "Close" at bounding box center [620, 46] width 13 height 10
click at [626, 45] on icon "Close" at bounding box center [620, 46] width 13 height 10
click at [0, 0] on div "Close" at bounding box center [0, 0] width 0 height 0
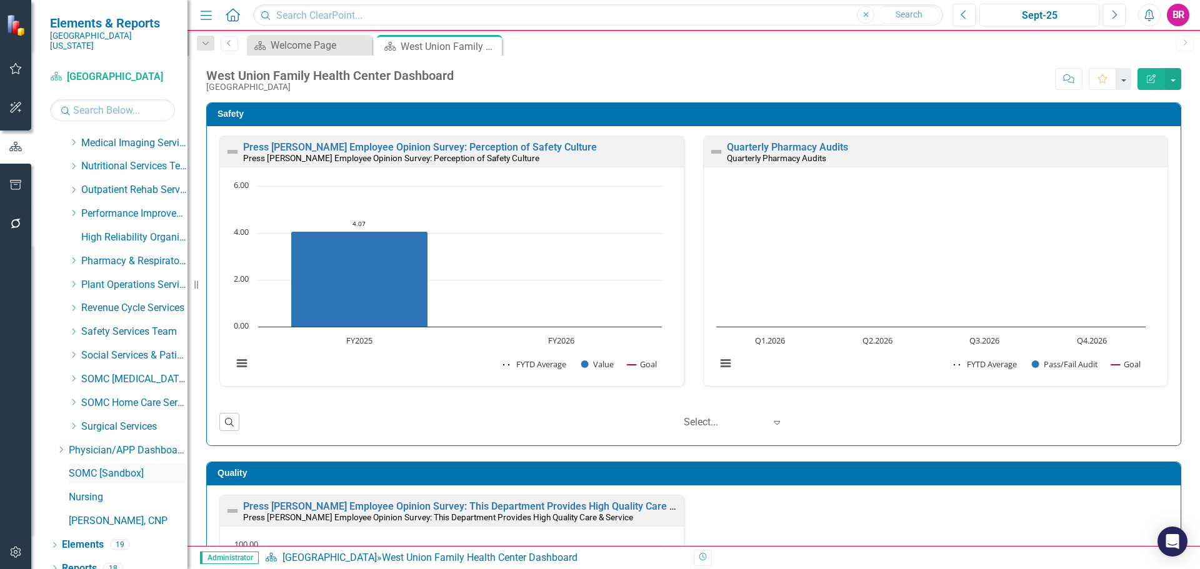
scroll to position [1633, 0]
click at [88, 559] on link "Reports" at bounding box center [79, 566] width 35 height 14
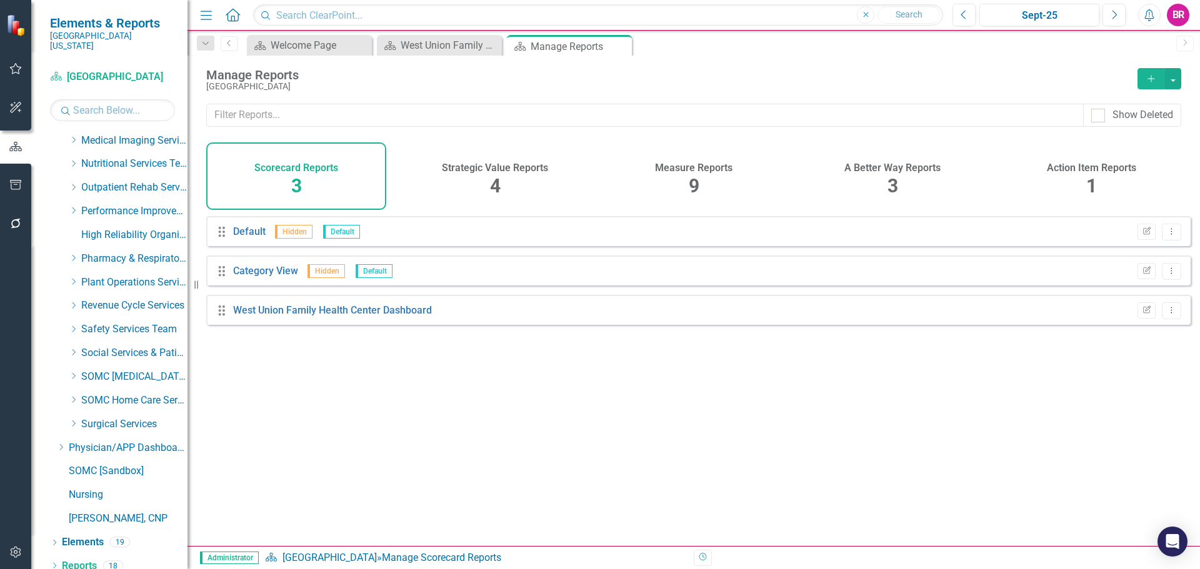
click at [707, 165] on h4 "Measure Reports" at bounding box center [694, 168] width 78 height 11
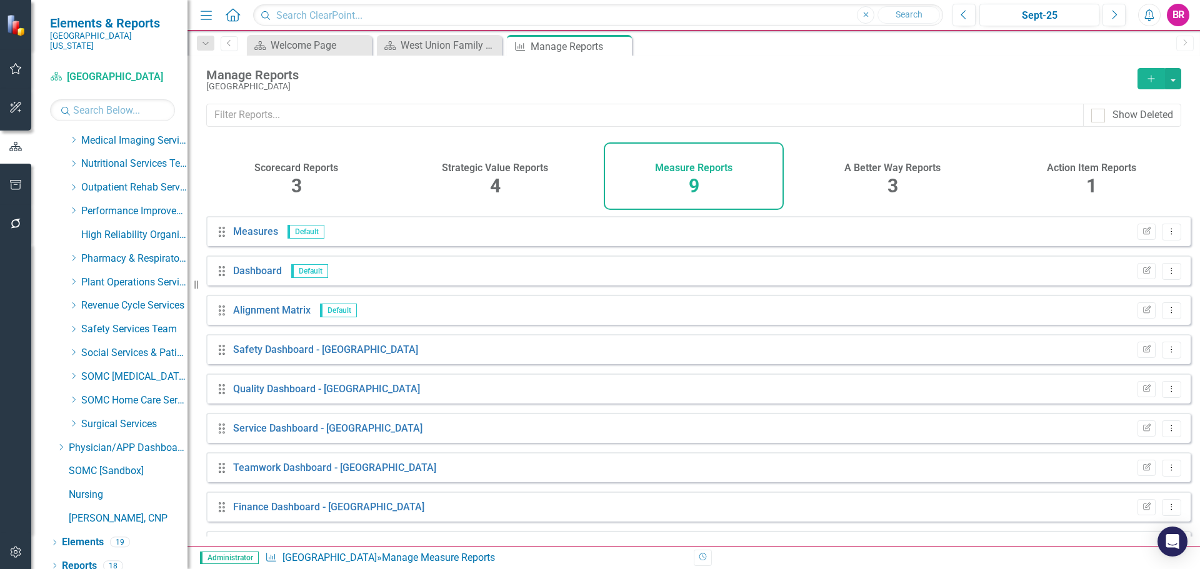
scroll to position [34, 0]
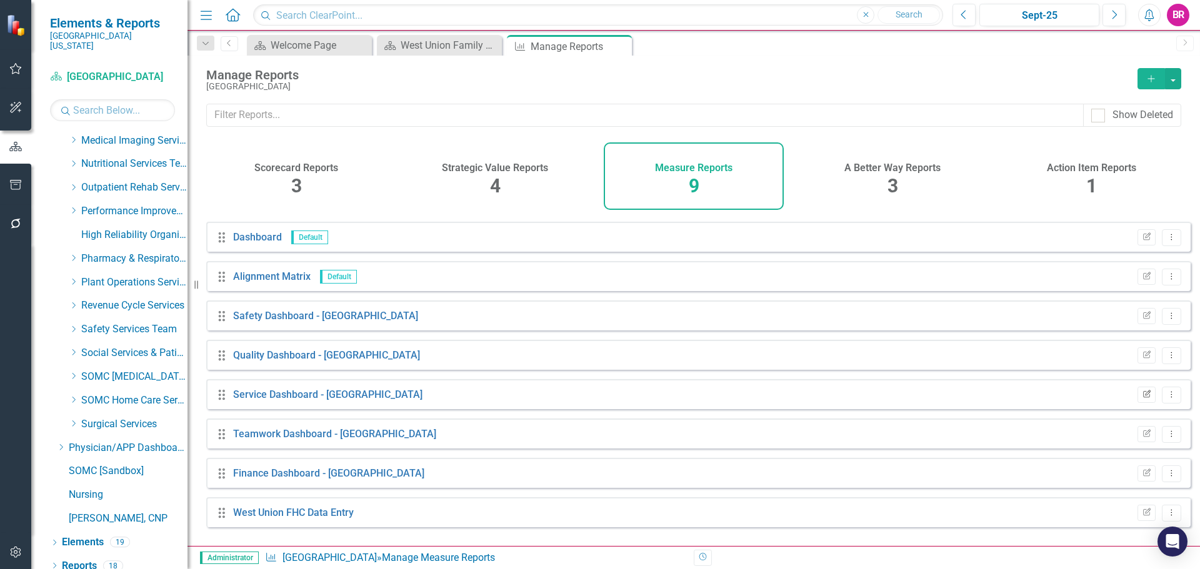
click at [1142, 399] on icon "Edit Report" at bounding box center [1146, 395] width 9 height 8
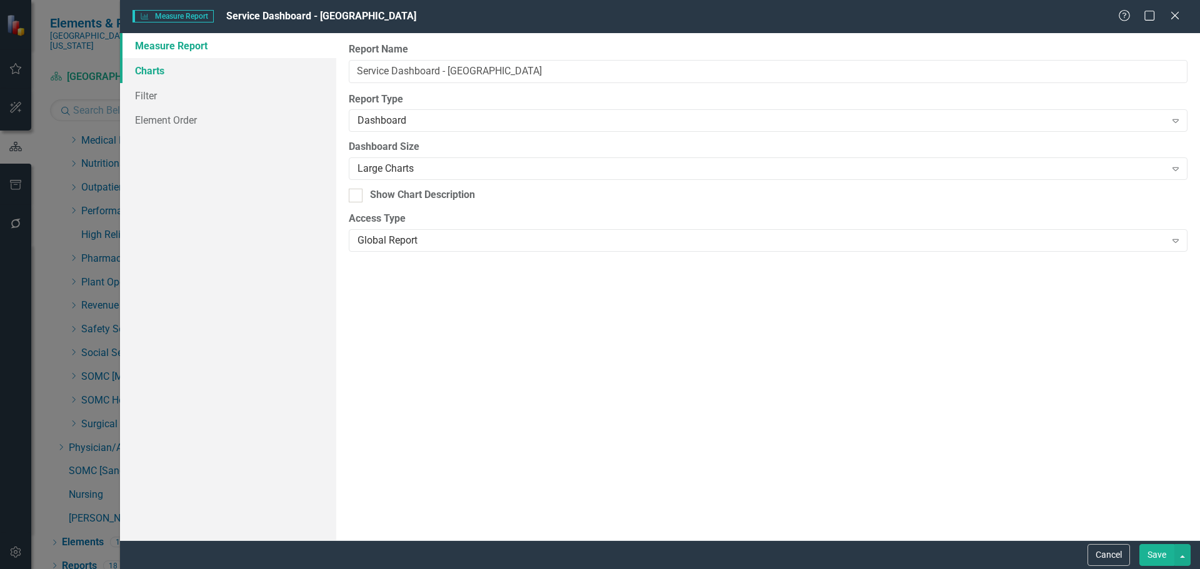
click at [168, 69] on link "Charts" at bounding box center [228, 70] width 216 height 25
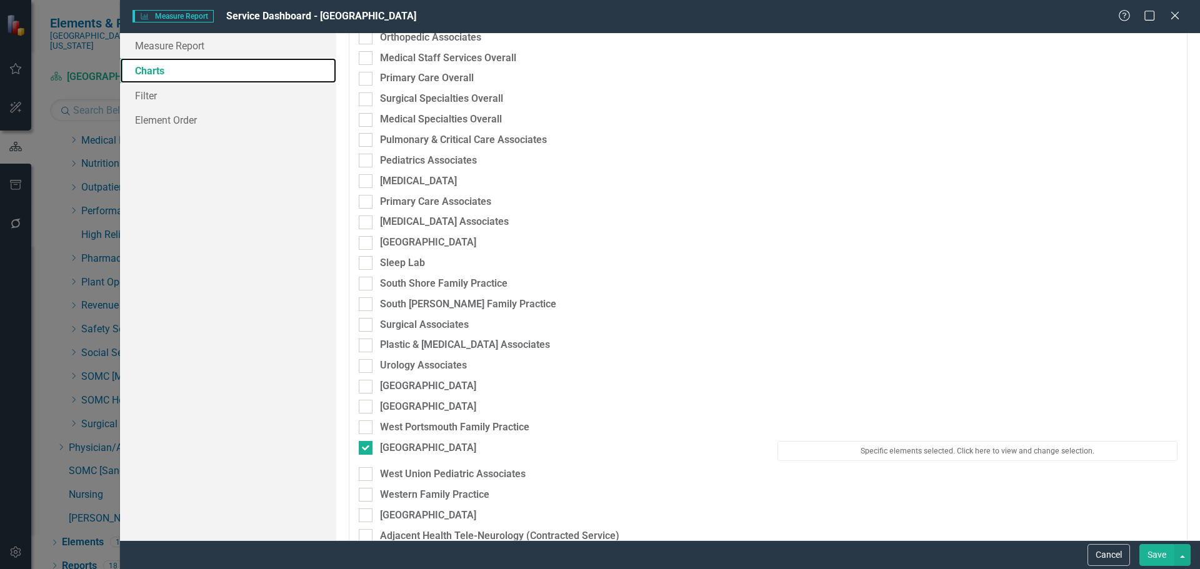
scroll to position [2125, 0]
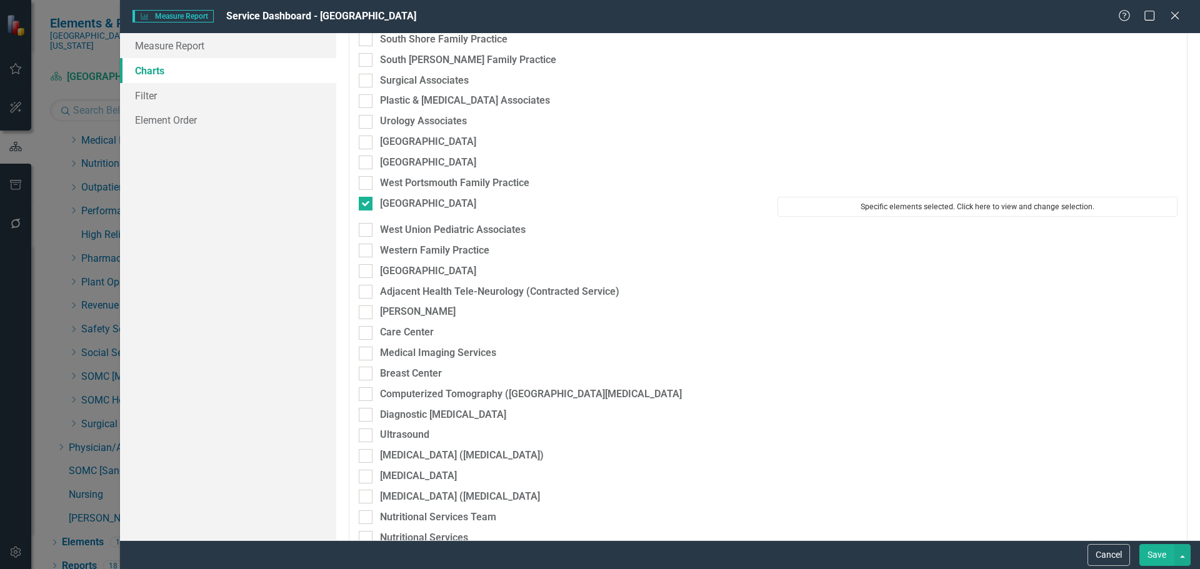
click at [936, 209] on button "Specific elements selected. Click here to view and change selection." at bounding box center [978, 207] width 400 height 20
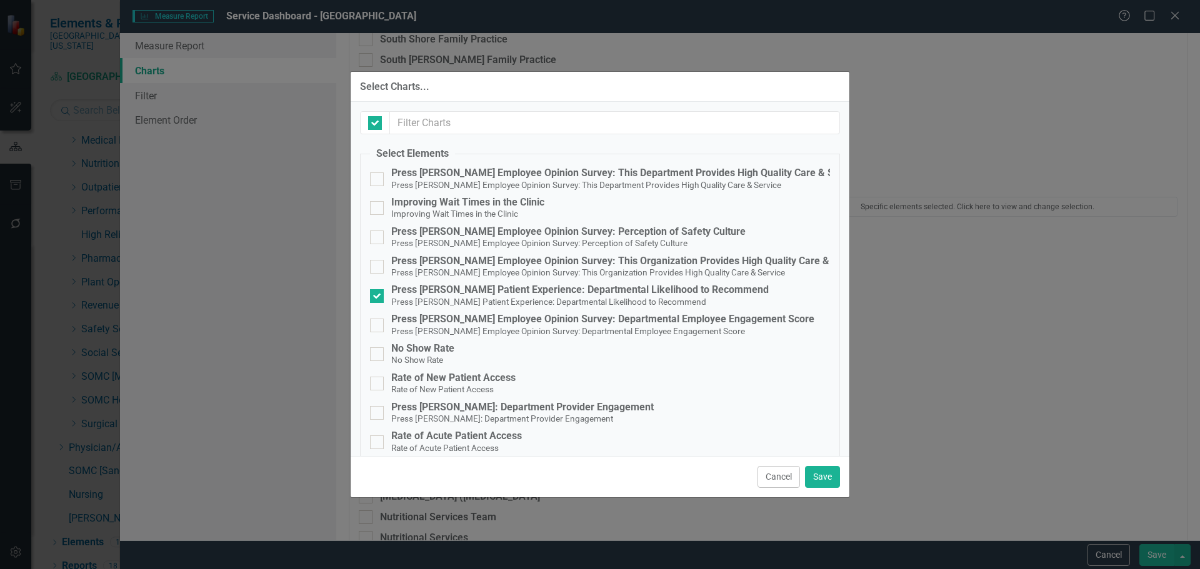
checkbox input "false"
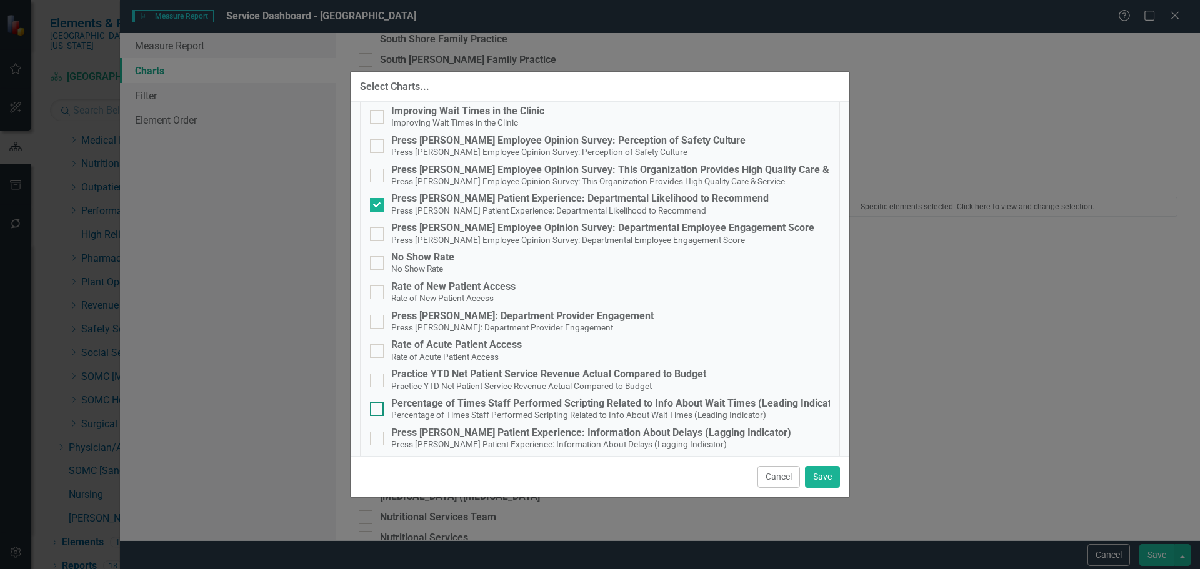
scroll to position [218, 0]
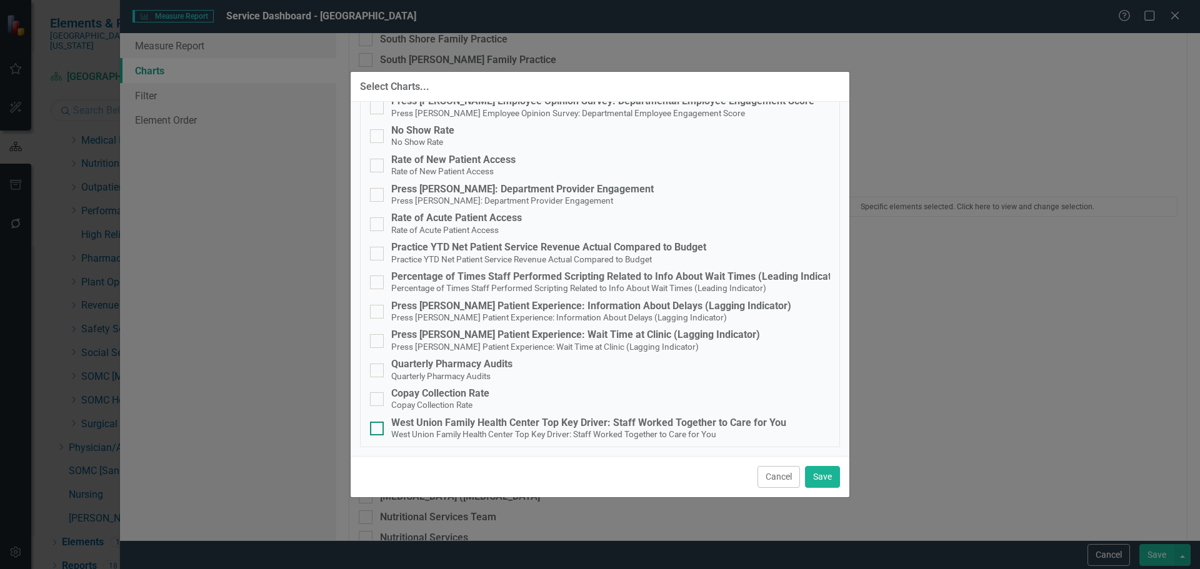
click at [546, 434] on small "West Union Family Health Center Top Key Driver: Staff Worked Together to Care f…" at bounding box center [553, 434] width 325 height 10
click at [378, 430] on input "West Union Family Health Center Top Key Driver: Staff Worked Together to Care f…" at bounding box center [374, 426] width 8 height 8
checkbox input "true"
click at [829, 481] on button "Save" at bounding box center [822, 477] width 35 height 22
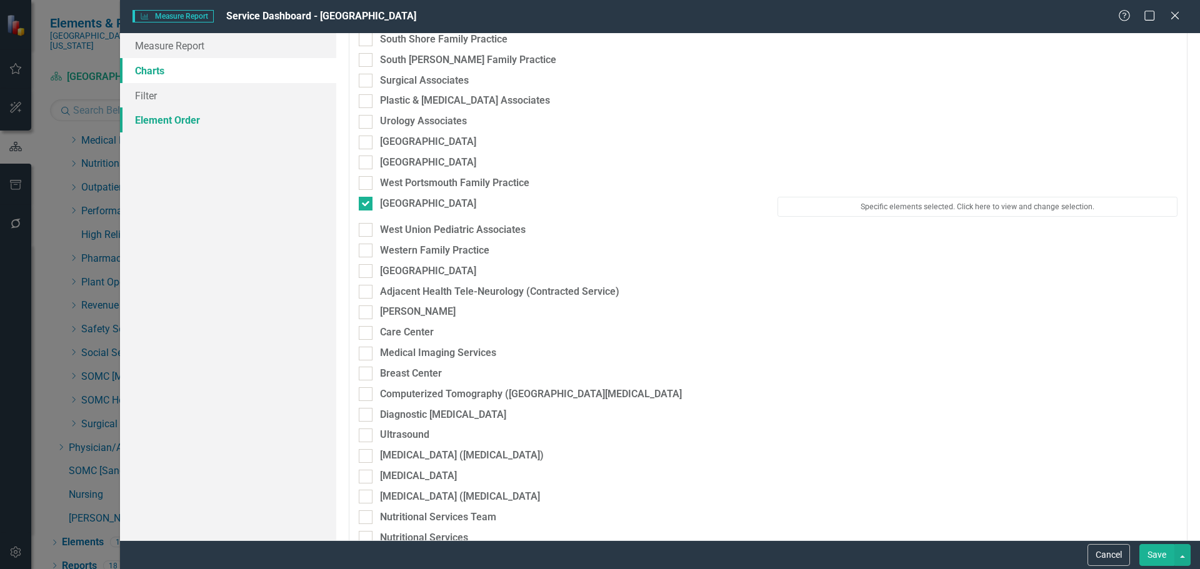
click at [180, 116] on link "Element Order" at bounding box center [228, 120] width 216 height 25
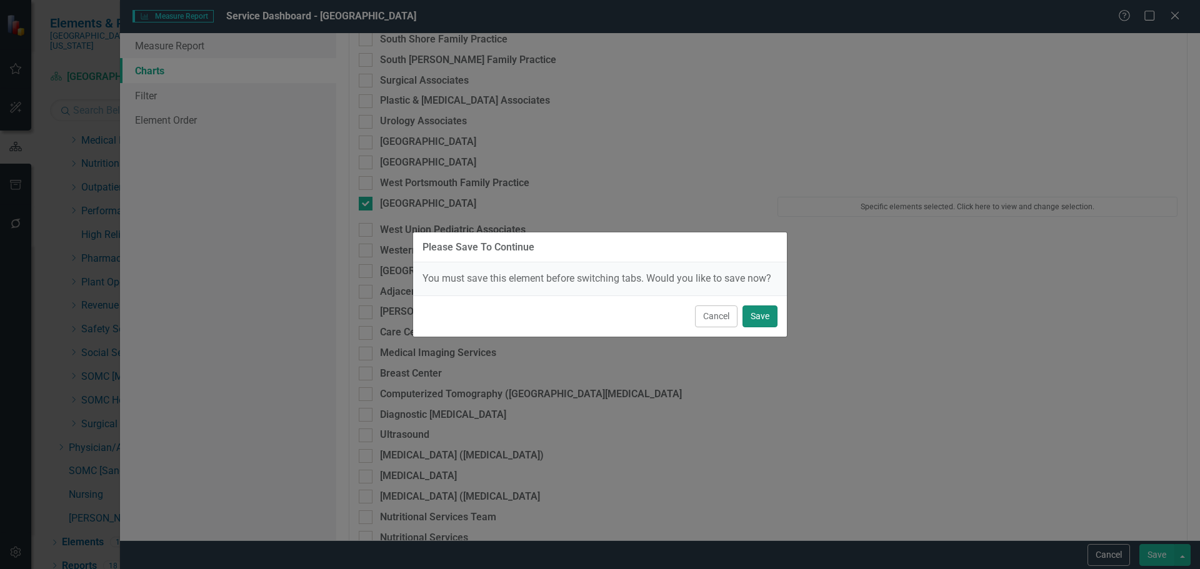
click at [751, 321] on button "Save" at bounding box center [760, 317] width 35 height 22
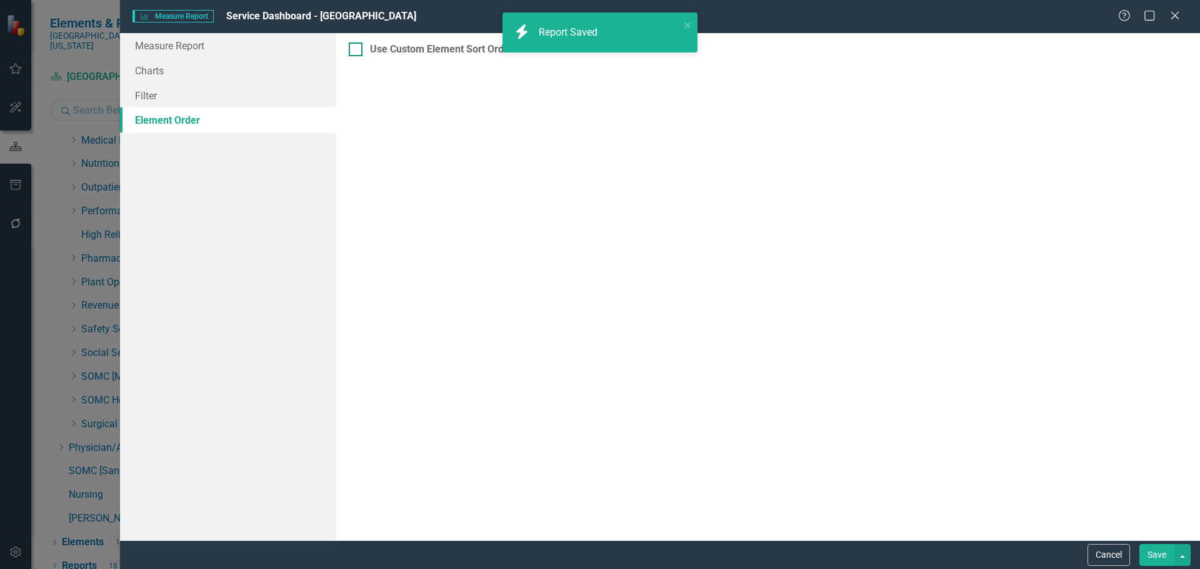
click at [358, 48] on div at bounding box center [356, 50] width 14 height 14
click at [357, 48] on input "Use Custom Element Sort Order" at bounding box center [353, 47] width 8 height 8
checkbox input "true"
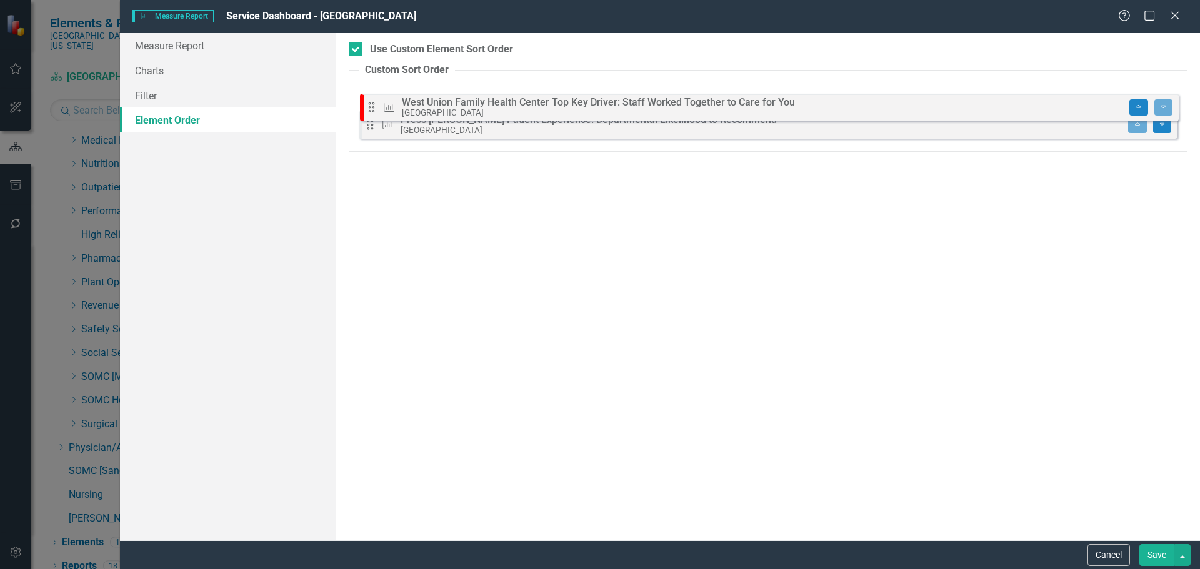
drag, startPoint x: 370, startPoint y: 128, endPoint x: 373, endPoint y: 95, distance: 32.6
click at [373, 95] on div "Drag Measure Press [PERSON_NAME] Patient Experience: Departmental Likelihood to…" at bounding box center [768, 114] width 819 height 61
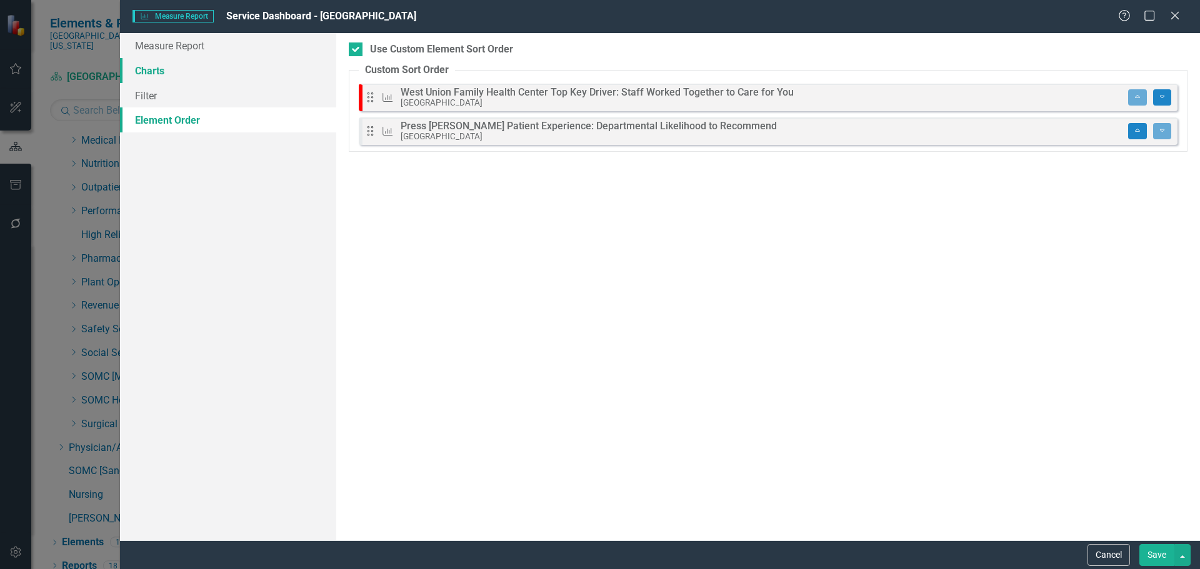
click at [145, 73] on link "Charts" at bounding box center [228, 70] width 216 height 25
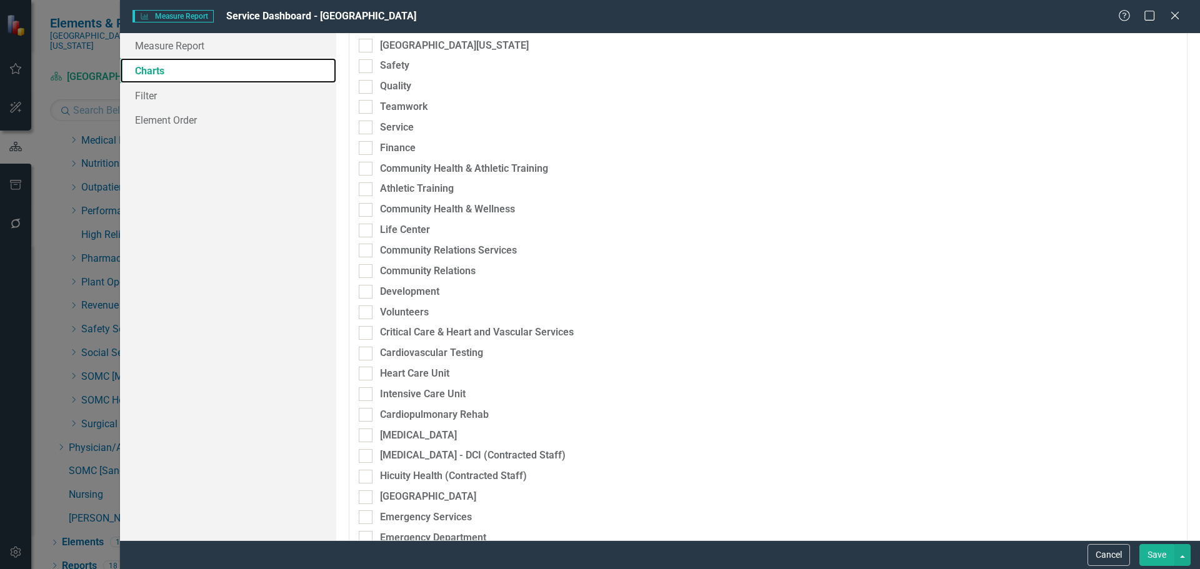
scroll to position [0, 0]
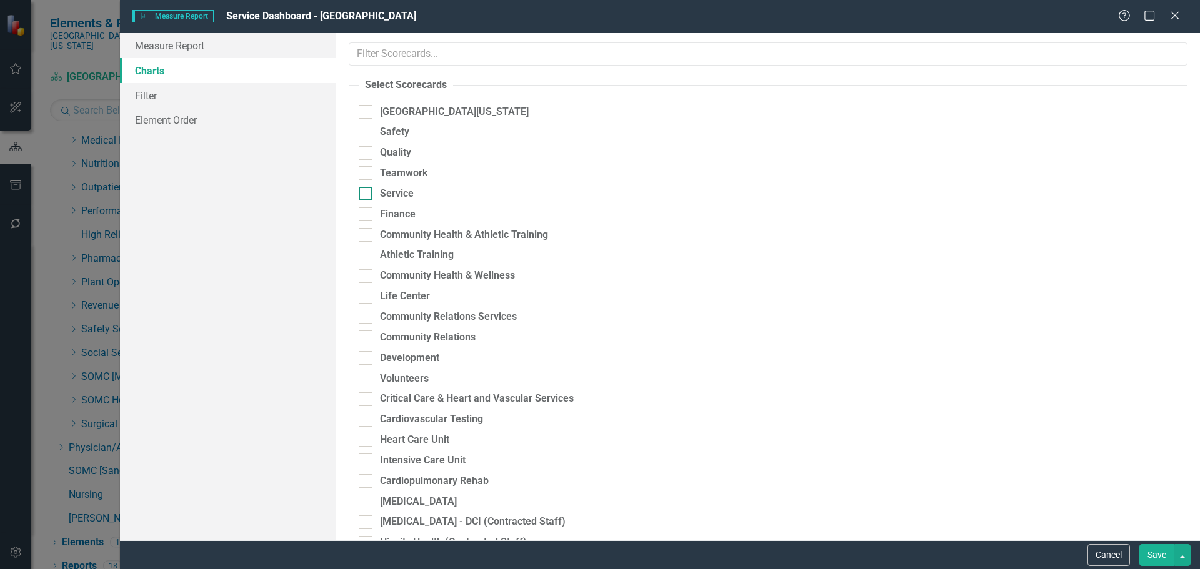
click at [367, 198] on div at bounding box center [366, 194] width 14 height 14
click at [367, 195] on input "Service" at bounding box center [363, 191] width 8 height 8
checkbox input "true"
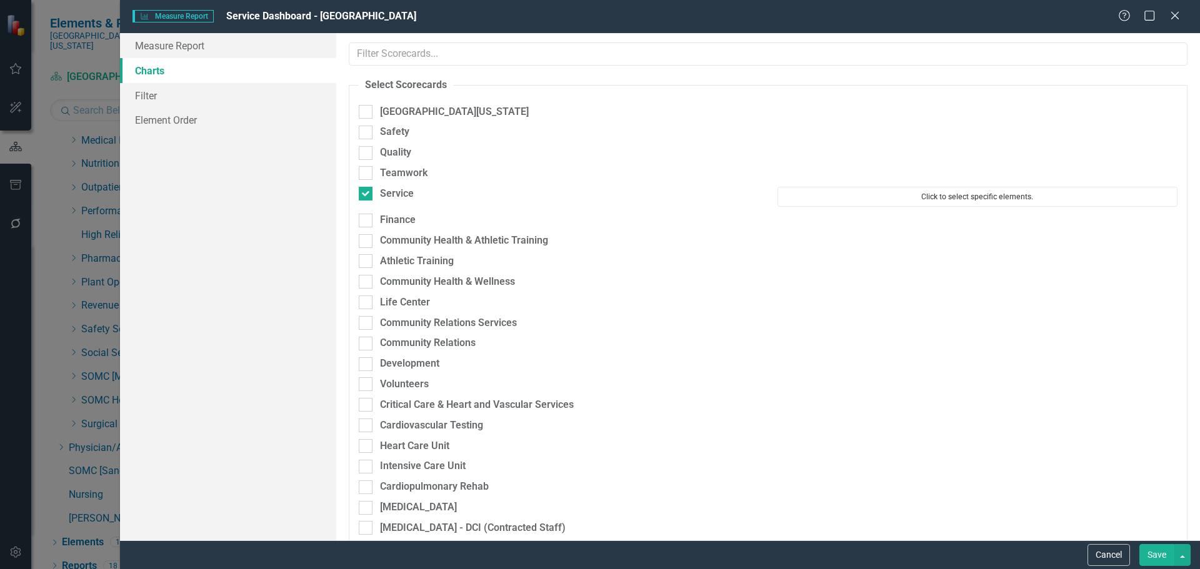
click at [889, 195] on button "Click to select specific elements." at bounding box center [978, 197] width 400 height 20
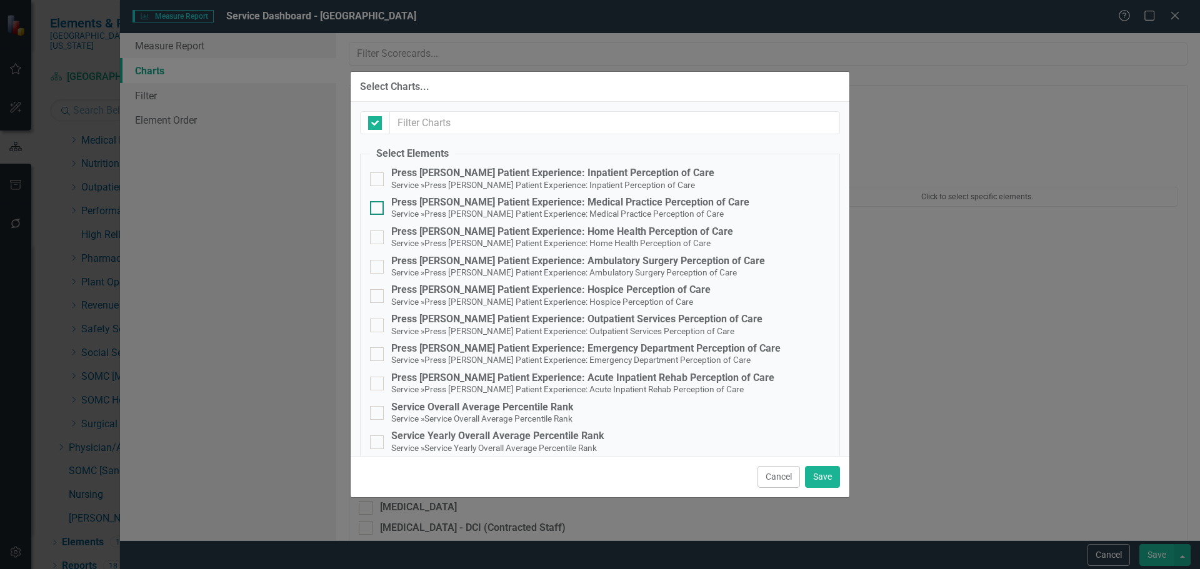
checkbox input "false"
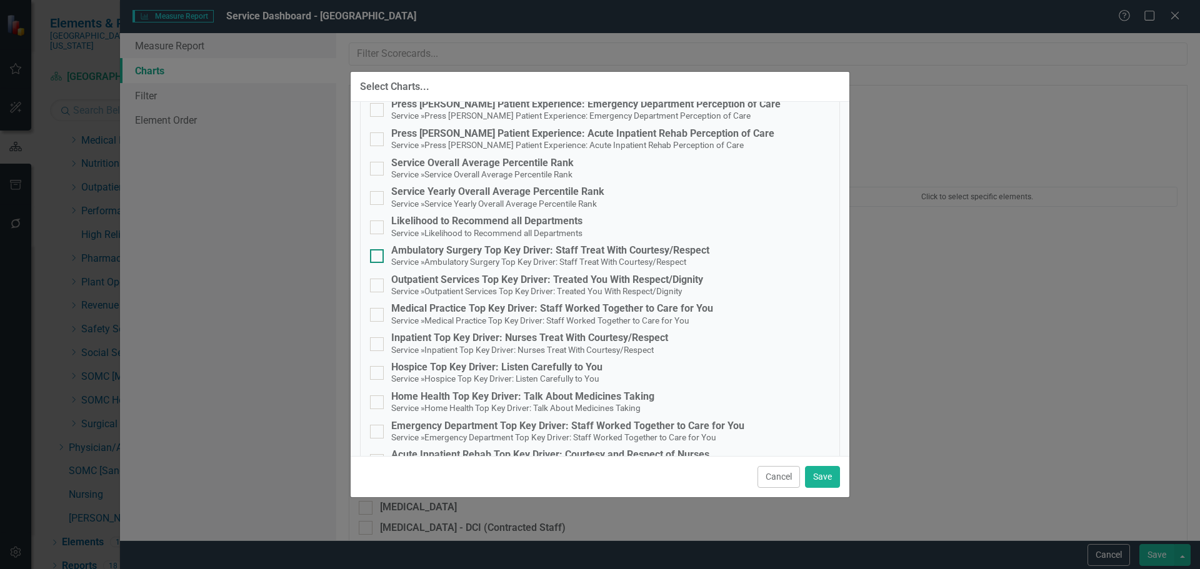
scroll to position [214, 0]
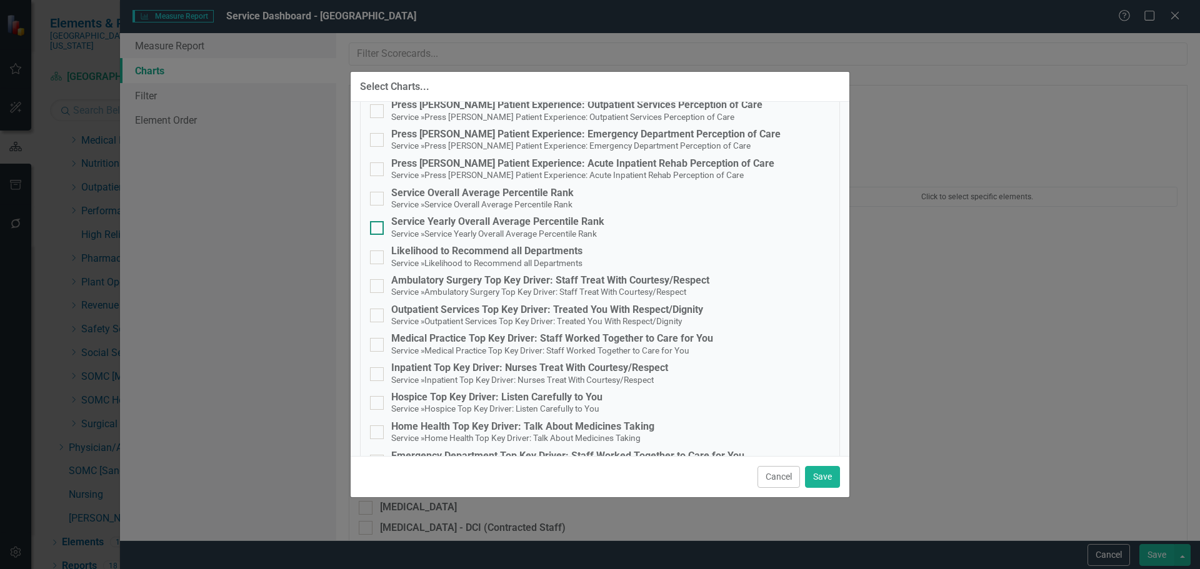
click at [492, 225] on div "Service Yearly Overall Average Percentile Rank" at bounding box center [497, 221] width 213 height 11
click at [378, 225] on input "Service Yearly Overall Average Percentile Rank Service » Service Yearly Overall…" at bounding box center [374, 225] width 8 height 8
checkbox input "true"
click at [836, 483] on button "Save" at bounding box center [822, 477] width 35 height 22
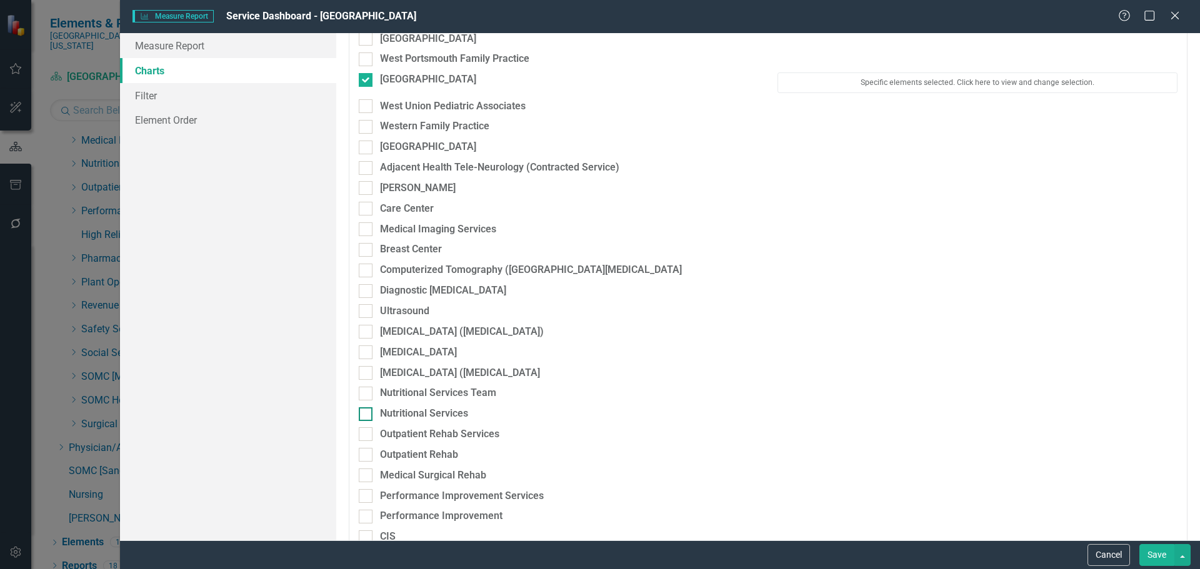
scroll to position [2000, 0]
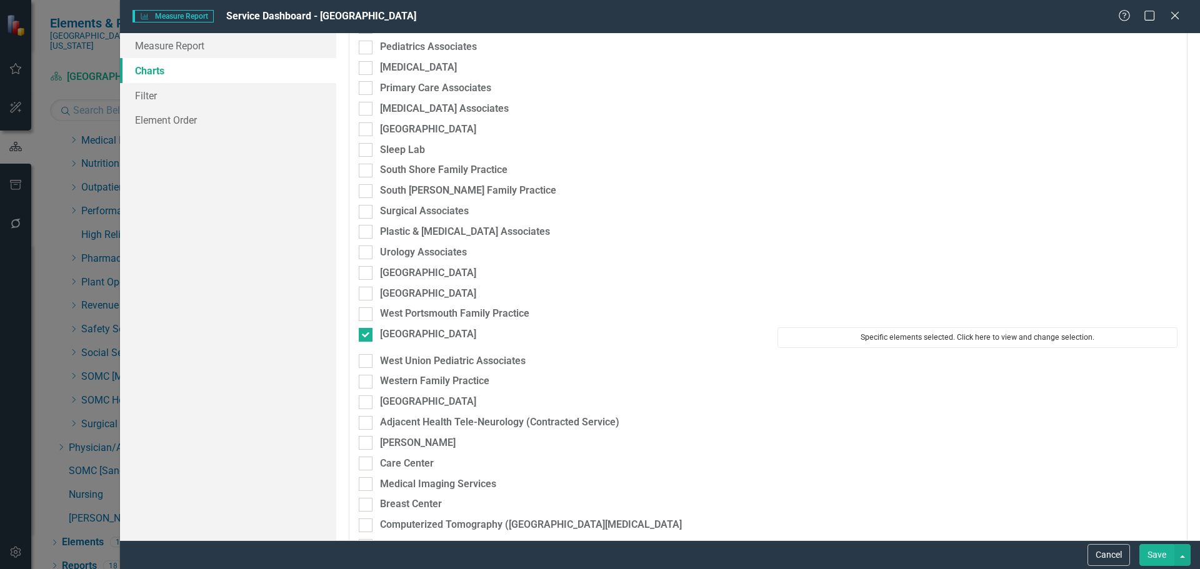
click at [811, 333] on button "Specific elements selected. Click here to view and change selection." at bounding box center [978, 338] width 400 height 20
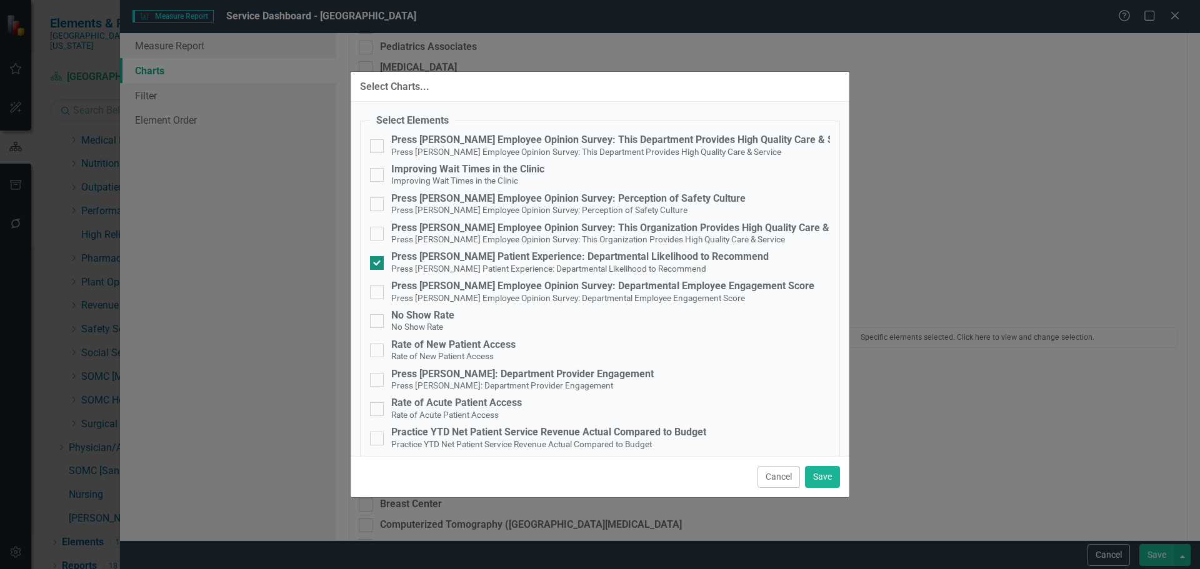
scroll to position [63, 0]
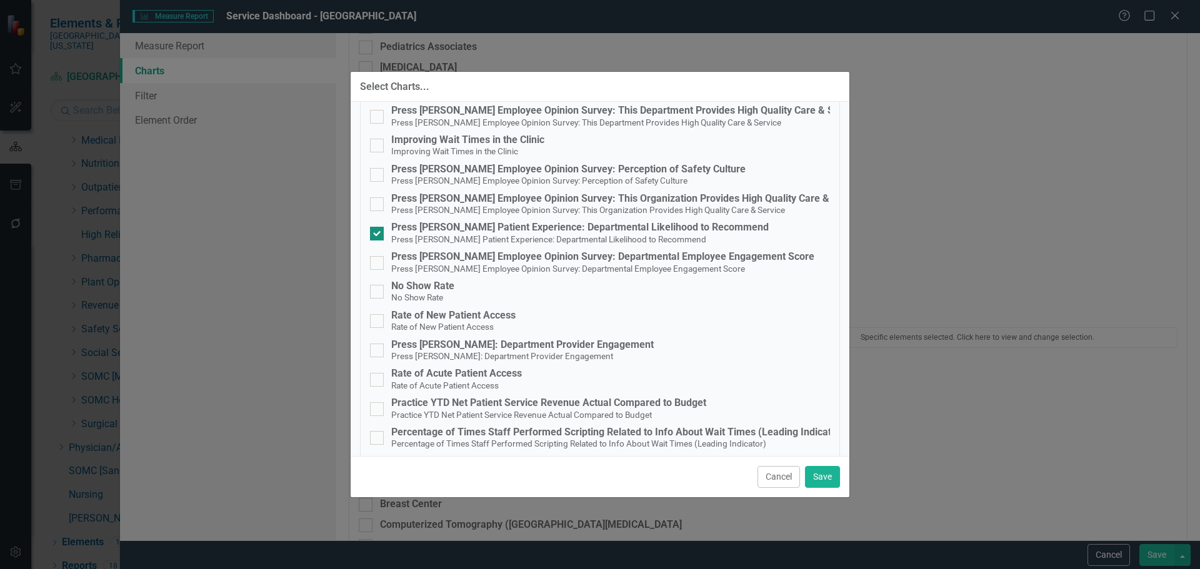
click at [550, 229] on div "Press [PERSON_NAME] Patient Experience: Departmental Likelihood to Recommend" at bounding box center [580, 227] width 378 height 11
click at [378, 229] on input "Press [PERSON_NAME] Patient Experience: Departmental Likelihood to Recommend Pr…" at bounding box center [374, 231] width 8 height 8
checkbox input "false"
click at [822, 485] on button "Save" at bounding box center [822, 477] width 35 height 22
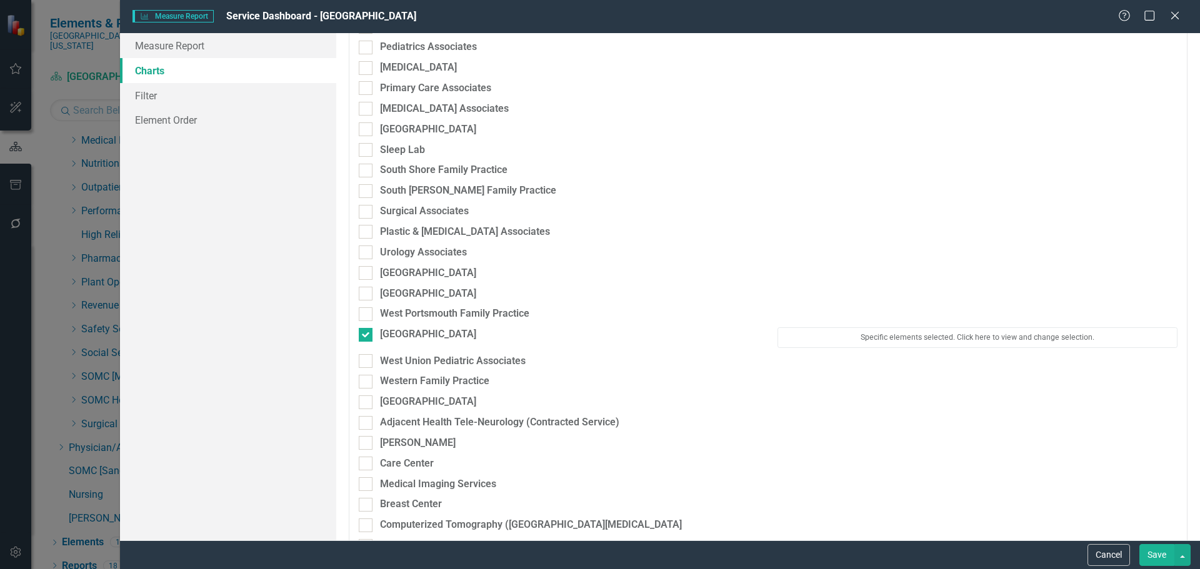
click at [1163, 552] on button "Save" at bounding box center [1156, 555] width 35 height 22
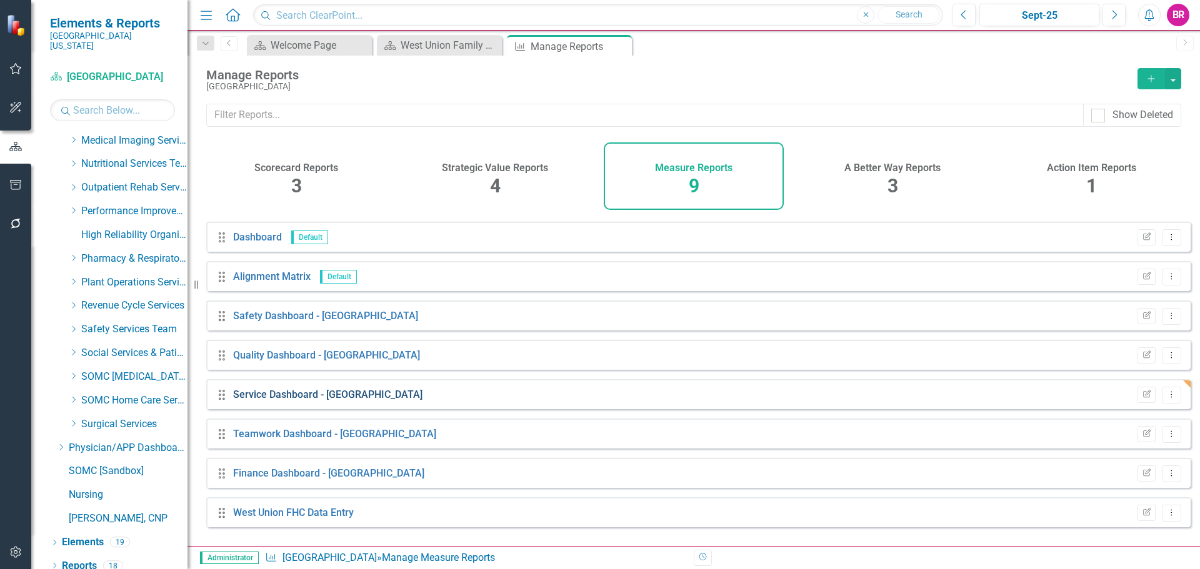
click at [347, 401] on link "Service Dashboard - [GEOGRAPHIC_DATA]" at bounding box center [327, 395] width 189 height 12
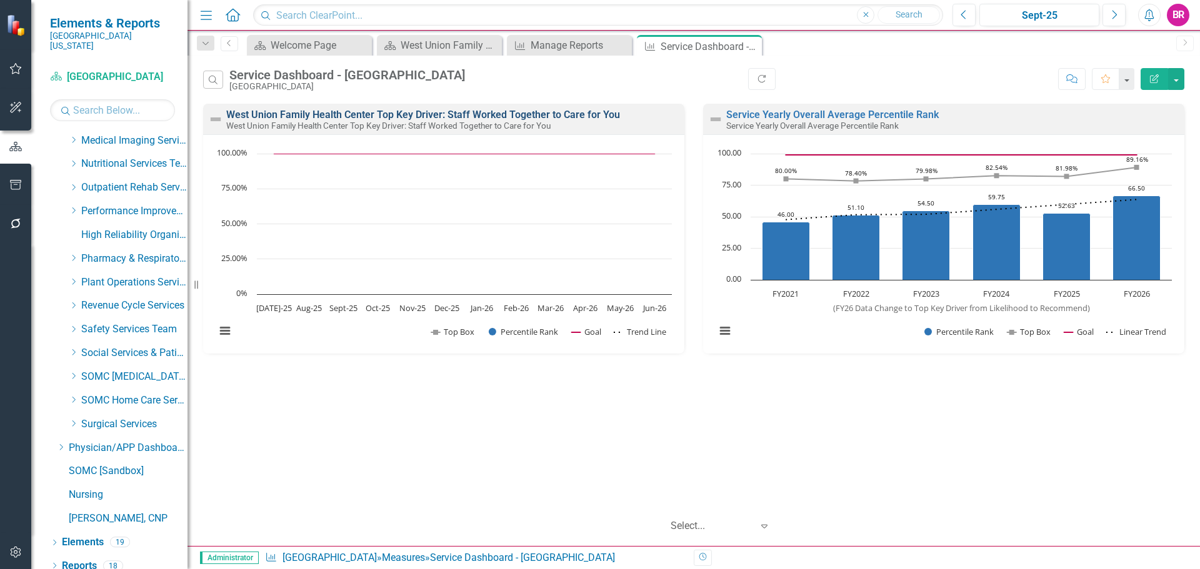
click at [452, 110] on link "West Union Family Health Center Top Key Driver: Staff Worked Together to Care f…" at bounding box center [423, 115] width 394 height 12
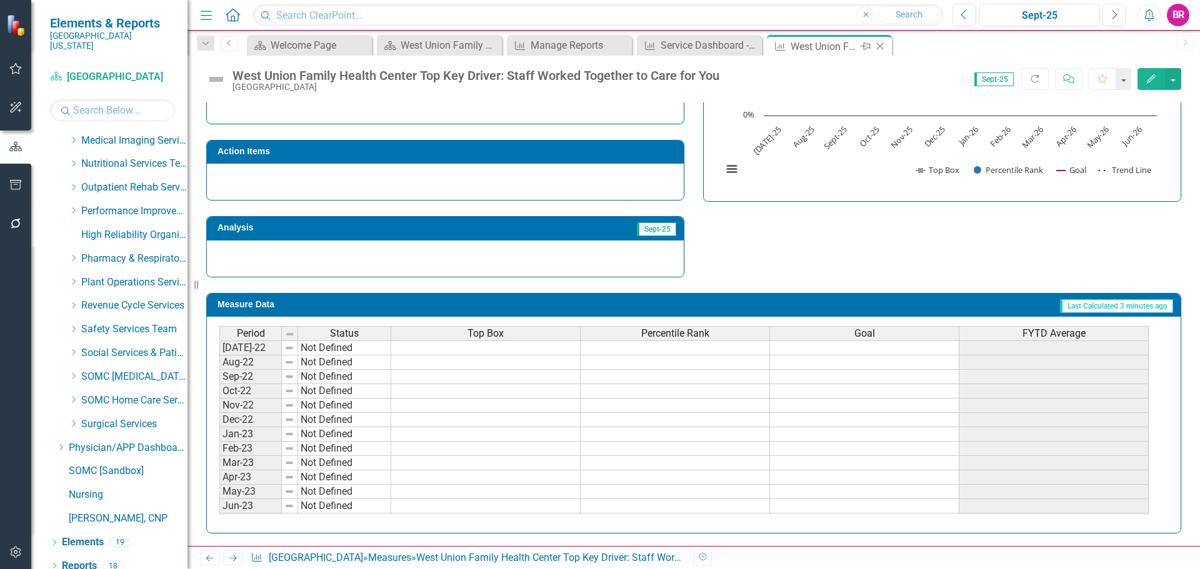
click at [876, 48] on icon "Close" at bounding box center [880, 46] width 13 height 10
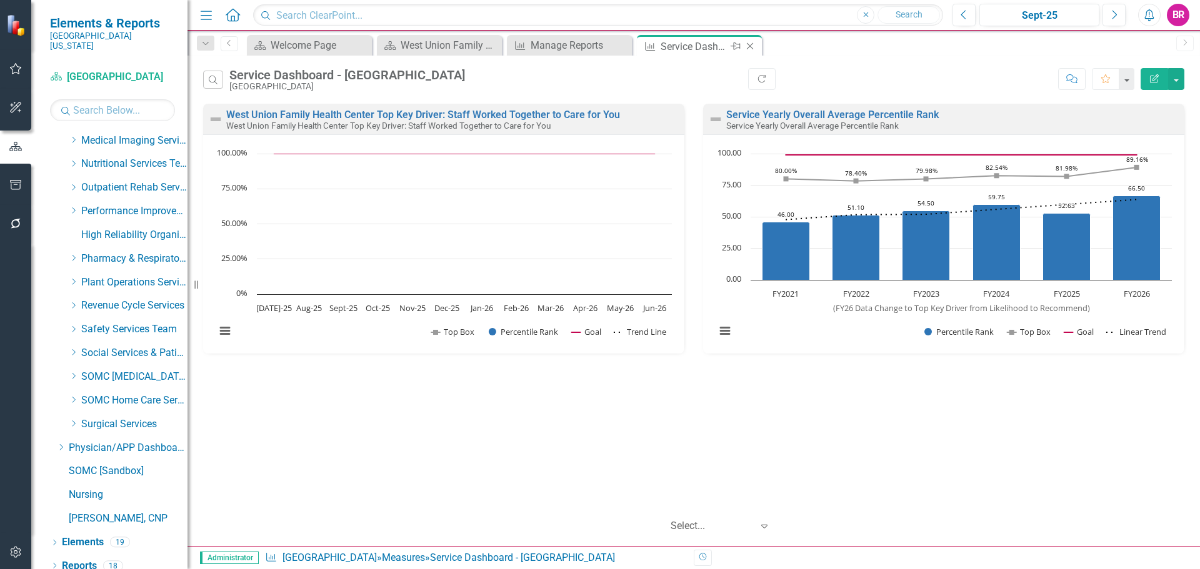
click at [750, 44] on icon "Close" at bounding box center [750, 46] width 13 height 10
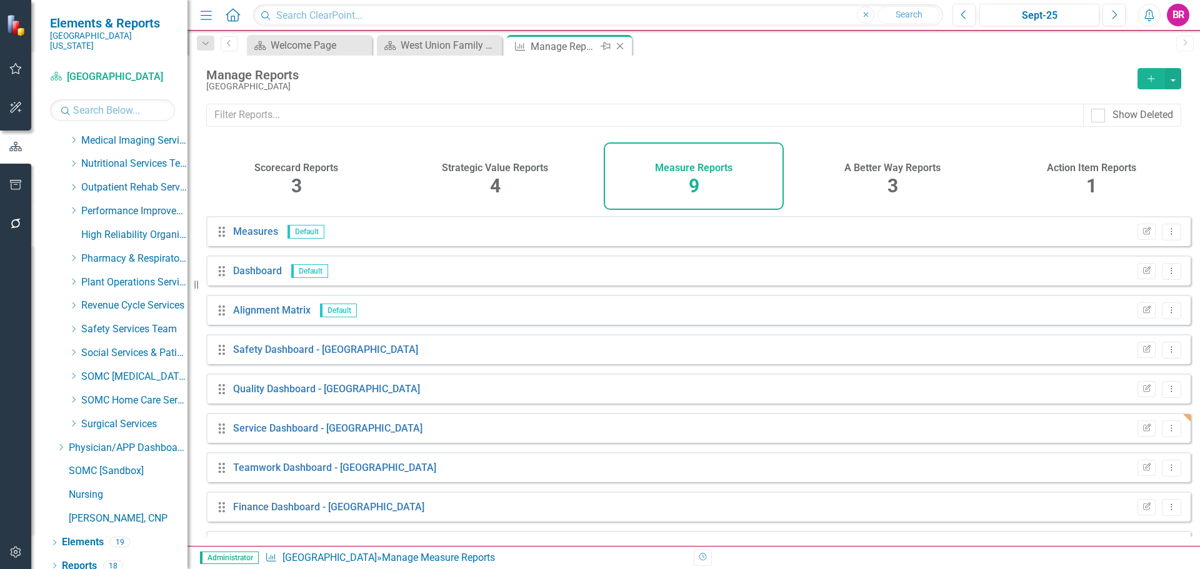
click at [621, 49] on icon "Close" at bounding box center [620, 46] width 13 height 10
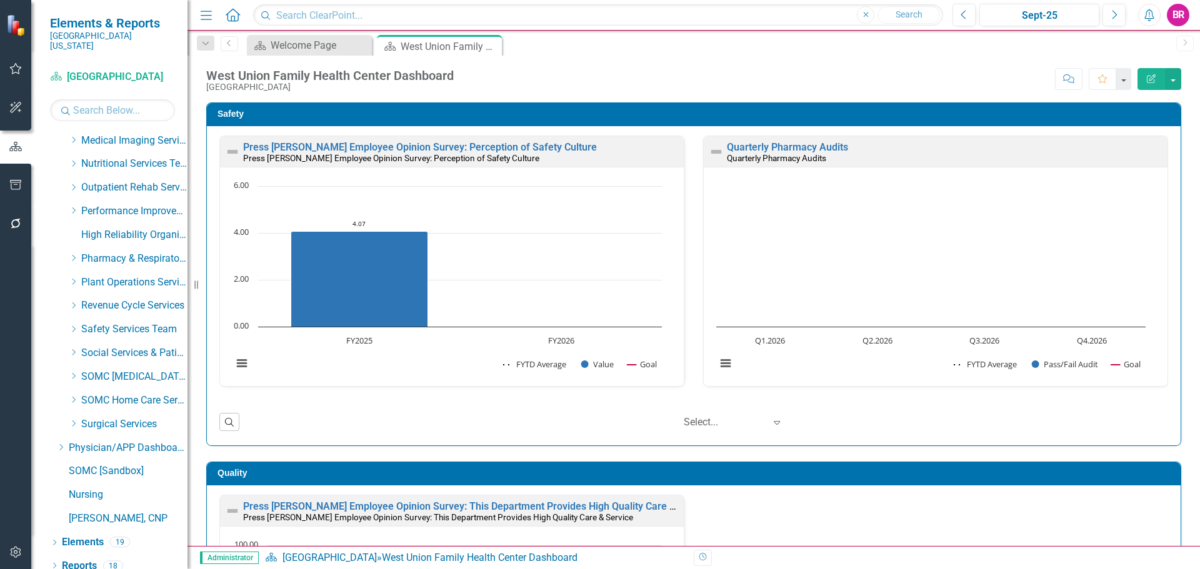
click at [1179, 249] on div "Safety Press [PERSON_NAME] Employee Opinion Survey: Perception of Safety Cultur…" at bounding box center [694, 266] width 994 height 359
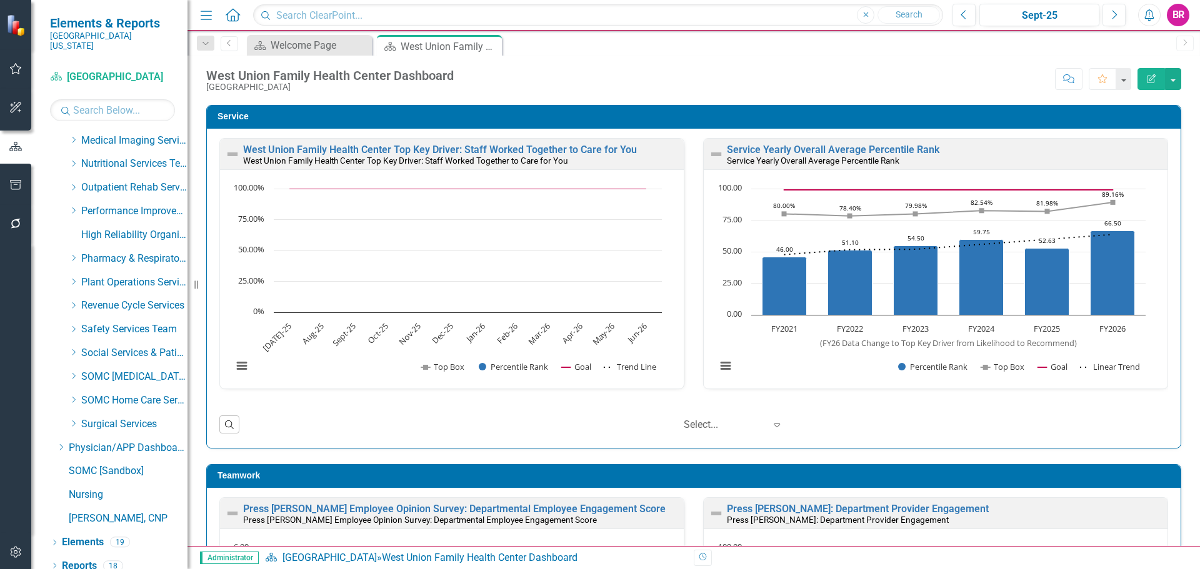
scroll to position [688, 0]
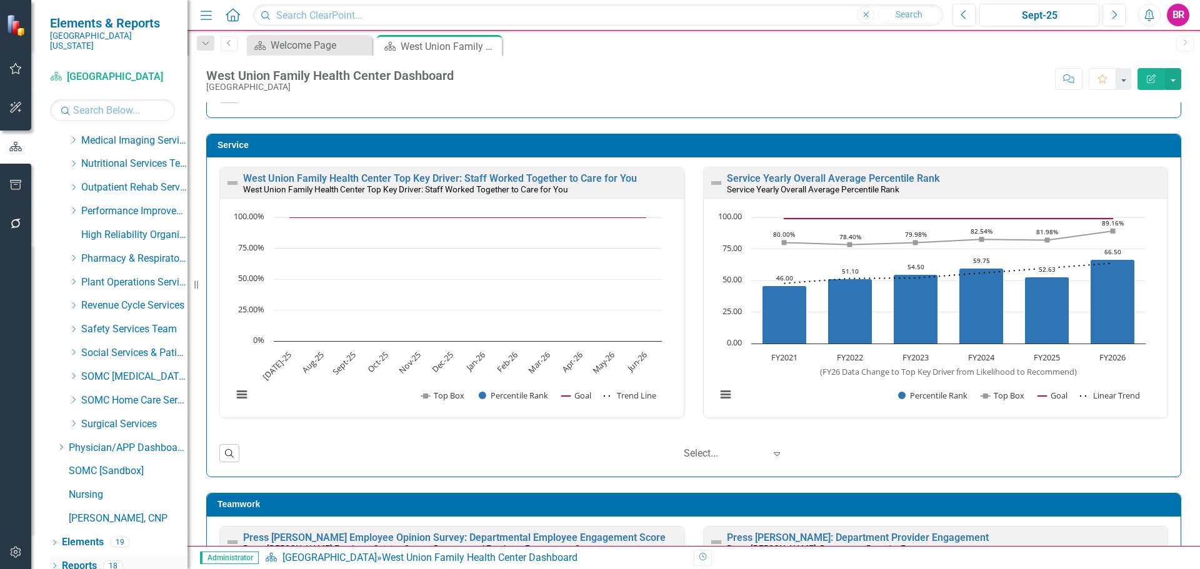
click at [88, 559] on link "Reports" at bounding box center [79, 566] width 35 height 14
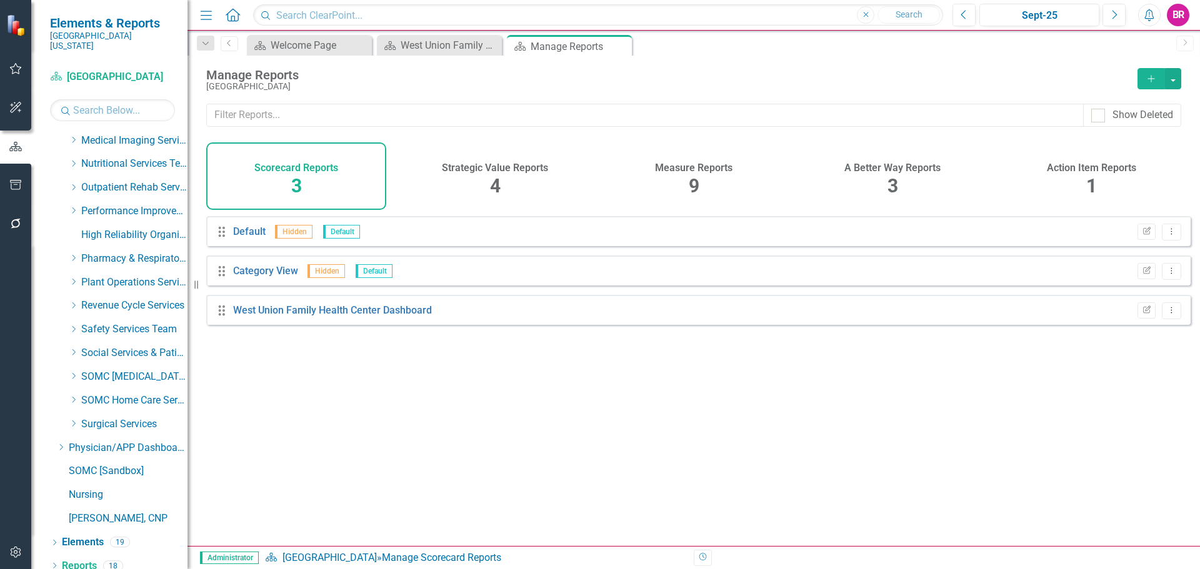
click at [701, 179] on div "Measure Reports 9" at bounding box center [694, 177] width 180 height 68
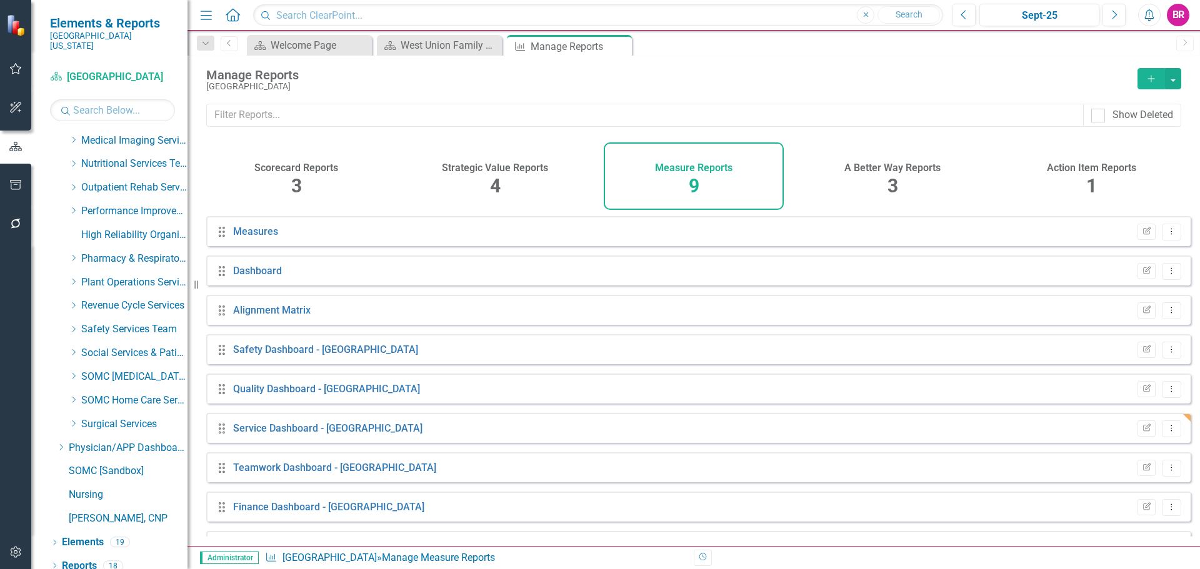
scroll to position [34, 0]
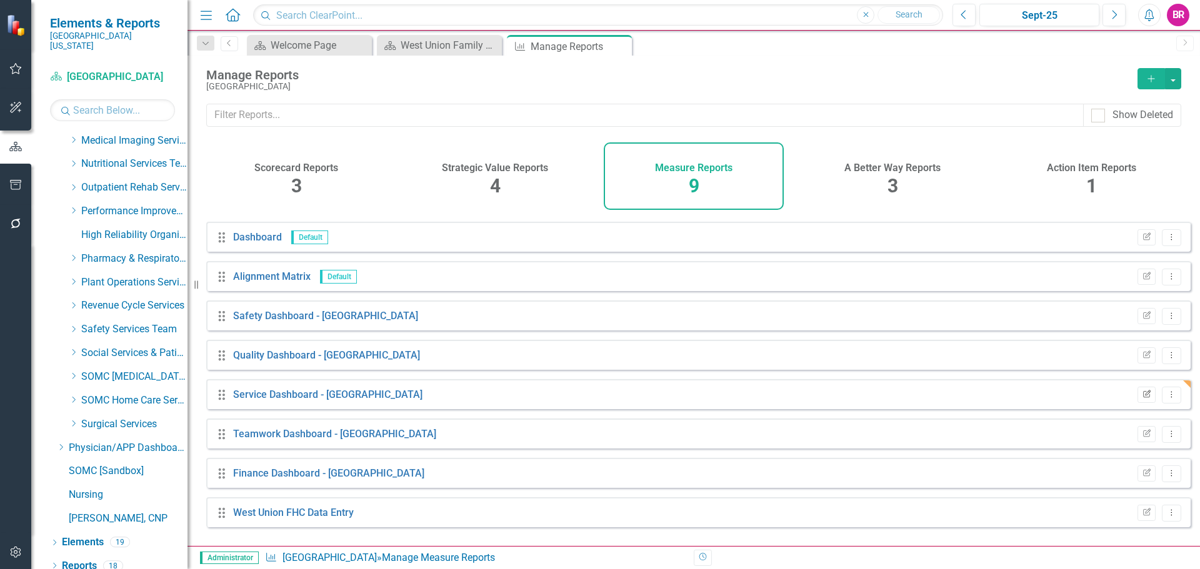
click at [1143, 398] on icon "button" at bounding box center [1147, 394] width 8 height 8
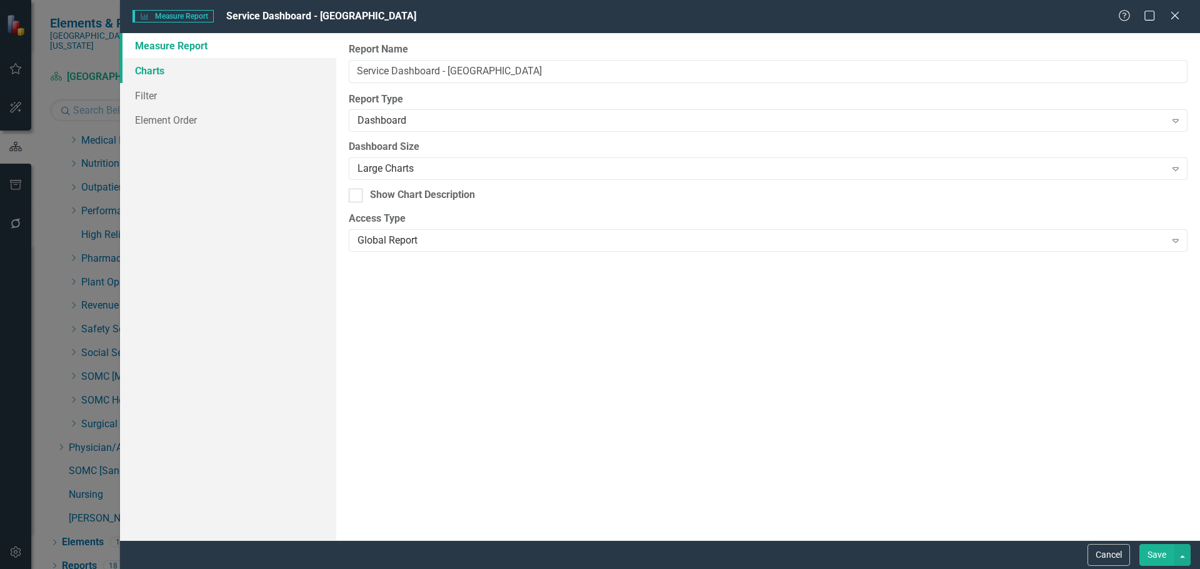
click at [176, 75] on link "Charts" at bounding box center [228, 70] width 216 height 25
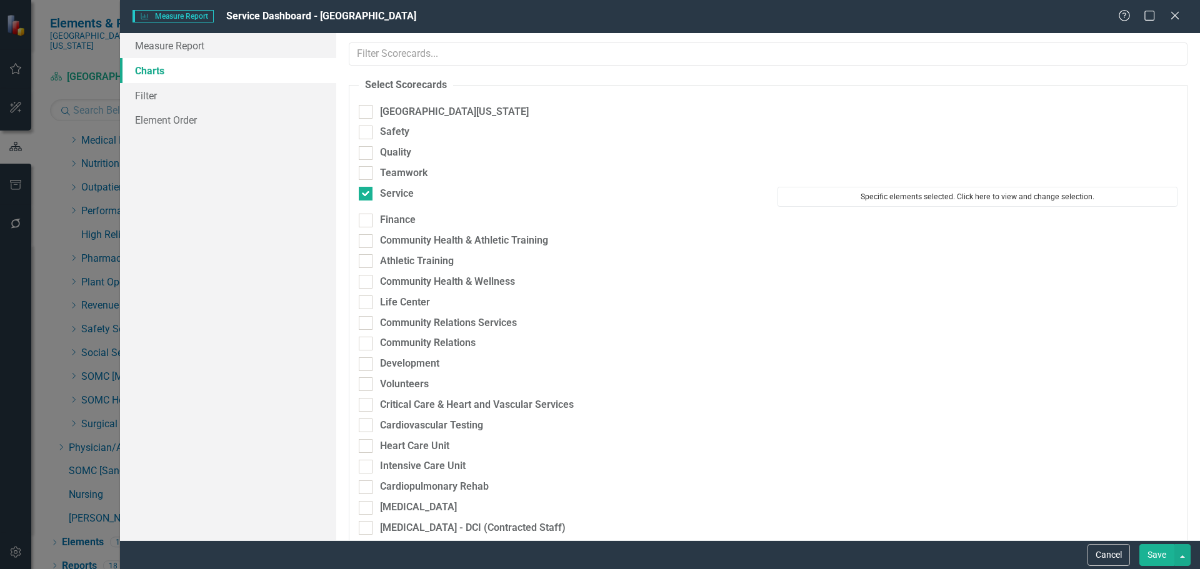
click at [825, 196] on button "Specific elements selected. Click here to view and change selection." at bounding box center [978, 197] width 400 height 20
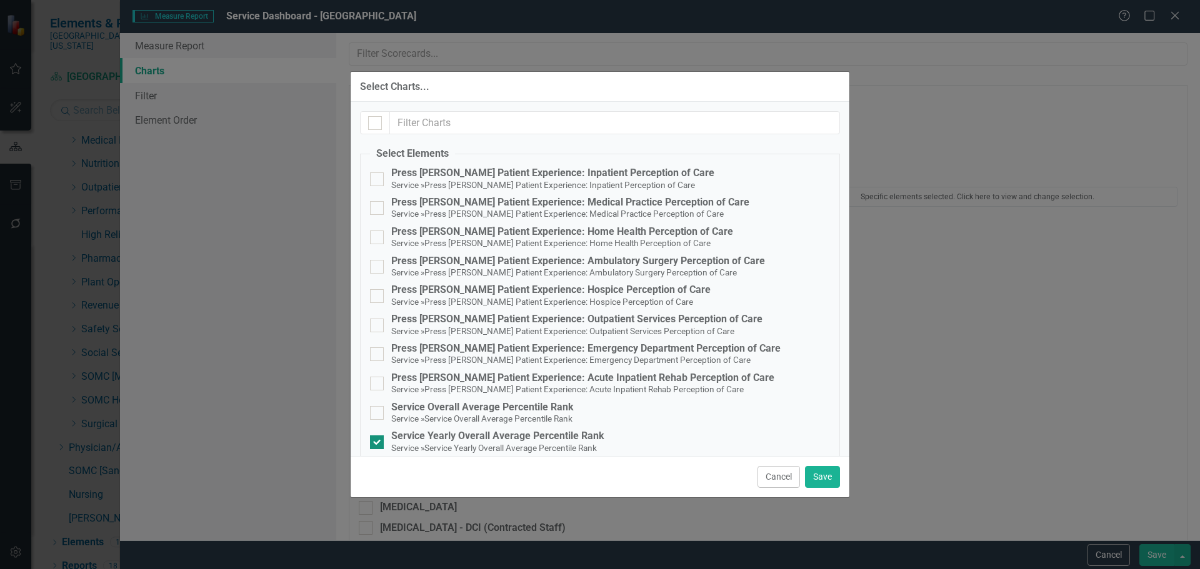
click at [552, 436] on div "Service Yearly Overall Average Percentile Rank" at bounding box center [497, 436] width 213 height 11
click at [378, 436] on input "Service Yearly Overall Average Percentile Rank Service » Service Yearly Overall…" at bounding box center [374, 440] width 8 height 8
checkbox input "false"
click at [531, 403] on div "Service Overall Average Percentile Rank" at bounding box center [482, 407] width 183 height 11
click at [378, 406] on input "Service Overall Average Percentile Rank Service » Service Overall Average Perce…" at bounding box center [374, 410] width 8 height 8
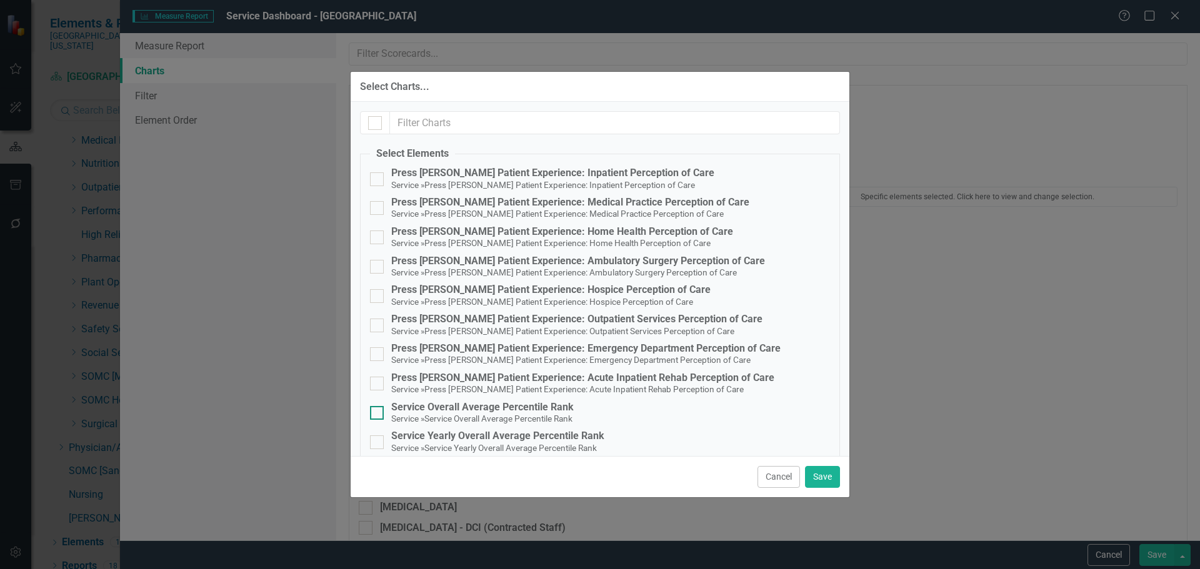
checkbox input "true"
drag, startPoint x: 814, startPoint y: 468, endPoint x: 853, endPoint y: 468, distance: 38.1
click at [814, 468] on button "Save" at bounding box center [822, 477] width 35 height 22
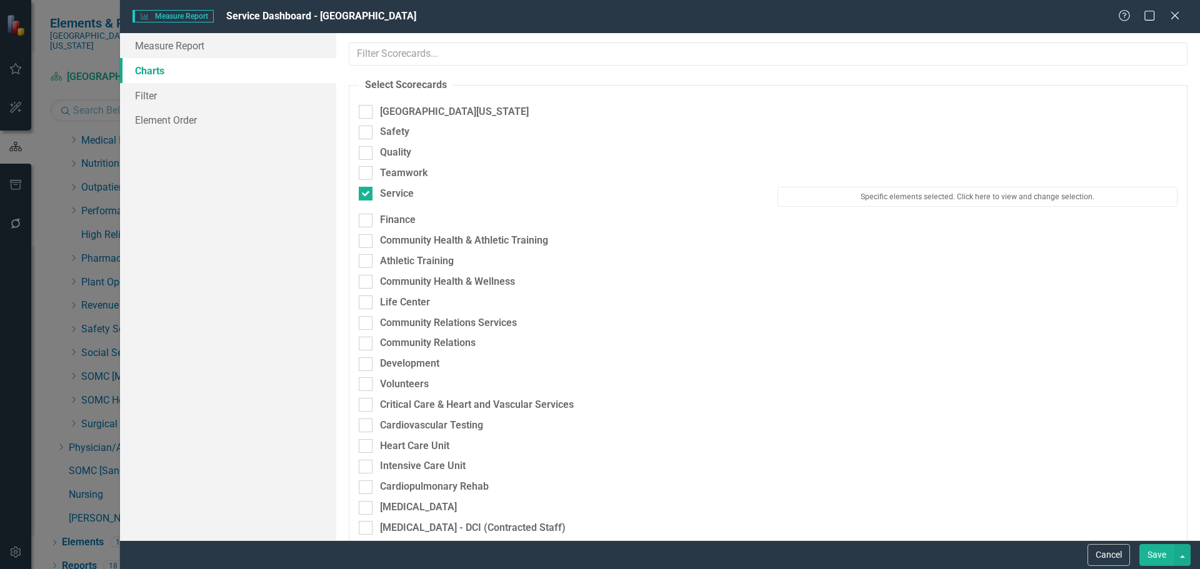
click at [1158, 559] on button "Save" at bounding box center [1156, 555] width 35 height 22
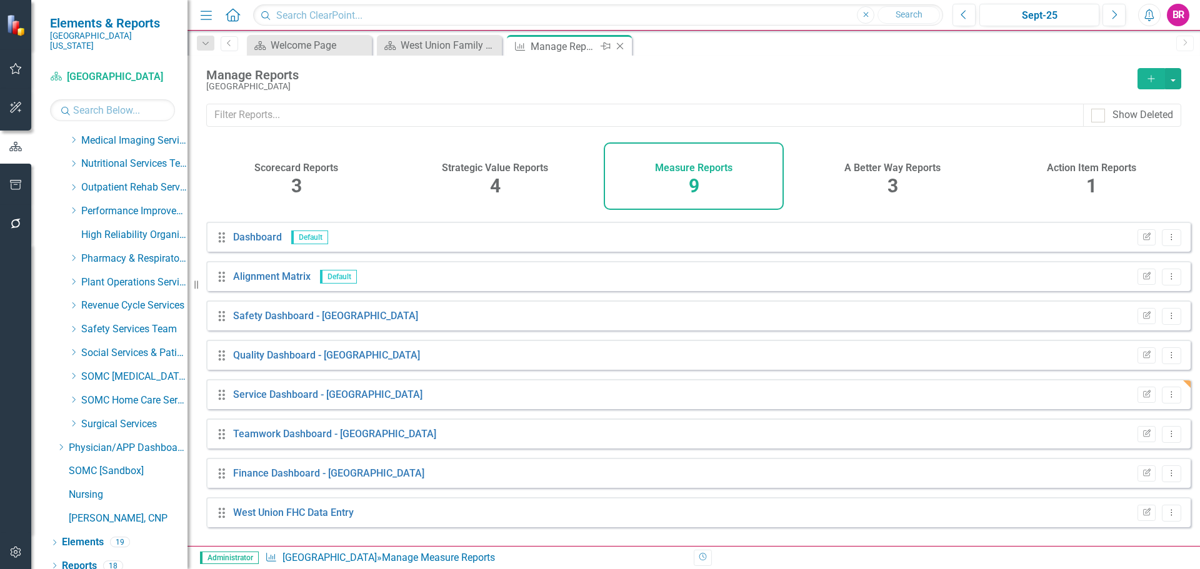
click at [621, 44] on icon "Close" at bounding box center [620, 46] width 13 height 10
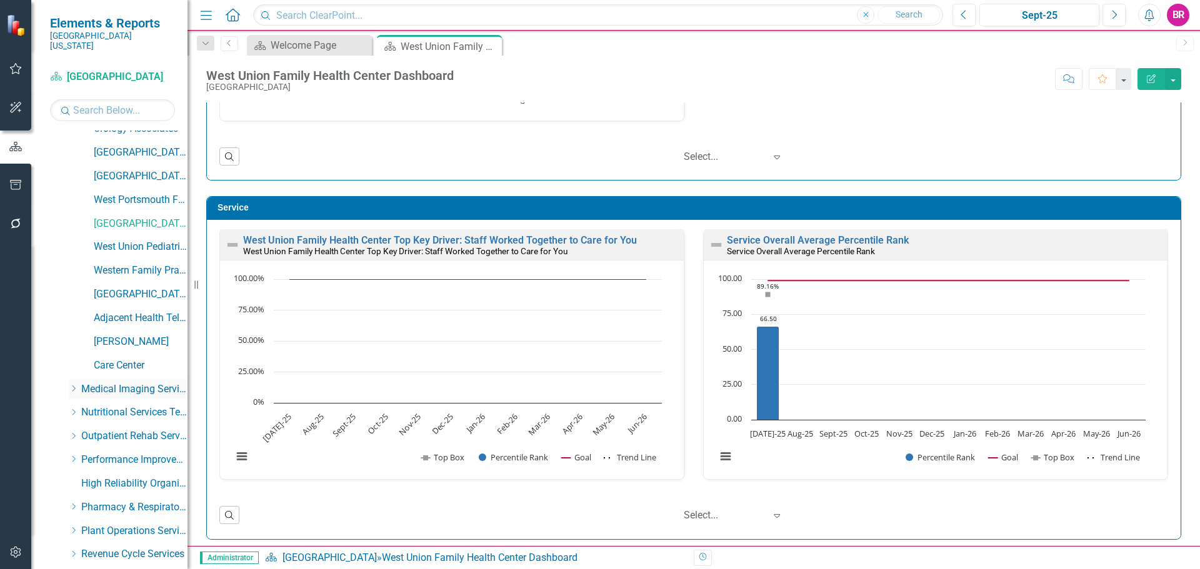
scroll to position [1383, 0]
click at [125, 241] on link "West Union Pediatric Associates" at bounding box center [141, 248] width 94 height 14
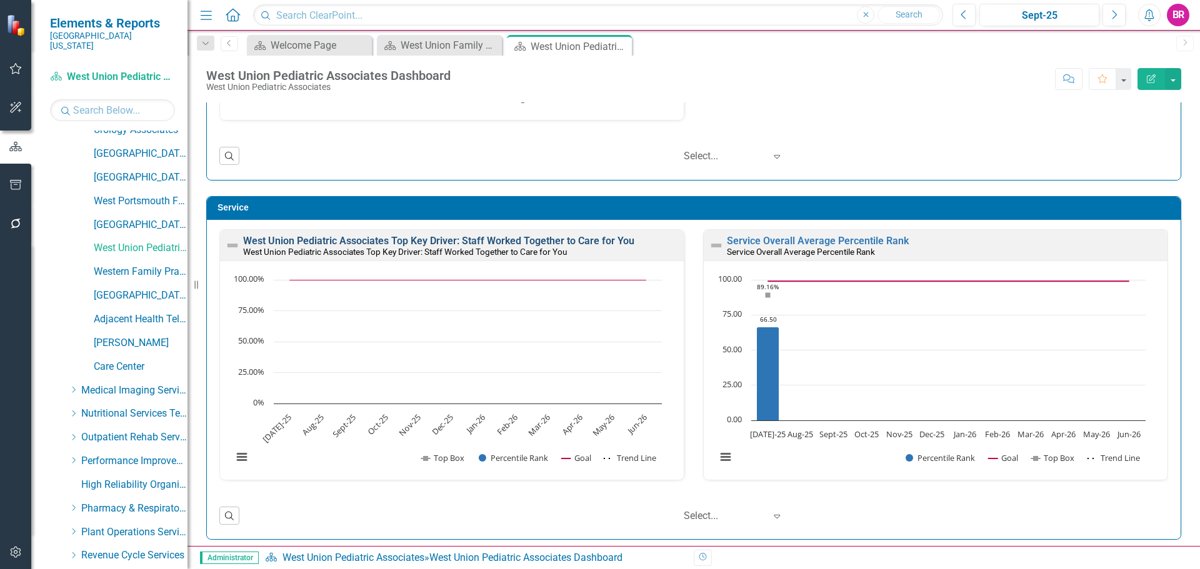
click at [493, 241] on link "West Union Pediatric Associates Top Key Driver: Staff Worked Together to Care f…" at bounding box center [438, 241] width 391 height 12
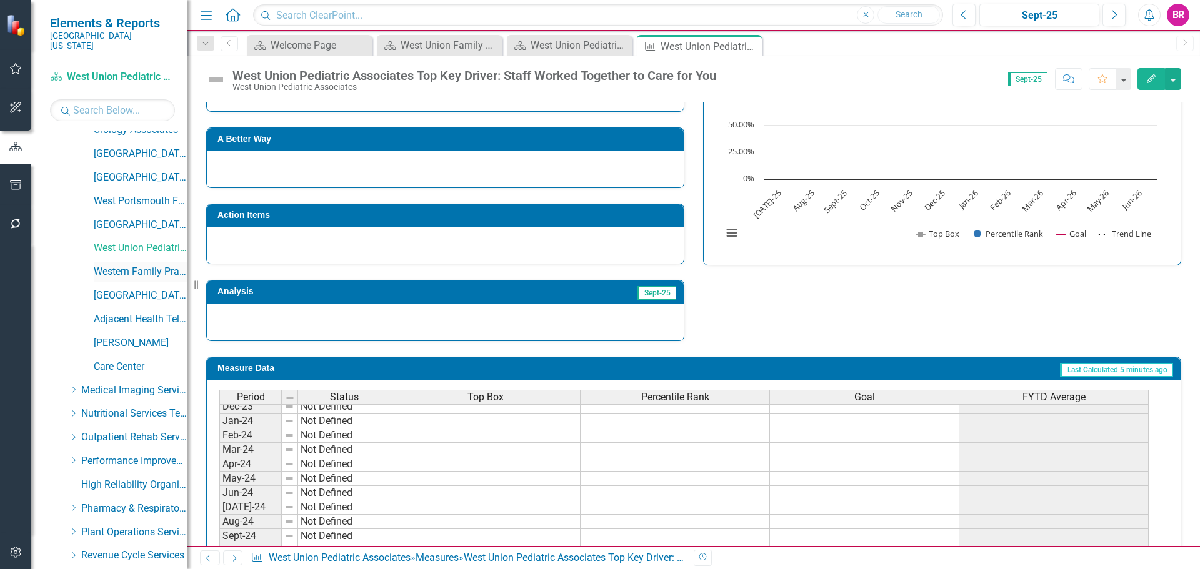
click at [139, 265] on link "Western Family Practice" at bounding box center [141, 272] width 94 height 14
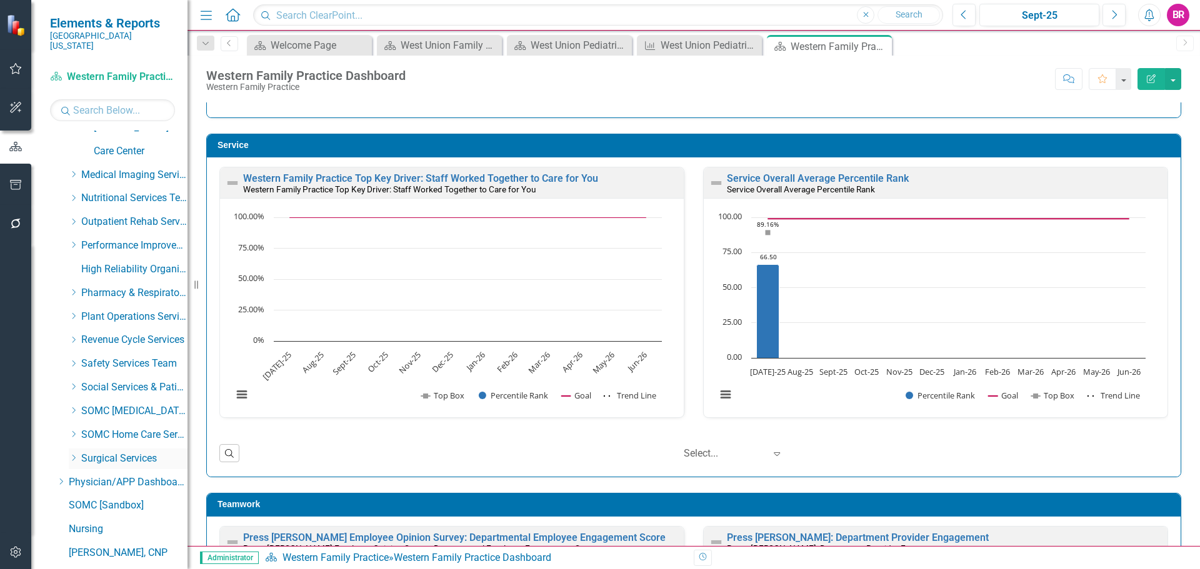
scroll to position [1633, 0]
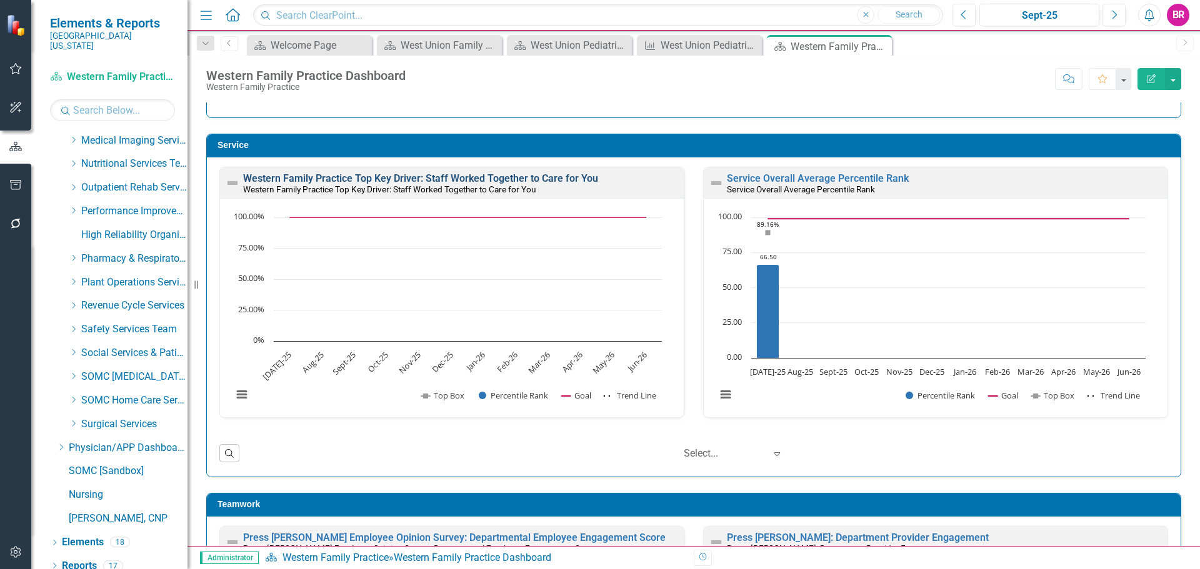
click at [456, 180] on link "Western Family Practice Top Key Driver: Staff Worked Together to Care for You" at bounding box center [420, 179] width 355 height 12
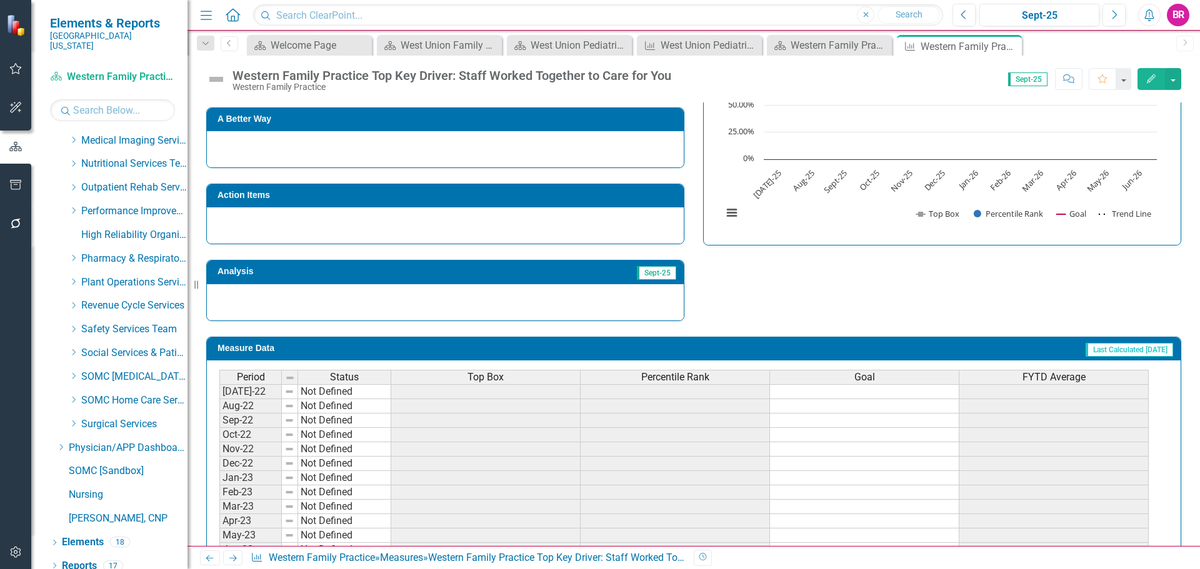
scroll to position [365, 0]
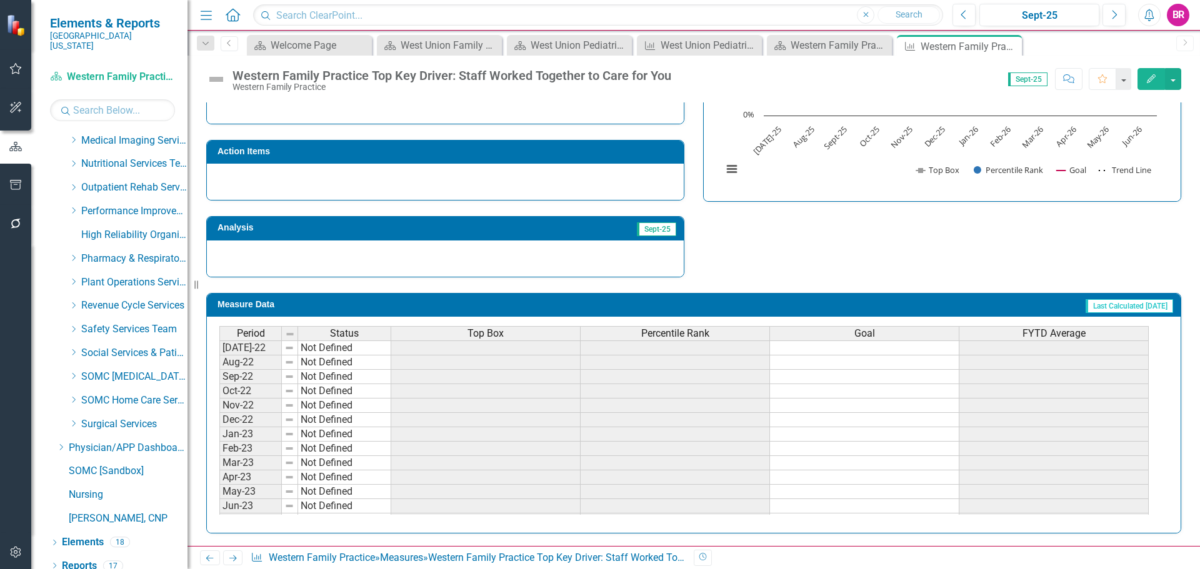
click at [526, 339] on div "Top Box" at bounding box center [485, 334] width 189 height 14
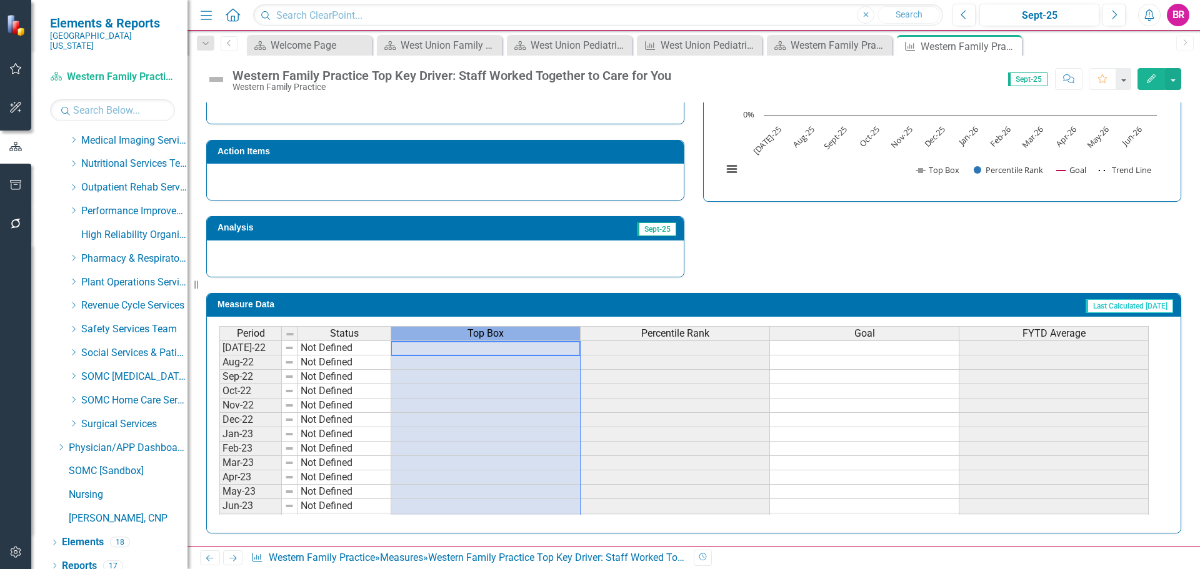
click at [528, 338] on div "Top Box" at bounding box center [485, 334] width 189 height 14
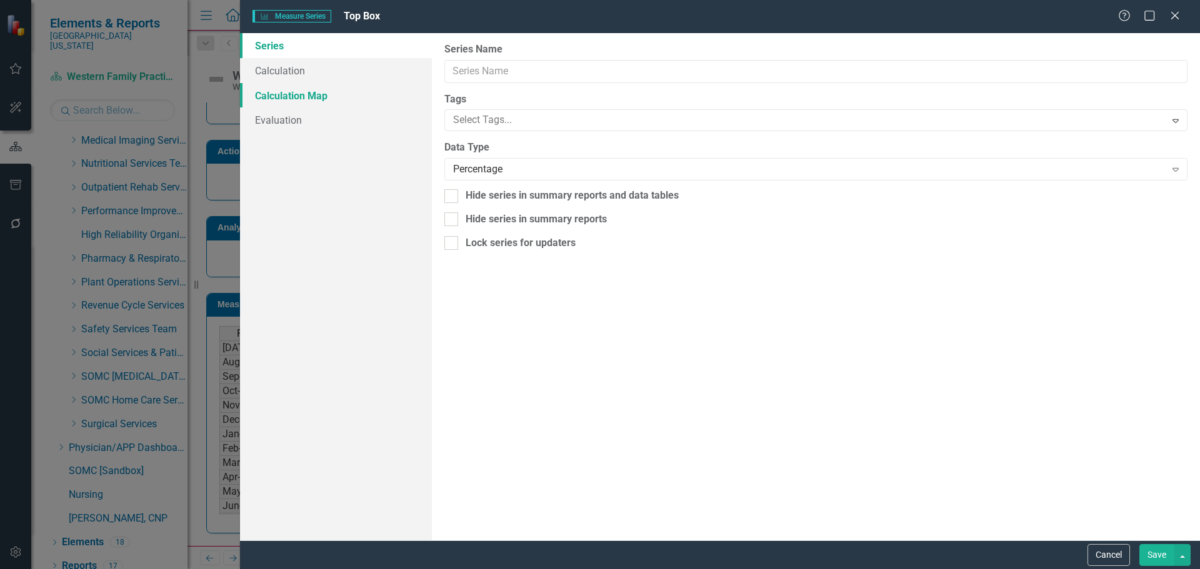
type input "Top Box"
click at [281, 77] on link "Calculation" at bounding box center [336, 70] width 192 height 25
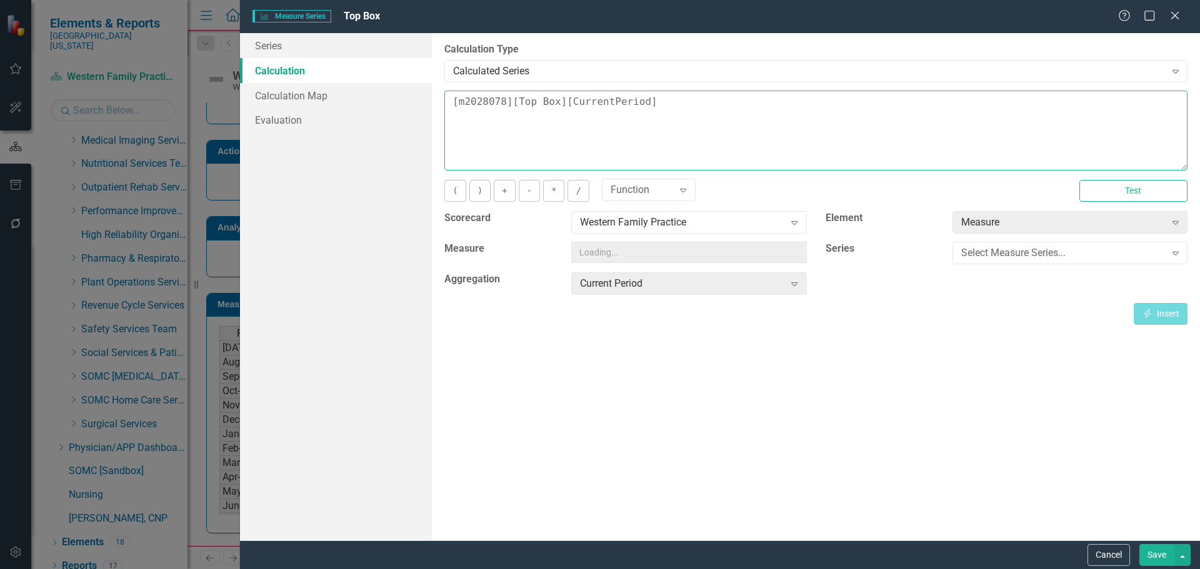
click at [696, 108] on textarea "[m2028078][Top Box][CurrentPeriod]" at bounding box center [815, 131] width 743 height 80
drag, startPoint x: 696, startPoint y: 108, endPoint x: 705, endPoint y: 108, distance: 8.8
click at [696, 108] on textarea "[m2028078][Top Box][CurrentPeriod]" at bounding box center [815, 131] width 743 height 80
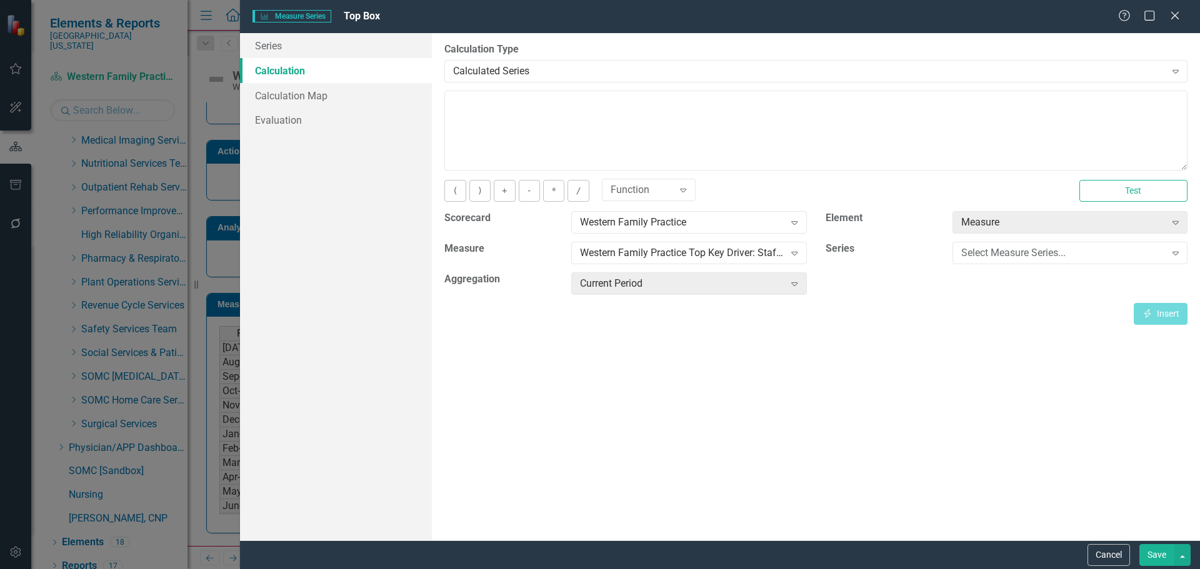
click at [1157, 563] on button "Save" at bounding box center [1156, 555] width 35 height 22
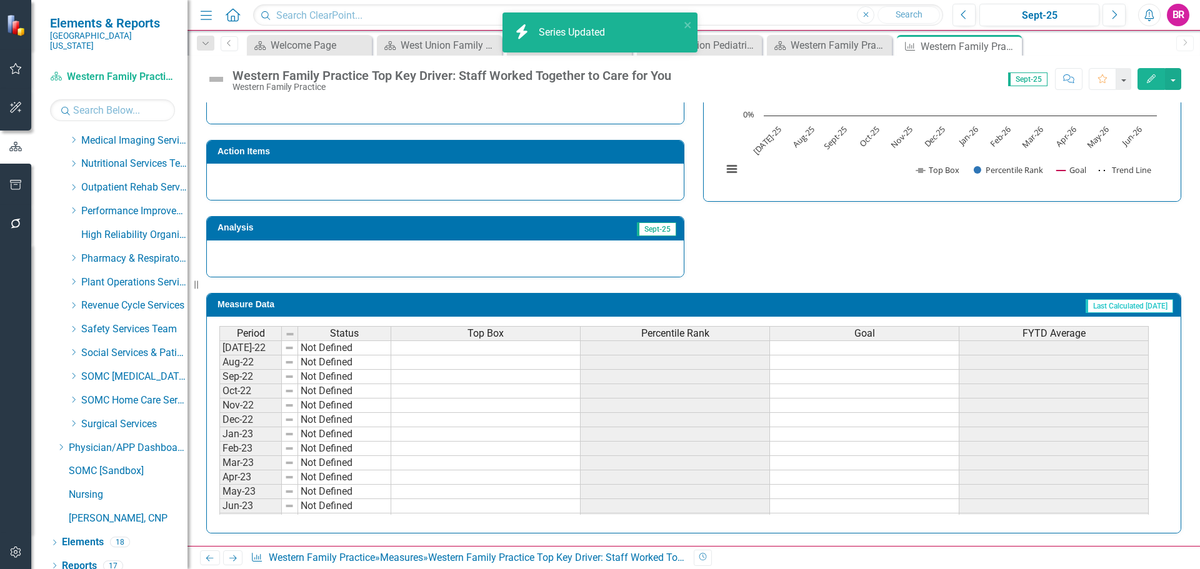
click at [625, 332] on div "Percentile Rank" at bounding box center [675, 334] width 189 height 14
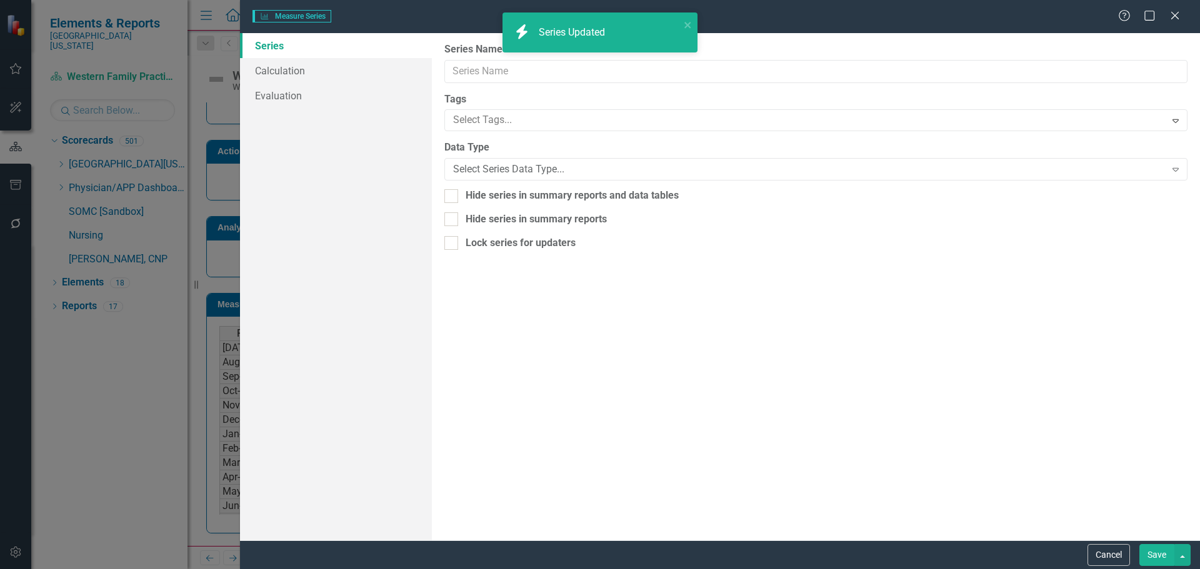
scroll to position [0, 0]
type input "Percentile Rank"
click at [277, 69] on link "Calculation" at bounding box center [336, 70] width 192 height 25
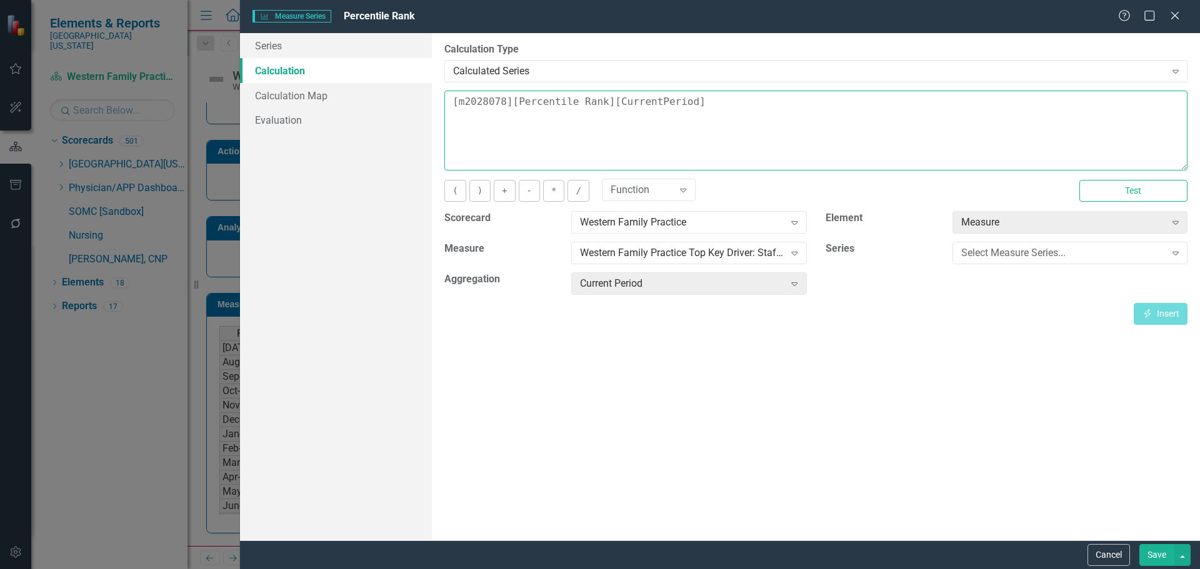
click at [729, 113] on textarea "[m2028078][Percentile Rank][CurrentPeriod]" at bounding box center [815, 131] width 743 height 80
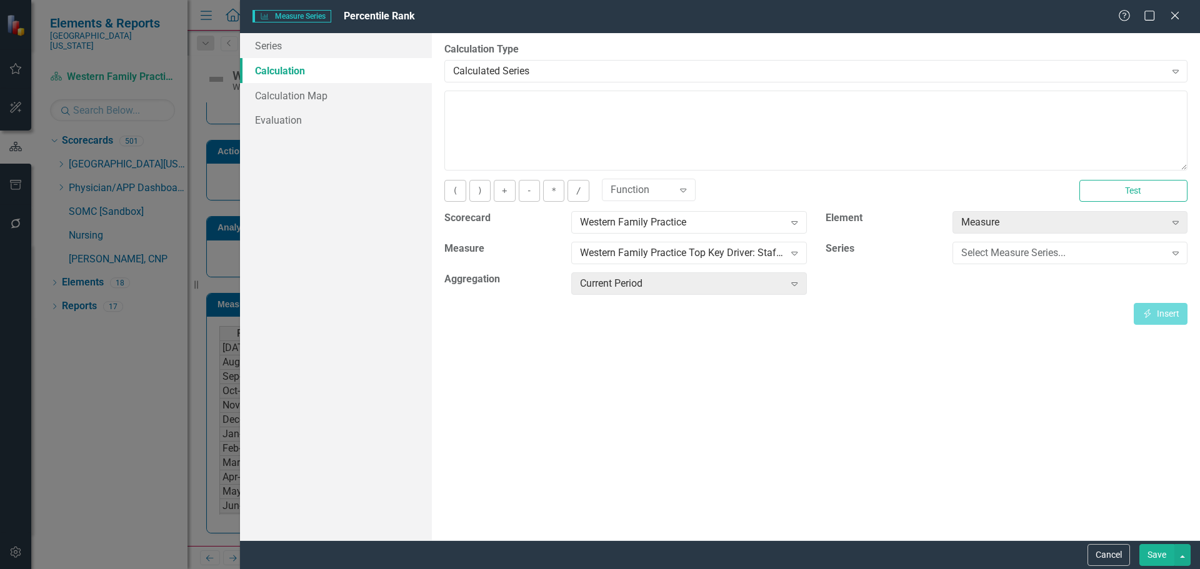
click at [1155, 553] on button "Save" at bounding box center [1156, 555] width 35 height 22
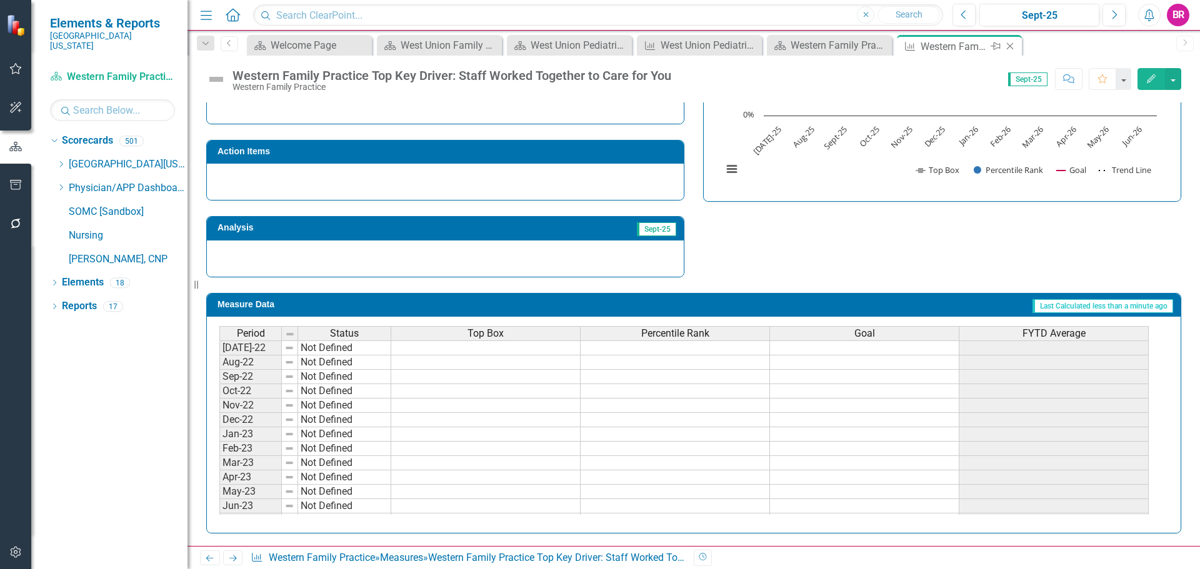
click at [1011, 46] on icon "Close" at bounding box center [1010, 46] width 13 height 10
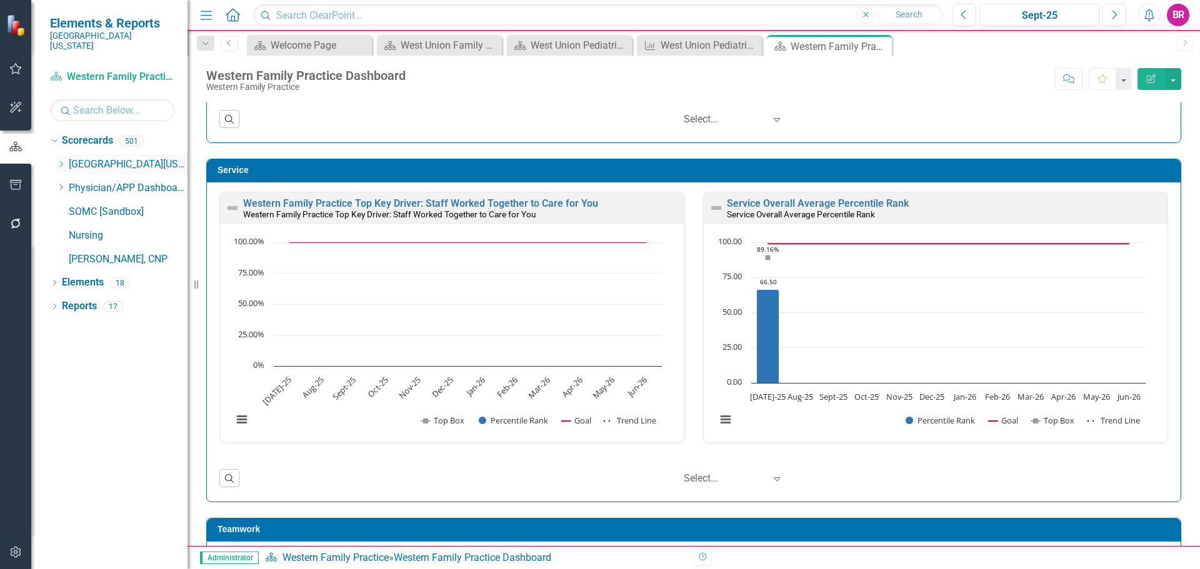
click at [57, 161] on icon "Dropdown" at bounding box center [60, 165] width 9 height 8
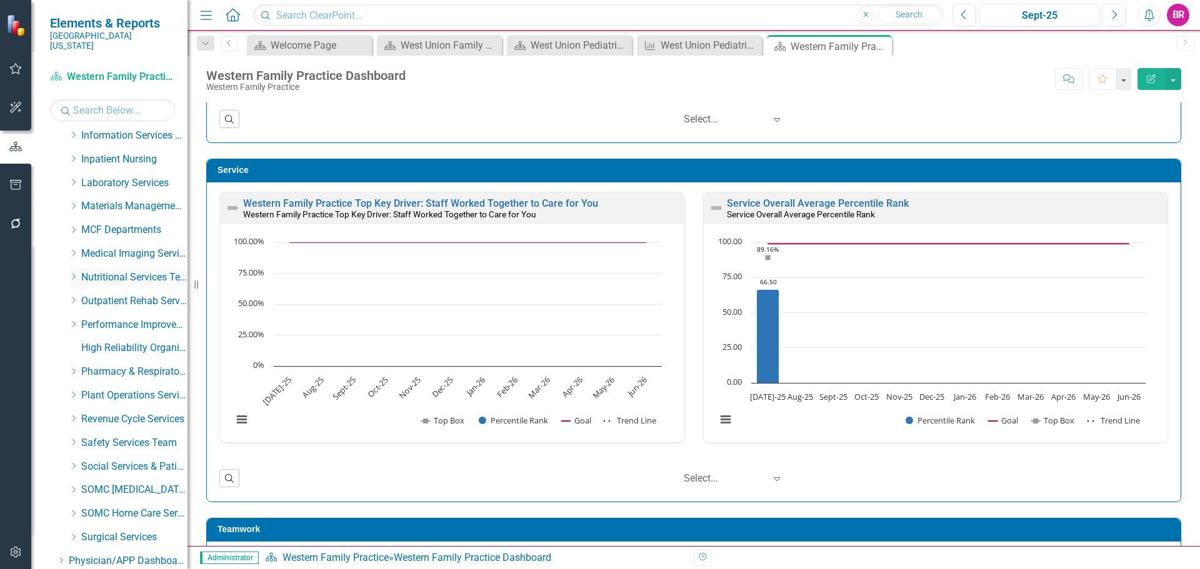
scroll to position [373, 0]
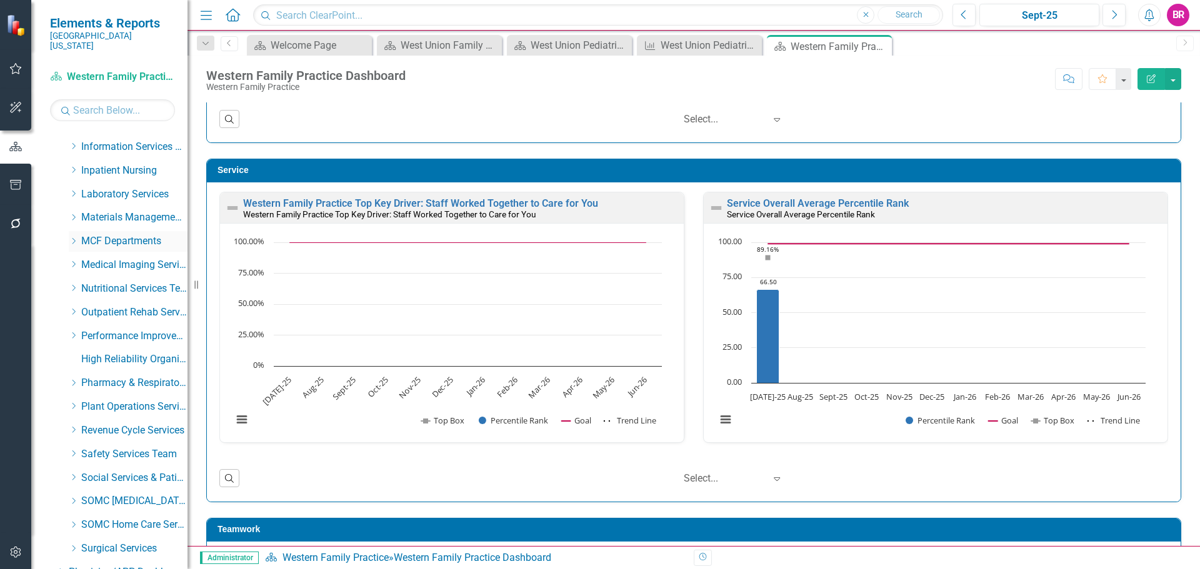
click at [73, 238] on icon "Dropdown" at bounding box center [73, 242] width 9 height 8
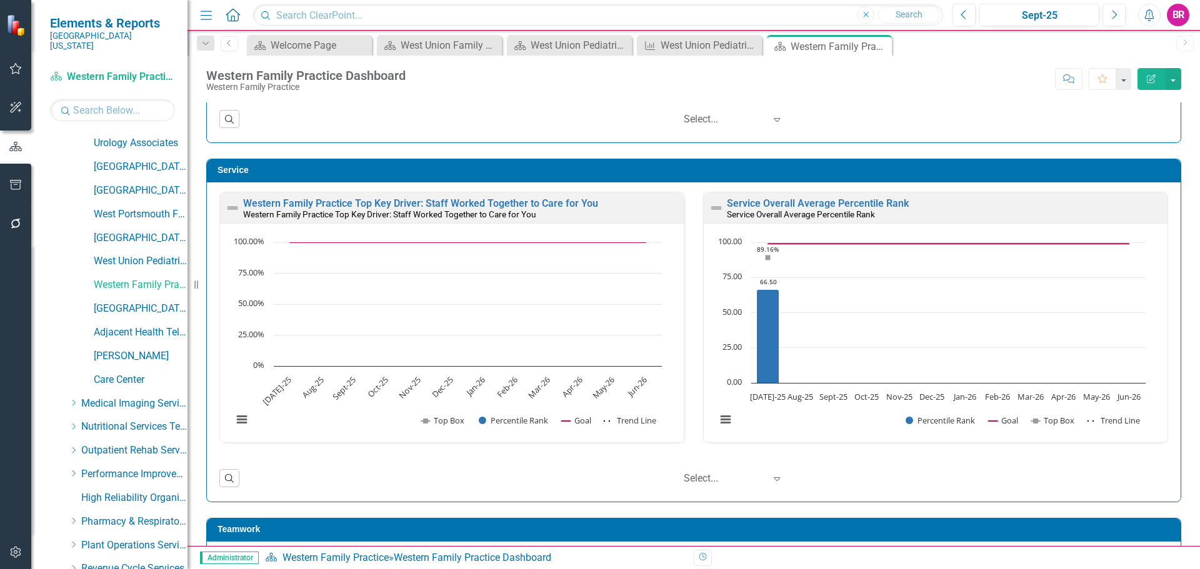
scroll to position [1373, 0]
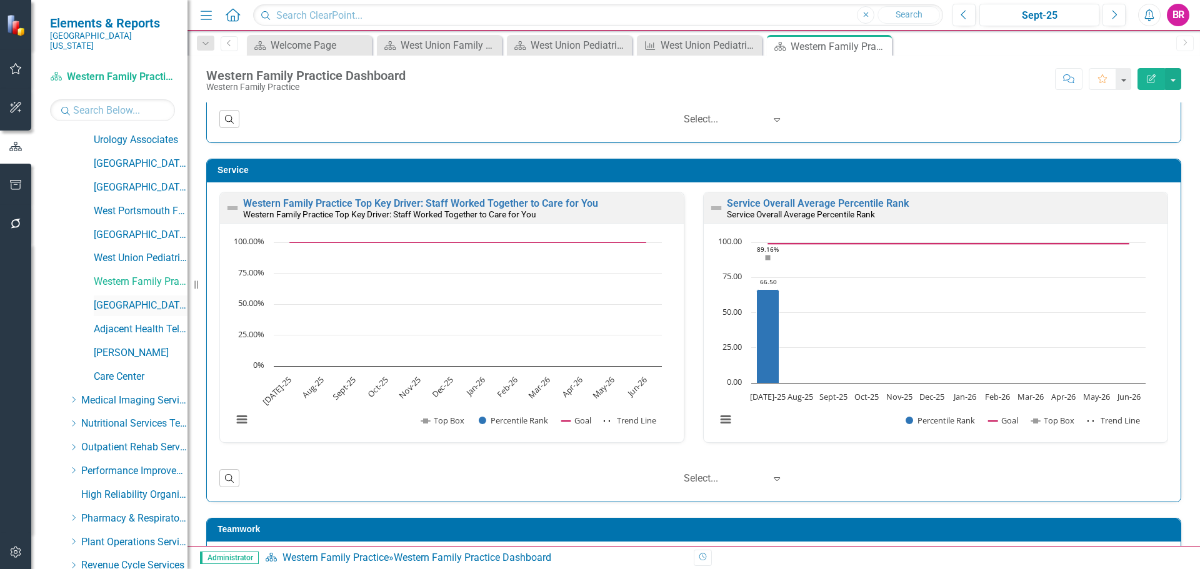
drag, startPoint x: 126, startPoint y: 298, endPoint x: 136, endPoint y: 301, distance: 10.5
click at [126, 299] on link "[GEOGRAPHIC_DATA]" at bounding box center [141, 306] width 94 height 14
